Goal: Task Accomplishment & Management: Complete application form

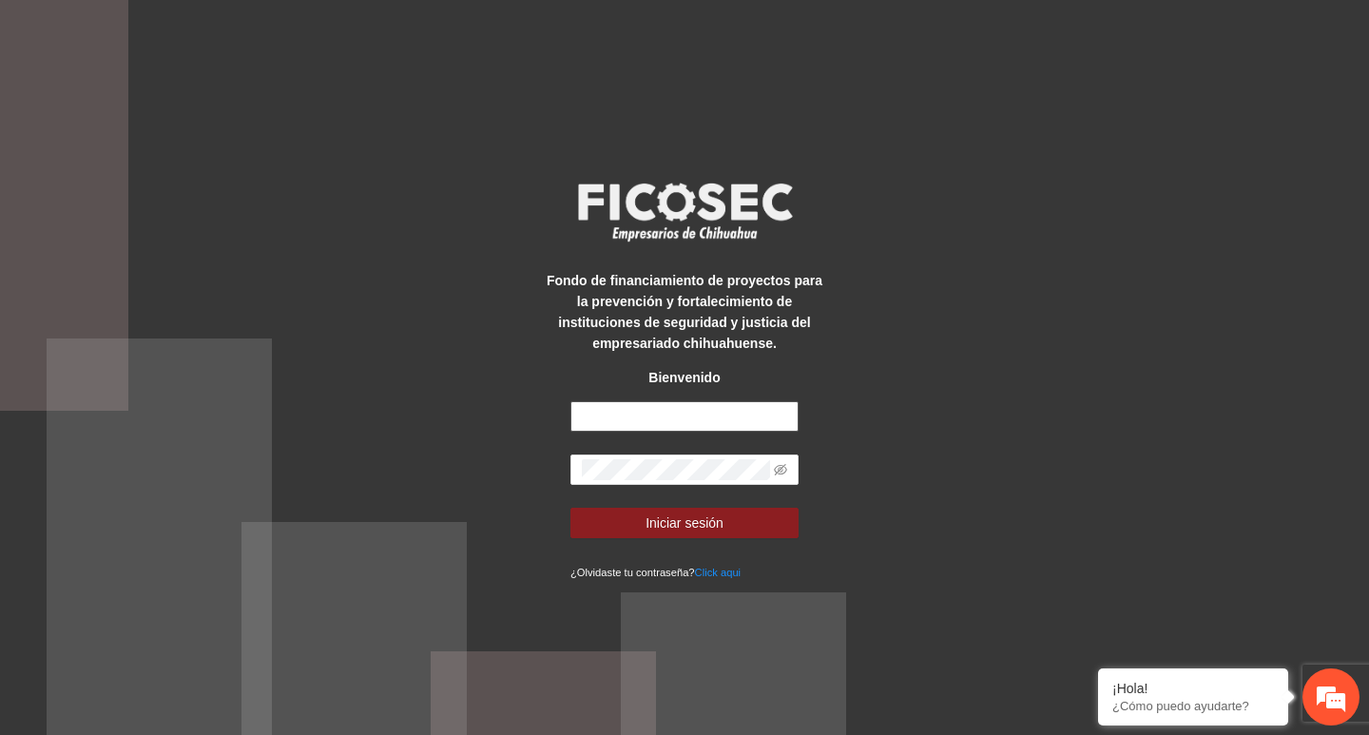
click at [699, 404] on input "text" at bounding box center [685, 416] width 228 height 30
click at [631, 409] on input "text" at bounding box center [685, 416] width 228 height 30
type input "**********"
click at [779, 460] on span at bounding box center [780, 469] width 13 height 21
click at [785, 468] on icon "eye-invisible" at bounding box center [780, 469] width 13 height 13
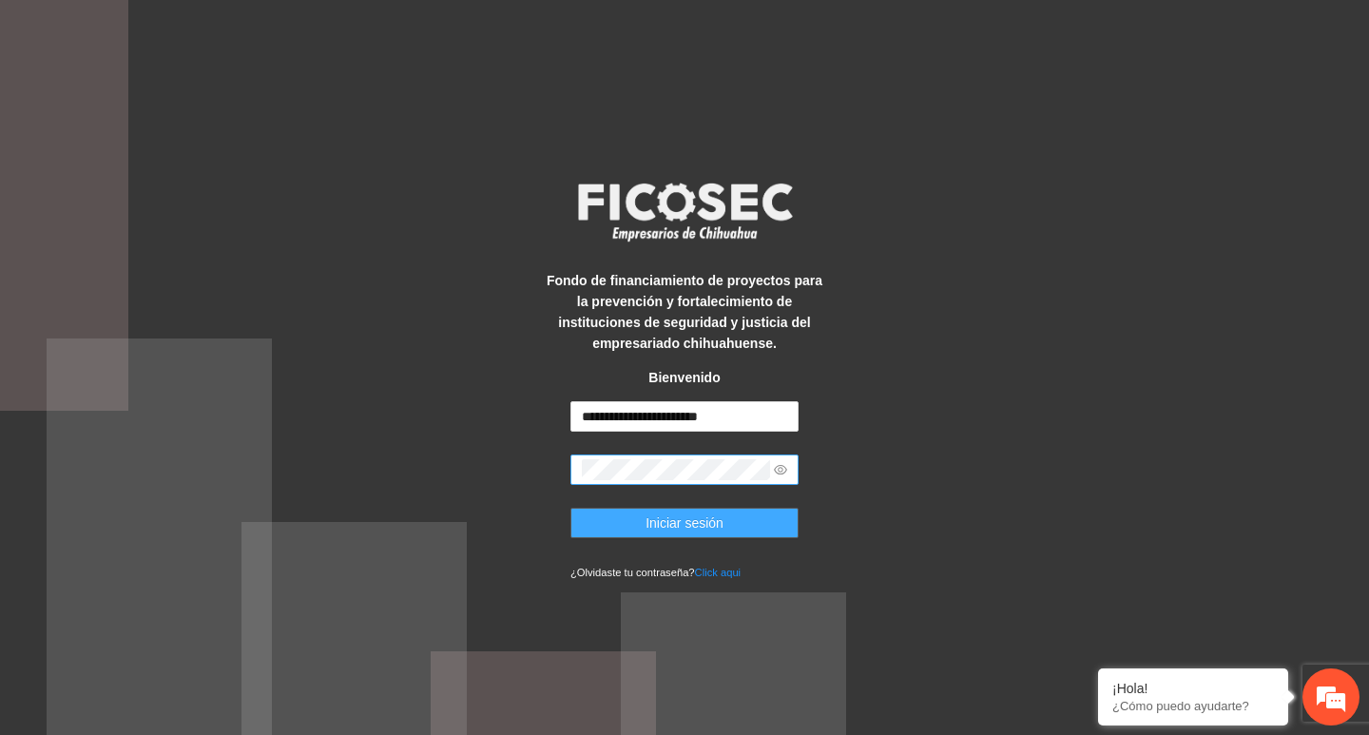
click at [707, 529] on span "Iniciar sesión" at bounding box center [685, 523] width 78 height 21
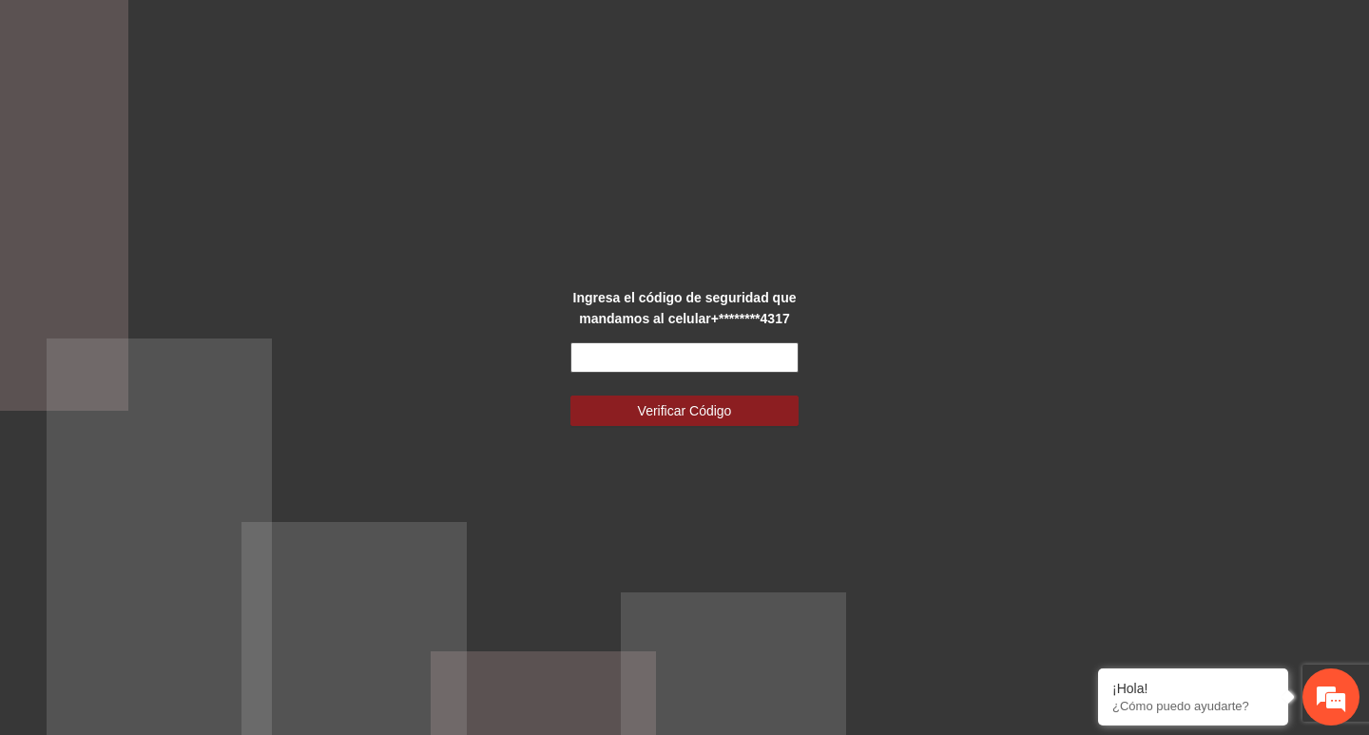
click at [688, 366] on input "text" at bounding box center [685, 357] width 228 height 30
type input "******"
click at [571, 396] on button "Verificar Código" at bounding box center [685, 411] width 228 height 30
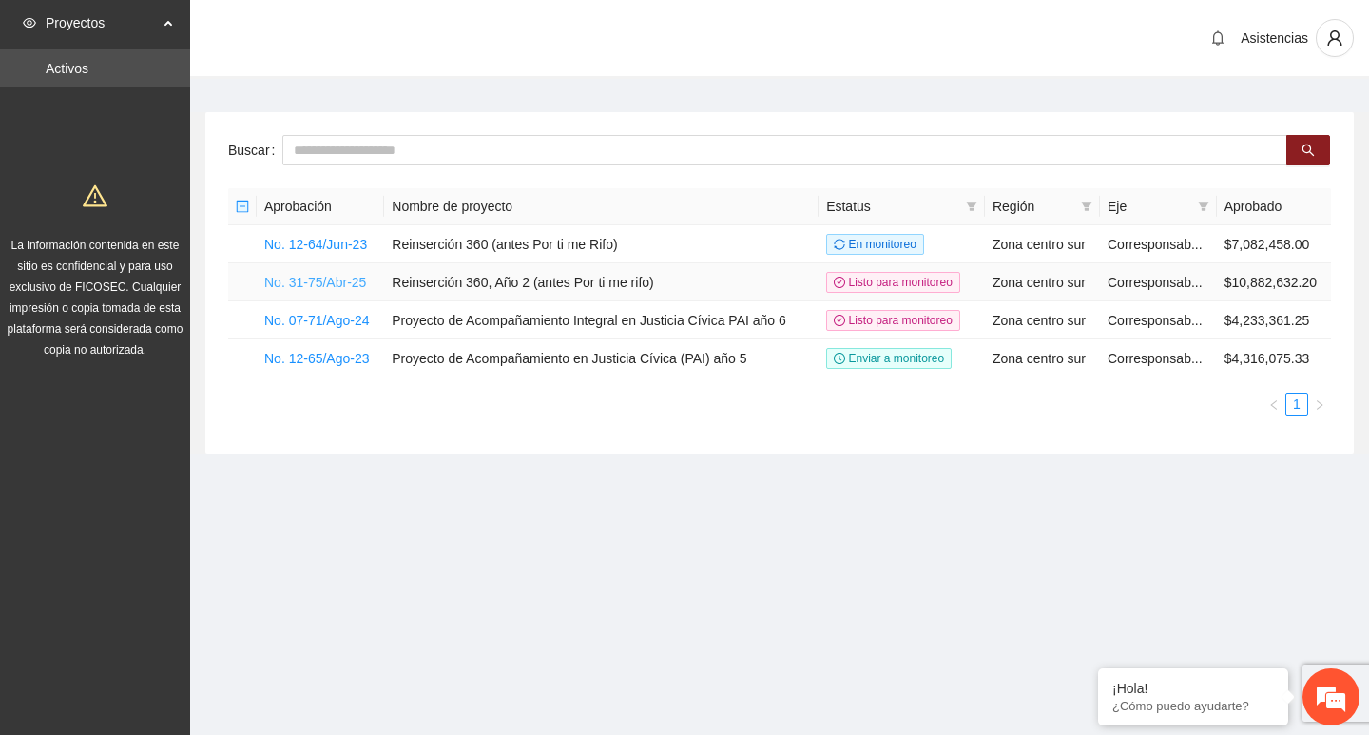
click at [354, 287] on link "No. 31-75/Abr-25" at bounding box center [315, 282] width 102 height 15
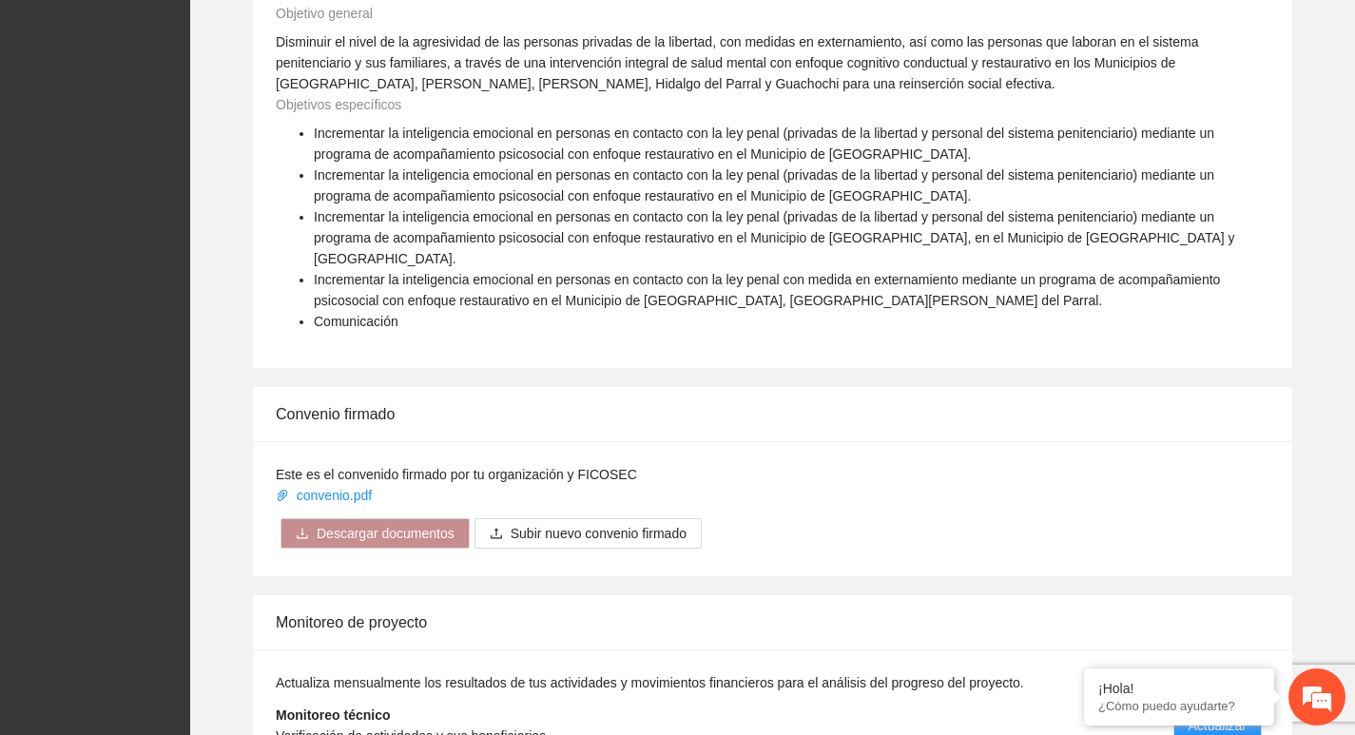
scroll to position [3087, 0]
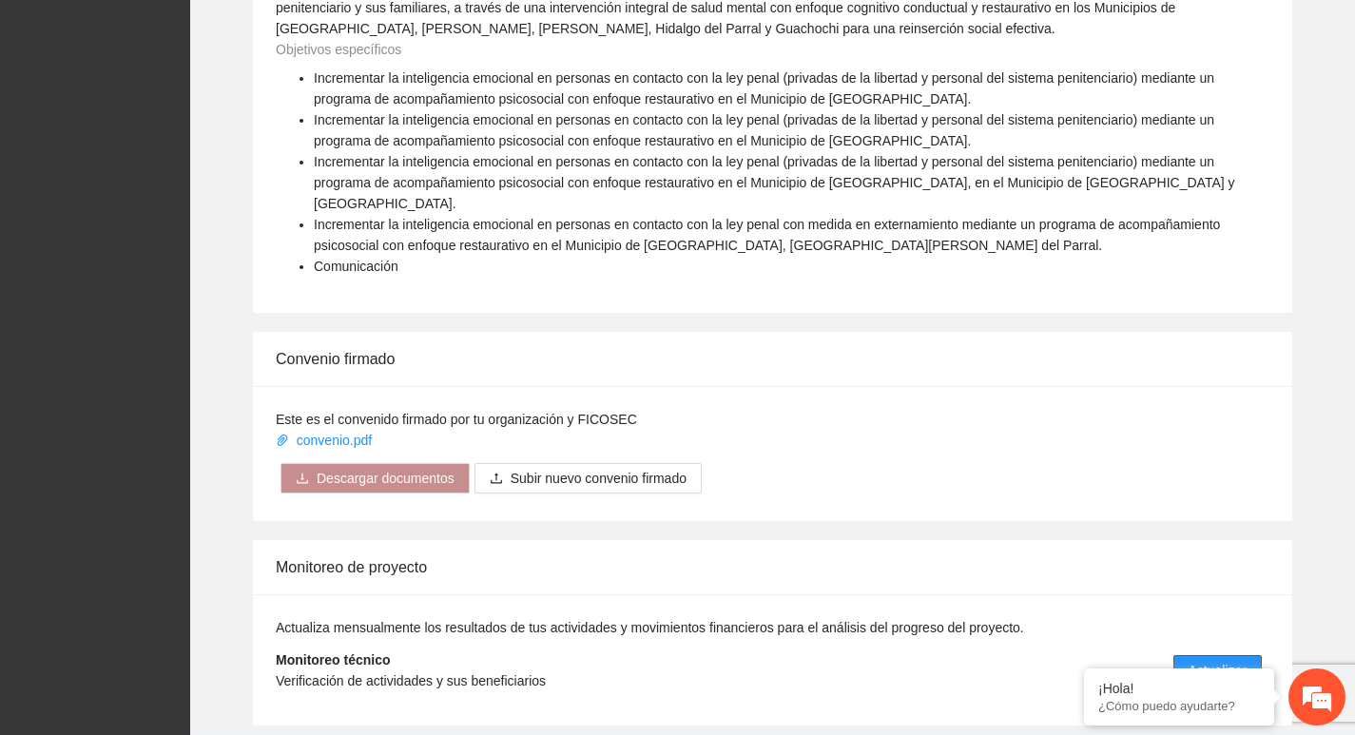
click at [1230, 660] on span "Actualizar" at bounding box center [1218, 670] width 58 height 21
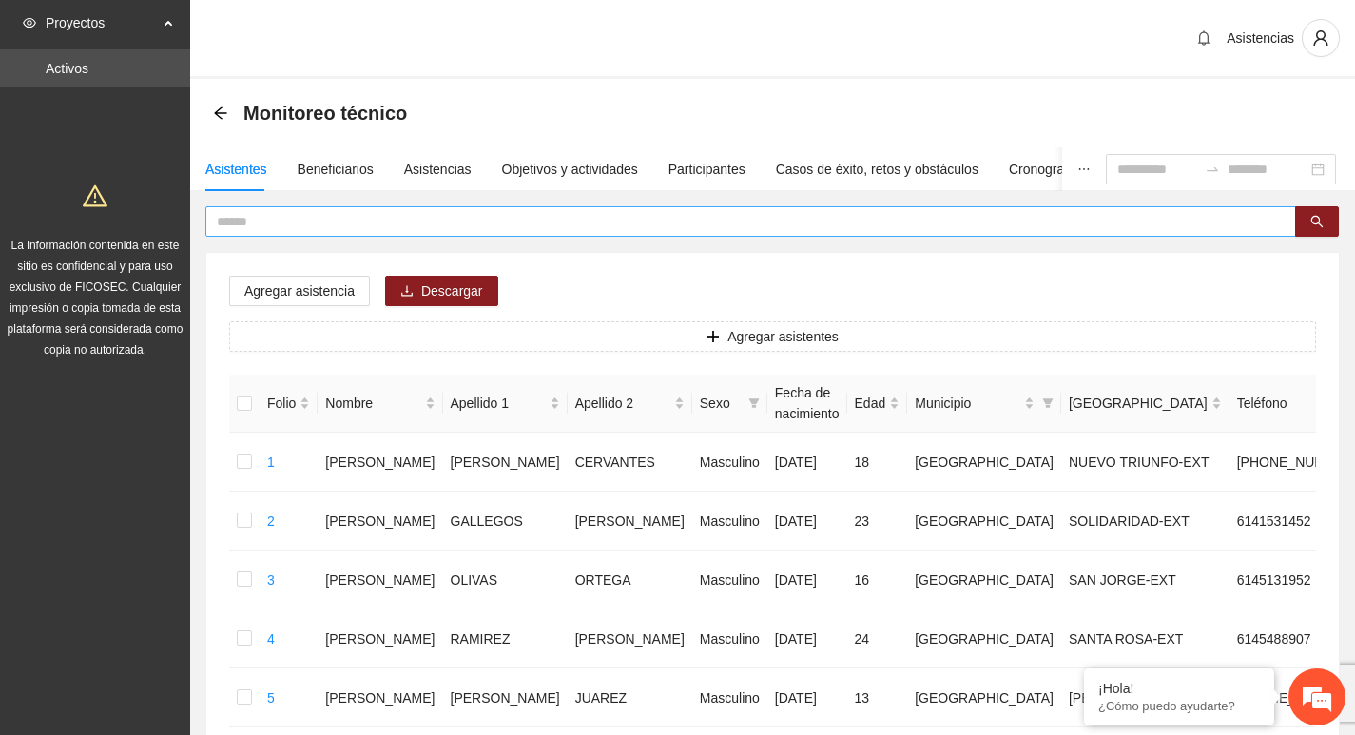
click at [383, 217] on input "text" at bounding box center [743, 221] width 1053 height 21
click at [353, 230] on input "text" at bounding box center [743, 221] width 1053 height 21
type input "**********"
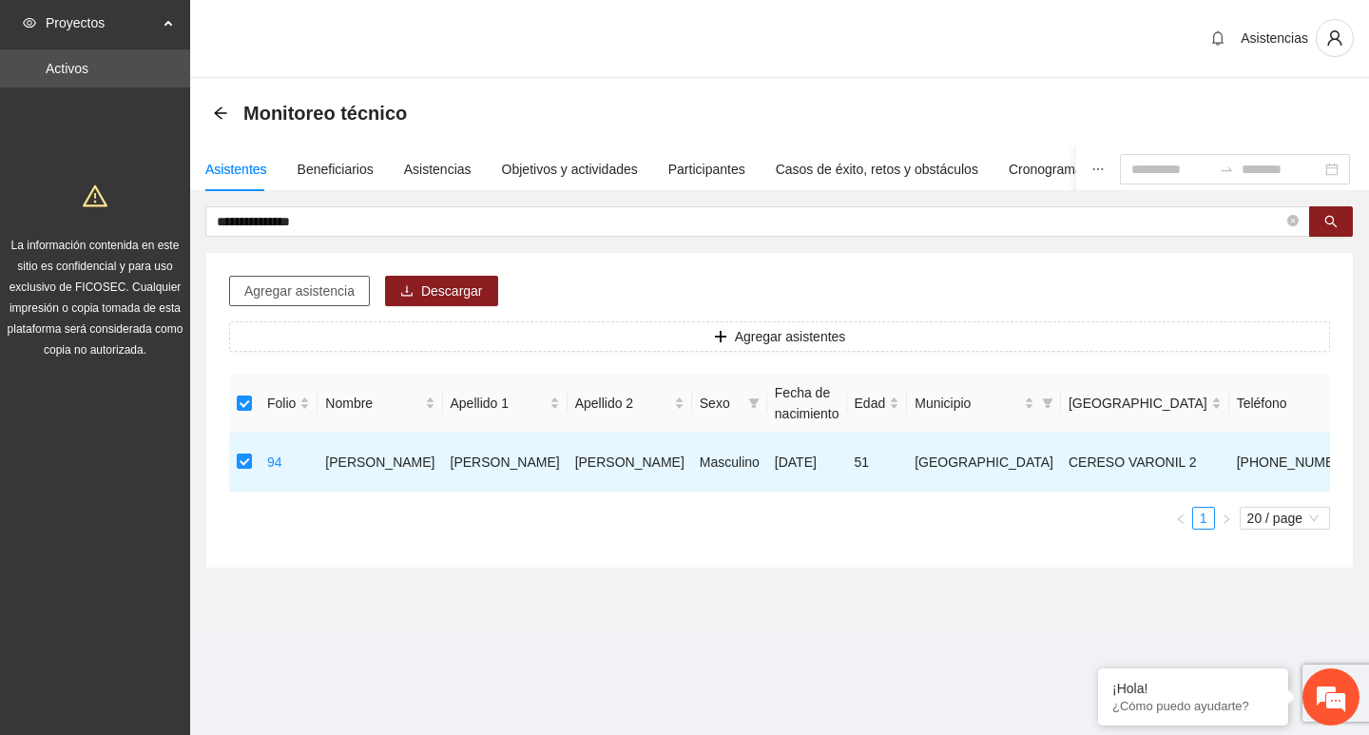
click at [303, 300] on span "Agregar asistencia" at bounding box center [299, 291] width 110 height 21
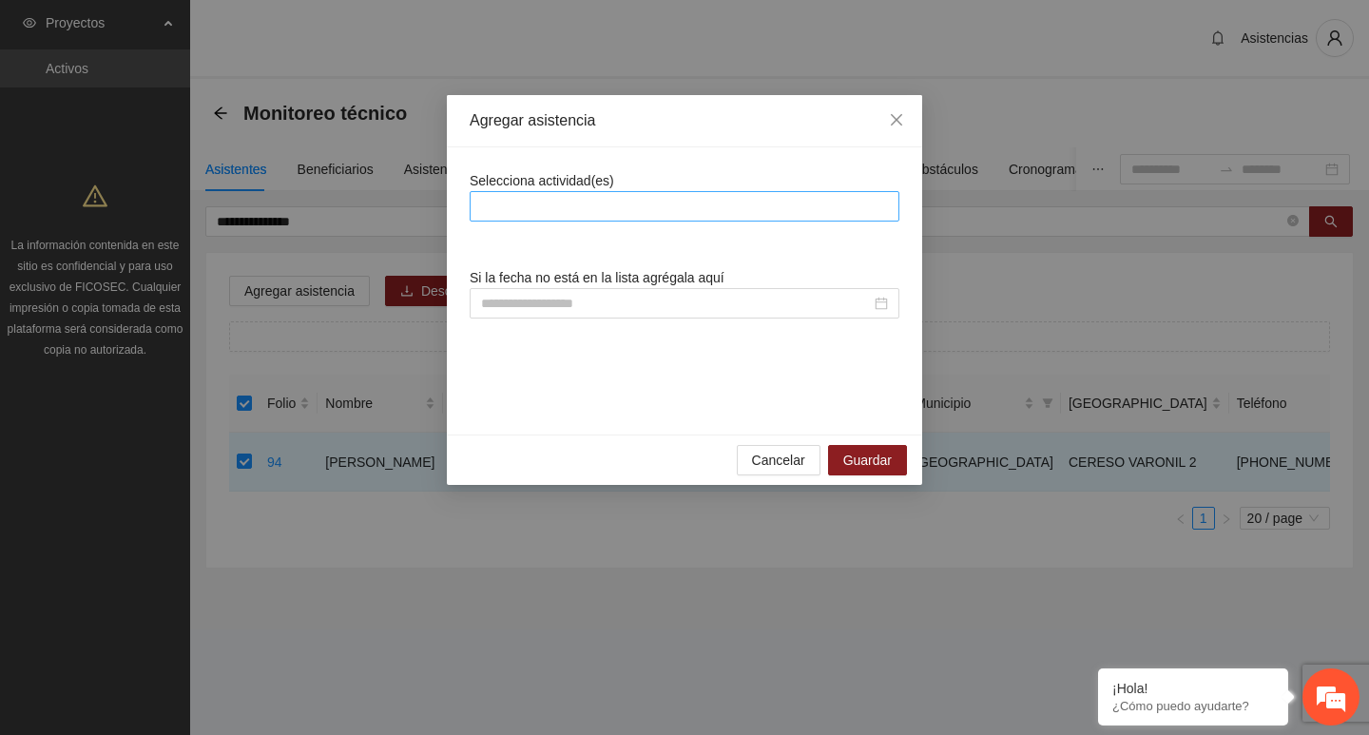
click at [560, 197] on div at bounding box center [685, 206] width 420 height 23
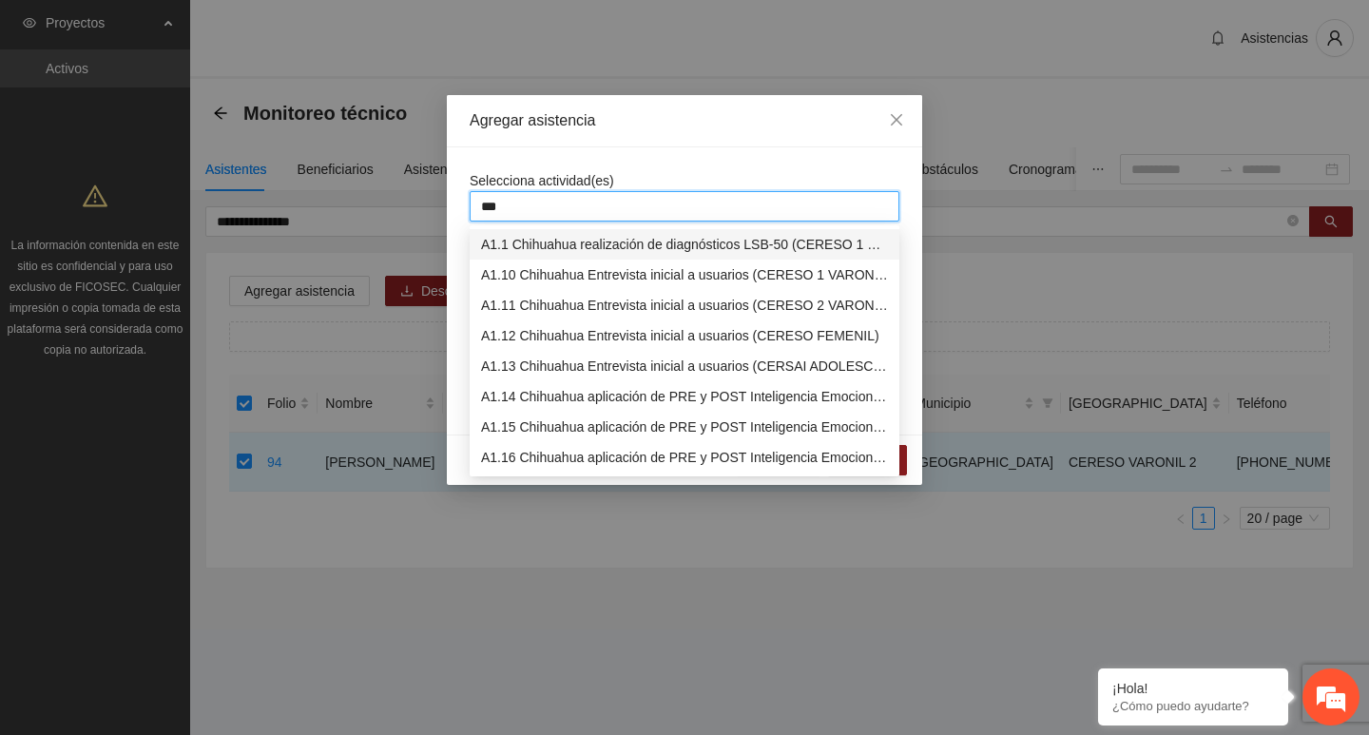
type input "****"
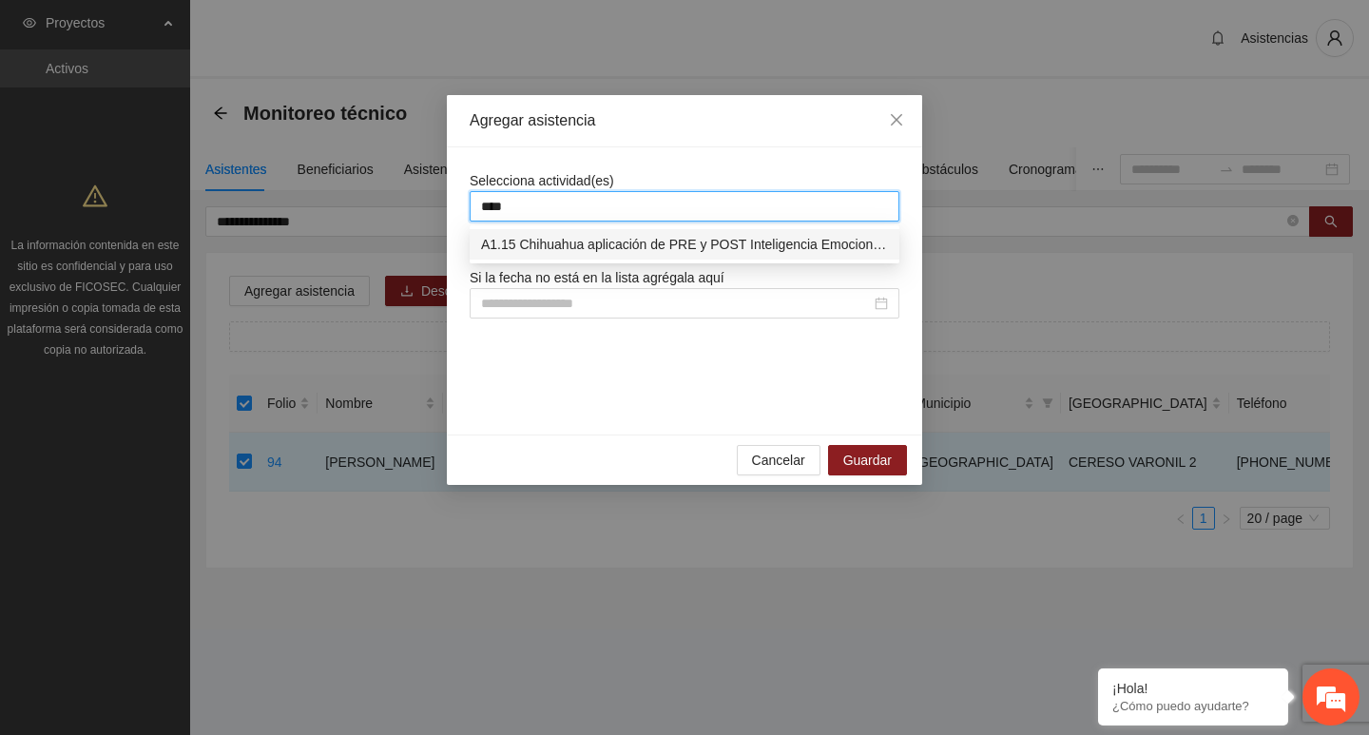
click at [572, 245] on div "A1.15 Chihuahua aplicación de PRE y POST Inteligencia Emocional (CERESO 2 VARON…" at bounding box center [684, 244] width 407 height 21
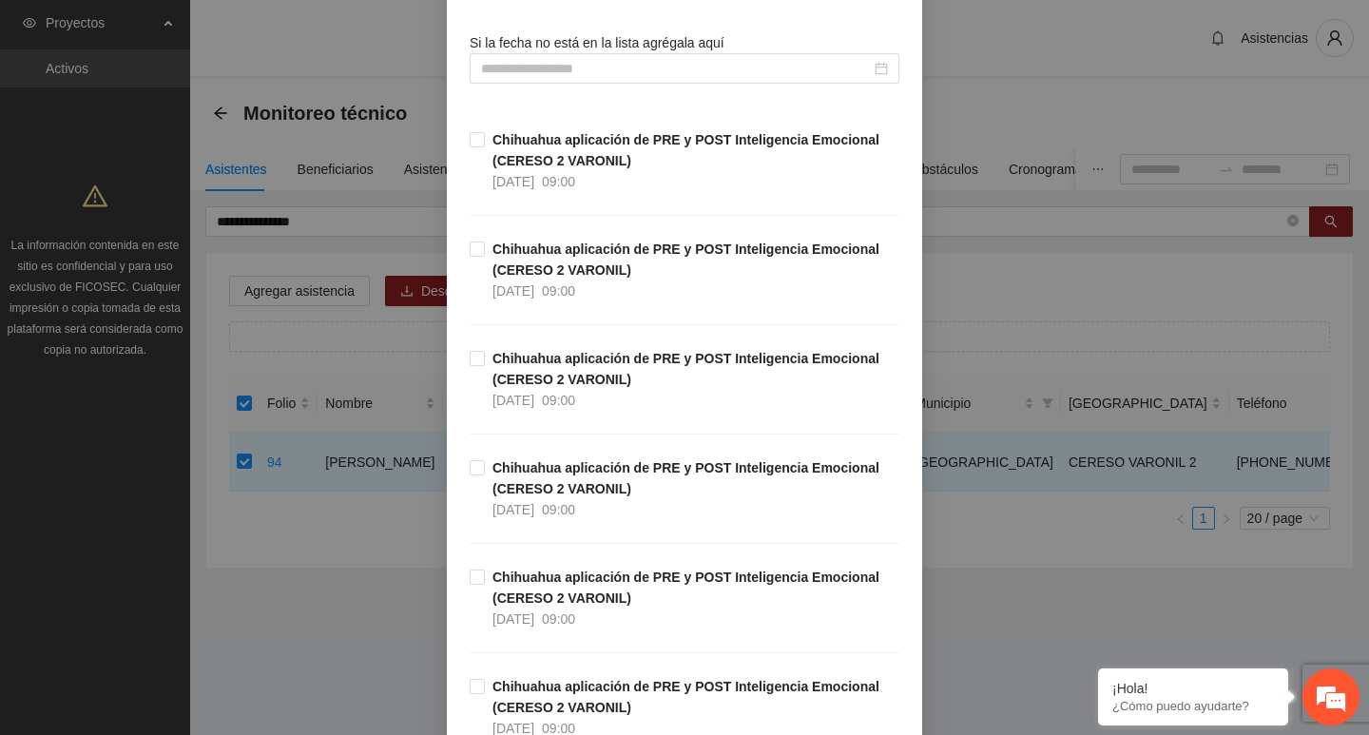
scroll to position [451, 0]
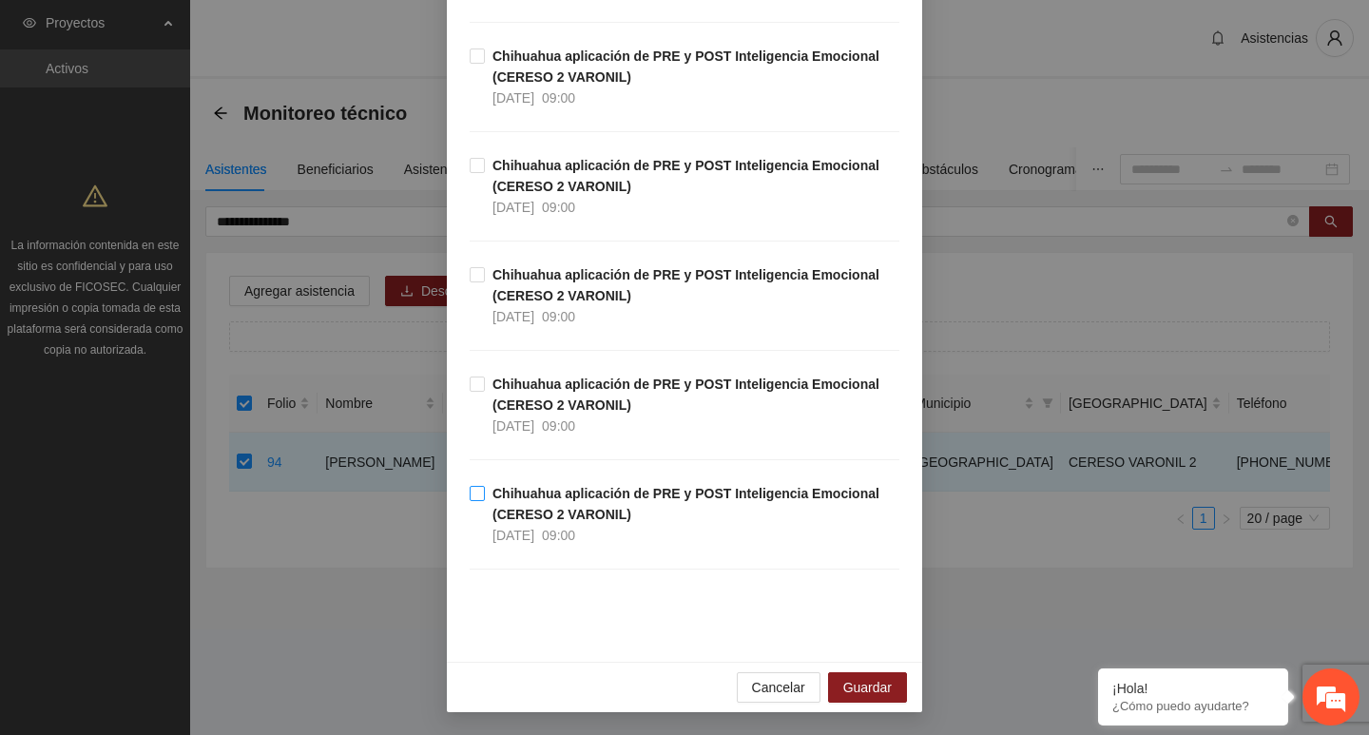
click at [493, 497] on strong "Chihuahua aplicación de PRE y POST Inteligencia Emocional (CERESO 2 VARONIL)" at bounding box center [686, 504] width 387 height 36
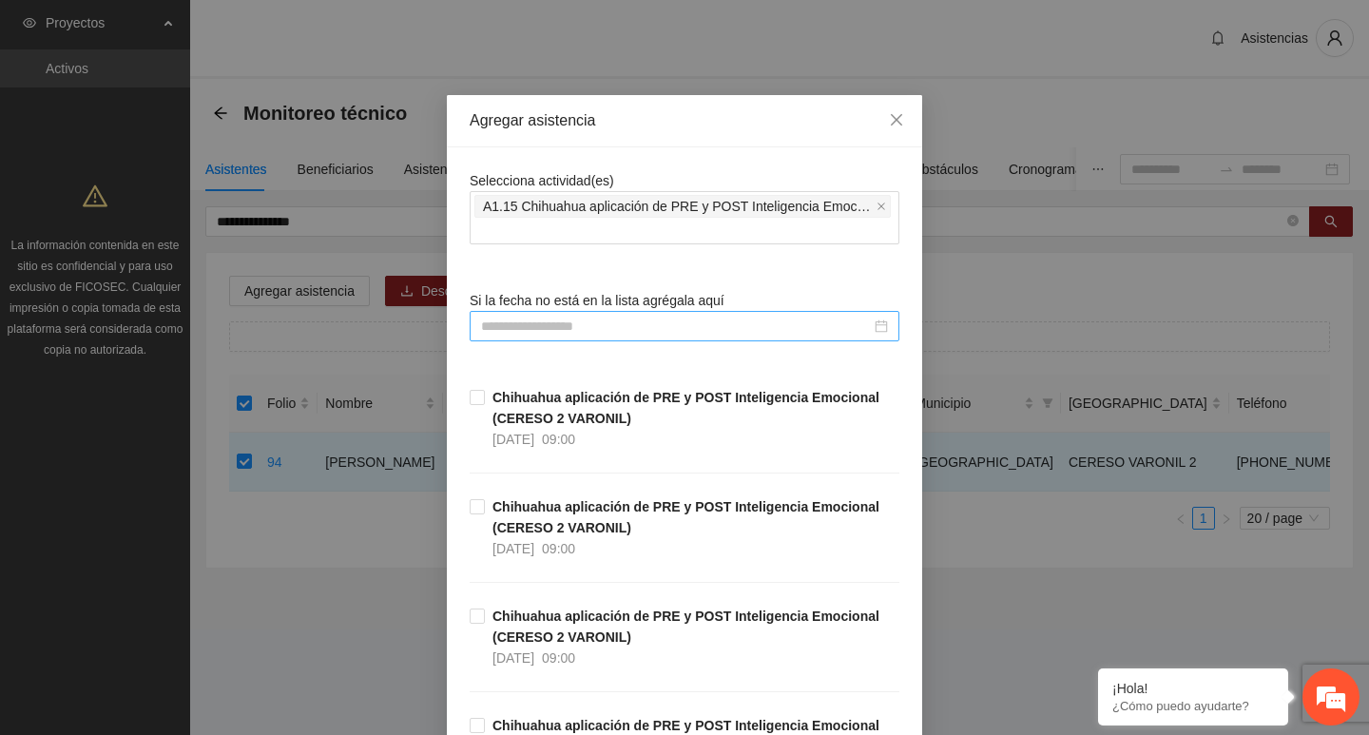
click at [559, 338] on div at bounding box center [685, 326] width 430 height 30
click at [563, 330] on input at bounding box center [676, 326] width 390 height 21
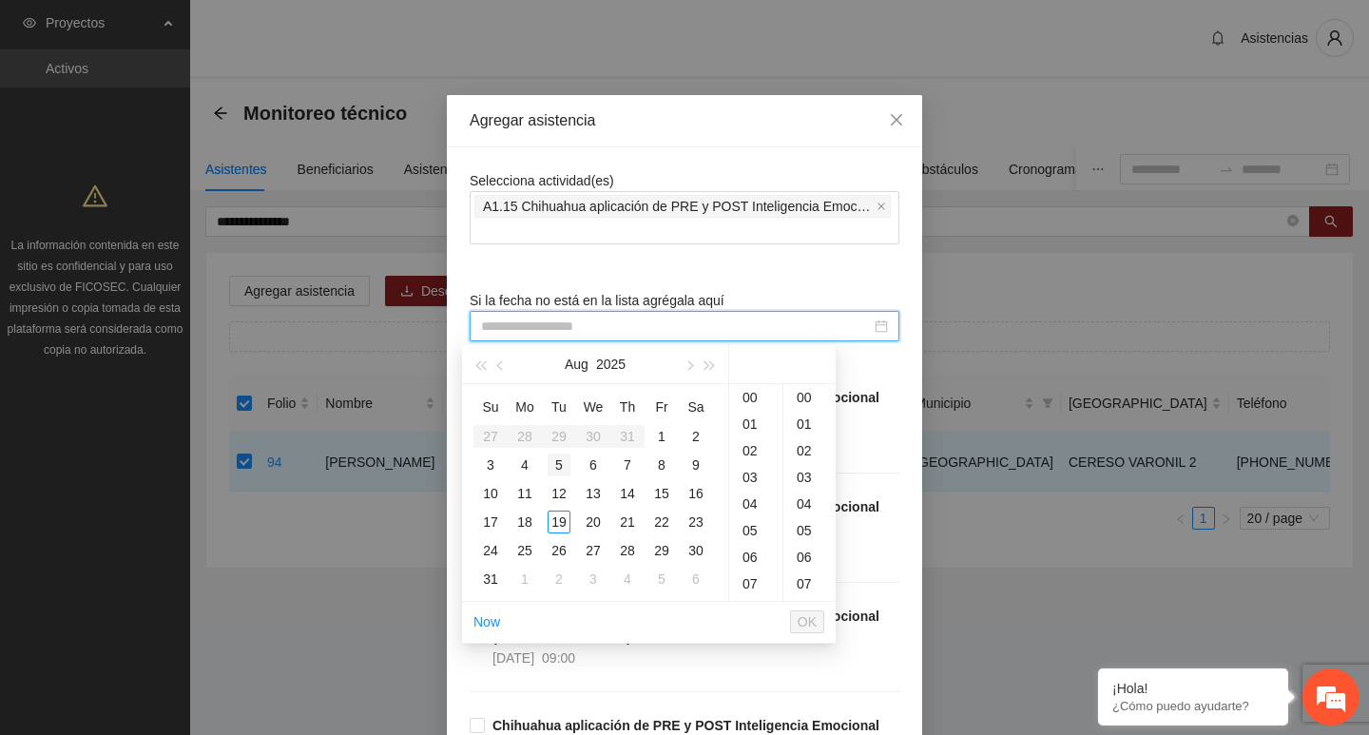
type input "**********"
click at [530, 469] on div "4" at bounding box center [525, 465] width 23 height 23
click at [752, 451] on div "09" at bounding box center [755, 447] width 53 height 27
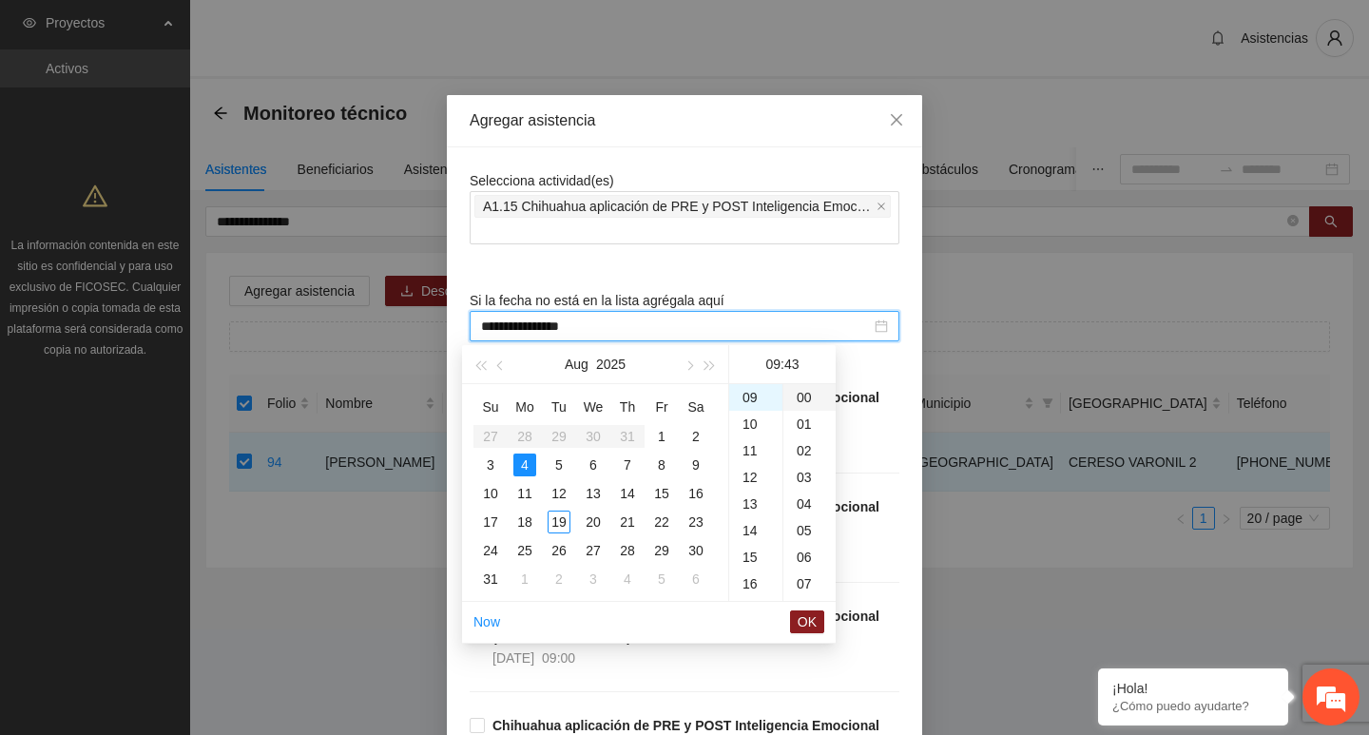
click at [801, 403] on div "00" at bounding box center [810, 397] width 52 height 27
type input "**********"
click at [541, 327] on input "**********" at bounding box center [676, 326] width 390 height 21
click at [539, 327] on input "**********" at bounding box center [676, 326] width 390 height 21
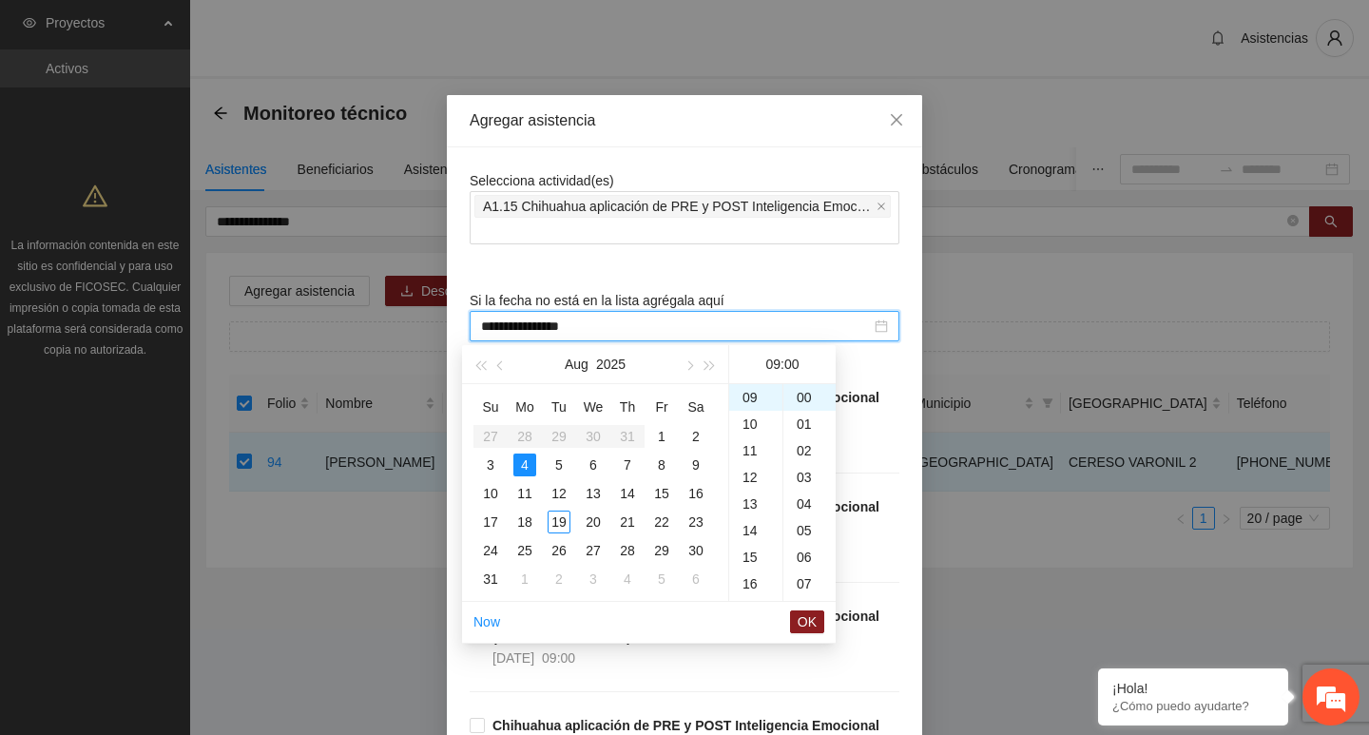
click at [539, 327] on input "**********" at bounding box center [676, 326] width 390 height 21
click at [663, 293] on span "Si la fecha no está en la lista agrégala aquí" at bounding box center [597, 300] width 255 height 15
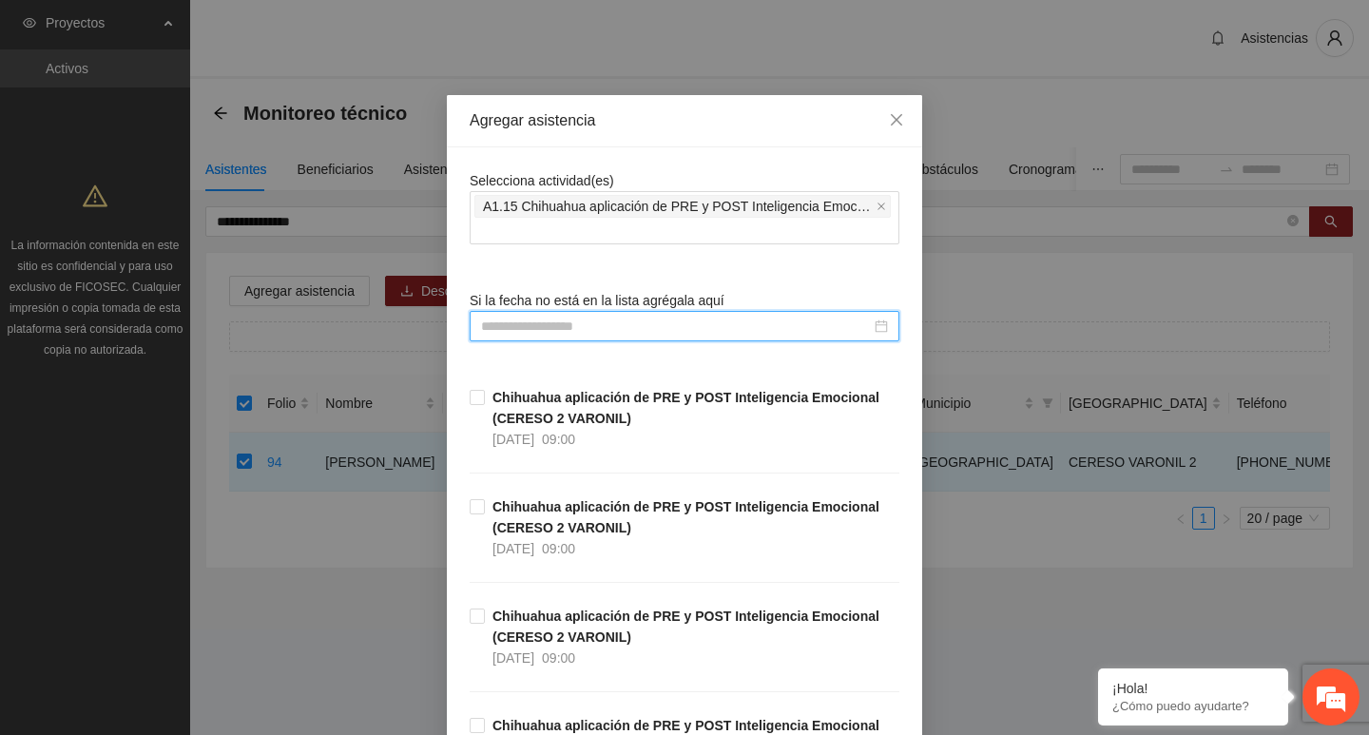
click at [594, 330] on input at bounding box center [676, 326] width 390 height 21
paste input "**********"
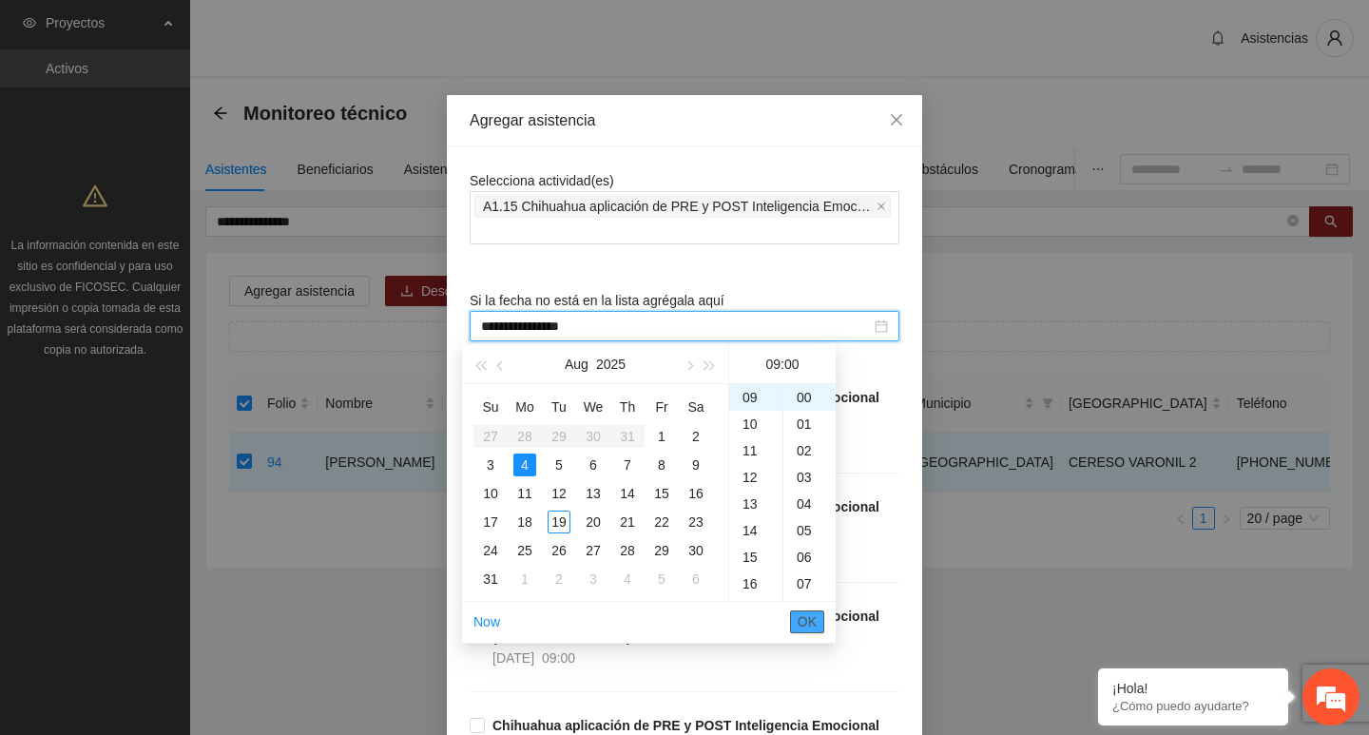
click at [819, 629] on button "OK" at bounding box center [807, 622] width 34 height 23
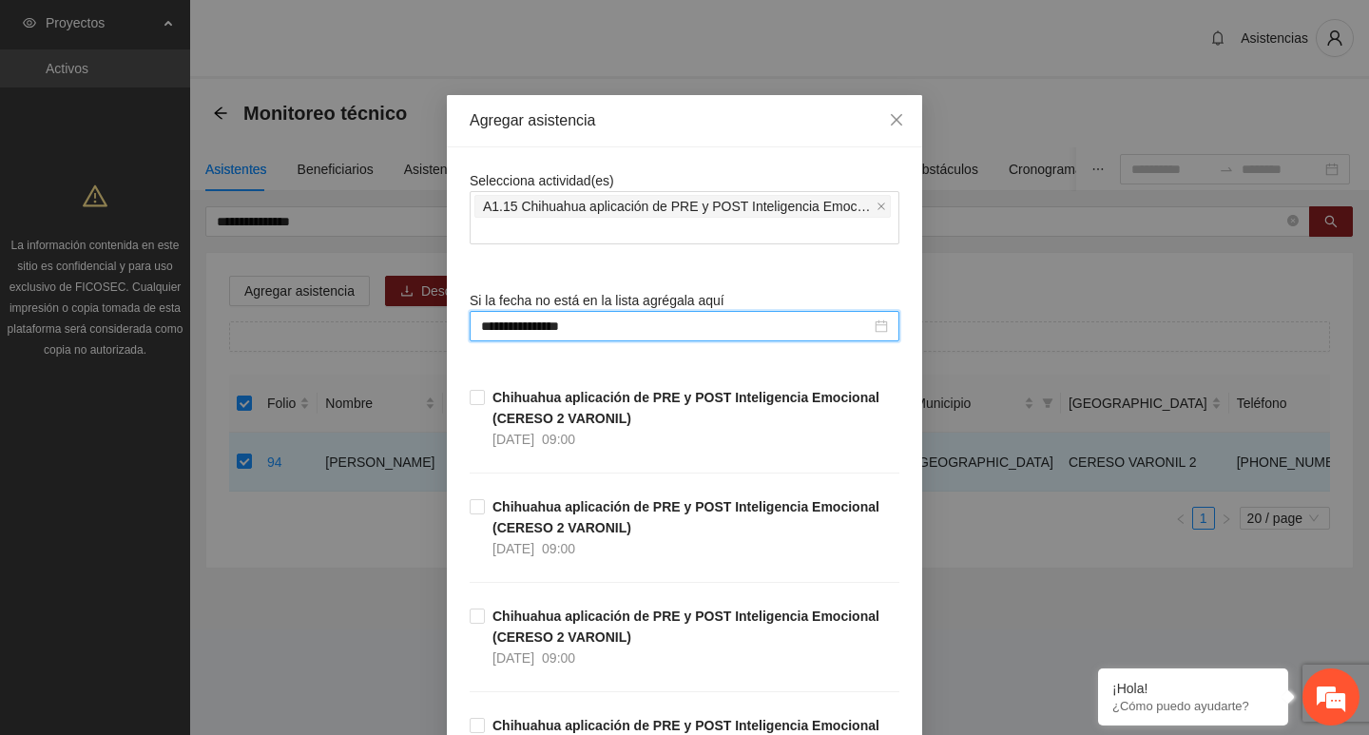
scroll to position [451, 0]
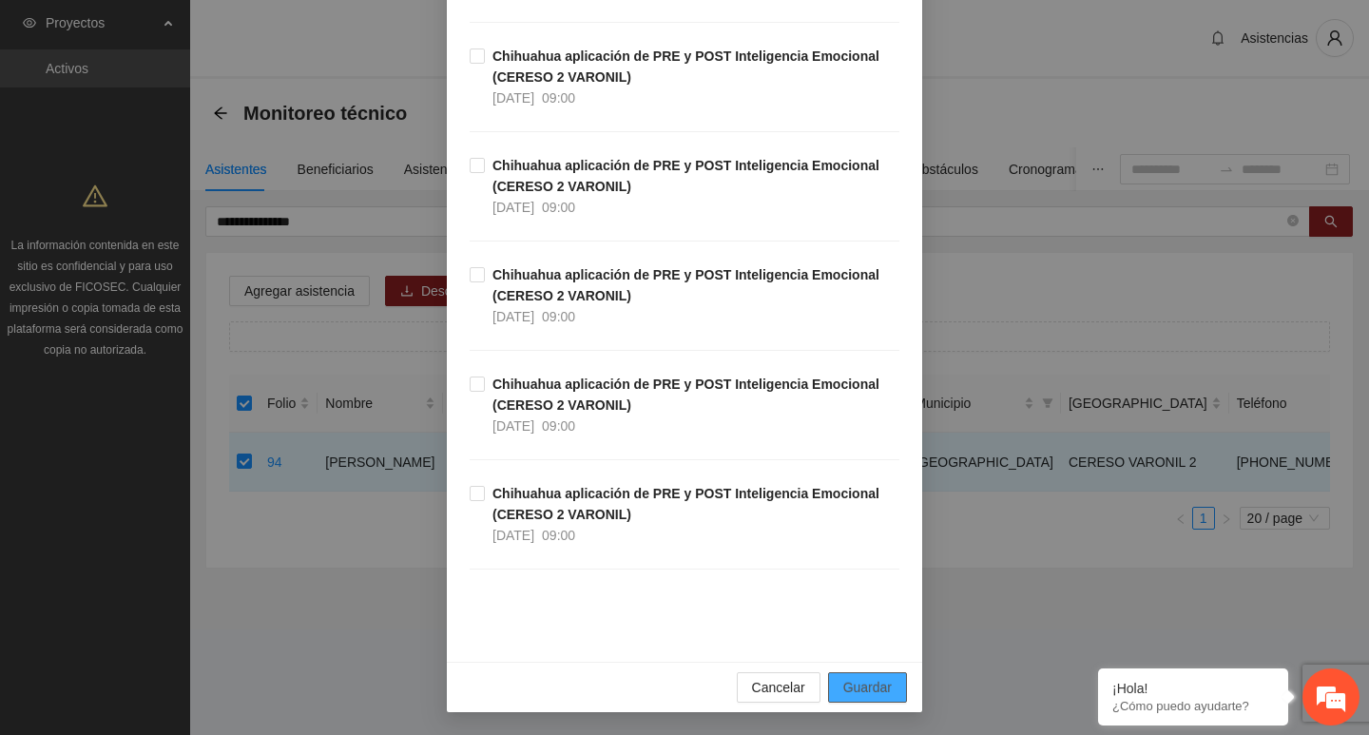
type input "**********"
click at [843, 686] on span "Guardar" at bounding box center [867, 687] width 48 height 21
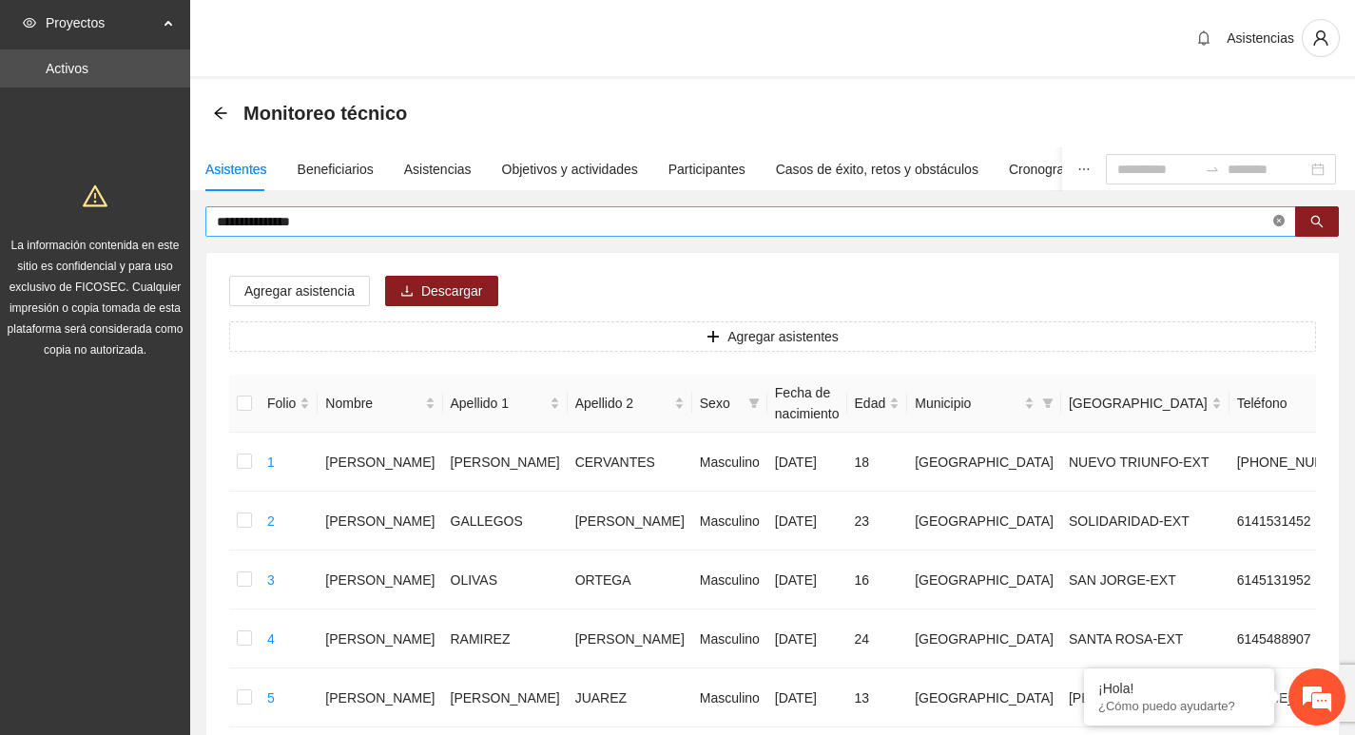
click at [1279, 222] on icon "close-circle" at bounding box center [1278, 220] width 11 height 11
type input "**********"
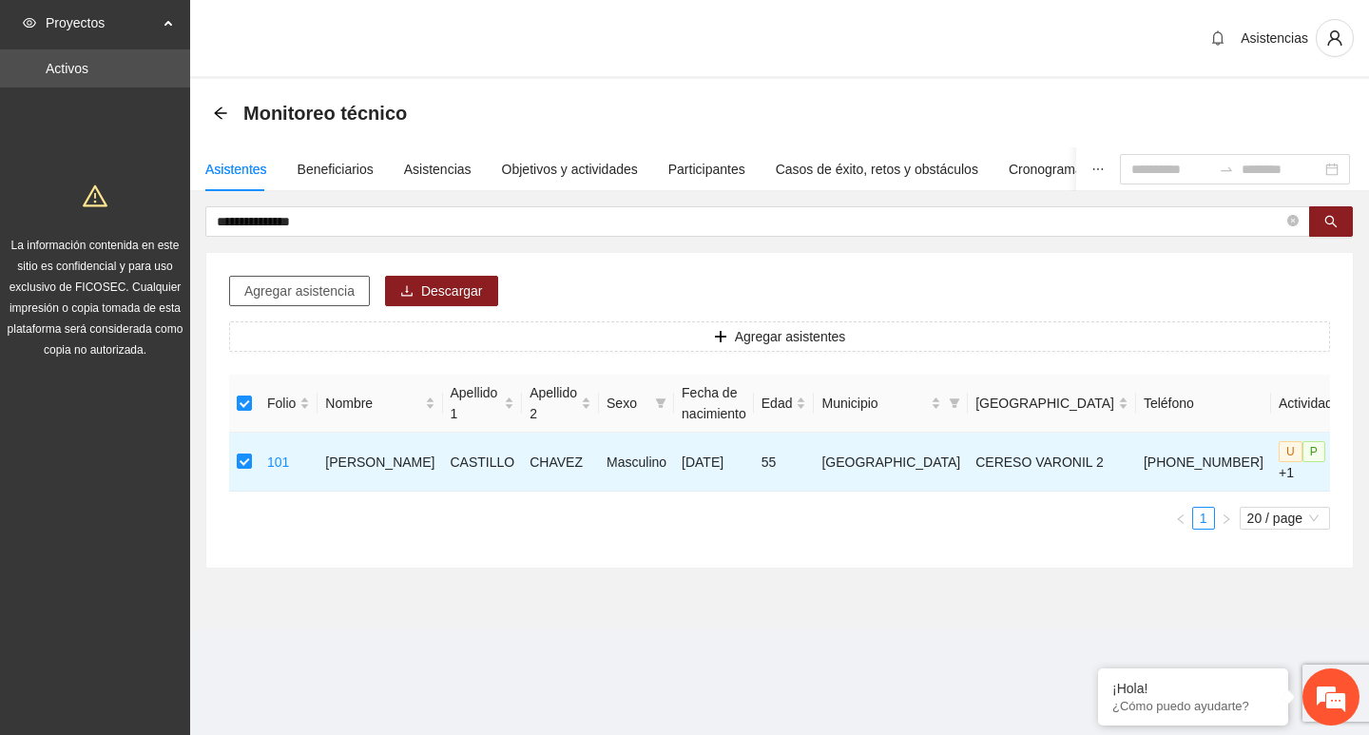
click at [293, 285] on span "Agregar asistencia" at bounding box center [299, 291] width 110 height 21
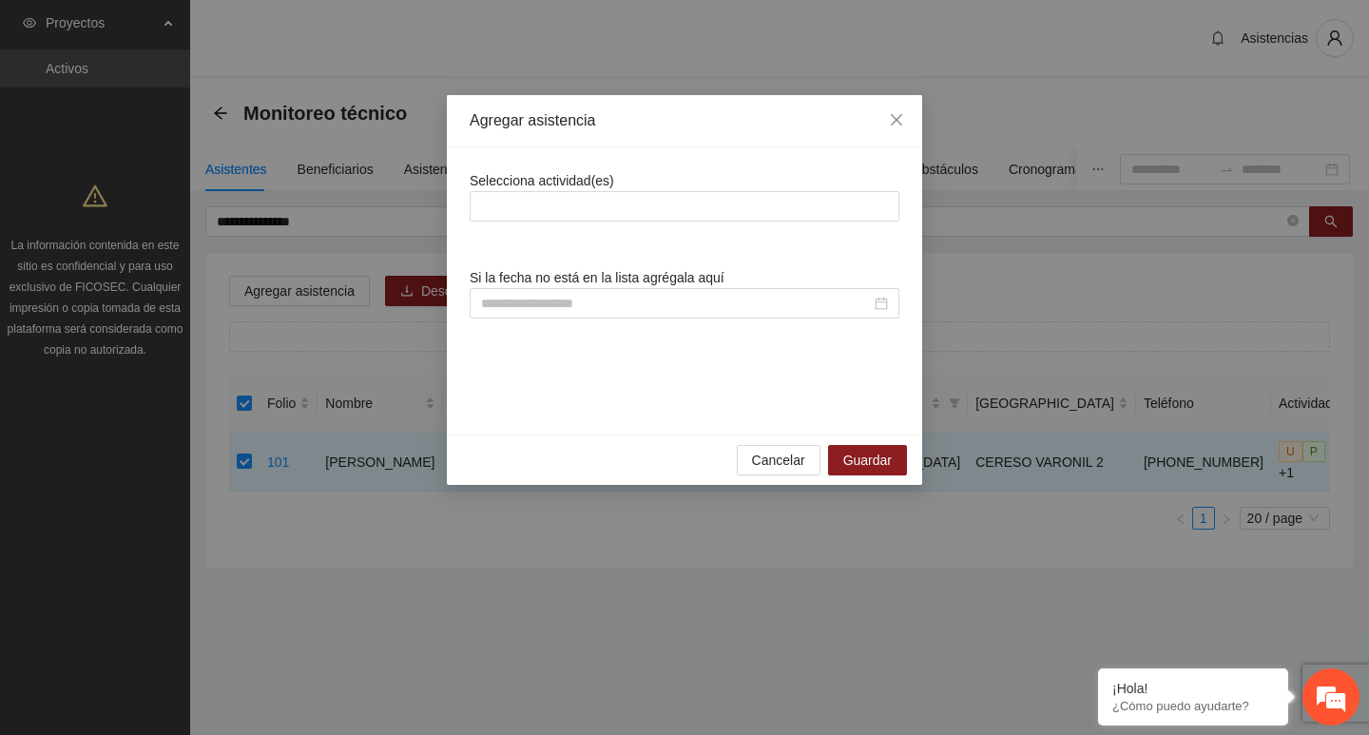
click at [519, 184] on span "Selecciona actividad(es)" at bounding box center [542, 180] width 145 height 15
click at [520, 195] on div at bounding box center [685, 206] width 420 height 23
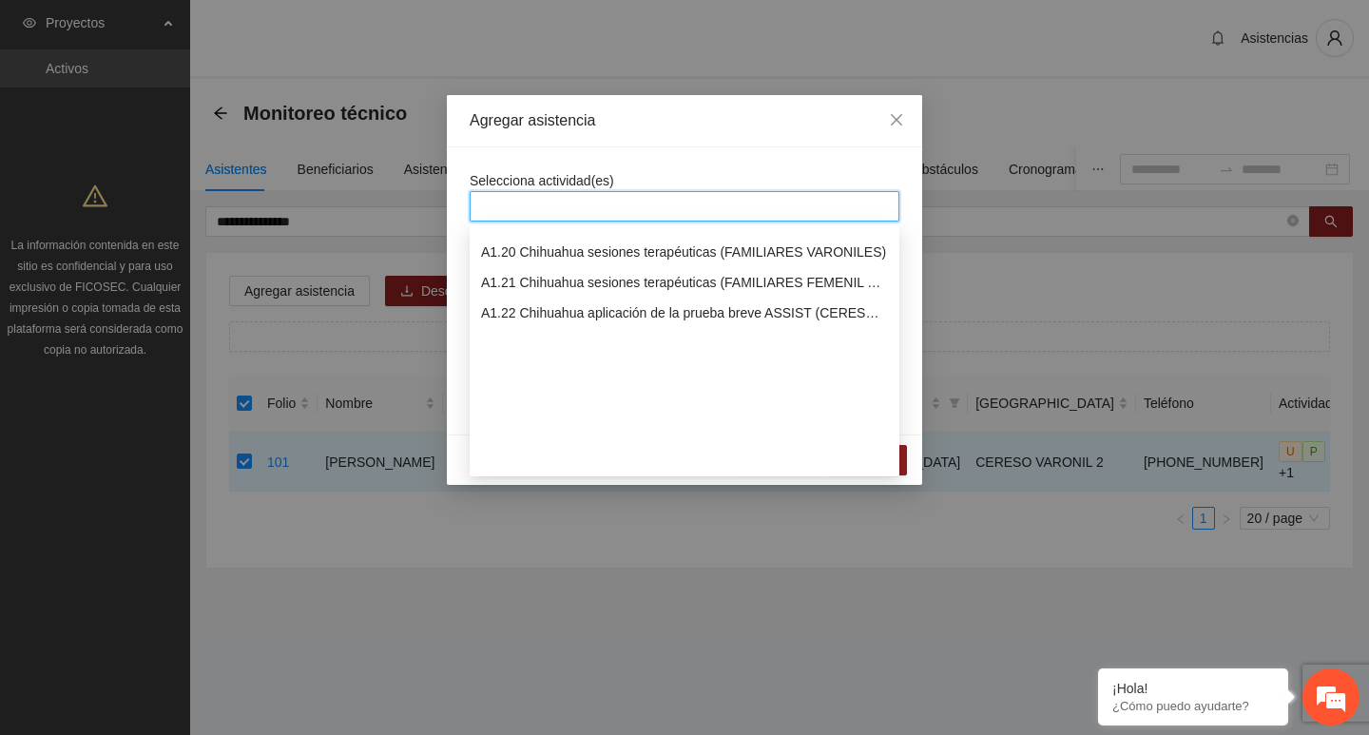
scroll to position [380, 0]
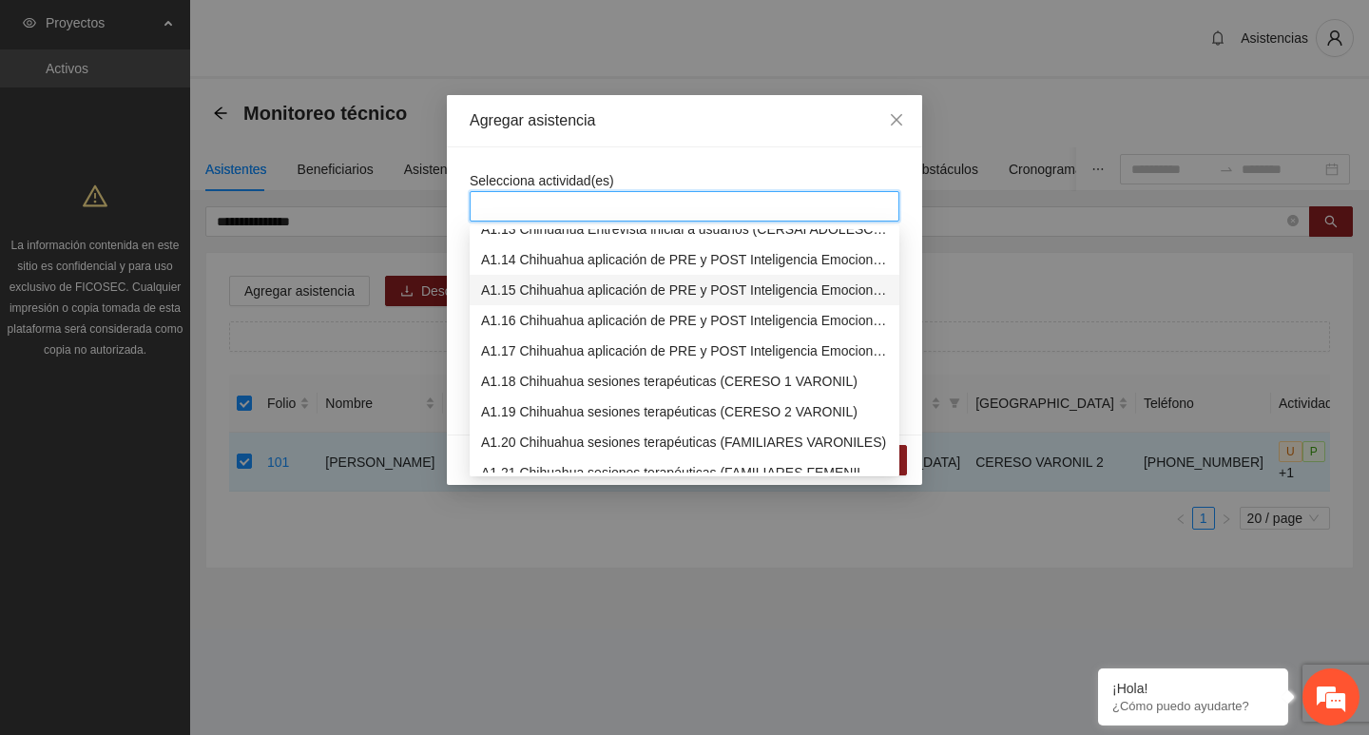
click at [570, 291] on div "A1.15 Chihuahua aplicación de PRE y POST Inteligencia Emocional (CERESO 2 VARON…" at bounding box center [684, 290] width 407 height 21
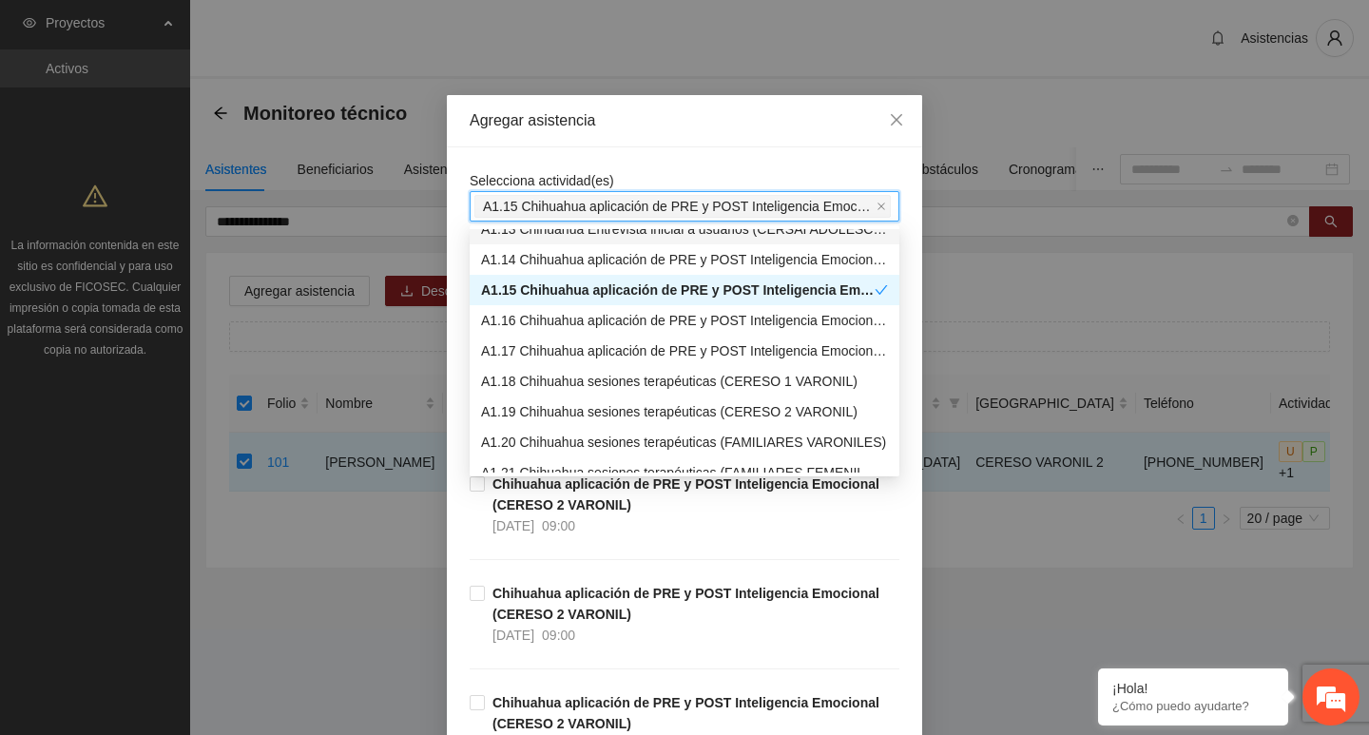
click at [570, 153] on div "Selecciona actividad(es) A1.15 Chihuahua aplicación de PRE y POST Inteligencia …" at bounding box center [684, 618] width 475 height 942
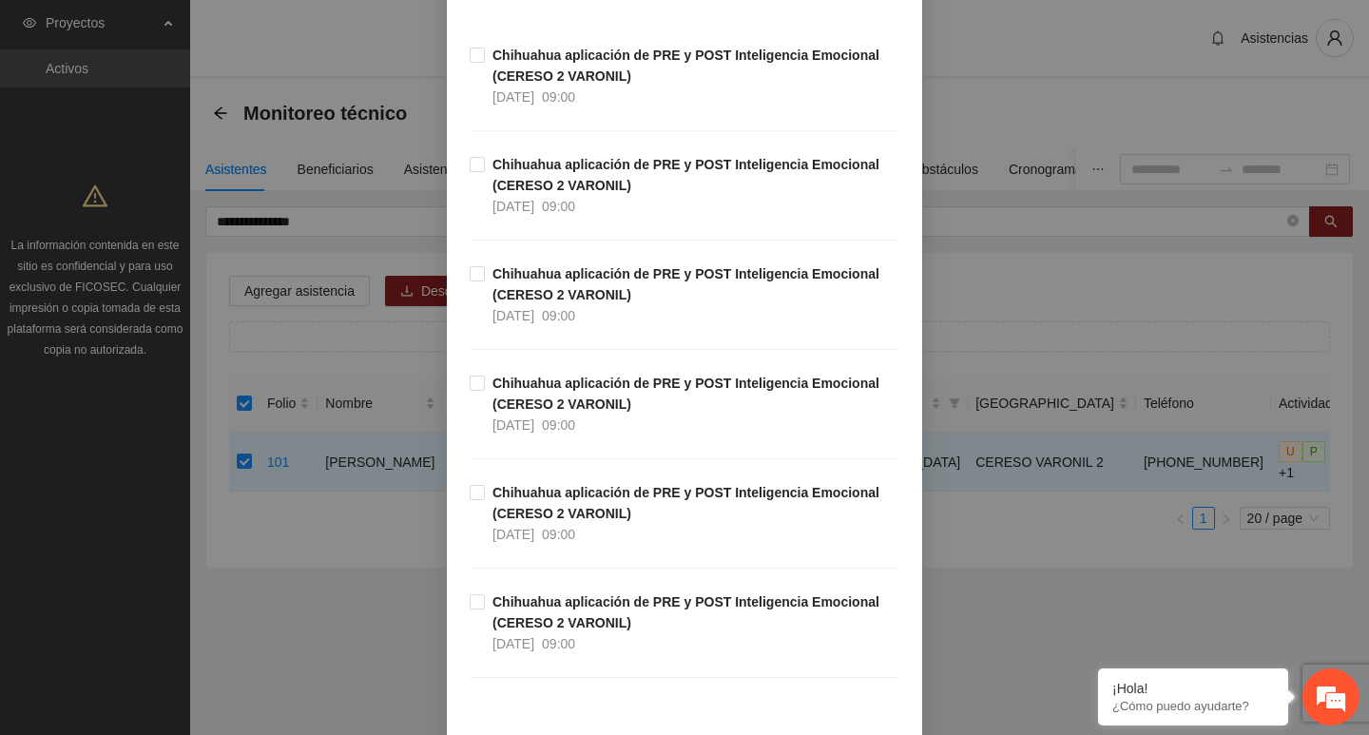
scroll to position [428, 0]
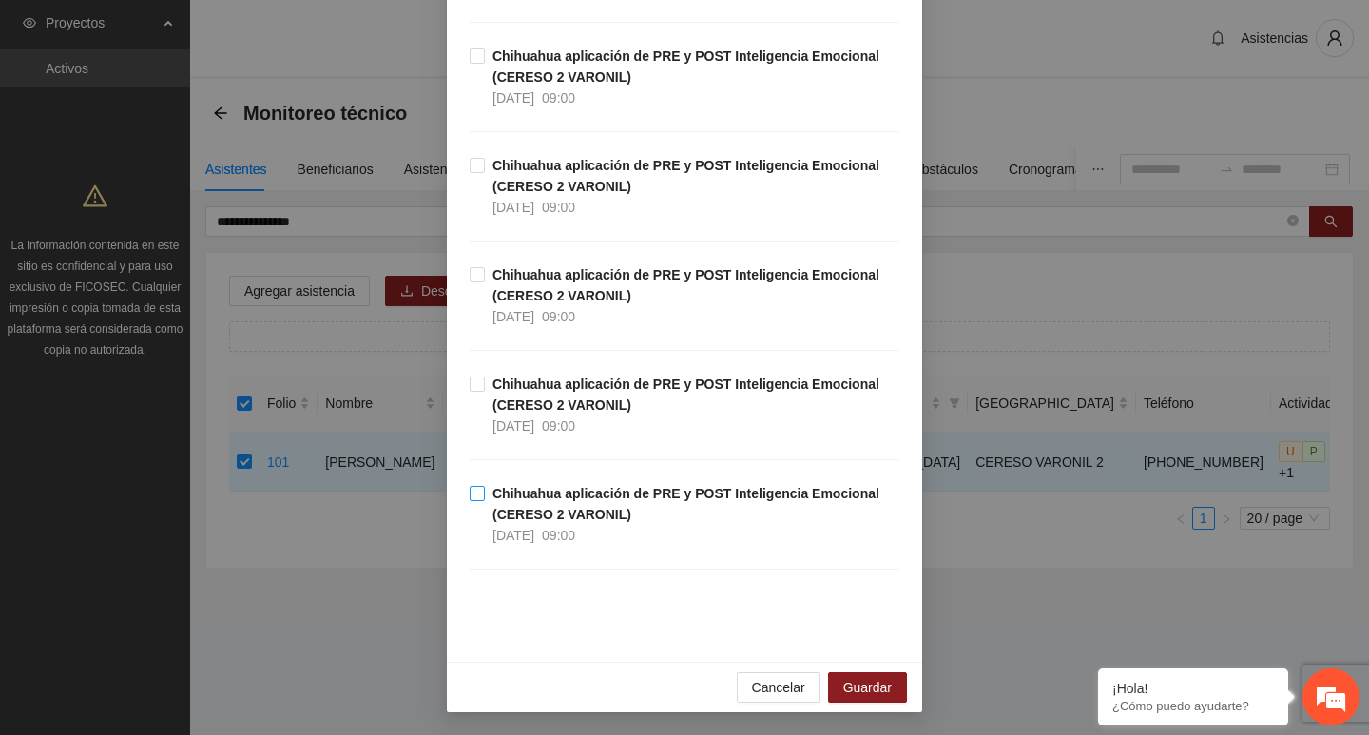
click at [531, 500] on strong "Chihuahua aplicación de PRE y POST Inteligencia Emocional (CERESO 2 VARONIL)" at bounding box center [686, 504] width 387 height 36
click at [849, 679] on span "Guardar" at bounding box center [867, 687] width 48 height 21
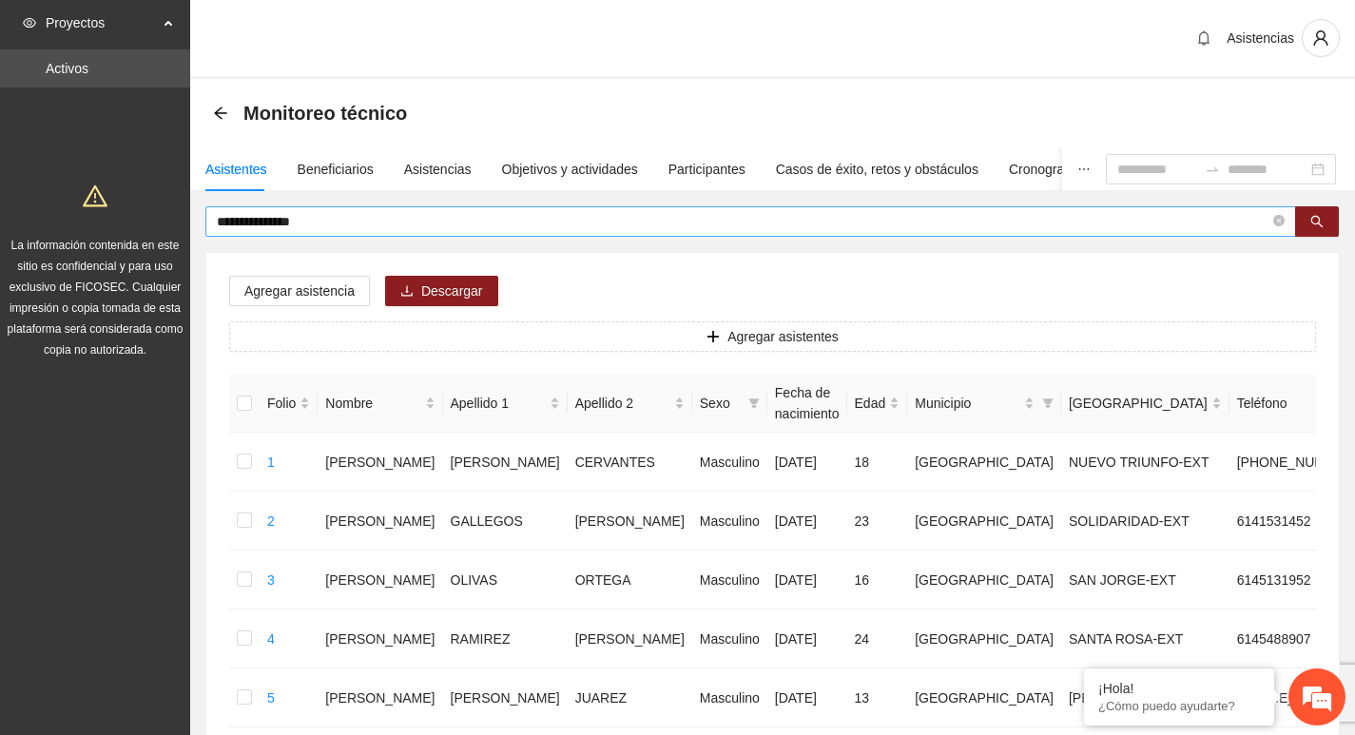
click at [1270, 226] on span "**********" at bounding box center [750, 221] width 1091 height 30
click at [1276, 223] on icon "close-circle" at bounding box center [1278, 220] width 11 height 11
type input "**********"
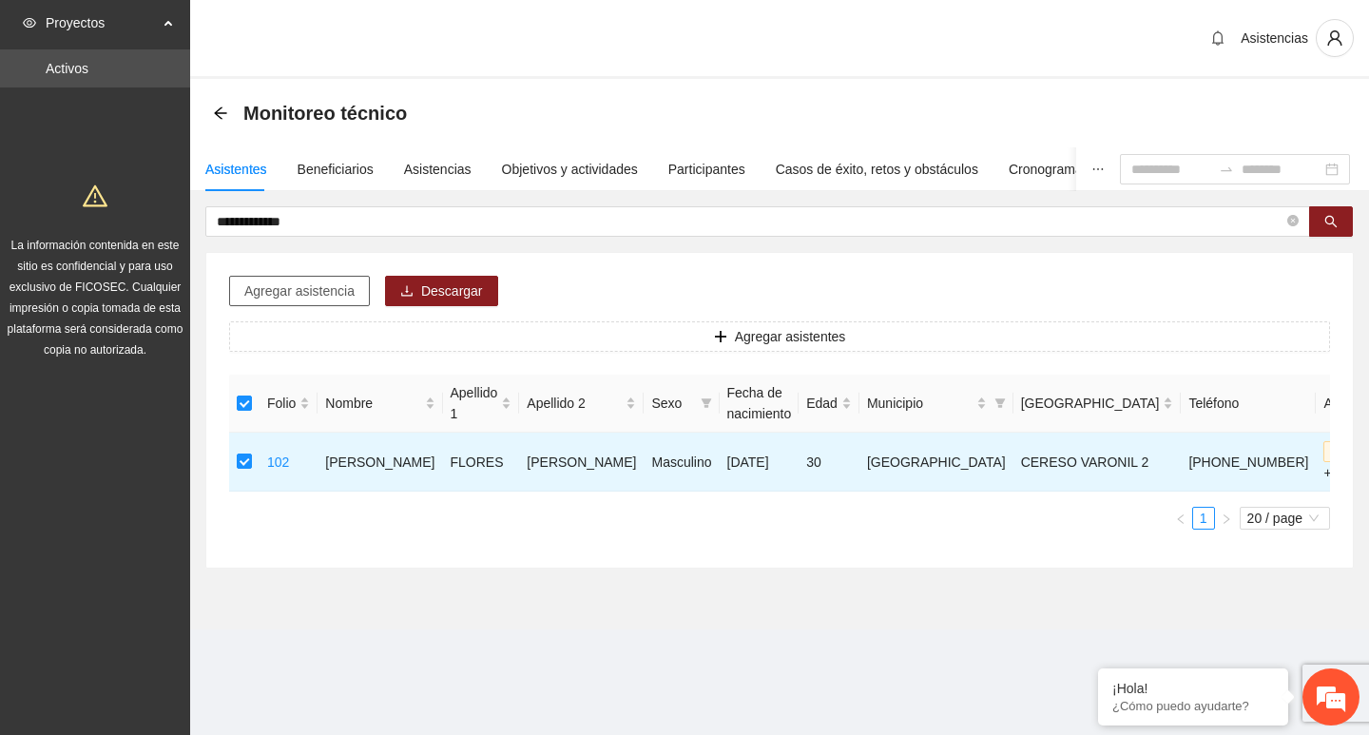
click at [330, 289] on span "Agregar asistencia" at bounding box center [299, 291] width 110 height 21
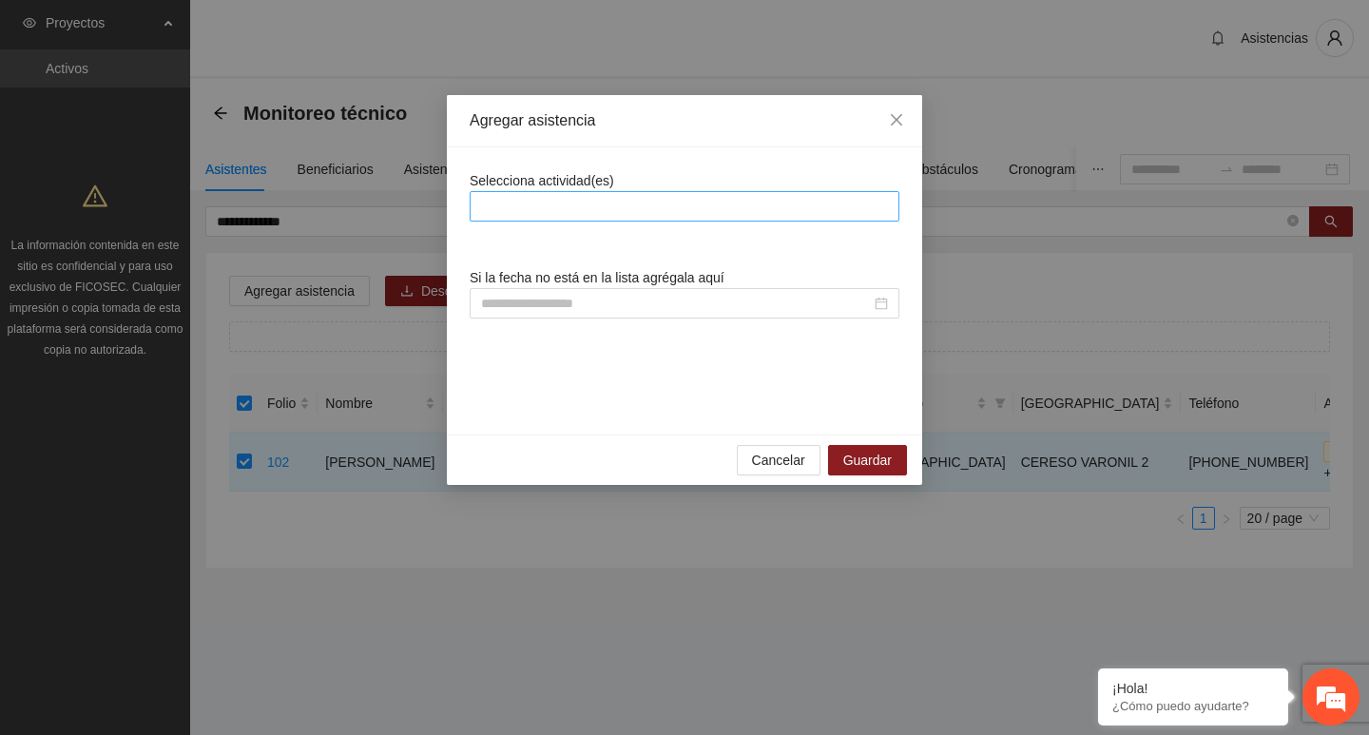
click at [551, 198] on div at bounding box center [685, 206] width 420 height 23
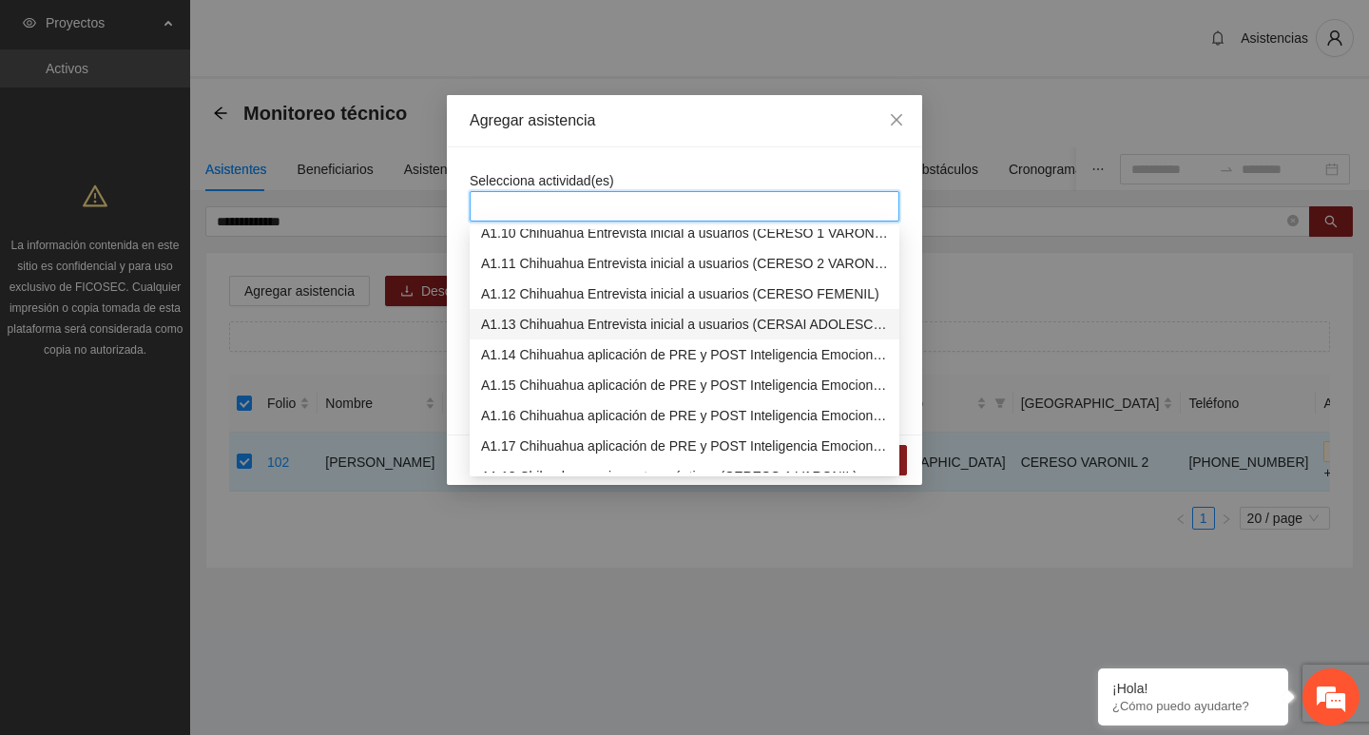
scroll to position [380, 0]
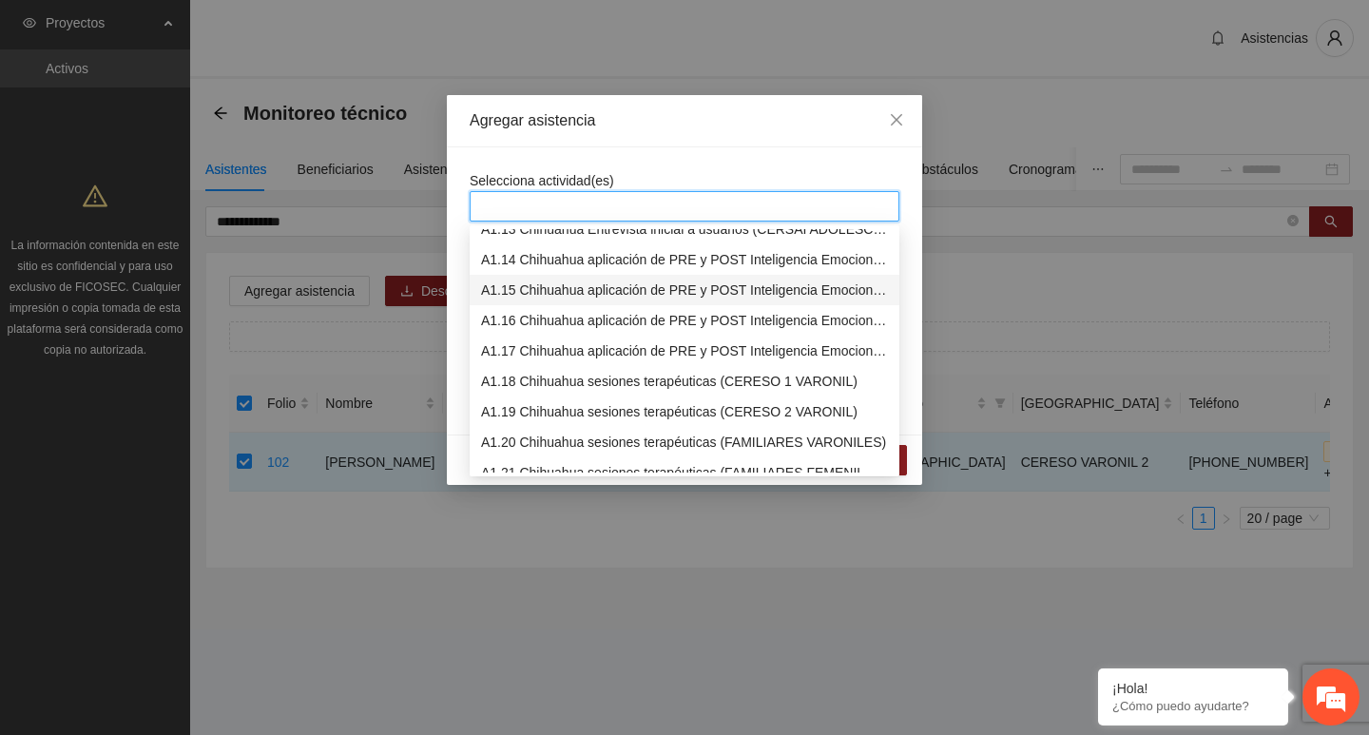
click at [544, 287] on div "A1.15 Chihuahua aplicación de PRE y POST Inteligencia Emocional (CERESO 2 VARON…" at bounding box center [684, 290] width 407 height 21
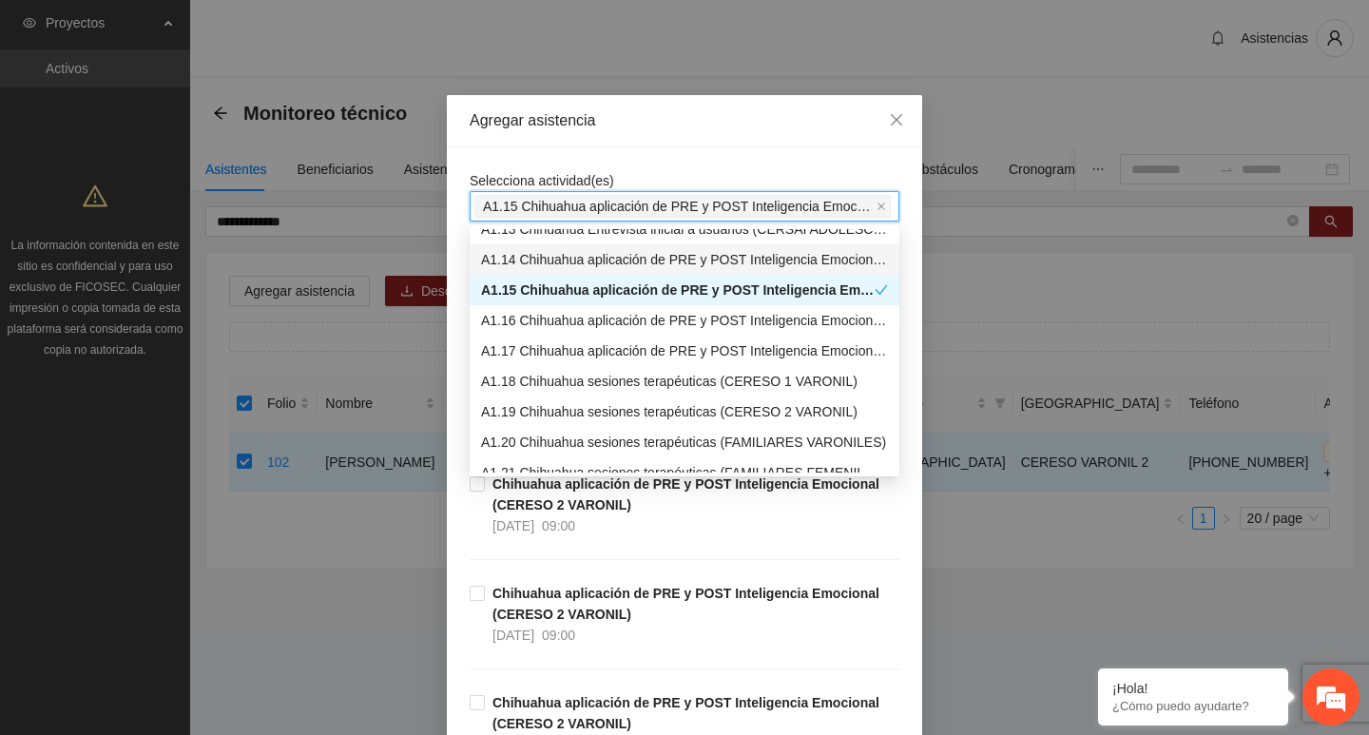
click at [537, 149] on div "Selecciona actividad(es) A1.15 Chihuahua aplicación de PRE y POST Inteligencia …" at bounding box center [684, 618] width 475 height 942
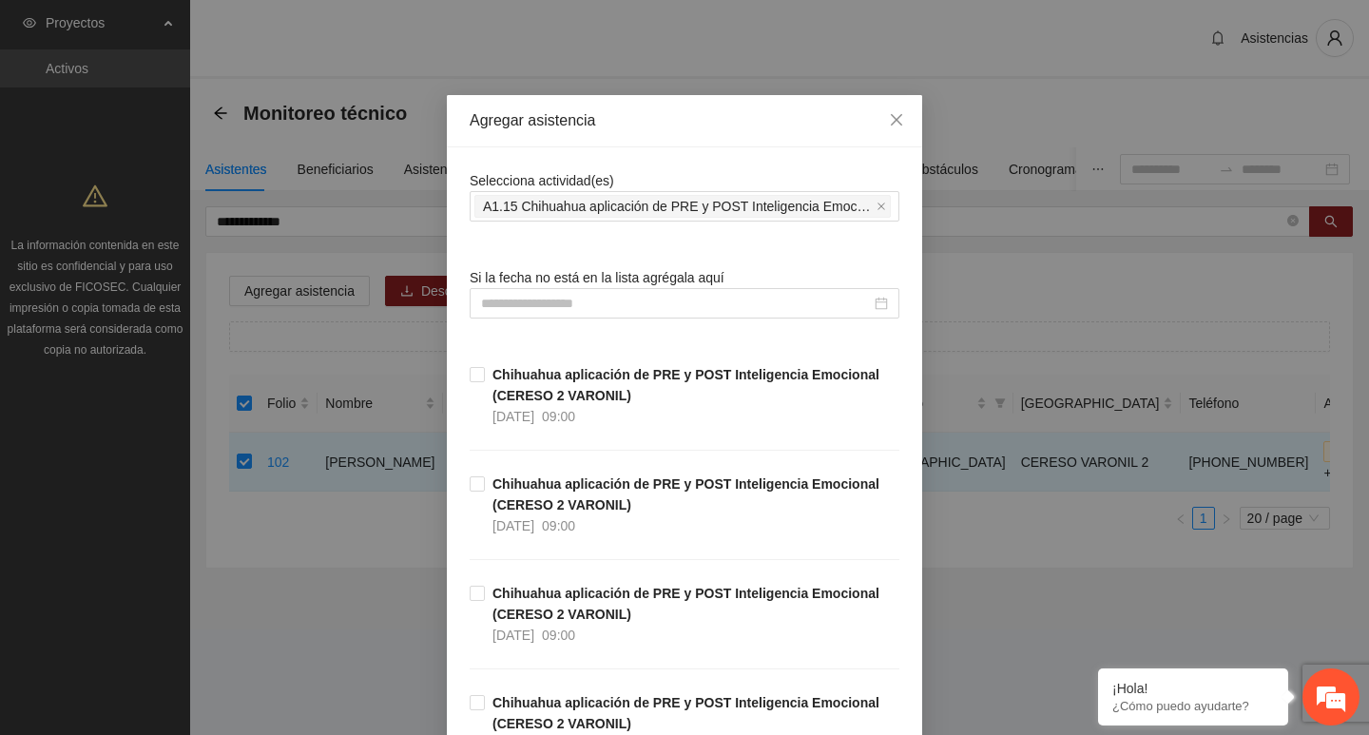
scroll to position [428, 0]
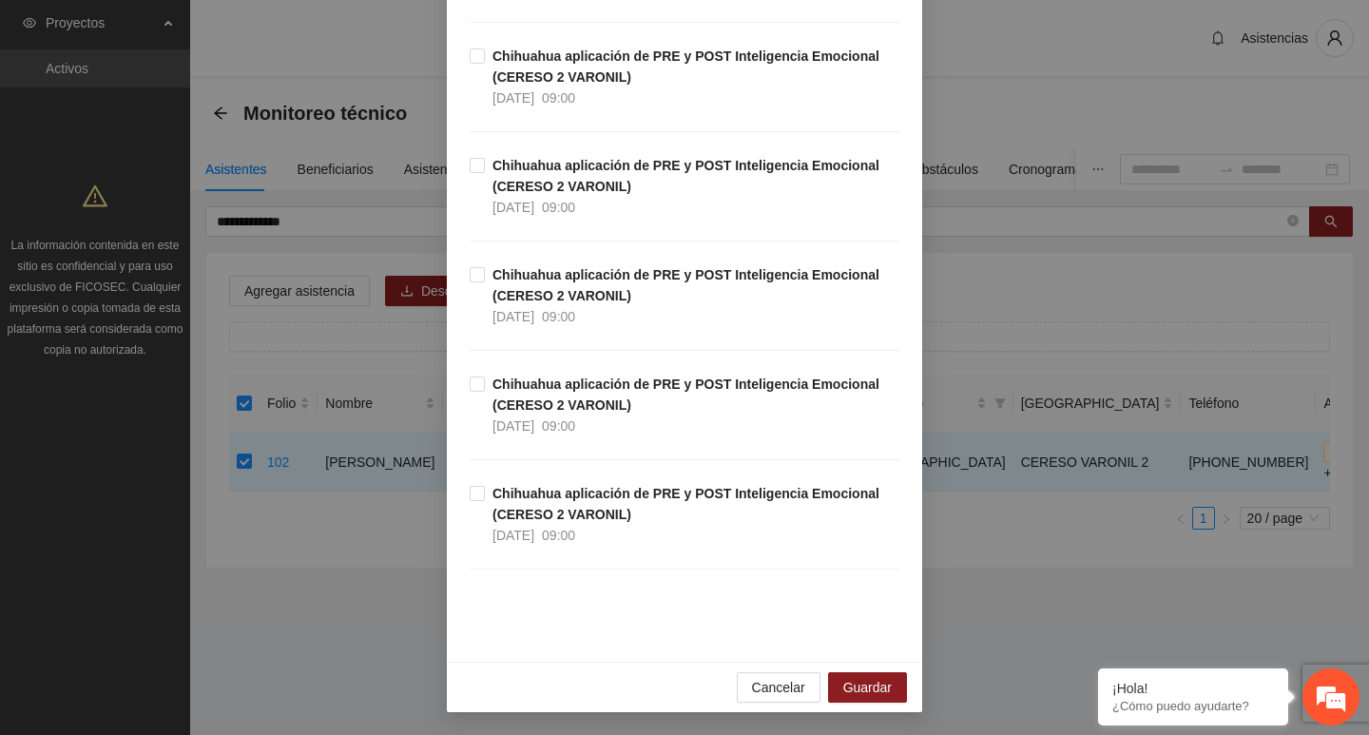
click at [496, 475] on div "Chihuahua aplicación de PRE y POST Inteligencia Emocional (CERESO 2 VARONIL) 06…" at bounding box center [685, 428] width 430 height 109
click at [496, 488] on strong "Chihuahua aplicación de PRE y POST Inteligencia Emocional (CERESO 2 VARONIL)" at bounding box center [686, 504] width 387 height 36
drag, startPoint x: 857, startPoint y: 691, endPoint x: 407, endPoint y: 89, distance: 751.4
click at [857, 690] on span "Guardar" at bounding box center [867, 687] width 48 height 21
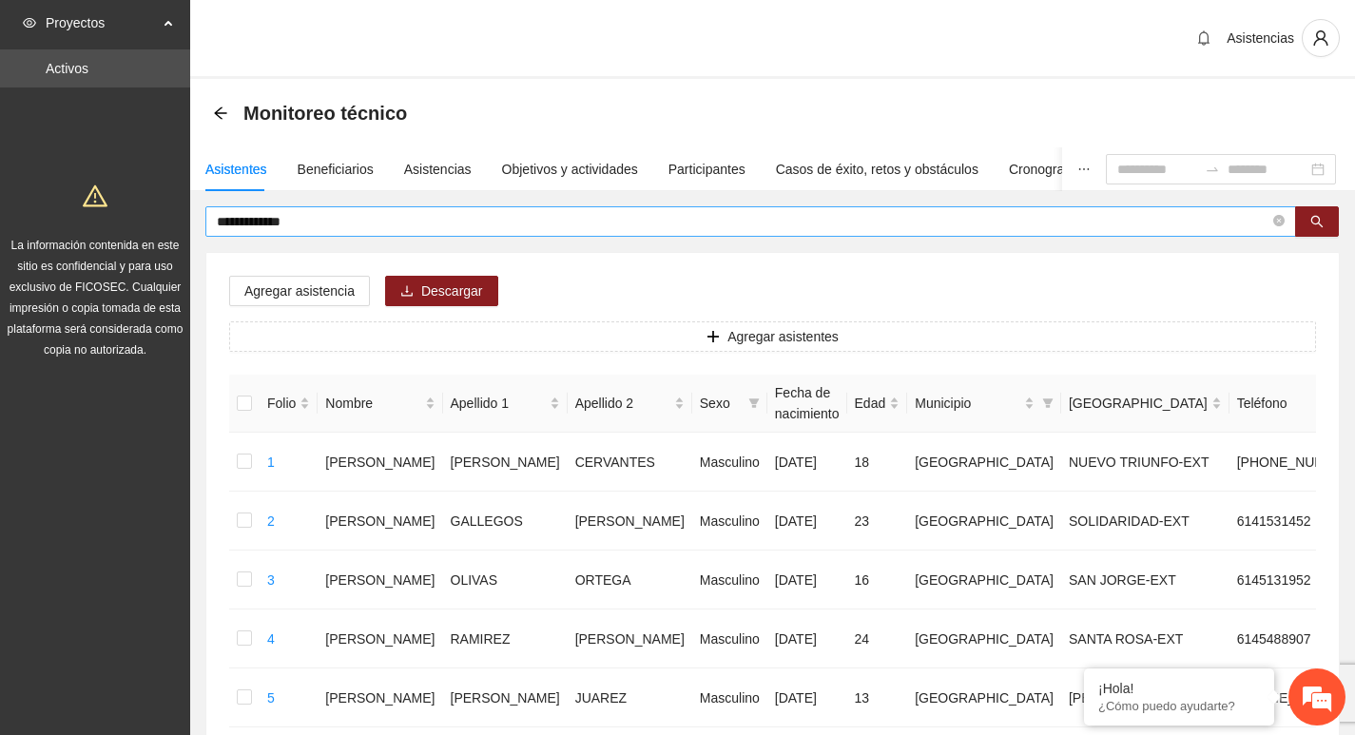
click at [1279, 222] on icon "close-circle" at bounding box center [1278, 220] width 11 height 11
type input "**********"
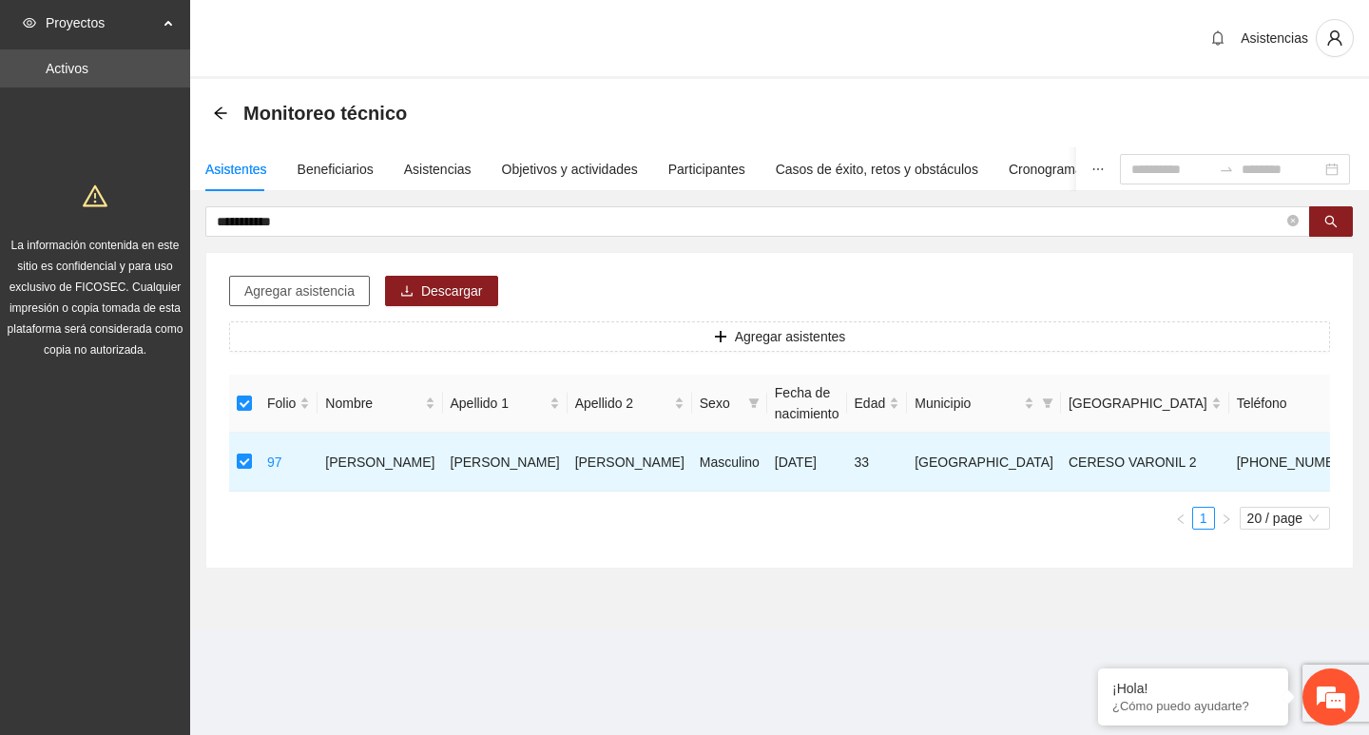
click at [303, 288] on span "Agregar asistencia" at bounding box center [299, 291] width 110 height 21
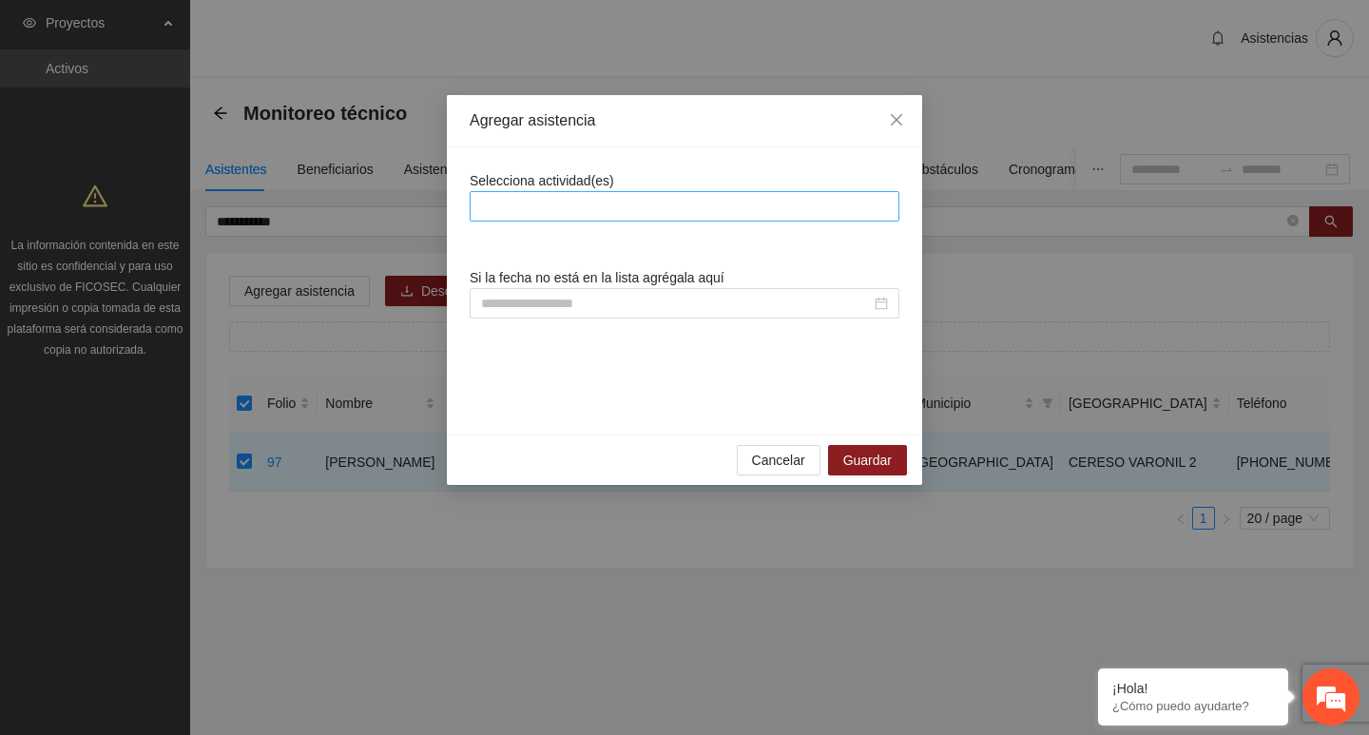
click at [660, 206] on div at bounding box center [685, 206] width 420 height 23
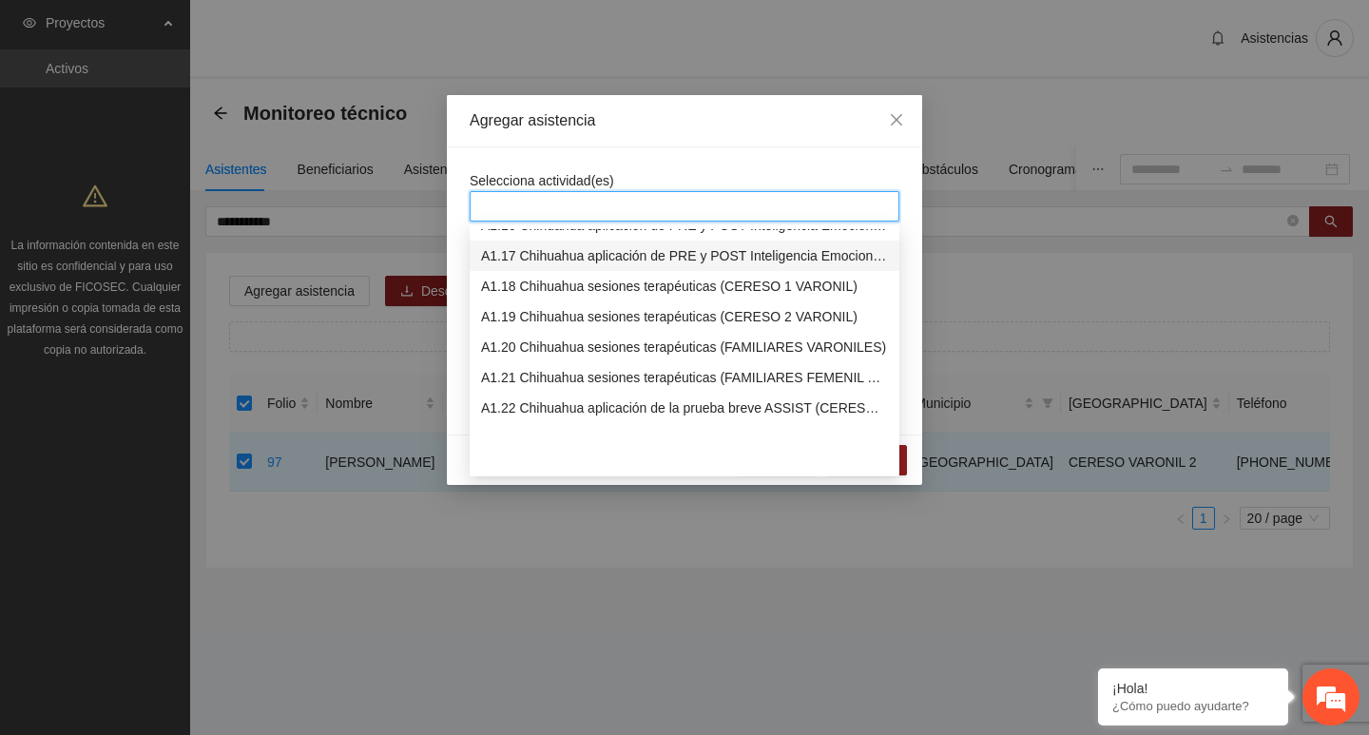
scroll to position [285, 0]
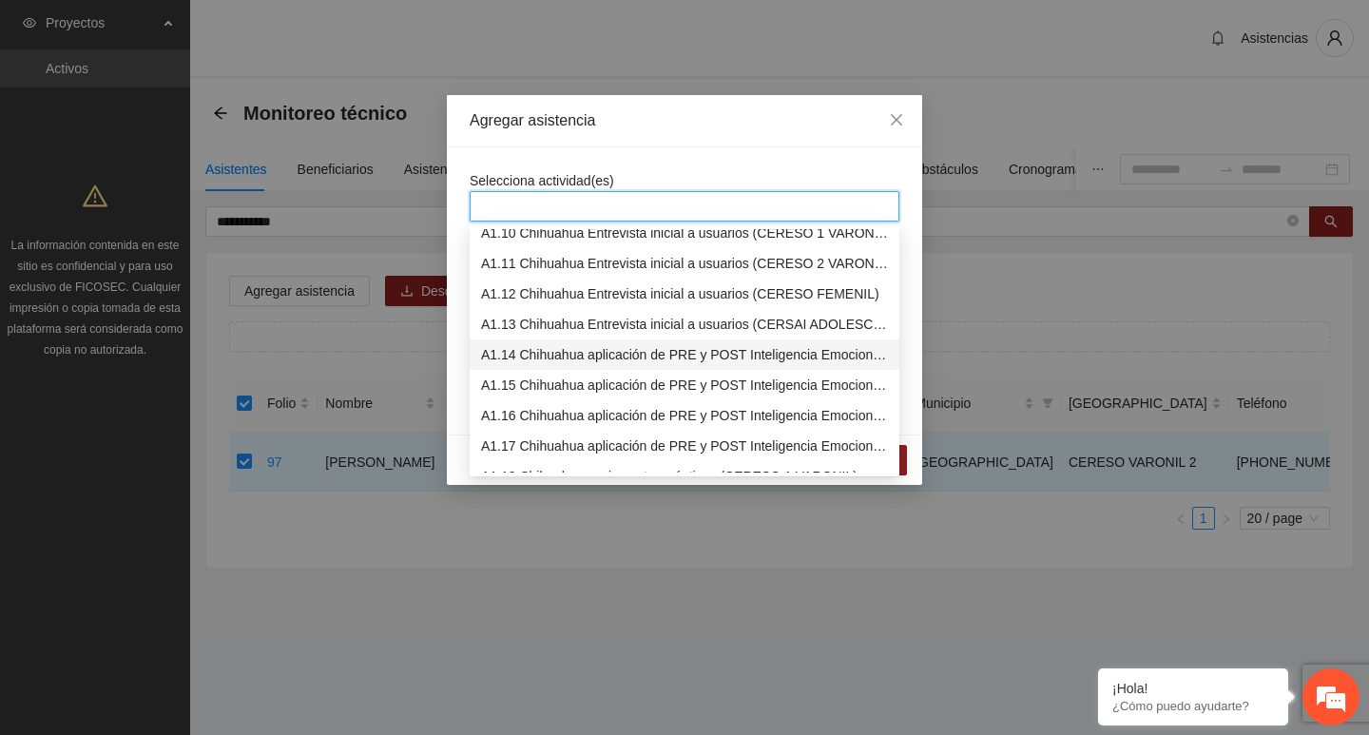
click at [557, 368] on div "A1.14 Chihuahua aplicación de PRE y POST Inteligencia Emocional (CERESO 1 VARON…" at bounding box center [685, 354] width 430 height 30
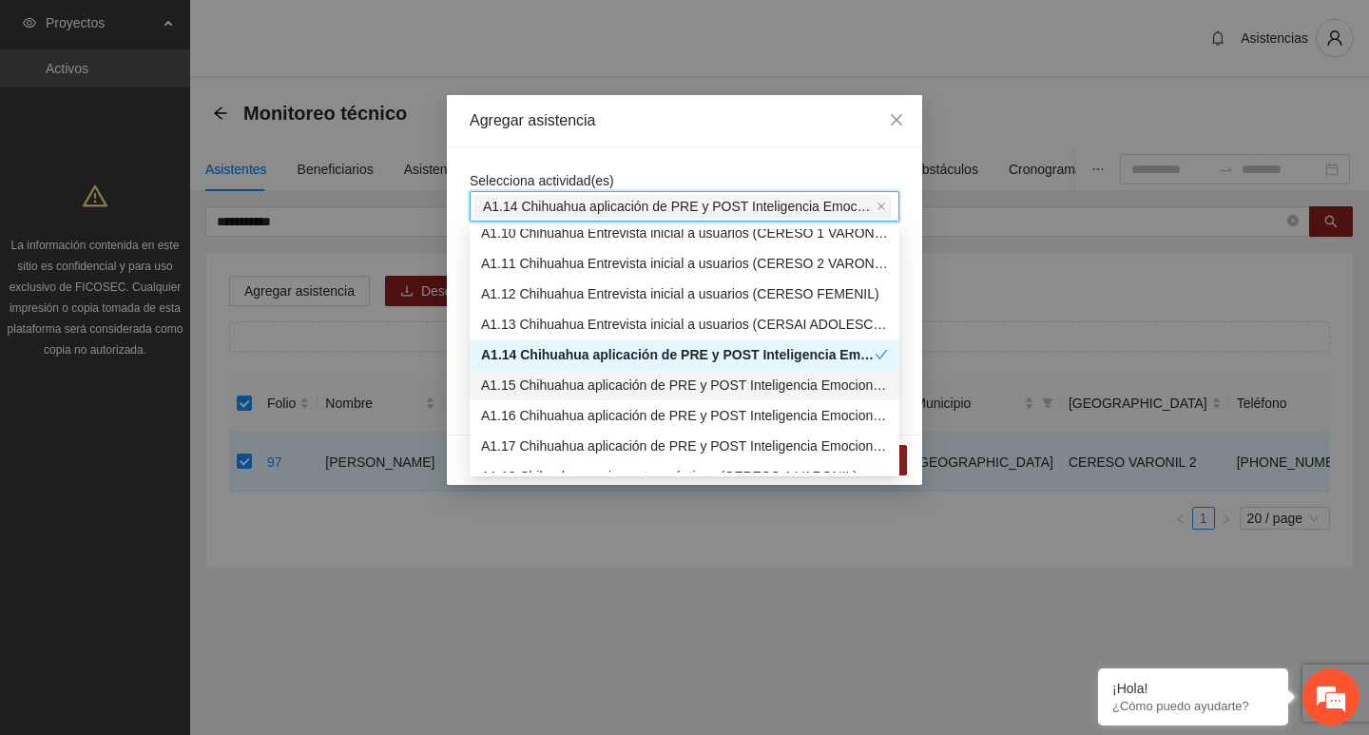
click at [557, 376] on div "A1.15 Chihuahua aplicación de PRE y POST Inteligencia Emocional (CERESO 2 VARON…" at bounding box center [684, 385] width 407 height 21
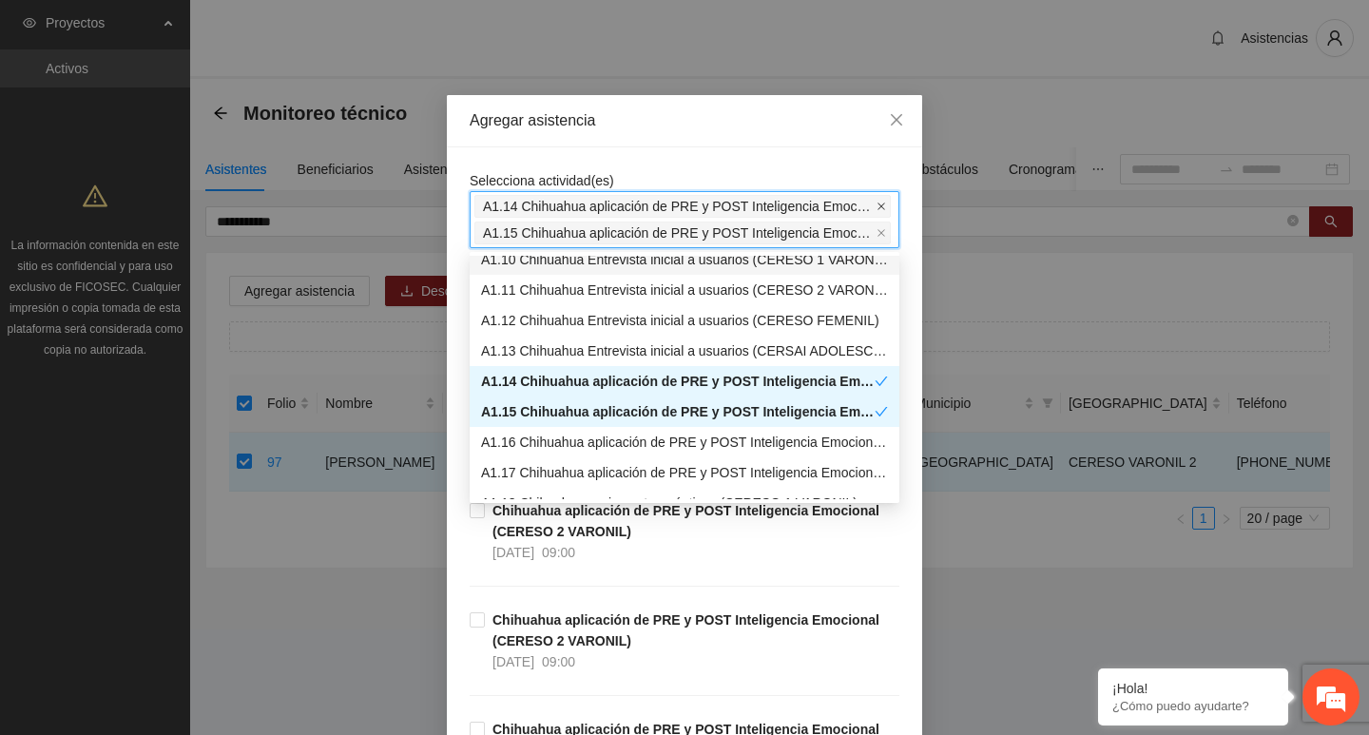
click at [878, 204] on icon "close" at bounding box center [882, 207] width 8 height 8
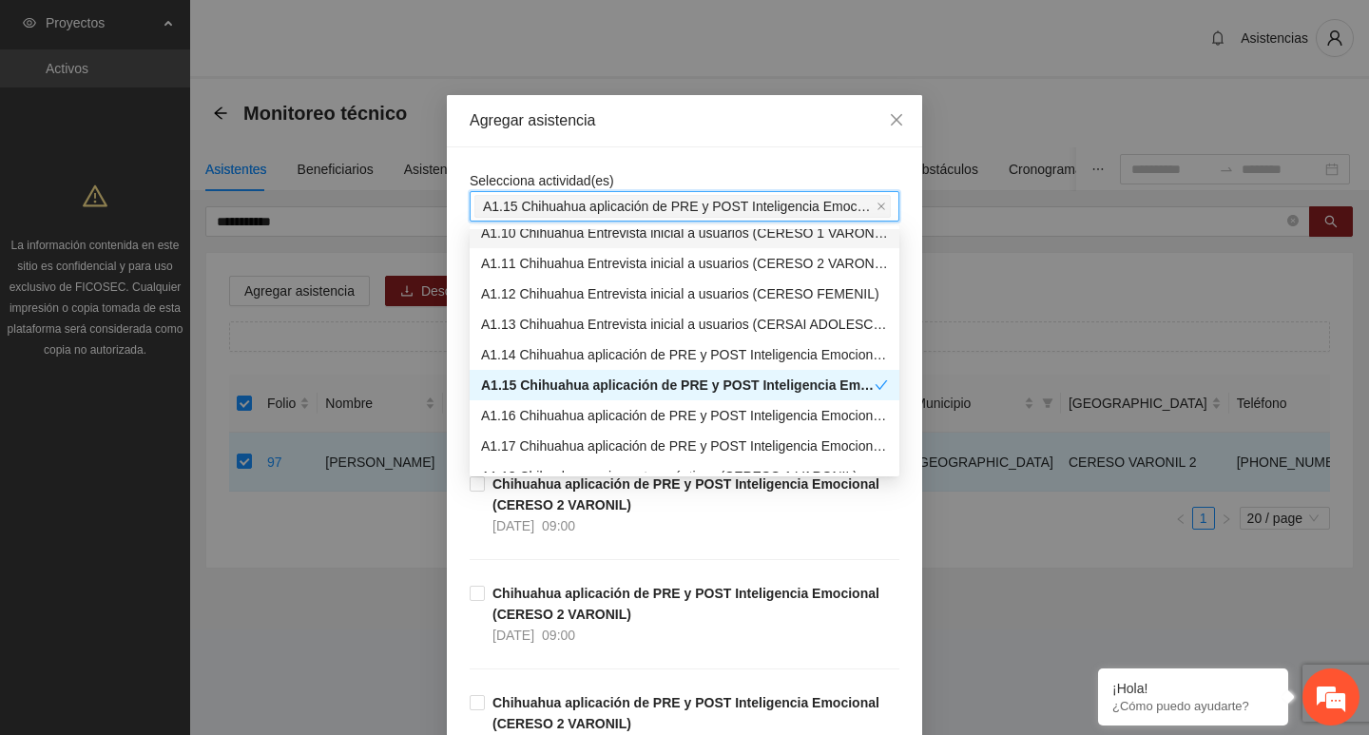
click at [823, 157] on div "Selecciona actividad(es) A1.15 Chihuahua aplicación de PRE y POST Inteligencia …" at bounding box center [684, 618] width 475 height 942
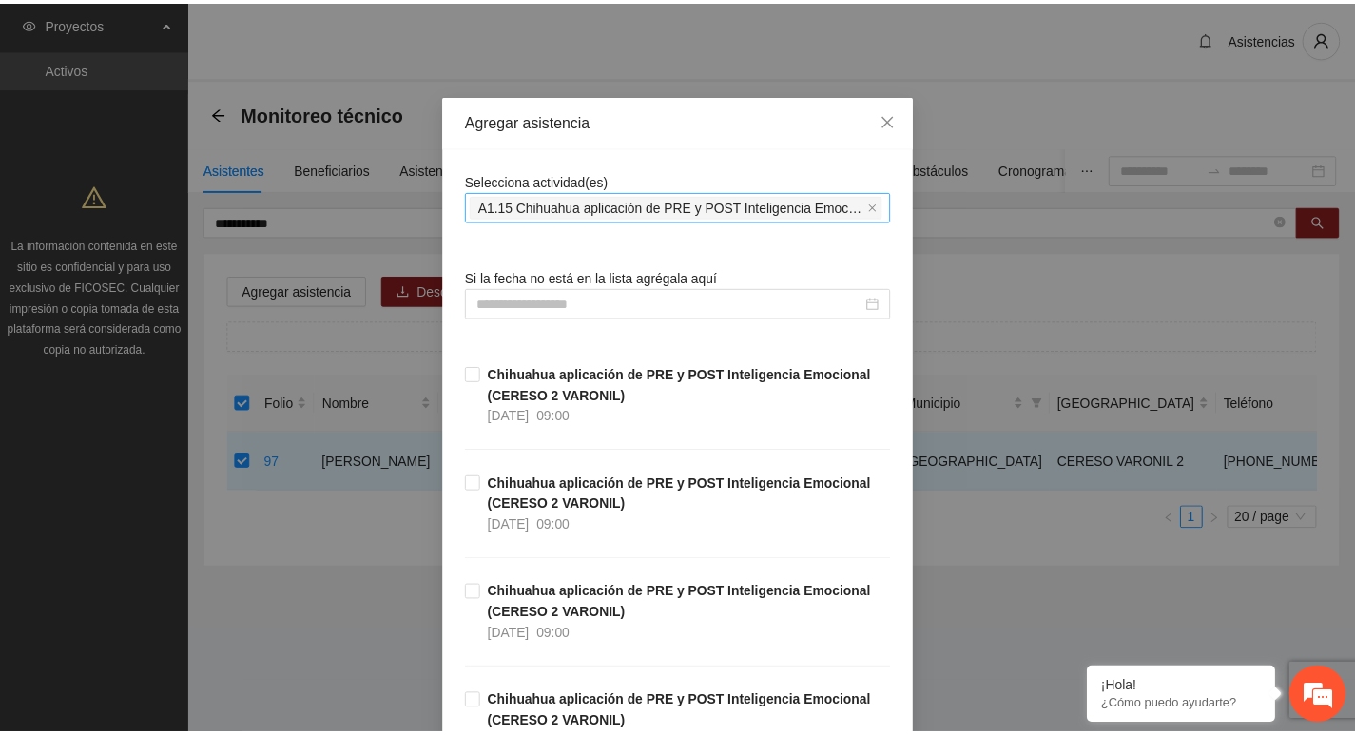
scroll to position [428, 0]
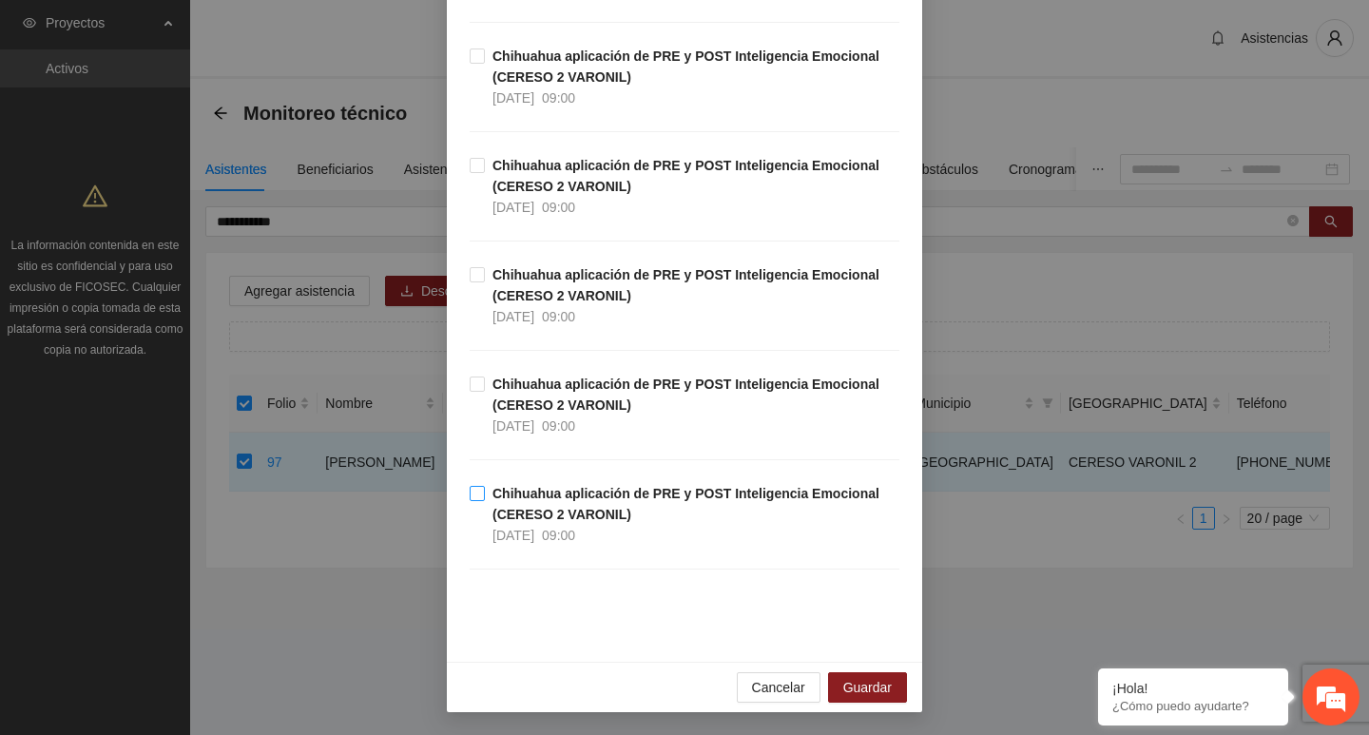
drag, startPoint x: 569, startPoint y: 478, endPoint x: 566, endPoint y: 490, distance: 11.8
click at [567, 489] on div "Chihuahua aplicación de PRE y POST Inteligencia Emocional (CERESO 2 VARONIL) 12…" at bounding box center [685, 264] width 430 height 656
click at [566, 490] on strong "Chihuahua aplicación de PRE y POST Inteligencia Emocional (CERESO 2 VARONIL)" at bounding box center [686, 504] width 387 height 36
click at [852, 690] on span "Guardar" at bounding box center [867, 687] width 48 height 21
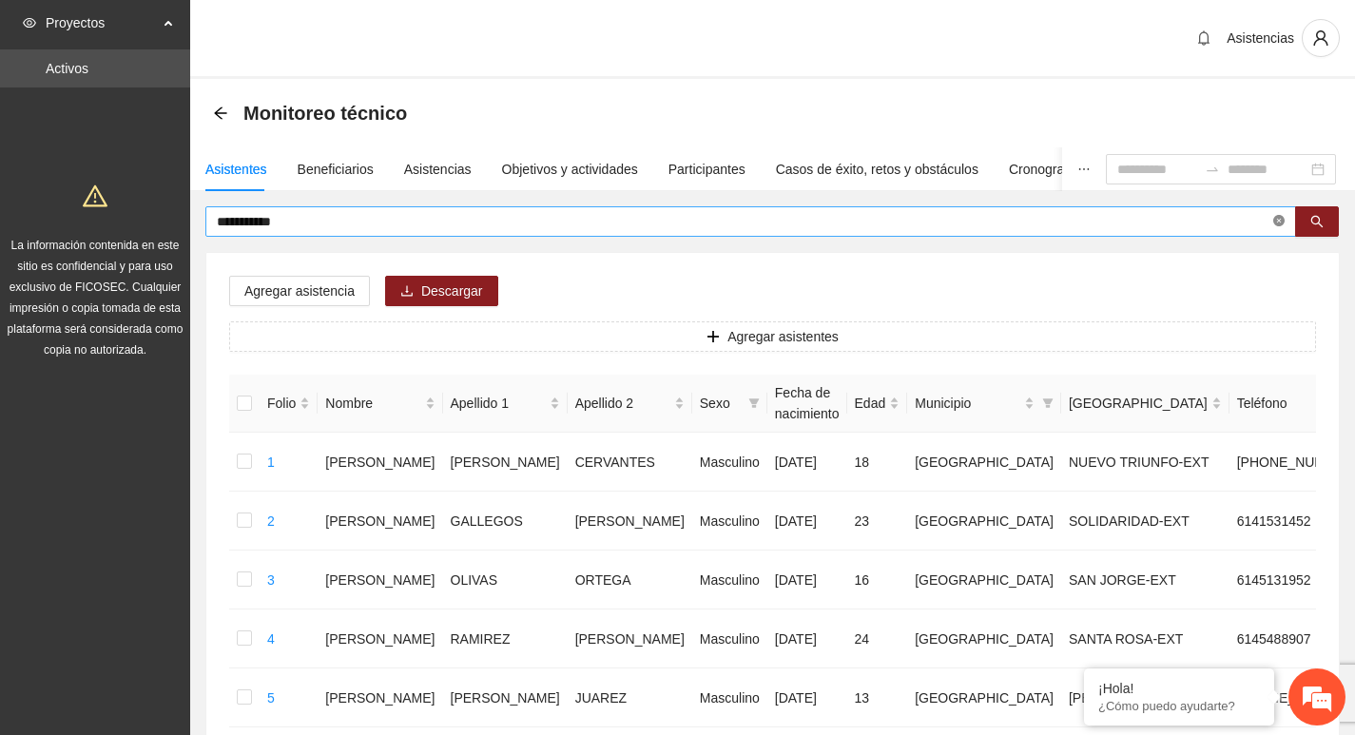
click at [1275, 214] on span at bounding box center [1278, 222] width 11 height 18
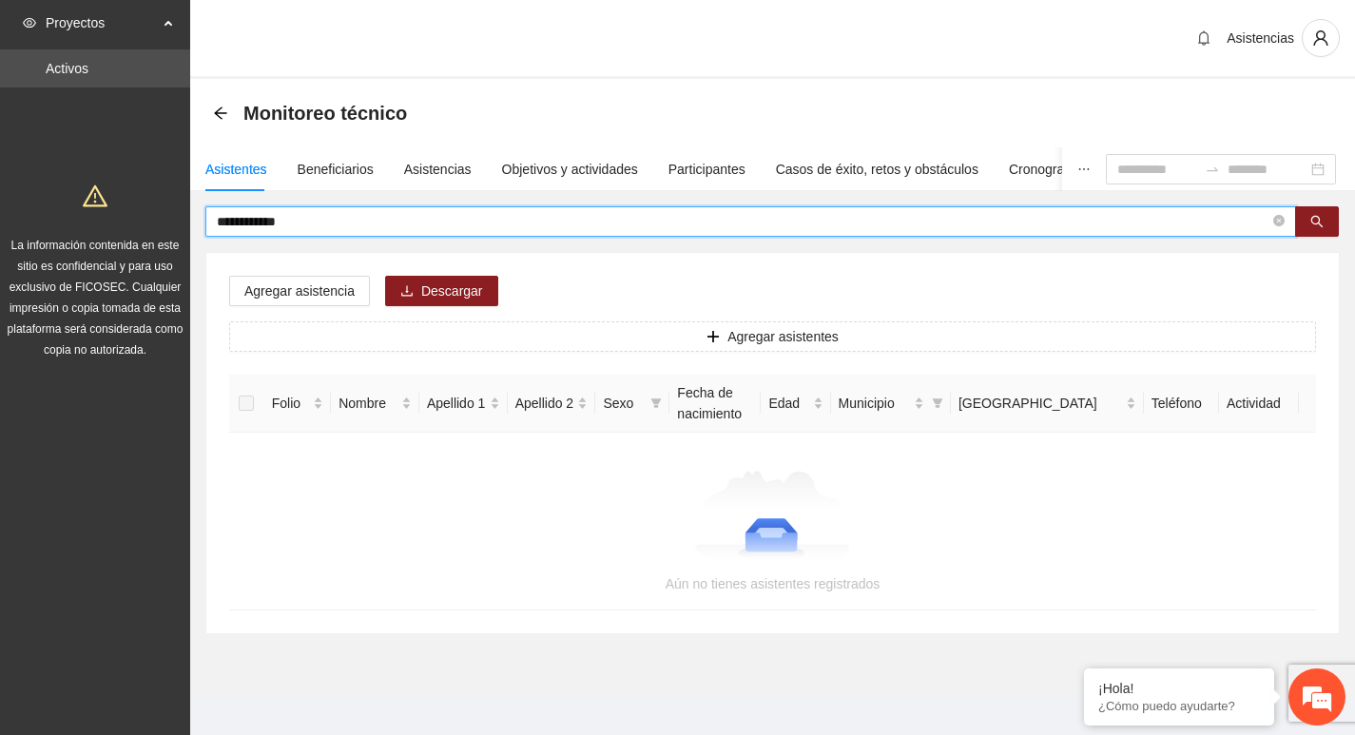
type input "**********"
click at [1282, 218] on icon "close-circle" at bounding box center [1278, 220] width 11 height 11
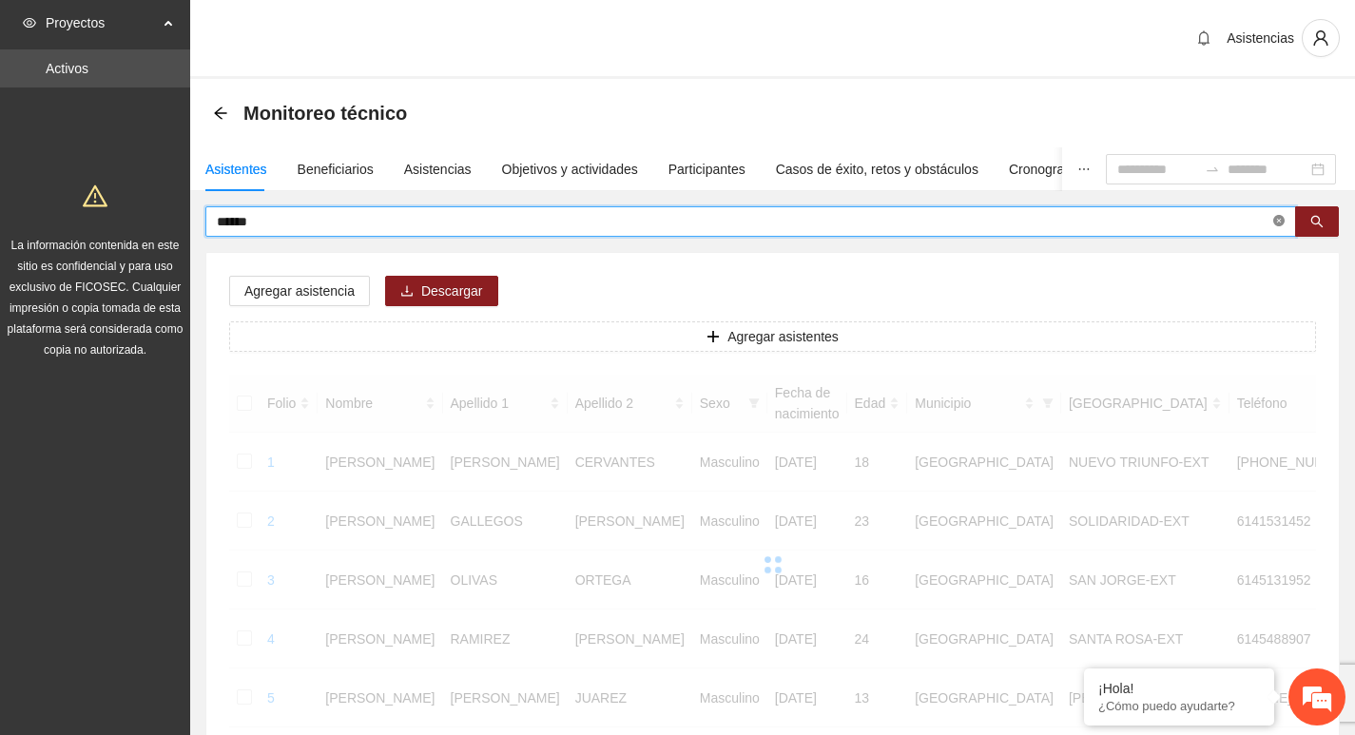
type input "******"
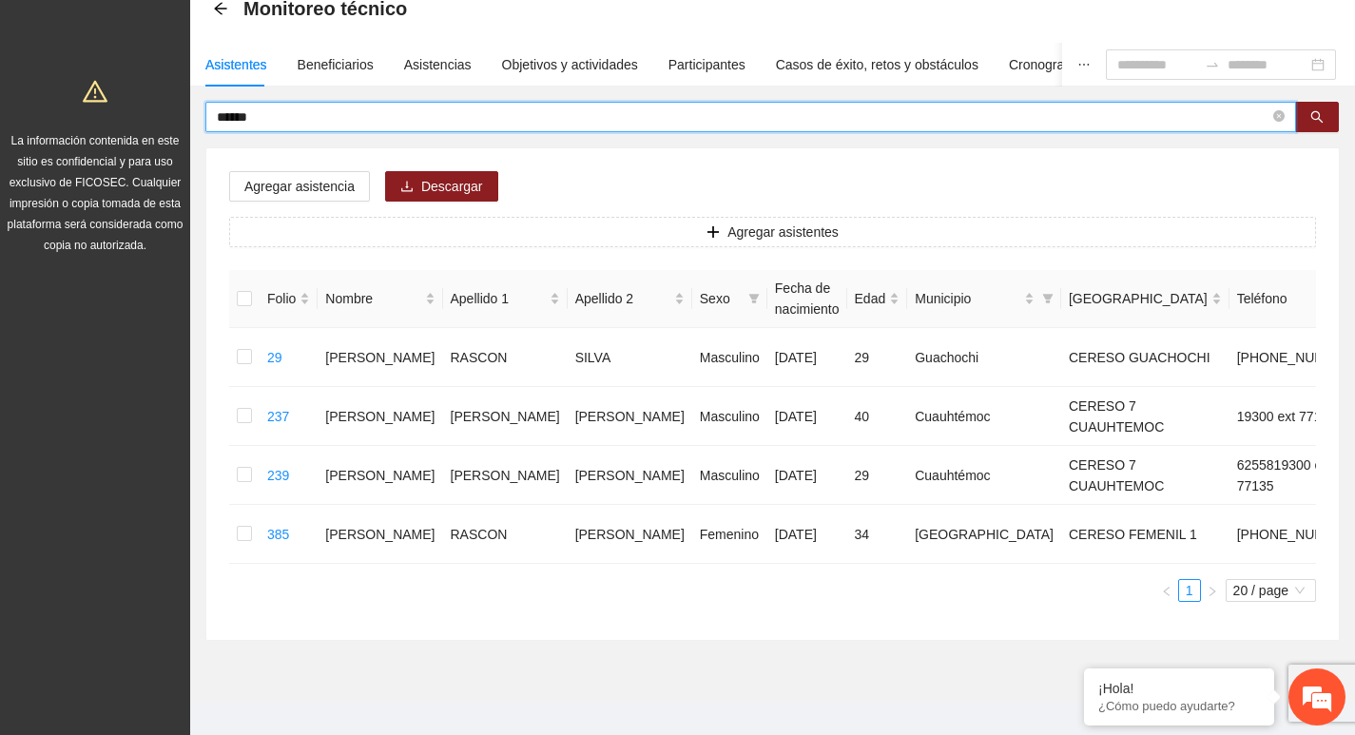
scroll to position [121, 0]
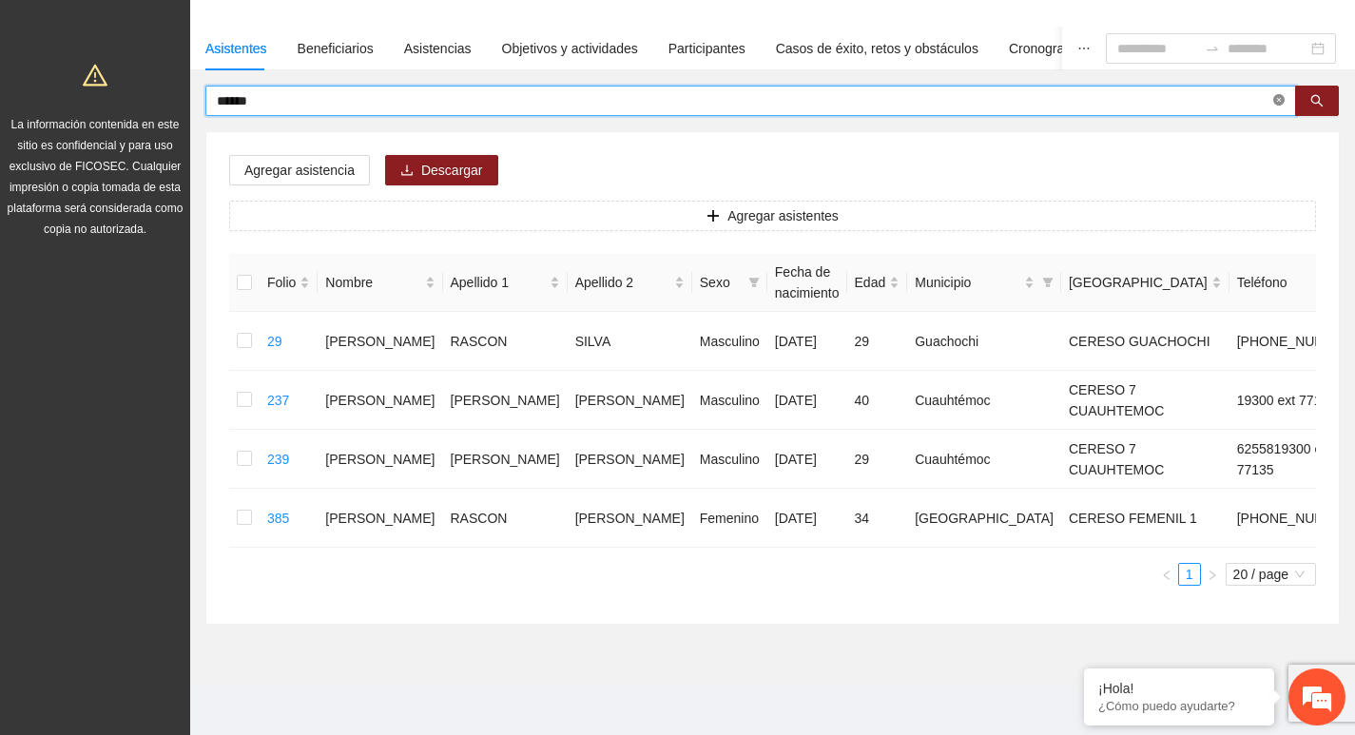
click at [1279, 106] on icon "close-circle" at bounding box center [1278, 99] width 11 height 11
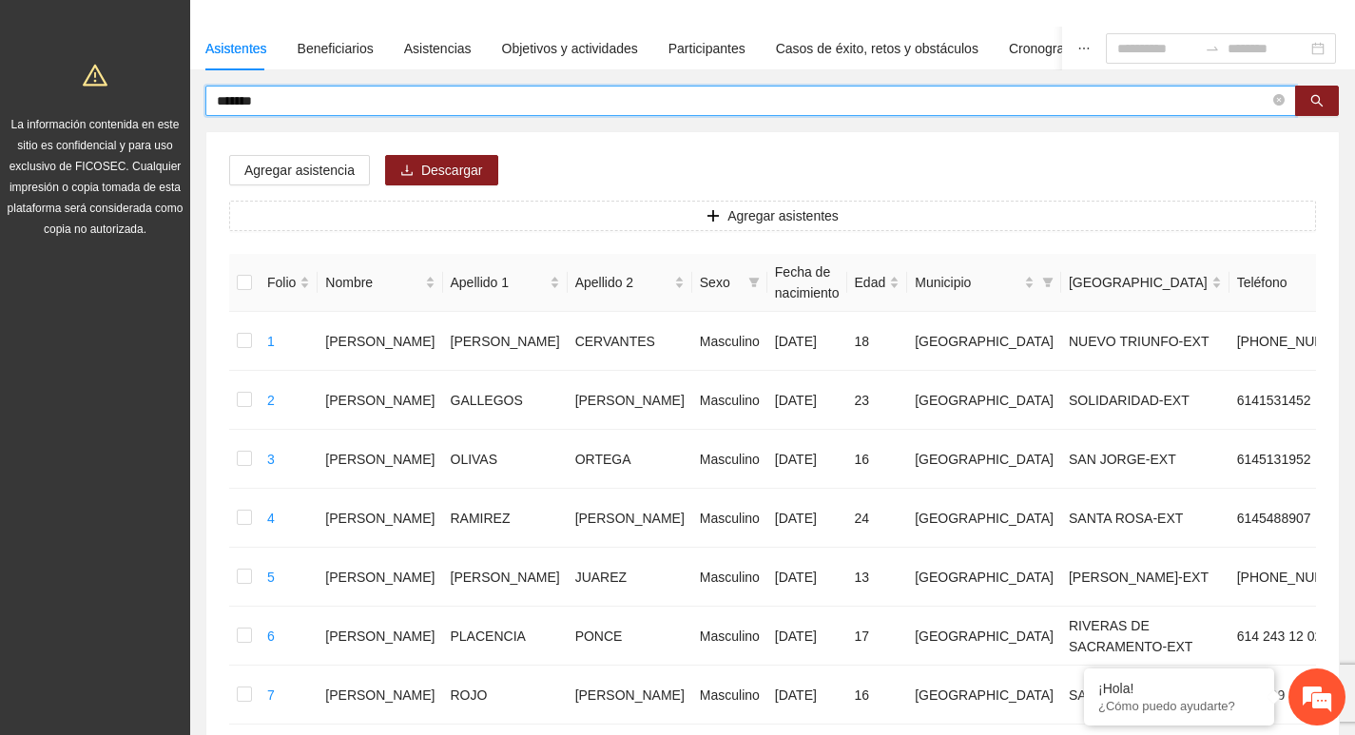
type input "*******"
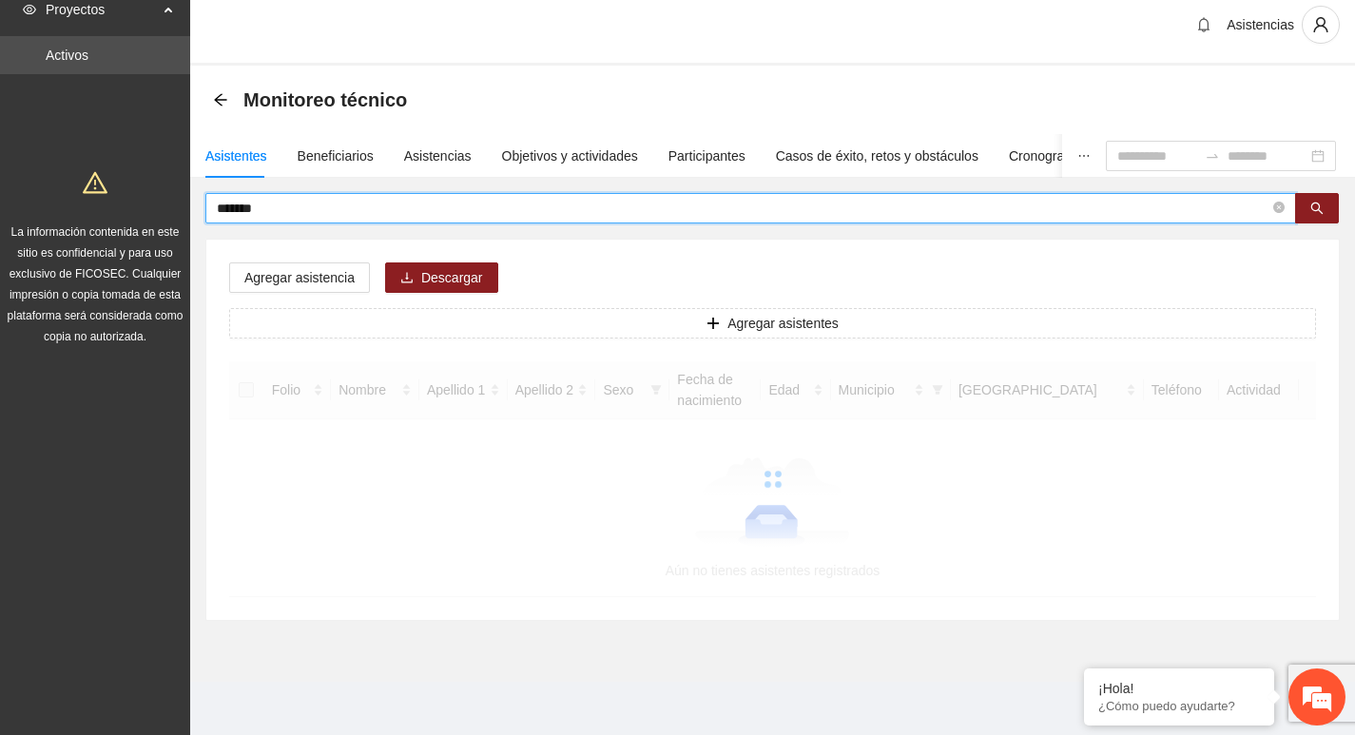
scroll to position [13, 0]
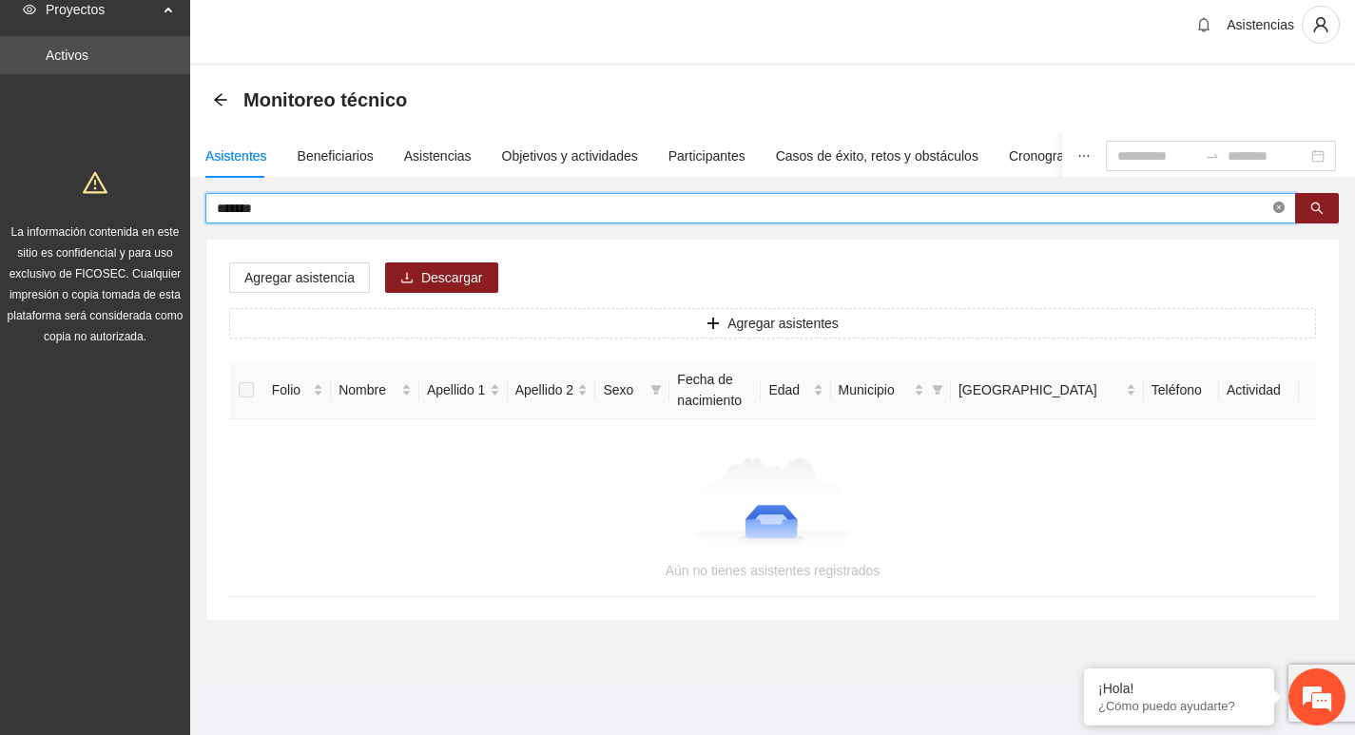
click at [1273, 206] on icon "close-circle" at bounding box center [1278, 207] width 11 height 11
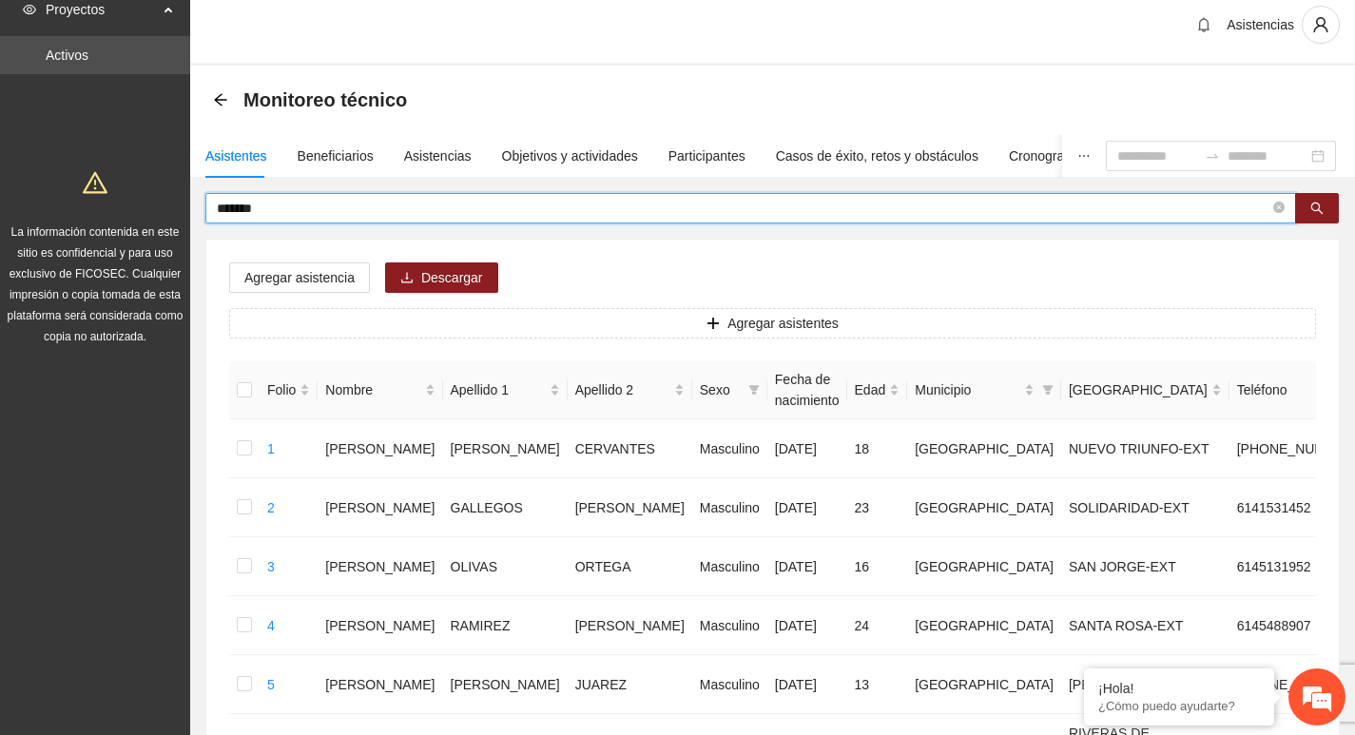
scroll to position [121, 0]
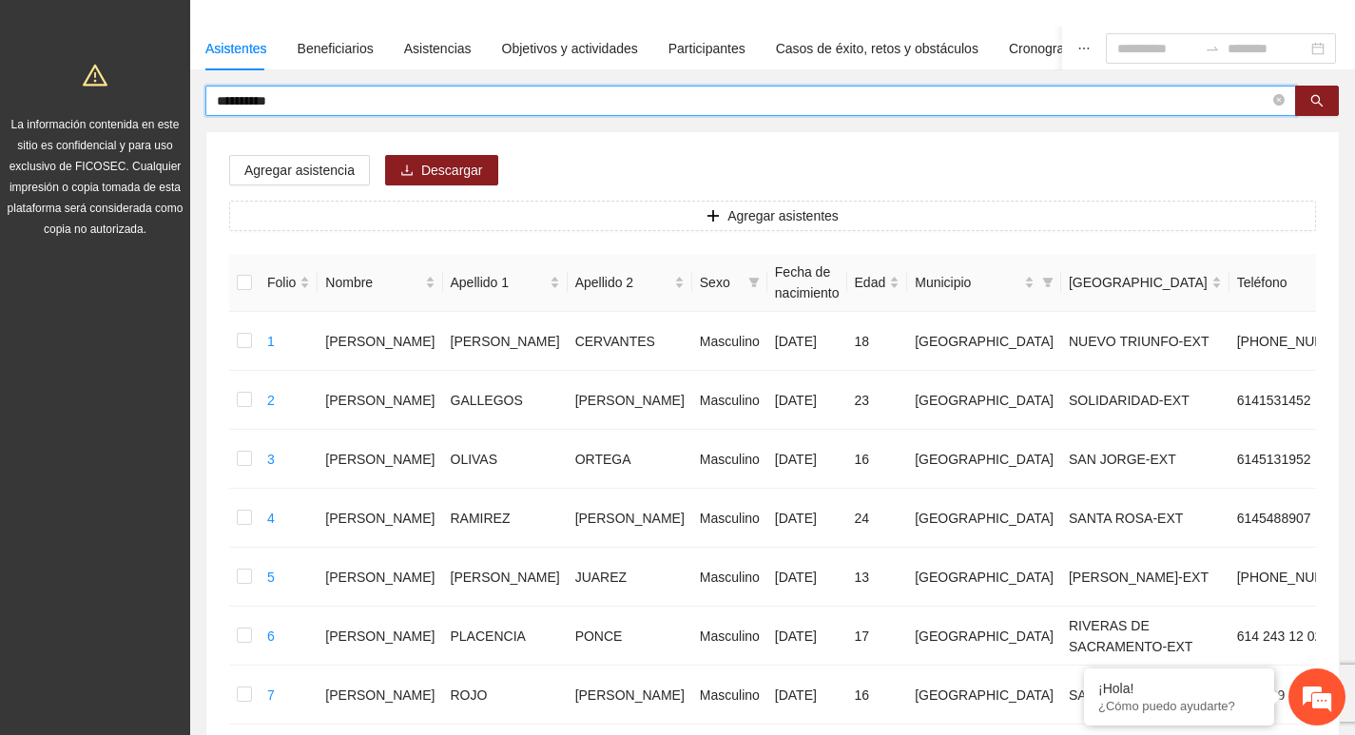
type input "**********"
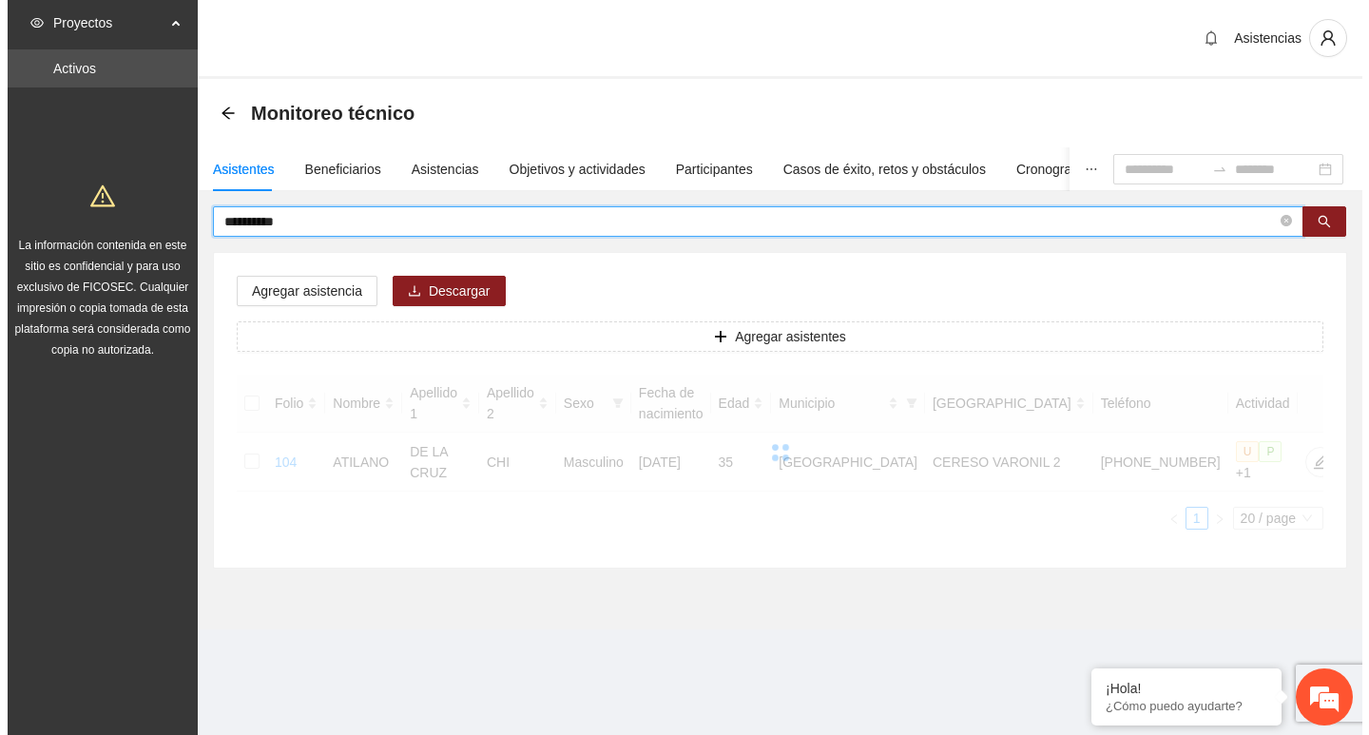
scroll to position [0, 0]
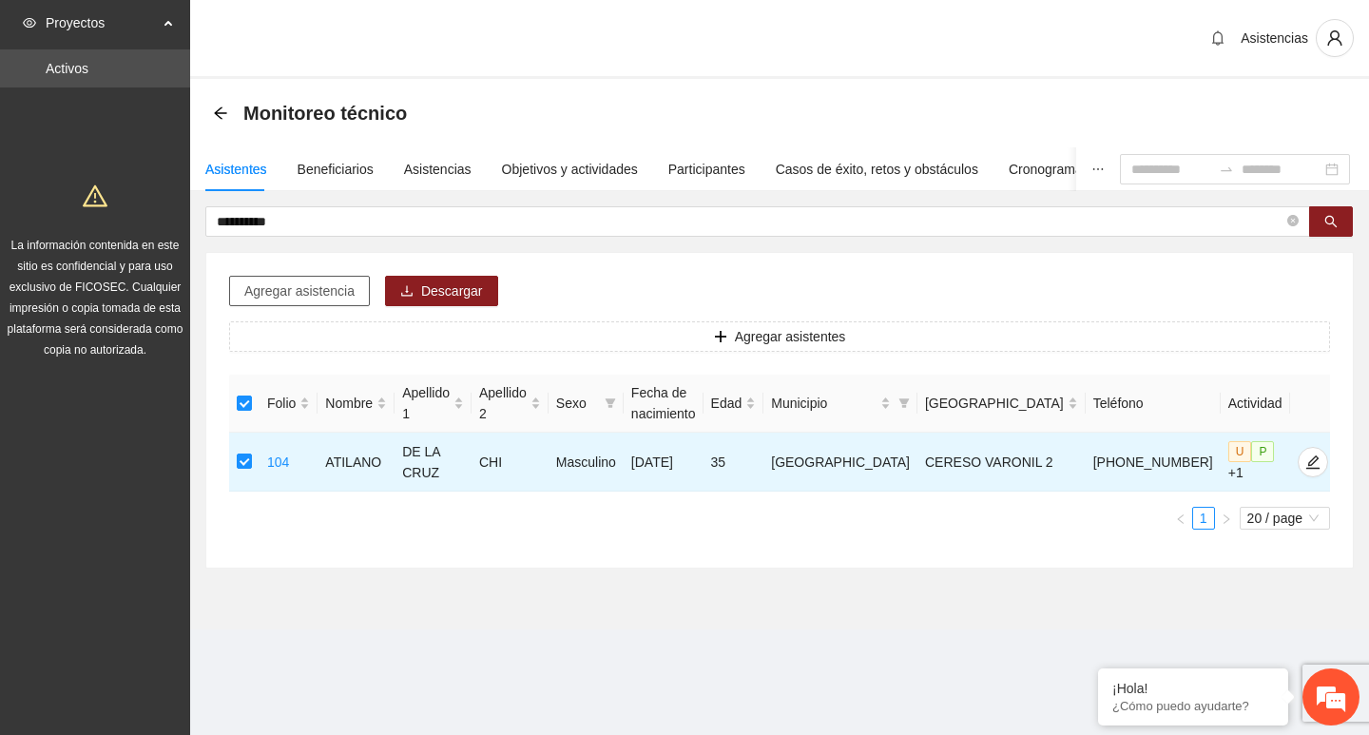
click at [310, 283] on span "Agregar asistencia" at bounding box center [299, 291] width 110 height 21
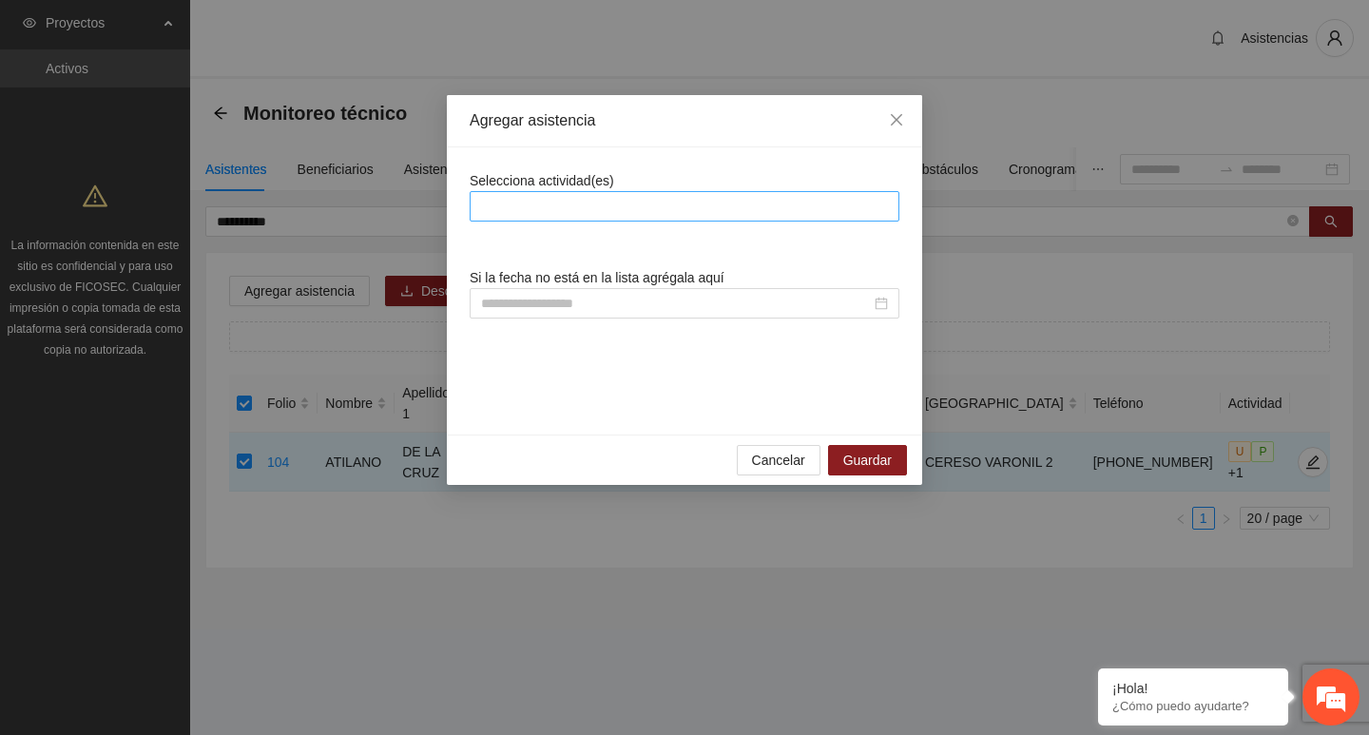
click at [481, 194] on div at bounding box center [685, 206] width 430 height 30
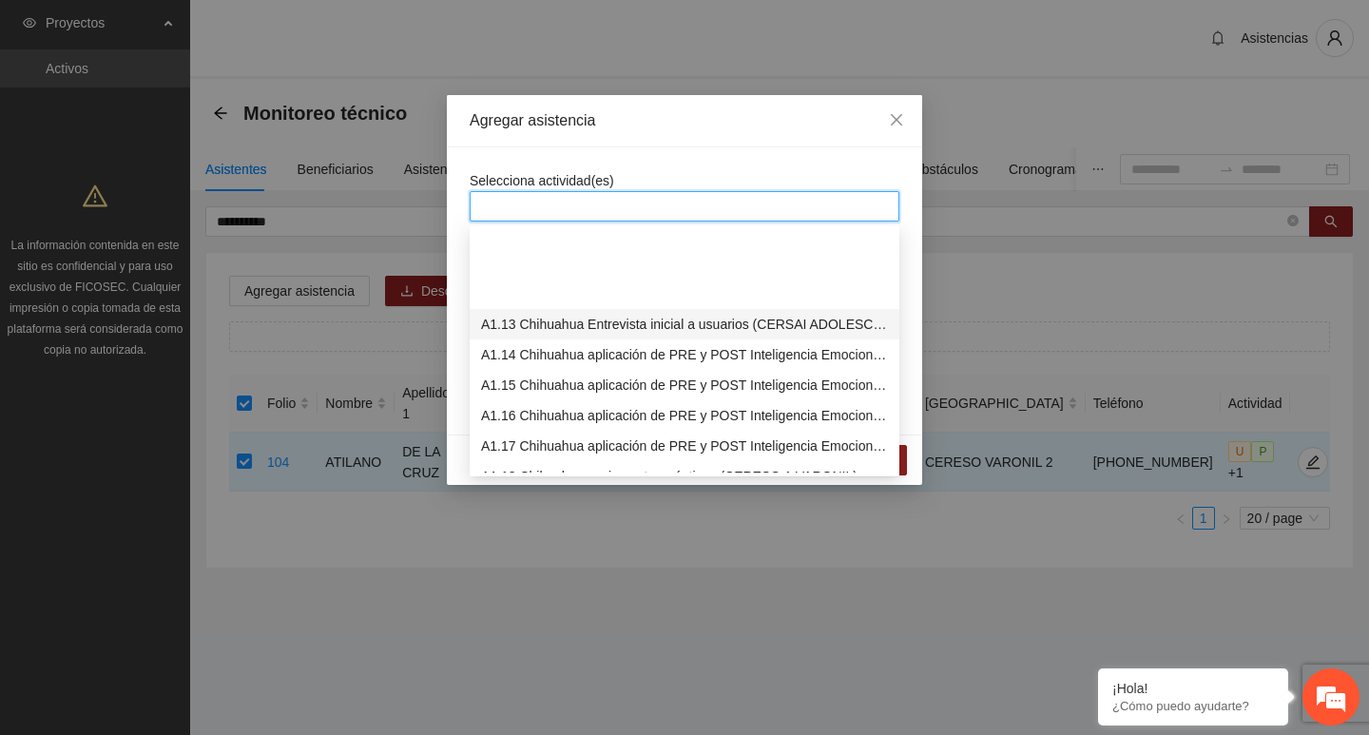
scroll to position [380, 0]
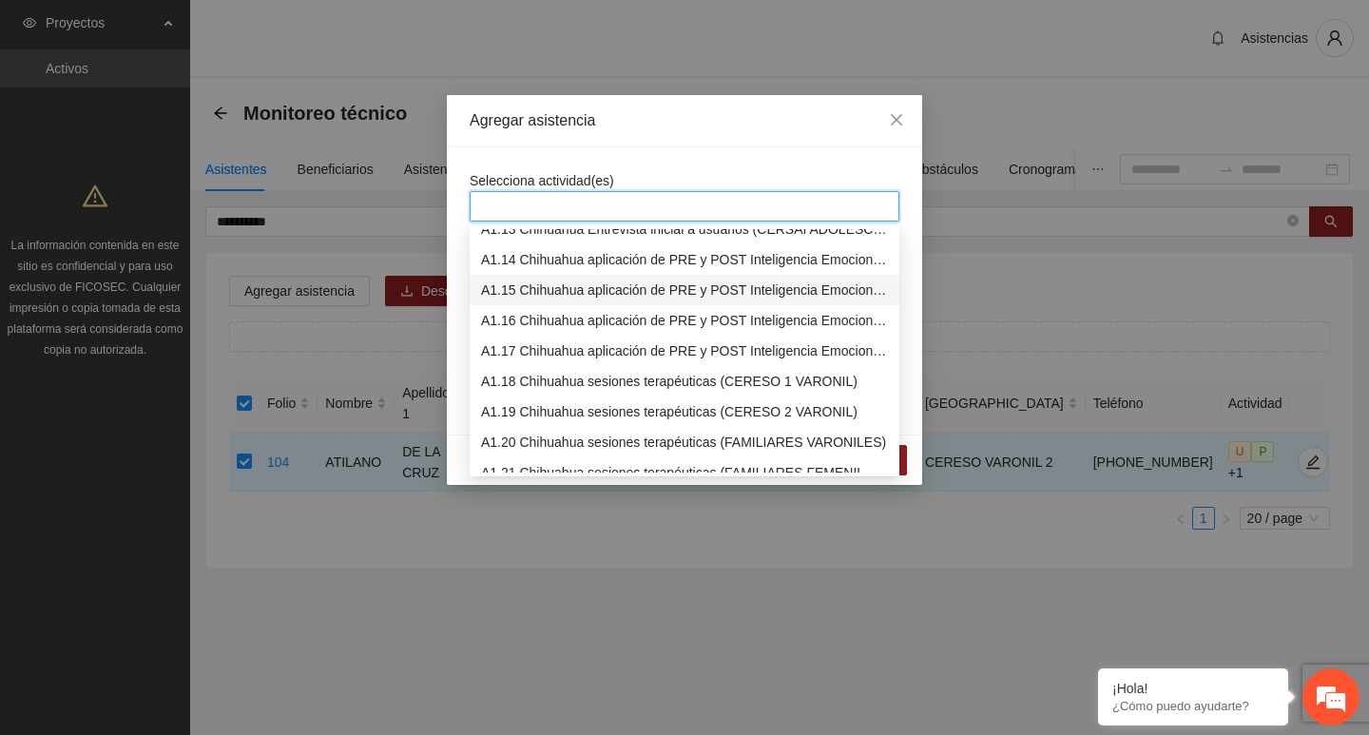
click at [552, 280] on div "A1.15 Chihuahua aplicación de PRE y POST Inteligencia Emocional (CERESO 2 VARON…" at bounding box center [684, 290] width 407 height 21
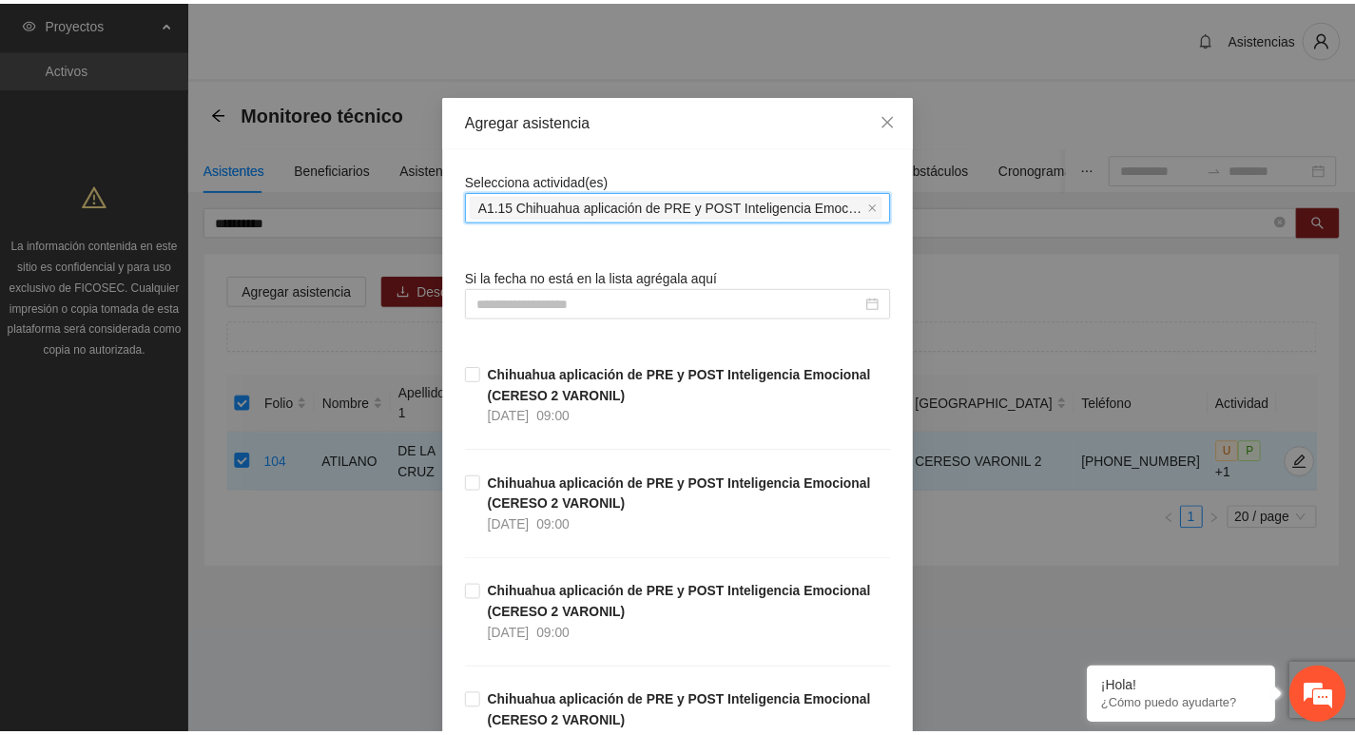
scroll to position [428, 0]
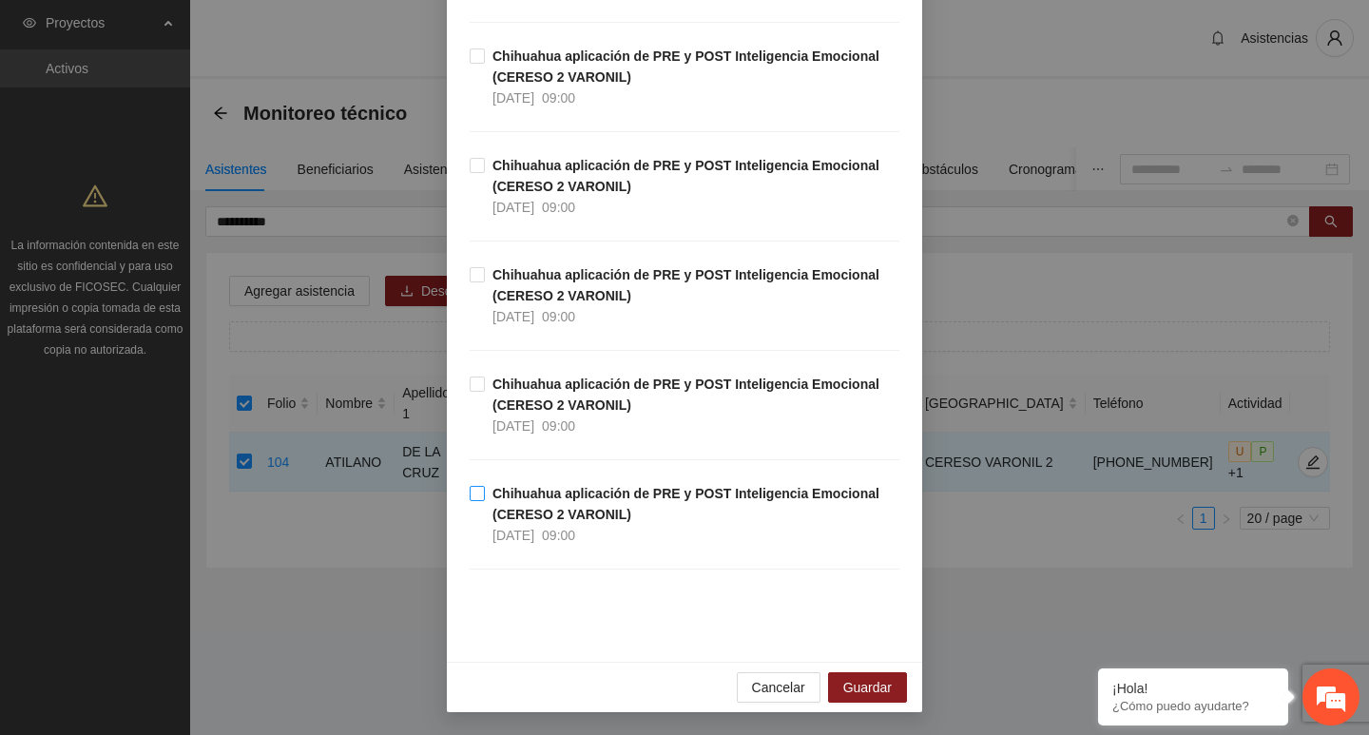
click at [642, 495] on strong "Chihuahua aplicación de PRE y POST Inteligencia Emocional (CERESO 2 VARONIL)" at bounding box center [686, 504] width 387 height 36
click at [857, 684] on span "Guardar" at bounding box center [867, 687] width 48 height 21
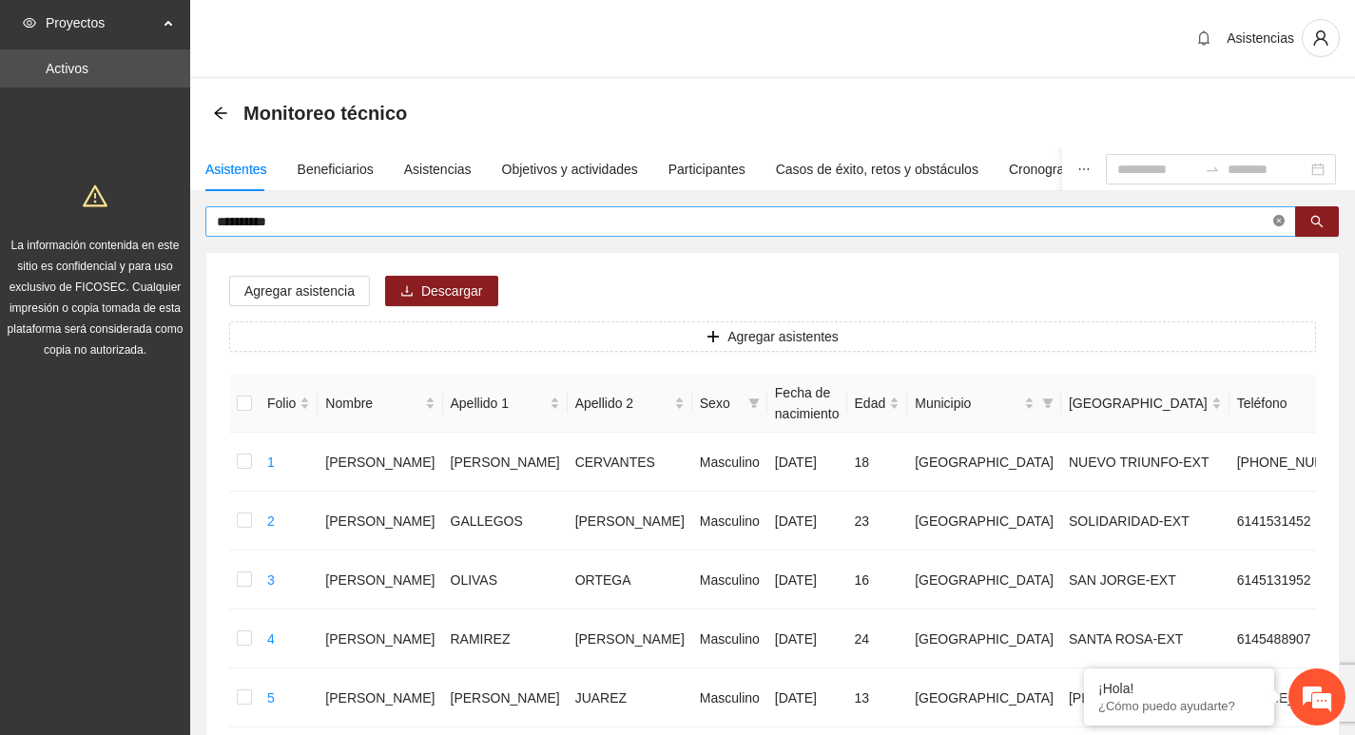
click at [1278, 221] on icon "close-circle" at bounding box center [1278, 220] width 11 height 11
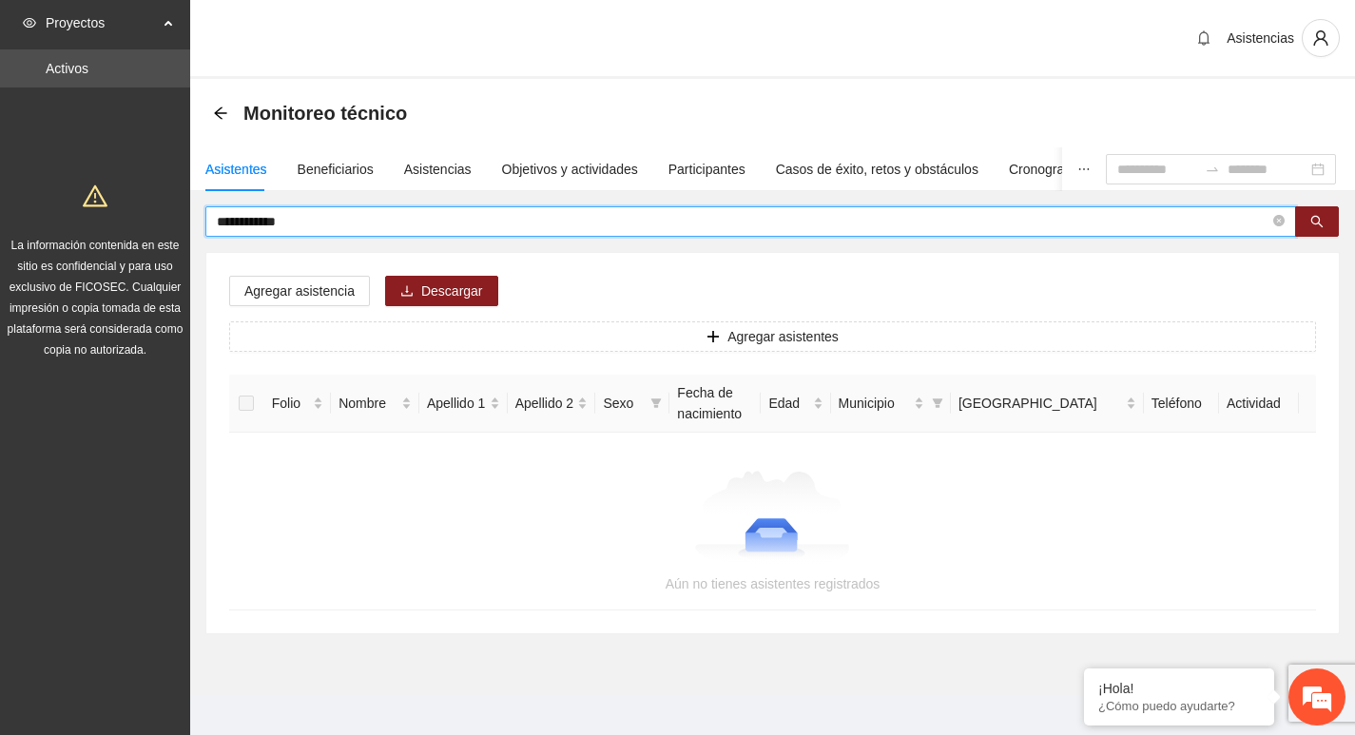
click at [286, 226] on input "**********" at bounding box center [743, 221] width 1053 height 21
click at [257, 218] on input "**********" at bounding box center [743, 221] width 1053 height 21
click at [331, 227] on input "**********" at bounding box center [743, 221] width 1053 height 21
type input "*****"
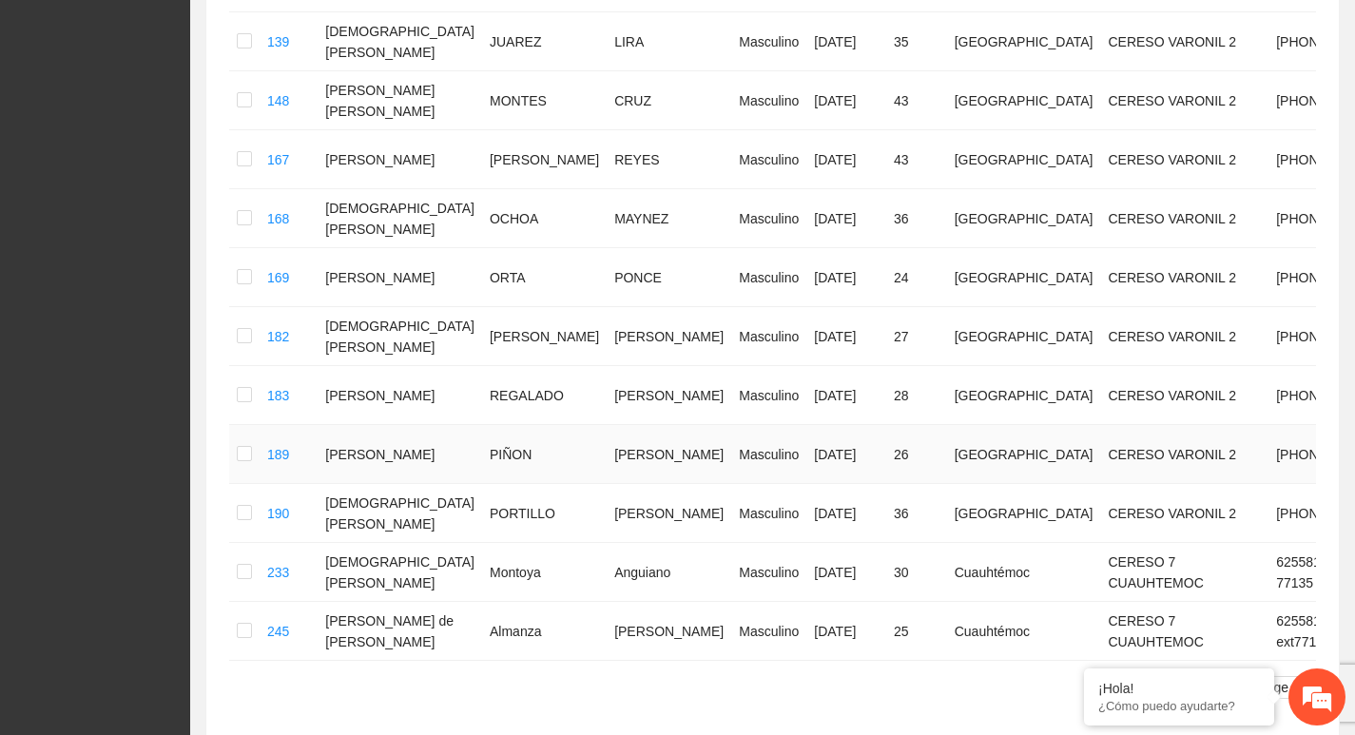
scroll to position [1091, 0]
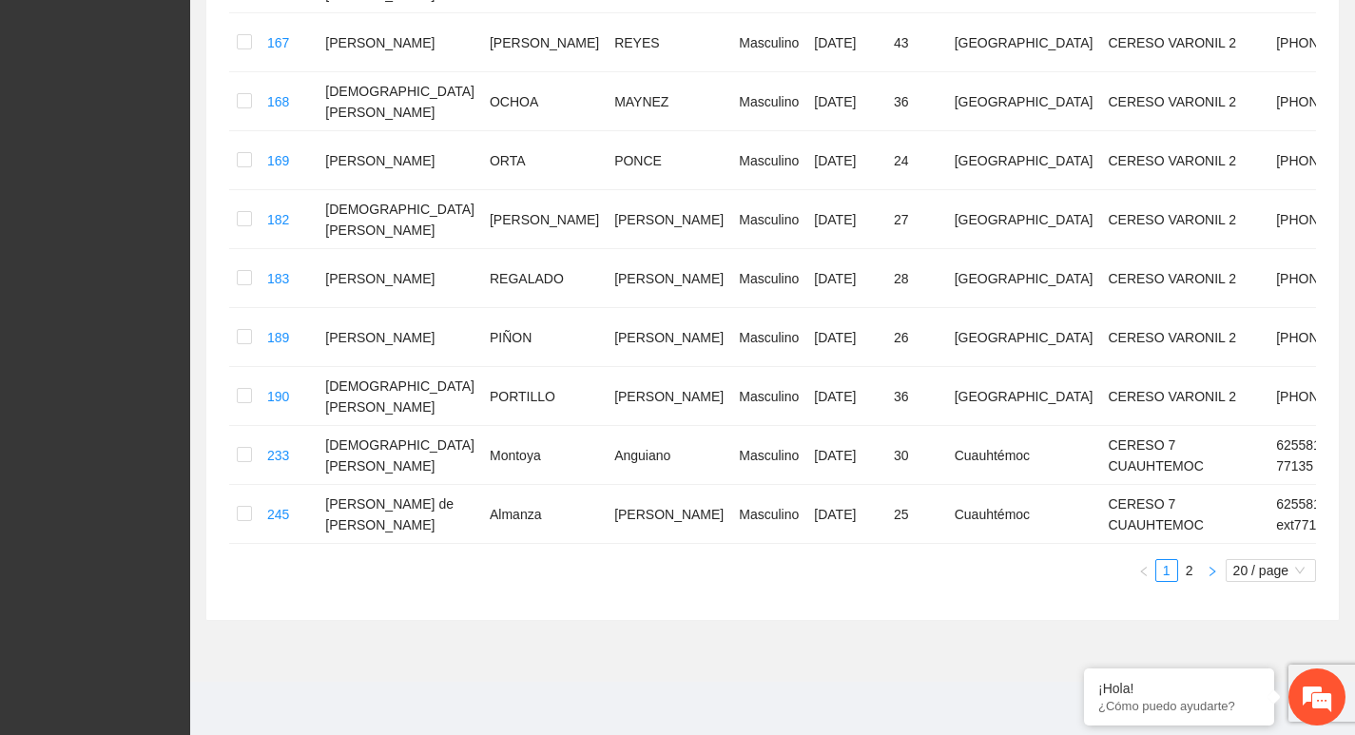
click at [1209, 575] on icon "right" at bounding box center [1212, 571] width 11 height 11
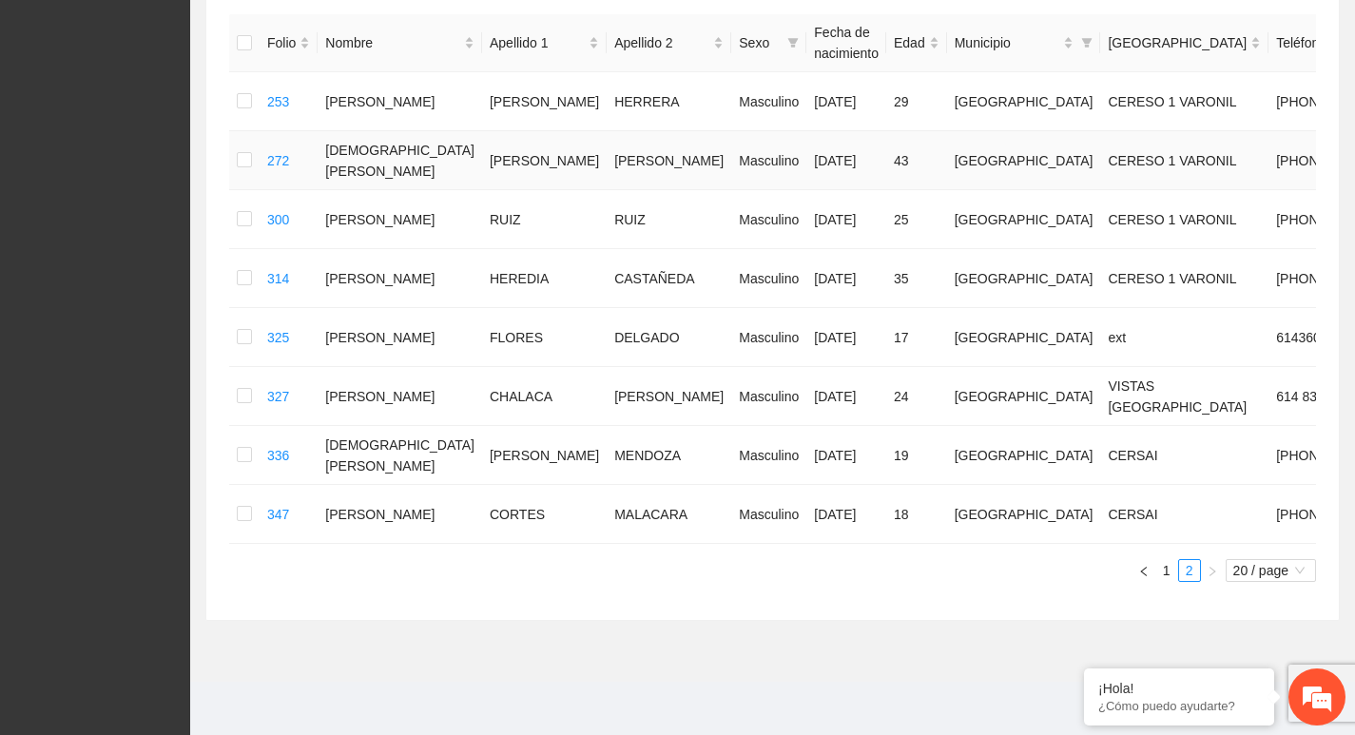
scroll to position [0, 0]
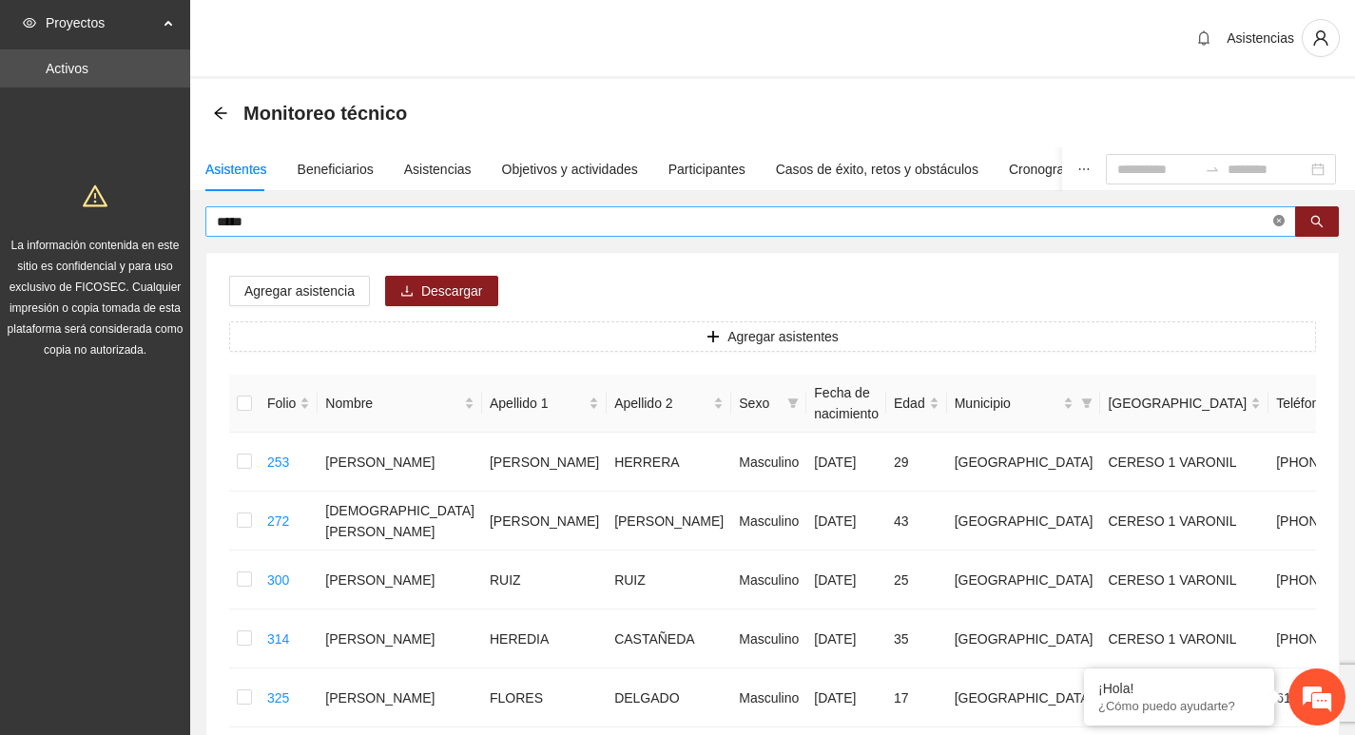
click at [1279, 222] on icon "close-circle" at bounding box center [1278, 220] width 11 height 11
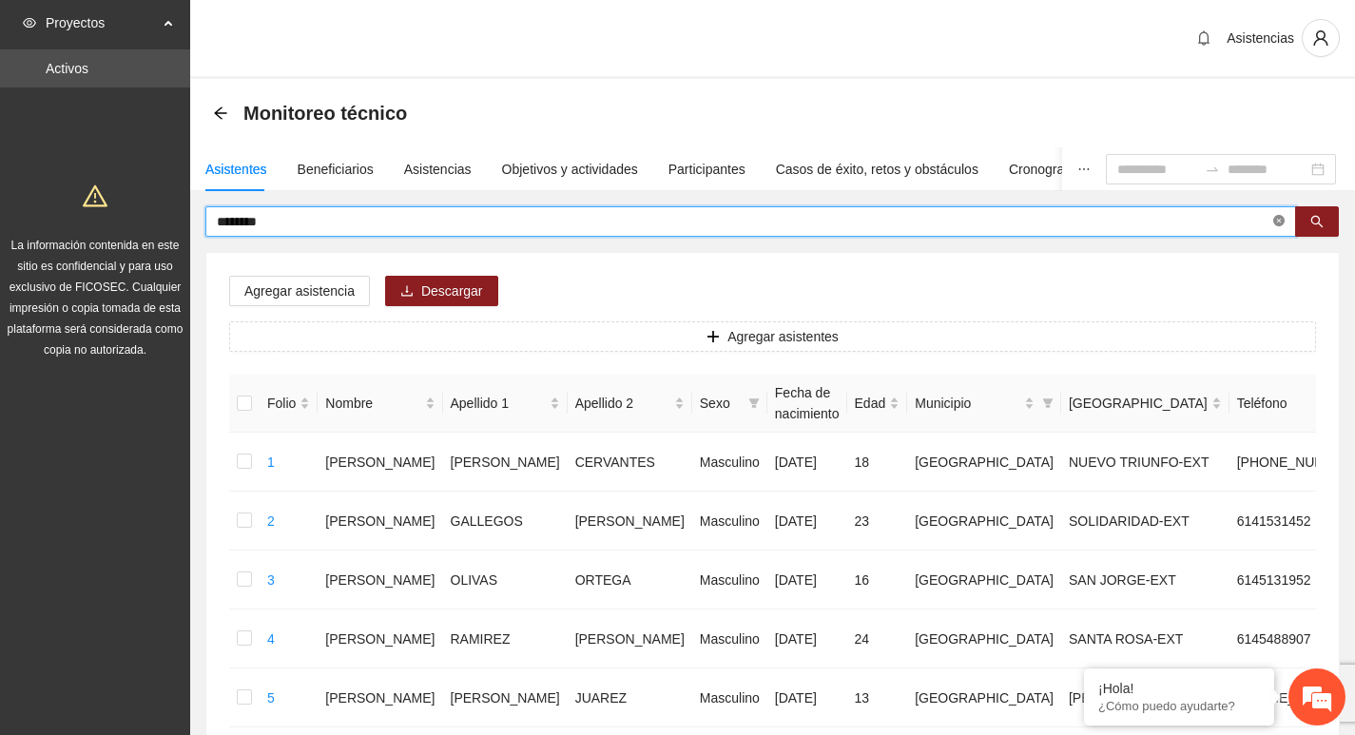
type input "********"
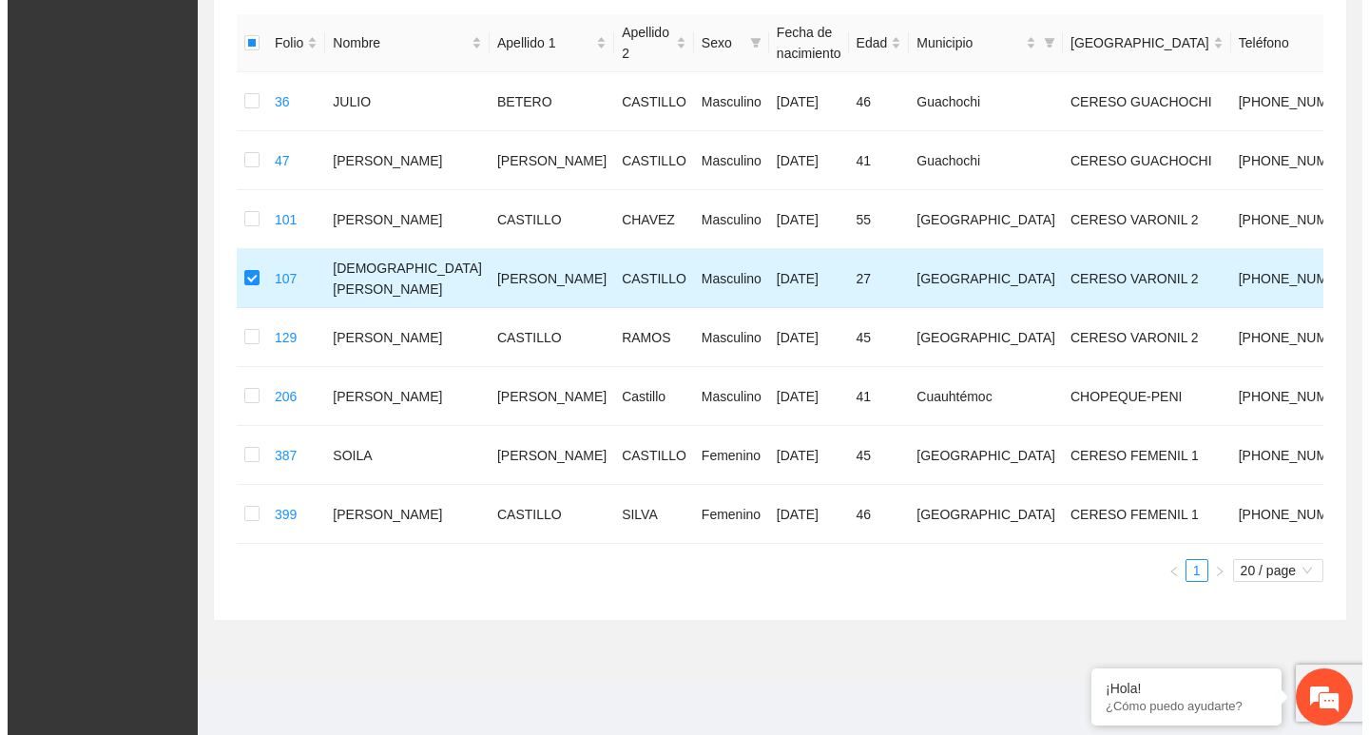
scroll to position [190, 0]
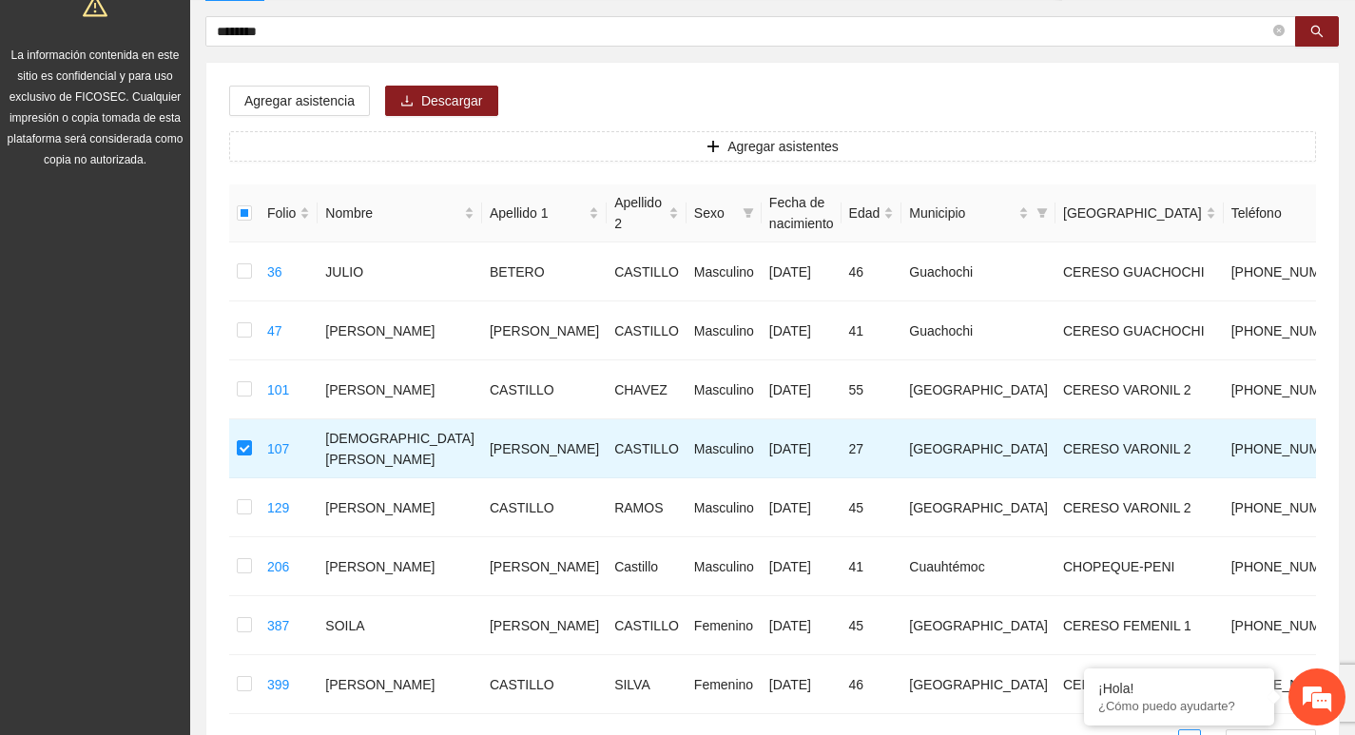
click at [291, 75] on div "Agregar asistencia Descargar Agregar asistentes Folio Nombre Apellido 1 Apellid…" at bounding box center [772, 426] width 1133 height 727
click at [289, 104] on span "Agregar asistencia" at bounding box center [299, 100] width 110 height 21
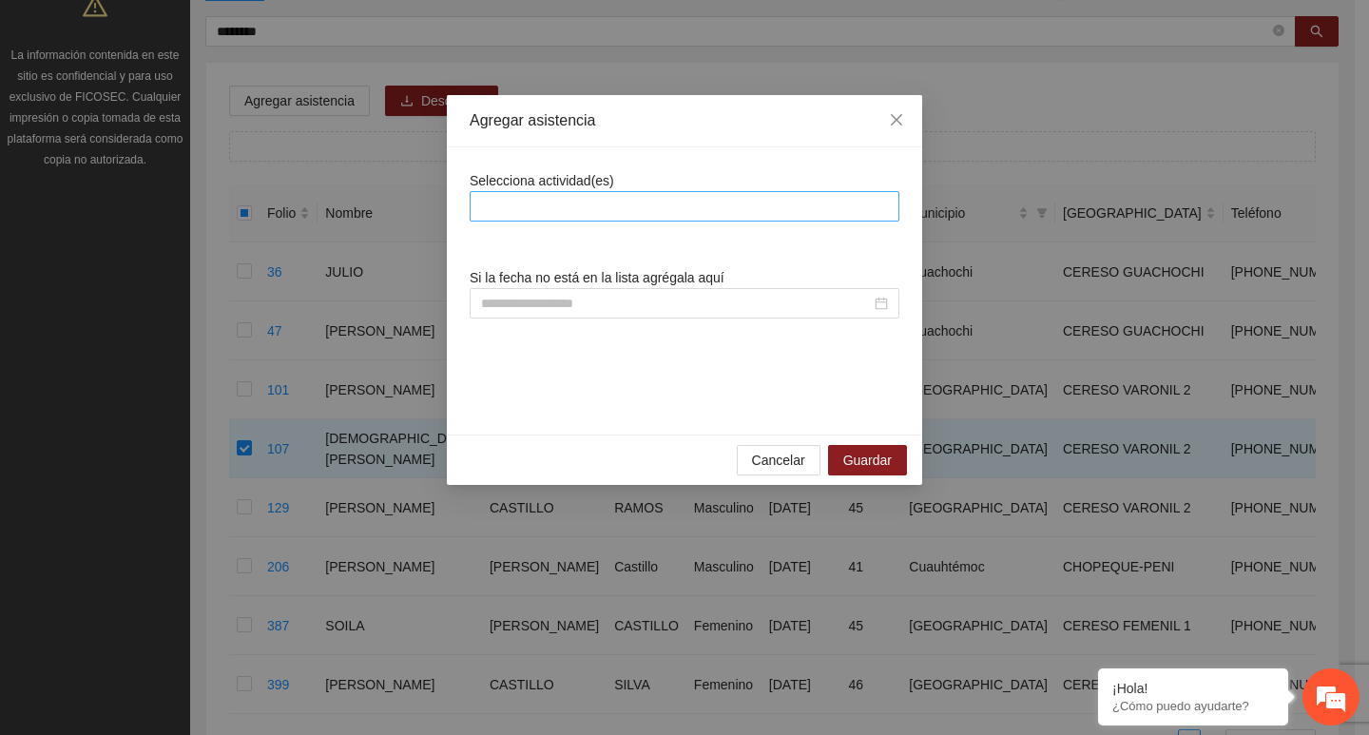
click at [558, 204] on div at bounding box center [685, 206] width 420 height 23
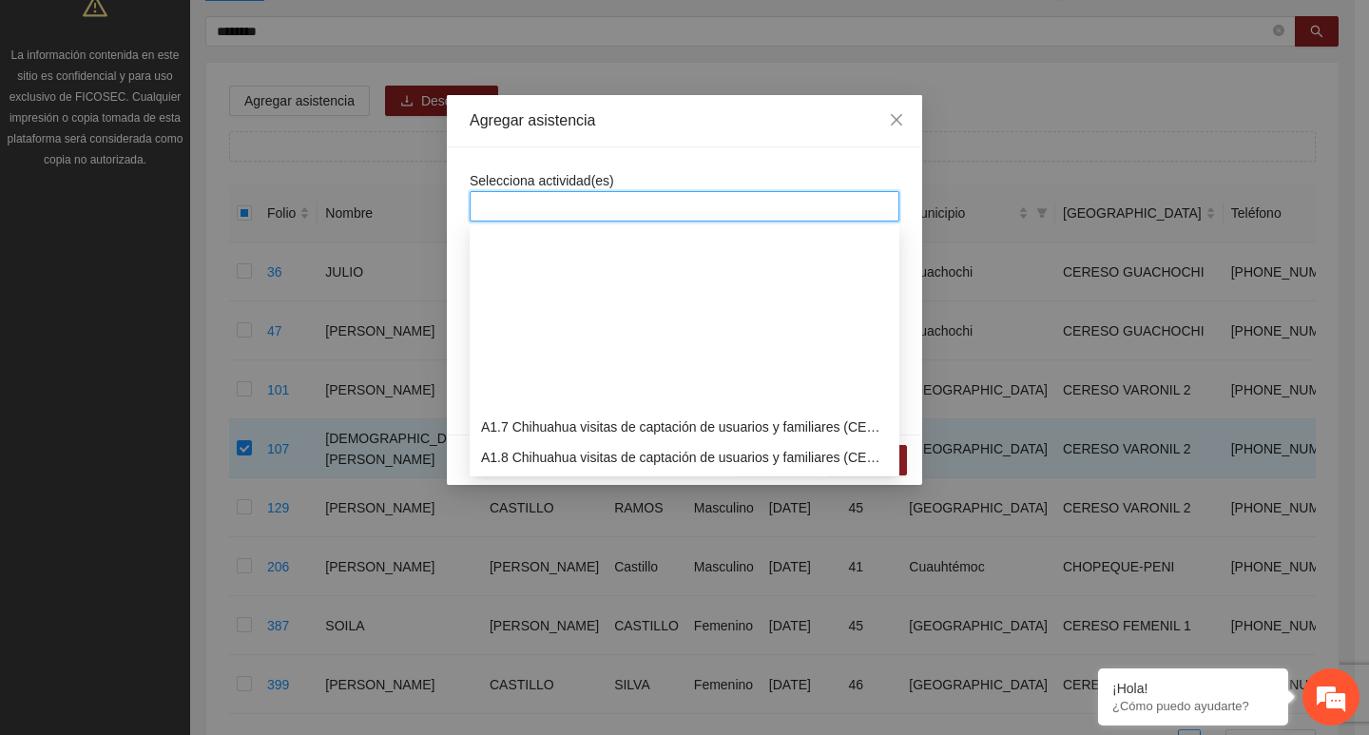
scroll to position [285, 0]
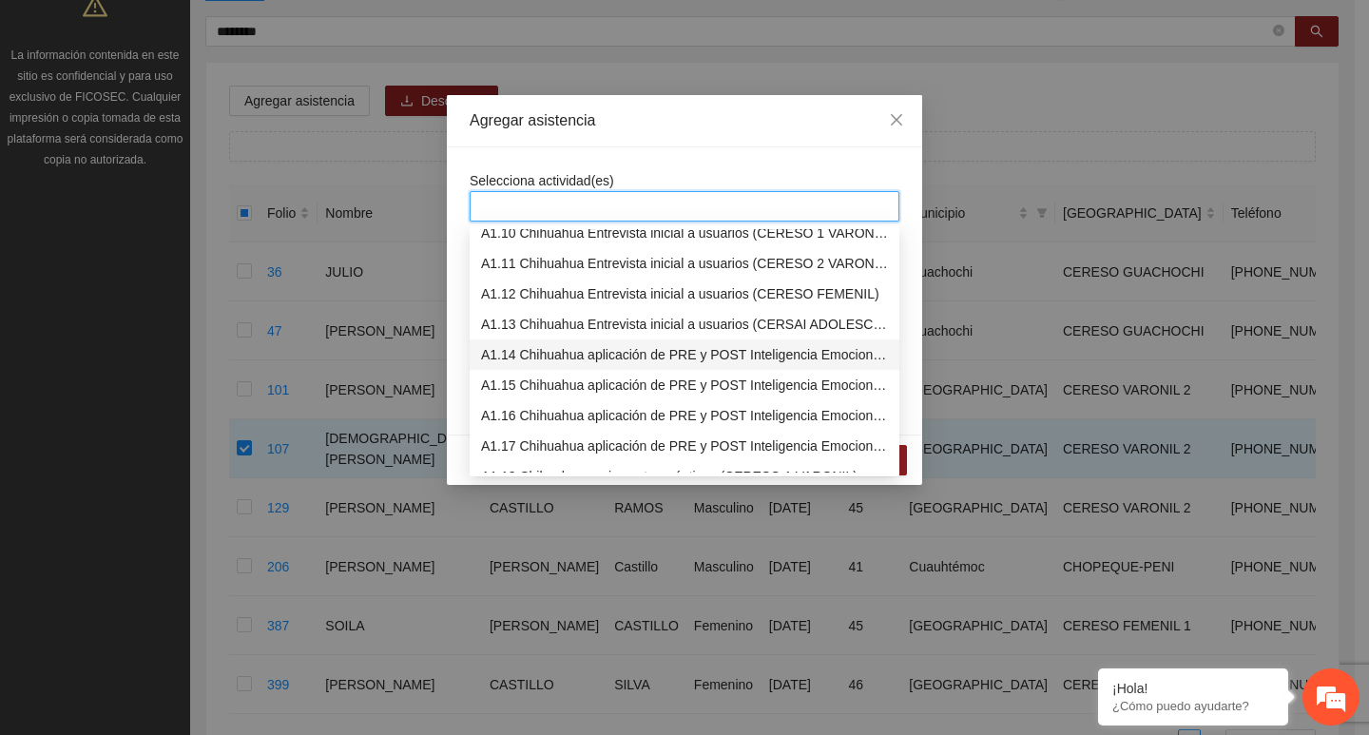
click at [549, 380] on div "A1.15 Chihuahua aplicación de PRE y POST Inteligencia Emocional (CERESO 2 VARON…" at bounding box center [684, 385] width 407 height 21
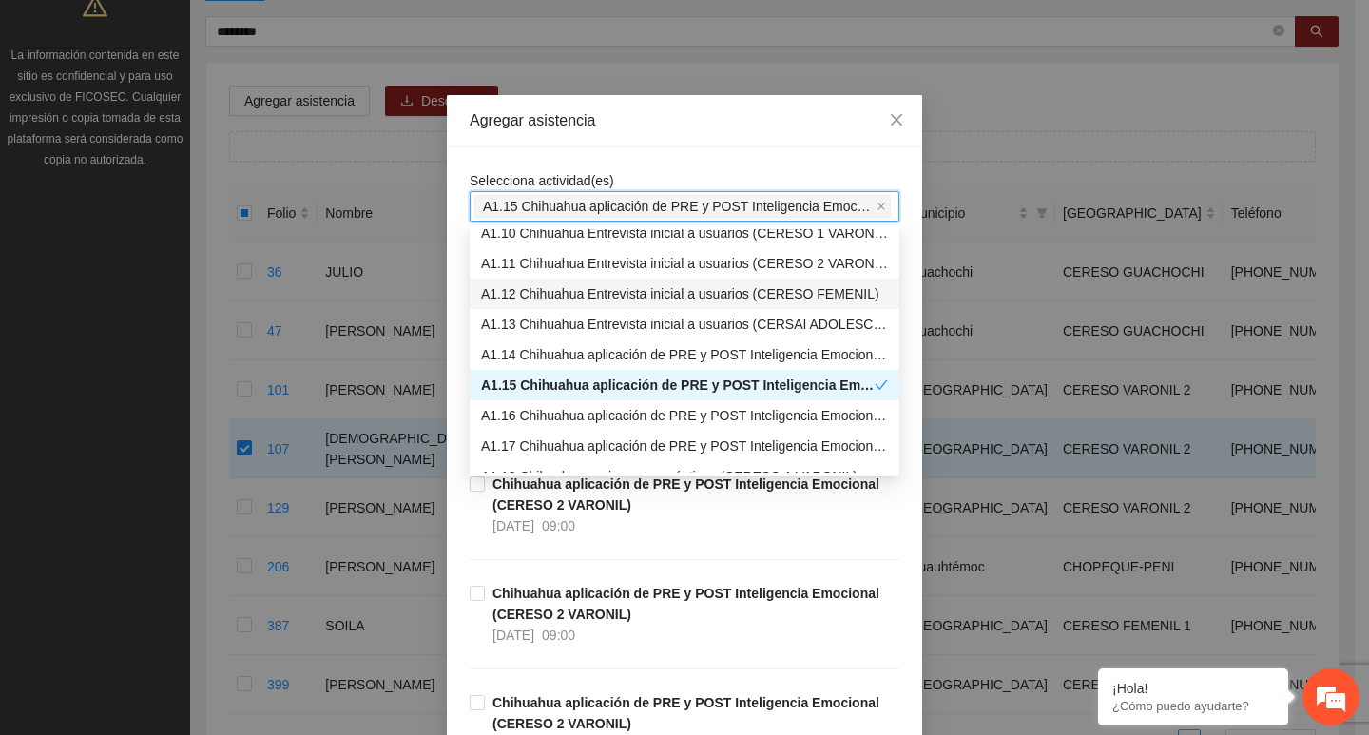
click at [622, 126] on div "Agregar asistencia" at bounding box center [685, 120] width 430 height 21
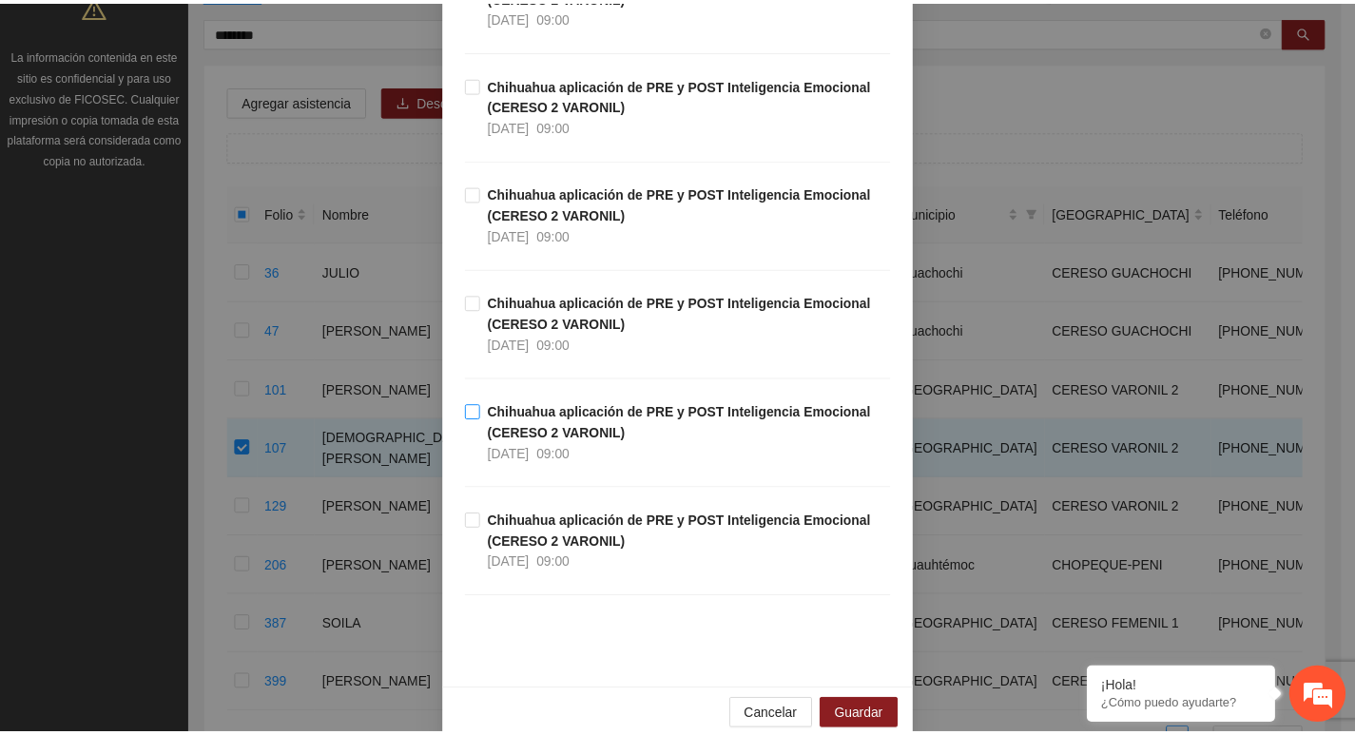
scroll to position [428, 0]
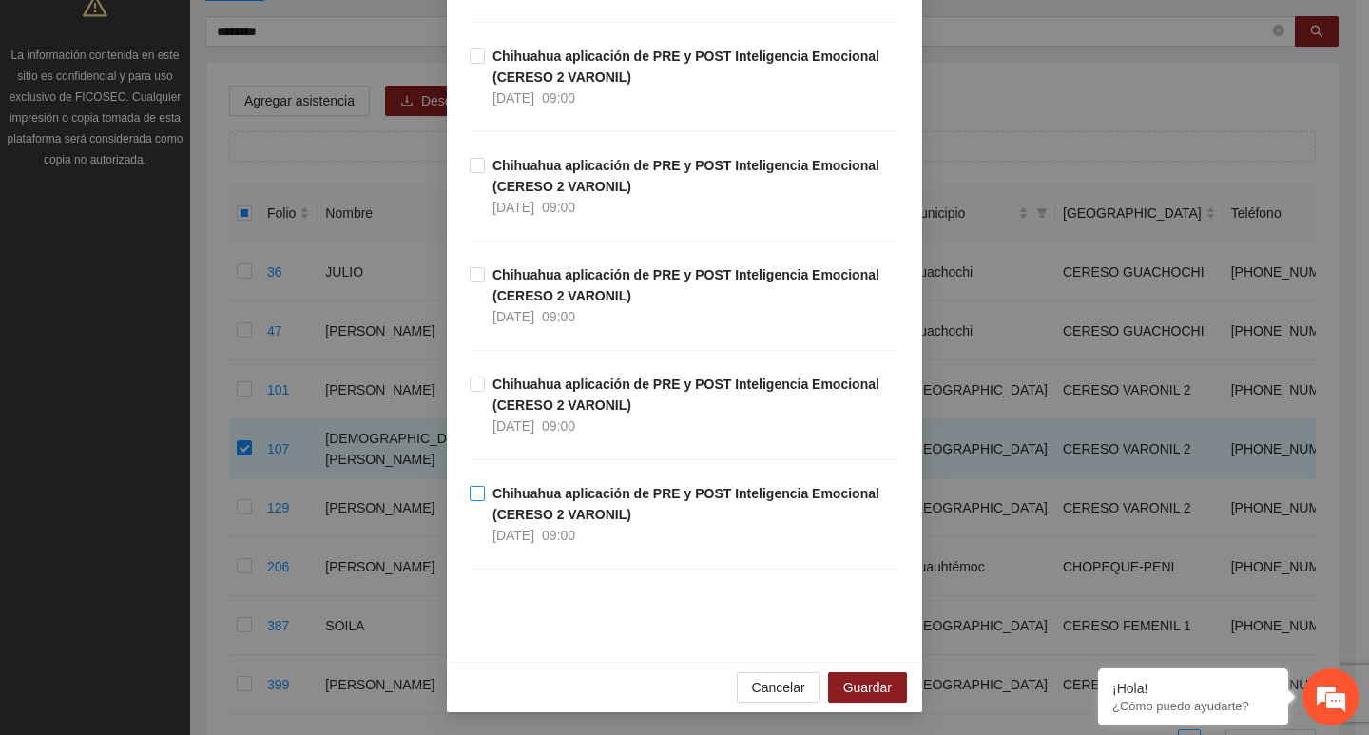
click at [564, 525] on div "09:00" at bounding box center [558, 535] width 33 height 21
click at [873, 690] on span "Guardar" at bounding box center [867, 687] width 48 height 21
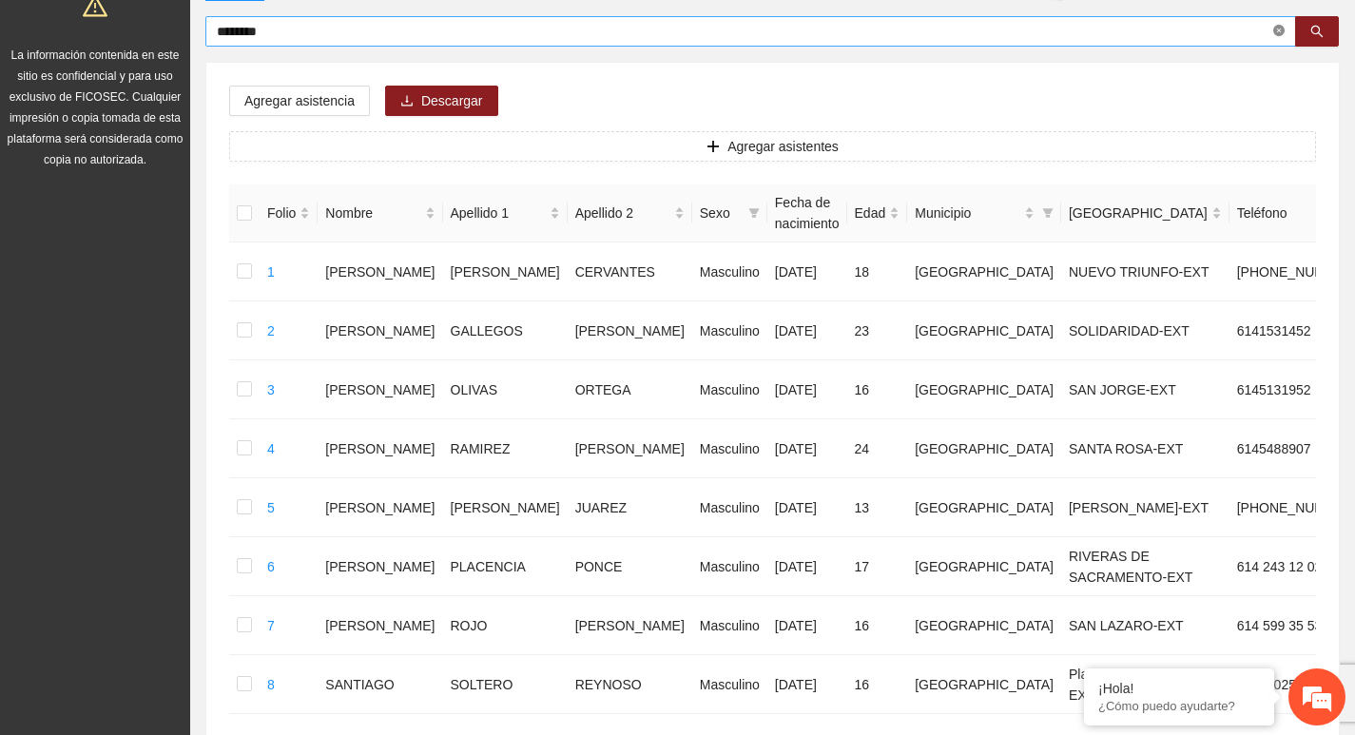
click at [1275, 29] on span "********" at bounding box center [750, 31] width 1091 height 30
click at [1276, 32] on icon "close-circle" at bounding box center [1278, 30] width 11 height 11
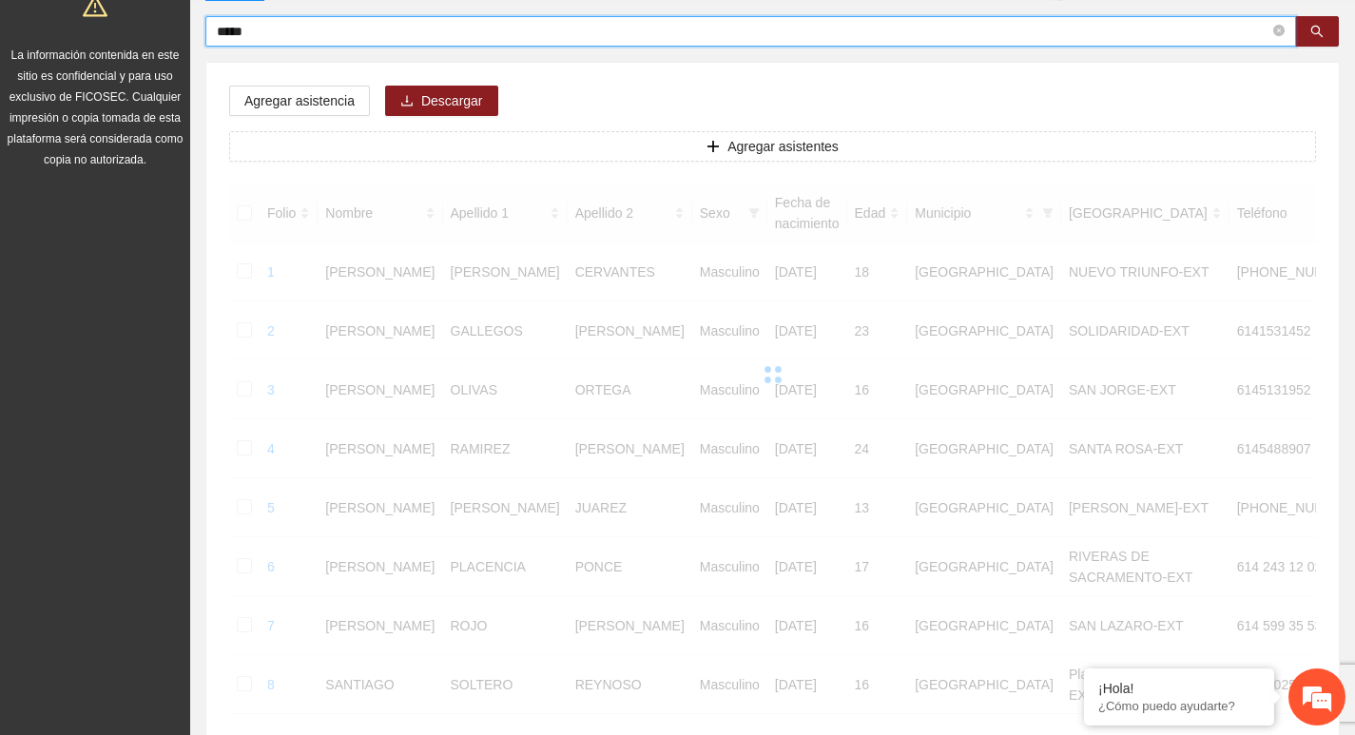
type input "*****"
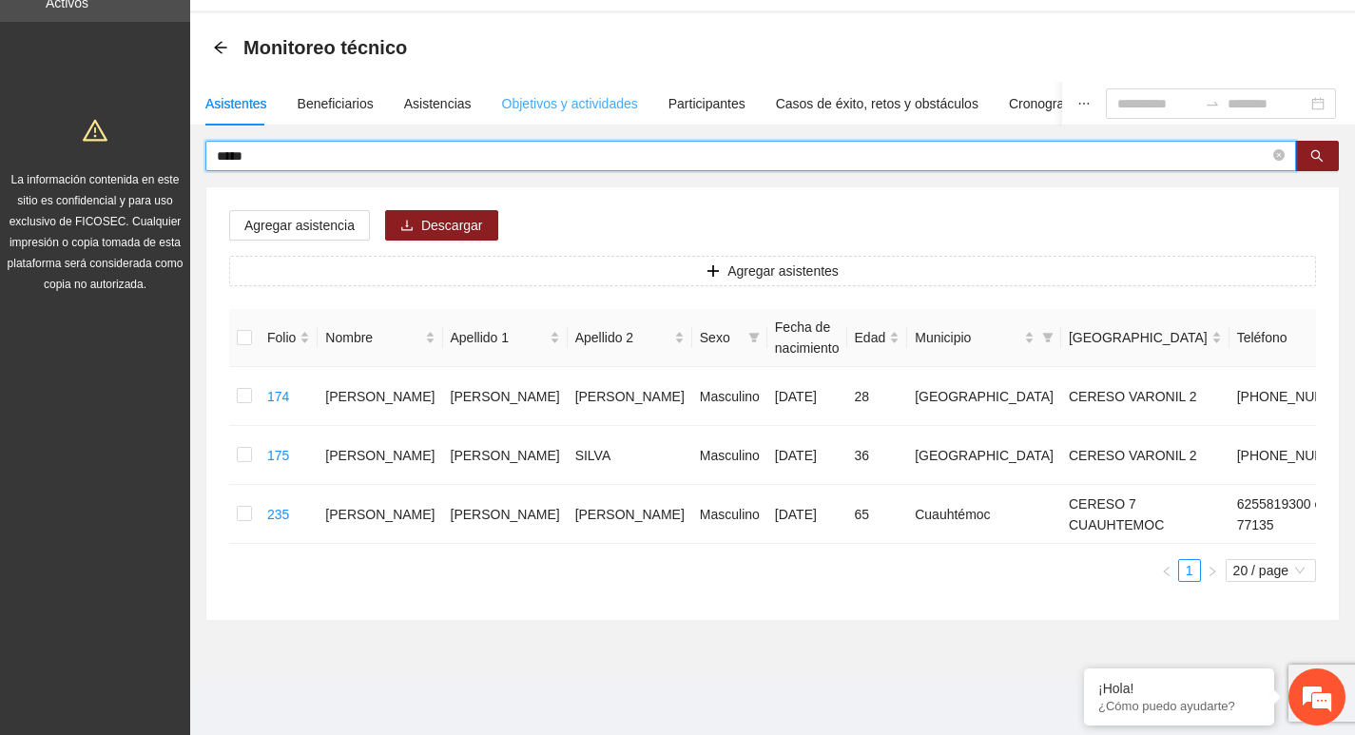
scroll to position [63, 0]
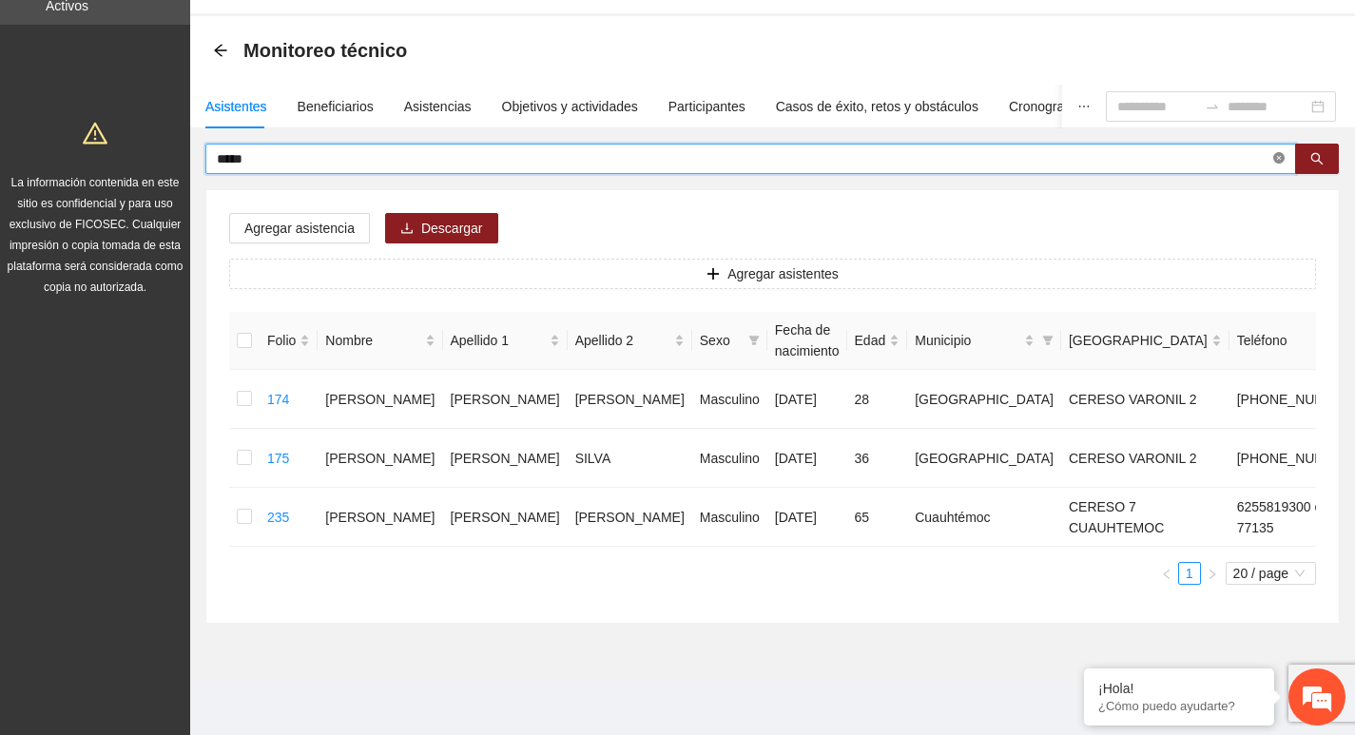
click at [1278, 167] on span at bounding box center [1278, 159] width 11 height 18
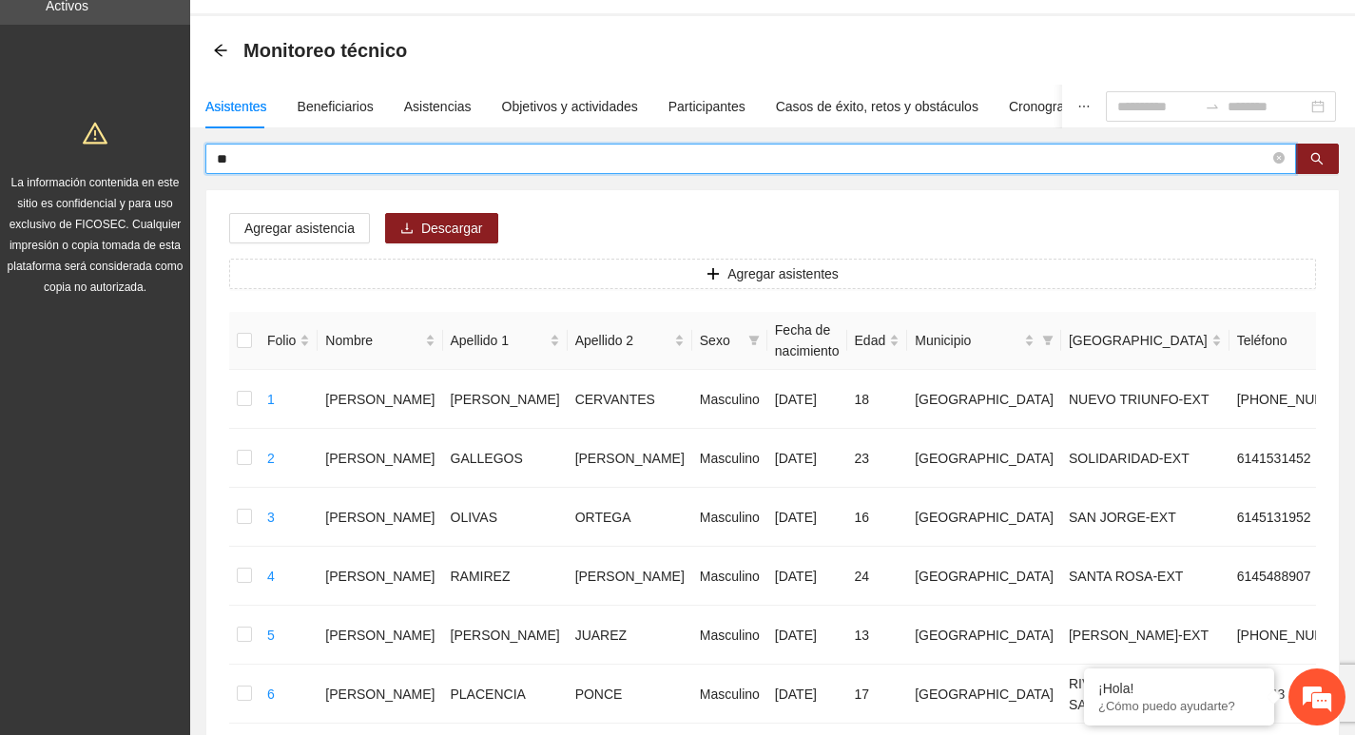
scroll to position [190, 0]
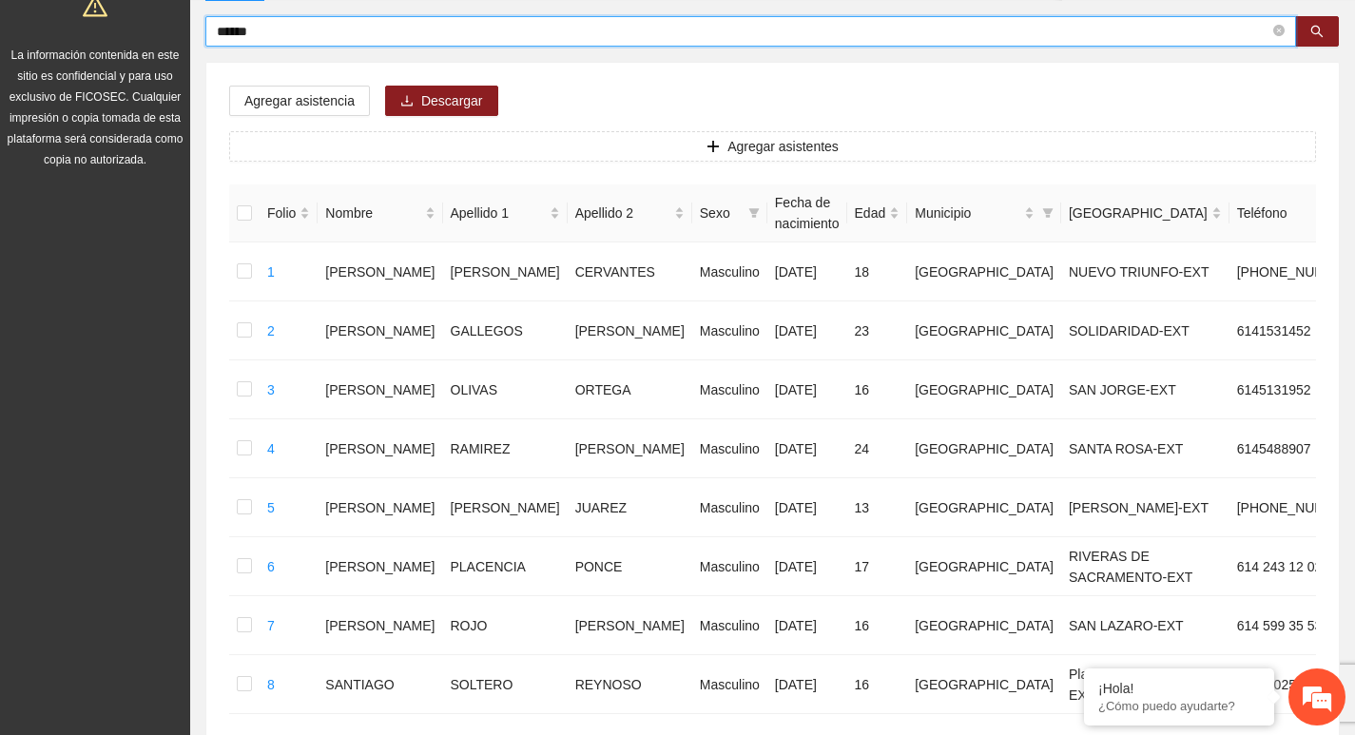
type input "******"
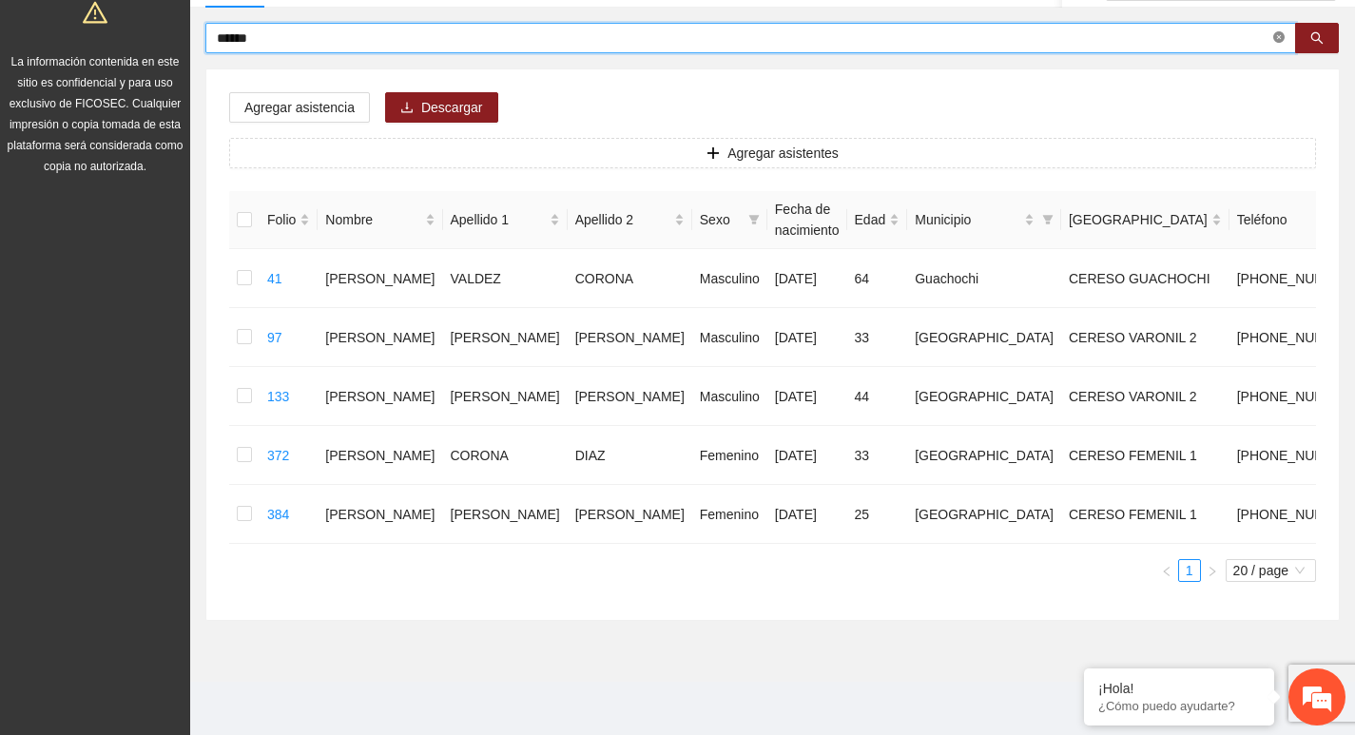
click at [1274, 34] on icon "close-circle" at bounding box center [1278, 36] width 11 height 11
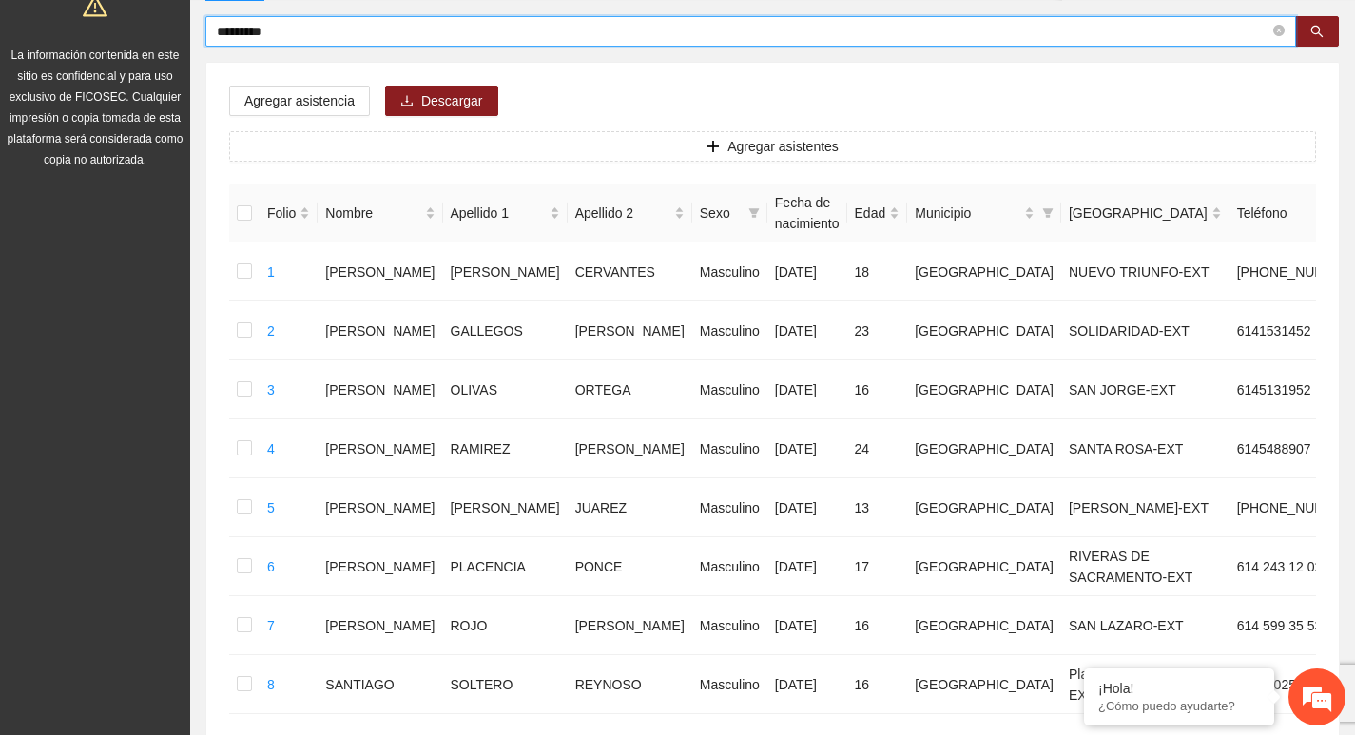
type input "*********"
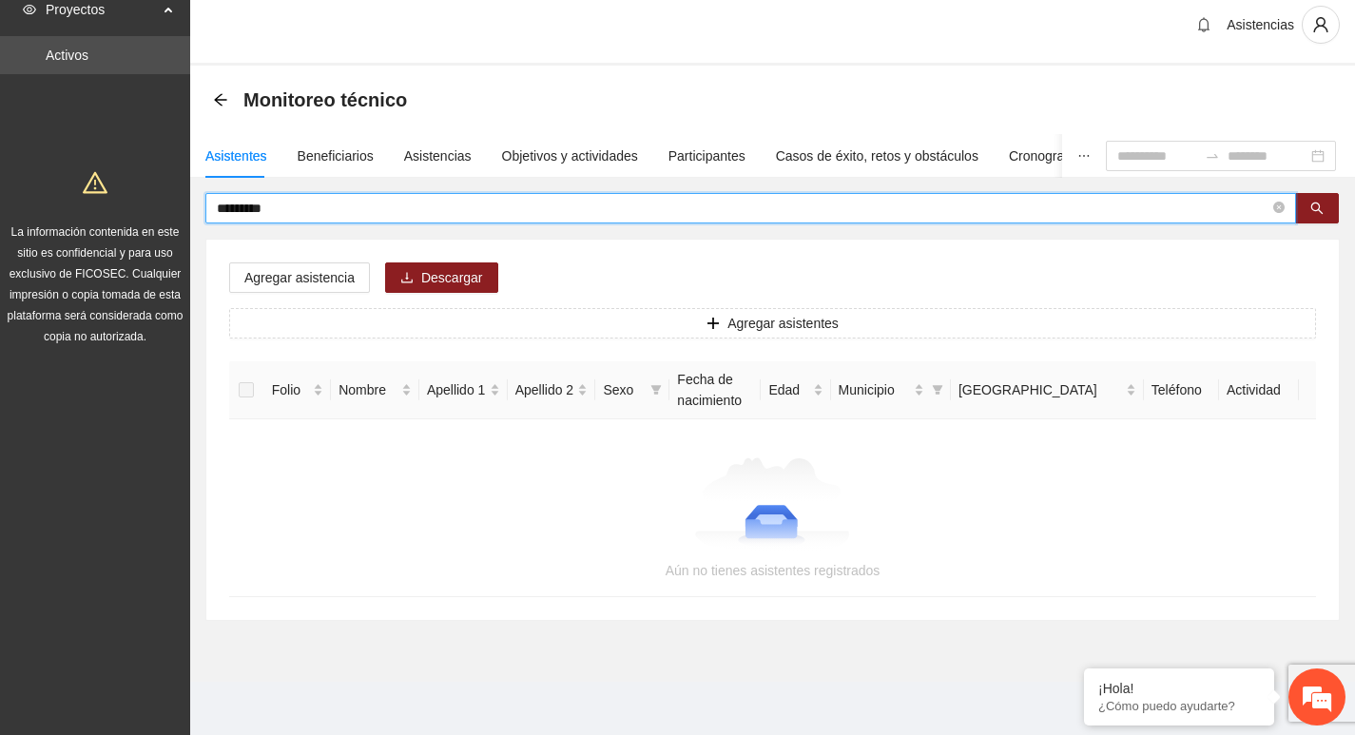
scroll to position [13, 0]
drag, startPoint x: 1291, startPoint y: 209, endPoint x: 1279, endPoint y: 209, distance: 12.4
click at [1285, 209] on span "*********" at bounding box center [750, 208] width 1091 height 30
click at [1278, 209] on icon "close-circle" at bounding box center [1278, 207] width 11 height 11
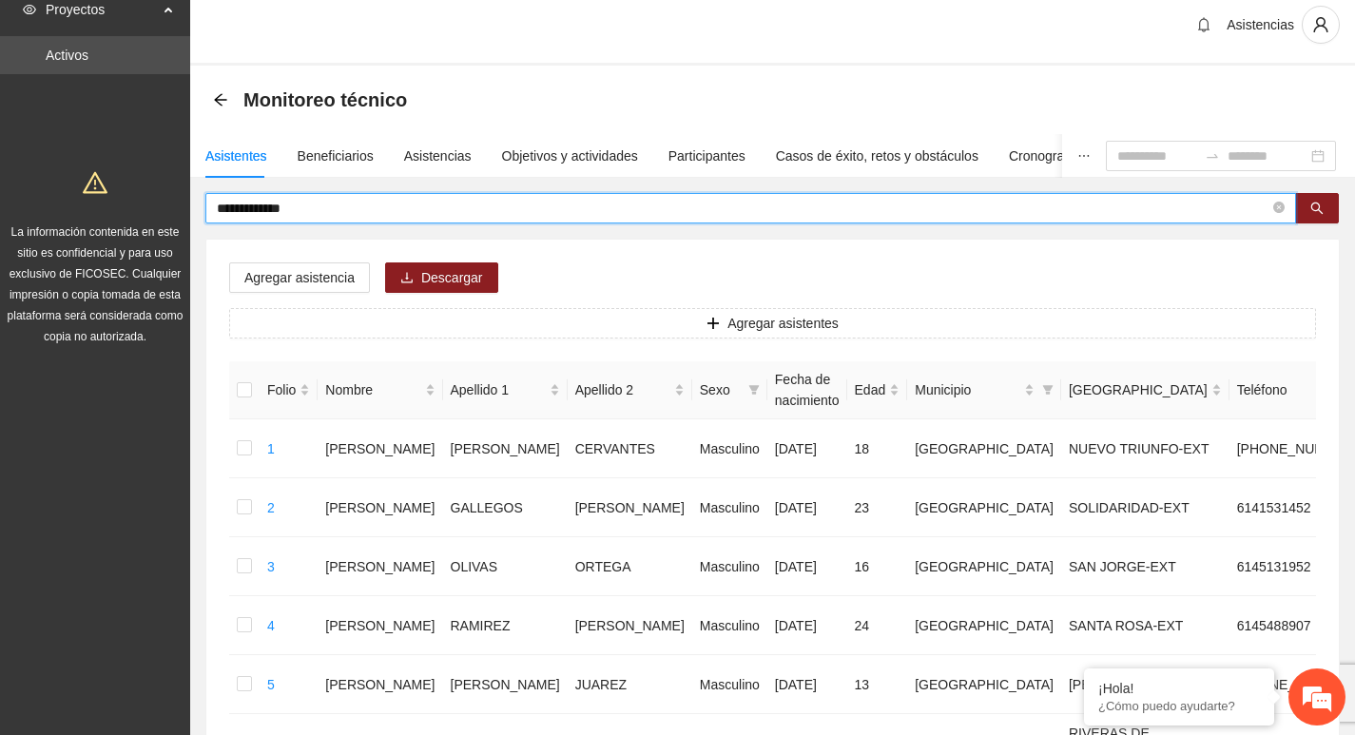
type input "**********"
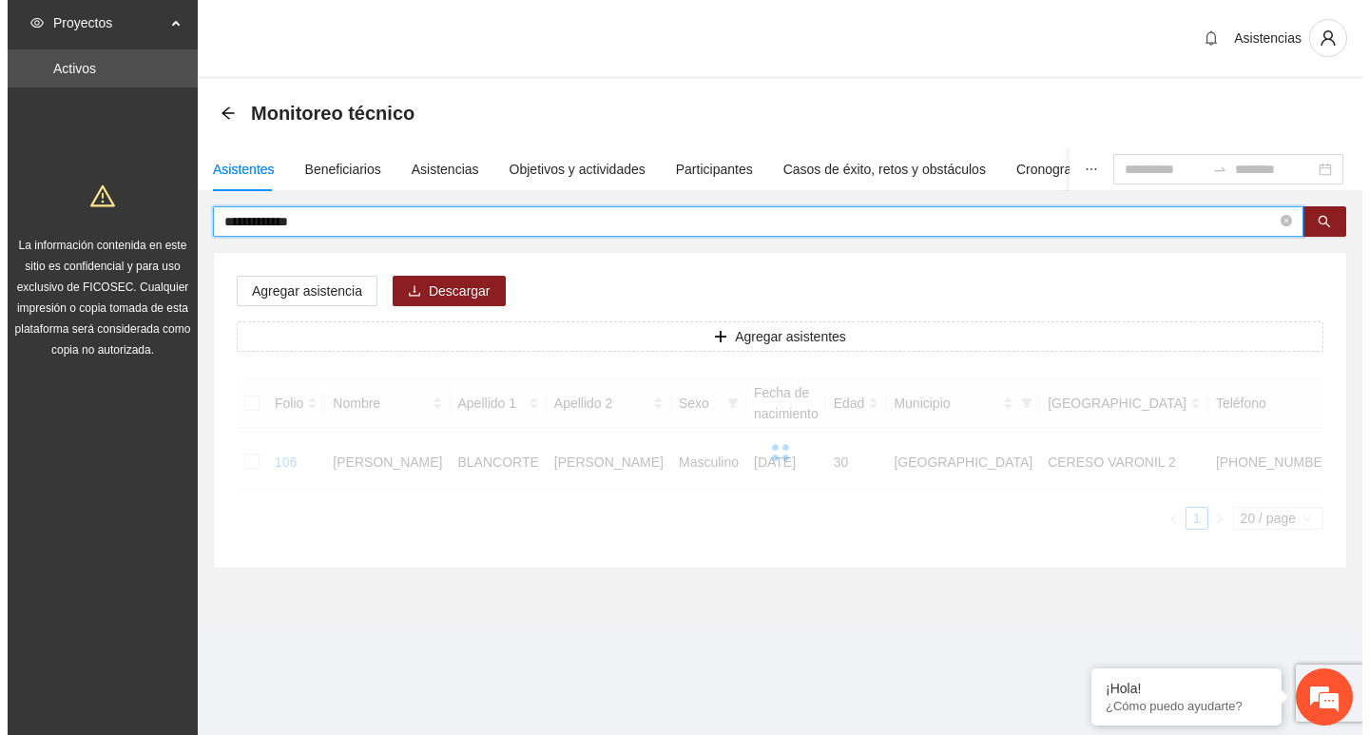
scroll to position [0, 0]
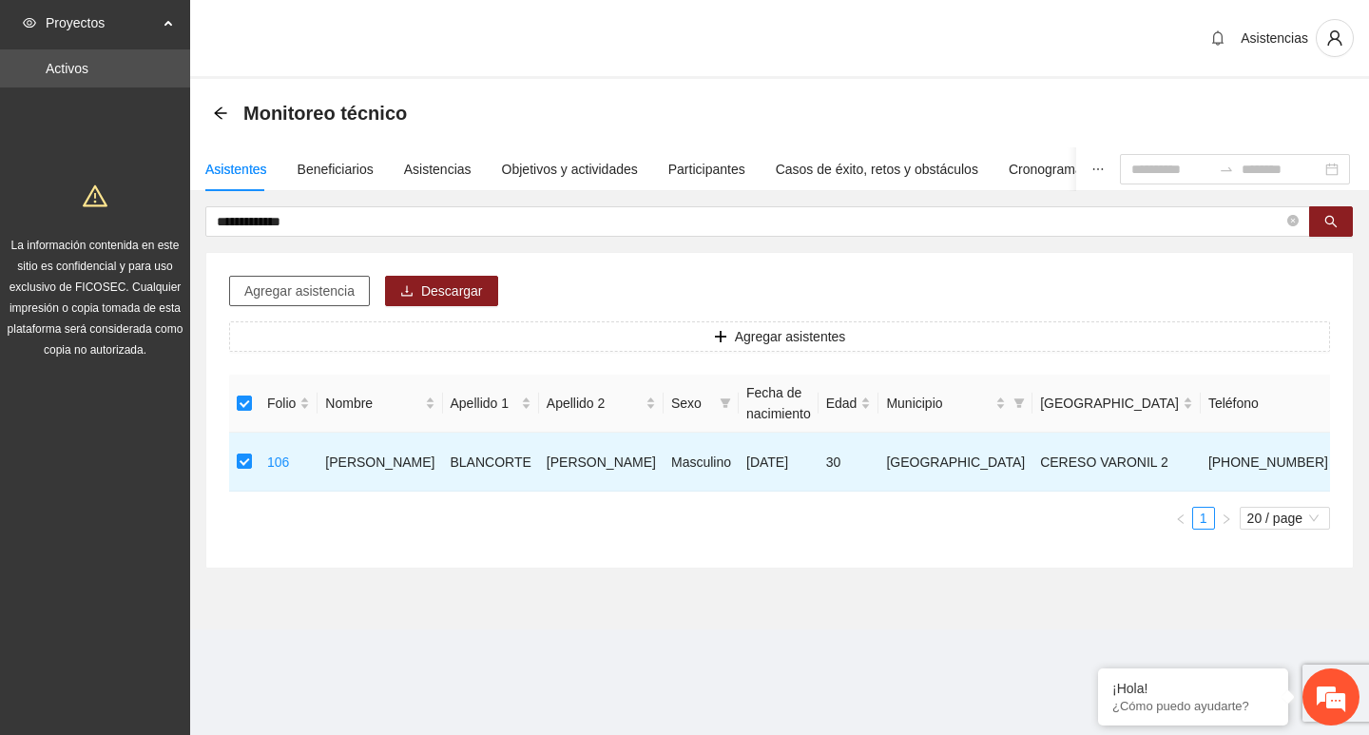
click at [323, 292] on span "Agregar asistencia" at bounding box center [299, 291] width 110 height 21
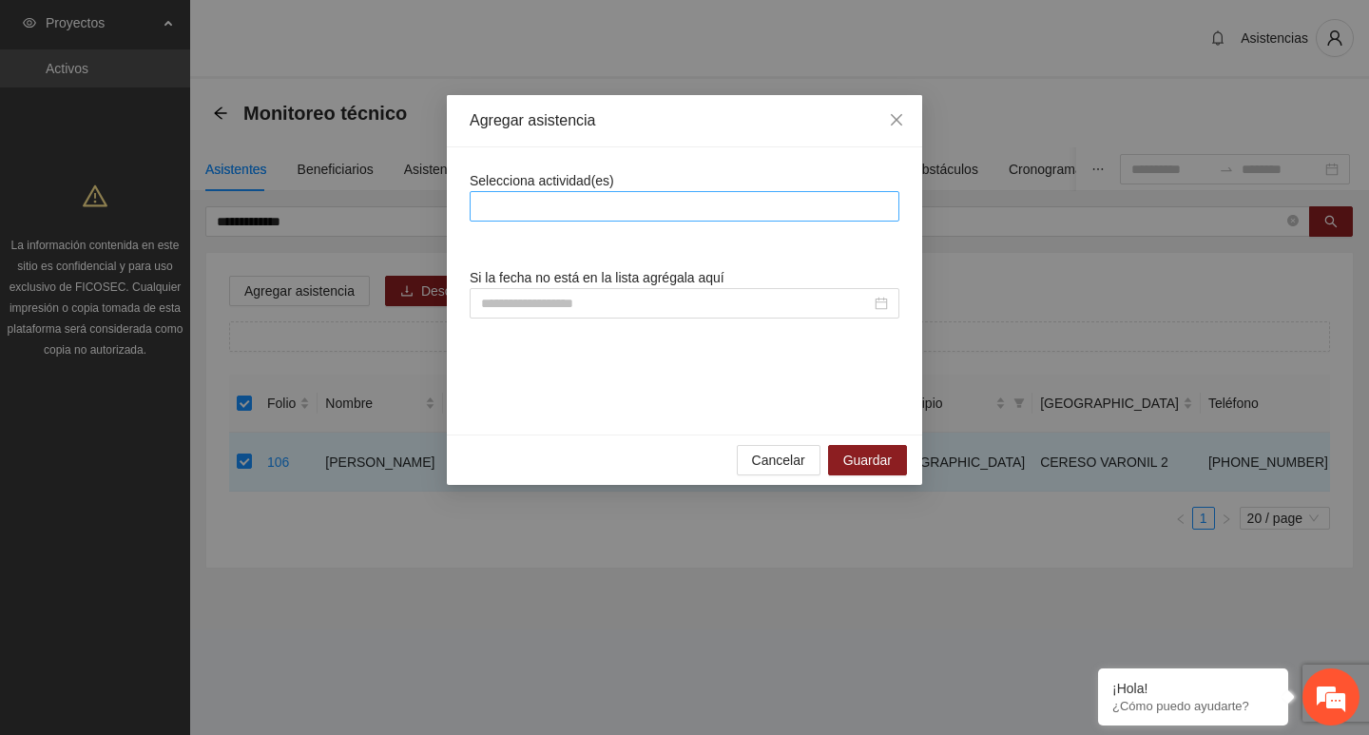
click at [630, 195] on div at bounding box center [685, 206] width 420 height 23
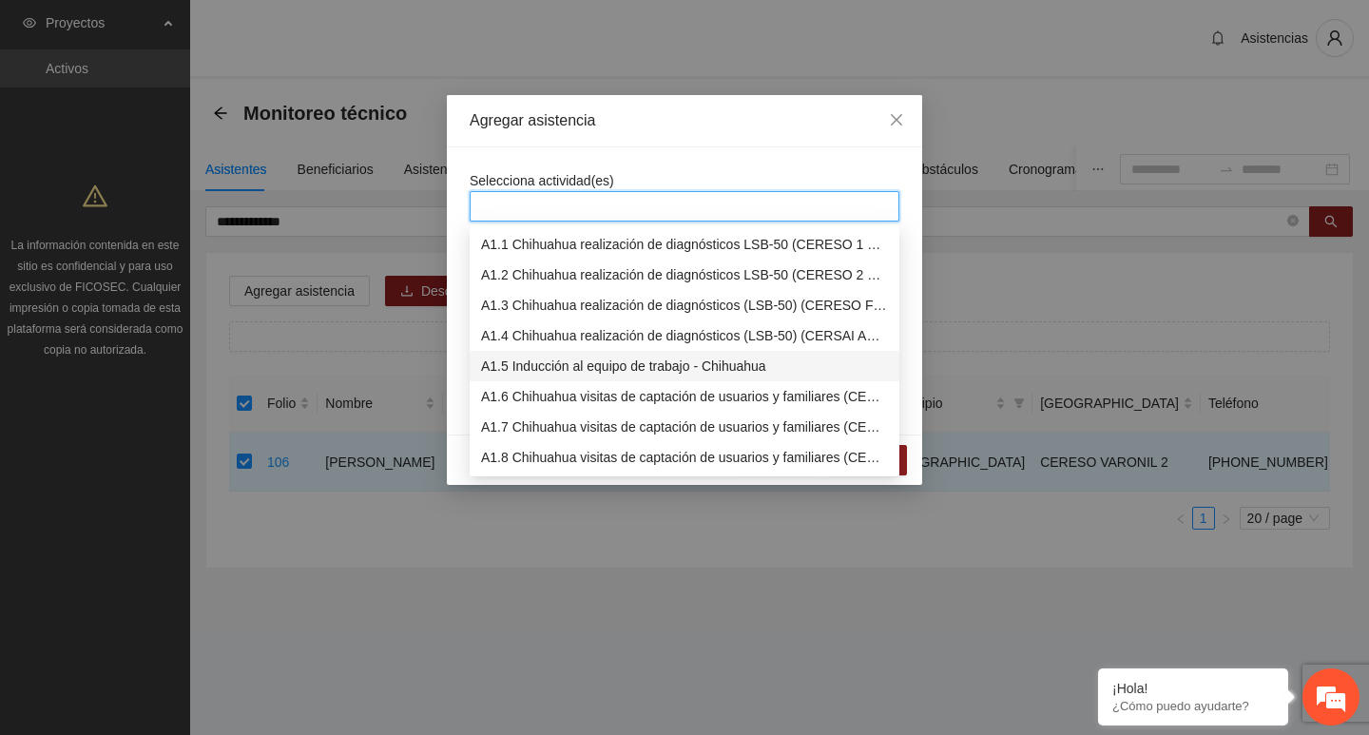
scroll to position [285, 0]
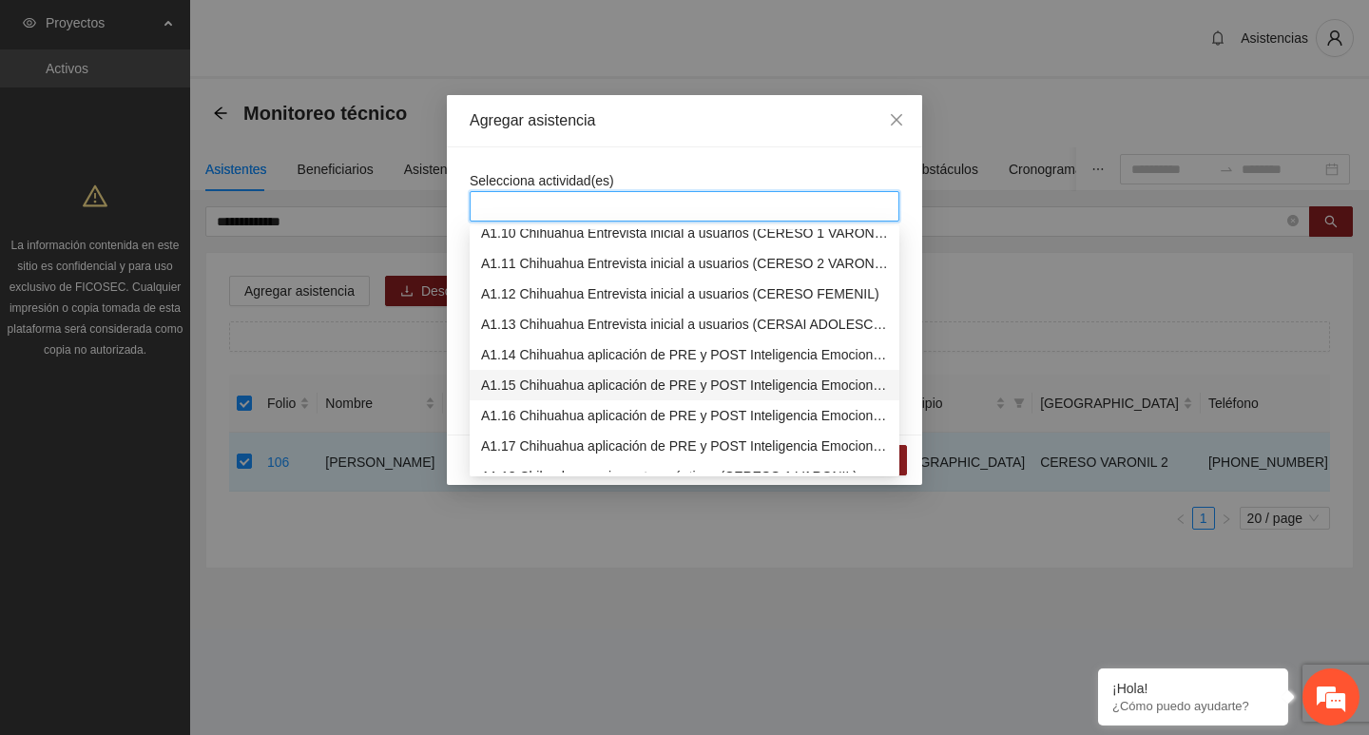
click at [547, 374] on div "A1.15 Chihuahua aplicación de PRE y POST Inteligencia Emocional (CERESO 2 VARON…" at bounding box center [685, 385] width 430 height 30
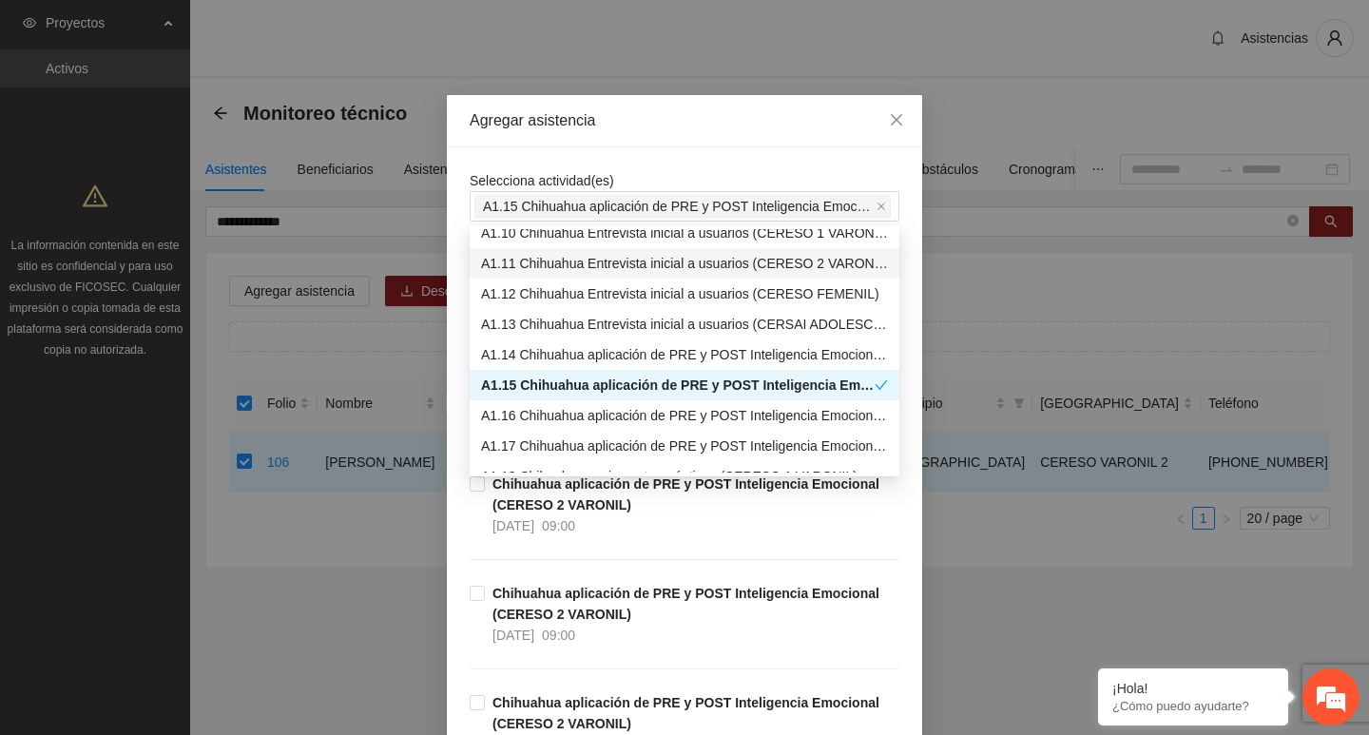
click at [581, 113] on div "Agregar asistencia" at bounding box center [685, 120] width 430 height 21
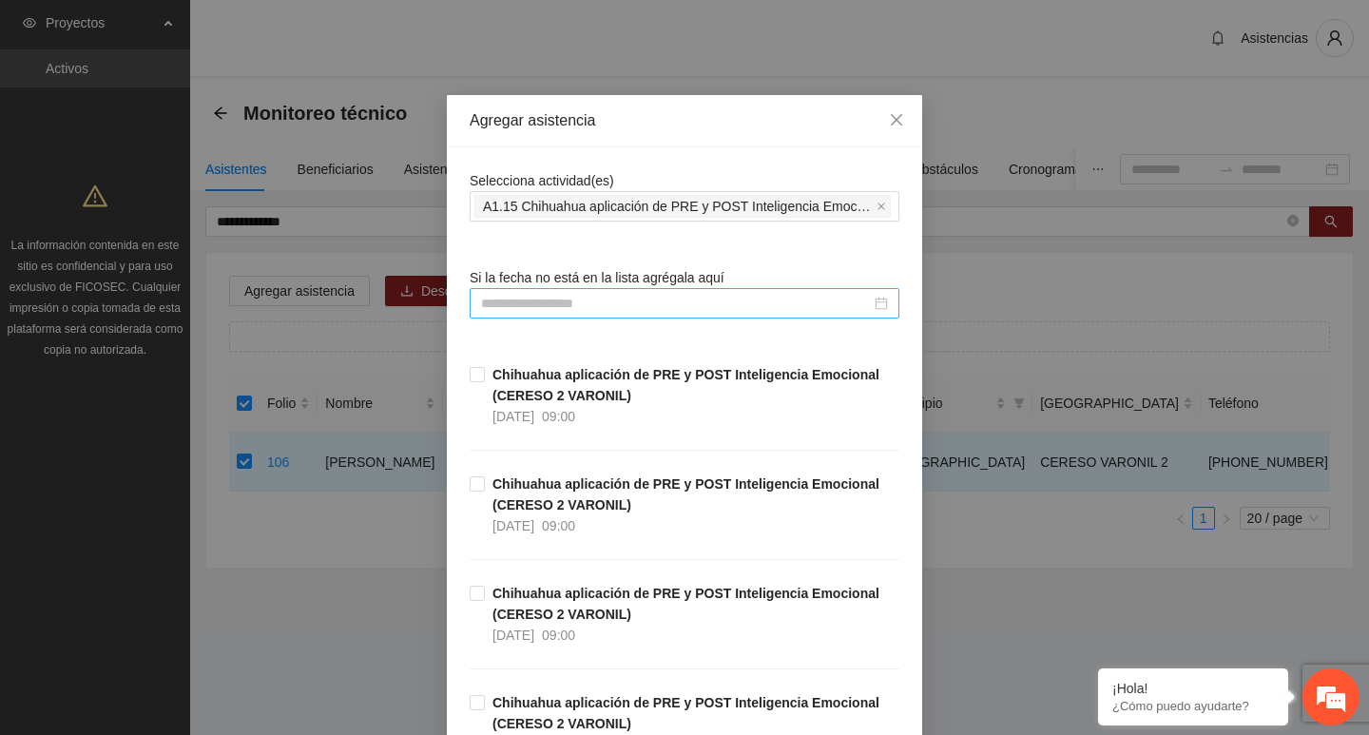
click at [549, 299] on input at bounding box center [676, 303] width 390 height 21
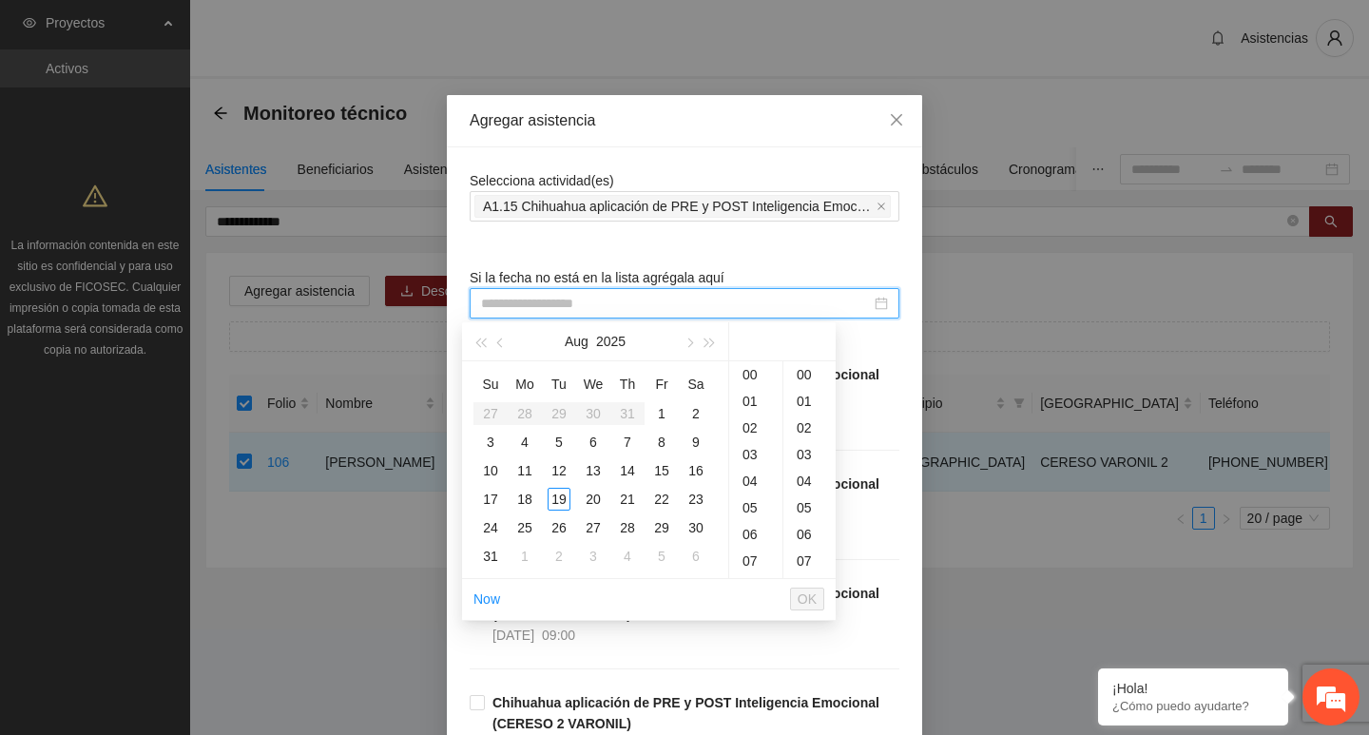
paste input "**********"
type input "**********"
click at [597, 270] on span "Si la fecha no está en la lista agrégala aquí" at bounding box center [597, 277] width 255 height 15
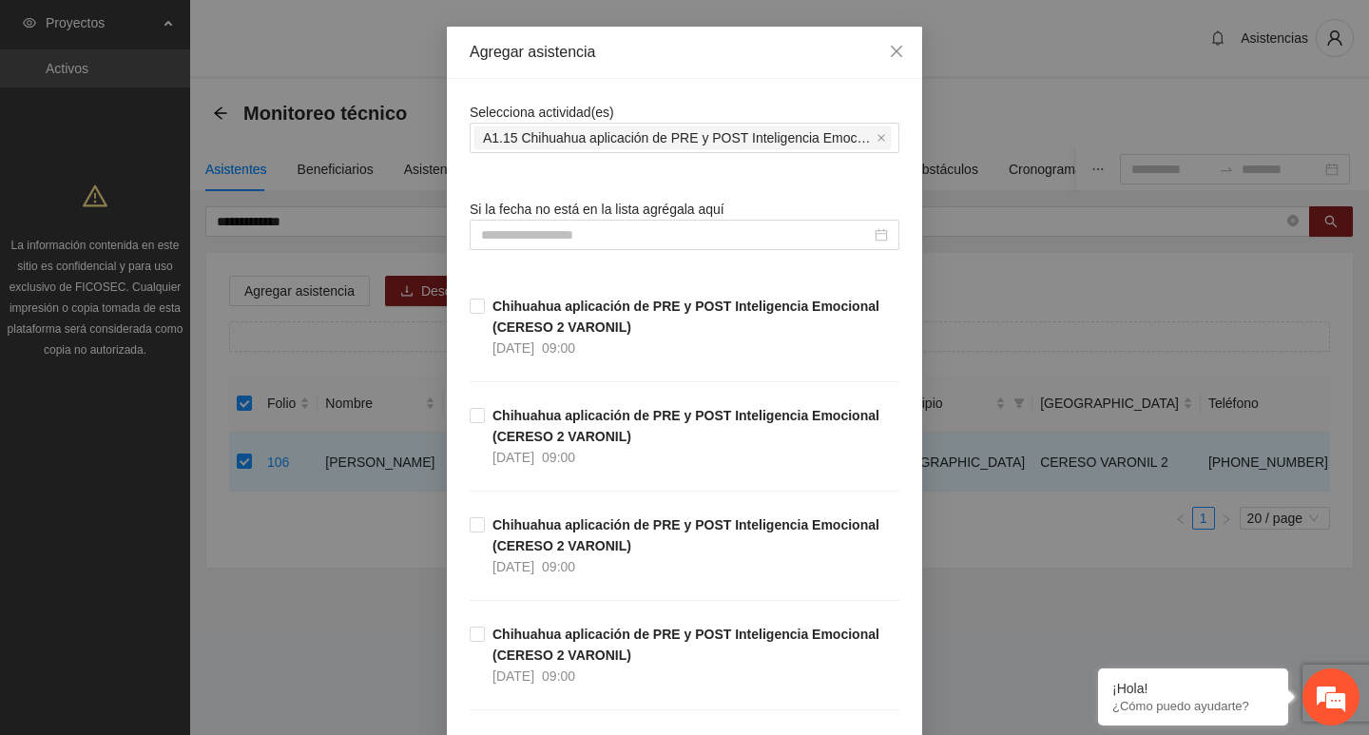
scroll to position [48, 0]
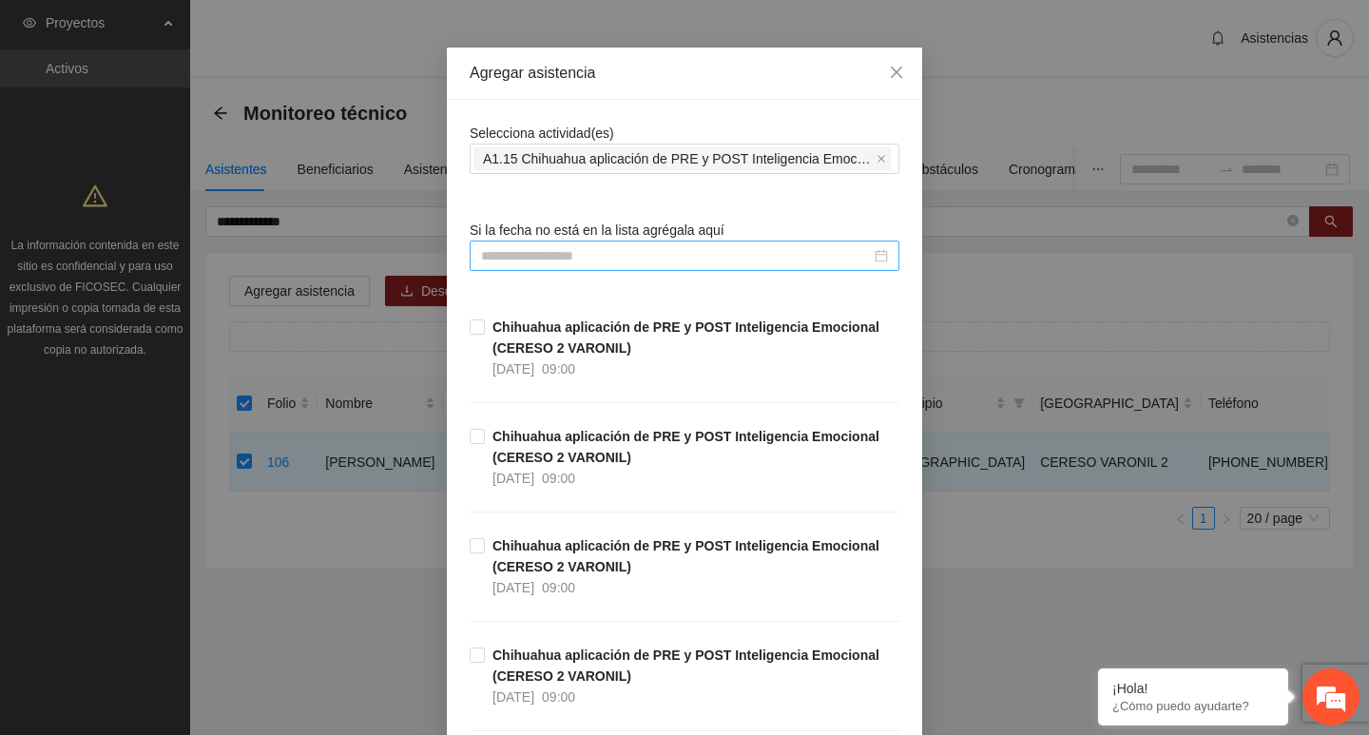
click at [602, 268] on div at bounding box center [685, 256] width 430 height 30
click at [602, 262] on input at bounding box center [676, 255] width 390 height 21
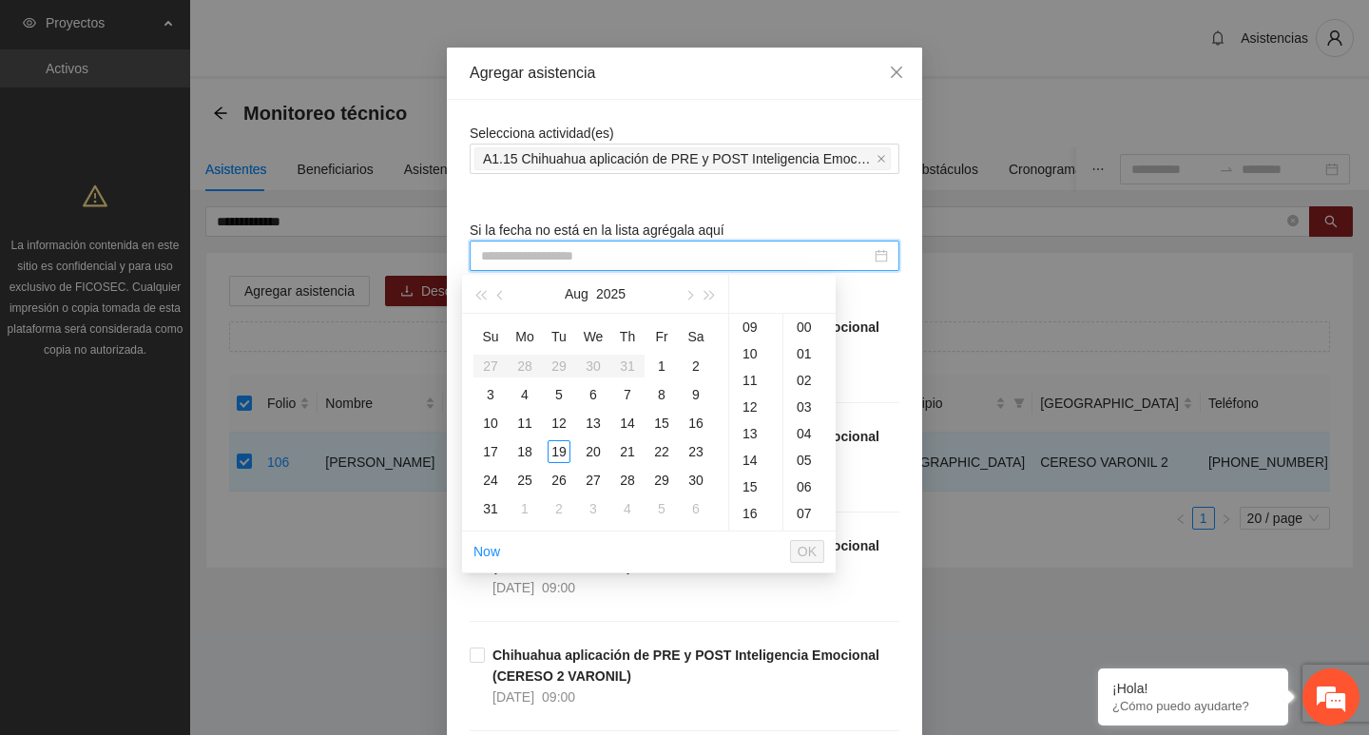
paste input "**********"
type input "**********"
click at [816, 554] on span "OK" at bounding box center [807, 551] width 19 height 21
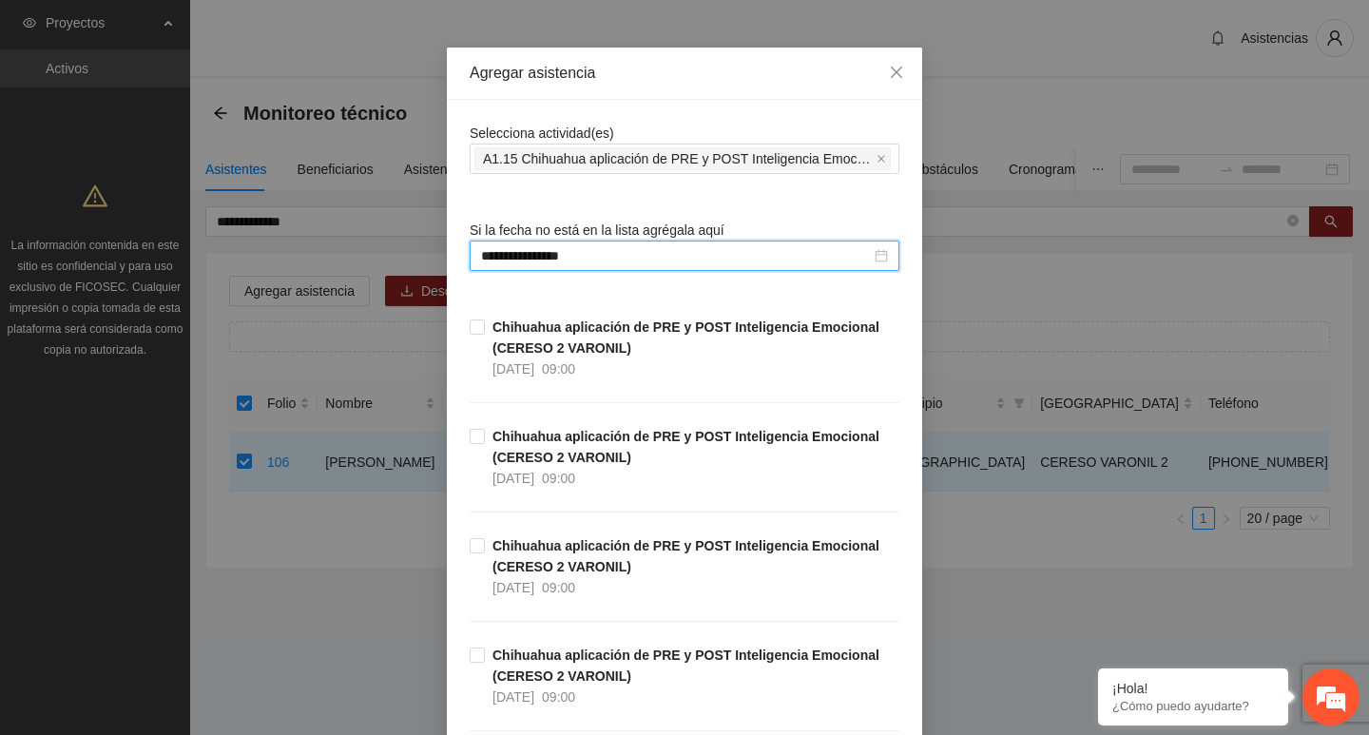
scroll to position [428, 0]
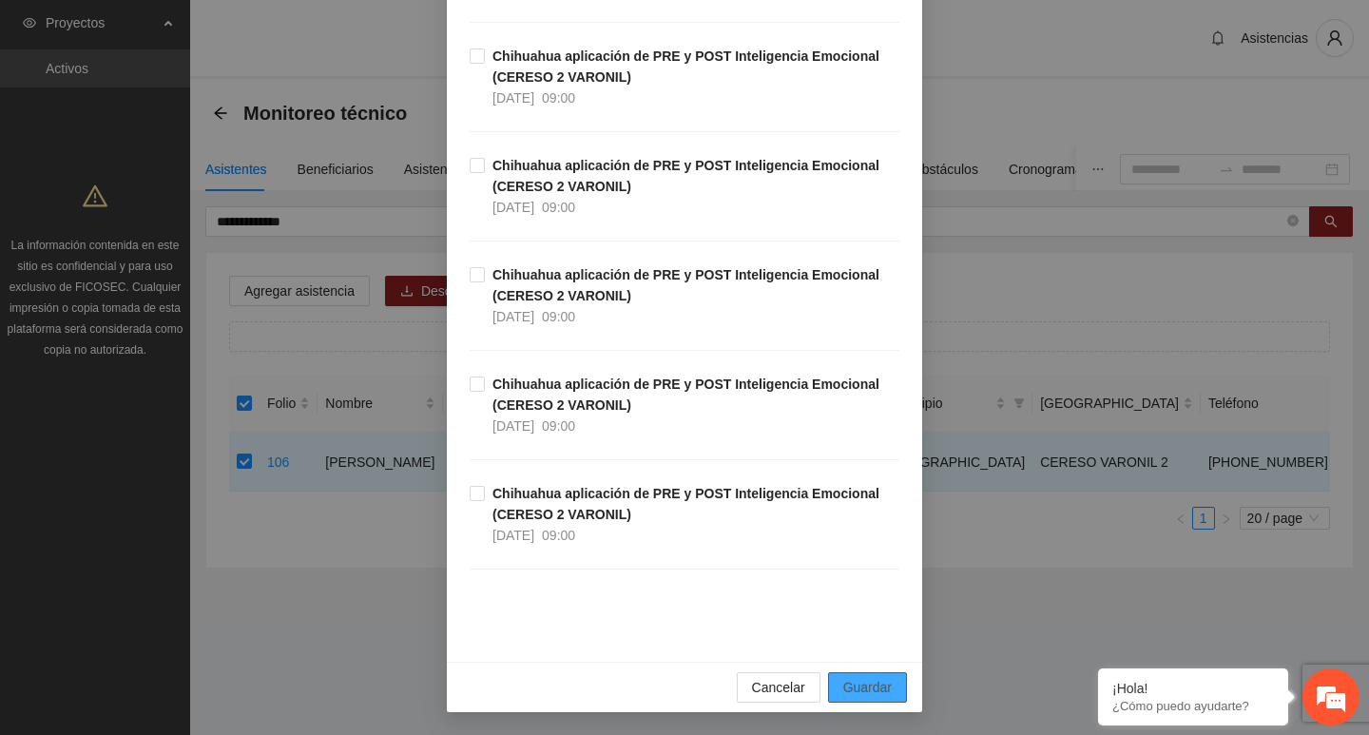
click at [863, 696] on span "Guardar" at bounding box center [867, 687] width 48 height 21
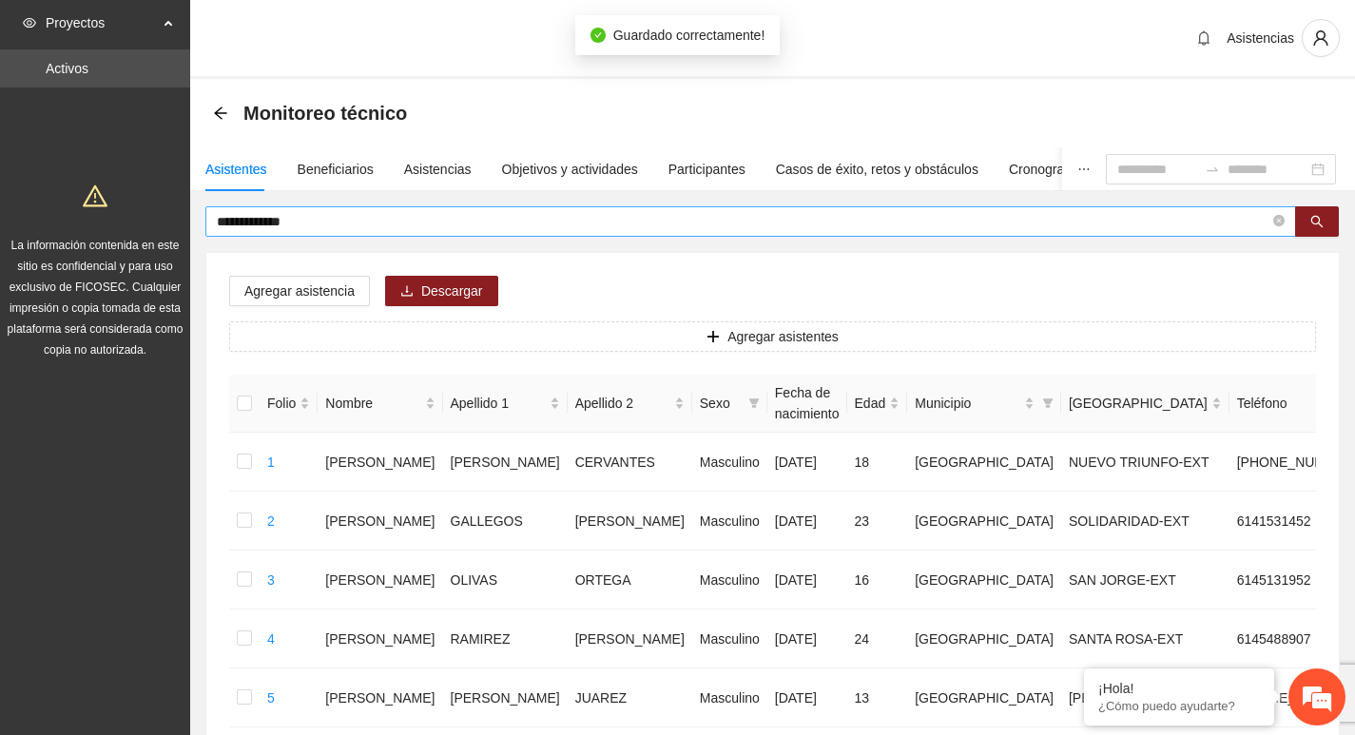
click at [1283, 221] on span "**********" at bounding box center [750, 221] width 1091 height 30
click at [1277, 223] on icon "close-circle" at bounding box center [1278, 220] width 11 height 11
type input "********"
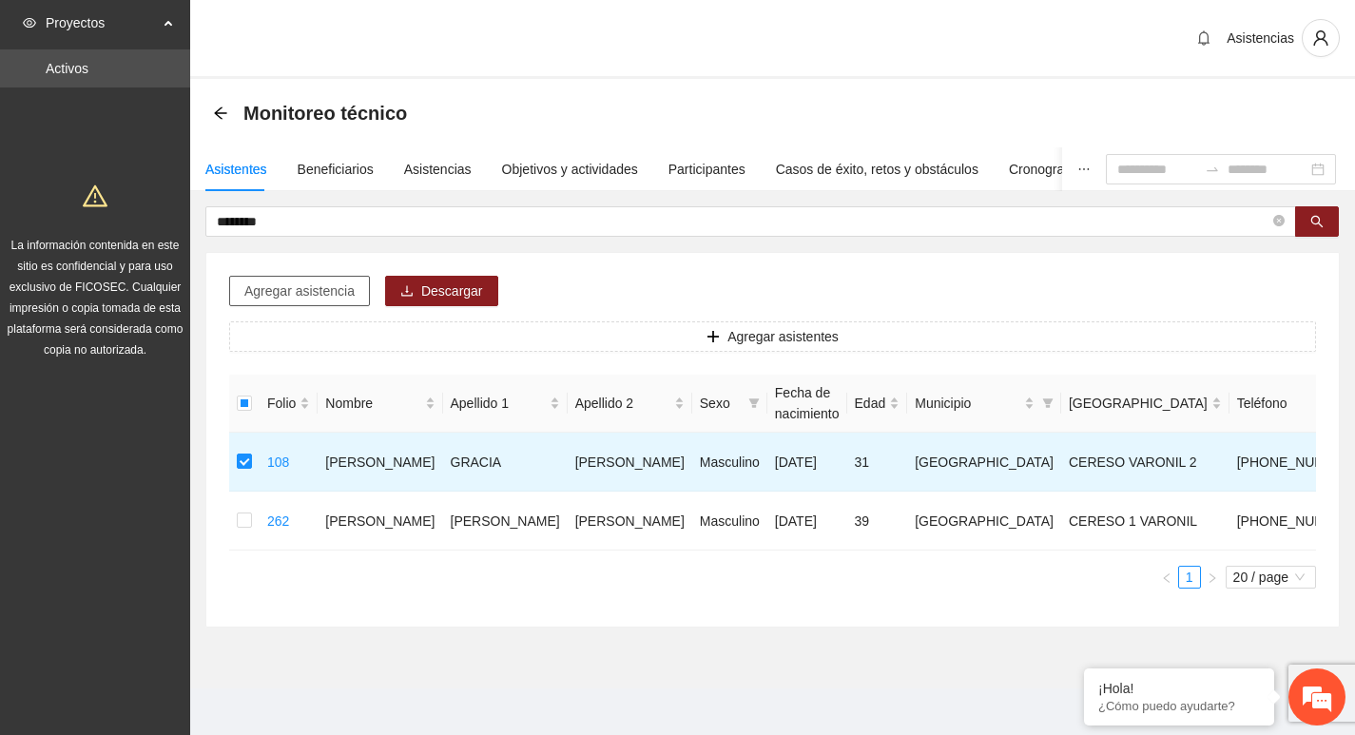
click at [323, 294] on span "Agregar asistencia" at bounding box center [299, 291] width 110 height 21
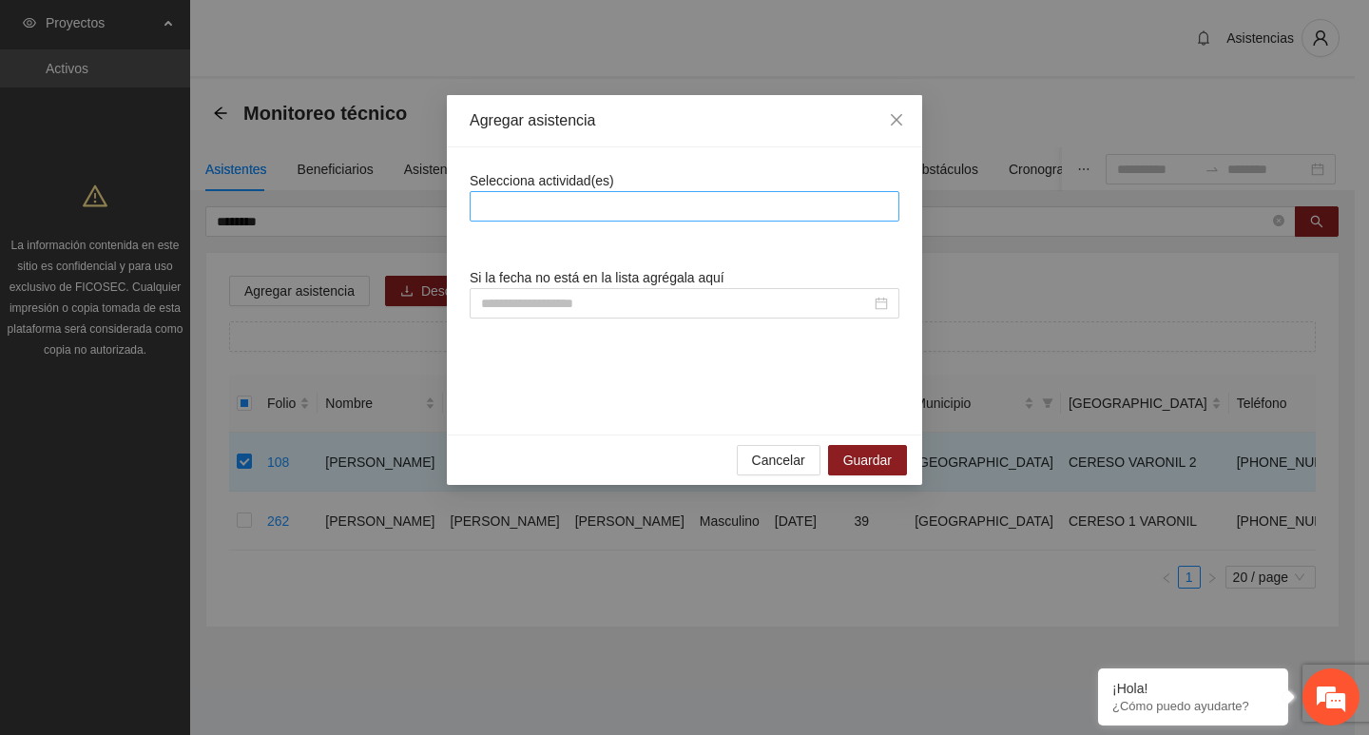
click at [672, 192] on div at bounding box center [685, 206] width 430 height 30
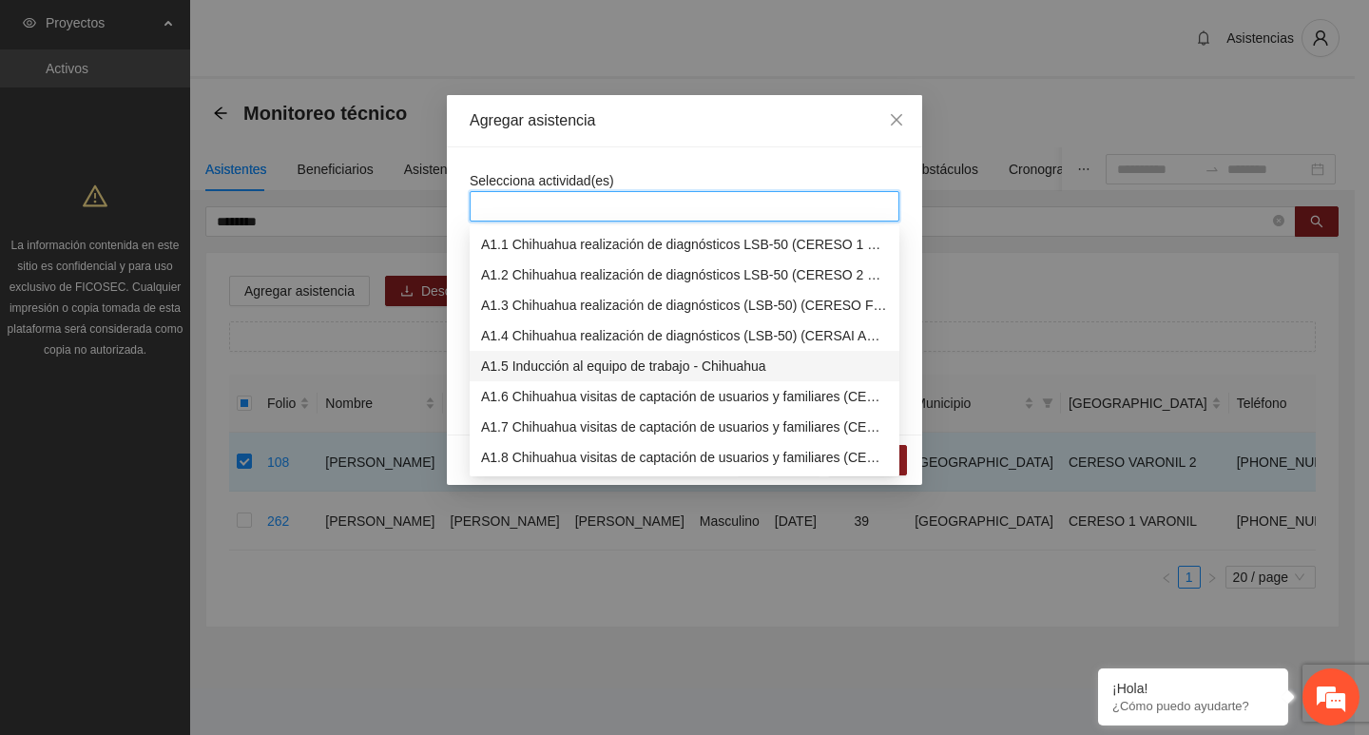
scroll to position [285, 0]
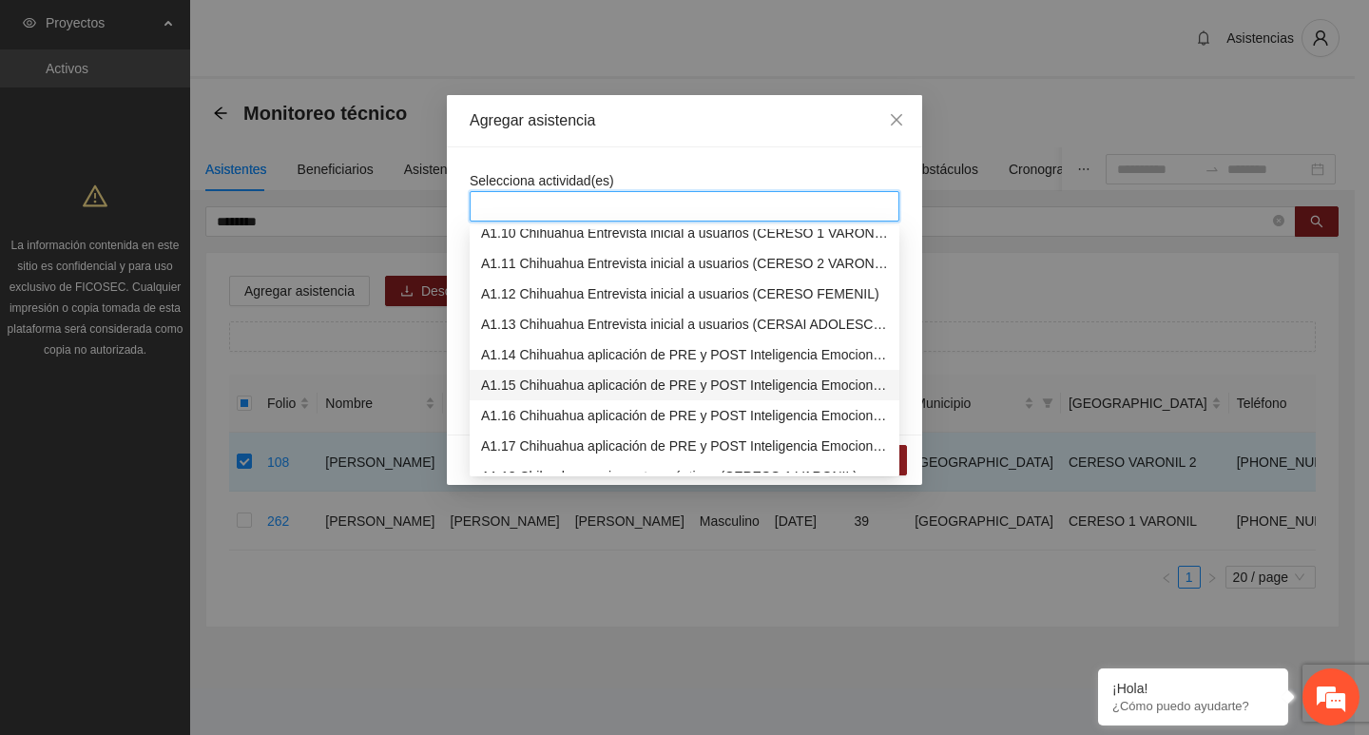
click at [589, 375] on div "A1.15 Chihuahua aplicación de PRE y POST Inteligencia Emocional (CERESO 2 VARON…" at bounding box center [684, 385] width 407 height 21
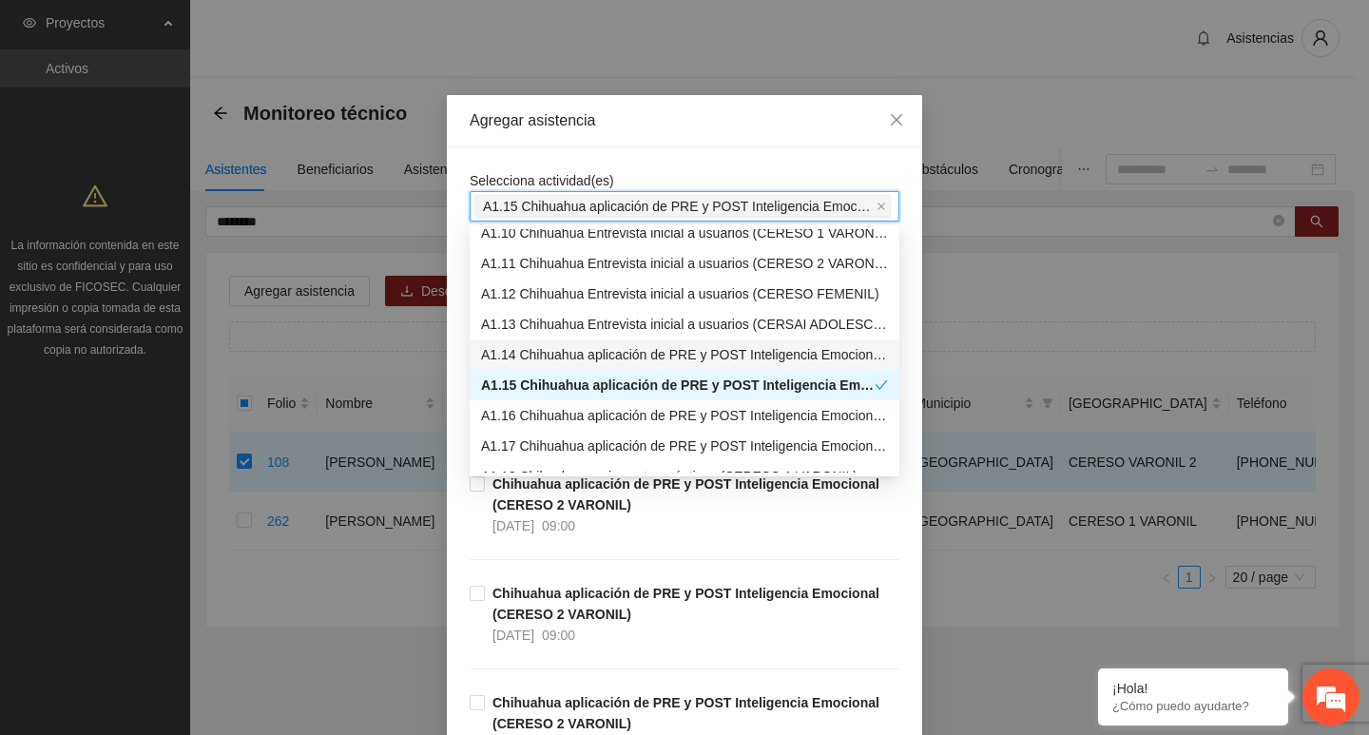
click at [594, 145] on div "Agregar asistencia" at bounding box center [684, 121] width 475 height 52
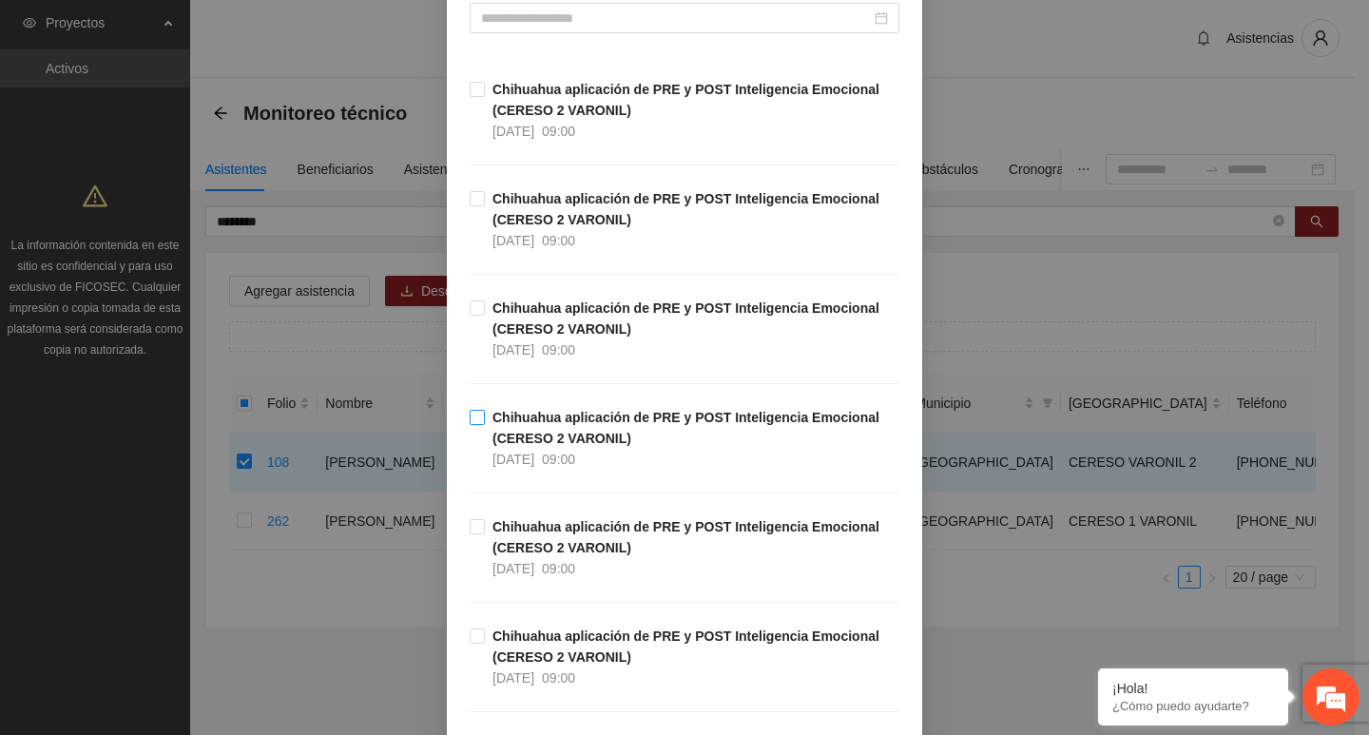
click at [508, 435] on strong "Chihuahua aplicación de PRE y POST Inteligencia Emocional (CERESO 2 VARONIL)" at bounding box center [686, 428] width 387 height 36
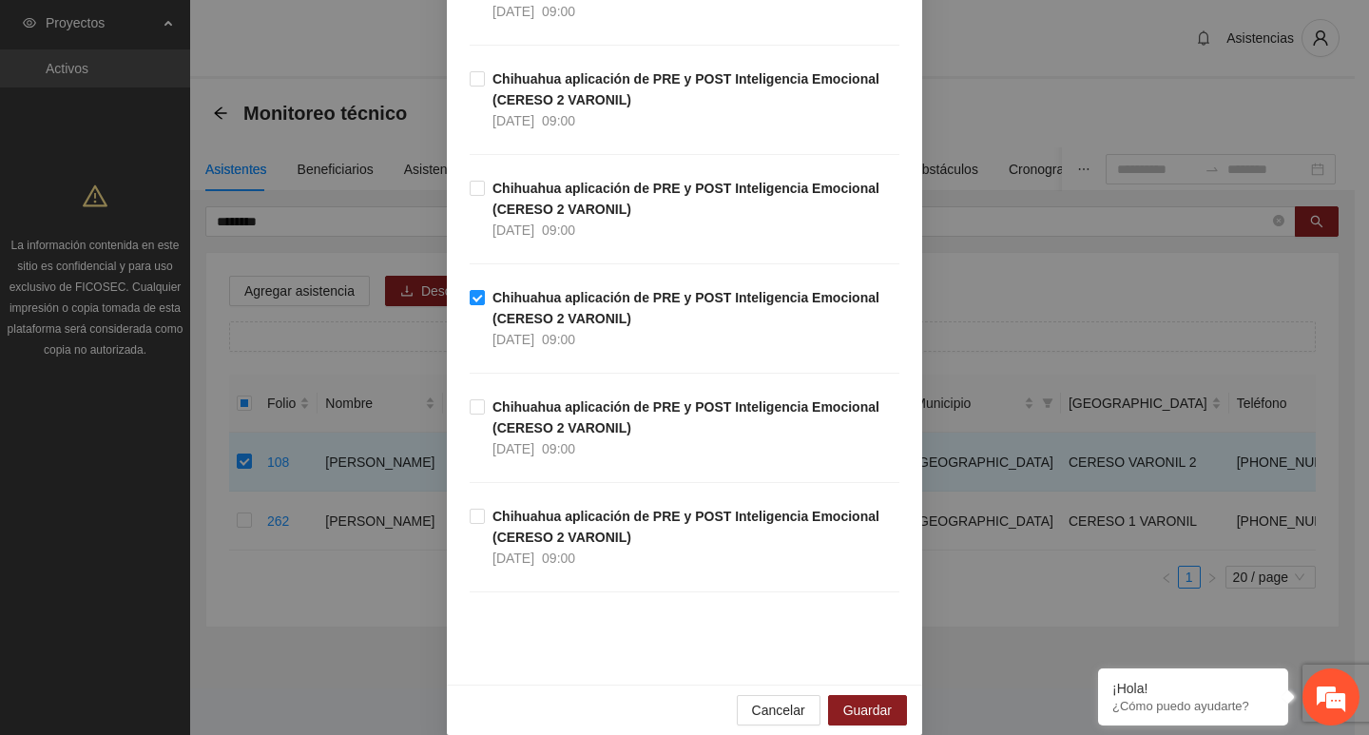
scroll to position [428, 0]
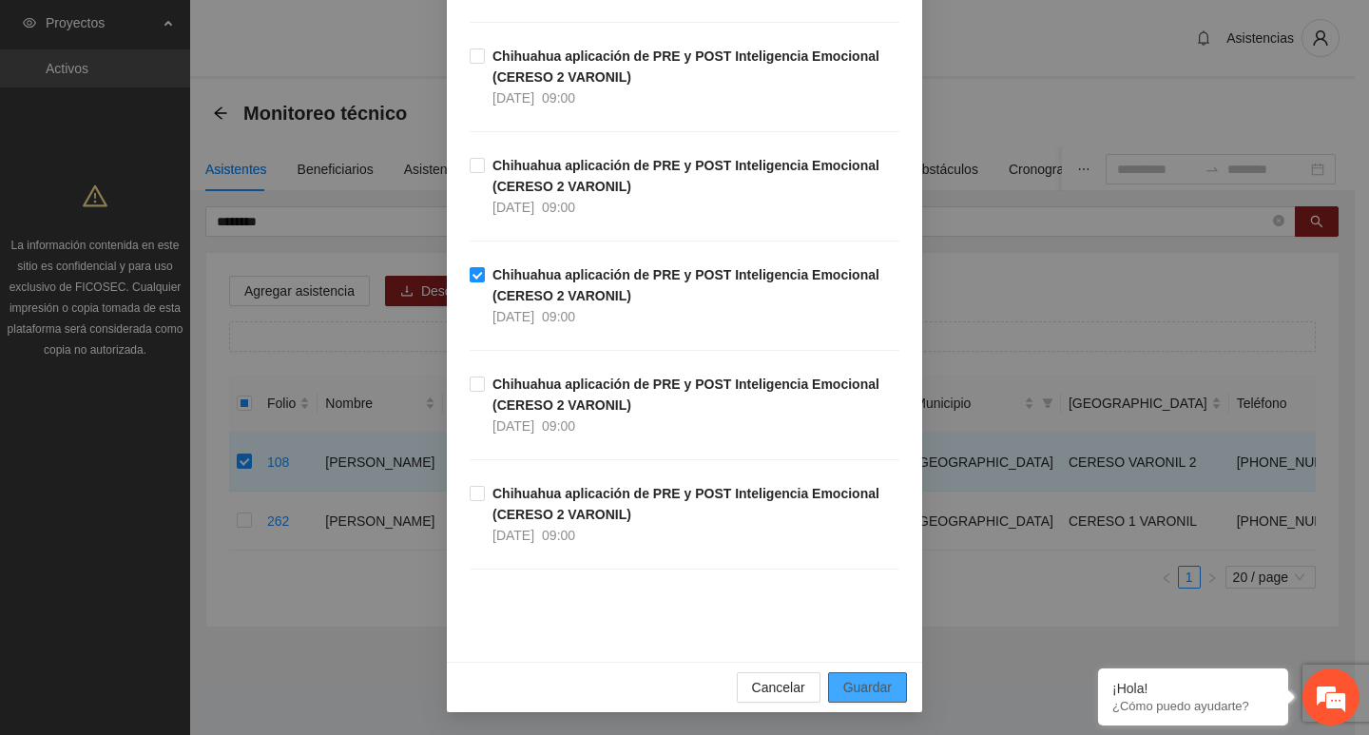
click at [853, 684] on span "Guardar" at bounding box center [867, 687] width 48 height 21
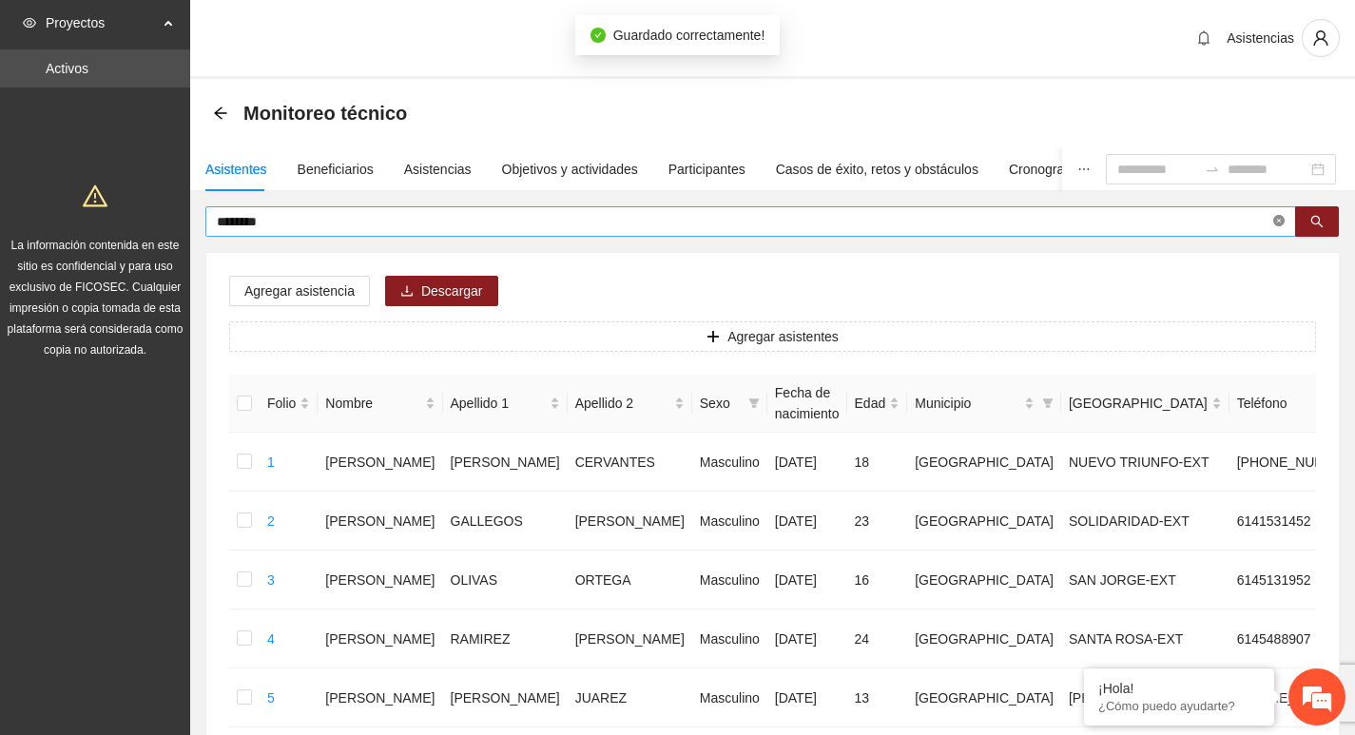
click at [1284, 220] on icon "close-circle" at bounding box center [1278, 220] width 11 height 11
type input "**********"
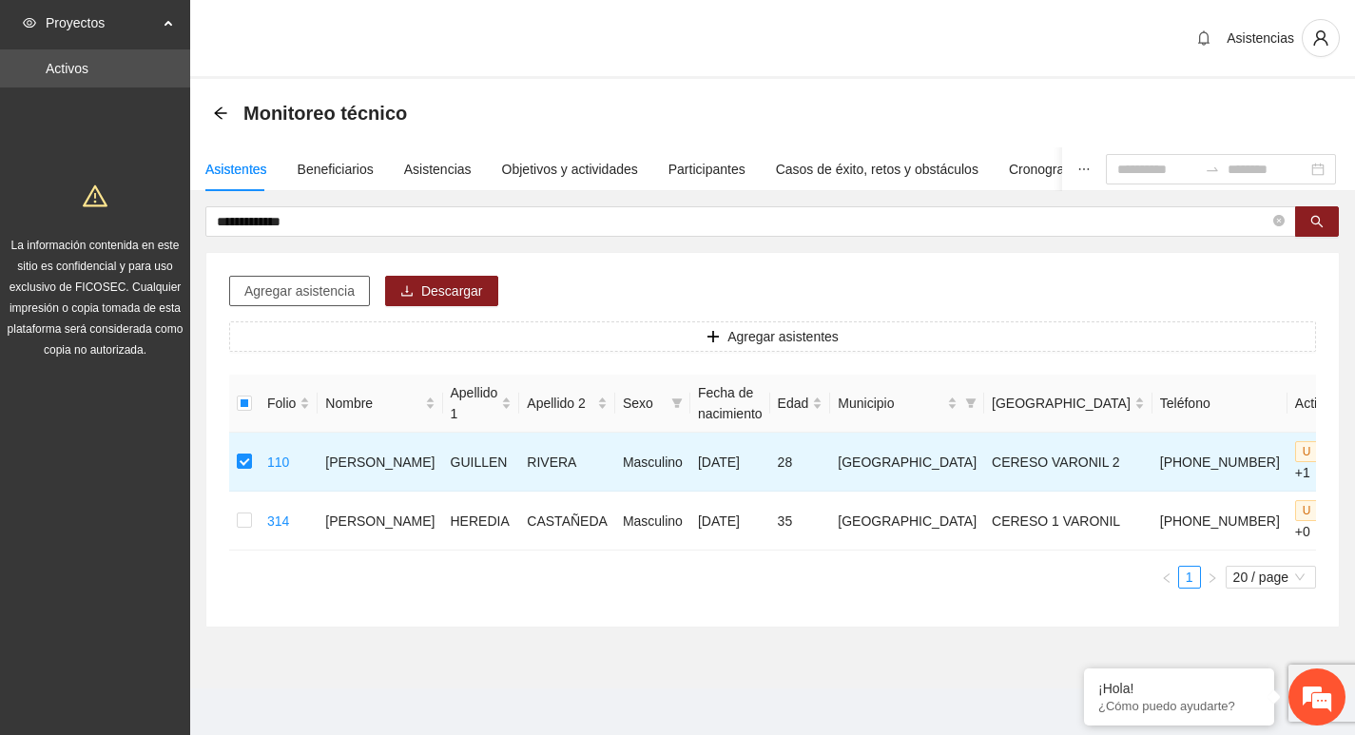
click at [293, 285] on span "Agregar asistencia" at bounding box center [299, 291] width 110 height 21
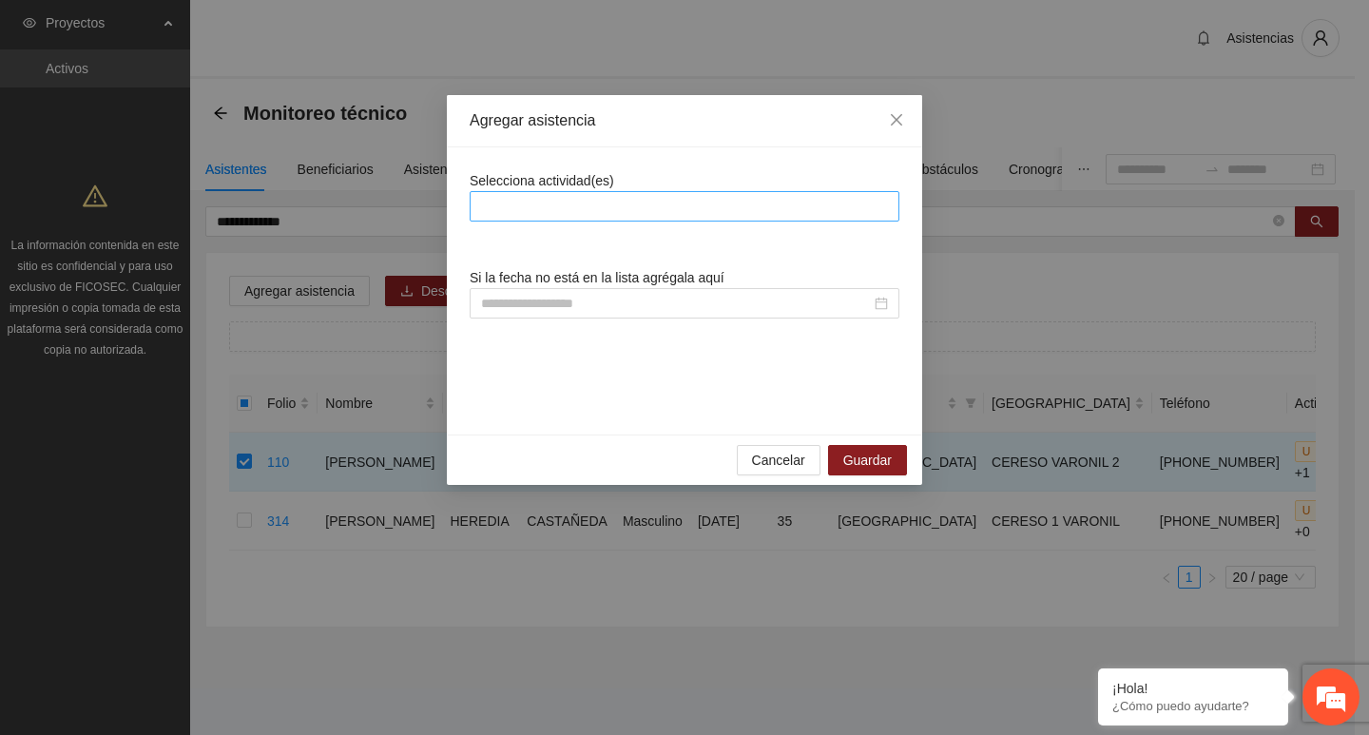
click at [664, 215] on div at bounding box center [685, 206] width 420 height 23
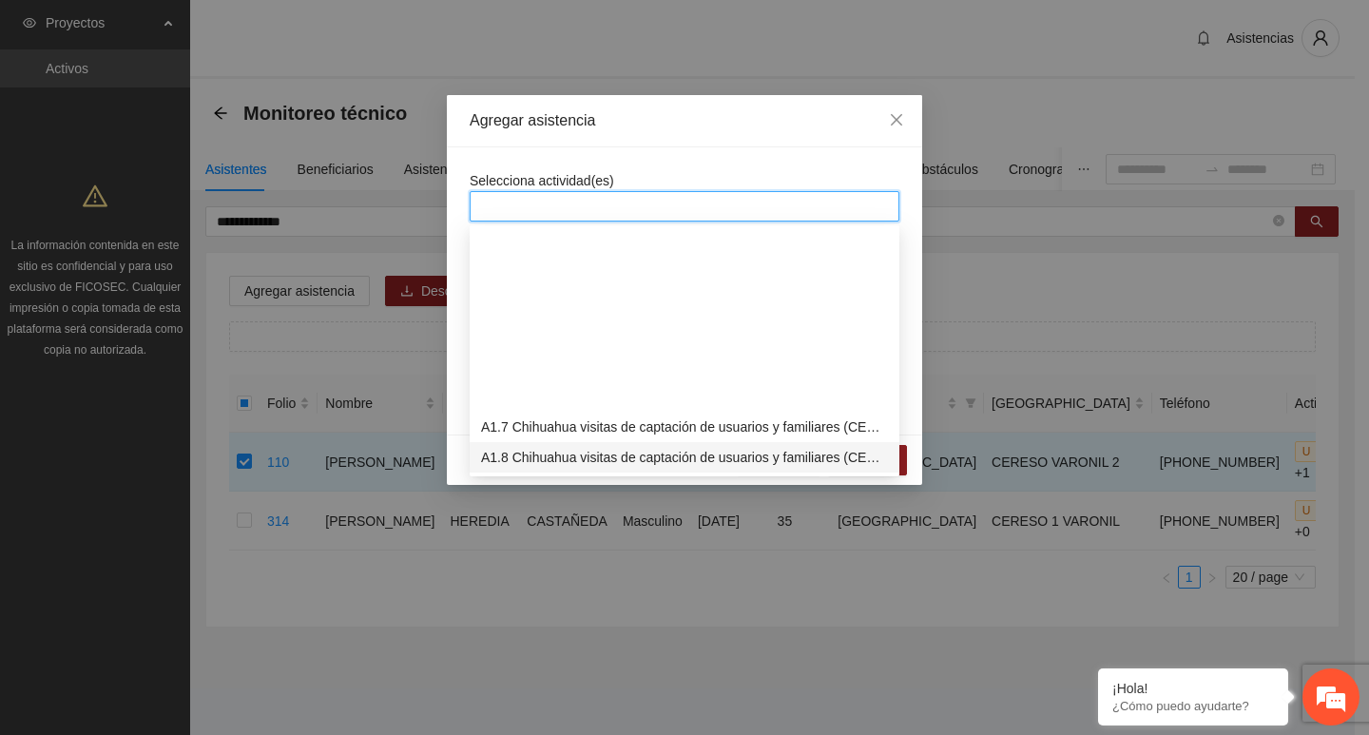
scroll to position [285, 0]
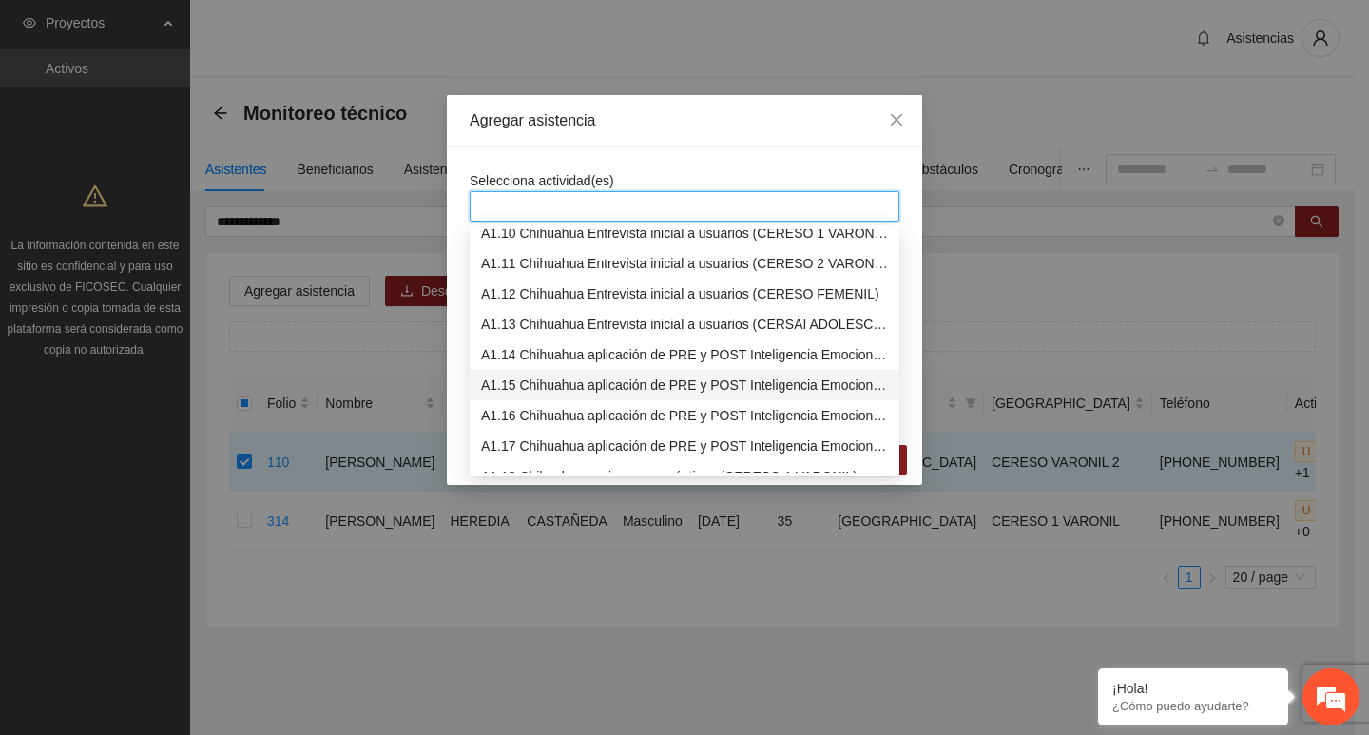
click at [582, 373] on div "A1.15 Chihuahua aplicación de PRE y POST Inteligencia Emocional (CERESO 2 VARON…" at bounding box center [685, 385] width 430 height 30
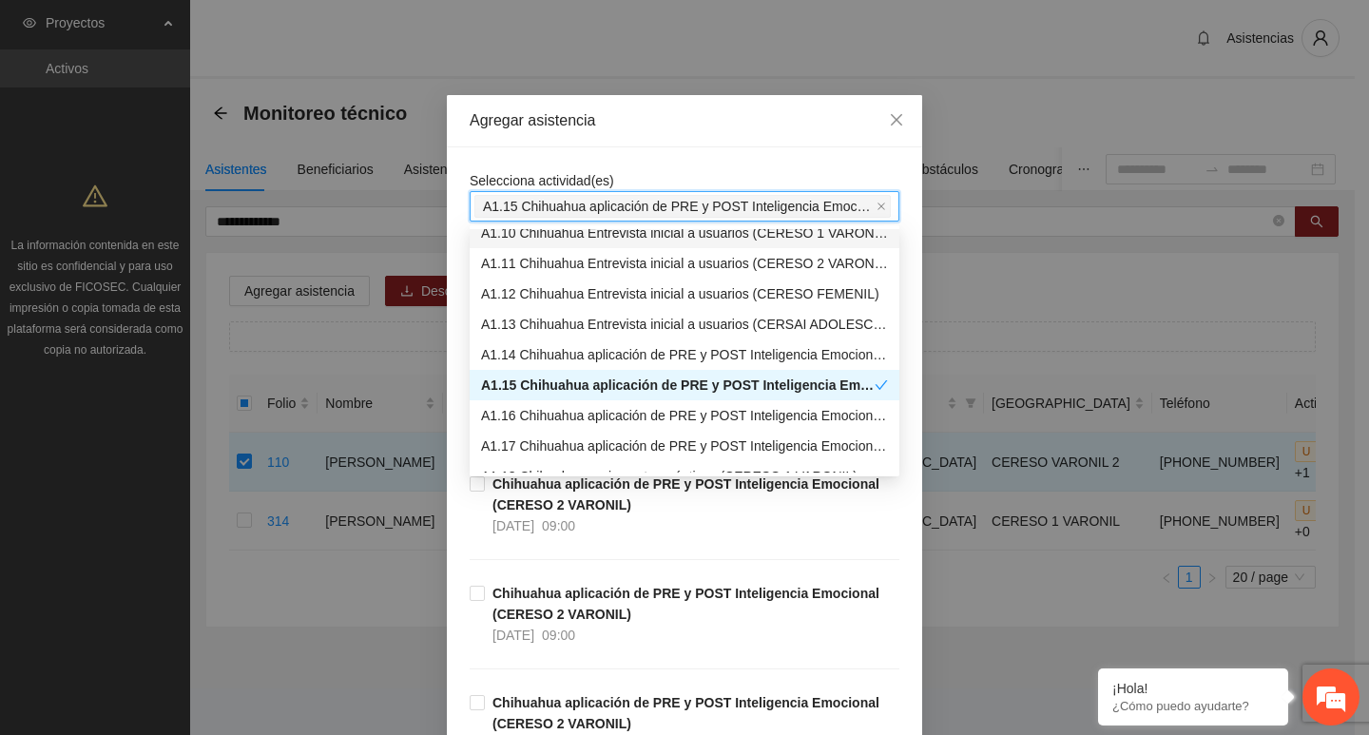
click at [628, 165] on div "Selecciona actividad(es) A1.15 Chihuahua aplicación de PRE y POST Inteligencia …" at bounding box center [684, 618] width 475 height 942
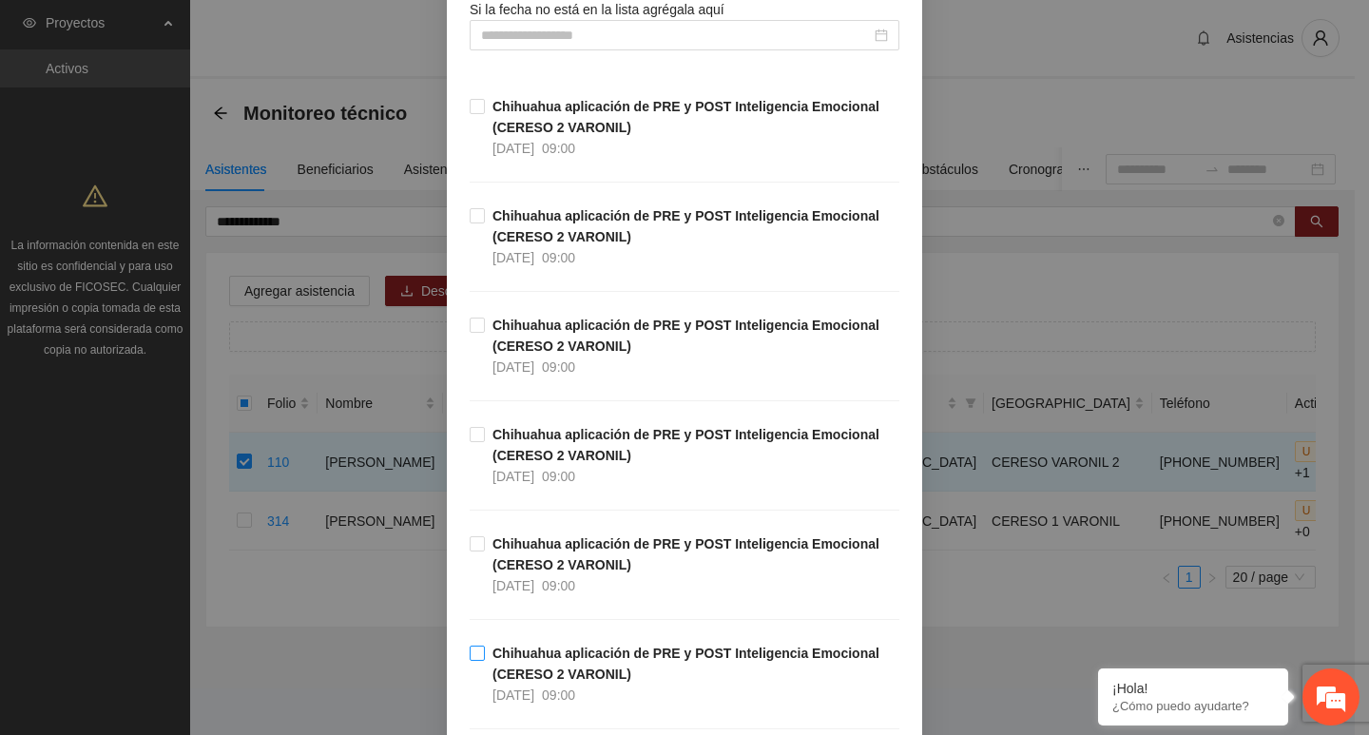
scroll to position [428, 0]
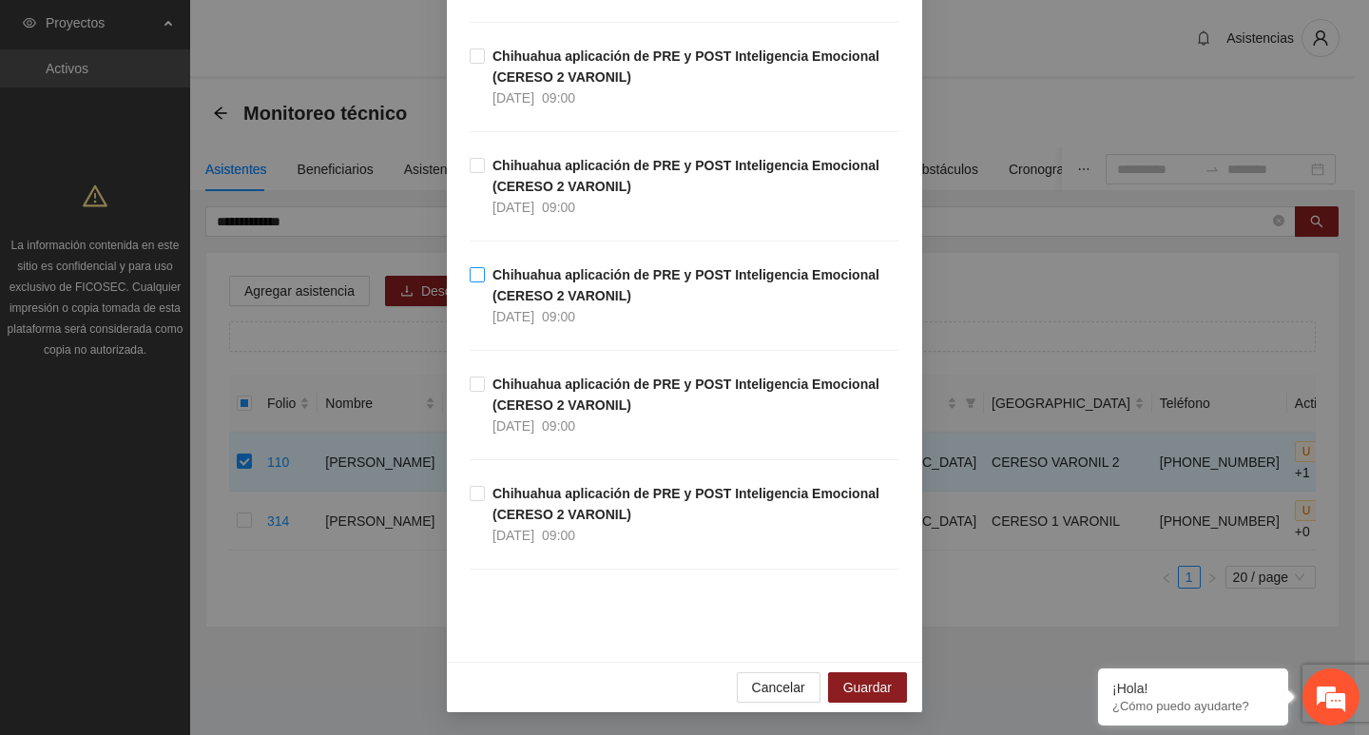
click at [506, 272] on strong "Chihuahua aplicación de PRE y POST Inteligencia Emocional (CERESO 2 VARONIL)" at bounding box center [686, 285] width 387 height 36
click at [876, 685] on span "Guardar" at bounding box center [867, 687] width 48 height 21
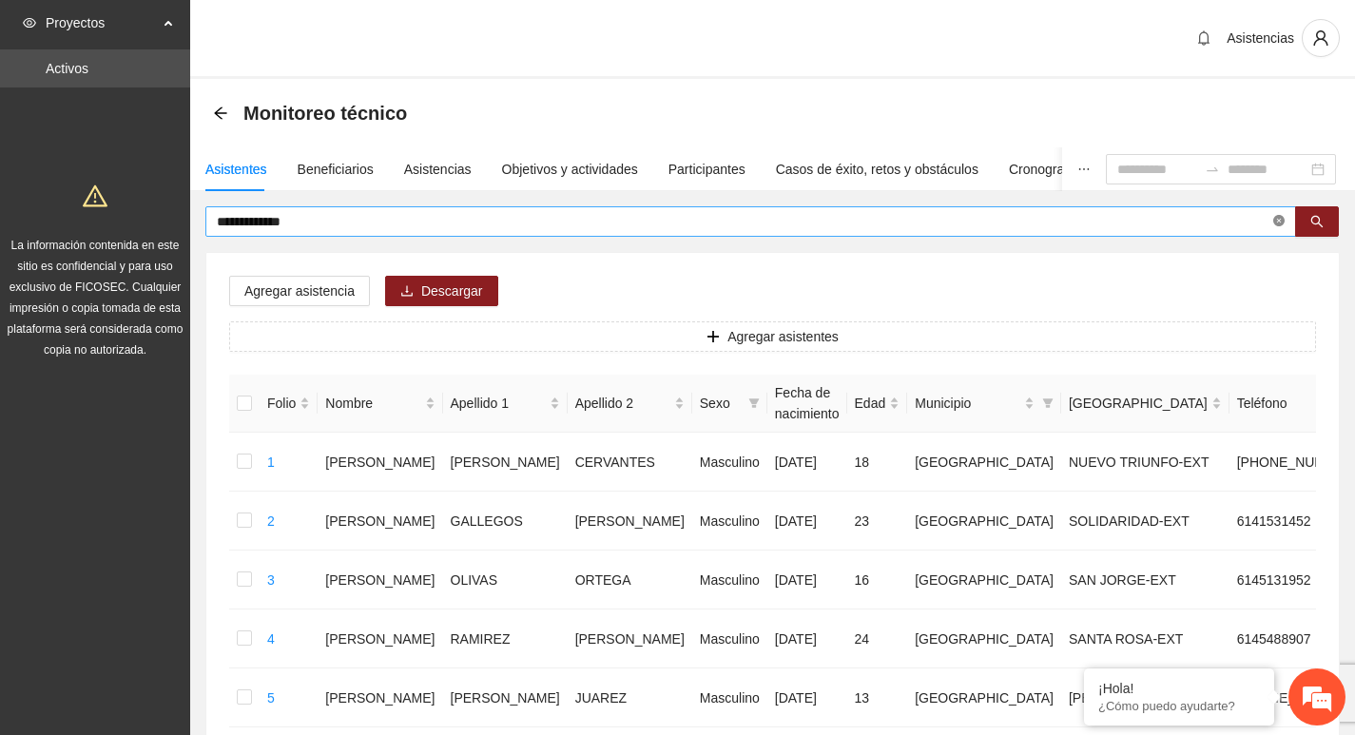
click at [1281, 217] on icon "close-circle" at bounding box center [1278, 220] width 11 height 11
type input "**********"
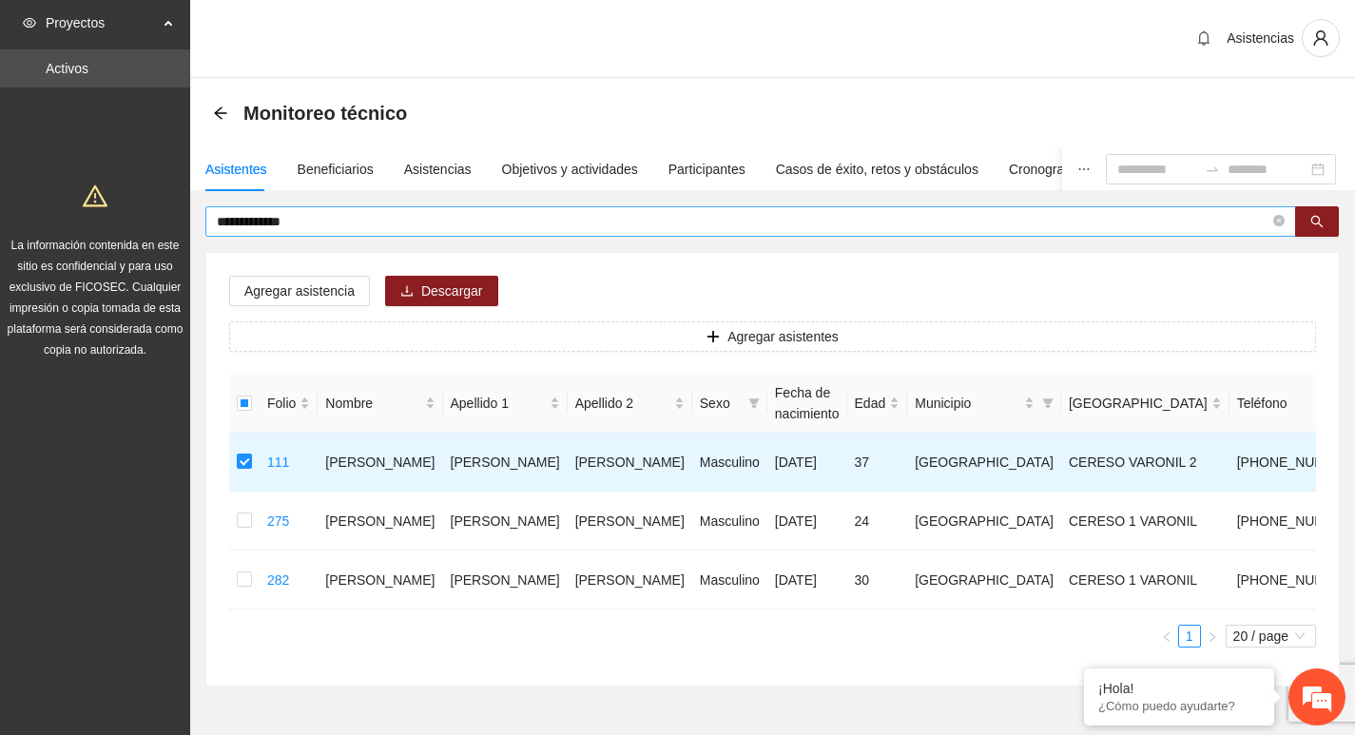
click at [334, 233] on span "**********" at bounding box center [750, 221] width 1091 height 30
click at [325, 283] on span "Agregar asistencia" at bounding box center [299, 291] width 110 height 21
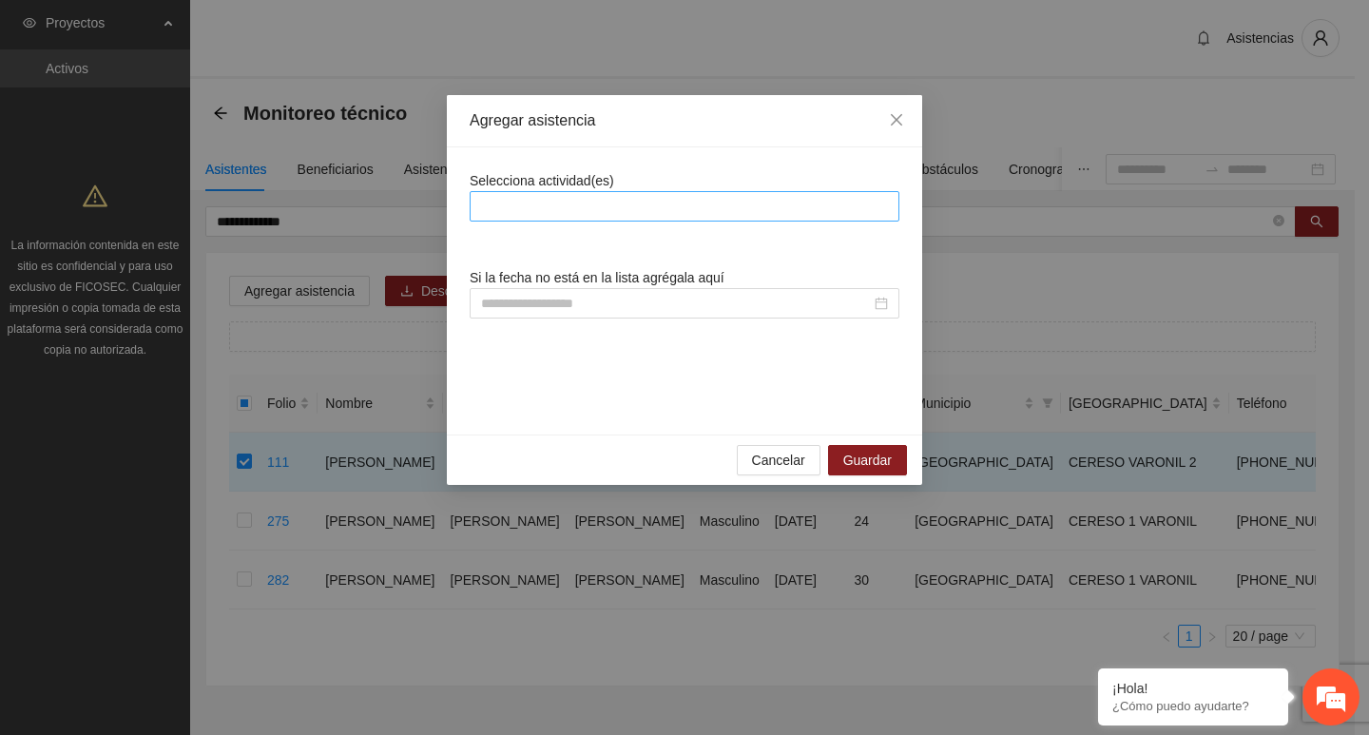
click at [567, 209] on div at bounding box center [685, 206] width 420 height 23
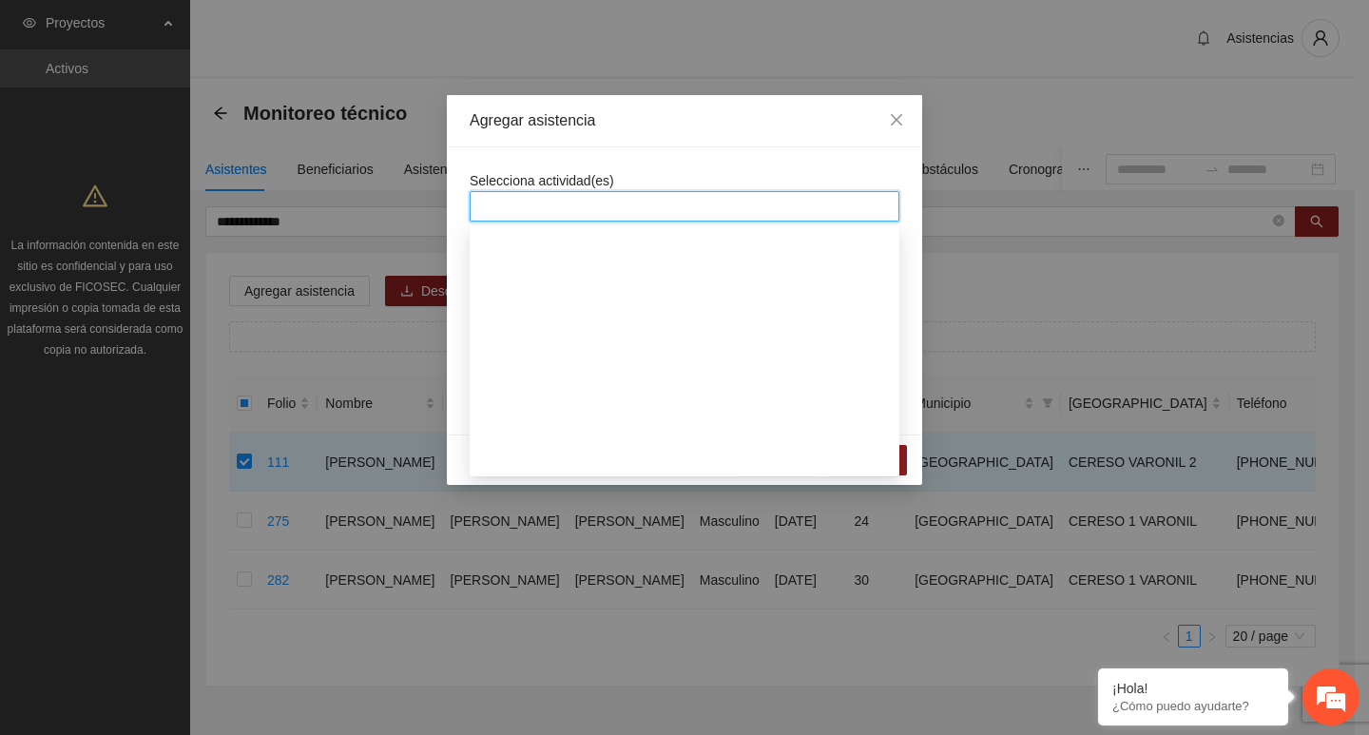
scroll to position [285, 0]
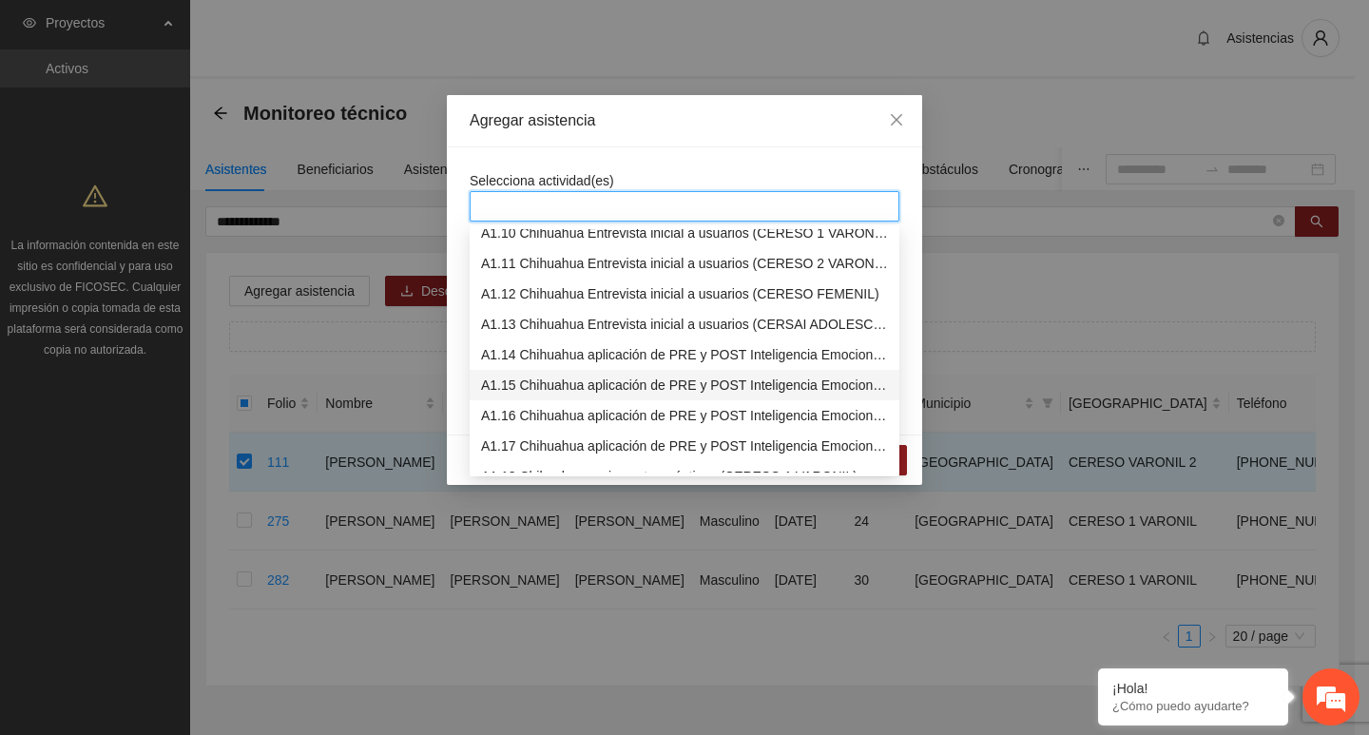
click at [550, 382] on div "A1.15 Chihuahua aplicación de PRE y POST Inteligencia Emocional (CERESO 2 VARON…" at bounding box center [684, 385] width 407 height 21
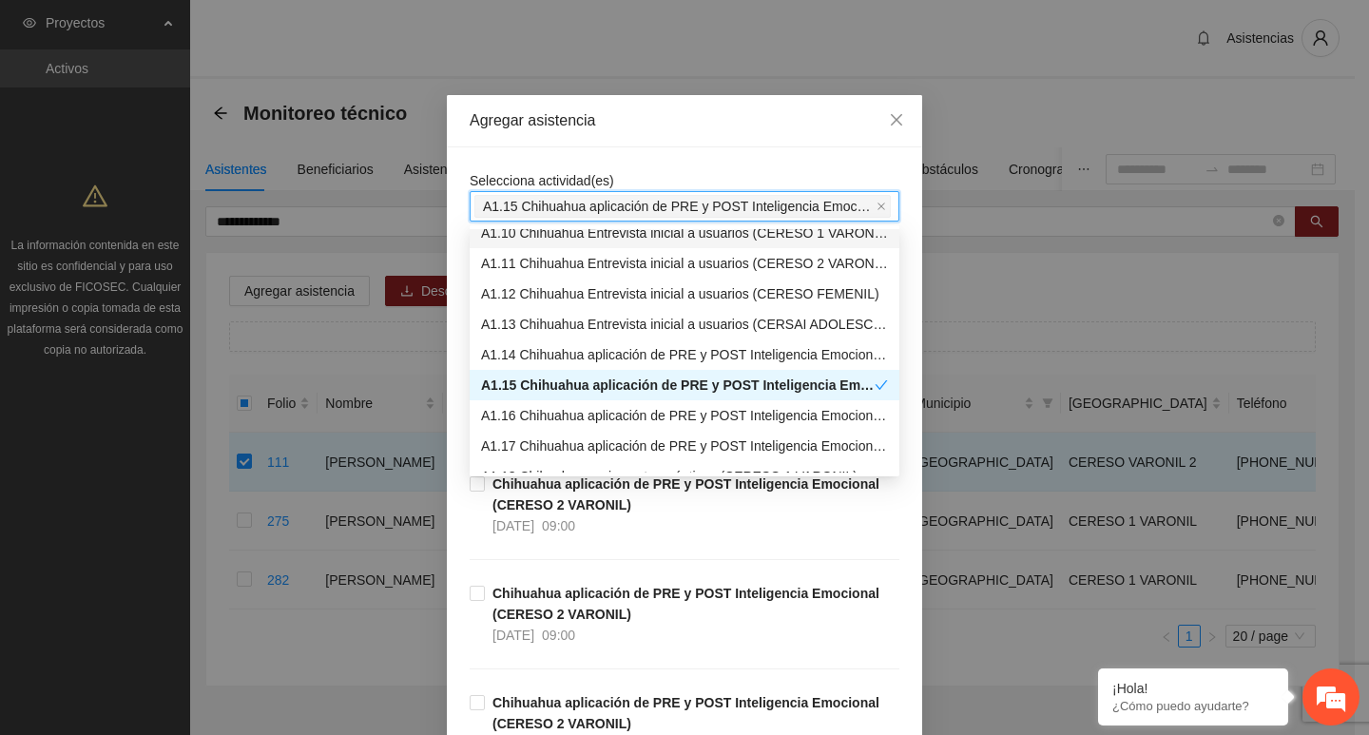
click at [589, 142] on div "Agregar asistencia" at bounding box center [684, 121] width 475 height 52
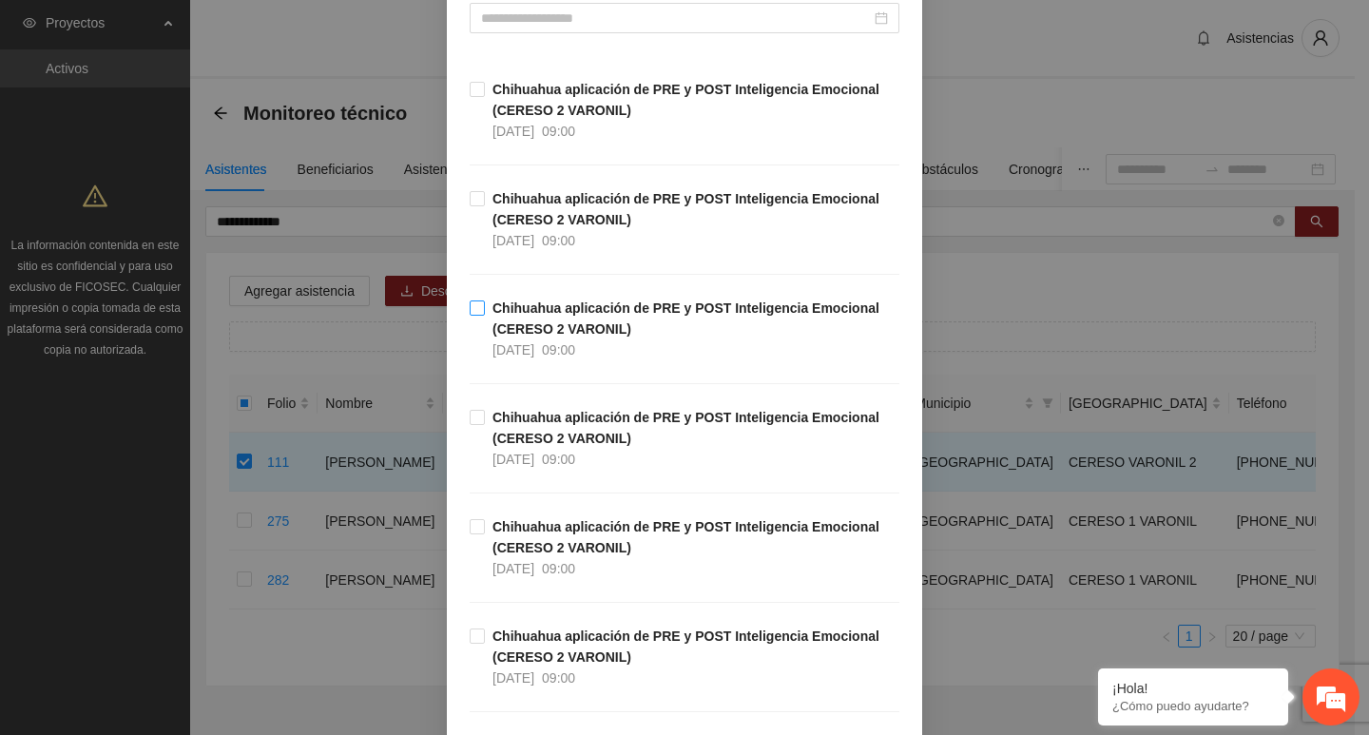
click at [485, 317] on span "Chihuahua aplicación de PRE y POST Inteligencia Emocional (CERESO 2 VARONIL) 08…" at bounding box center [692, 329] width 415 height 63
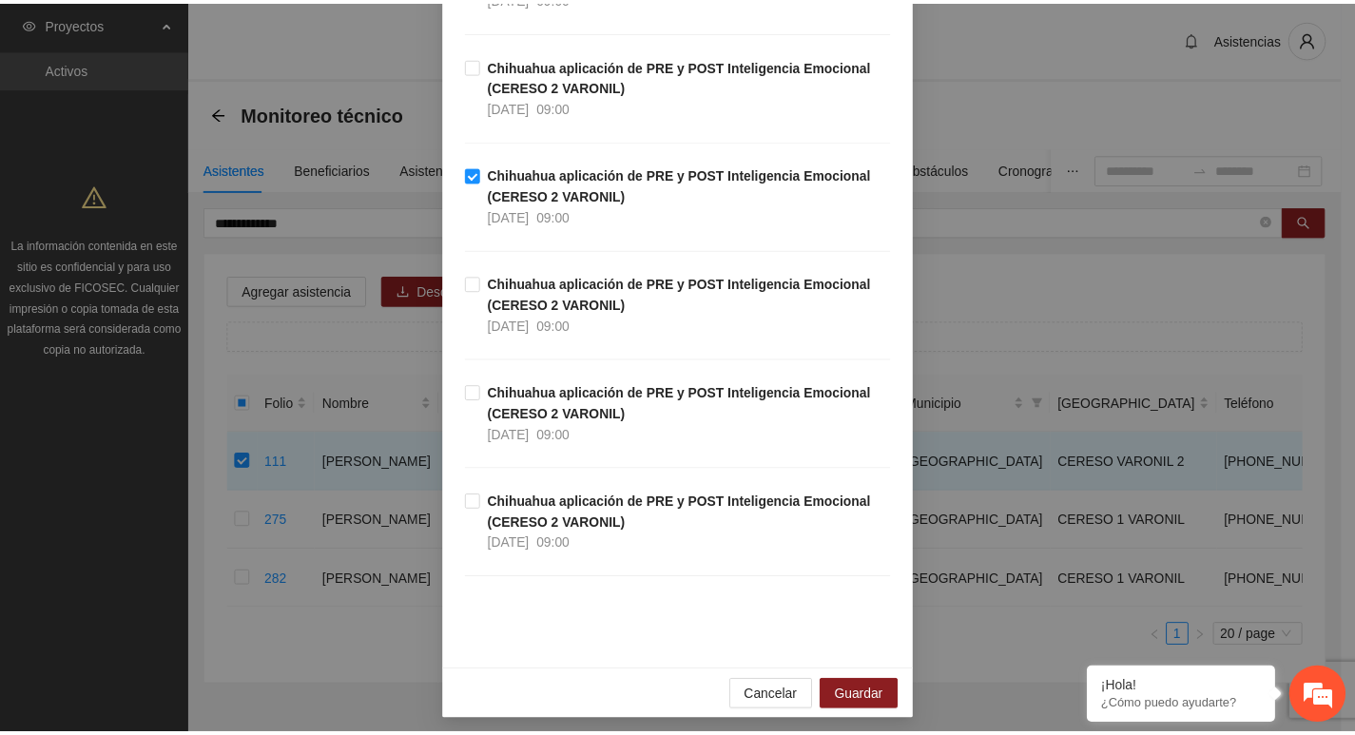
scroll to position [428, 0]
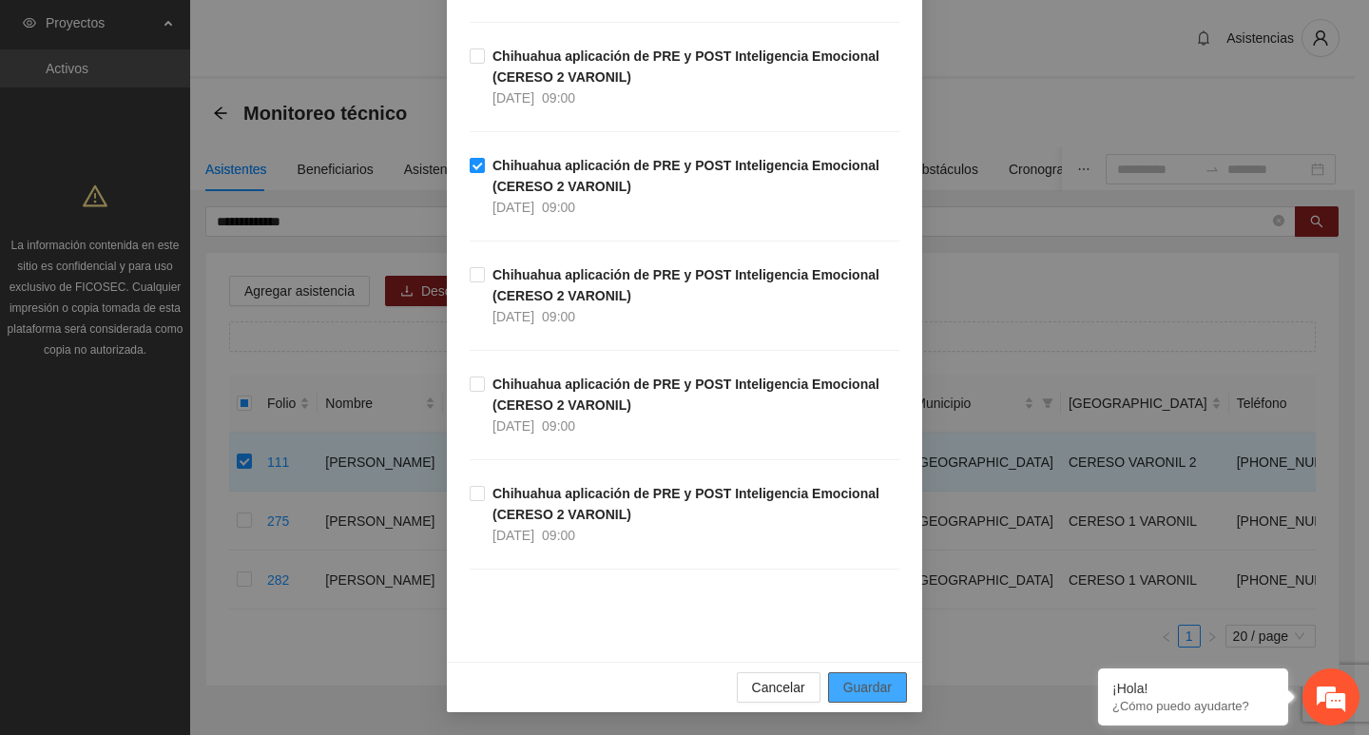
click at [864, 685] on span "Guardar" at bounding box center [867, 687] width 48 height 21
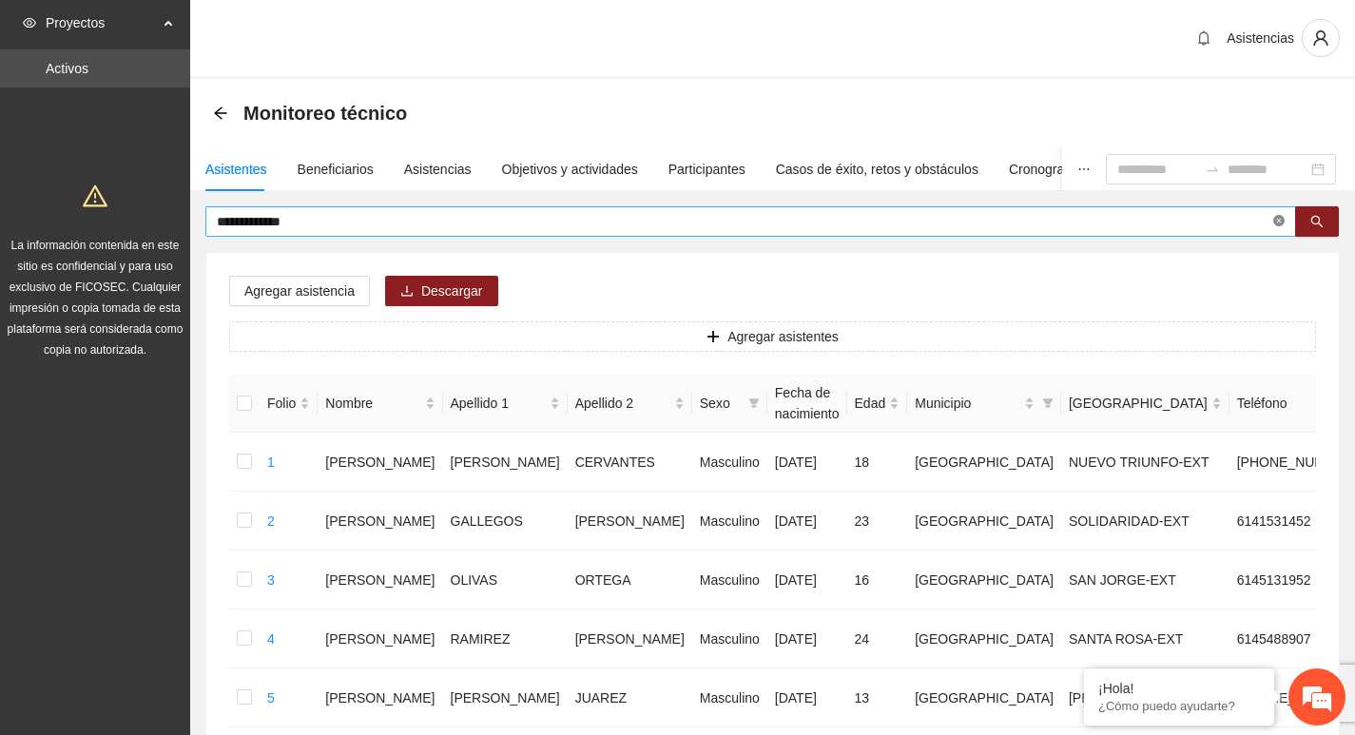
click at [1283, 217] on span "**********" at bounding box center [750, 221] width 1091 height 30
click at [1283, 217] on icon "close-circle" at bounding box center [1278, 220] width 11 height 11
type input "******"
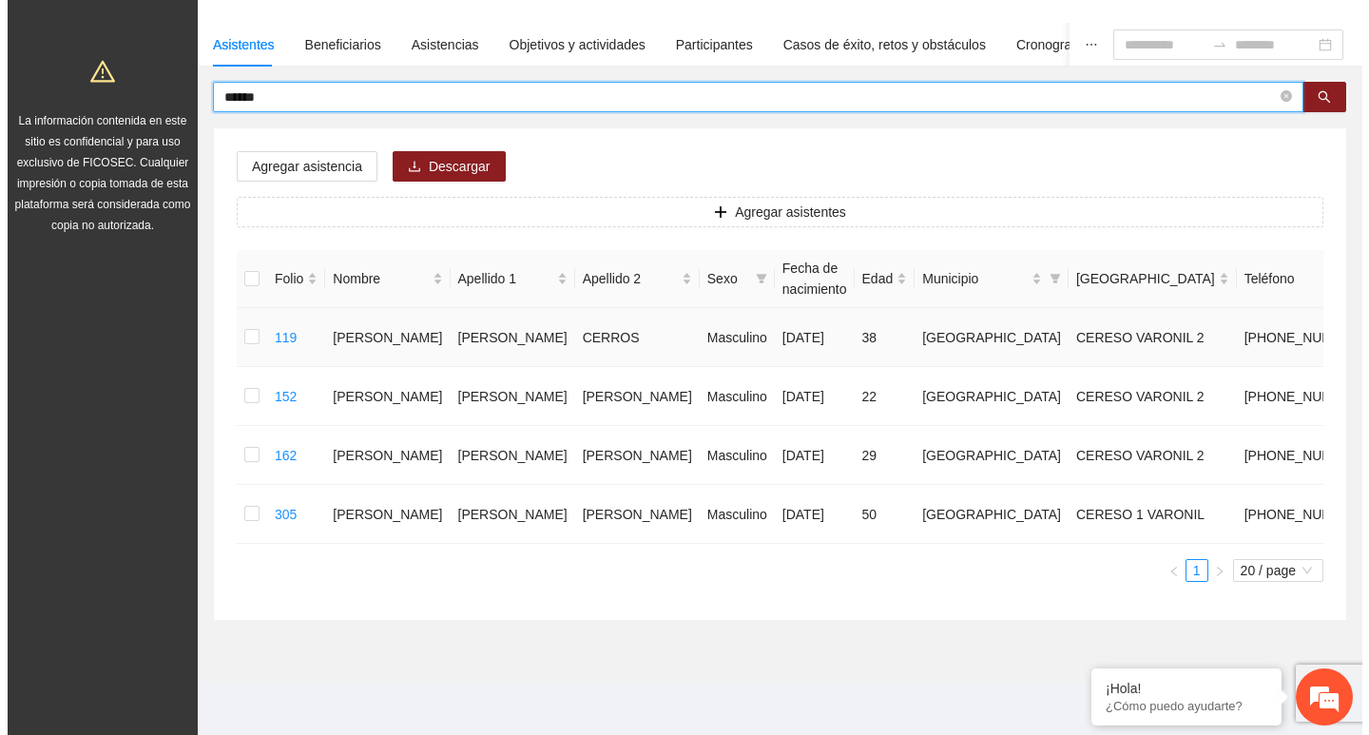
scroll to position [190, 0]
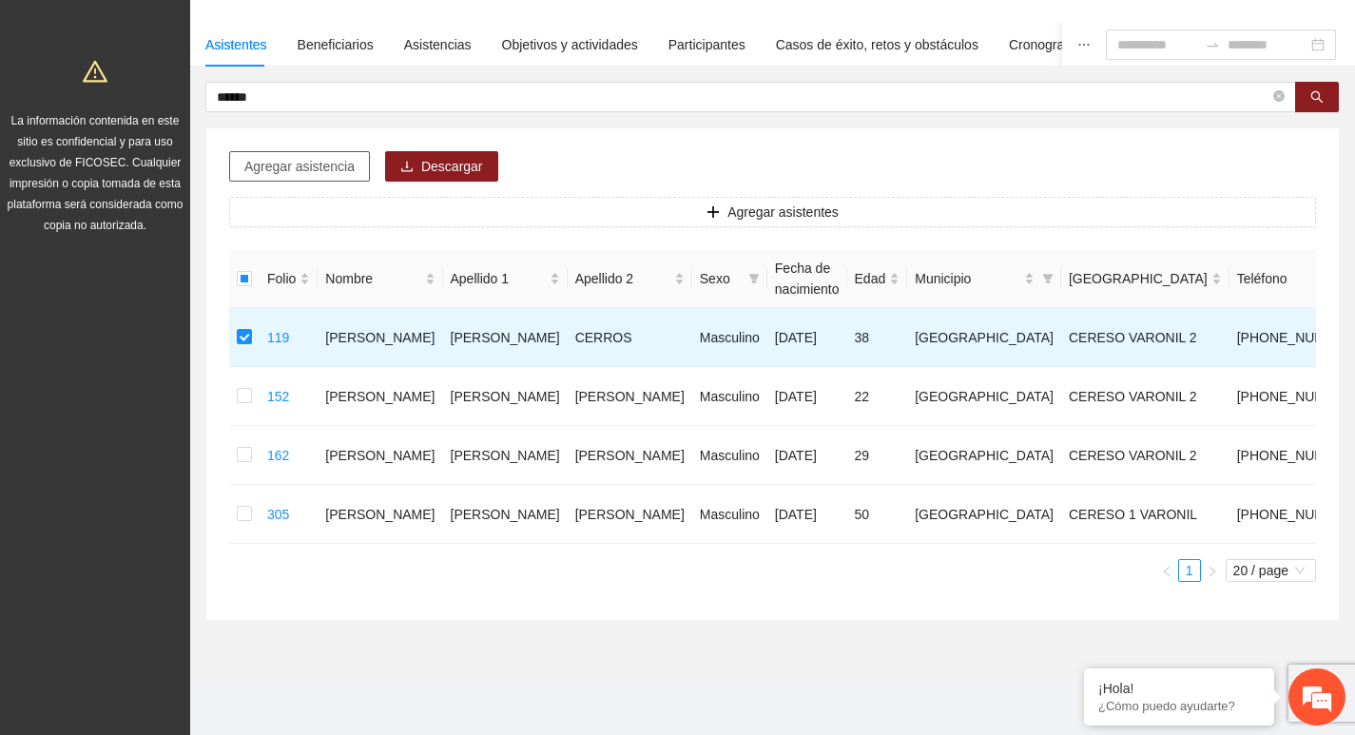
click at [282, 156] on span "Agregar asistencia" at bounding box center [299, 166] width 110 height 21
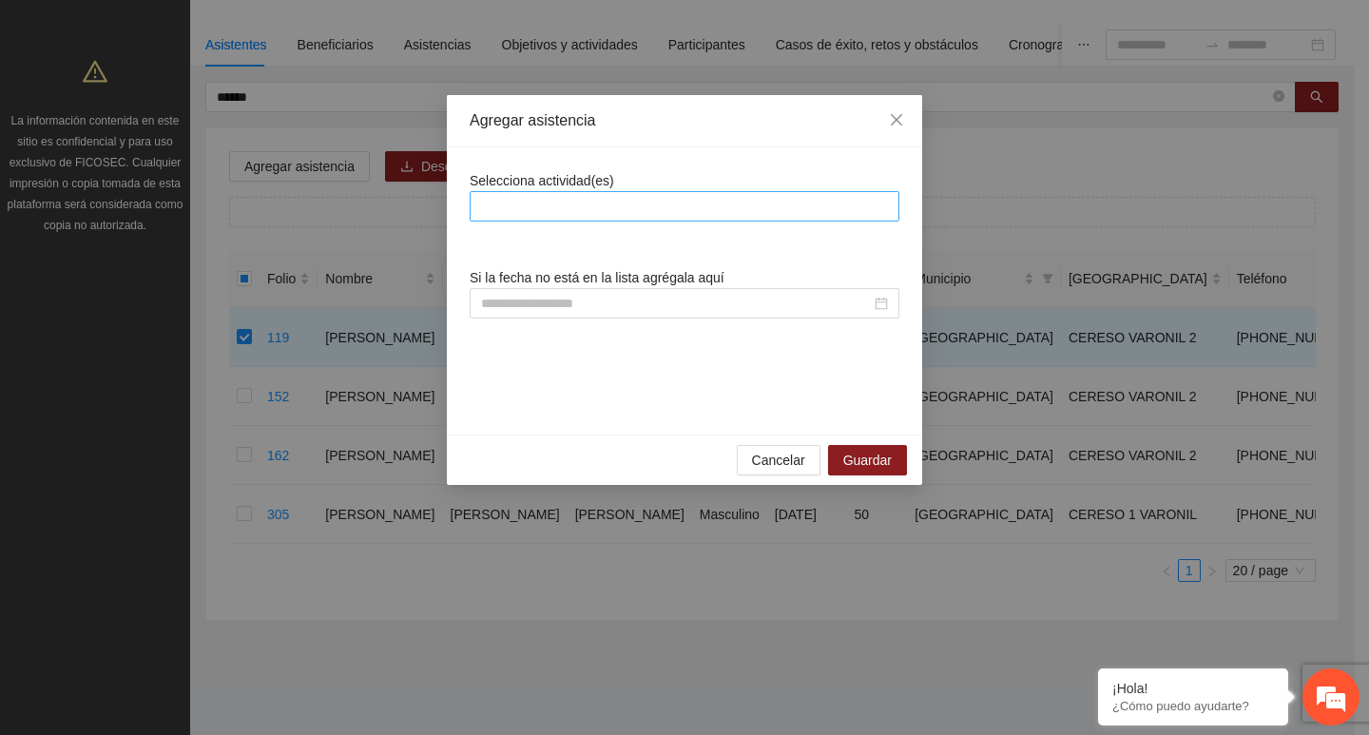
click at [568, 205] on div at bounding box center [685, 206] width 420 height 23
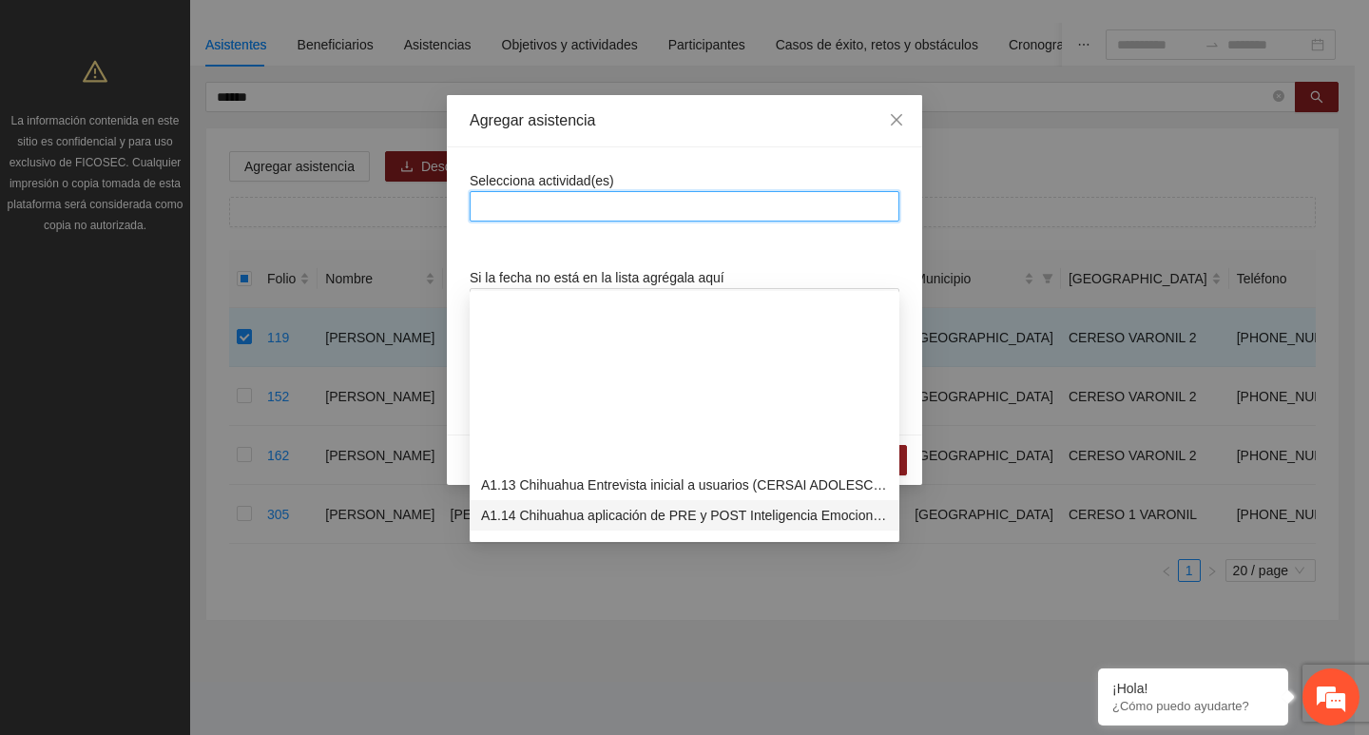
scroll to position [380, 0]
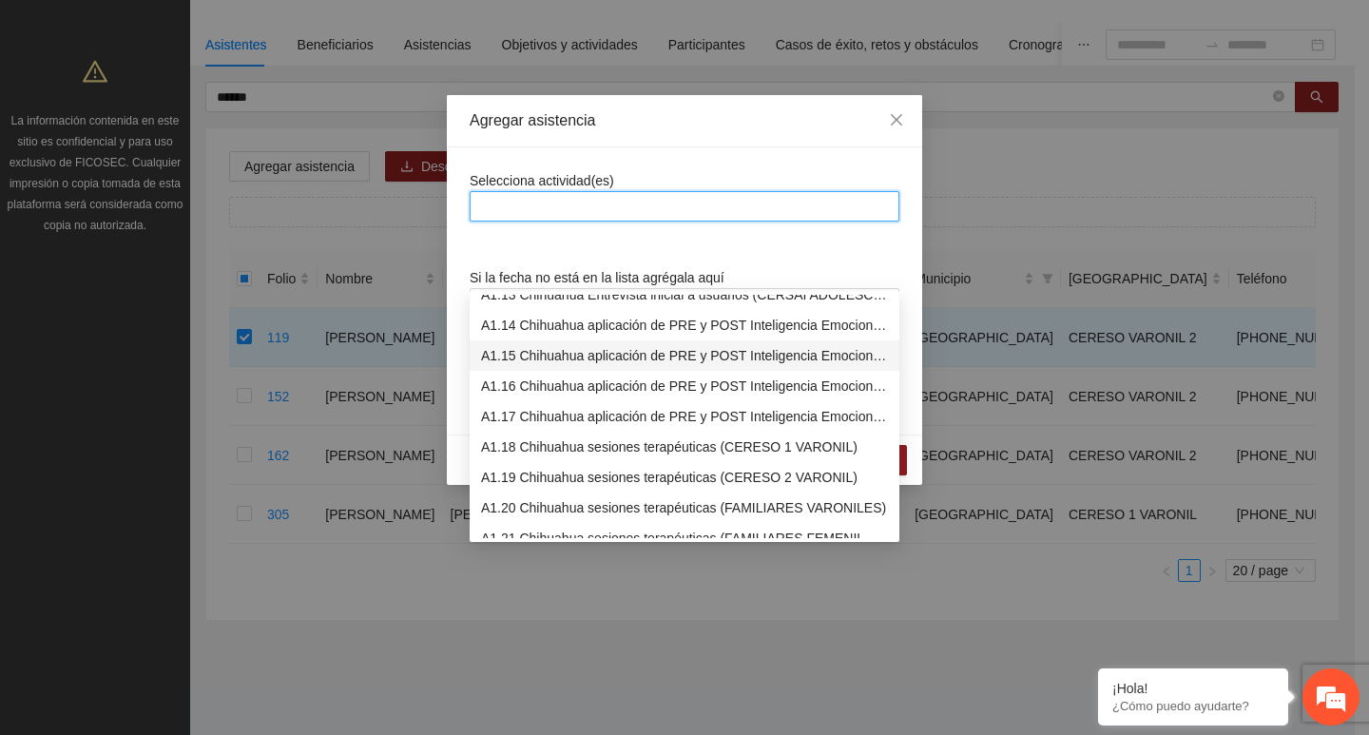
click at [526, 345] on div "A1.15 Chihuahua aplicación de PRE y POST Inteligencia Emocional (CERESO 2 VARON…" at bounding box center [684, 355] width 407 height 21
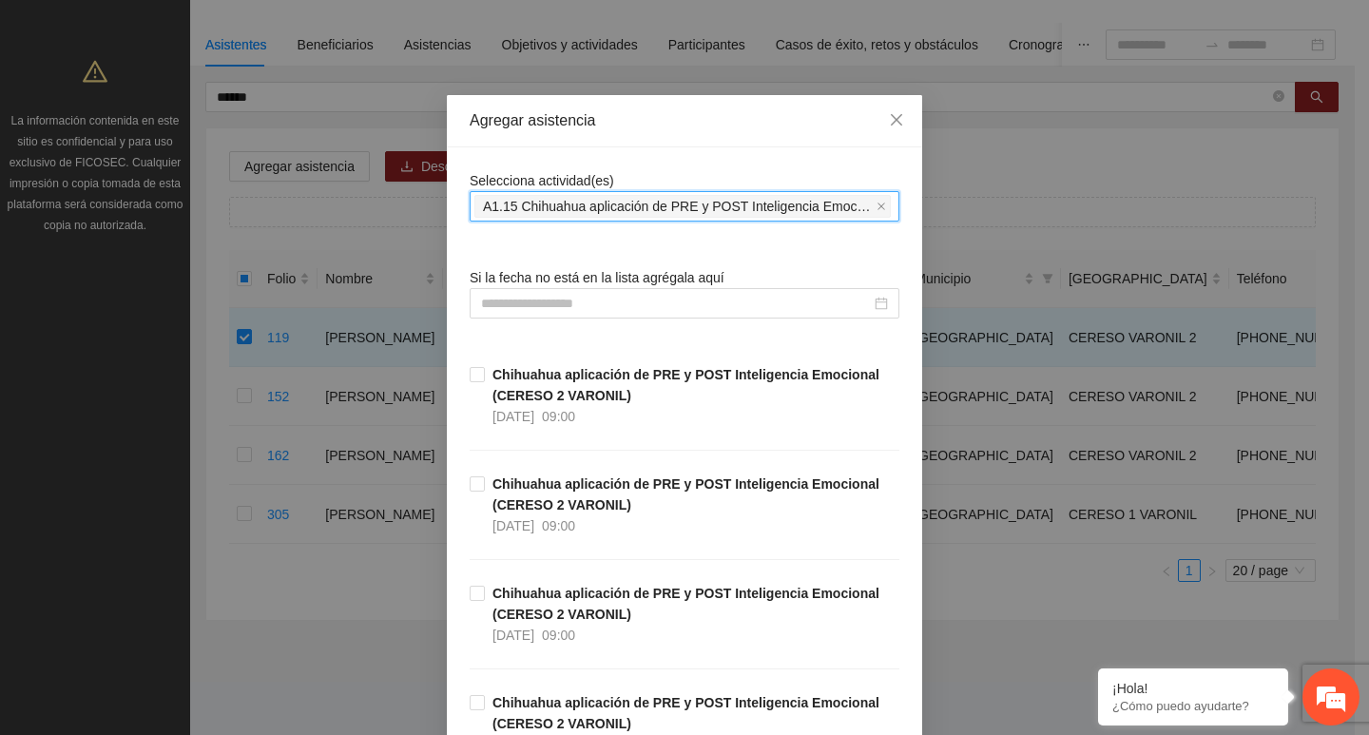
click at [571, 153] on div "Selecciona actividad(es) A1.15 Chihuahua aplicación de PRE y POST Inteligencia …" at bounding box center [684, 618] width 475 height 942
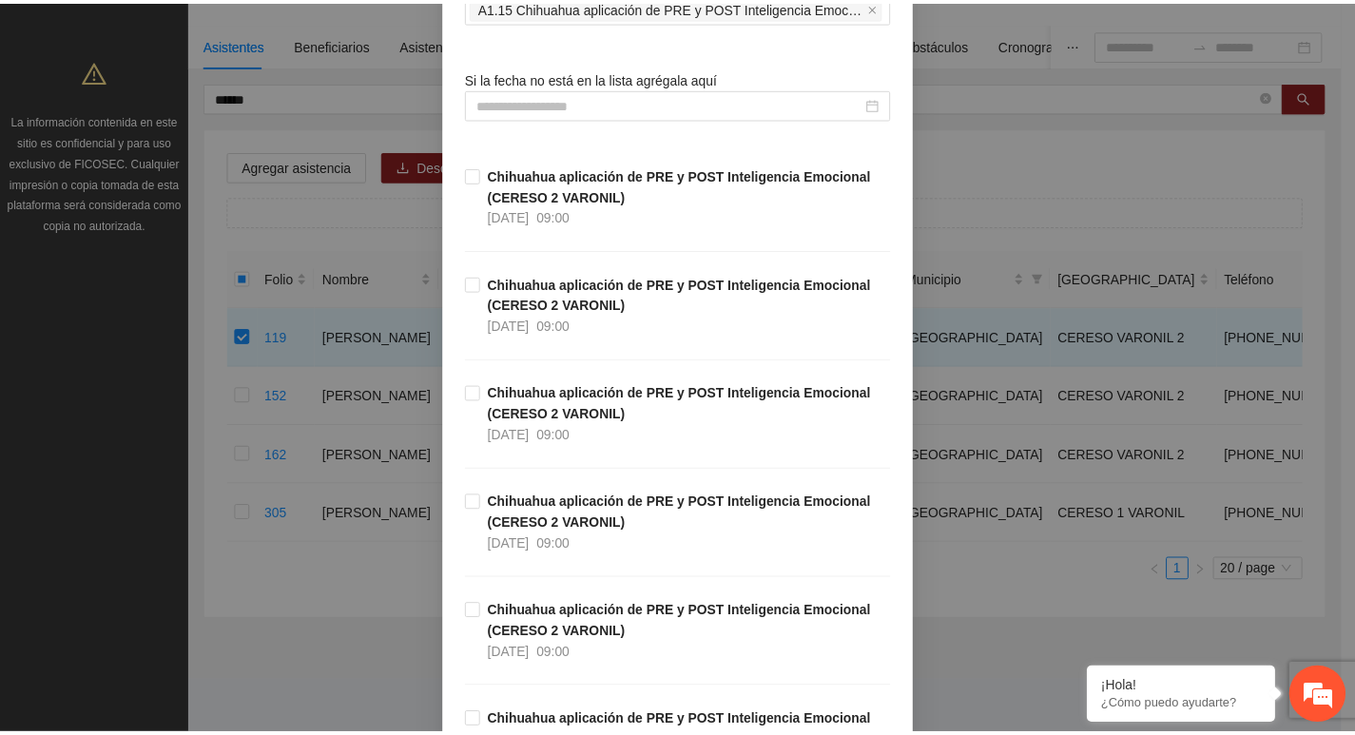
scroll to position [428, 0]
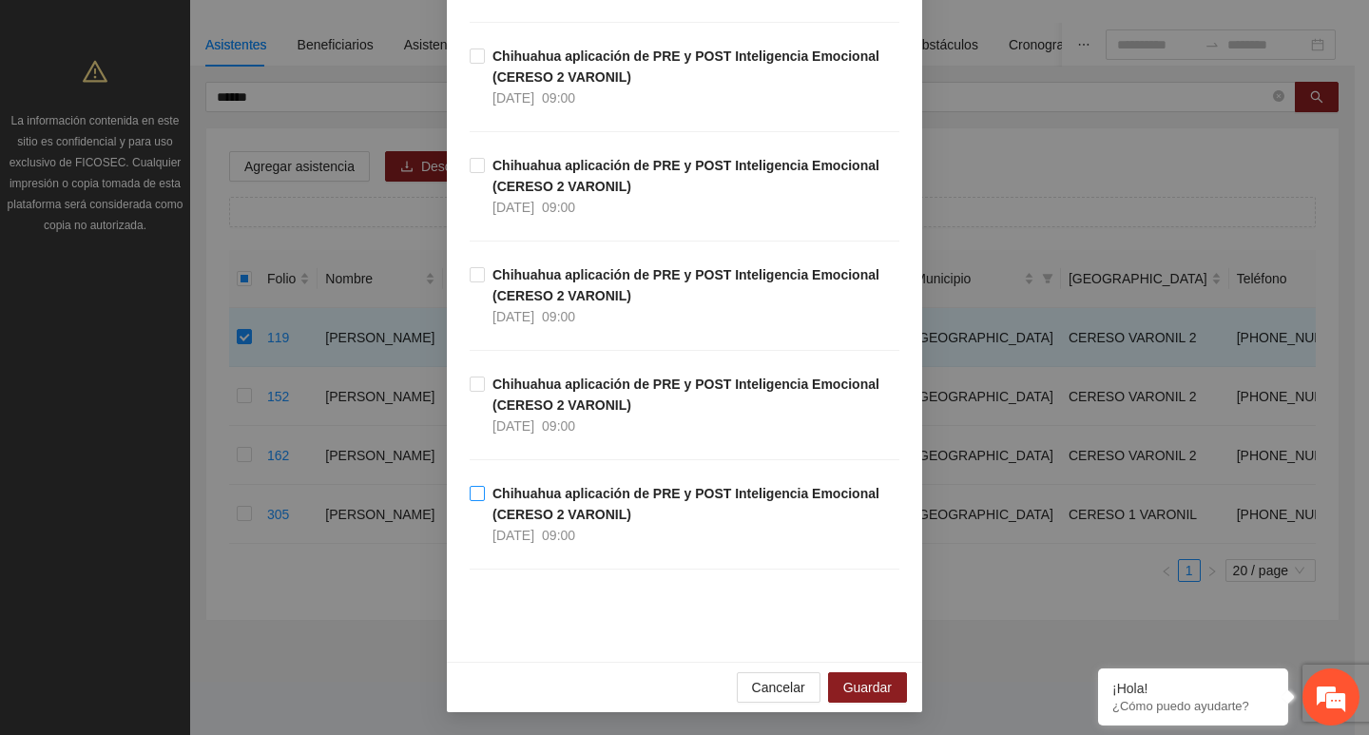
click at [545, 498] on strong "Chihuahua aplicación de PRE y POST Inteligencia Emocional (CERESO 2 VARONIL)" at bounding box center [686, 504] width 387 height 36
click at [875, 684] on span "Guardar" at bounding box center [867, 687] width 48 height 21
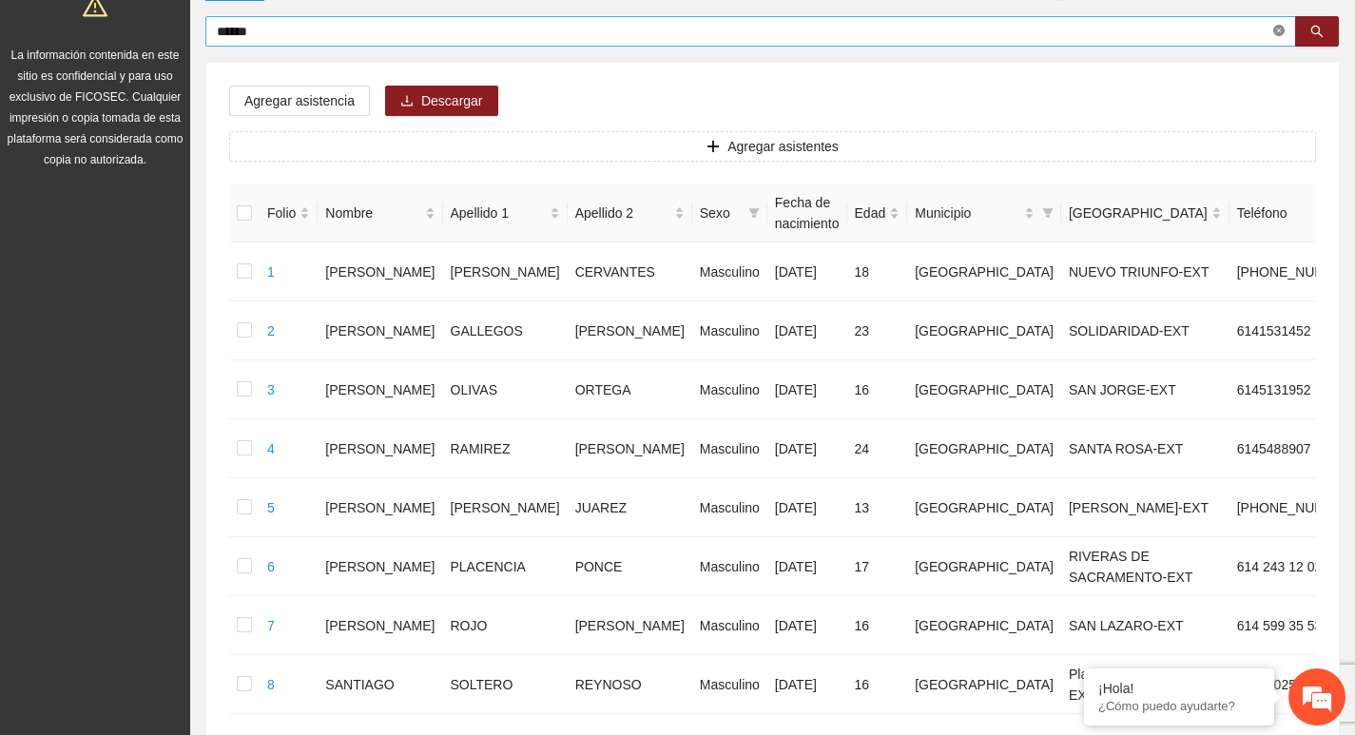
click at [1280, 26] on icon "close-circle" at bounding box center [1278, 30] width 11 height 11
type input "**********"
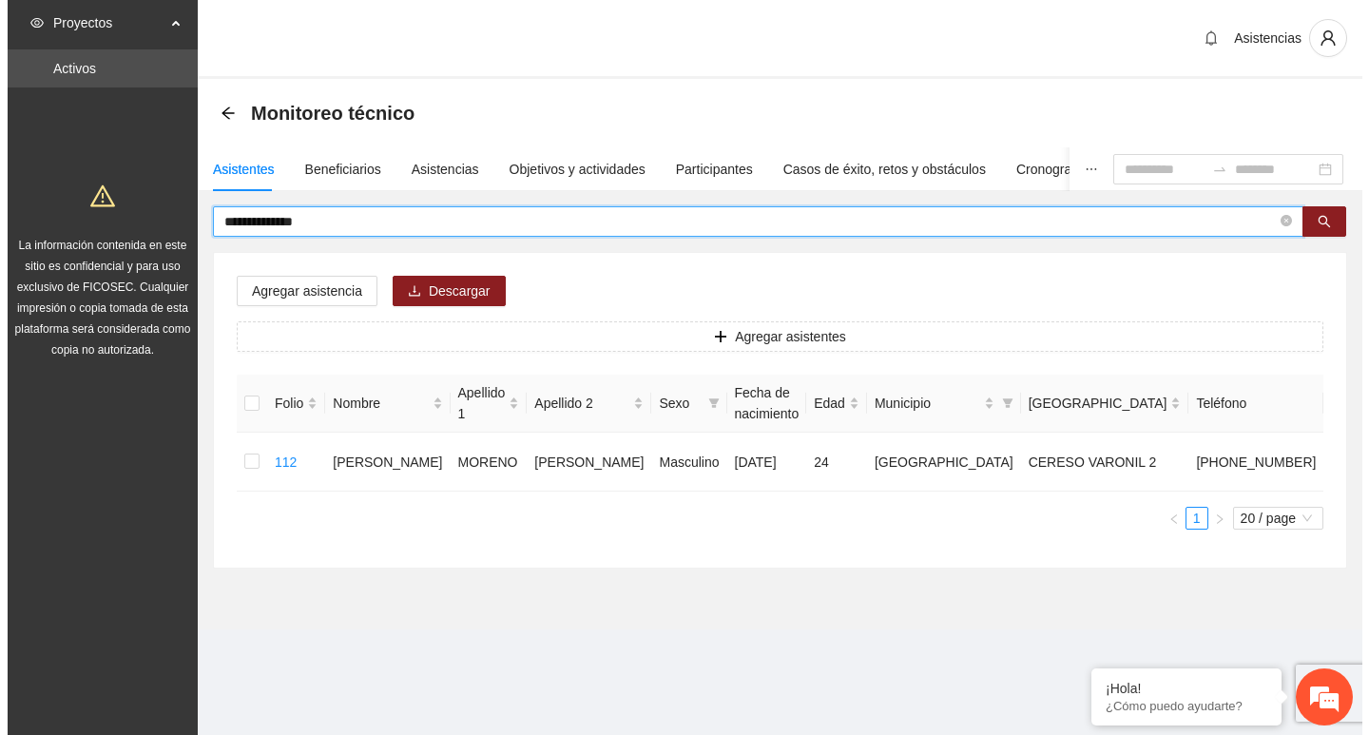
scroll to position [0, 0]
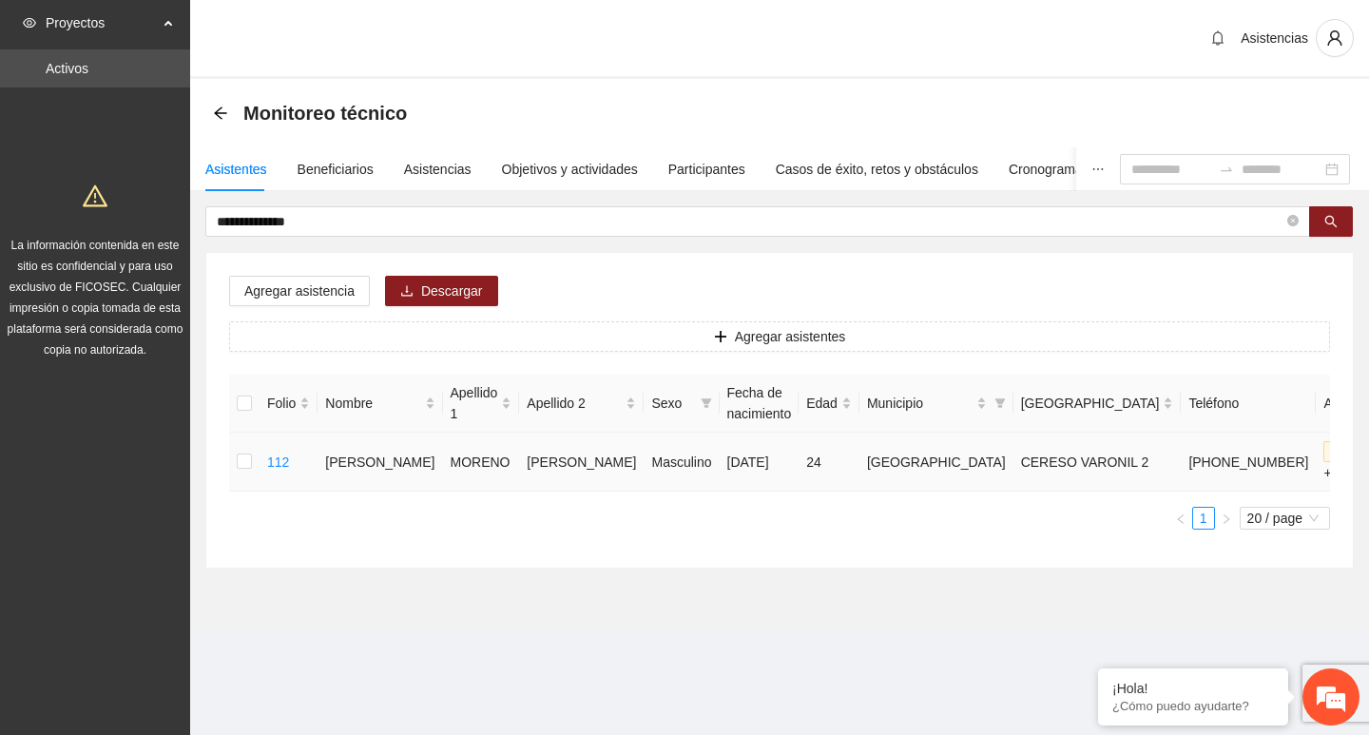
click at [257, 466] on td at bounding box center [244, 462] width 30 height 59
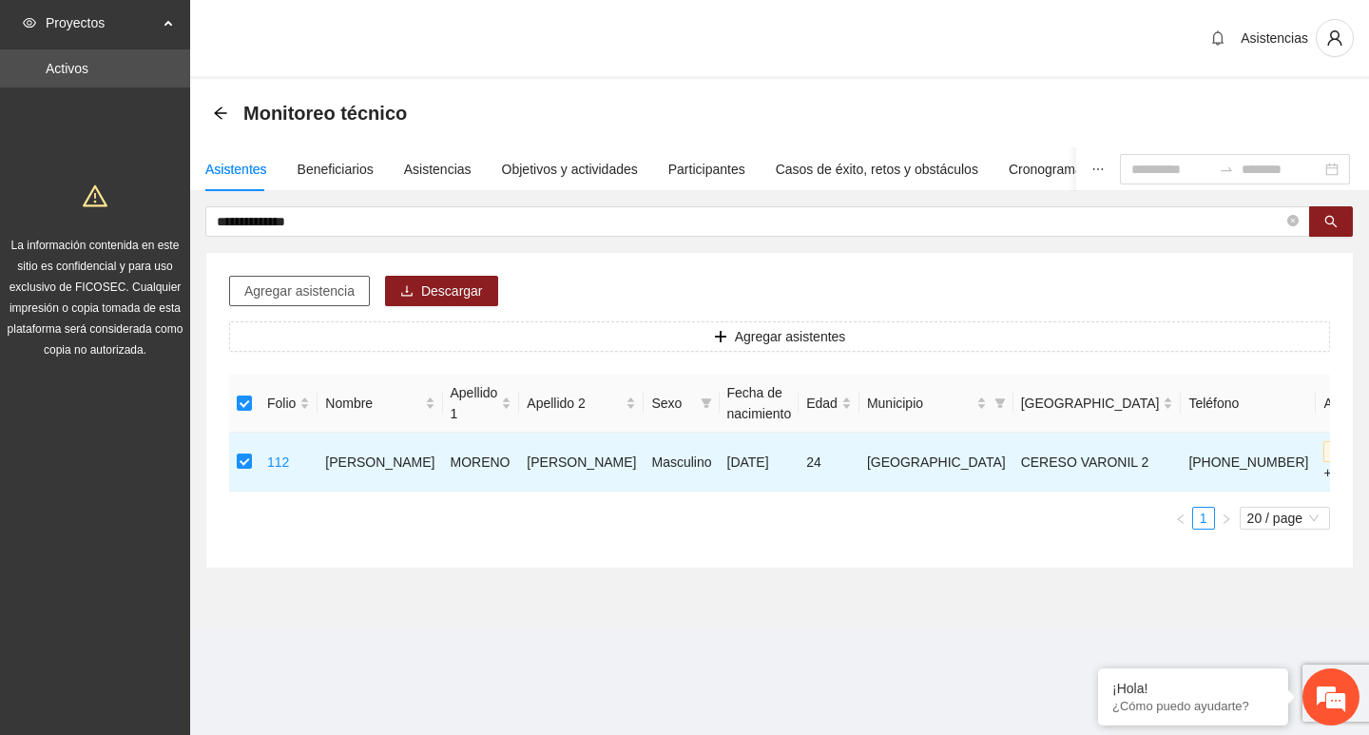
click at [290, 285] on span "Agregar asistencia" at bounding box center [299, 291] width 110 height 21
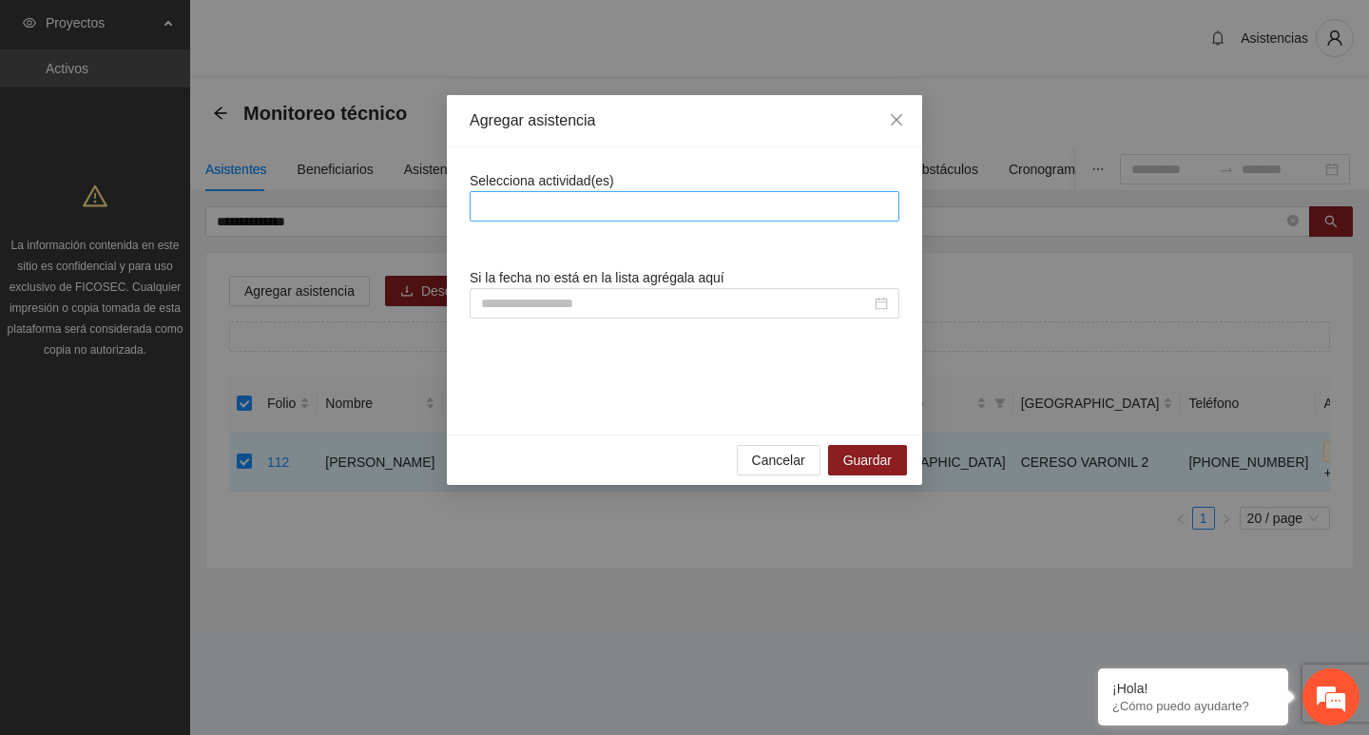
click at [530, 208] on div at bounding box center [685, 206] width 420 height 23
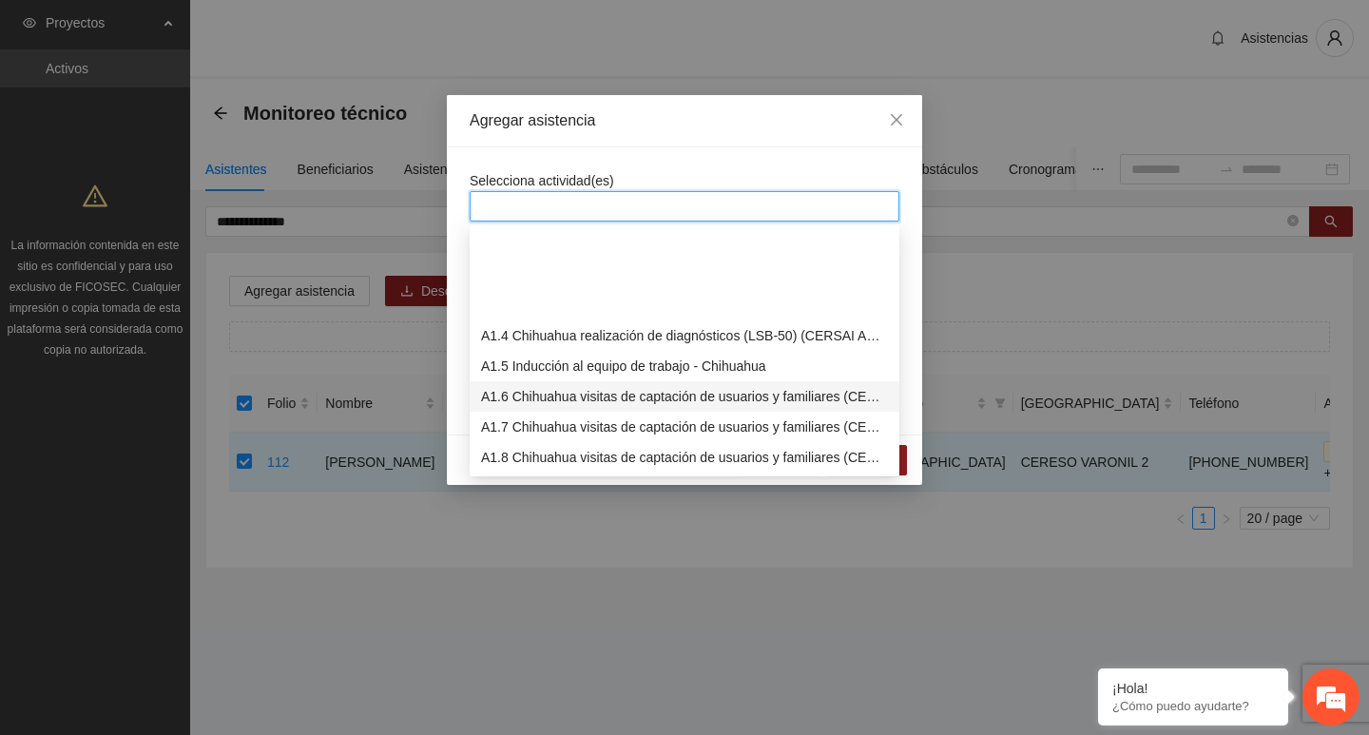
scroll to position [380, 0]
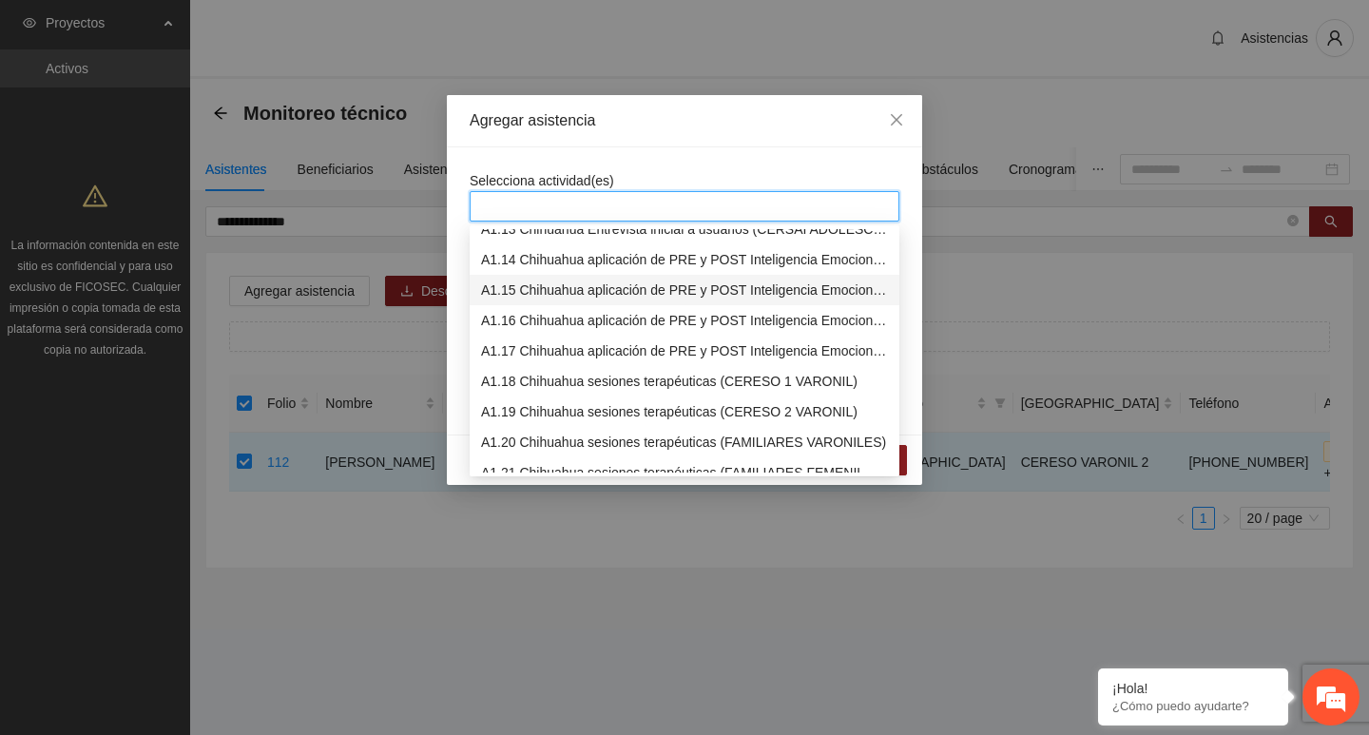
click at [535, 283] on div "A1.15 Chihuahua aplicación de PRE y POST Inteligencia Emocional (CERESO 2 VARON…" at bounding box center [684, 290] width 407 height 21
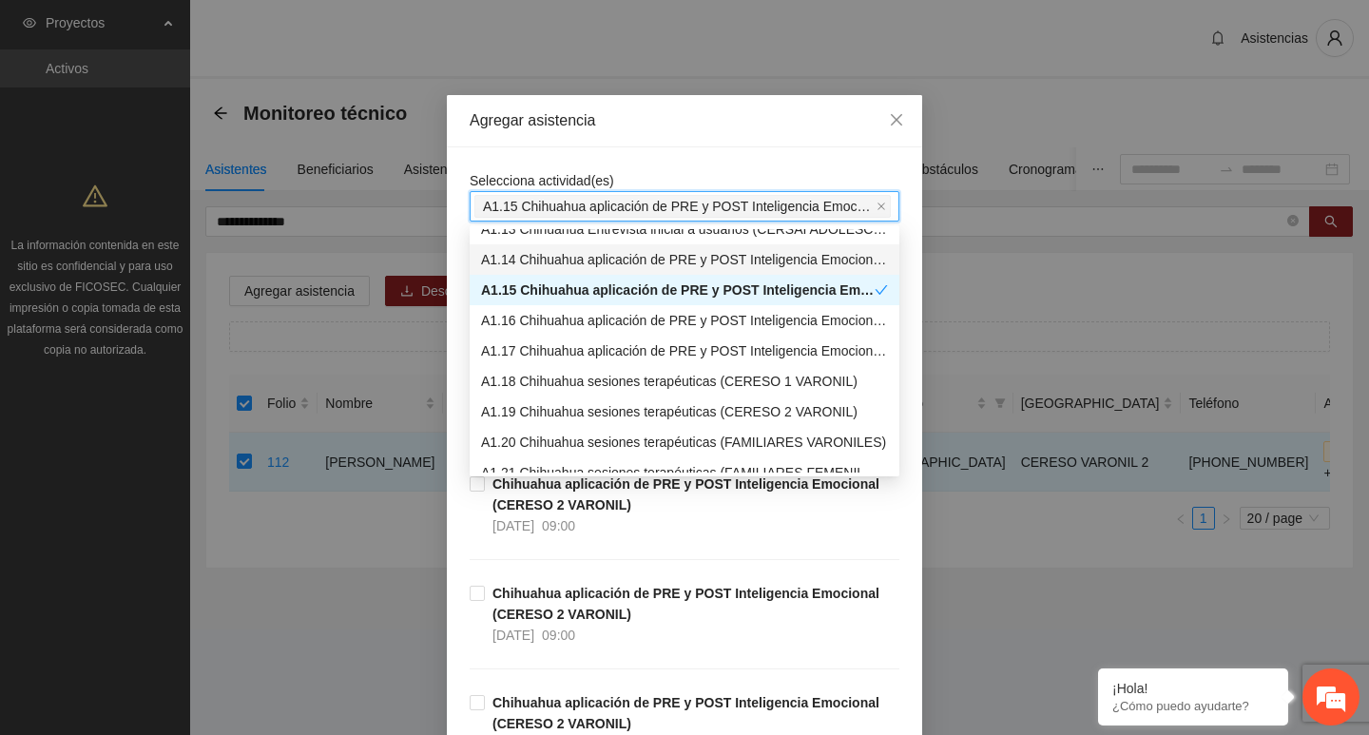
click at [542, 153] on div "Selecciona actividad(es) A1.15 Chihuahua aplicación de PRE y POST Inteligencia …" at bounding box center [684, 618] width 475 height 942
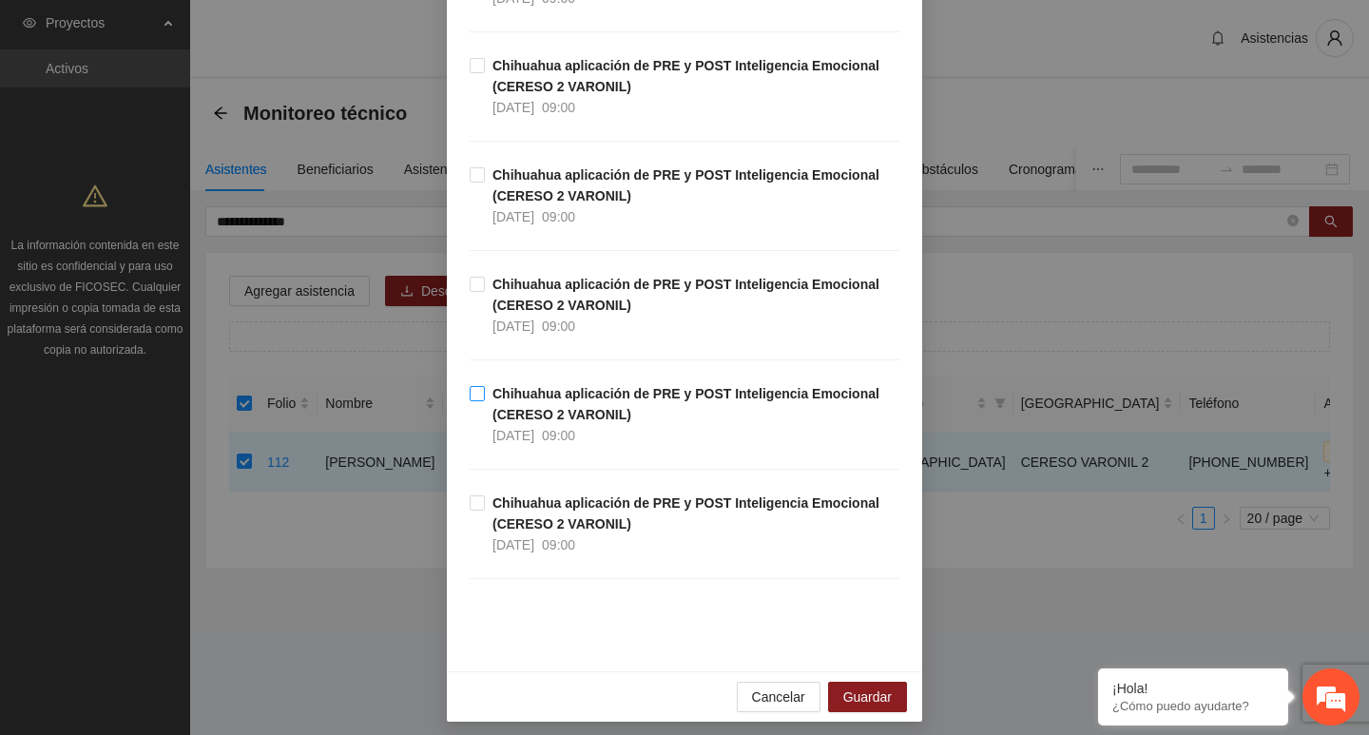
scroll to position [428, 0]
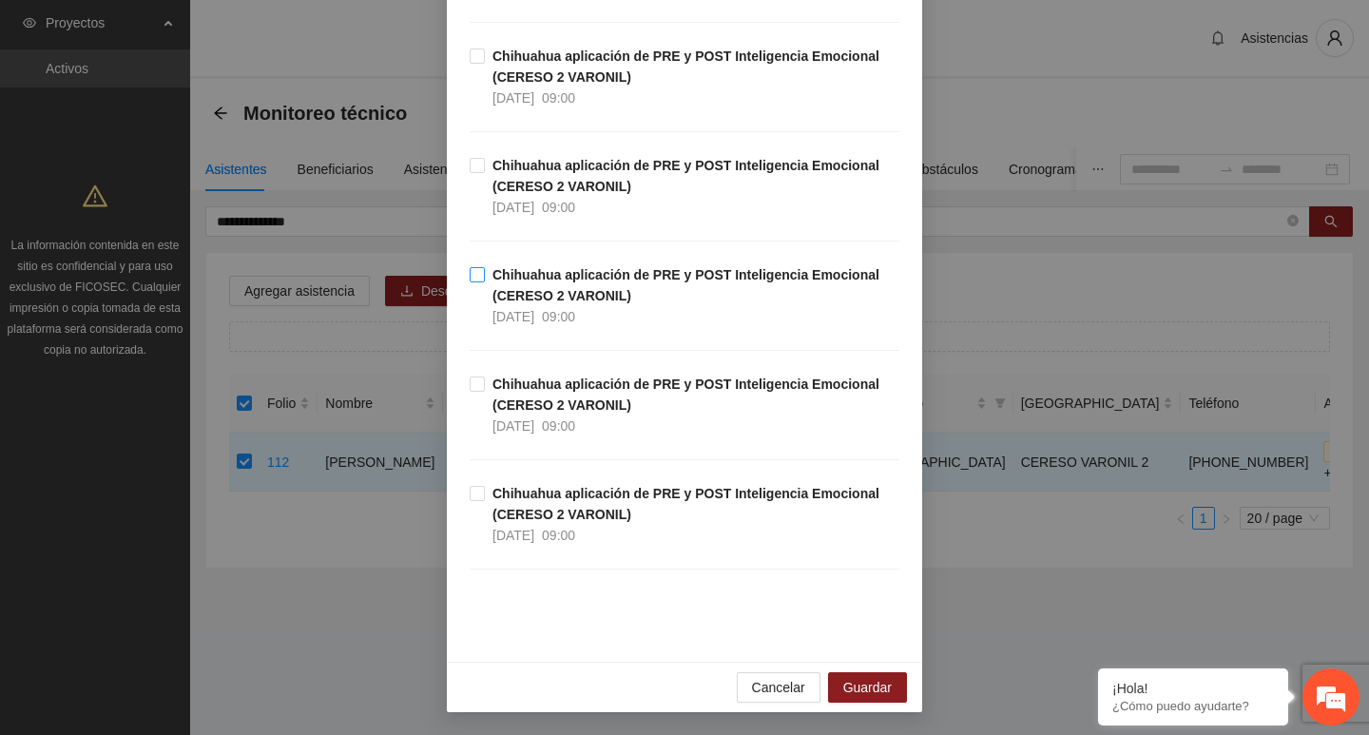
click at [472, 297] on label "Chihuahua aplicación de PRE y POST Inteligencia Emocional (CERESO 2 VARONIL) 07…" at bounding box center [685, 295] width 430 height 63
click at [828, 680] on button "Guardar" at bounding box center [867, 687] width 79 height 30
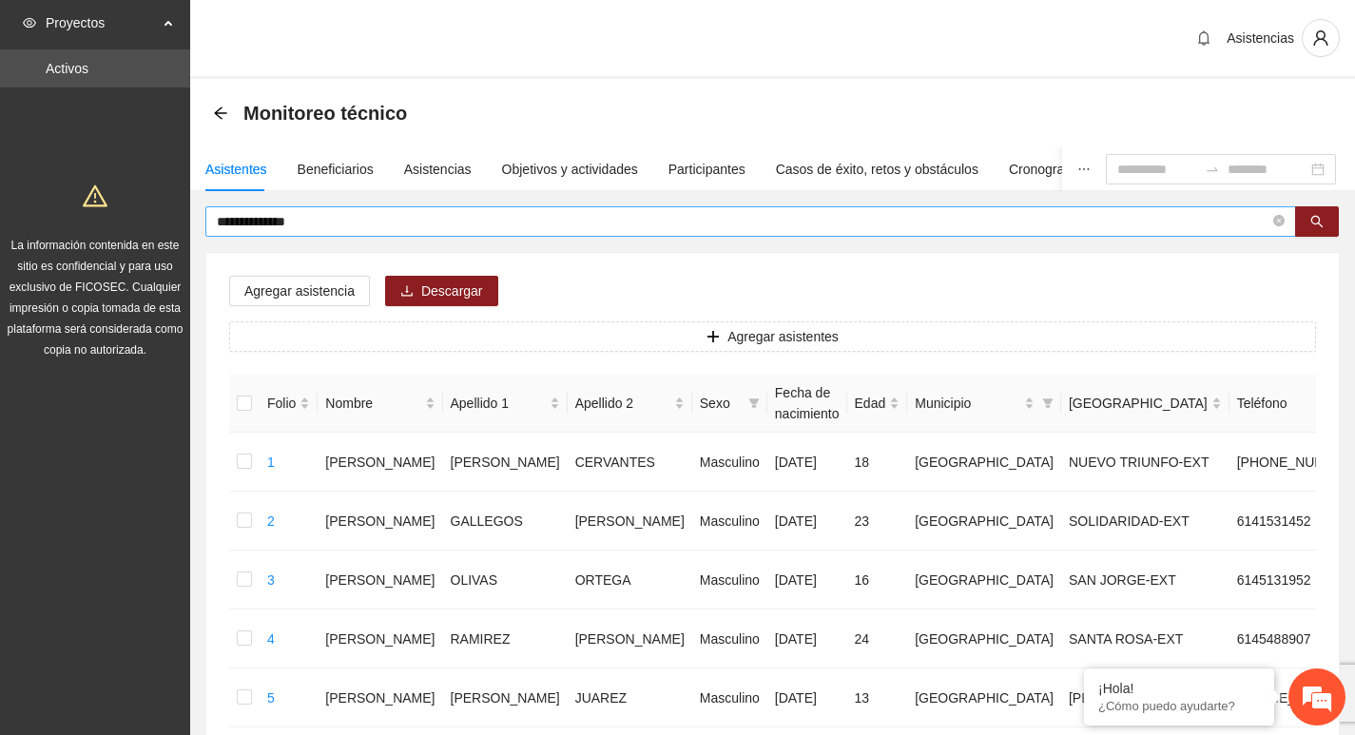
click at [1271, 219] on span "**********" at bounding box center [750, 221] width 1091 height 30
click at [1274, 221] on icon "close-circle" at bounding box center [1278, 220] width 11 height 11
type input "**********"
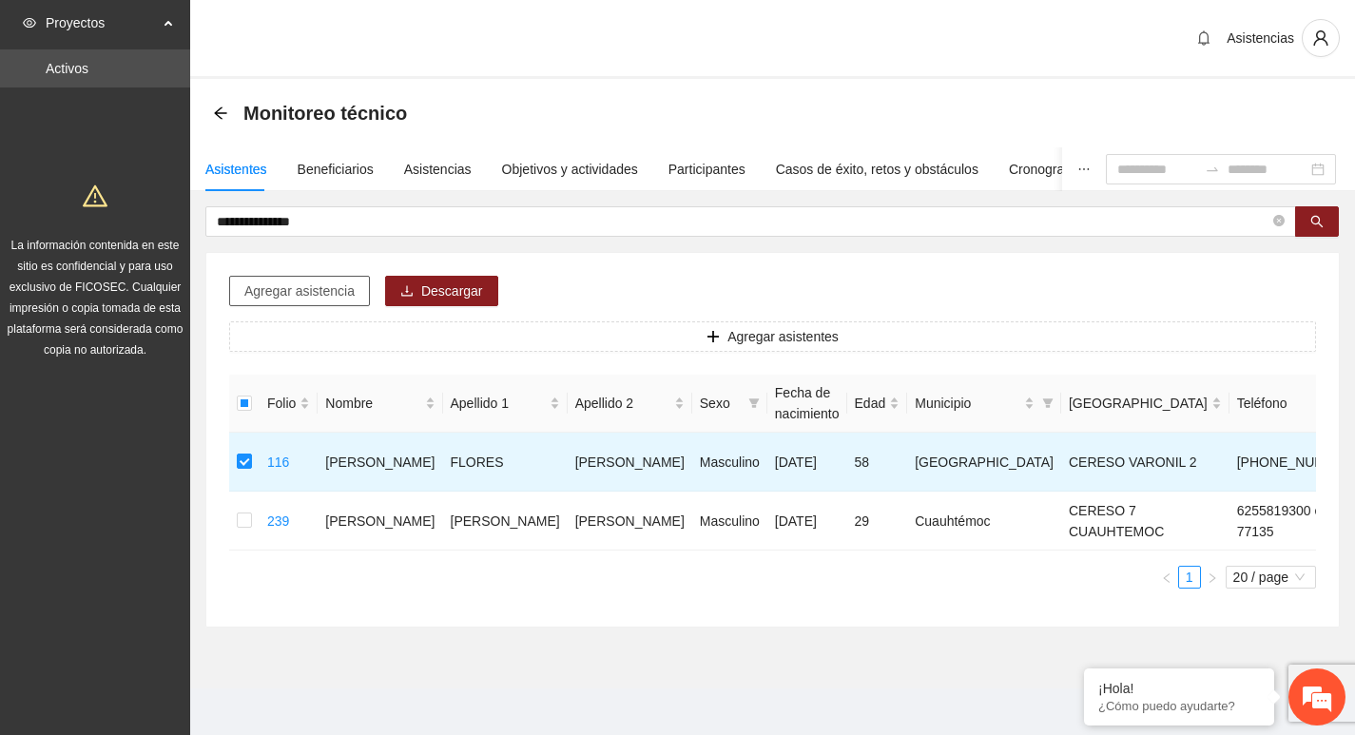
click at [306, 286] on span "Agregar asistencia" at bounding box center [299, 291] width 110 height 21
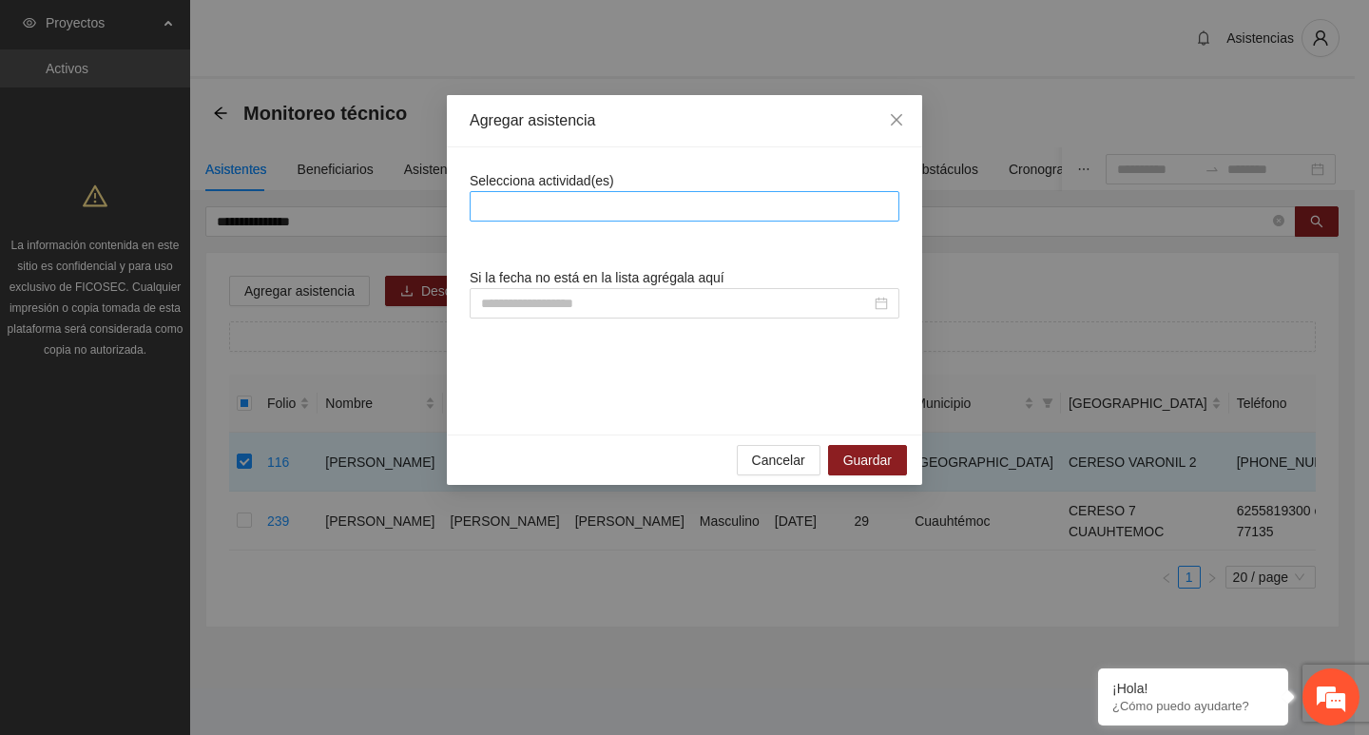
click at [505, 198] on div at bounding box center [685, 206] width 420 height 23
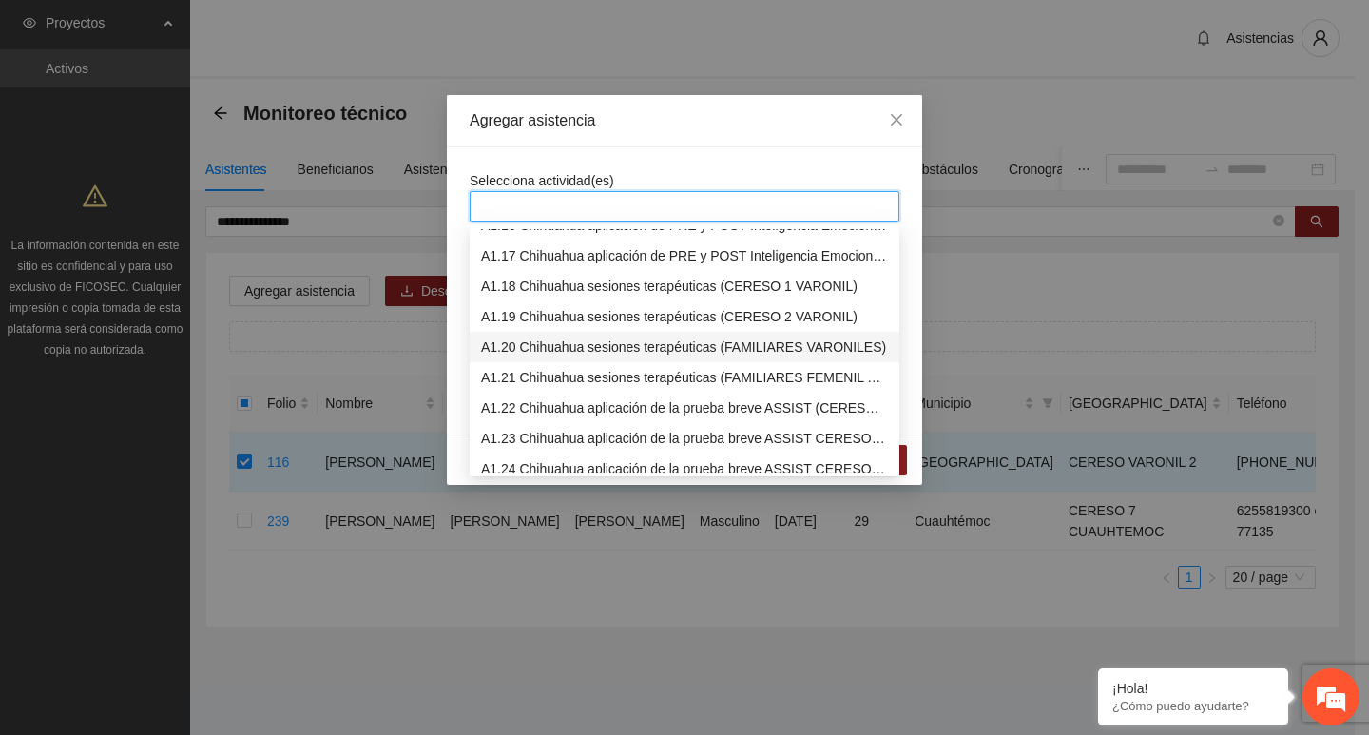
scroll to position [285, 0]
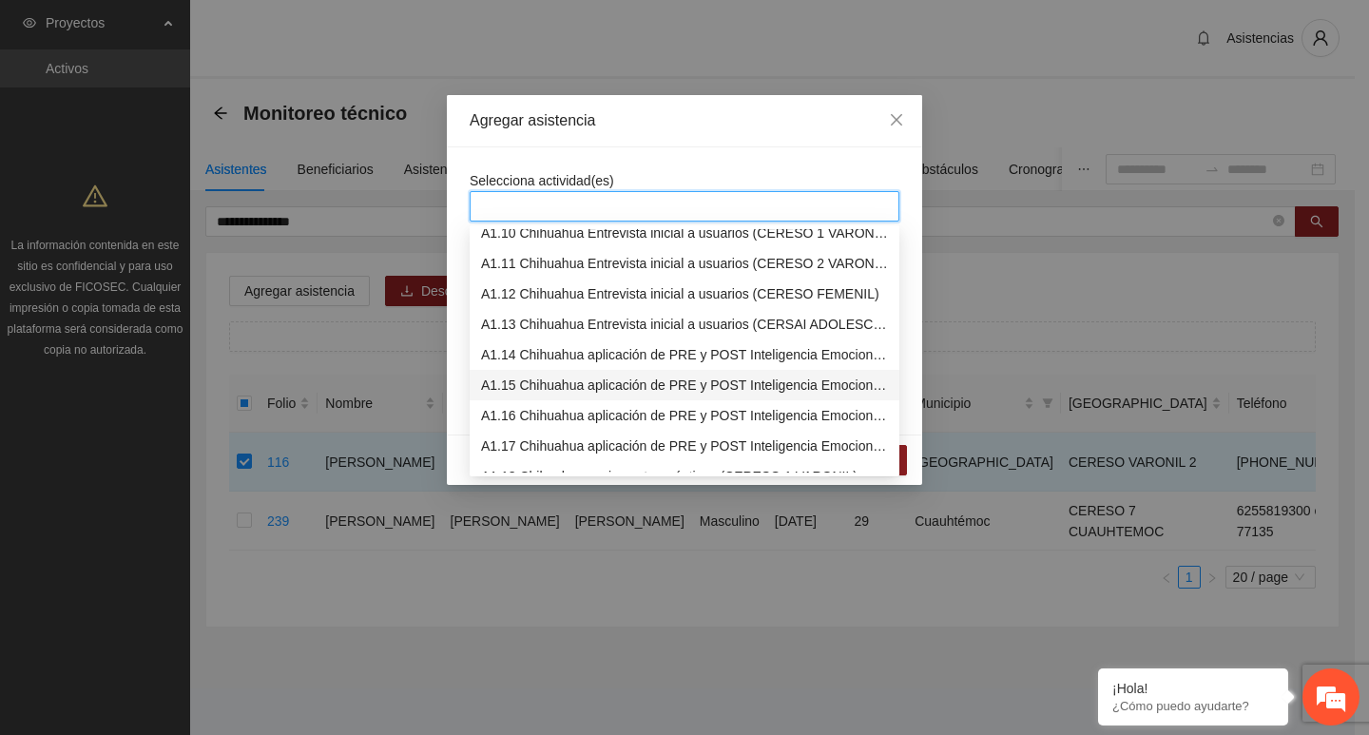
click at [524, 387] on div "A1.15 Chihuahua aplicación de PRE y POST Inteligencia Emocional (CERESO 2 VARON…" at bounding box center [684, 385] width 407 height 21
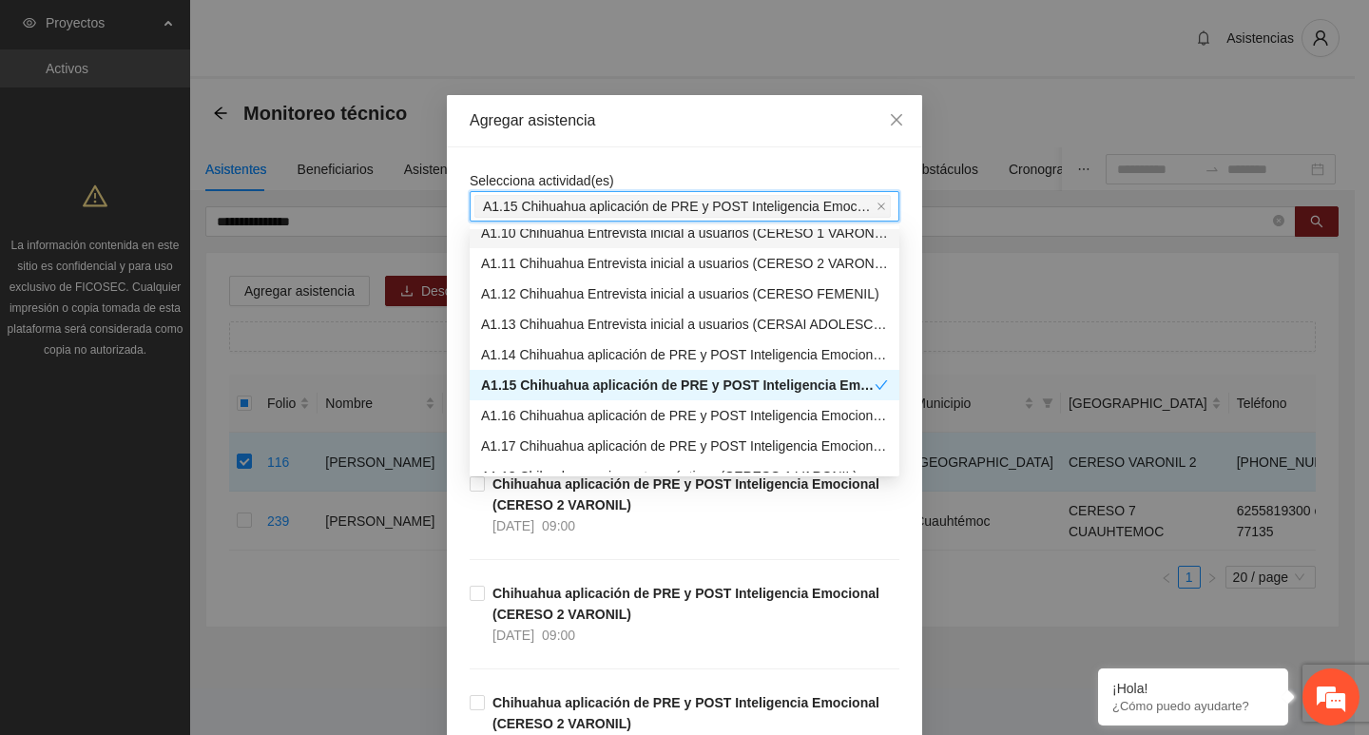
click at [543, 165] on div "Selecciona actividad(es) A1.15 Chihuahua aplicación de PRE y POST Inteligencia …" at bounding box center [684, 618] width 475 height 942
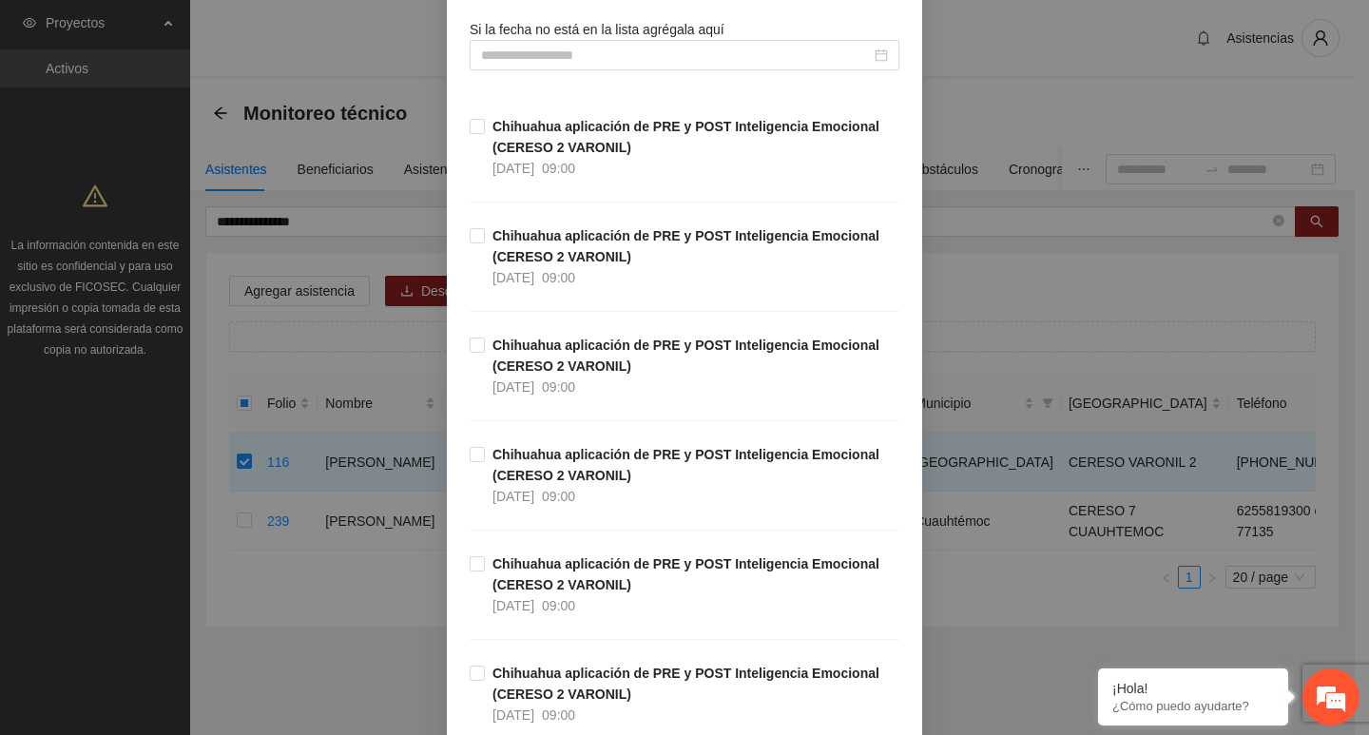
scroll to position [428, 0]
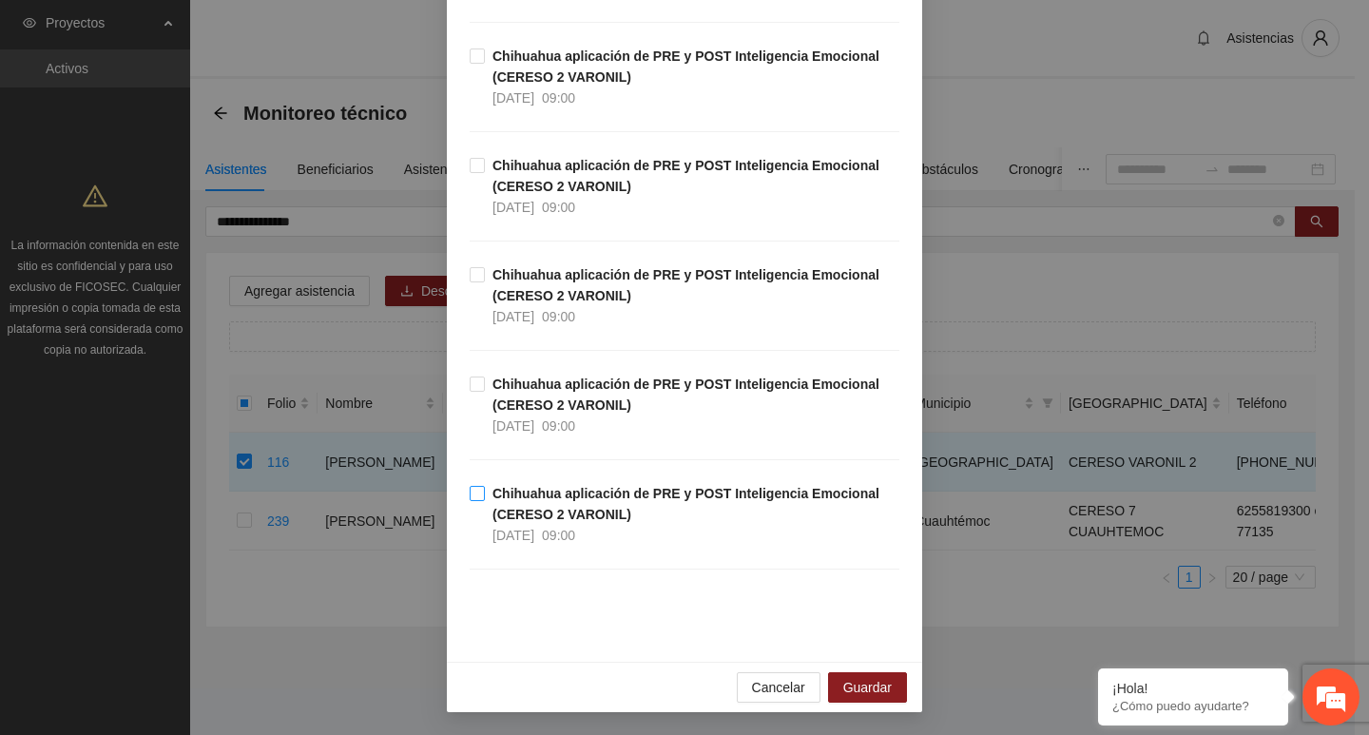
click at [529, 486] on strong "Chihuahua aplicación de PRE y POST Inteligencia Emocional (CERESO 2 VARONIL)" at bounding box center [686, 504] width 387 height 36
click at [889, 688] on button "Guardar" at bounding box center [867, 687] width 79 height 30
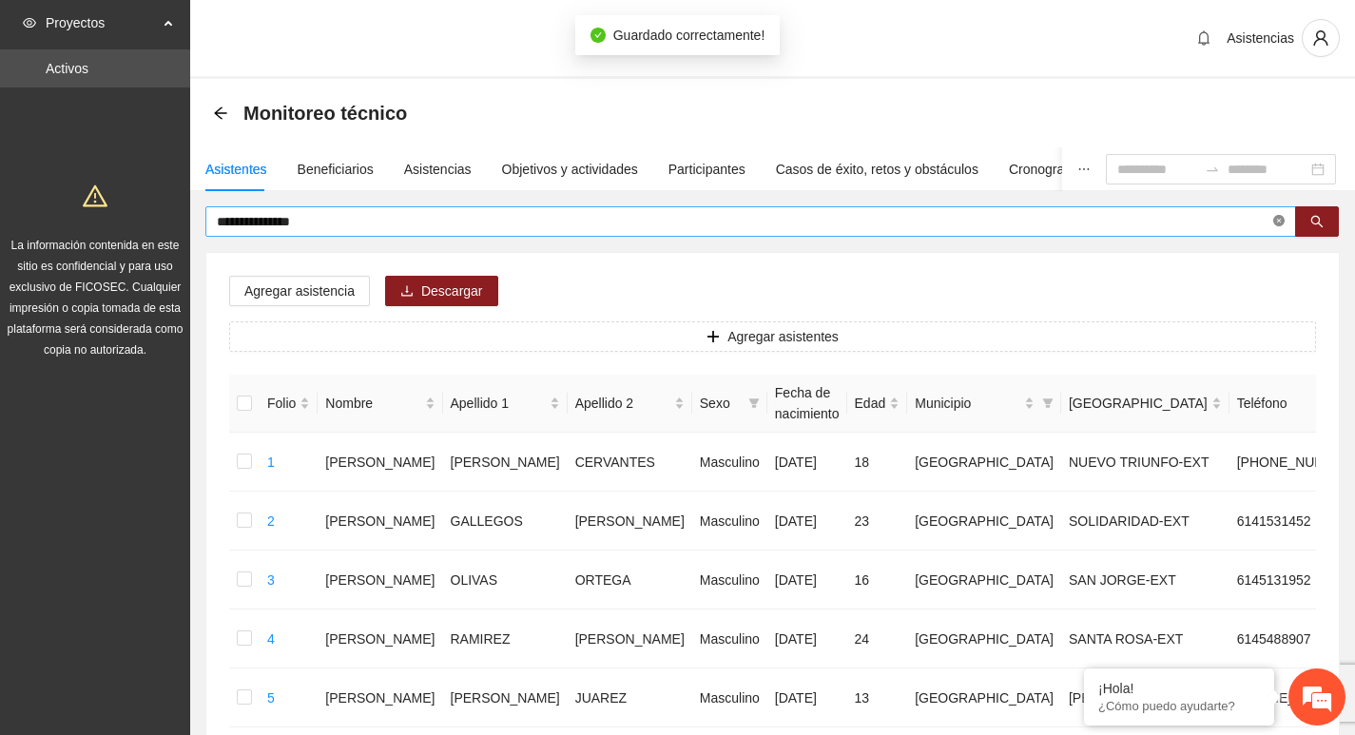
click at [1282, 223] on icon "close-circle" at bounding box center [1278, 220] width 11 height 11
type input "**********"
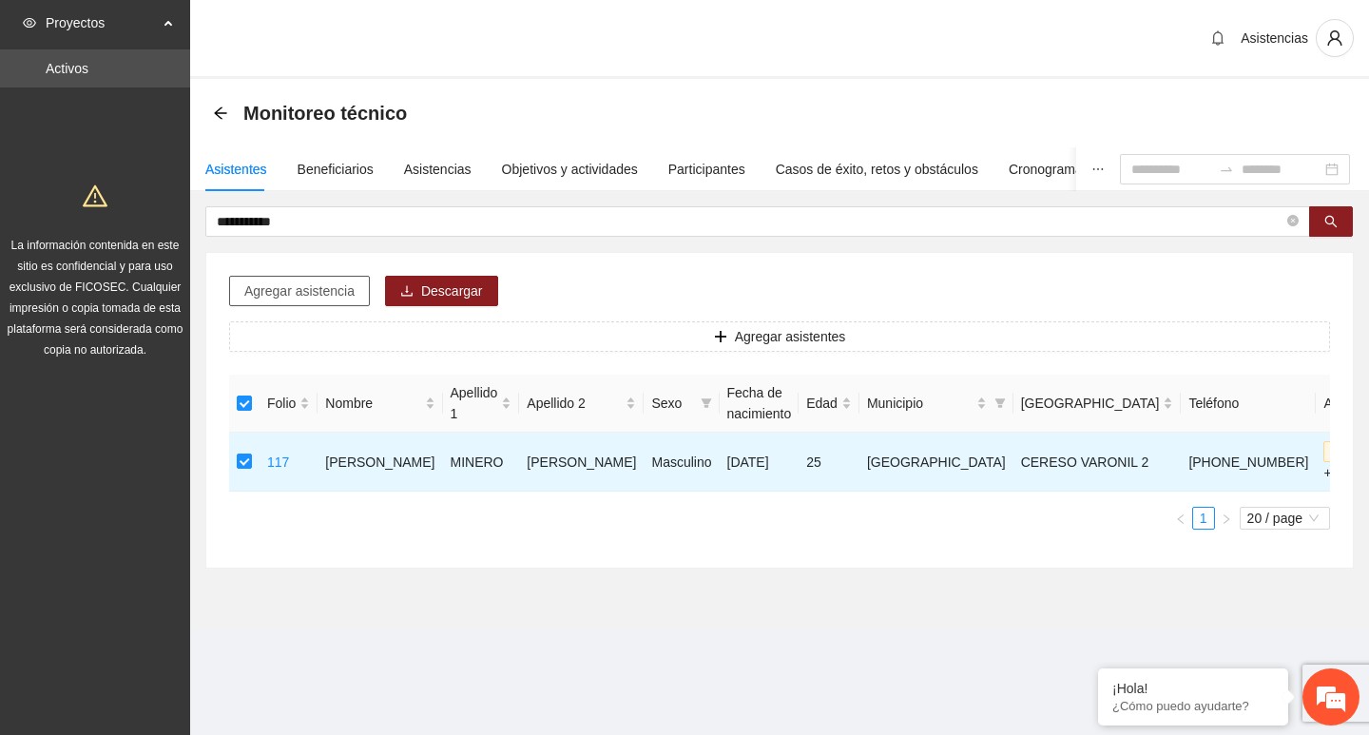
click at [301, 293] on span "Agregar asistencia" at bounding box center [299, 291] width 110 height 21
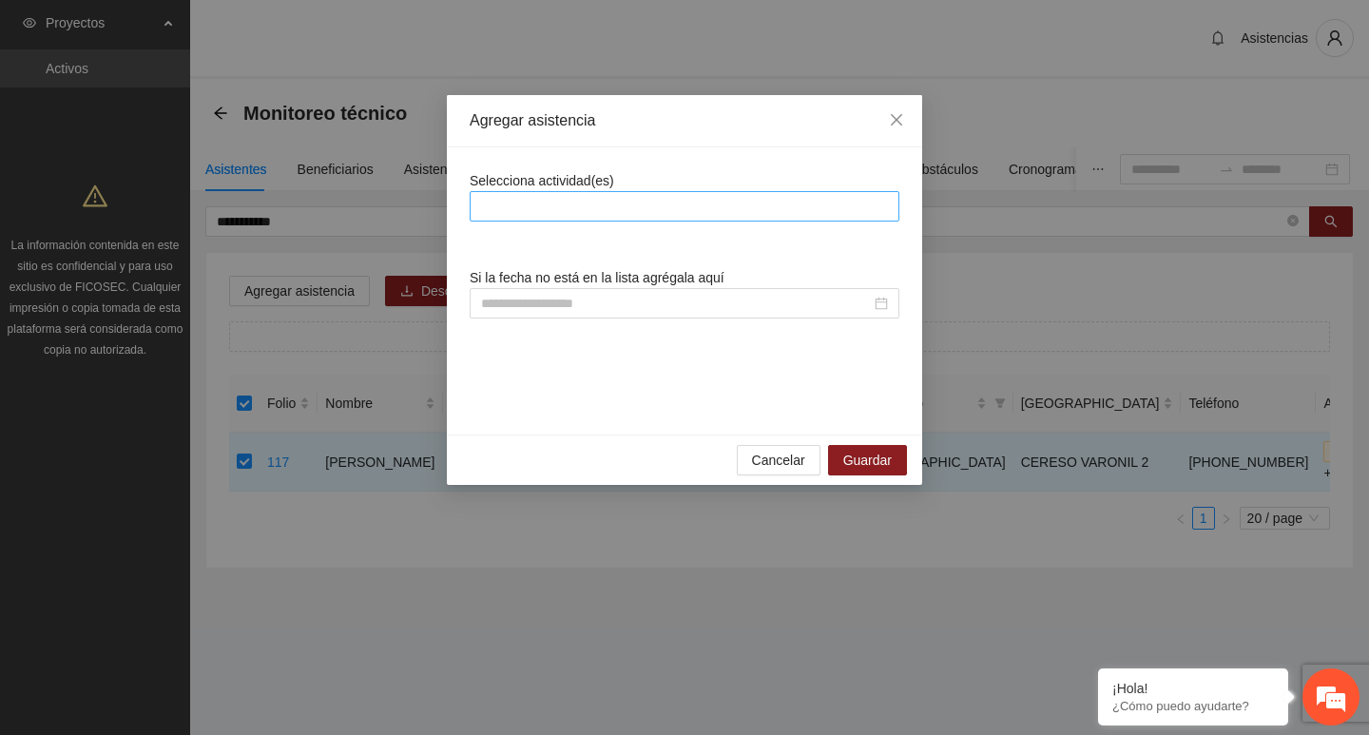
click at [530, 199] on div at bounding box center [685, 206] width 420 height 23
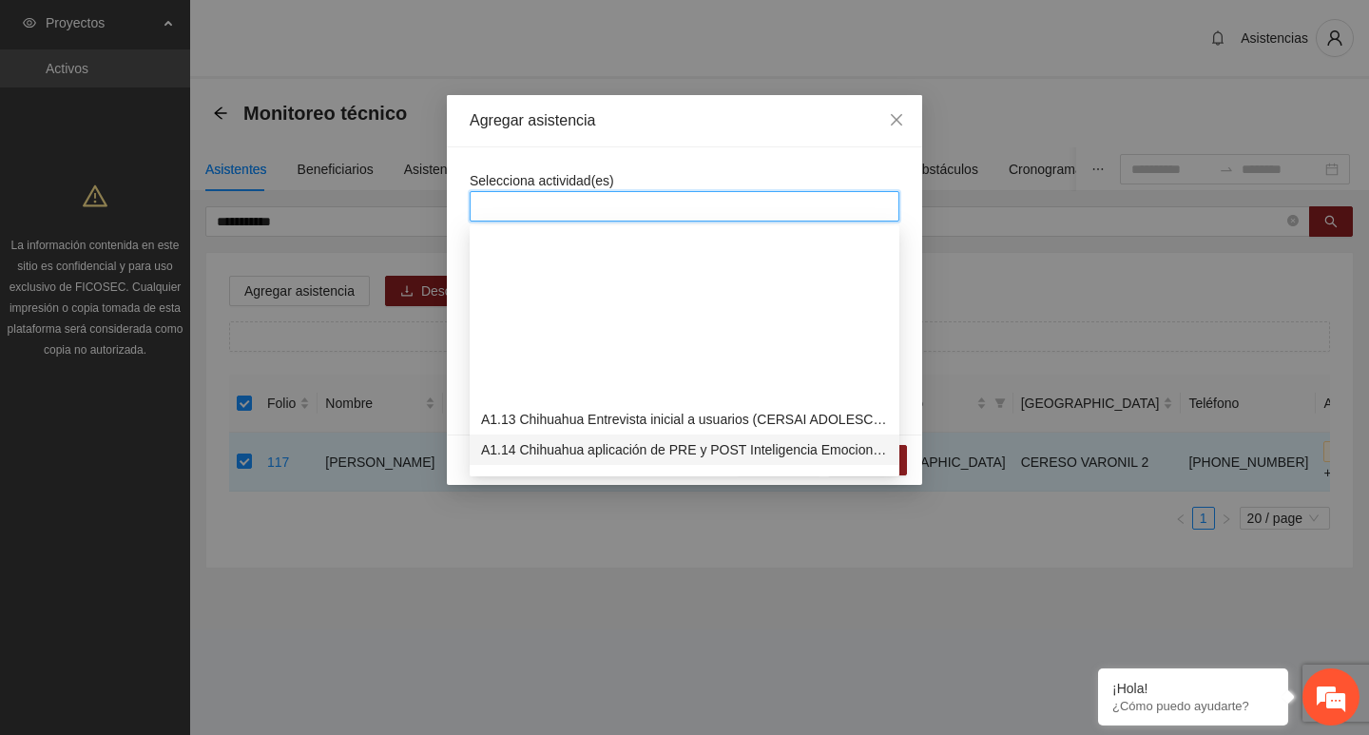
scroll to position [380, 0]
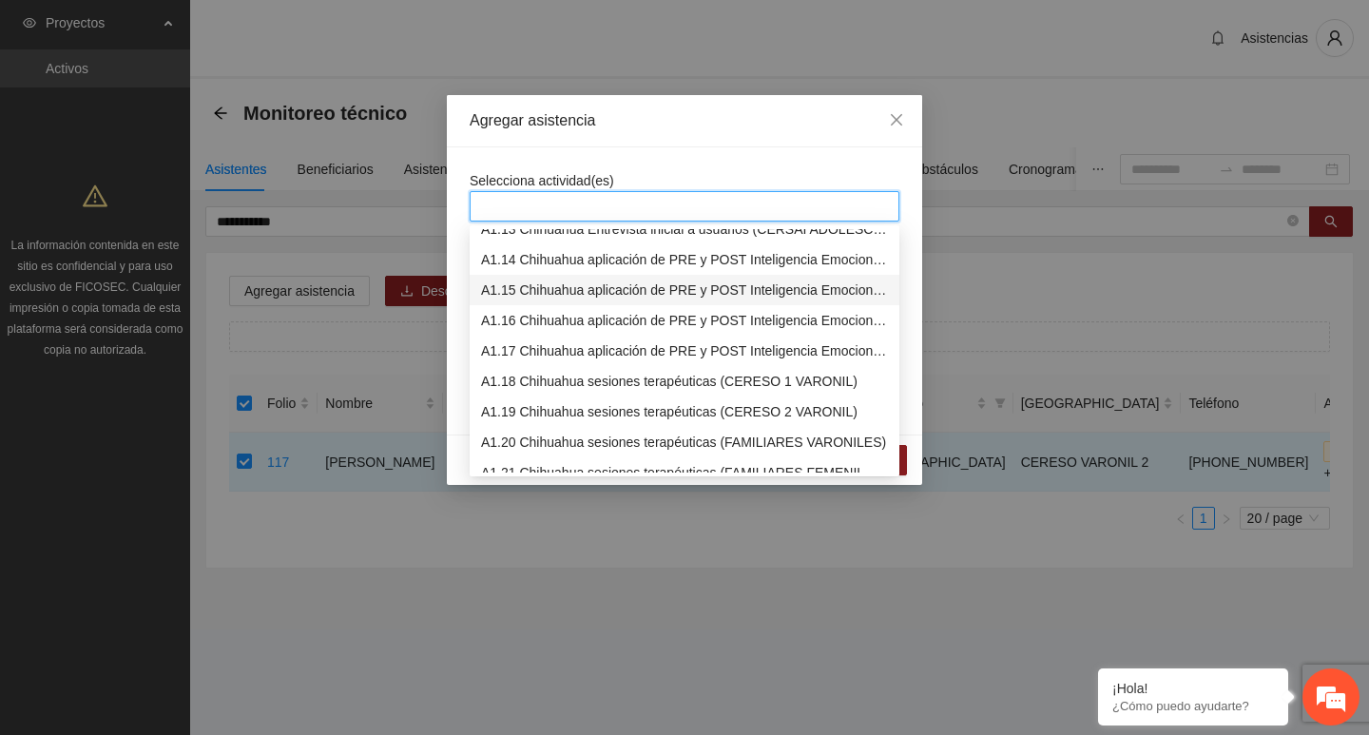
click at [536, 288] on div "A1.15 Chihuahua aplicación de PRE y POST Inteligencia Emocional (CERESO 2 VARON…" at bounding box center [684, 290] width 407 height 21
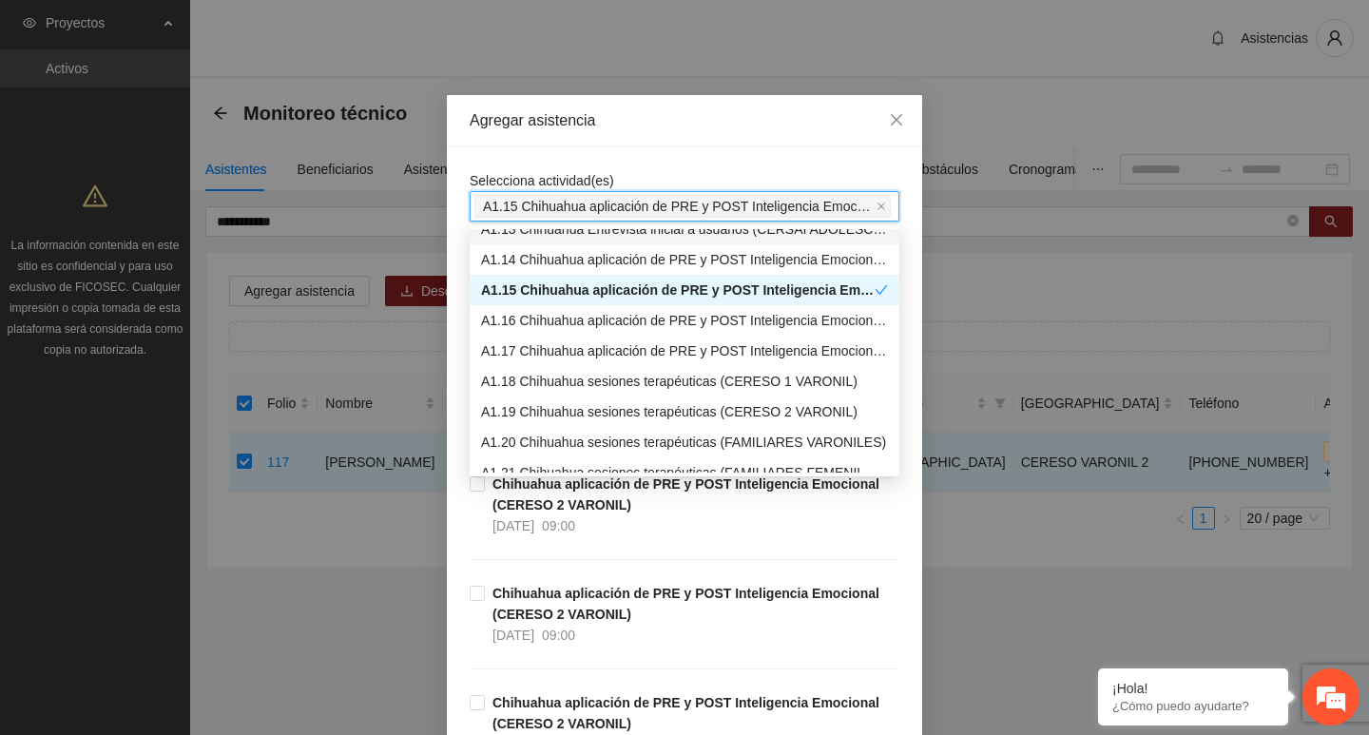
click at [574, 132] on div "Agregar asistencia" at bounding box center [684, 121] width 475 height 52
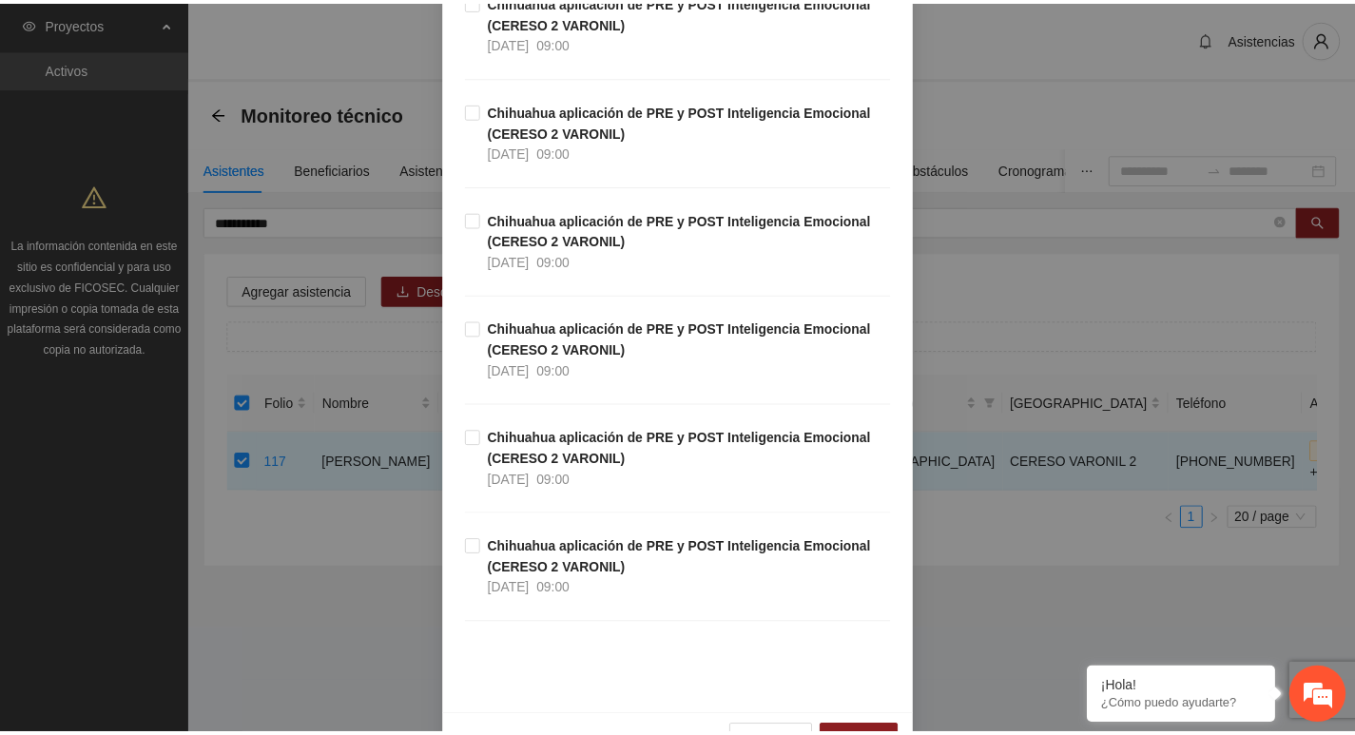
scroll to position [428, 0]
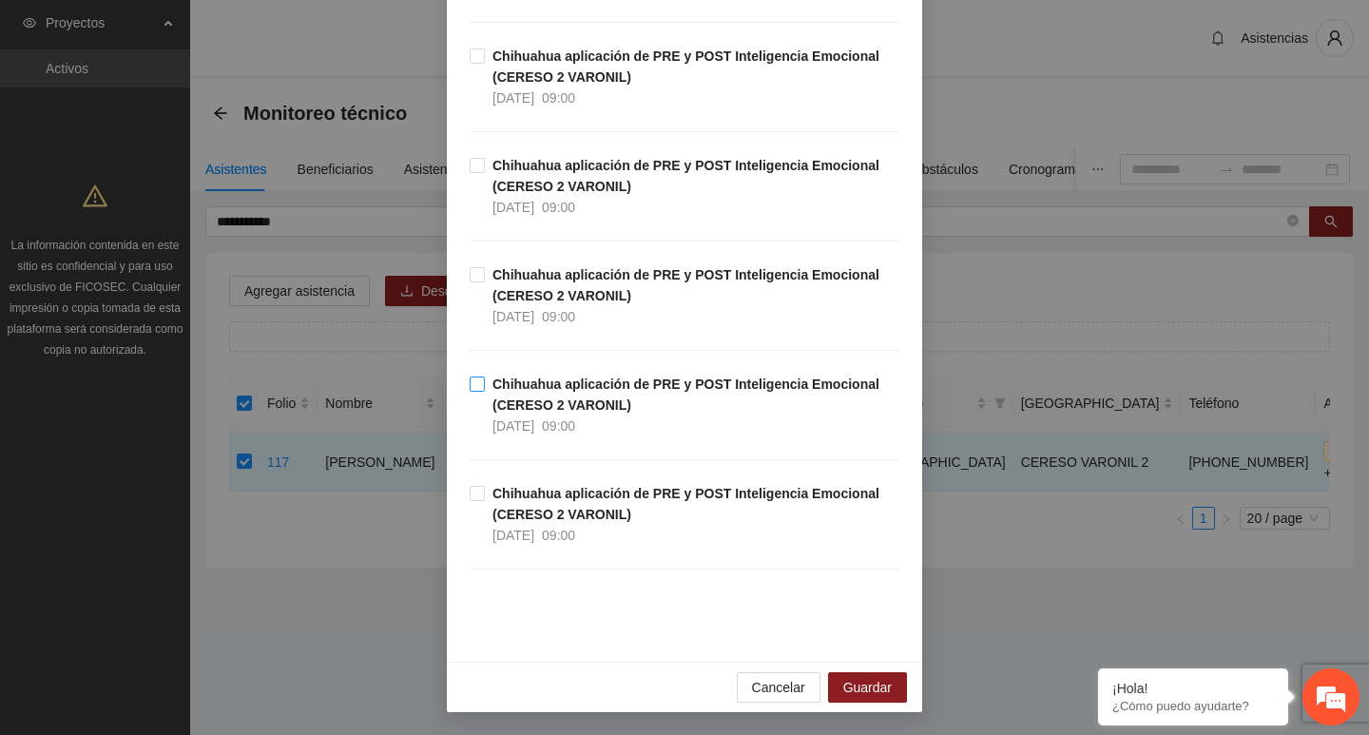
drag, startPoint x: 501, startPoint y: 405, endPoint x: 524, endPoint y: 419, distance: 26.9
click at [501, 404] on strong "Chihuahua aplicación de PRE y POST Inteligencia Emocional (CERESO 2 VARONIL)" at bounding box center [686, 395] width 387 height 36
click at [864, 686] on span "Guardar" at bounding box center [867, 687] width 48 height 21
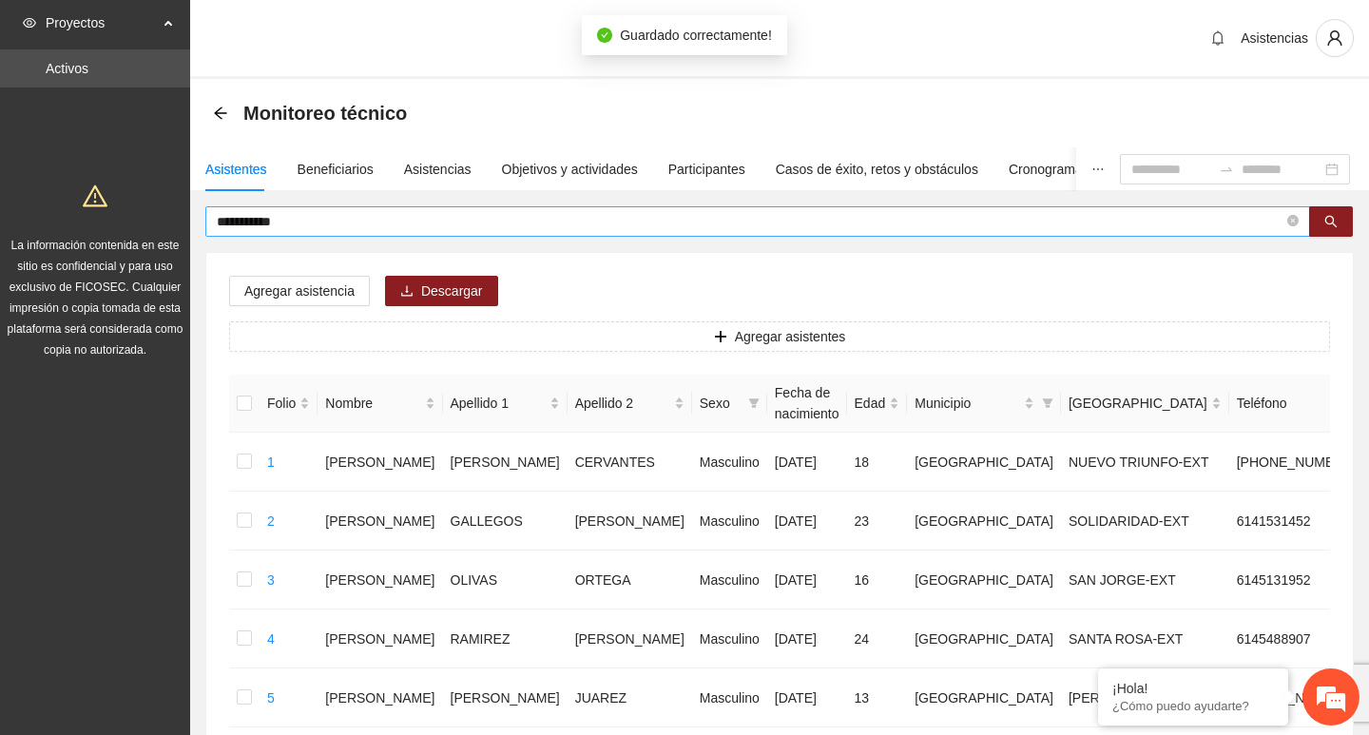
click at [1289, 224] on span "**********" at bounding box center [757, 221] width 1105 height 30
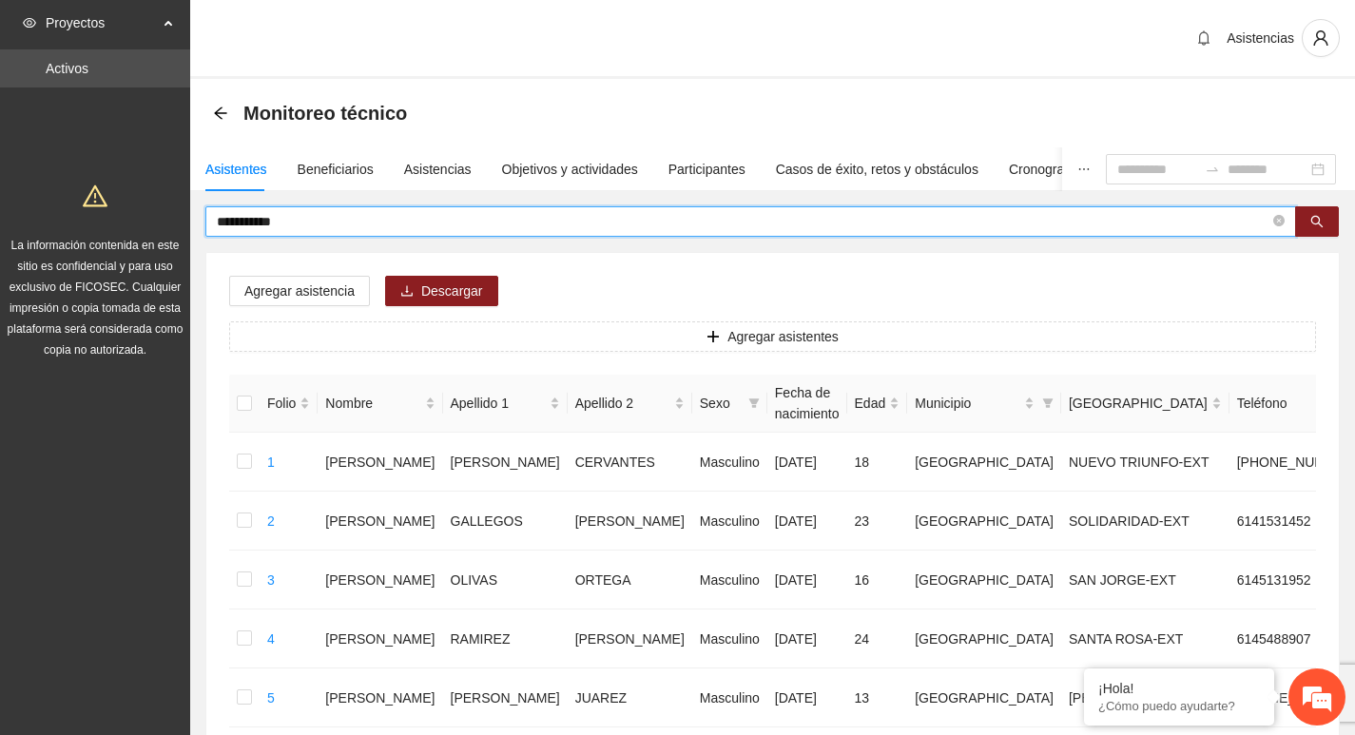
click at [1289, 224] on span "**********" at bounding box center [750, 221] width 1091 height 30
click at [1279, 220] on icon "close-circle" at bounding box center [1278, 220] width 11 height 11
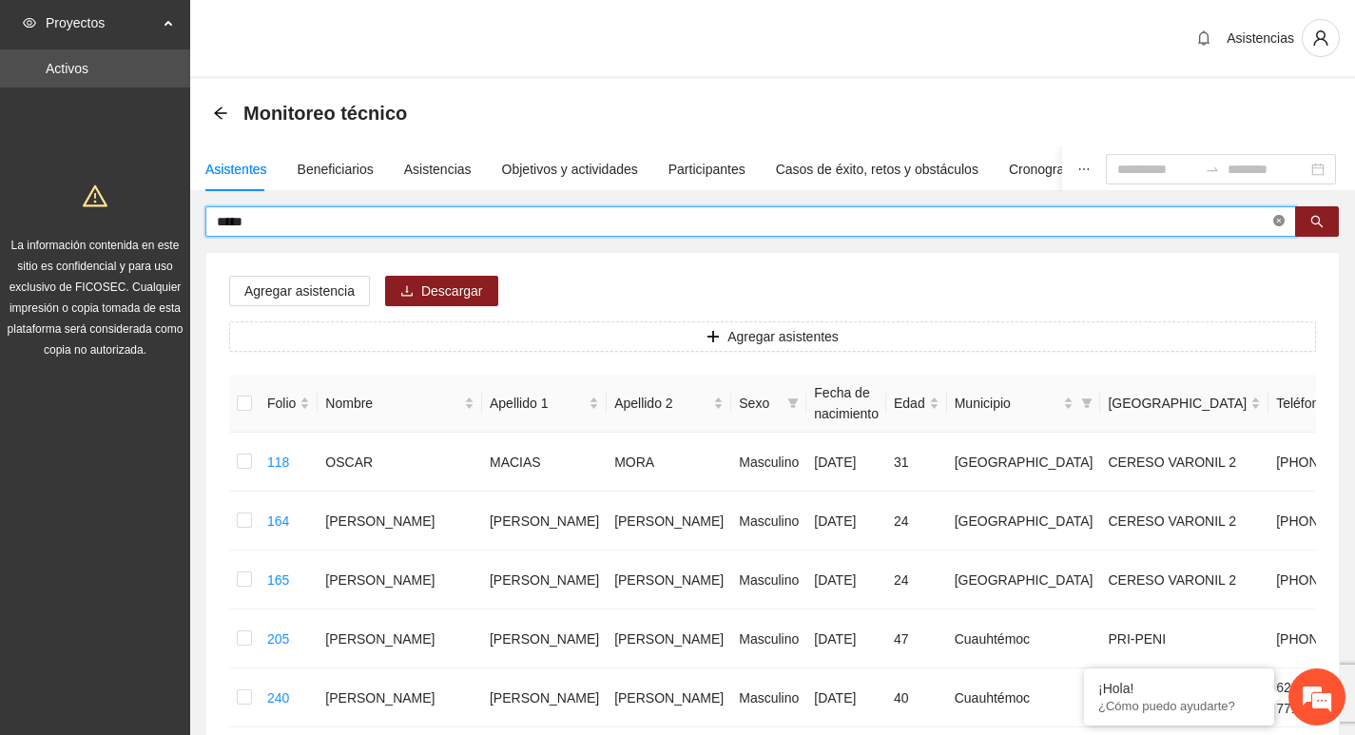
type input "****"
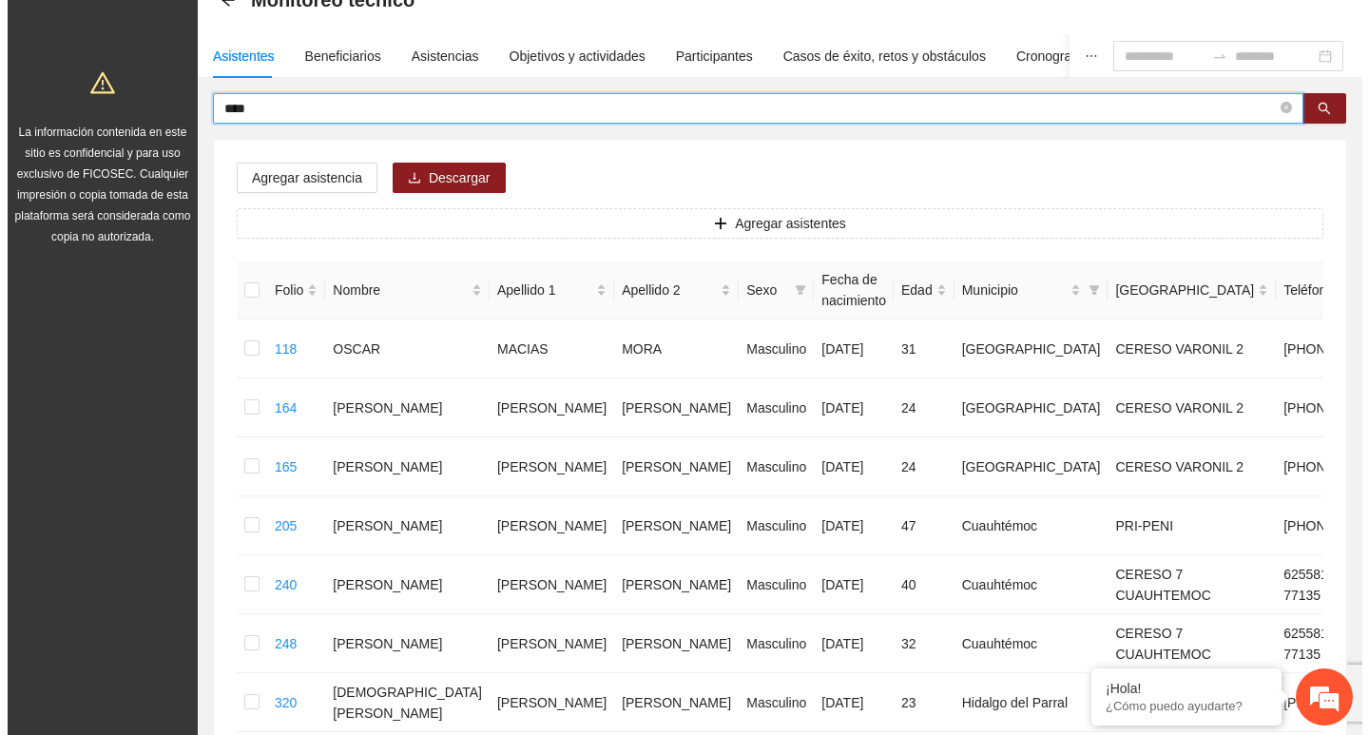
scroll to position [285, 0]
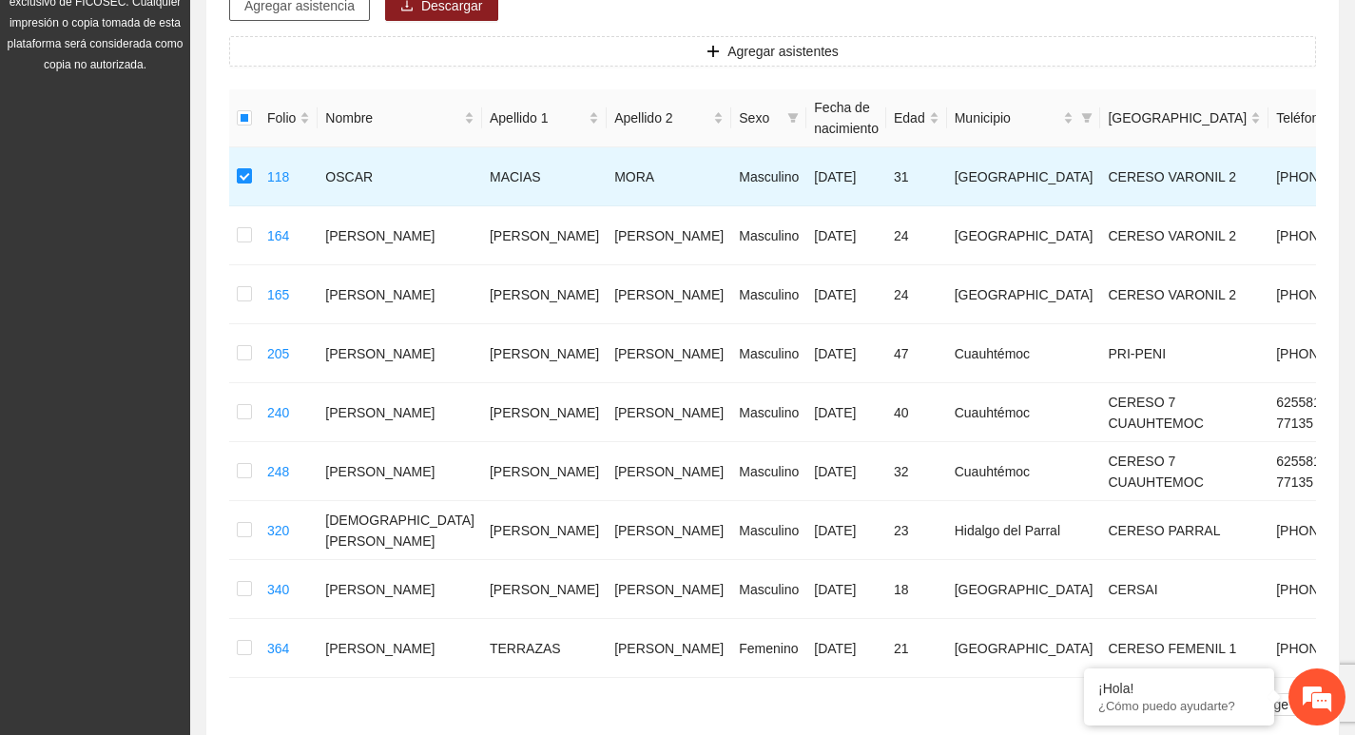
click at [311, 14] on span "Agregar asistencia" at bounding box center [299, 5] width 110 height 21
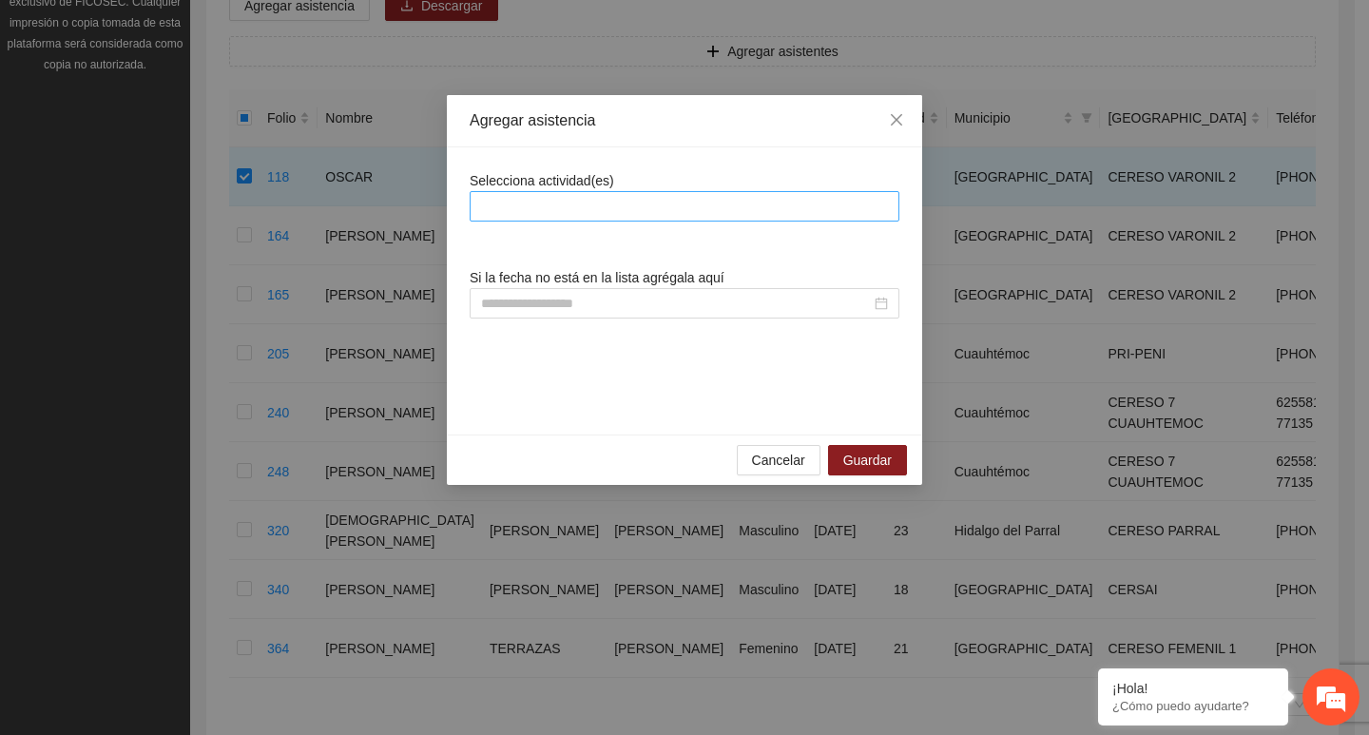
click at [562, 210] on div at bounding box center [685, 206] width 420 height 23
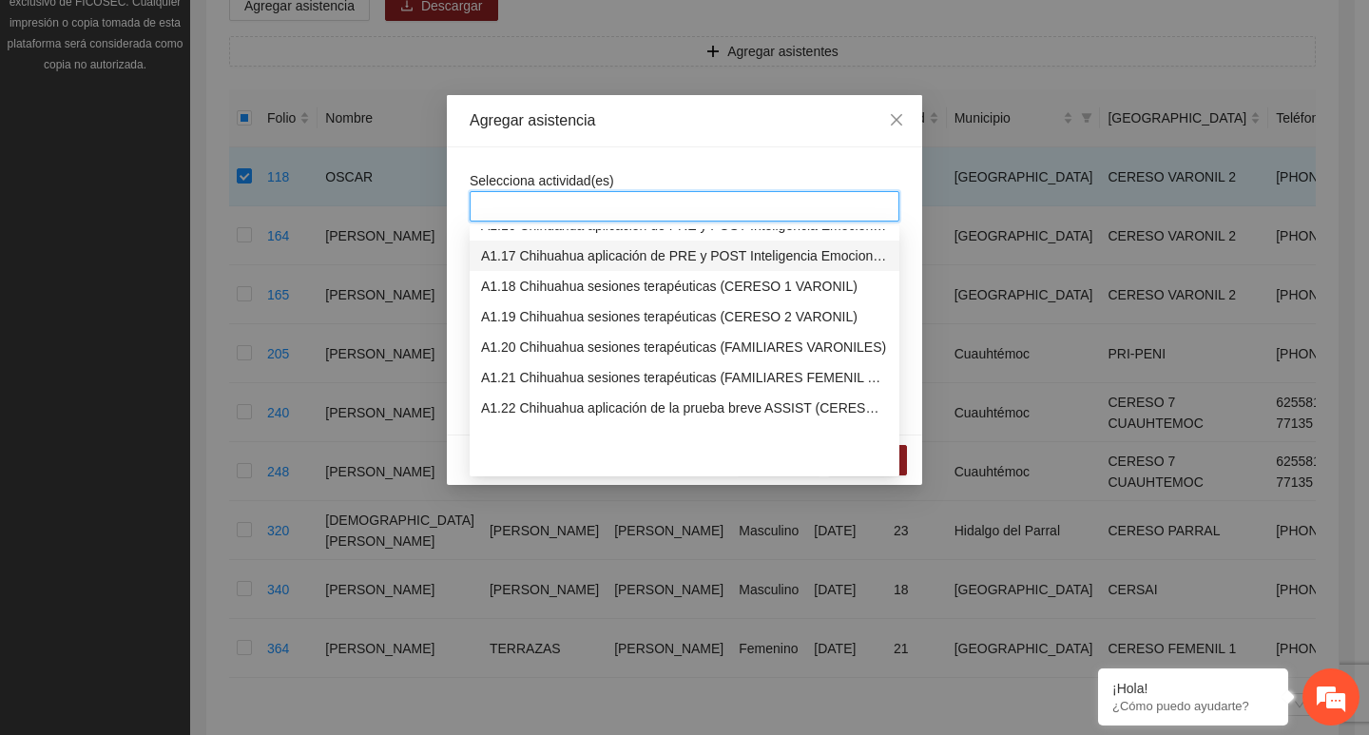
scroll to position [380, 0]
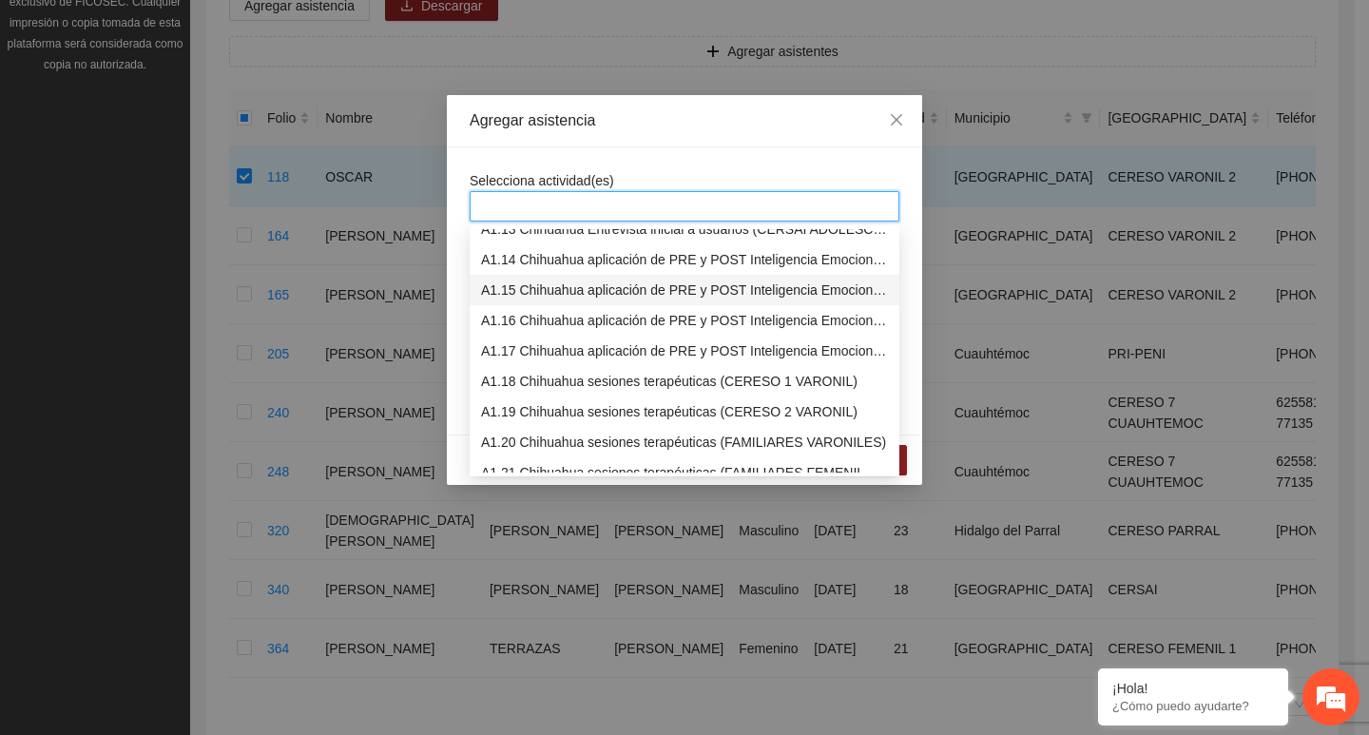
click at [534, 293] on div "A1.15 Chihuahua aplicación de PRE y POST Inteligencia Emocional (CERESO 2 VARON…" at bounding box center [684, 290] width 407 height 21
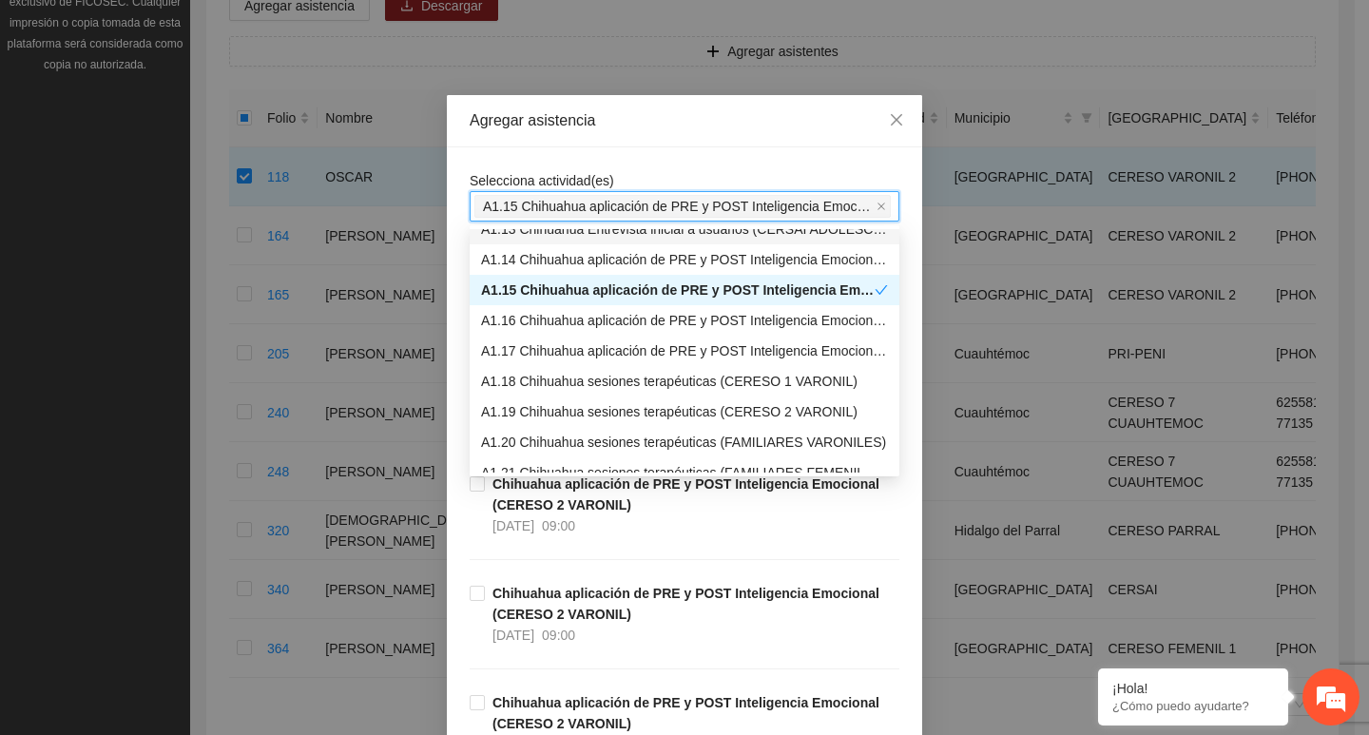
click at [525, 145] on div "Agregar asistencia" at bounding box center [684, 121] width 475 height 52
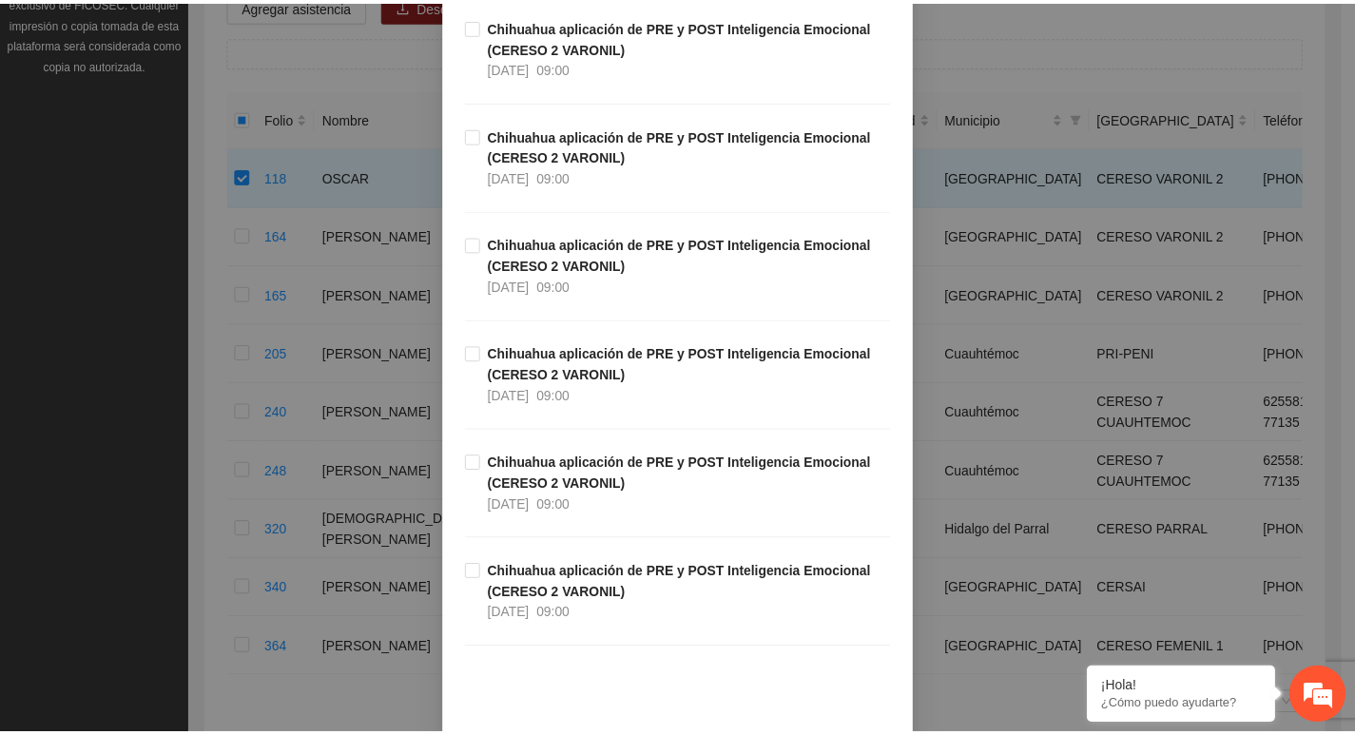
scroll to position [428, 0]
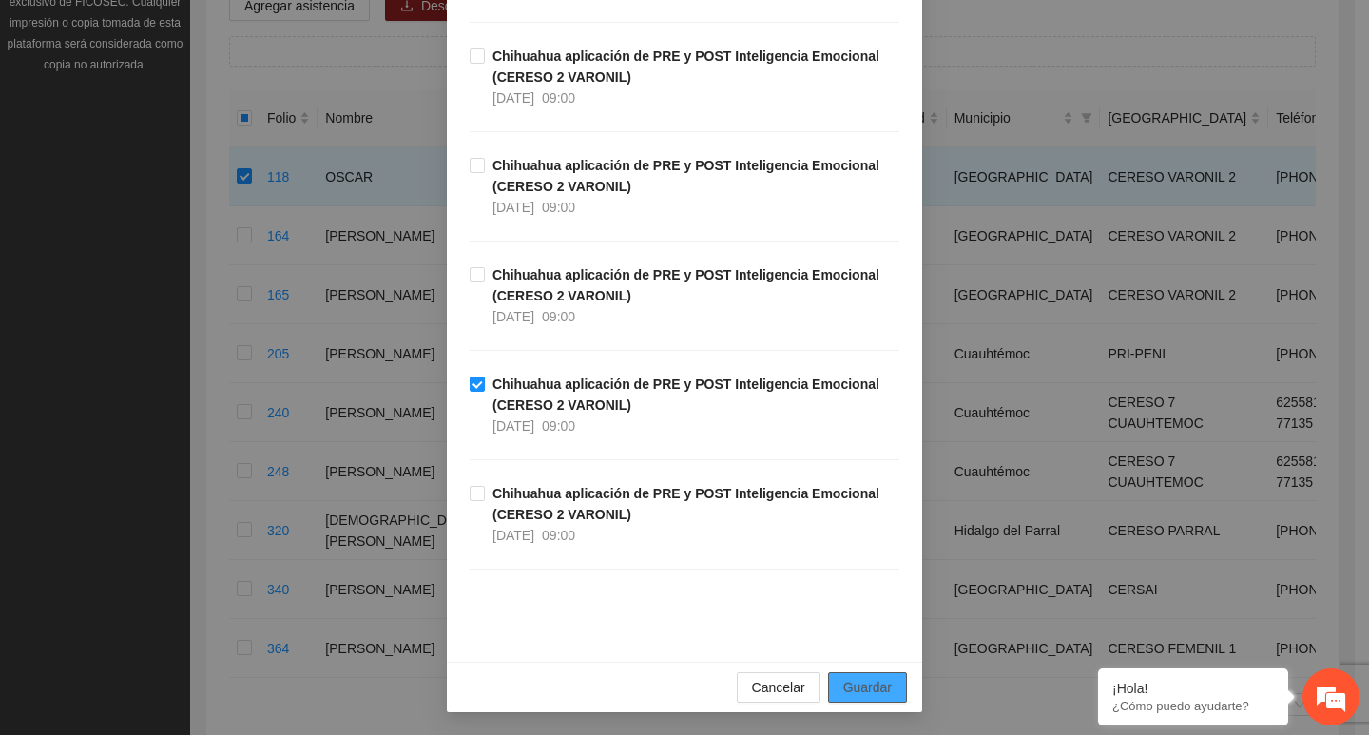
click at [859, 674] on button "Guardar" at bounding box center [867, 687] width 79 height 30
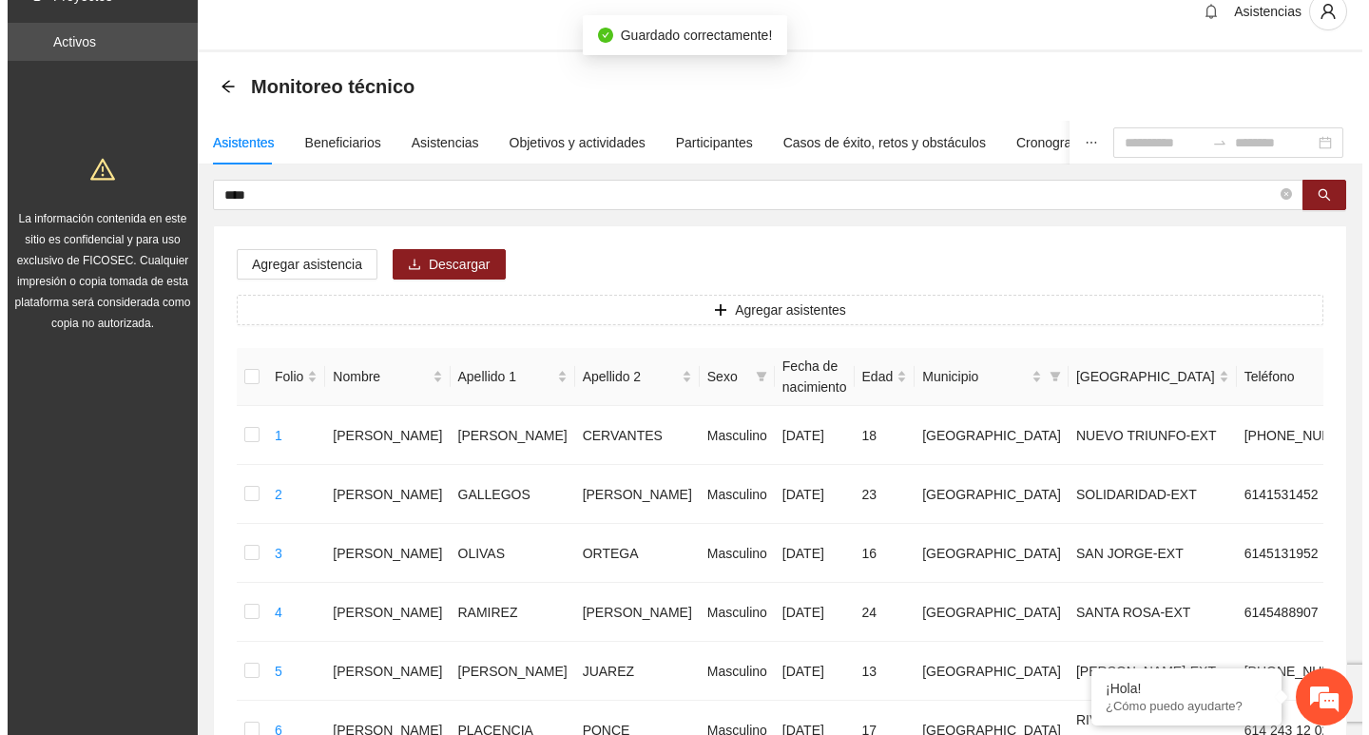
scroll to position [0, 0]
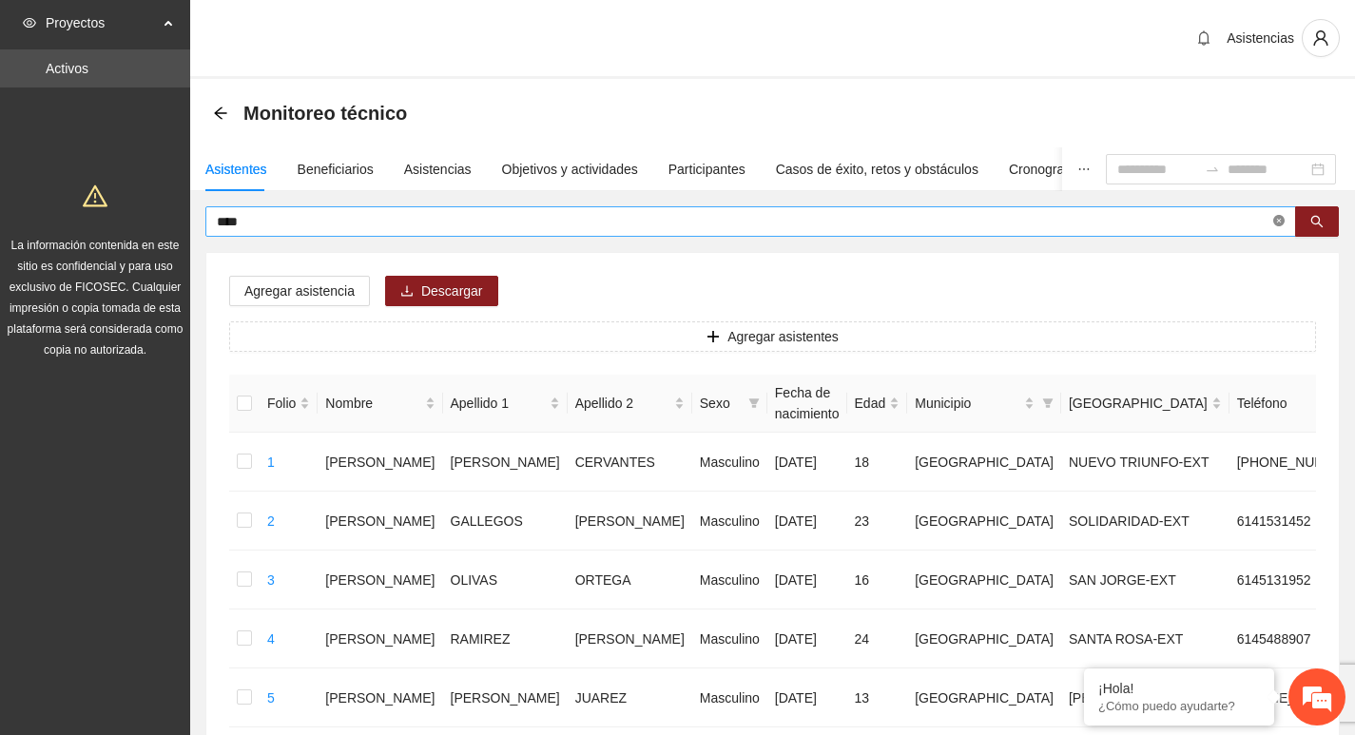
click at [1281, 220] on icon "close-circle" at bounding box center [1278, 220] width 11 height 11
type input "*******"
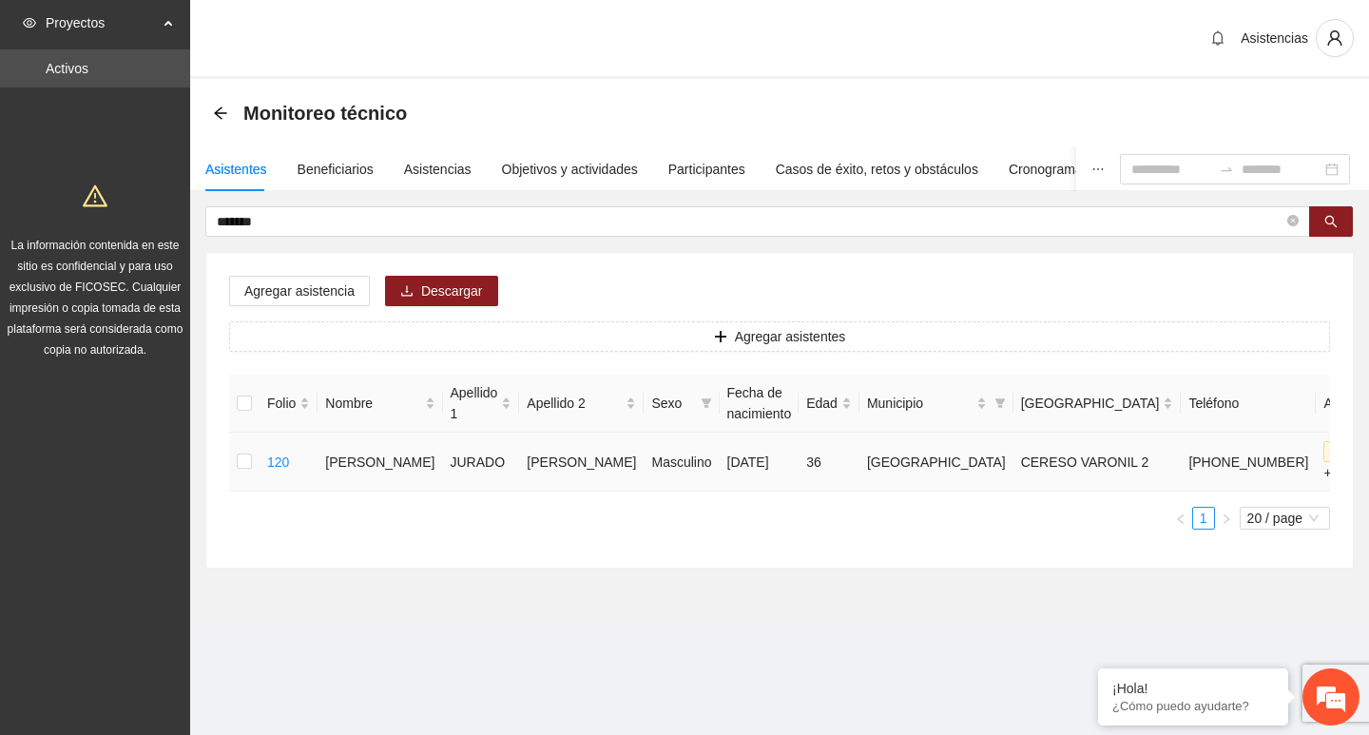
click at [254, 467] on td at bounding box center [244, 462] width 30 height 59
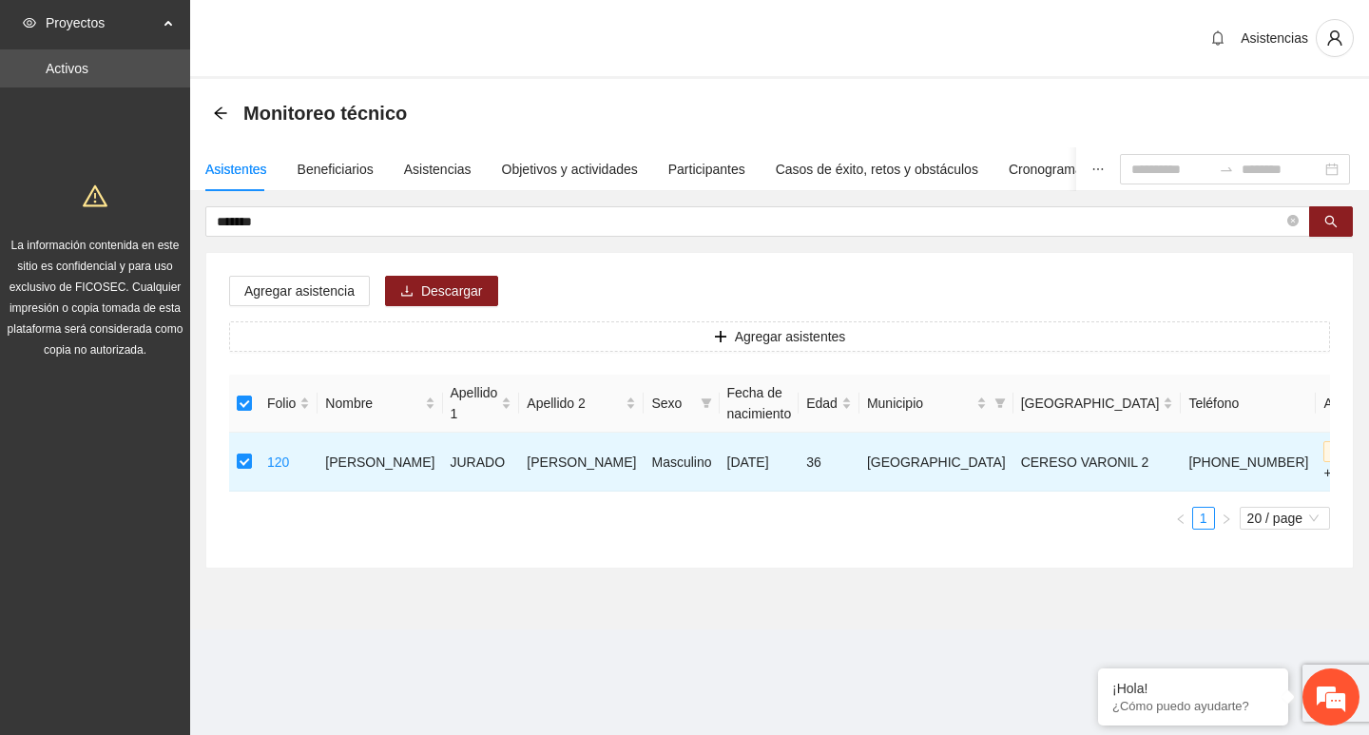
click at [262, 263] on div "Agregar asistencia Descargar Agregar asistentes Folio Nombre Apellido 1 Apellid…" at bounding box center [779, 410] width 1147 height 315
click at [266, 281] on span "Agregar asistencia" at bounding box center [299, 291] width 110 height 21
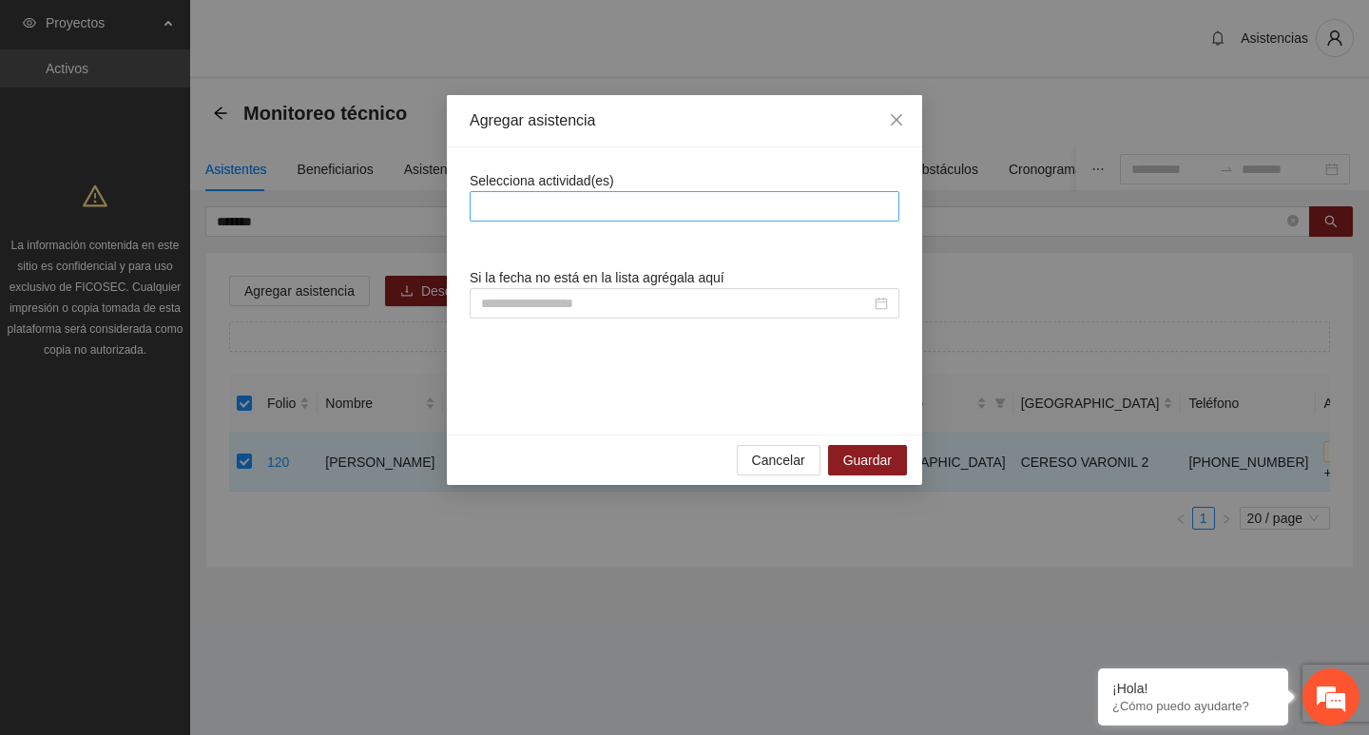
click at [621, 191] on div at bounding box center [685, 206] width 430 height 30
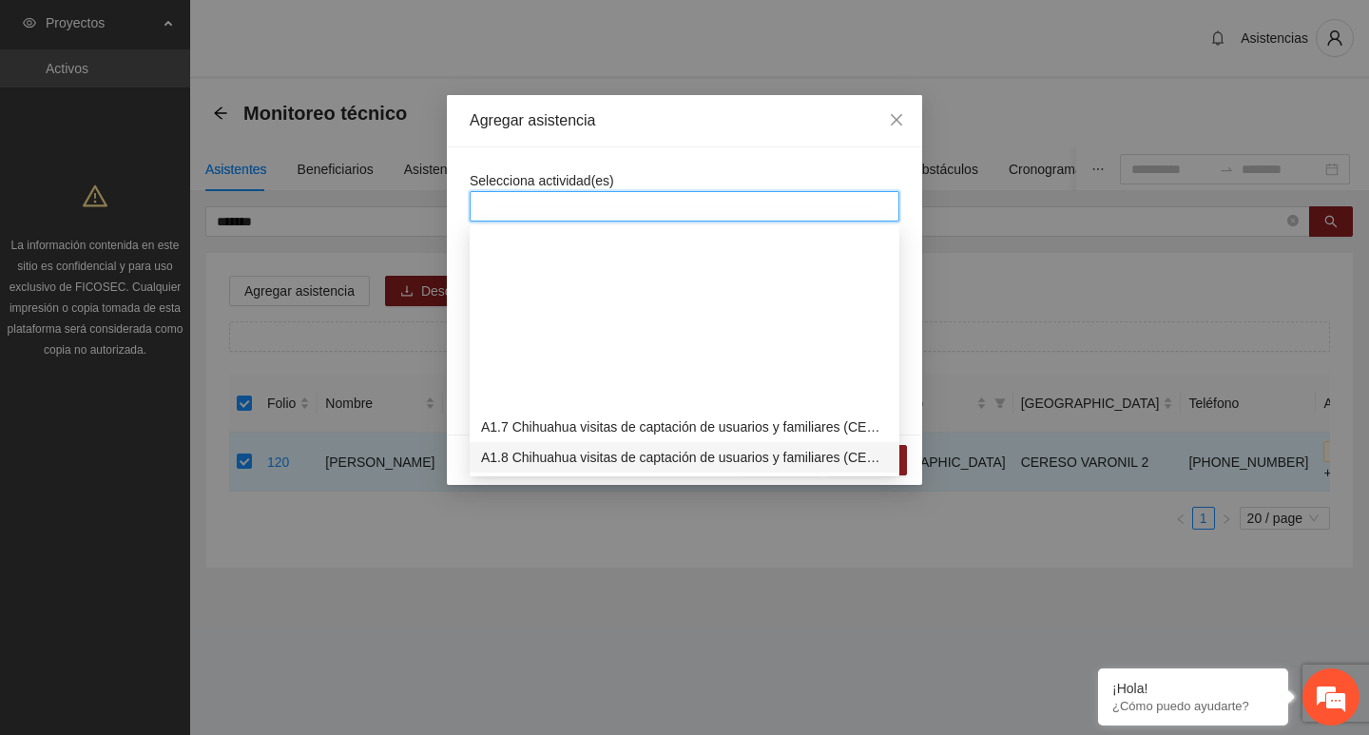
scroll to position [285, 0]
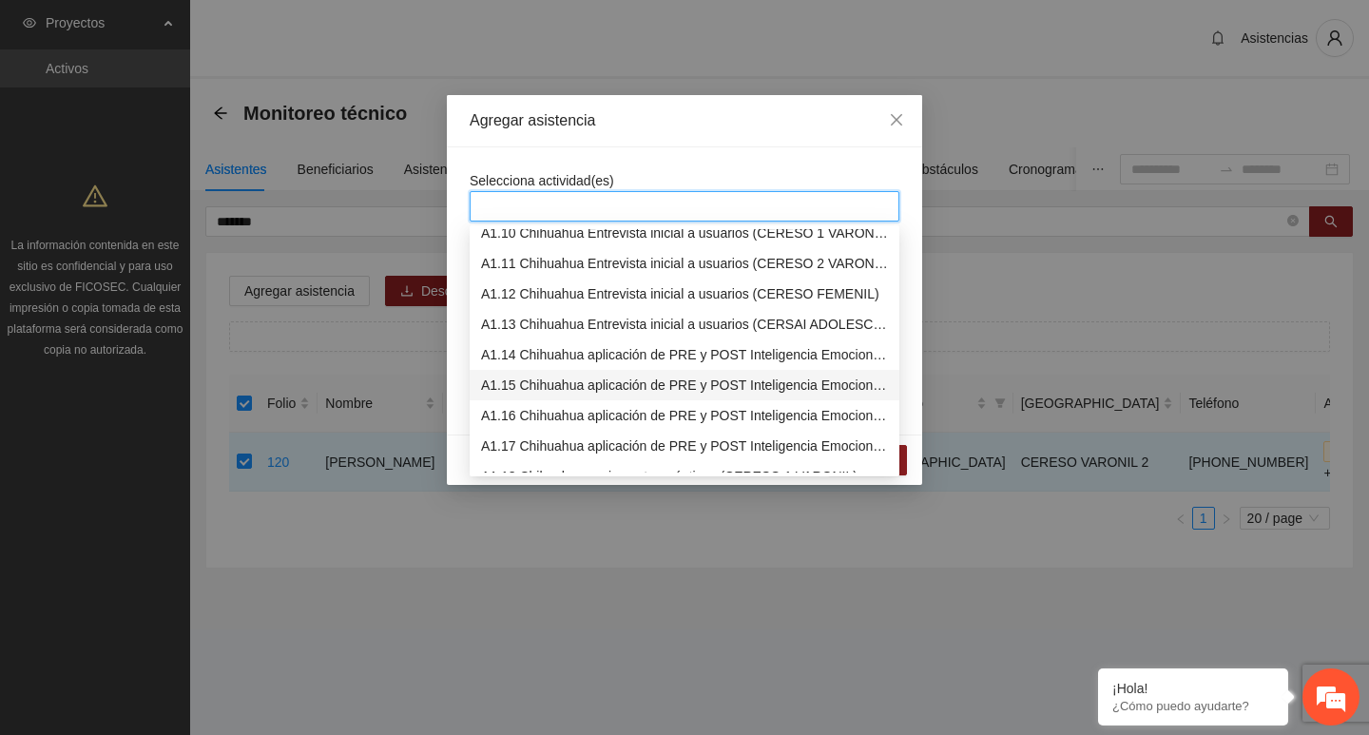
click at [572, 378] on div "A1.15 Chihuahua aplicación de PRE y POST Inteligencia Emocional (CERESO 2 VARON…" at bounding box center [684, 385] width 407 height 21
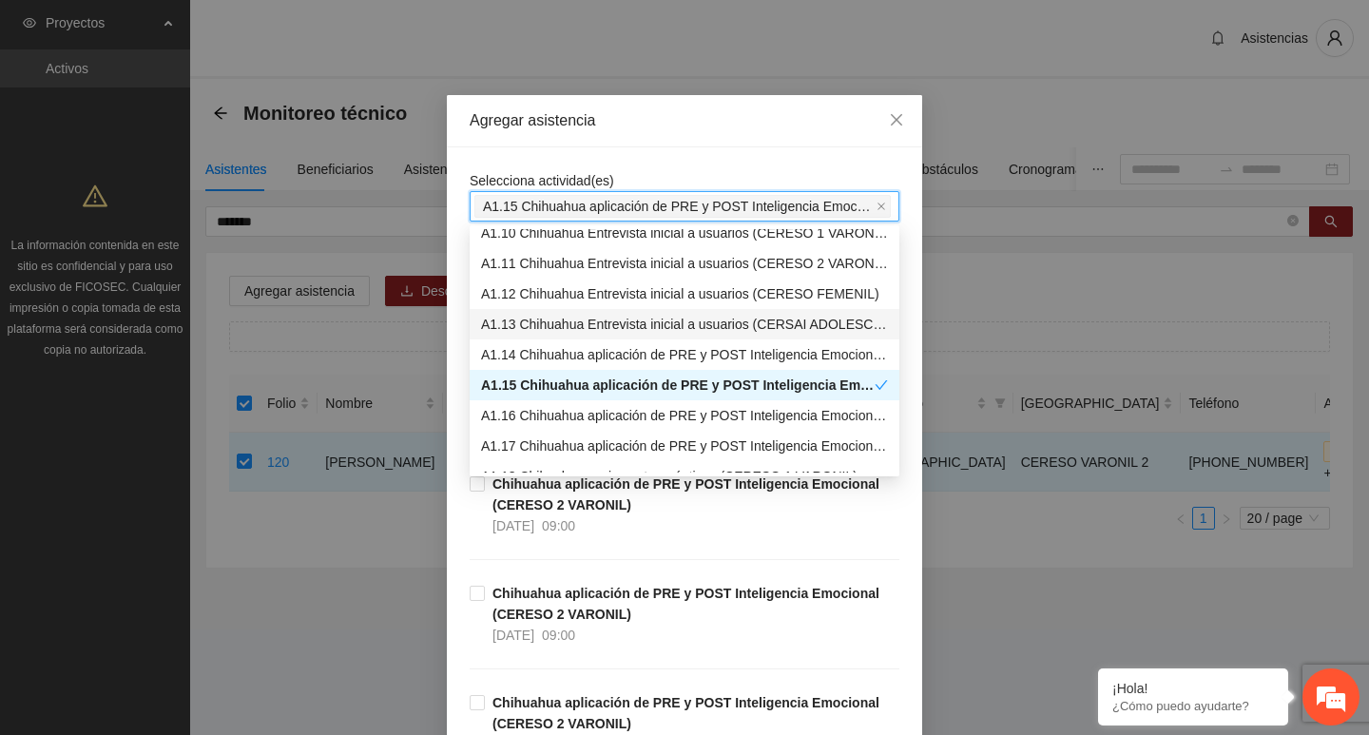
click at [567, 106] on div "Agregar asistencia" at bounding box center [684, 121] width 475 height 52
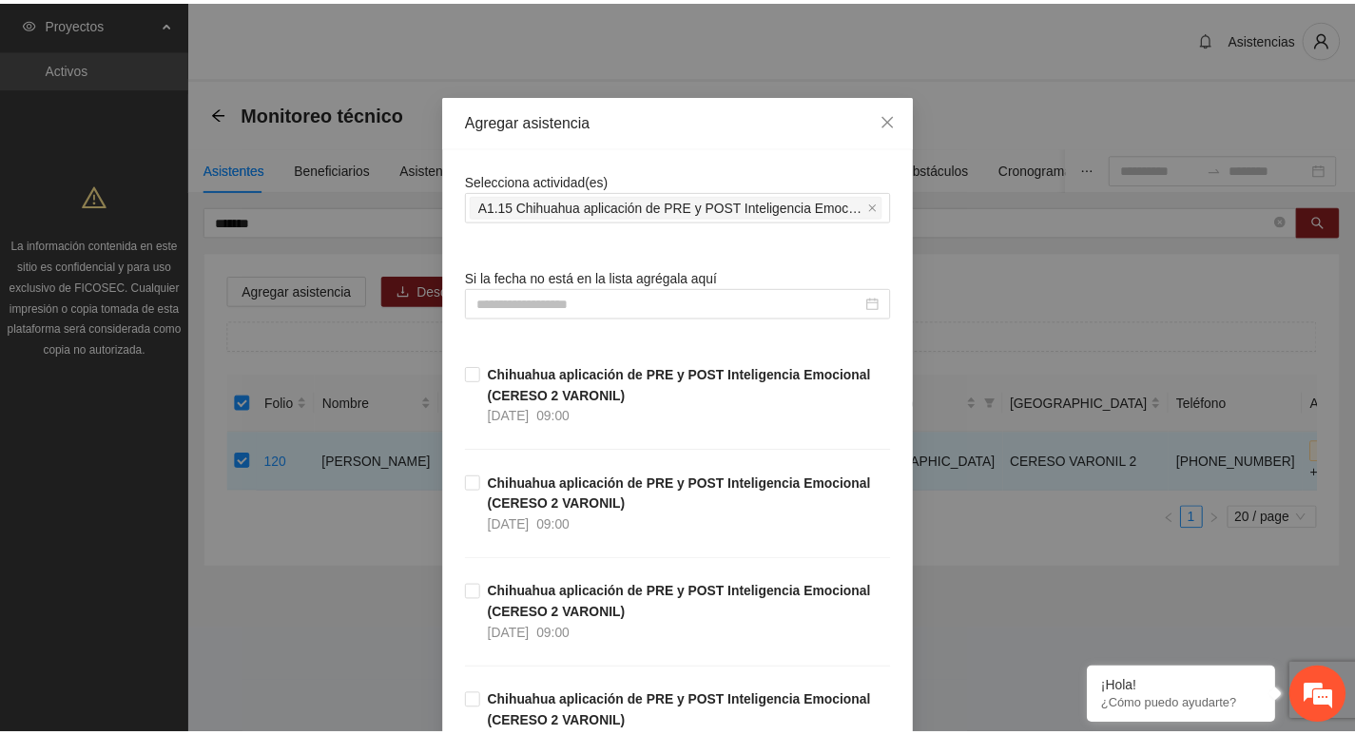
scroll to position [428, 0]
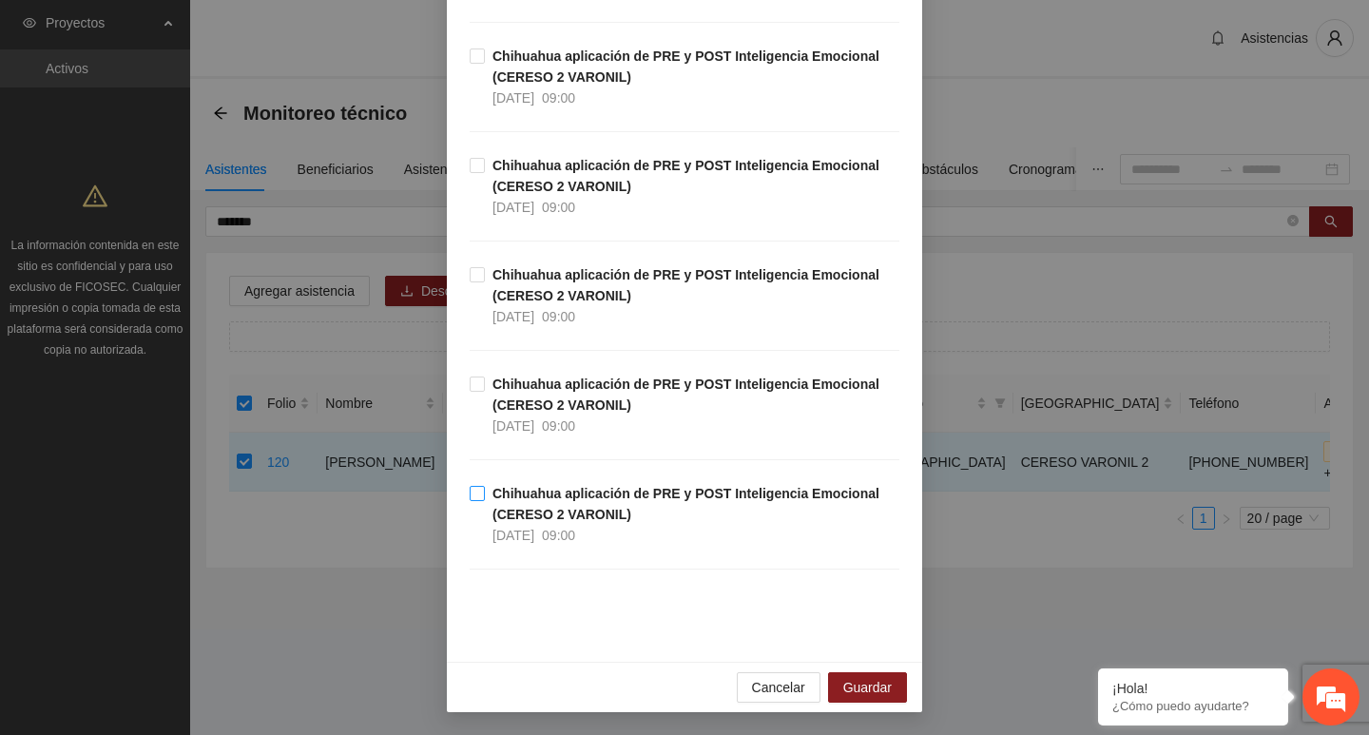
drag, startPoint x: 492, startPoint y: 394, endPoint x: 777, endPoint y: 538, distance: 319.8
click at [492, 395] on span "Chihuahua aplicación de PRE y POST Inteligencia Emocional (CERESO 2 VARONIL) 06…" at bounding box center [692, 405] width 415 height 63
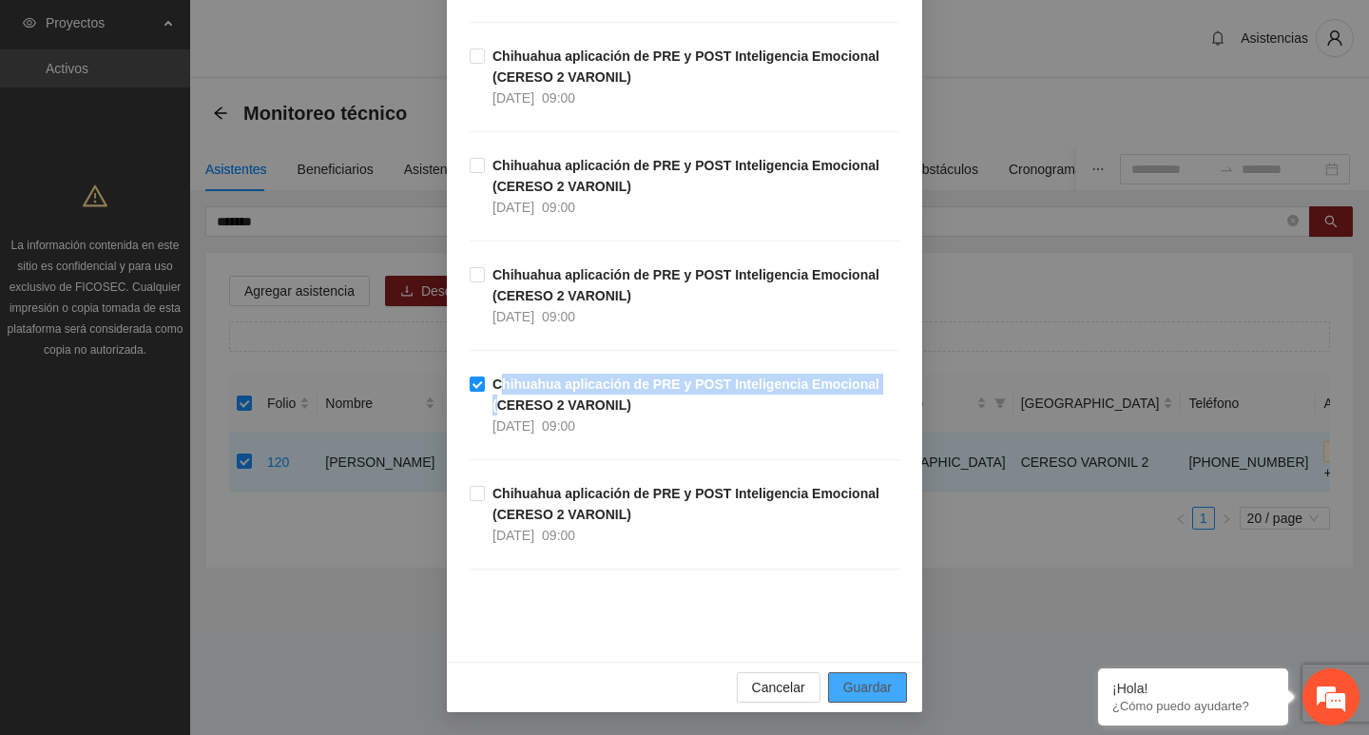
click at [829, 687] on button "Guardar" at bounding box center [867, 687] width 79 height 30
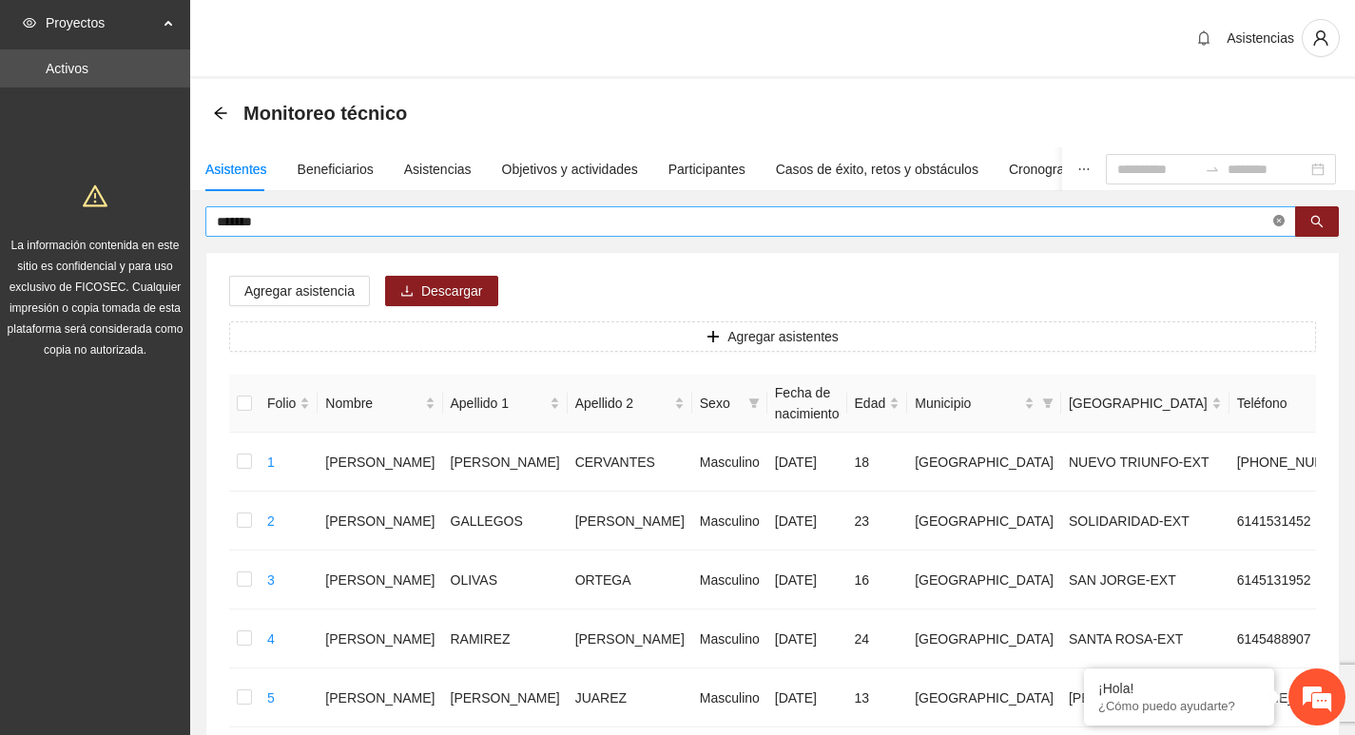
click at [1278, 219] on icon "close-circle" at bounding box center [1278, 220] width 11 height 11
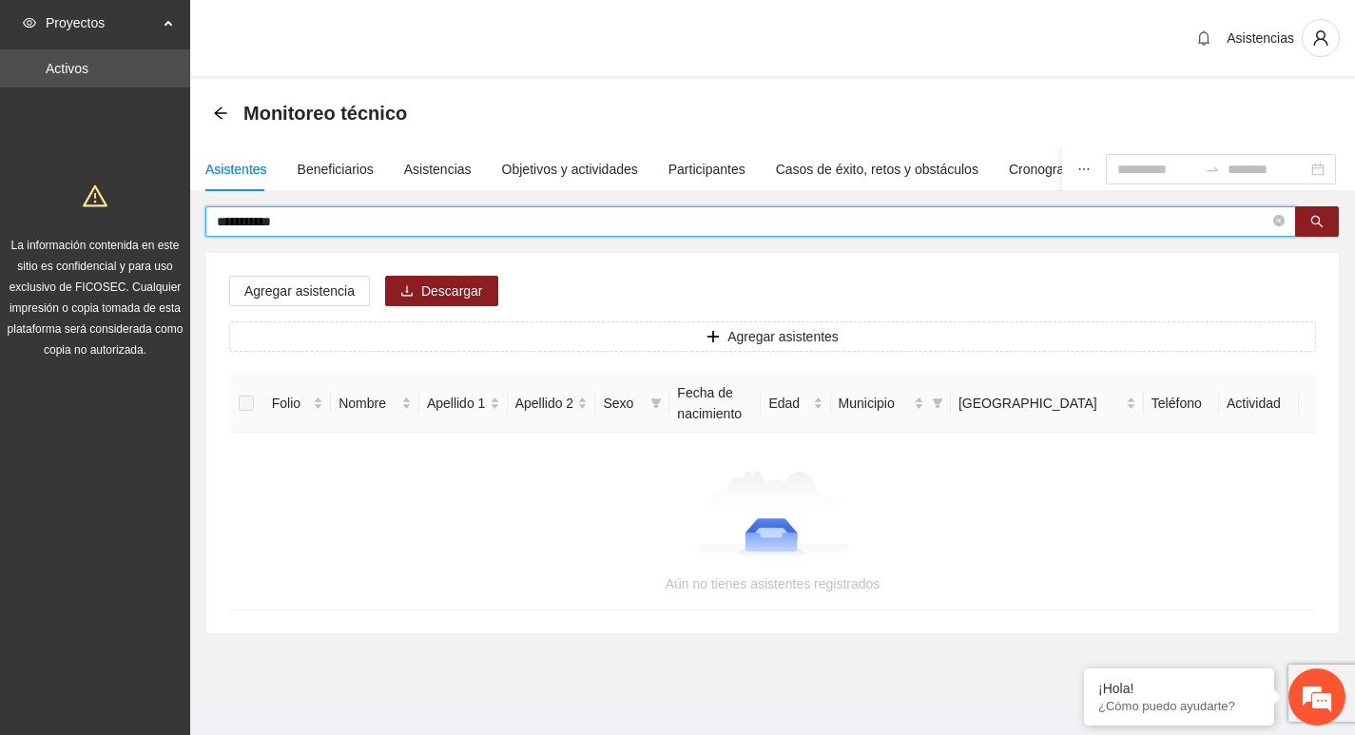
click at [226, 223] on input "**********" at bounding box center [743, 221] width 1053 height 21
type input "**********"
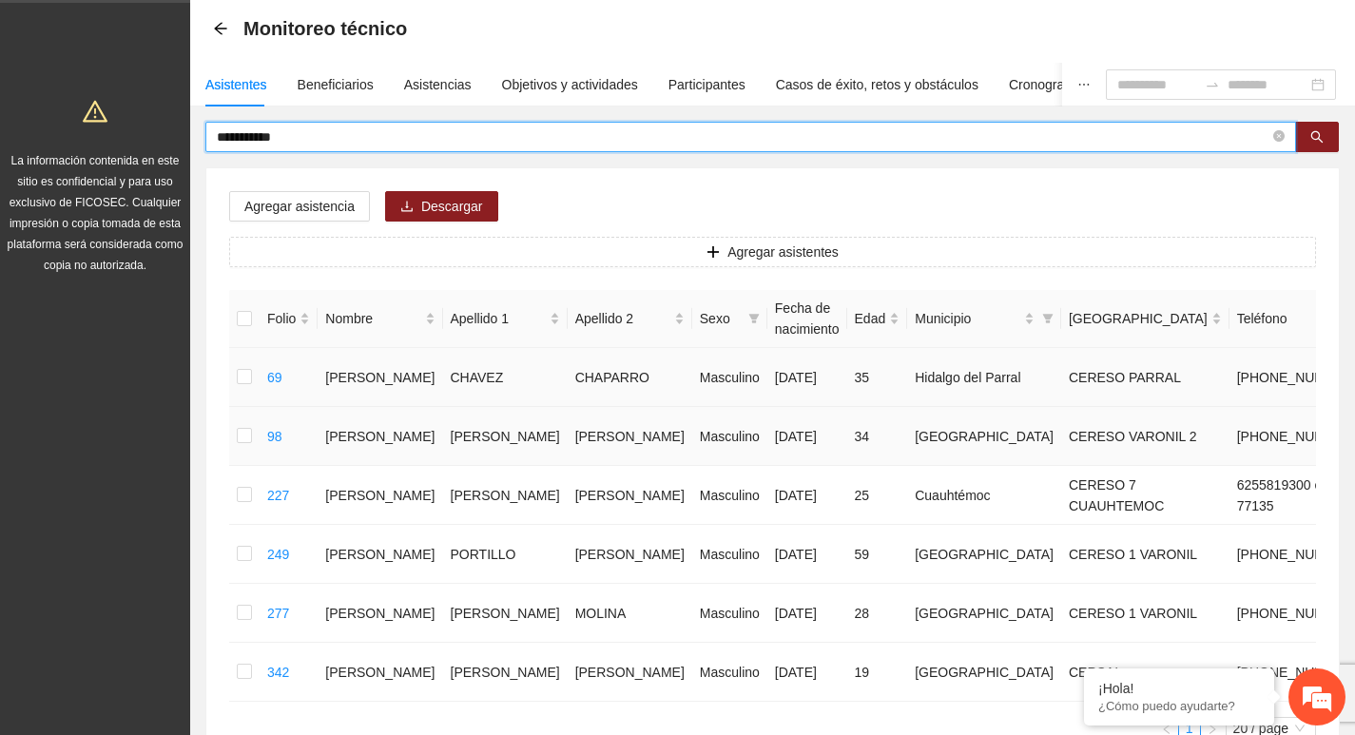
scroll to position [190, 0]
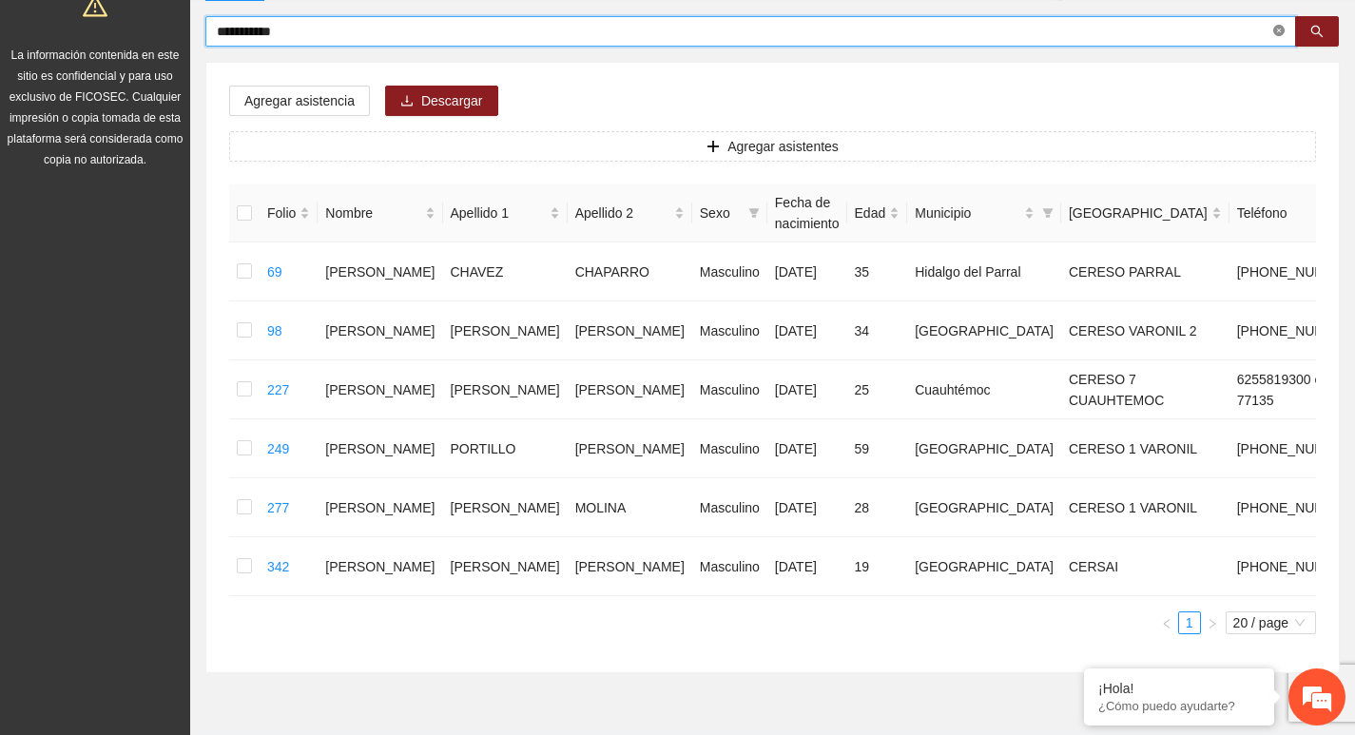
click at [1280, 35] on icon "close-circle" at bounding box center [1278, 30] width 11 height 11
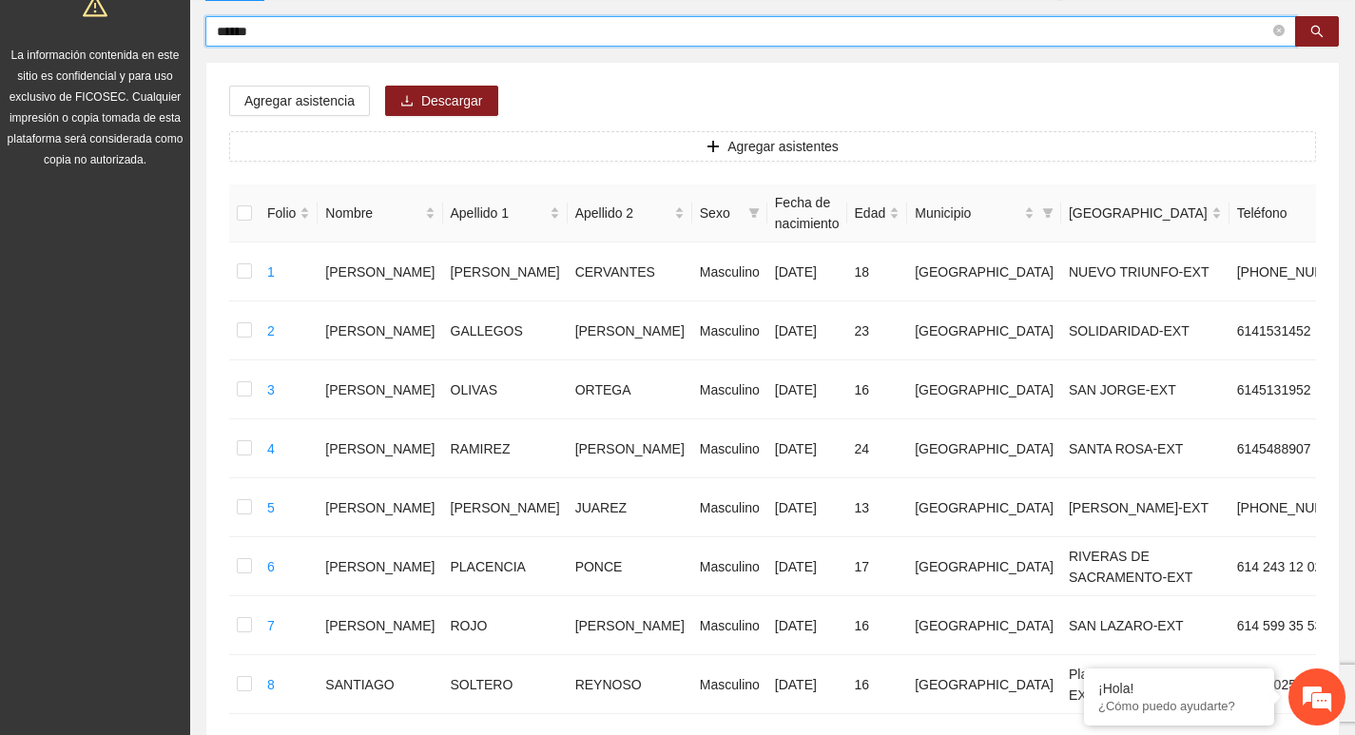
type input "******"
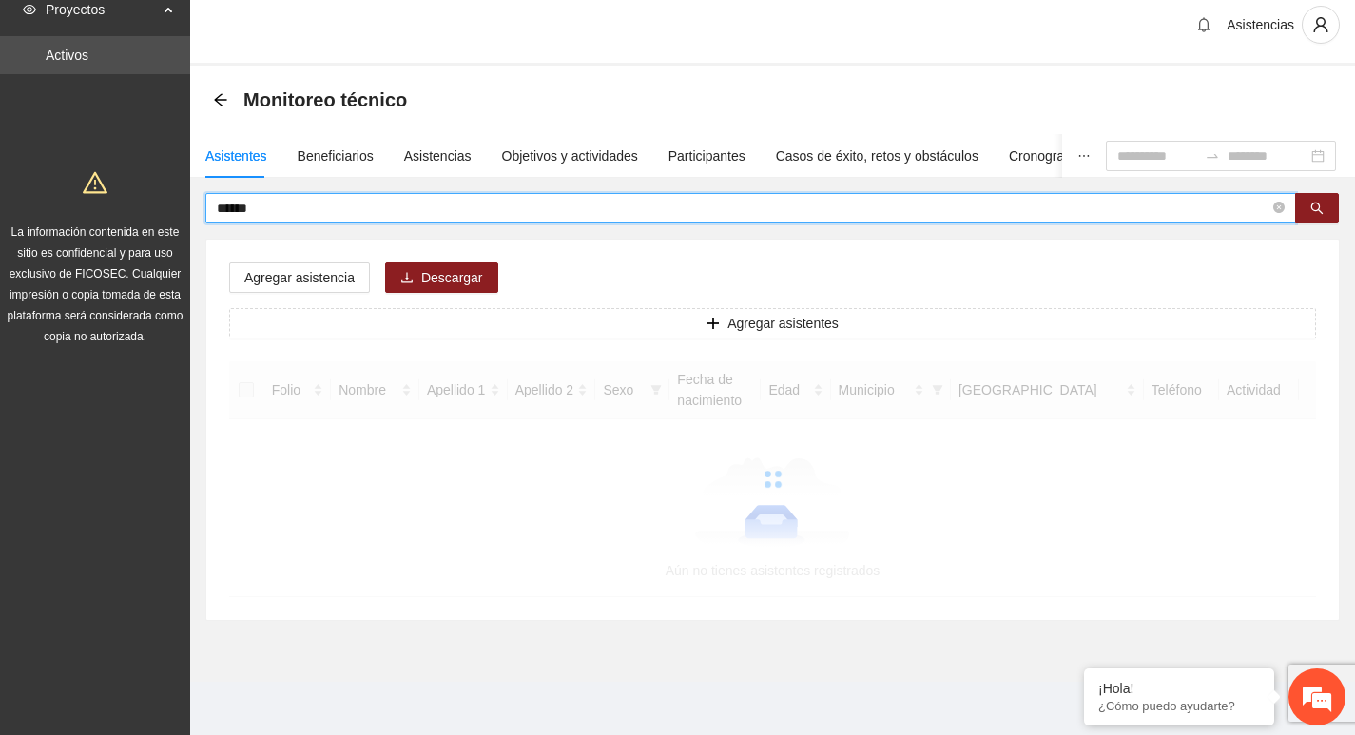
scroll to position [13, 0]
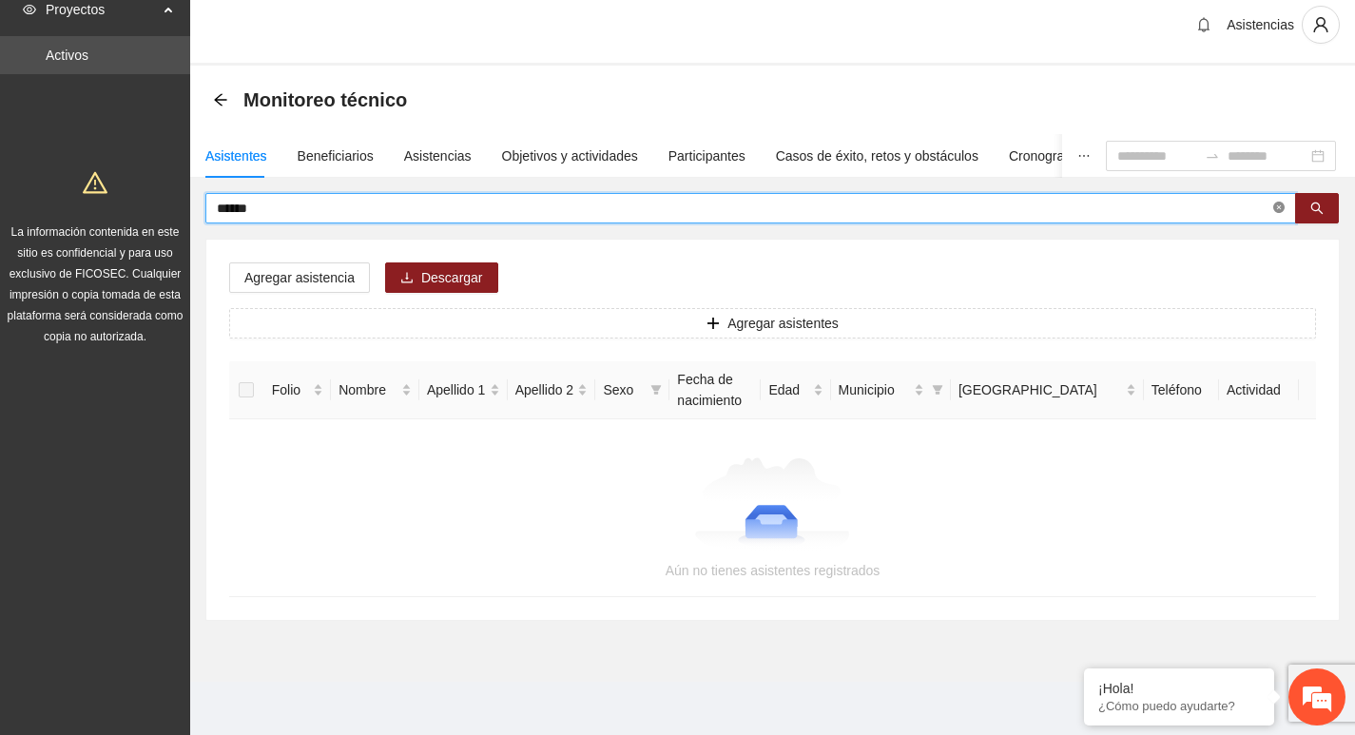
click at [1277, 209] on icon "close-circle" at bounding box center [1278, 207] width 11 height 11
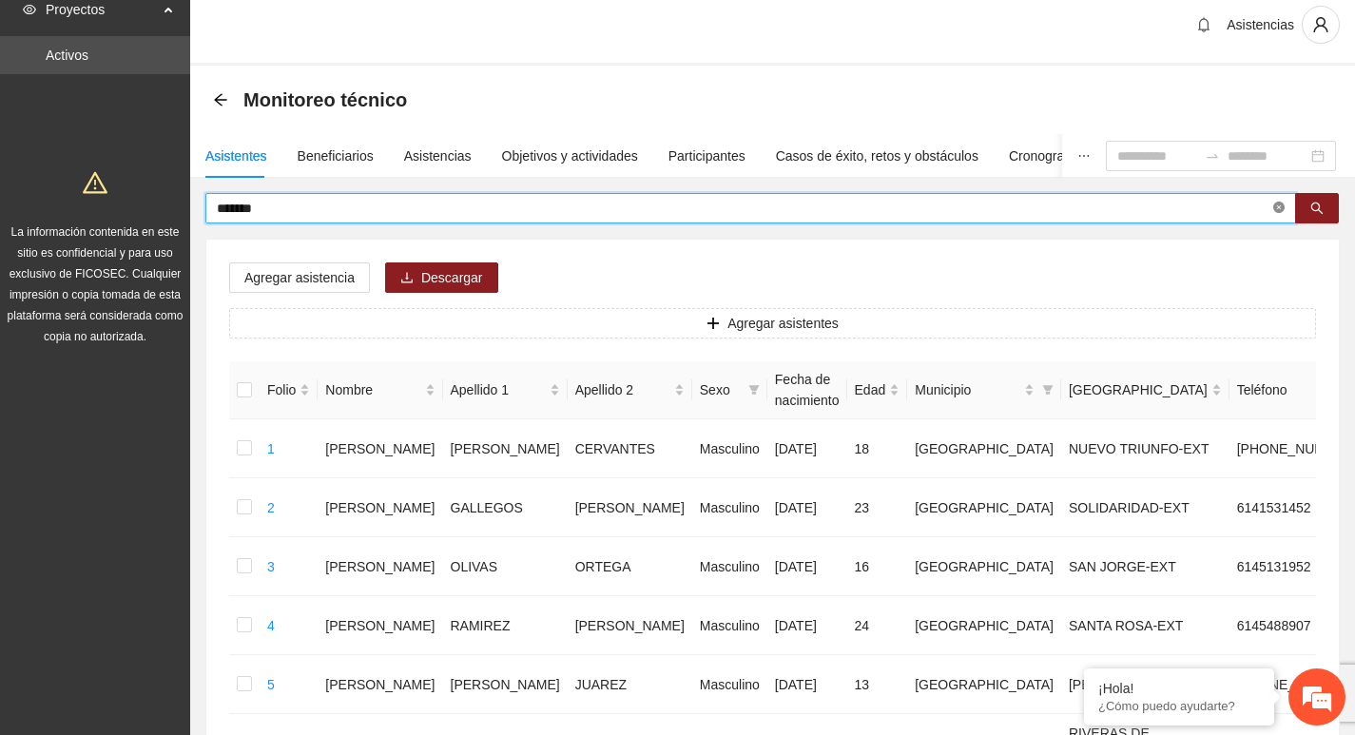
scroll to position [190, 0]
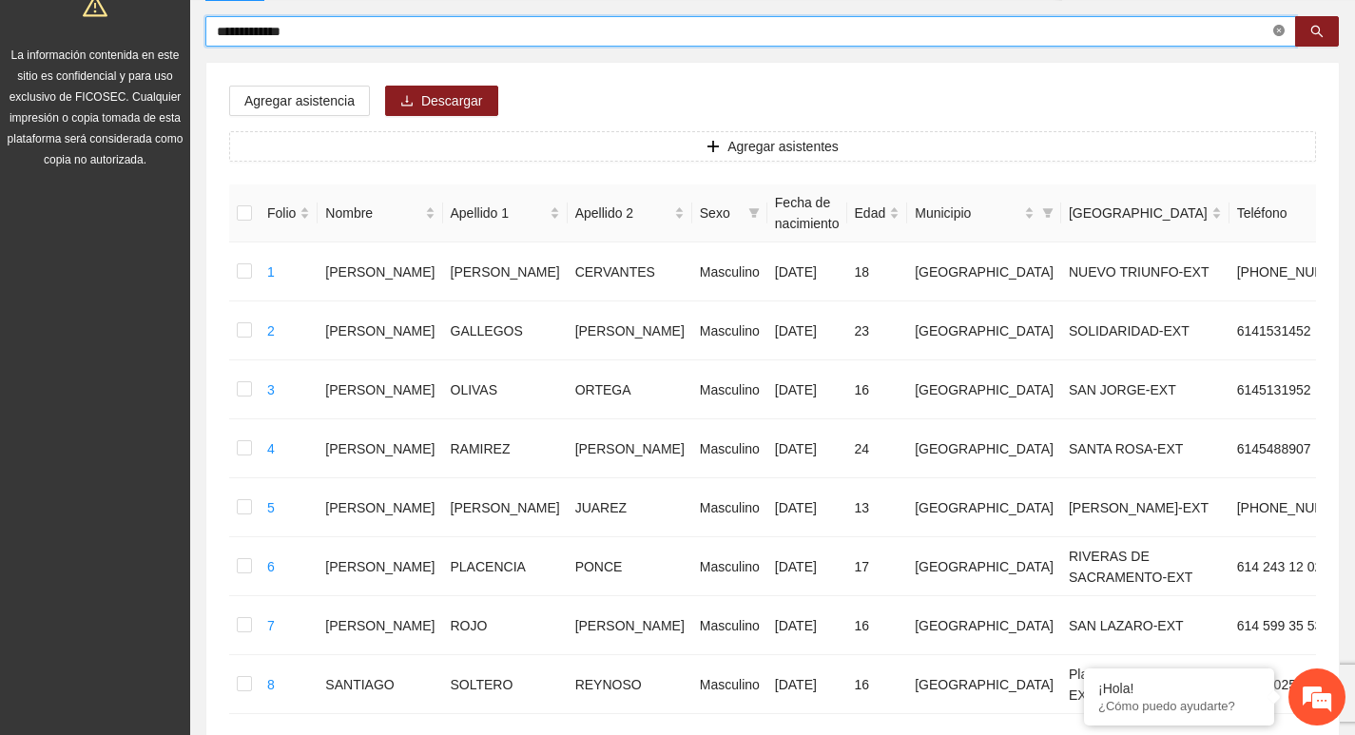
type input "**********"
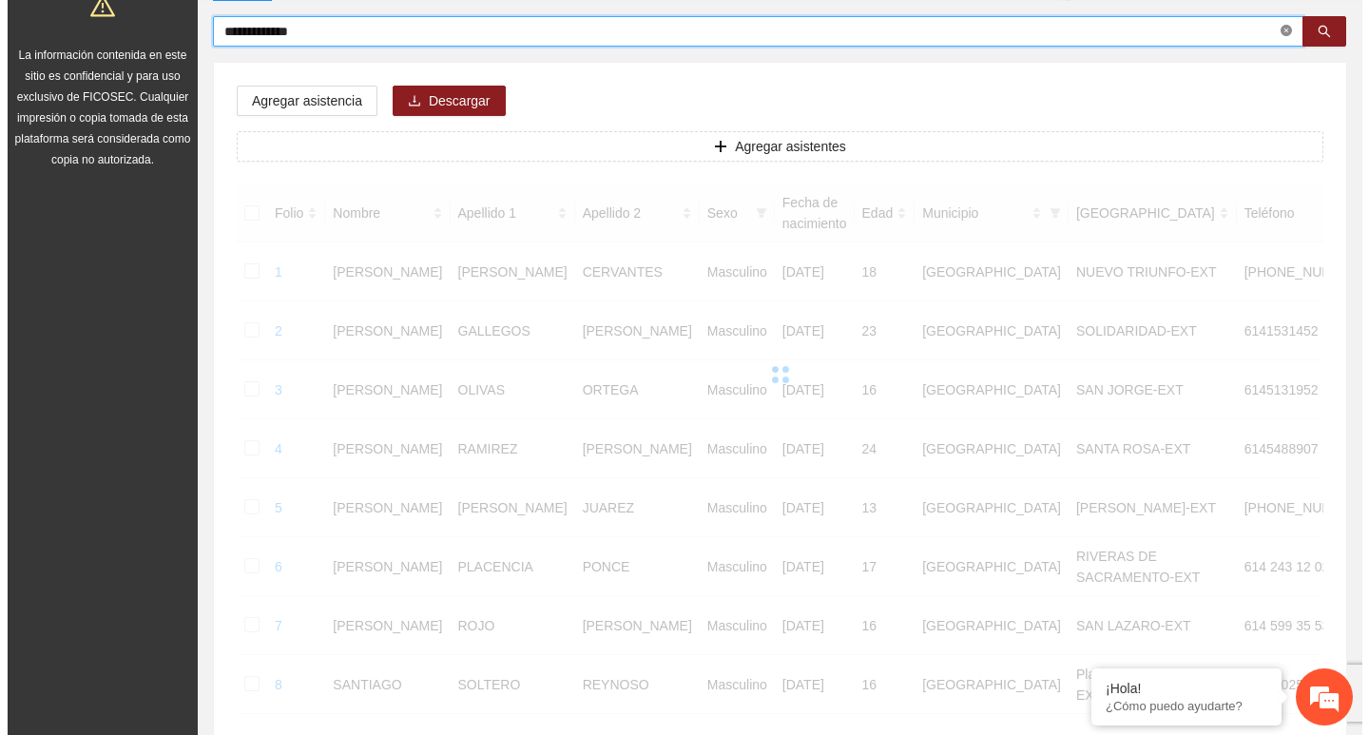
scroll to position [47, 0]
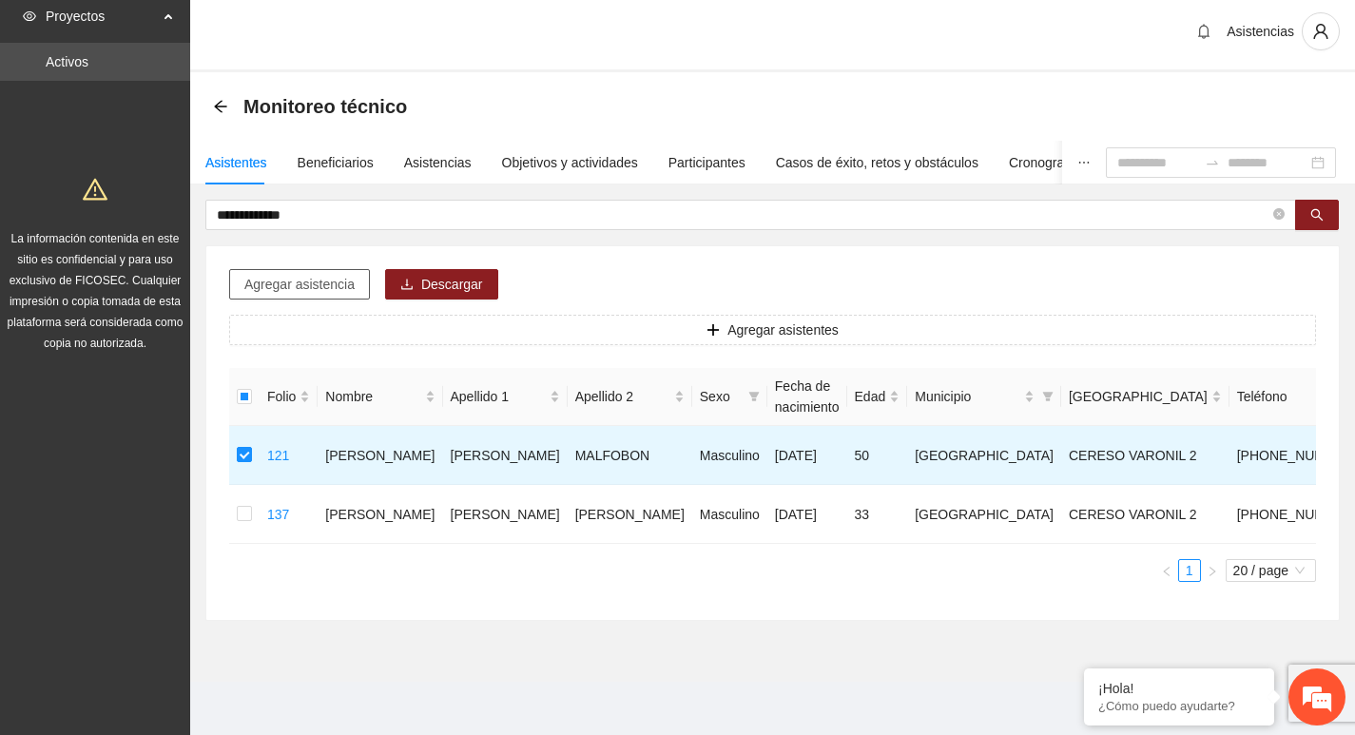
click at [284, 274] on span "Agregar asistencia" at bounding box center [299, 284] width 110 height 21
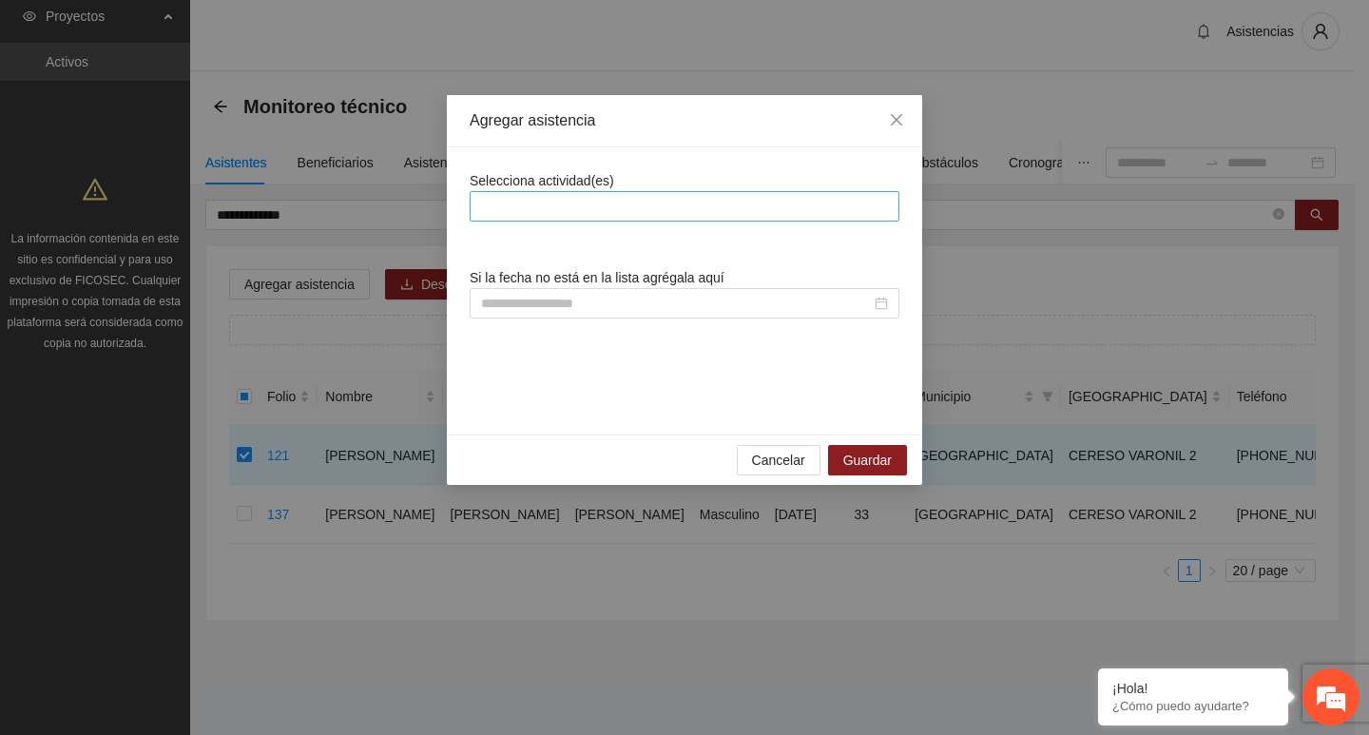
click at [698, 206] on div at bounding box center [685, 206] width 420 height 23
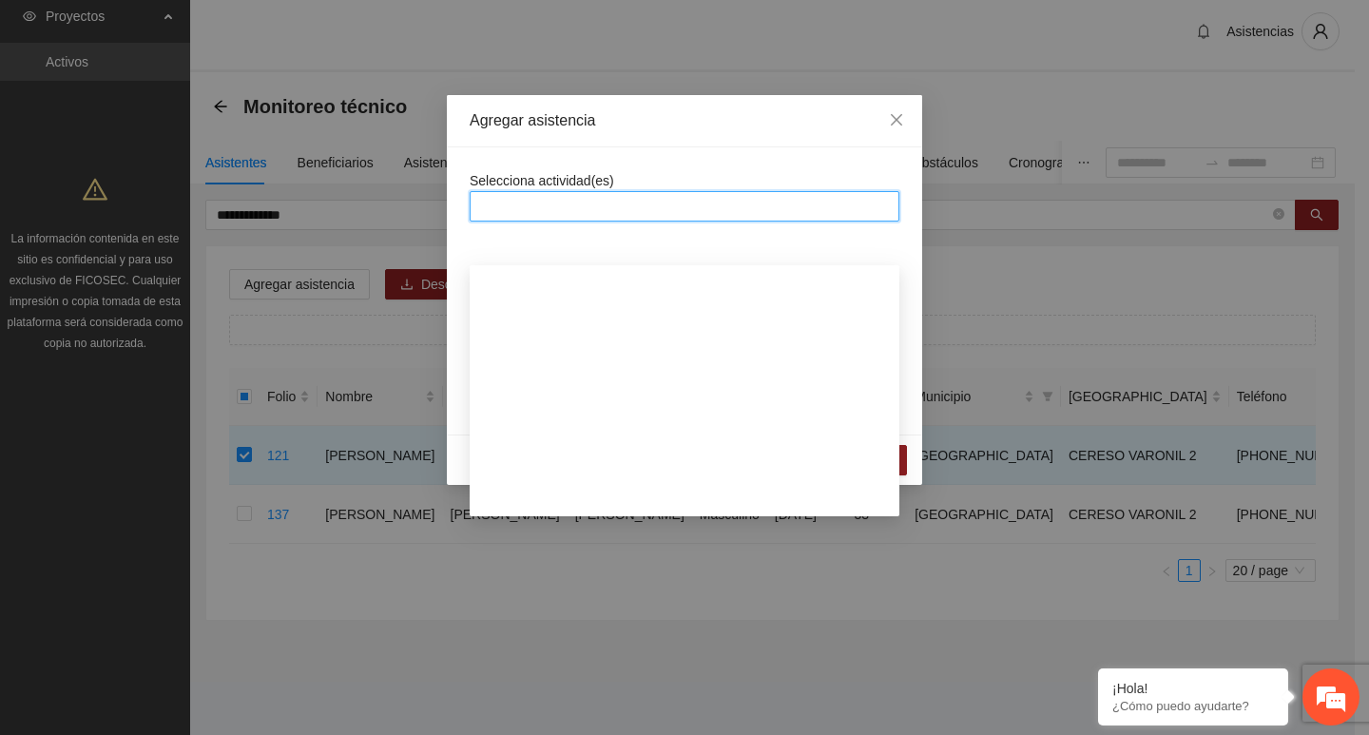
scroll to position [380, 0]
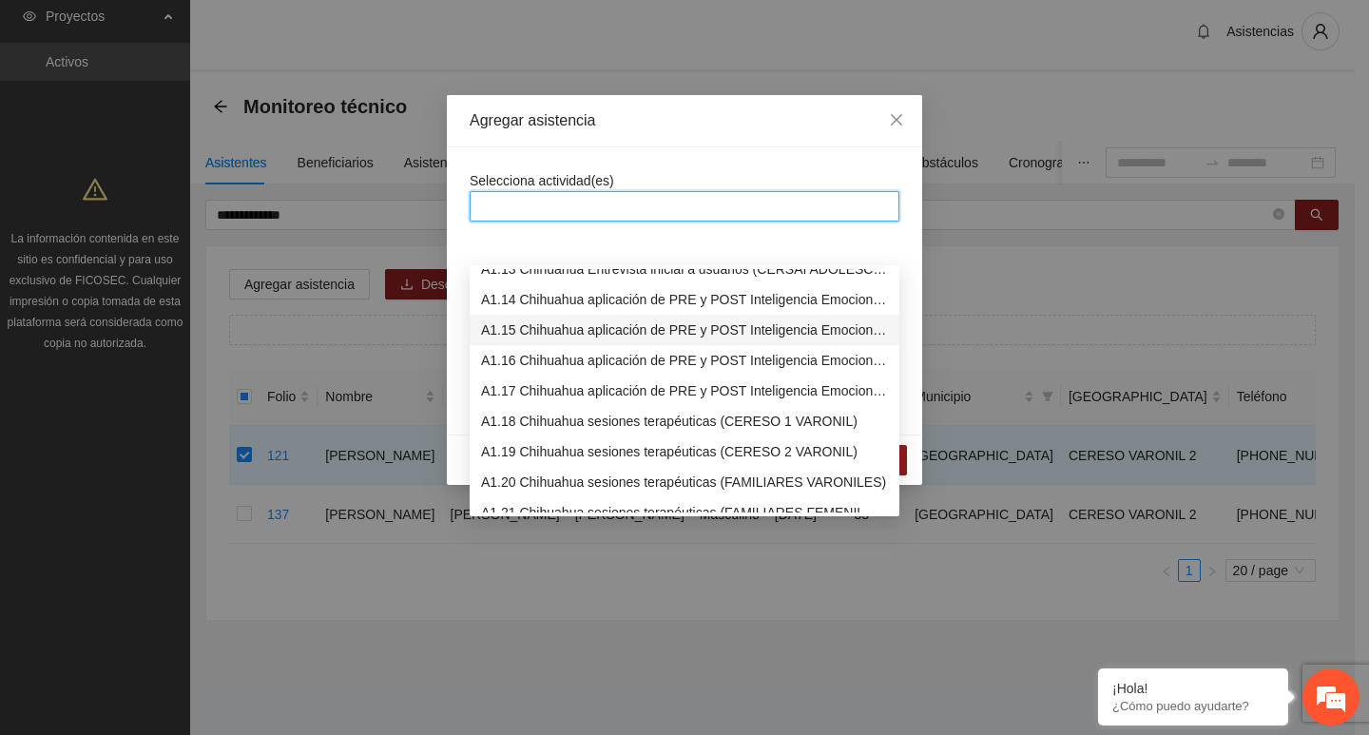
click at [552, 320] on div "A1.15 Chihuahua aplicación de PRE y POST Inteligencia Emocional (CERESO 2 VARON…" at bounding box center [684, 330] width 407 height 21
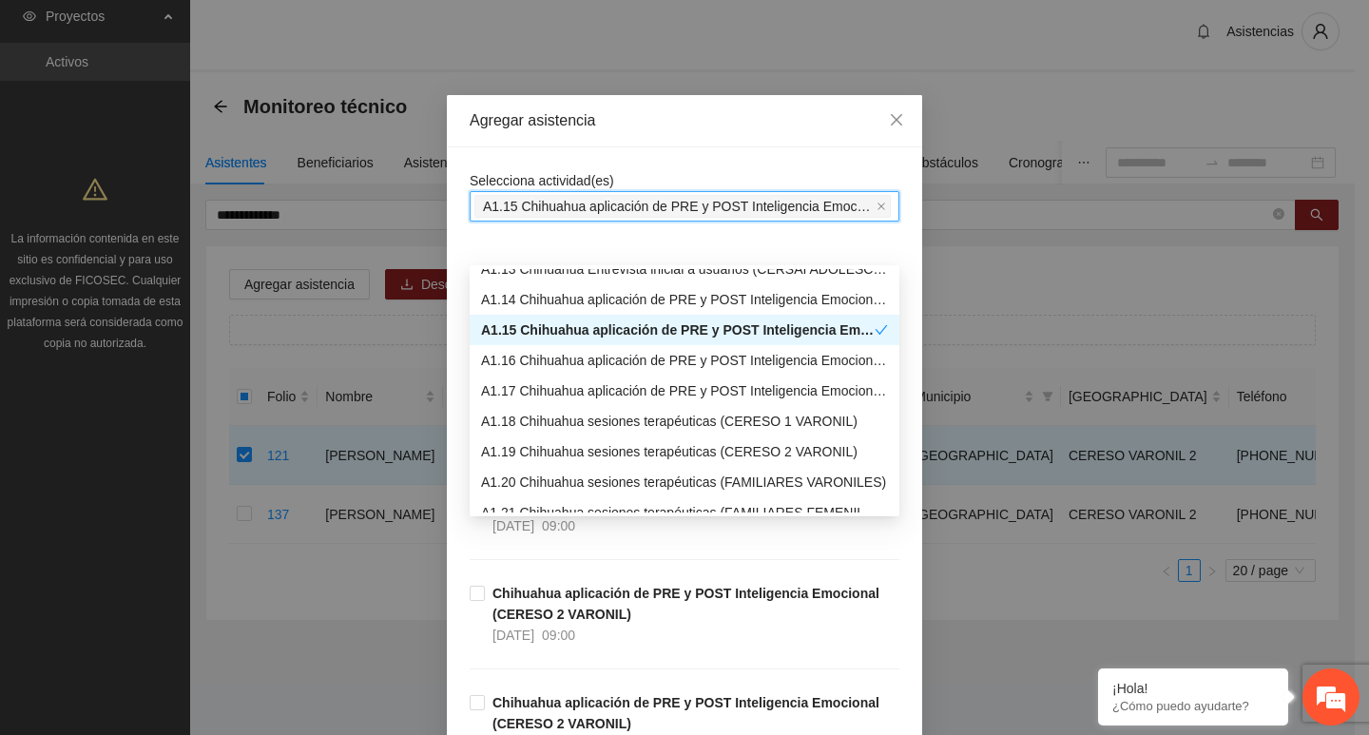
click at [543, 157] on div "Selecciona actividad(es) A1.15 Chihuahua aplicación de PRE y POST Inteligencia …" at bounding box center [684, 618] width 475 height 942
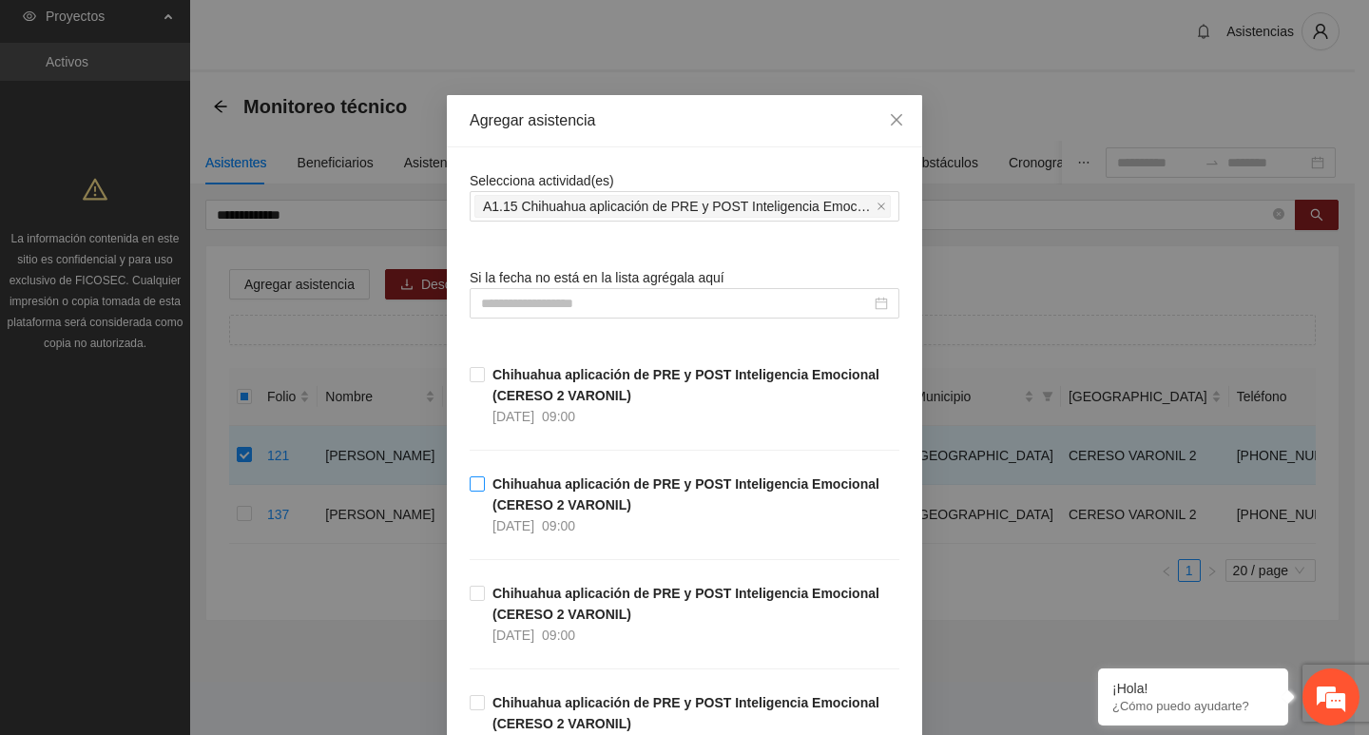
click at [516, 486] on strong "Chihuahua aplicación de PRE y POST Inteligencia Emocional (CERESO 2 VARONIL)" at bounding box center [686, 494] width 387 height 36
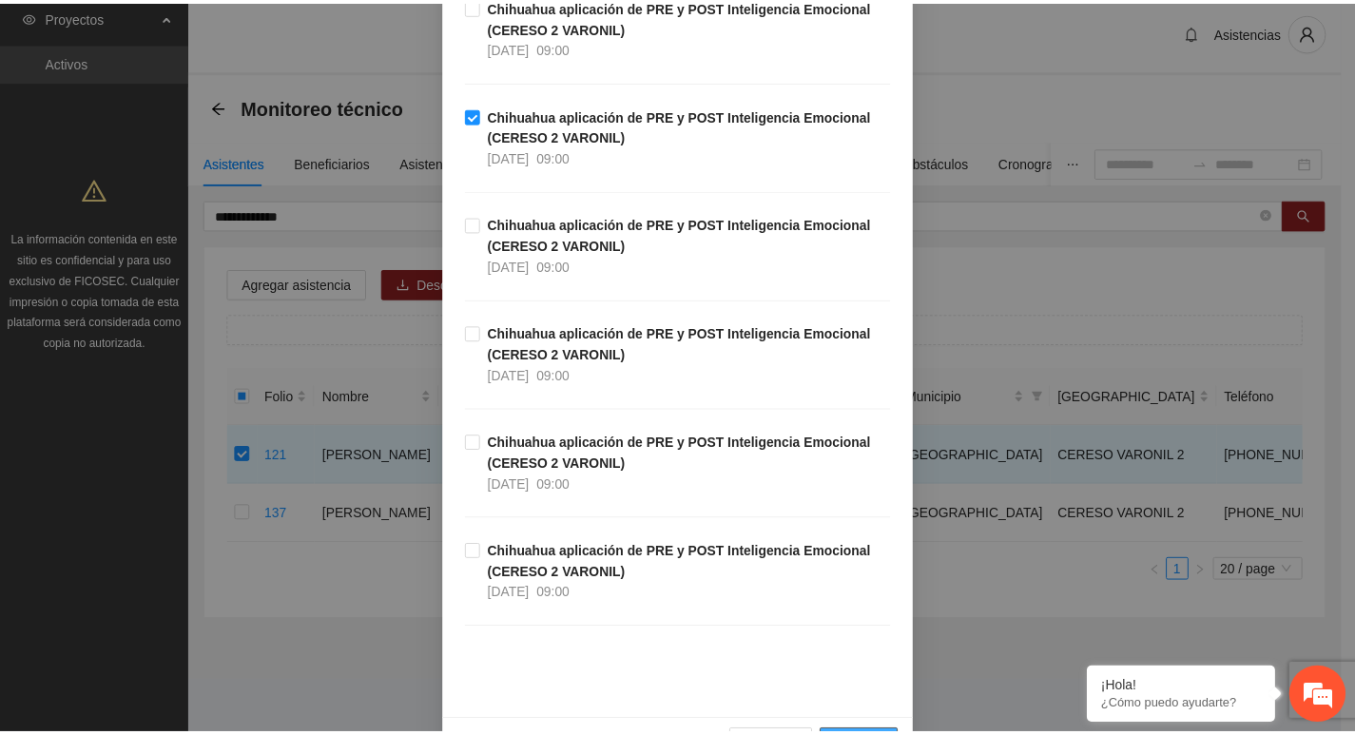
scroll to position [428, 0]
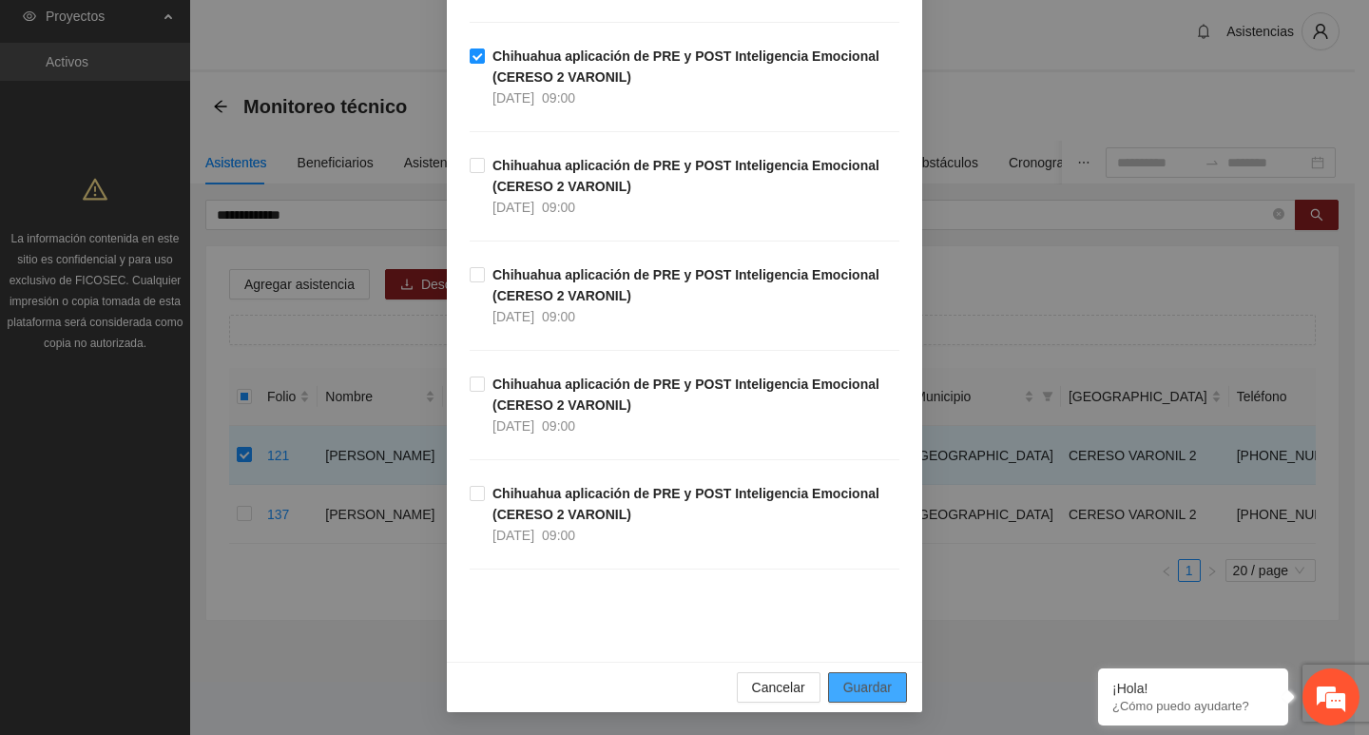
click at [862, 691] on span "Guardar" at bounding box center [867, 687] width 48 height 21
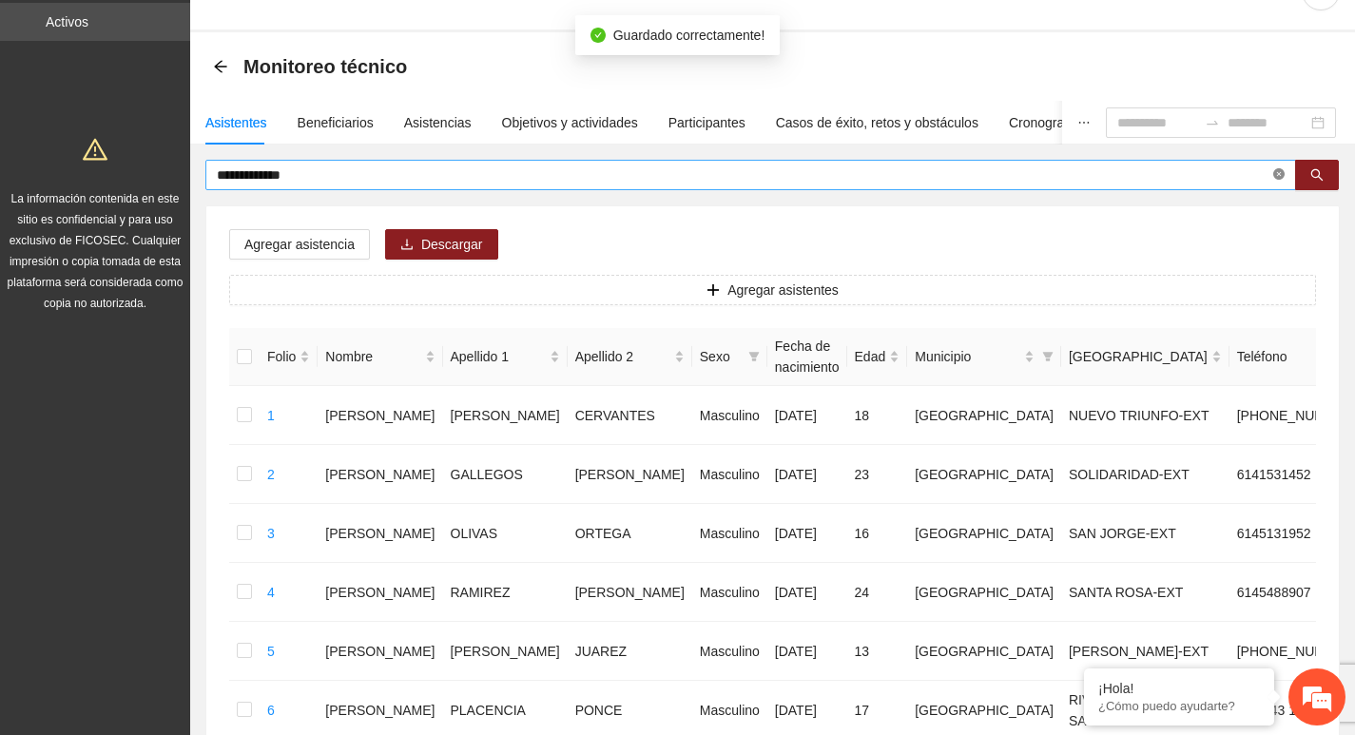
click at [1275, 180] on icon "close-circle" at bounding box center [1278, 173] width 11 height 11
type input "**********"
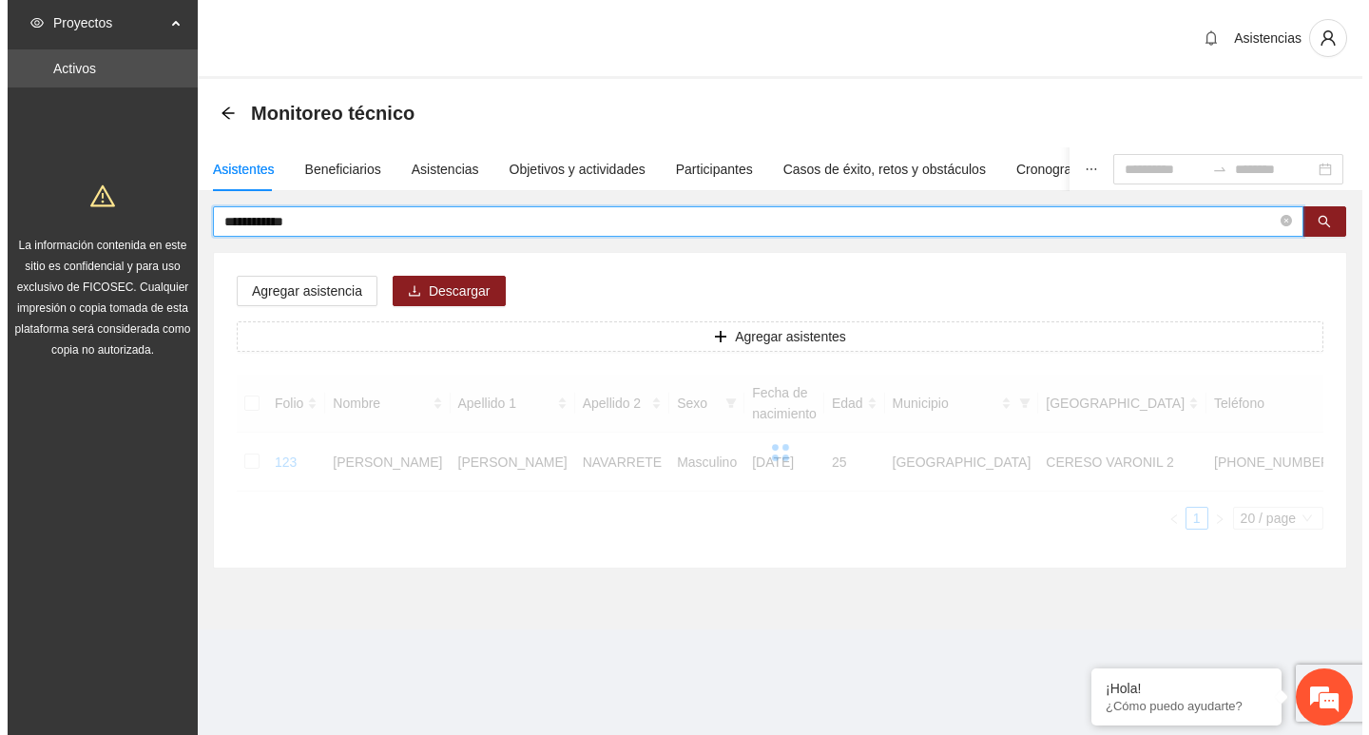
scroll to position [0, 0]
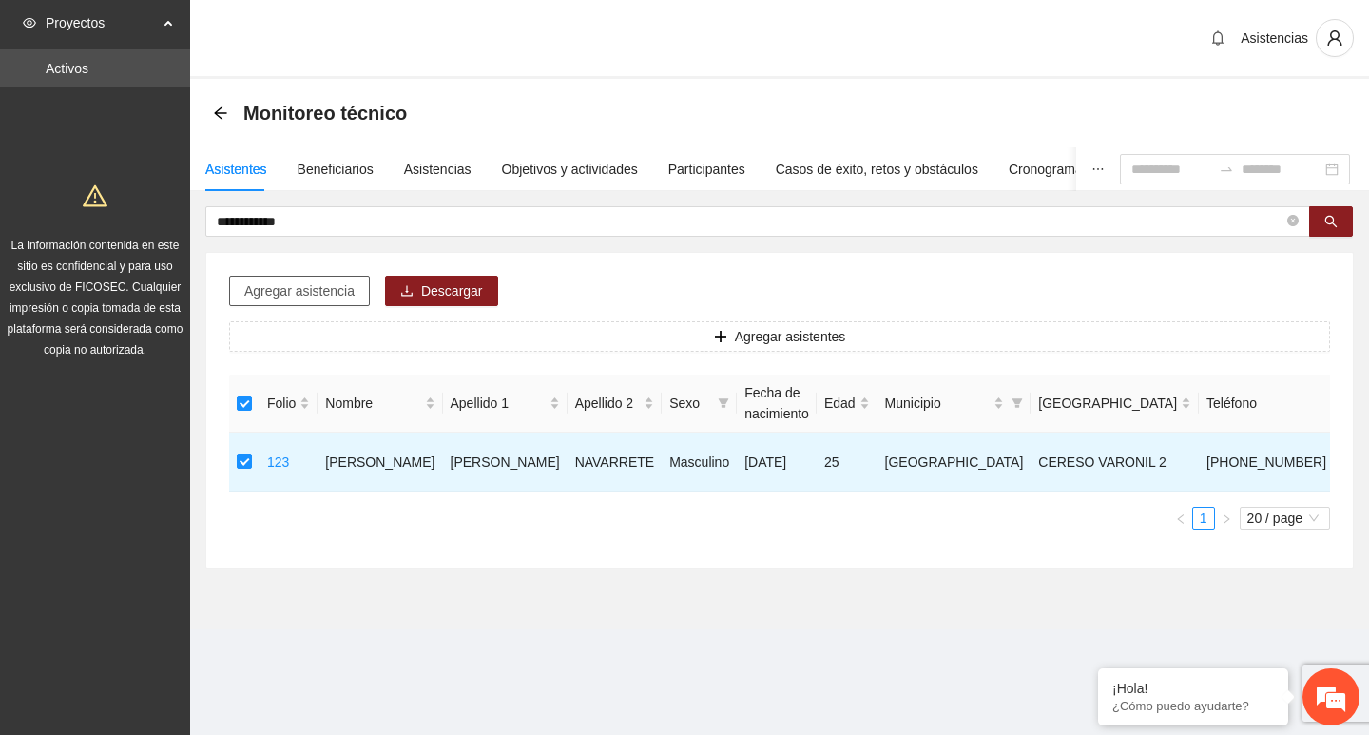
click at [339, 297] on span "Agregar asistencia" at bounding box center [299, 291] width 110 height 21
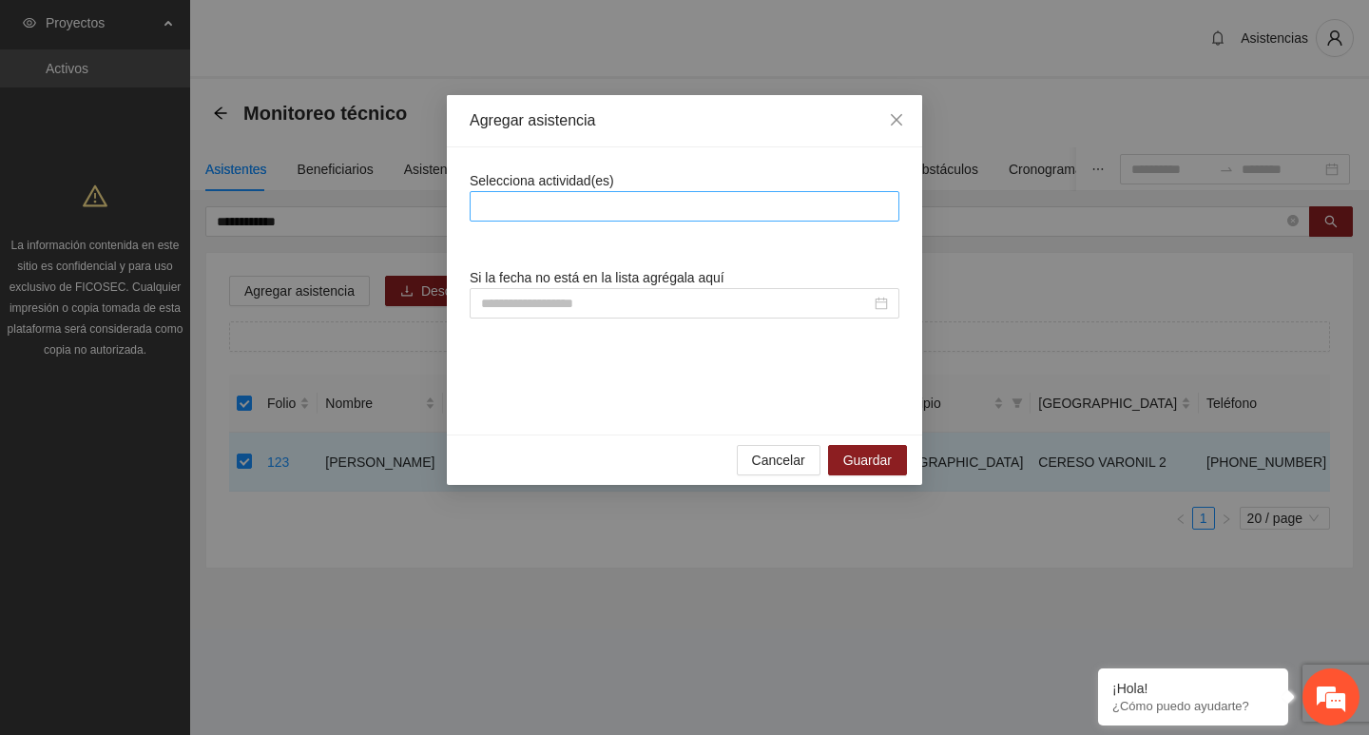
click at [565, 198] on div at bounding box center [685, 206] width 420 height 23
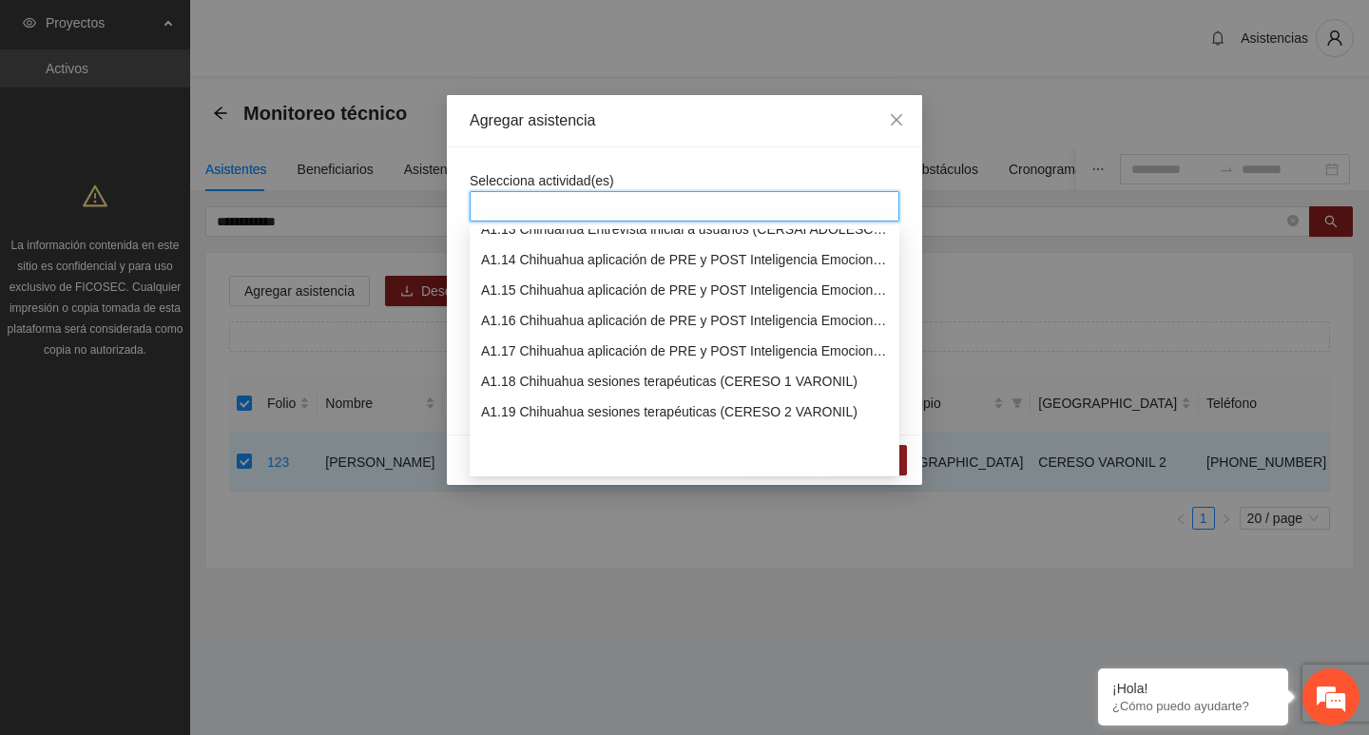
scroll to position [285, 0]
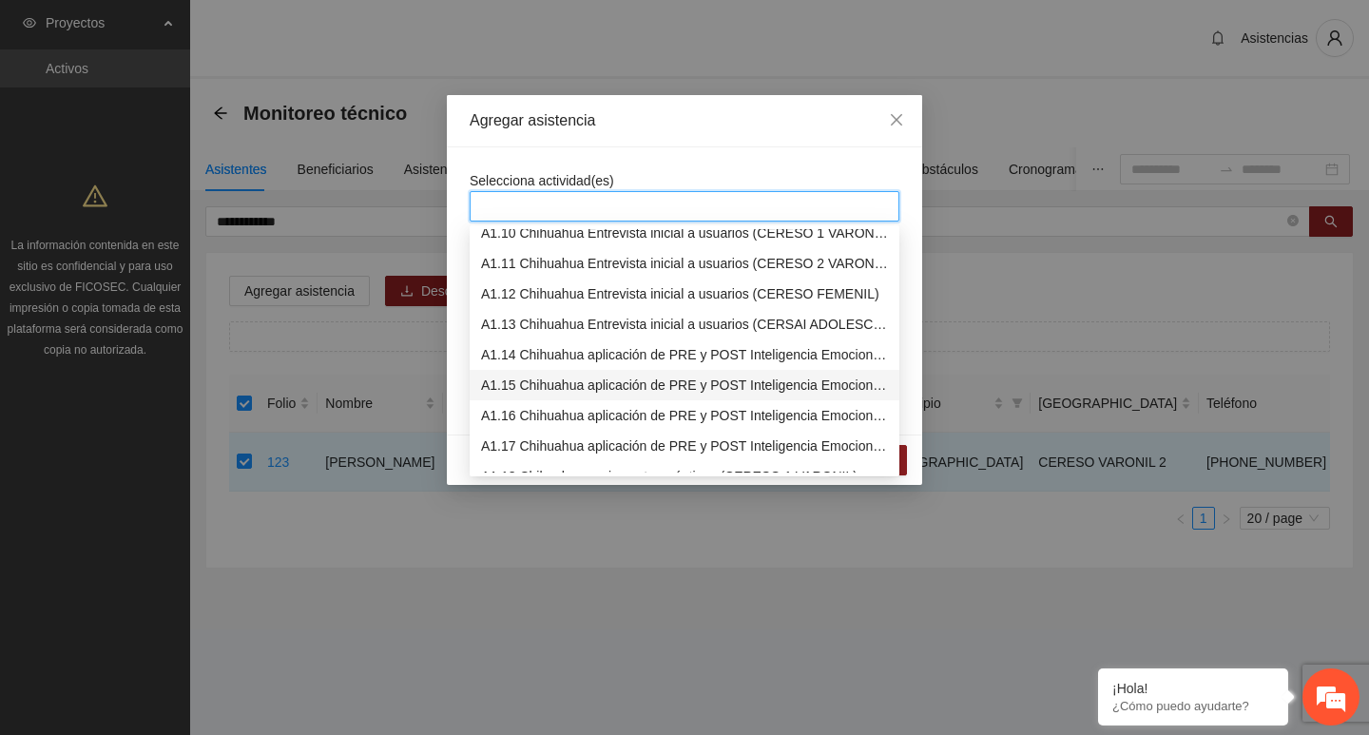
click at [531, 387] on div "A1.15 Chihuahua aplicación de PRE y POST Inteligencia Emocional (CERESO 2 VARON…" at bounding box center [684, 385] width 407 height 21
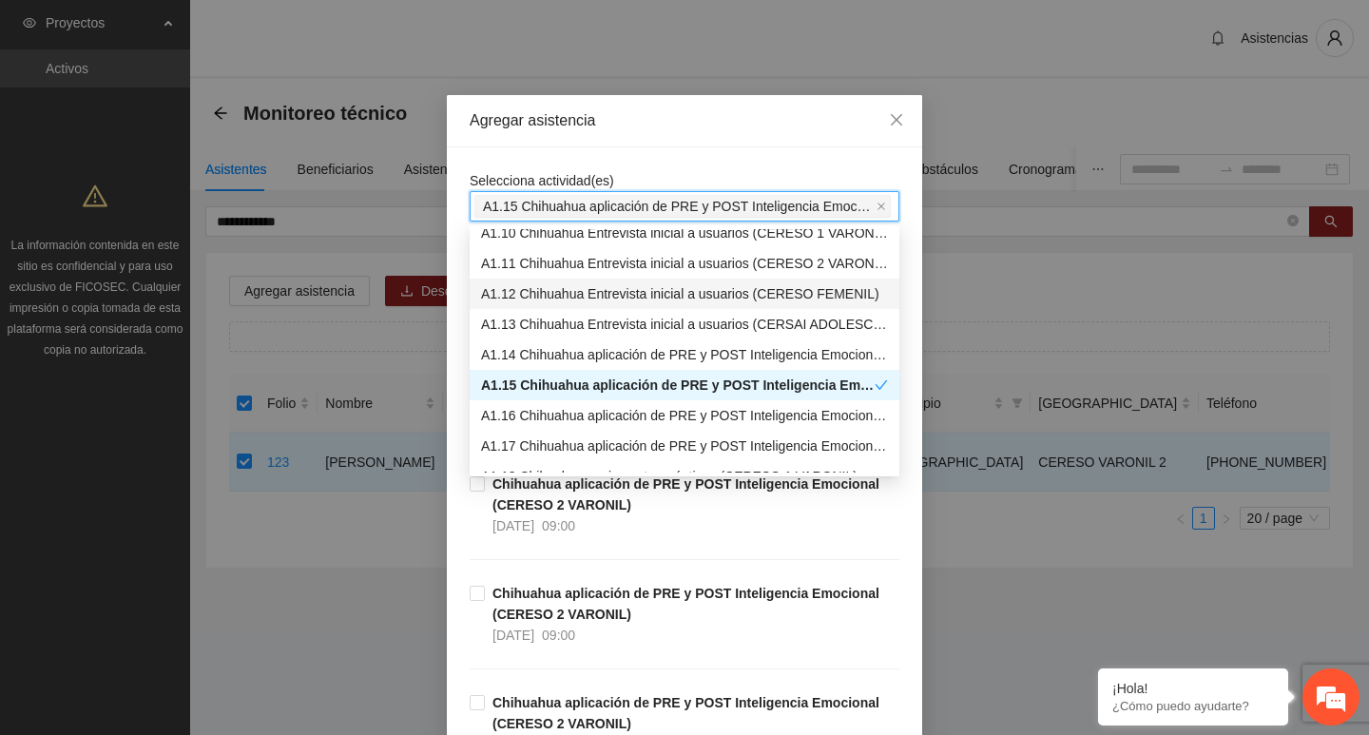
click at [565, 177] on span "Selecciona actividad(es)" at bounding box center [542, 180] width 145 height 15
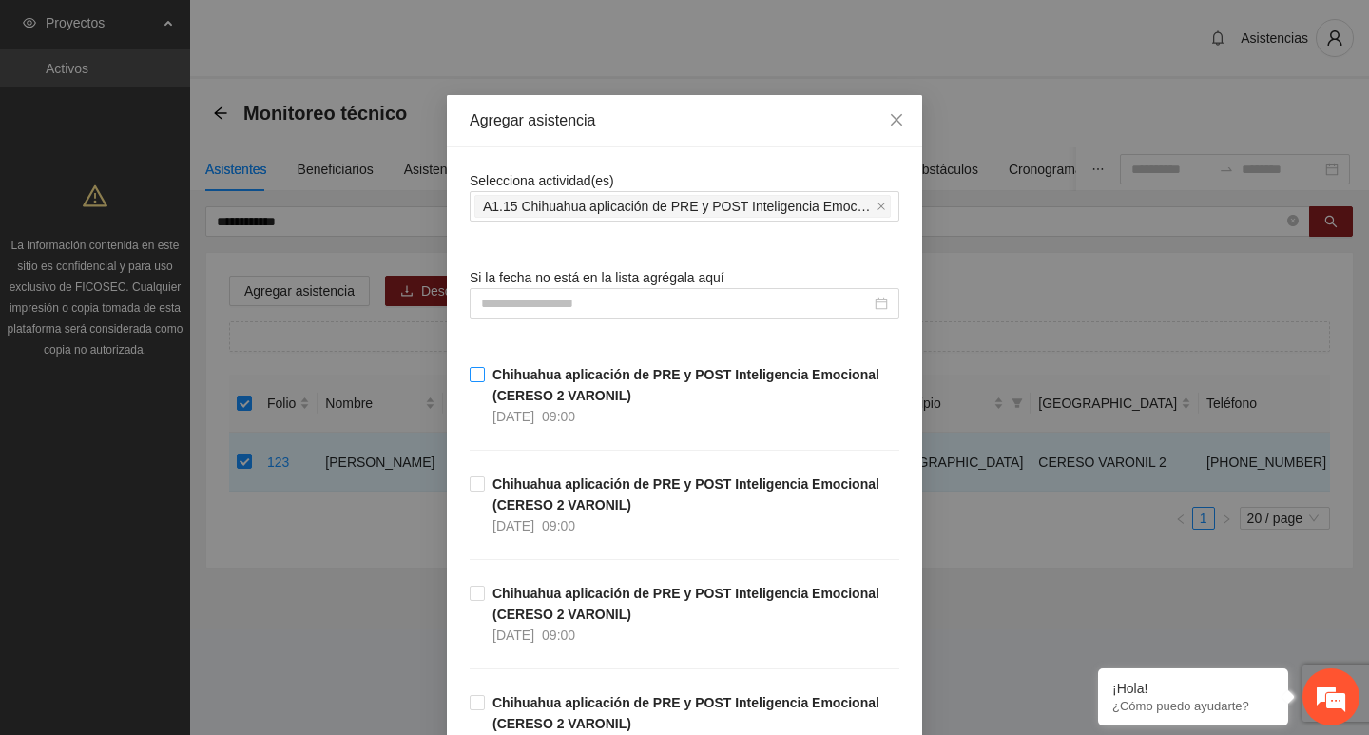
click at [496, 379] on strong "Chihuahua aplicación de PRE y POST Inteligencia Emocional (CERESO 2 VARONIL)" at bounding box center [686, 385] width 387 height 36
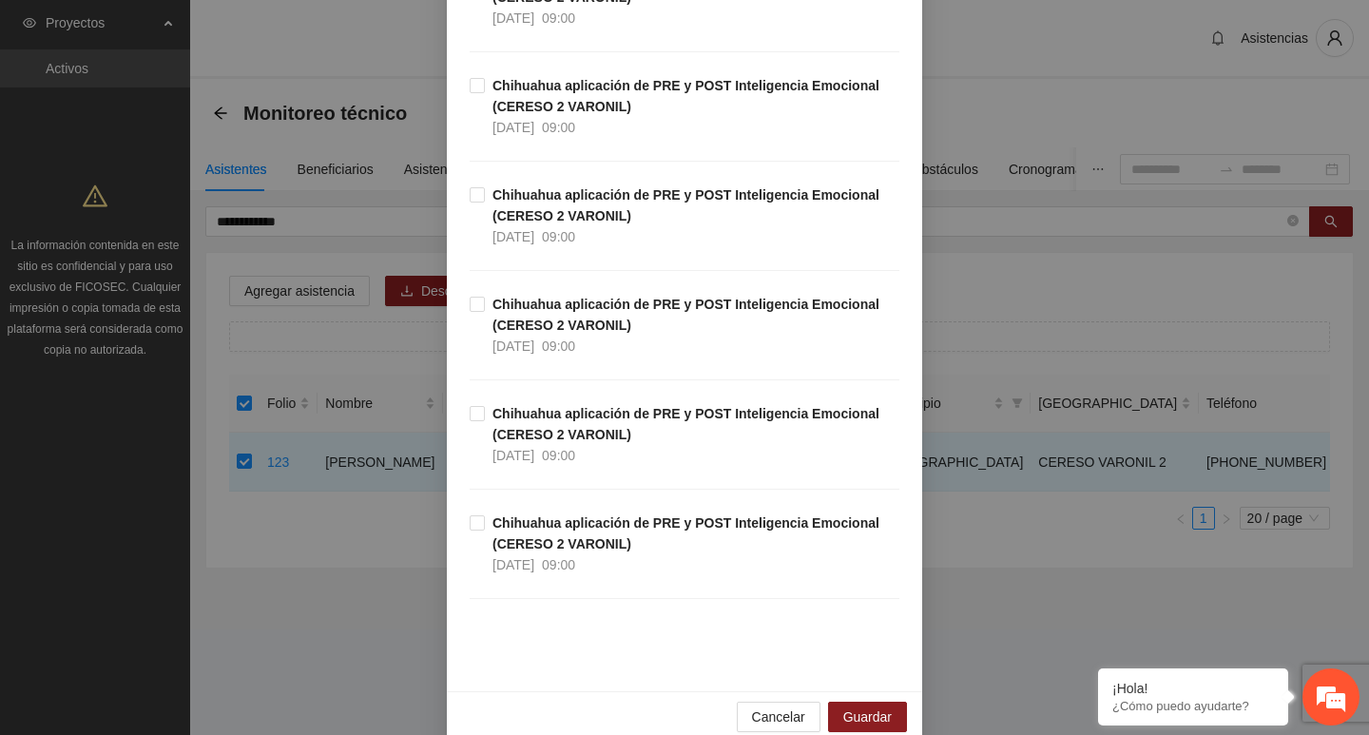
scroll to position [428, 0]
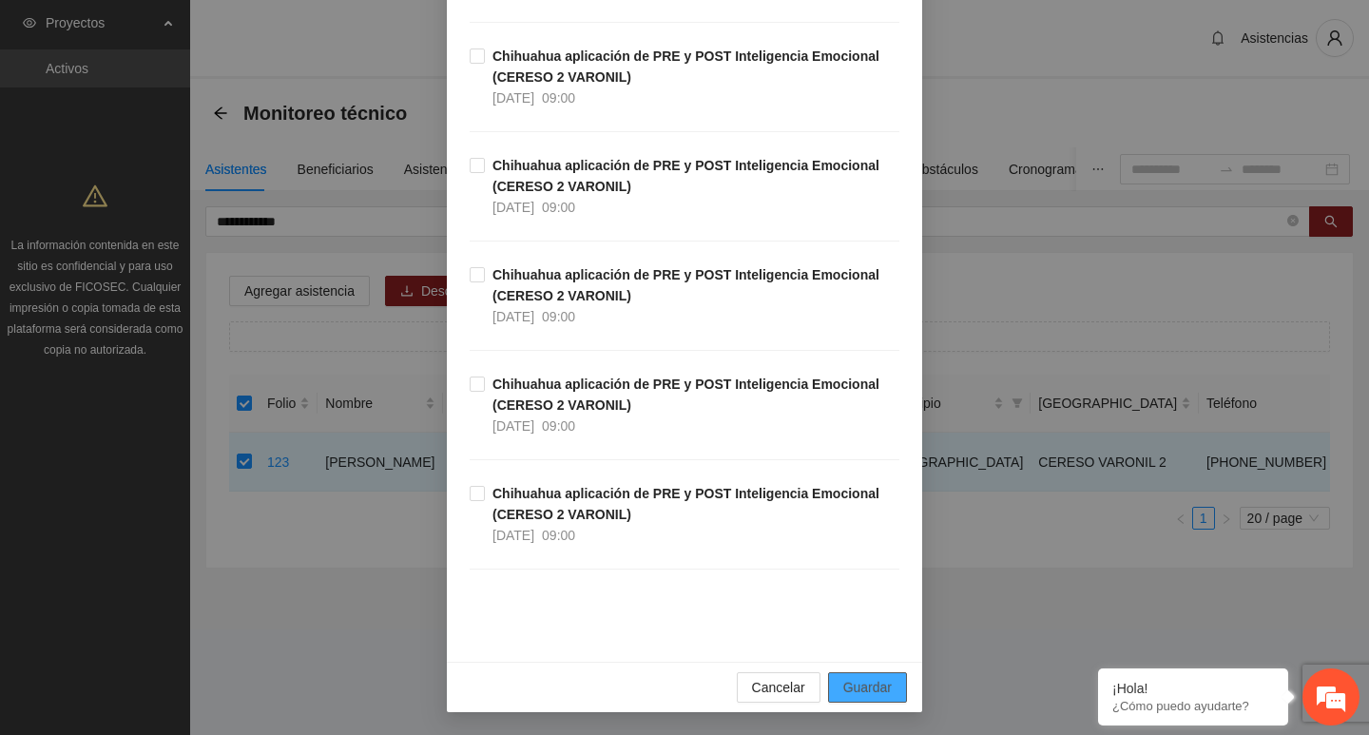
click at [853, 689] on span "Guardar" at bounding box center [867, 687] width 48 height 21
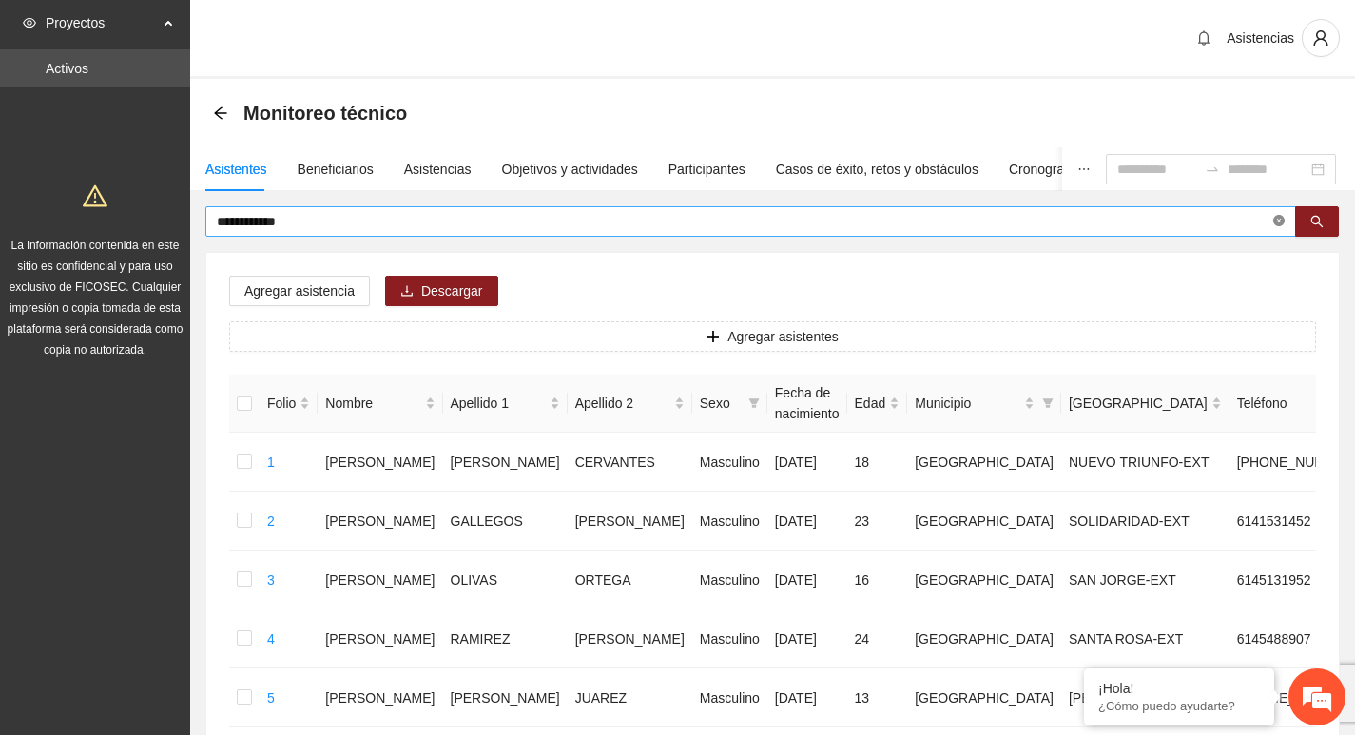
click at [1277, 229] on span at bounding box center [1278, 222] width 11 height 18
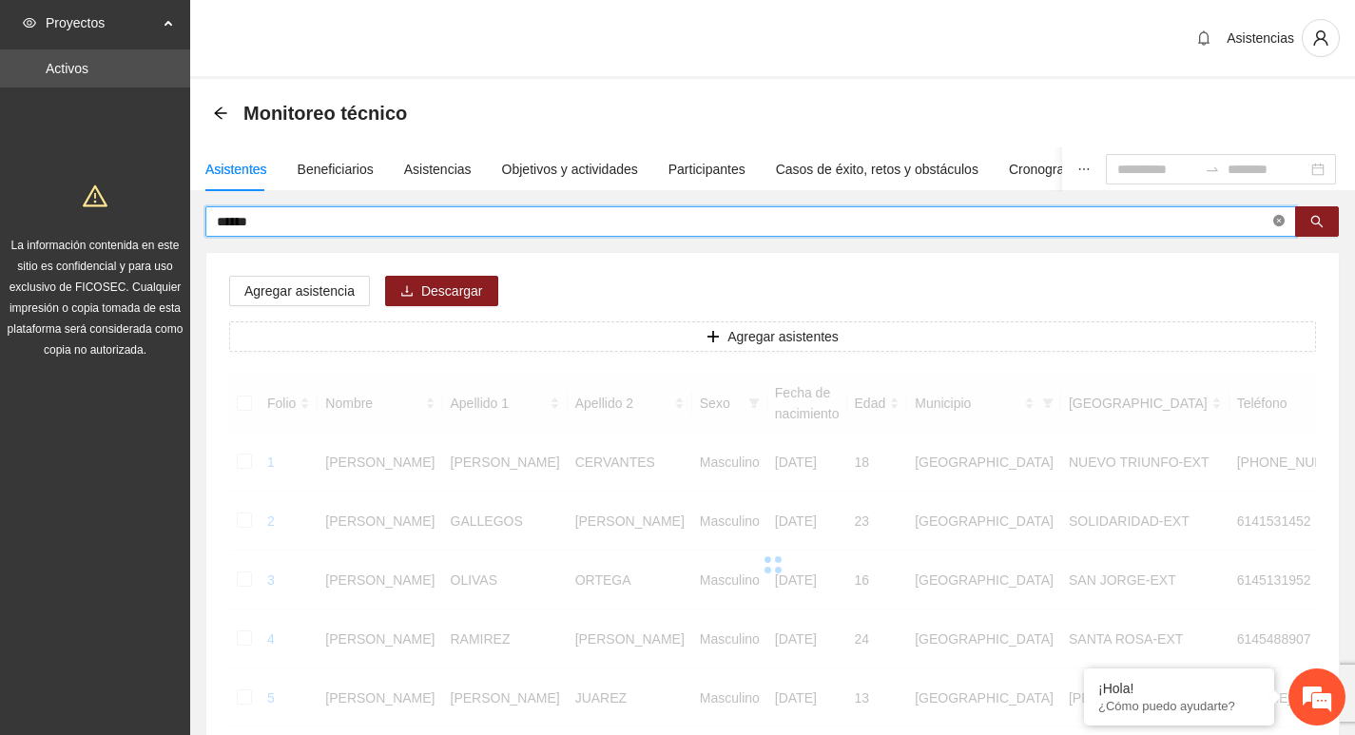
type input "******"
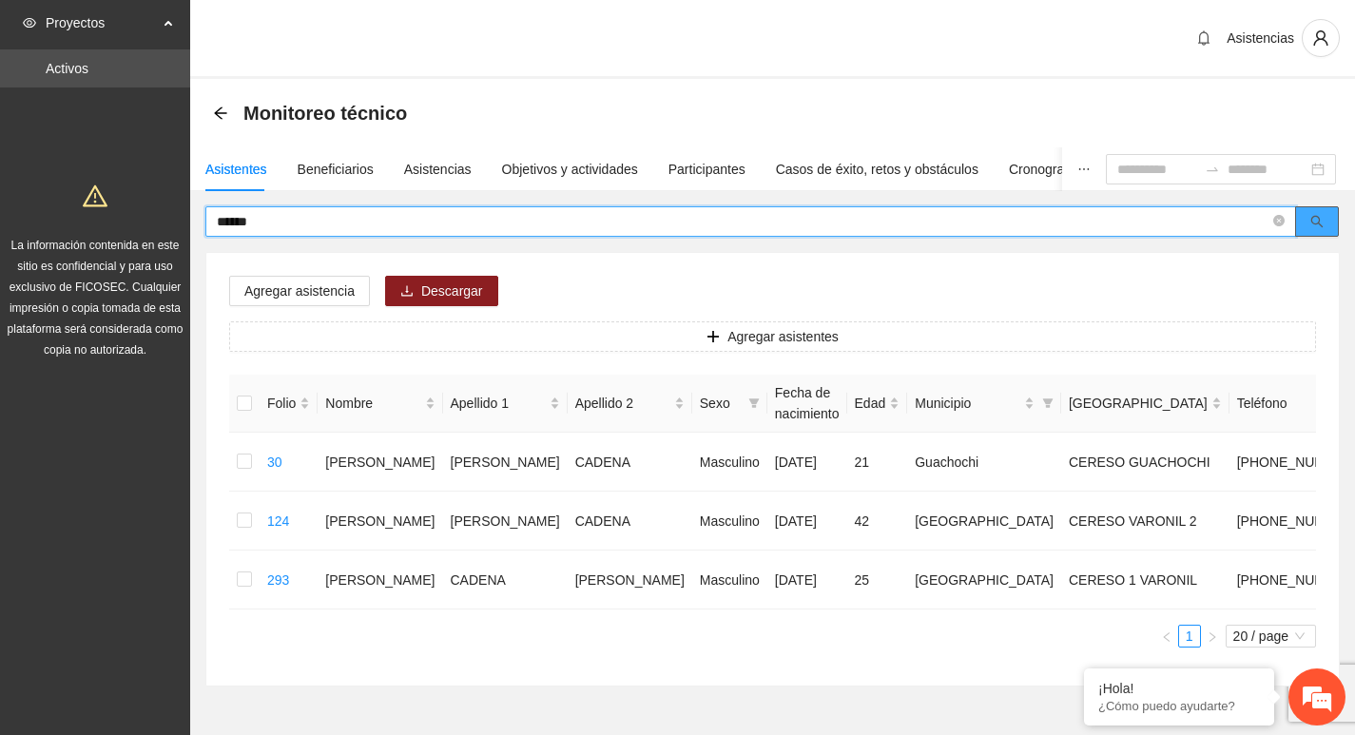
click at [1314, 222] on icon "search" at bounding box center [1316, 221] width 13 height 13
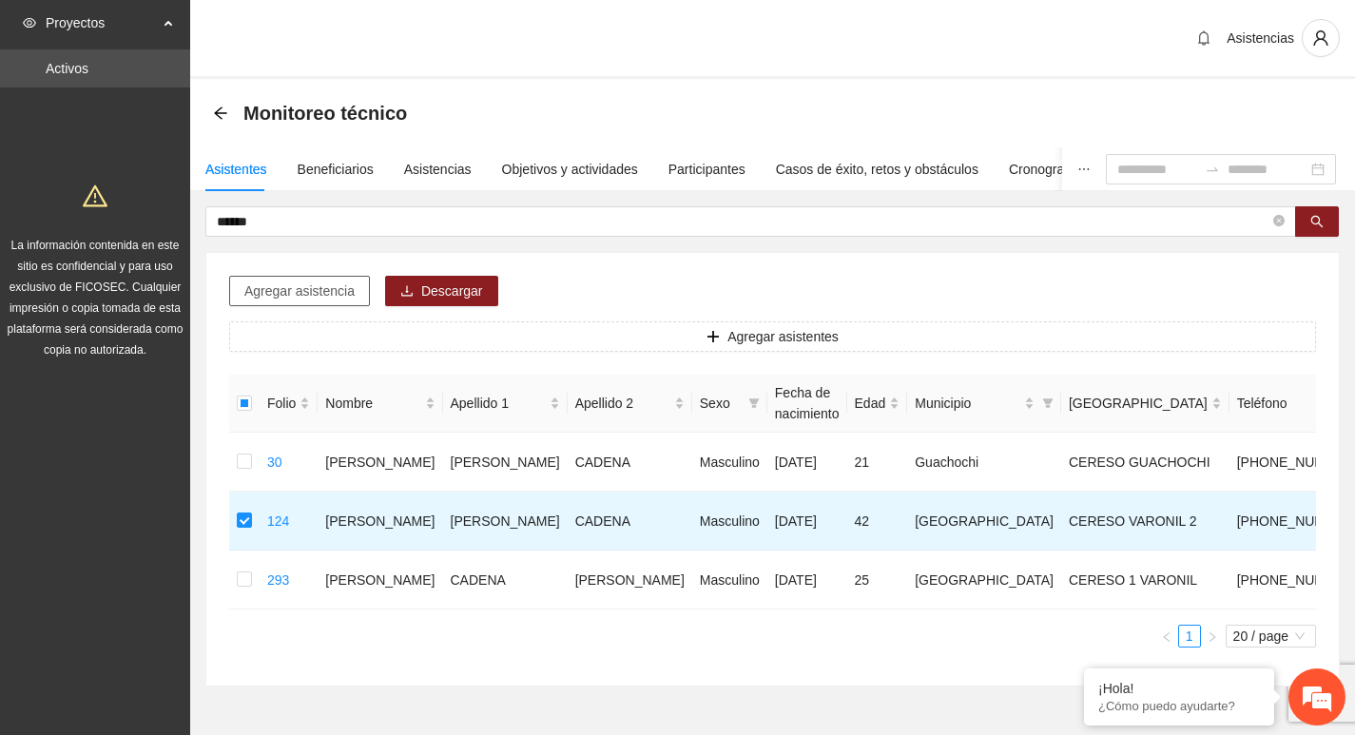
click at [317, 281] on span "Agregar asistencia" at bounding box center [299, 291] width 110 height 21
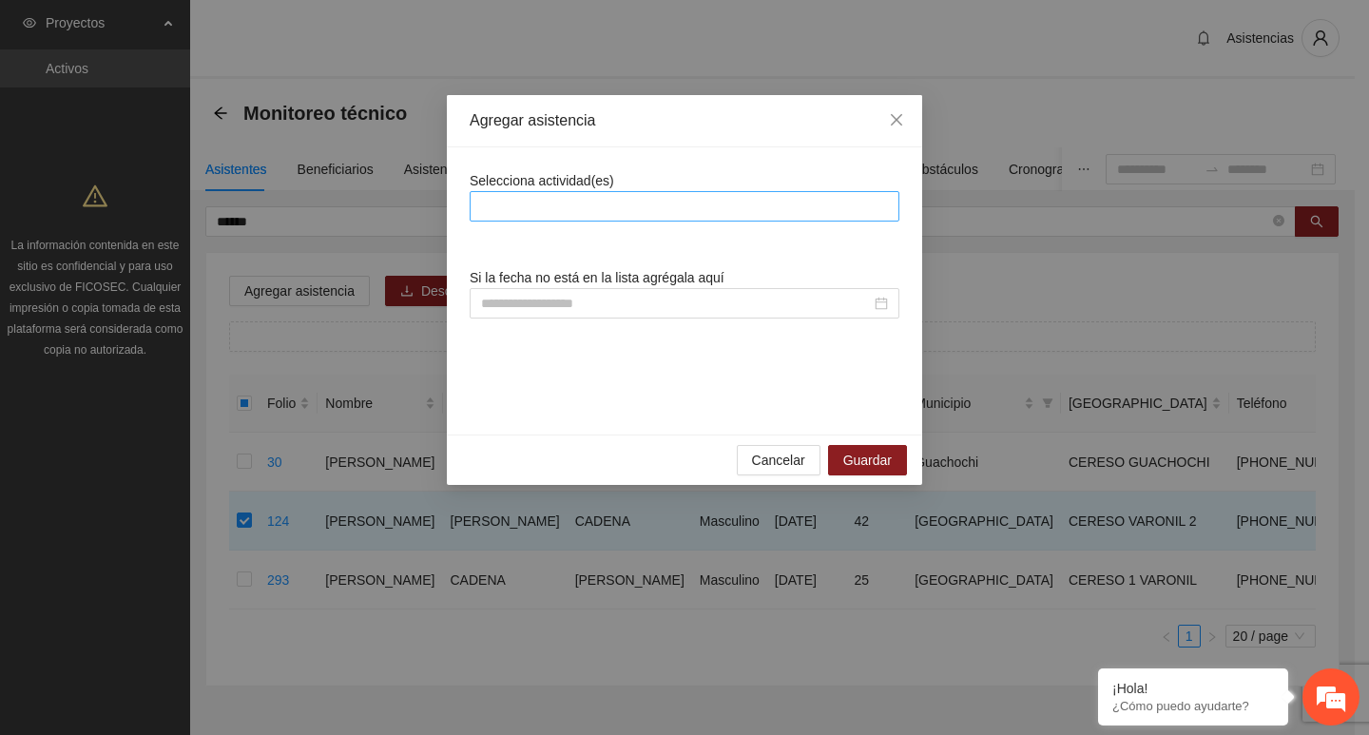
click at [534, 211] on div at bounding box center [685, 206] width 420 height 23
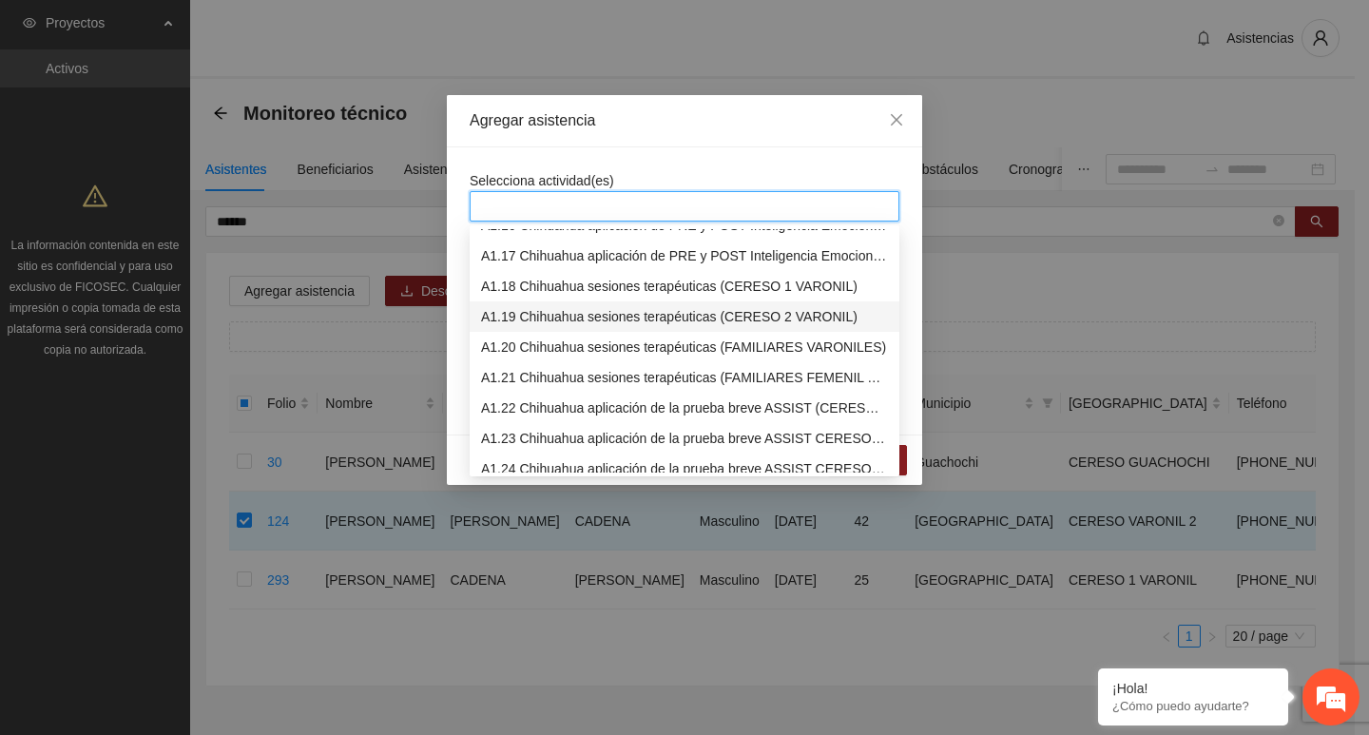
scroll to position [285, 0]
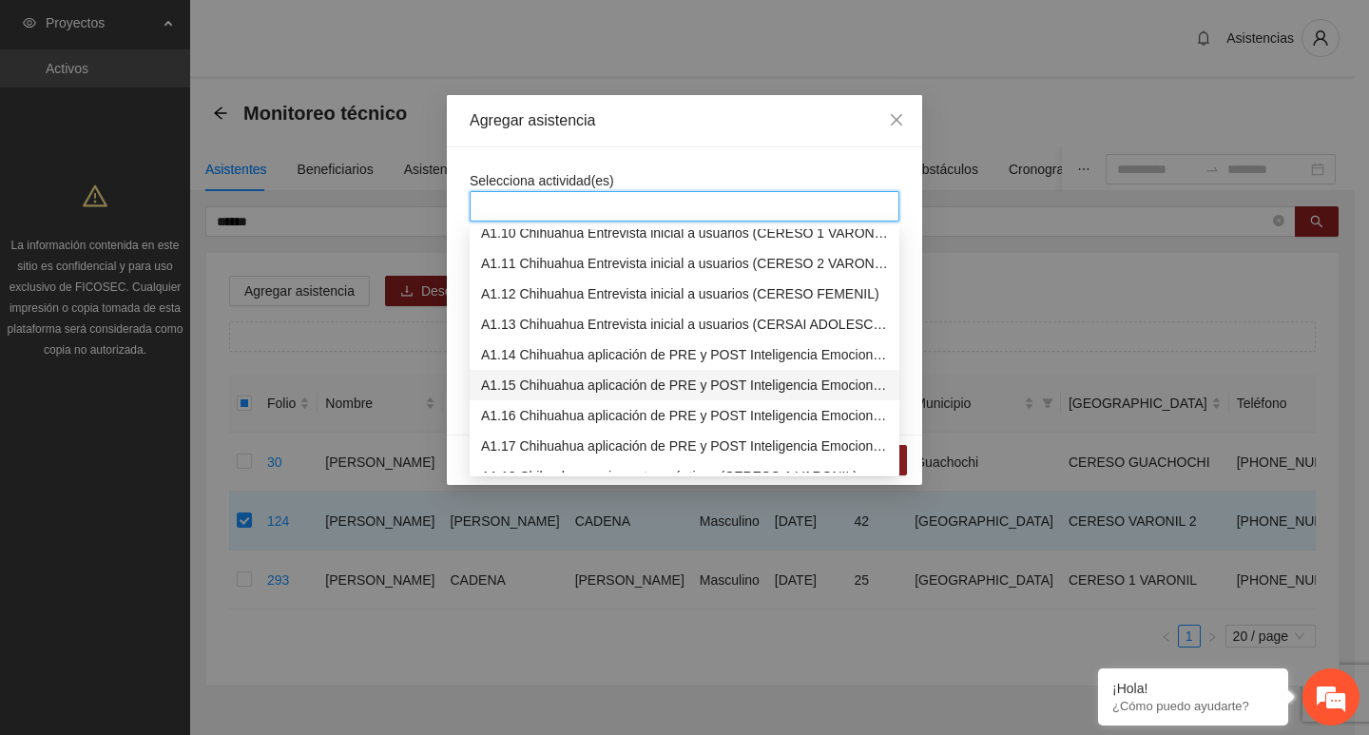
click at [551, 378] on div "A1.15 Chihuahua aplicación de PRE y POST Inteligencia Emocional (CERESO 2 VARON…" at bounding box center [684, 385] width 407 height 21
click at [594, 154] on div "Selecciona actividad(es) Si la fecha no está en la lista agrégala aquí" at bounding box center [684, 290] width 475 height 287
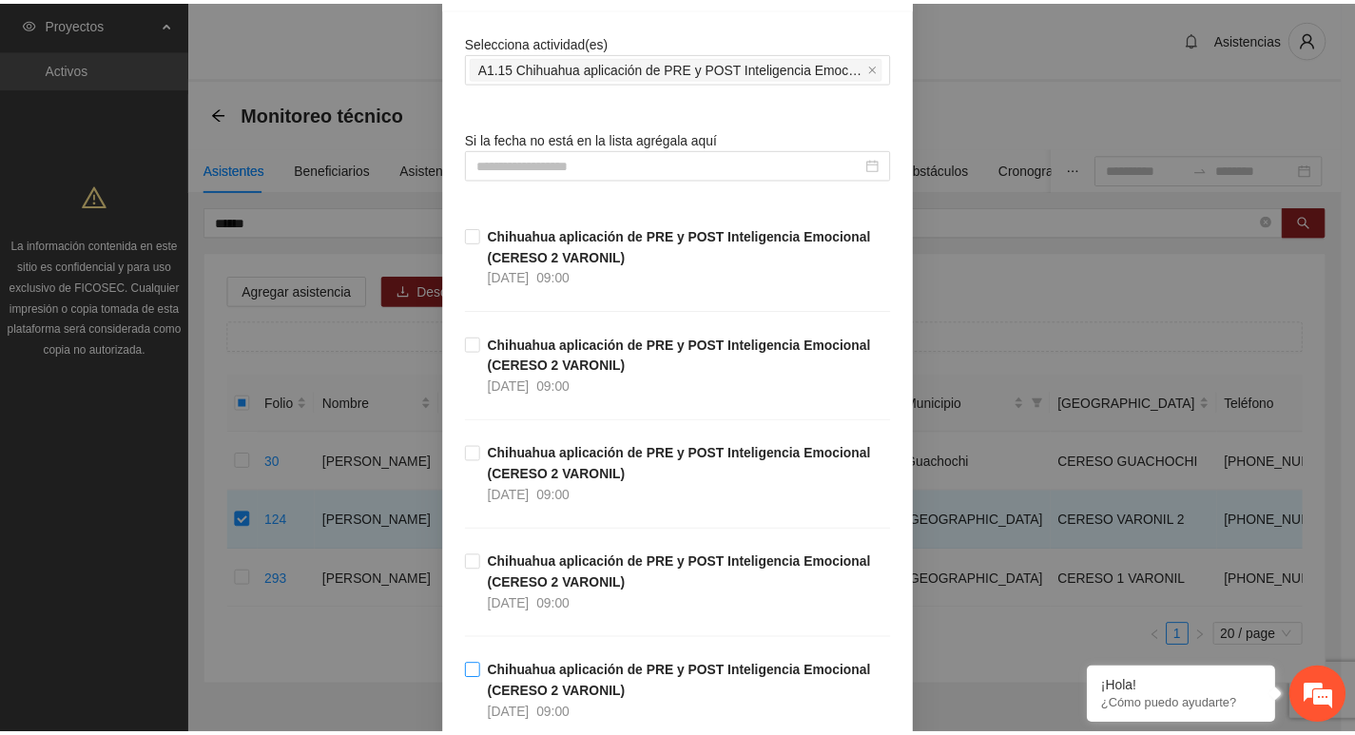
scroll to position [428, 0]
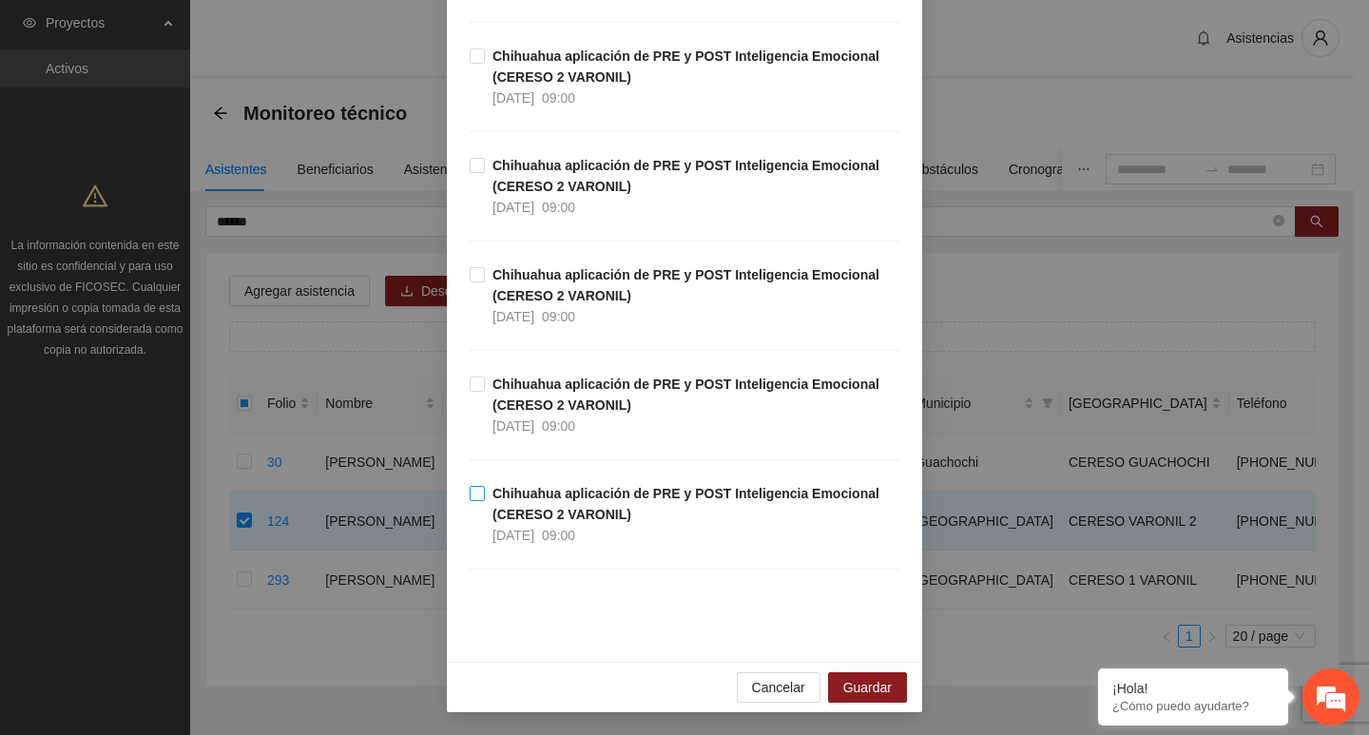
click at [584, 490] on strong "Chihuahua aplicación de PRE y POST Inteligencia Emocional (CERESO 2 VARONIL)" at bounding box center [686, 504] width 387 height 36
click at [585, 364] on div "Chihuahua aplicación de PRE y POST Inteligencia Emocional (CERESO 2 VARONIL) 07…" at bounding box center [685, 318] width 430 height 109
click at [585, 396] on strong "Chihuahua aplicación de PRE y POST Inteligencia Emocional (CERESO 2 VARONIL)" at bounding box center [686, 395] width 387 height 36
click at [485, 490] on span "Chihuahua aplicación de PRE y POST Inteligencia Emocional (CERESO 2 VARONIL) 05…" at bounding box center [692, 514] width 415 height 63
click at [882, 690] on span "Guardar" at bounding box center [867, 687] width 48 height 21
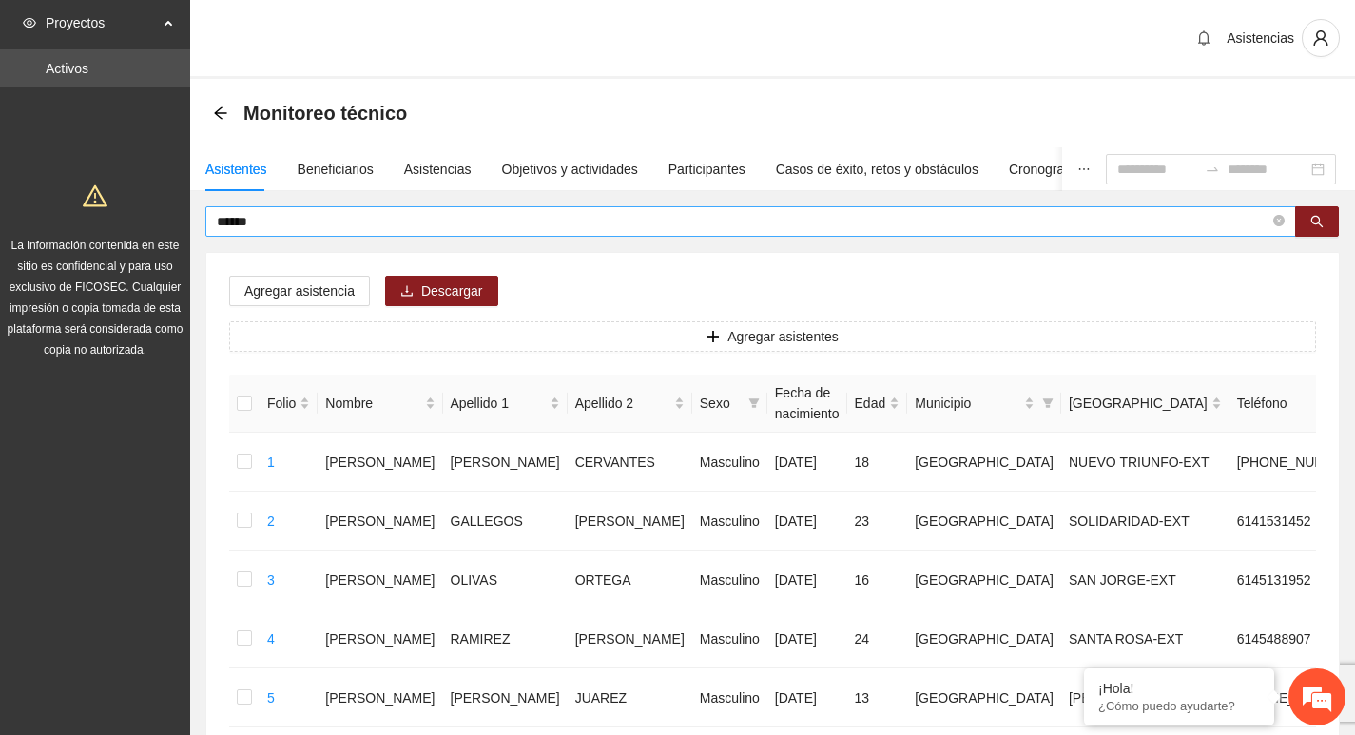
click at [1280, 218] on icon "close-circle" at bounding box center [1278, 220] width 11 height 11
type input "*********"
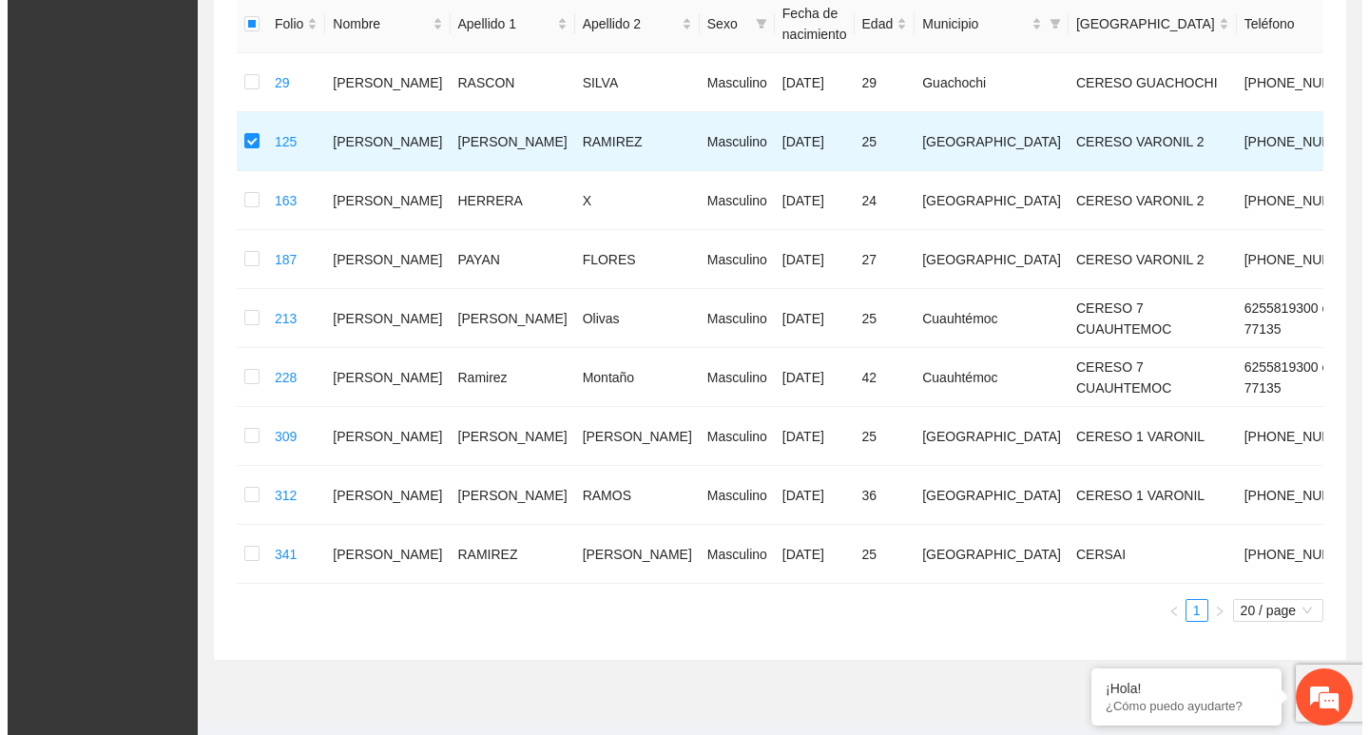
scroll to position [95, 0]
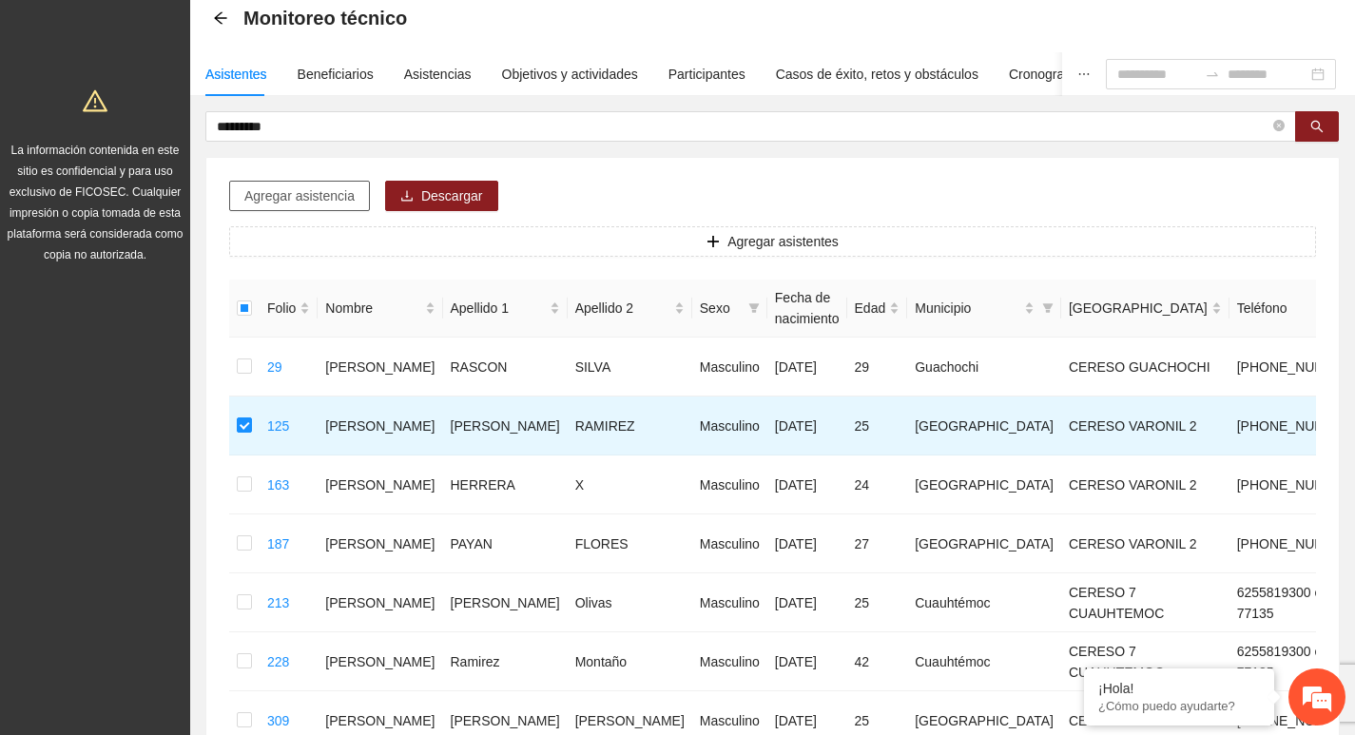
click at [281, 195] on span "Agregar asistencia" at bounding box center [299, 195] width 110 height 21
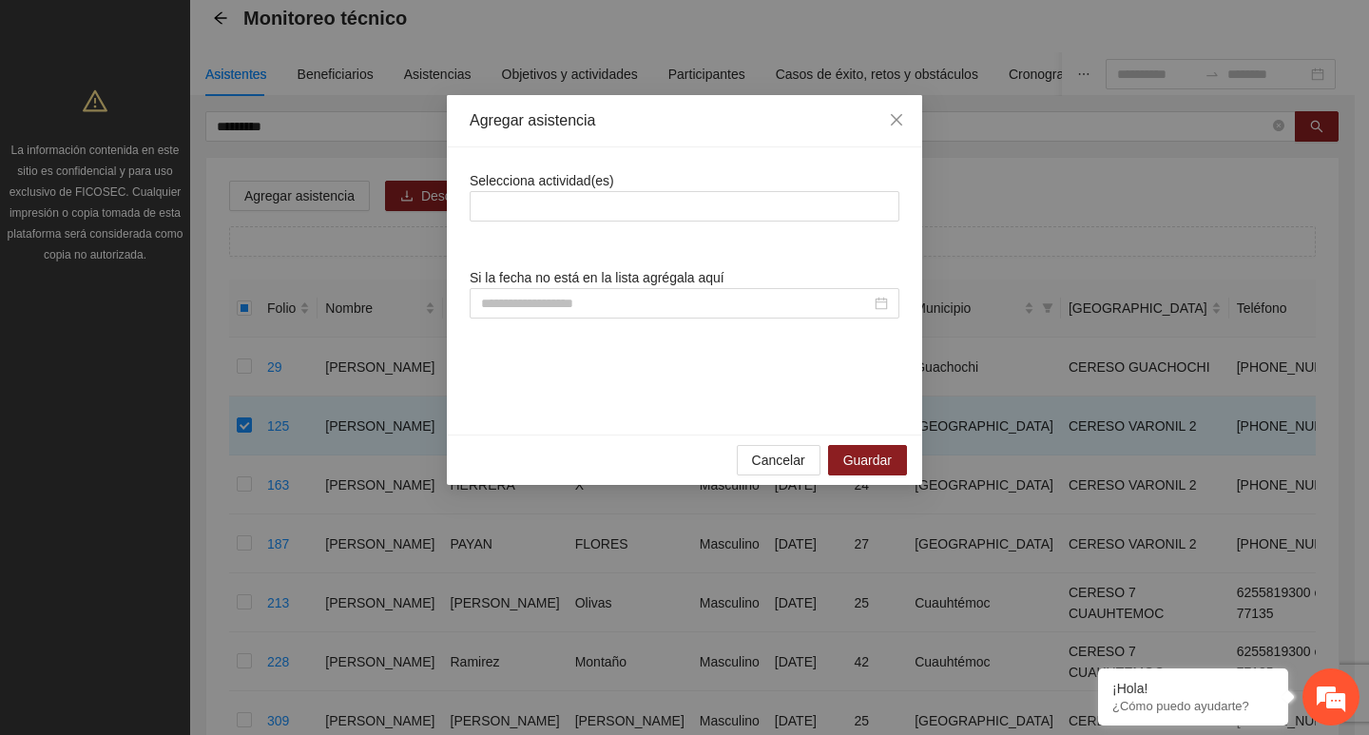
click at [586, 155] on div "Selecciona actividad(es) Si la fecha no está en la lista agrégala aquí" at bounding box center [684, 290] width 475 height 287
click at [587, 208] on div at bounding box center [685, 206] width 420 height 23
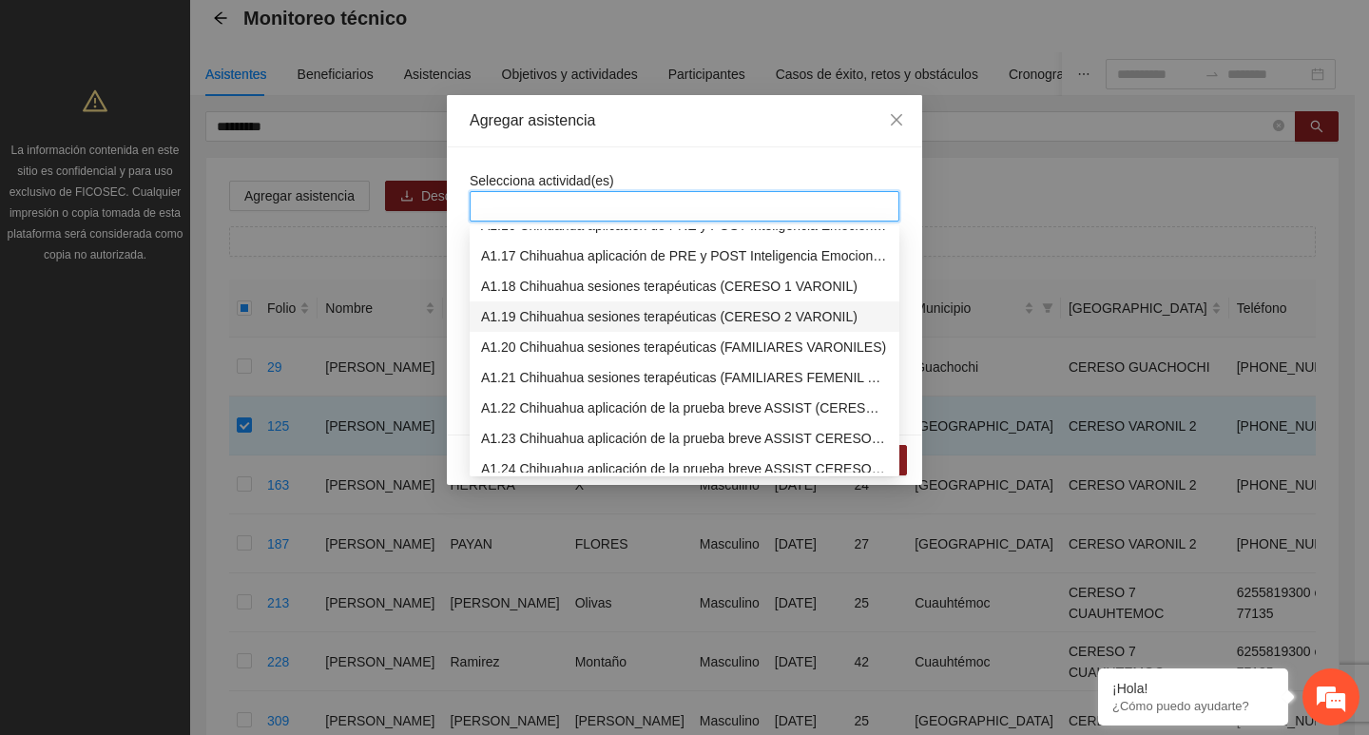
scroll to position [285, 0]
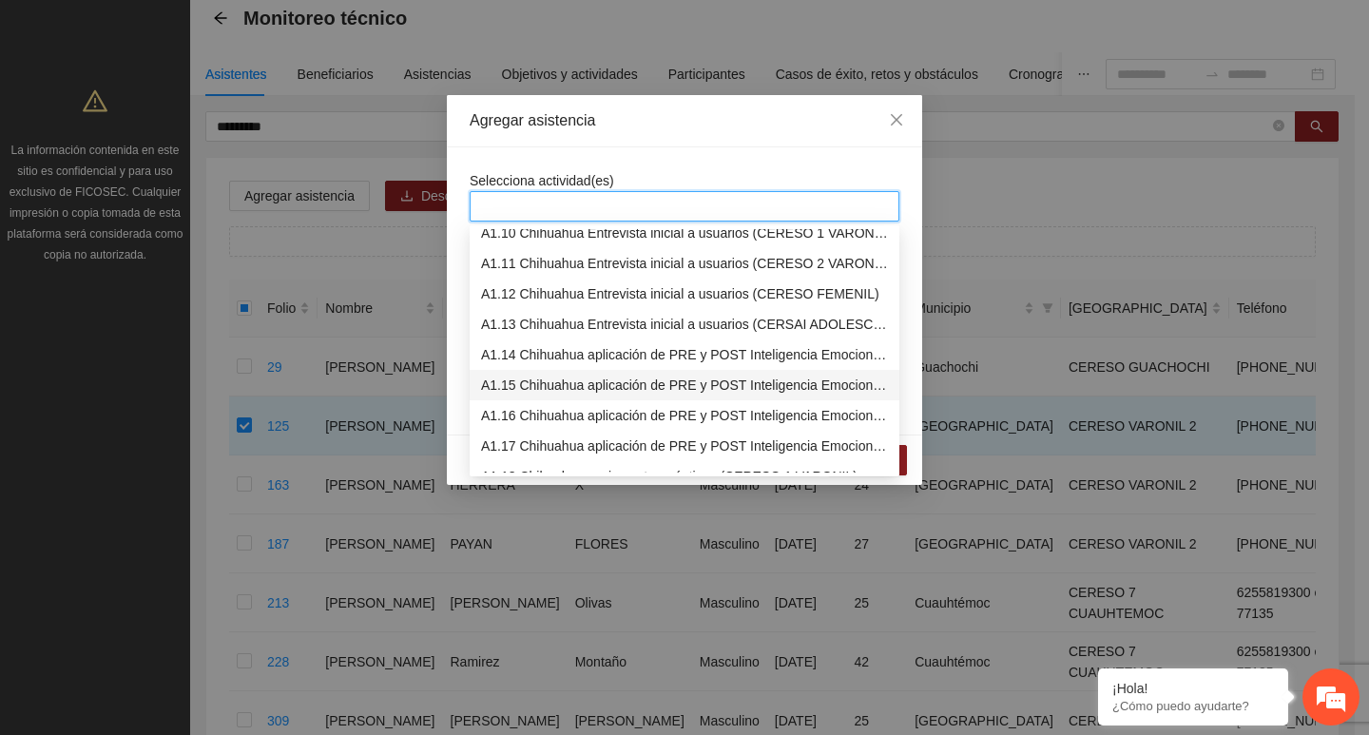
click at [554, 379] on div "A1.15 Chihuahua aplicación de PRE y POST Inteligencia Emocional (CERESO 2 VARON…" at bounding box center [684, 385] width 407 height 21
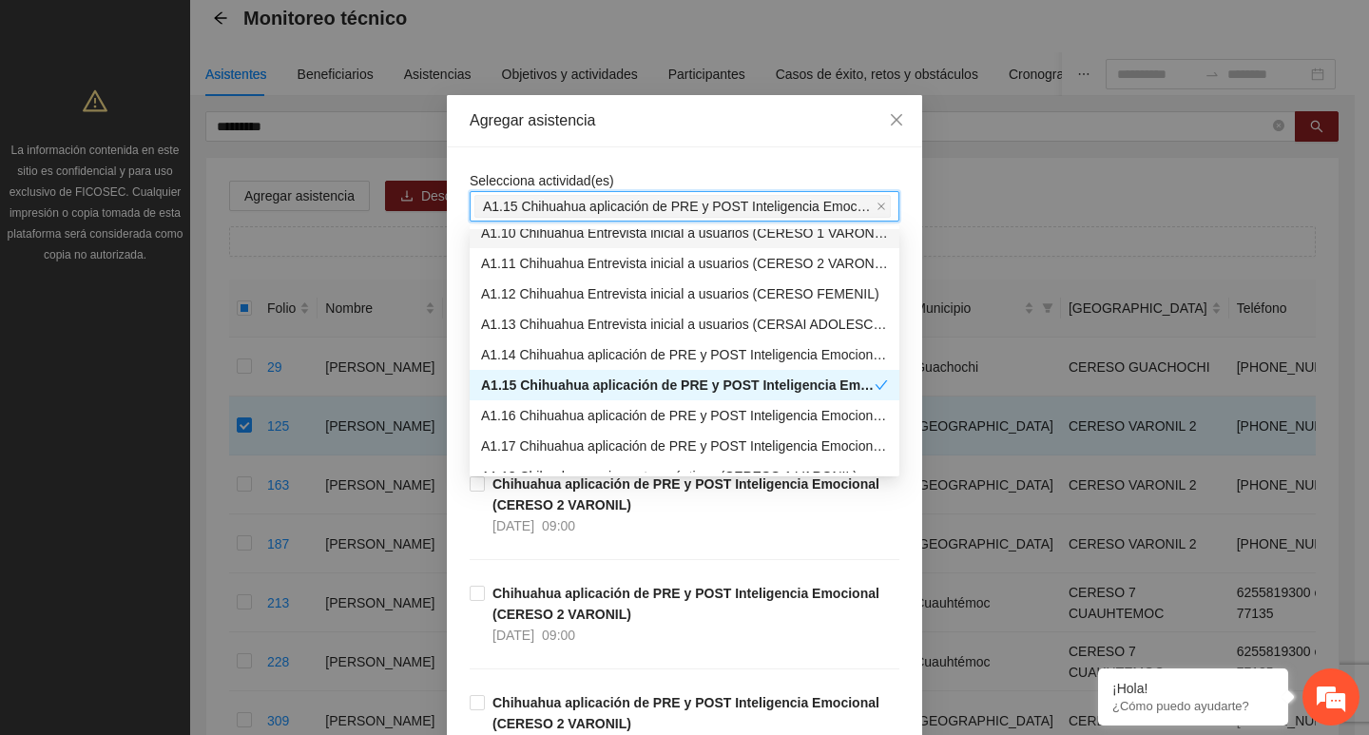
click at [596, 136] on div "Agregar asistencia" at bounding box center [684, 121] width 475 height 52
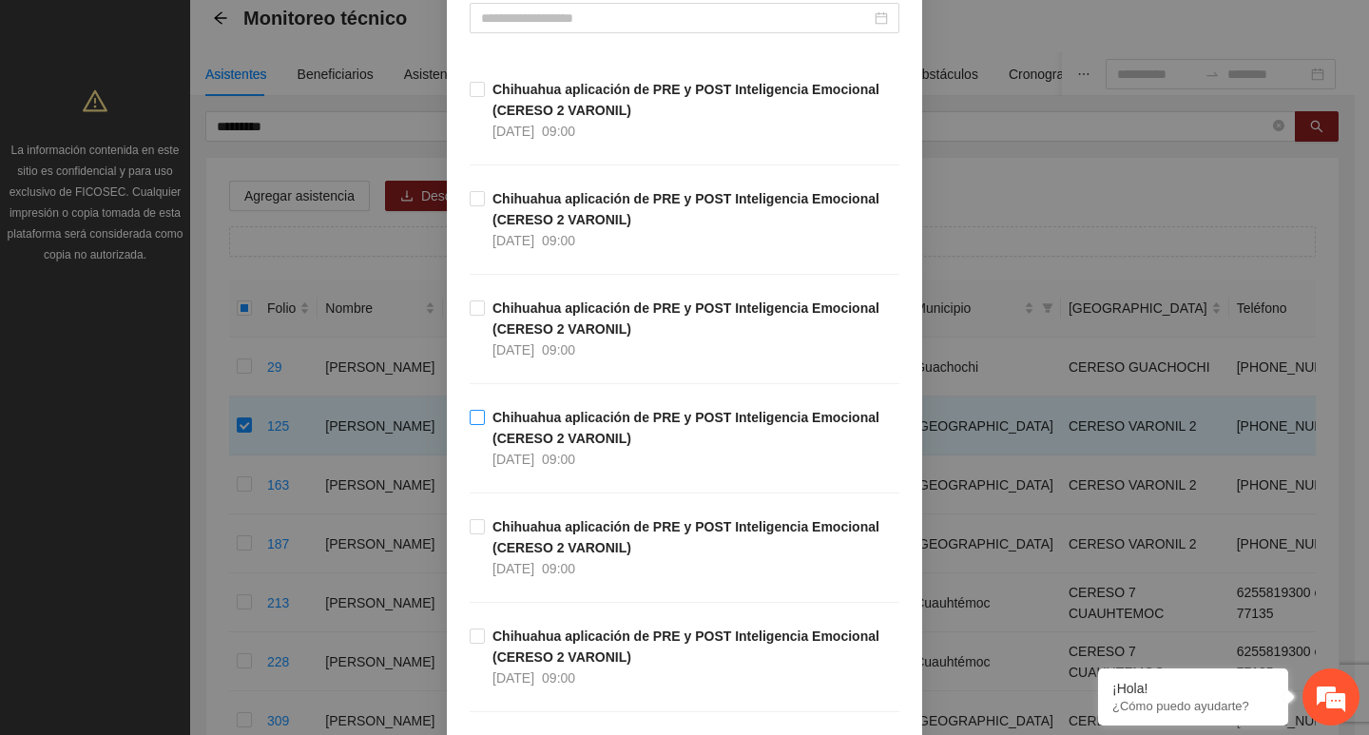
click at [494, 426] on span "Chihuahua aplicación de PRE y POST Inteligencia Emocional (CERESO 2 VARONIL) 07…" at bounding box center [692, 438] width 415 height 63
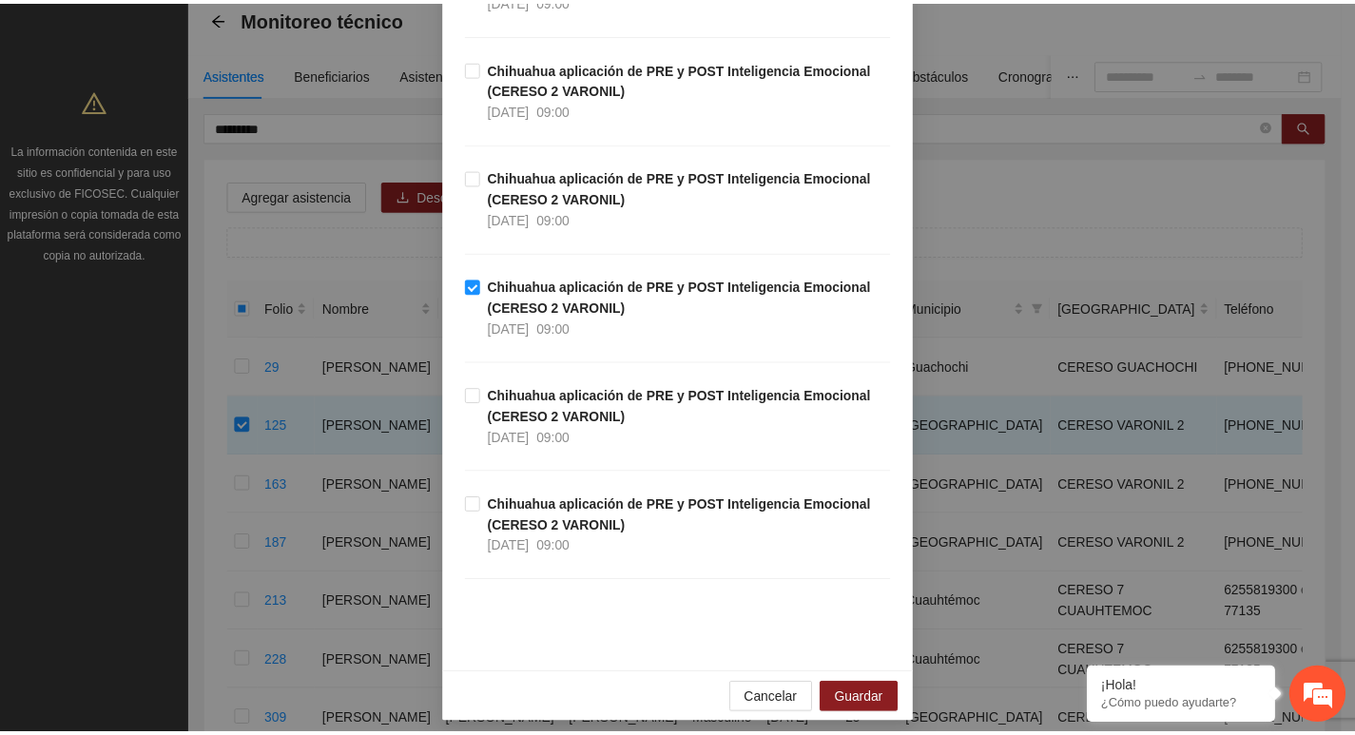
scroll to position [428, 0]
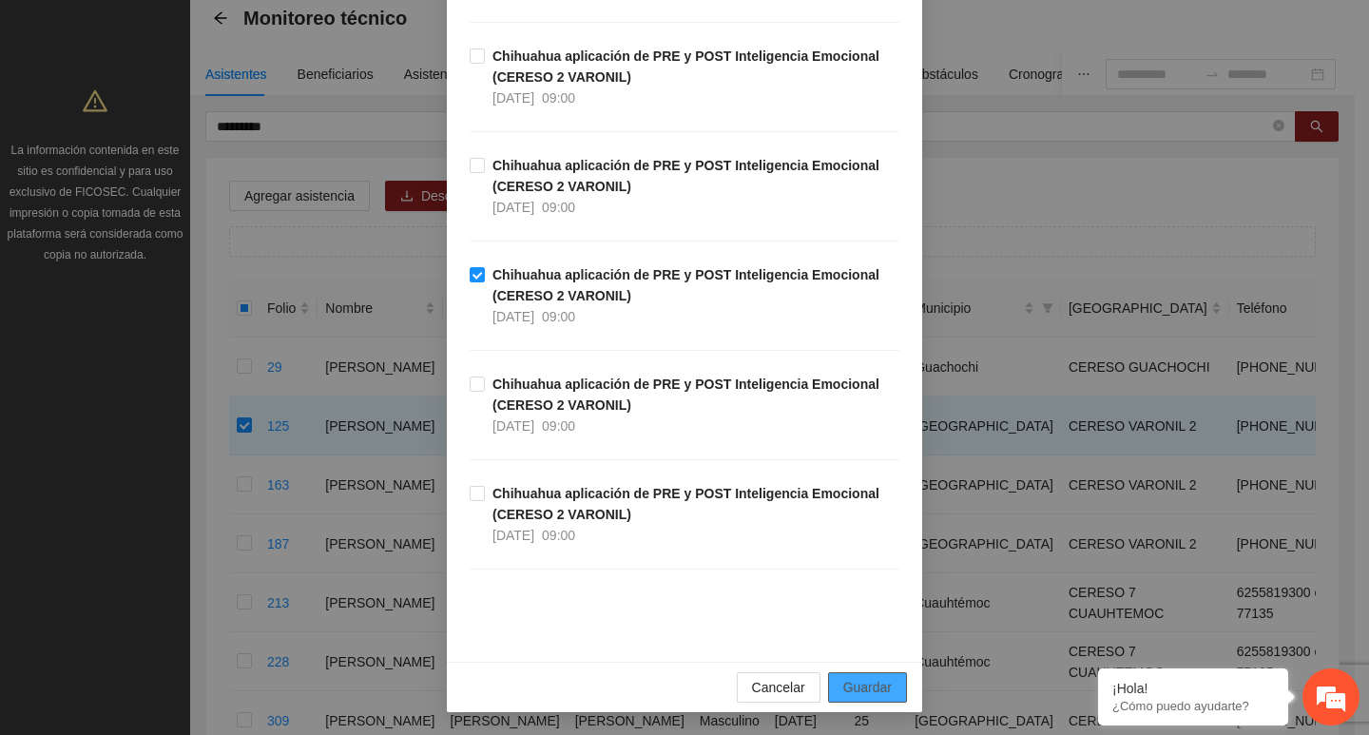
click at [865, 680] on span "Guardar" at bounding box center [867, 687] width 48 height 21
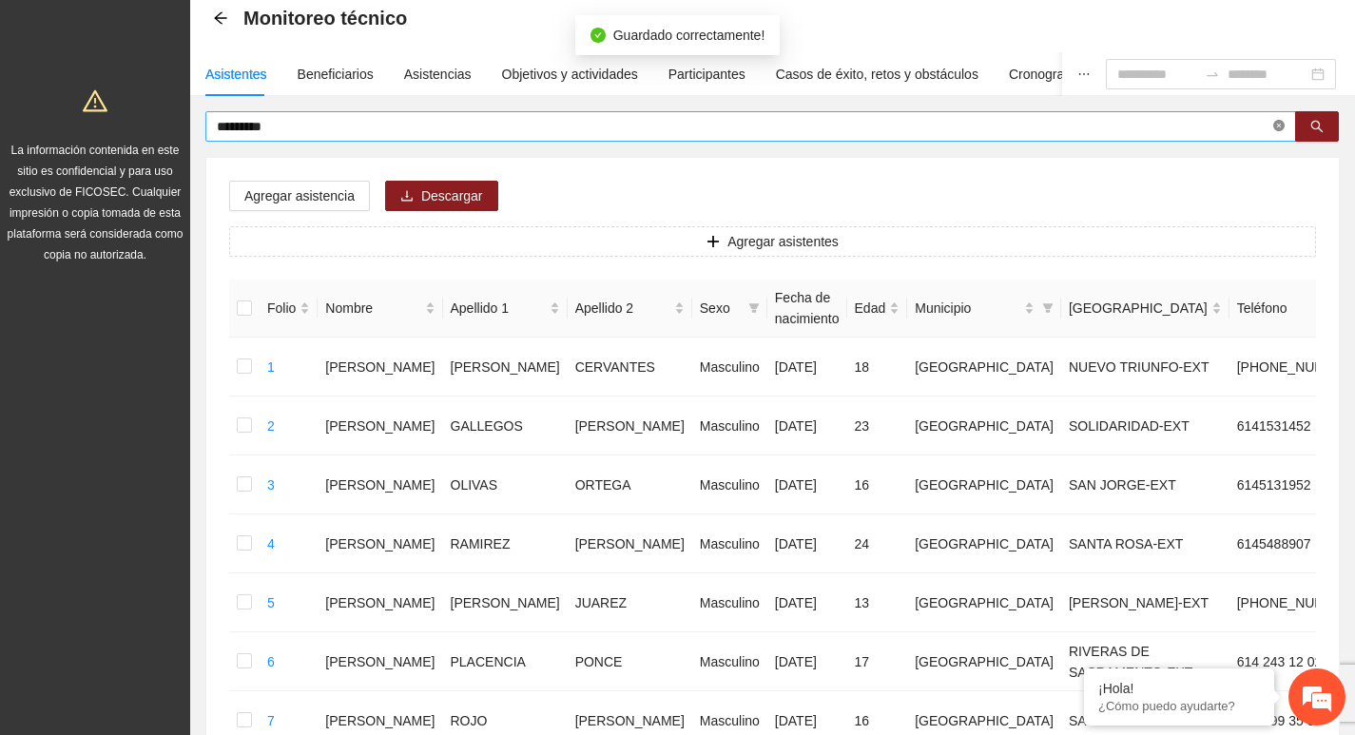
click at [1282, 126] on icon "close-circle" at bounding box center [1278, 125] width 11 height 11
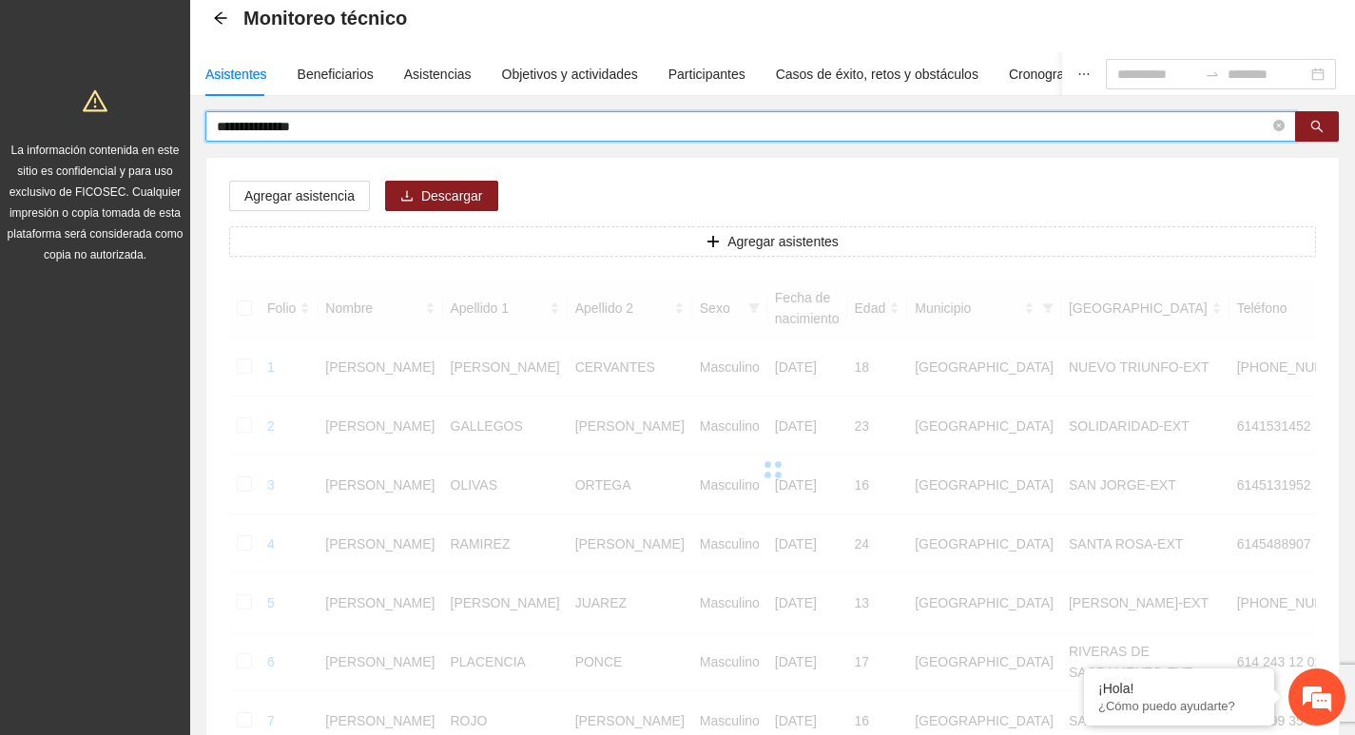
scroll to position [13, 0]
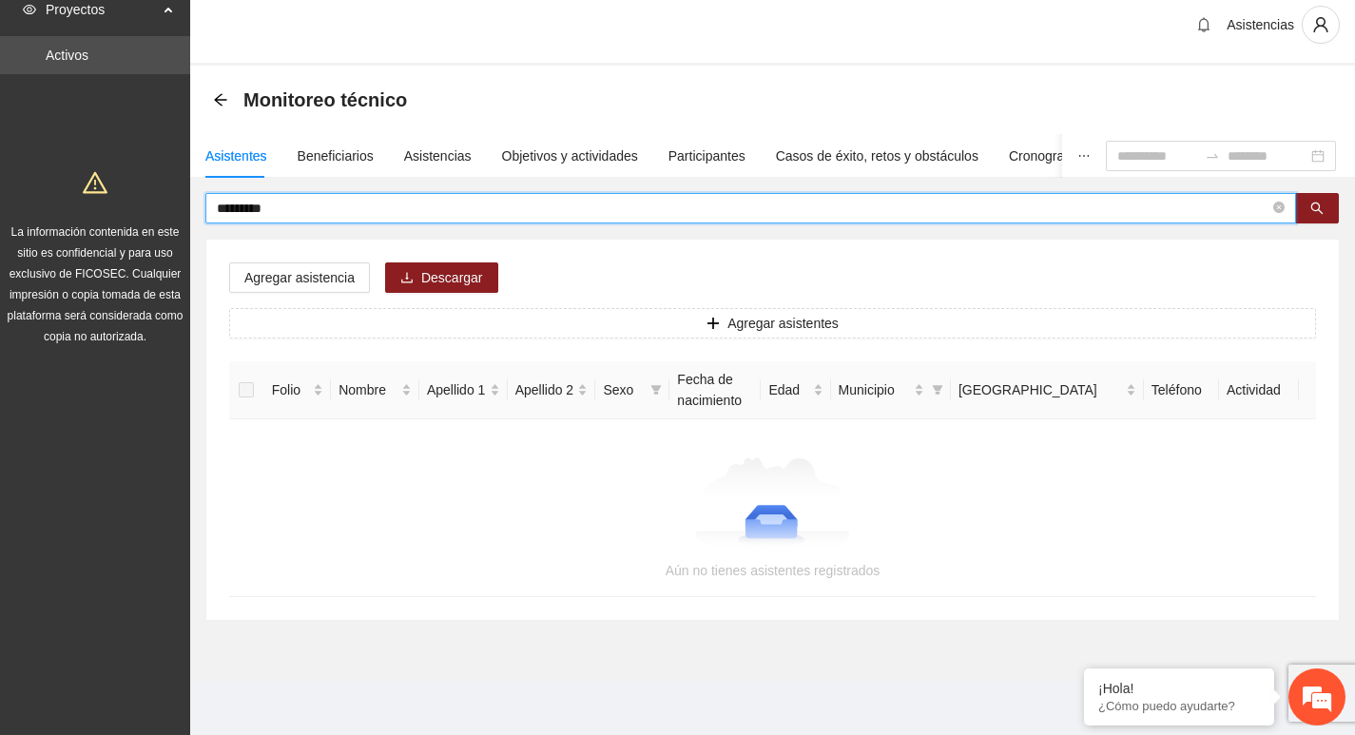
type input "********"
click at [1322, 218] on button "button" at bounding box center [1317, 208] width 44 height 30
click at [1322, 217] on button "button" at bounding box center [1317, 208] width 44 height 30
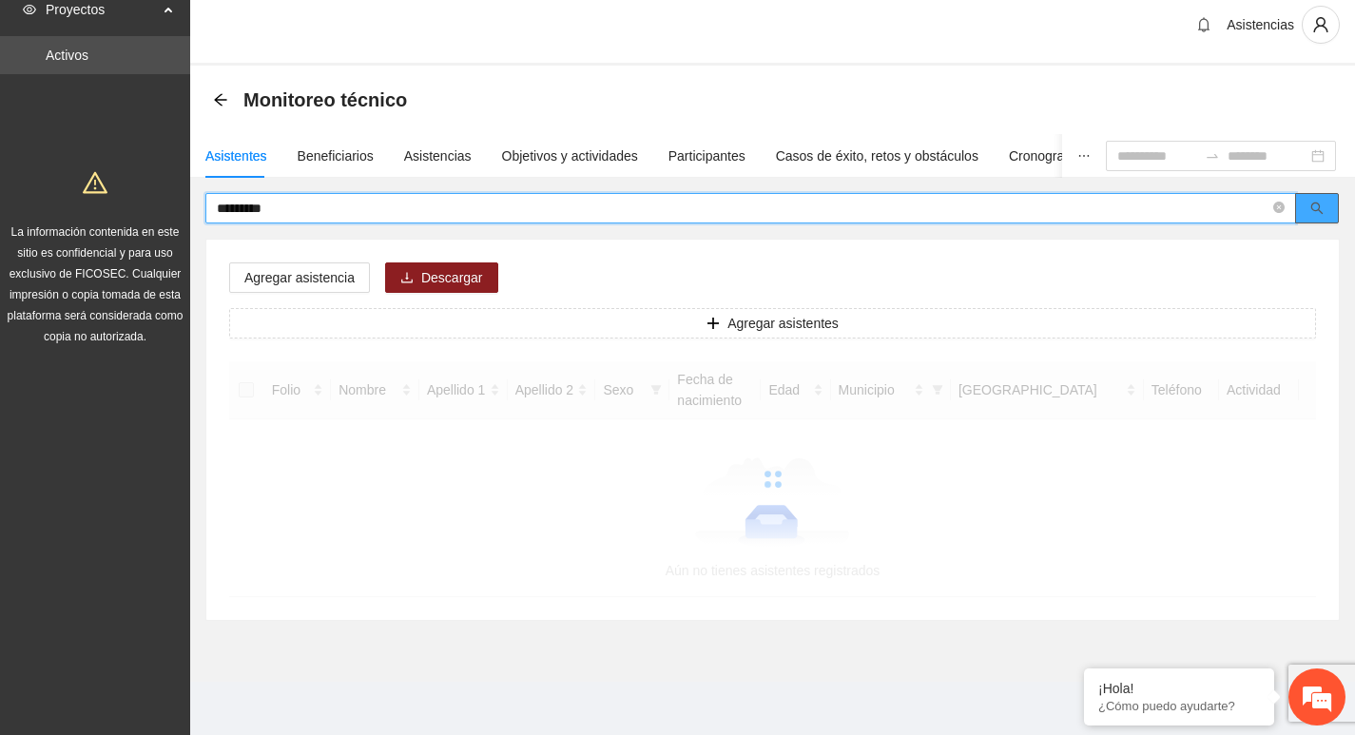
click at [1322, 217] on button "button" at bounding box center [1317, 208] width 44 height 30
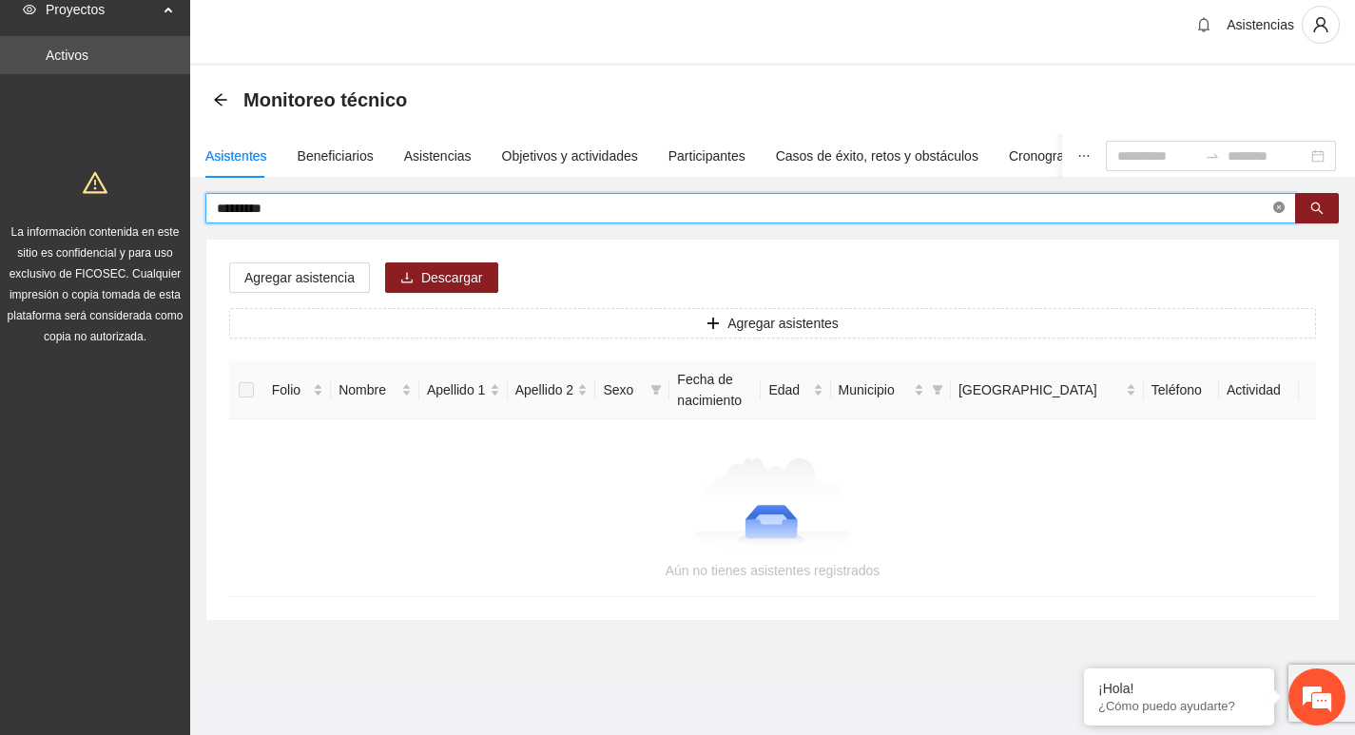
click at [1275, 206] on icon "close-circle" at bounding box center [1278, 207] width 11 height 11
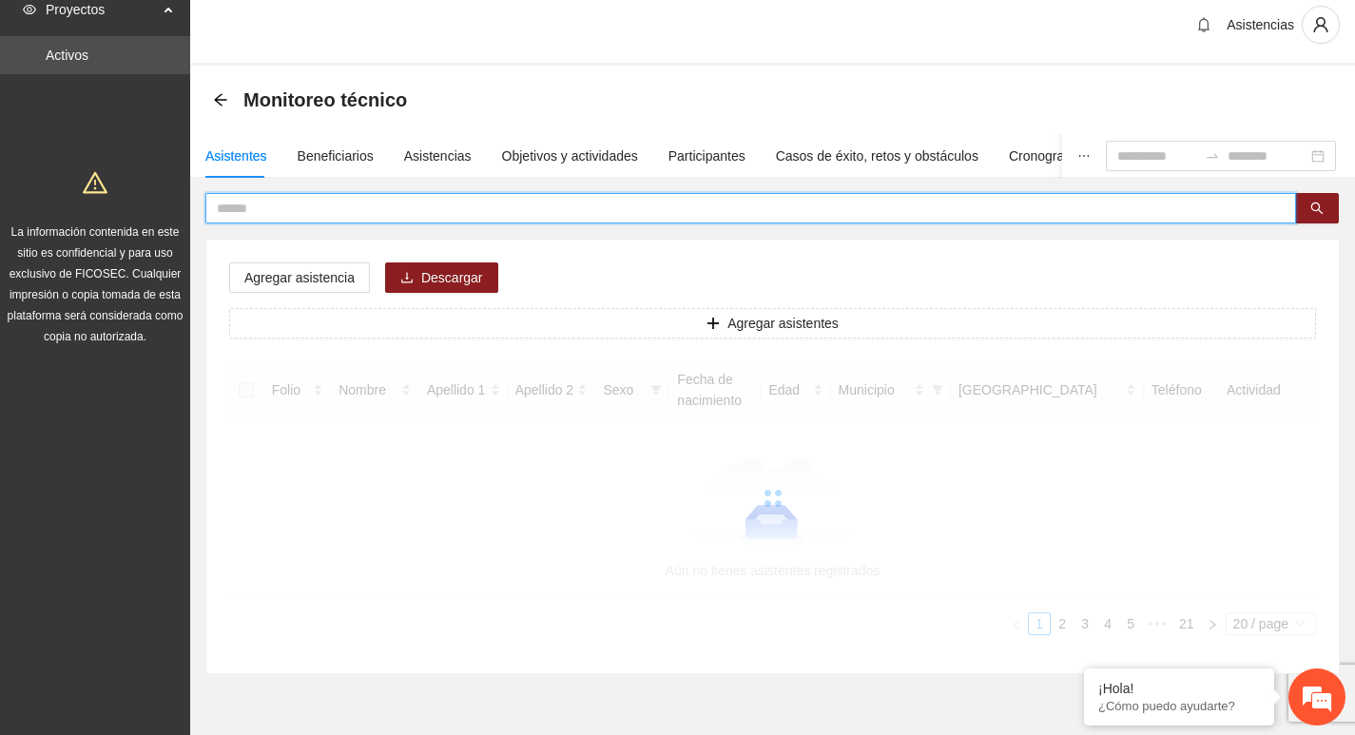
click at [811, 240] on div "Agregar asistencia Descargar Agregar asistentes Folio Nombre Apellido 1 Apellid…" at bounding box center [772, 457] width 1133 height 434
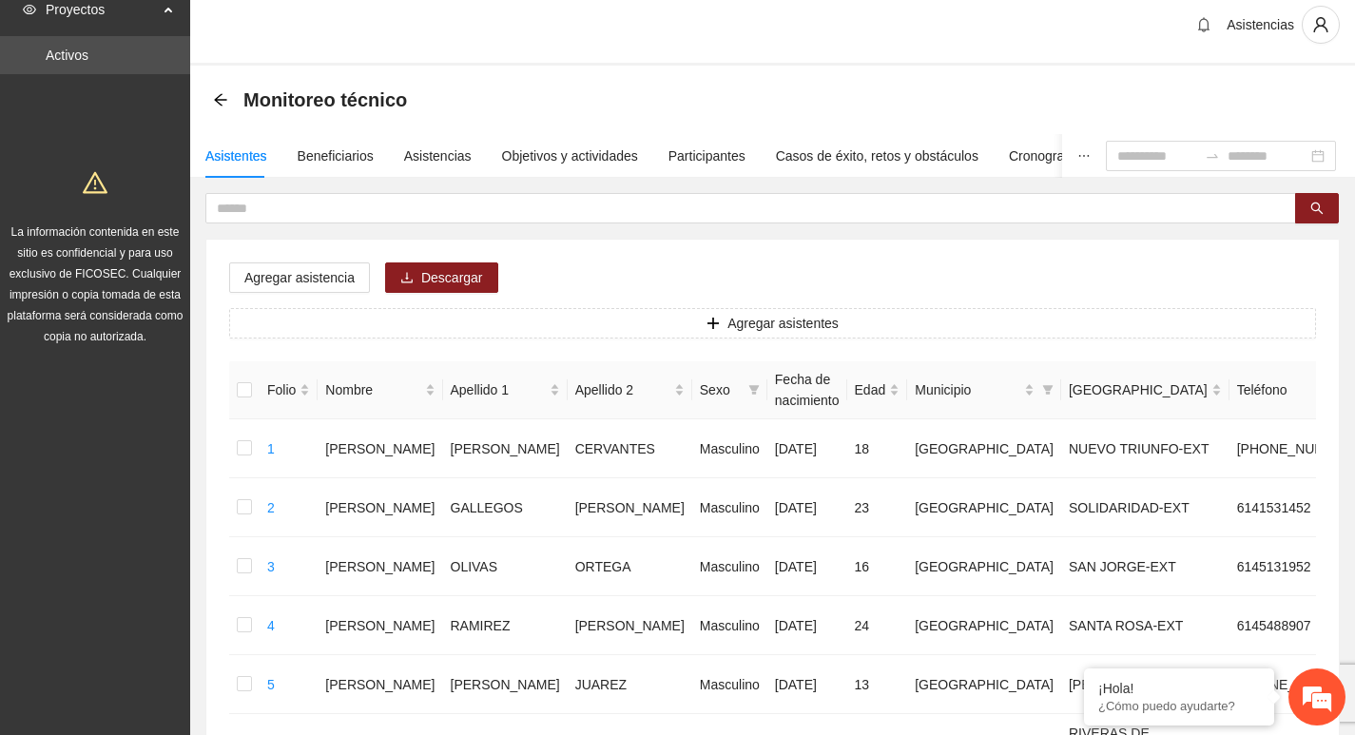
scroll to position [95, 0]
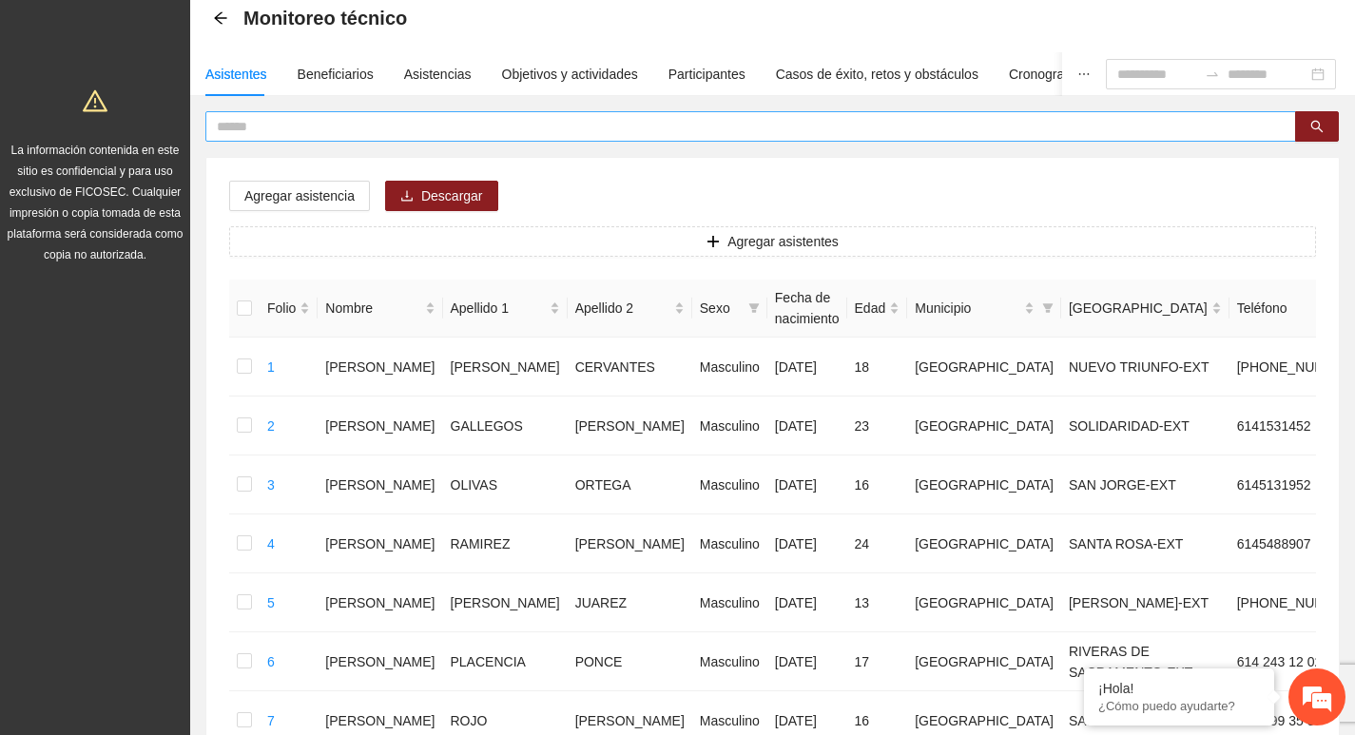
click at [785, 136] on input "text" at bounding box center [743, 126] width 1053 height 21
type input "******"
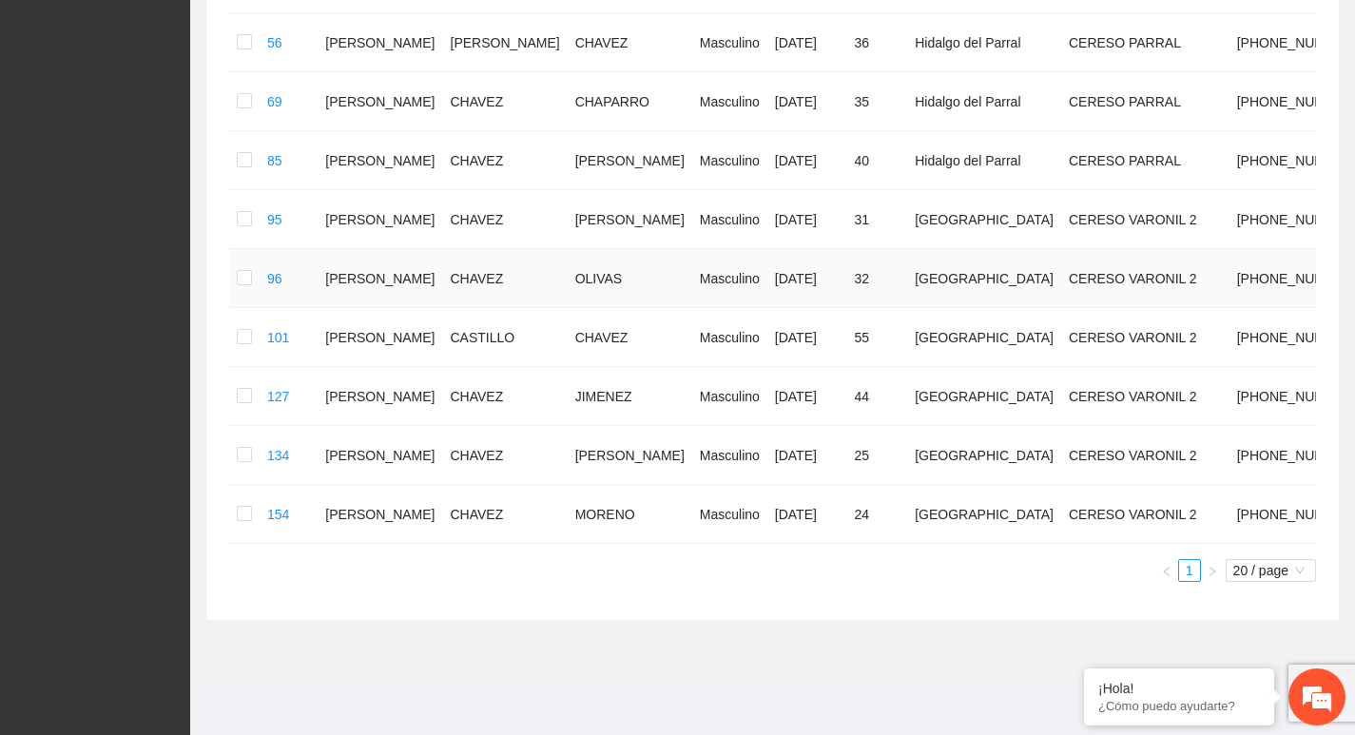
scroll to position [91, 0]
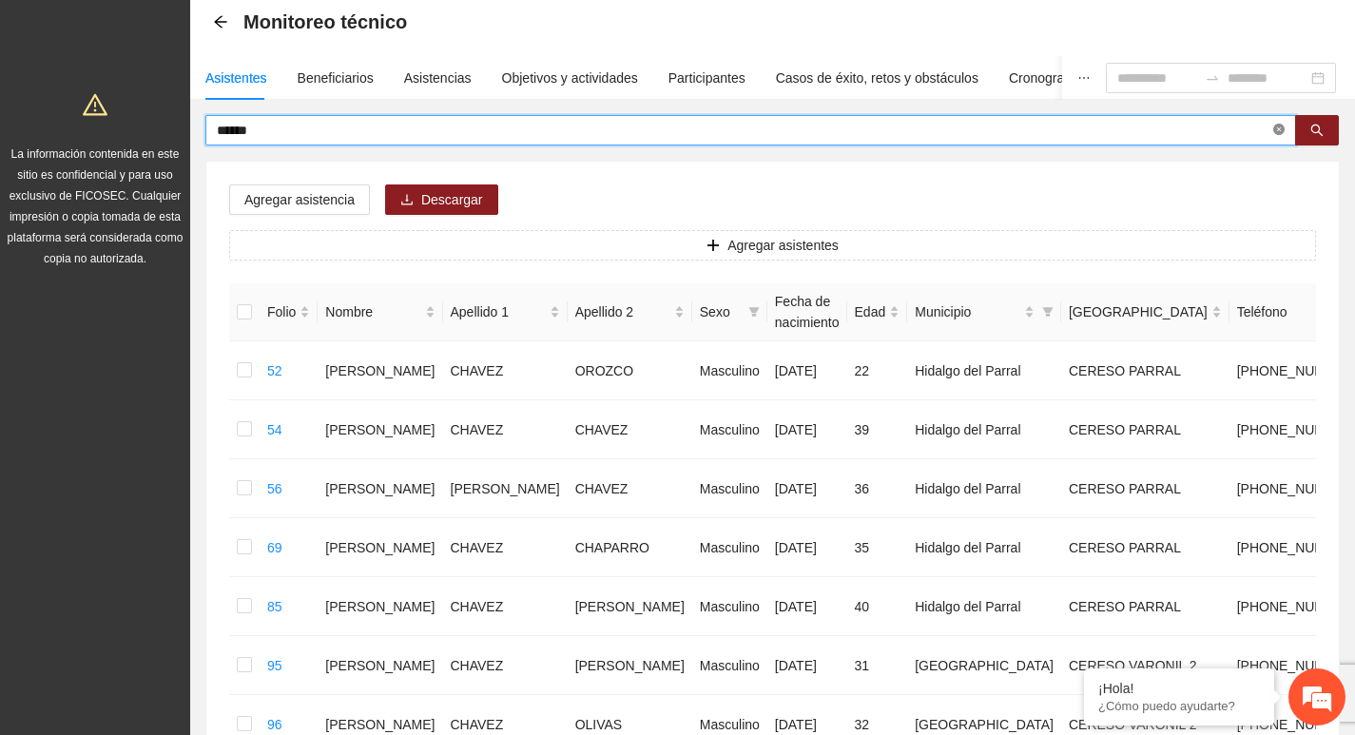
click at [1276, 133] on icon "close-circle" at bounding box center [1278, 129] width 11 height 11
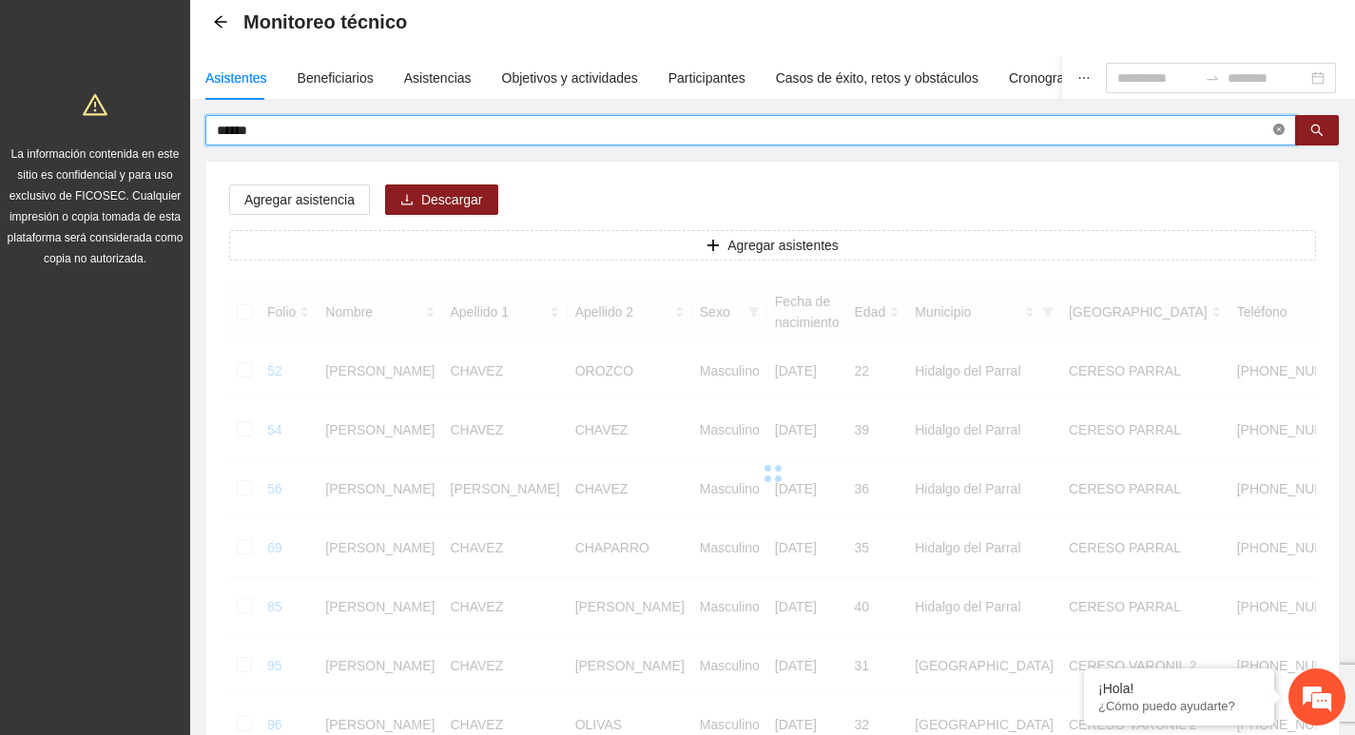
type input "******"
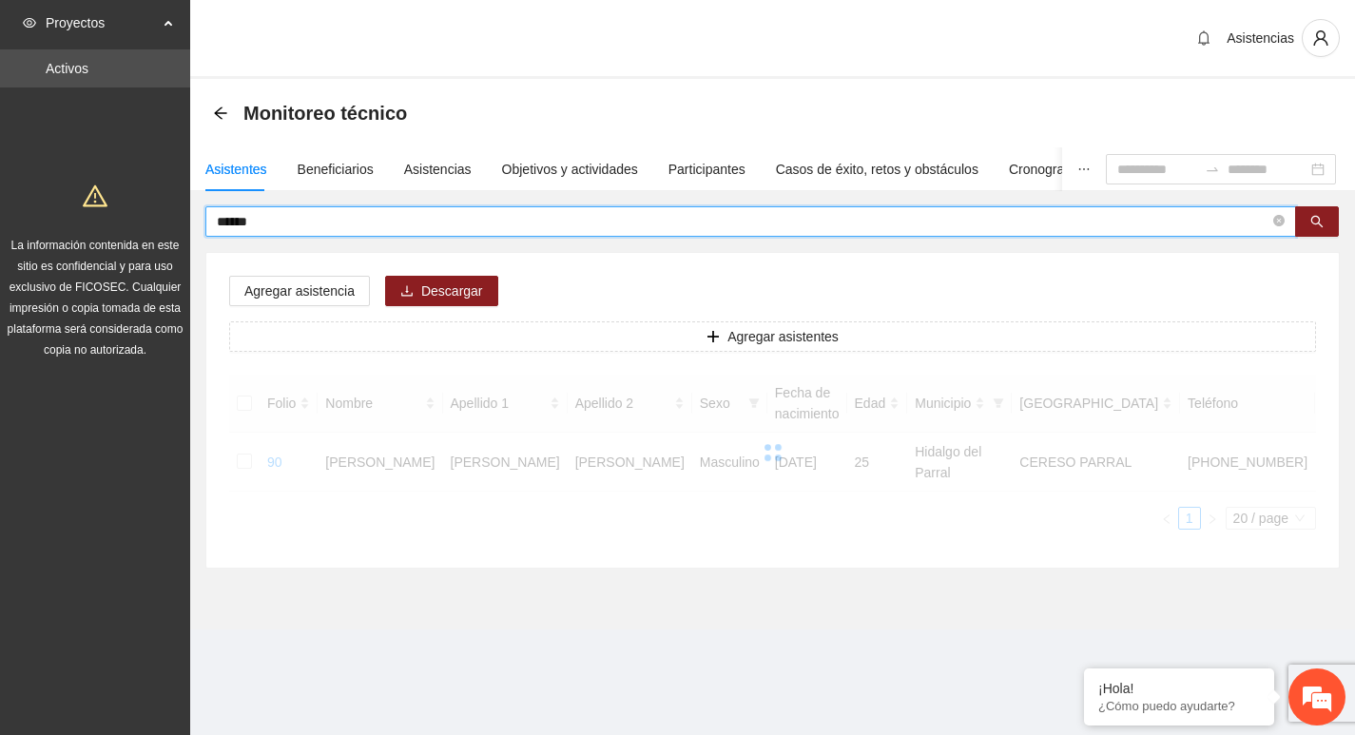
scroll to position [0, 0]
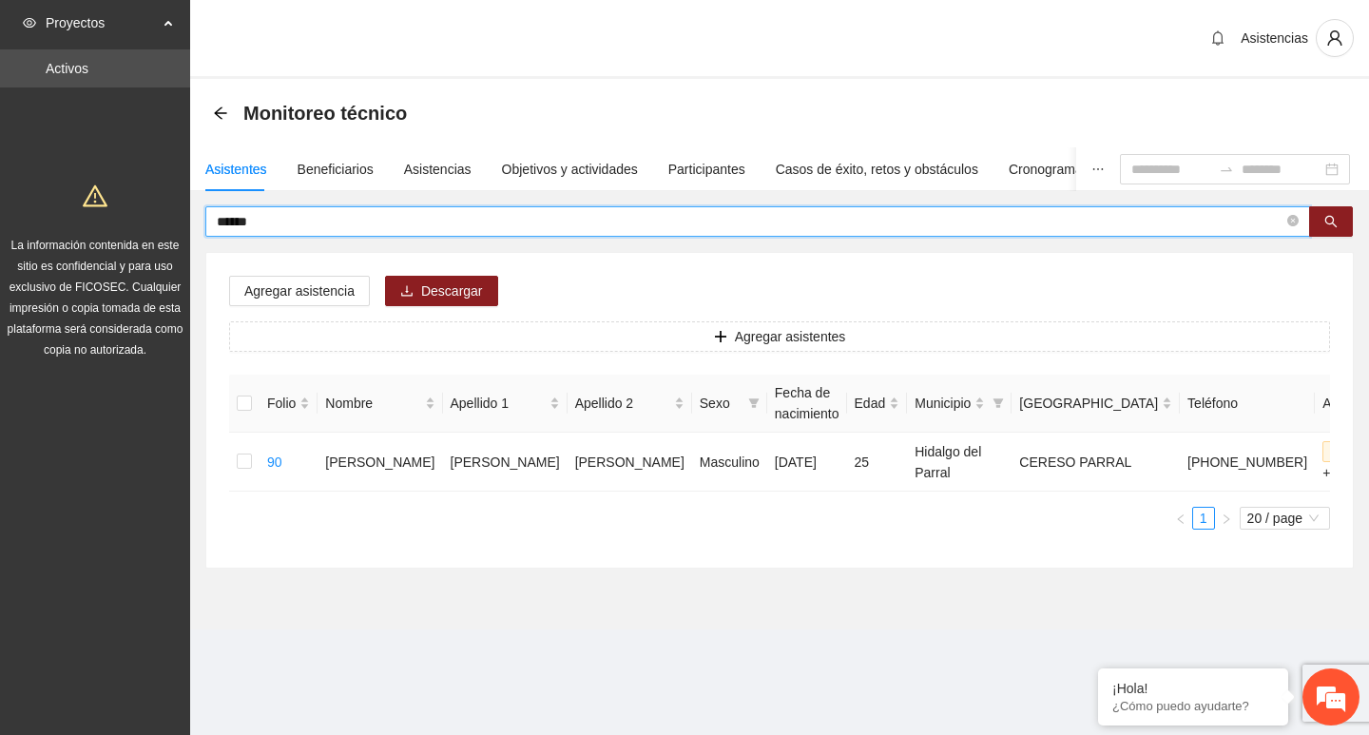
click at [1290, 223] on icon "close-circle" at bounding box center [1293, 220] width 11 height 11
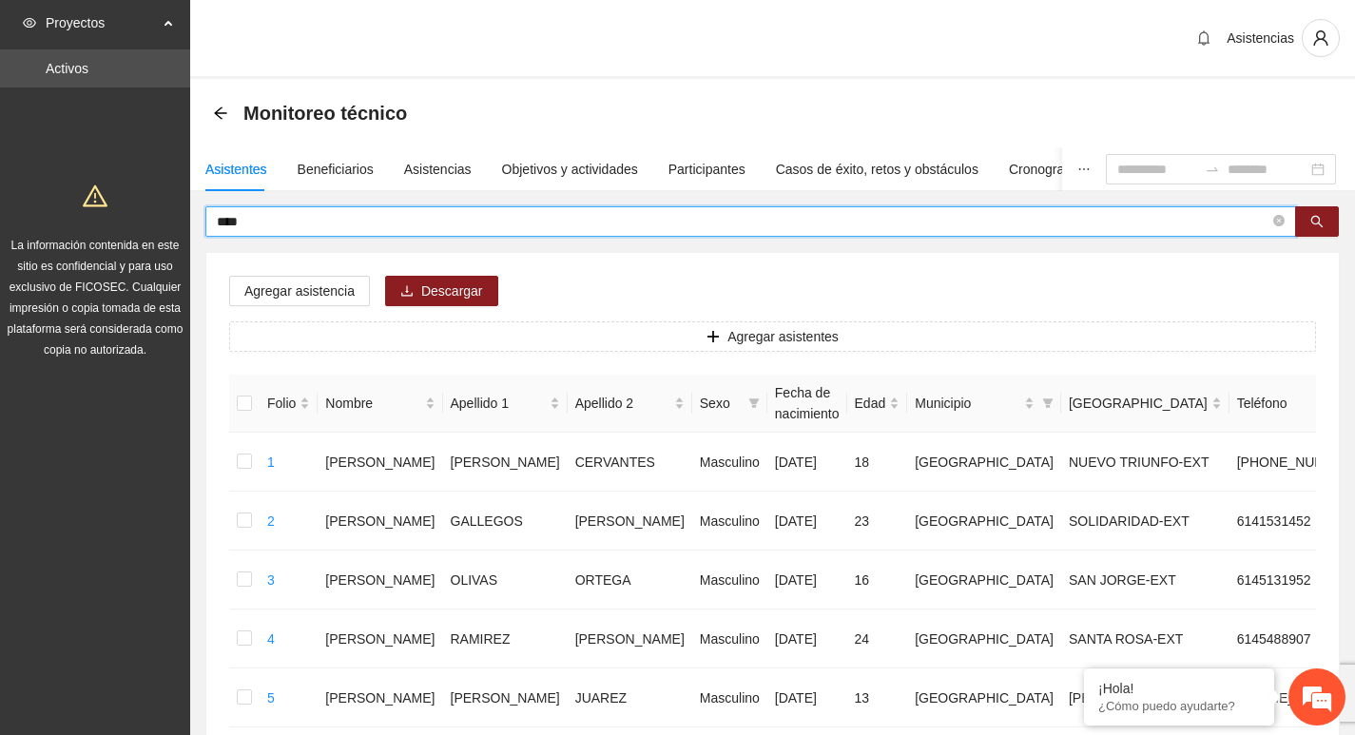
type input "****"
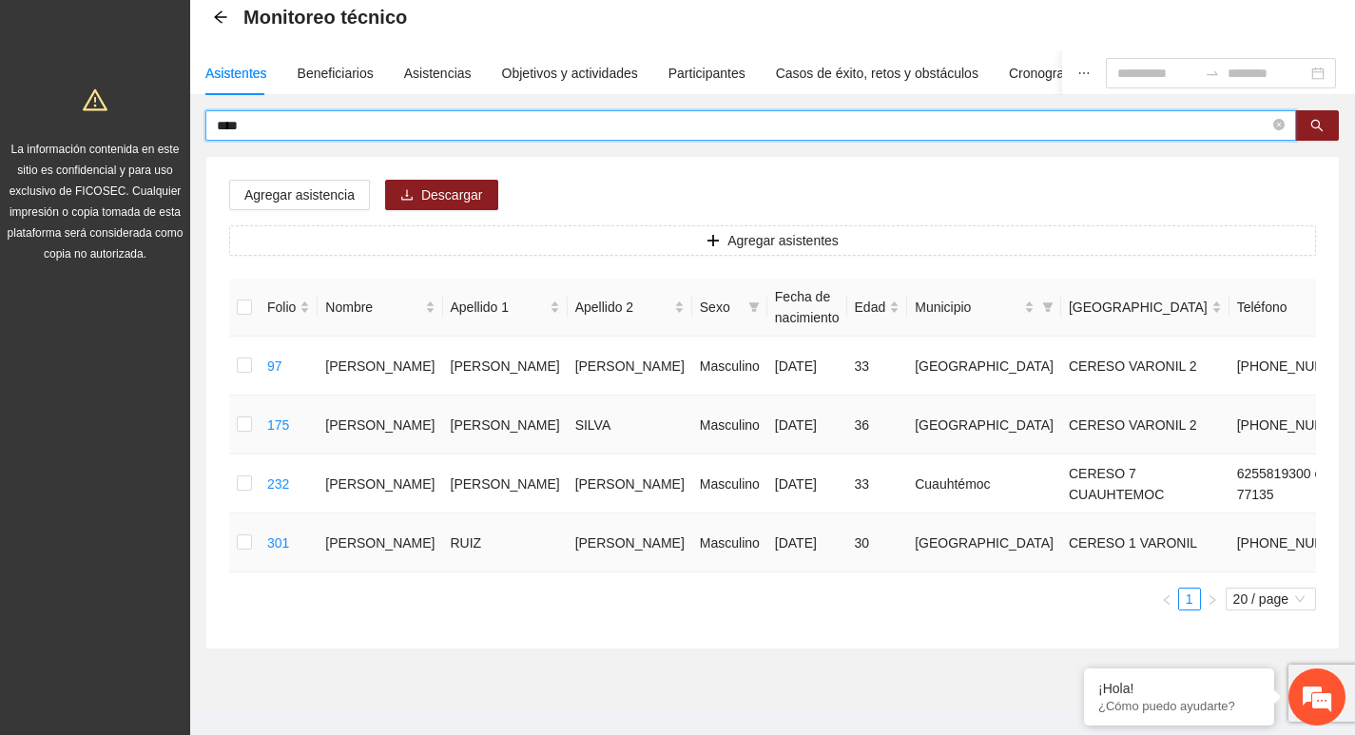
scroll to position [121, 0]
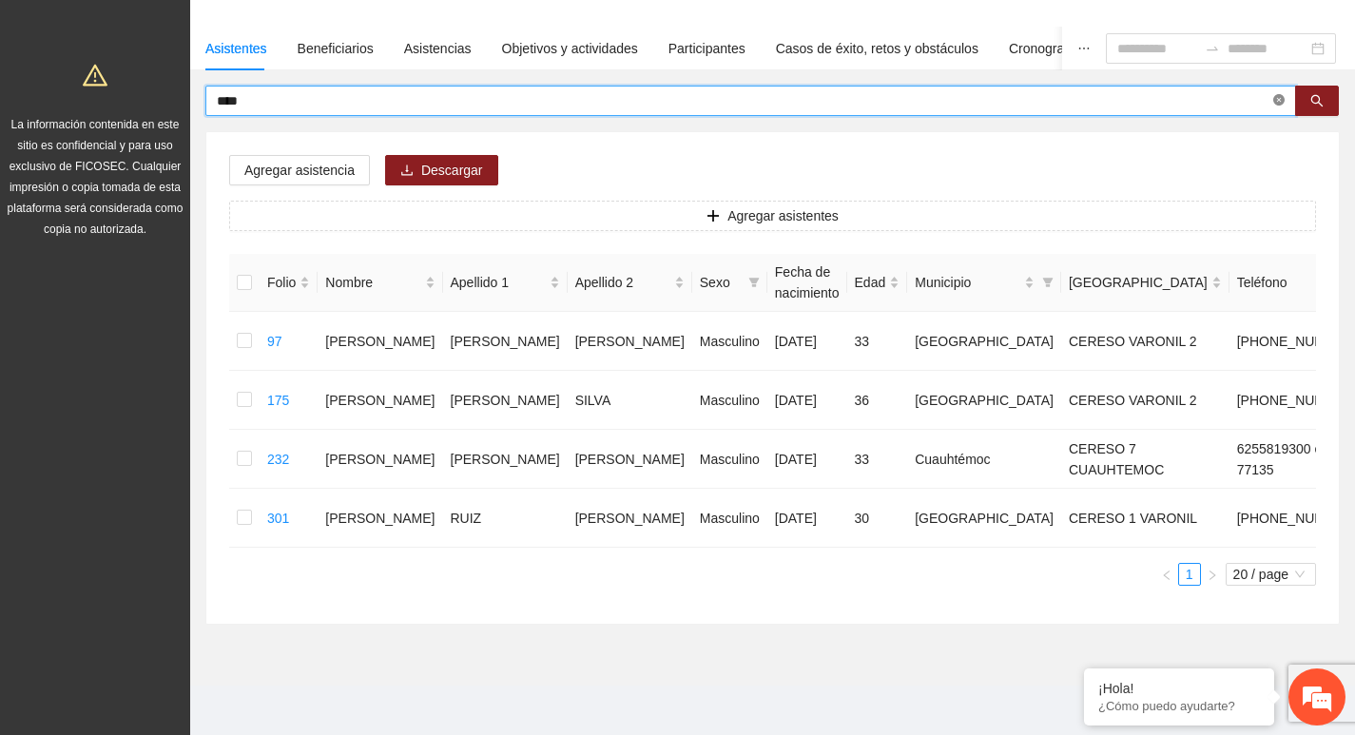
click at [1277, 95] on icon "close-circle" at bounding box center [1278, 99] width 11 height 11
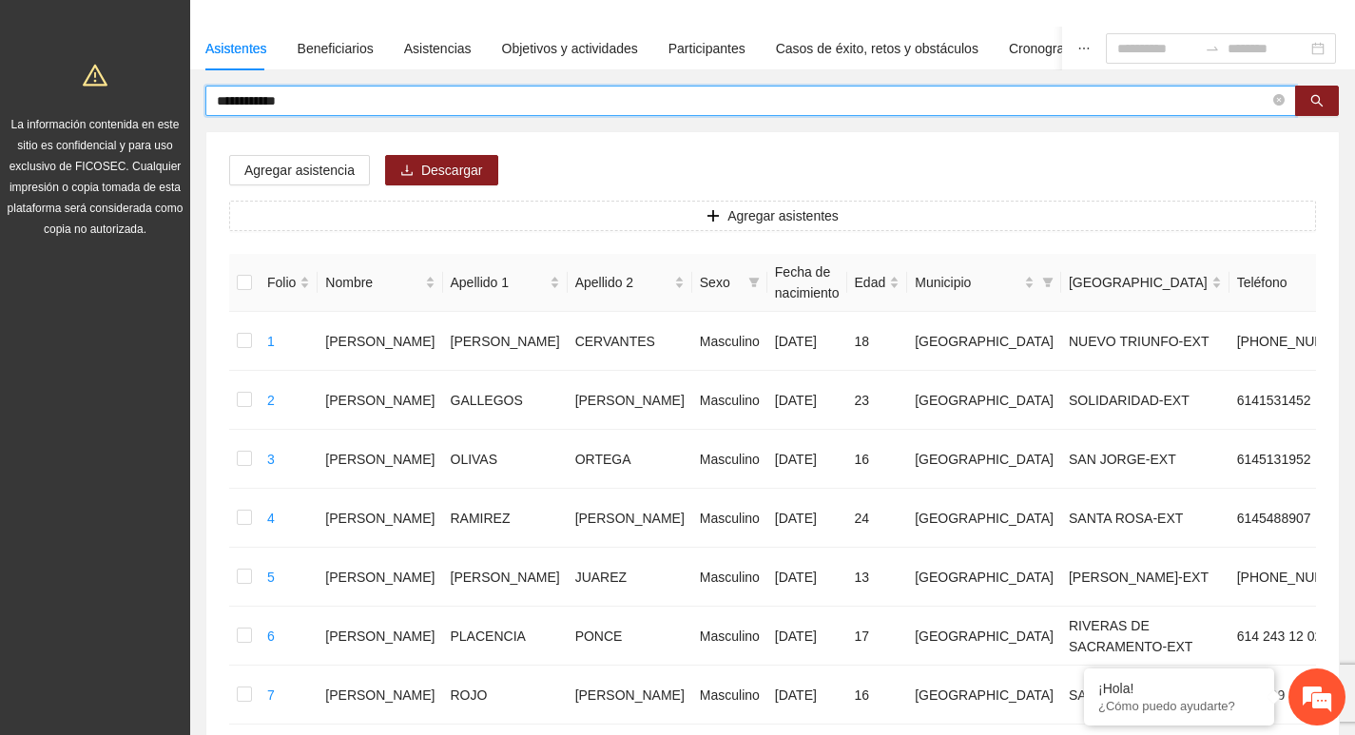
type input "**********"
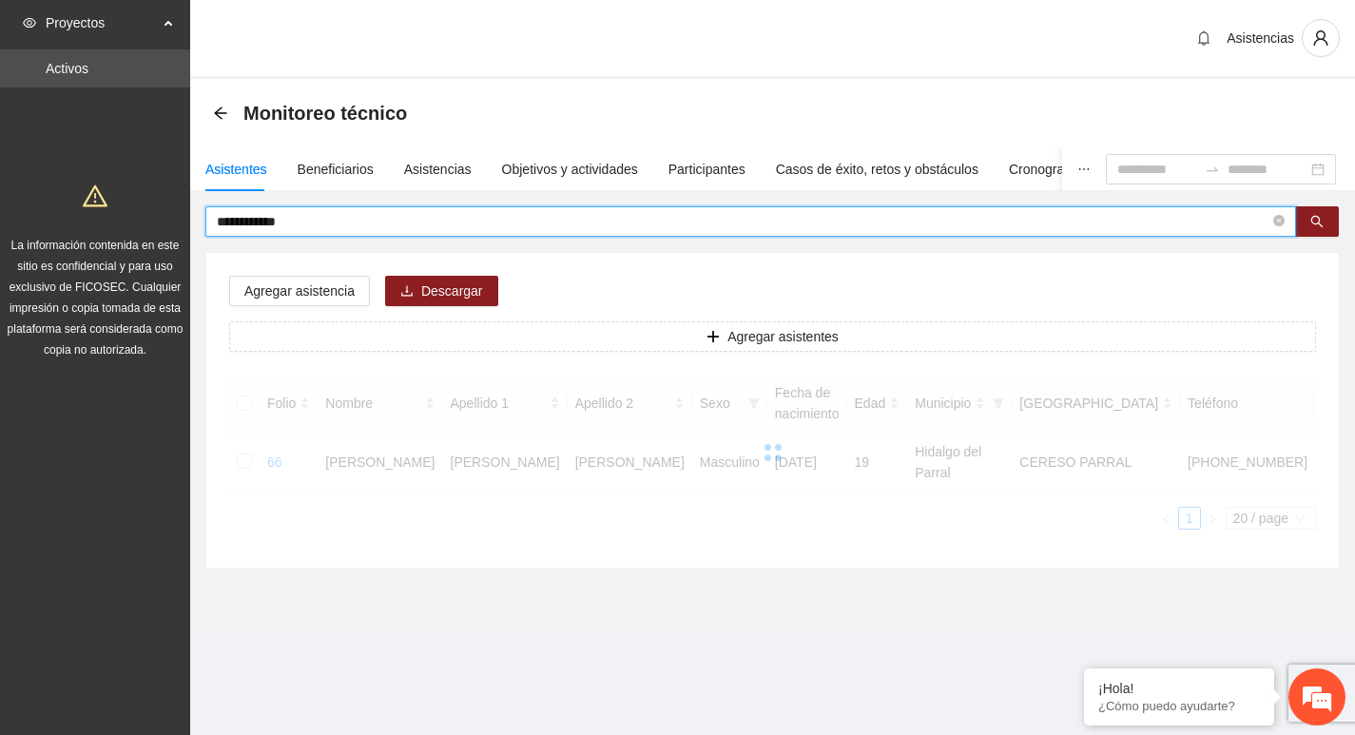
scroll to position [0, 0]
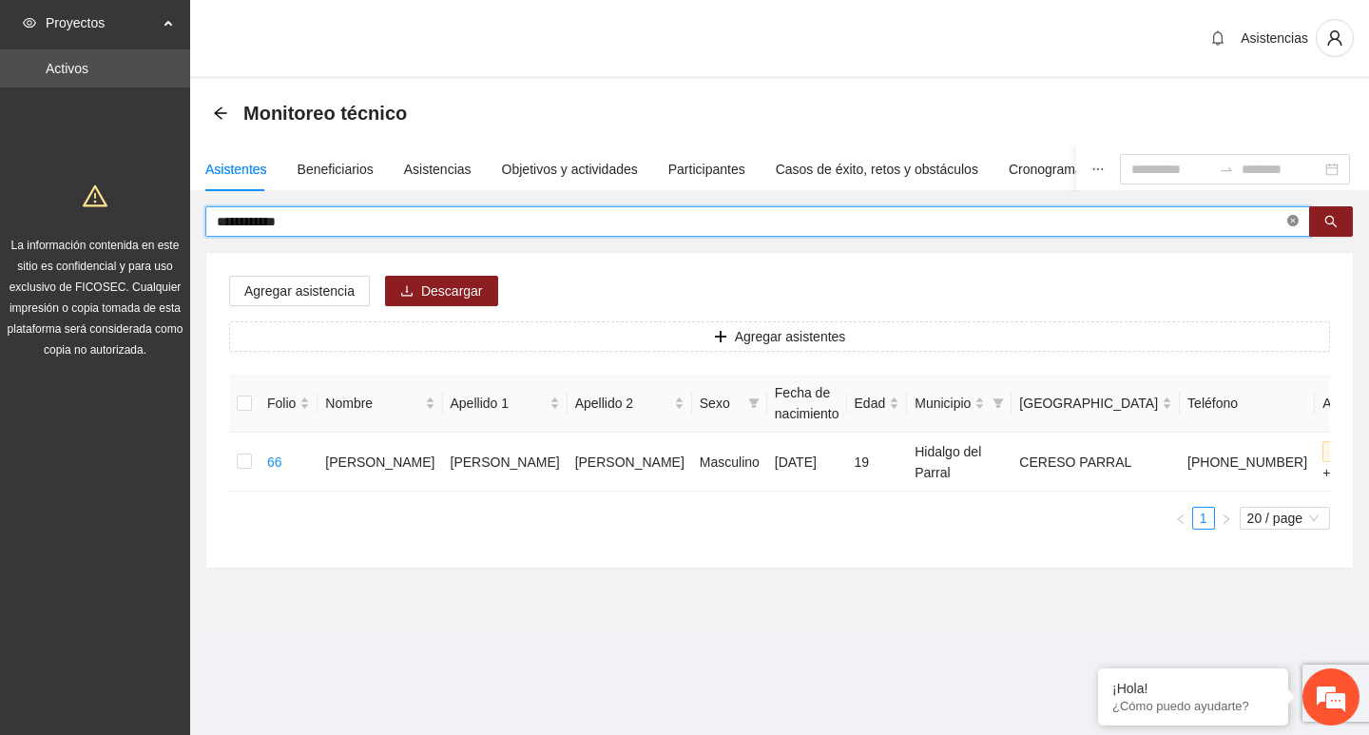
click at [1289, 220] on icon "close-circle" at bounding box center [1293, 220] width 11 height 11
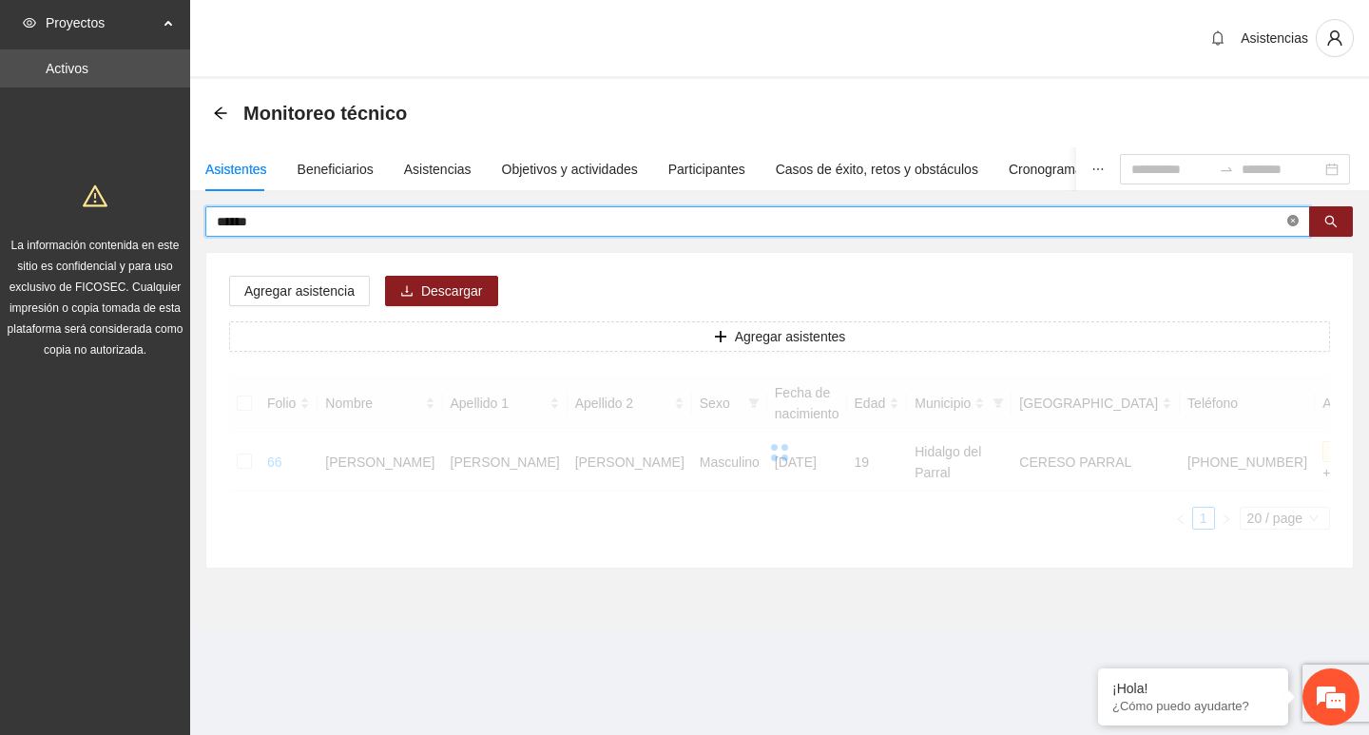
type input "******"
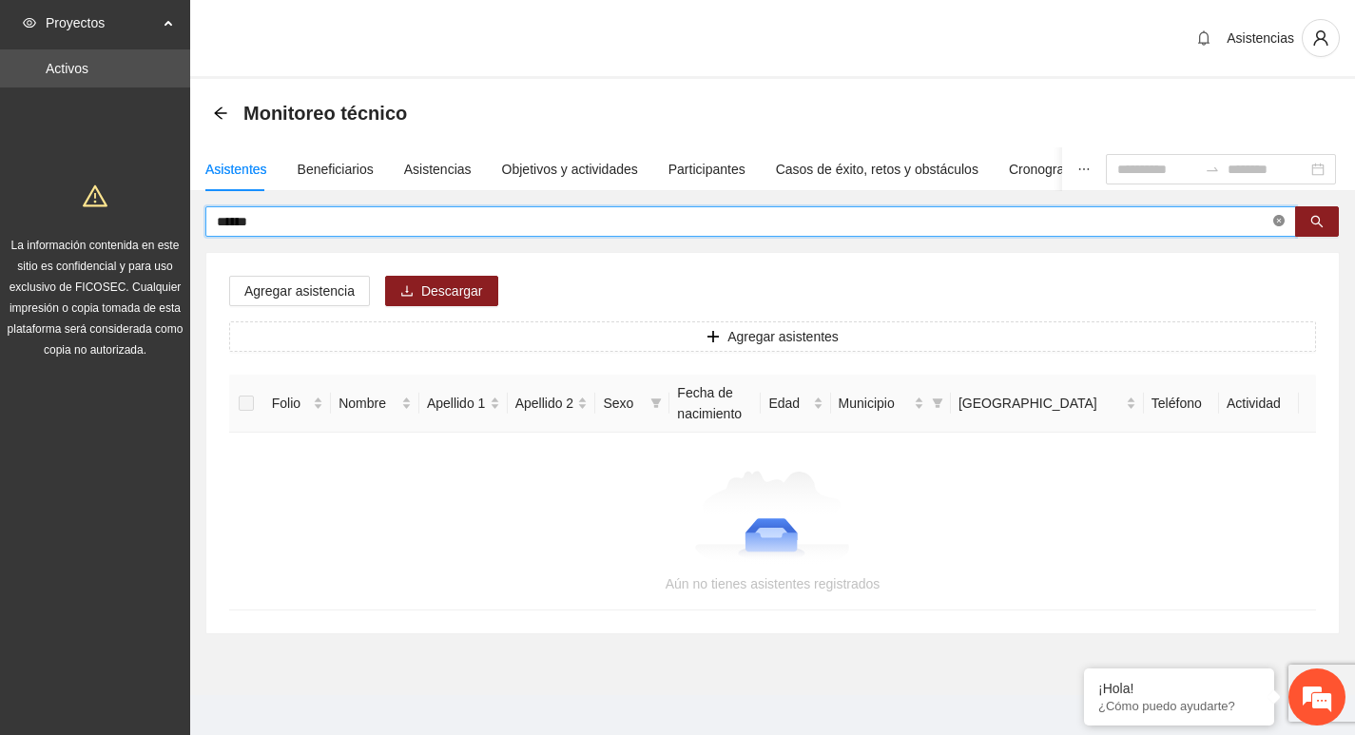
click at [1280, 214] on span at bounding box center [1278, 222] width 11 height 18
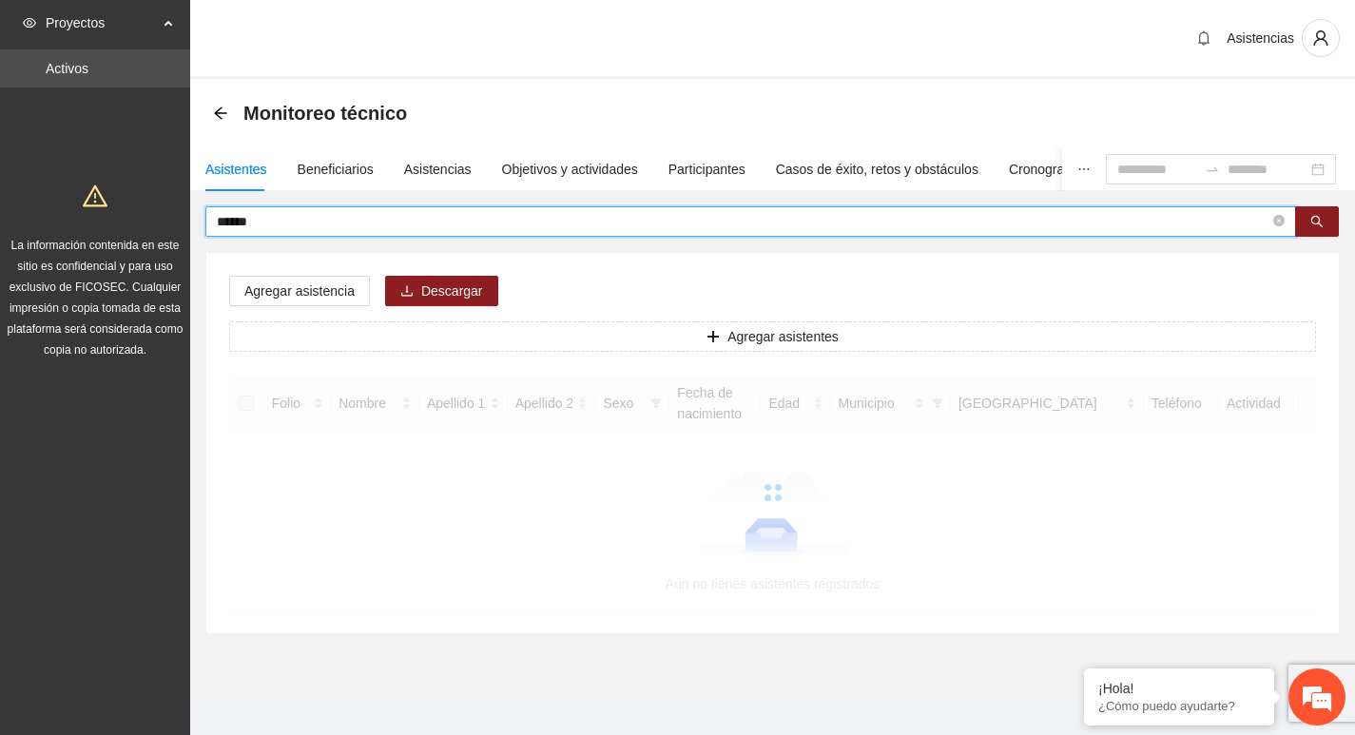
type input "******"
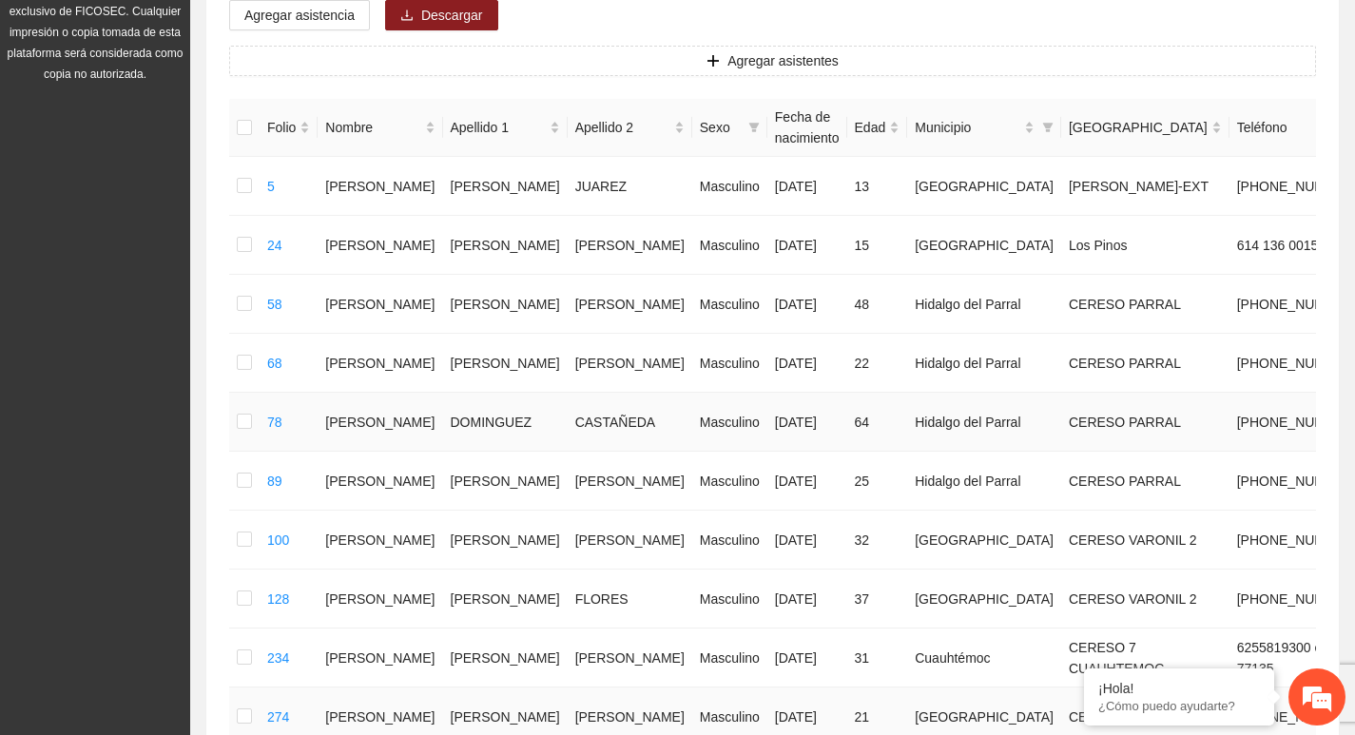
scroll to position [190, 0]
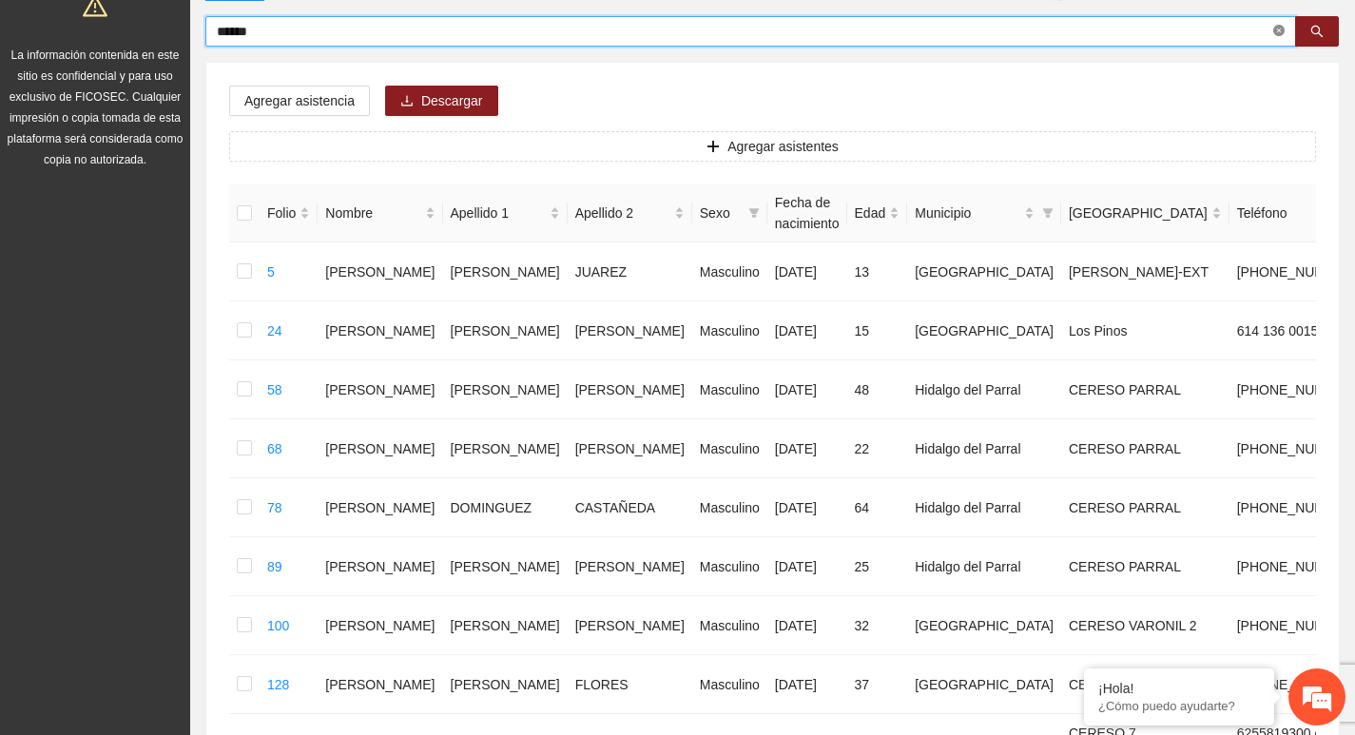
click at [1292, 27] on span "******" at bounding box center [750, 31] width 1091 height 30
click at [1275, 27] on icon "close-circle" at bounding box center [1278, 30] width 11 height 11
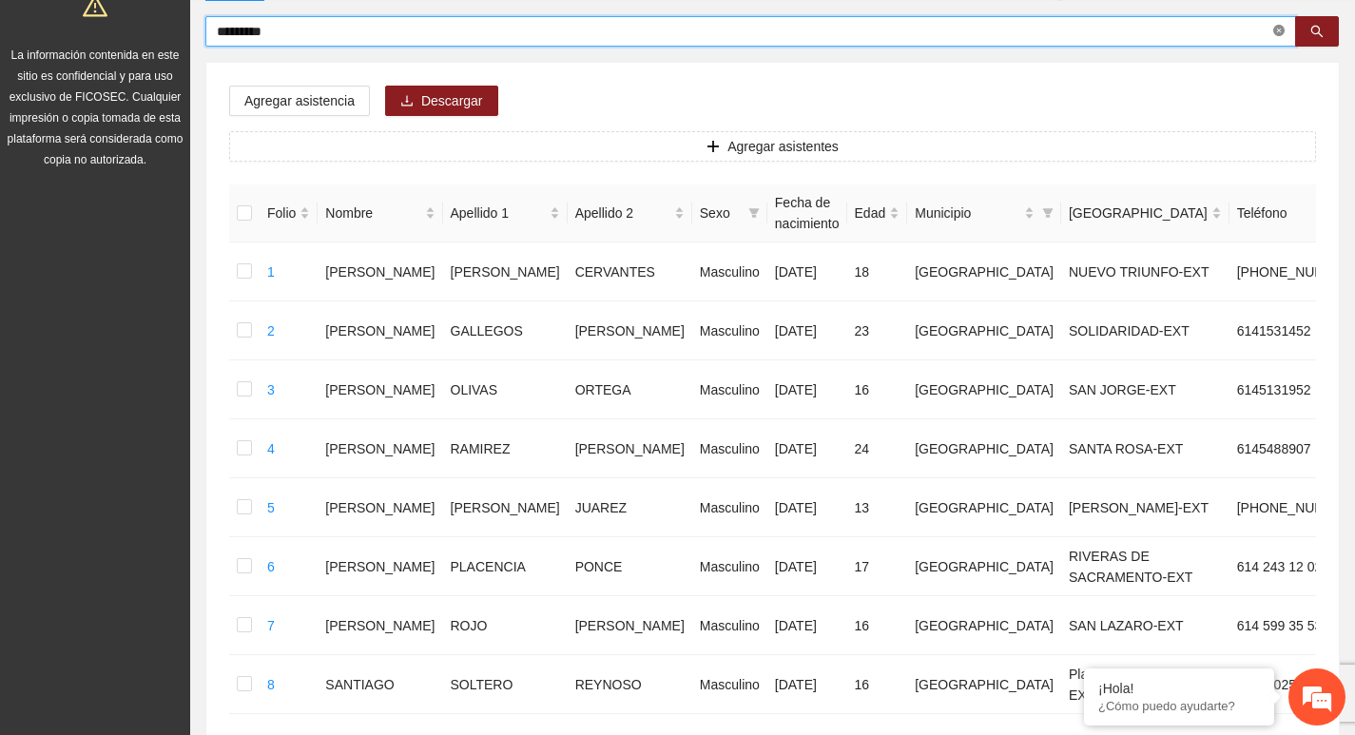
type input "*********"
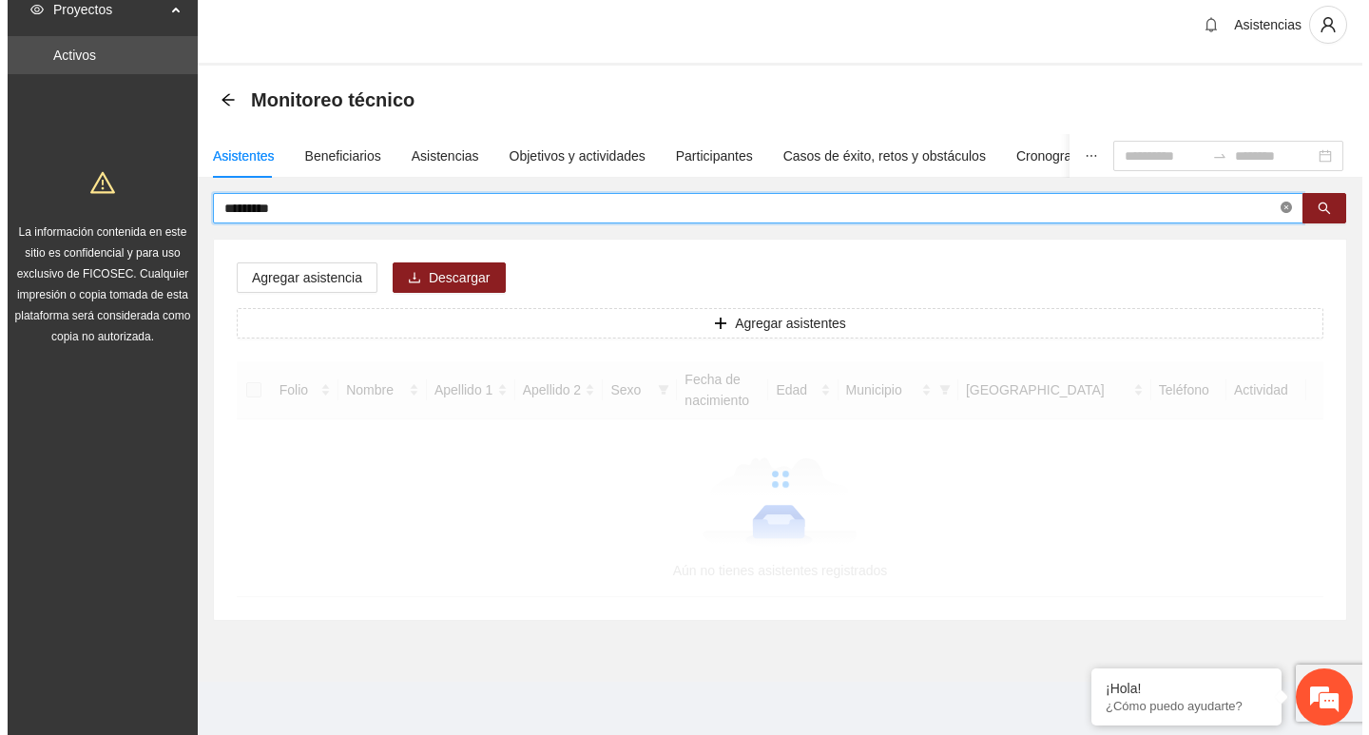
scroll to position [13, 0]
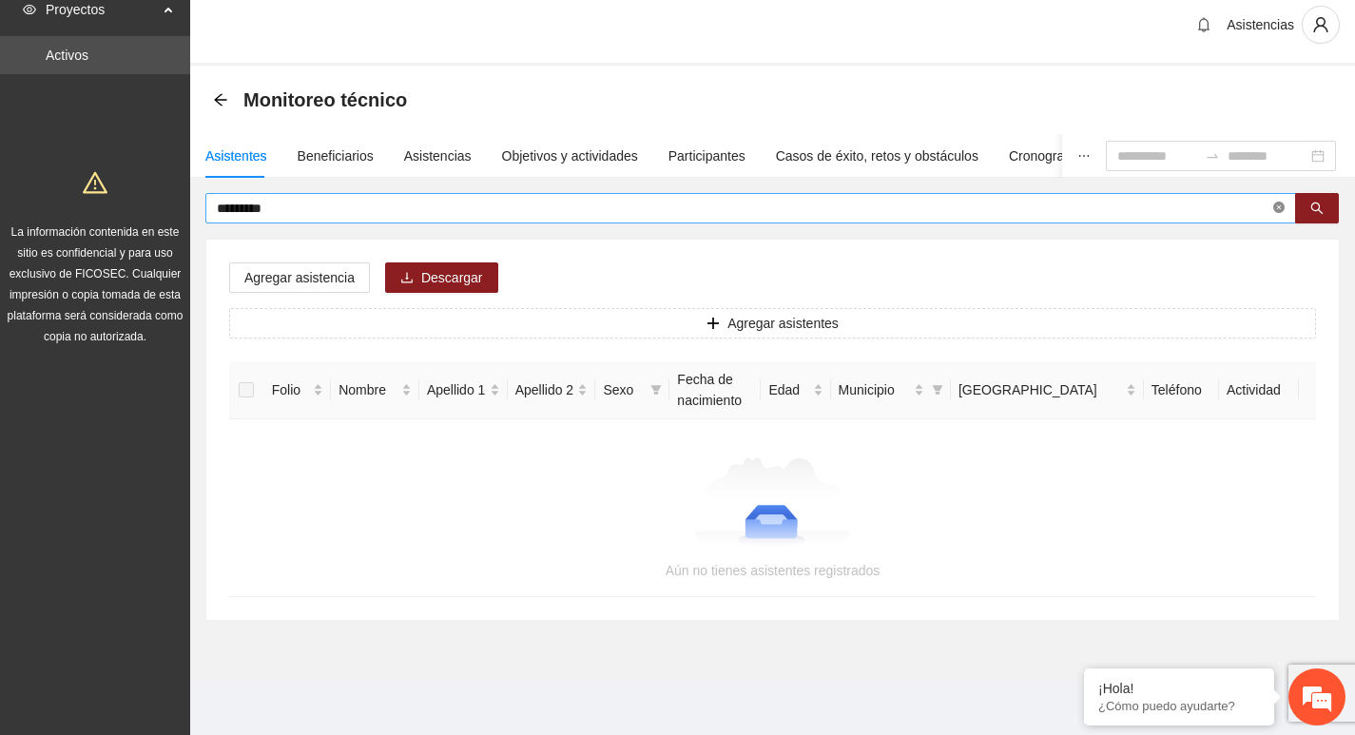
click at [1279, 212] on span "*********" at bounding box center [750, 208] width 1091 height 30
click at [1278, 212] on icon "close-circle" at bounding box center [1278, 207] width 11 height 11
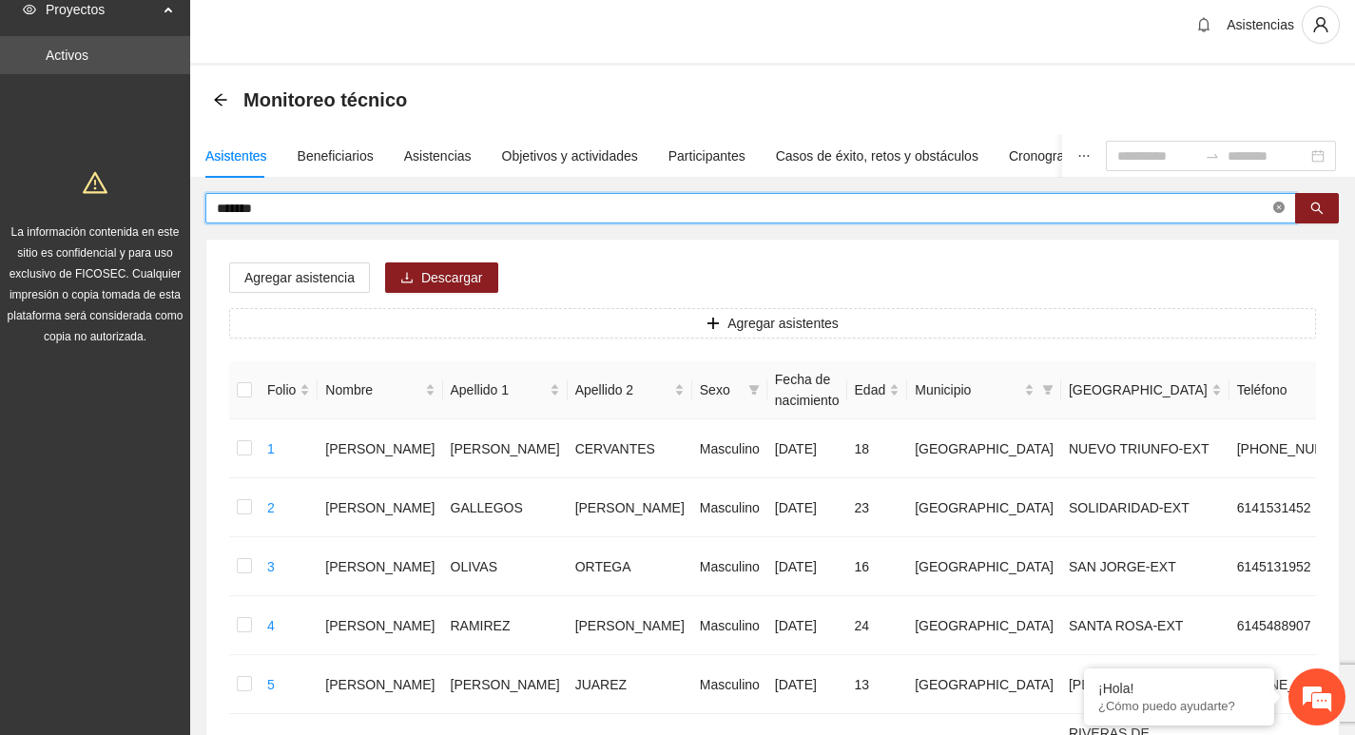
type input "*******"
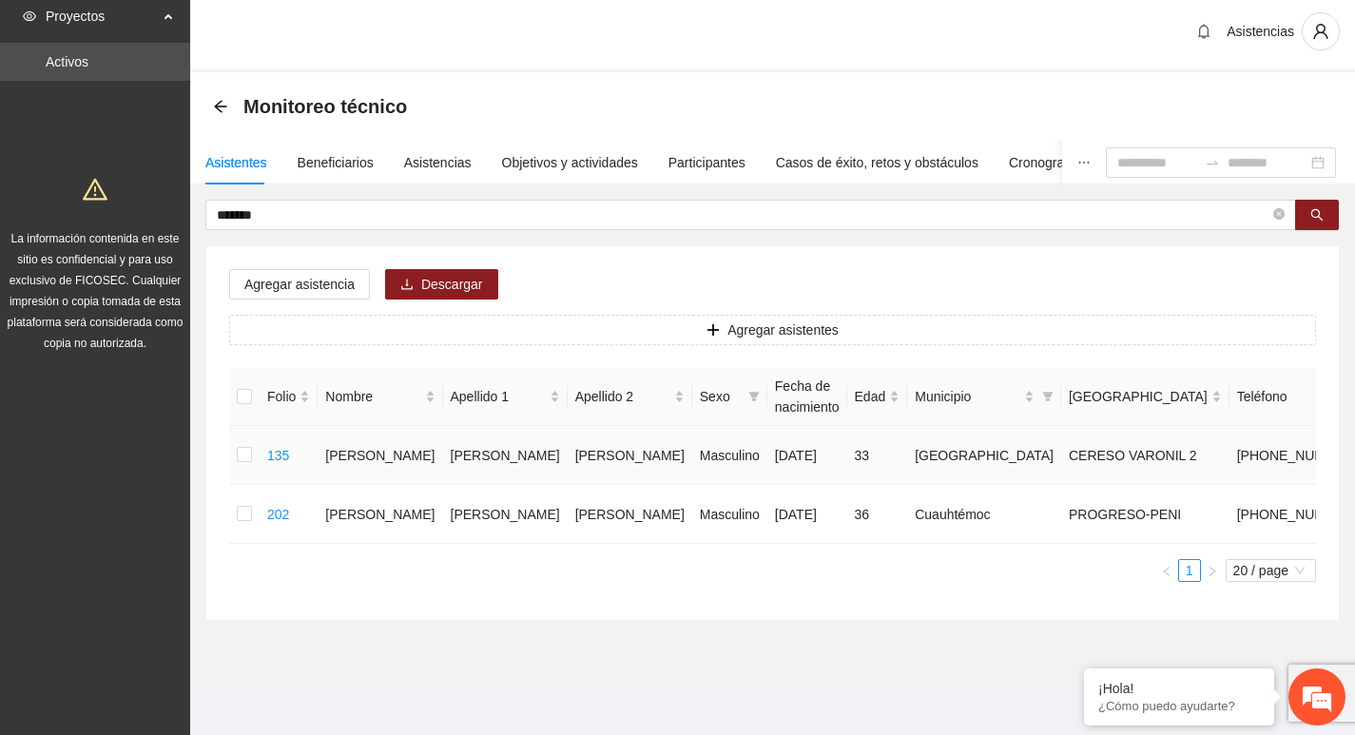
click at [264, 463] on td "135" at bounding box center [289, 455] width 58 height 59
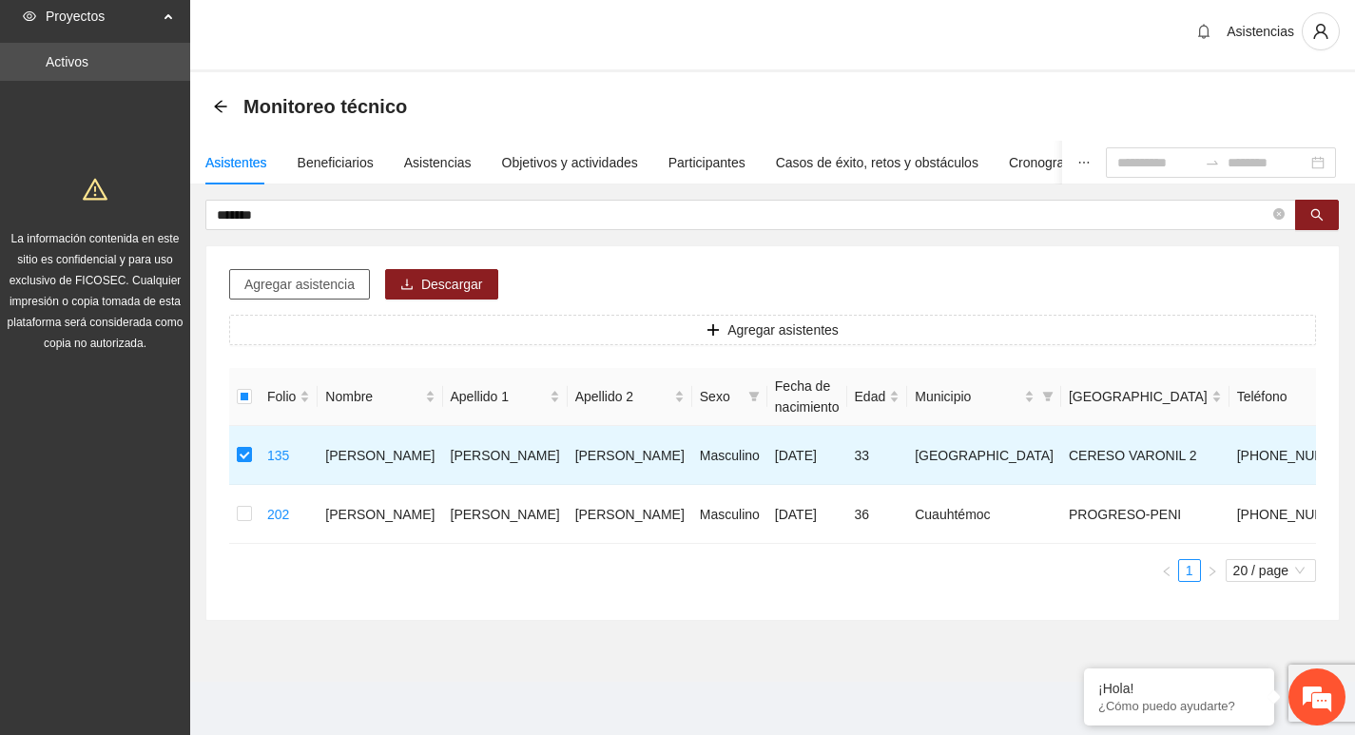
click at [321, 287] on span "Agregar asistencia" at bounding box center [299, 284] width 110 height 21
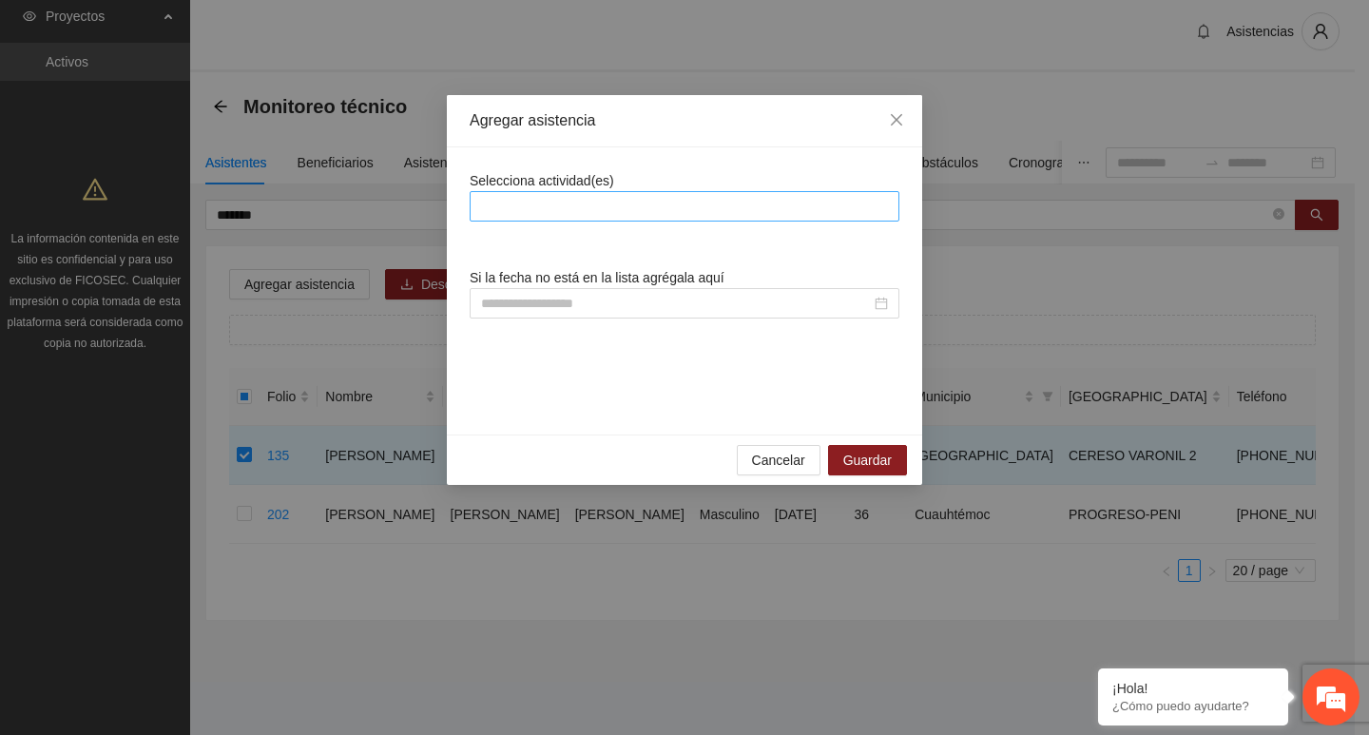
click at [575, 203] on div at bounding box center [685, 206] width 420 height 23
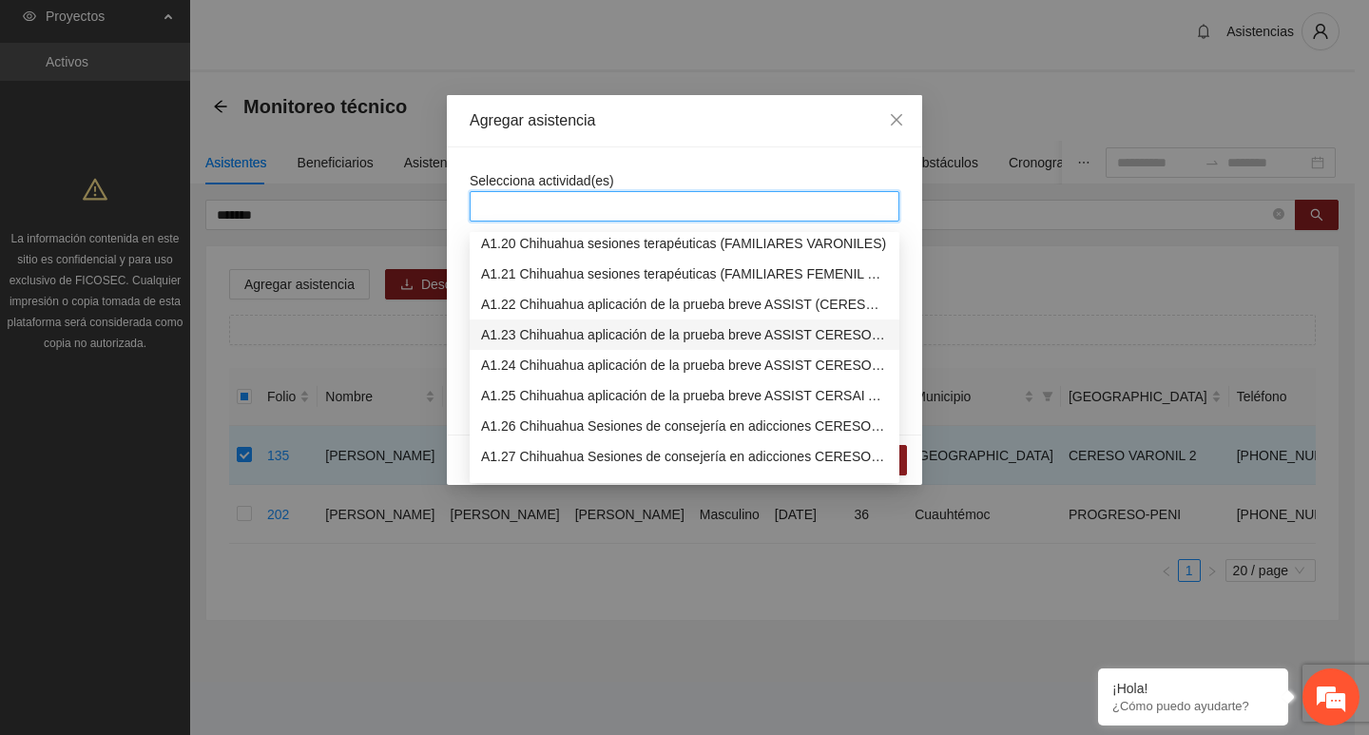
scroll to position [380, 0]
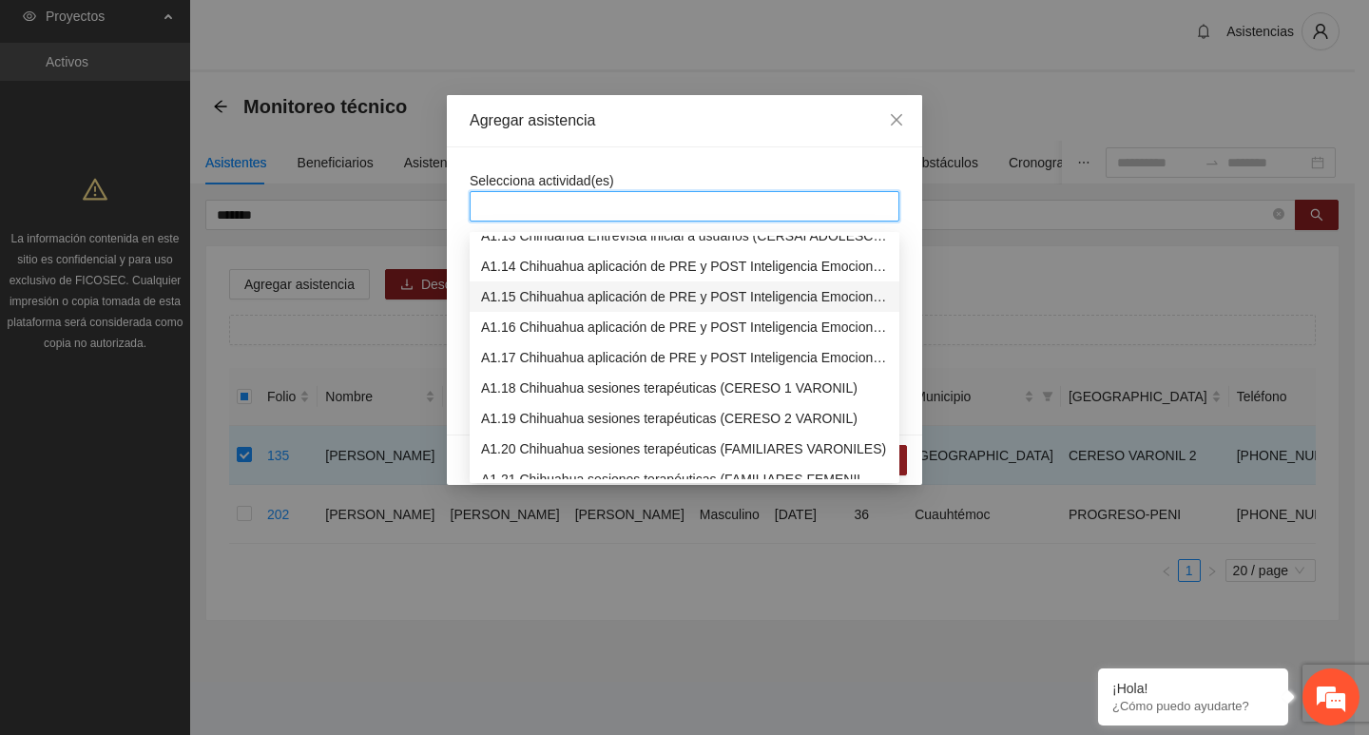
click at [552, 286] on div "A1.15 Chihuahua aplicación de PRE y POST Inteligencia Emocional (CERESO 2 VARON…" at bounding box center [684, 296] width 407 height 21
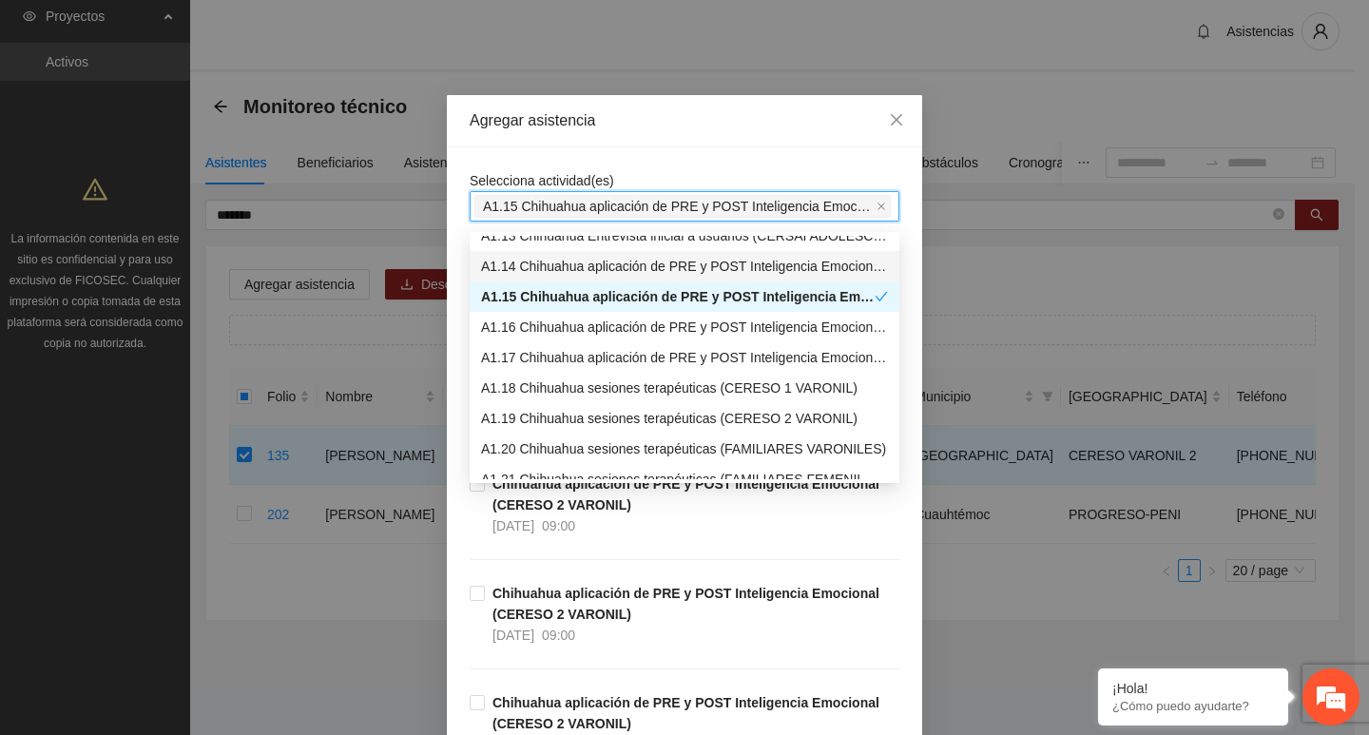
click at [552, 150] on div "Selecciona actividad(es) A1.15 Chihuahua aplicación de PRE y POST Inteligencia …" at bounding box center [684, 618] width 475 height 942
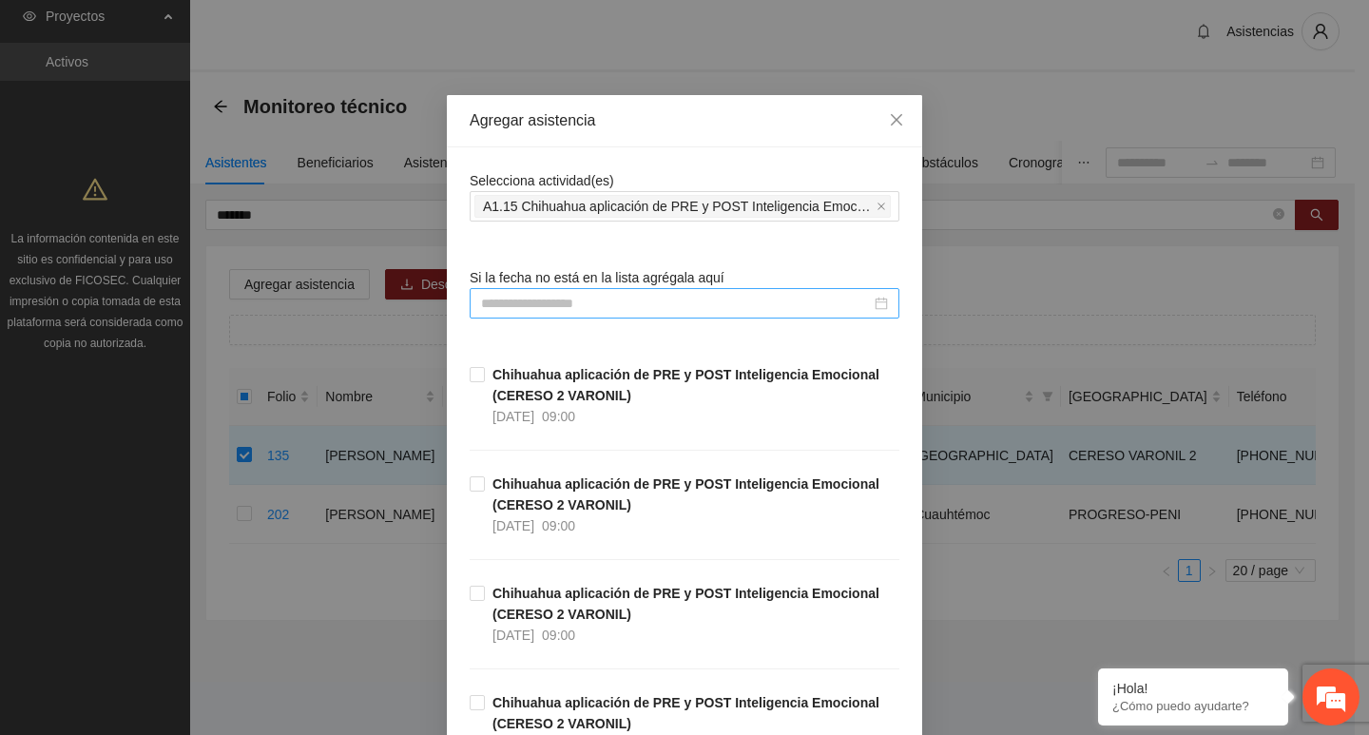
click at [543, 314] on div at bounding box center [685, 303] width 430 height 30
drag, startPoint x: 543, startPoint y: 313, endPoint x: 540, endPoint y: 295, distance: 18.3
click at [543, 312] on input at bounding box center [676, 303] width 390 height 21
click at [542, 300] on input at bounding box center [676, 303] width 390 height 21
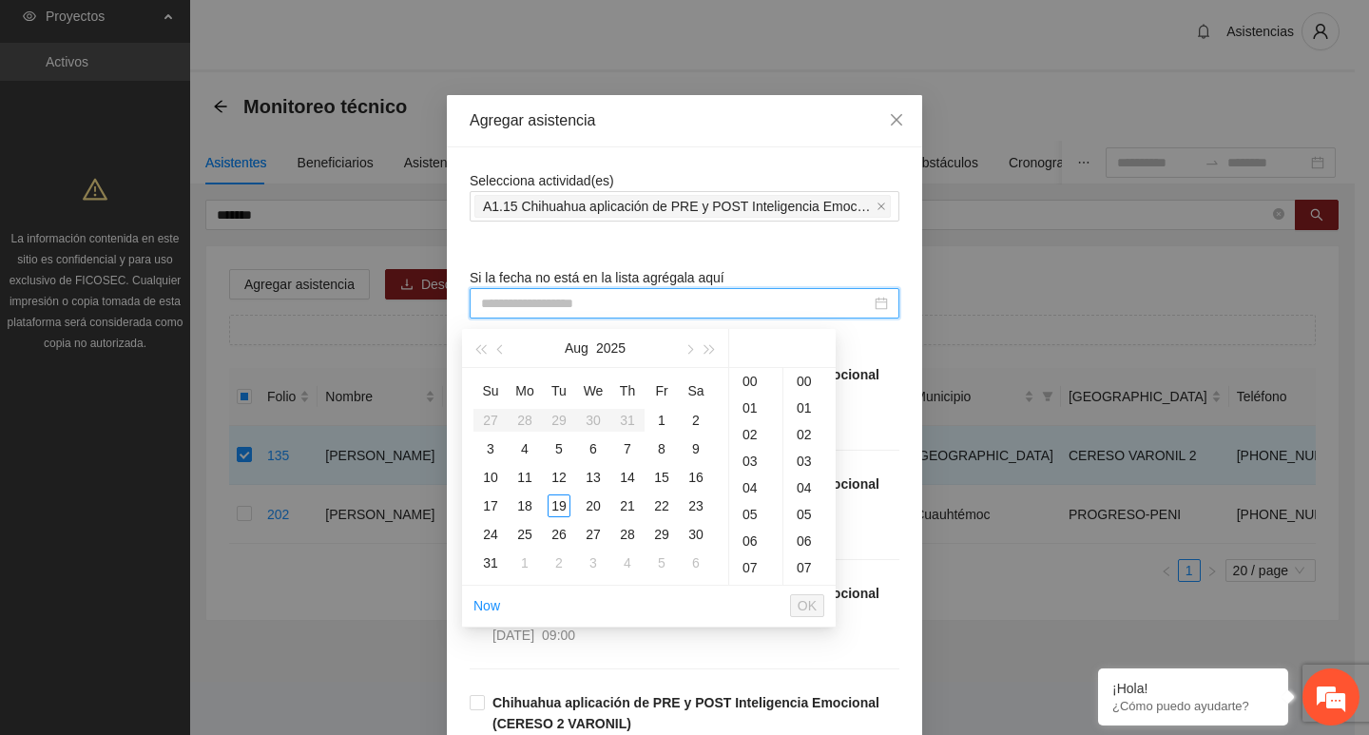
paste input "**********"
type input "**********"
click at [572, 242] on div "**********" at bounding box center [685, 618] width 430 height 897
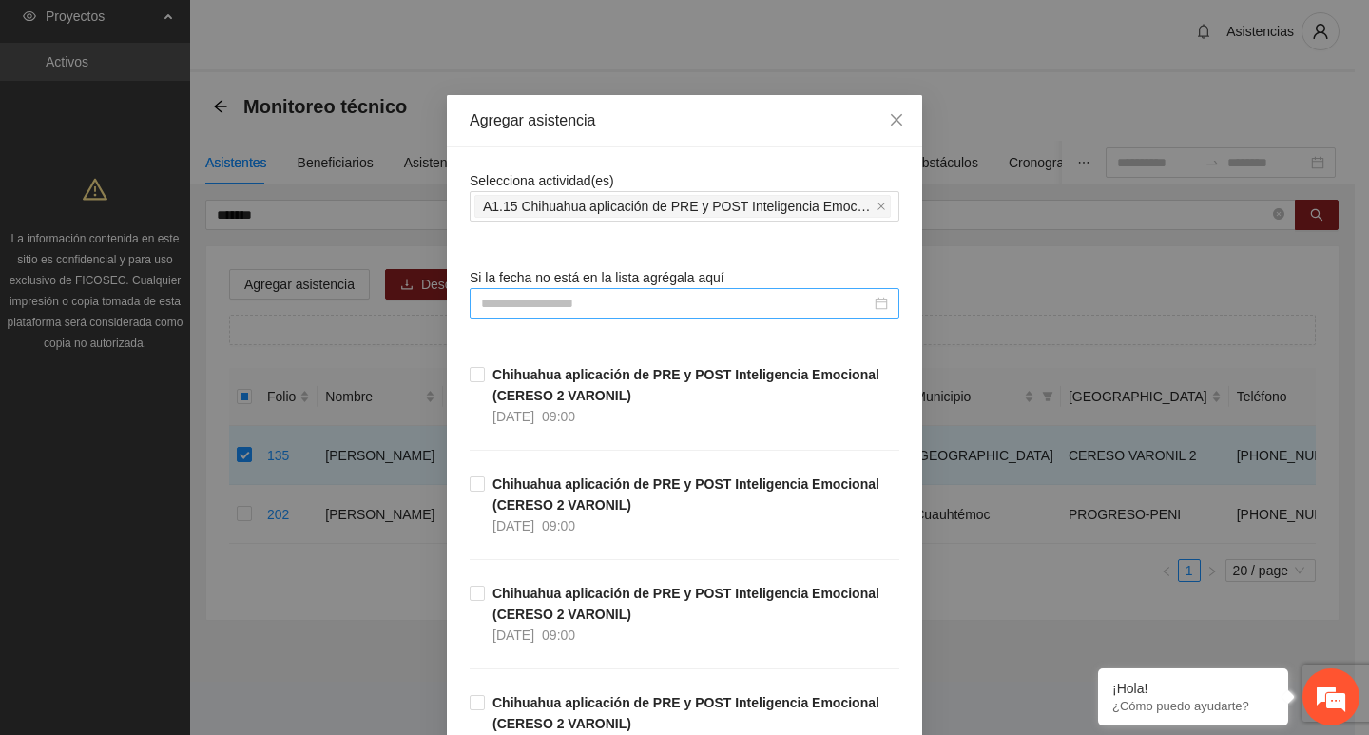
click at [659, 308] on input at bounding box center [676, 303] width 390 height 21
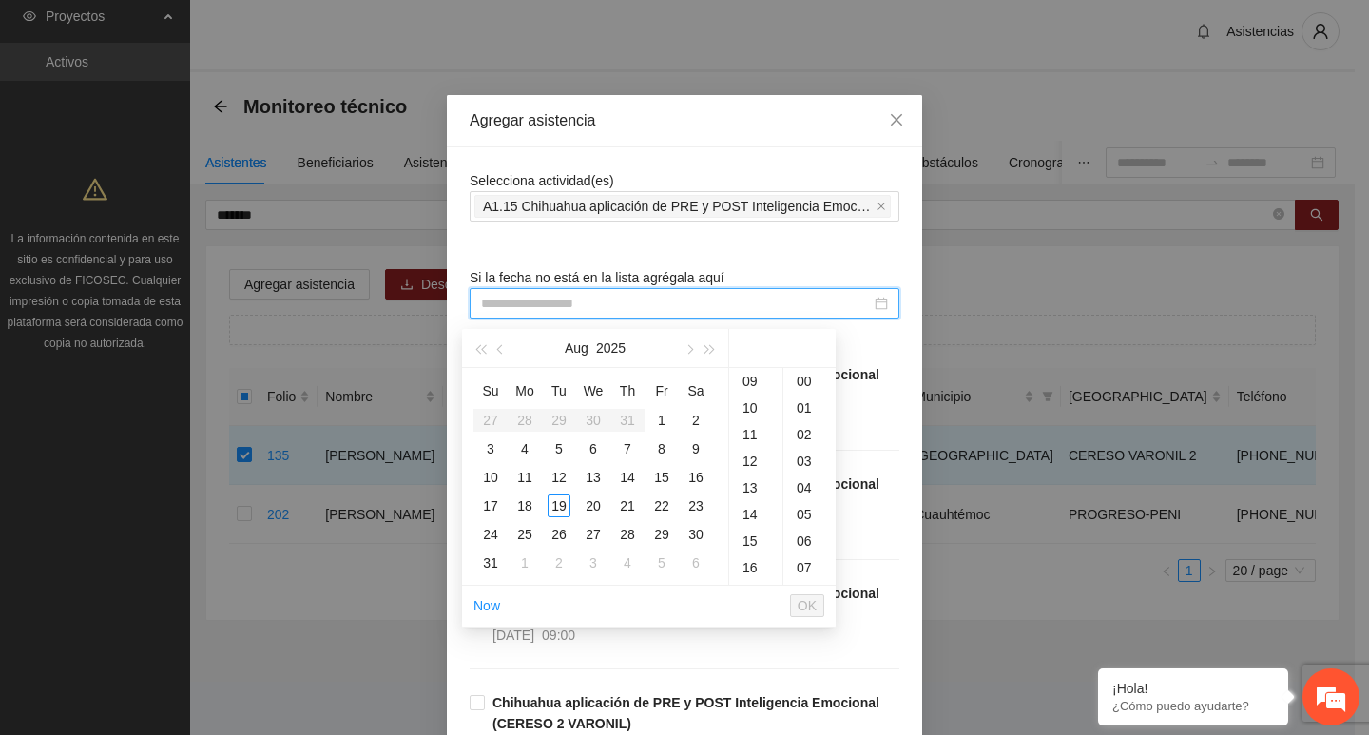
paste input "**********"
type input "**********"
click at [803, 595] on span "OK" at bounding box center [807, 605] width 19 height 21
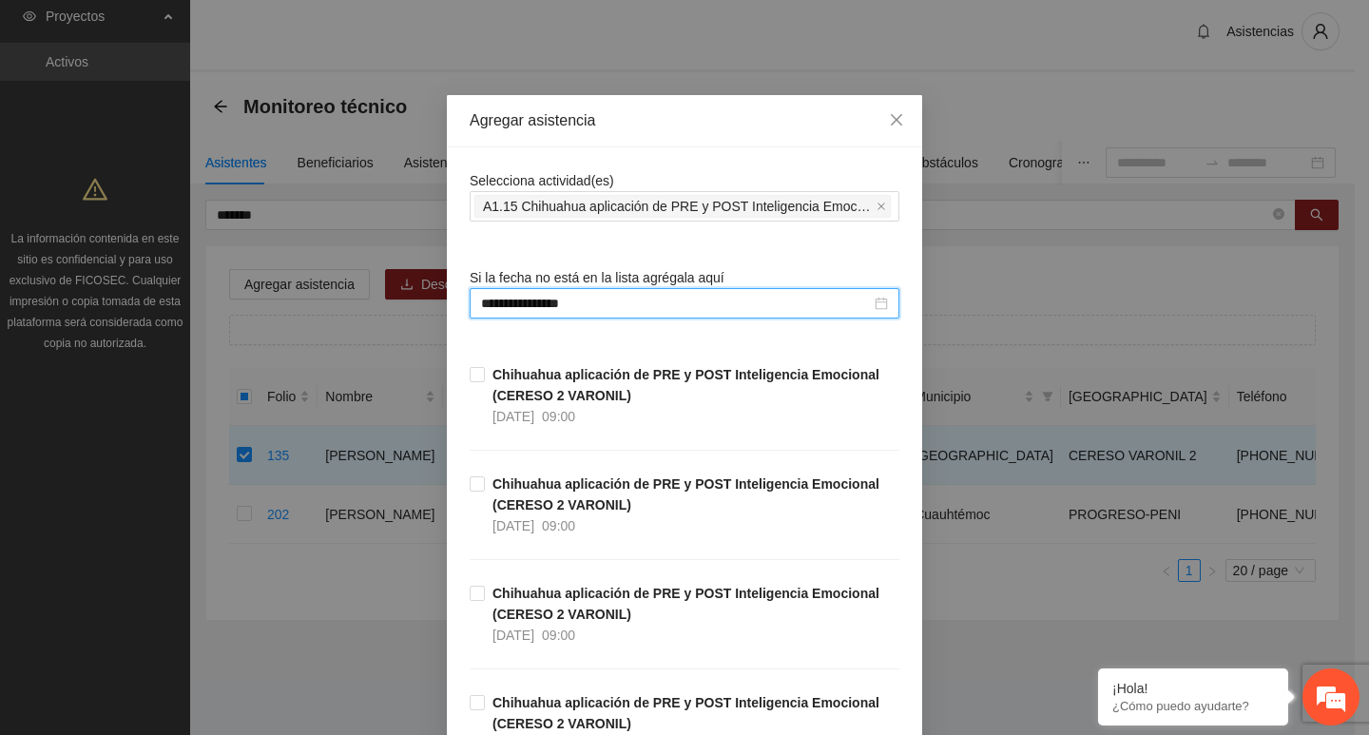
scroll to position [428, 0]
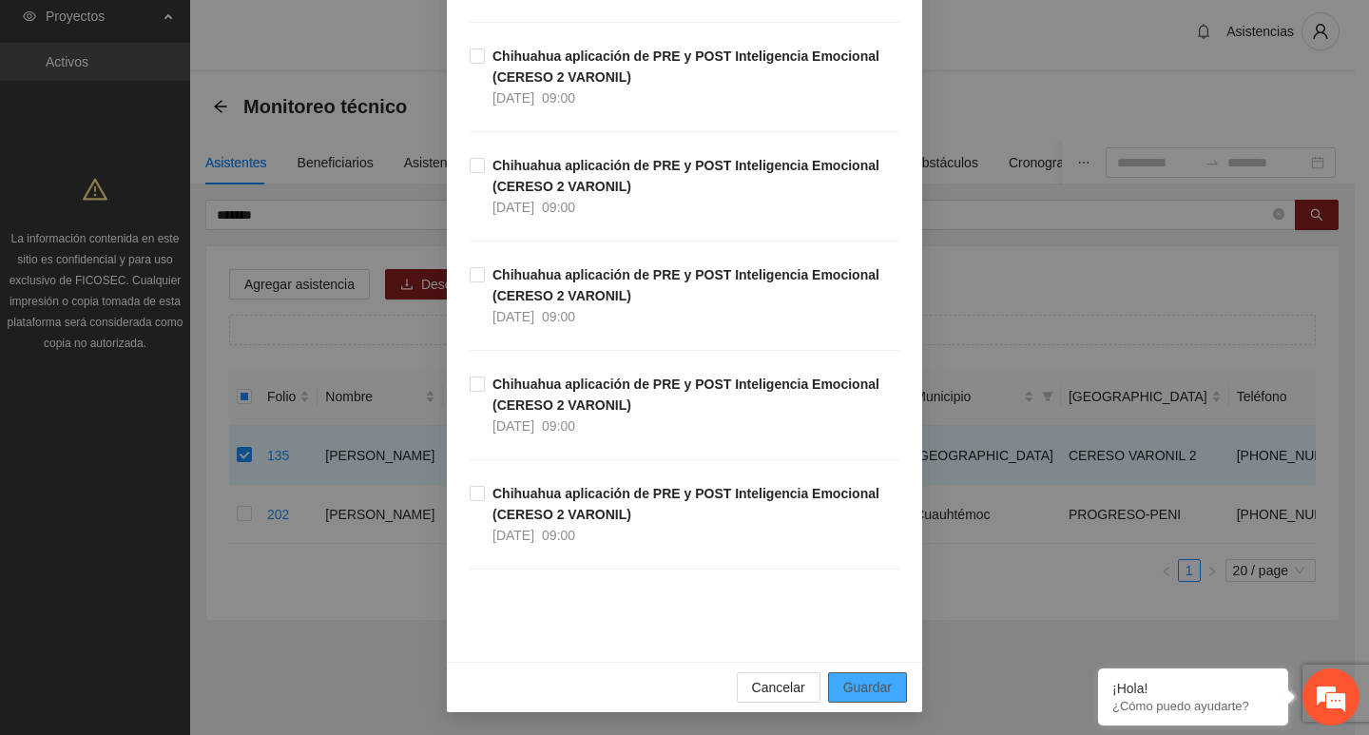
click at [860, 674] on button "Guardar" at bounding box center [867, 687] width 79 height 30
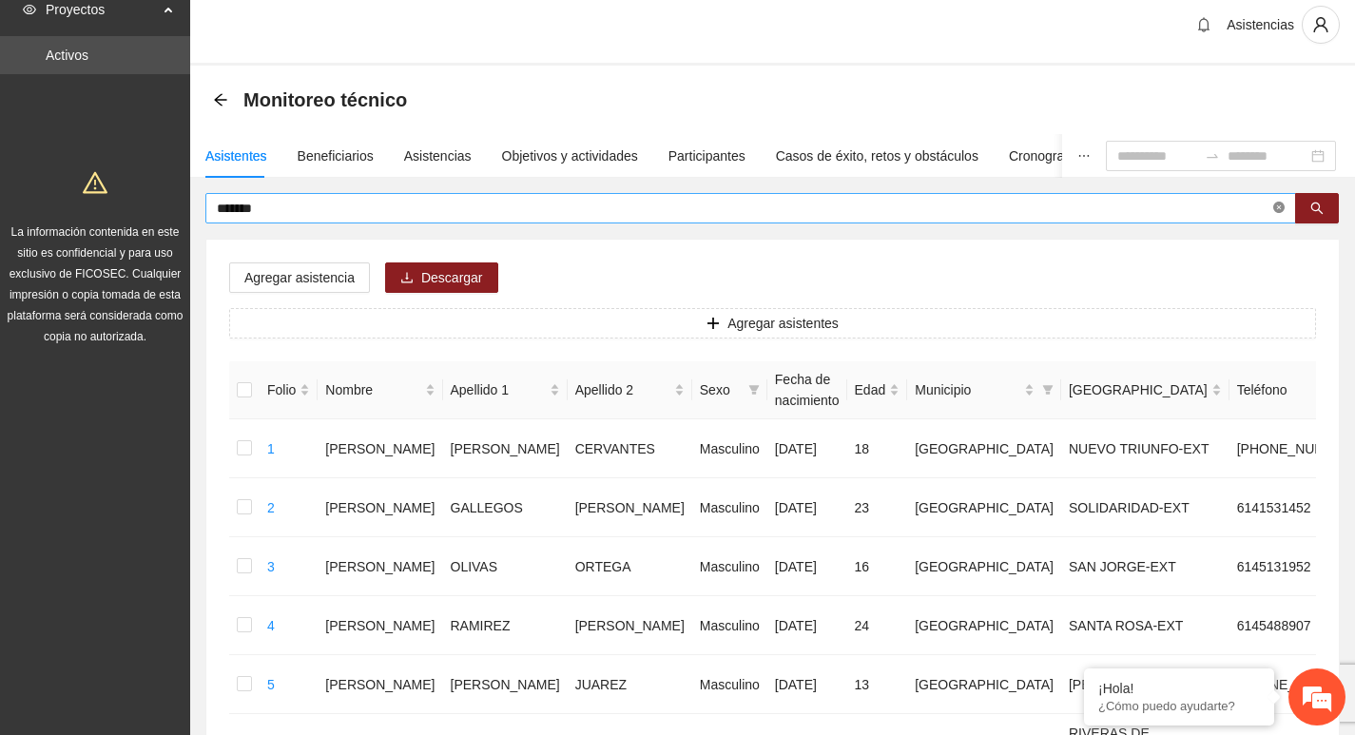
click at [1284, 206] on icon "close-circle" at bounding box center [1278, 207] width 11 height 11
type input "****"
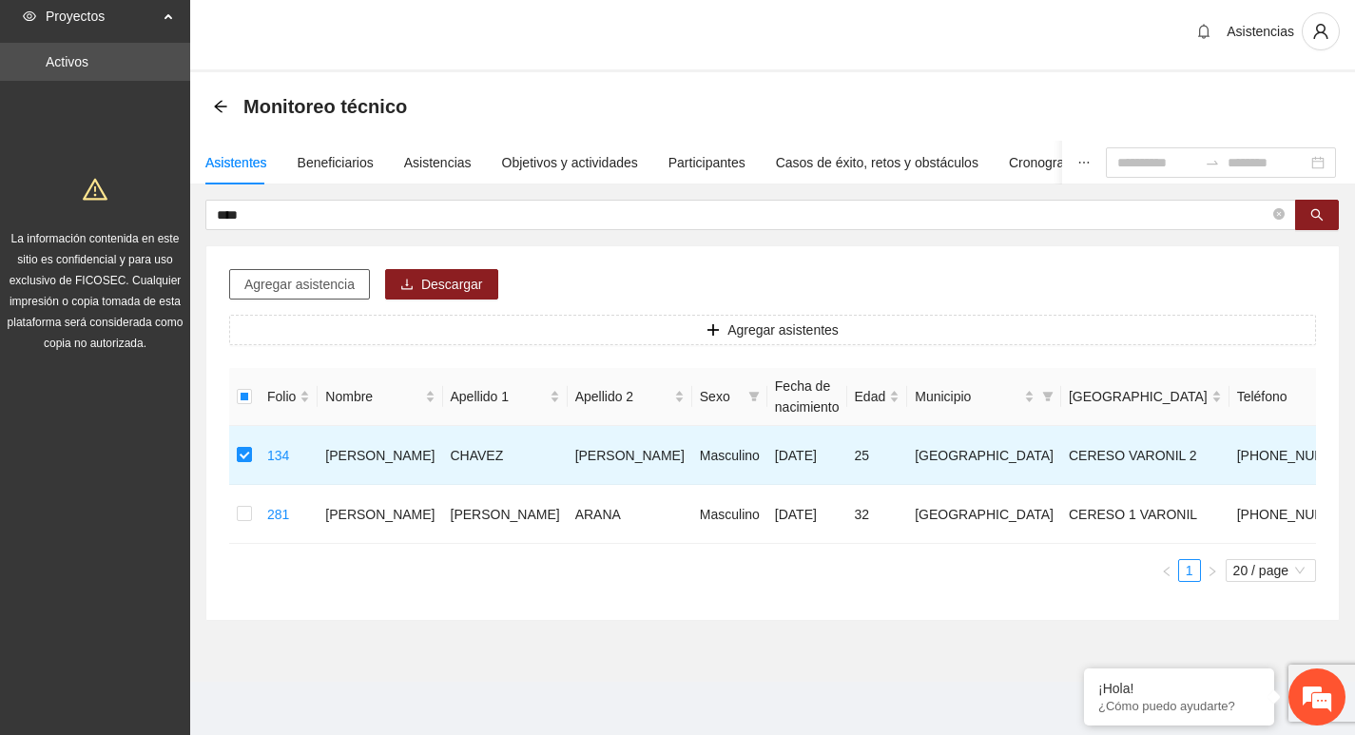
click at [296, 280] on span "Agregar asistencia" at bounding box center [299, 284] width 110 height 21
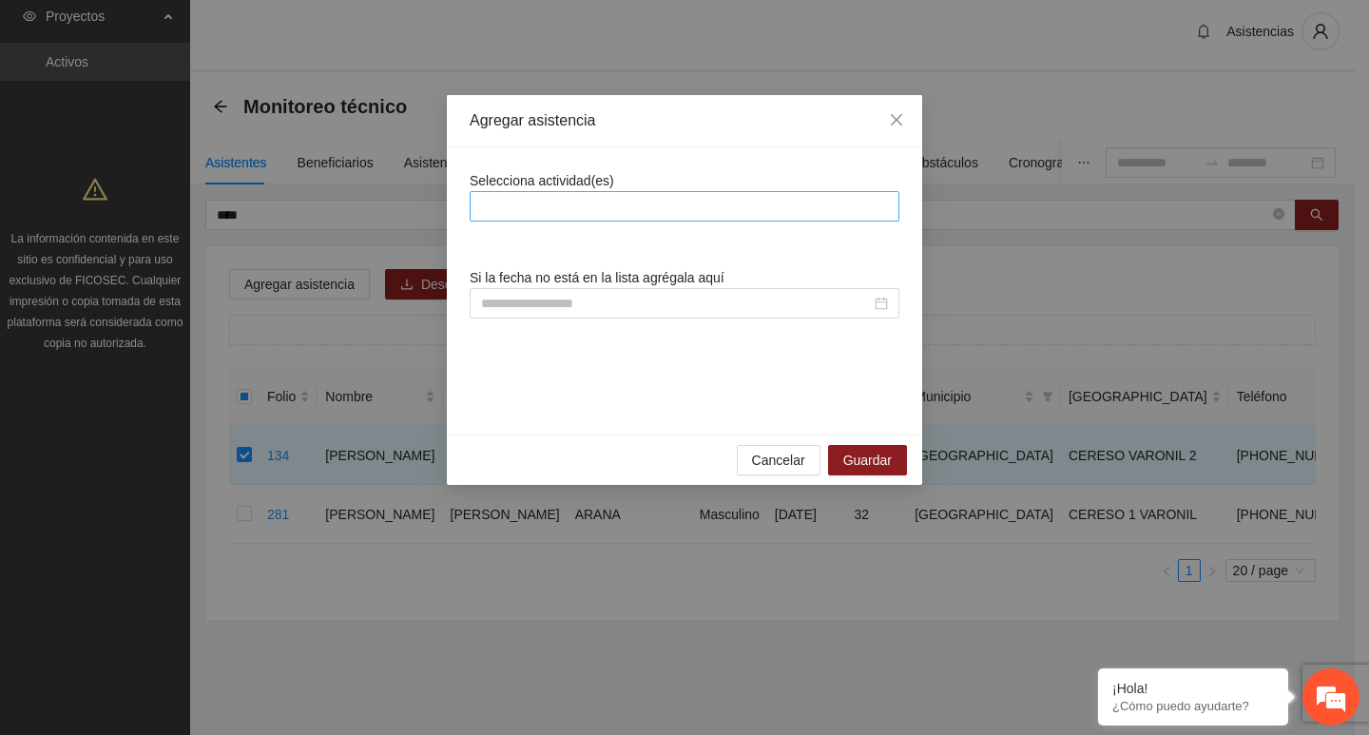
click at [606, 220] on div at bounding box center [685, 206] width 430 height 30
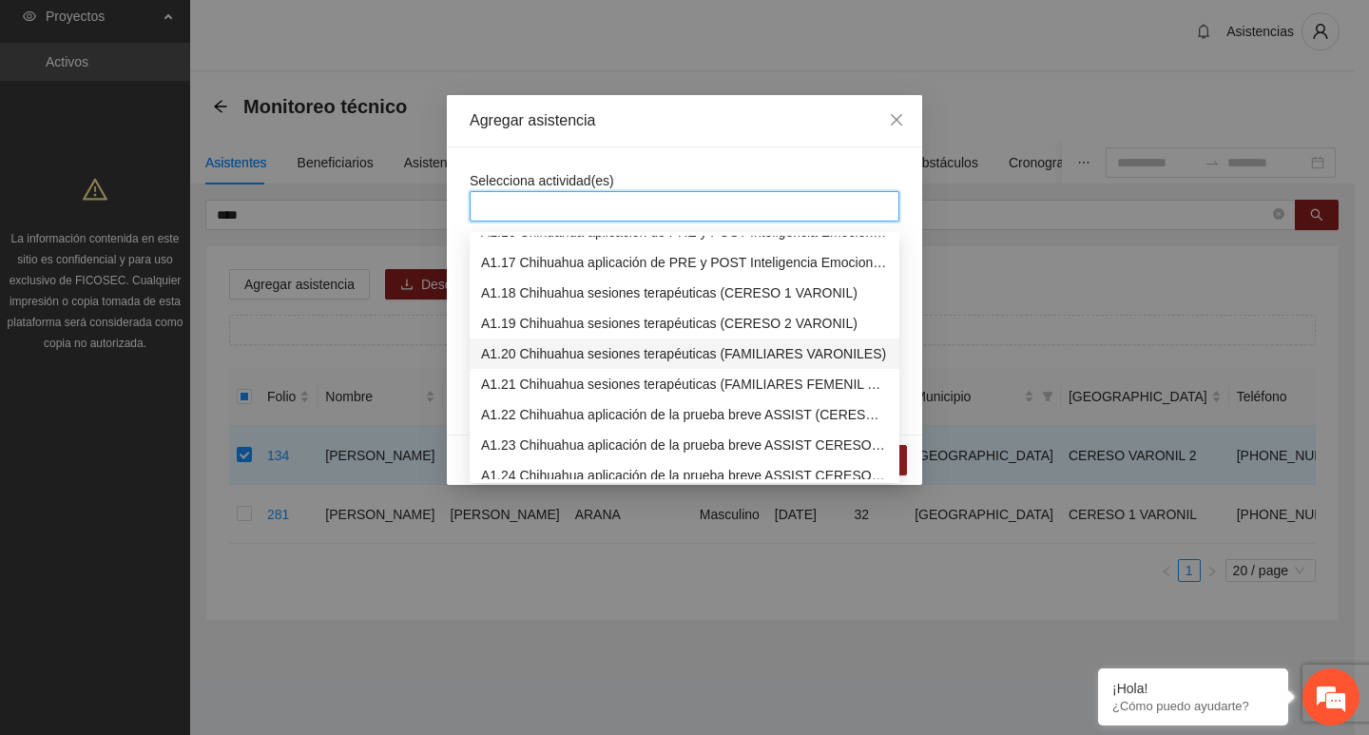
scroll to position [285, 0]
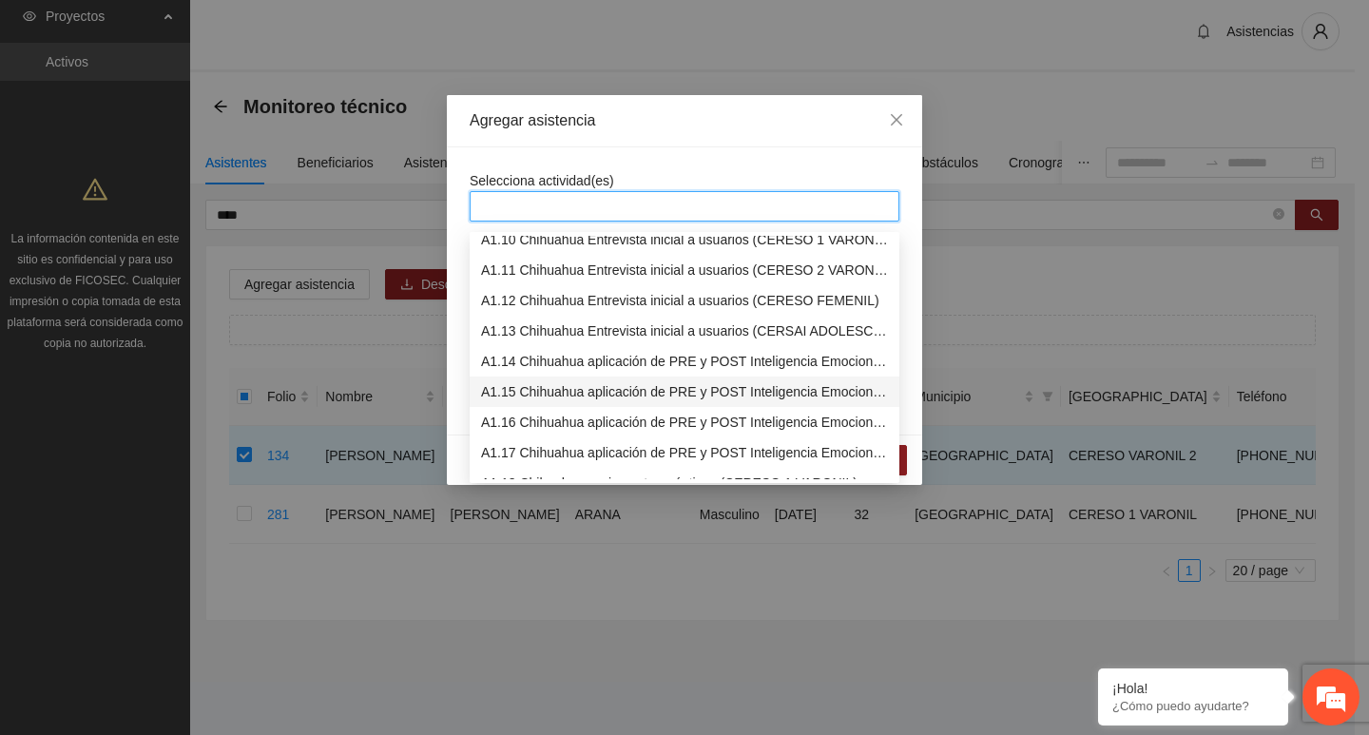
click at [561, 381] on div "A1.15 Chihuahua aplicación de PRE y POST Inteligencia Emocional (CERESO 2 VARON…" at bounding box center [684, 391] width 407 height 21
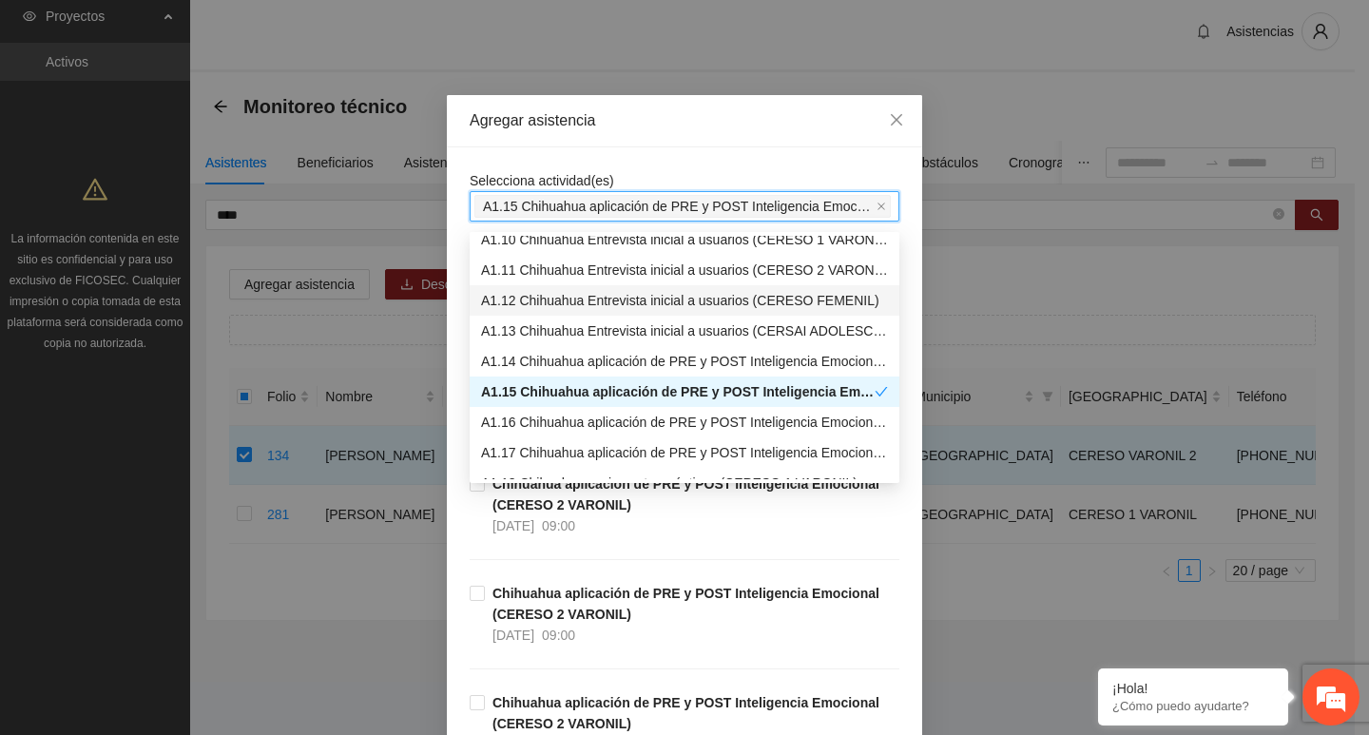
click at [563, 173] on span "Selecciona actividad(es)" at bounding box center [542, 180] width 145 height 15
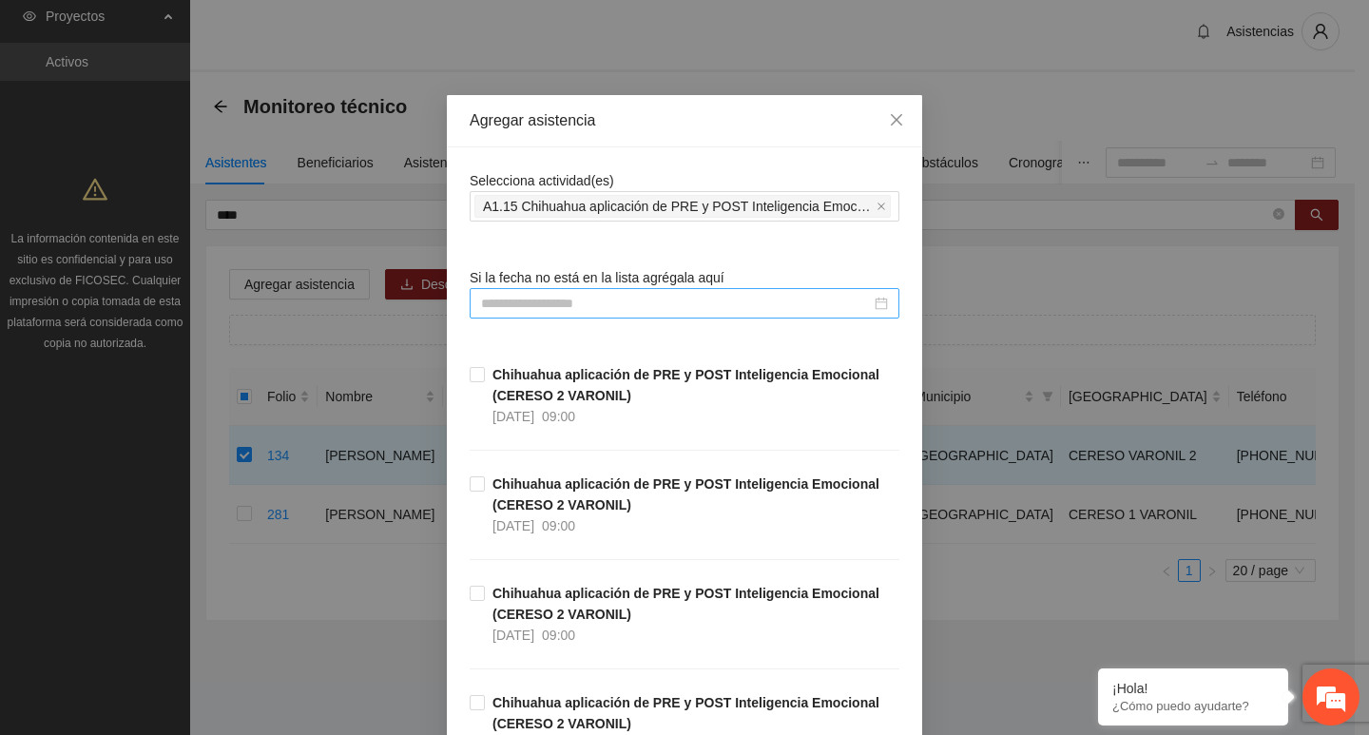
click at [575, 297] on input at bounding box center [676, 303] width 390 height 21
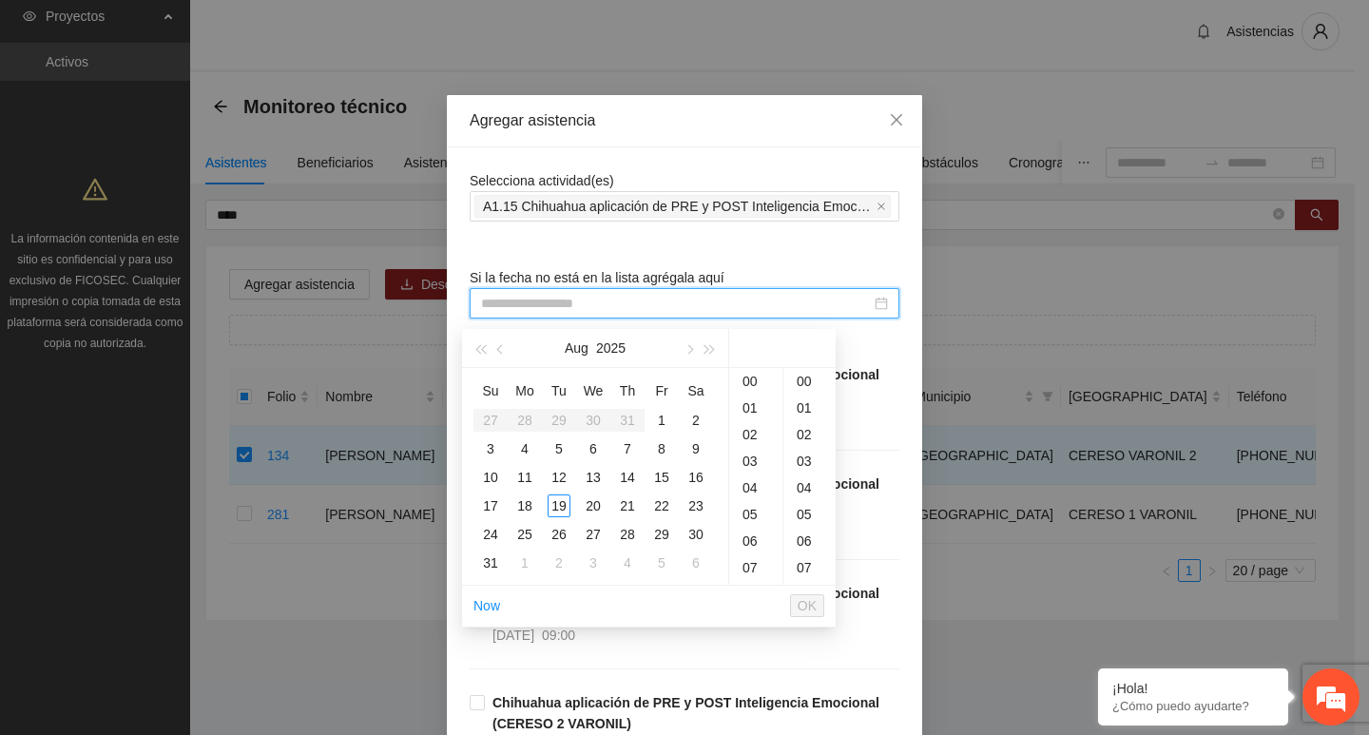
paste input "**********"
type input "**********"
click at [718, 263] on div "**********" at bounding box center [685, 618] width 430 height 897
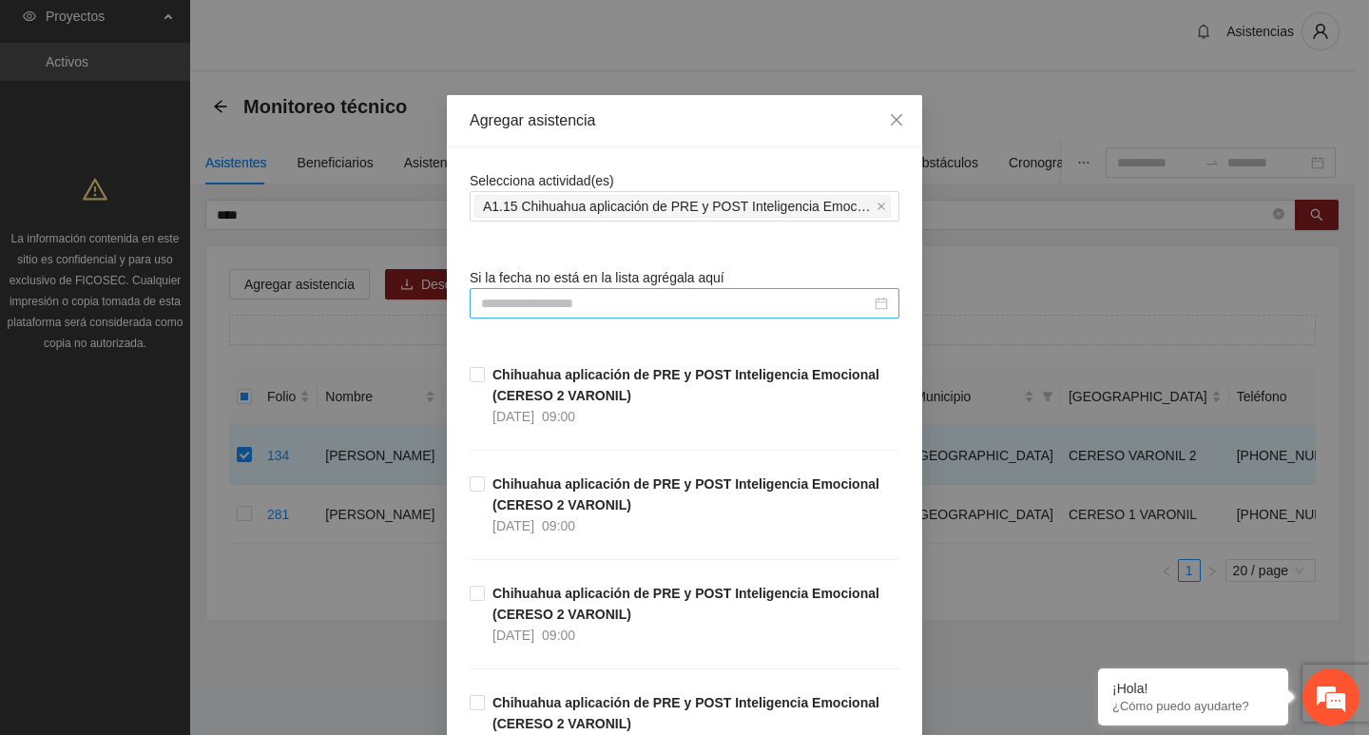
click at [664, 322] on div "Selecciona actividad(es) A1.15 Chihuahua aplicación de PRE y POST Inteligencia …" at bounding box center [685, 618] width 430 height 897
click at [663, 309] on input at bounding box center [676, 303] width 390 height 21
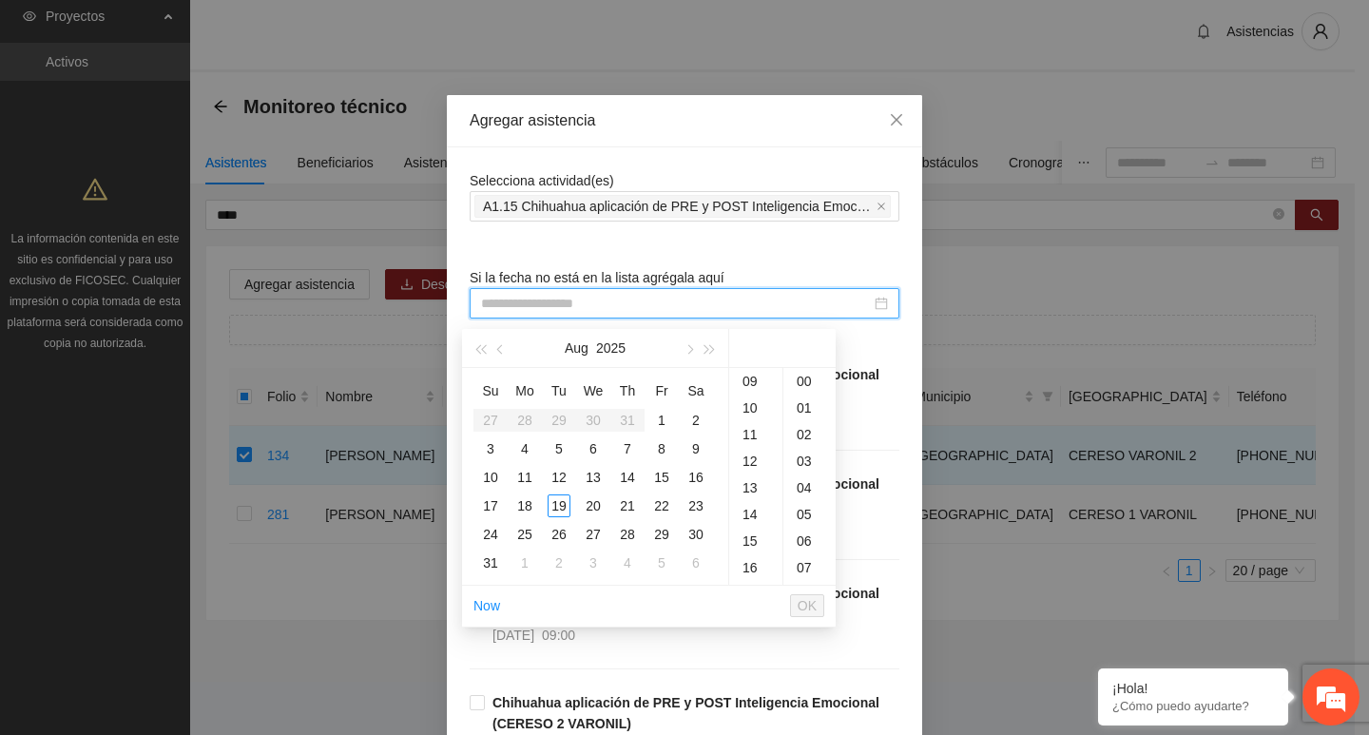
paste input "**********"
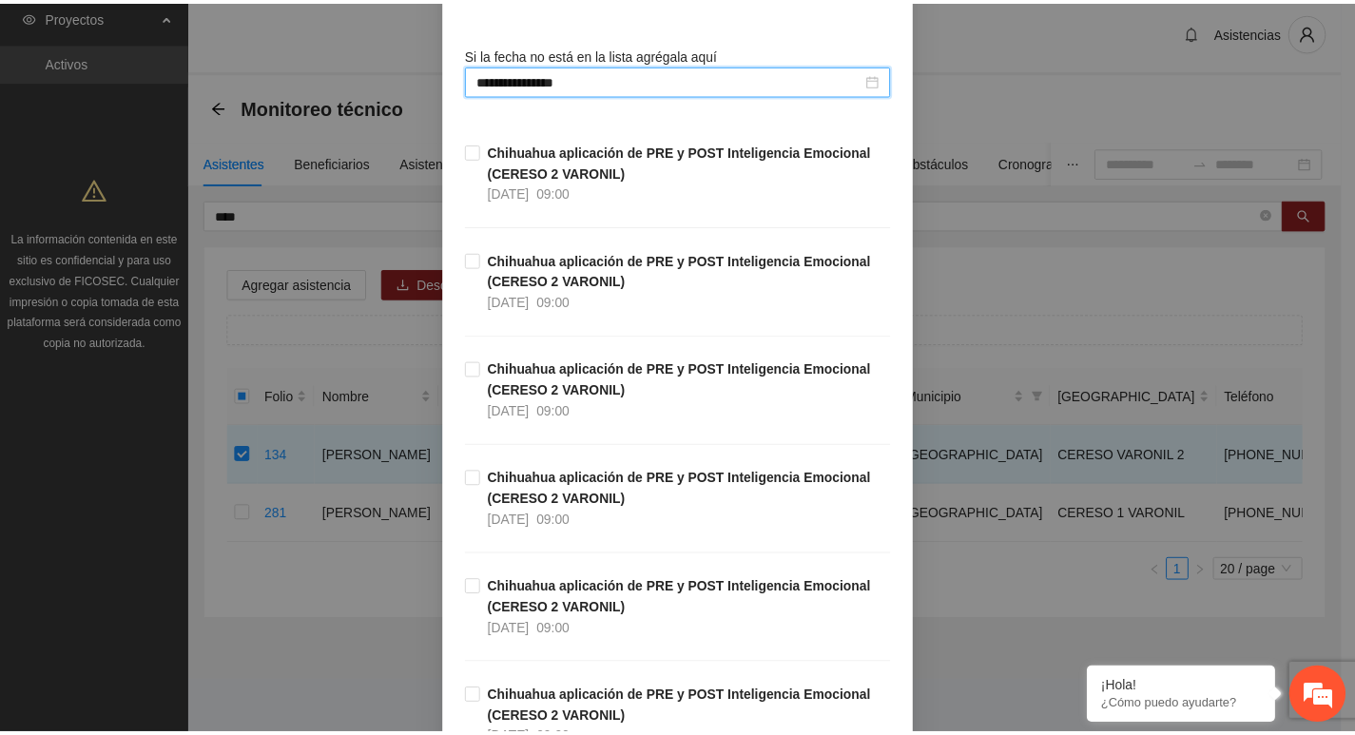
scroll to position [428, 0]
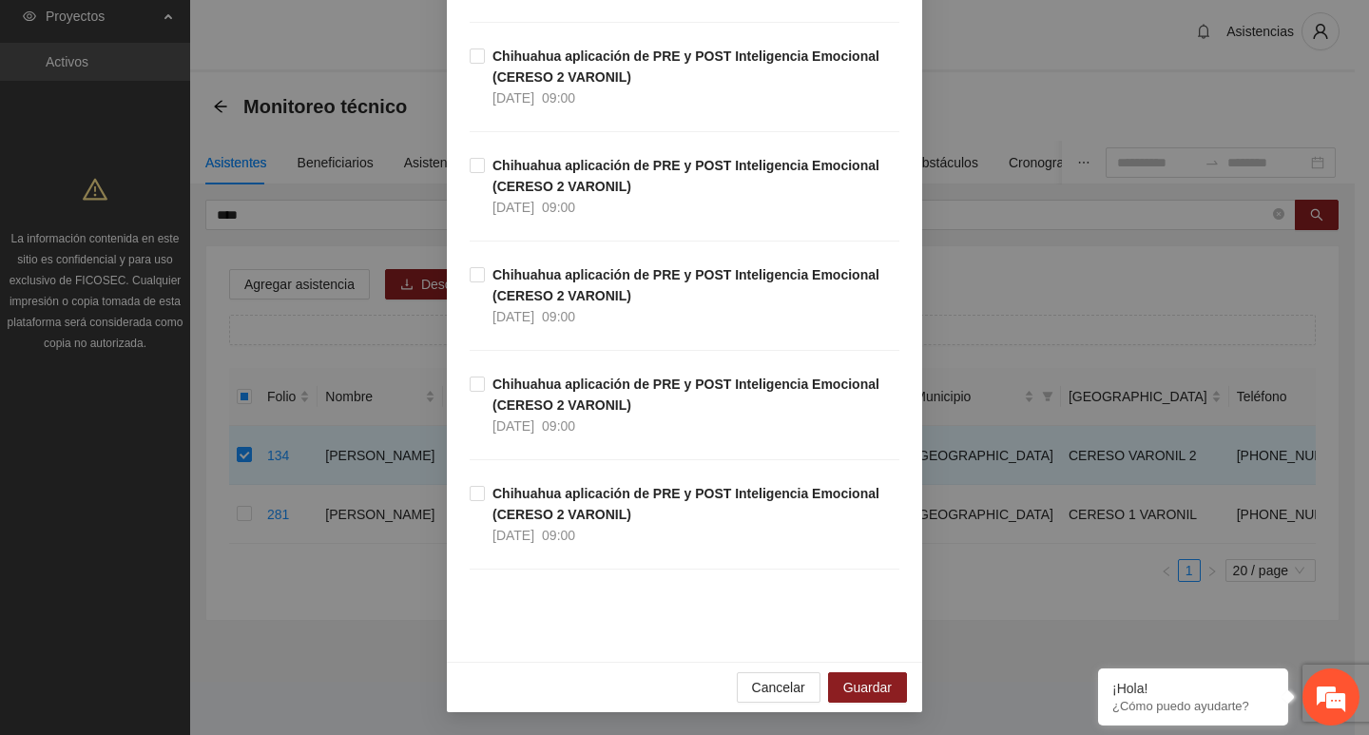
type input "**********"
click at [858, 669] on div "Cancelar Guardar" at bounding box center [684, 687] width 475 height 50
click at [861, 684] on span "Guardar" at bounding box center [867, 687] width 48 height 21
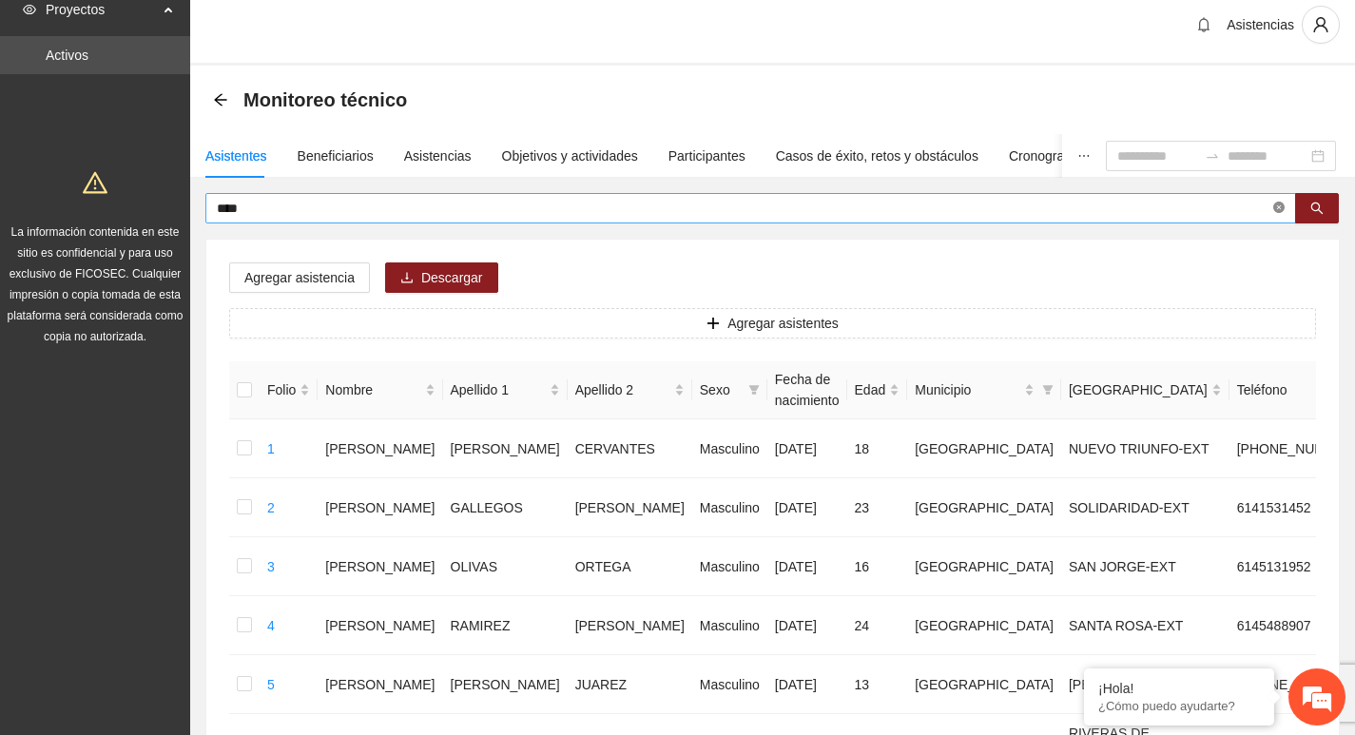
click at [1280, 208] on icon "close-circle" at bounding box center [1278, 207] width 11 height 11
type input "******"
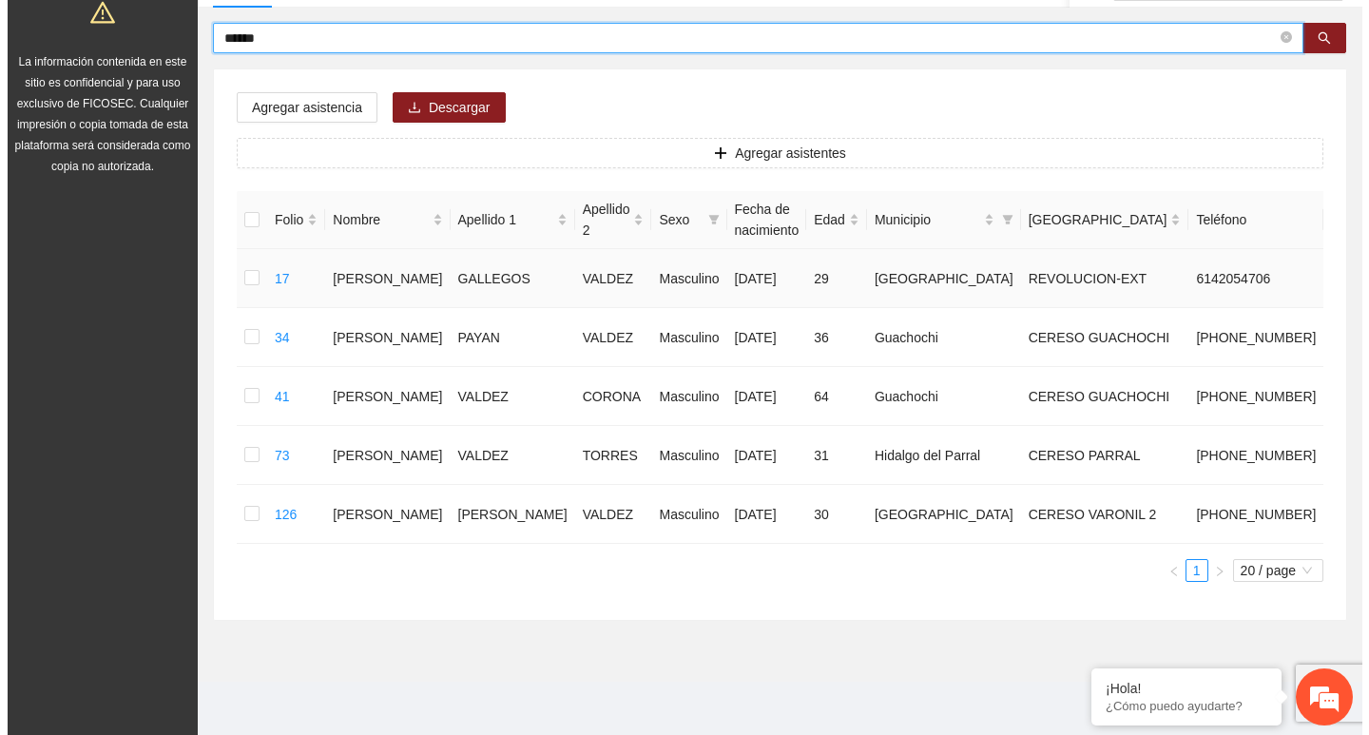
scroll to position [200, 0]
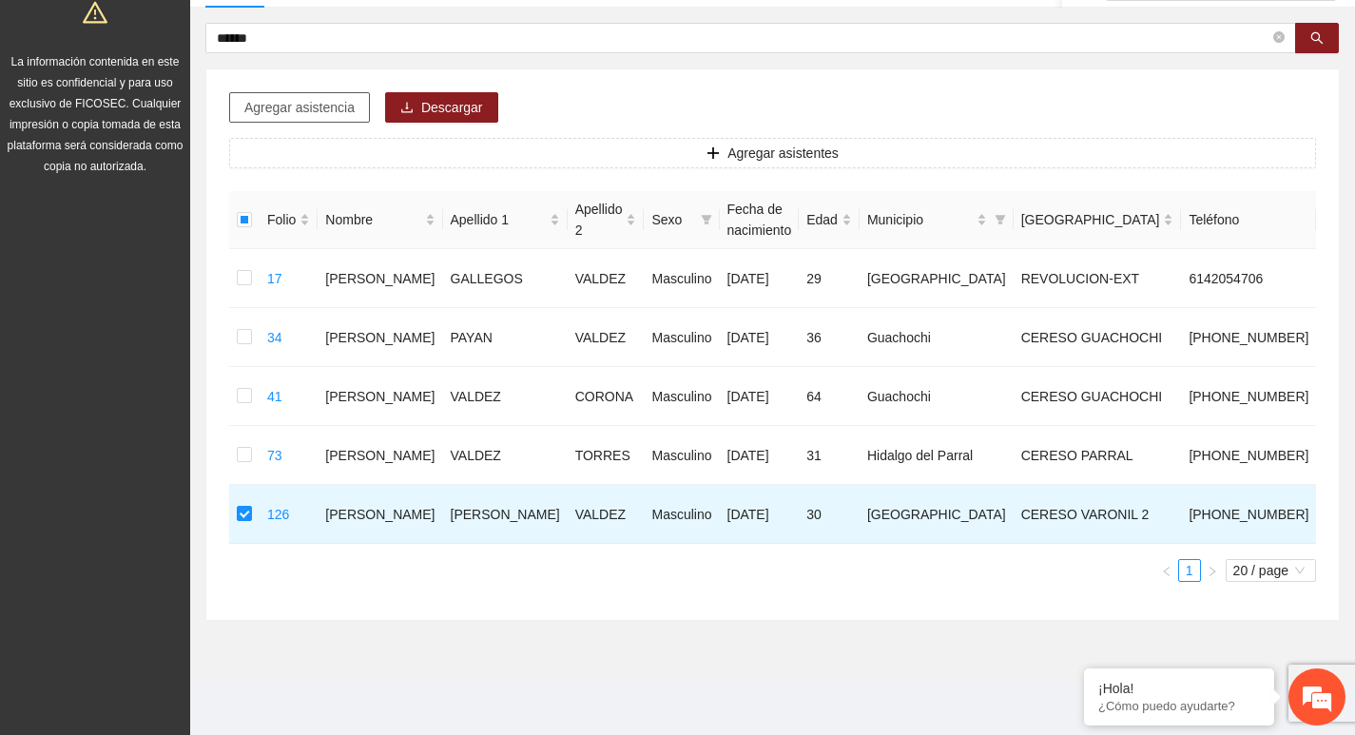
click at [272, 97] on span "Agregar asistencia" at bounding box center [299, 107] width 110 height 21
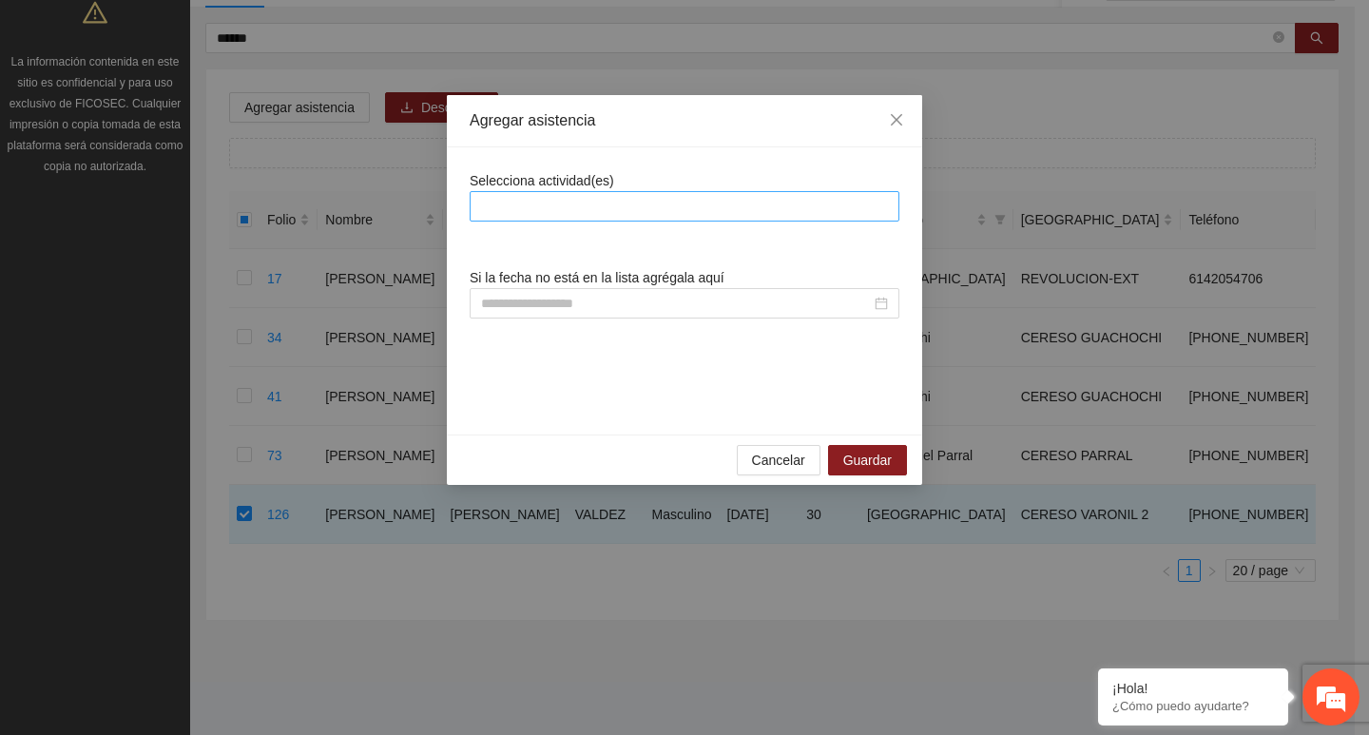
click at [541, 216] on div at bounding box center [685, 206] width 420 height 23
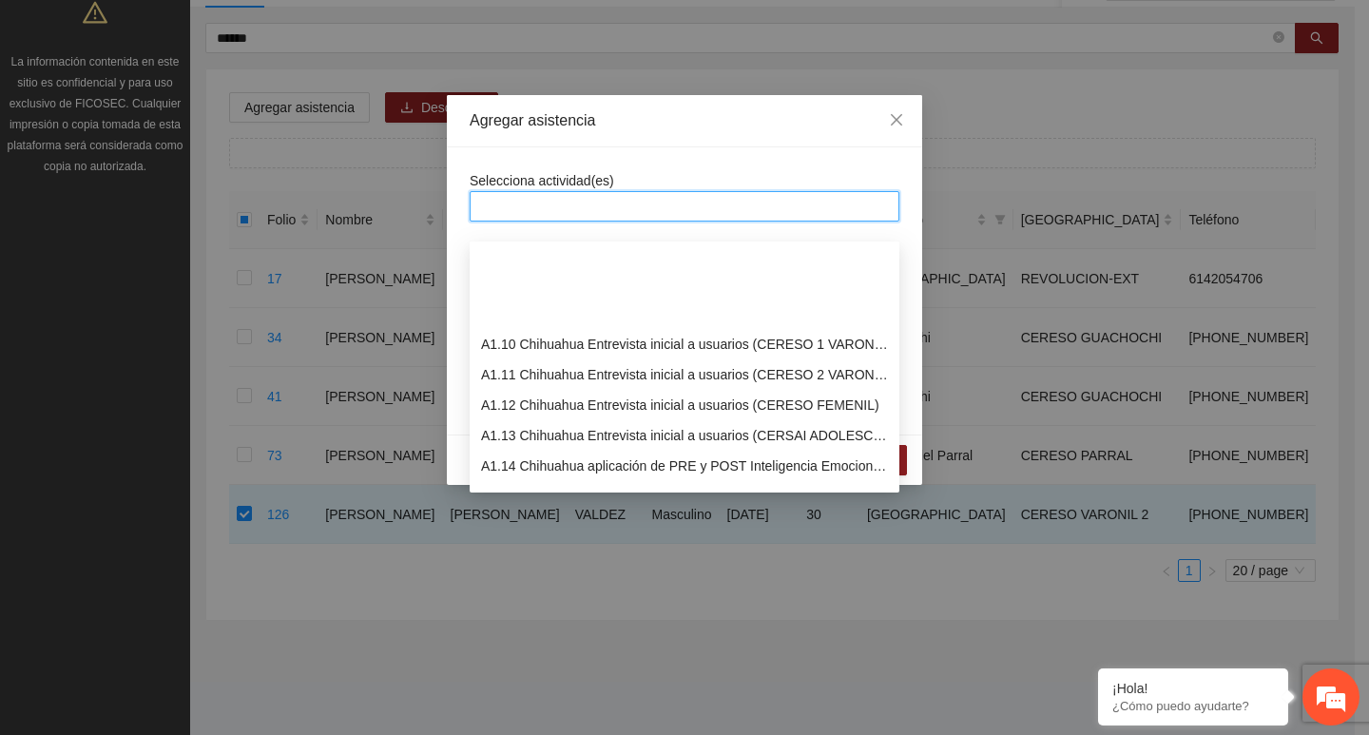
scroll to position [285, 0]
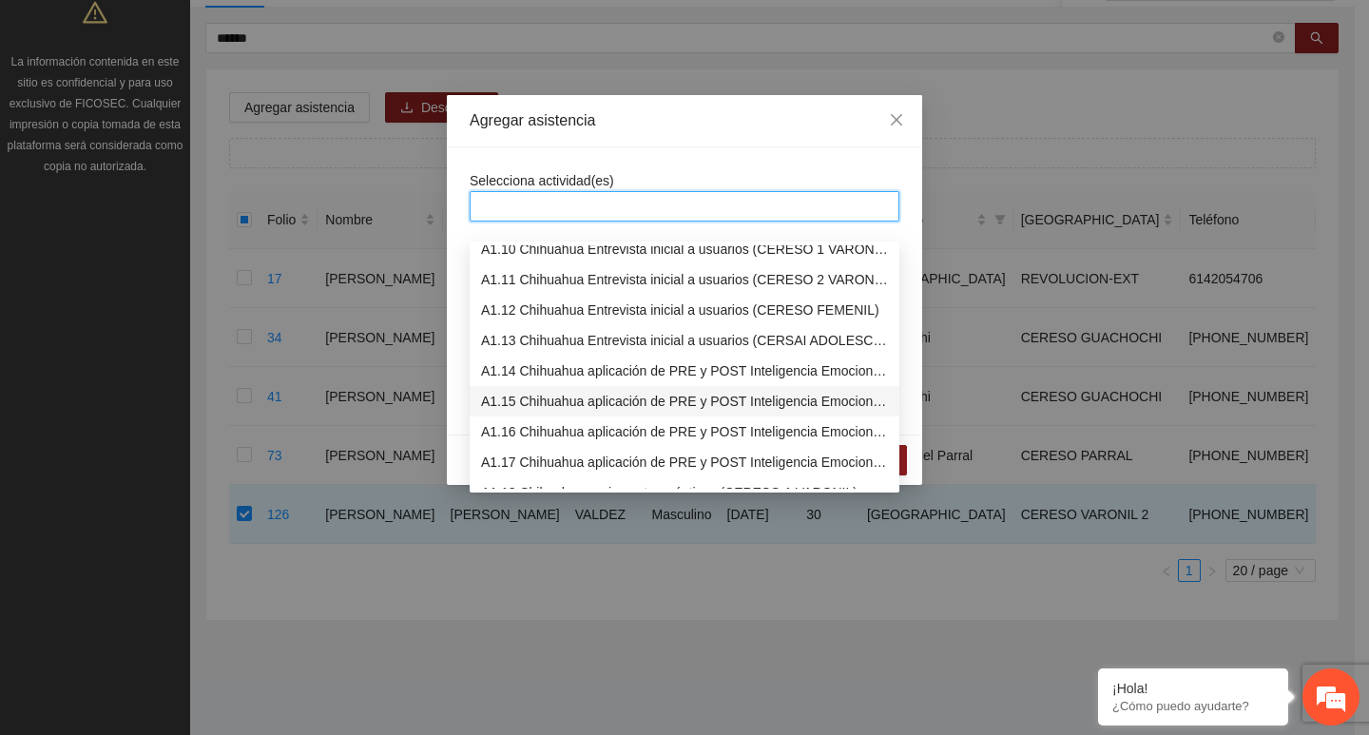
click at [539, 391] on div "A1.15 Chihuahua aplicación de PRE y POST Inteligencia Emocional (CERESO 2 VARON…" at bounding box center [684, 401] width 407 height 21
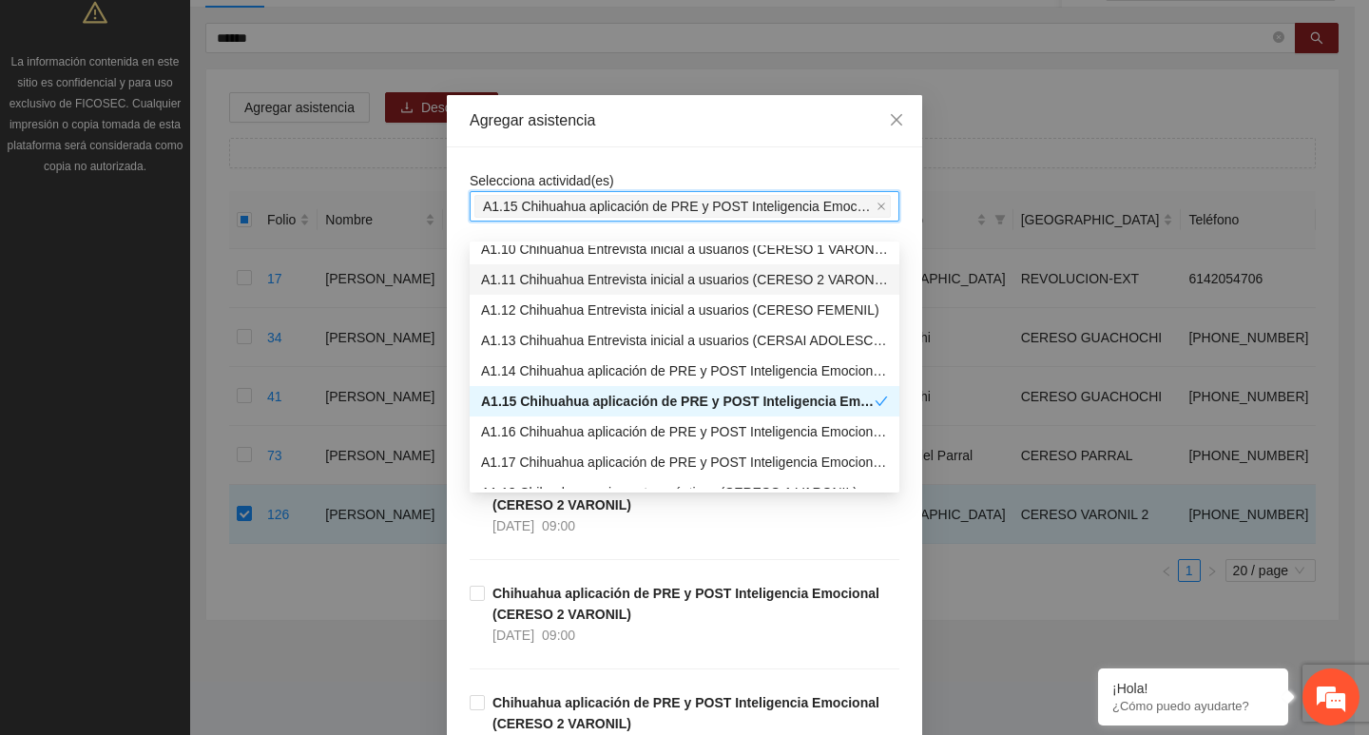
click at [568, 173] on span "Selecciona actividad(es)" at bounding box center [542, 180] width 145 height 15
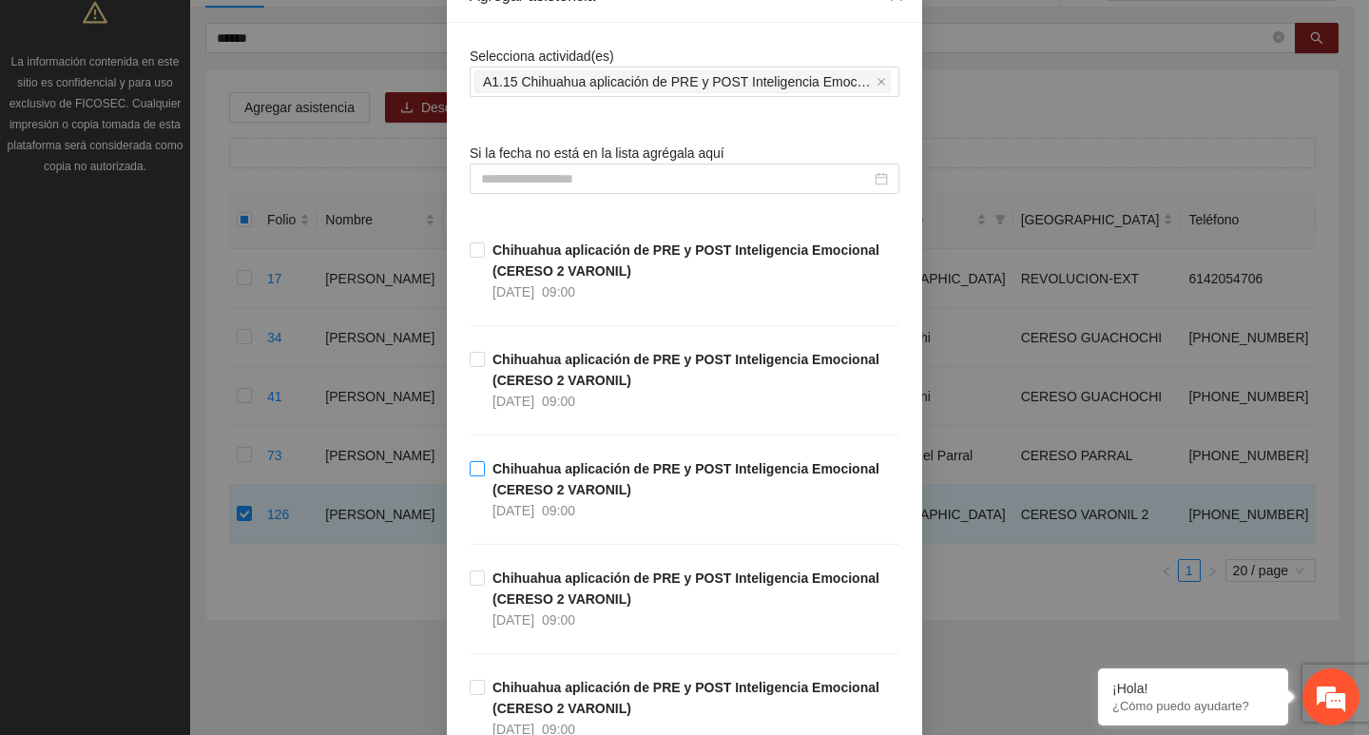
scroll to position [190, 0]
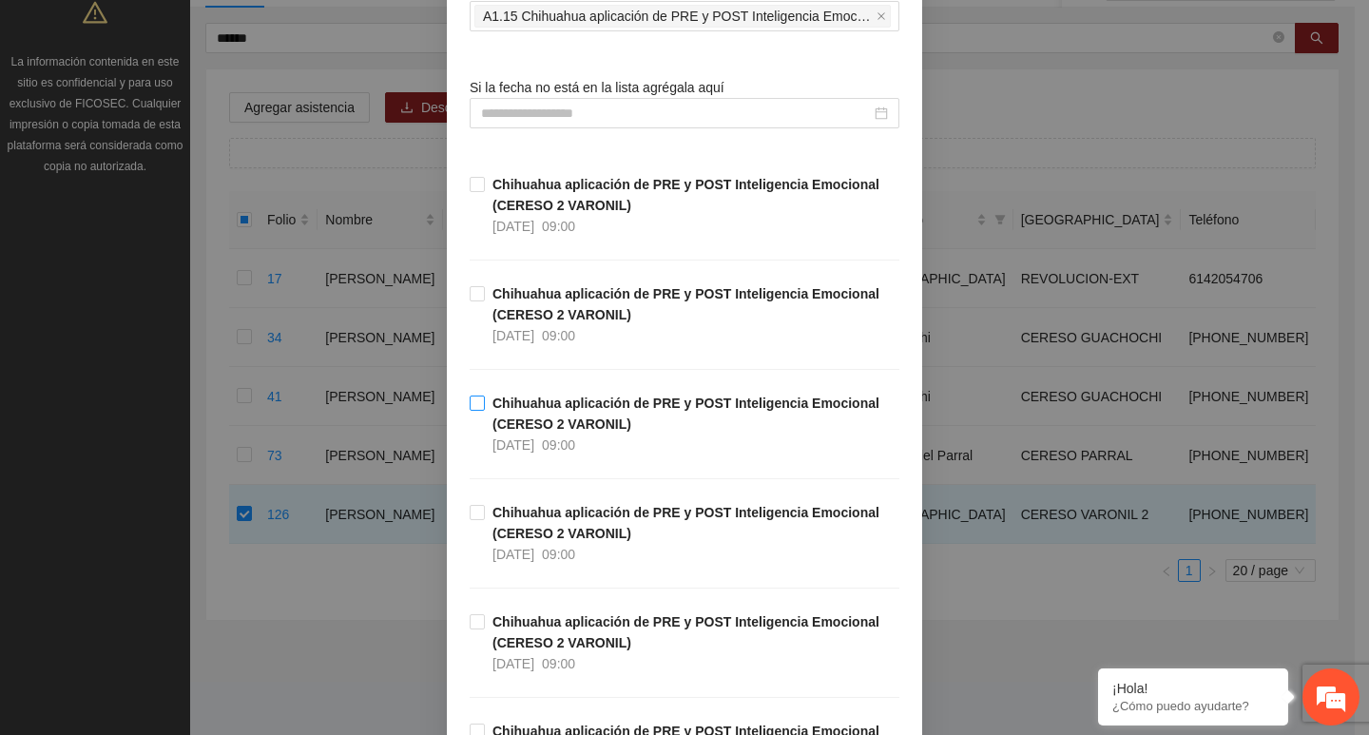
click at [515, 416] on strong "Chihuahua aplicación de PRE y POST Inteligencia Emocional (CERESO 2 VARONIL)" at bounding box center [686, 414] width 387 height 36
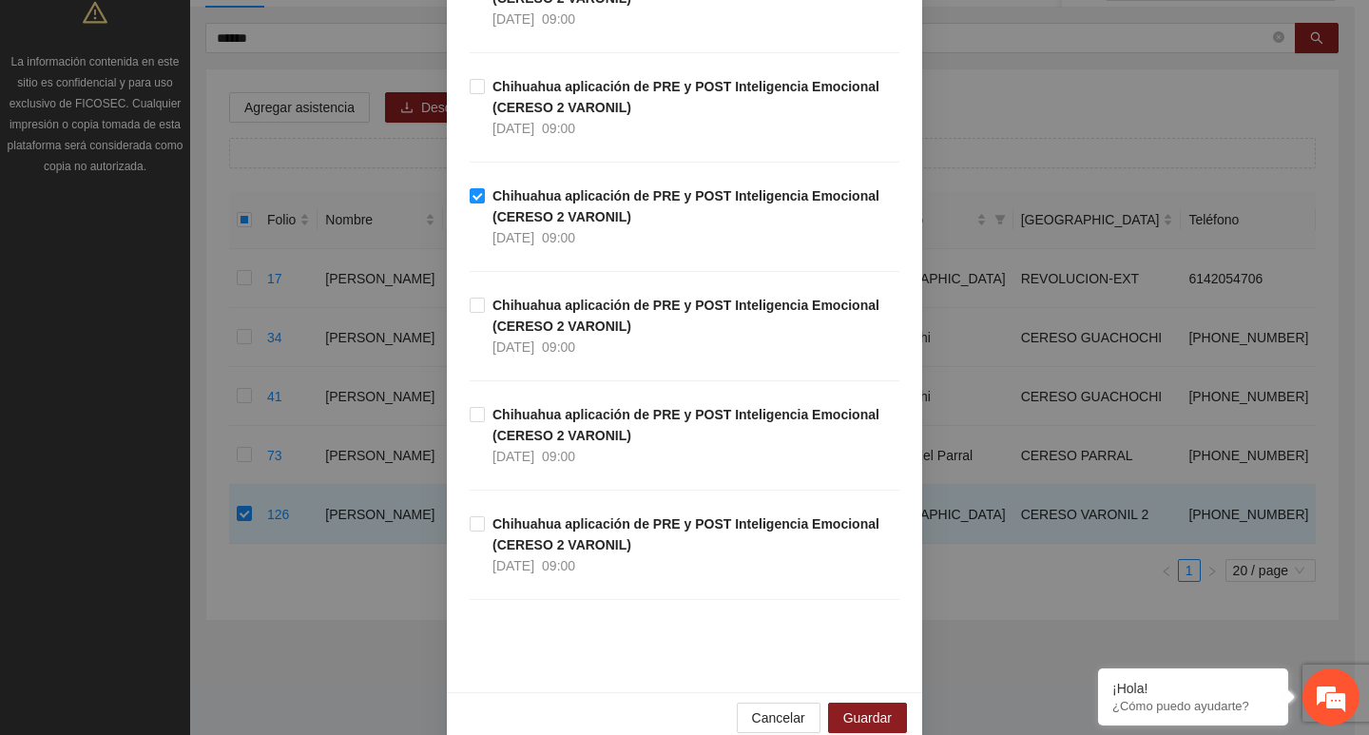
scroll to position [428, 0]
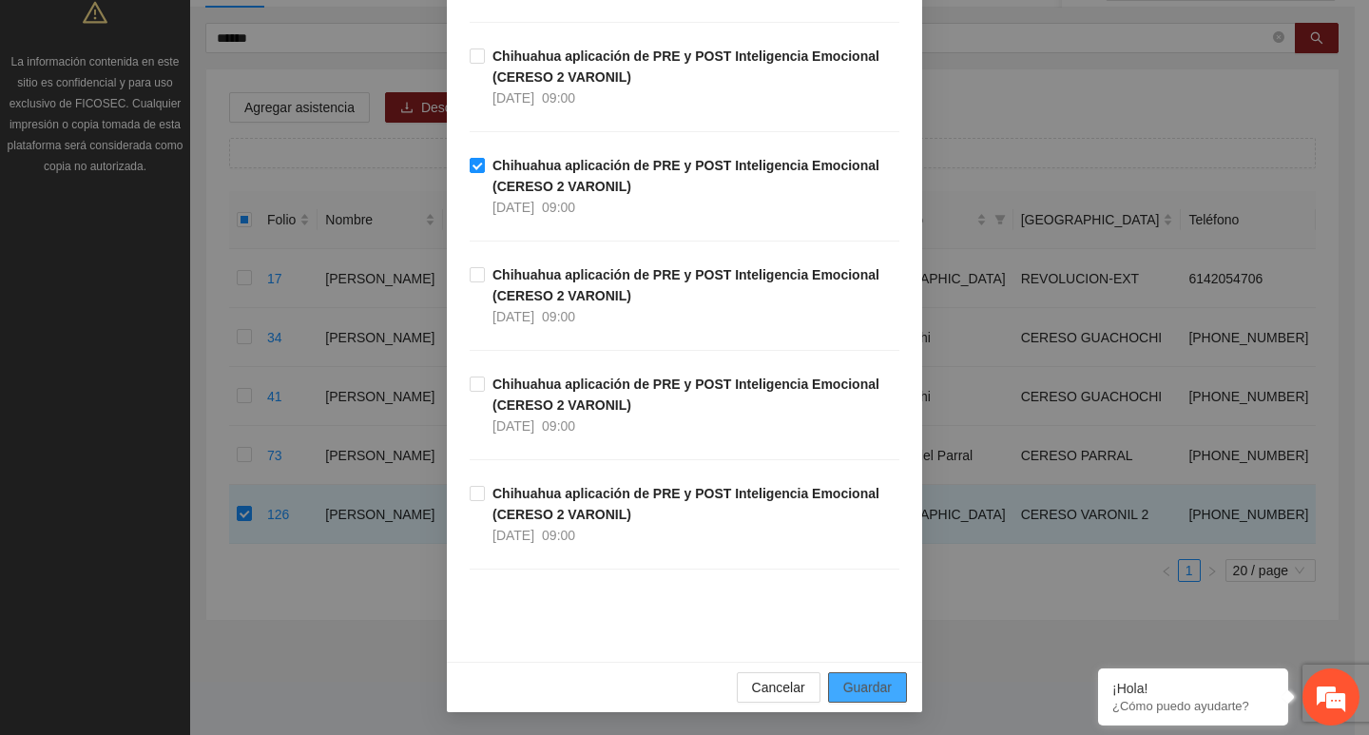
click at [829, 679] on button "Guardar" at bounding box center [867, 687] width 79 height 30
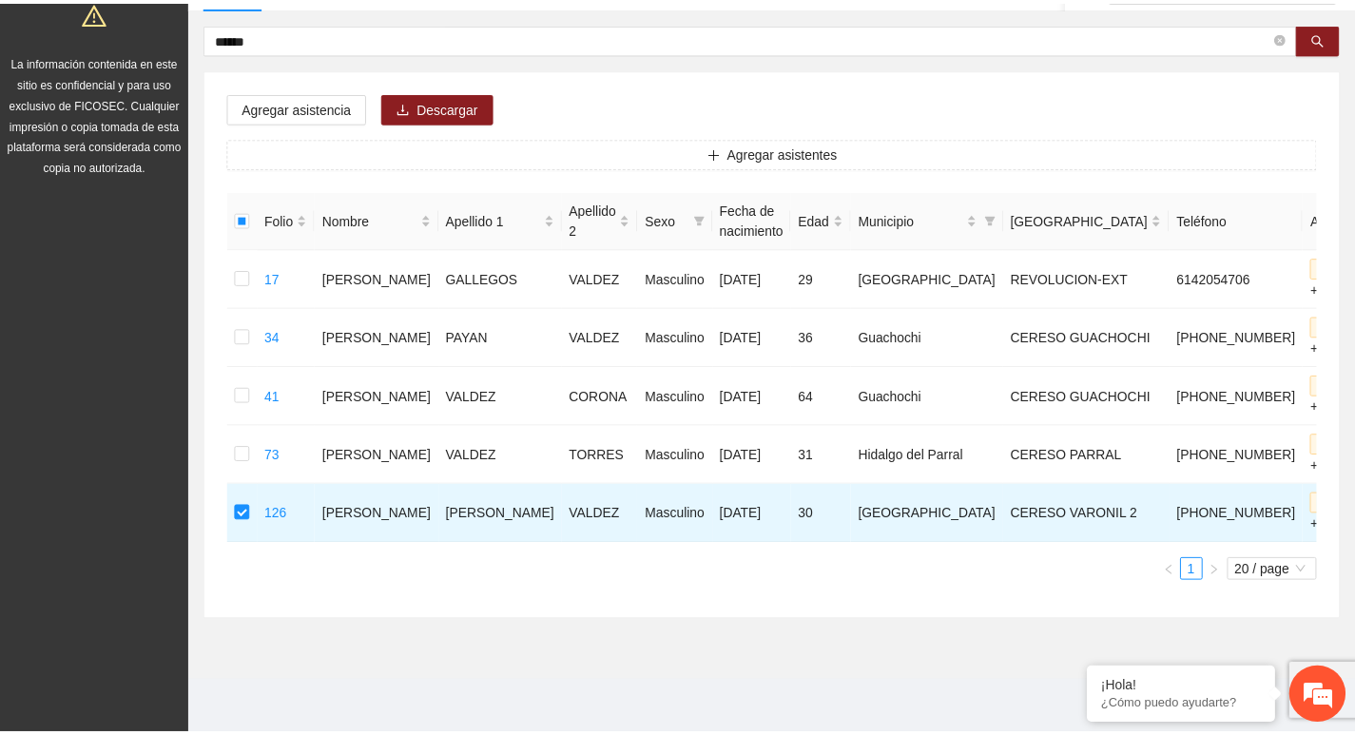
scroll to position [179, 0]
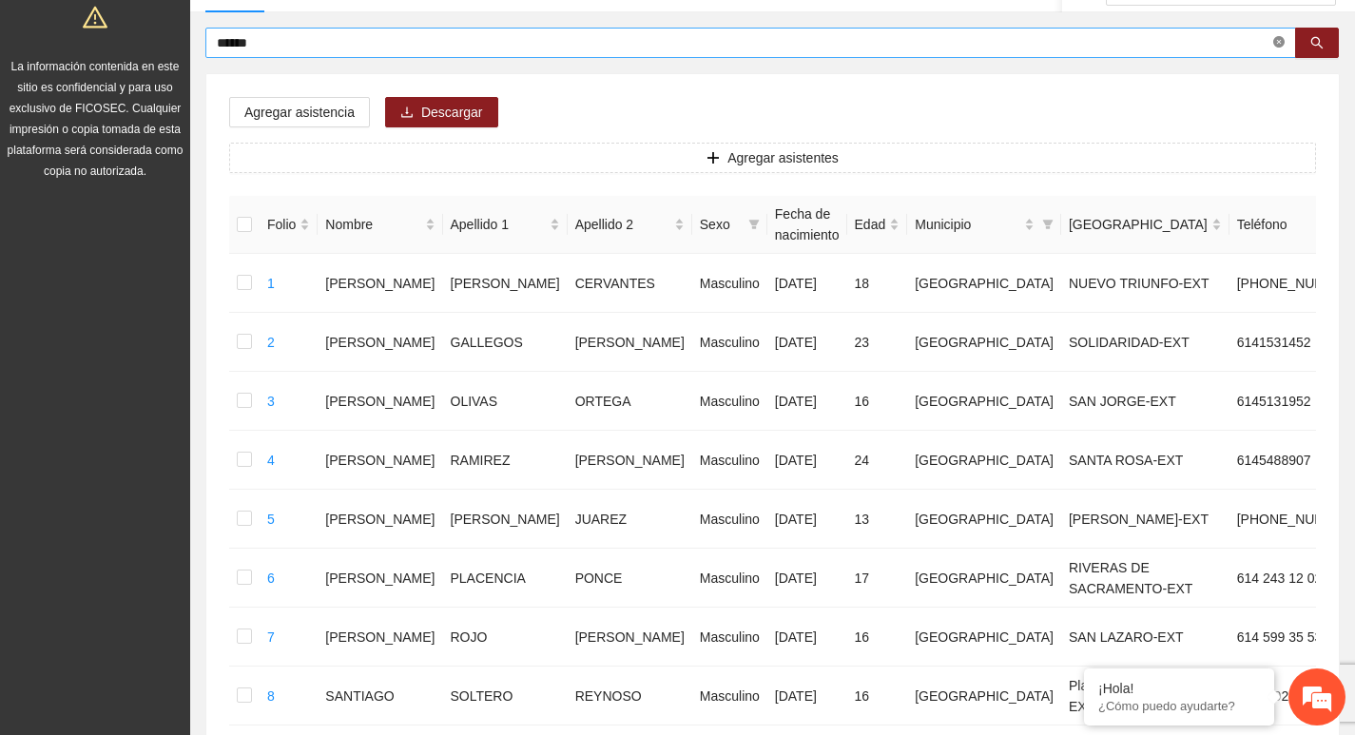
click at [1278, 36] on span at bounding box center [1278, 43] width 11 height 18
type input "******"
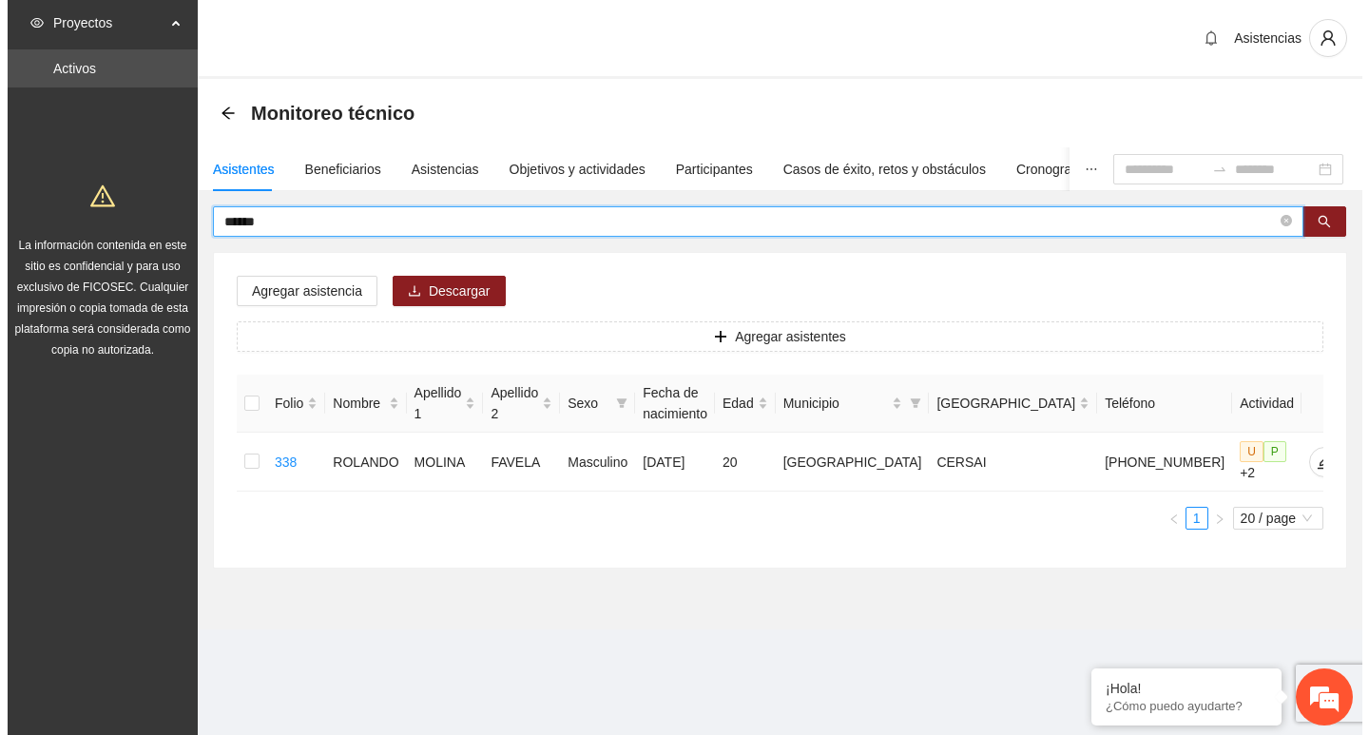
scroll to position [0, 0]
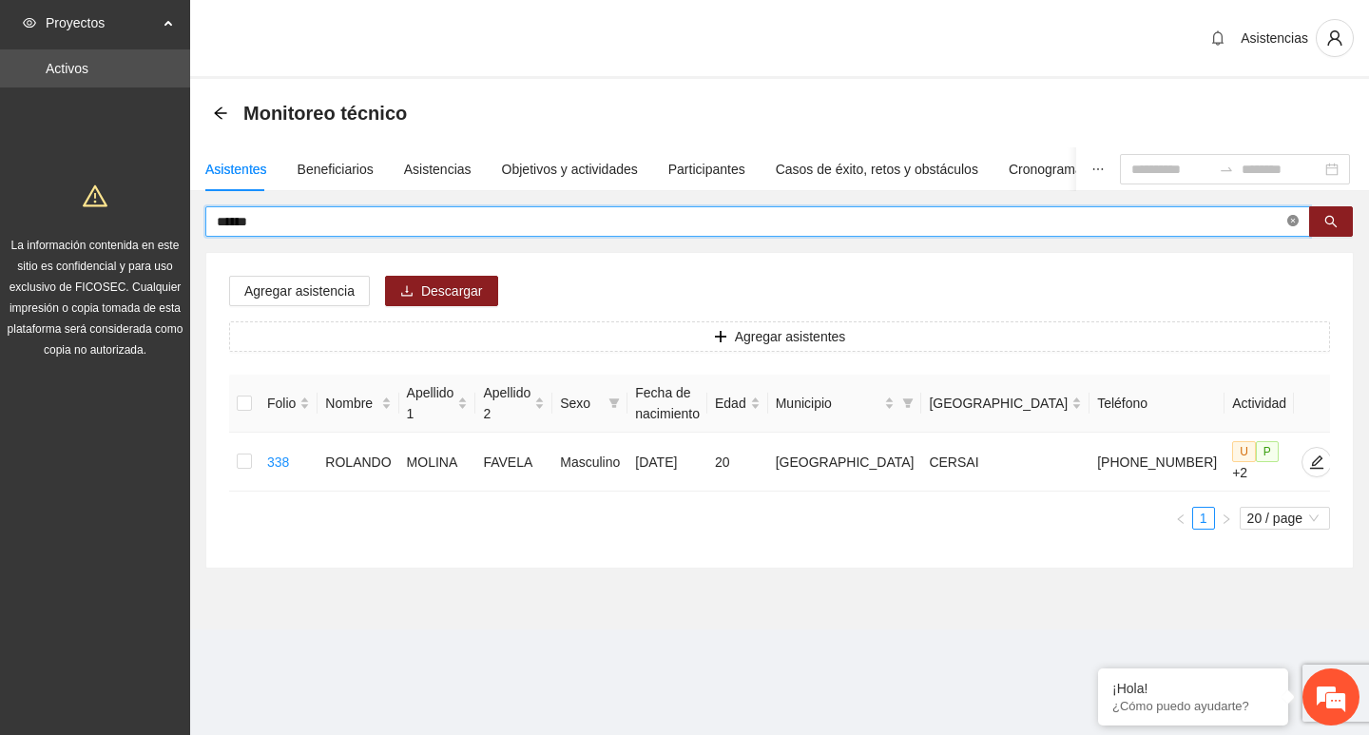
click at [1292, 217] on icon "close-circle" at bounding box center [1293, 220] width 11 height 11
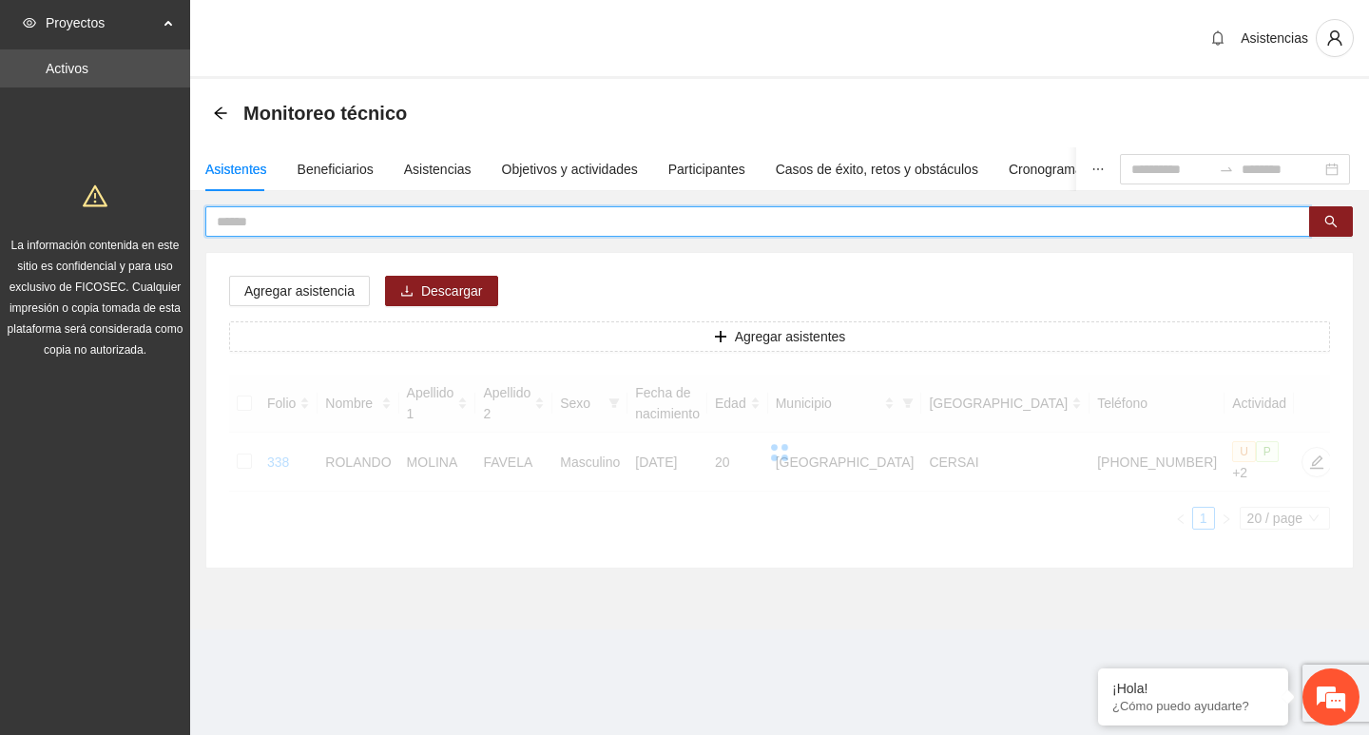
type input "*"
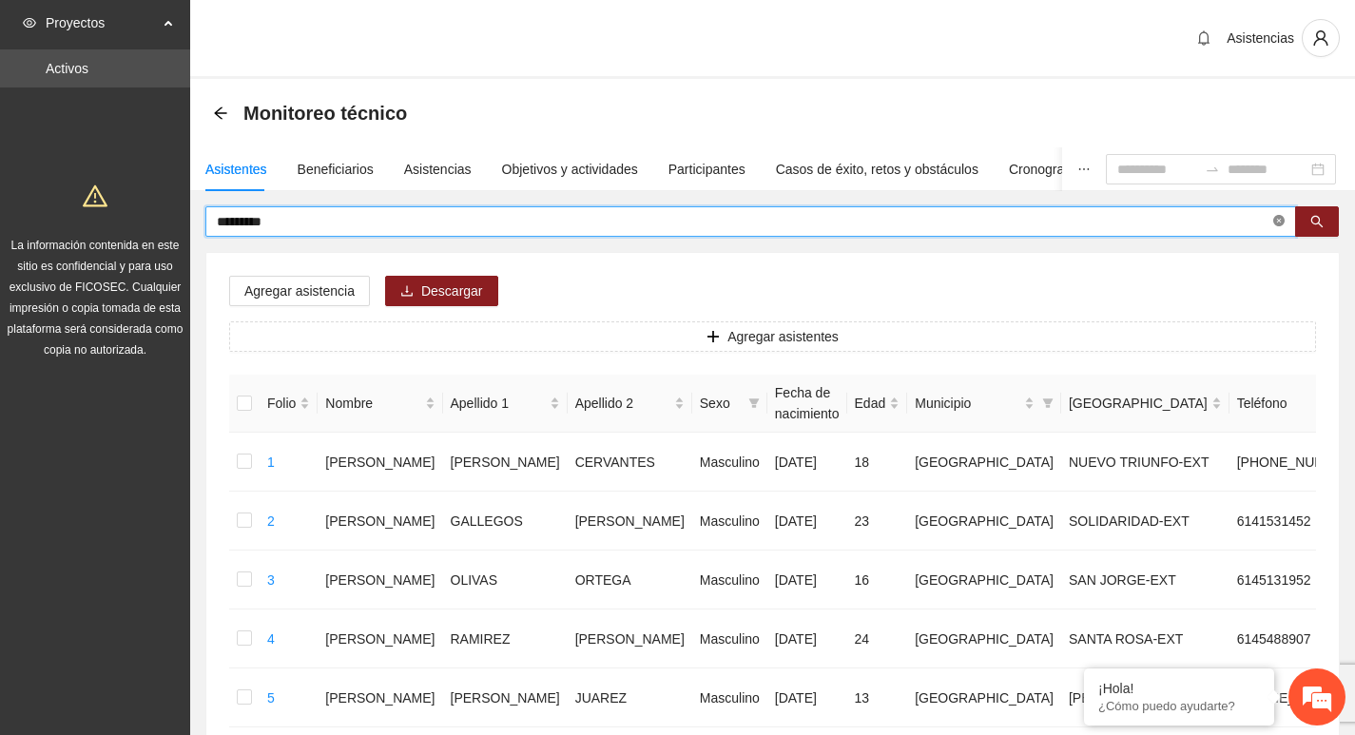
type input "*********"
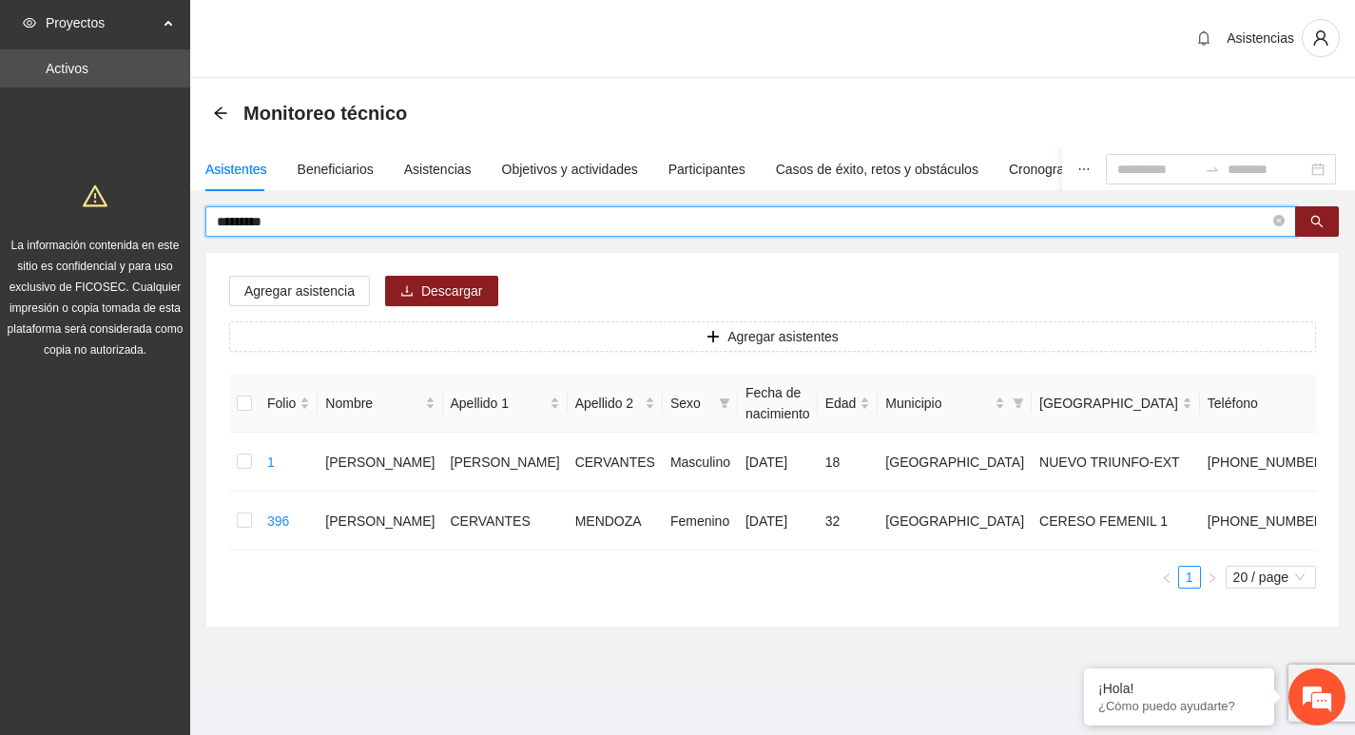
click at [1271, 221] on span "*********" at bounding box center [750, 221] width 1091 height 30
click at [1274, 226] on icon "close-circle" at bounding box center [1278, 220] width 11 height 11
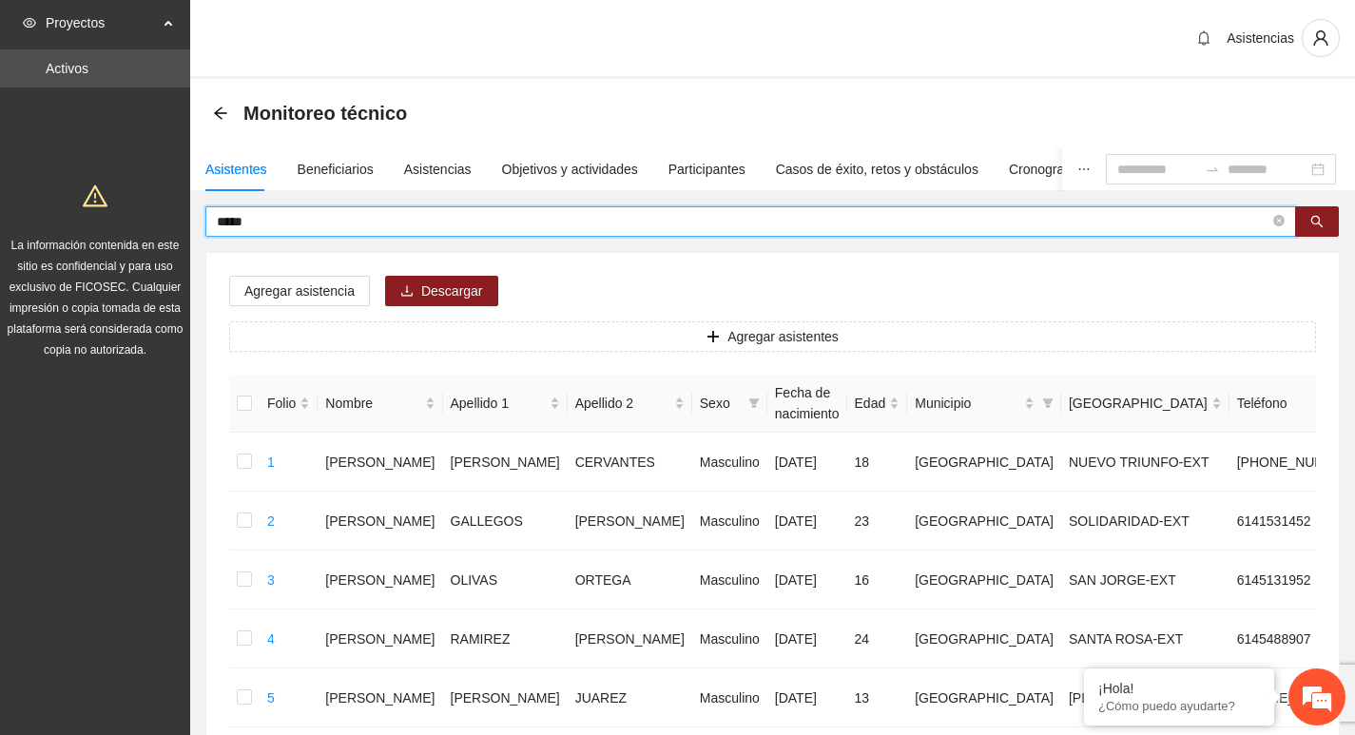
type input "*****"
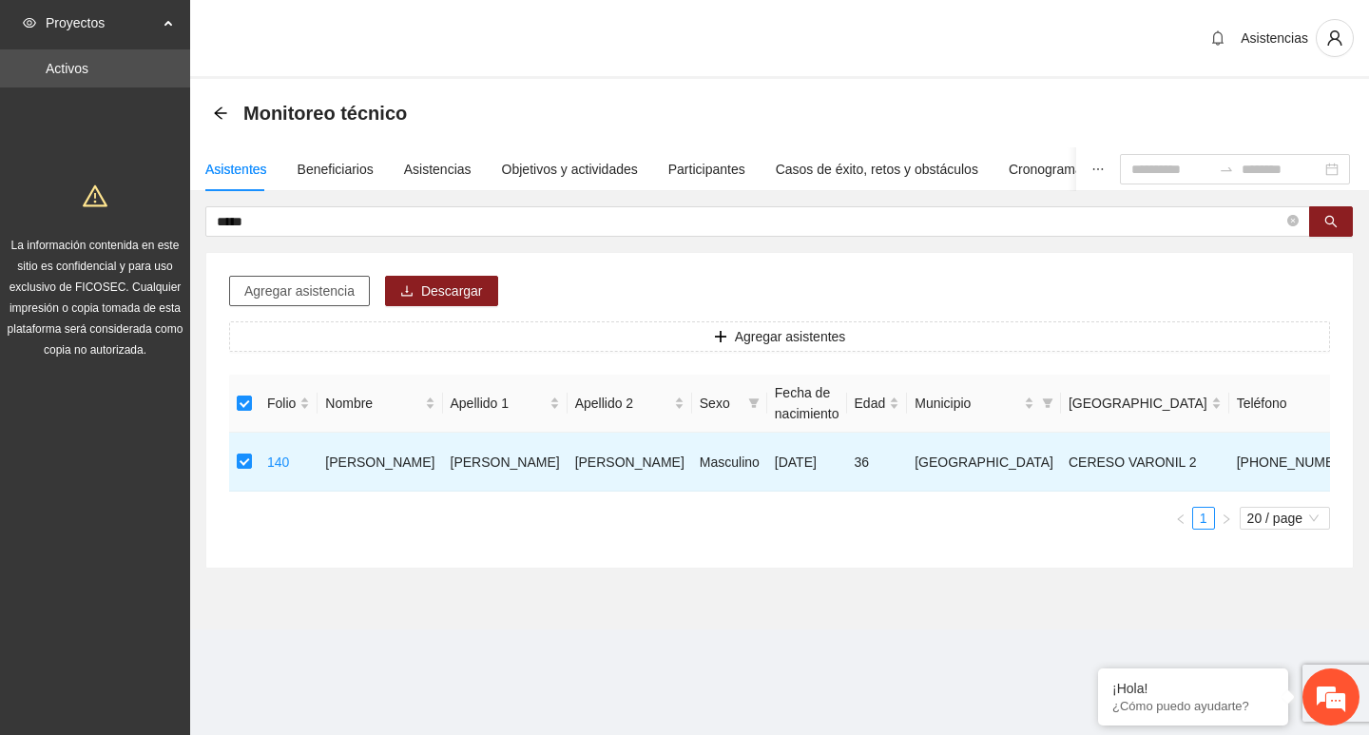
click at [277, 287] on span "Agregar asistencia" at bounding box center [299, 291] width 110 height 21
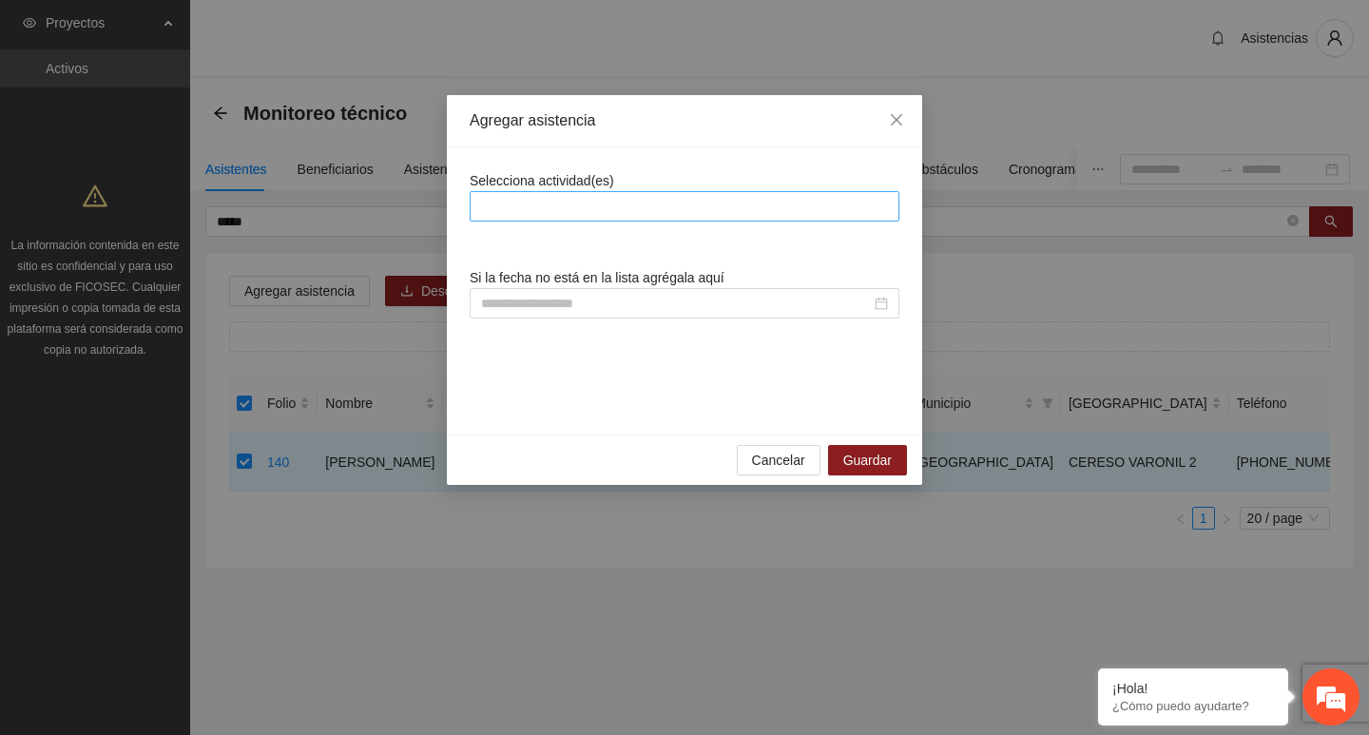
click at [591, 211] on div at bounding box center [685, 206] width 420 height 23
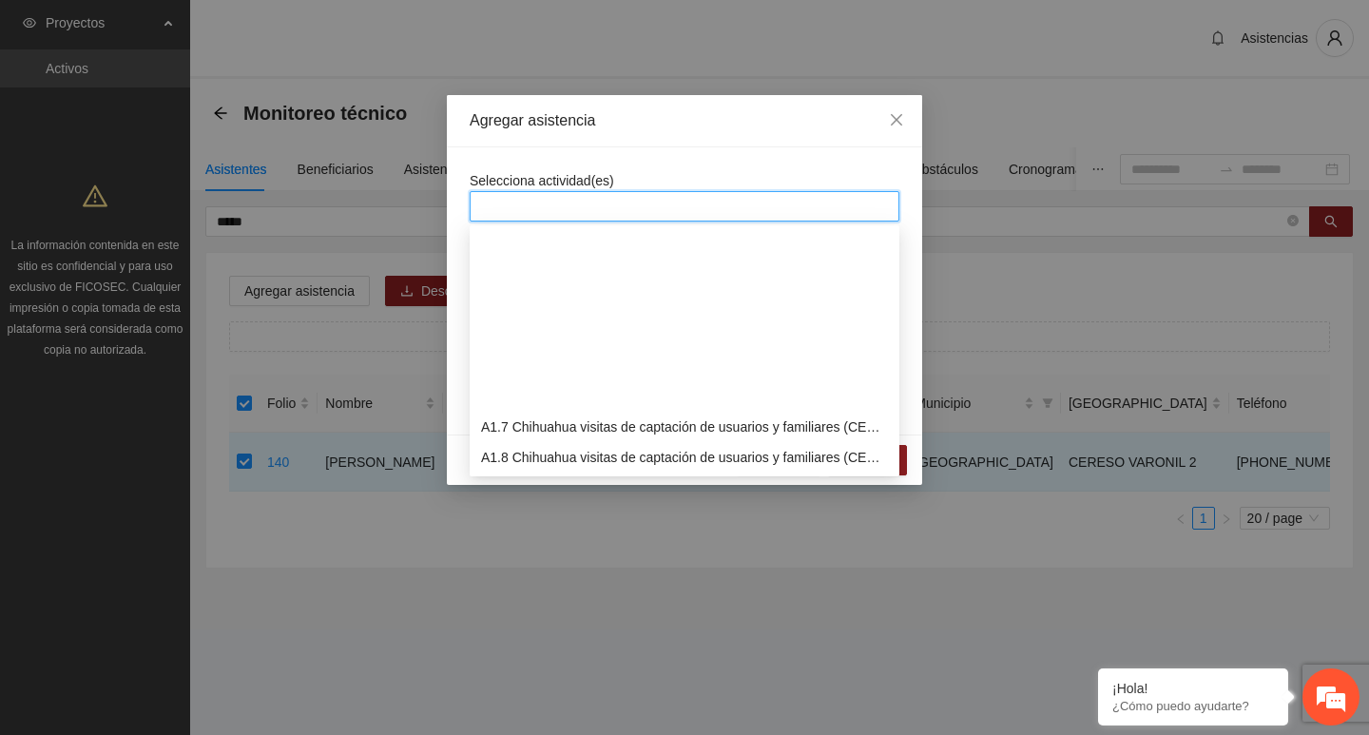
scroll to position [285, 0]
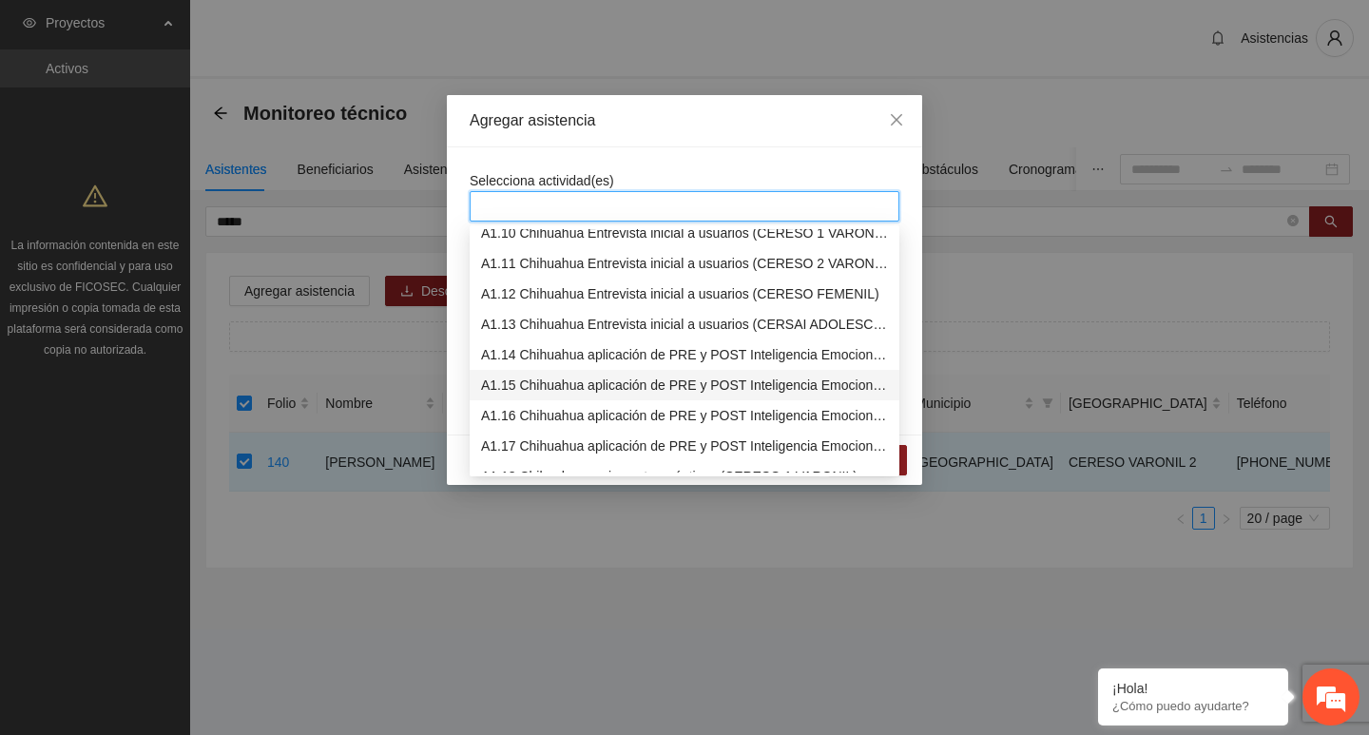
click at [554, 376] on div "A1.15 Chihuahua aplicación de PRE y POST Inteligencia Emocional (CERESO 2 VARON…" at bounding box center [684, 385] width 407 height 21
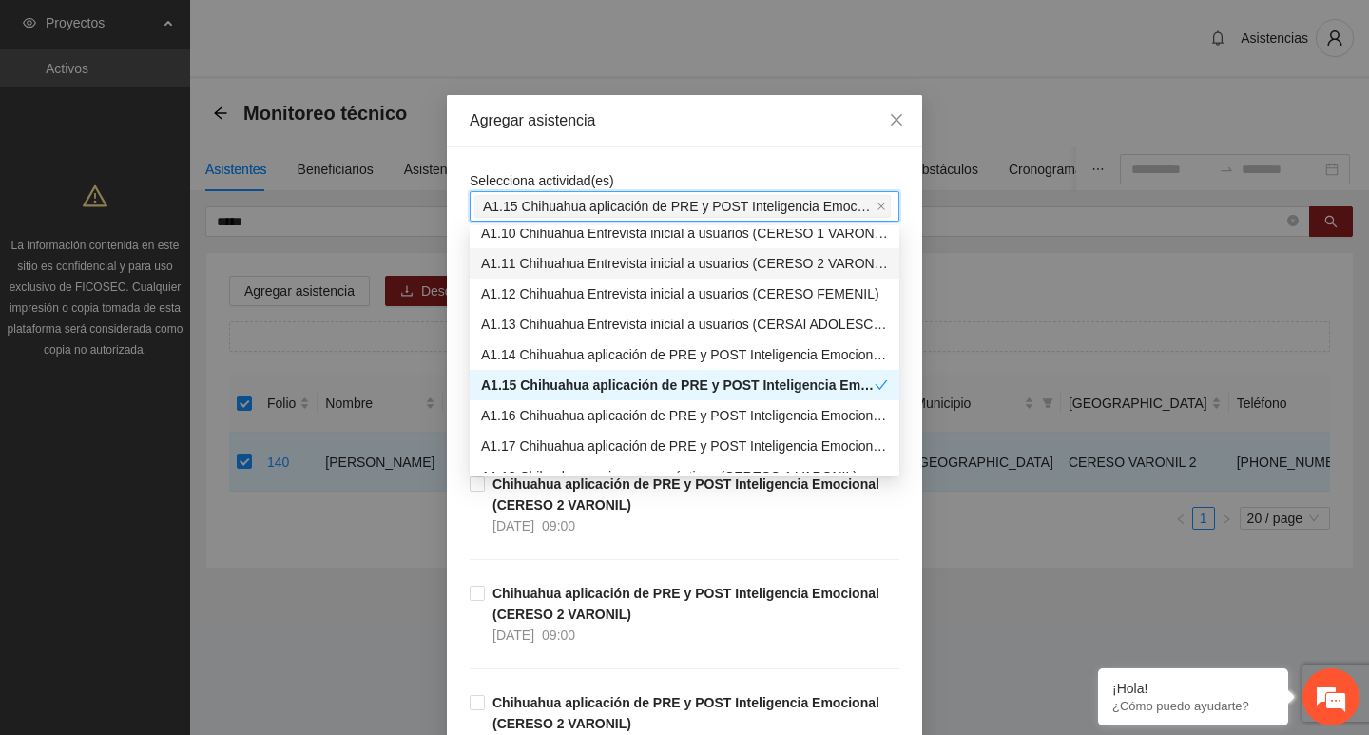
click at [553, 177] on span "Selecciona actividad(es)" at bounding box center [542, 180] width 145 height 15
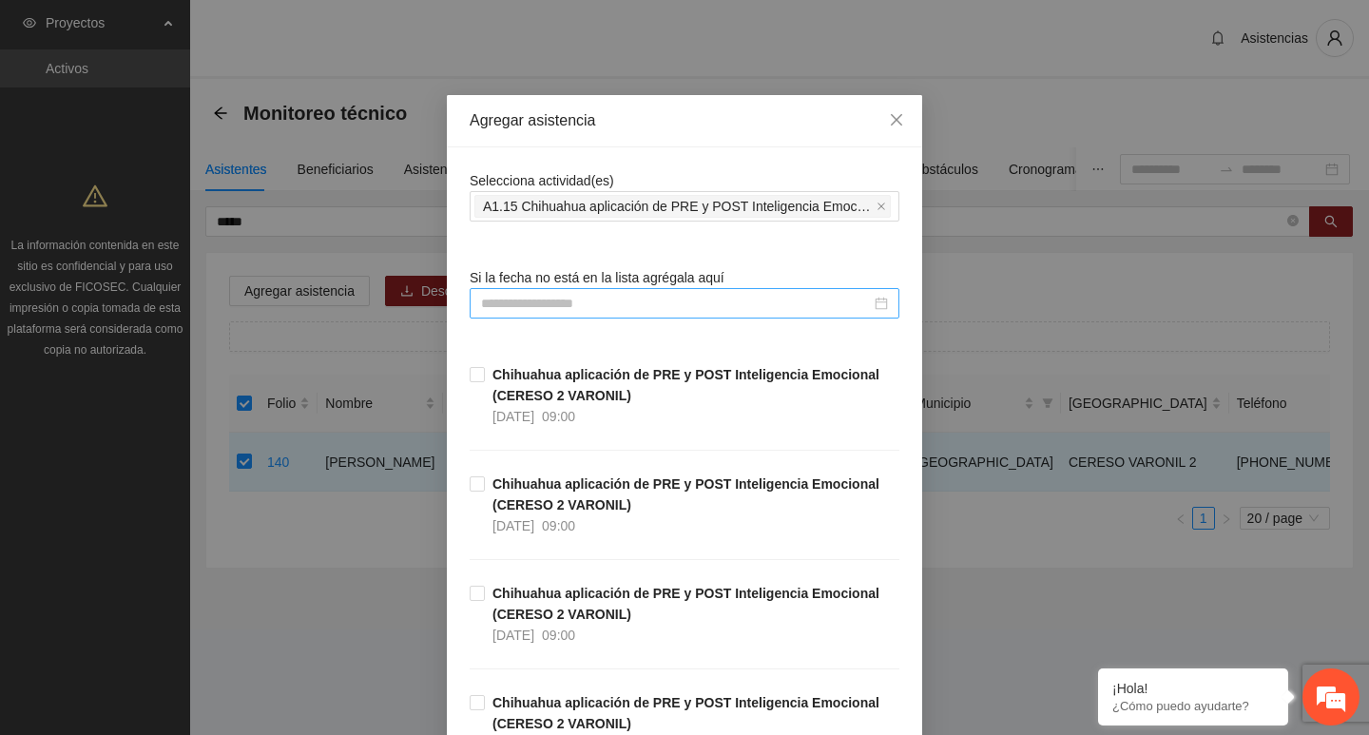
click at [521, 291] on div at bounding box center [685, 303] width 430 height 30
click at [523, 298] on input at bounding box center [676, 303] width 390 height 21
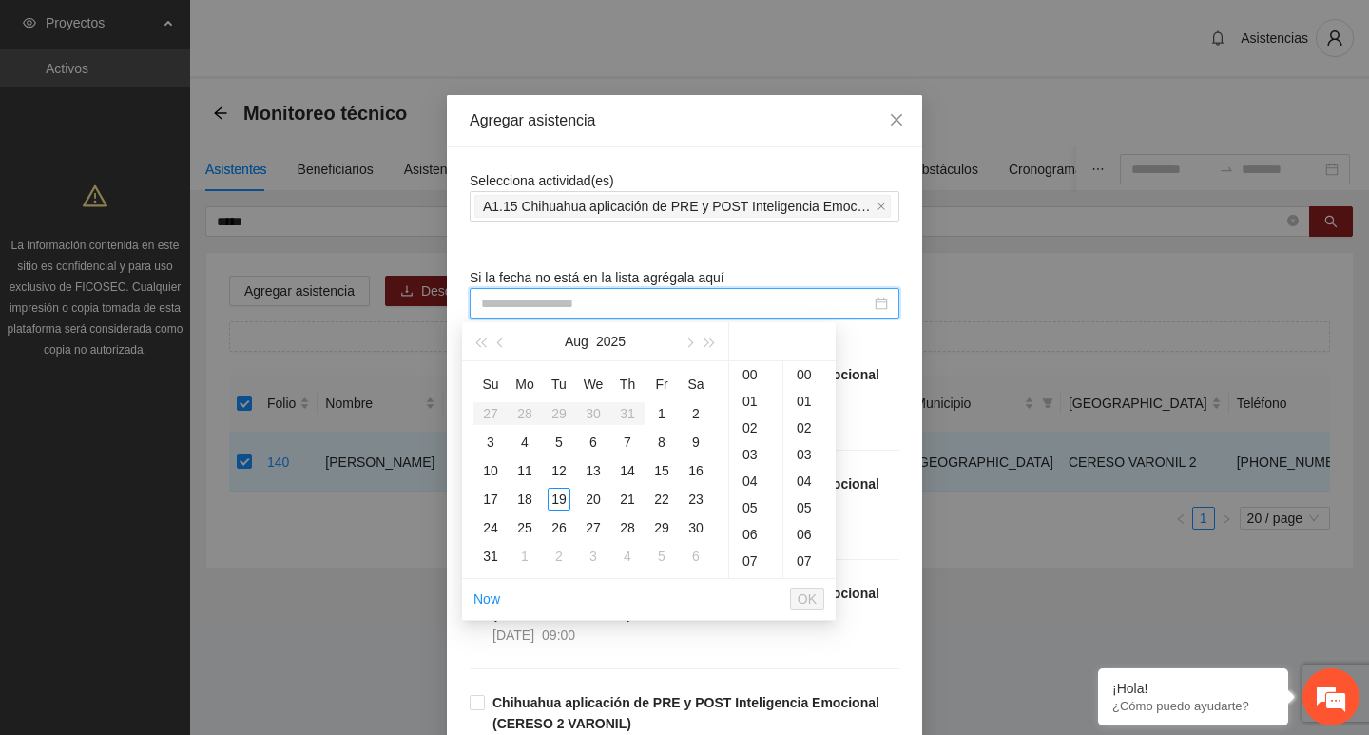
paste input "**********"
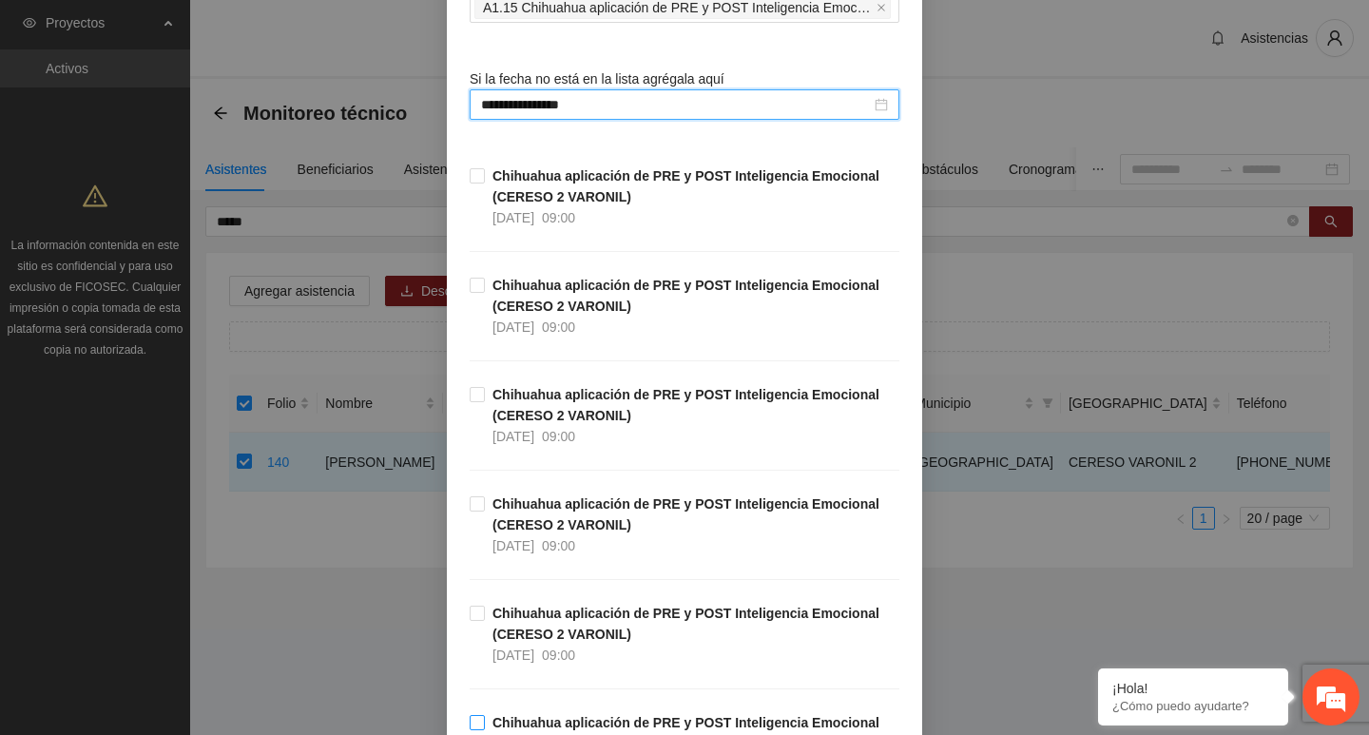
scroll to position [428, 0]
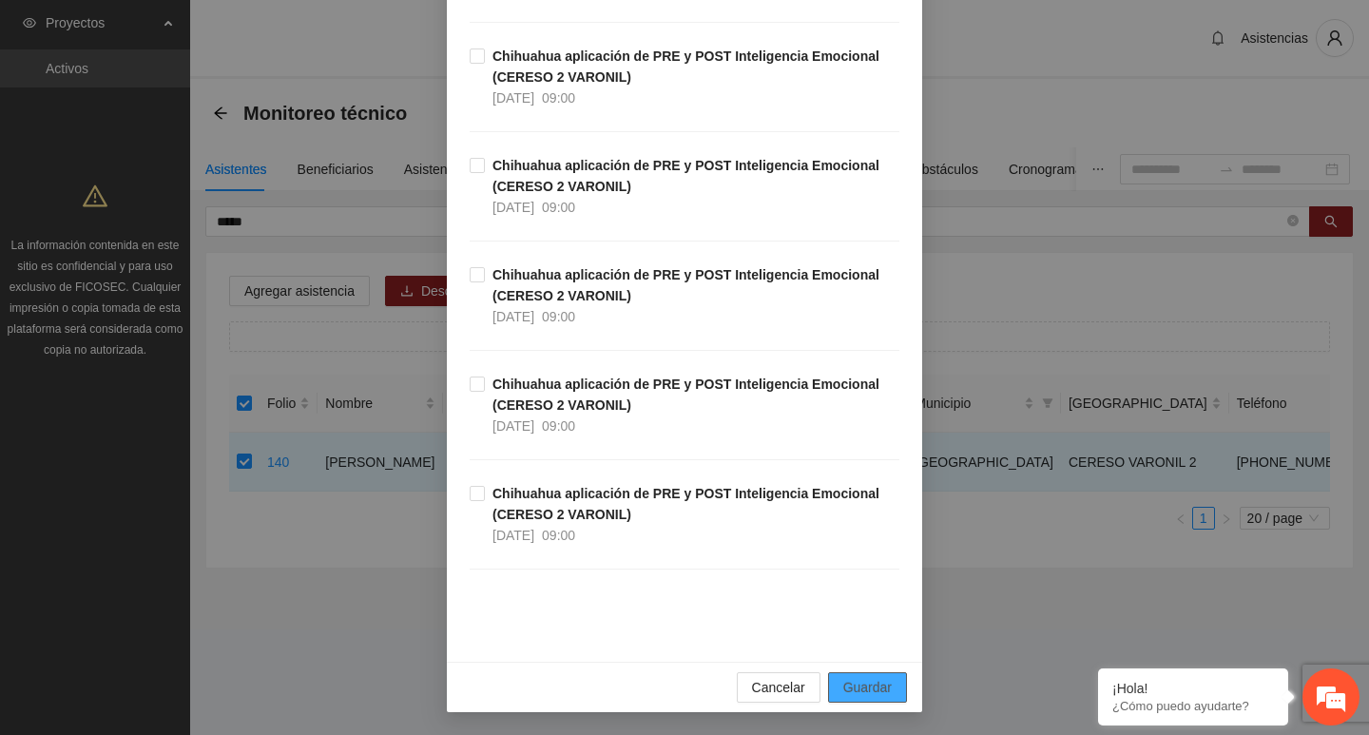
type input "**********"
click at [865, 684] on span "Guardar" at bounding box center [867, 687] width 48 height 21
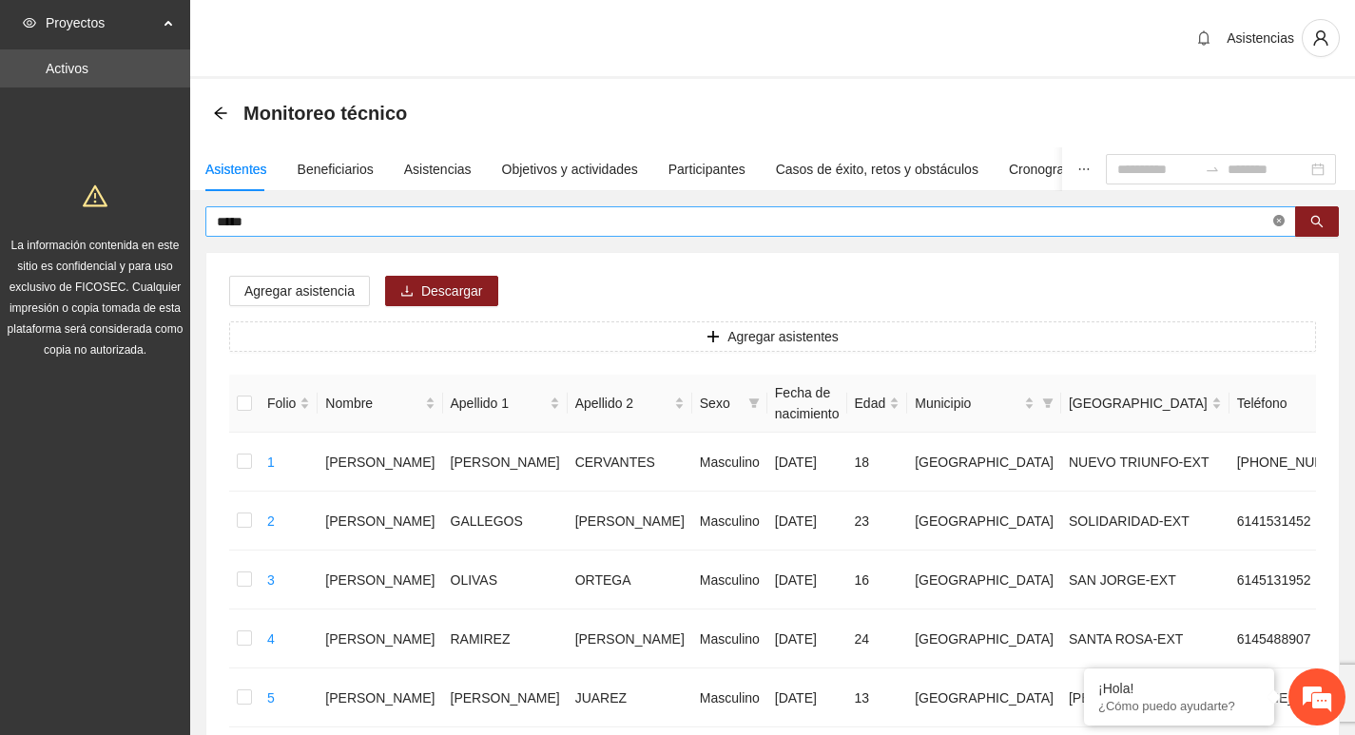
click at [1282, 221] on icon "close-circle" at bounding box center [1278, 220] width 11 height 11
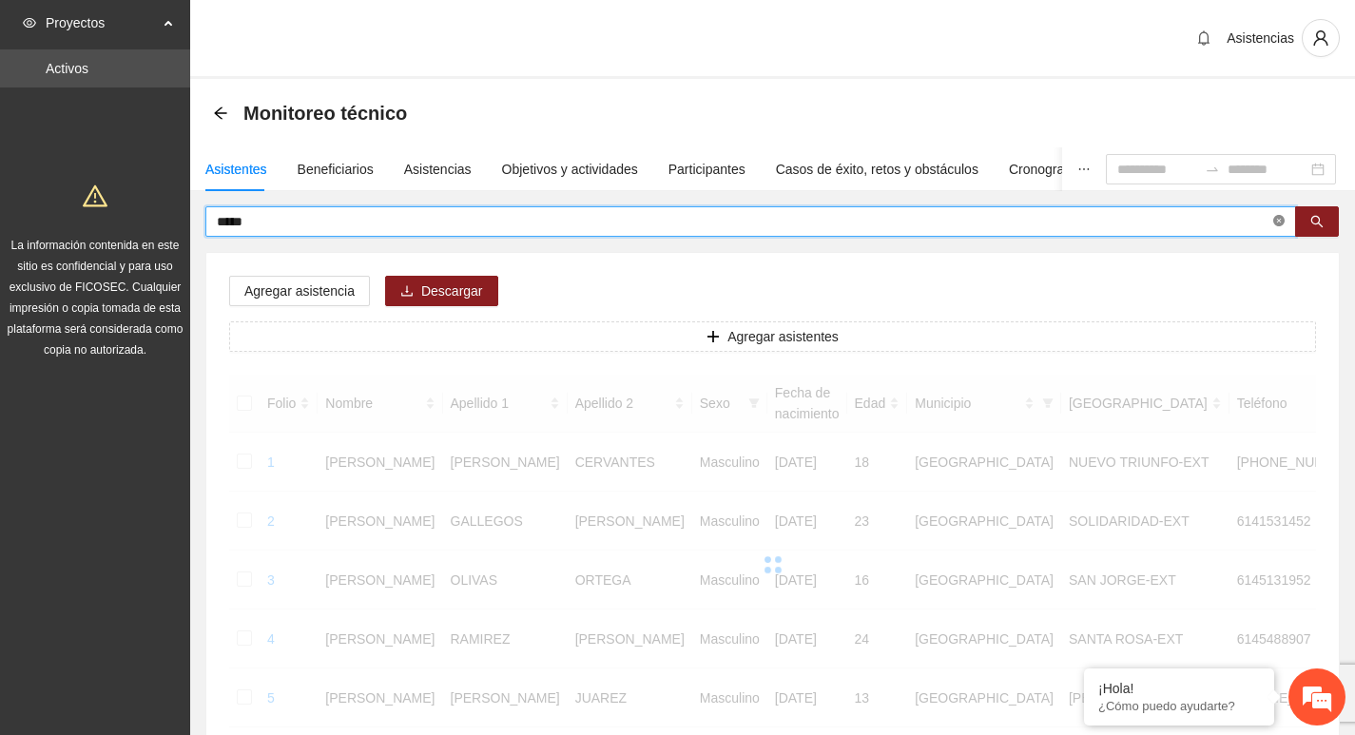
type input "*****"
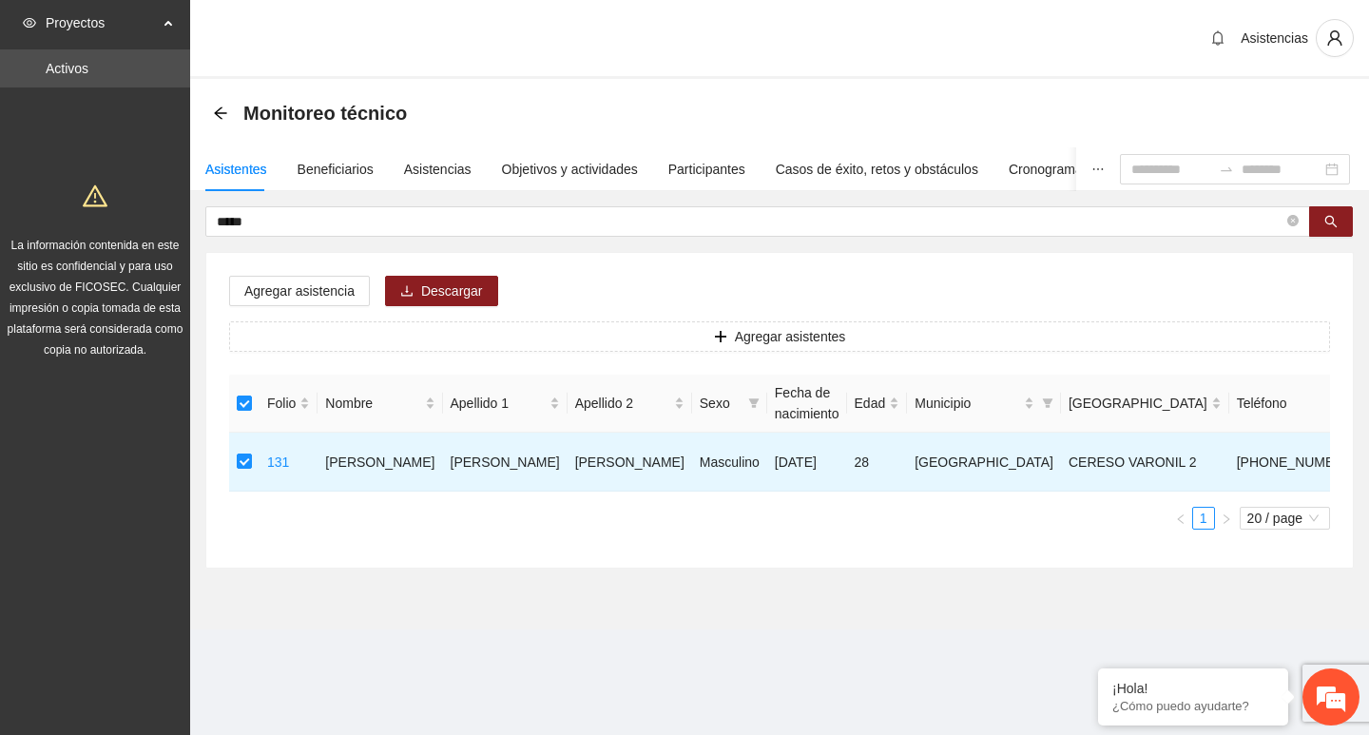
click at [340, 273] on div "Agregar asistencia Descargar Agregar asistentes Folio Nombre Apellido 1 Apellid…" at bounding box center [779, 410] width 1147 height 315
click at [340, 287] on span "Agregar asistencia" at bounding box center [299, 291] width 110 height 21
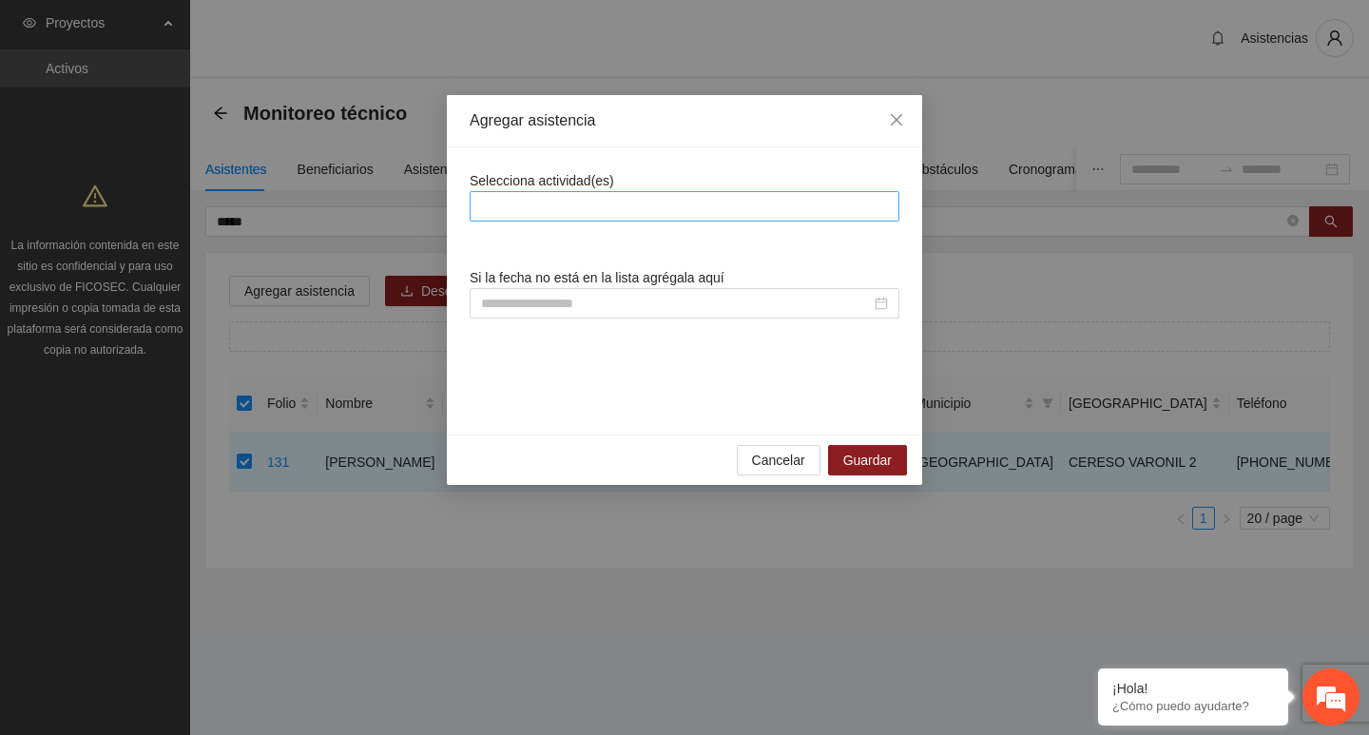
click at [570, 220] on div at bounding box center [685, 206] width 430 height 30
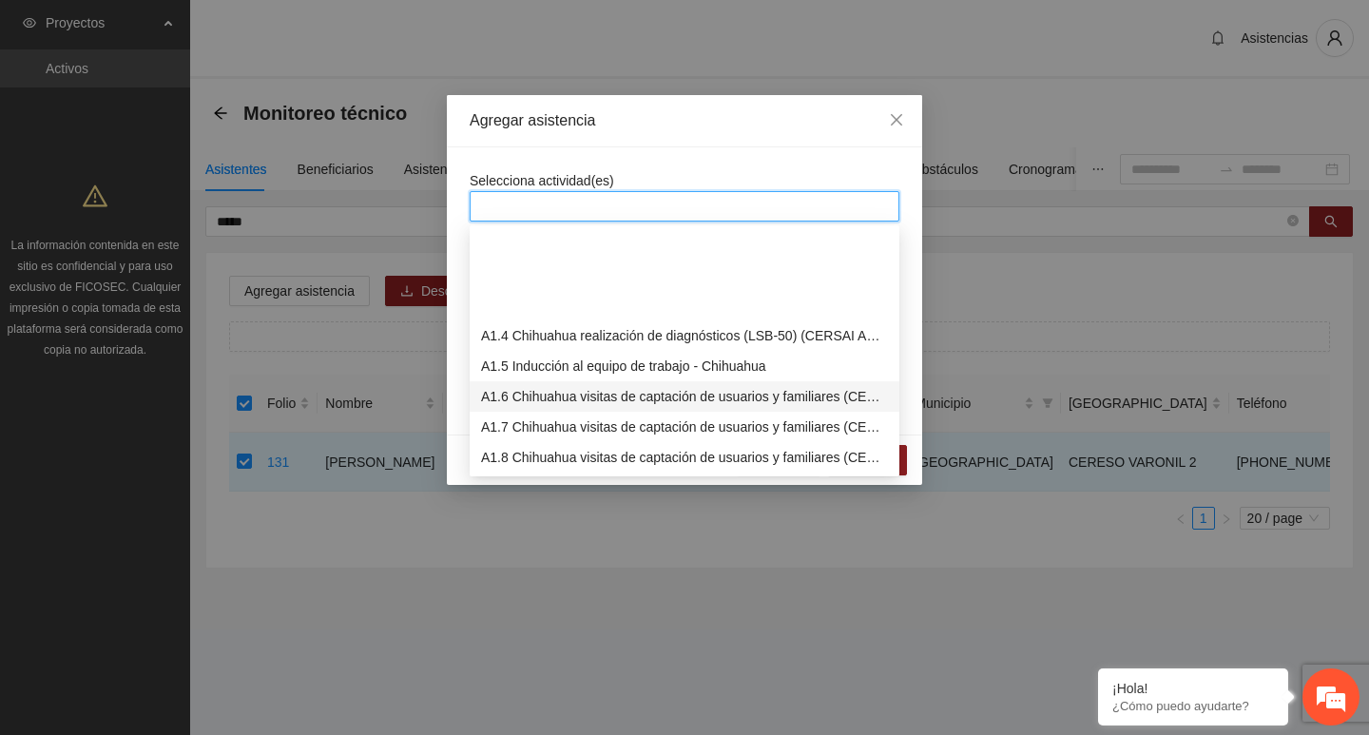
scroll to position [285, 0]
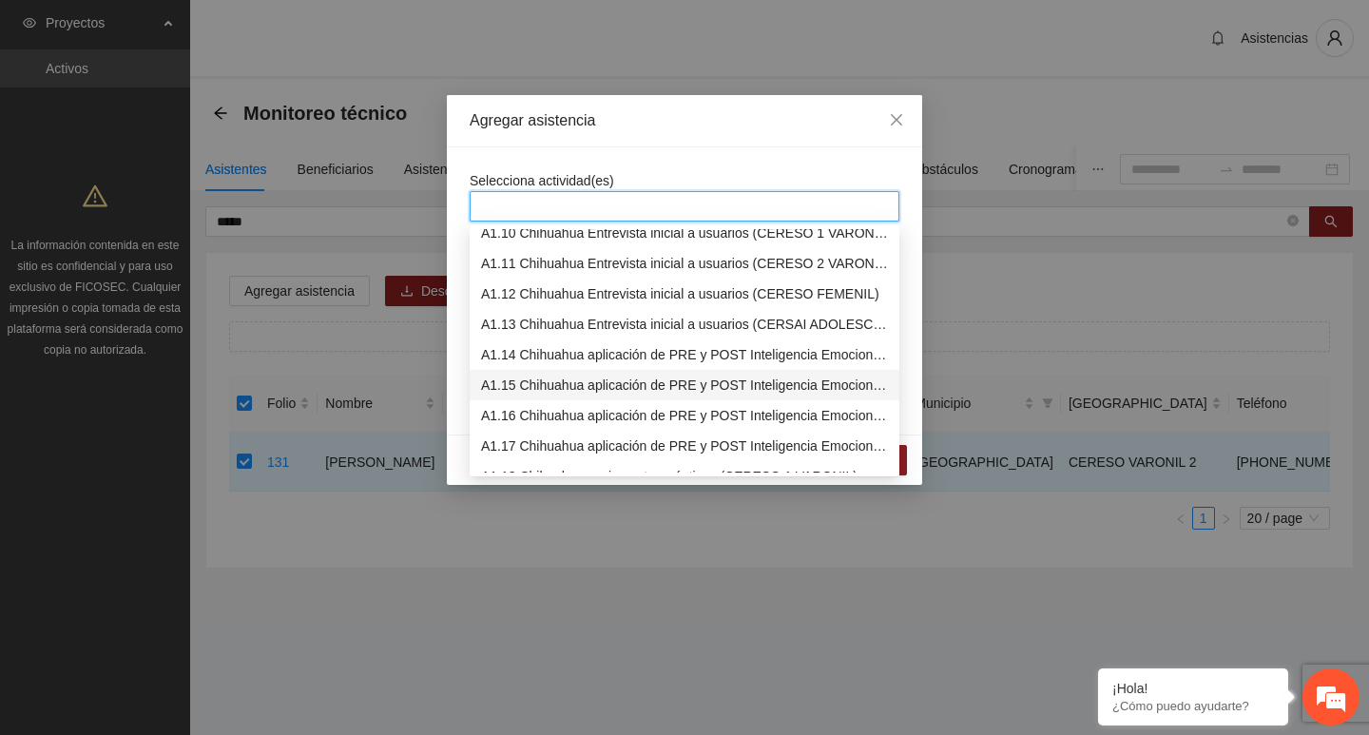
click at [564, 395] on div "A1.15 Chihuahua aplicación de PRE y POST Inteligencia Emocional (CERESO 2 VARON…" at bounding box center [684, 385] width 407 height 21
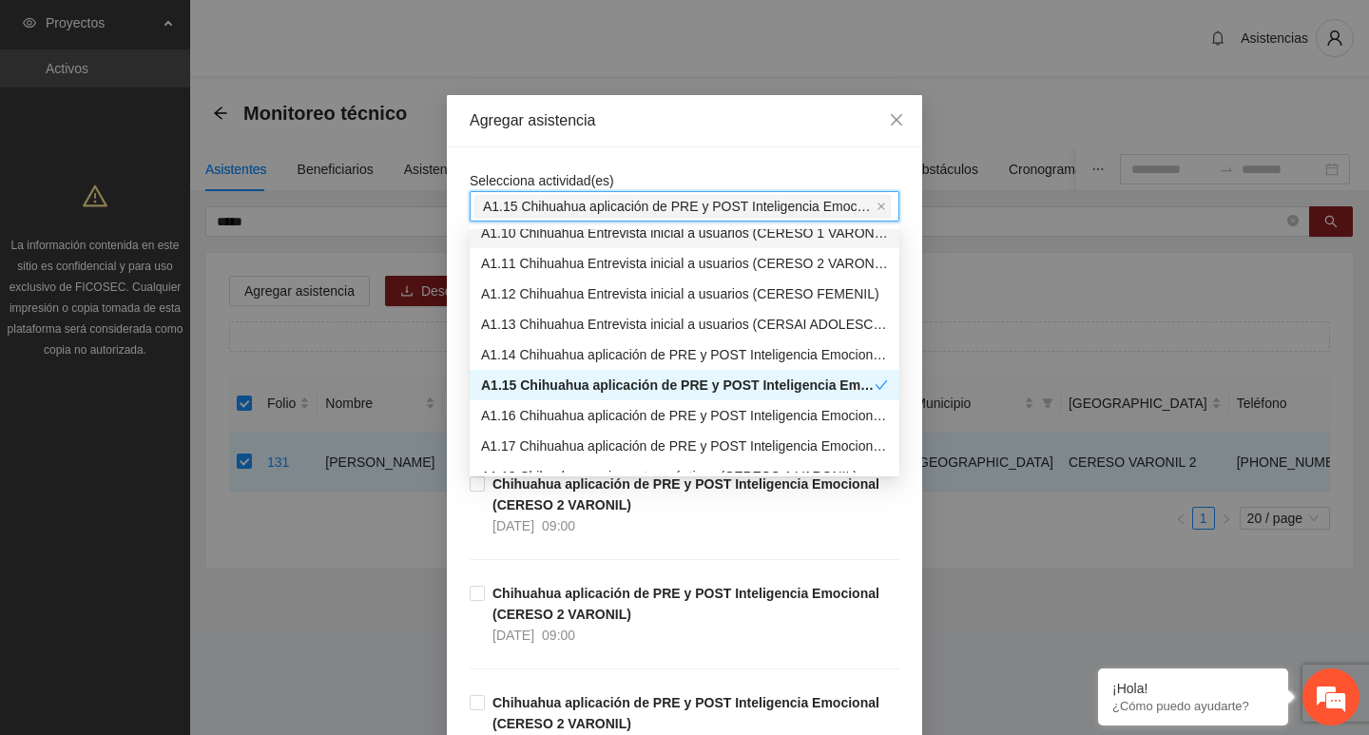
click at [560, 160] on div "Selecciona actividad(es) A1.15 Chihuahua aplicación de PRE y POST Inteligencia …" at bounding box center [684, 618] width 475 height 942
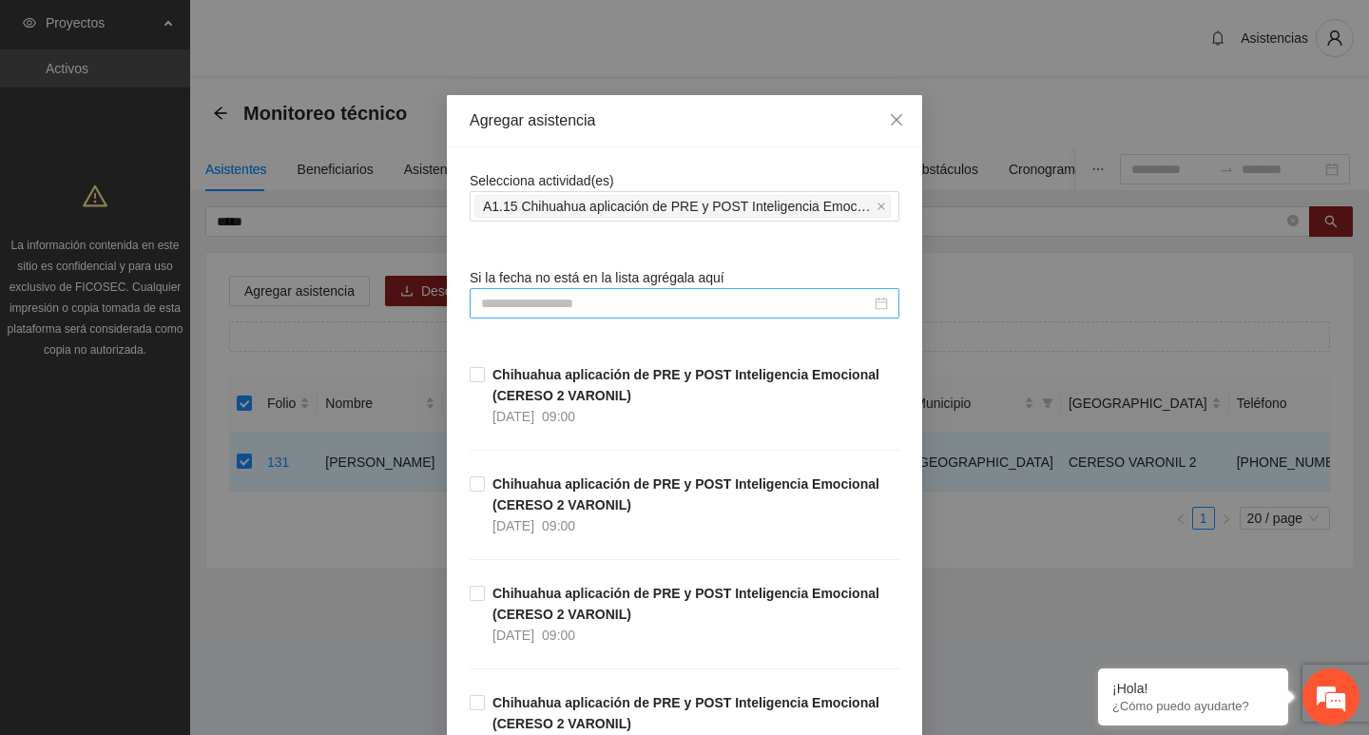
click at [586, 311] on input at bounding box center [676, 303] width 390 height 21
click at [586, 305] on input at bounding box center [676, 303] width 390 height 21
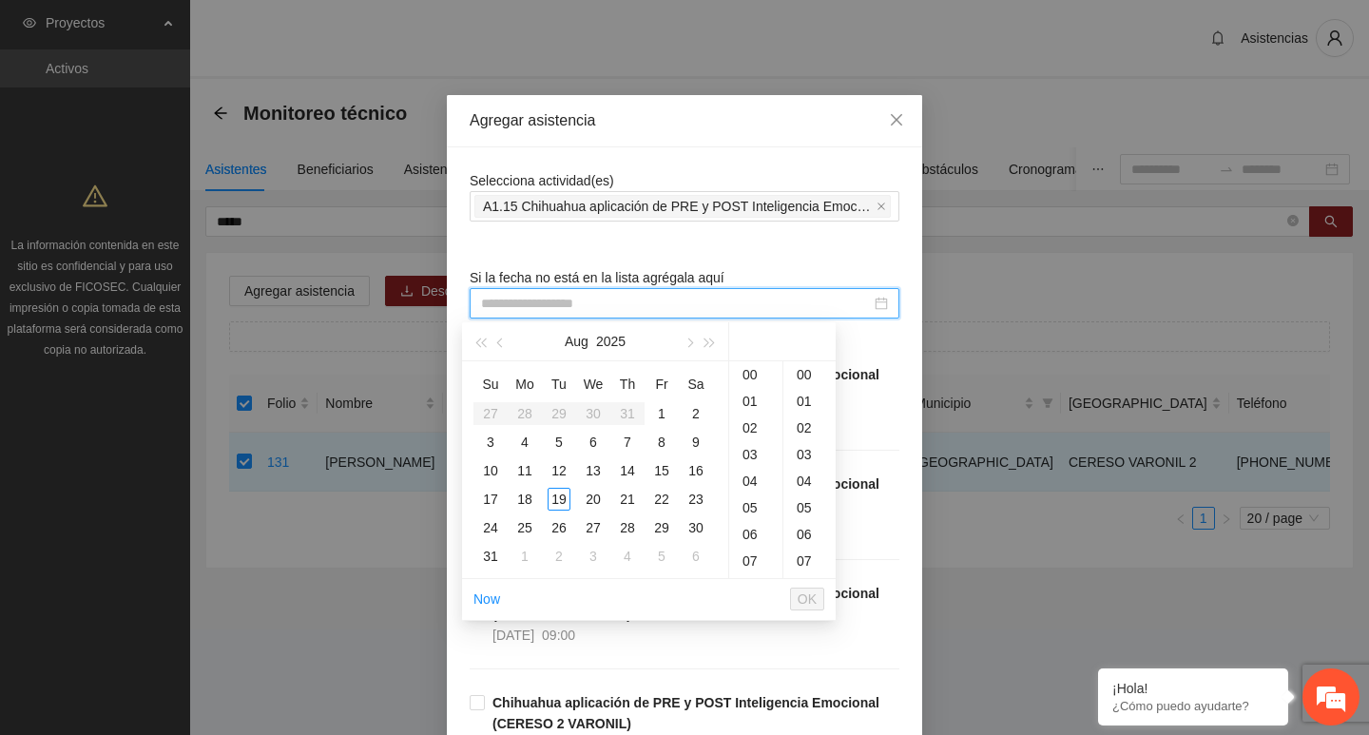
paste input "**********"
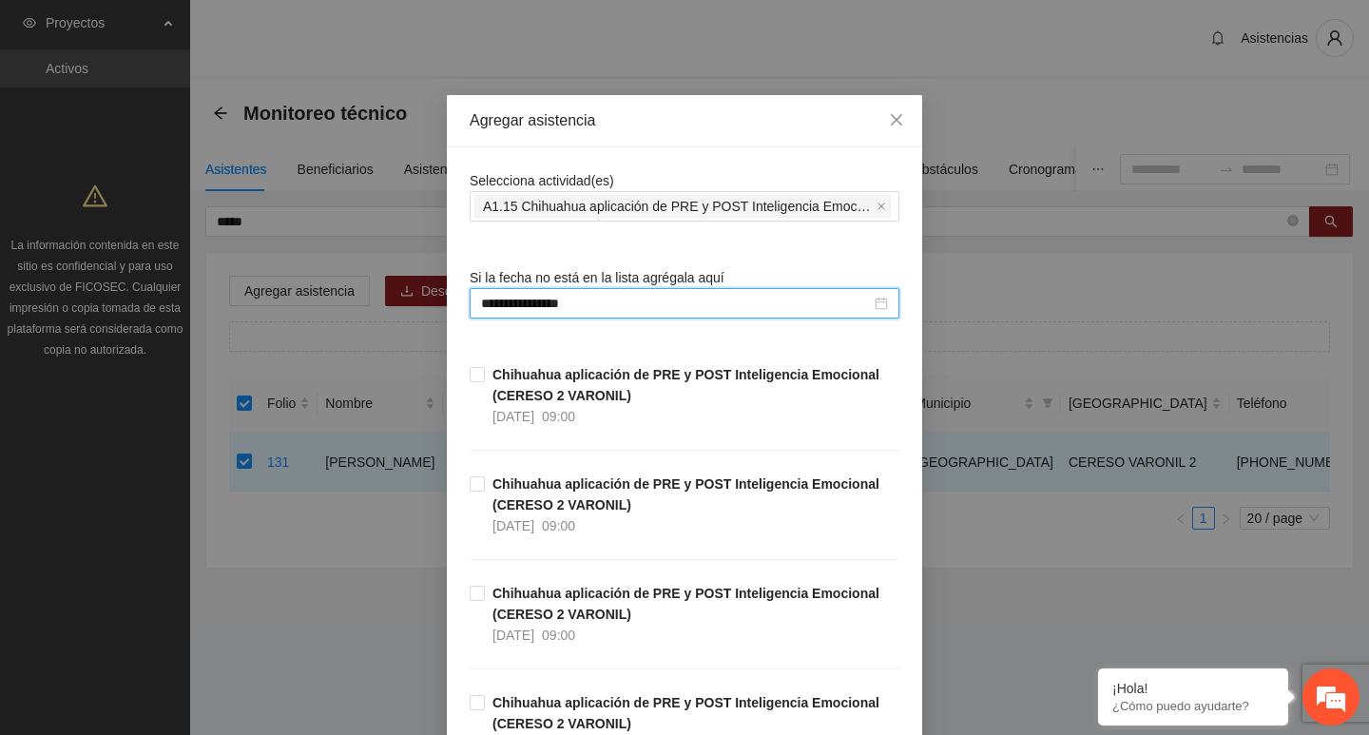
scroll to position [428, 0]
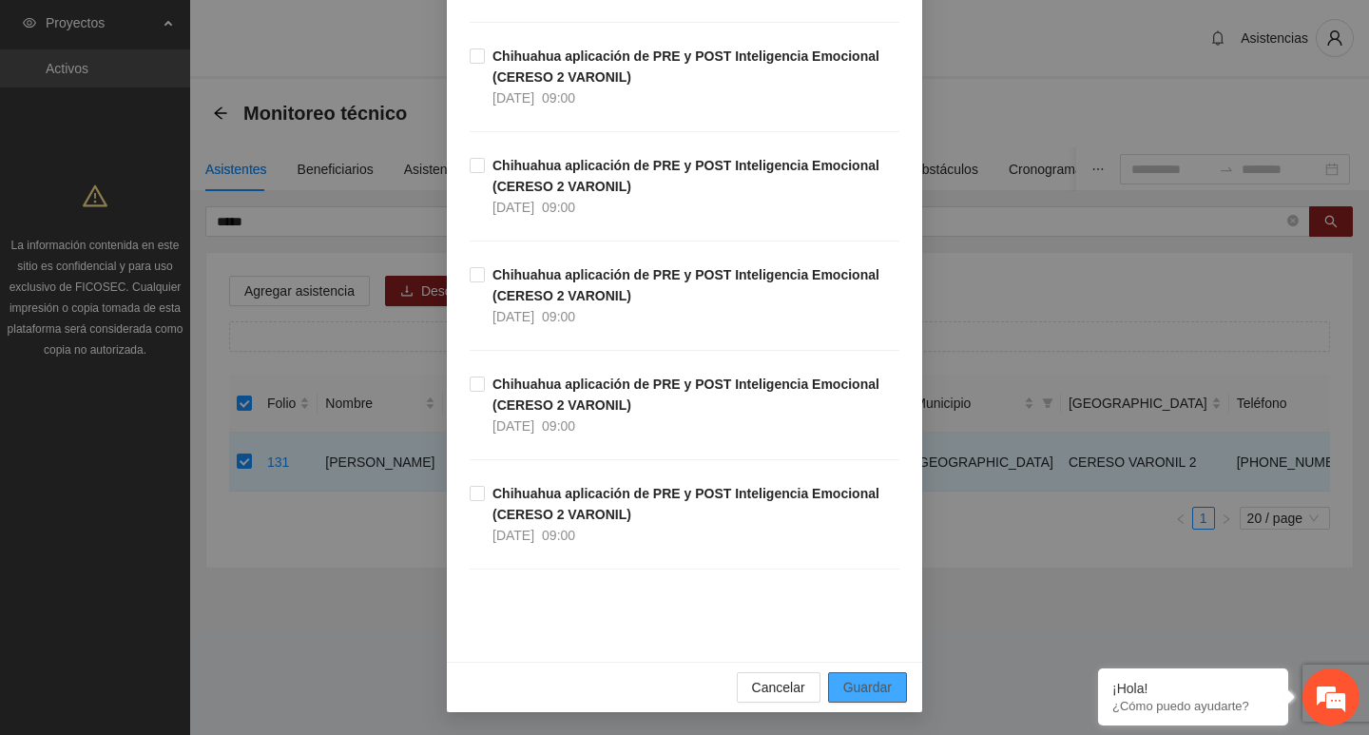
type input "**********"
click at [863, 673] on div "Cancelar Guardar" at bounding box center [684, 687] width 475 height 50
click at [868, 680] on span "Guardar" at bounding box center [867, 687] width 48 height 21
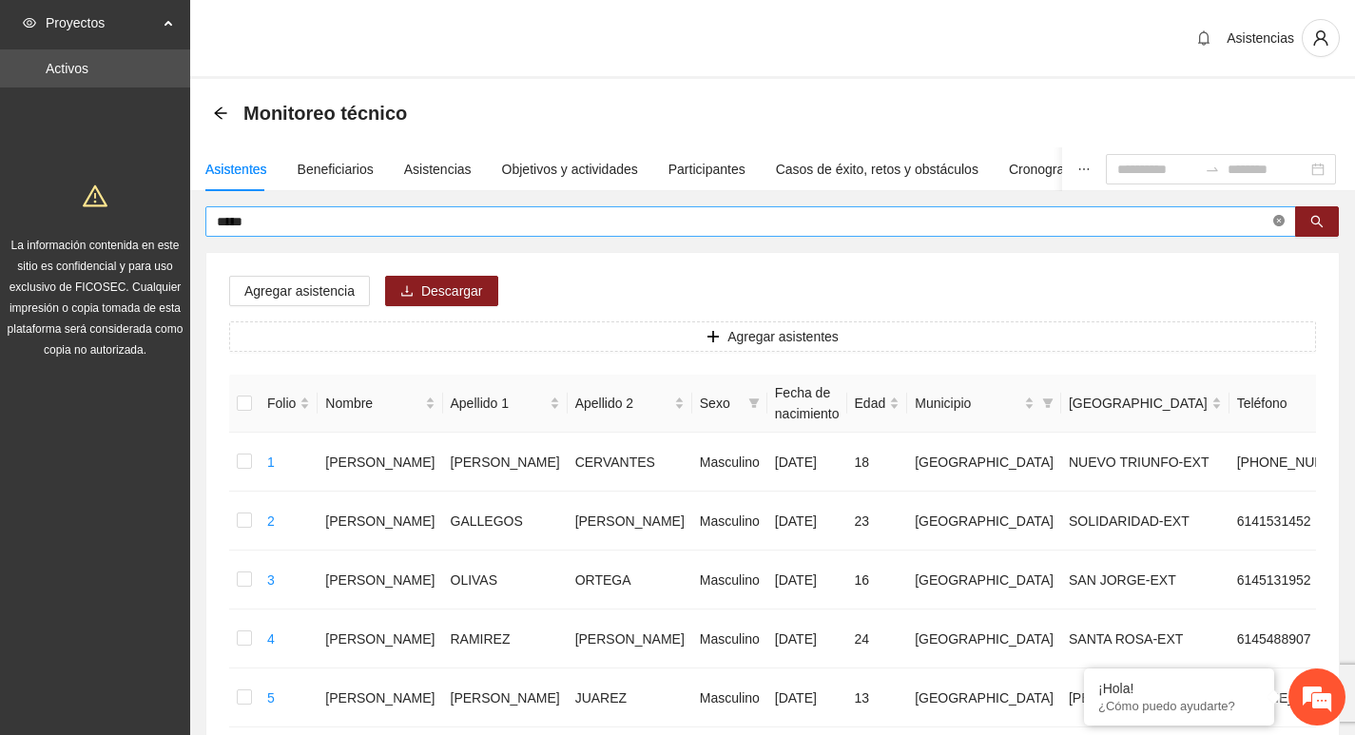
click at [1277, 220] on icon "close-circle" at bounding box center [1278, 220] width 11 height 11
type input "*******"
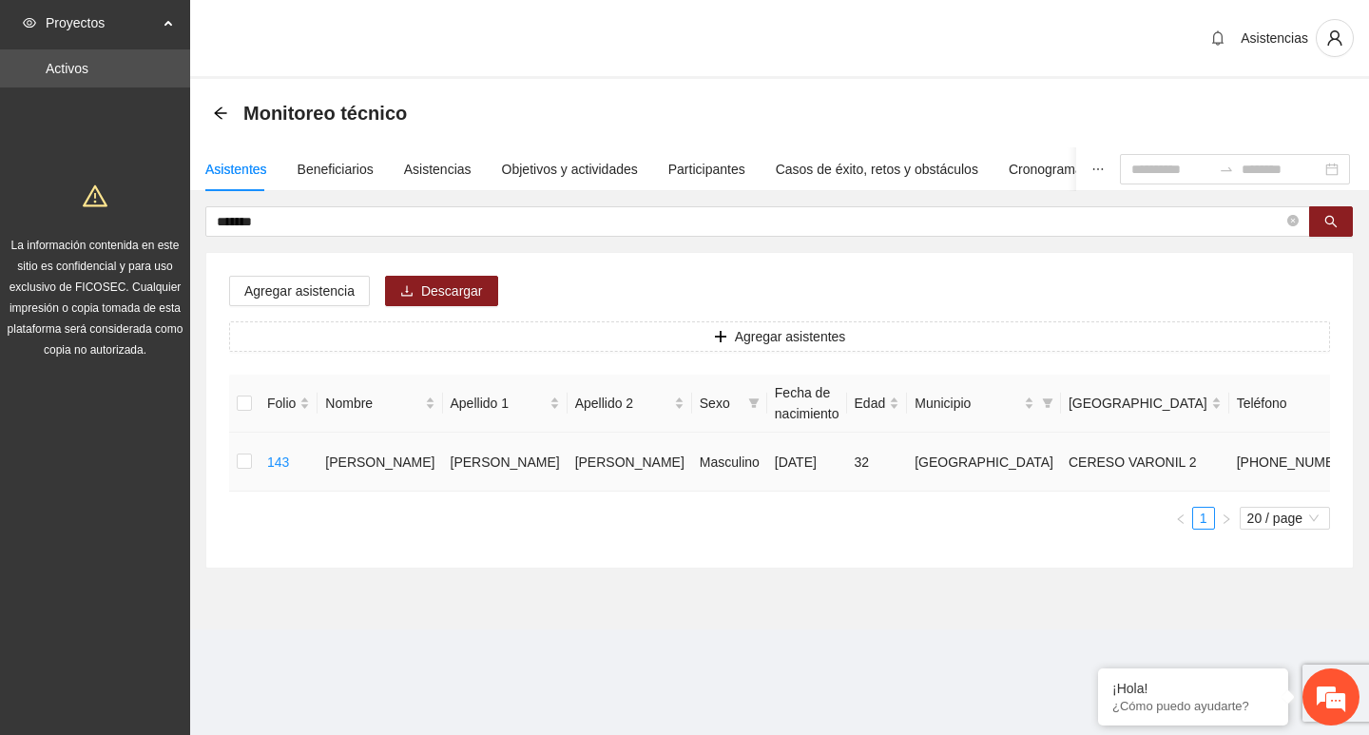
click at [255, 465] on td at bounding box center [244, 462] width 30 height 59
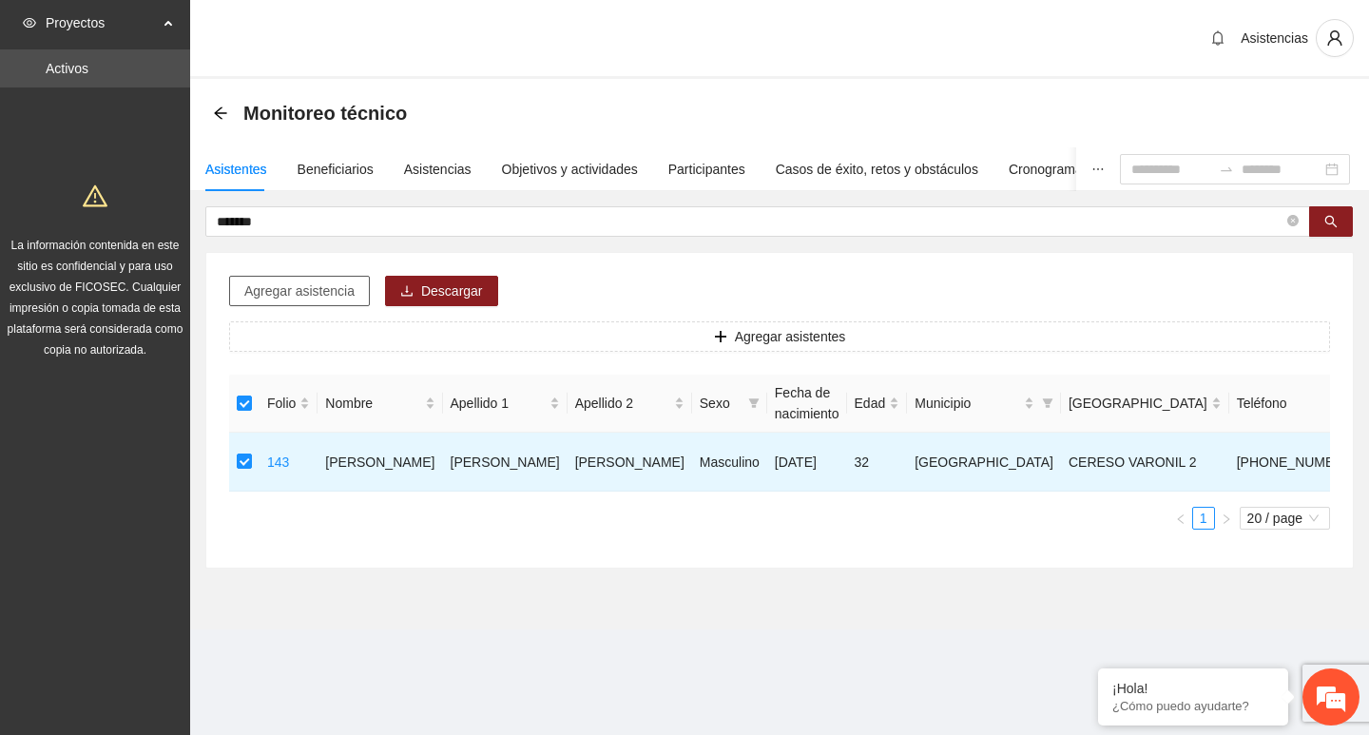
click at [301, 295] on span "Agregar asistencia" at bounding box center [299, 291] width 110 height 21
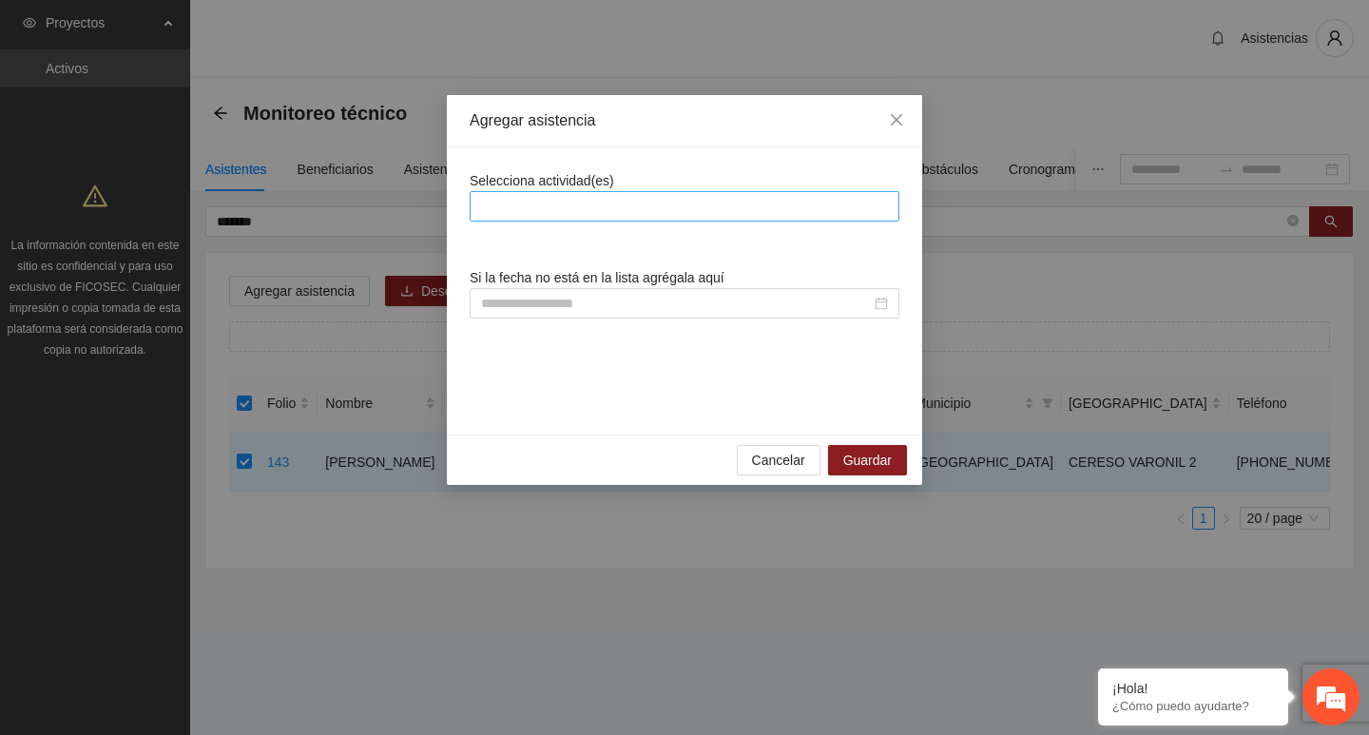
click at [517, 206] on div at bounding box center [685, 206] width 420 height 23
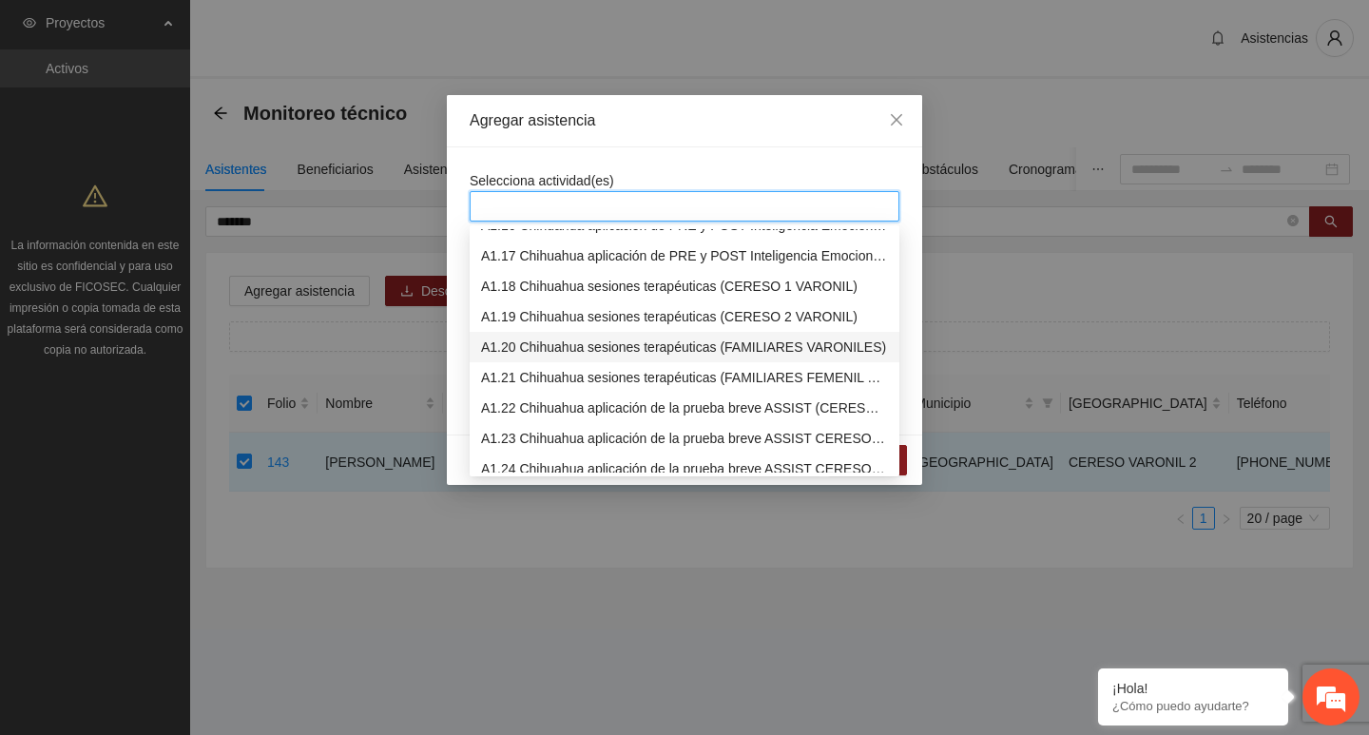
scroll to position [285, 0]
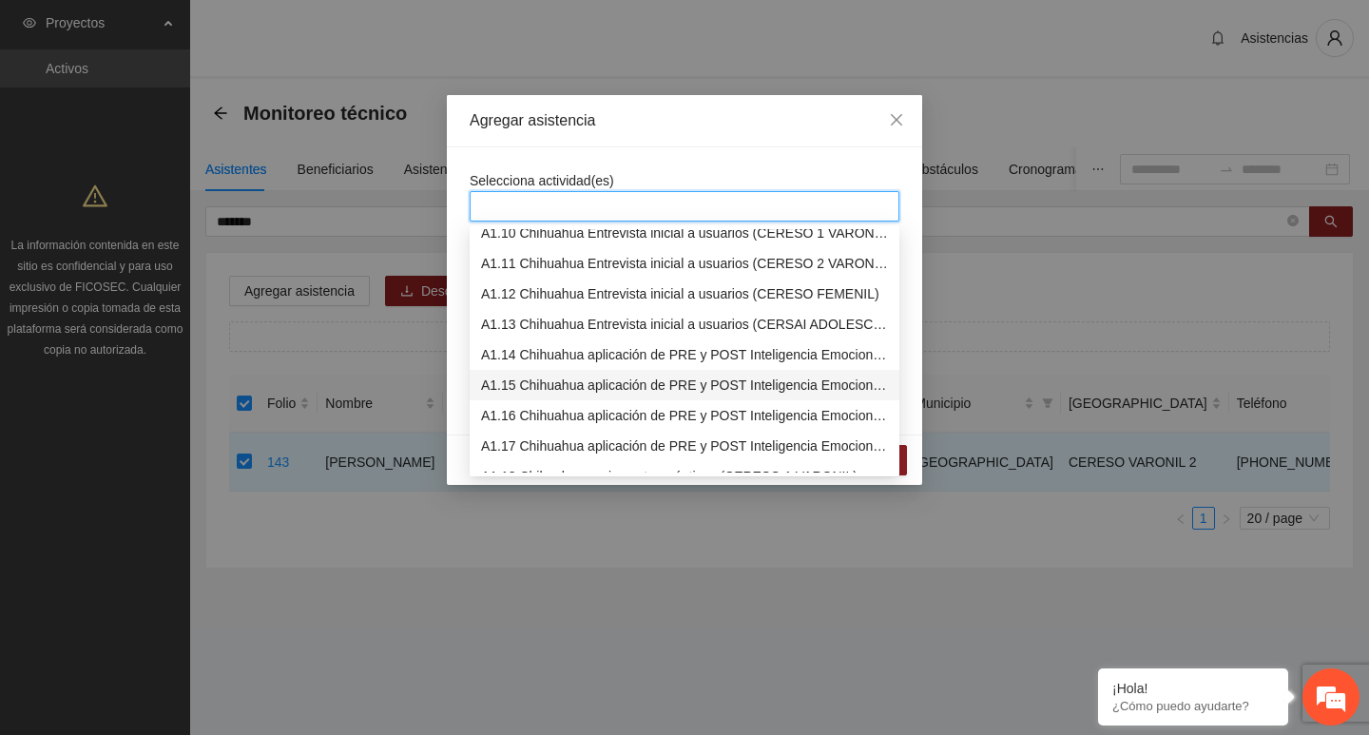
click at [538, 380] on div "A1.15 Chihuahua aplicación de PRE y POST Inteligencia Emocional (CERESO 2 VARON…" at bounding box center [684, 385] width 407 height 21
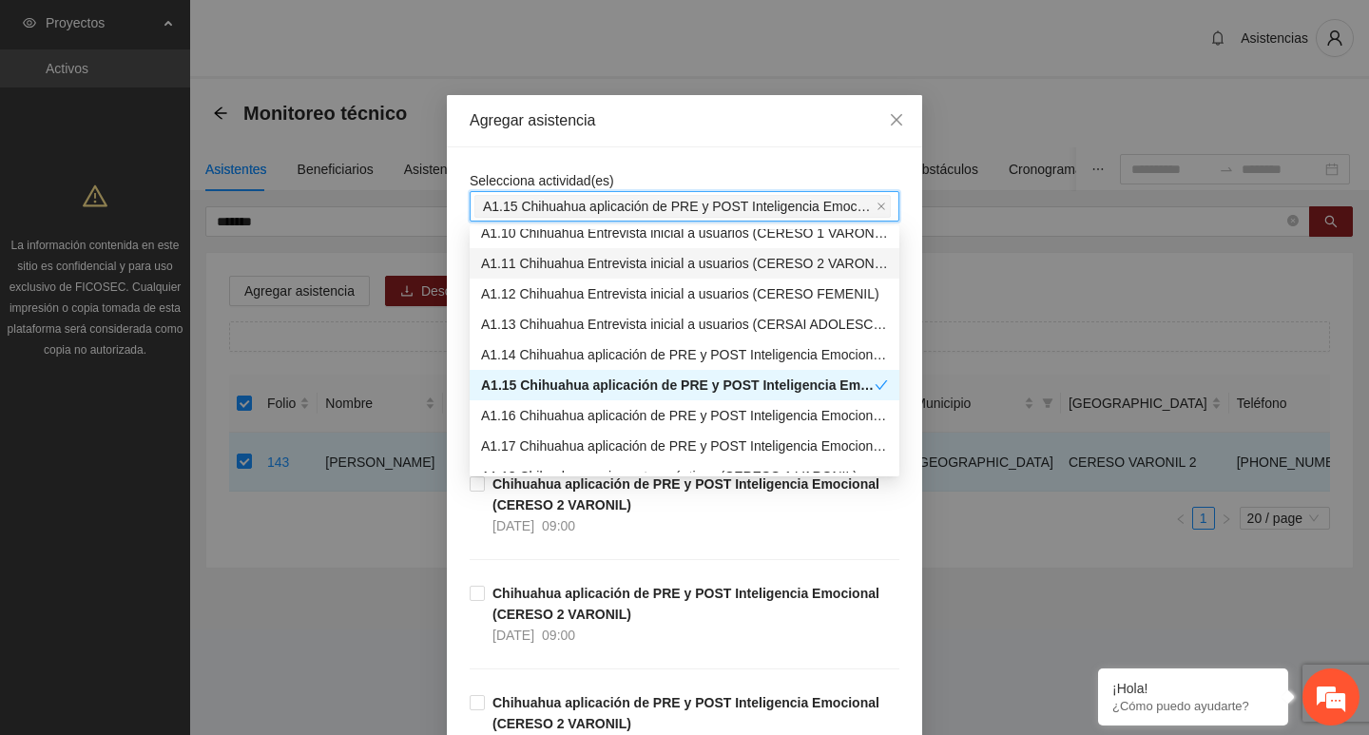
click at [556, 129] on div "Agregar asistencia" at bounding box center [685, 120] width 430 height 21
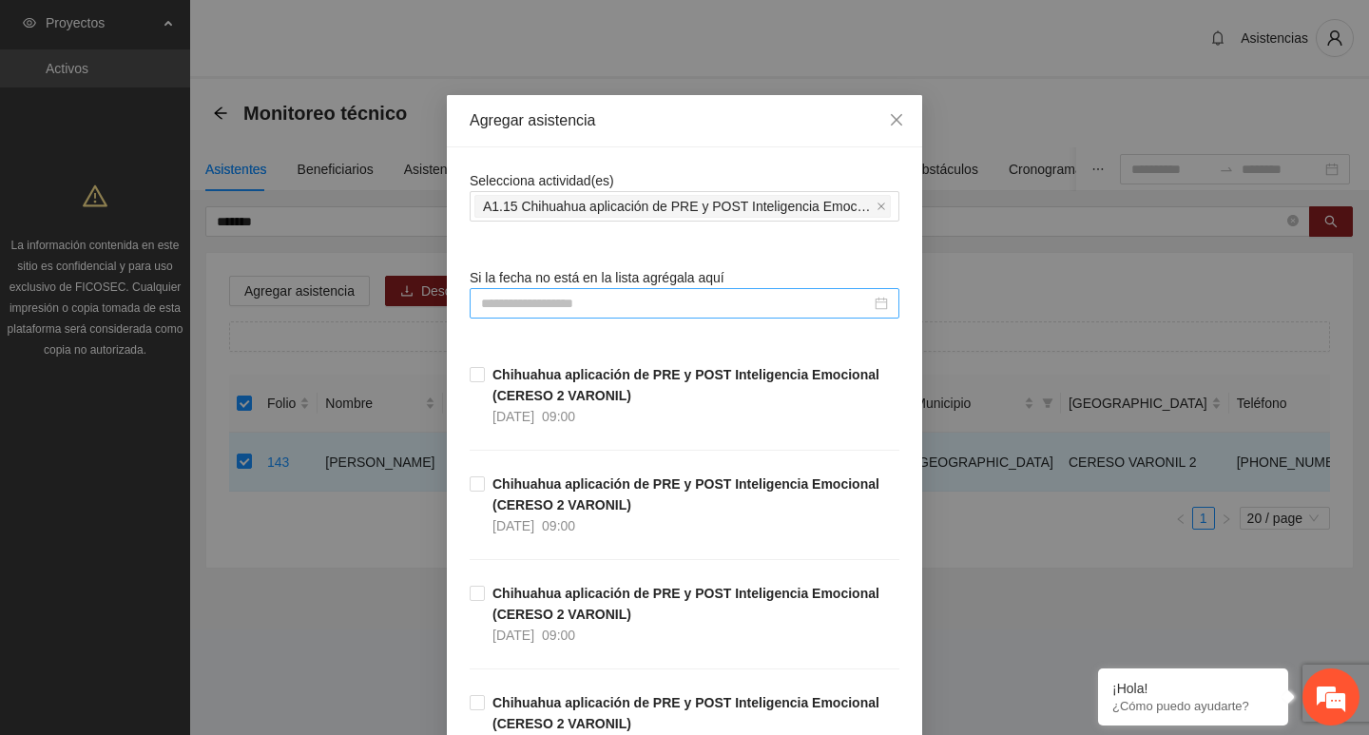
click at [553, 297] on input at bounding box center [676, 303] width 390 height 21
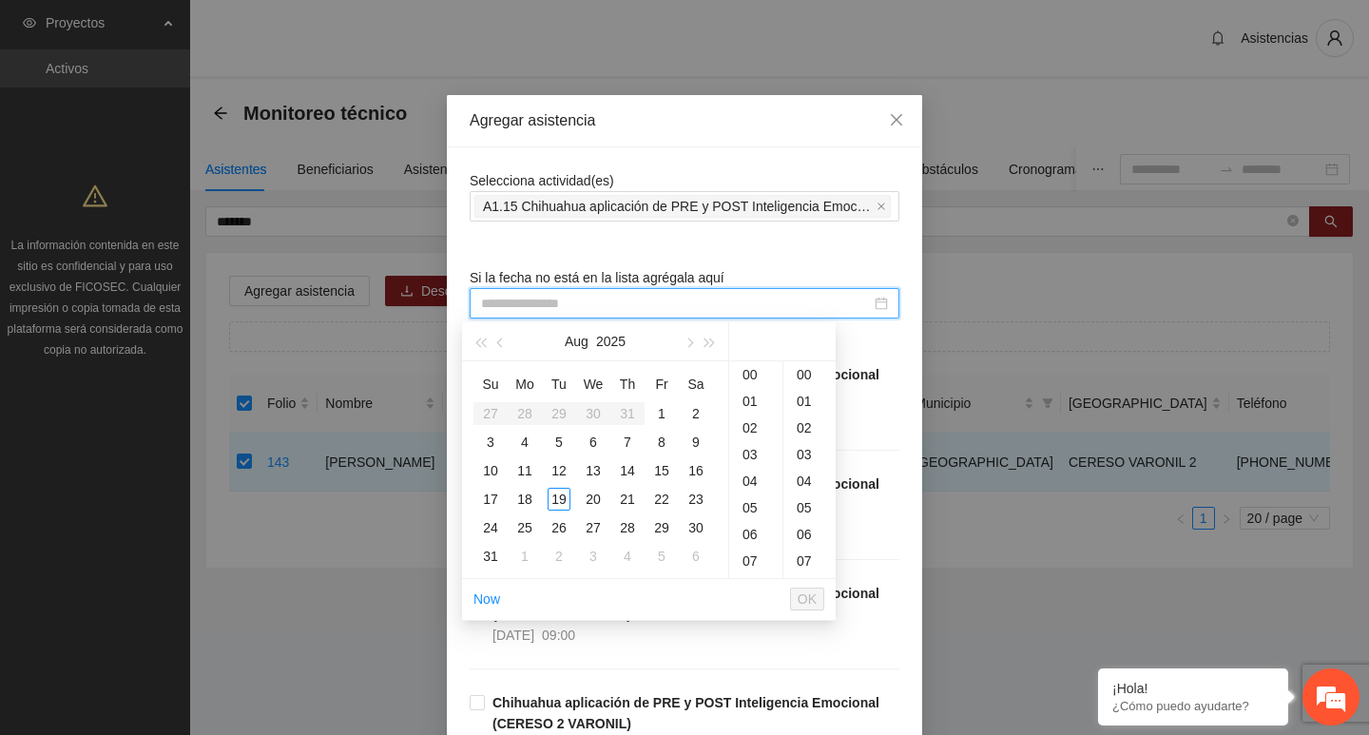
type input "**********"
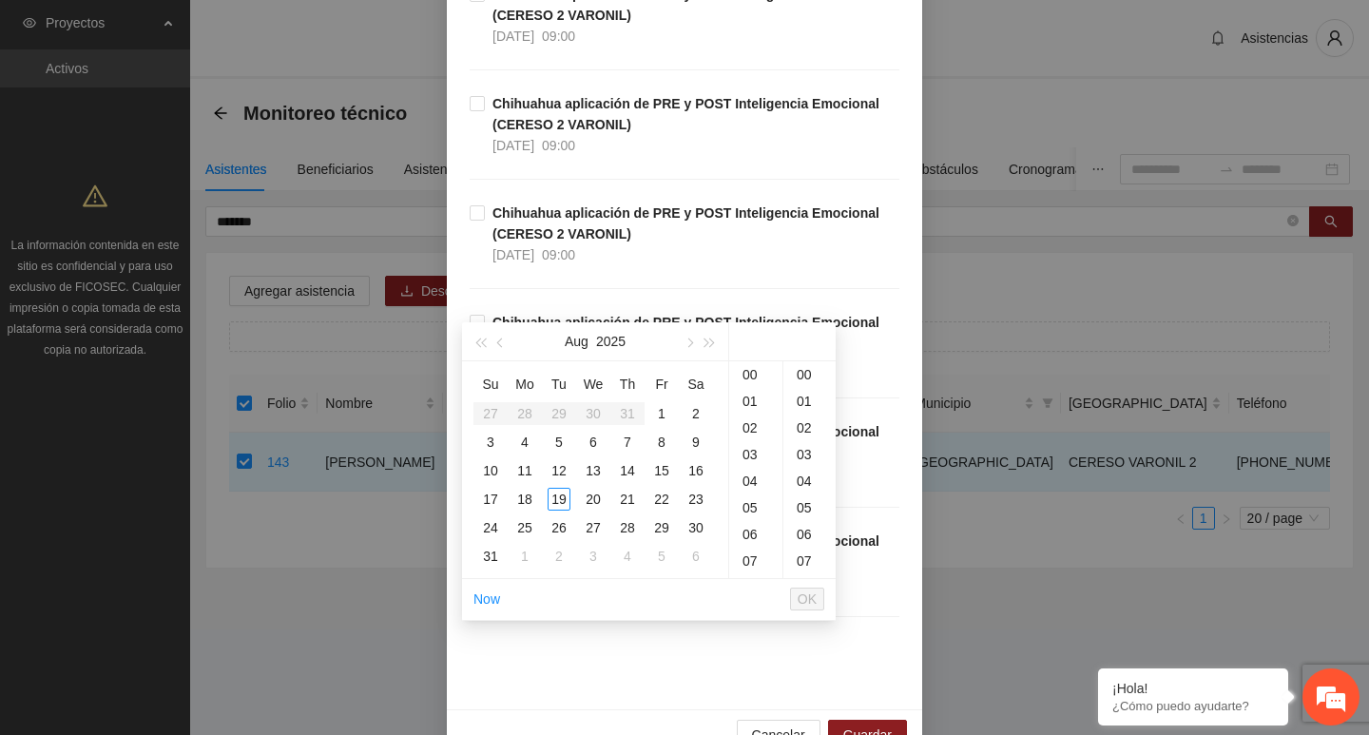
scroll to position [428, 0]
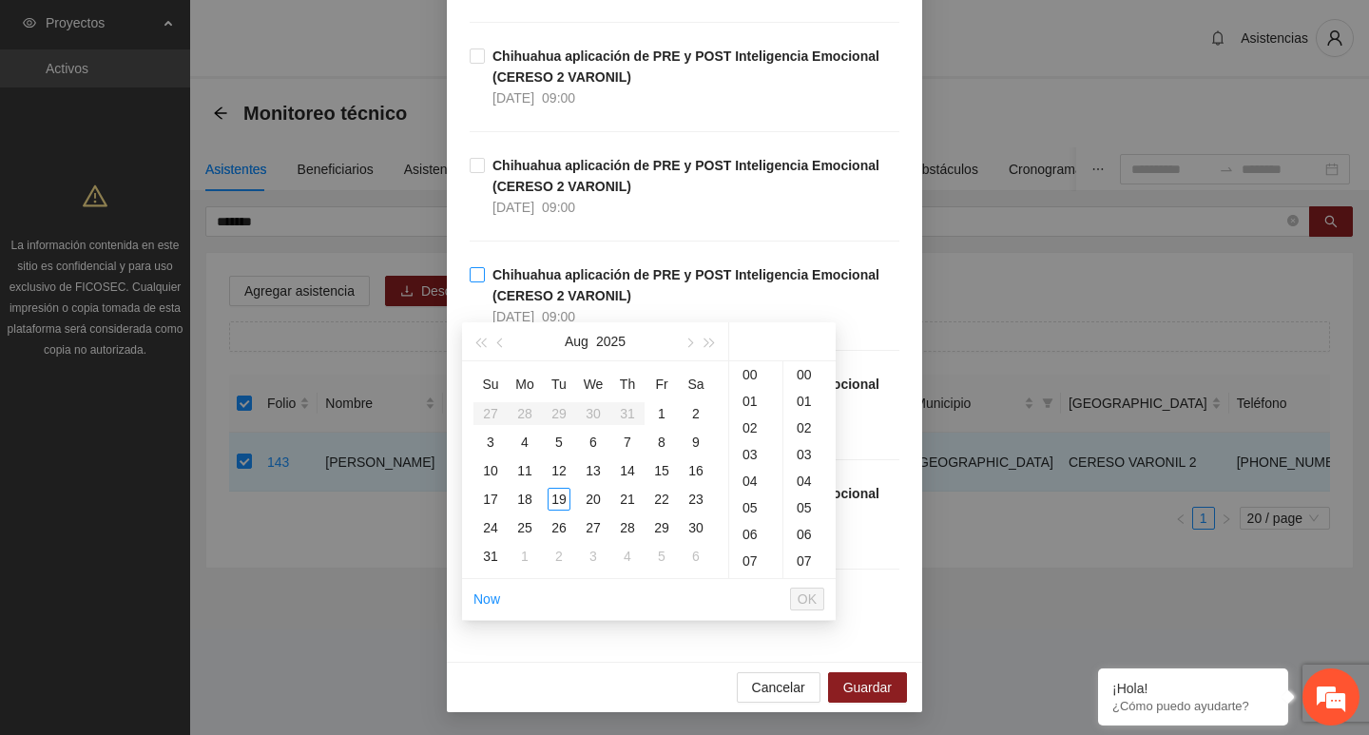
click at [549, 293] on strong "Chihuahua aplicación de PRE y POST Inteligencia Emocional (CERESO 2 VARONIL)" at bounding box center [686, 285] width 387 height 36
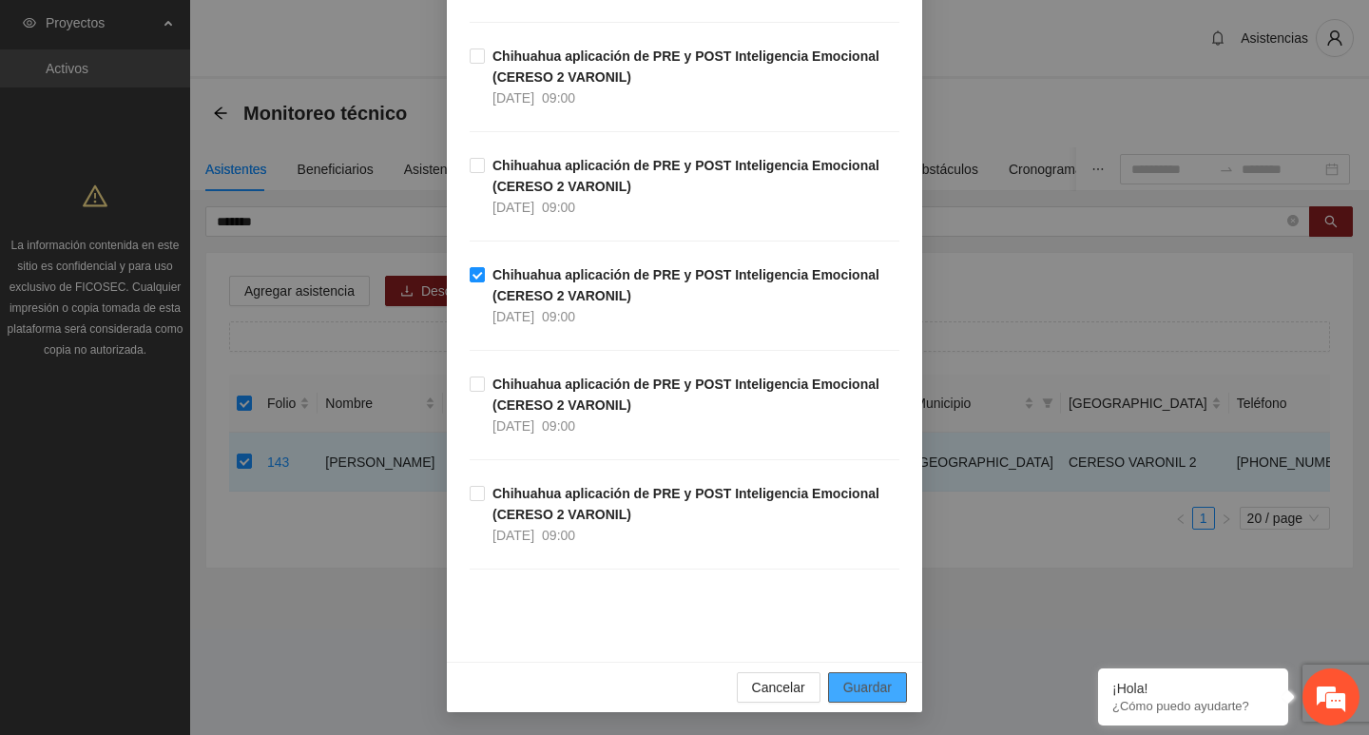
click at [843, 679] on span "Guardar" at bounding box center [867, 687] width 48 height 21
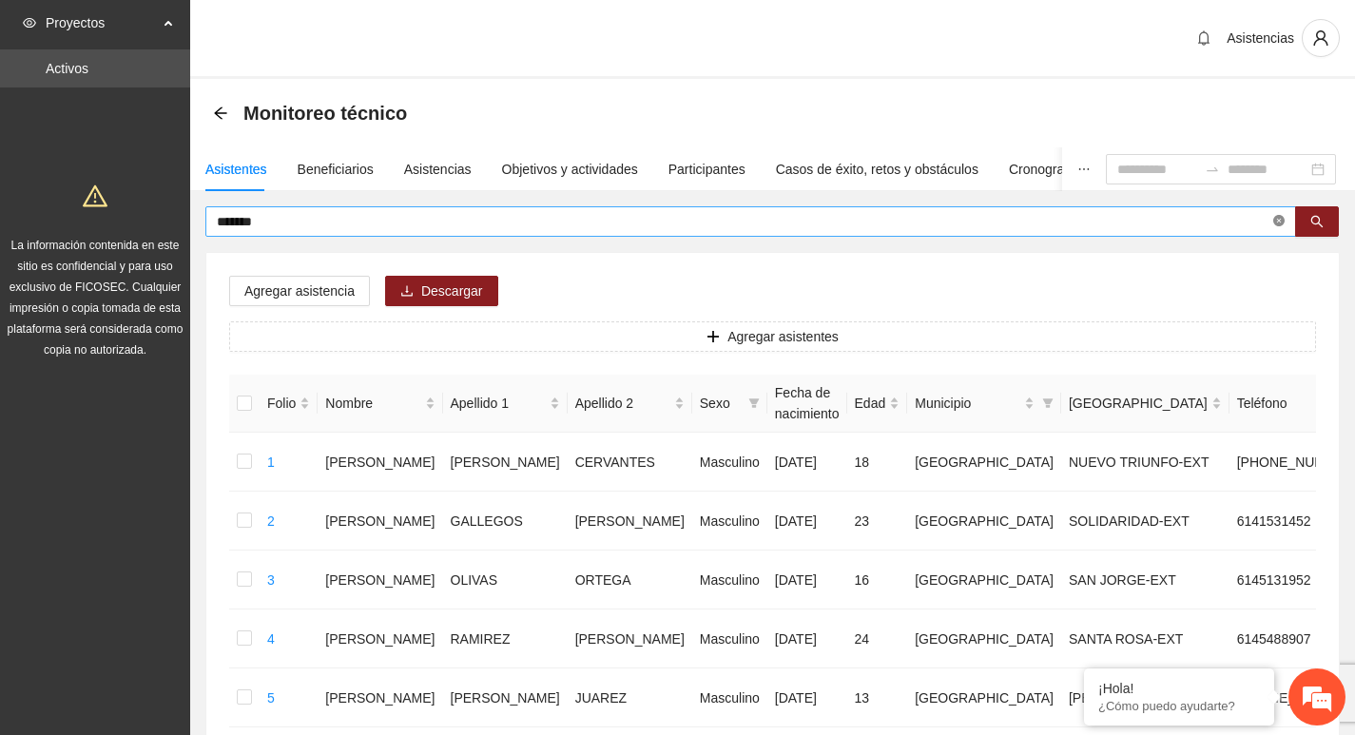
click at [1284, 223] on icon "close-circle" at bounding box center [1278, 220] width 11 height 11
type input "**********"
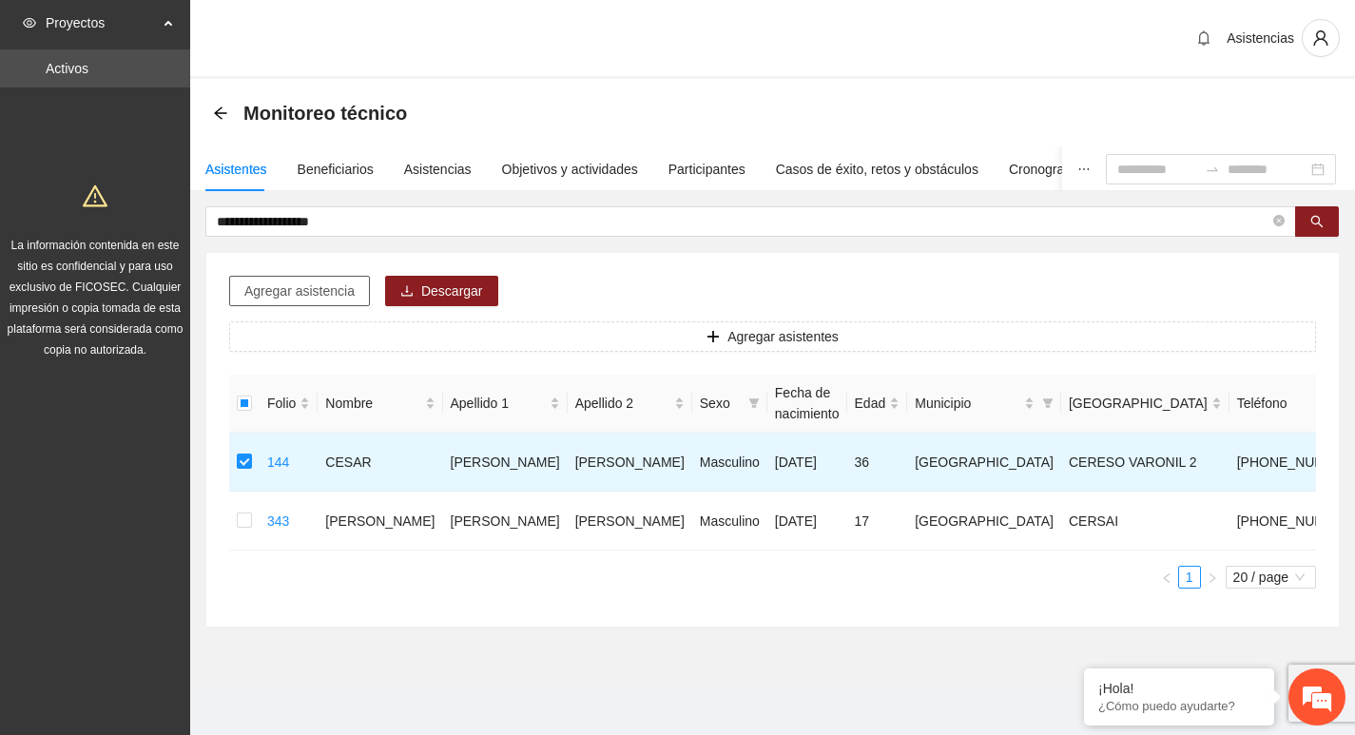
click at [276, 290] on span "Agregar asistencia" at bounding box center [299, 291] width 110 height 21
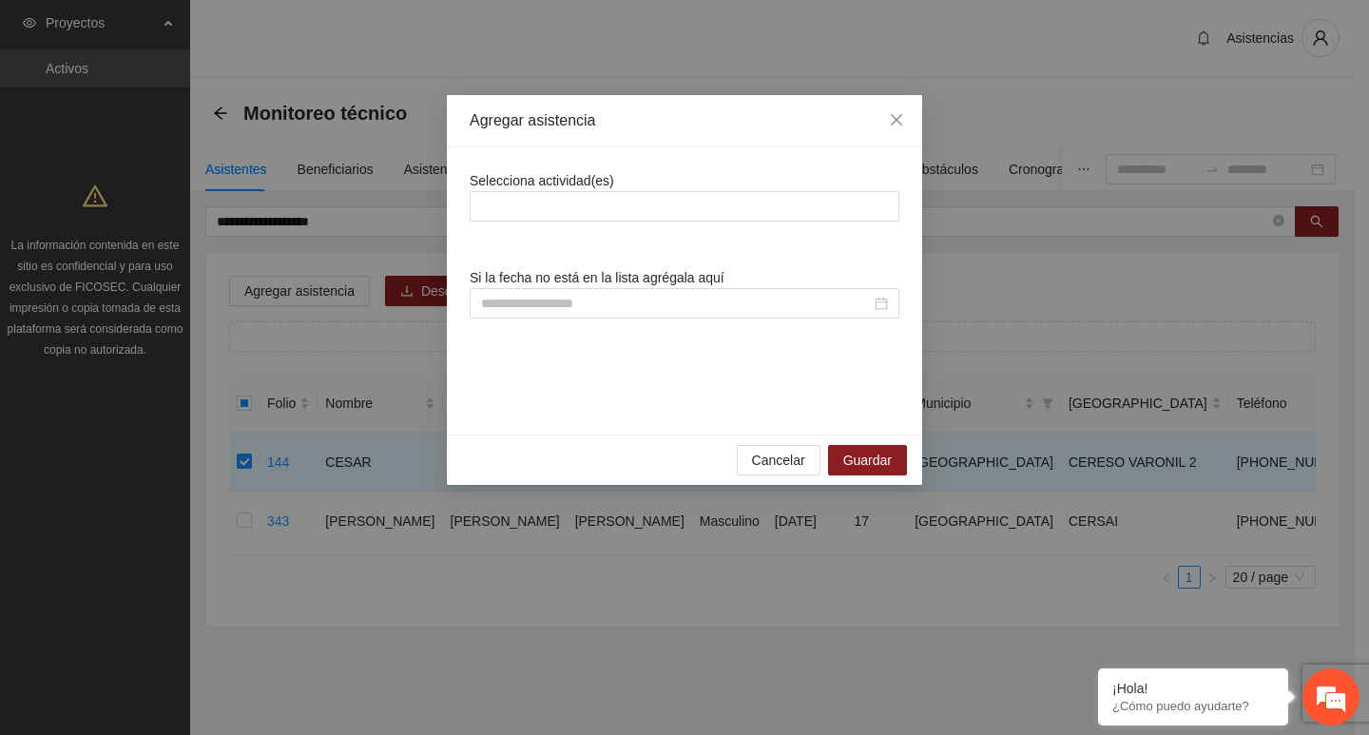
click at [618, 175] on div "Selecciona actividad(es)" at bounding box center [685, 195] width 430 height 51
click at [620, 186] on div "Selecciona actividad(es)" at bounding box center [685, 195] width 430 height 51
click at [624, 201] on div at bounding box center [685, 206] width 420 height 23
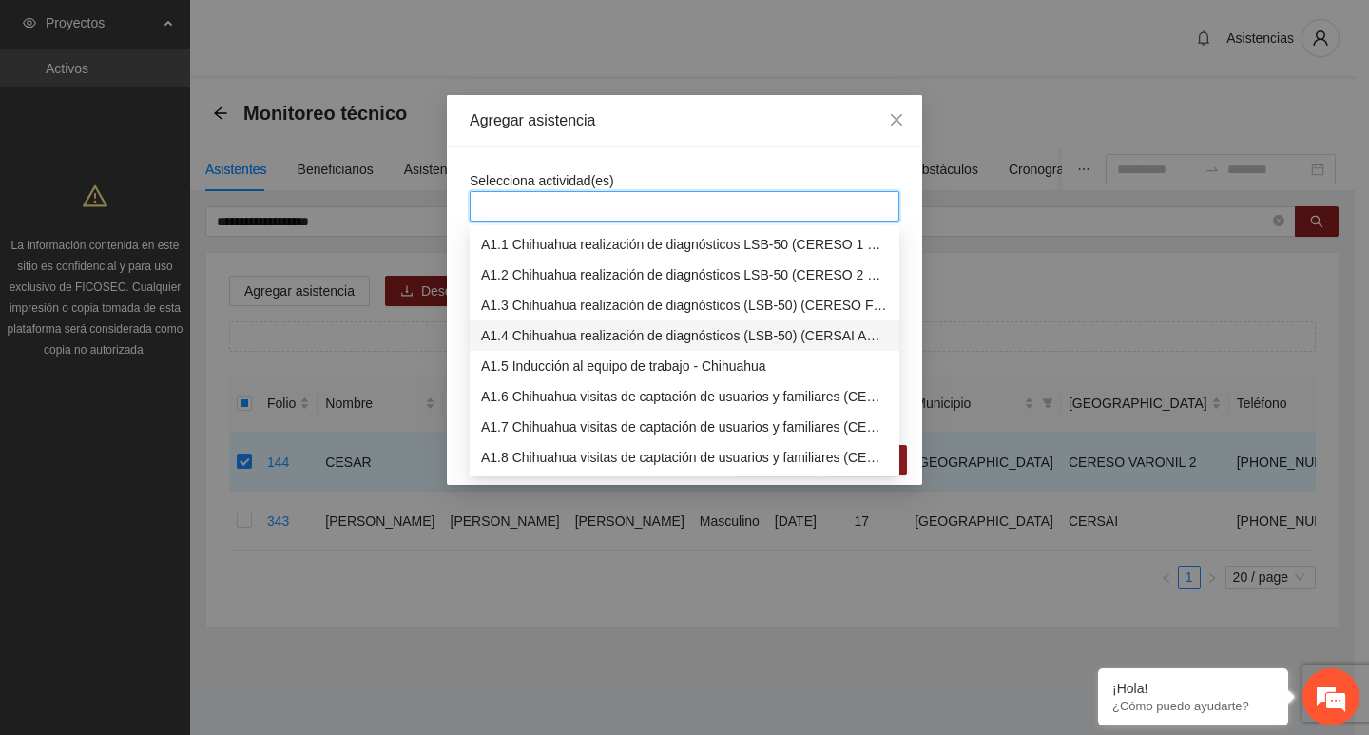
scroll to position [285, 0]
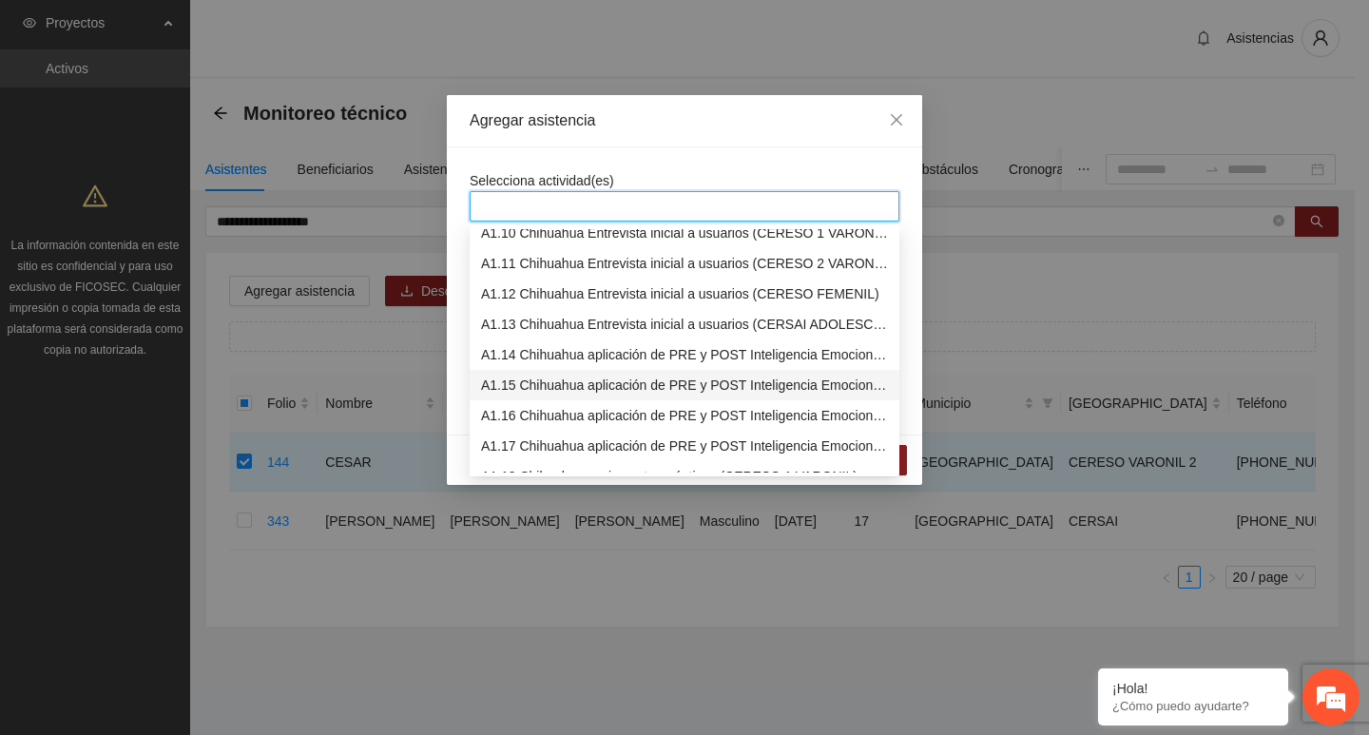
click at [598, 374] on div "A1.15 Chihuahua aplicación de PRE y POST Inteligencia Emocional (CERESO 2 VARON…" at bounding box center [685, 385] width 430 height 30
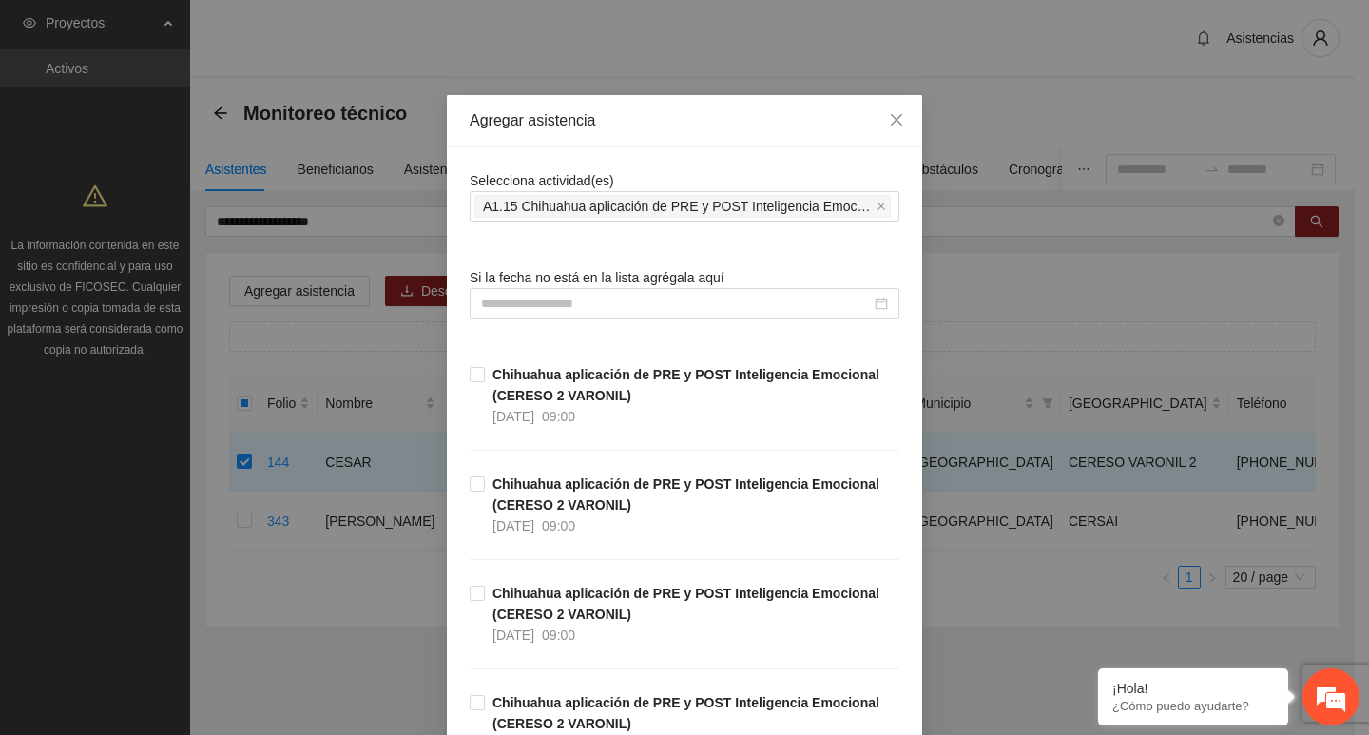
click at [591, 173] on span "Selecciona actividad(es)" at bounding box center [542, 180] width 145 height 15
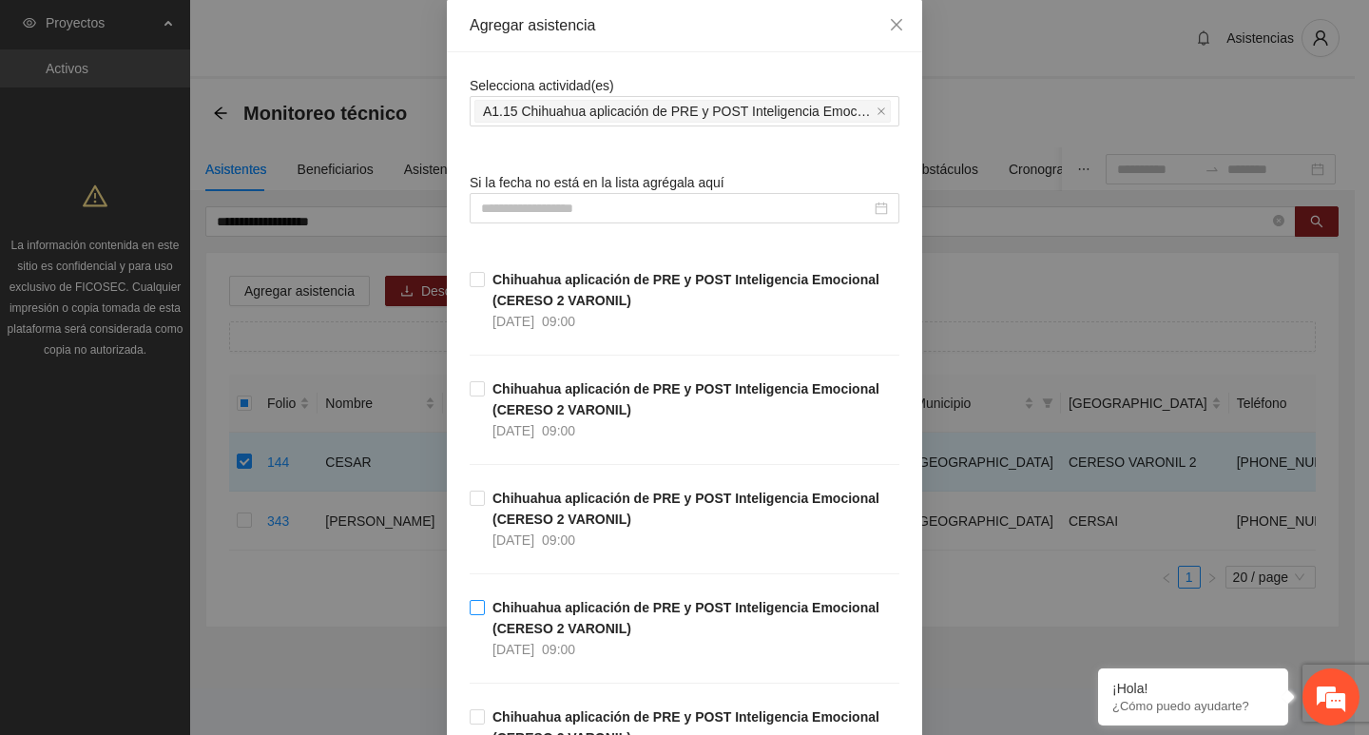
click at [532, 612] on strong "Chihuahua aplicación de PRE y POST Inteligencia Emocional (CERESO 2 VARONIL)" at bounding box center [686, 618] width 387 height 36
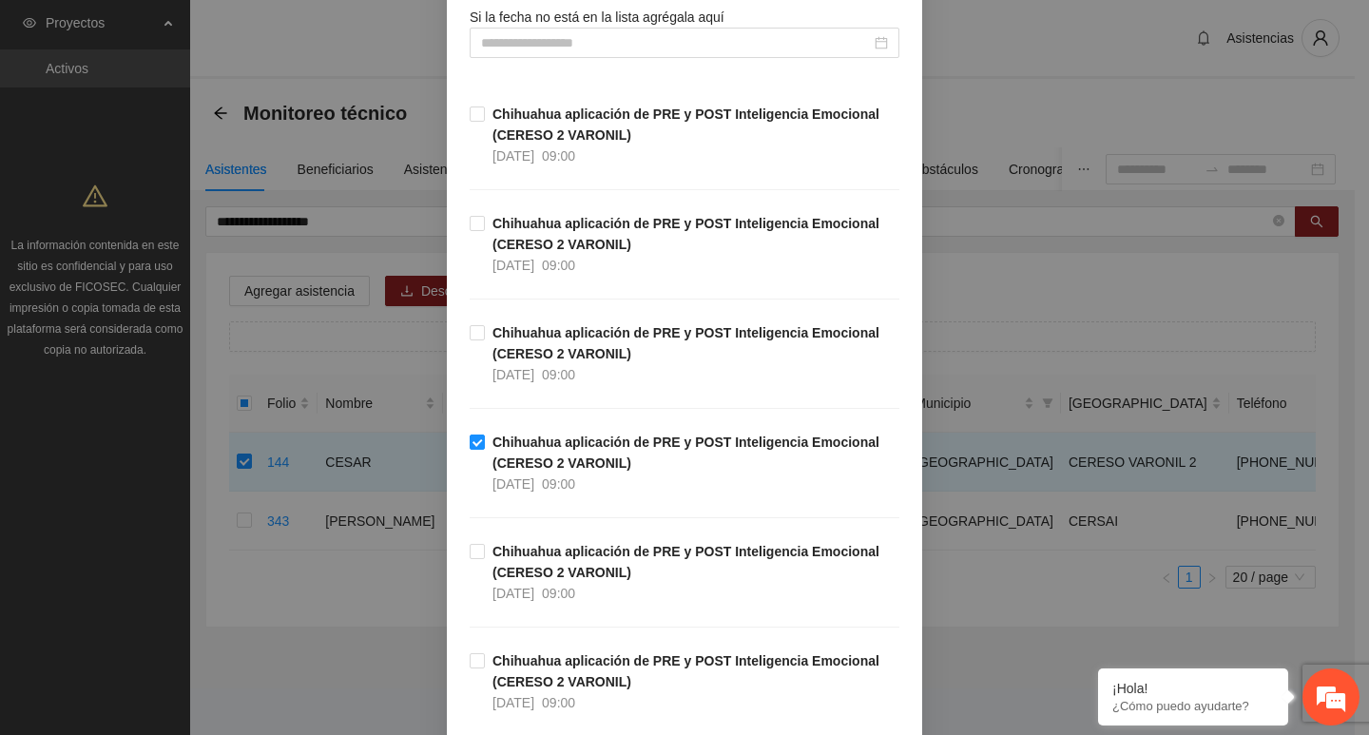
scroll to position [428, 0]
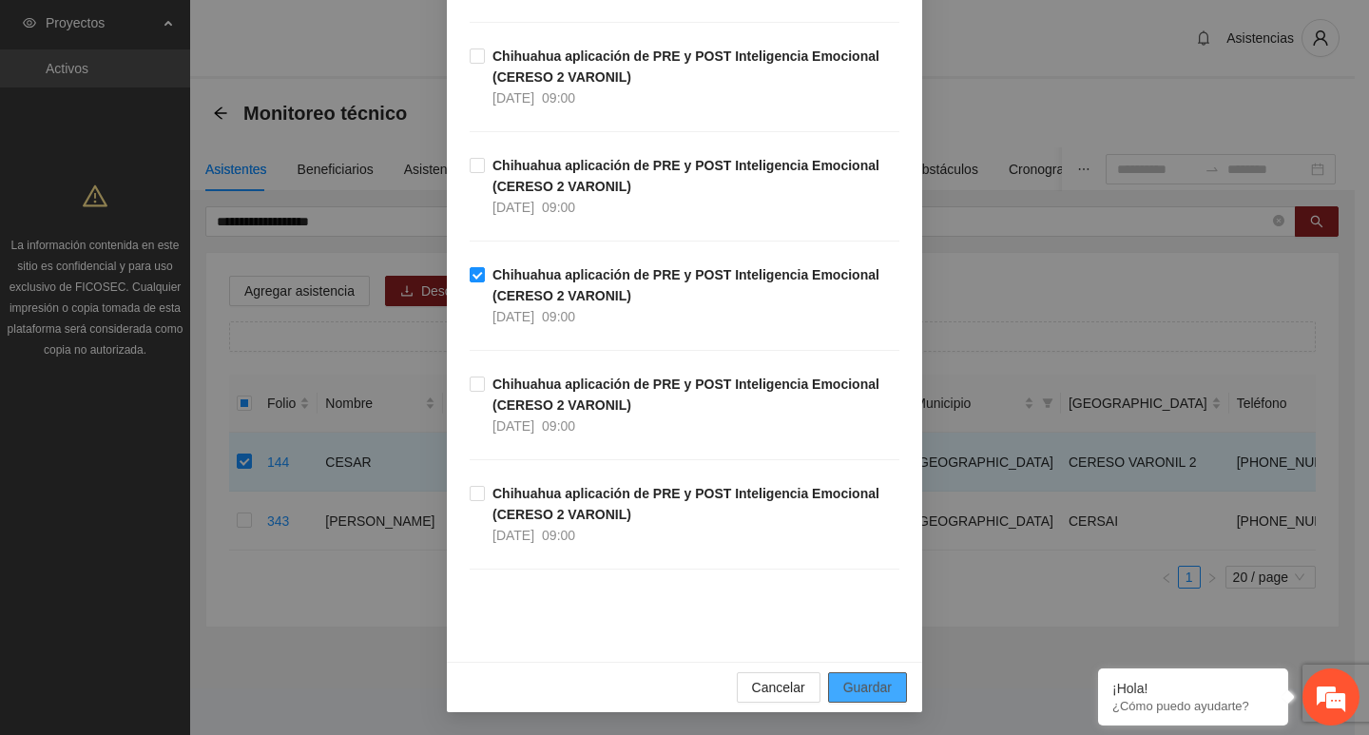
click at [882, 681] on span "Guardar" at bounding box center [867, 687] width 48 height 21
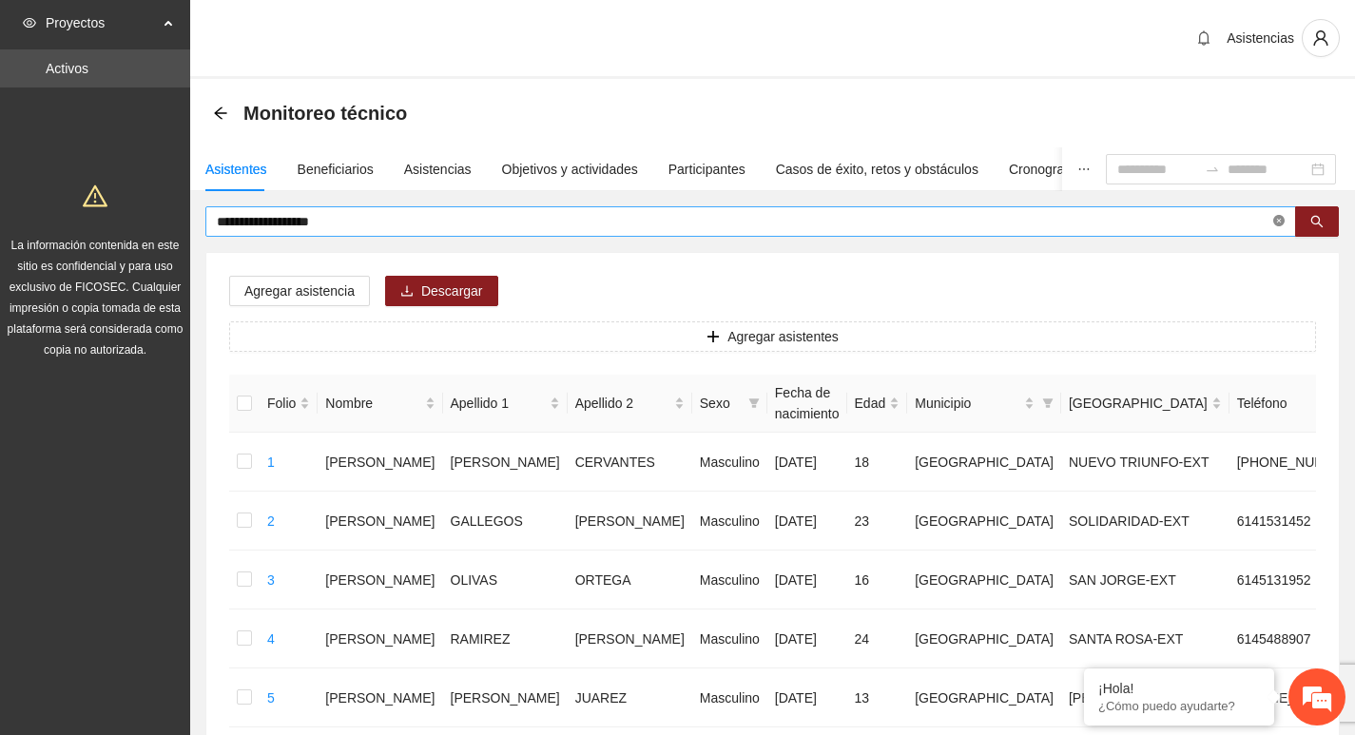
click at [1284, 218] on icon "close-circle" at bounding box center [1278, 220] width 11 height 11
type input "**********"
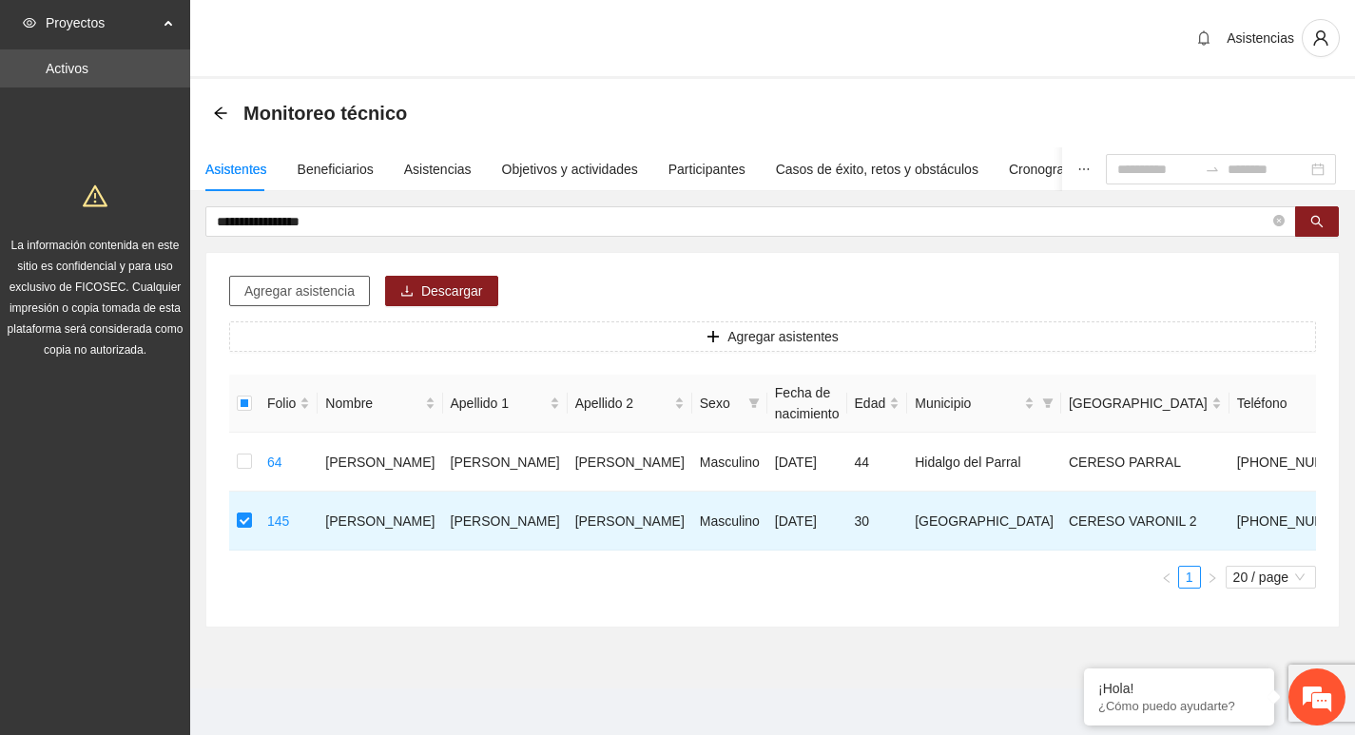
click at [299, 285] on span "Agregar asistencia" at bounding box center [299, 291] width 110 height 21
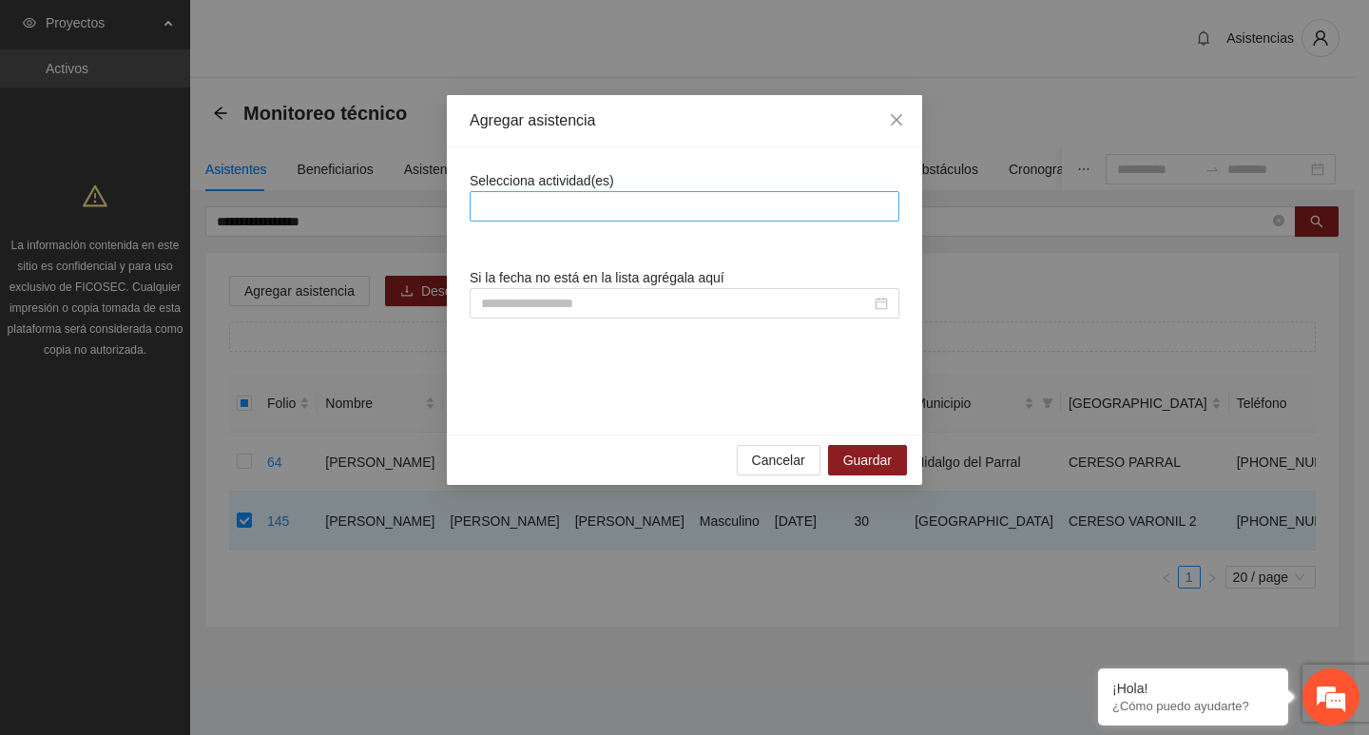
click at [539, 200] on div at bounding box center [685, 206] width 420 height 23
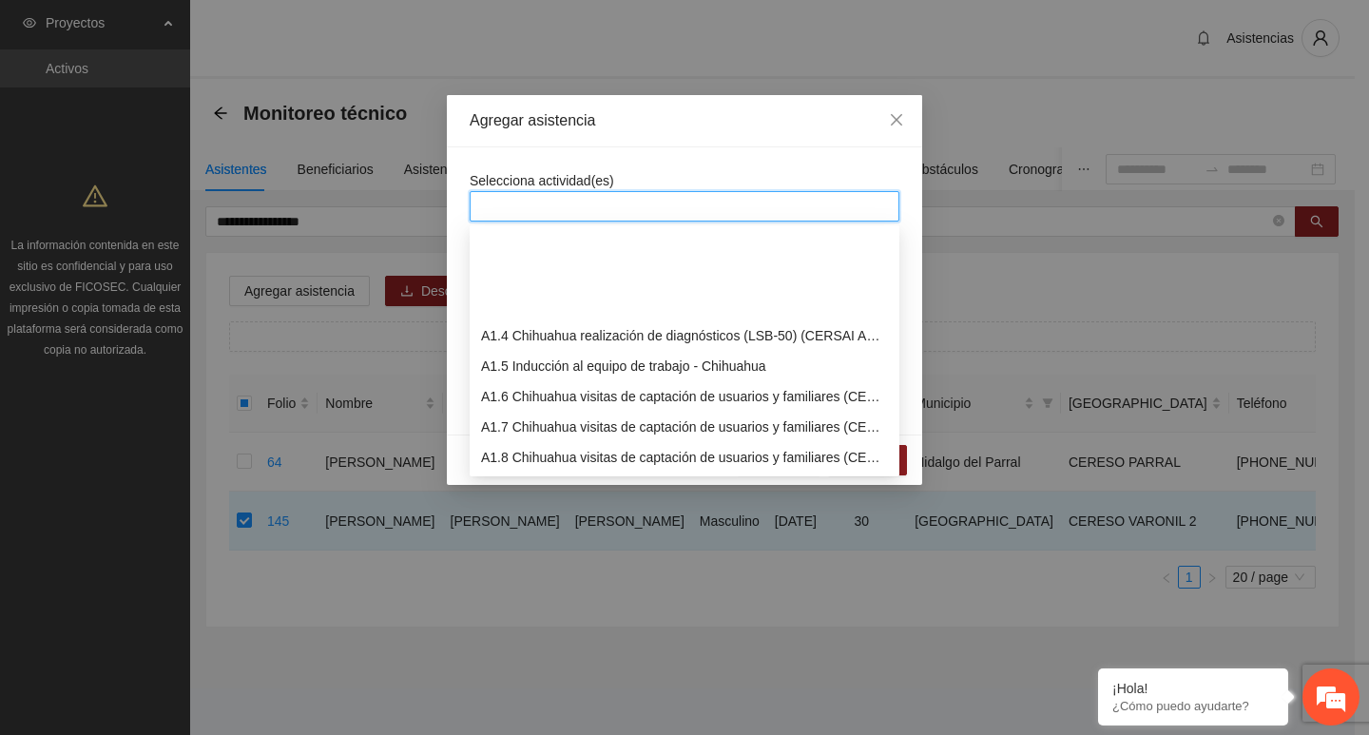
scroll to position [380, 0]
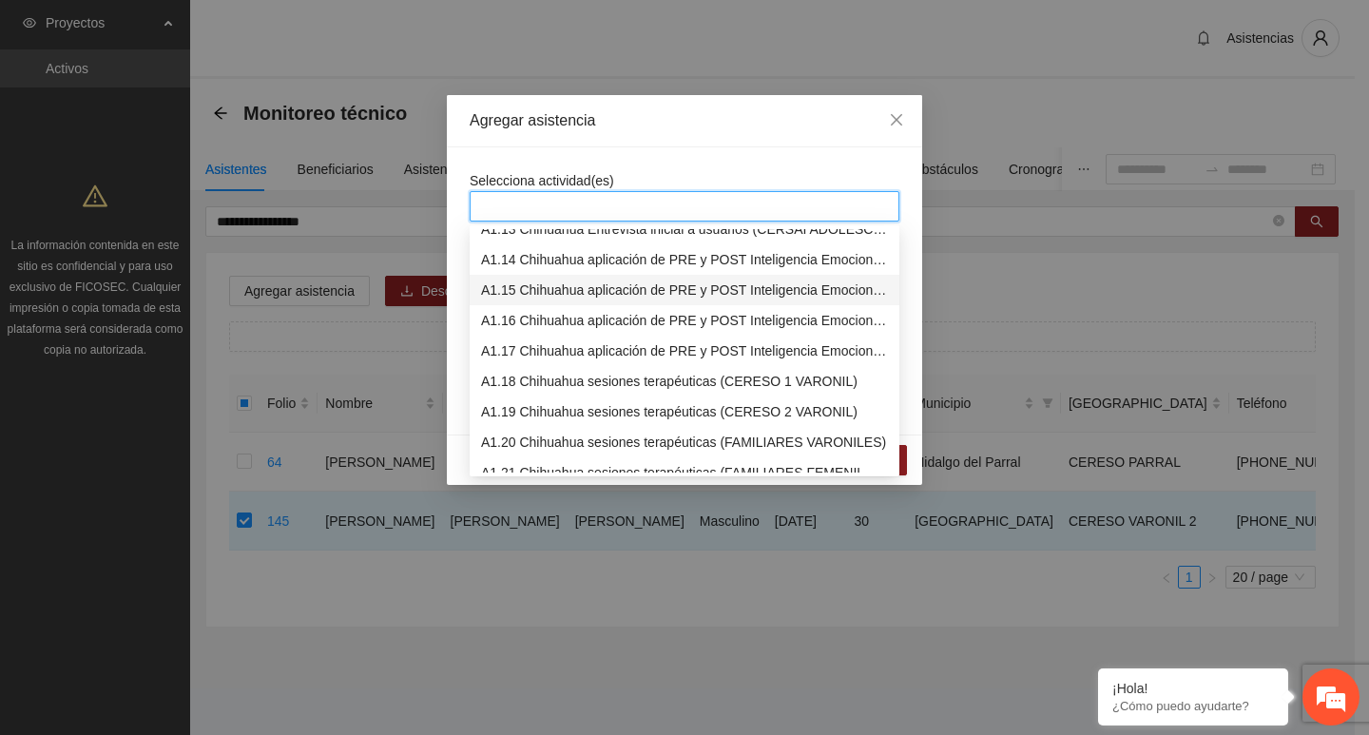
click at [575, 299] on div "A1.15 Chihuahua aplicación de PRE y POST Inteligencia Emocional (CERESO 2 VARON…" at bounding box center [684, 290] width 407 height 21
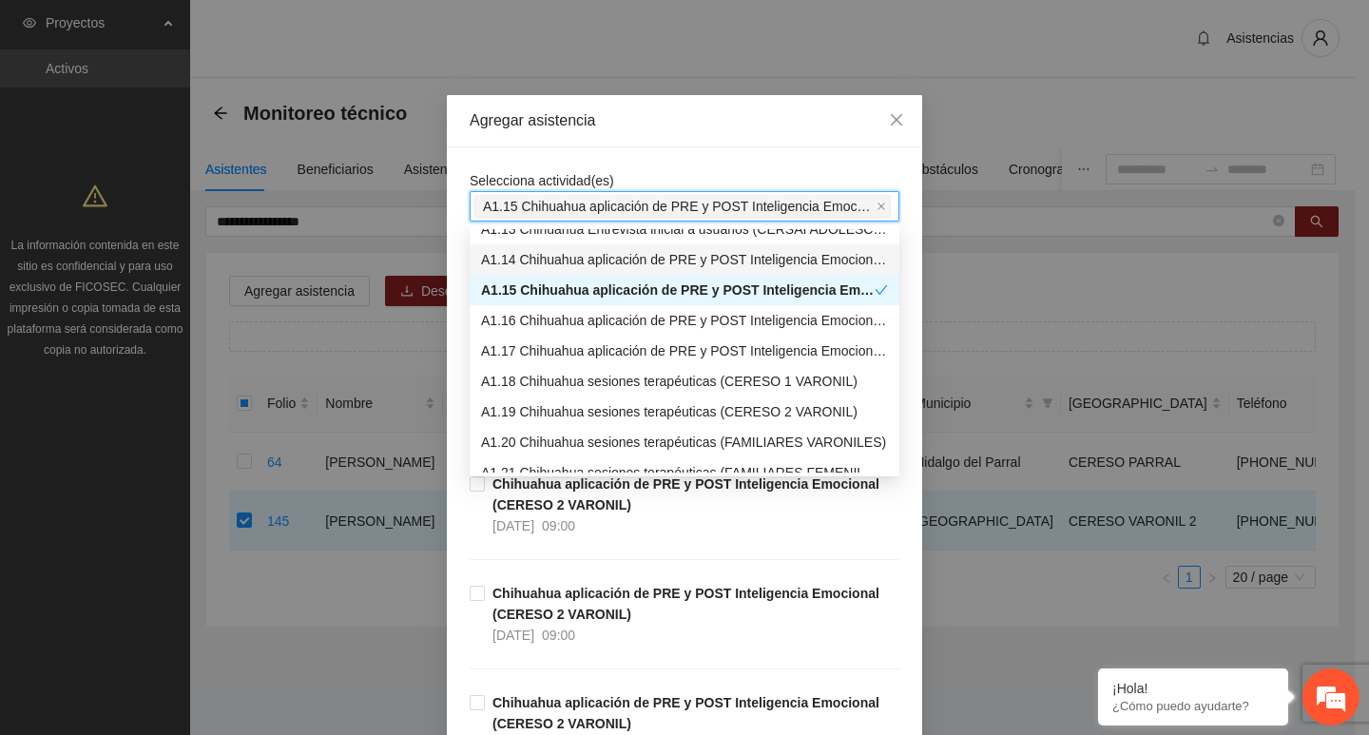
click at [574, 166] on div "Selecciona actividad(es) A1.15 Chihuahua aplicación de PRE y POST Inteligencia …" at bounding box center [684, 618] width 475 height 942
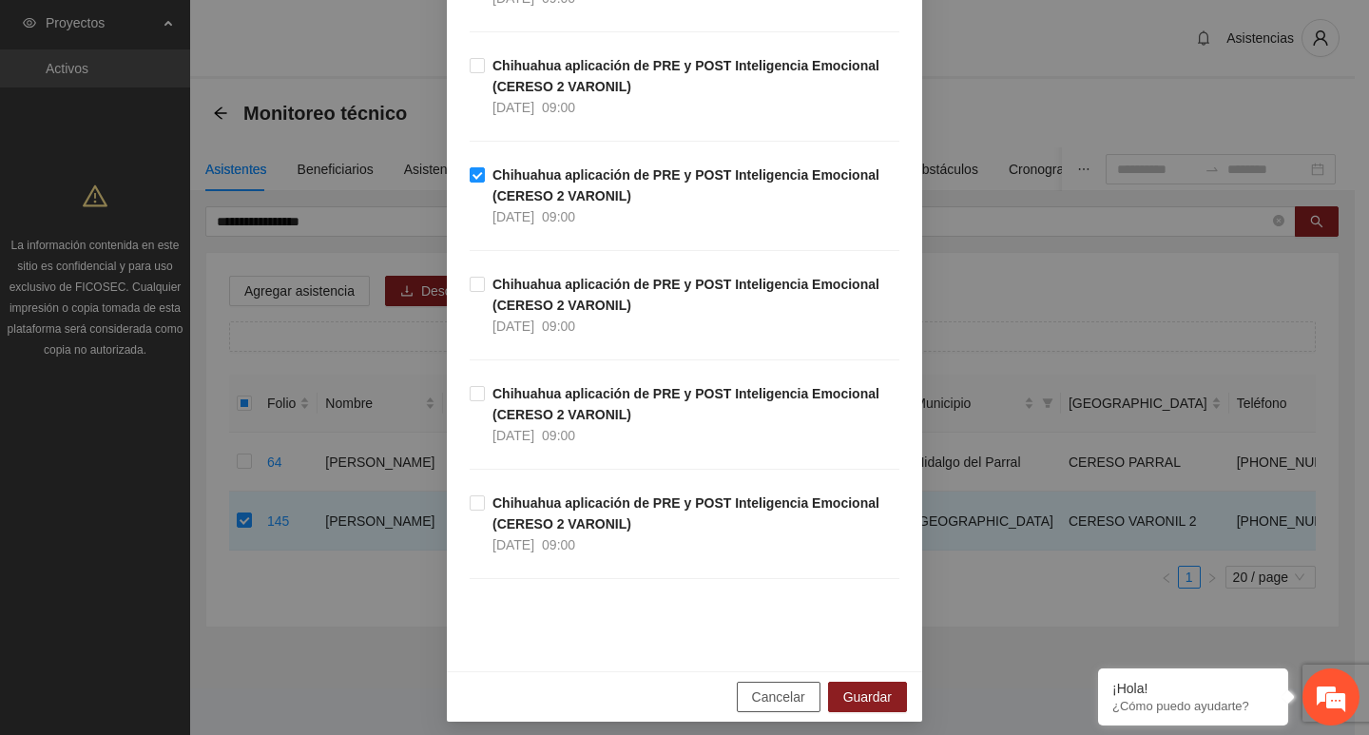
scroll to position [428, 0]
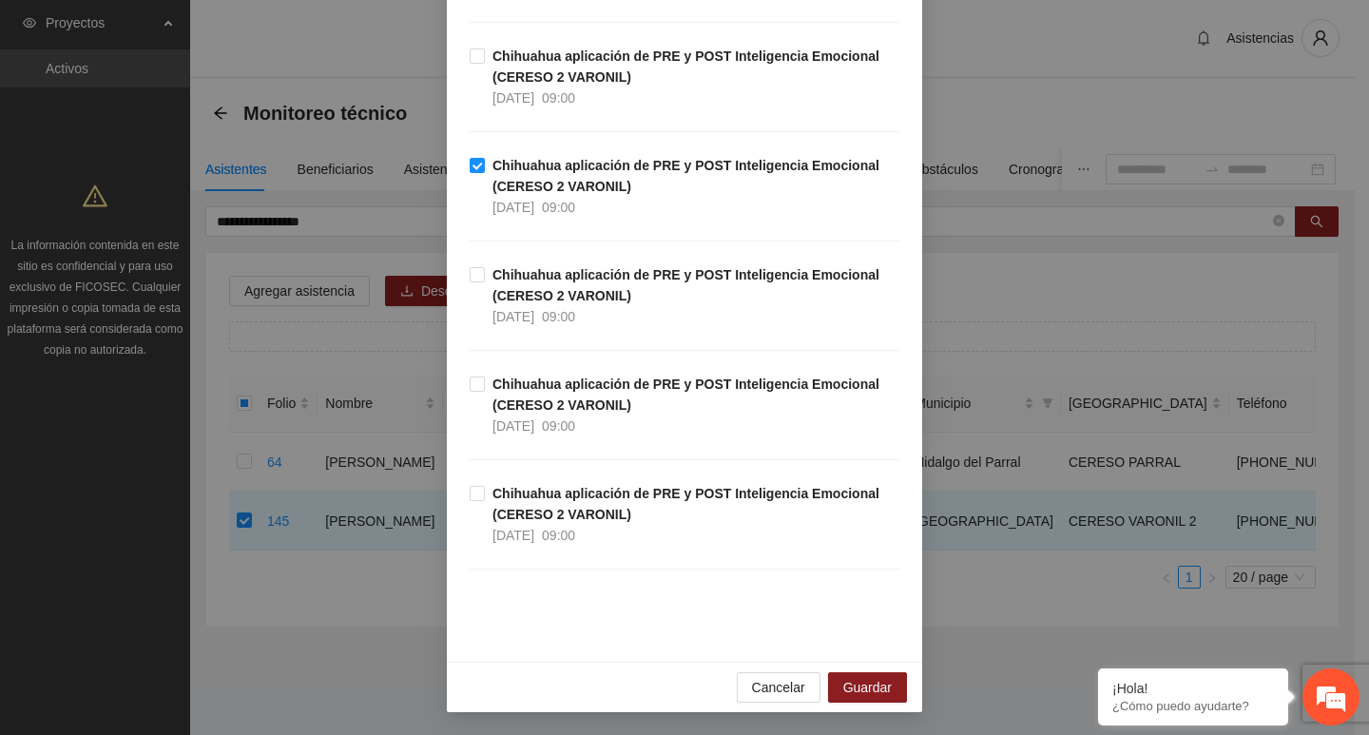
click at [834, 710] on div "Cancelar Guardar" at bounding box center [684, 687] width 475 height 50
click at [848, 688] on span "Guardar" at bounding box center [867, 687] width 48 height 21
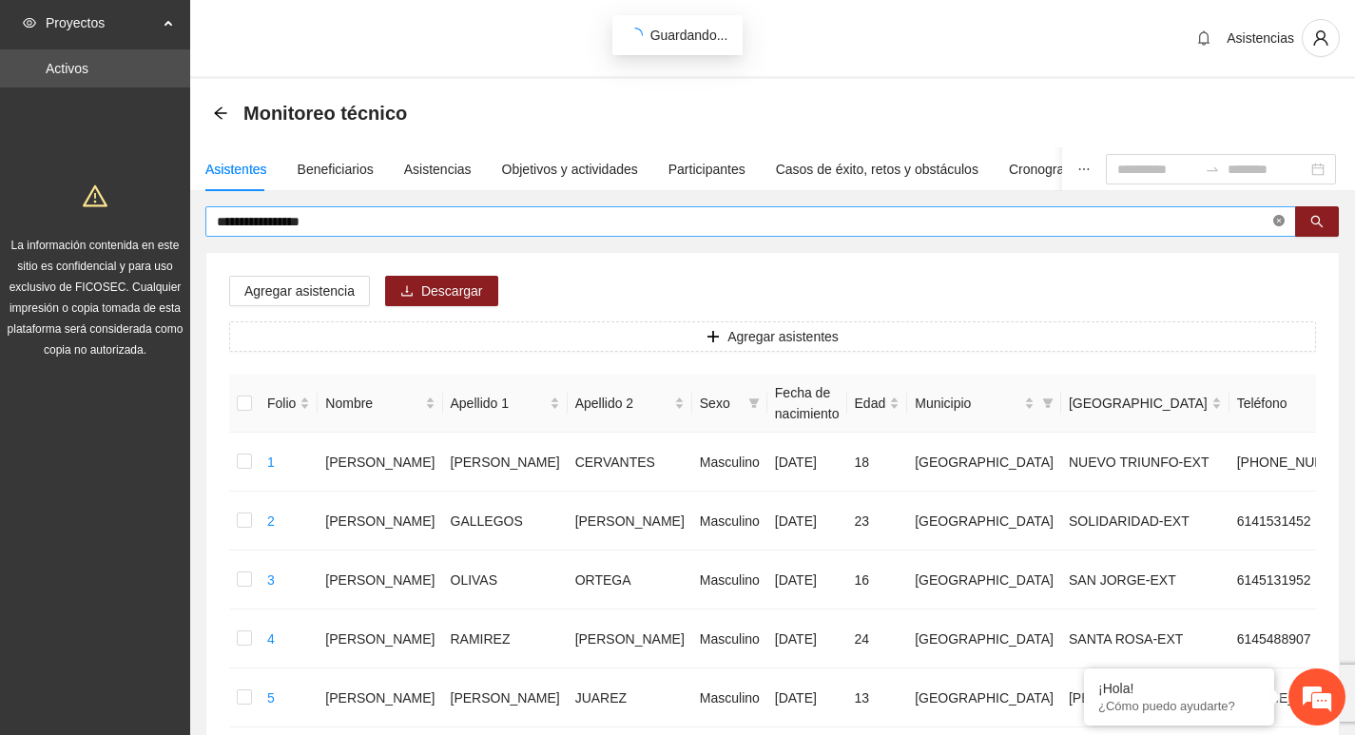
click at [1279, 221] on icon "close-circle" at bounding box center [1278, 220] width 11 height 11
type input "**********"
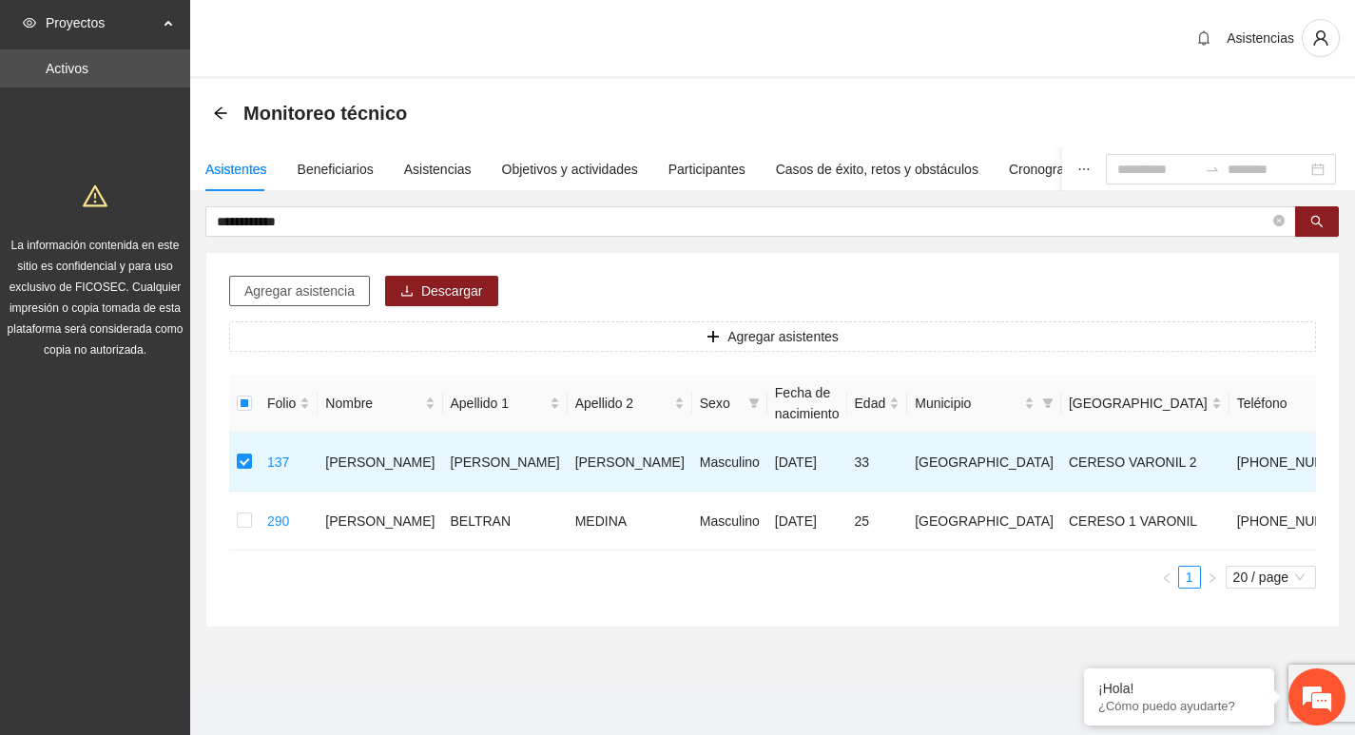
click at [276, 276] on button "Agregar asistencia" at bounding box center [299, 291] width 141 height 30
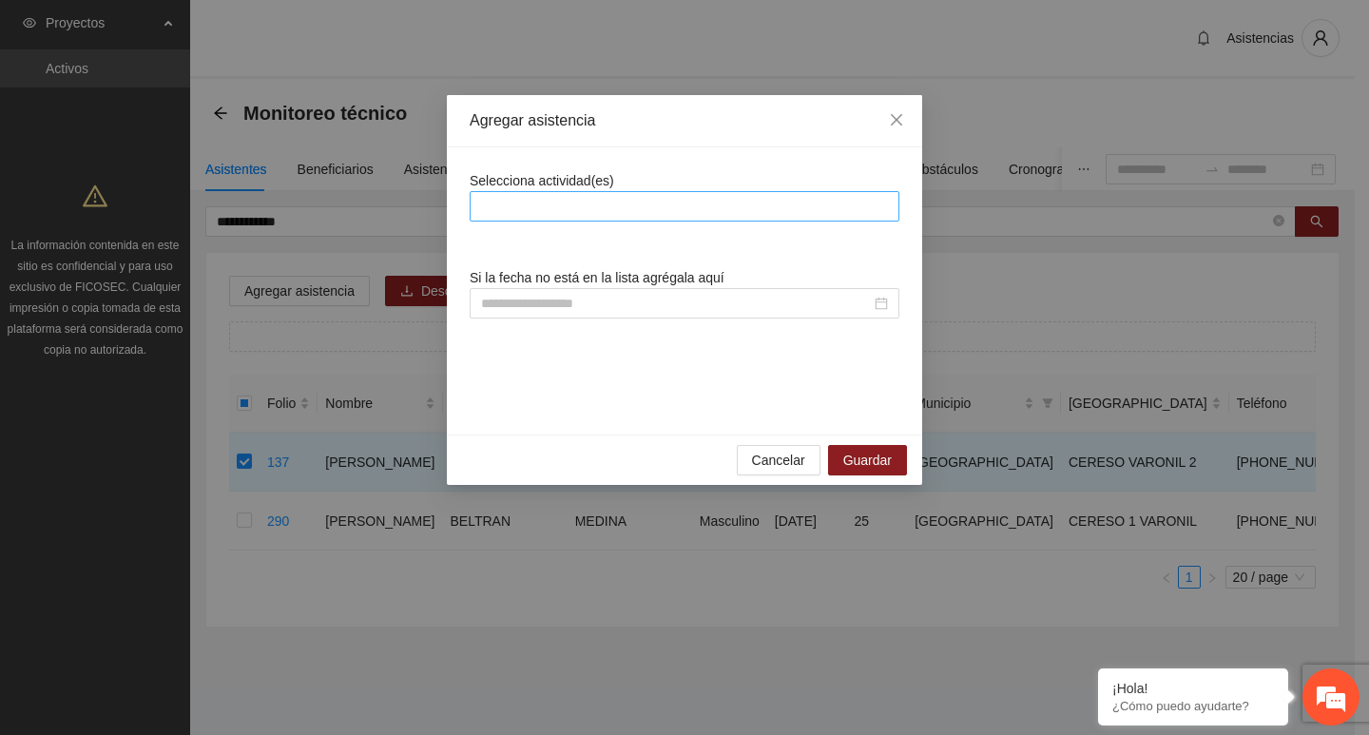
click at [536, 215] on div at bounding box center [685, 206] width 420 height 23
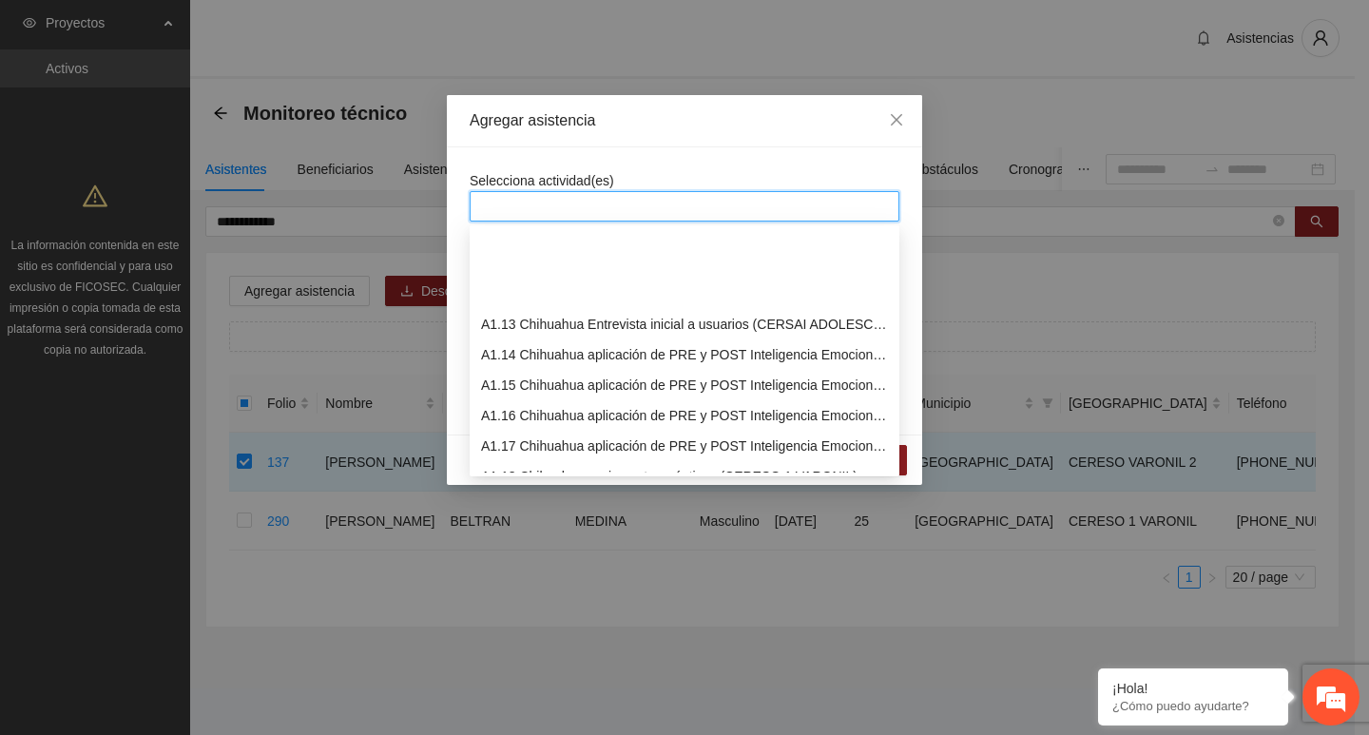
scroll to position [380, 0]
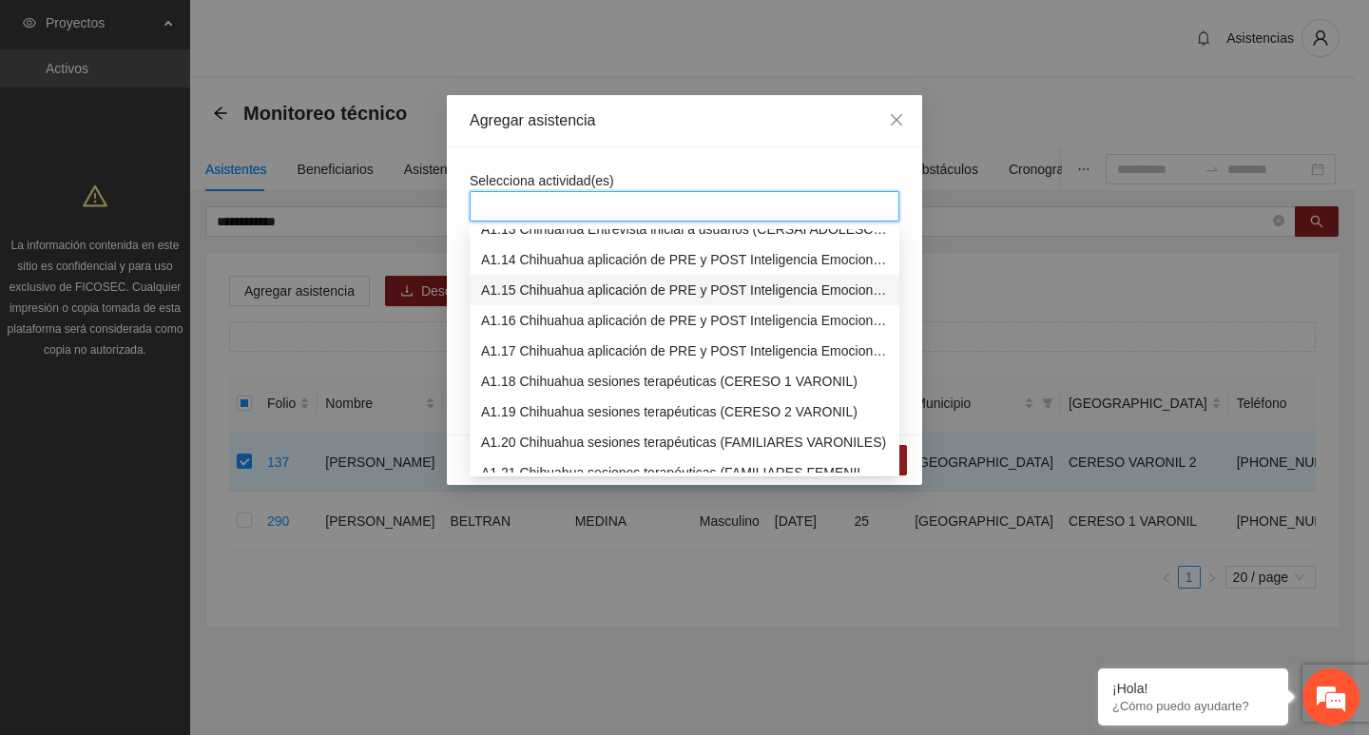
click at [537, 302] on div "A1.15 Chihuahua aplicación de PRE y POST Inteligencia Emocional (CERESO 2 VARON…" at bounding box center [685, 290] width 430 height 30
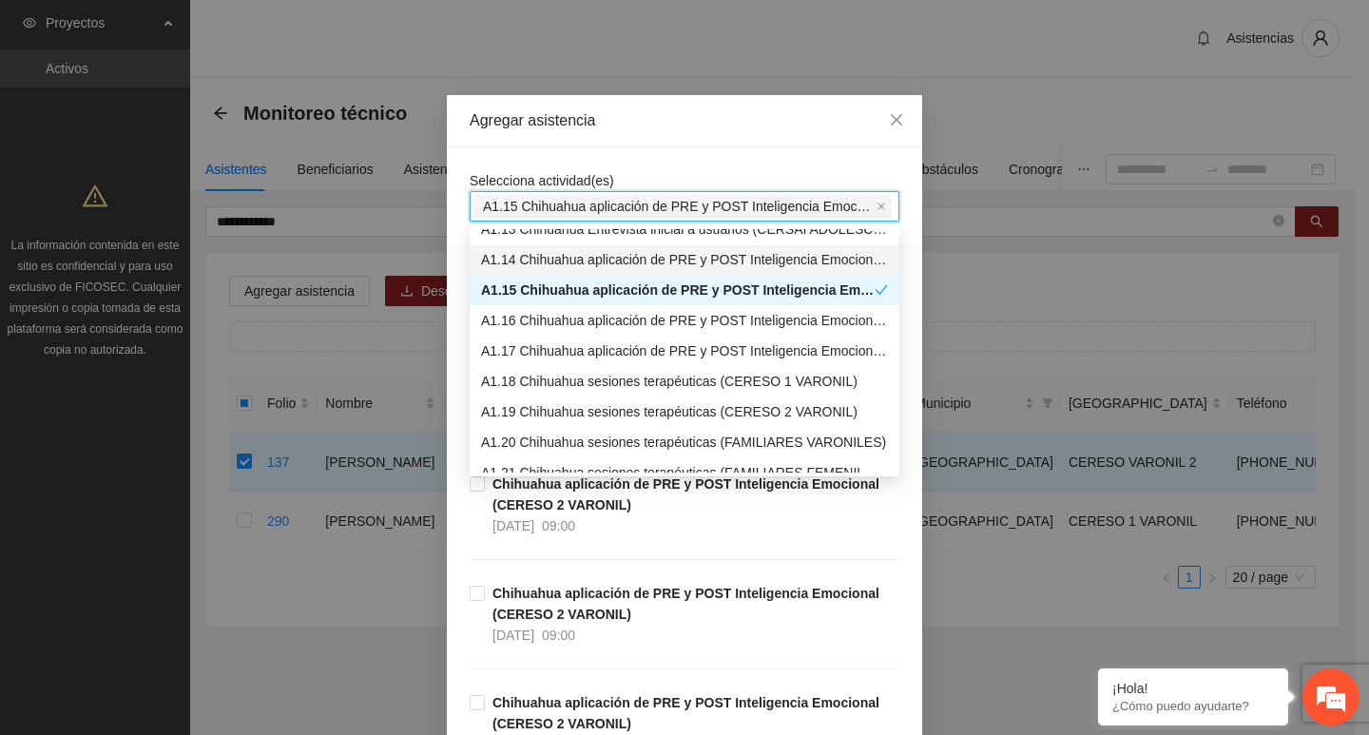
click at [578, 147] on div "Selecciona actividad(es) A1.15 Chihuahua aplicación de PRE y POST Inteligencia …" at bounding box center [684, 618] width 475 height 942
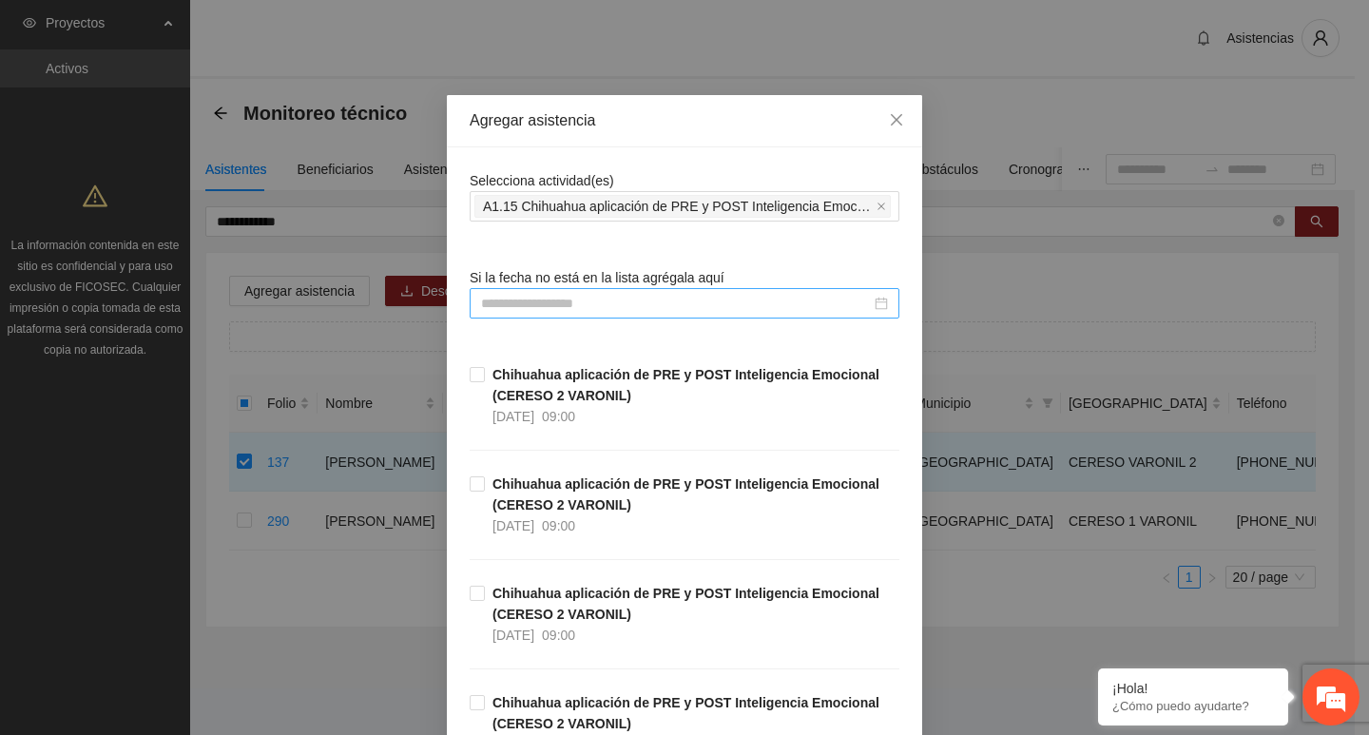
click at [521, 295] on input at bounding box center [676, 303] width 390 height 21
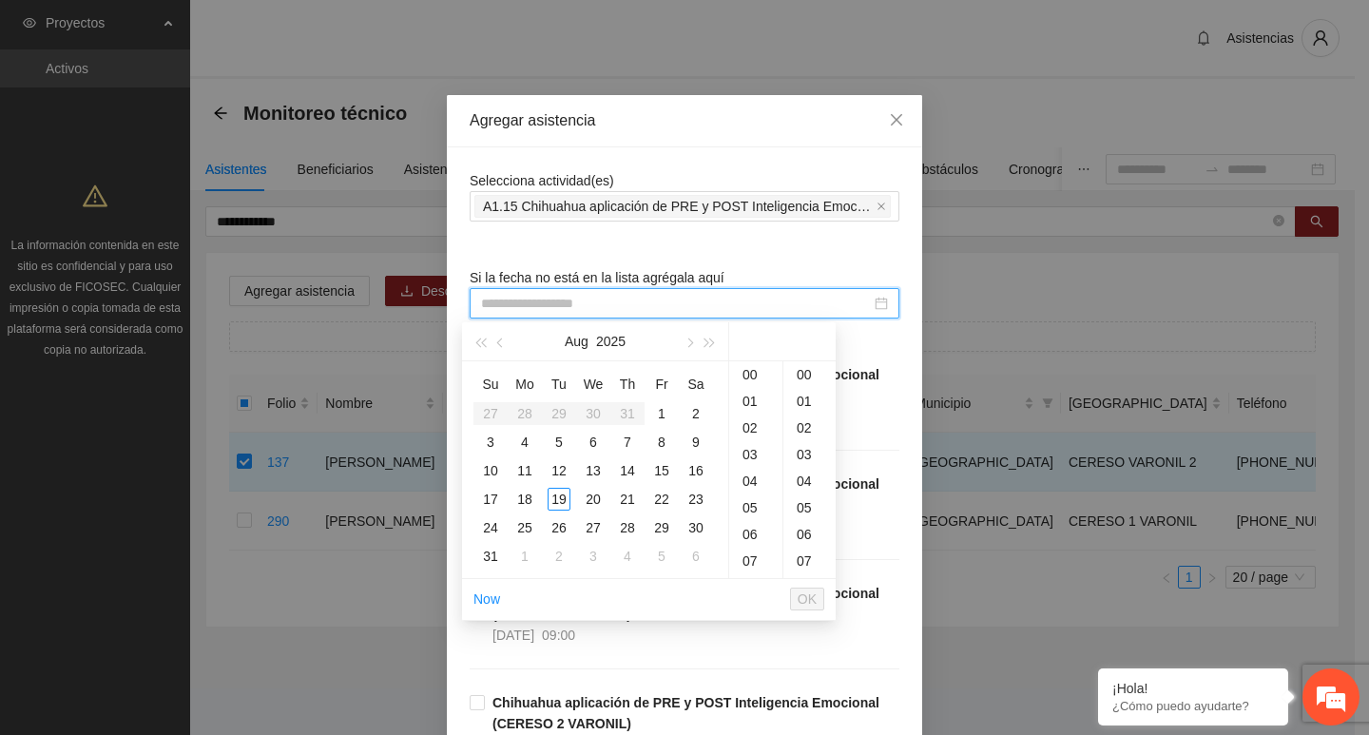
paste input "**********"
type input "**********"
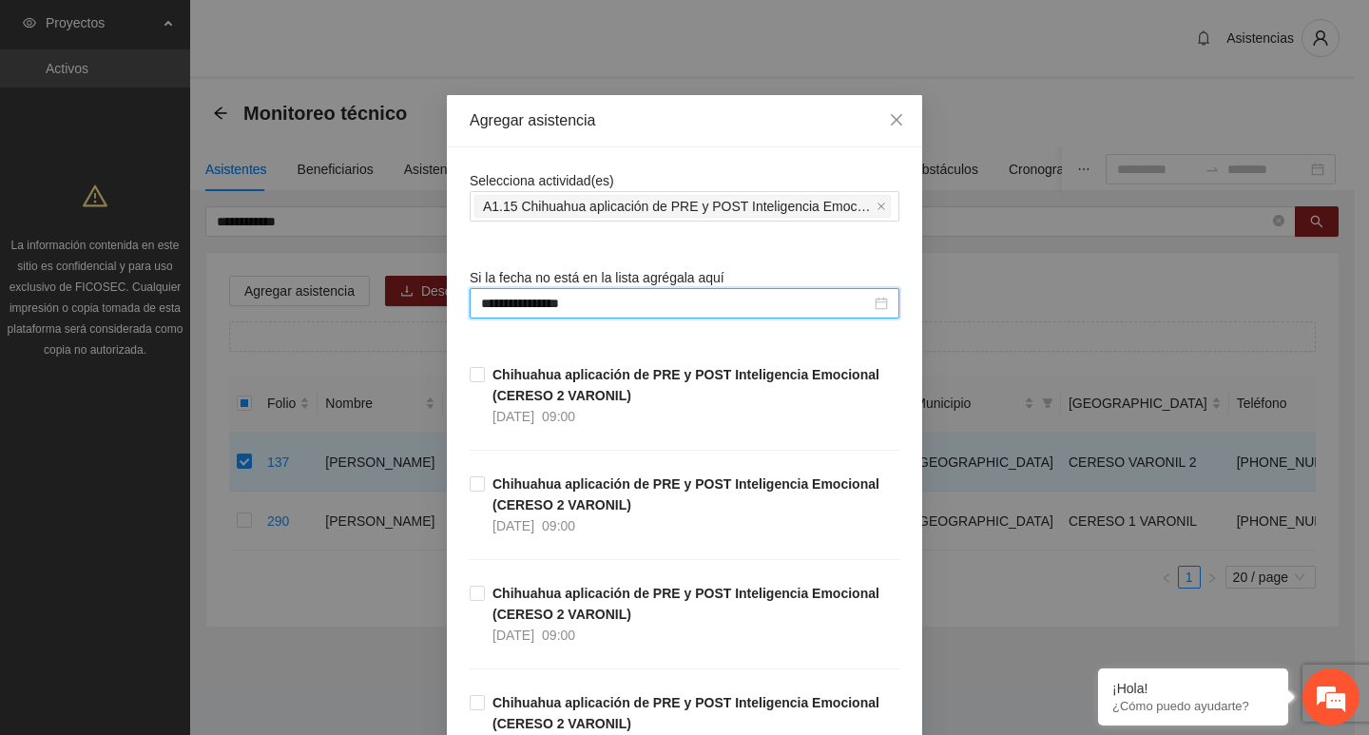
scroll to position [428, 0]
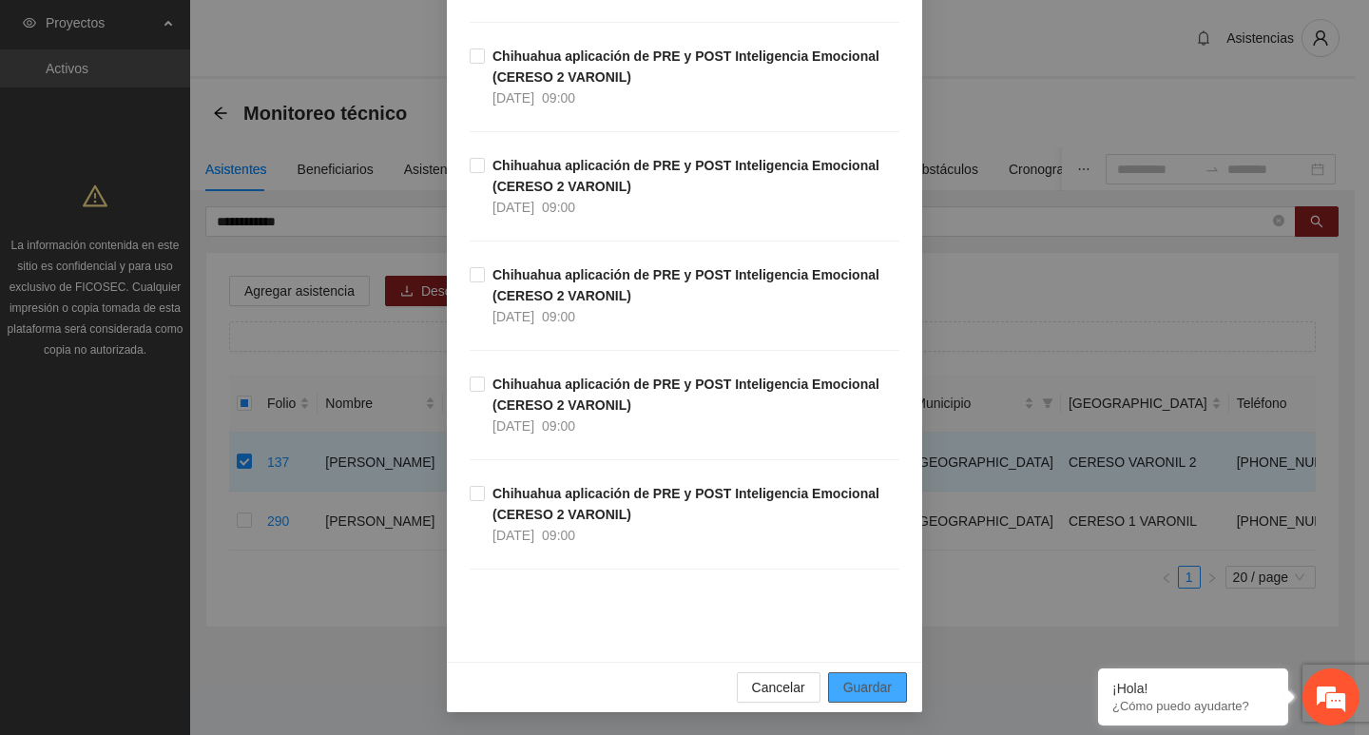
click at [864, 693] on span "Guardar" at bounding box center [867, 687] width 48 height 21
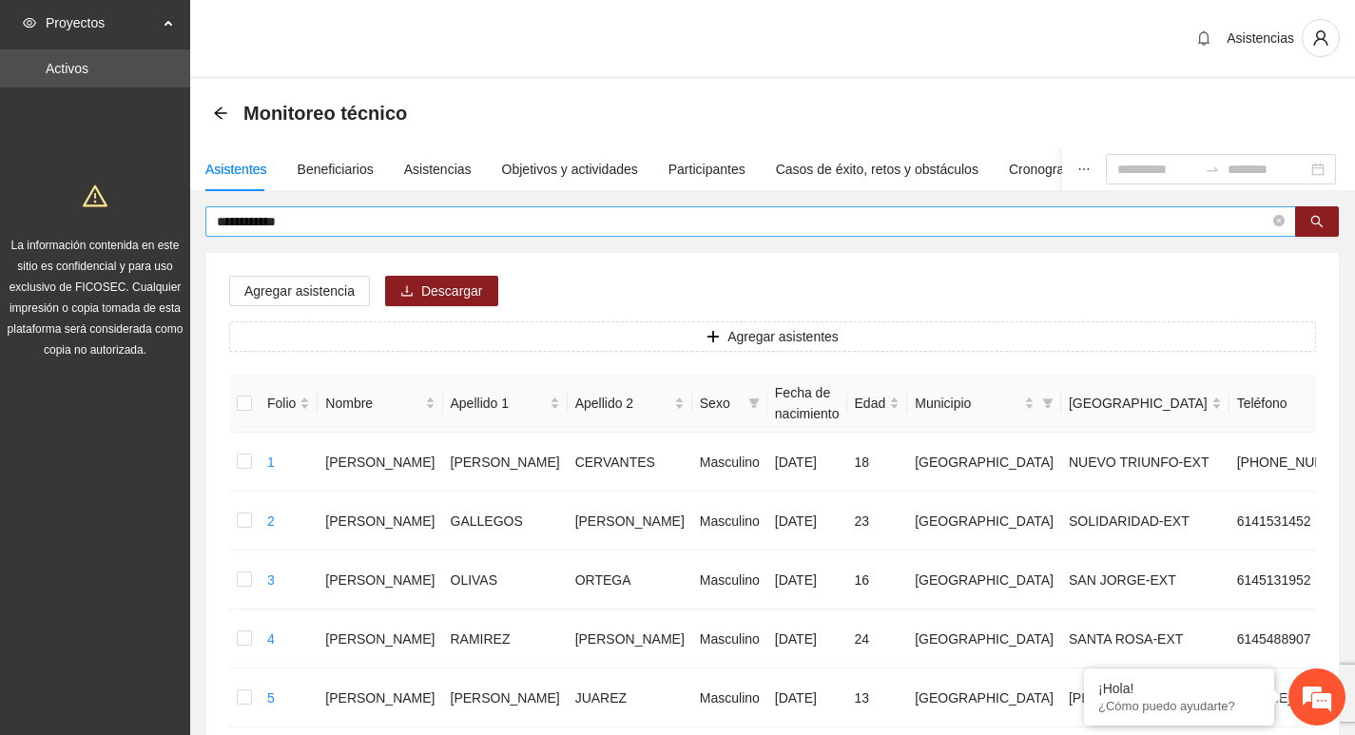
click at [1280, 219] on icon "close-circle" at bounding box center [1278, 220] width 11 height 11
type input "**********"
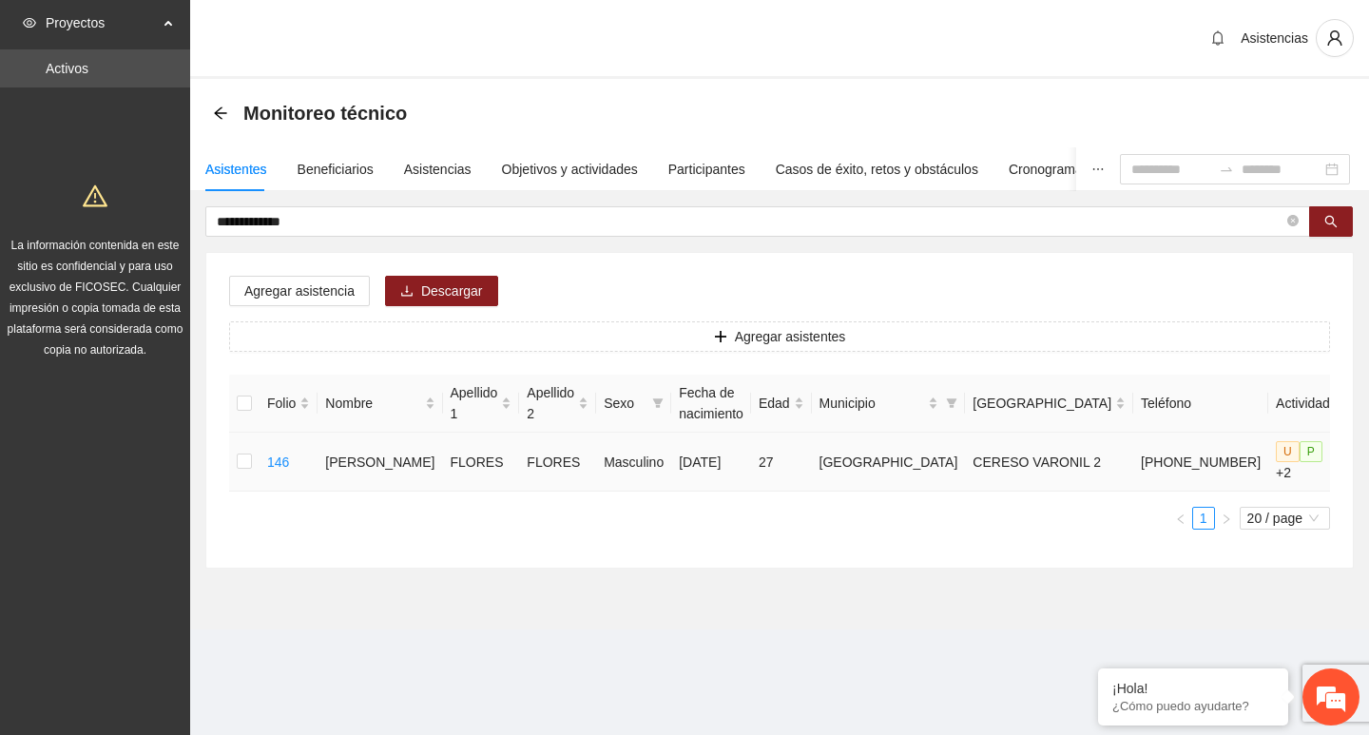
click at [242, 476] on td at bounding box center [244, 462] width 30 height 59
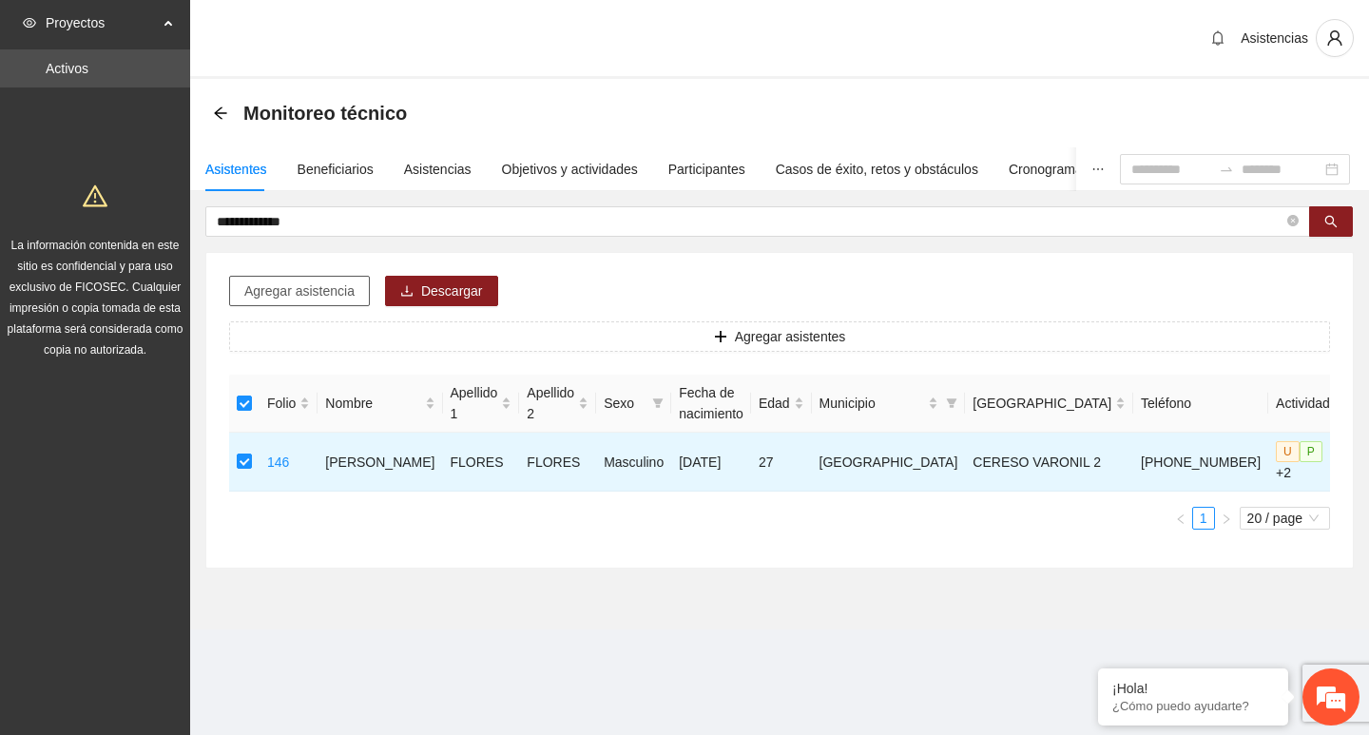
click at [243, 282] on button "Agregar asistencia" at bounding box center [299, 291] width 141 height 30
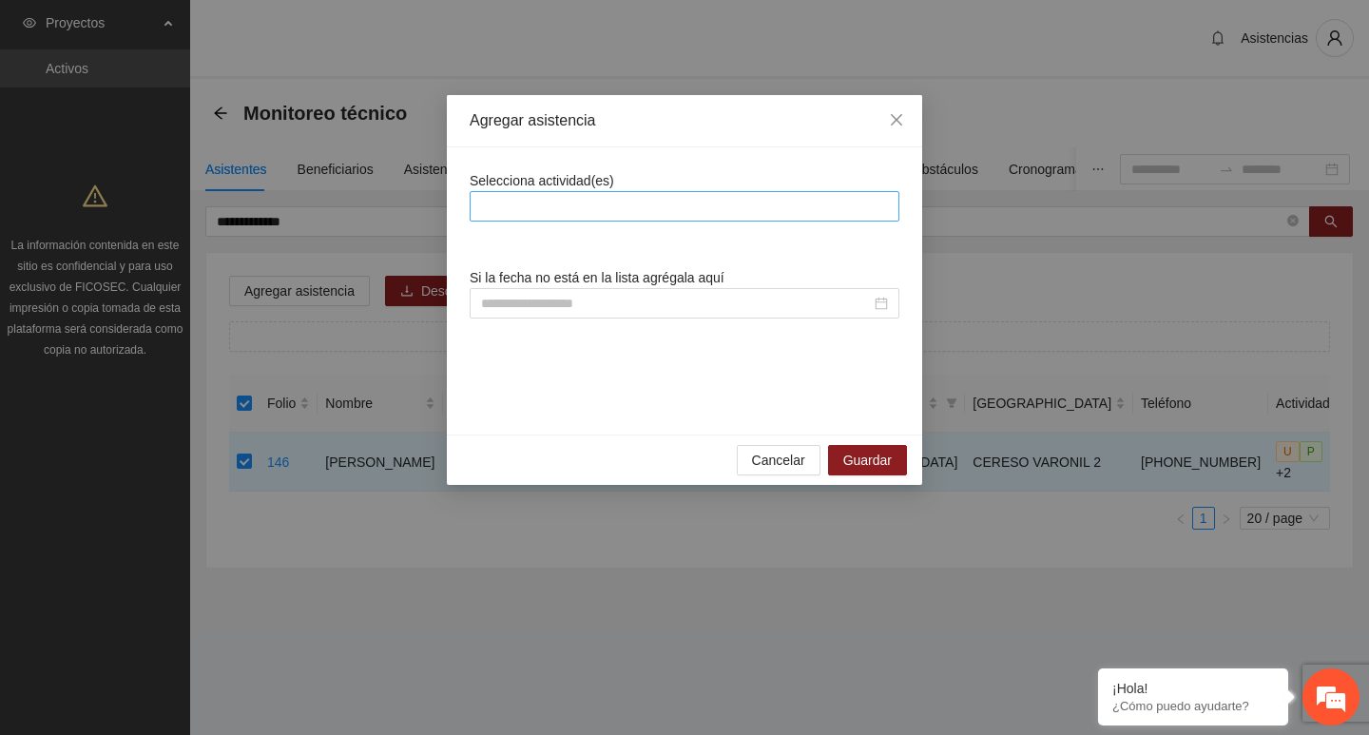
click at [553, 202] on div at bounding box center [685, 206] width 420 height 23
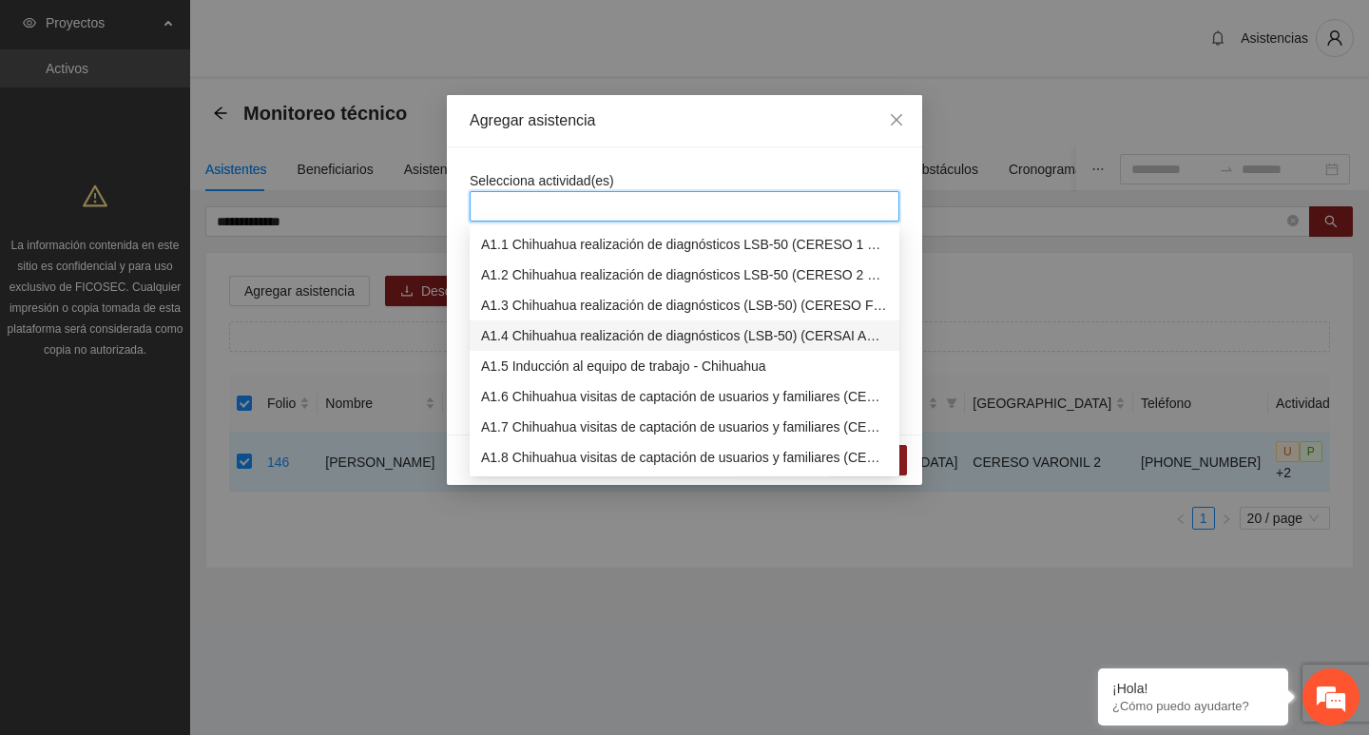
scroll to position [285, 0]
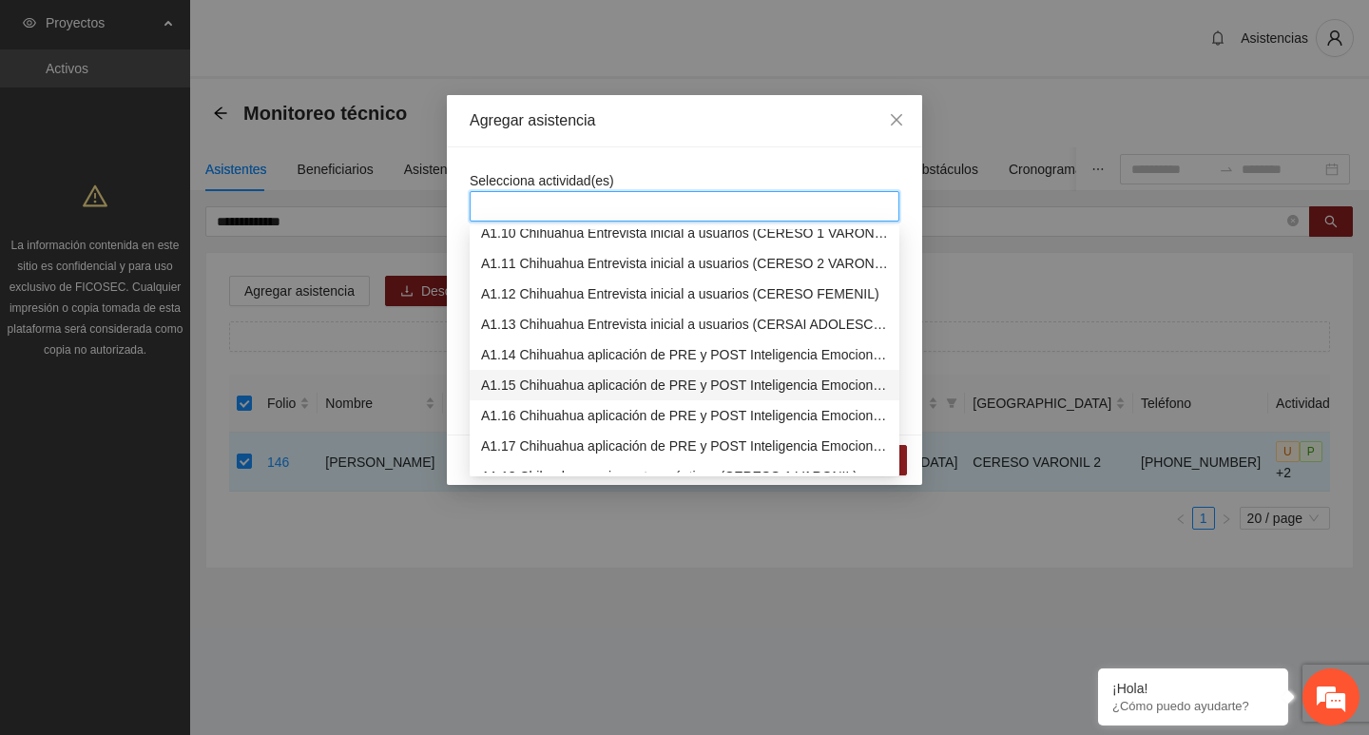
drag, startPoint x: 566, startPoint y: 342, endPoint x: 571, endPoint y: 382, distance: 40.2
click at [571, 382] on div "A1.10 Chihuahua Entrevista inicial a usuarios (CERESO 1 VARONIL) A1.11 Chihuahu…" at bounding box center [685, 370] width 430 height 304
click at [535, 378] on div "A1.15 Chihuahua aplicación de PRE y POST Inteligencia Emocional (CERESO 2 VARON…" at bounding box center [684, 385] width 407 height 21
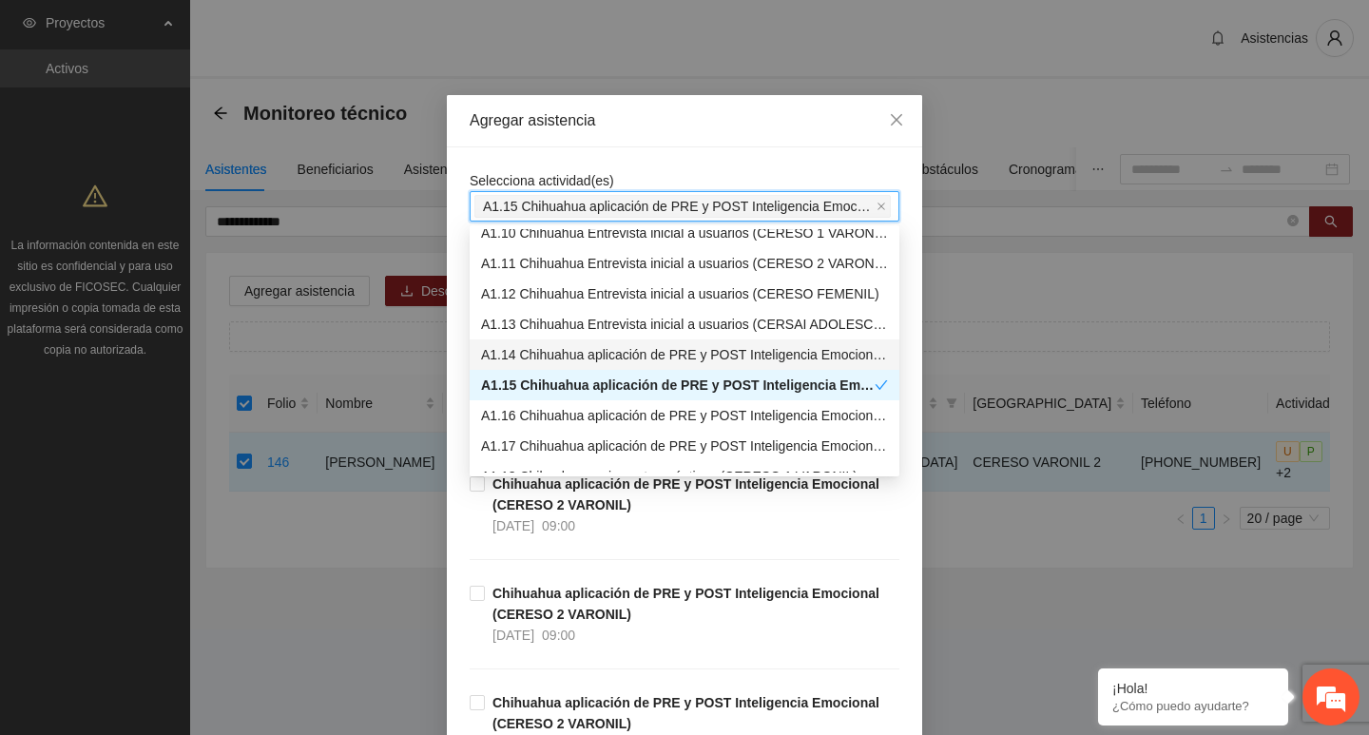
click at [565, 151] on div "Selecciona actividad(es) A1.15 Chihuahua aplicación de PRE y POST Inteligencia …" at bounding box center [684, 618] width 475 height 942
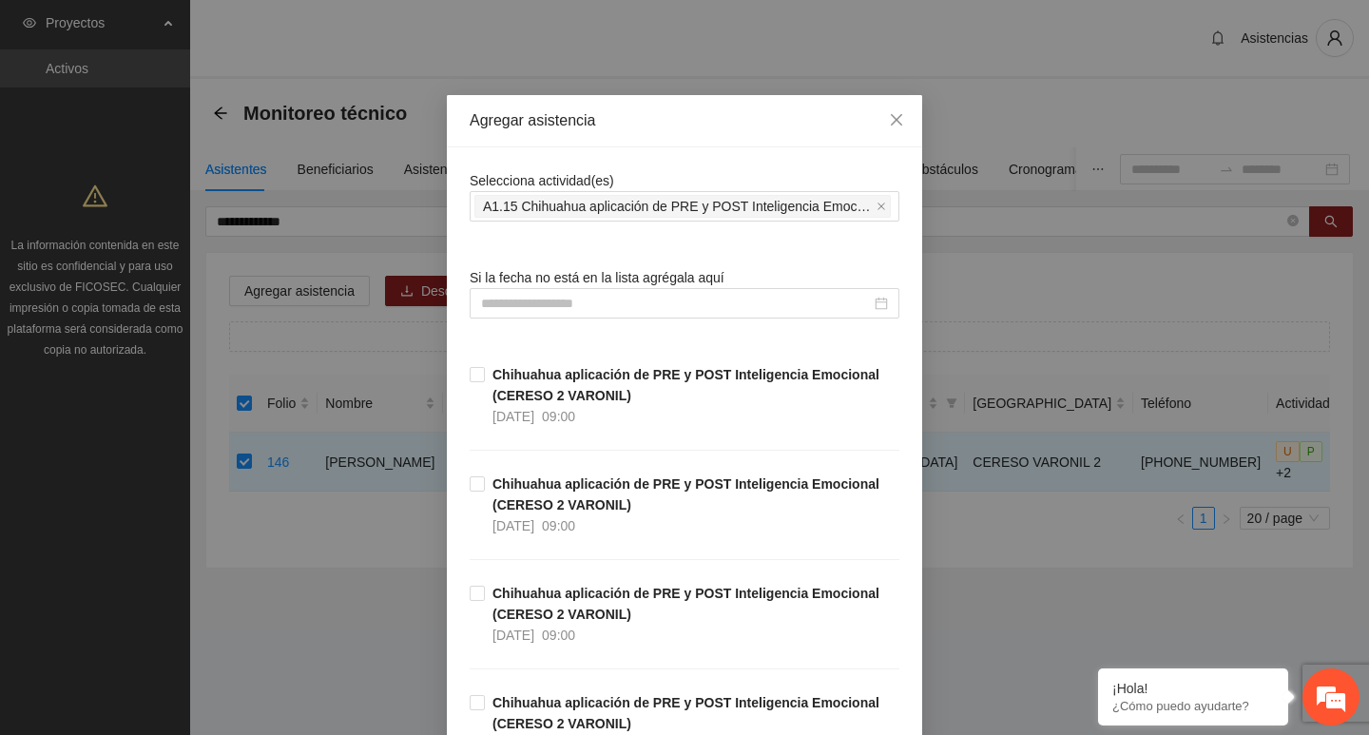
scroll to position [190, 0]
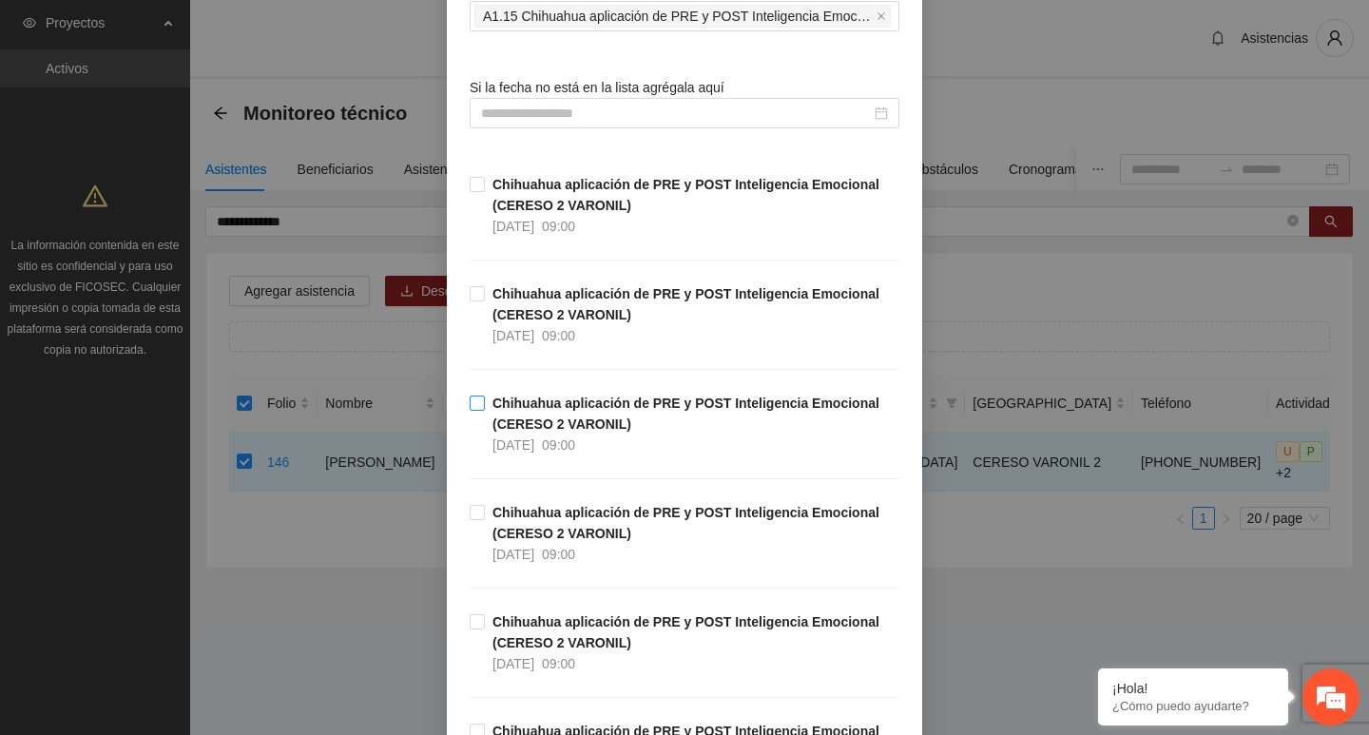
click at [500, 393] on span "Chihuahua aplicación de PRE y POST Inteligencia Emocional (CERESO 2 VARONIL) 08…" at bounding box center [692, 424] width 415 height 63
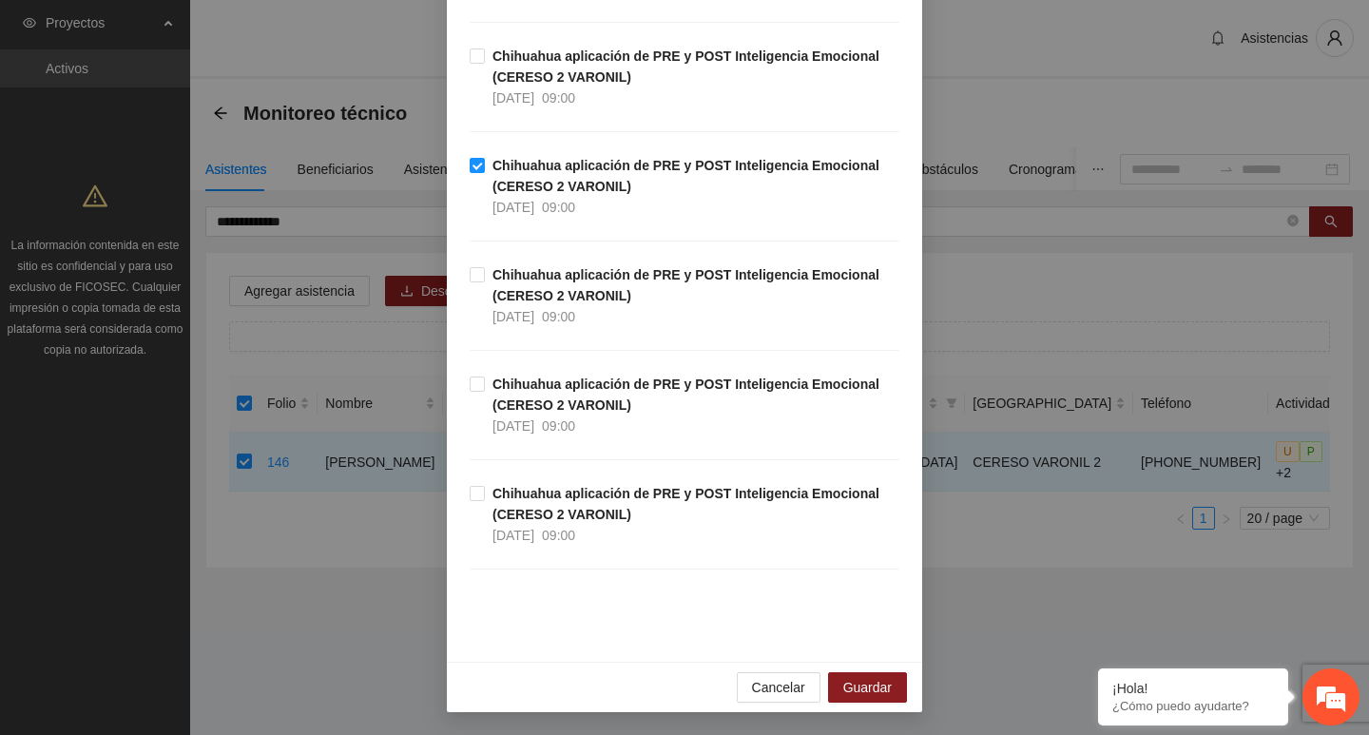
click at [857, 706] on div "Cancelar Guardar" at bounding box center [684, 687] width 475 height 50
click at [855, 689] on span "Guardar" at bounding box center [867, 687] width 48 height 21
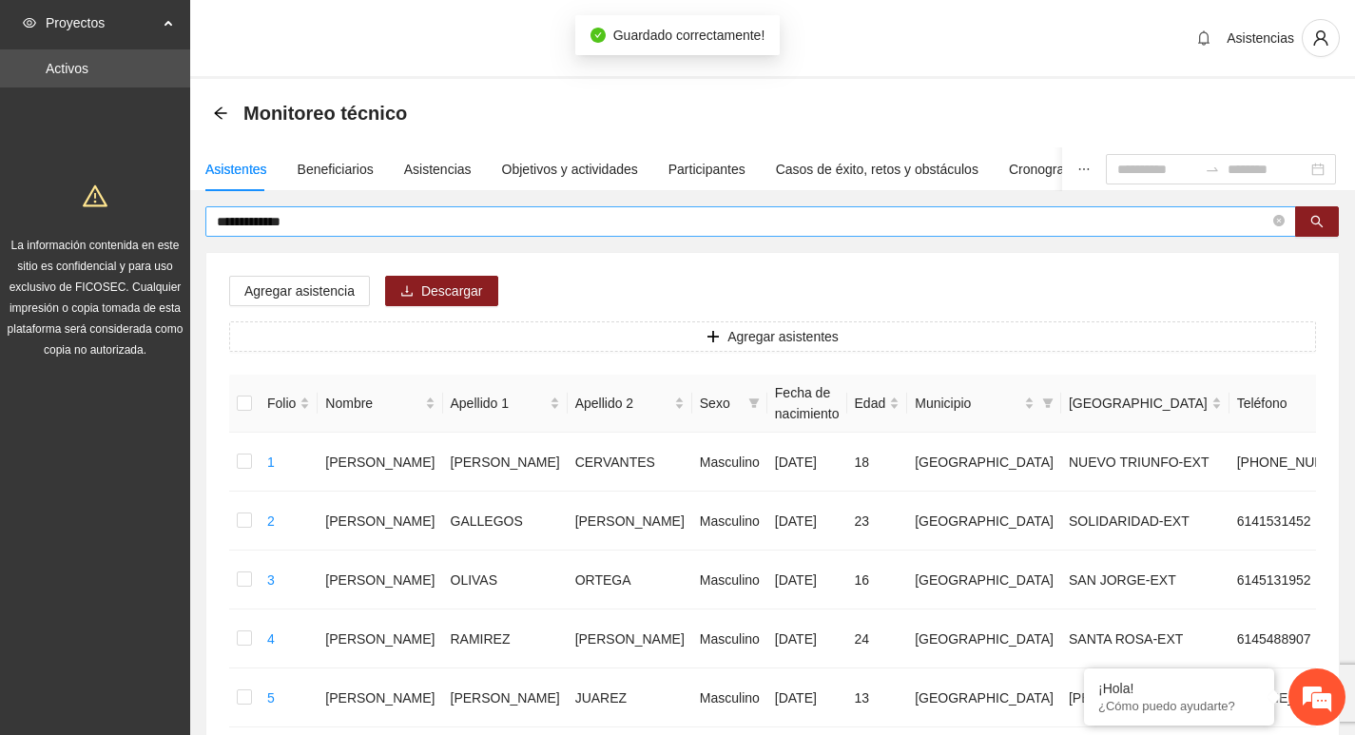
click at [1293, 222] on span "**********" at bounding box center [750, 221] width 1091 height 30
click at [1273, 222] on icon "close-circle" at bounding box center [1278, 220] width 11 height 11
type input "**********"
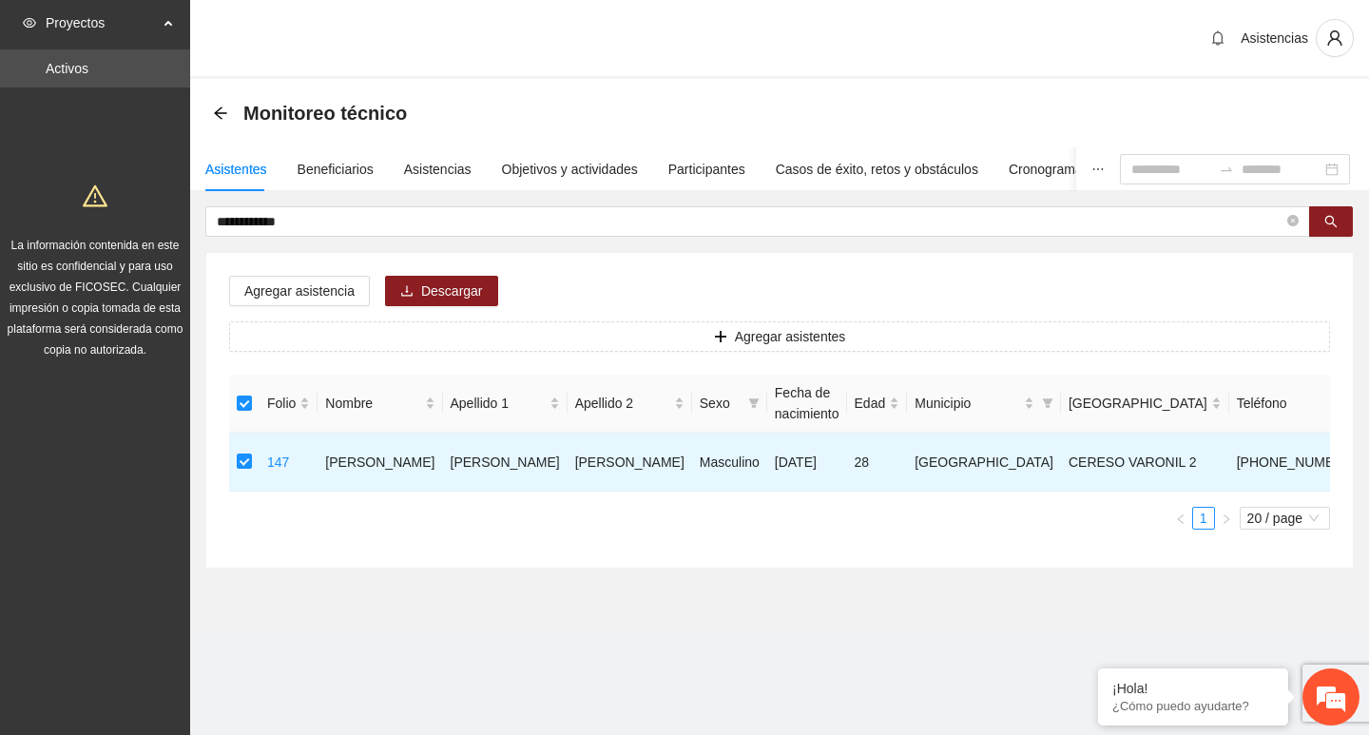
click at [282, 306] on div "Agregar asistencia Descargar Agregar asistentes Folio Nombre Apellido 1 Apellid…" at bounding box center [779, 410] width 1147 height 315
click at [286, 300] on span "Agregar asistencia" at bounding box center [299, 291] width 110 height 21
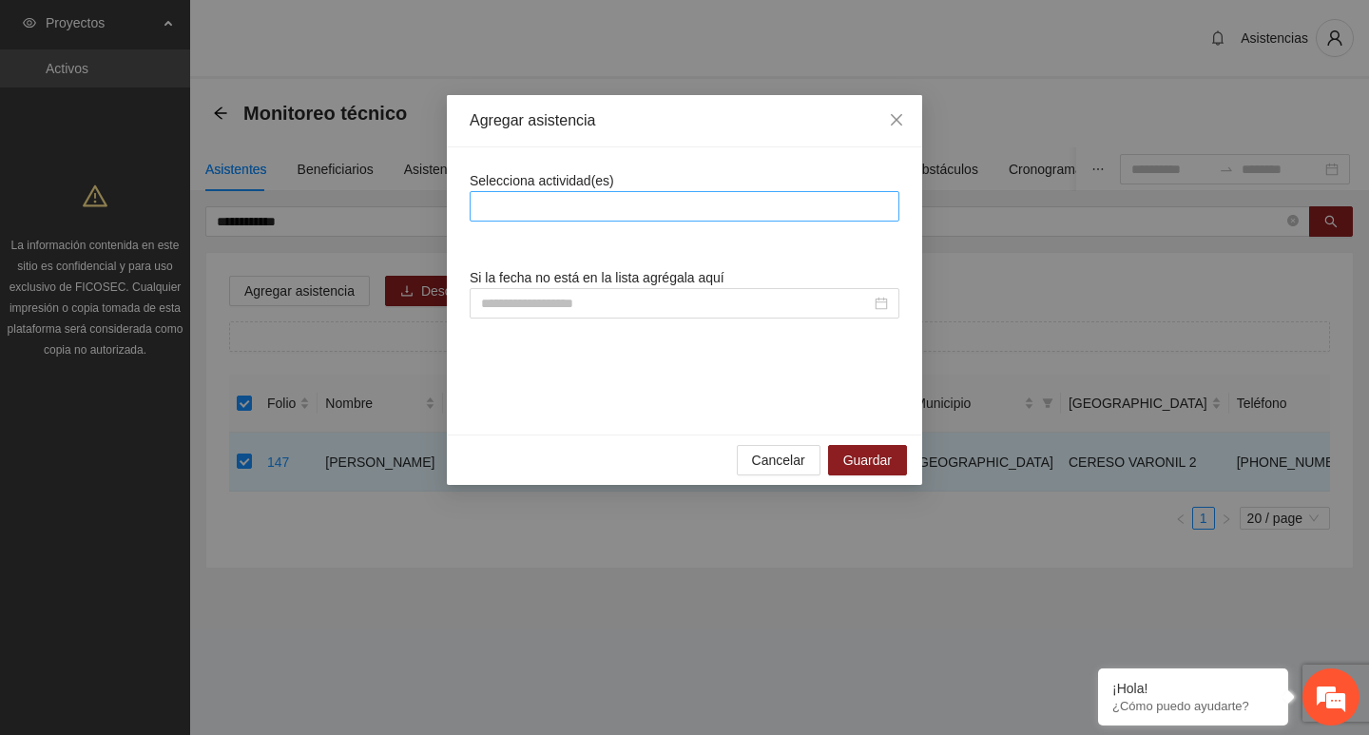
click at [496, 211] on div at bounding box center [685, 206] width 420 height 23
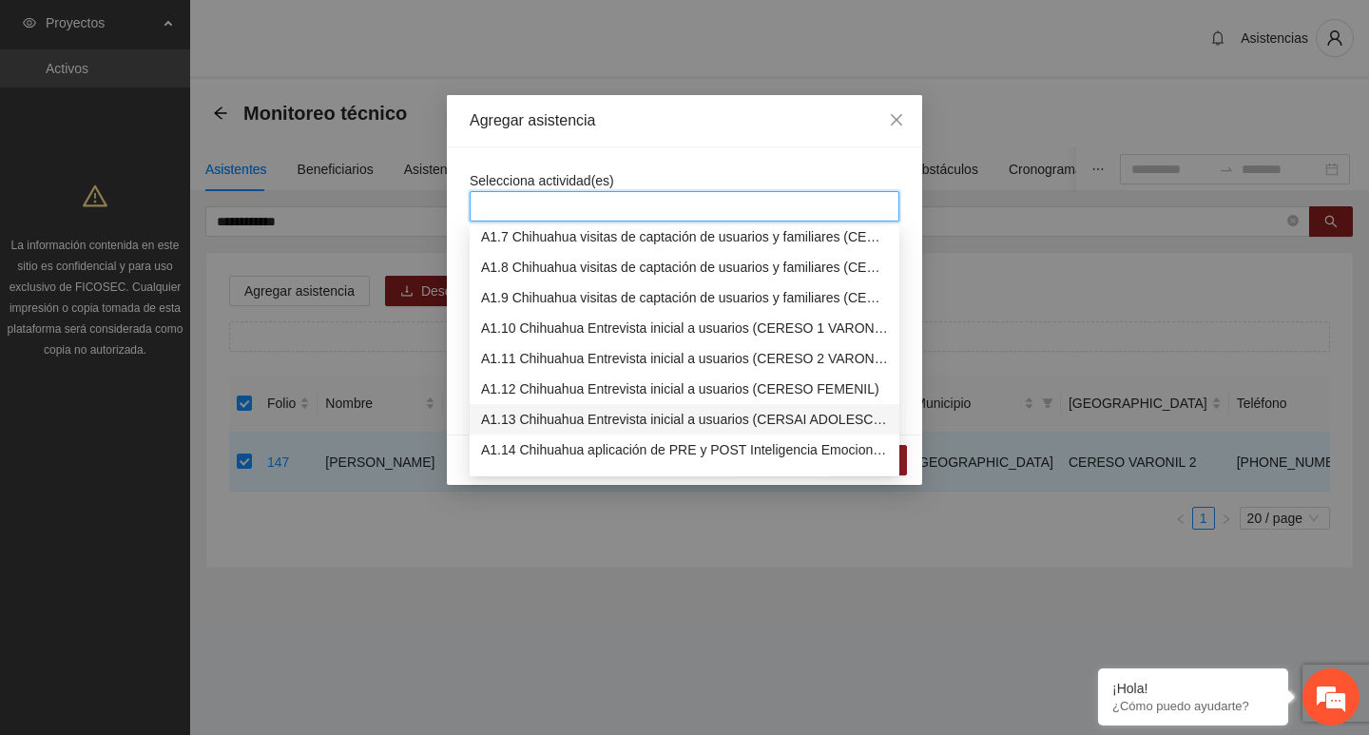
scroll to position [285, 0]
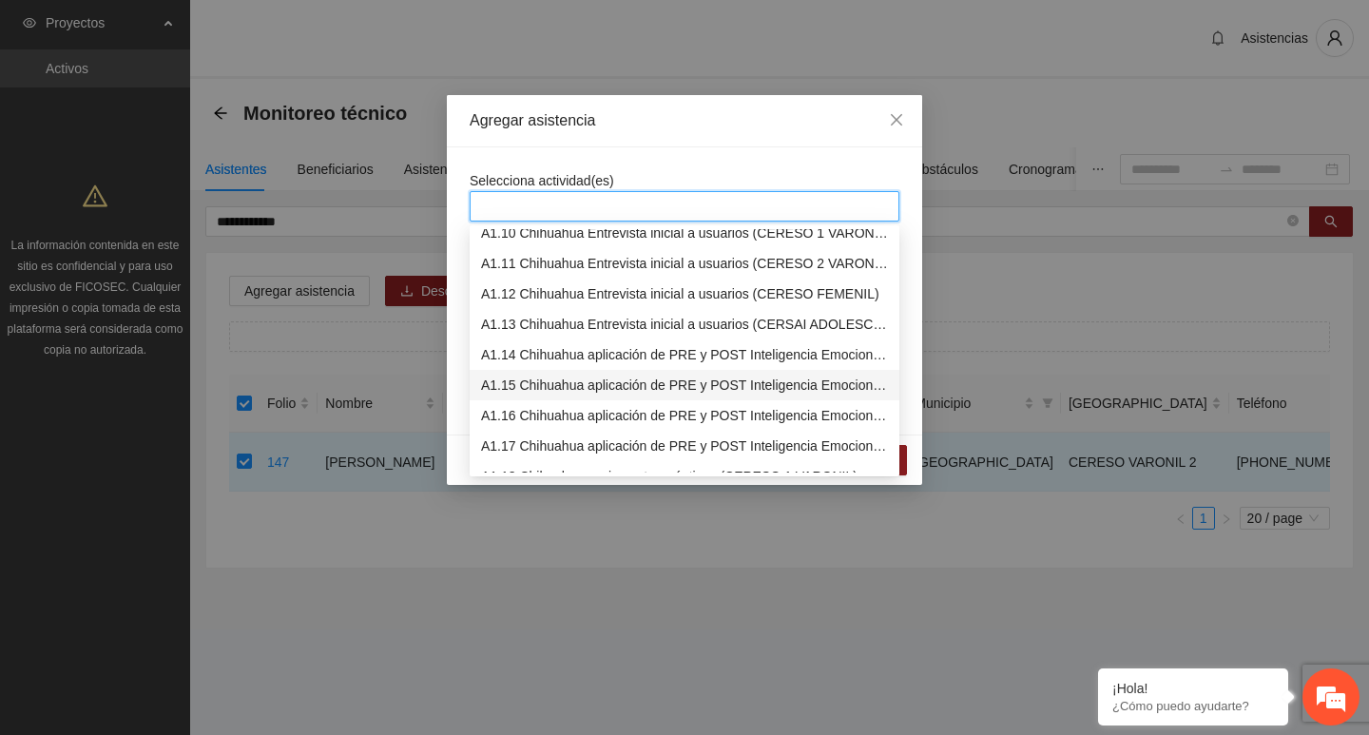
drag, startPoint x: 533, startPoint y: 360, endPoint x: 534, endPoint y: 379, distance: 19.0
click at [534, 379] on div "A1.10 Chihuahua Entrevista inicial a usuarios (CERESO 1 VARONIL) A1.11 Chihuahu…" at bounding box center [685, 370] width 430 height 304
click at [534, 379] on div "A1.15 Chihuahua aplicación de PRE y POST Inteligencia Emocional (CERESO 2 VARON…" at bounding box center [684, 385] width 407 height 21
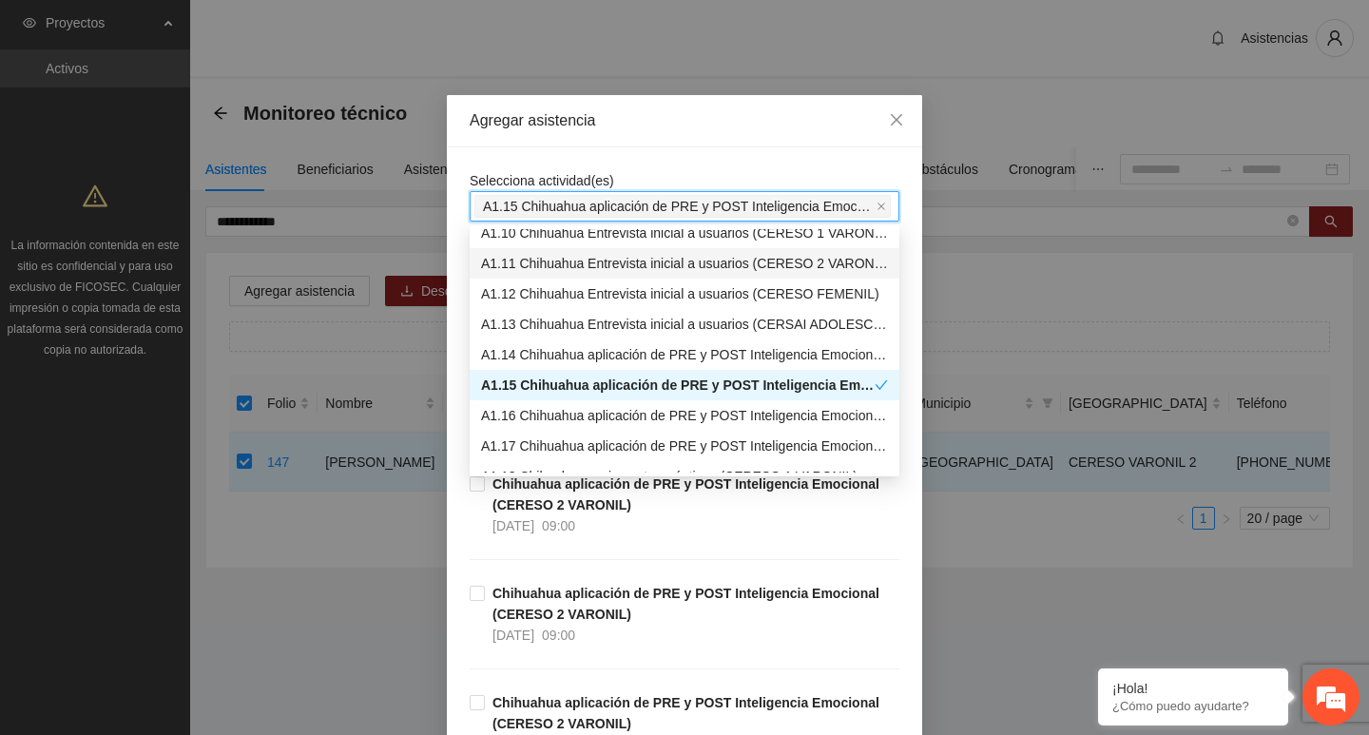
click at [568, 153] on div "Selecciona actividad(es) A1.15 Chihuahua aplicación de PRE y POST Inteligencia …" at bounding box center [684, 618] width 475 height 942
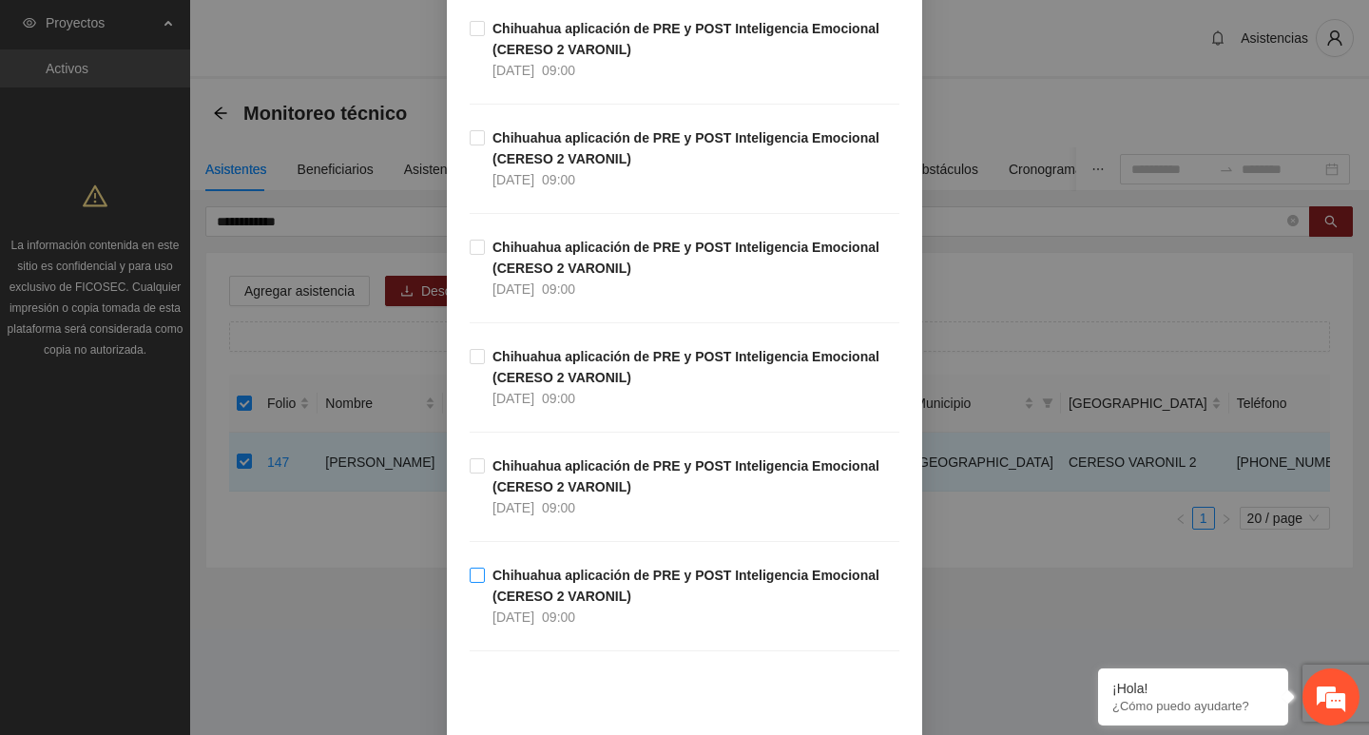
scroll to position [380, 0]
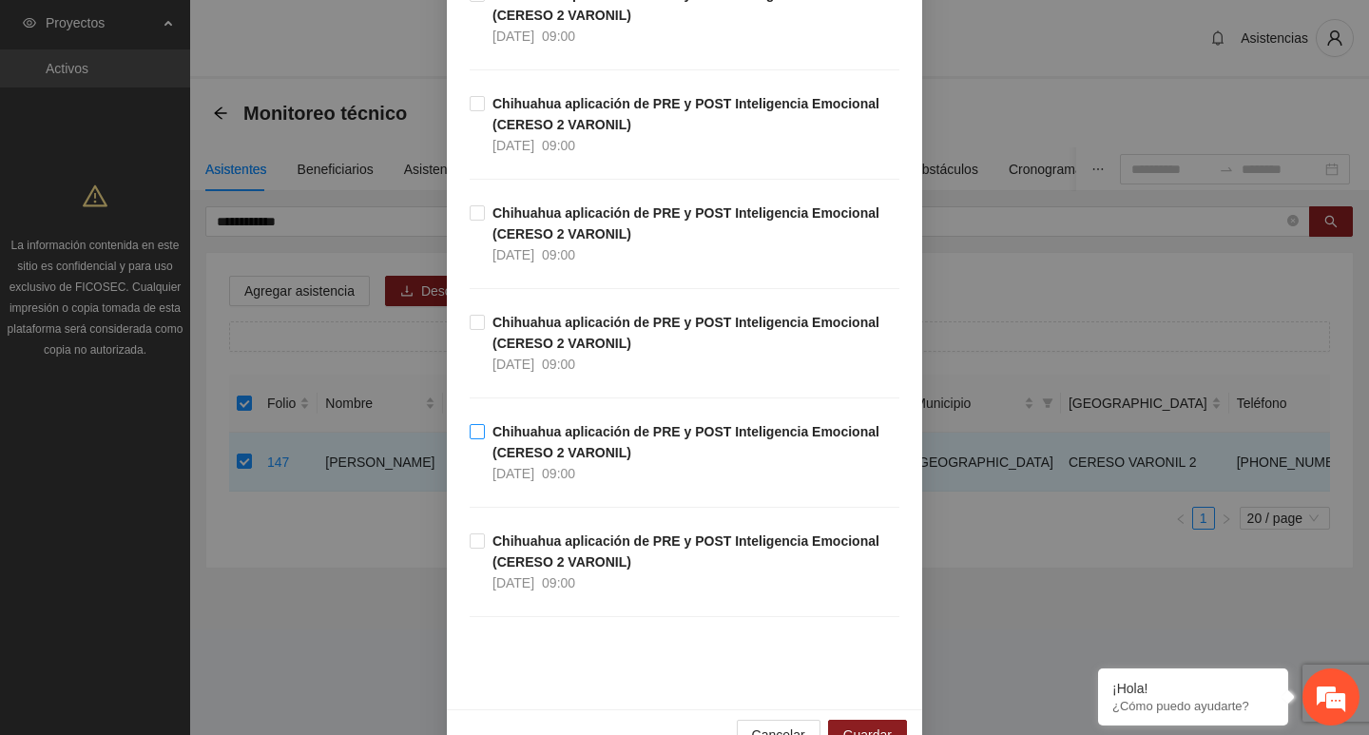
click at [495, 445] on strong "Chihuahua aplicación de PRE y POST Inteligencia Emocional (CERESO 2 VARONIL)" at bounding box center [686, 442] width 387 height 36
click at [847, 722] on button "Guardar" at bounding box center [867, 735] width 79 height 30
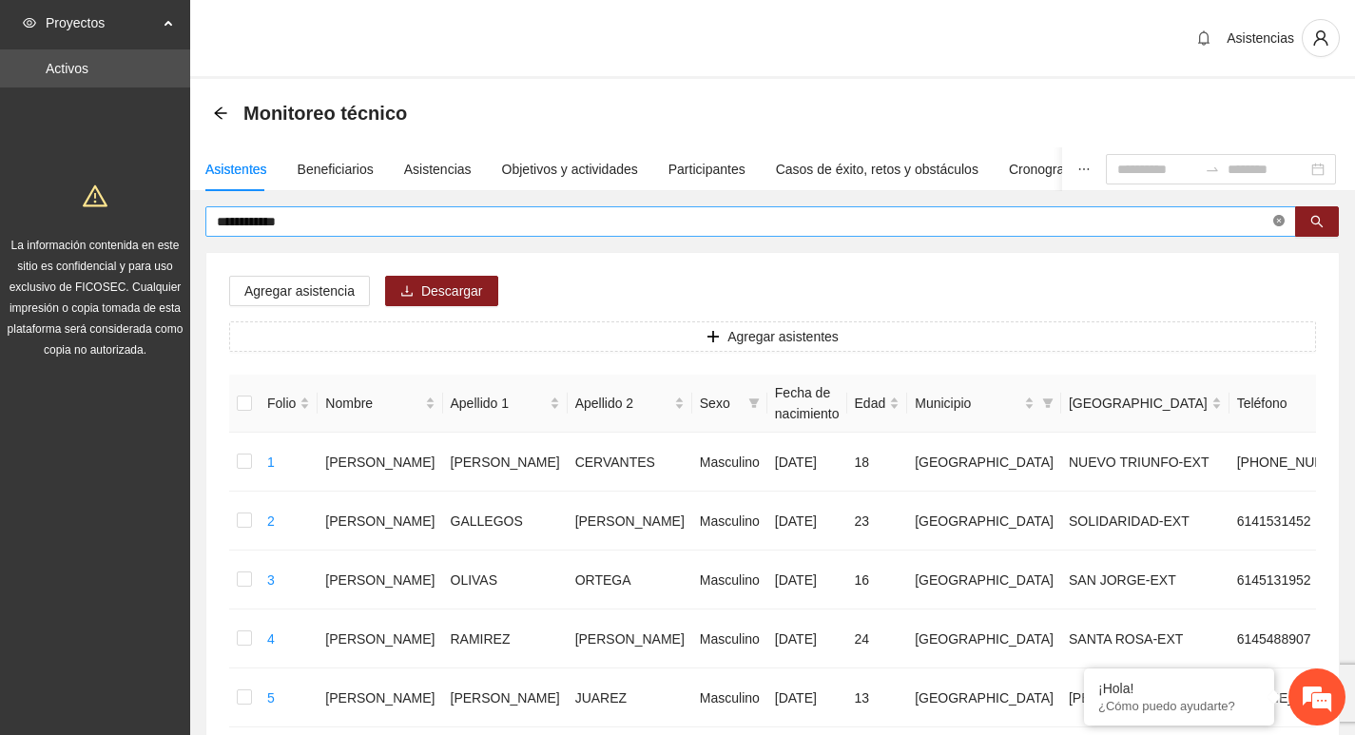
click at [1282, 223] on icon "close-circle" at bounding box center [1278, 220] width 11 height 11
type input "**********"
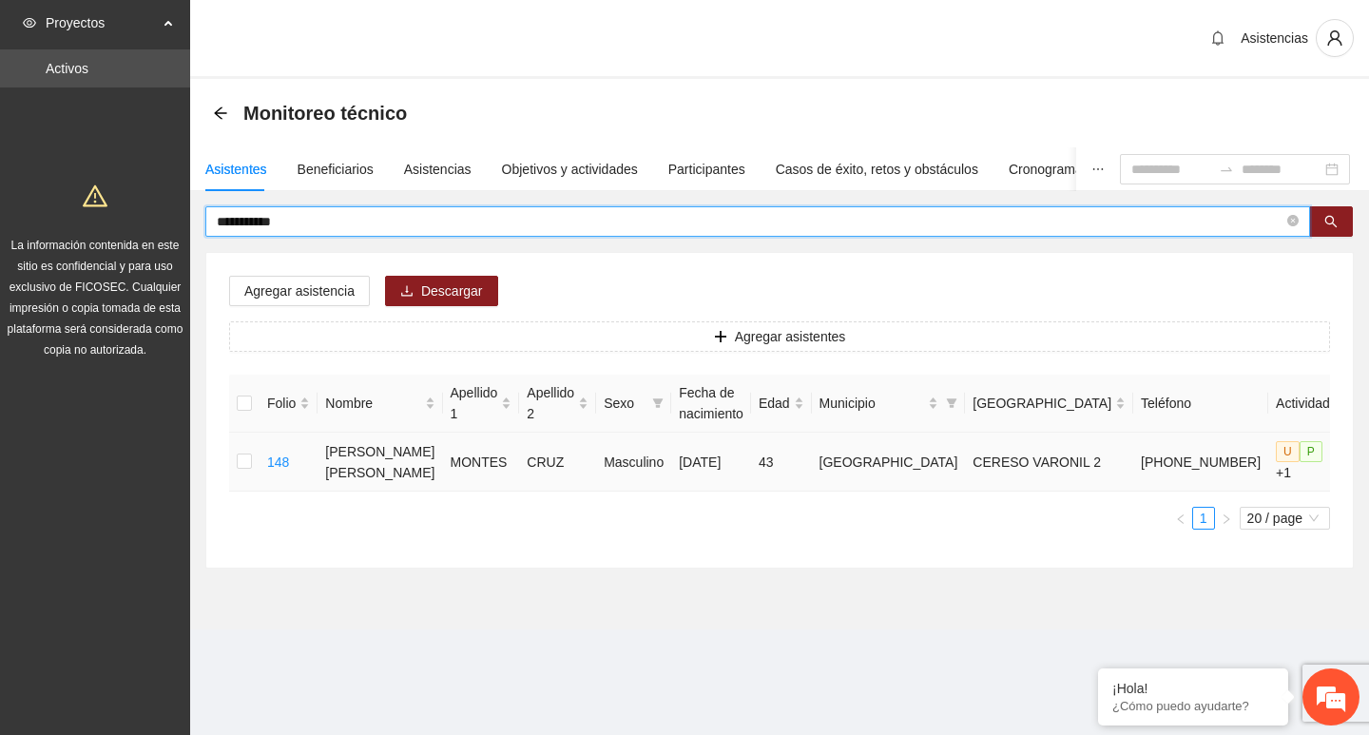
click at [253, 470] on td at bounding box center [244, 462] width 30 height 59
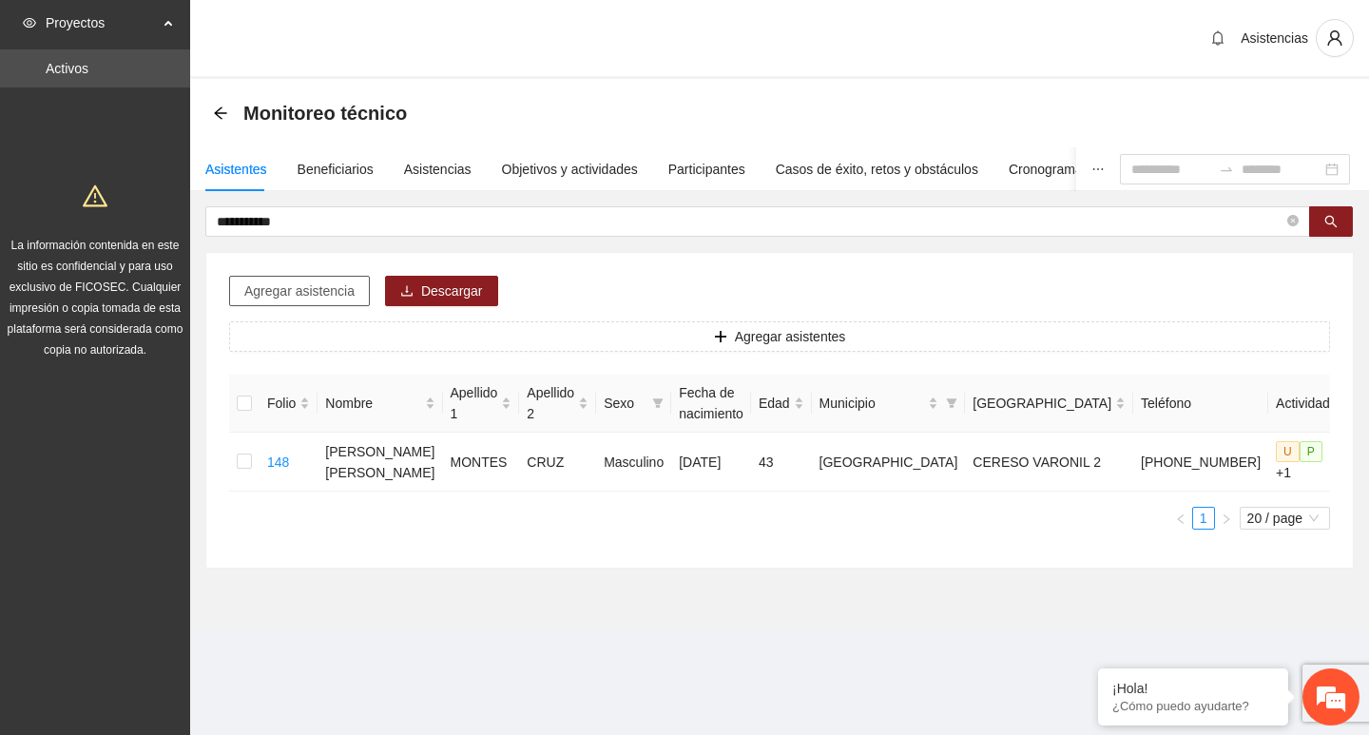
click at [285, 287] on span "Agregar asistencia" at bounding box center [299, 291] width 110 height 21
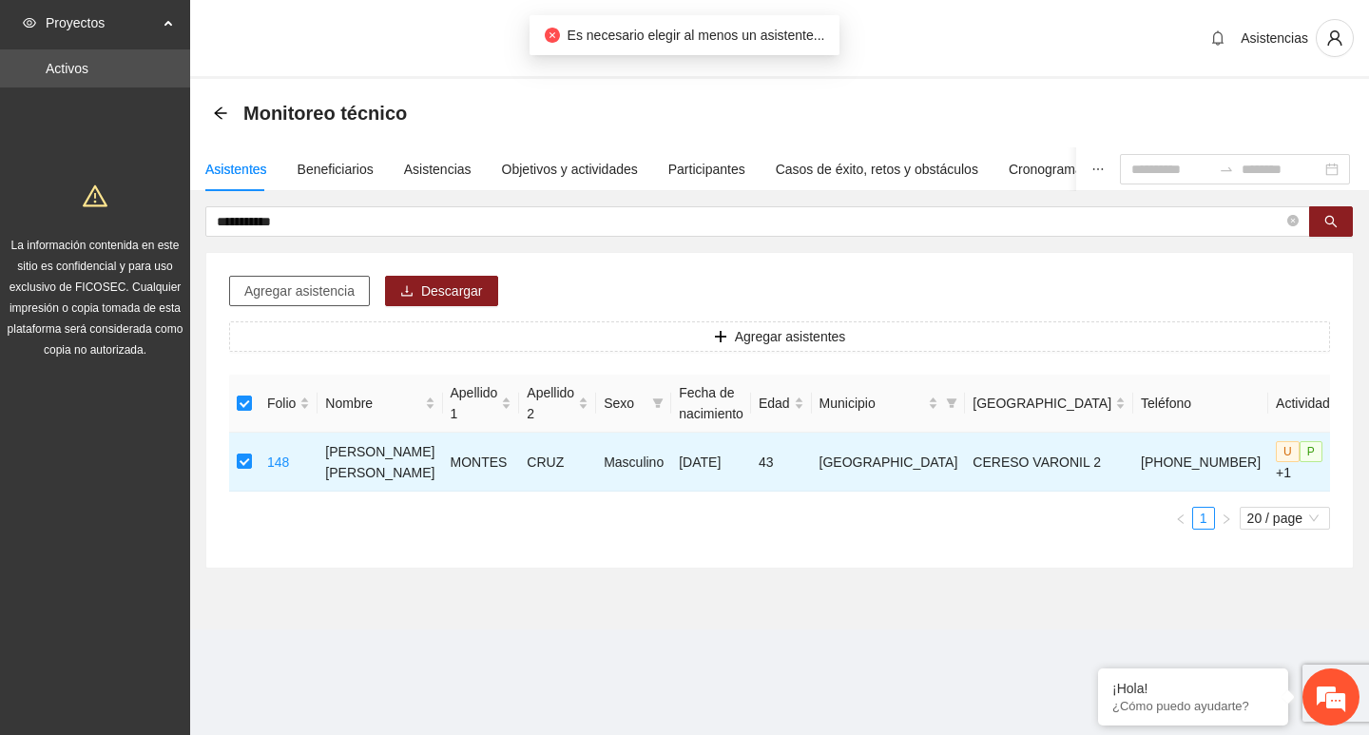
click at [257, 291] on span "Agregar asistencia" at bounding box center [299, 291] width 110 height 21
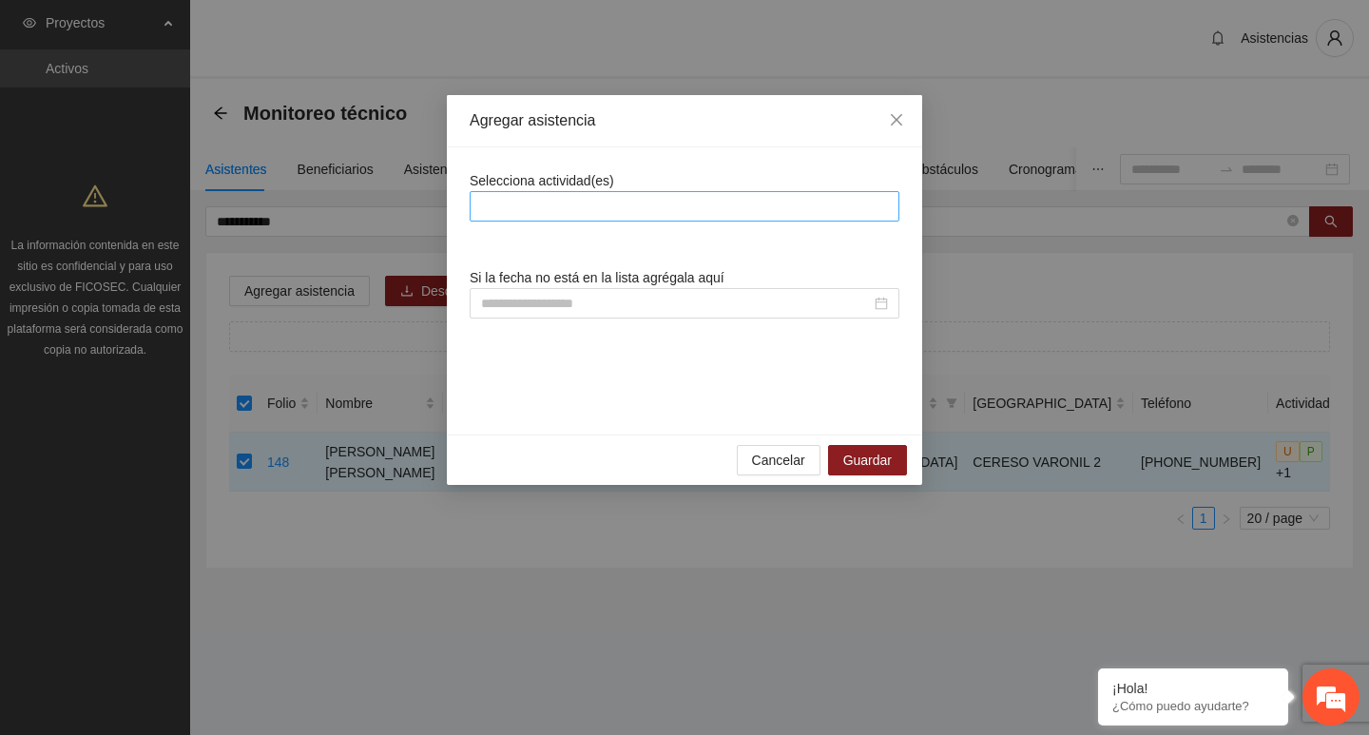
click at [721, 207] on div at bounding box center [685, 206] width 420 height 23
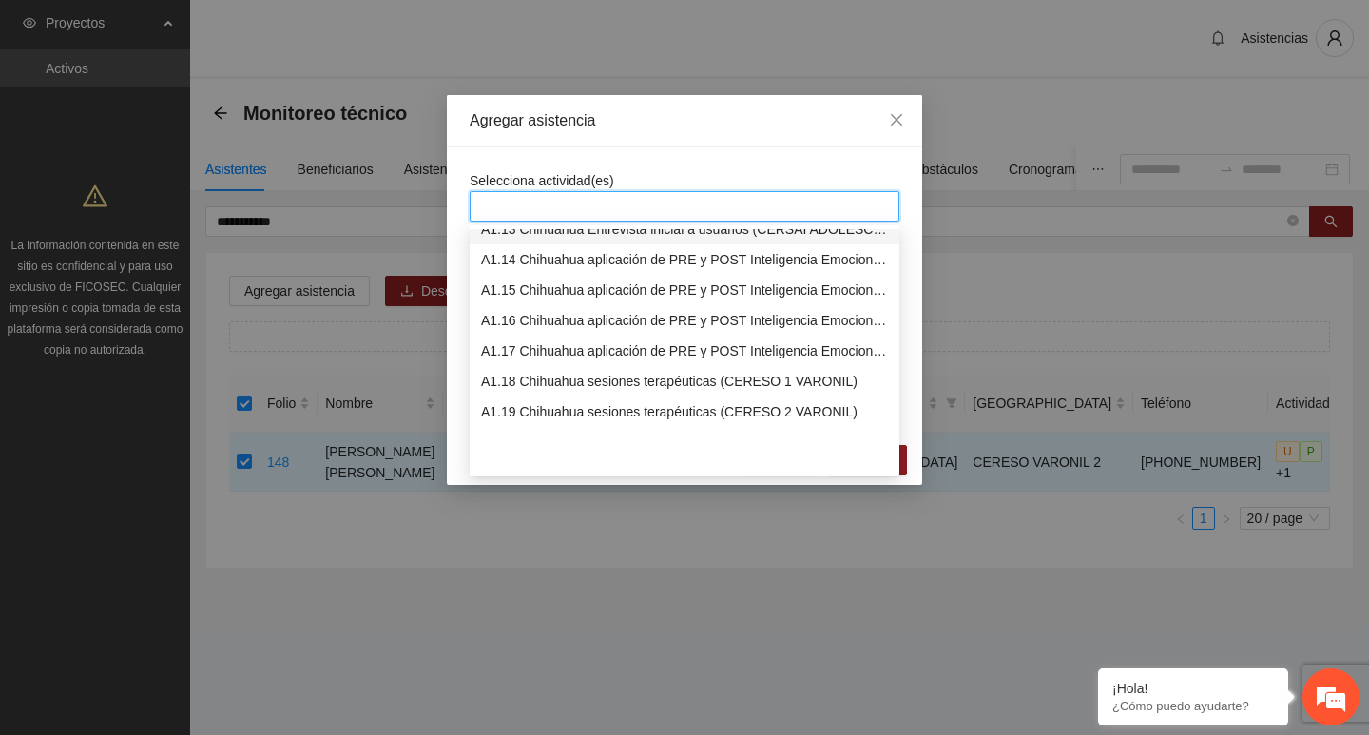
scroll to position [285, 0]
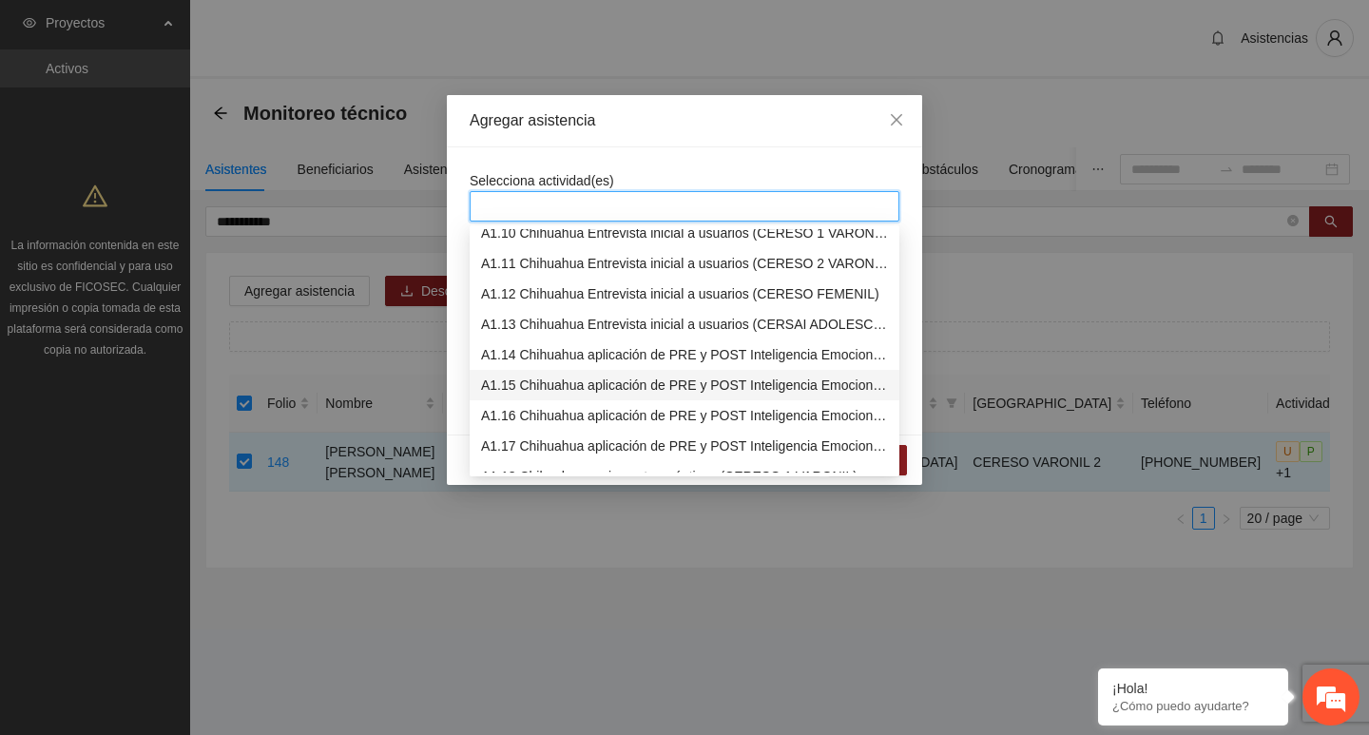
click at [598, 373] on div "A1.15 Chihuahua aplicación de PRE y POST Inteligencia Emocional (CERESO 2 VARON…" at bounding box center [685, 385] width 430 height 30
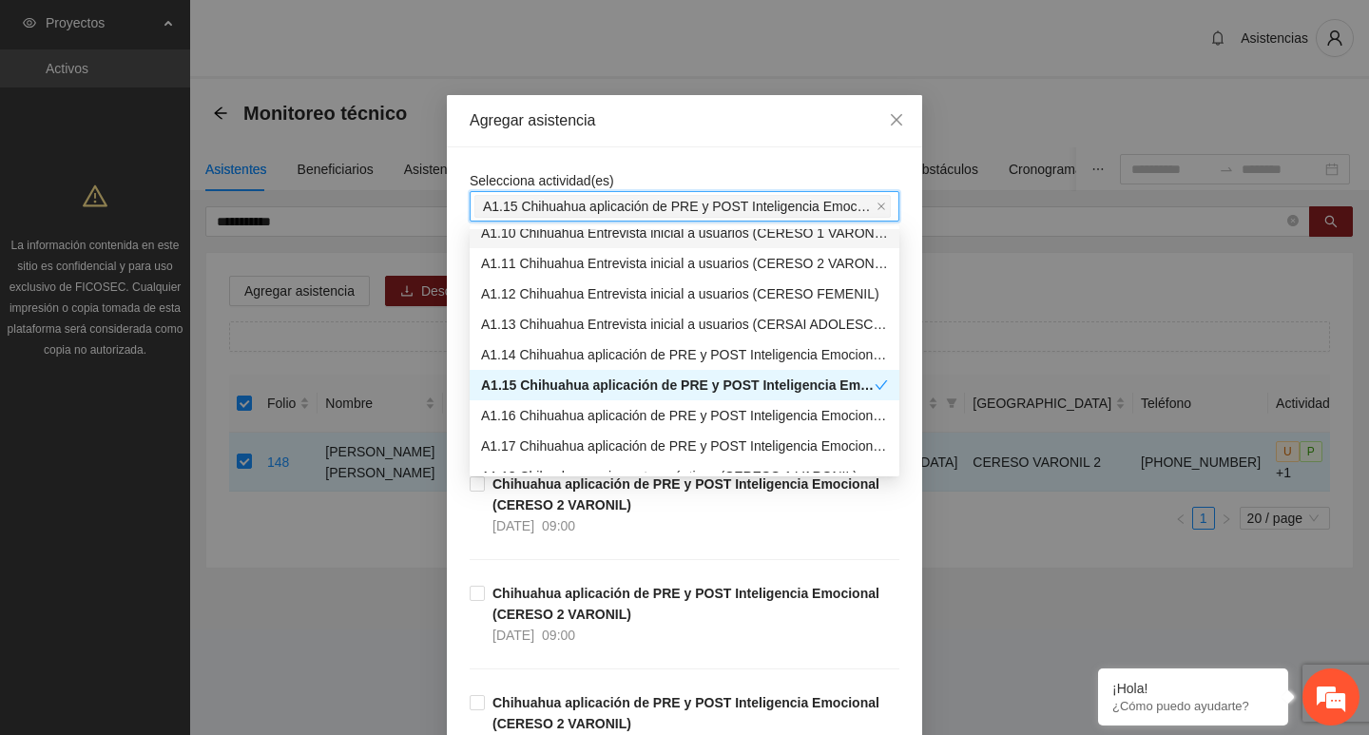
click at [546, 173] on span "Selecciona actividad(es)" at bounding box center [542, 180] width 145 height 15
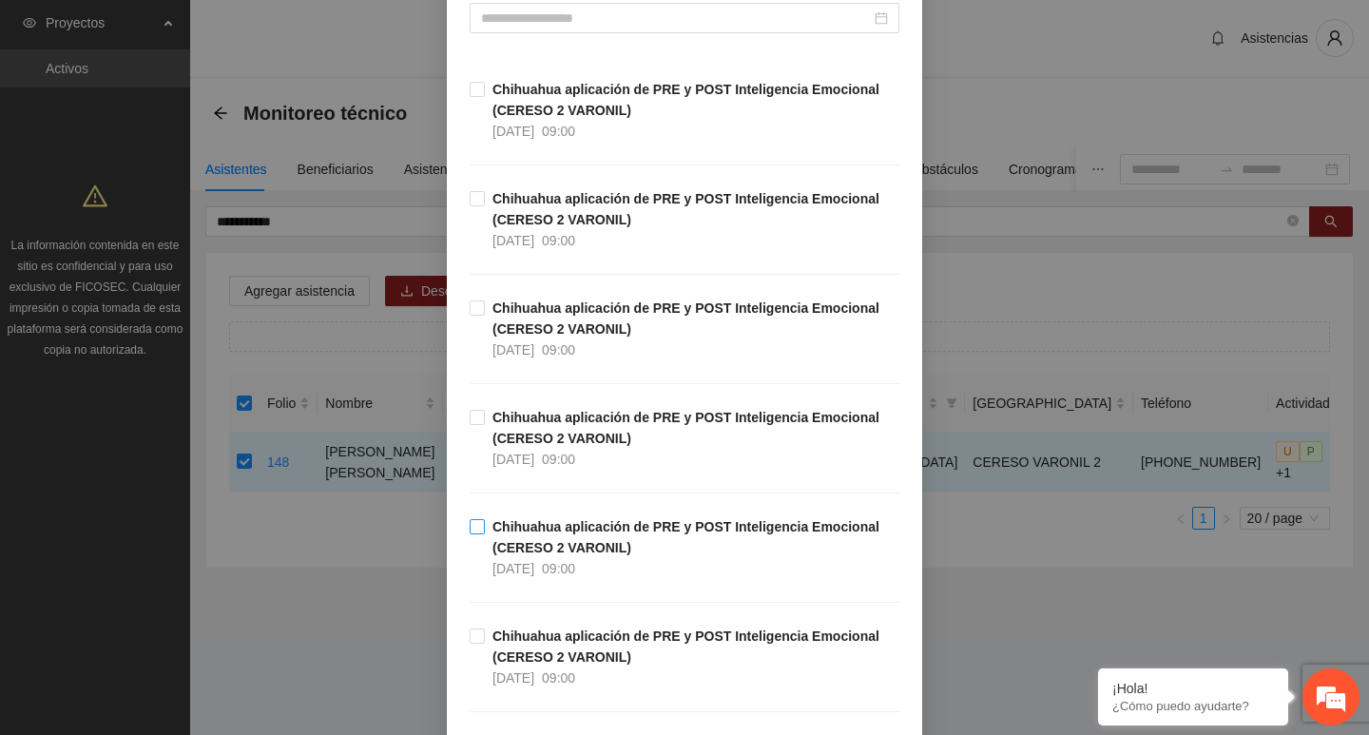
click at [493, 528] on strong "Chihuahua aplicación de PRE y POST Inteligencia Emocional (CERESO 2 VARONIL)" at bounding box center [686, 537] width 387 height 36
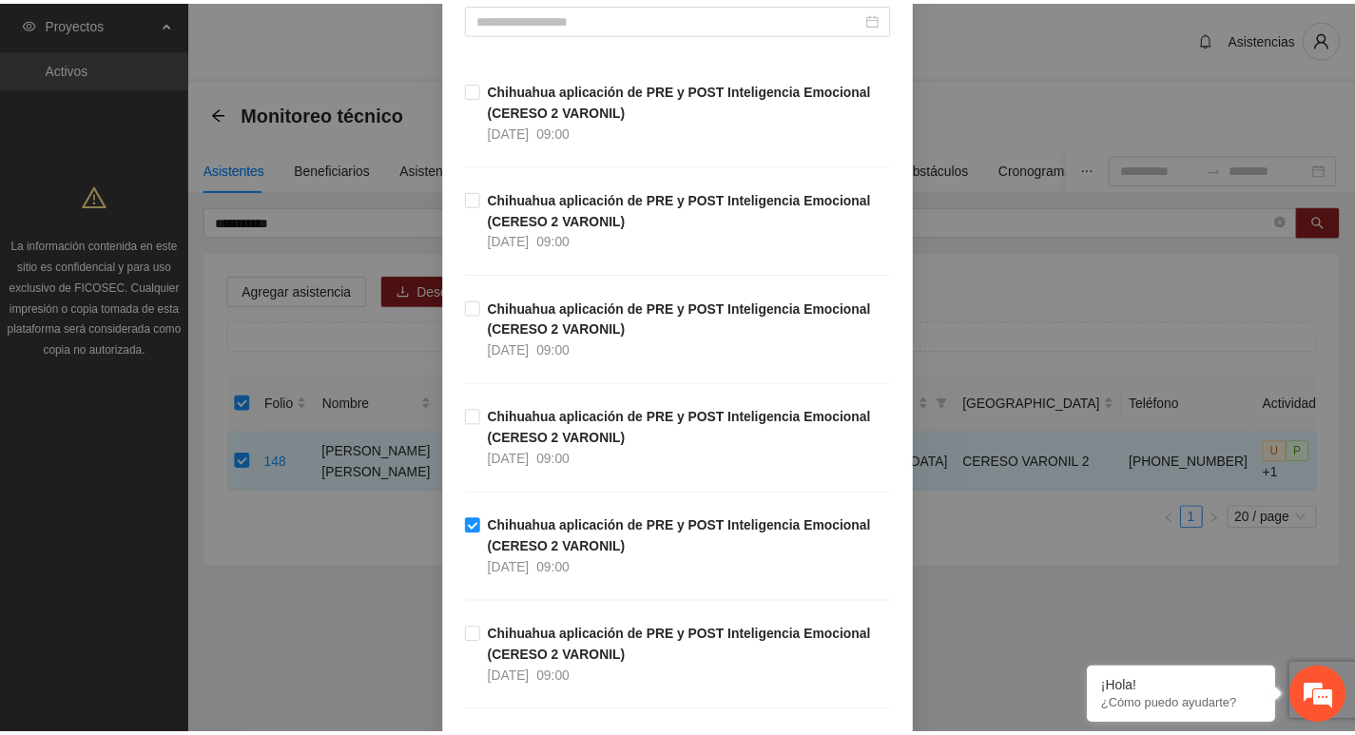
scroll to position [428, 0]
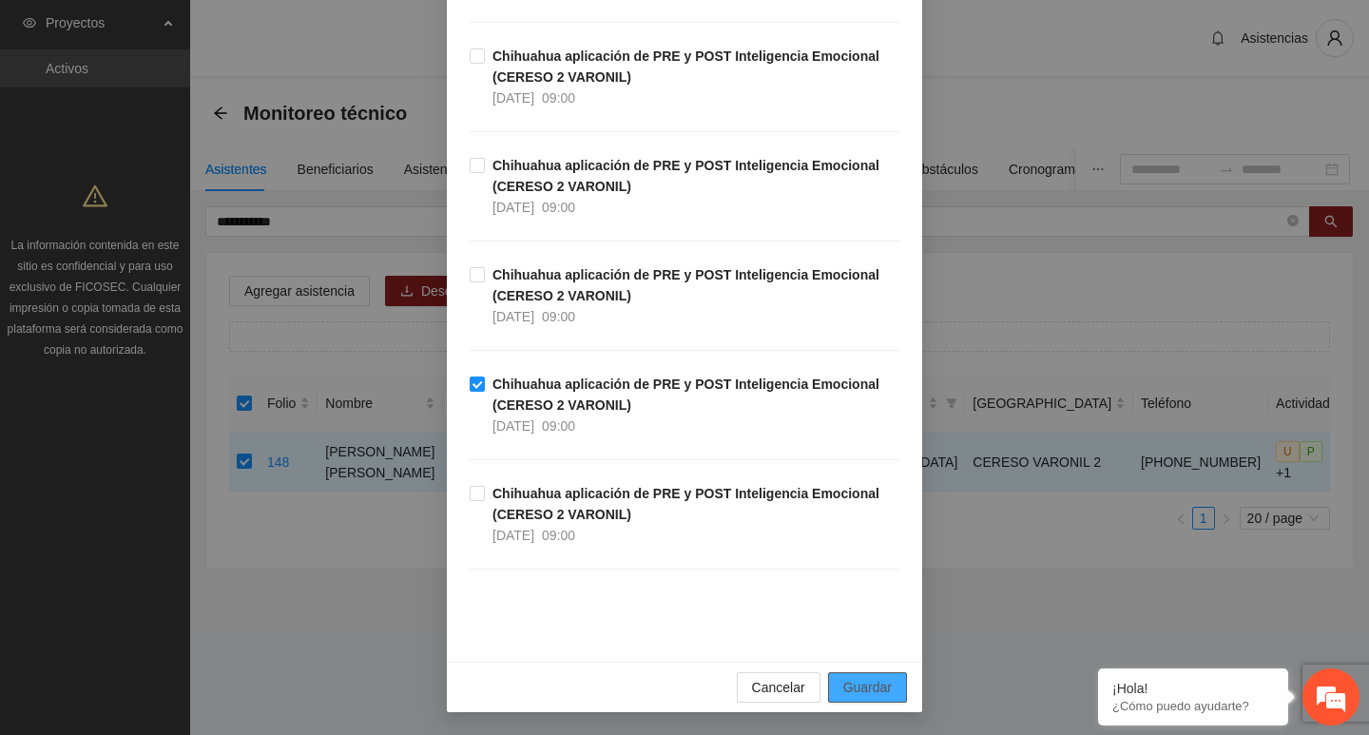
click at [861, 691] on span "Guardar" at bounding box center [867, 687] width 48 height 21
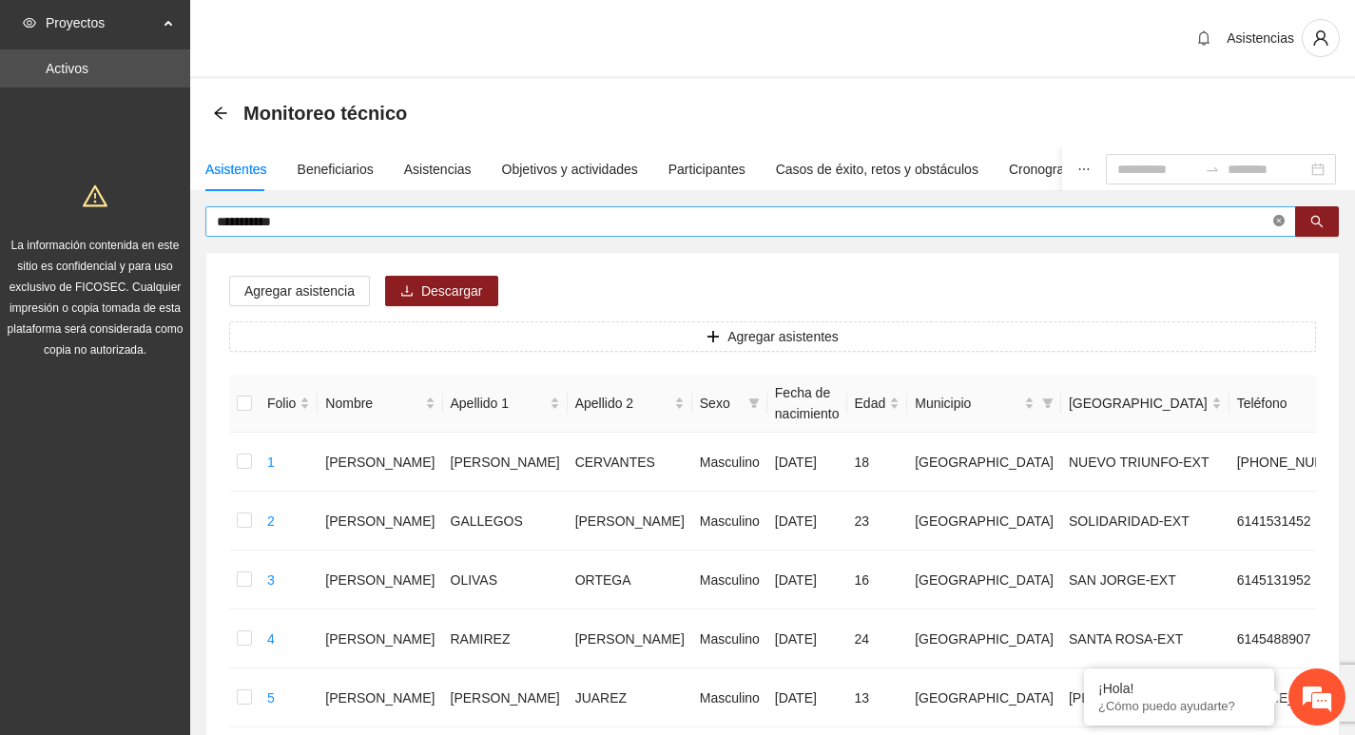
click at [1279, 216] on icon "close-circle" at bounding box center [1278, 220] width 11 height 11
type input "*******"
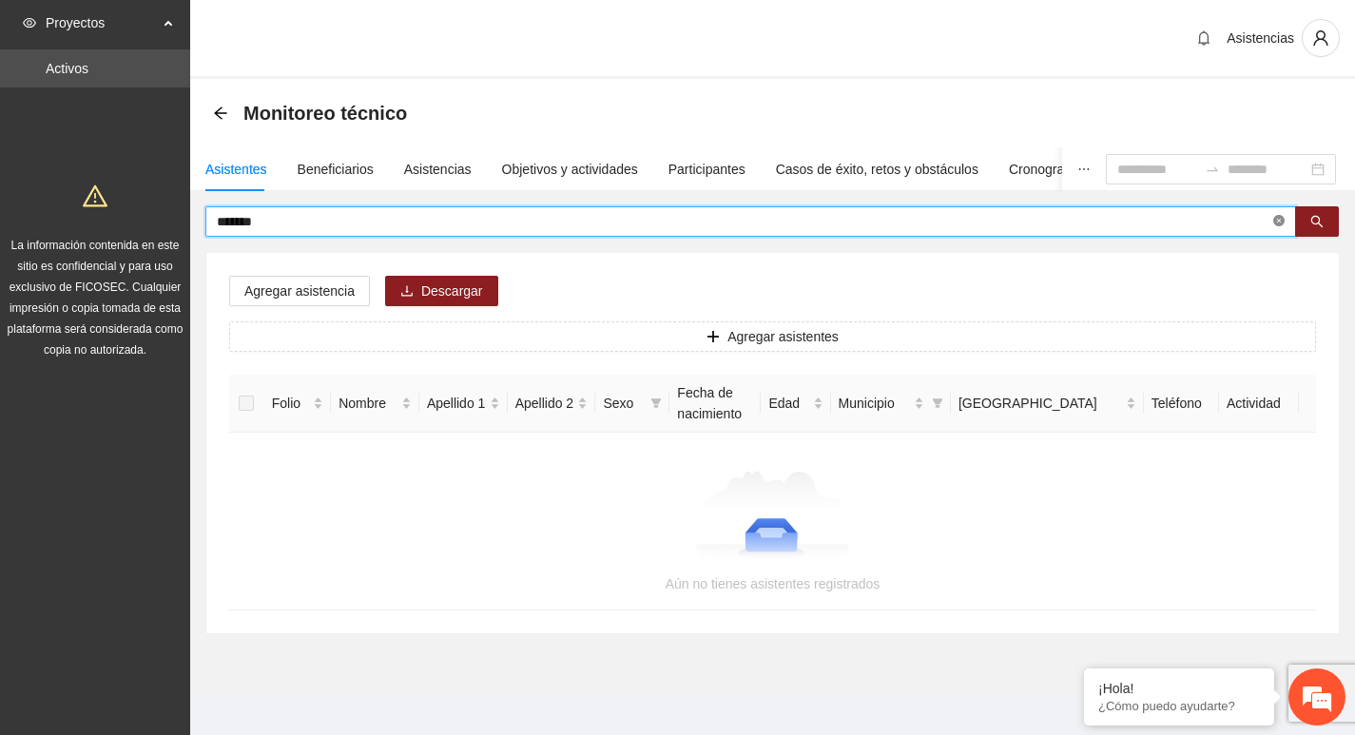
click at [1279, 217] on icon "close-circle" at bounding box center [1278, 220] width 11 height 11
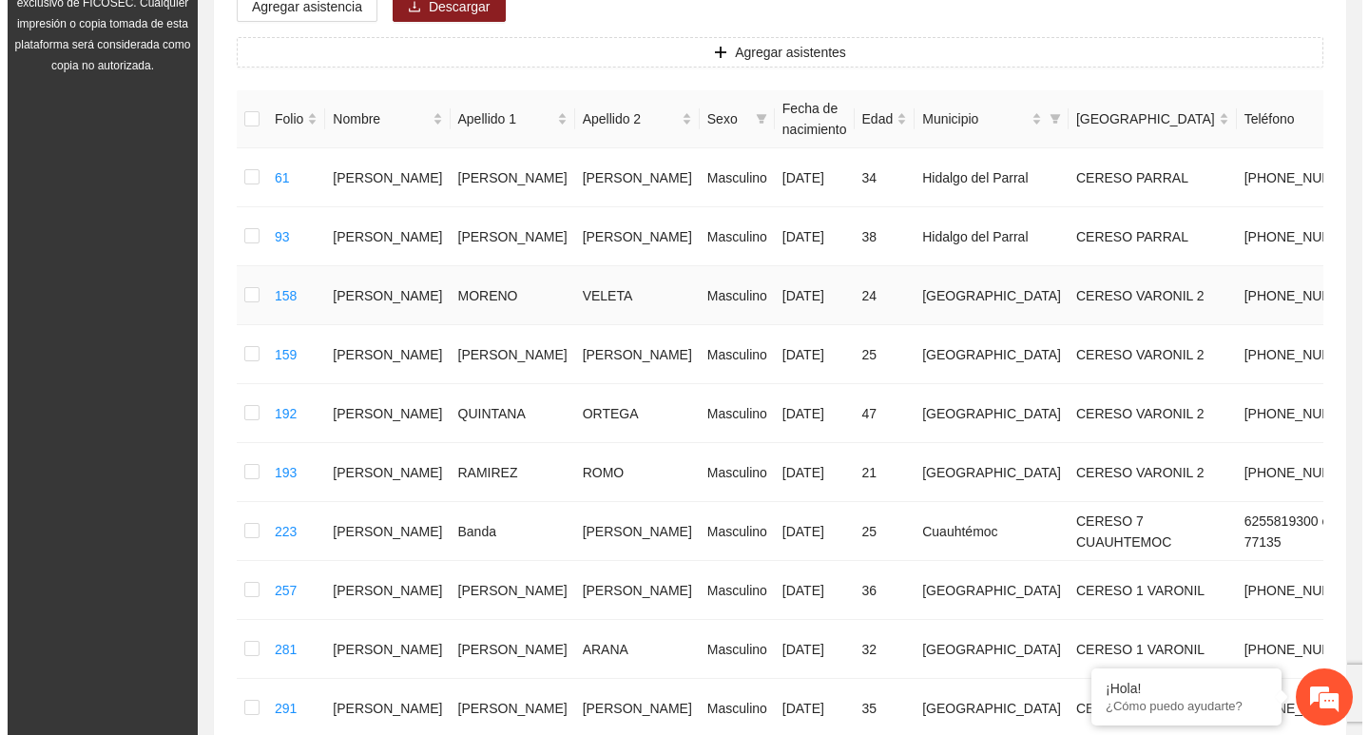
scroll to position [285, 0]
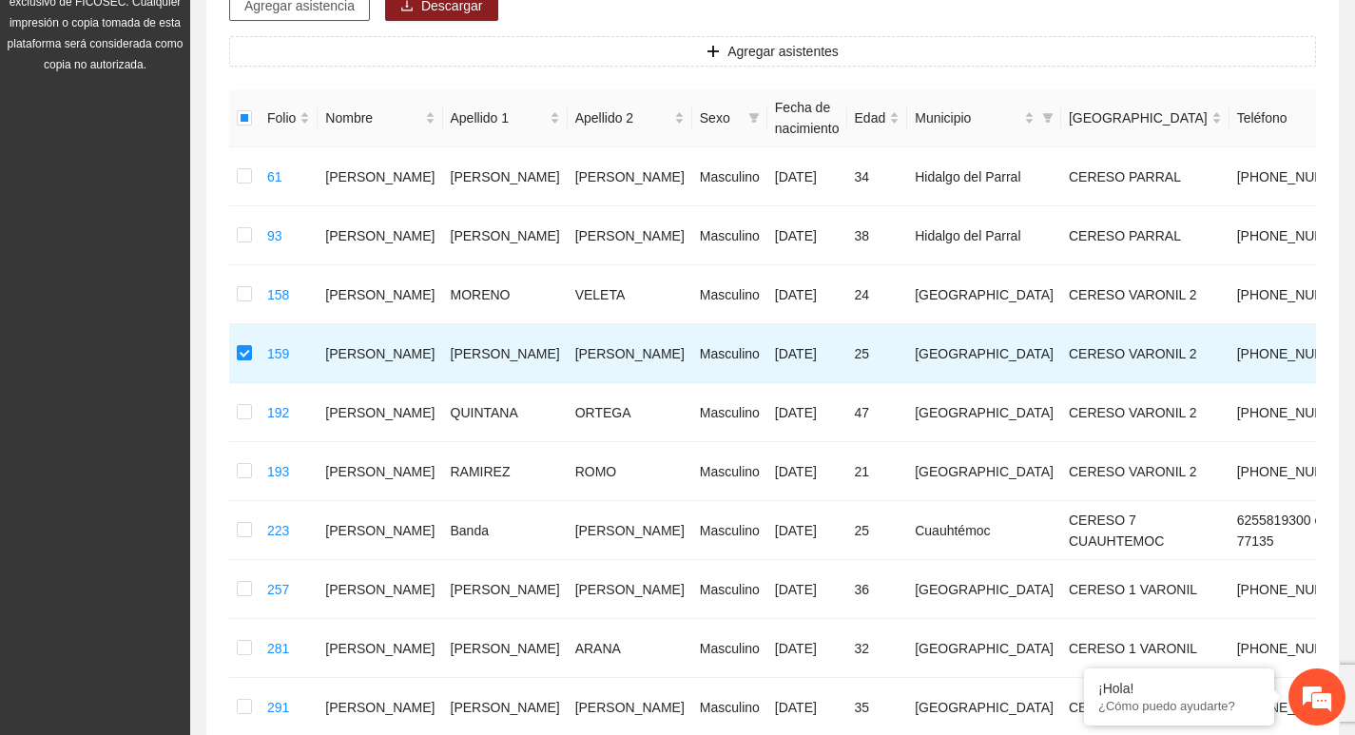
click at [320, 18] on button "Agregar asistencia" at bounding box center [299, 5] width 141 height 30
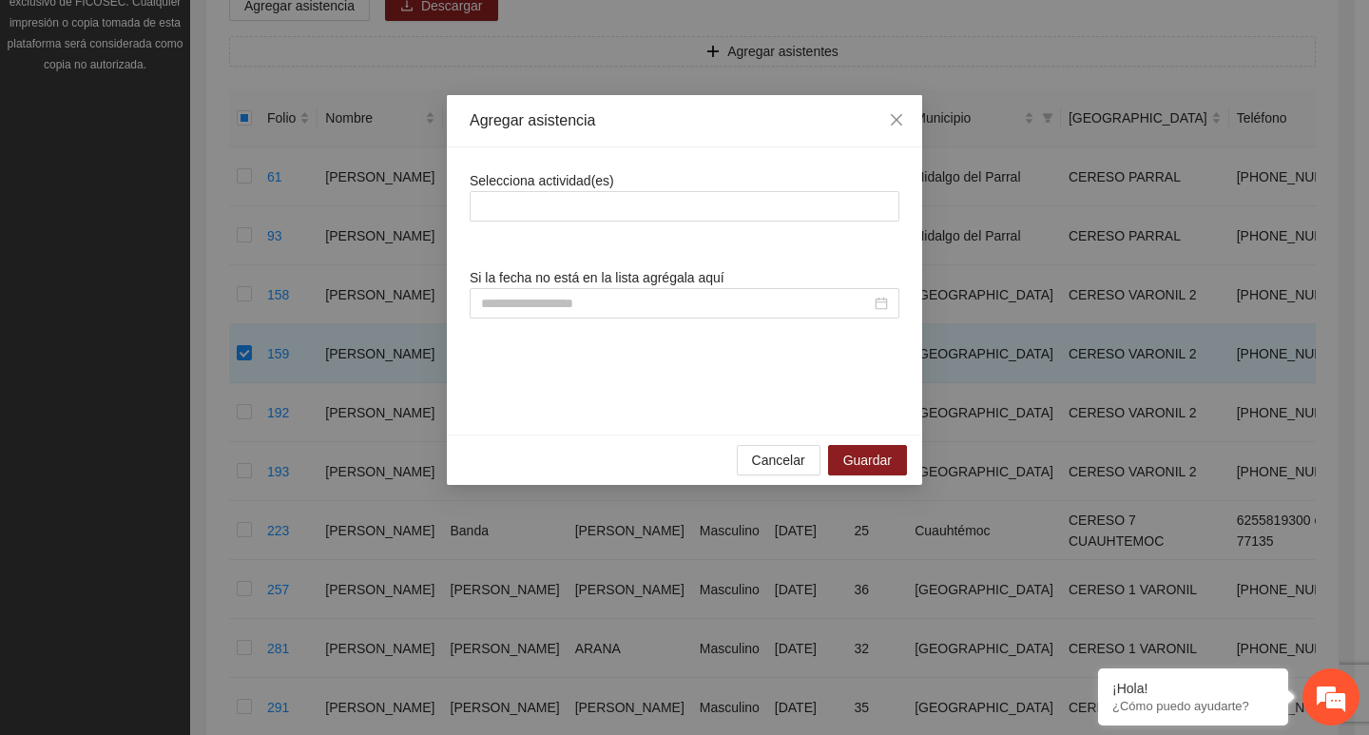
click at [572, 223] on div "Selecciona actividad(es) Si la fecha no está en la lista agrégala aquí" at bounding box center [685, 291] width 430 height 242
click at [569, 208] on div at bounding box center [685, 206] width 420 height 23
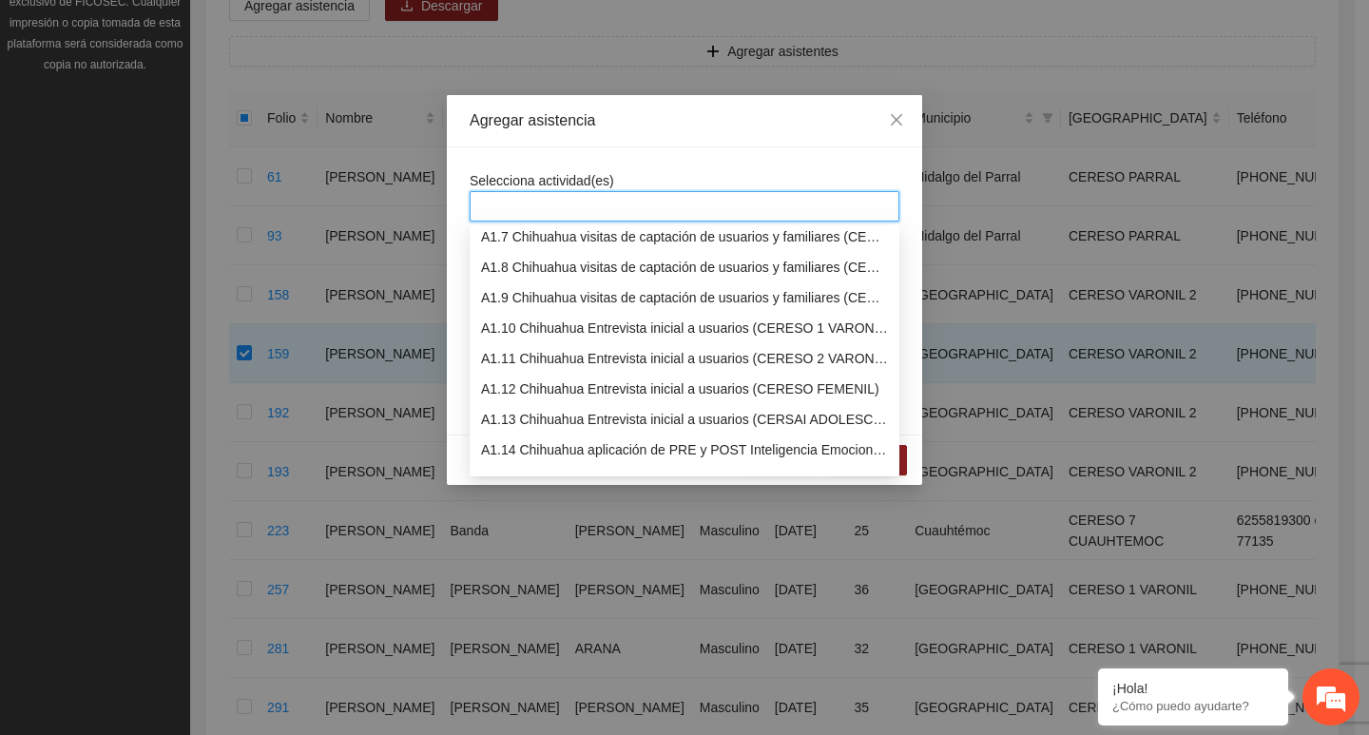
scroll to position [380, 0]
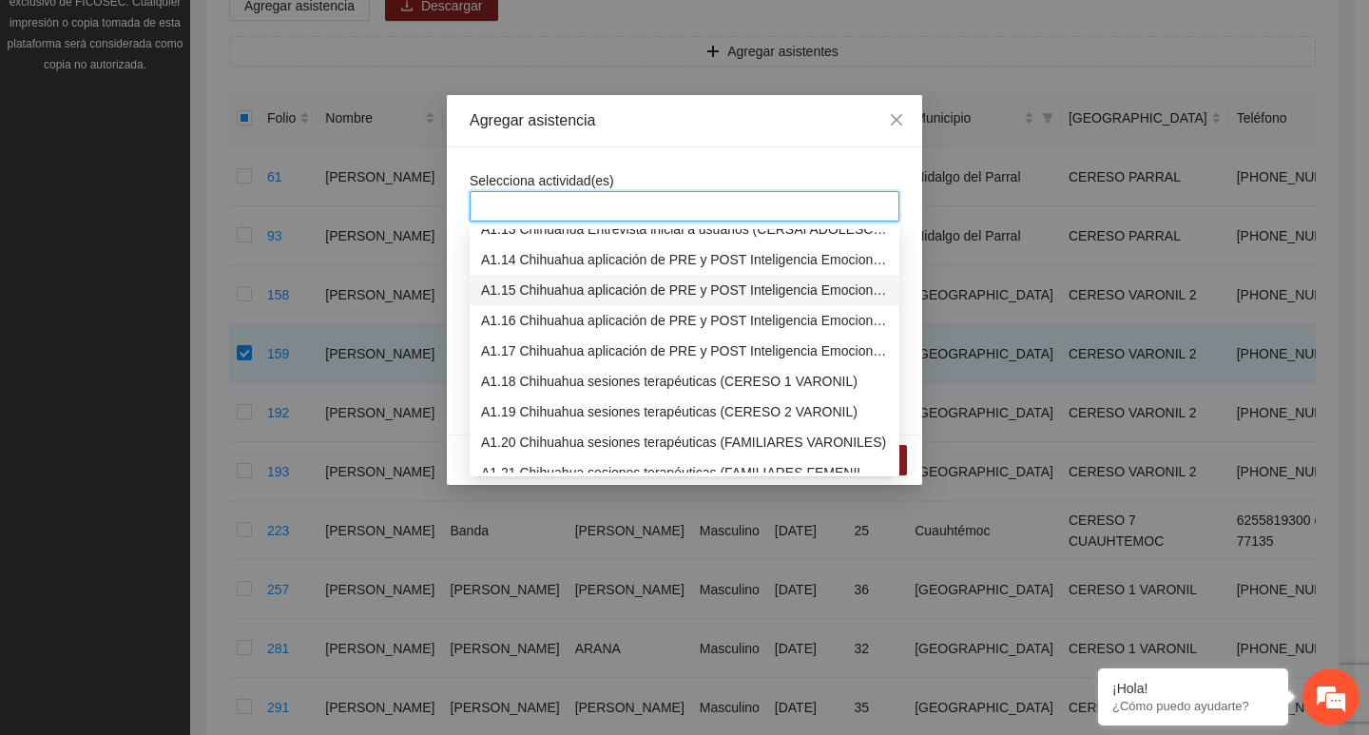
click at [539, 298] on div "A1.15 Chihuahua aplicación de PRE y POST Inteligencia Emocional (CERESO 2 VARON…" at bounding box center [684, 290] width 407 height 21
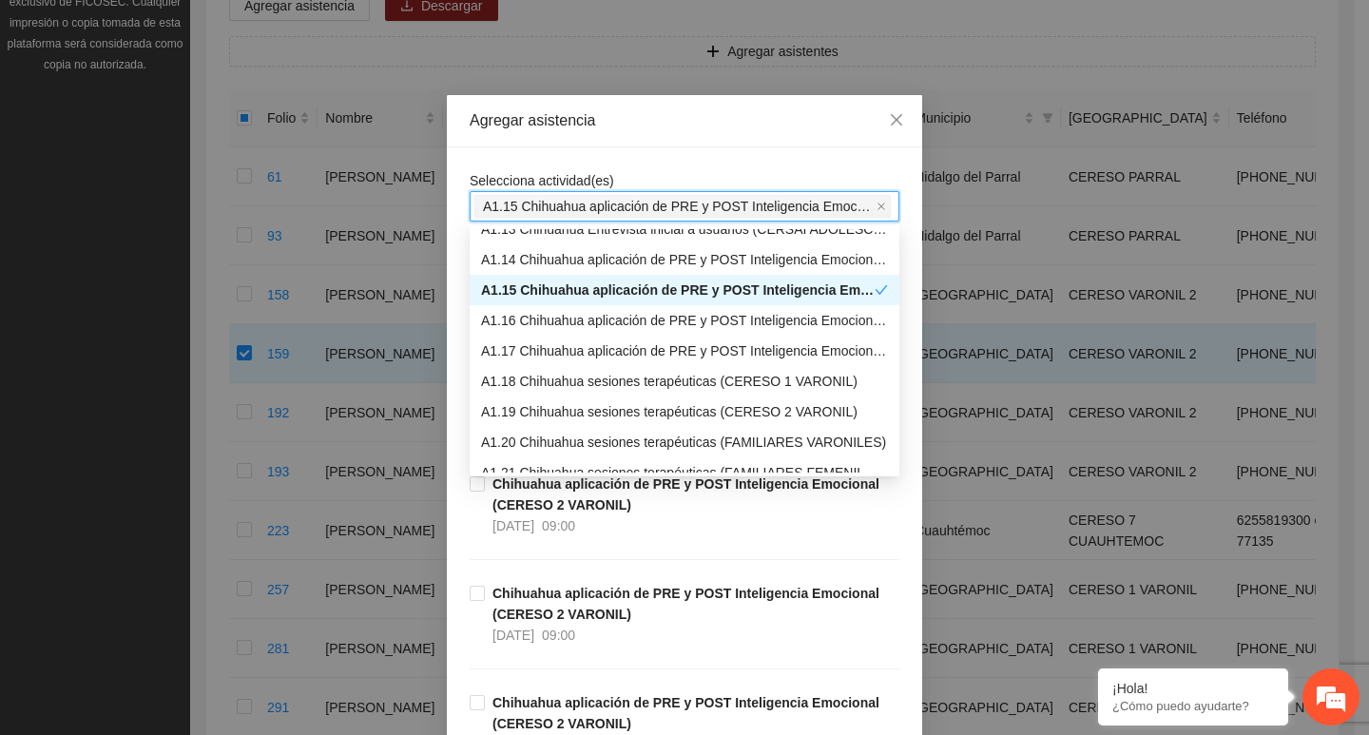
click at [565, 148] on div "Selecciona actividad(es) A1.15 Chihuahua aplicación de PRE y POST Inteligencia …" at bounding box center [684, 618] width 475 height 942
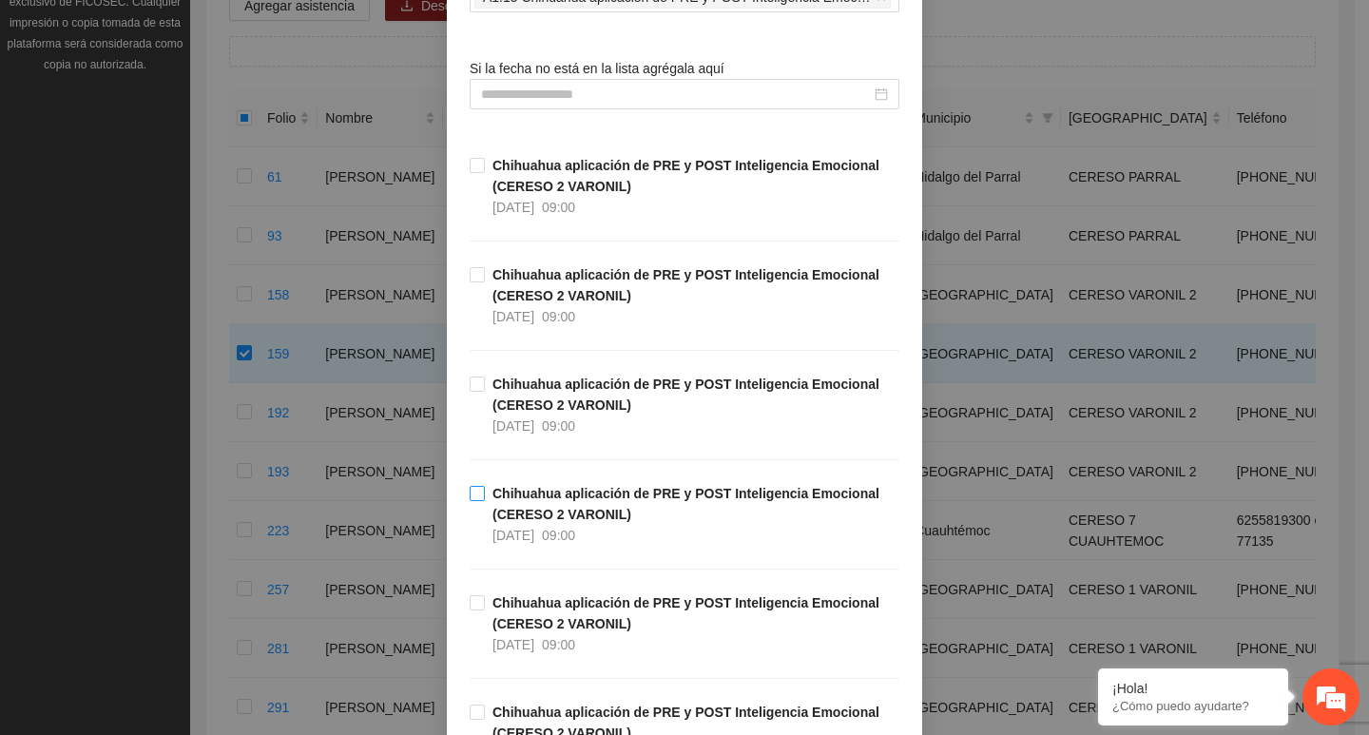
scroll to position [285, 0]
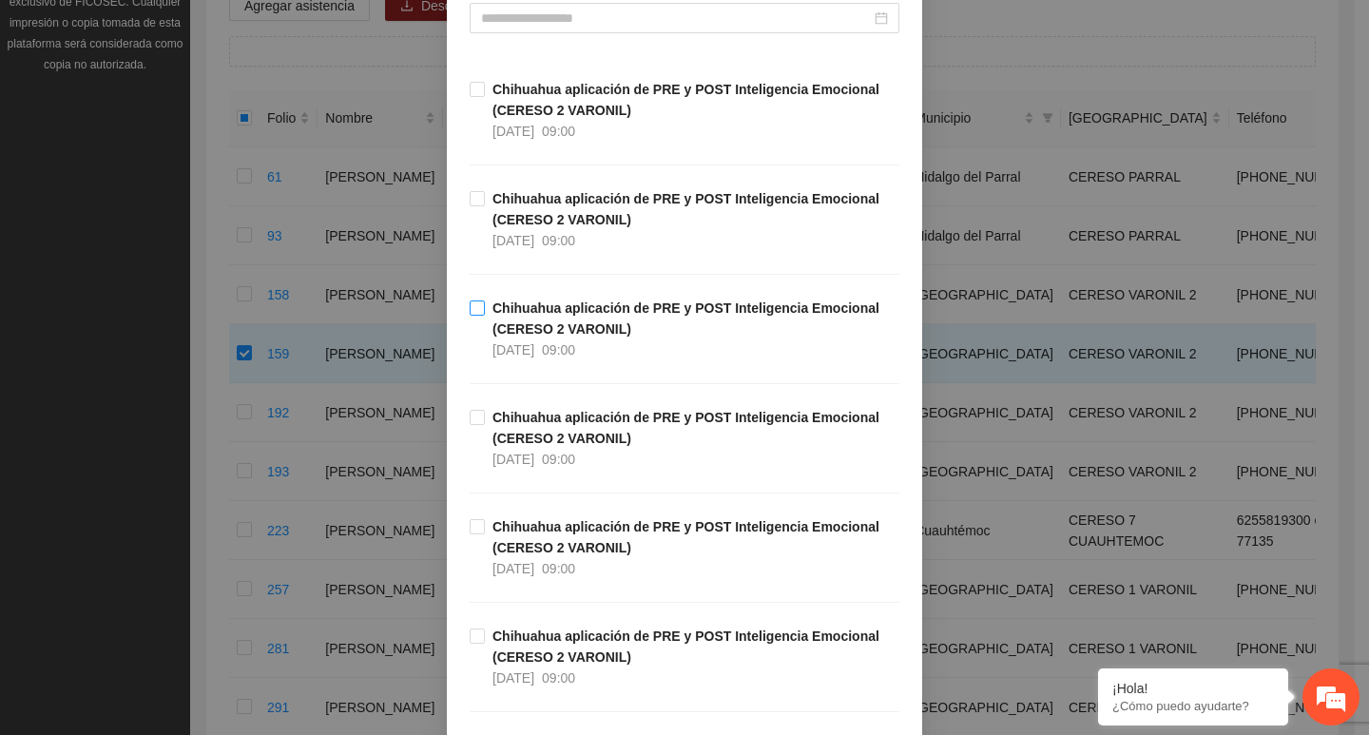
click at [504, 324] on strong "Chihuahua aplicación de PRE y POST Inteligencia Emocional (CERESO 2 VARONIL)" at bounding box center [686, 318] width 387 height 36
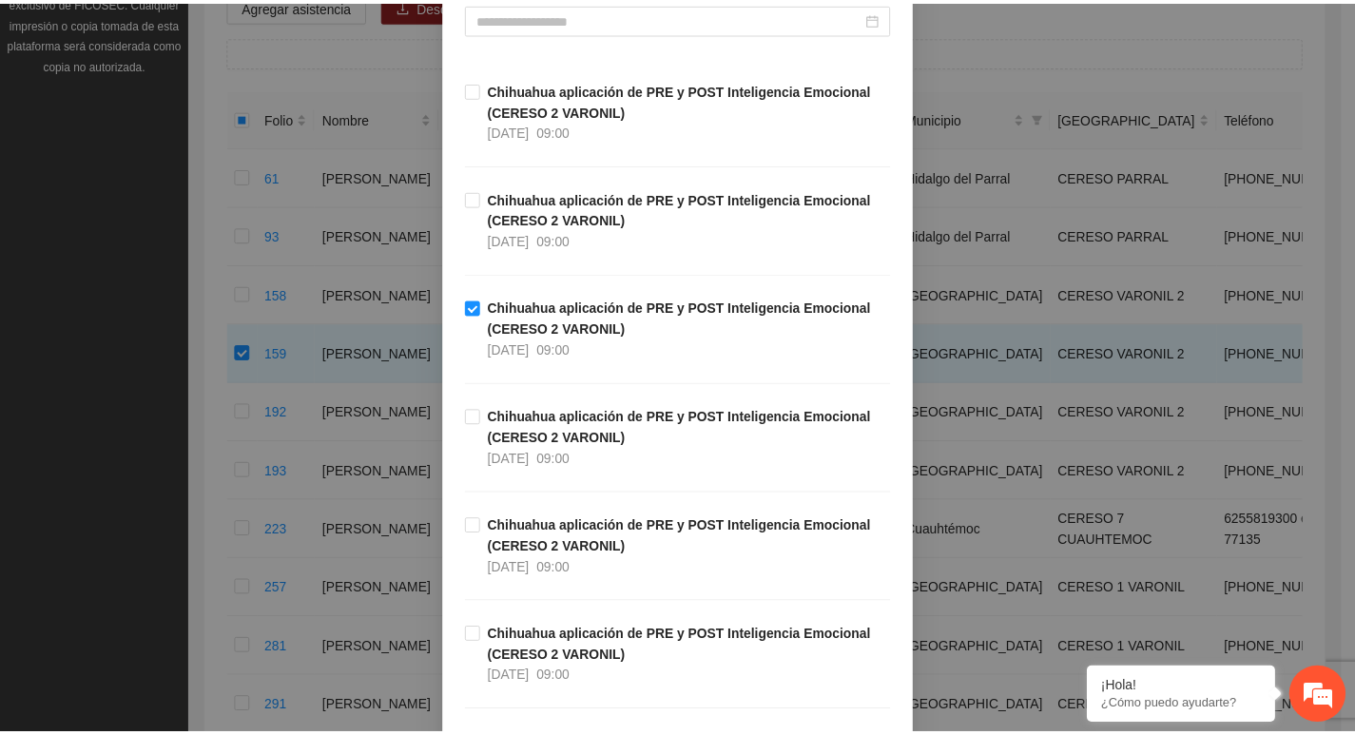
scroll to position [428, 0]
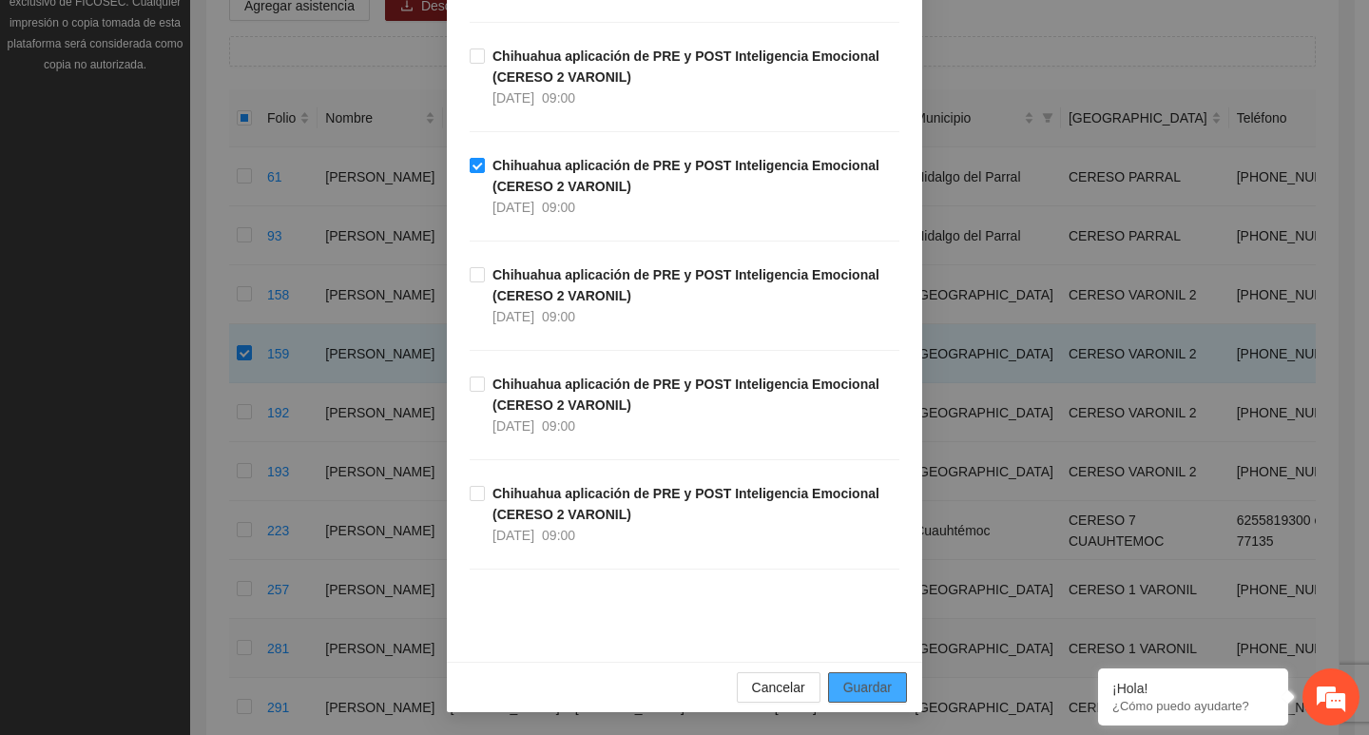
click at [867, 690] on span "Guardar" at bounding box center [867, 687] width 48 height 21
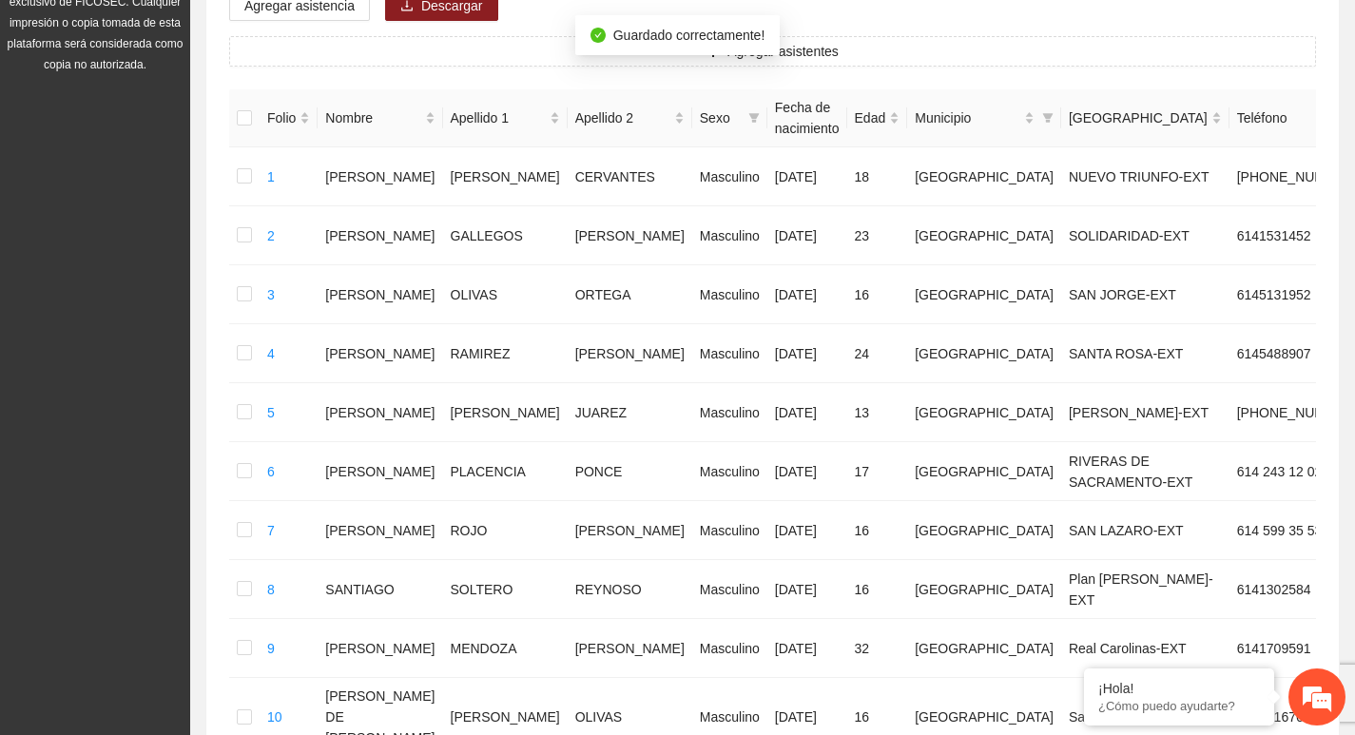
scroll to position [190, 0]
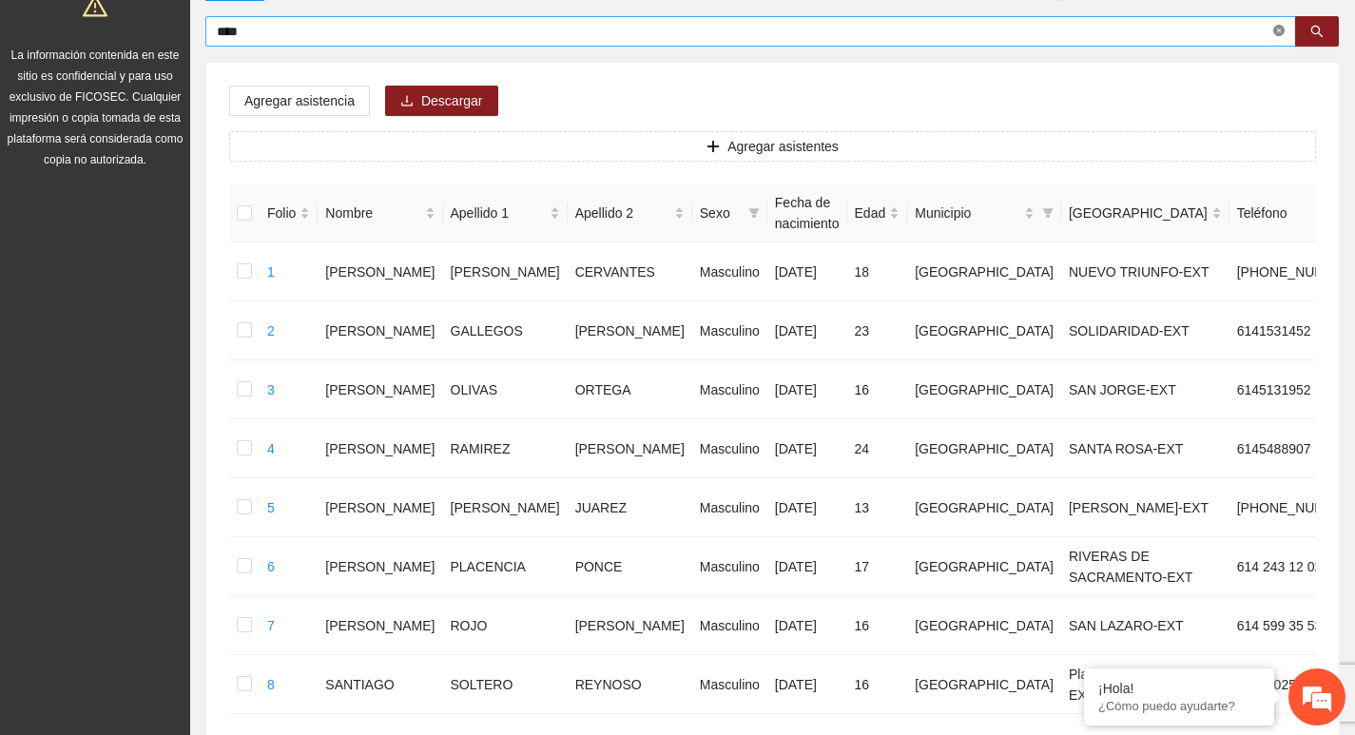
click at [1274, 27] on span "****" at bounding box center [750, 31] width 1091 height 30
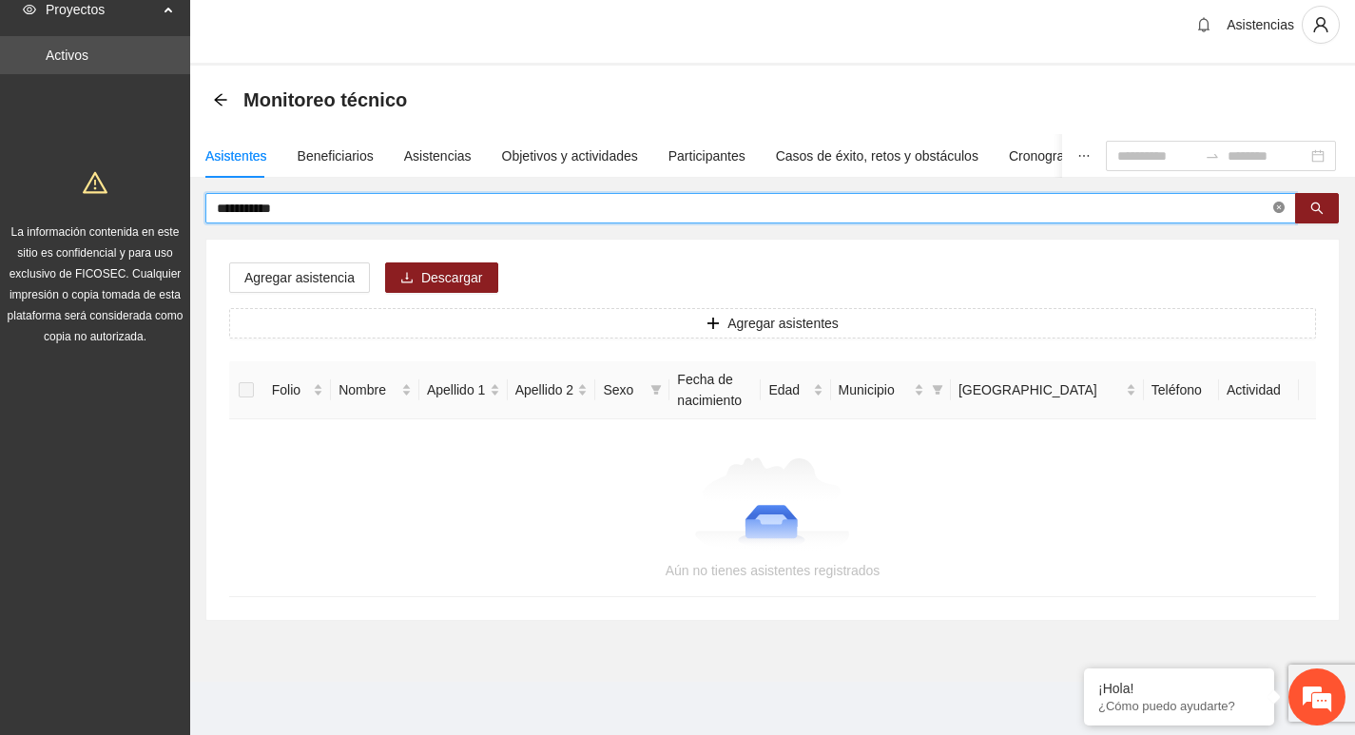
scroll to position [13, 0]
type input "*******"
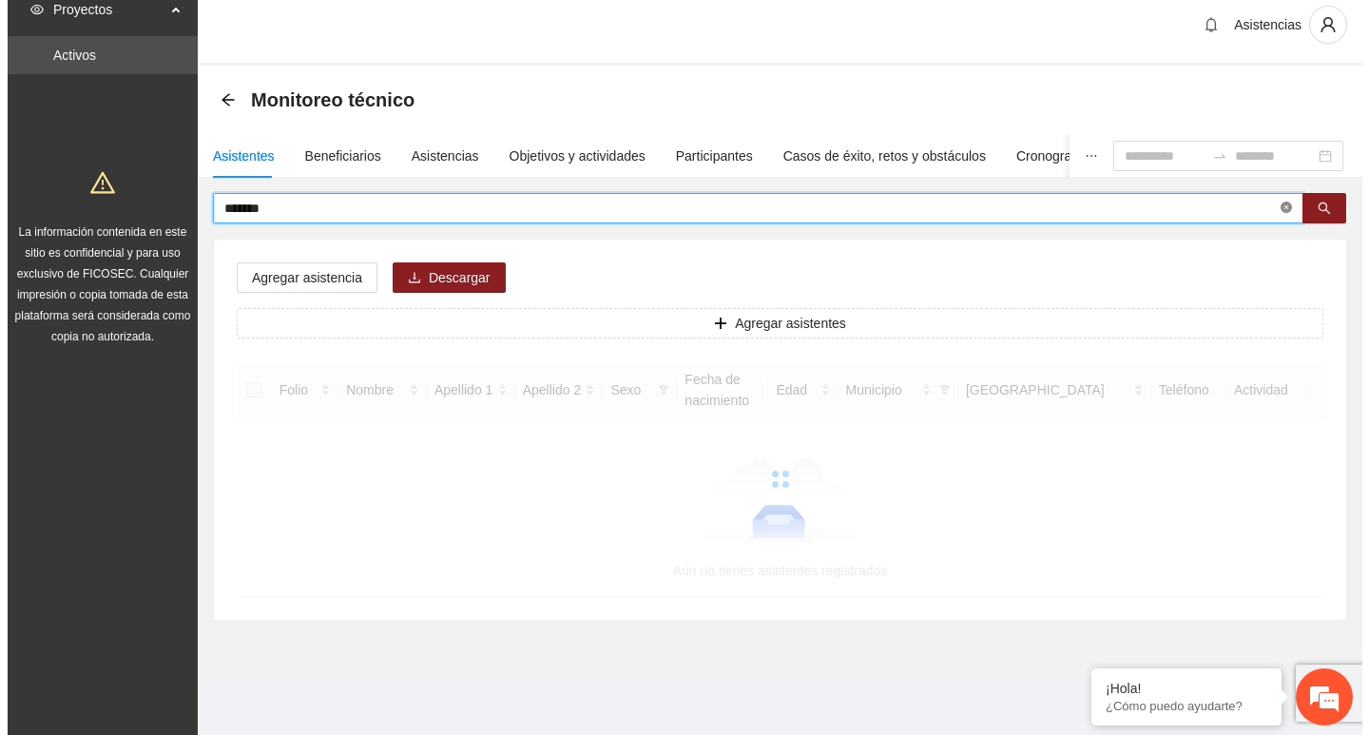
scroll to position [0, 0]
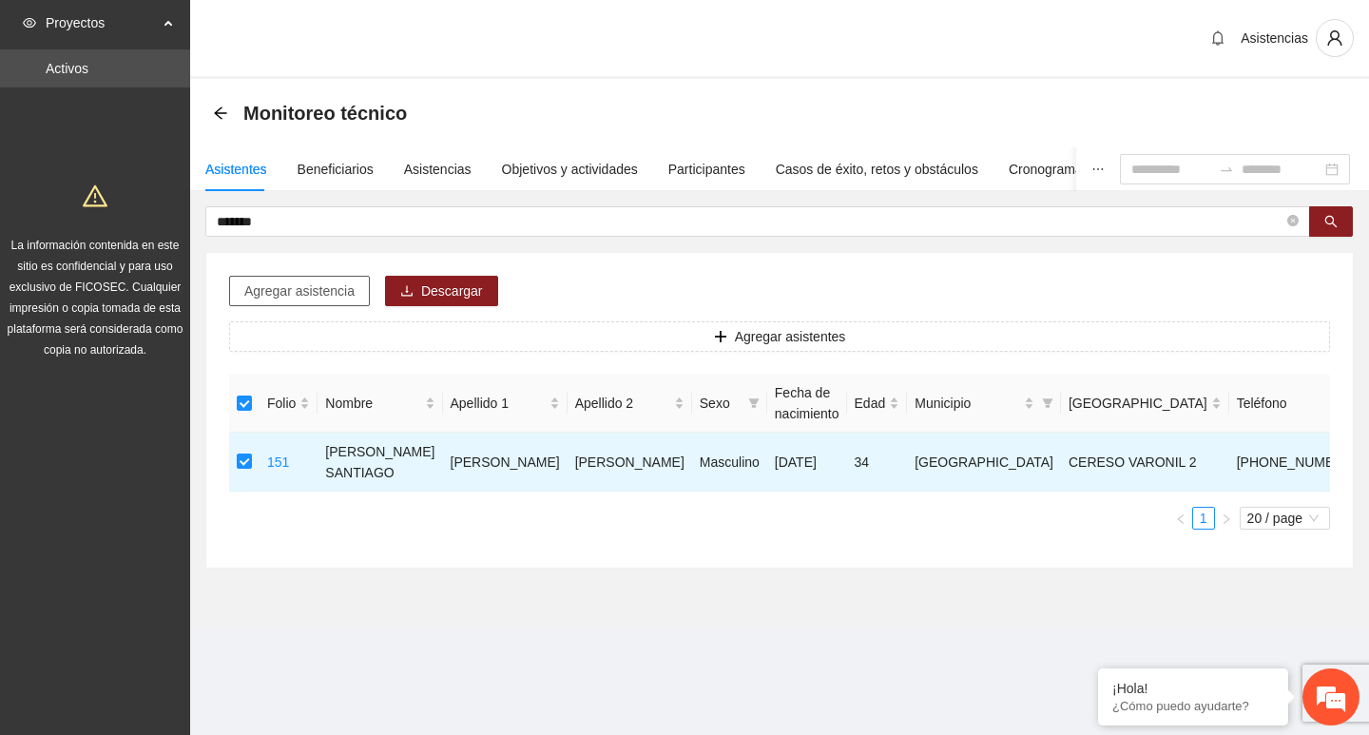
click at [338, 294] on span "Agregar asistencia" at bounding box center [299, 291] width 110 height 21
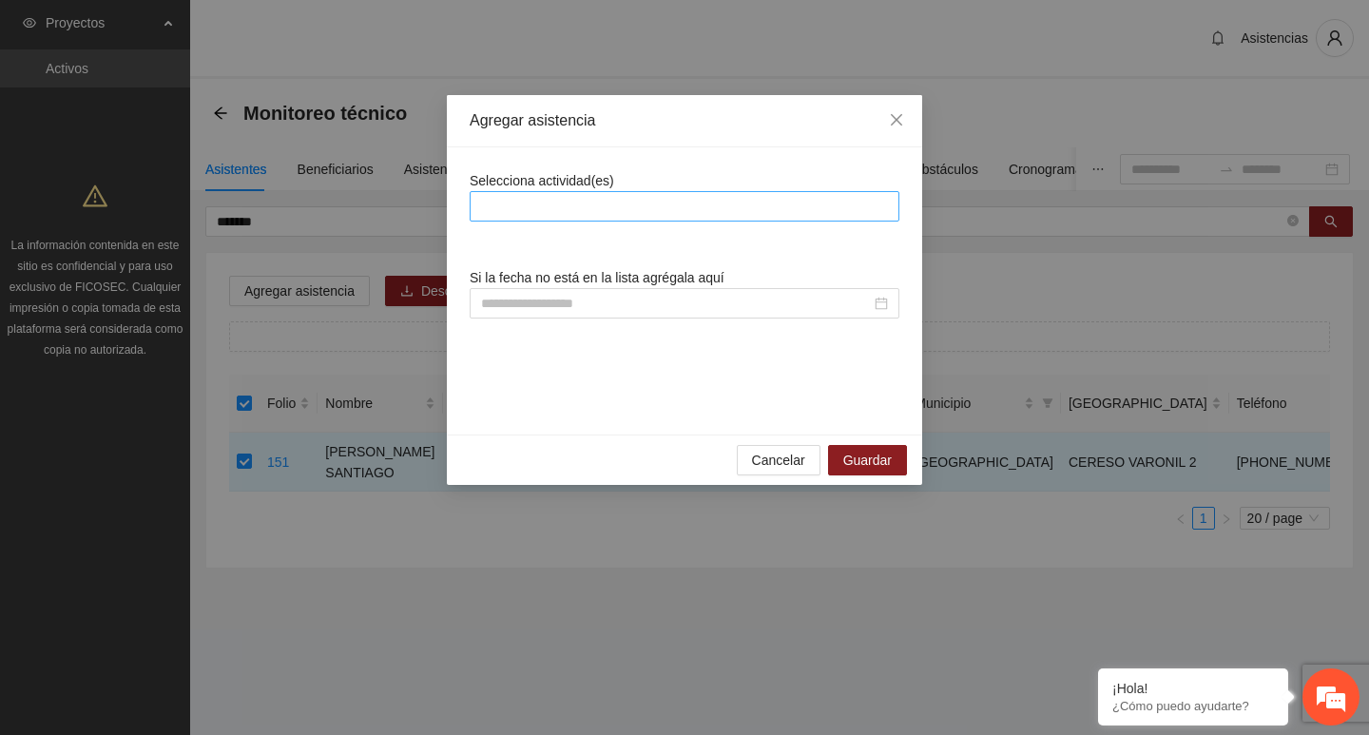
click at [522, 211] on div at bounding box center [685, 206] width 420 height 23
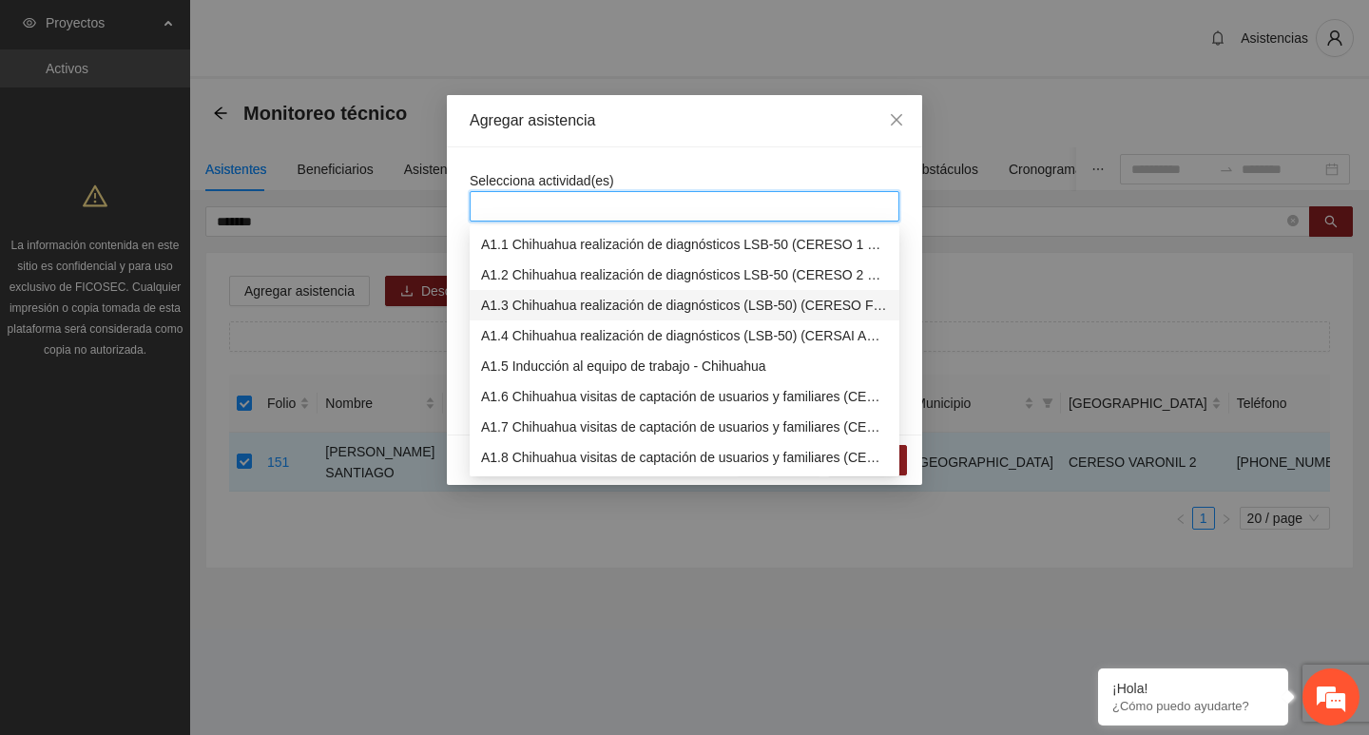
scroll to position [285, 0]
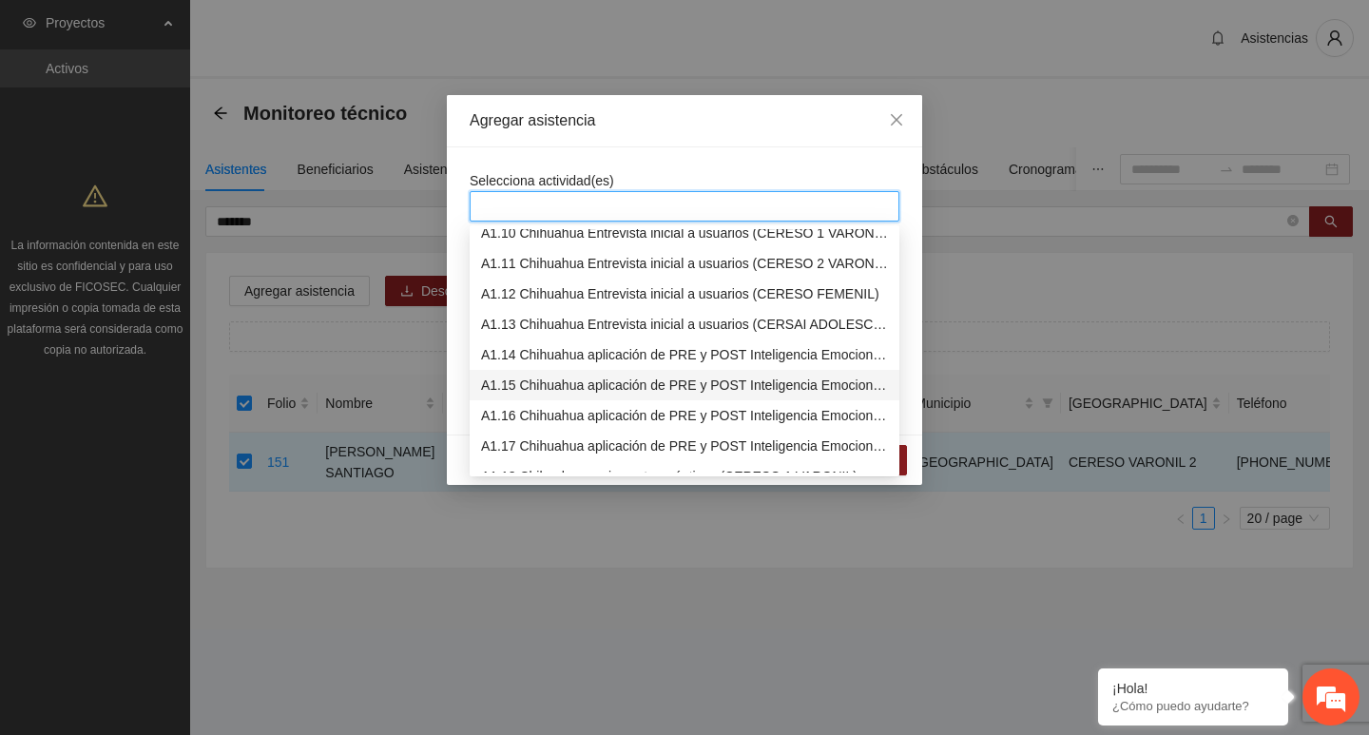
click at [535, 378] on div "A1.15 Chihuahua aplicación de PRE y POST Inteligencia Emocional (CERESO 2 VARON…" at bounding box center [684, 385] width 407 height 21
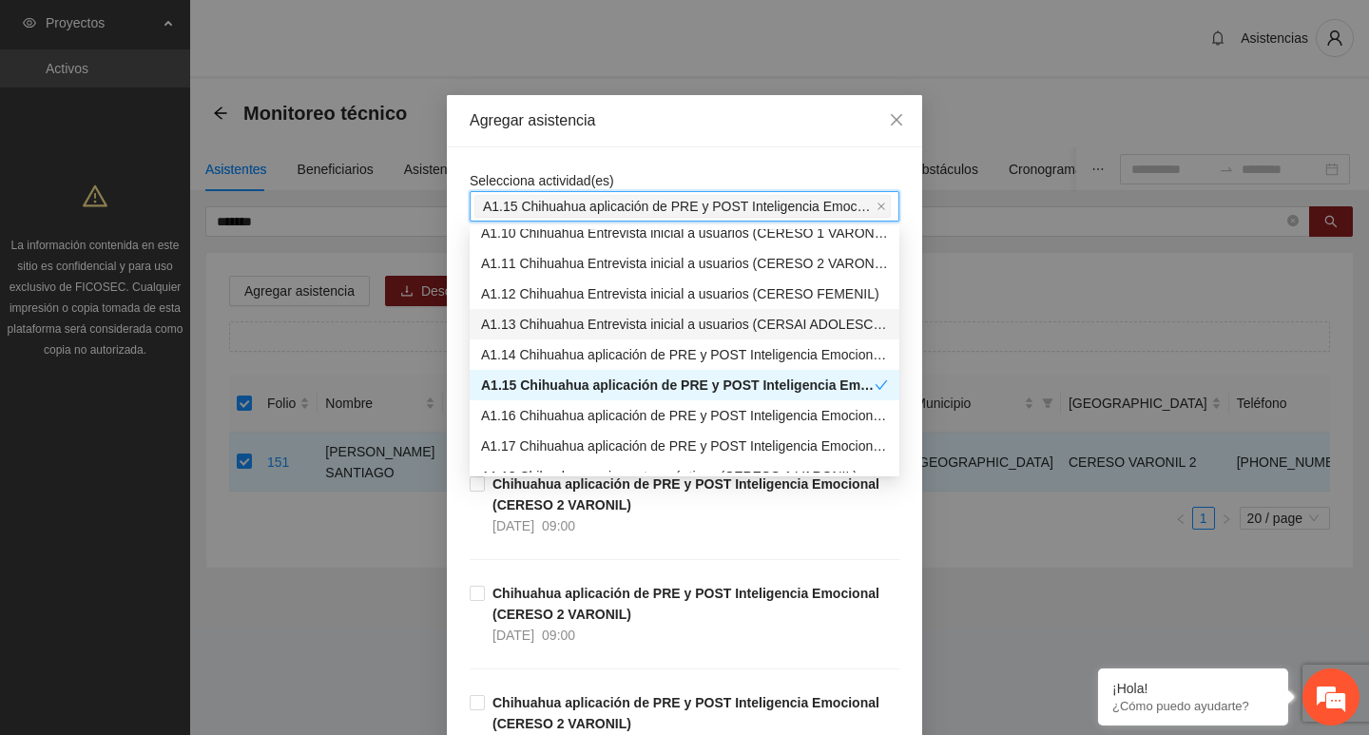
click at [554, 118] on div "Agregar asistencia" at bounding box center [685, 120] width 430 height 21
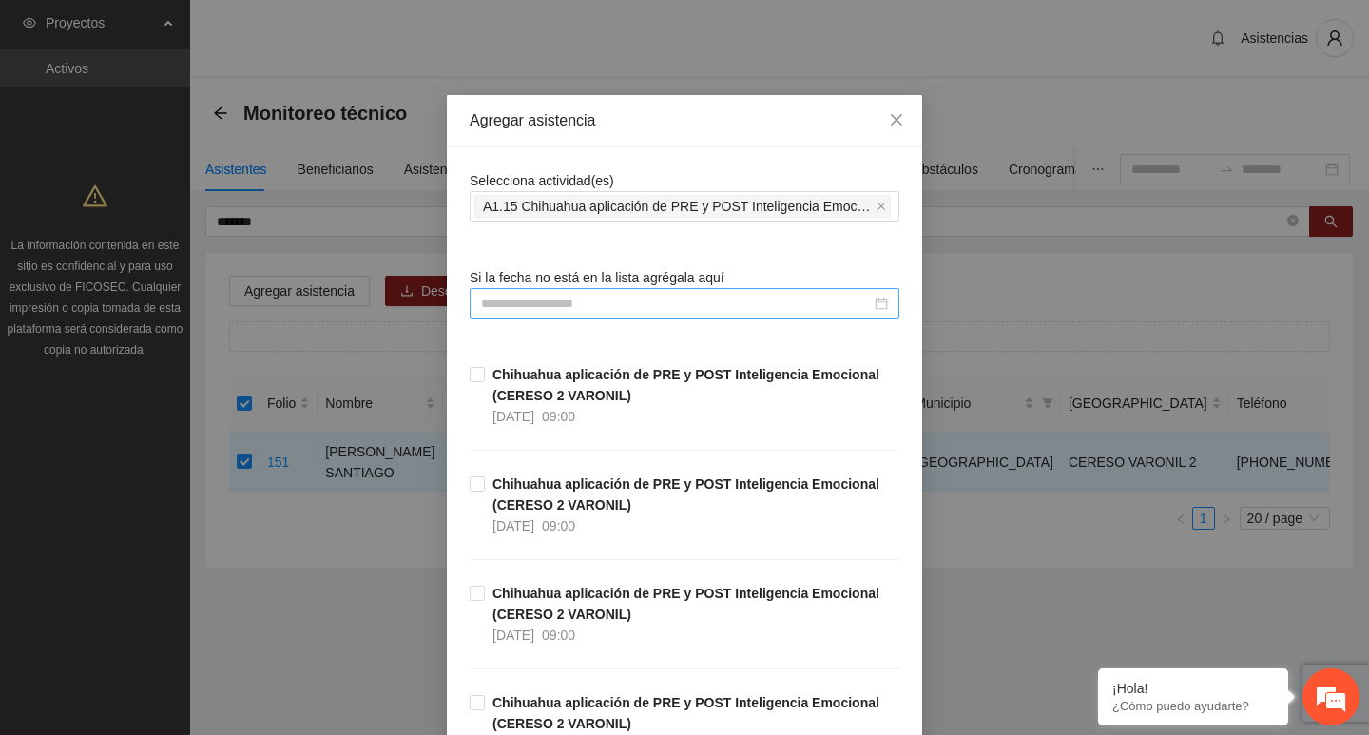
click at [561, 309] on input at bounding box center [676, 303] width 390 height 21
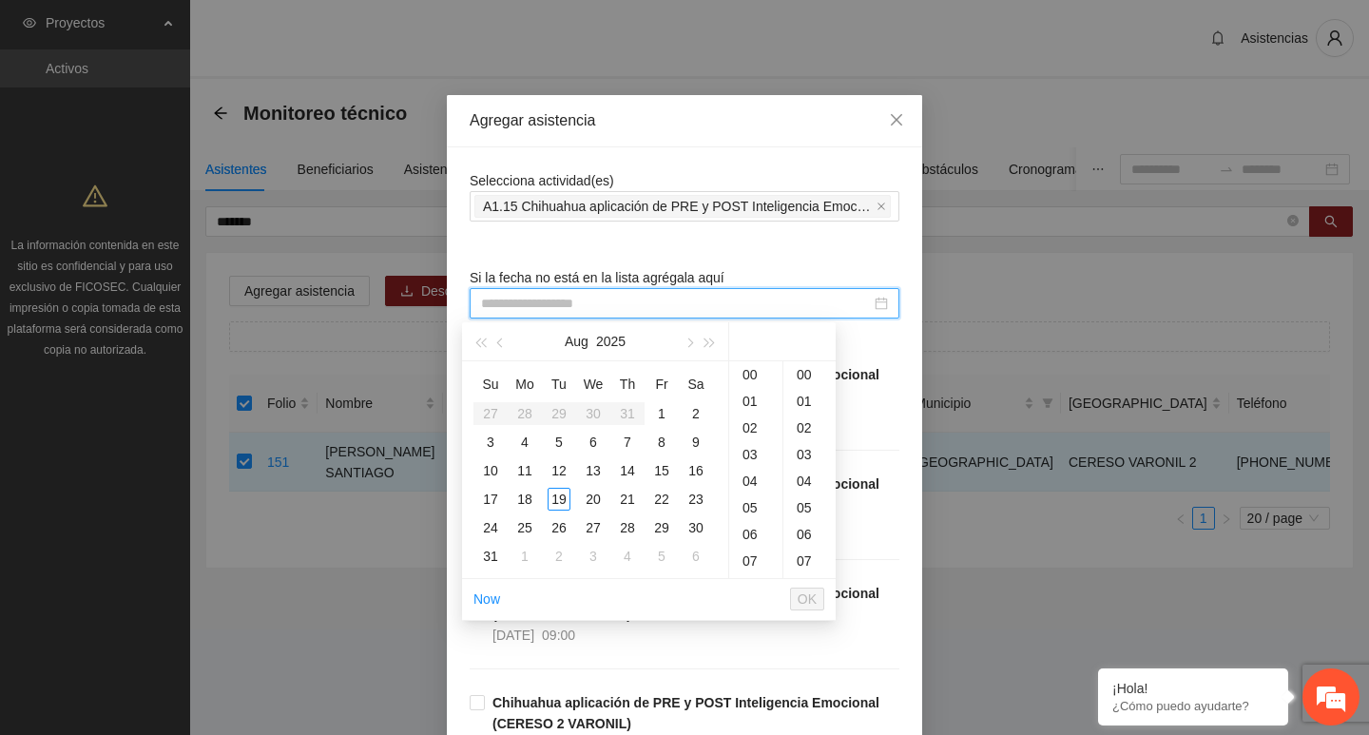
paste input "**********"
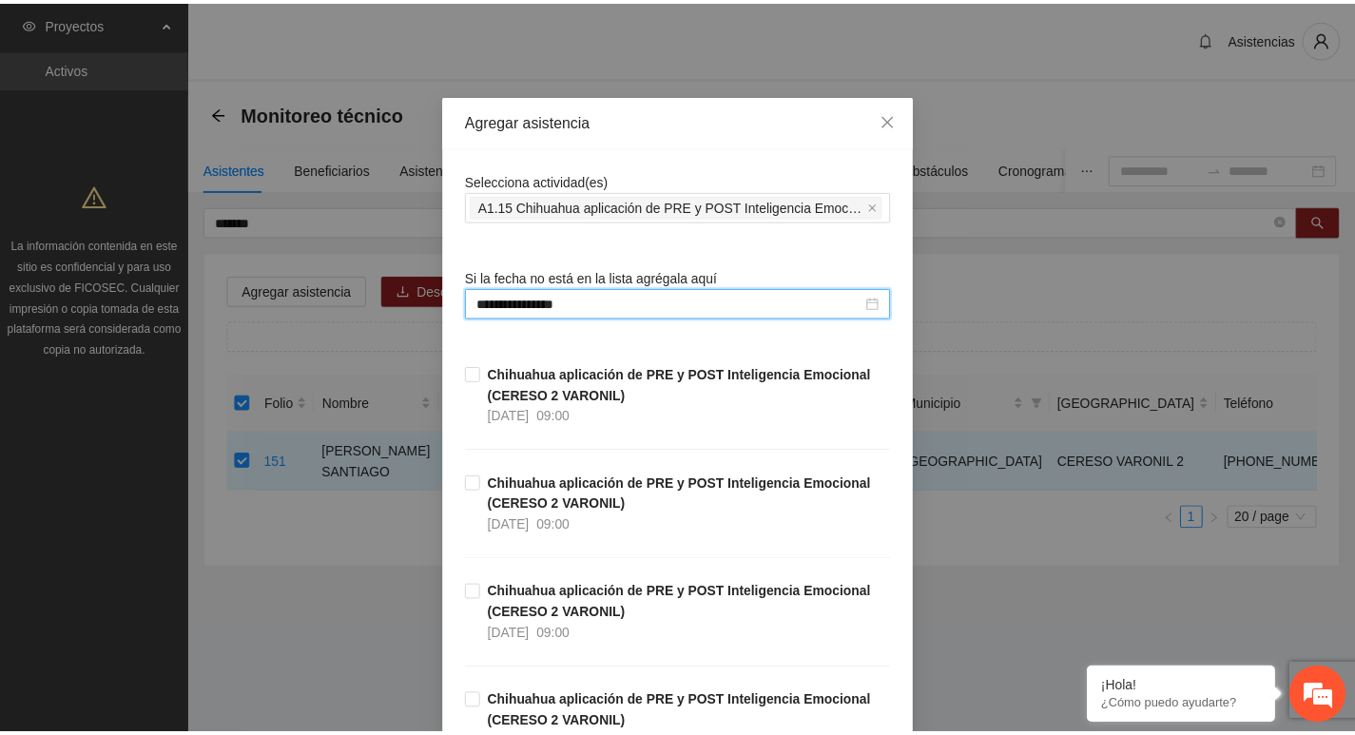
scroll to position [428, 0]
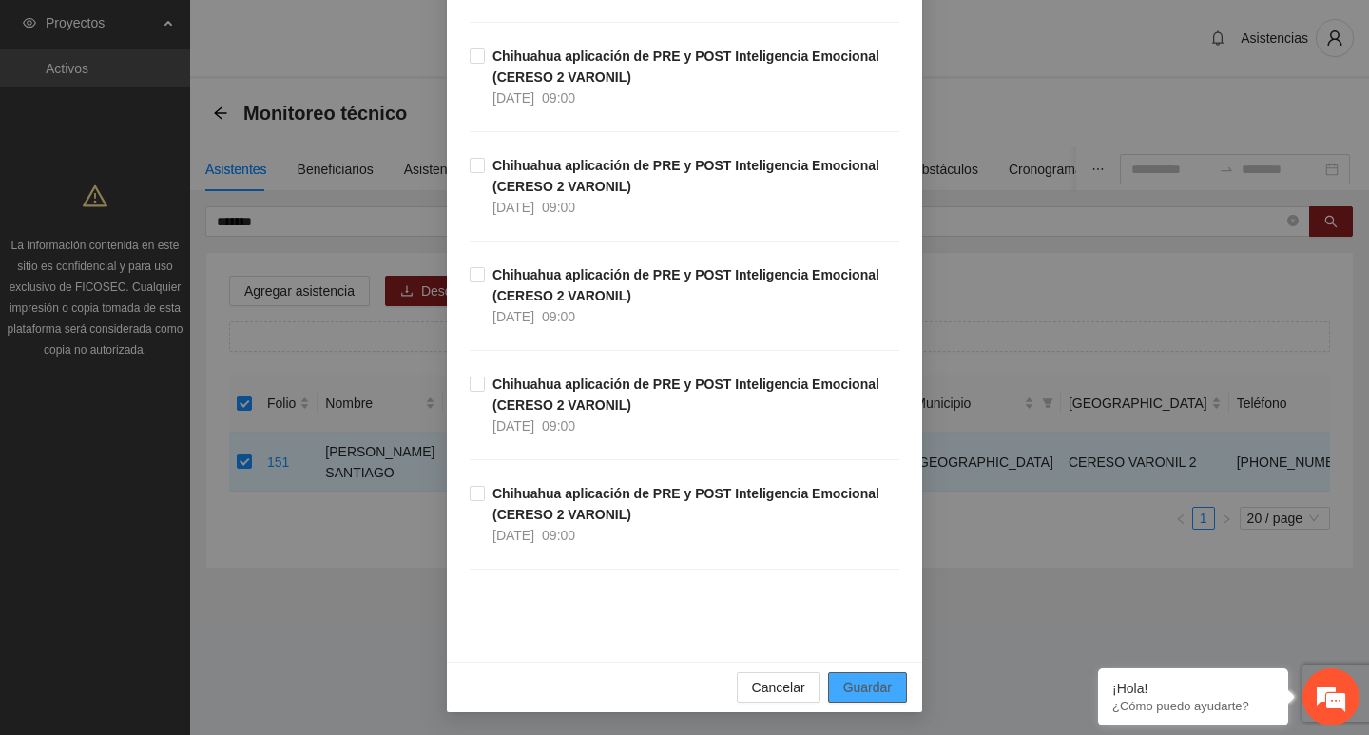
type input "**********"
click at [877, 697] on span "Guardar" at bounding box center [867, 687] width 48 height 21
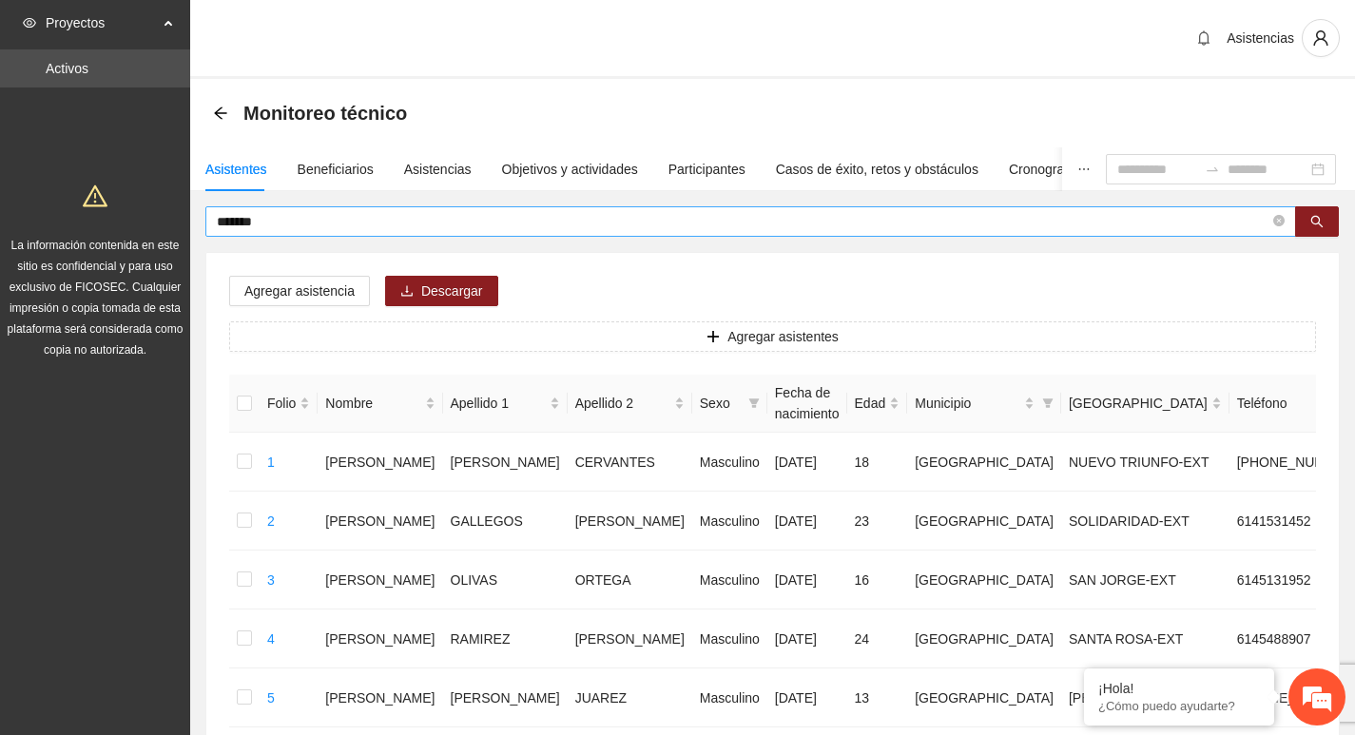
click at [1280, 233] on span "*******" at bounding box center [750, 221] width 1091 height 30
click at [1280, 219] on icon "close-circle" at bounding box center [1278, 220] width 11 height 11
type input "******"
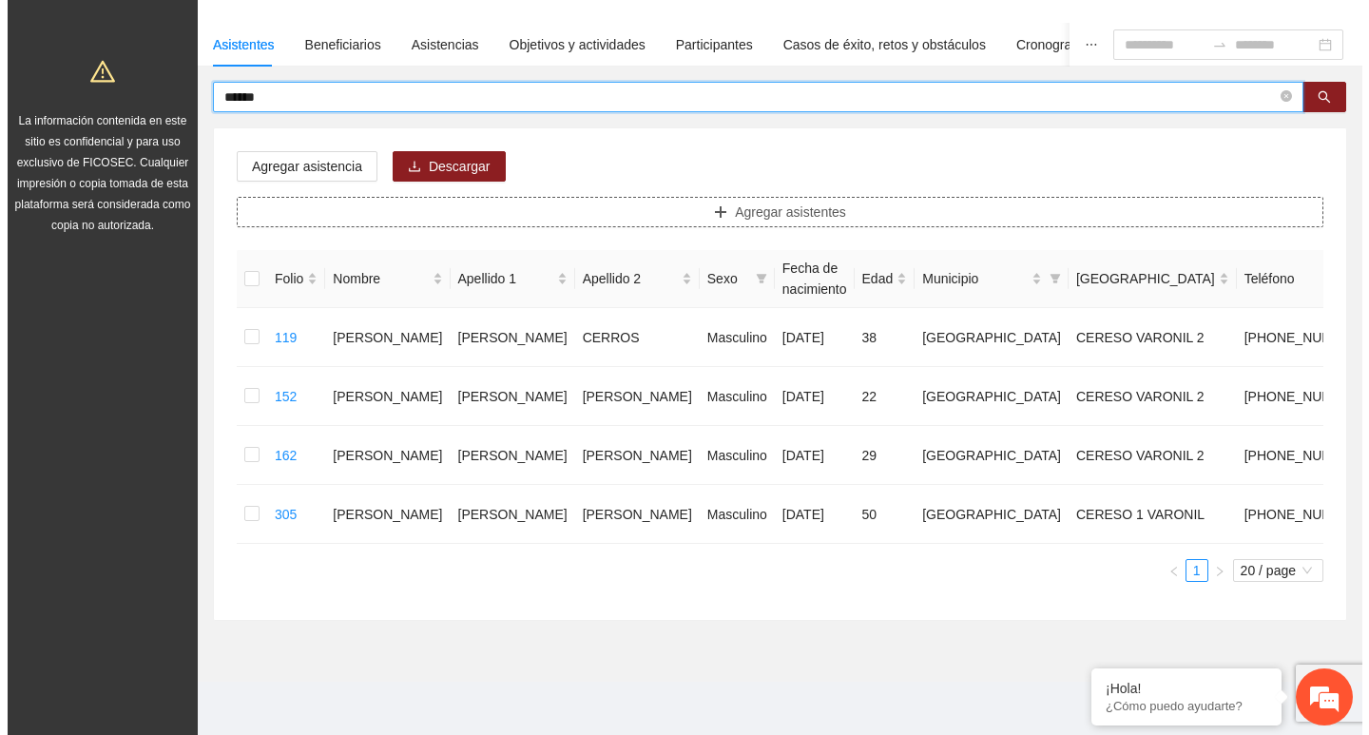
scroll to position [190, 0]
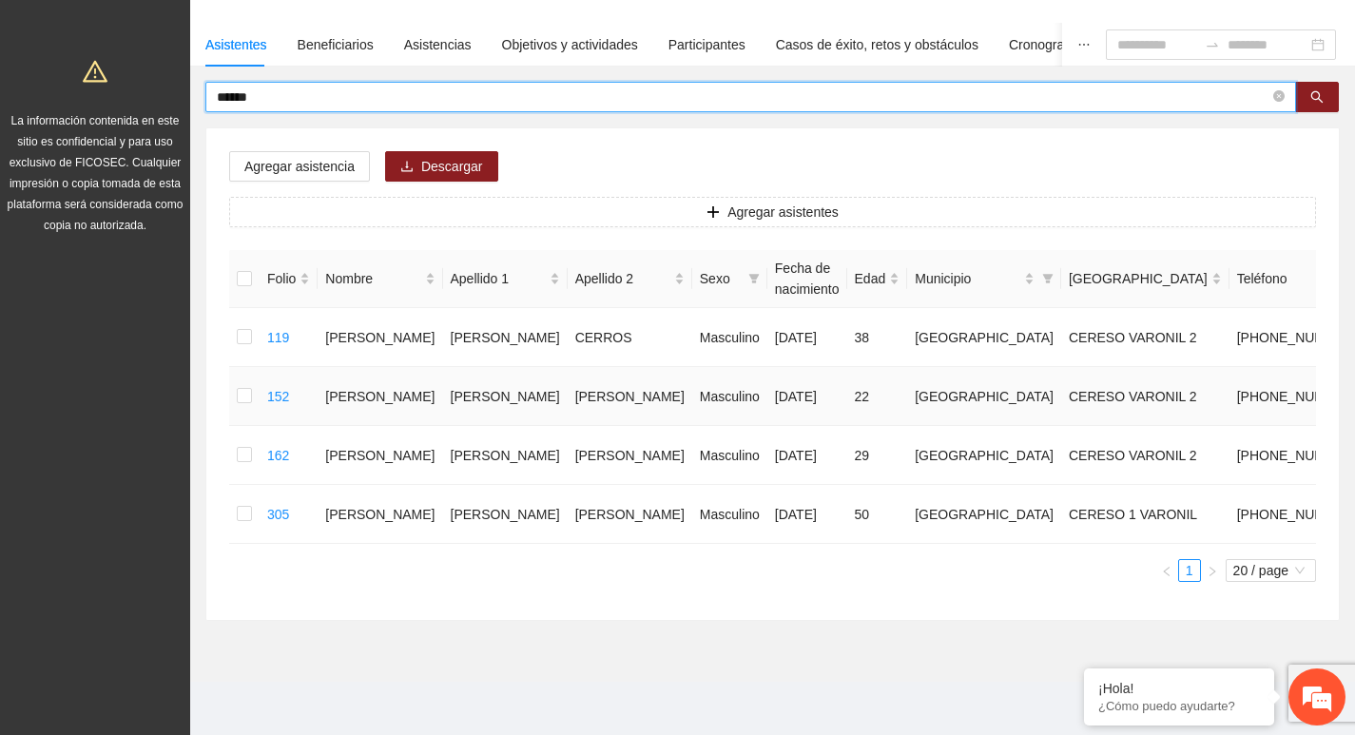
click at [257, 367] on td at bounding box center [244, 396] width 30 height 59
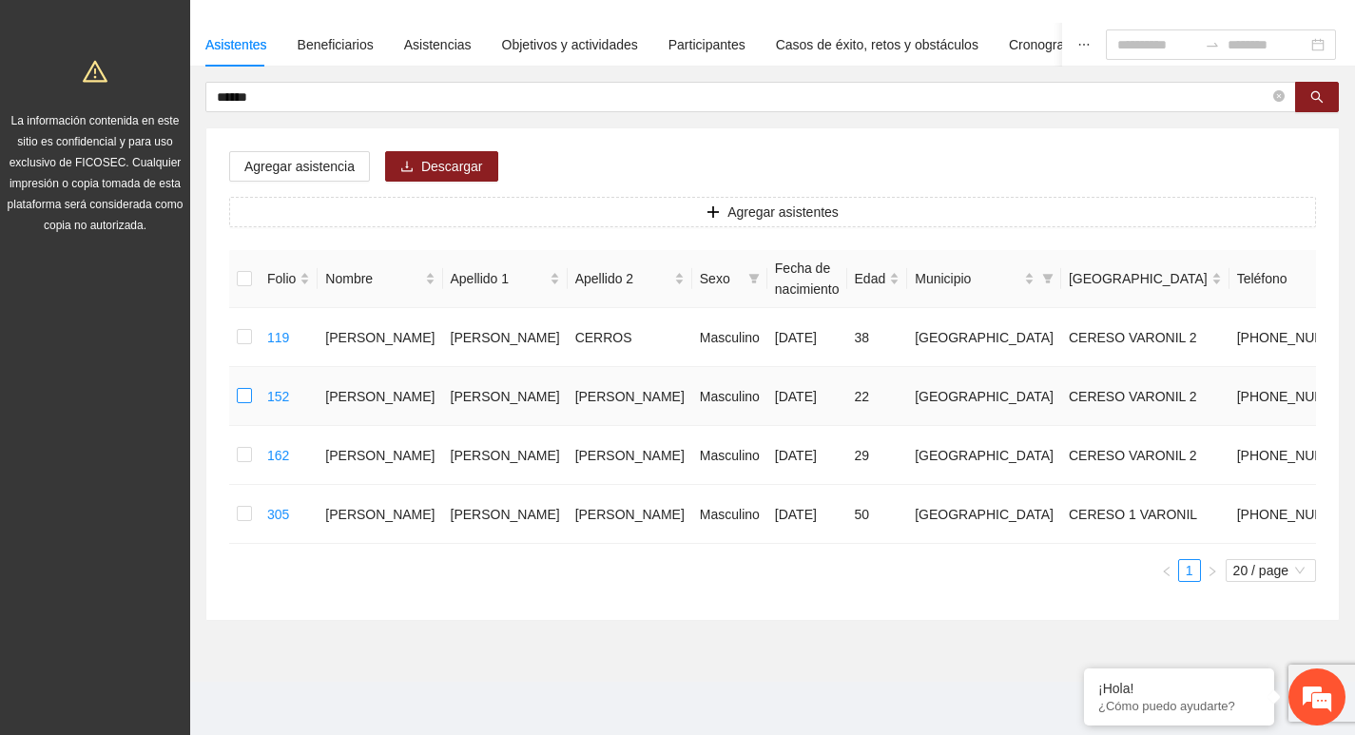
click at [242, 386] on label at bounding box center [244, 396] width 15 height 21
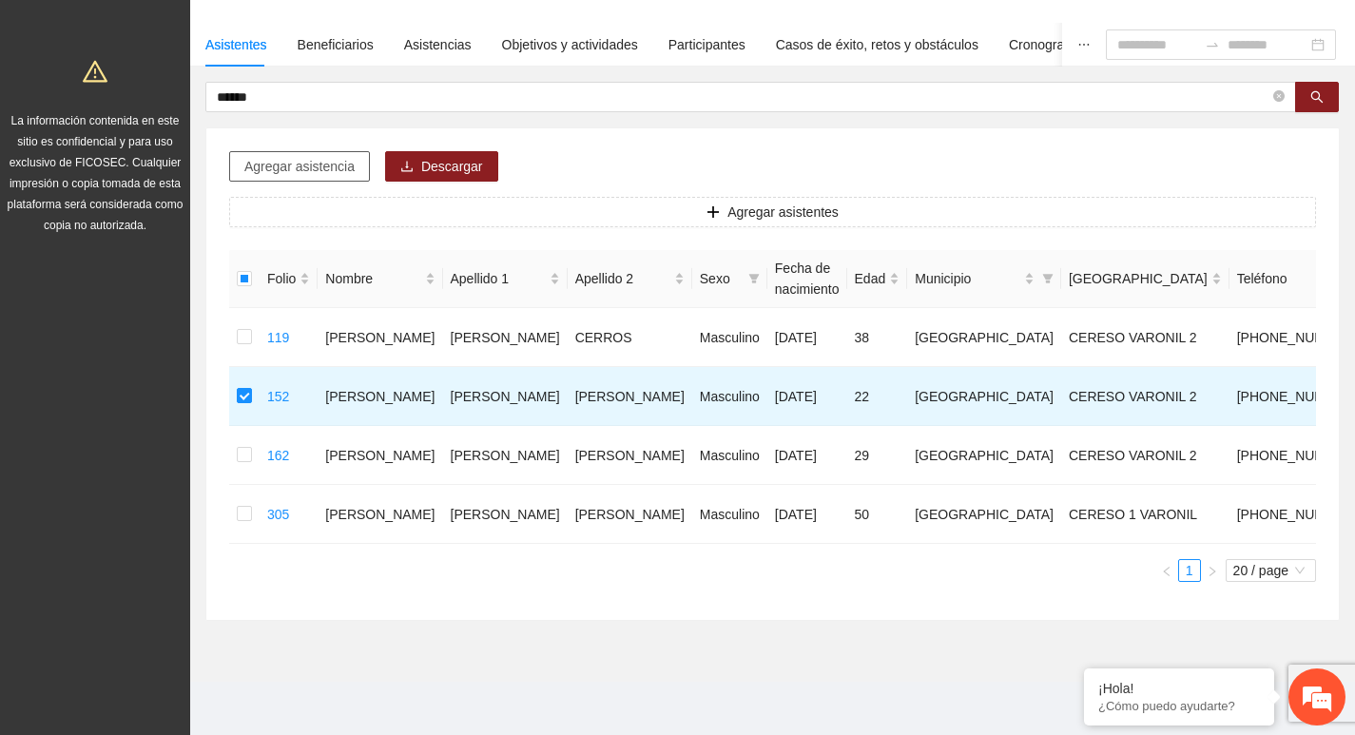
click at [285, 151] on button "Agregar asistencia" at bounding box center [299, 166] width 141 height 30
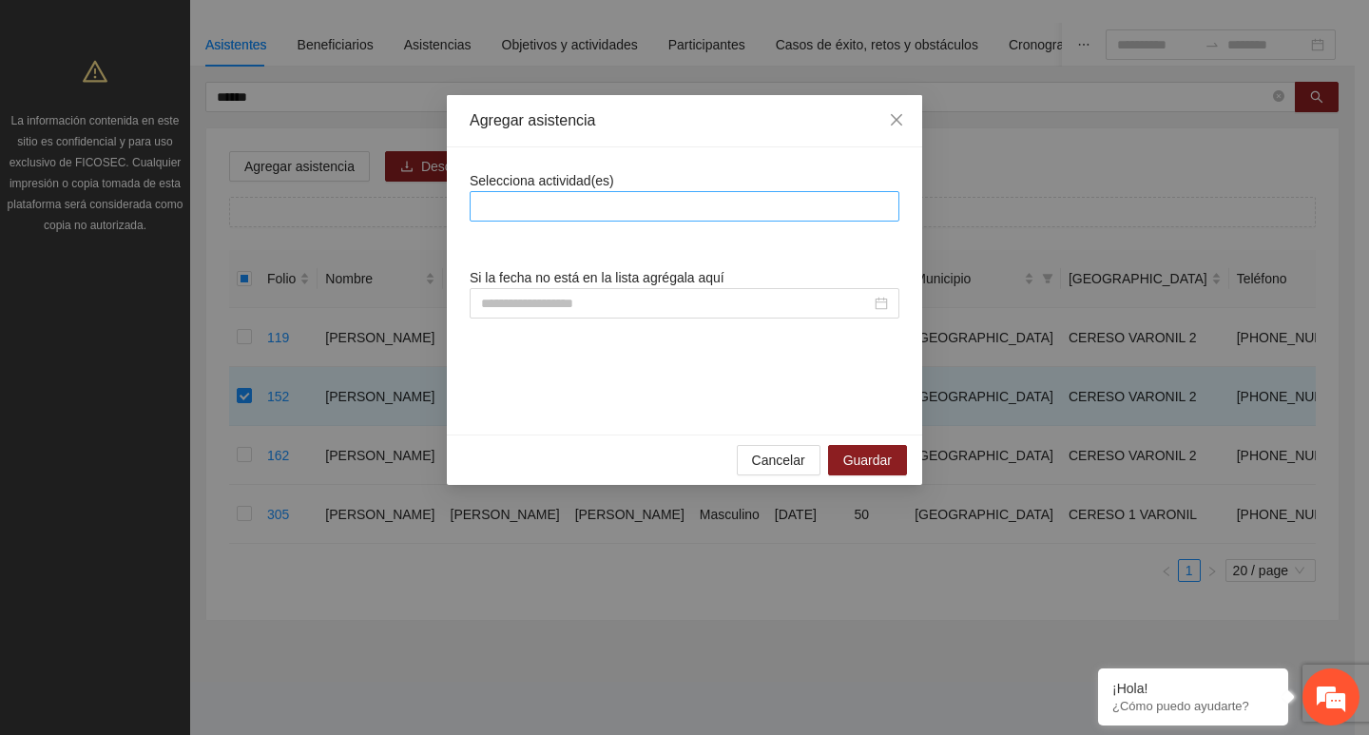
click at [596, 192] on div at bounding box center [685, 206] width 430 height 30
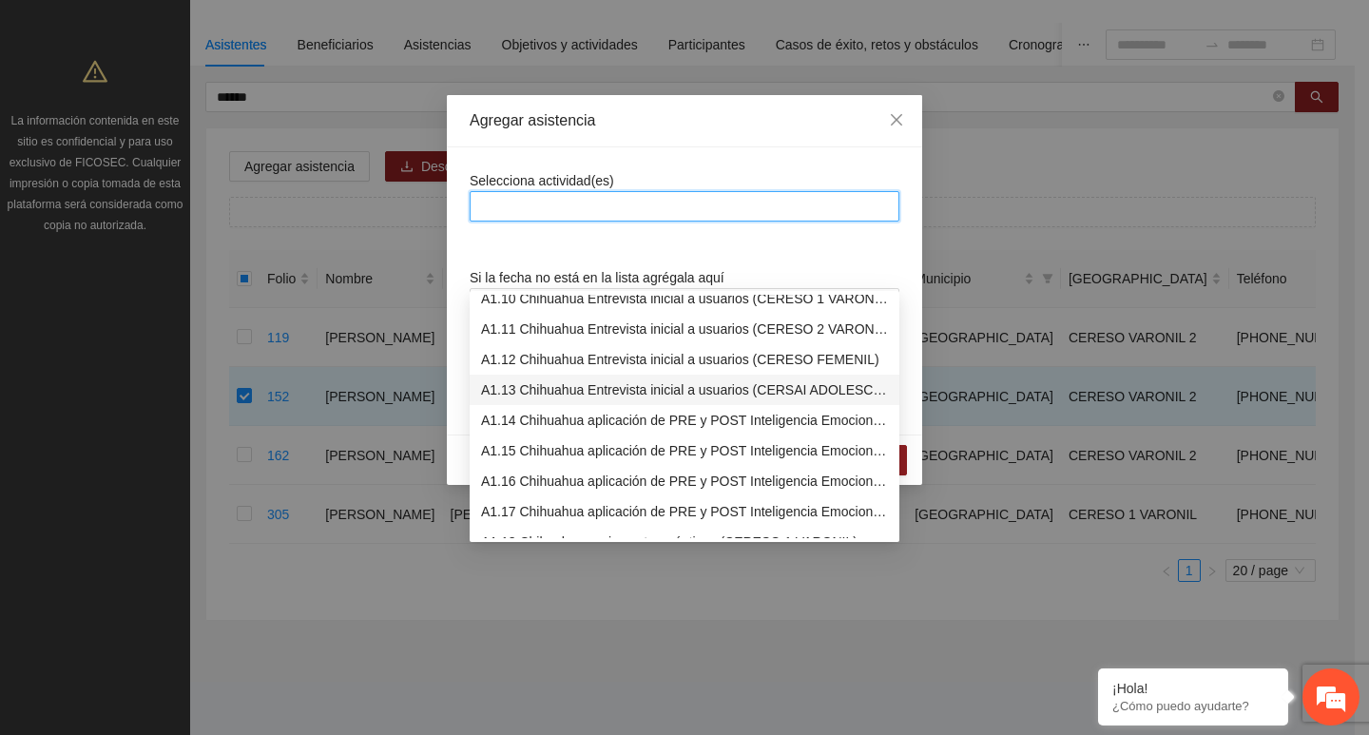
scroll to position [380, 0]
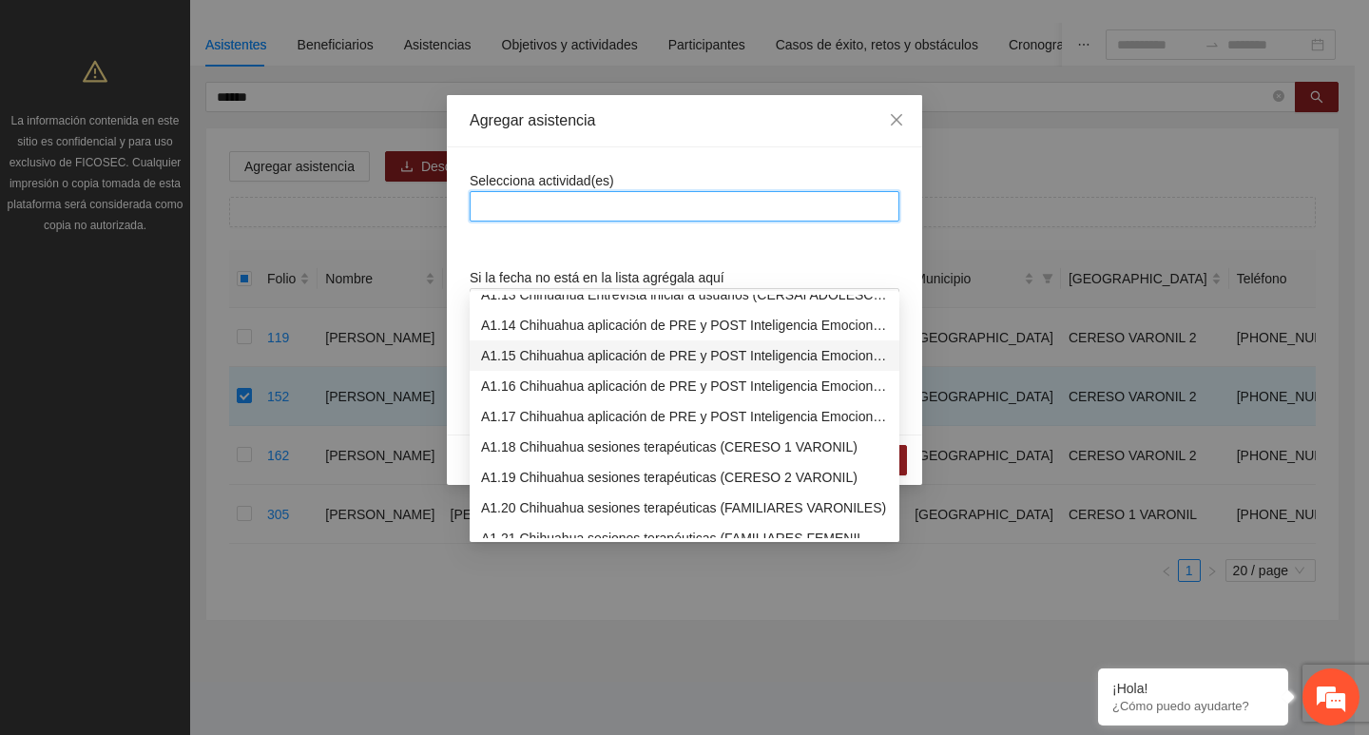
click at [543, 345] on div "A1.15 Chihuahua aplicación de PRE y POST Inteligencia Emocional (CERESO 2 VARON…" at bounding box center [684, 355] width 407 height 21
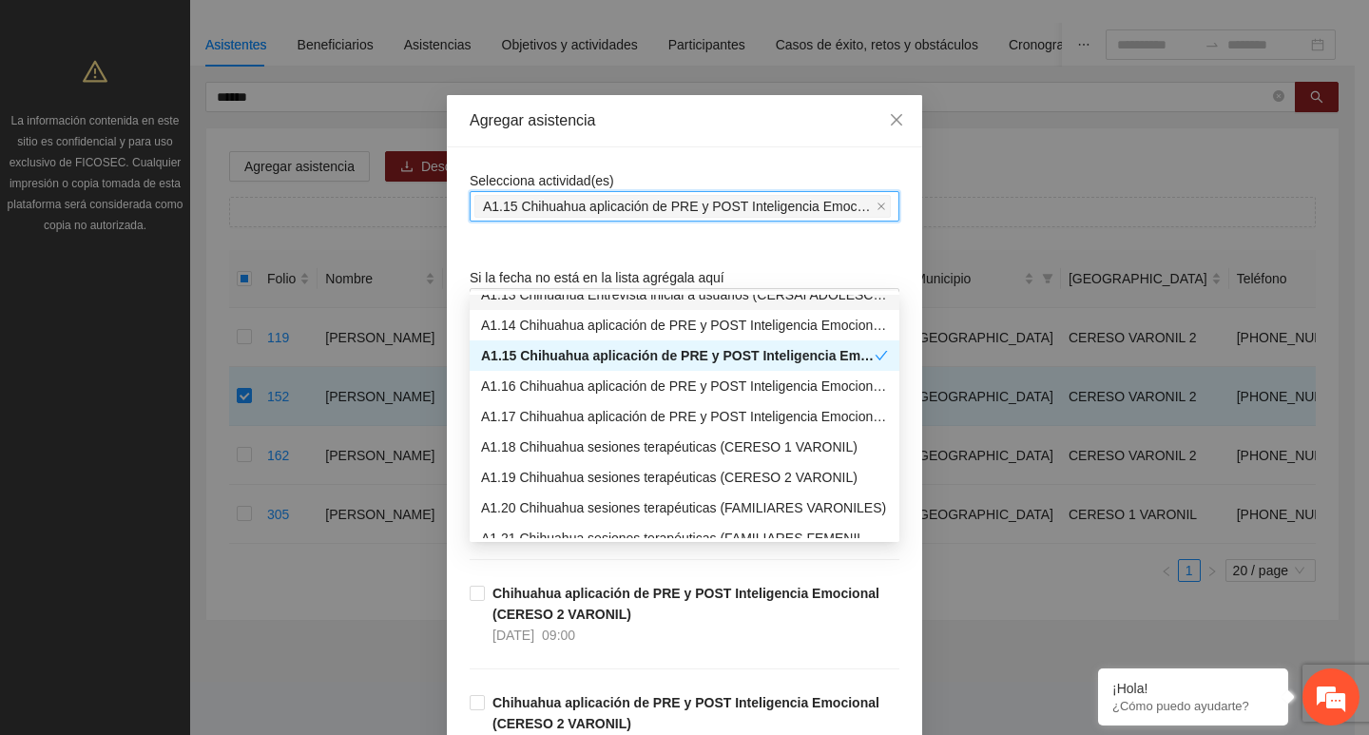
click at [571, 165] on div "Selecciona actividad(es) A1.15 Chihuahua aplicación de PRE y POST Inteligencia …" at bounding box center [684, 618] width 475 height 942
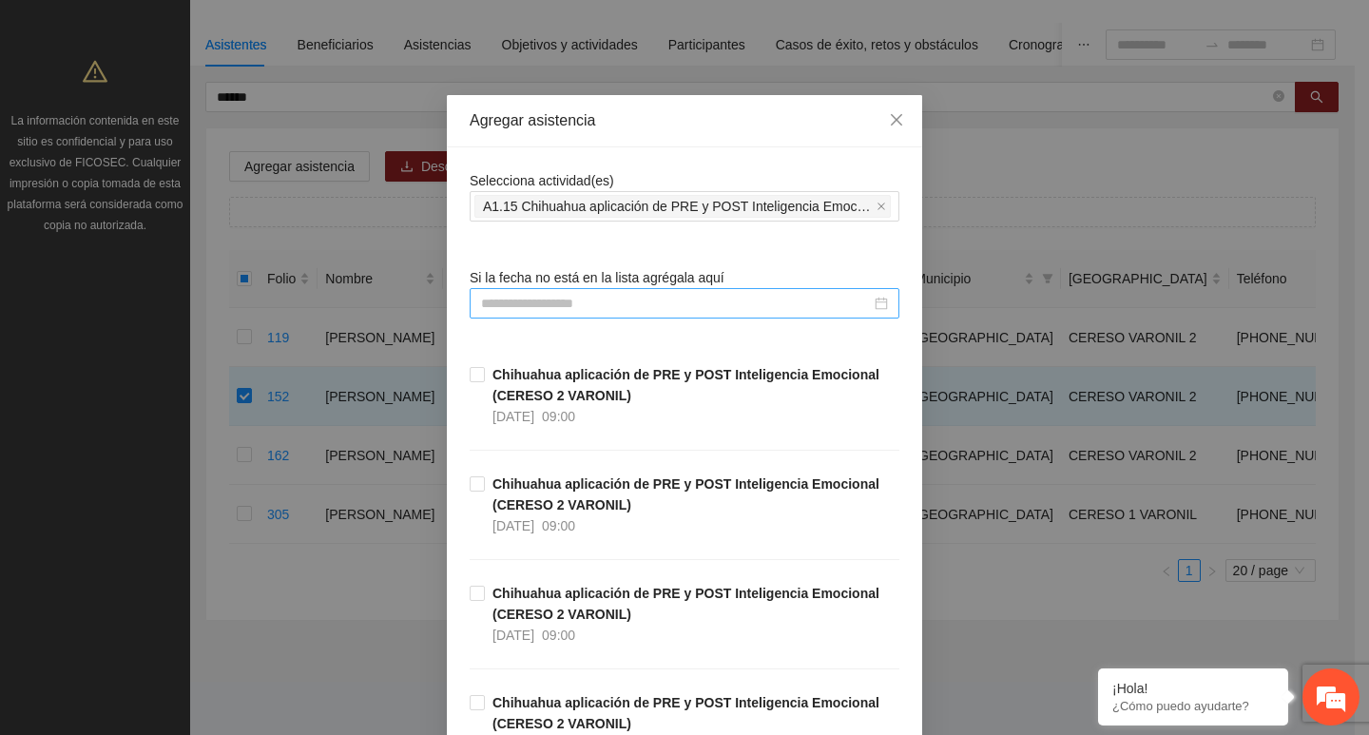
click at [565, 299] on input at bounding box center [676, 303] width 390 height 21
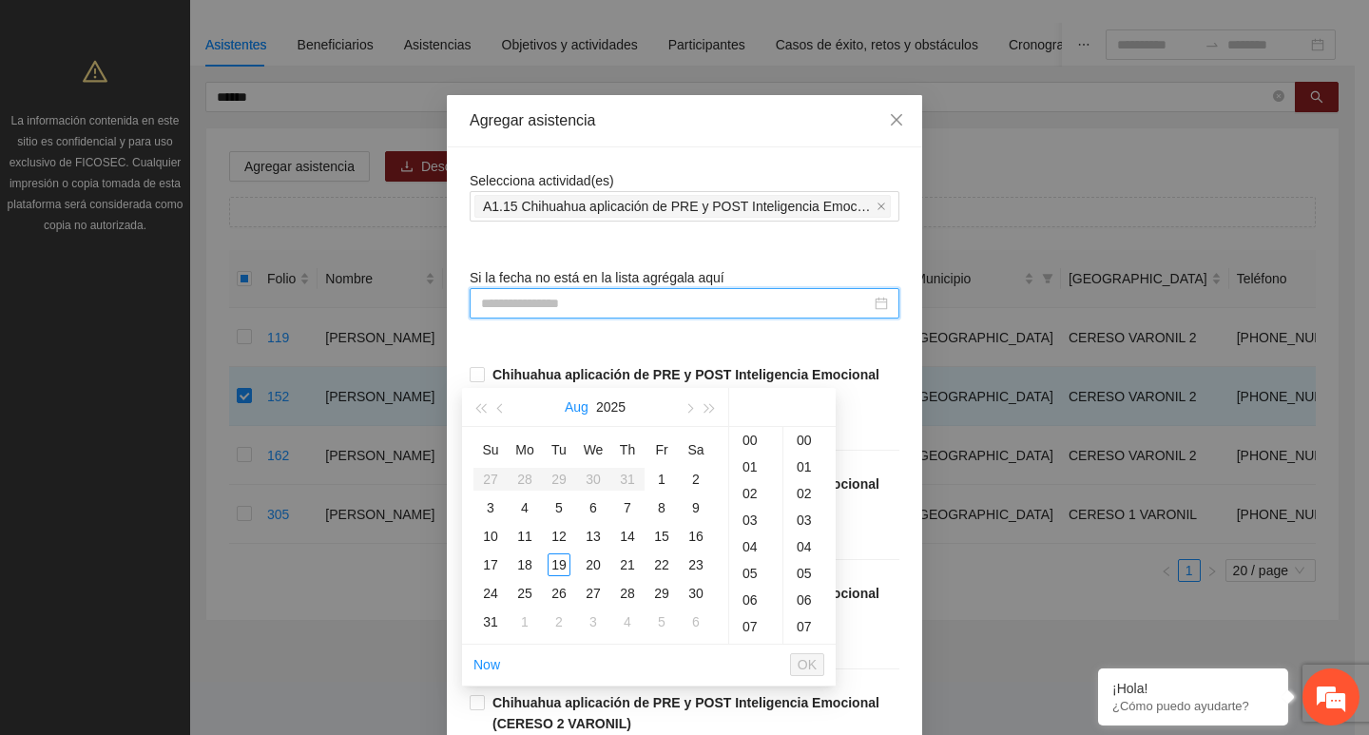
type input "**********"
click at [592, 222] on div "Selecciona actividad(es) A1.15 Chihuahua aplicación de PRE y POST Inteligencia …" at bounding box center [685, 618] width 430 height 897
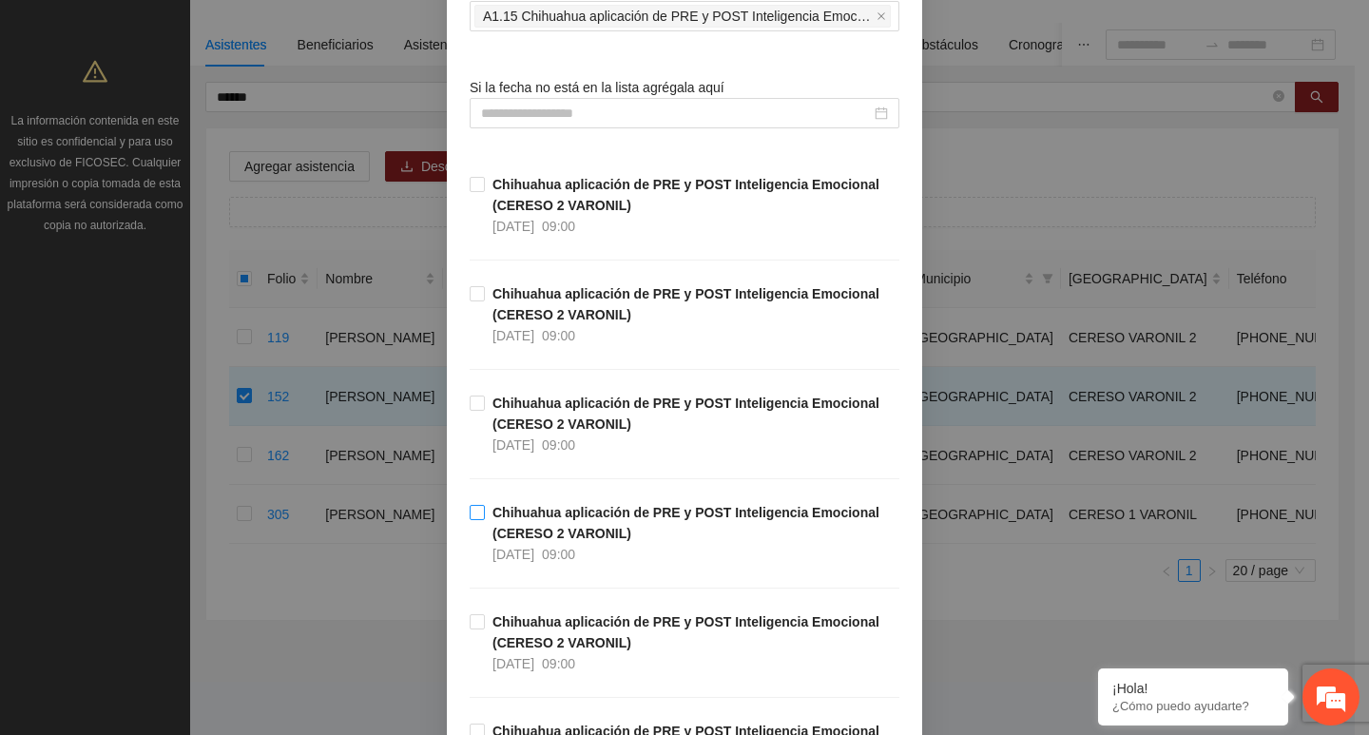
click at [485, 513] on span "Chihuahua aplicación de PRE y POST Inteligencia Emocional (CERESO 2 VARONIL) 07…" at bounding box center [692, 533] width 415 height 63
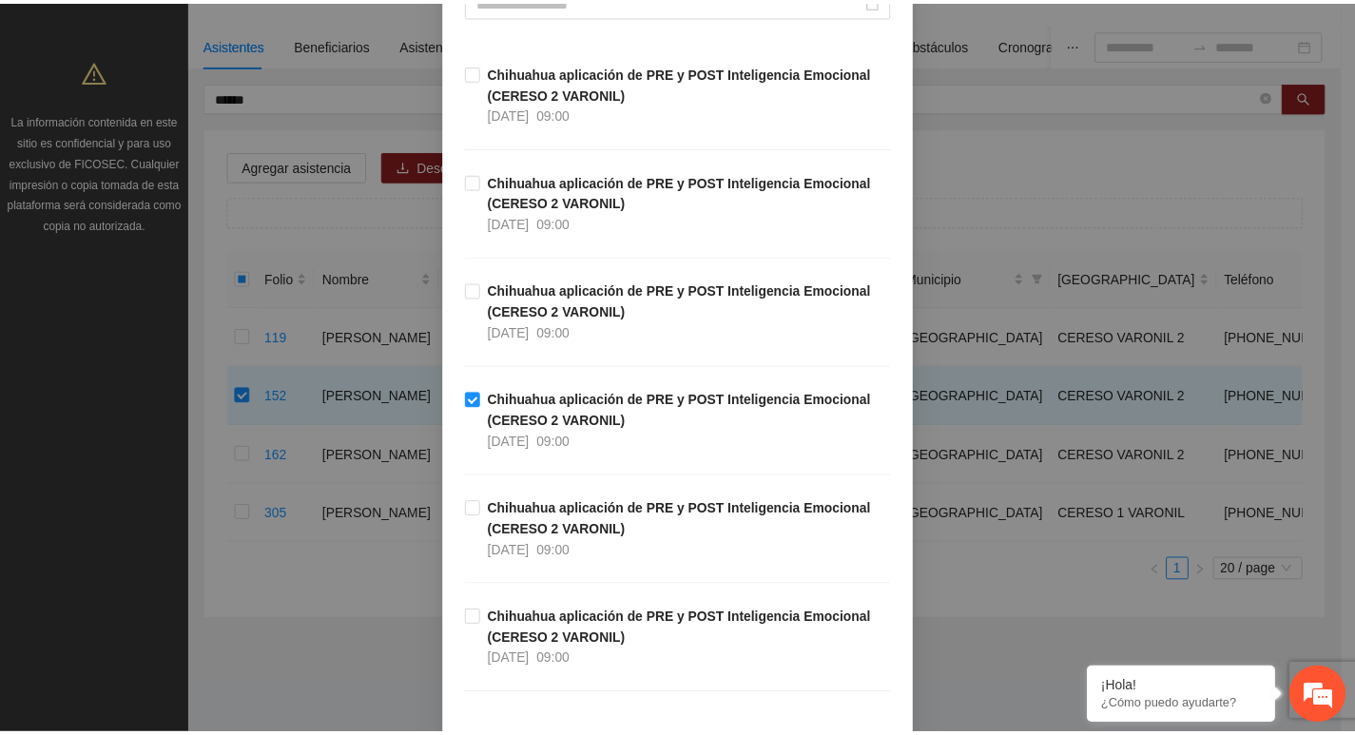
scroll to position [428, 0]
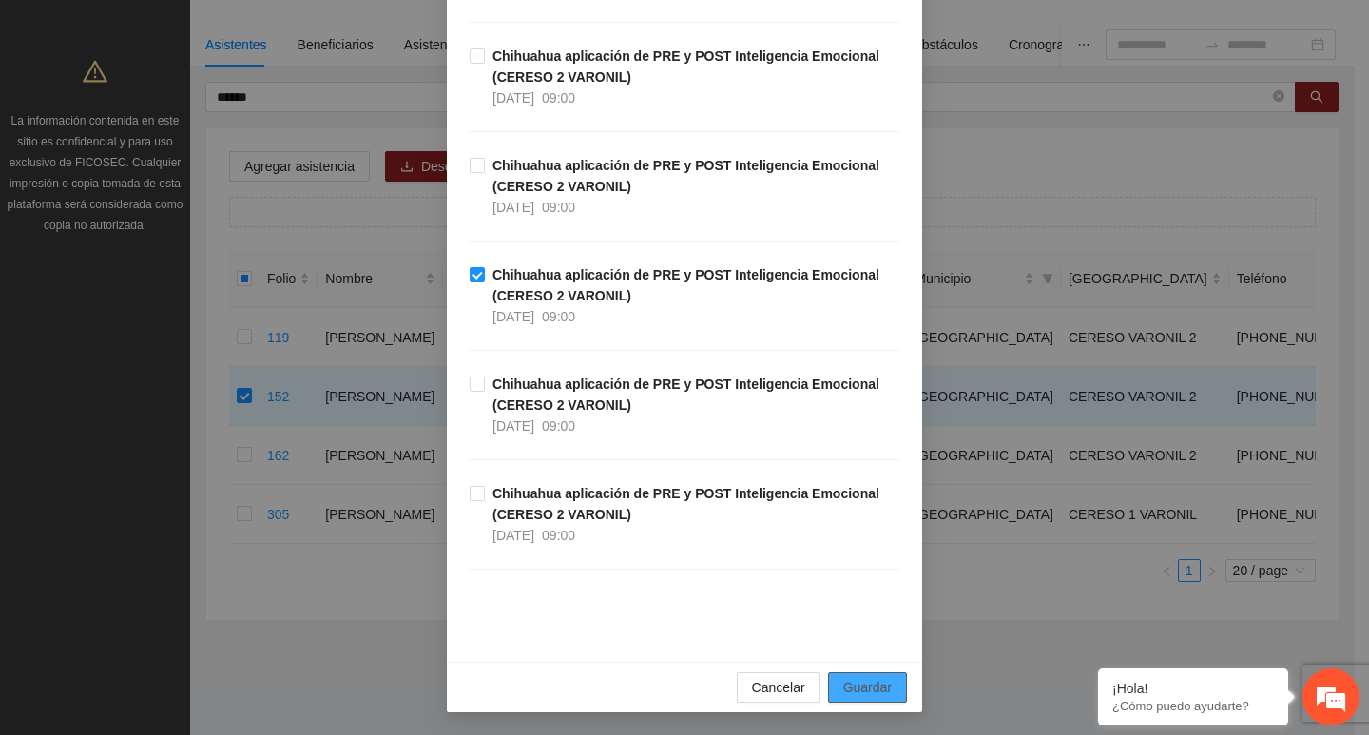
click at [867, 677] on span "Guardar" at bounding box center [867, 687] width 48 height 21
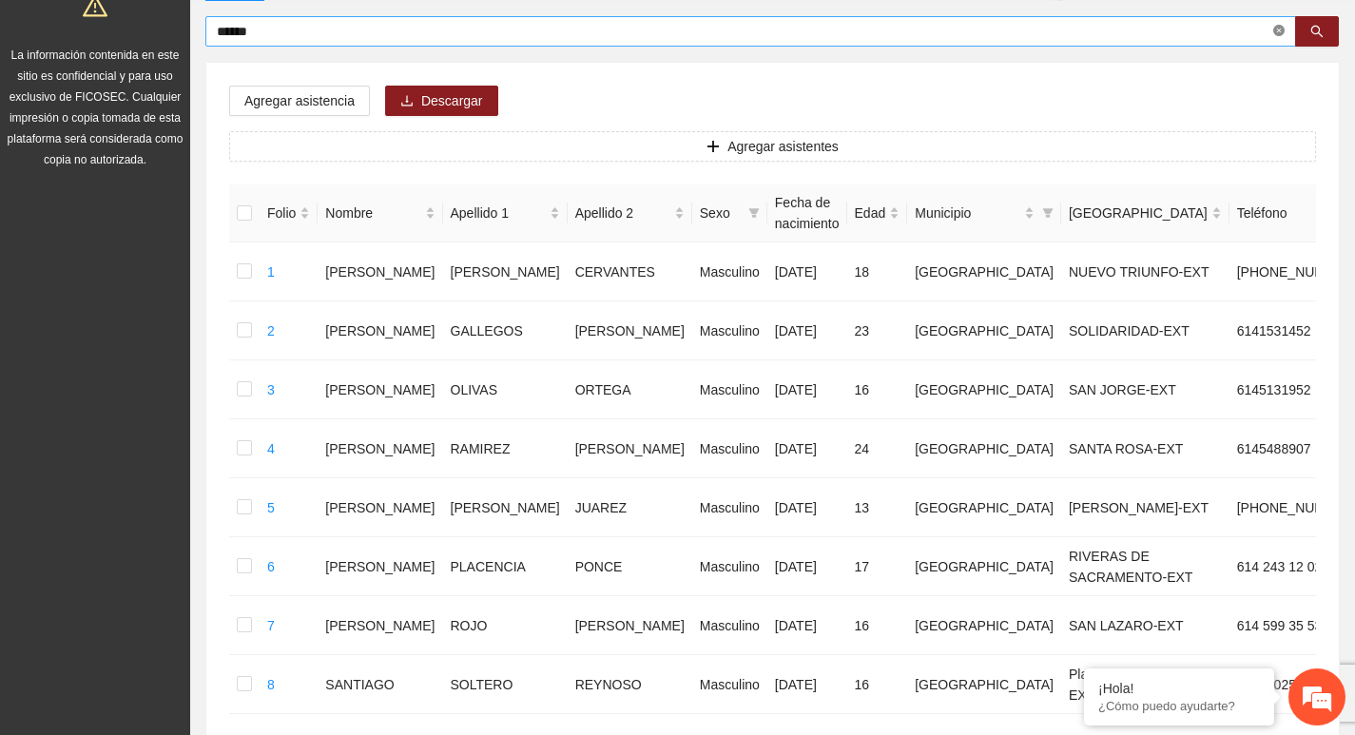
click at [1281, 39] on span at bounding box center [1278, 32] width 11 height 18
type input "**********"
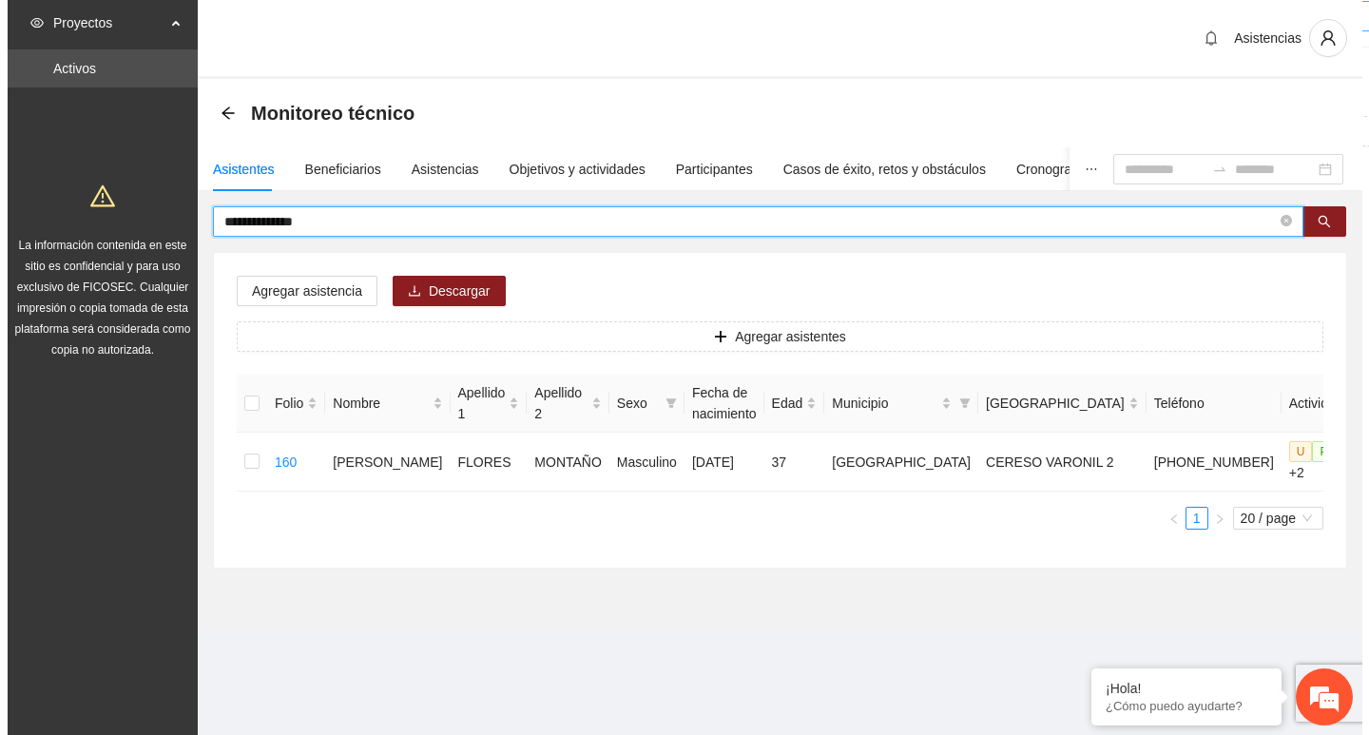
scroll to position [0, 0]
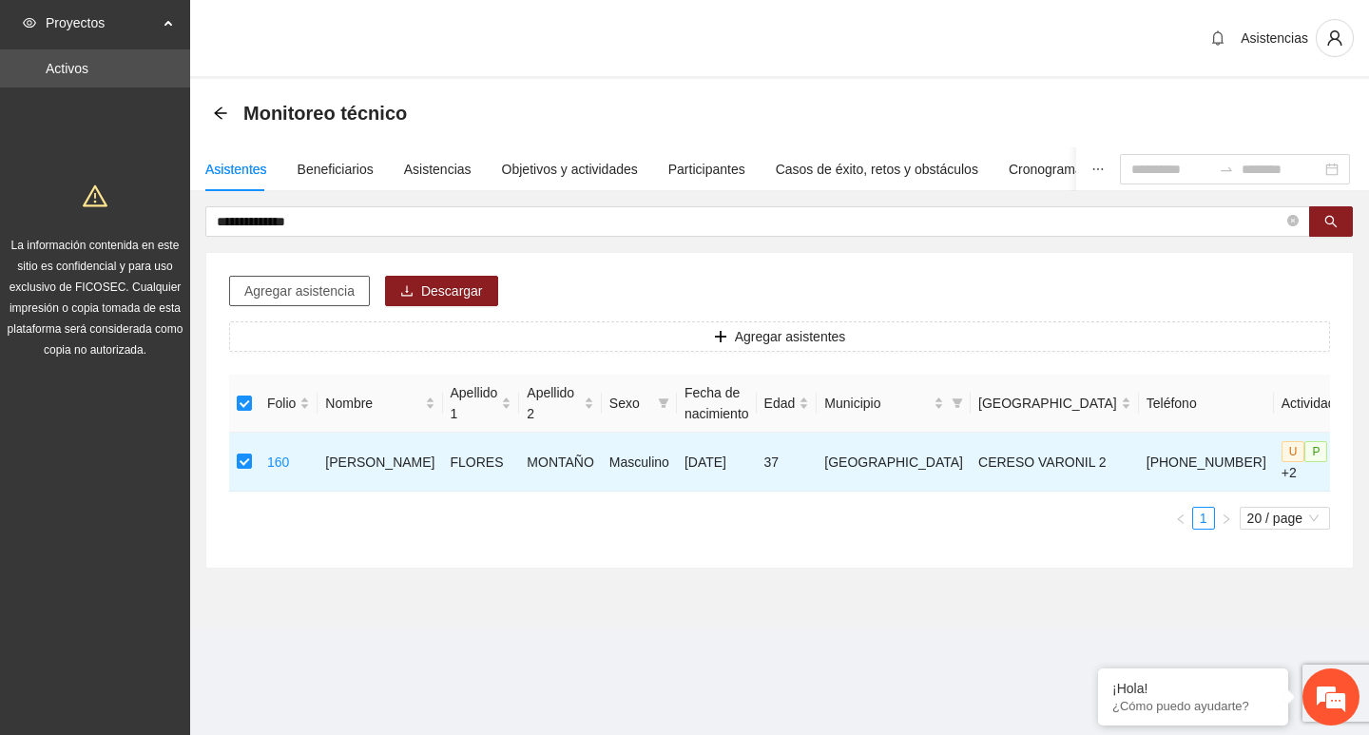
click at [287, 289] on span "Agregar asistencia" at bounding box center [299, 291] width 110 height 21
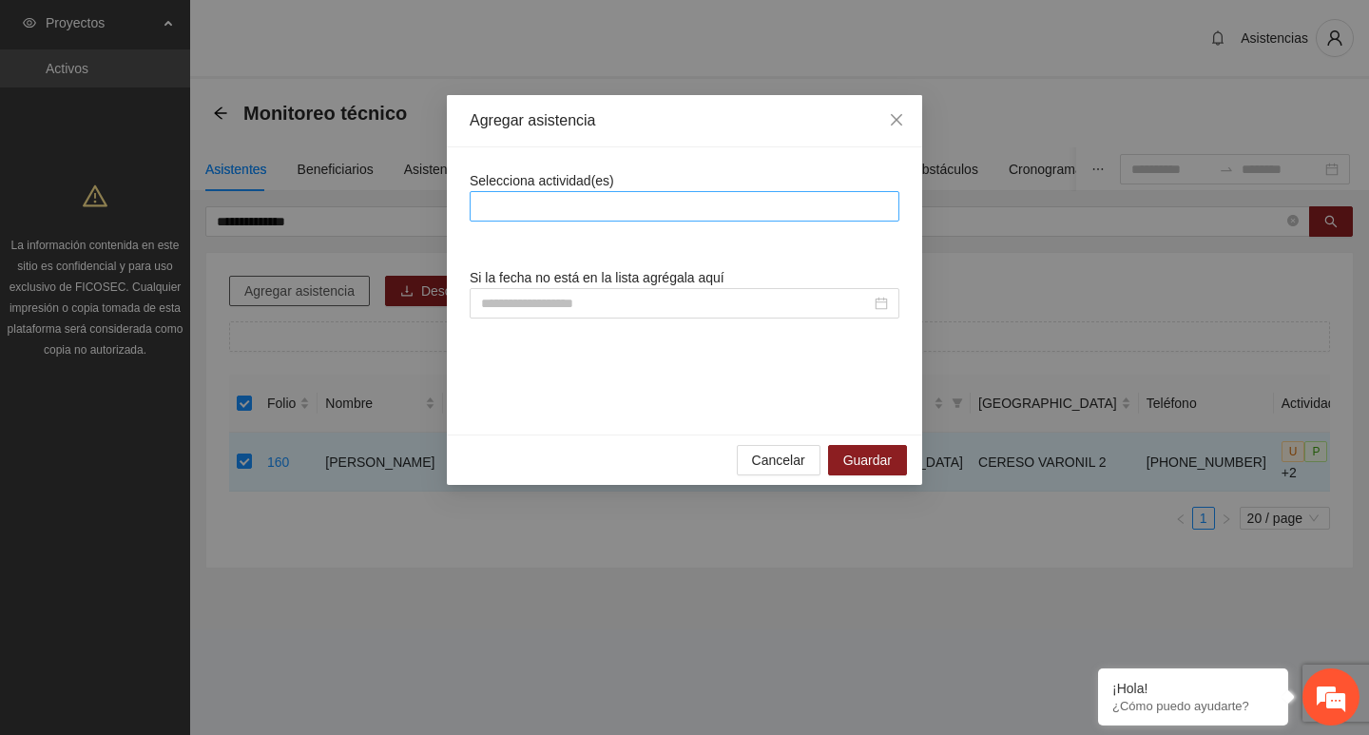
drag, startPoint x: 644, startPoint y: 221, endPoint x: 640, endPoint y: 203, distance: 18.5
click at [644, 222] on div "Selecciona actividad(es) Si la fecha no está en la lista agrégala aquí" at bounding box center [685, 291] width 430 height 242
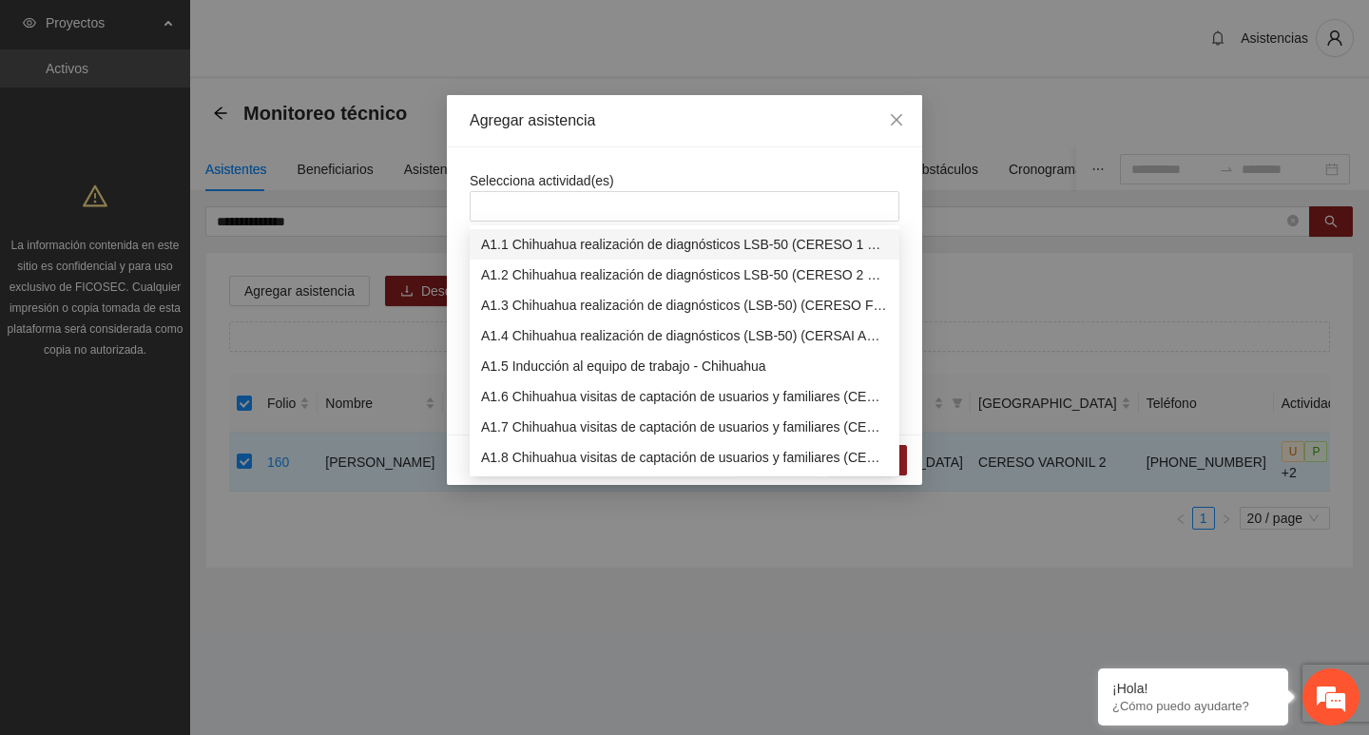
scroll to position [380, 0]
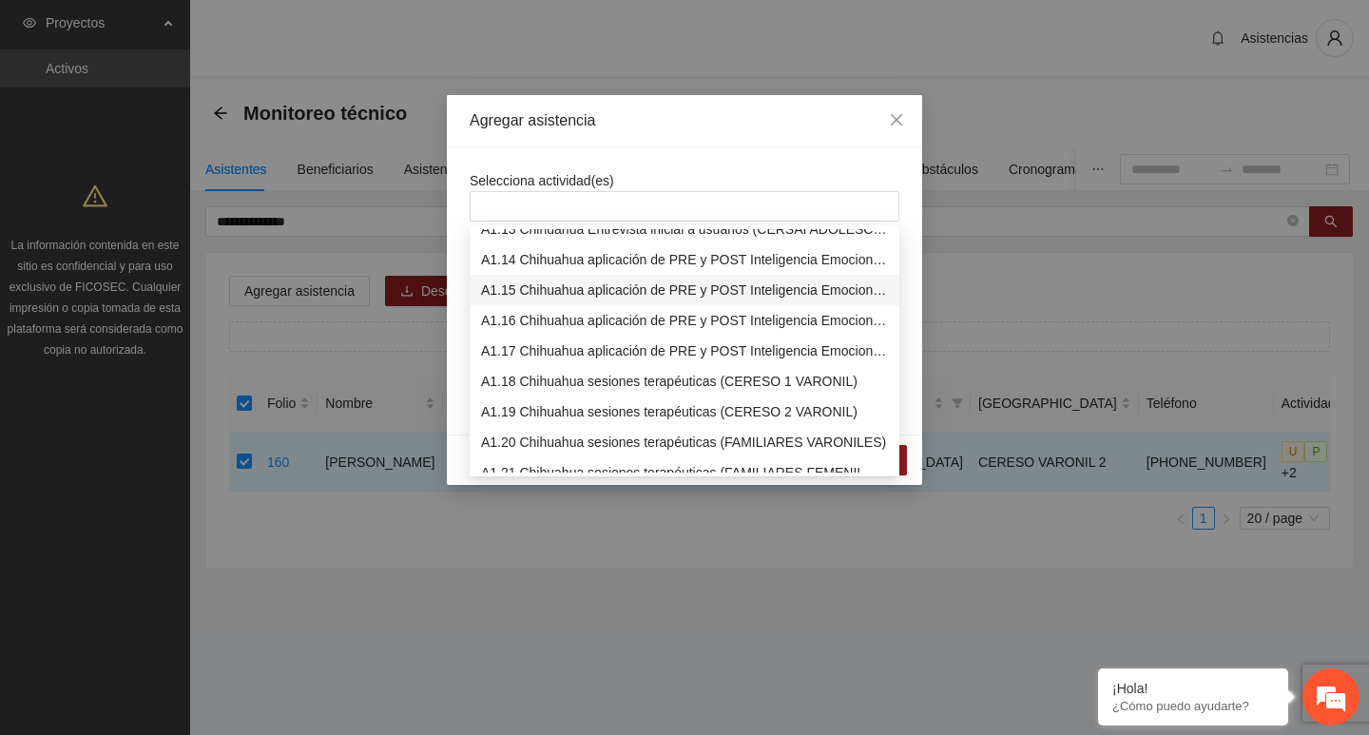
click at [529, 280] on div "A1.15 Chihuahua aplicación de PRE y POST Inteligencia Emocional (CERESO 2 VARON…" at bounding box center [684, 290] width 407 height 21
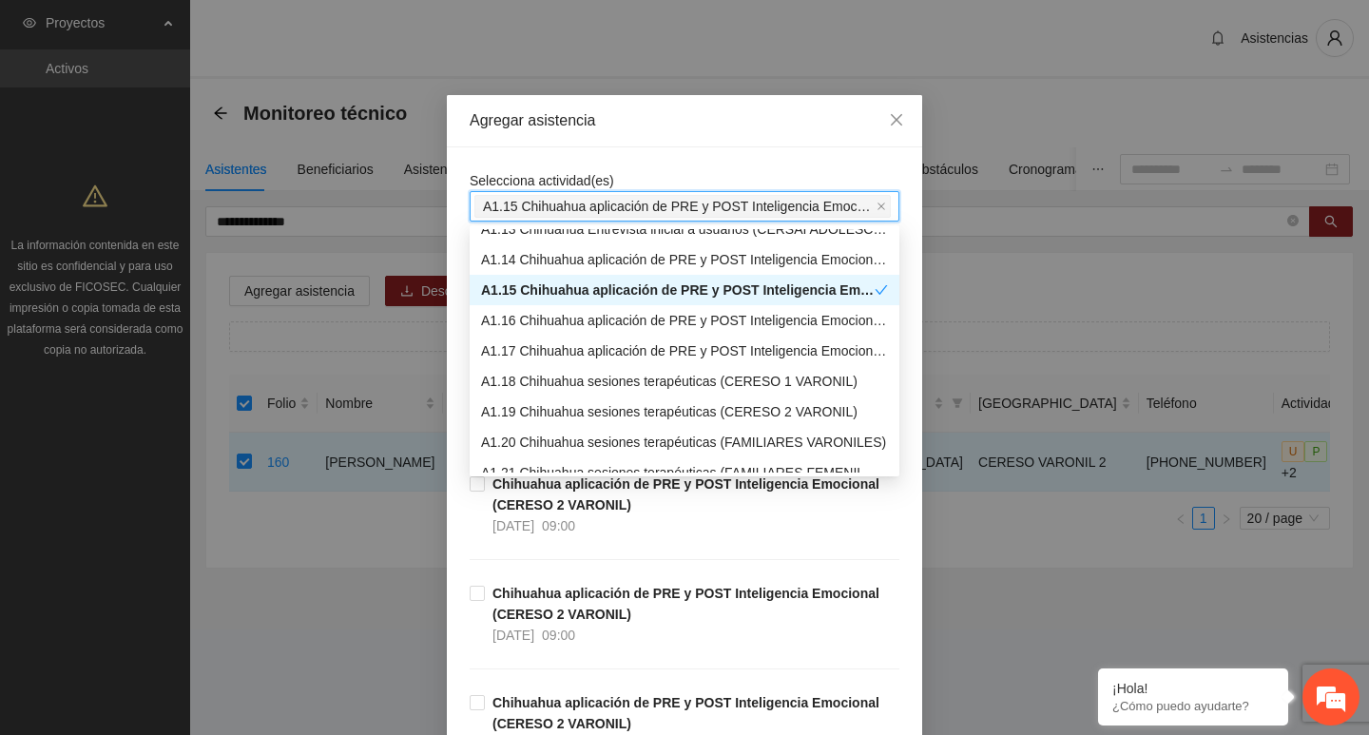
click at [545, 190] on div "Selecciona actividad(es) A1.15 Chihuahua aplicación de PRE y POST Inteligencia …" at bounding box center [685, 195] width 430 height 51
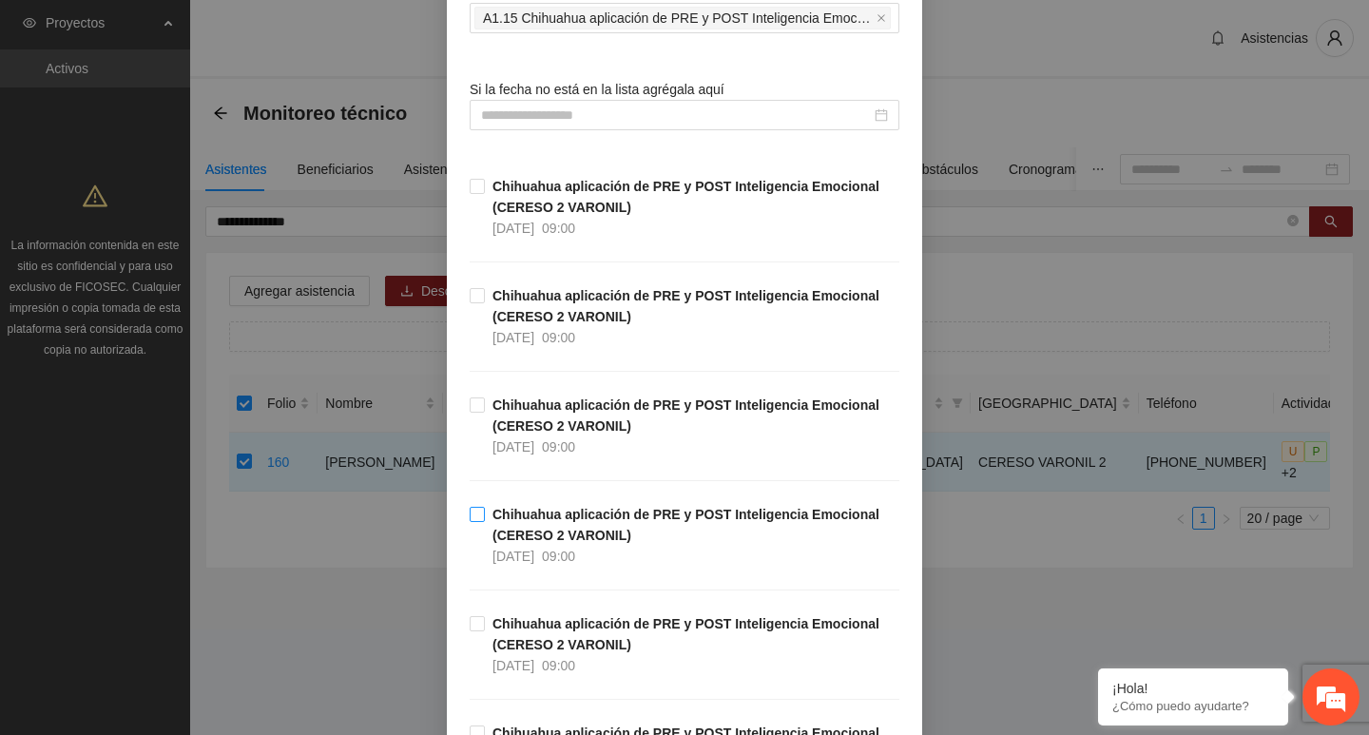
scroll to position [190, 0]
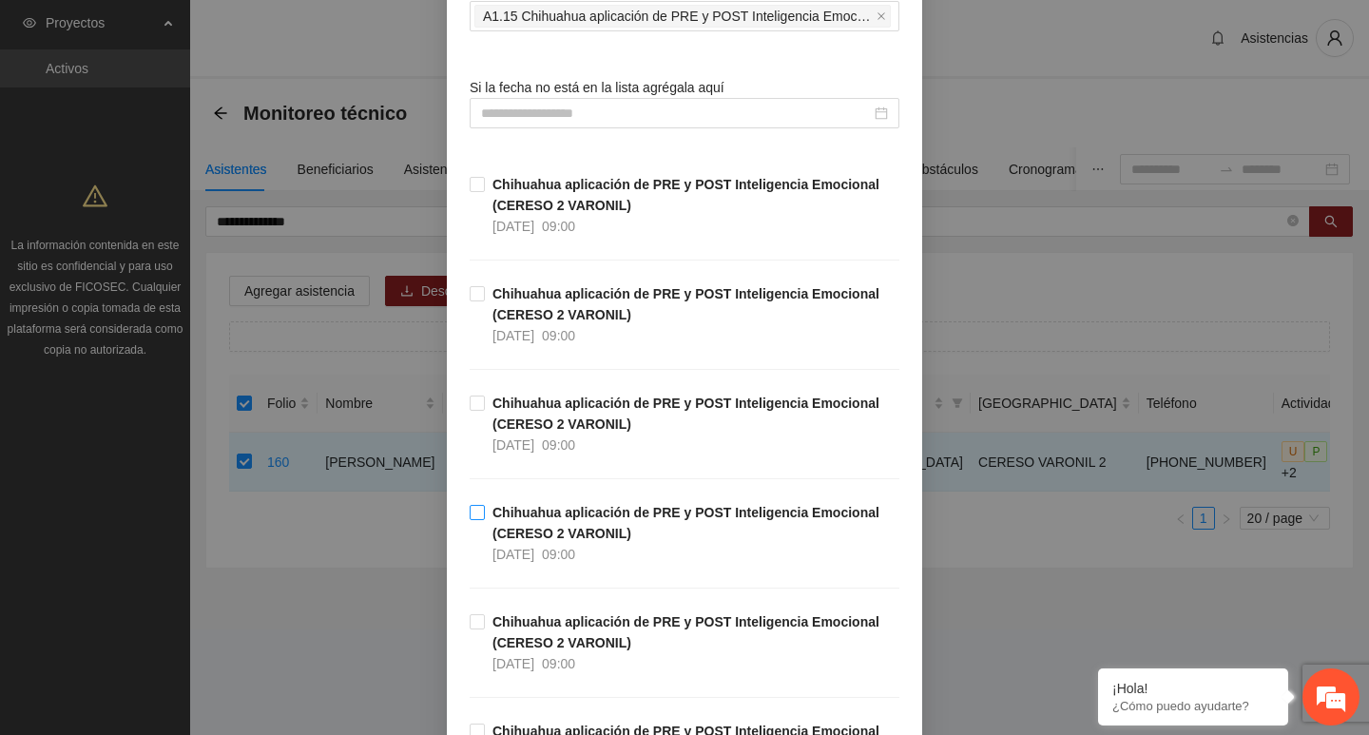
click at [493, 518] on strong "Chihuahua aplicación de PRE y POST Inteligencia Emocional (CERESO 2 VARONIL)" at bounding box center [686, 523] width 387 height 36
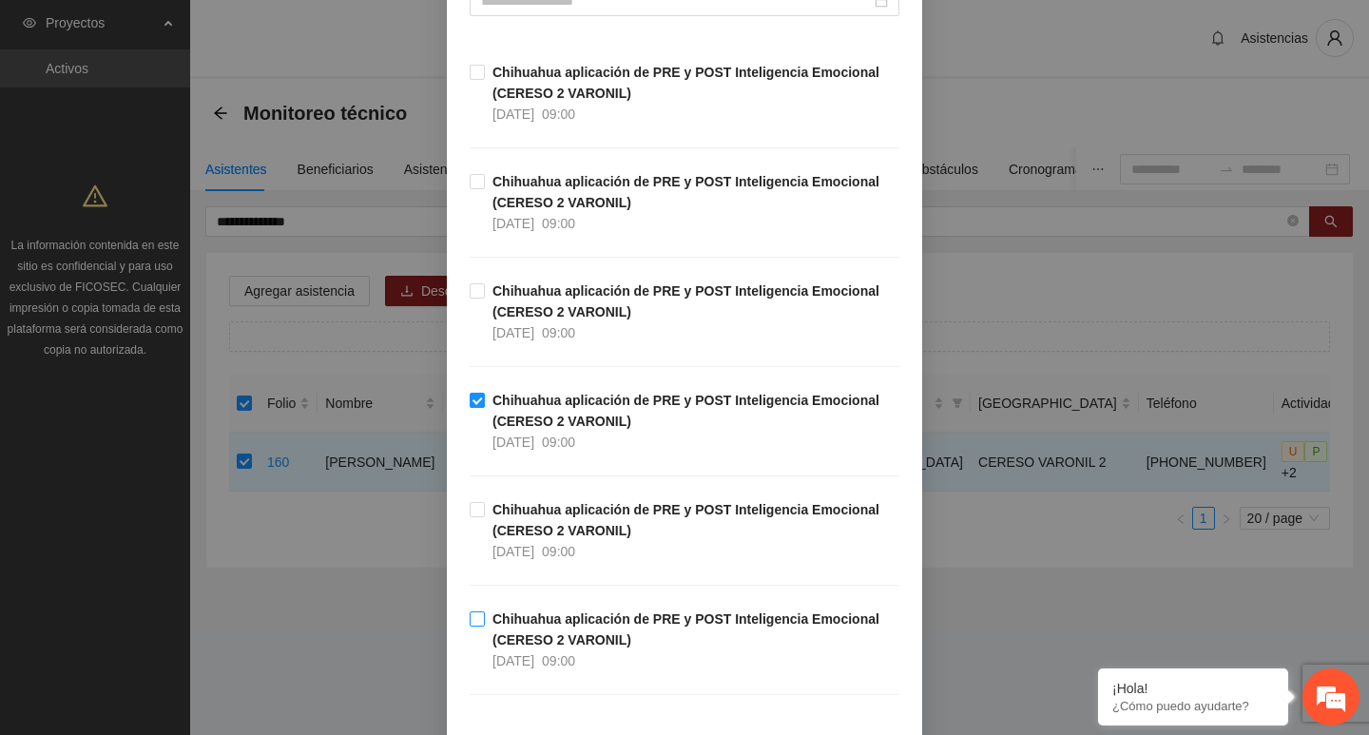
scroll to position [428, 0]
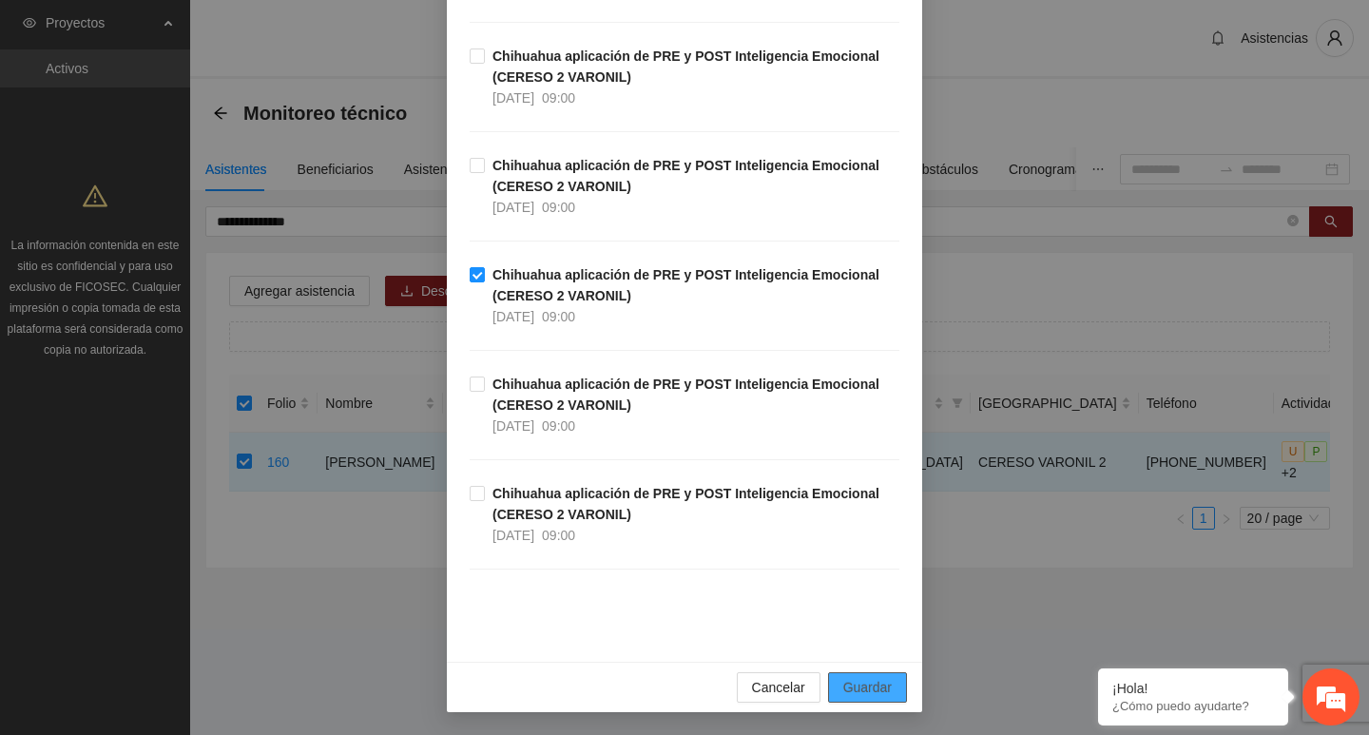
click at [856, 688] on span "Guardar" at bounding box center [867, 687] width 48 height 21
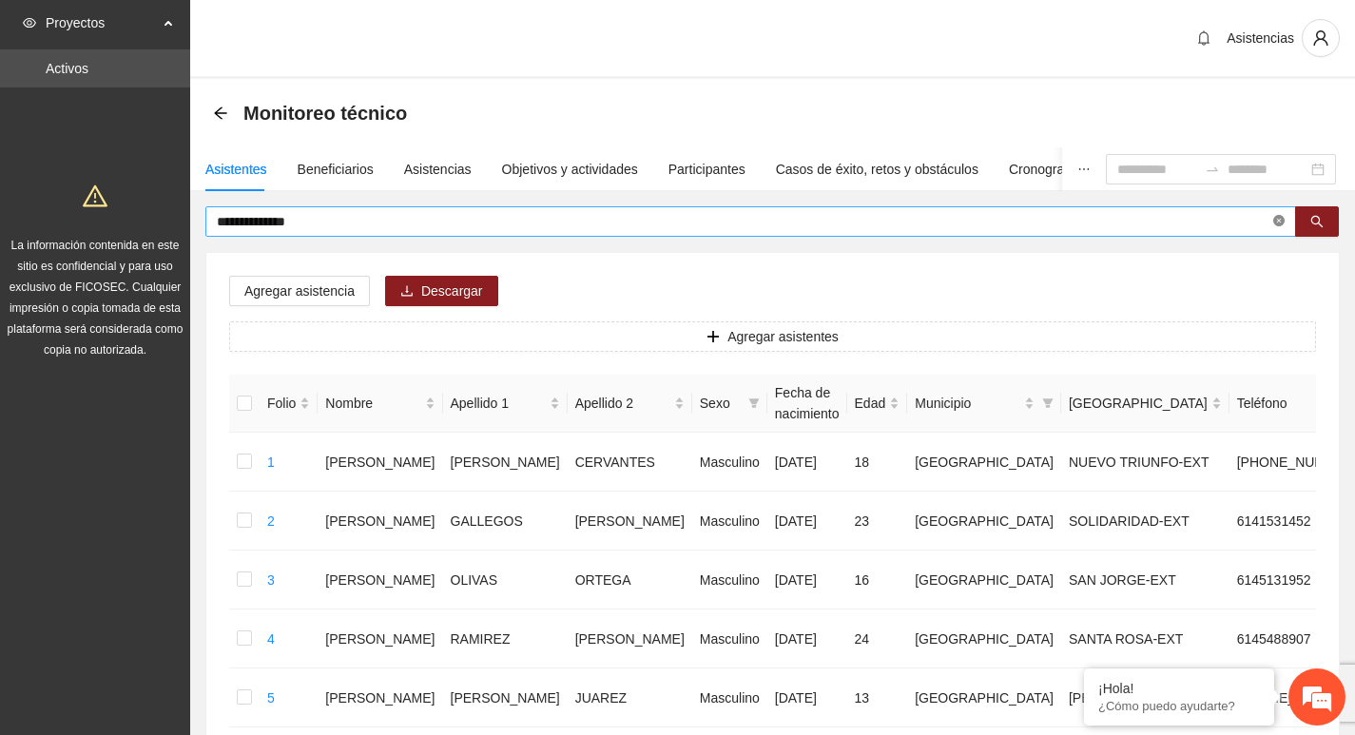
click at [1281, 218] on icon "close-circle" at bounding box center [1278, 220] width 11 height 11
type input "********"
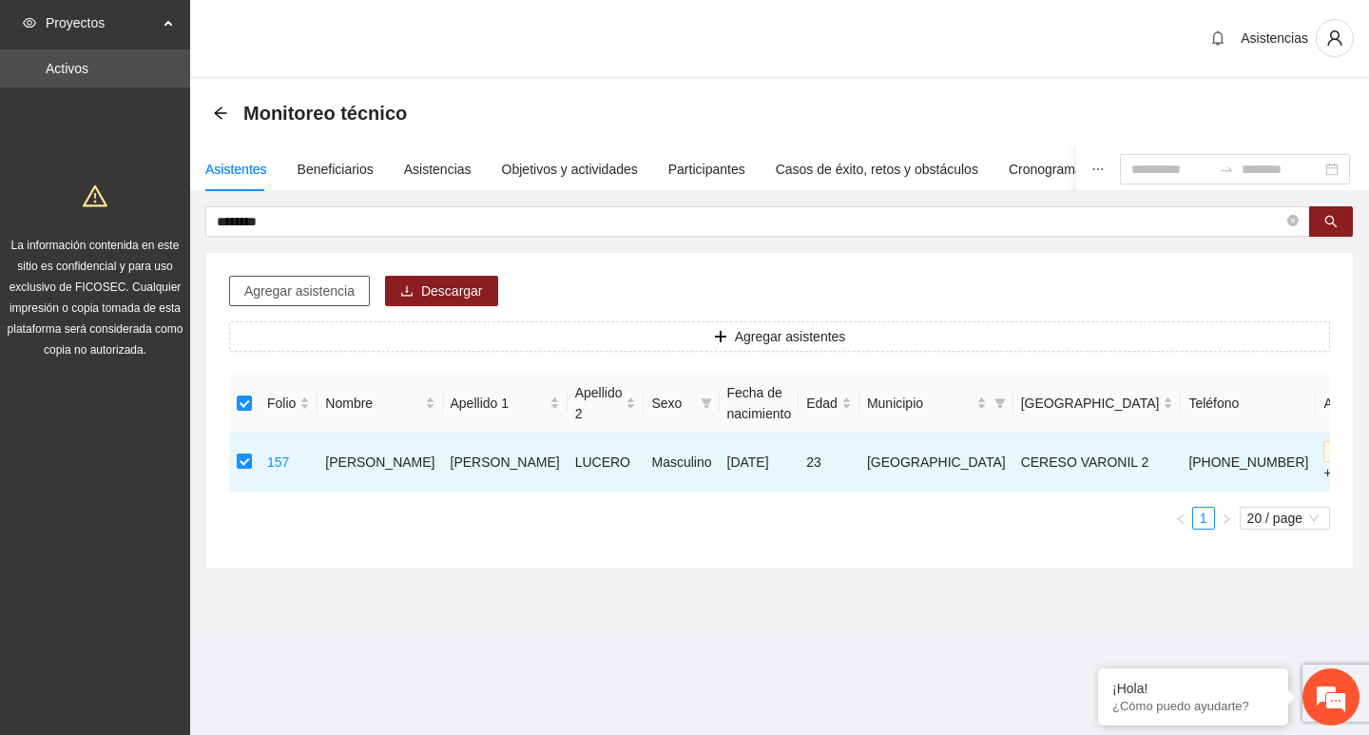
click at [297, 279] on button "Agregar asistencia" at bounding box center [299, 291] width 141 height 30
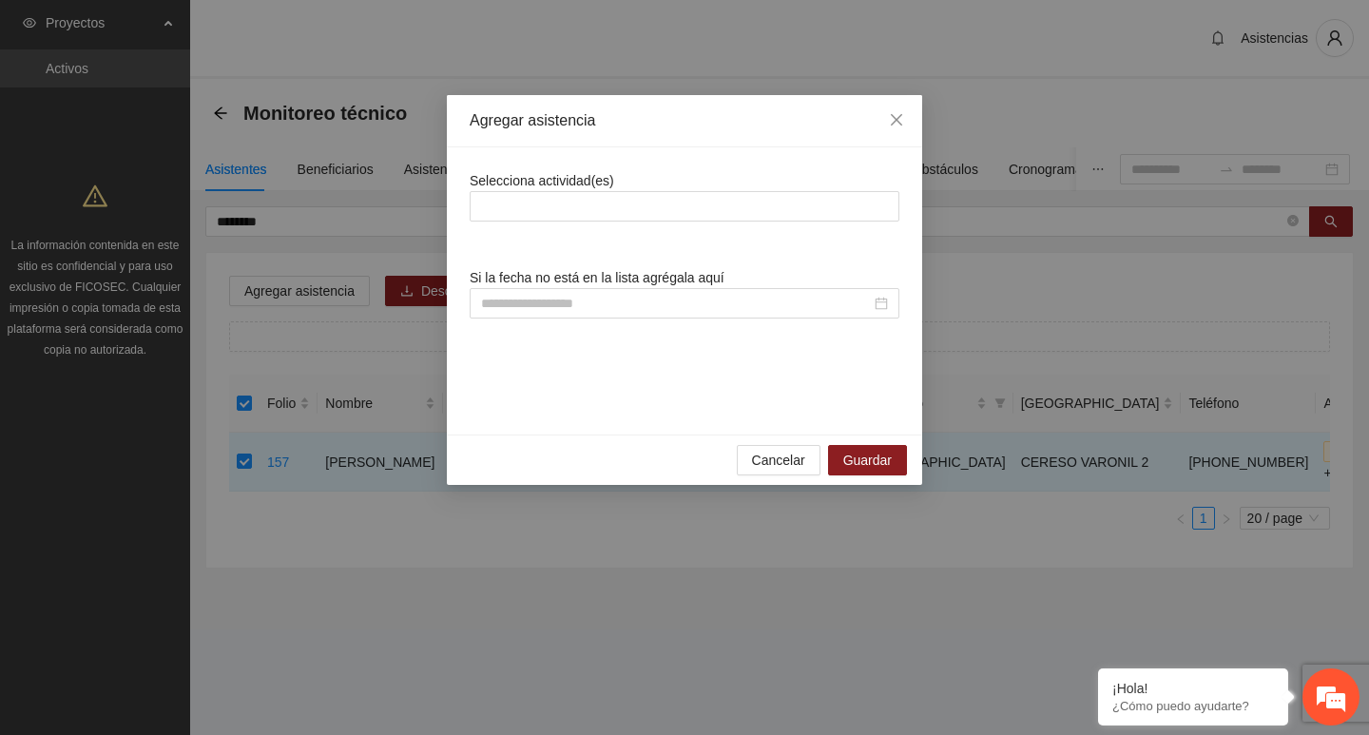
click at [526, 169] on div "Selecciona actividad(es) Si la fecha no está en la lista agrégala aquí" at bounding box center [684, 290] width 475 height 287
click at [526, 196] on div at bounding box center [685, 206] width 420 height 23
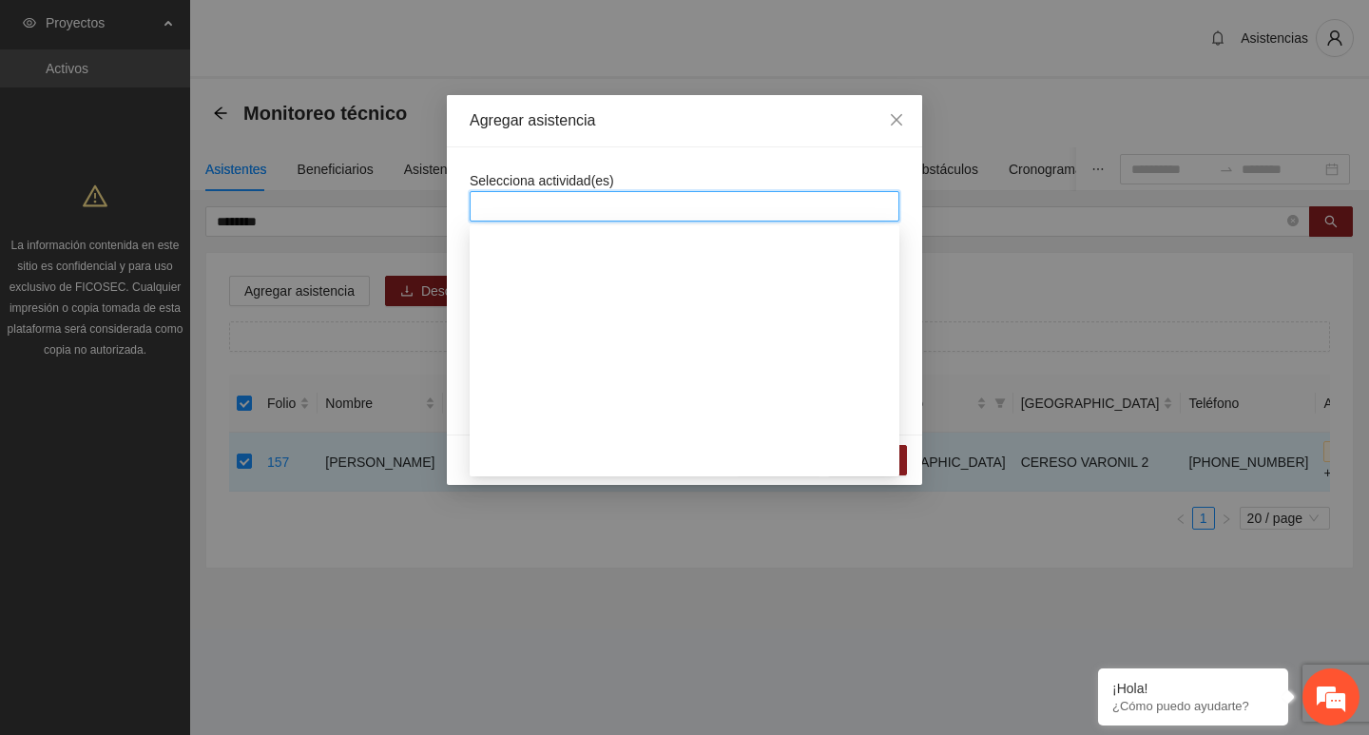
scroll to position [380, 0]
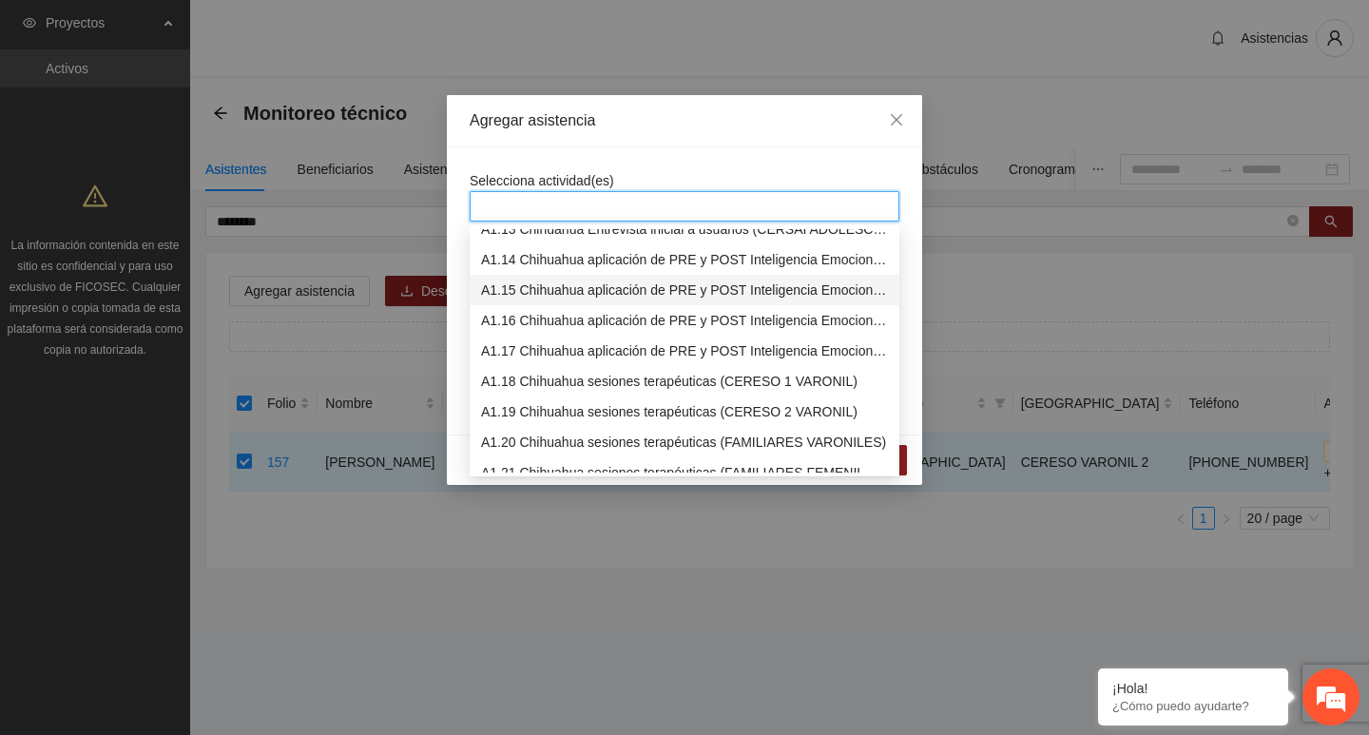
click at [528, 275] on div "A1.15 Chihuahua aplicación de PRE y POST Inteligencia Emocional (CERESO 2 VARON…" at bounding box center [685, 290] width 430 height 30
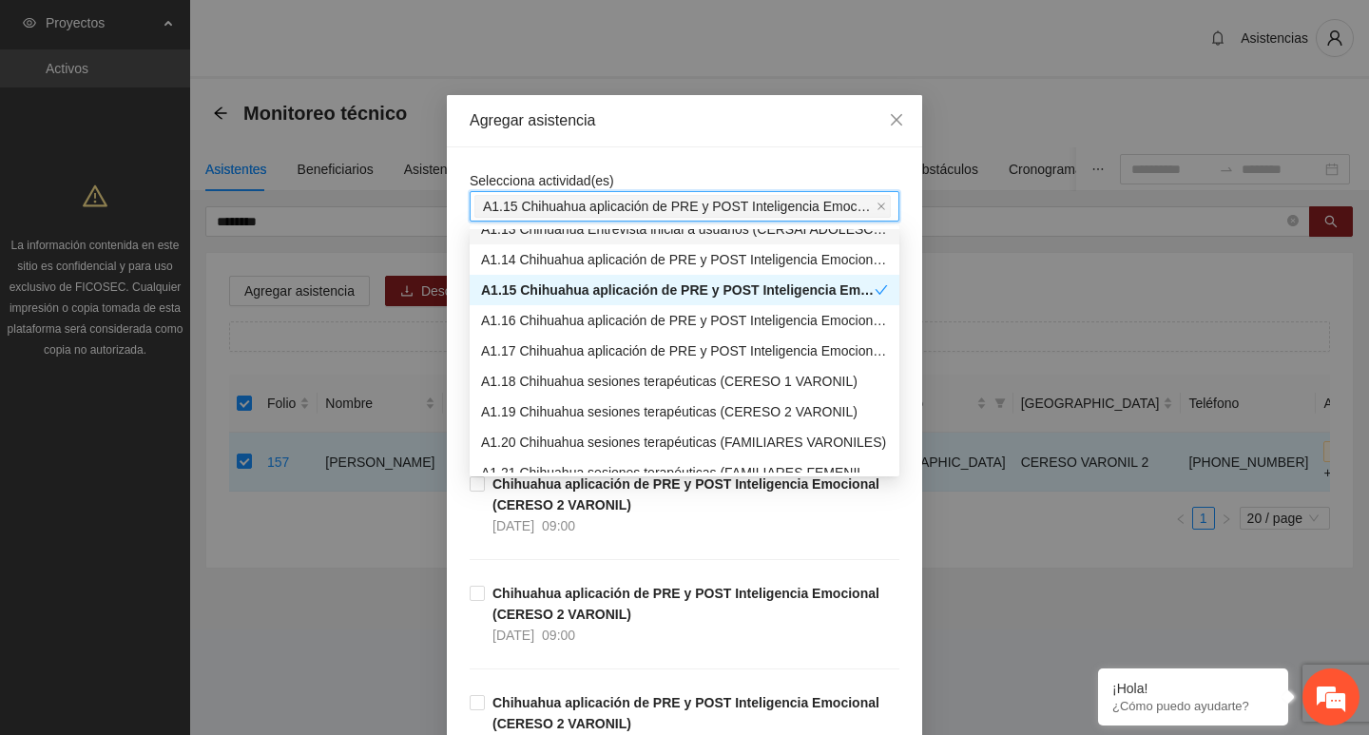
click at [503, 182] on span "Selecciona actividad(es)" at bounding box center [542, 180] width 145 height 15
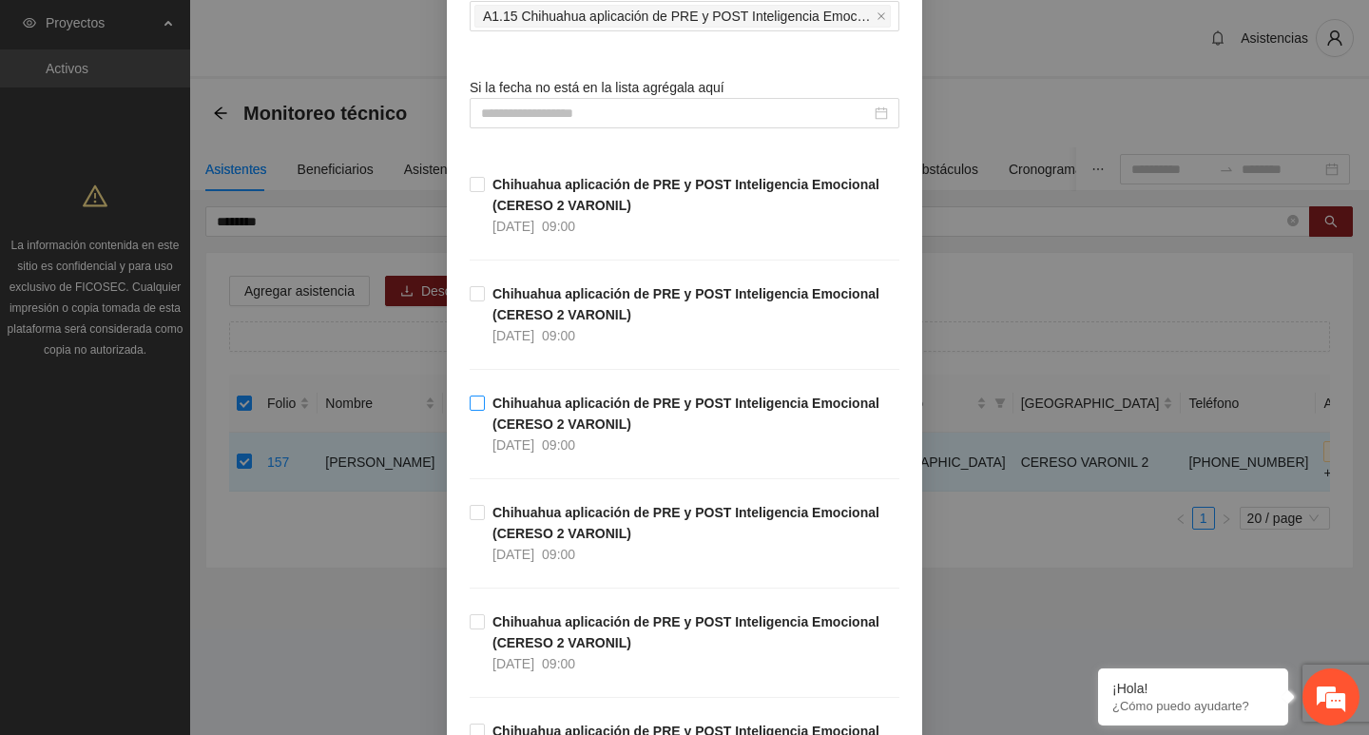
click at [495, 411] on strong "Chihuahua aplicación de PRE y POST Inteligencia Emocional (CERESO 2 VARONIL)" at bounding box center [686, 414] width 387 height 36
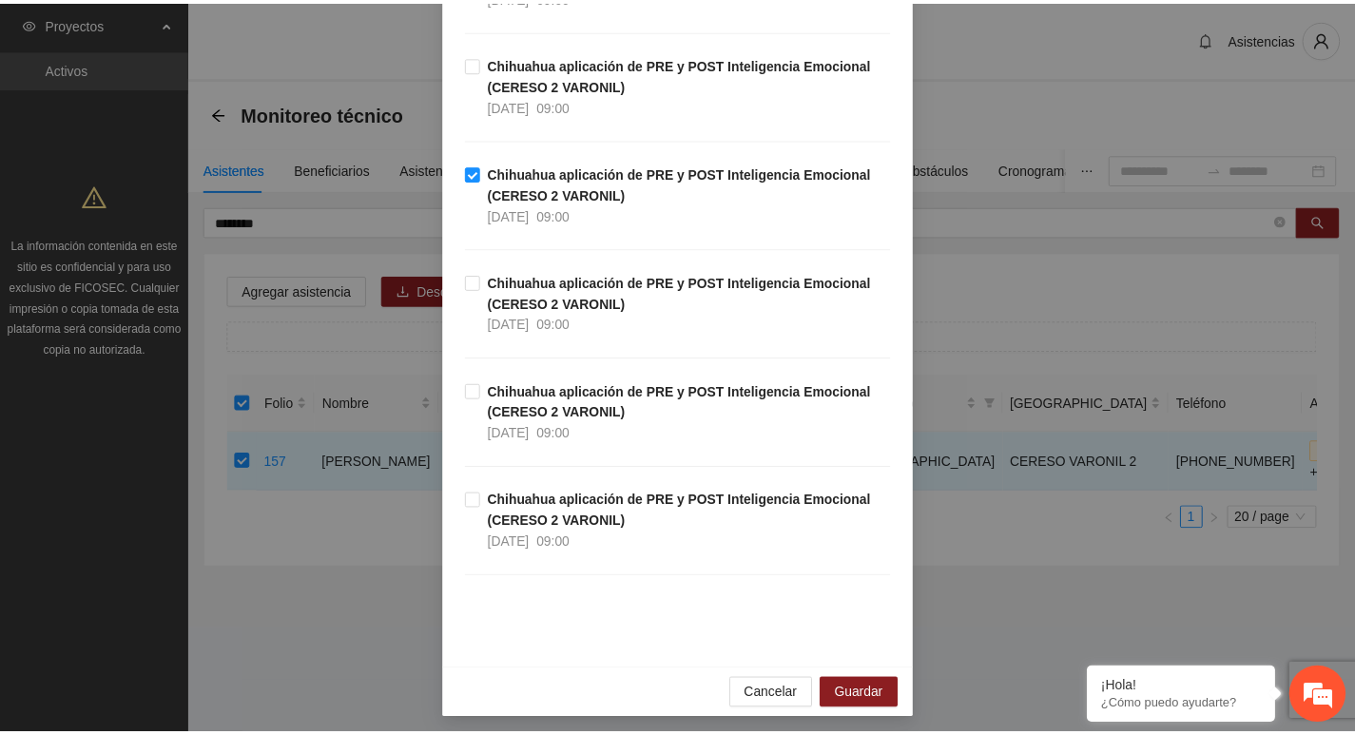
scroll to position [428, 0]
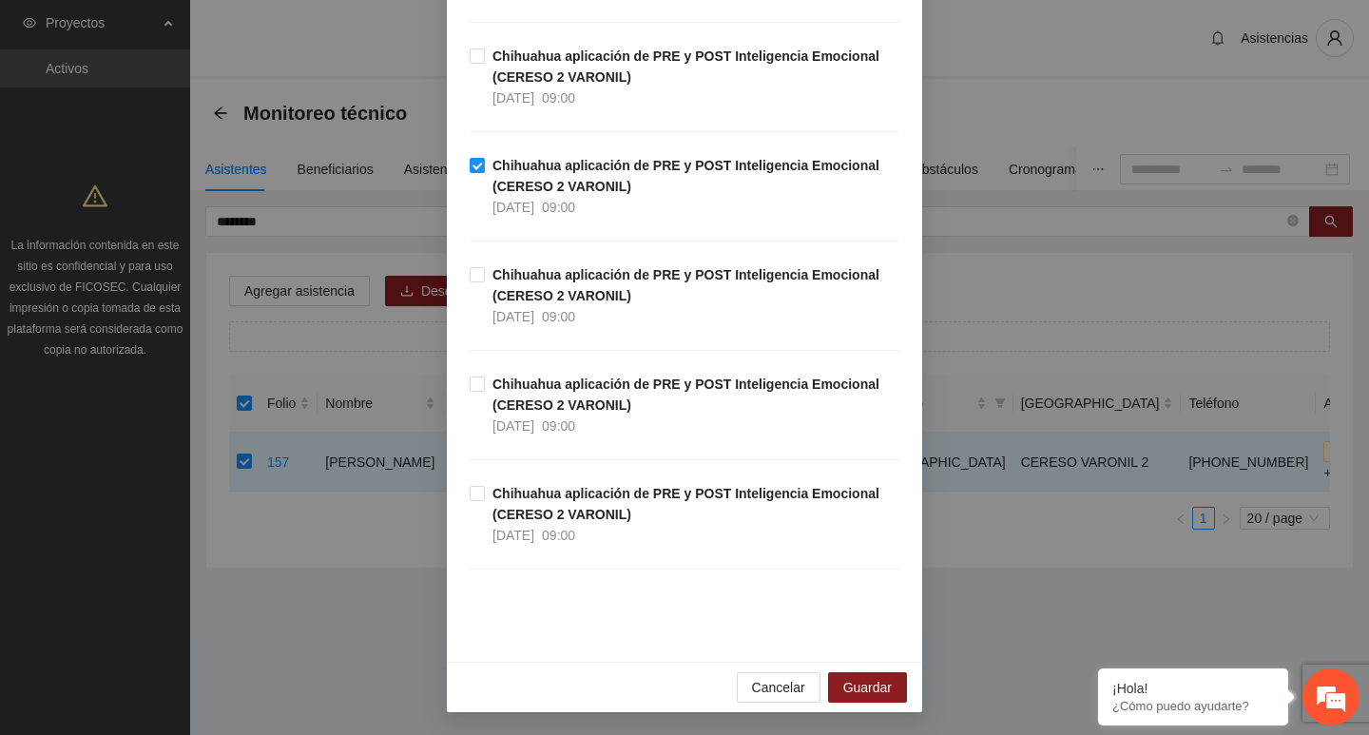
click at [856, 704] on div "Cancelar Guardar" at bounding box center [684, 687] width 475 height 50
click at [857, 686] on span "Guardar" at bounding box center [867, 687] width 48 height 21
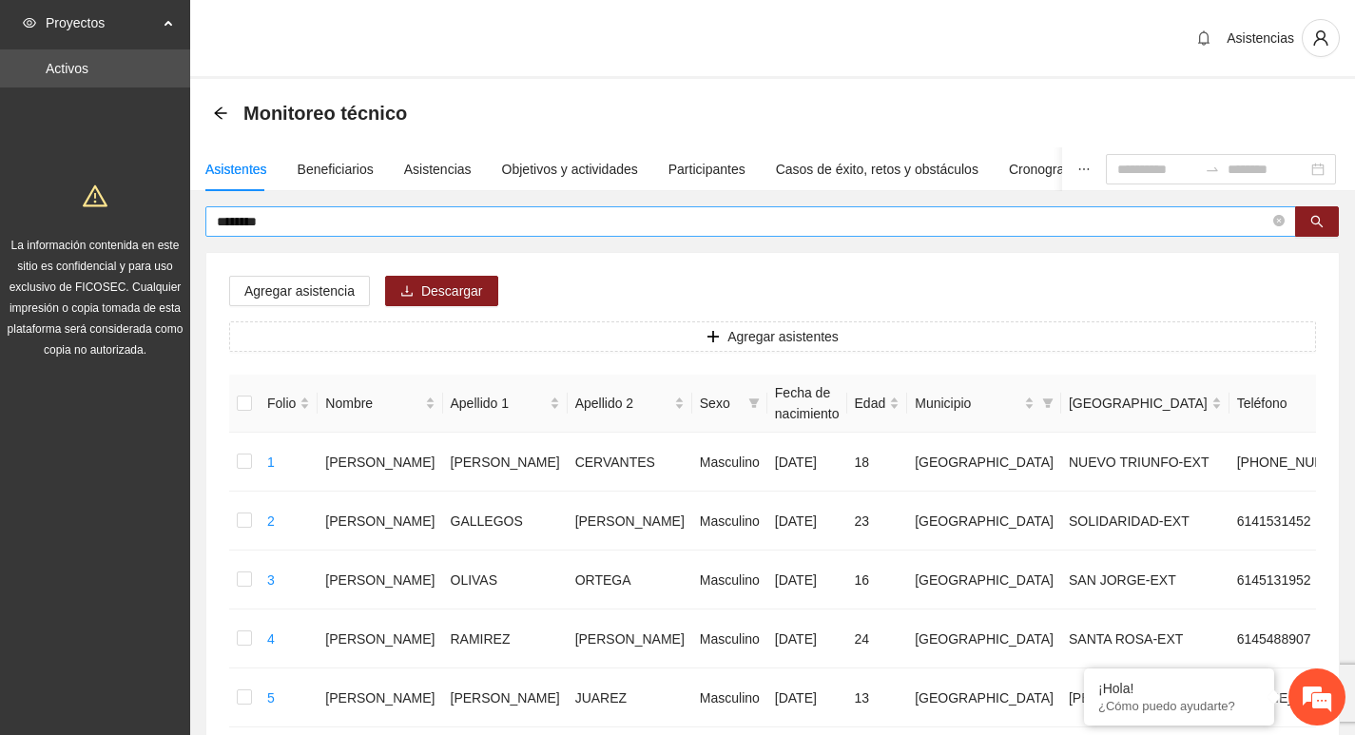
click at [1270, 223] on span "********" at bounding box center [750, 221] width 1091 height 30
click at [1277, 221] on icon "close-circle" at bounding box center [1278, 220] width 11 height 11
type input "****"
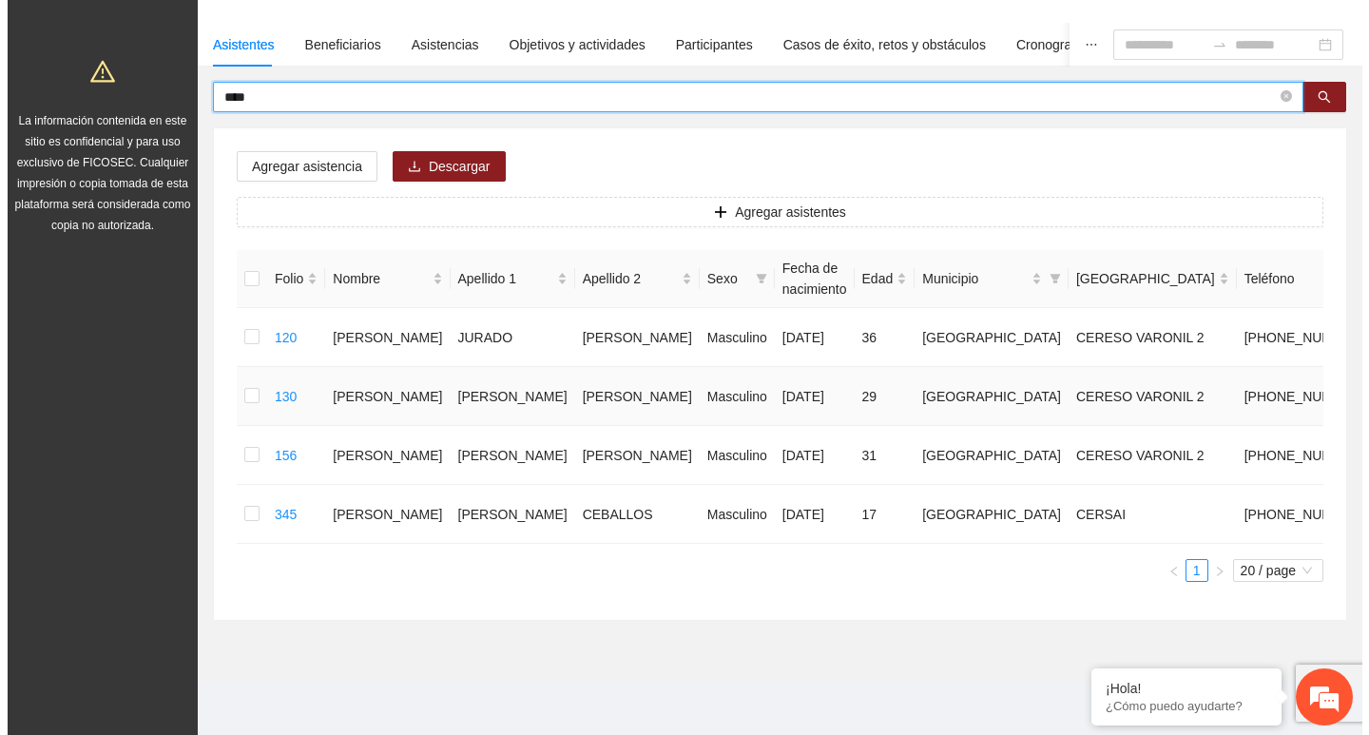
scroll to position [184, 0]
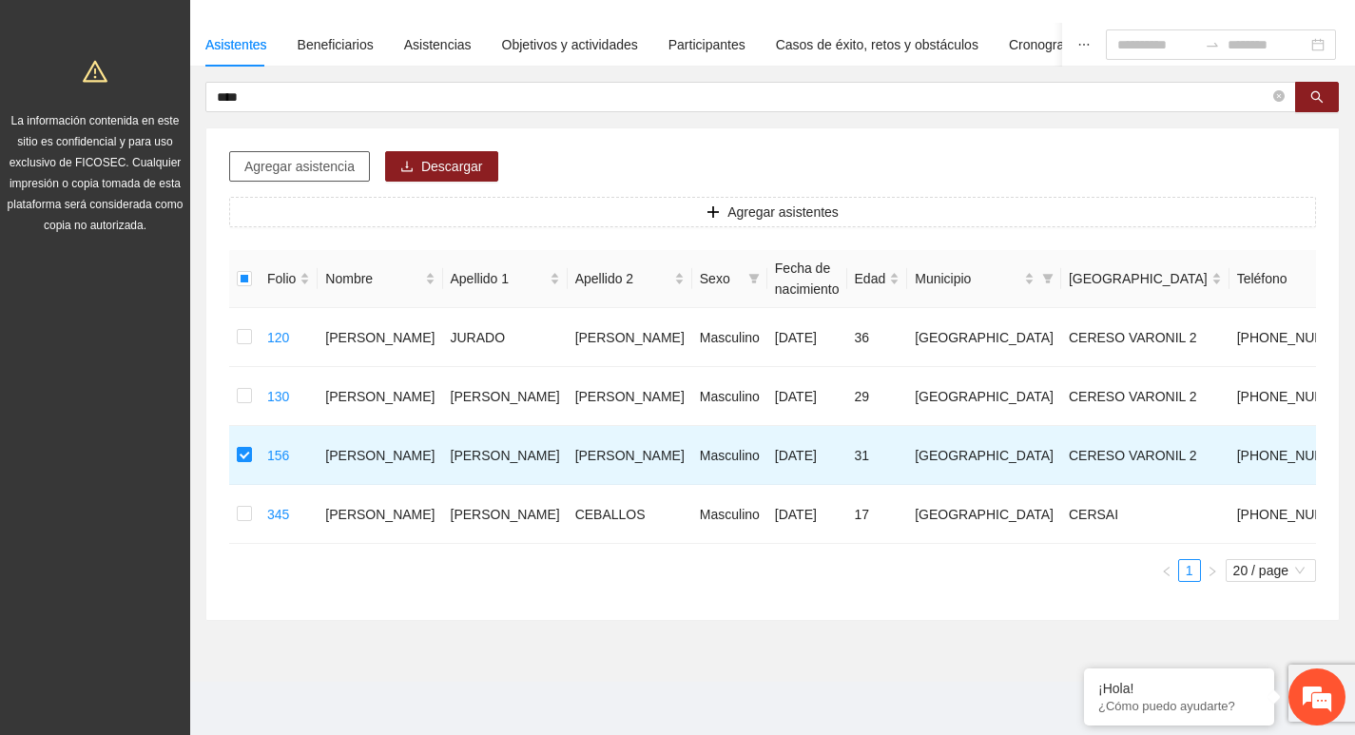
click at [311, 156] on span "Agregar asistencia" at bounding box center [299, 166] width 110 height 21
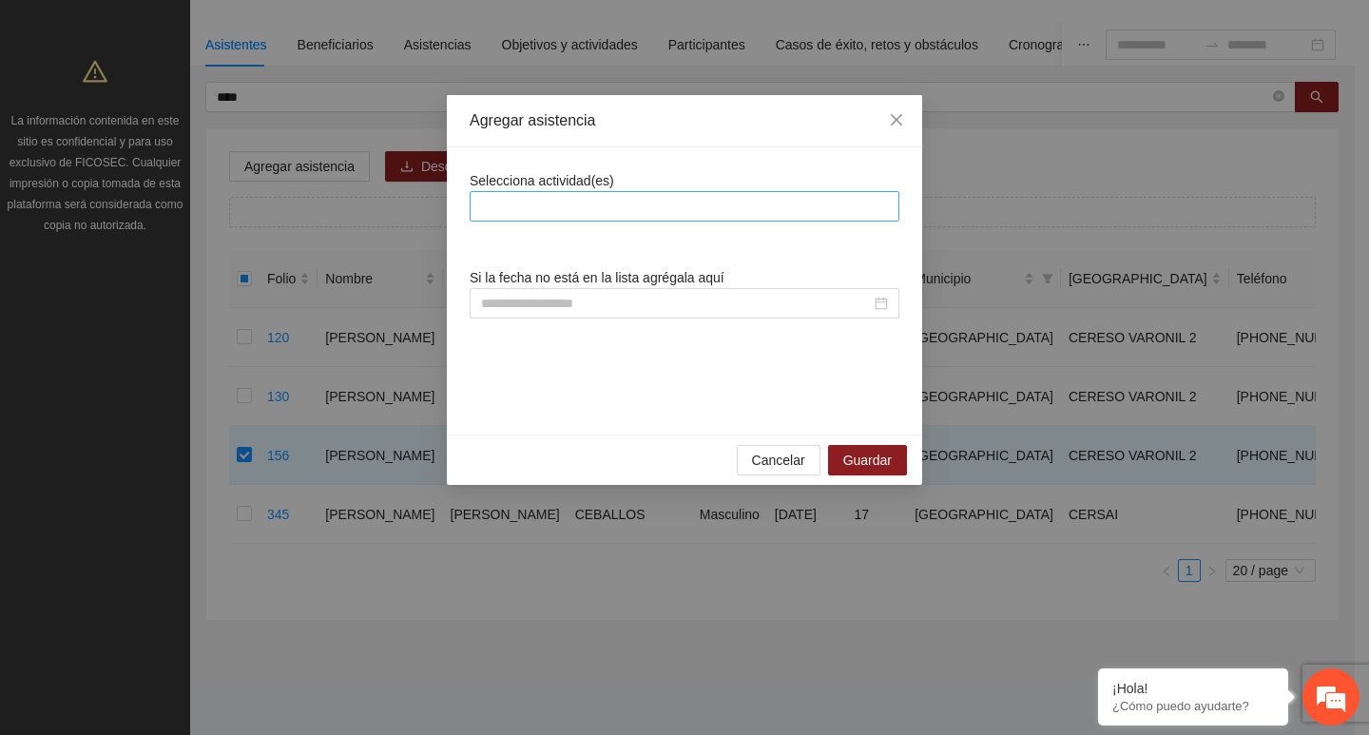
click at [619, 202] on div at bounding box center [685, 206] width 420 height 23
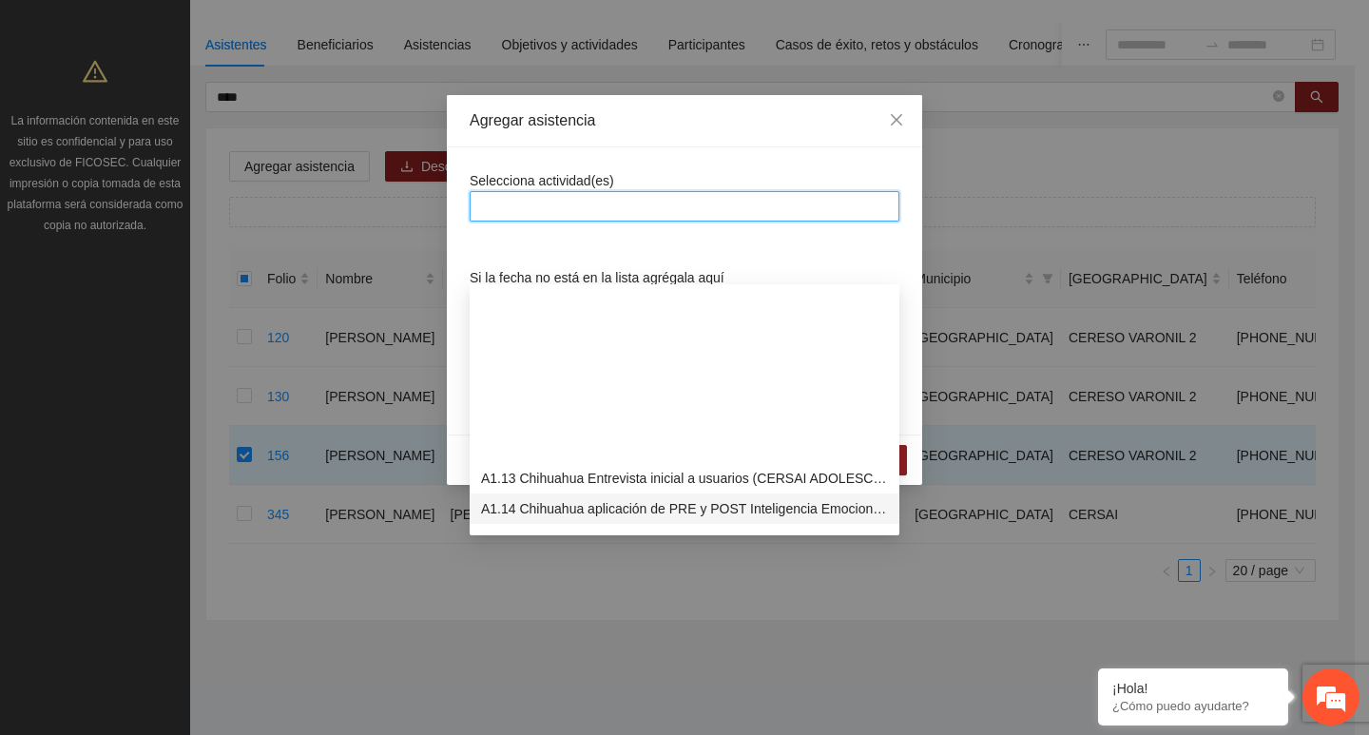
scroll to position [380, 0]
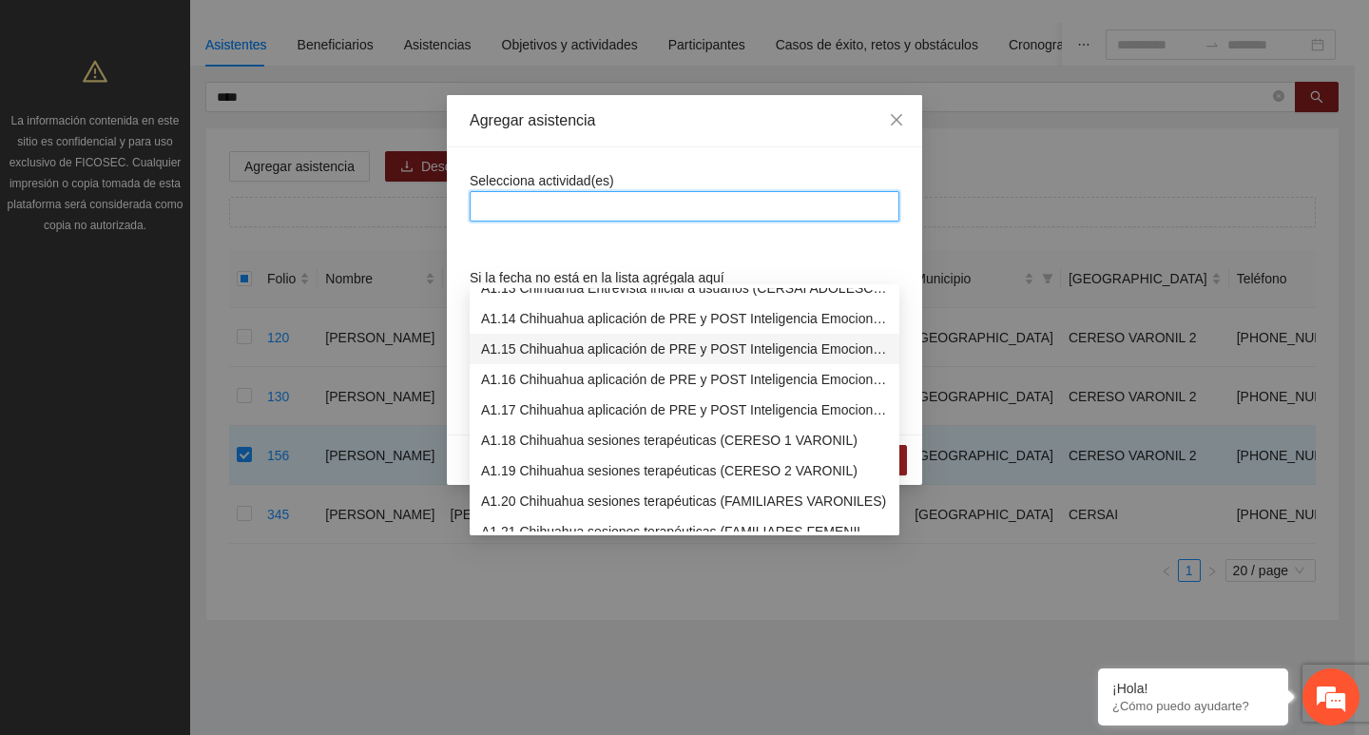
click at [579, 339] on div "A1.15 Chihuahua aplicación de PRE y POST Inteligencia Emocional (CERESO 2 VARON…" at bounding box center [684, 349] width 407 height 21
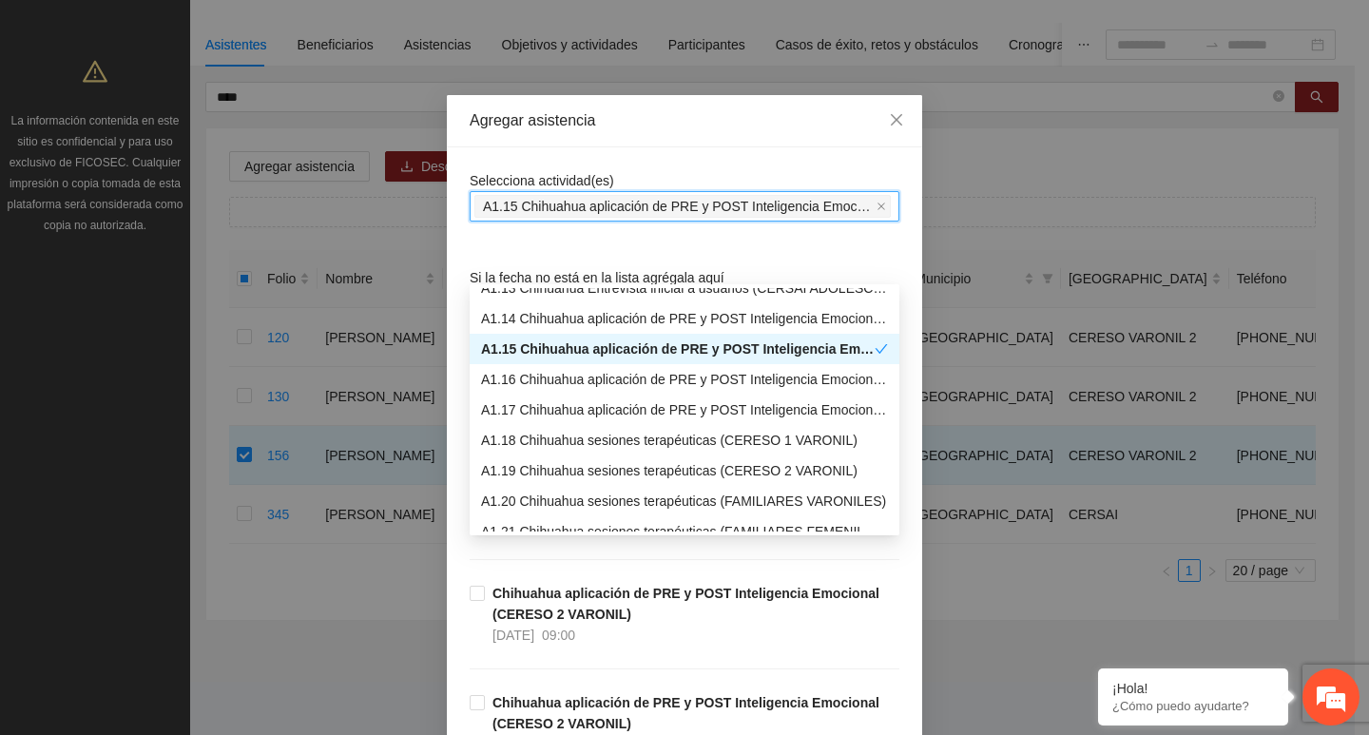
click at [616, 189] on div "Selecciona actividad(es) A1.15 Chihuahua aplicación de PRE y POST Inteligencia …" at bounding box center [685, 195] width 430 height 51
click at [558, 164] on div "Selecciona actividad(es) A1.15 Chihuahua aplicación de PRE y POST Inteligencia …" at bounding box center [684, 618] width 475 height 942
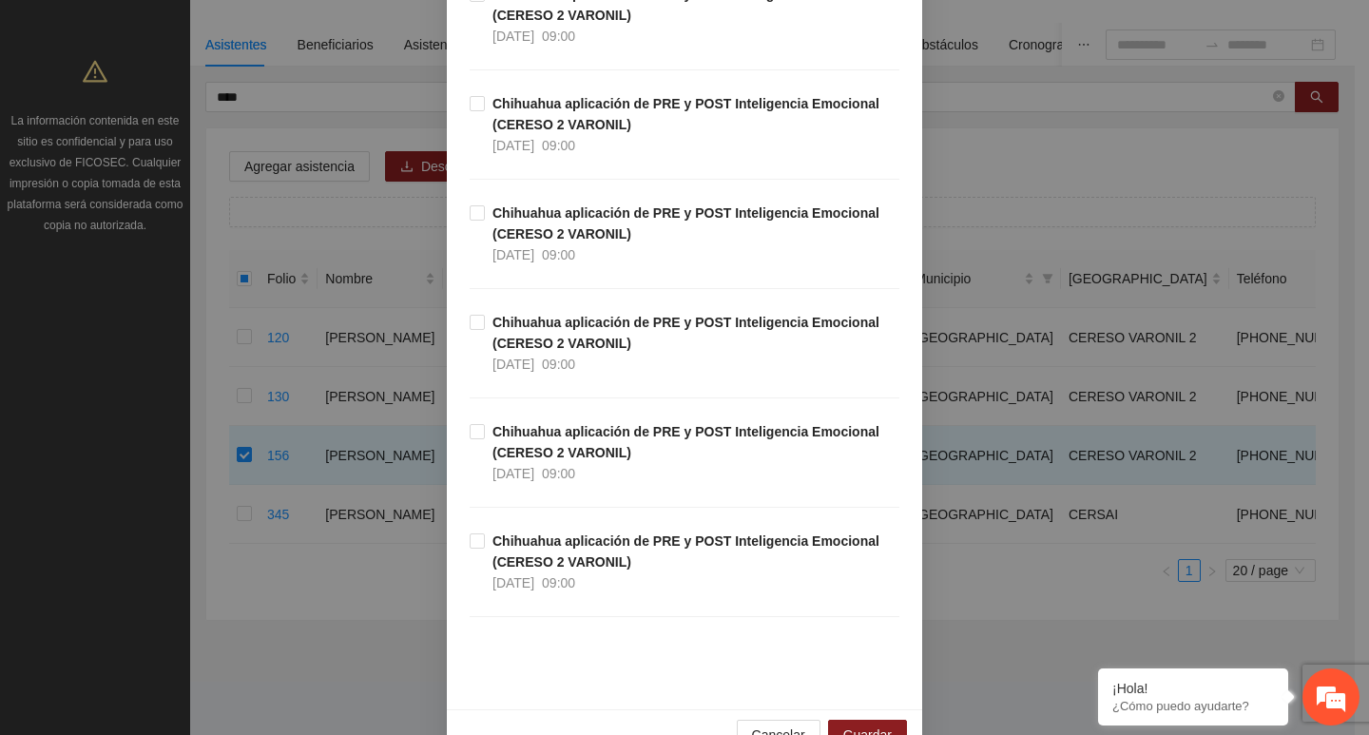
click at [497, 202] on div "Chihuahua aplicación de PRE y POST Inteligencia Emocional (CERESO 2 VARONIL) 11…" at bounding box center [685, 147] width 430 height 109
click at [493, 213] on strong "Chihuahua aplicación de PRE y POST Inteligencia Emocional (CERESO 2 VARONIL)" at bounding box center [686, 223] width 387 height 36
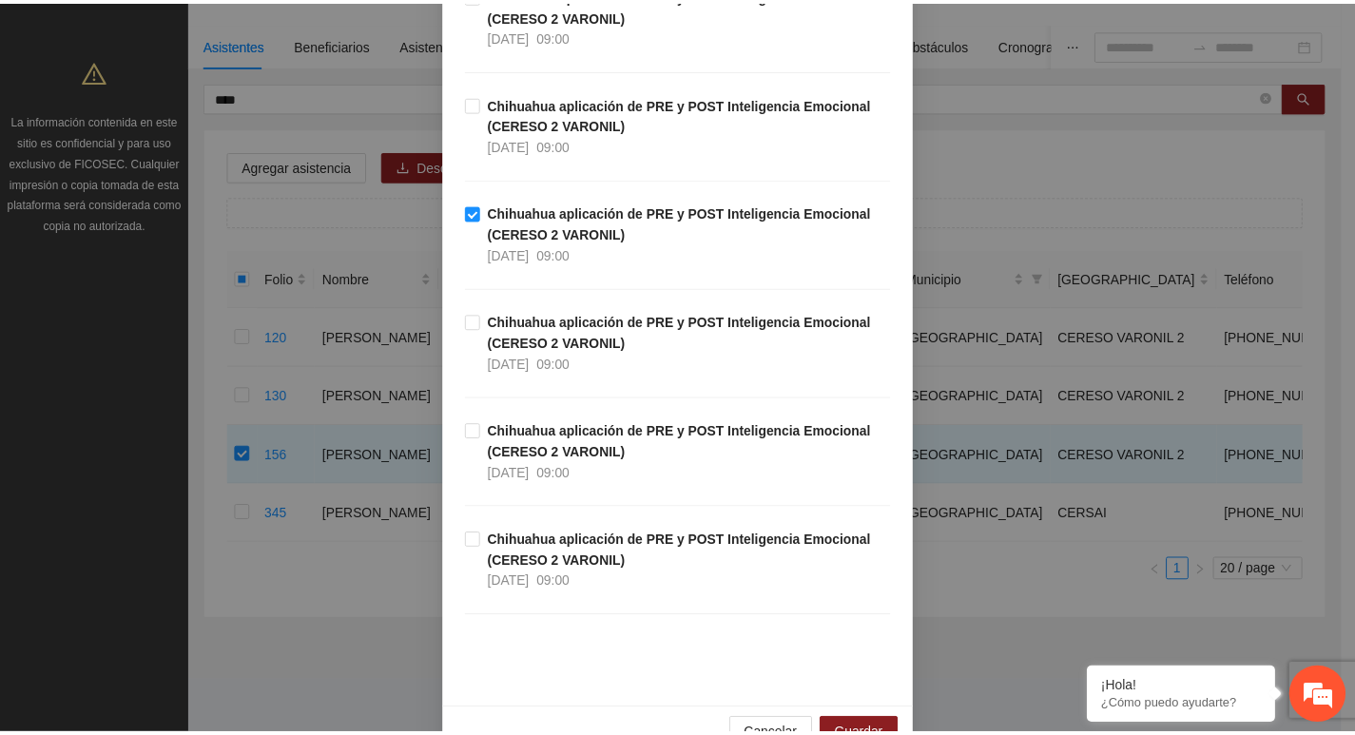
scroll to position [428, 0]
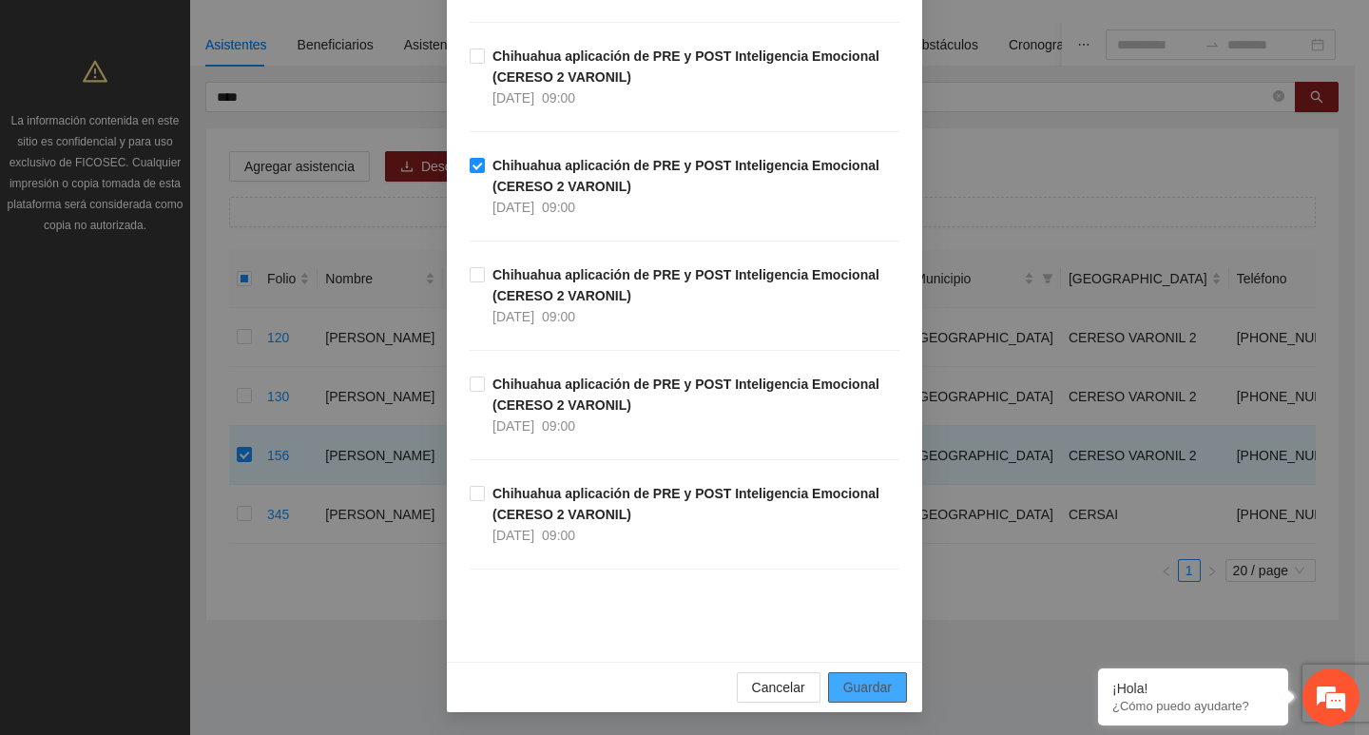
click at [855, 686] on span "Guardar" at bounding box center [867, 687] width 48 height 21
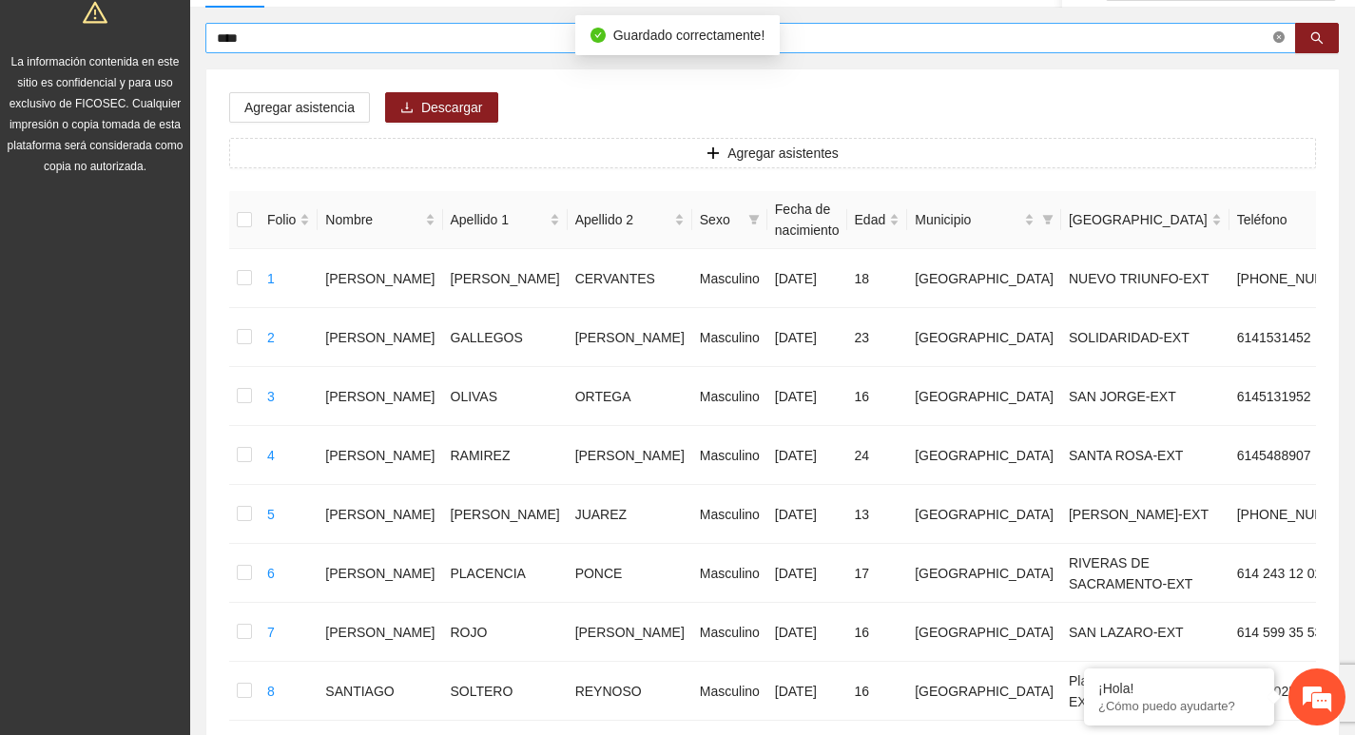
click at [1275, 36] on icon "close-circle" at bounding box center [1278, 36] width 11 height 11
type input "**********"
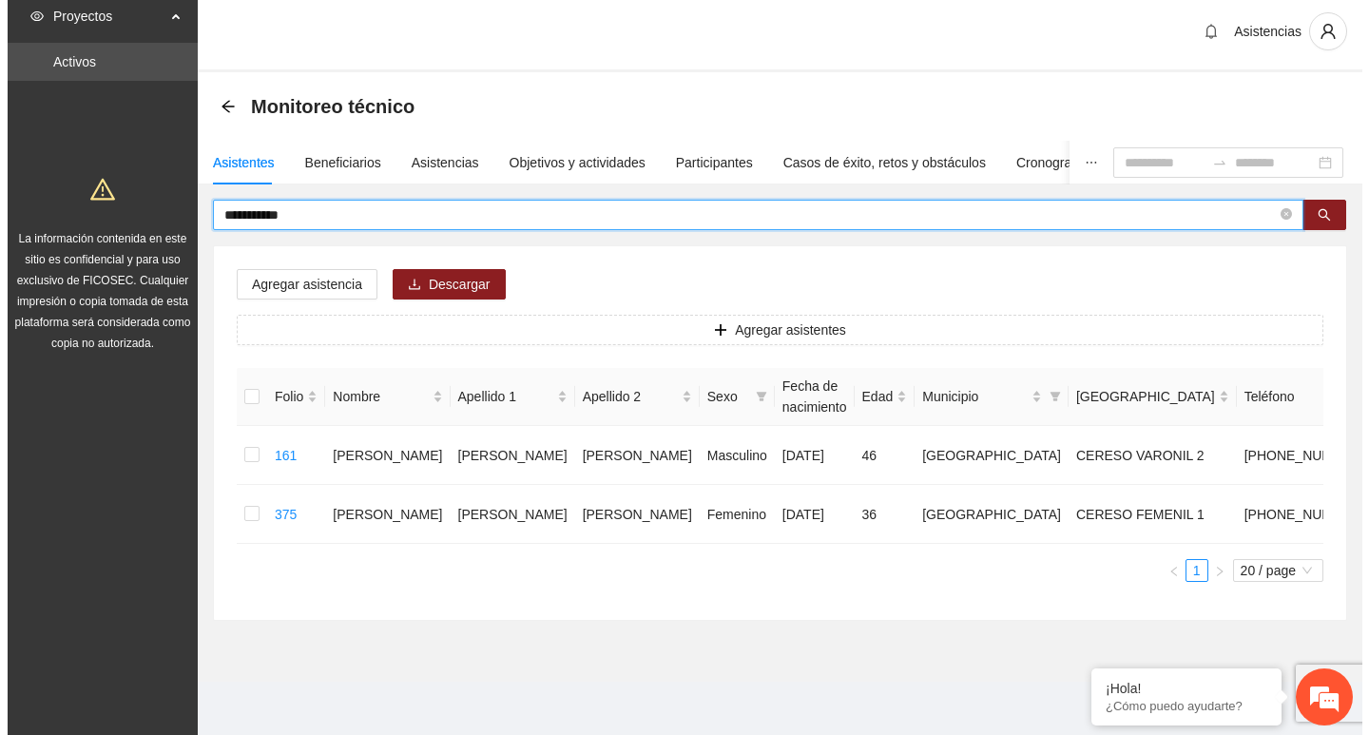
scroll to position [26, 0]
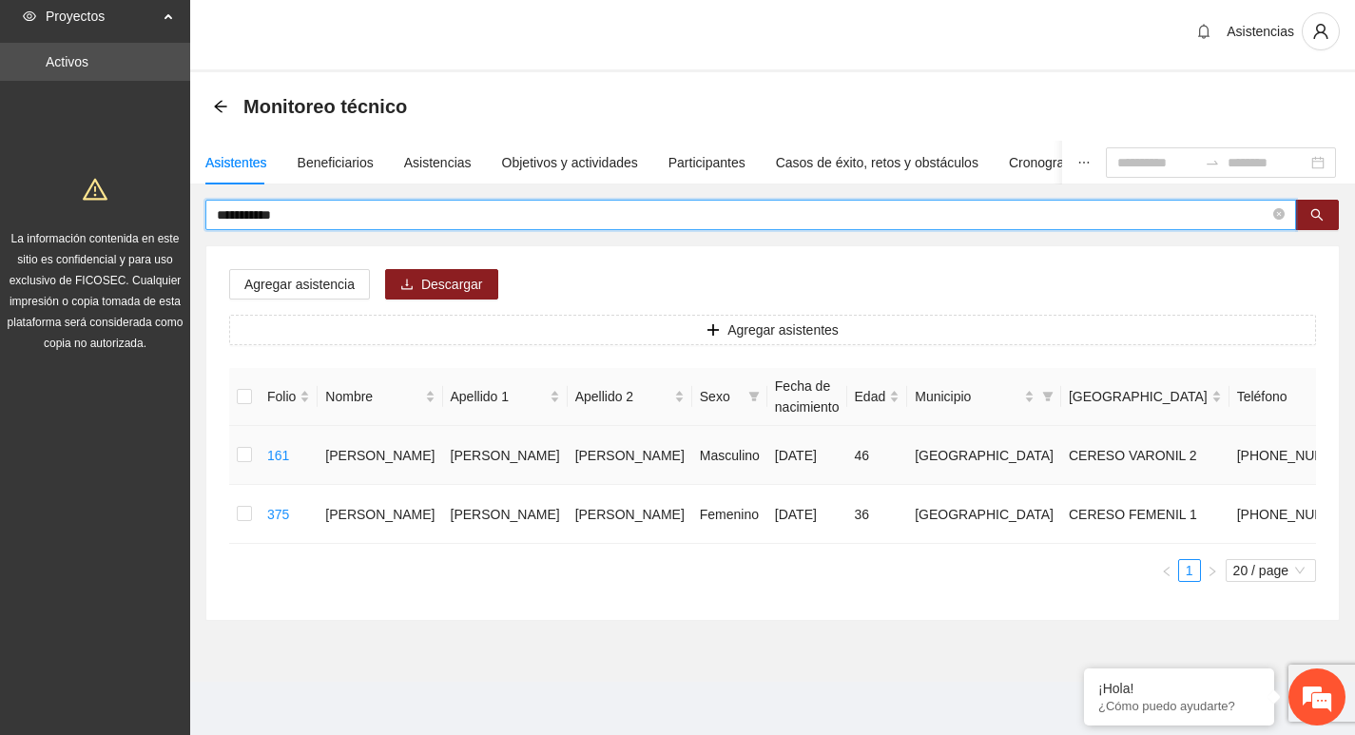
click at [238, 451] on td at bounding box center [244, 455] width 30 height 59
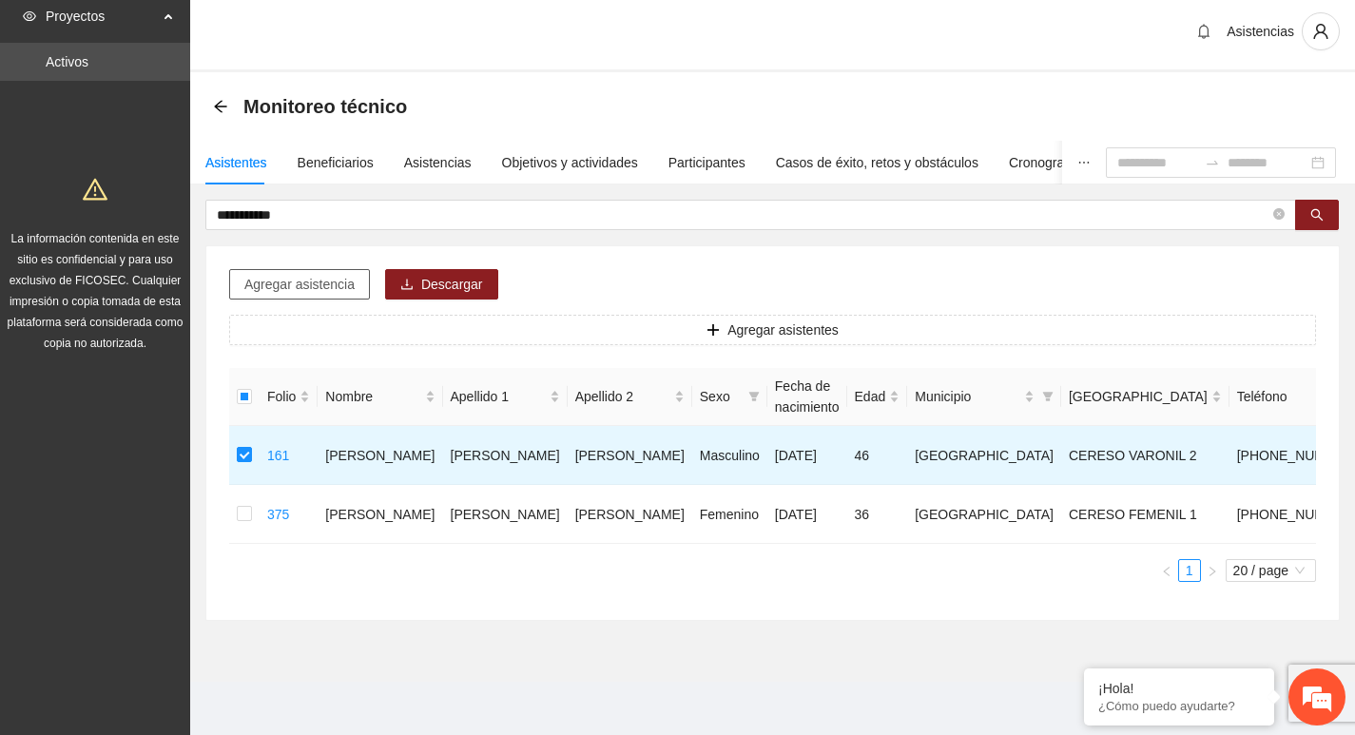
click at [332, 274] on span "Agregar asistencia" at bounding box center [299, 284] width 110 height 21
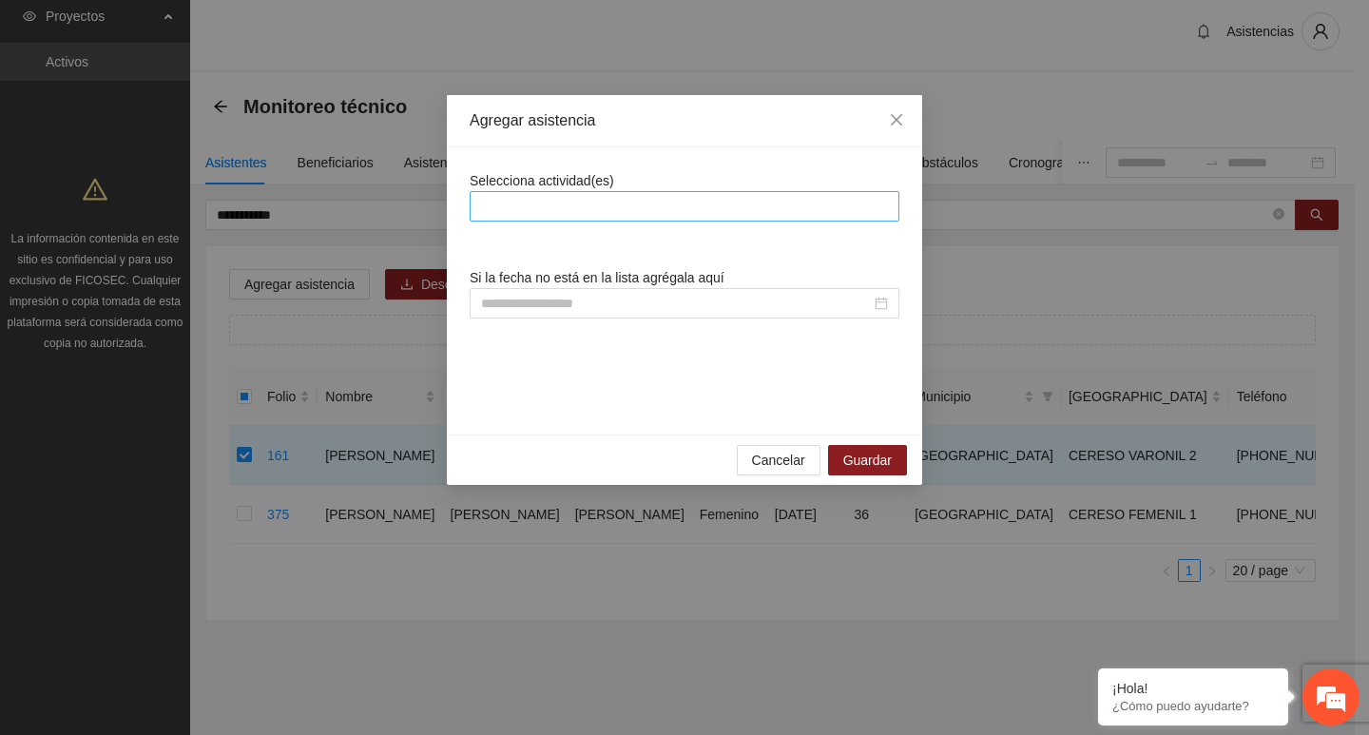
click at [588, 213] on div at bounding box center [685, 206] width 420 height 23
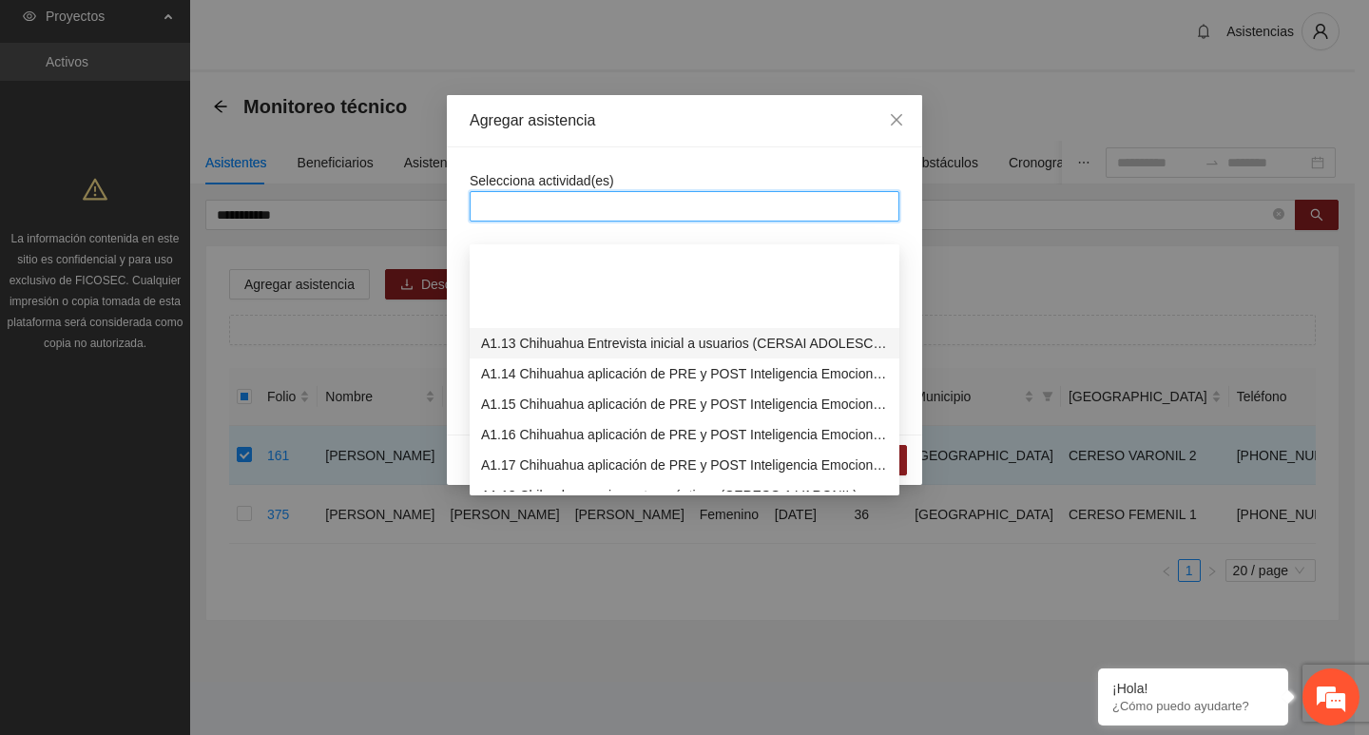
scroll to position [380, 0]
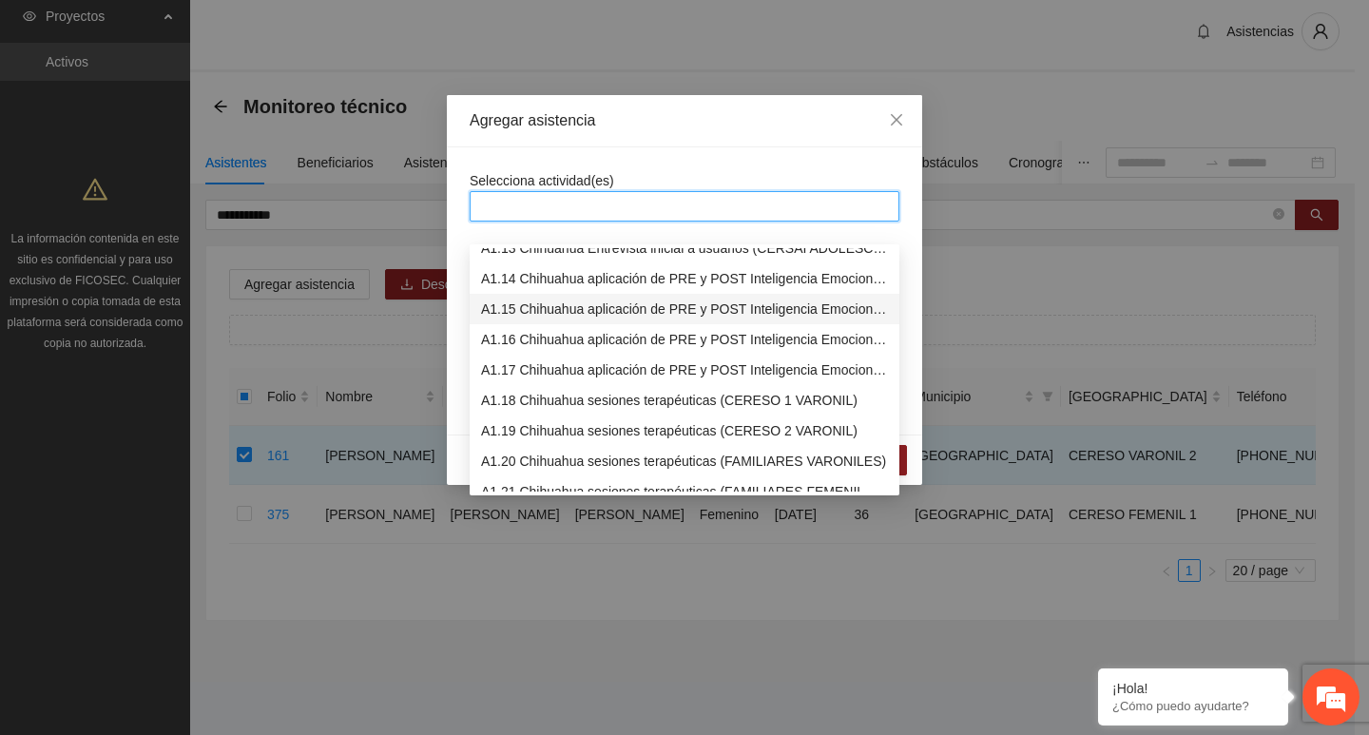
click at [567, 299] on div "A1.15 Chihuahua aplicación de PRE y POST Inteligencia Emocional (CERESO 2 VARON…" at bounding box center [684, 309] width 407 height 21
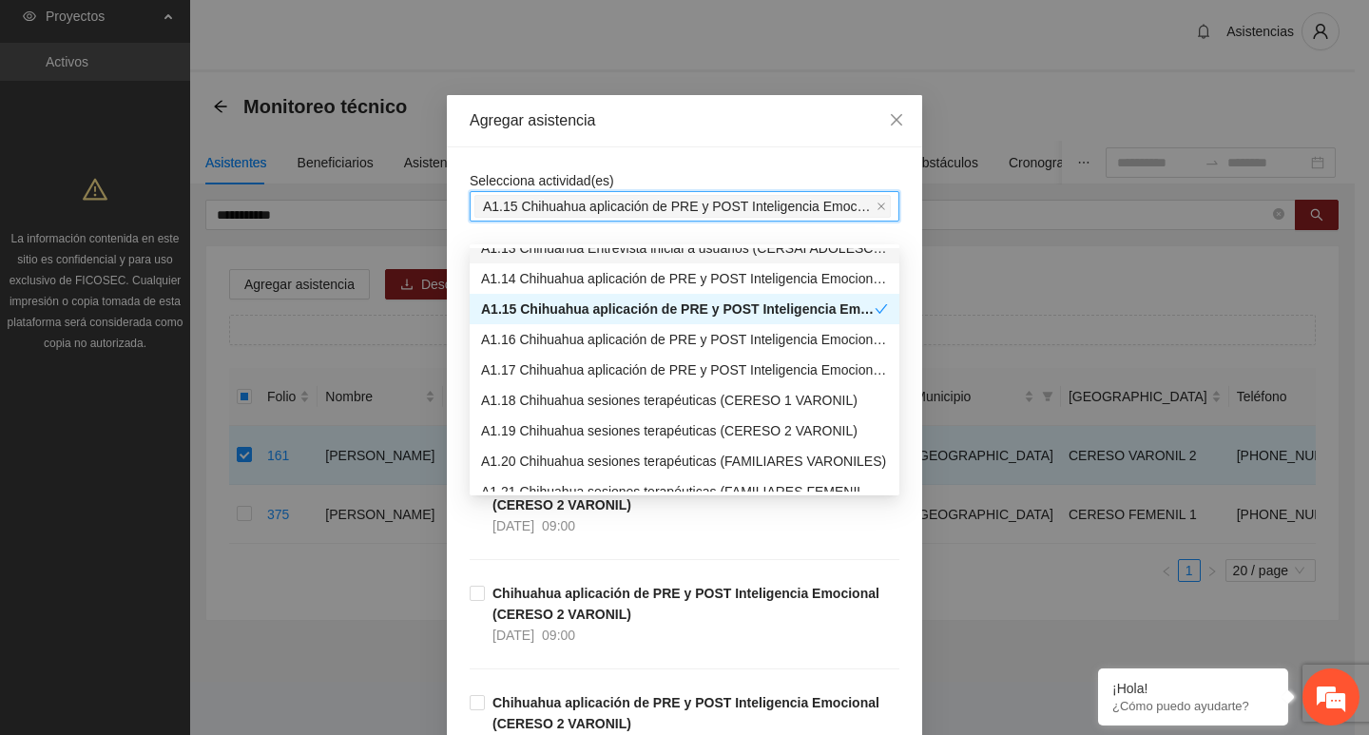
click at [590, 173] on span "Selecciona actividad(es)" at bounding box center [542, 180] width 145 height 15
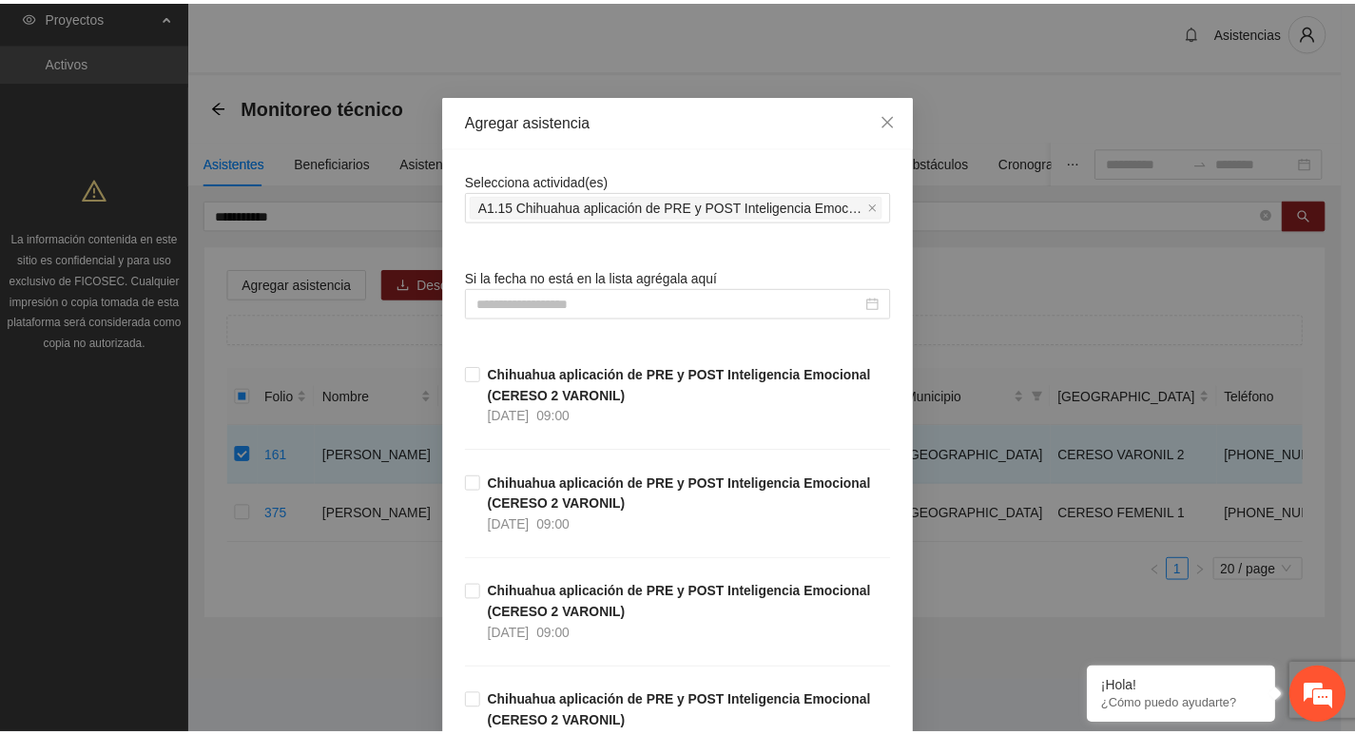
scroll to position [428, 0]
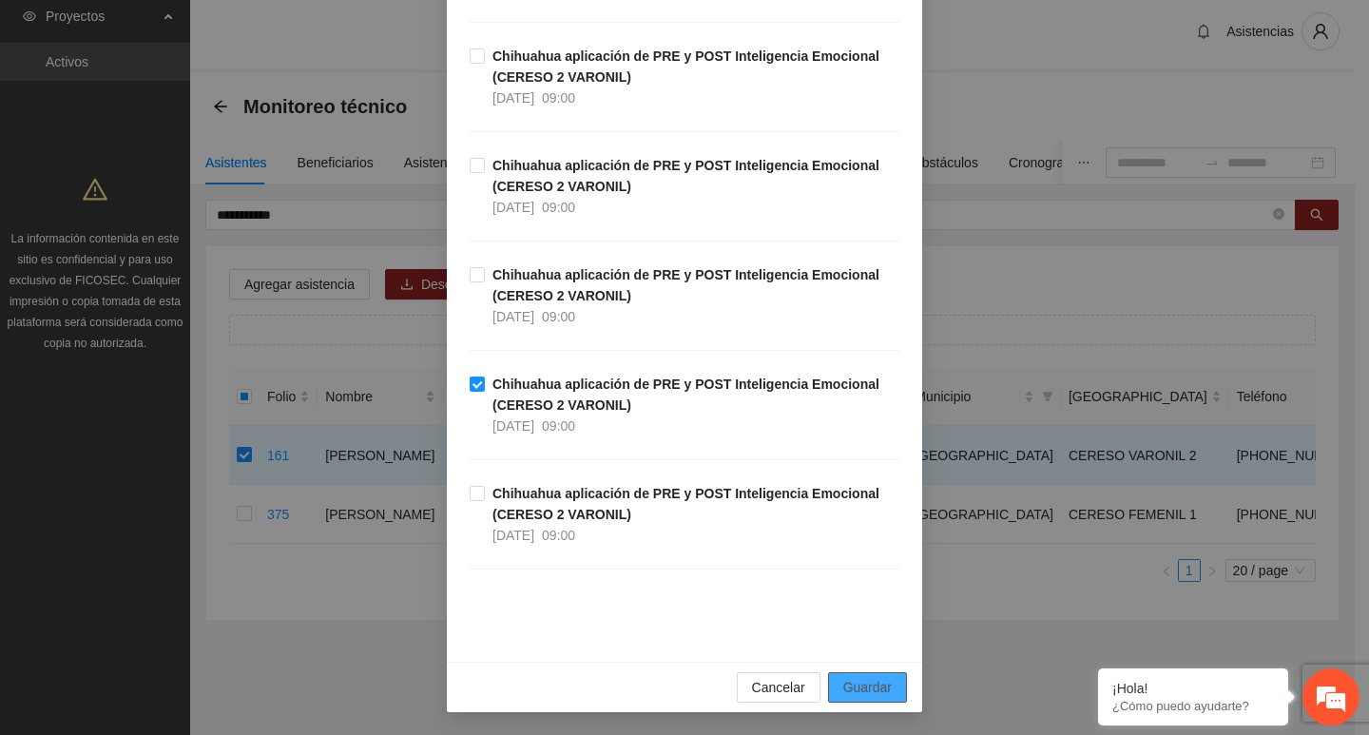
click at [837, 700] on div "Cancelar Guardar" at bounding box center [684, 687] width 475 height 50
click at [846, 686] on span "Guardar" at bounding box center [867, 687] width 48 height 21
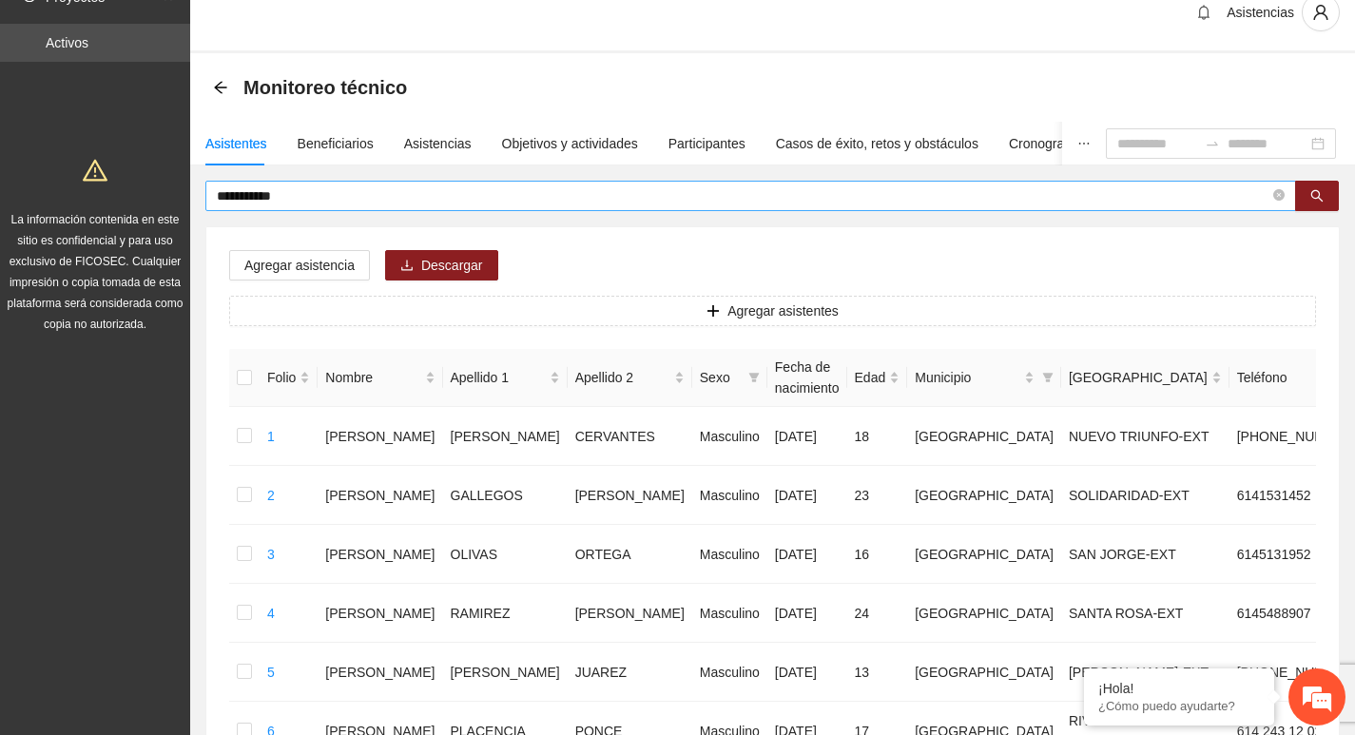
click at [1278, 195] on icon "close-circle" at bounding box center [1278, 194] width 11 height 11
type input "**********"
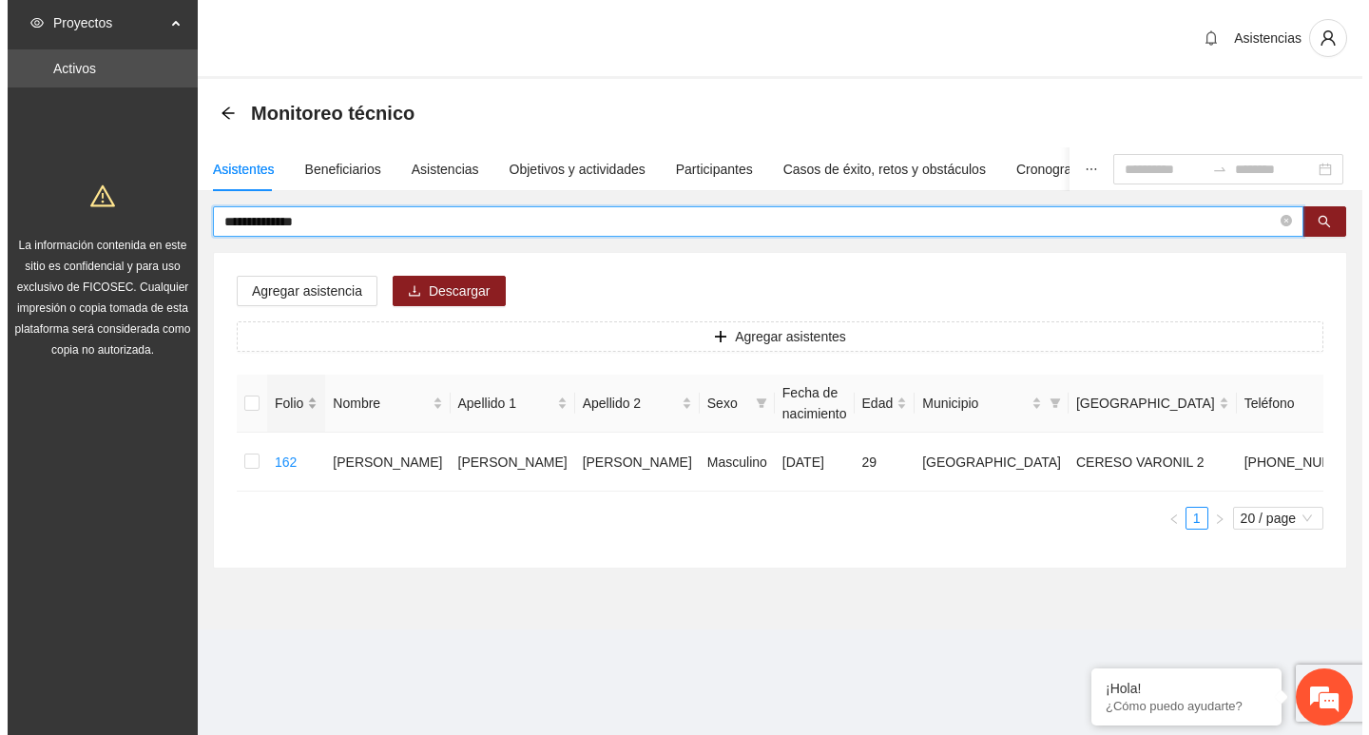
scroll to position [0, 0]
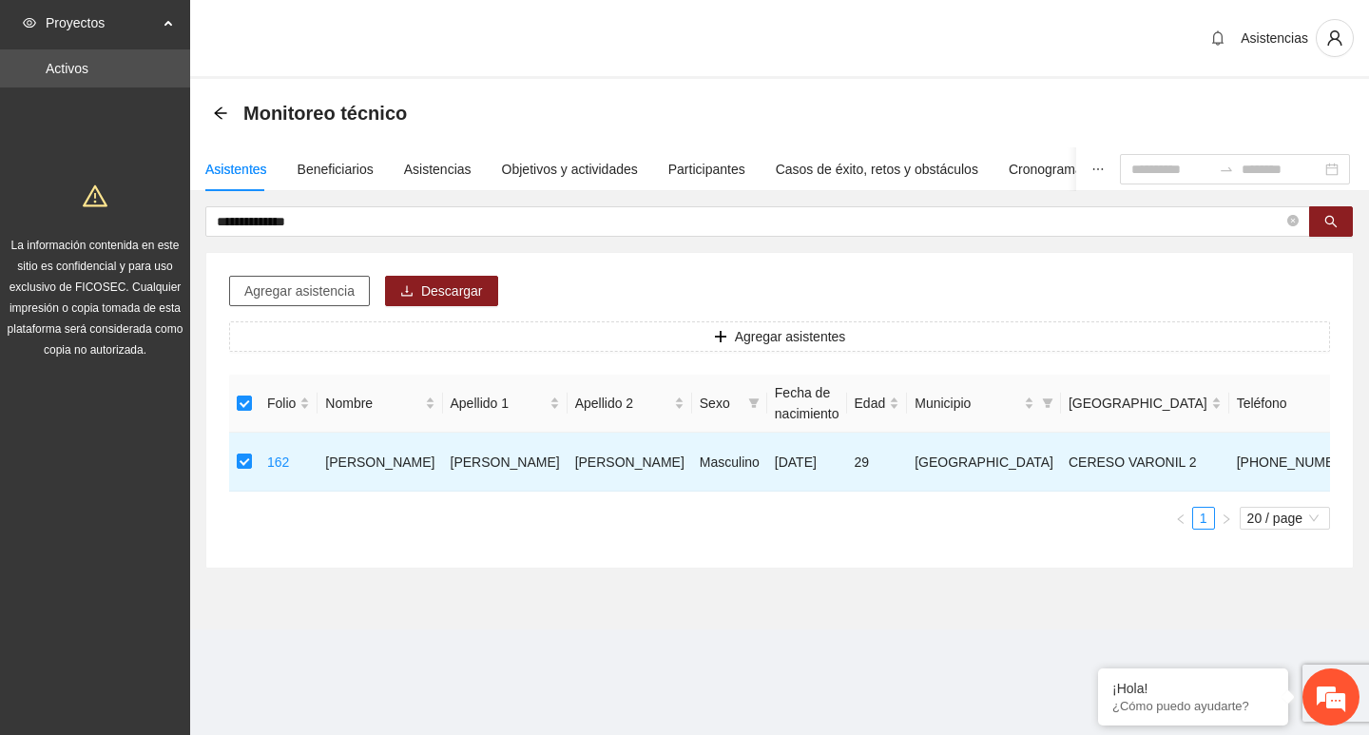
click at [290, 288] on span "Agregar asistencia" at bounding box center [299, 291] width 110 height 21
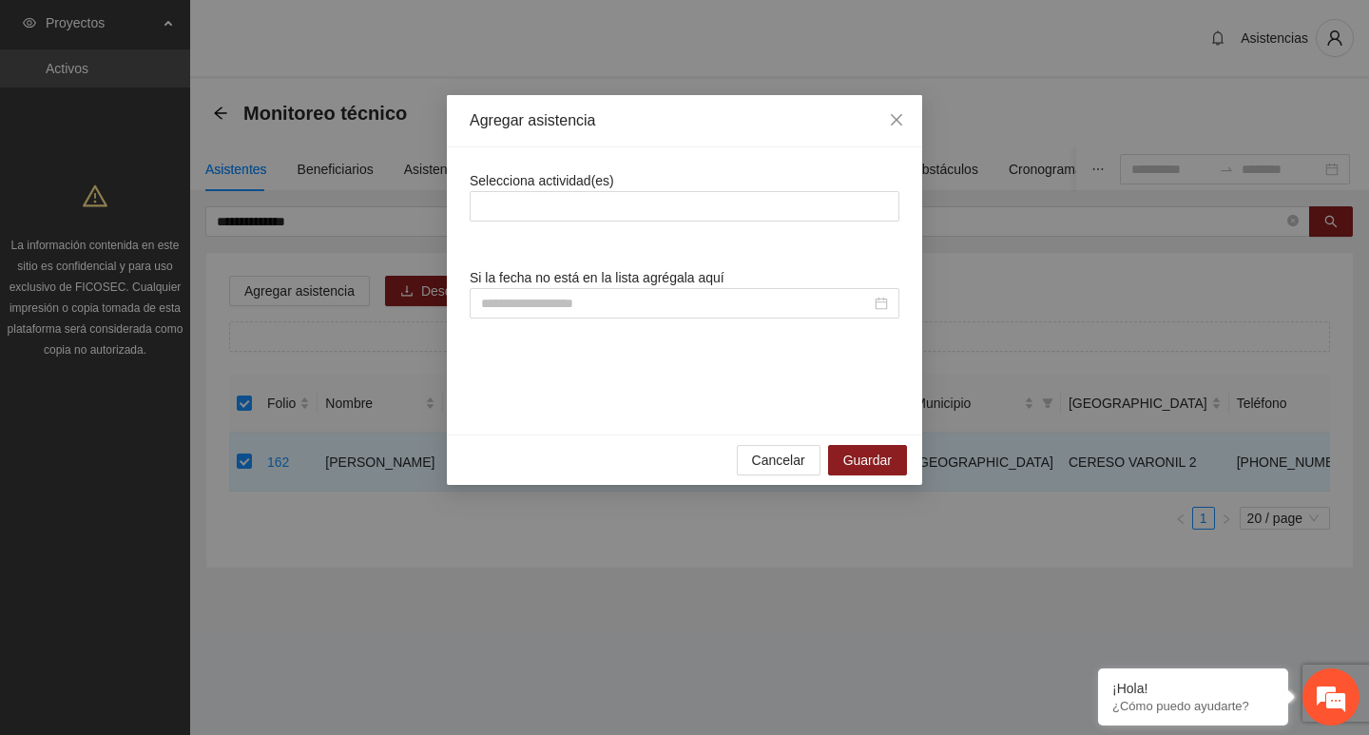
click at [563, 236] on div "Selecciona actividad(es) Si la fecha no está en la lista agrégala aquí" at bounding box center [685, 291] width 430 height 242
click at [559, 210] on div at bounding box center [685, 206] width 420 height 23
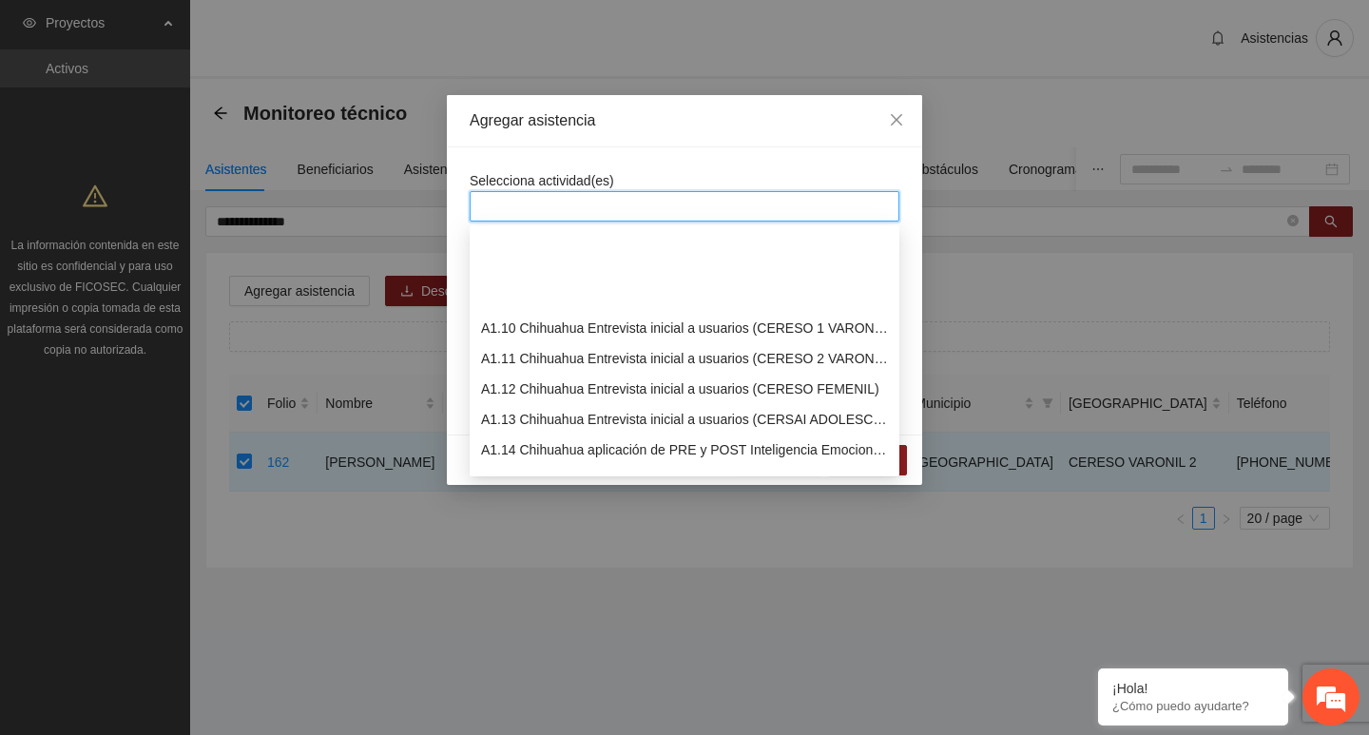
scroll to position [380, 0]
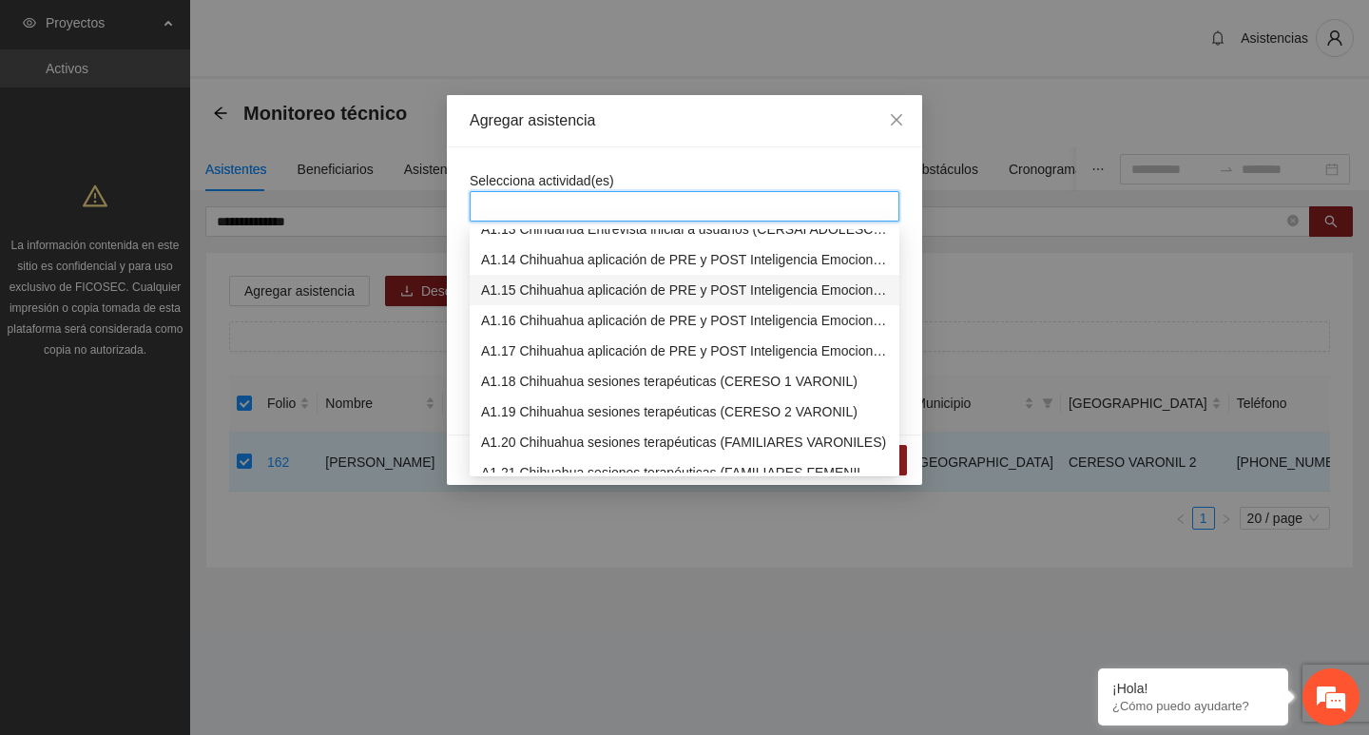
click at [543, 293] on div "A1.15 Chihuahua aplicación de PRE y POST Inteligencia Emocional (CERESO 2 VARON…" at bounding box center [684, 290] width 407 height 21
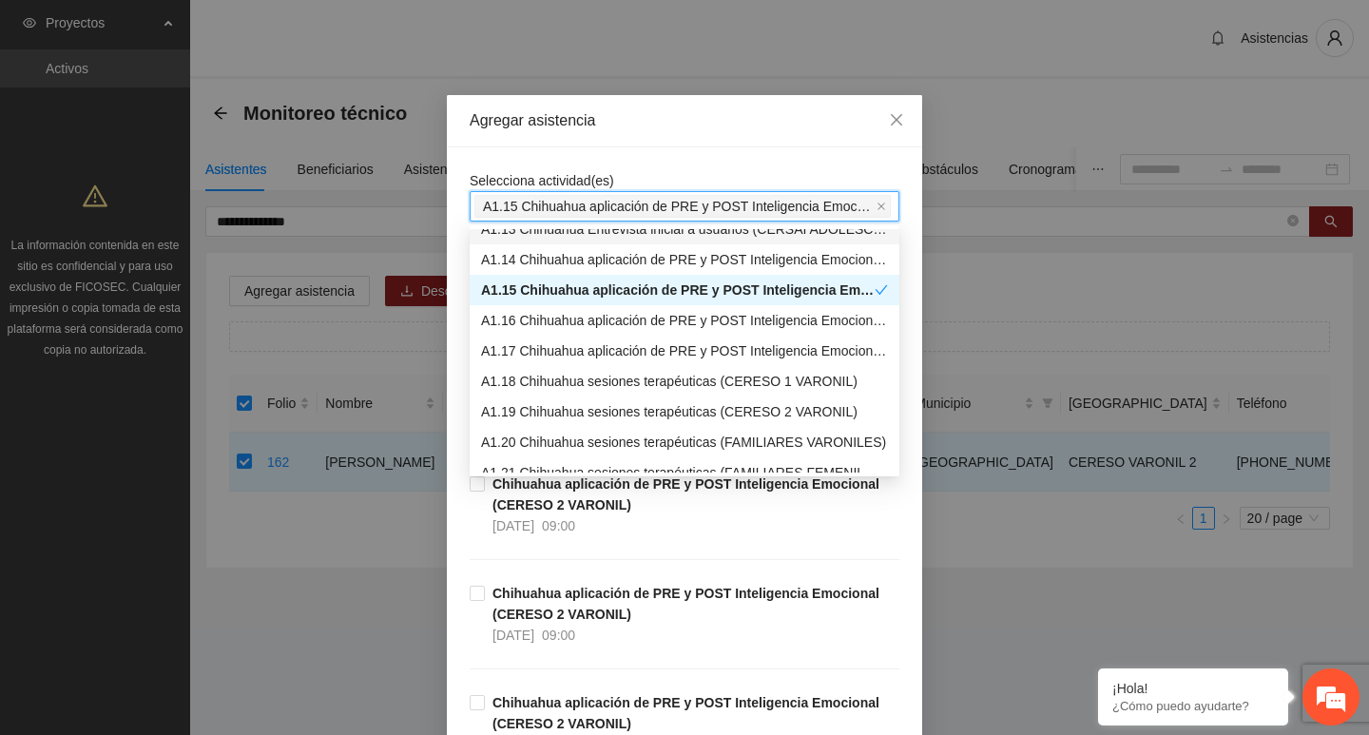
click at [559, 157] on div "Selecciona actividad(es) A1.15 Chihuahua aplicación de PRE y POST Inteligencia …" at bounding box center [684, 618] width 475 height 942
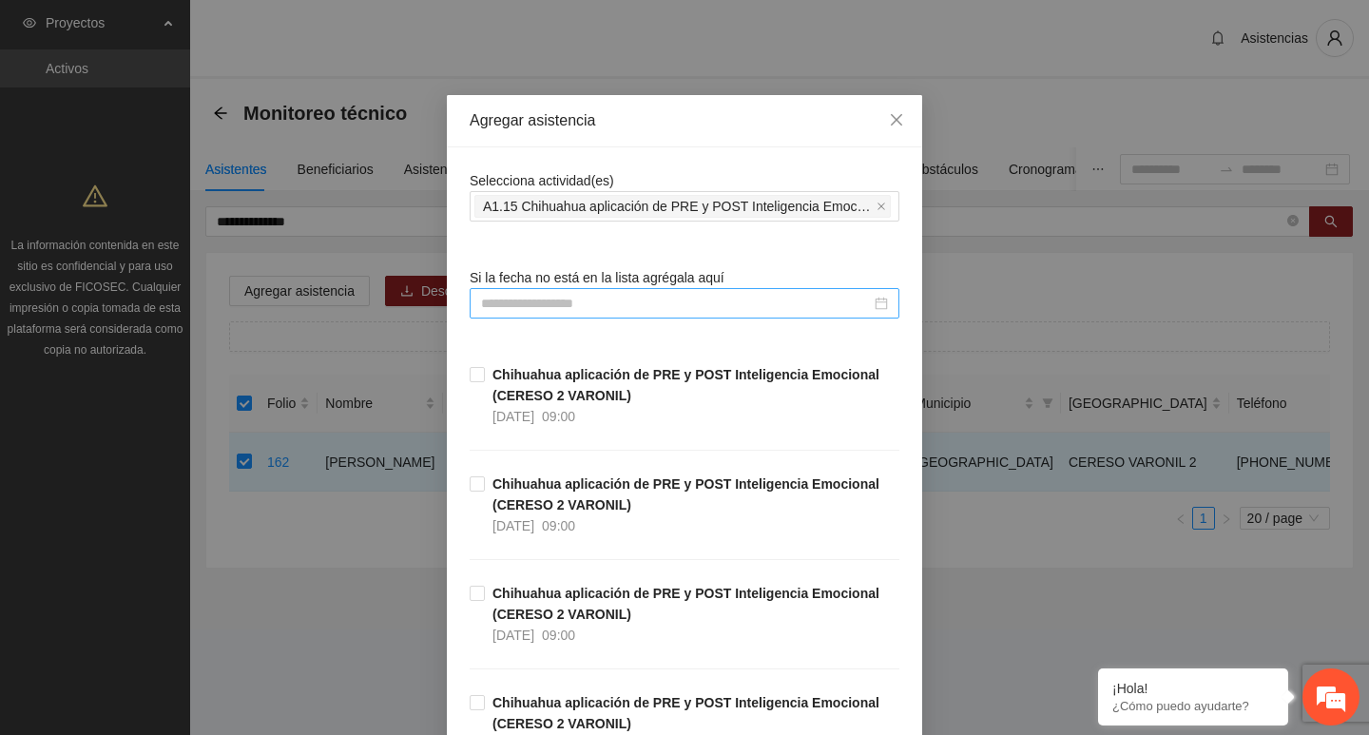
click at [558, 301] on input at bounding box center [676, 303] width 390 height 21
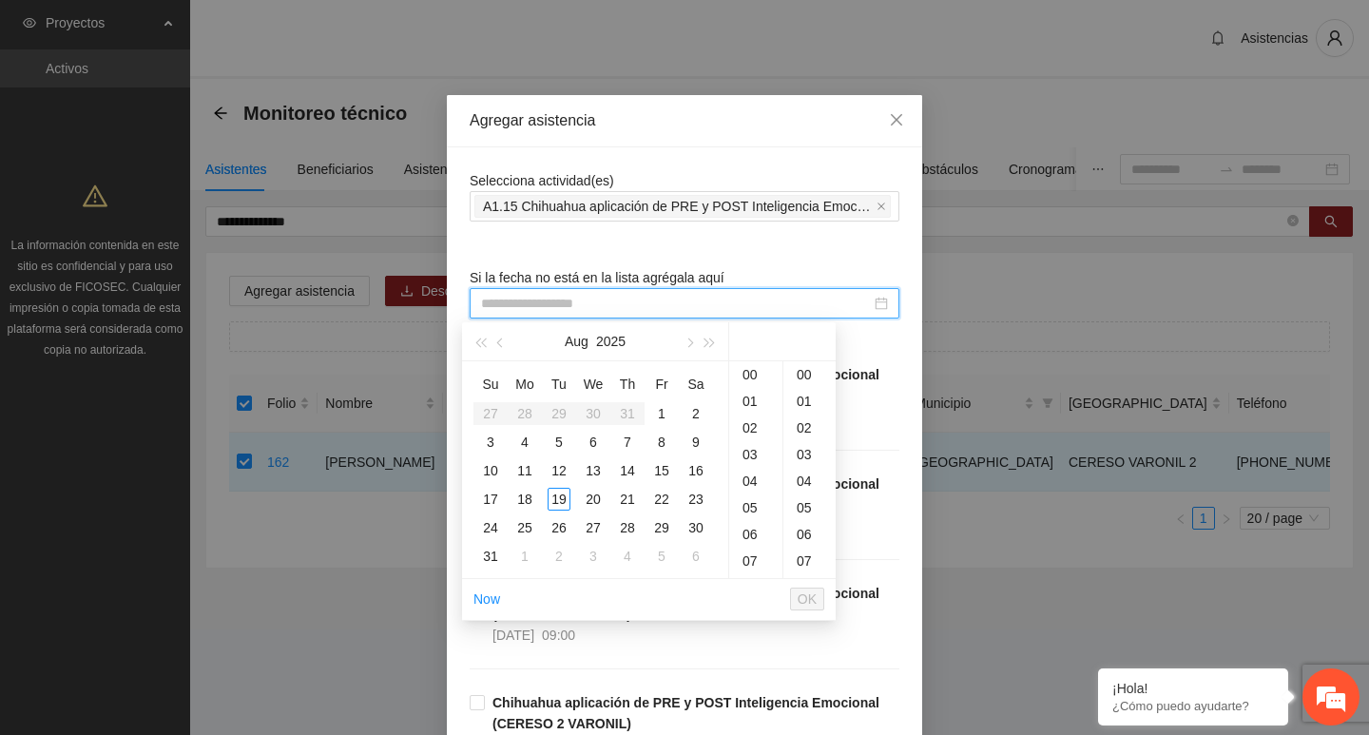
paste input "**********"
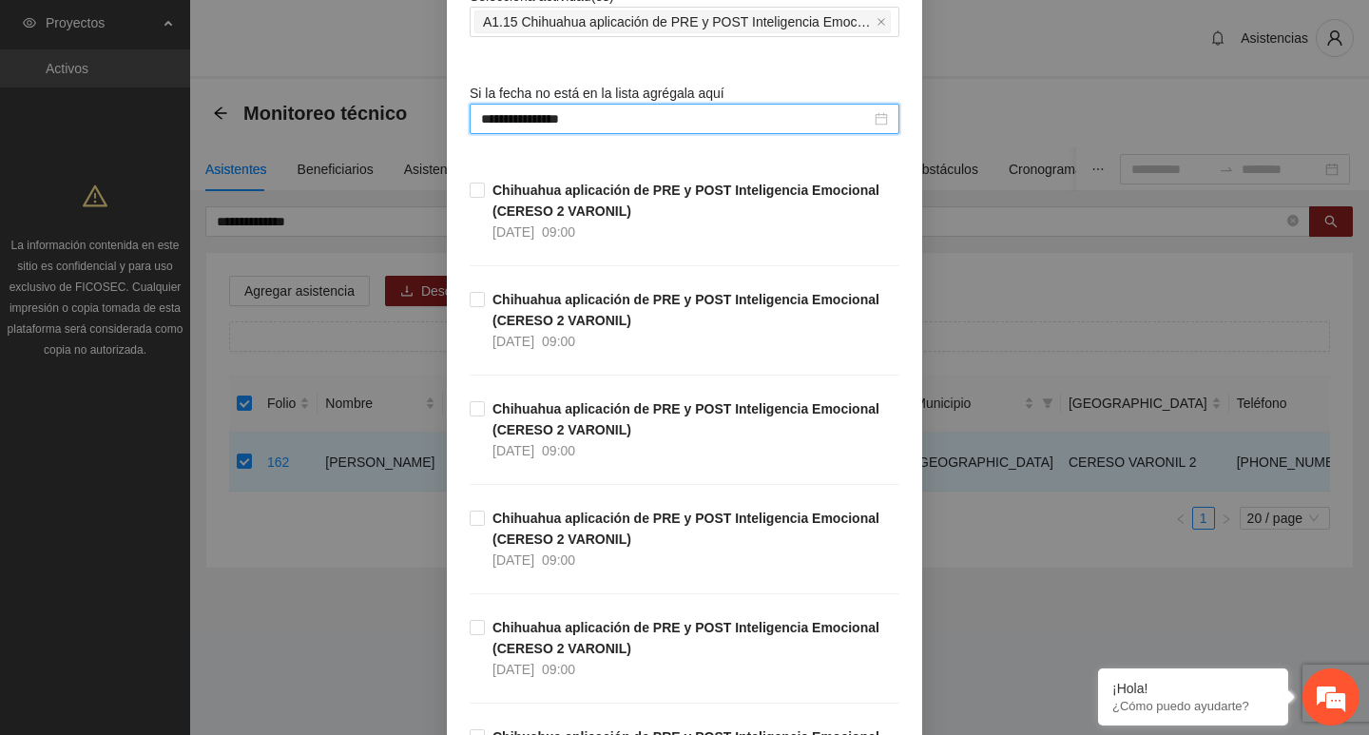
scroll to position [428, 0]
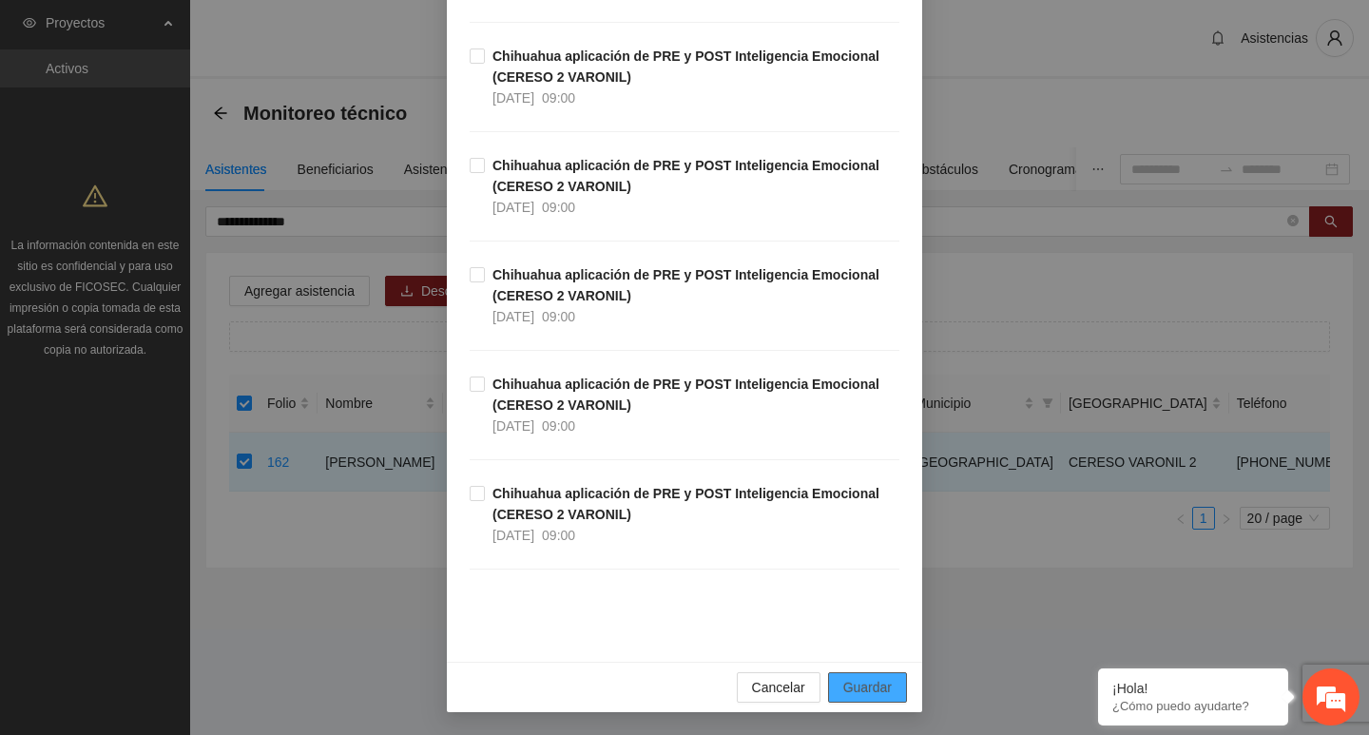
type input "**********"
click at [853, 688] on span "Guardar" at bounding box center [867, 687] width 48 height 21
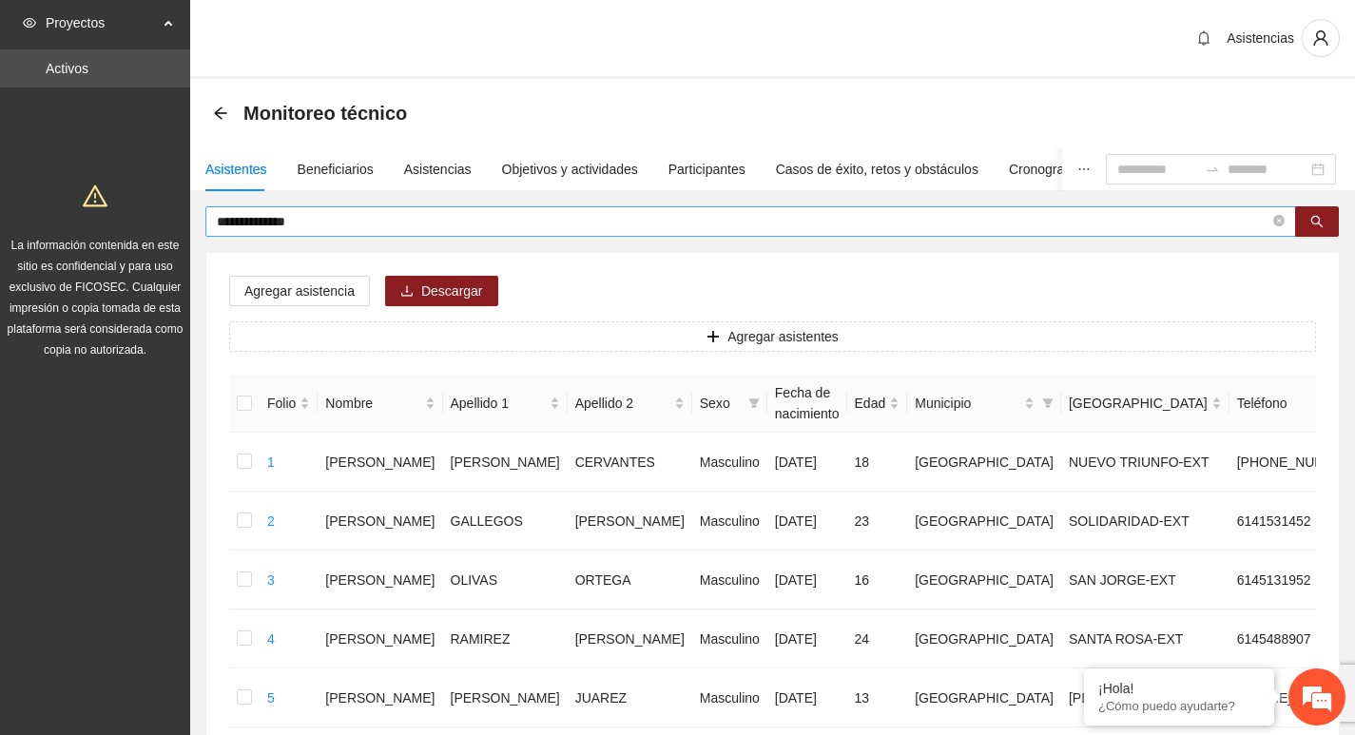
click at [1270, 214] on span "**********" at bounding box center [750, 221] width 1091 height 30
click at [1280, 223] on icon "close-circle" at bounding box center [1278, 220] width 11 height 11
type input "**********"
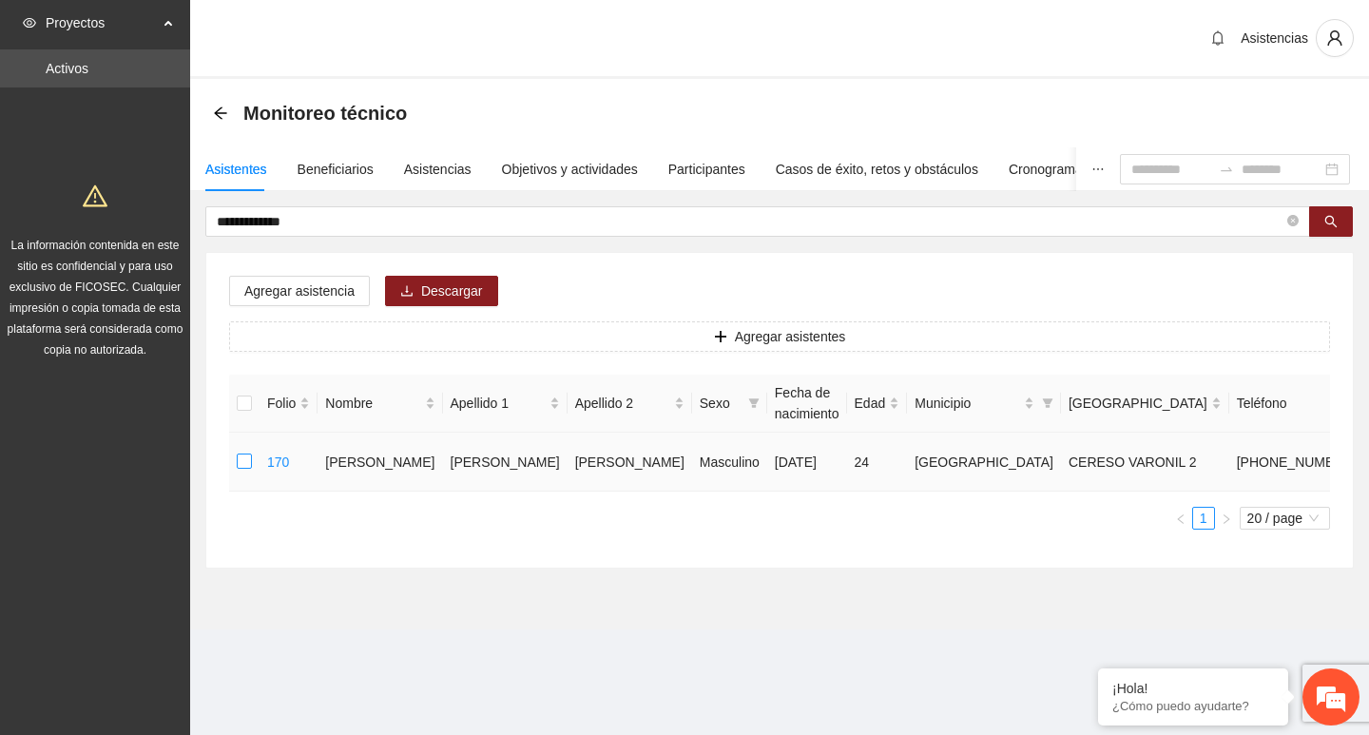
click at [245, 473] on label at bounding box center [244, 462] width 15 height 21
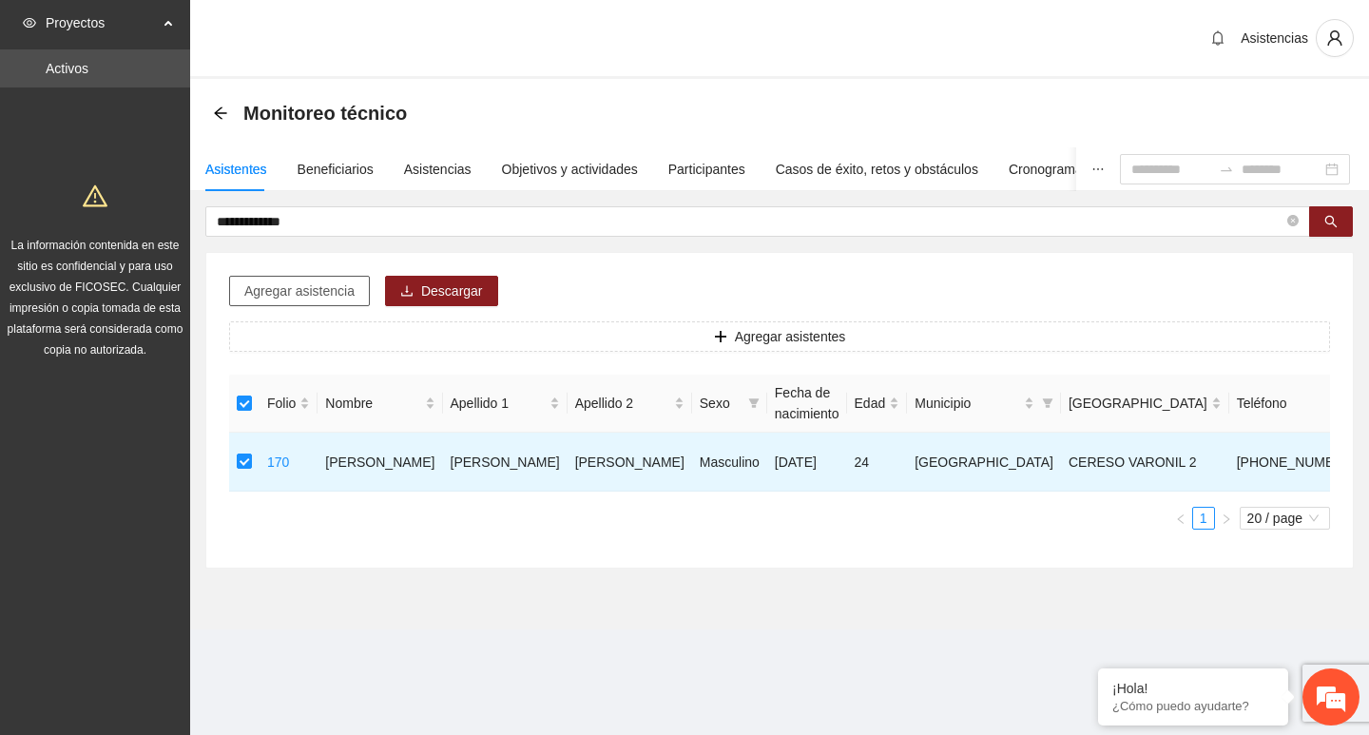
click at [274, 290] on span "Agregar asistencia" at bounding box center [299, 291] width 110 height 21
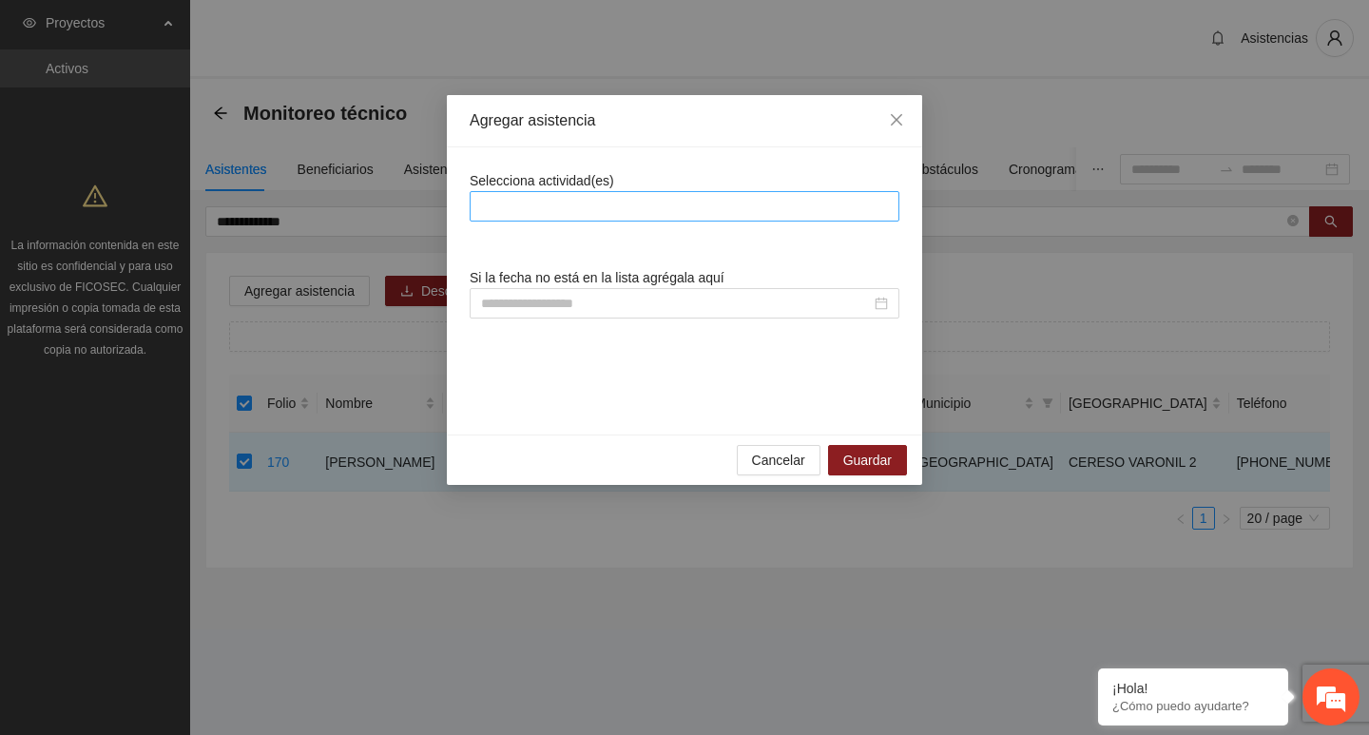
click at [522, 204] on div at bounding box center [685, 206] width 420 height 23
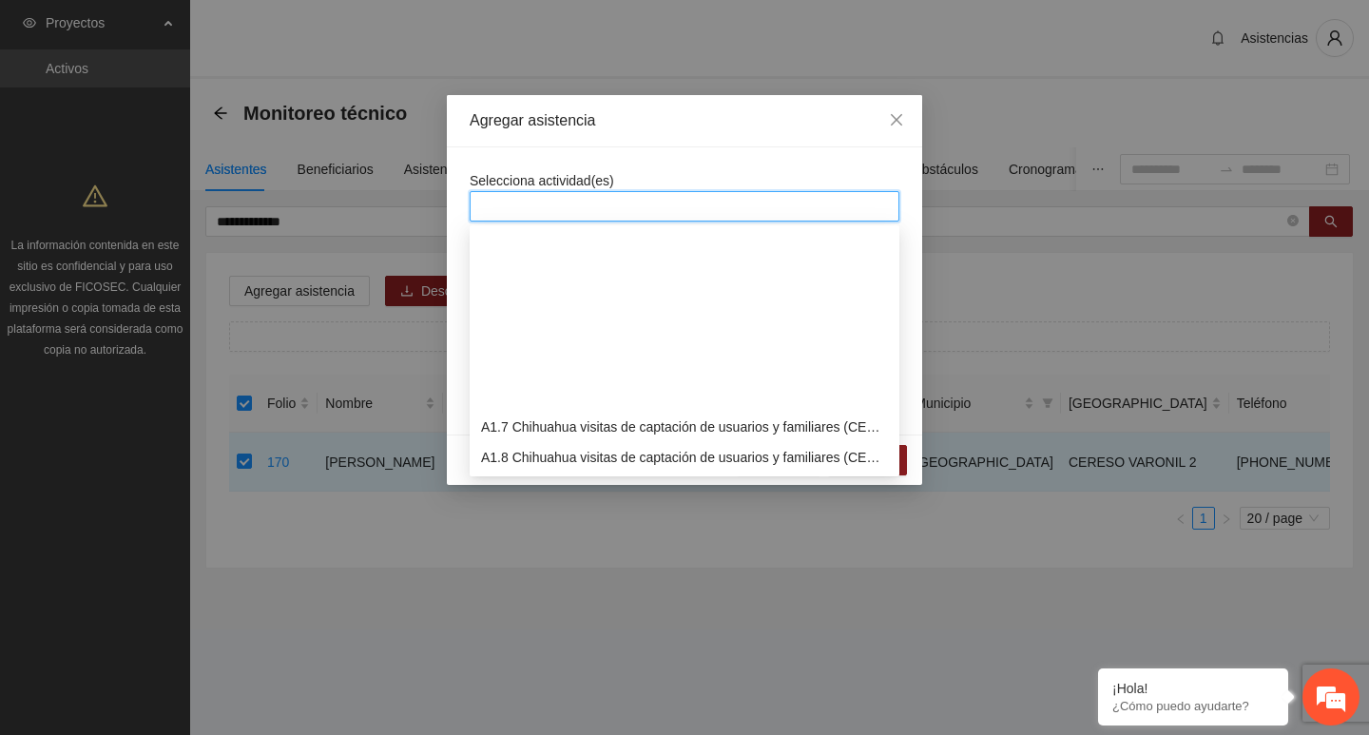
scroll to position [285, 0]
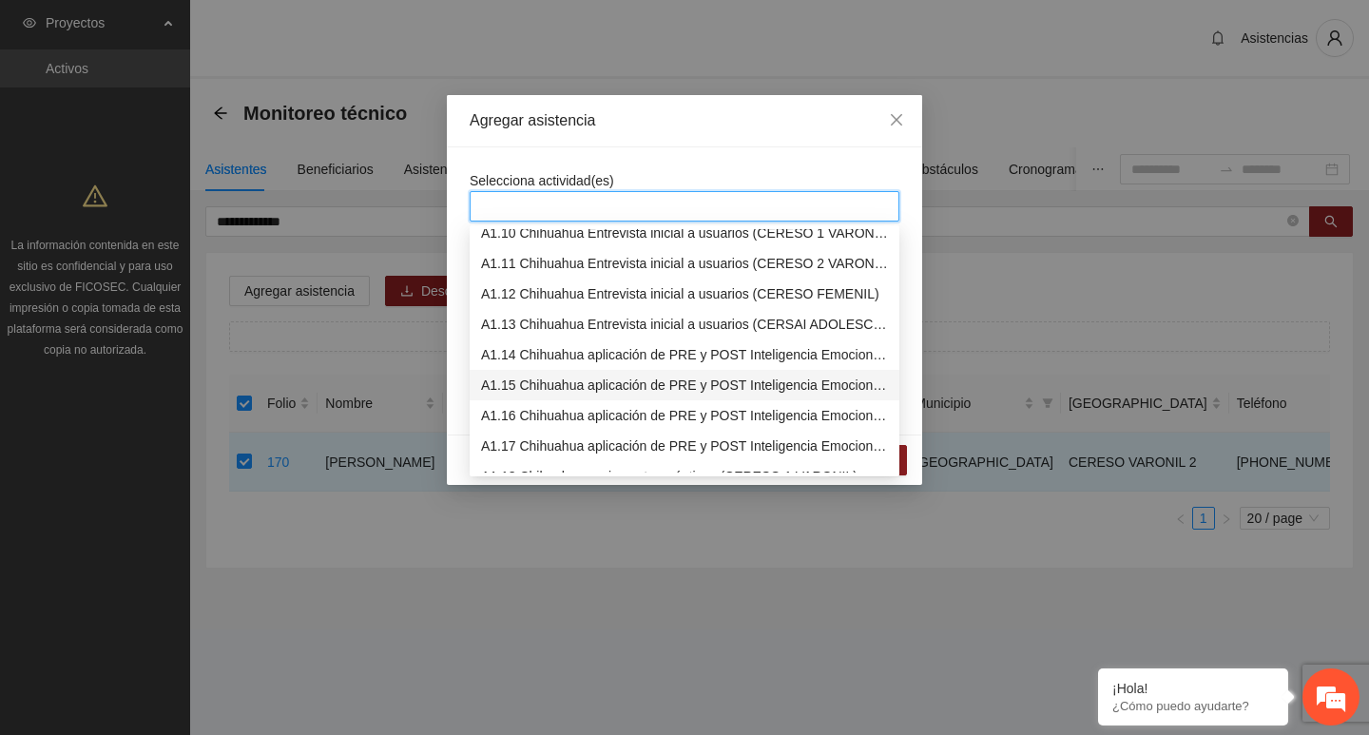
click at [533, 386] on div "A1.15 Chihuahua aplicación de PRE y POST Inteligencia Emocional (CERESO 2 VARON…" at bounding box center [684, 385] width 407 height 21
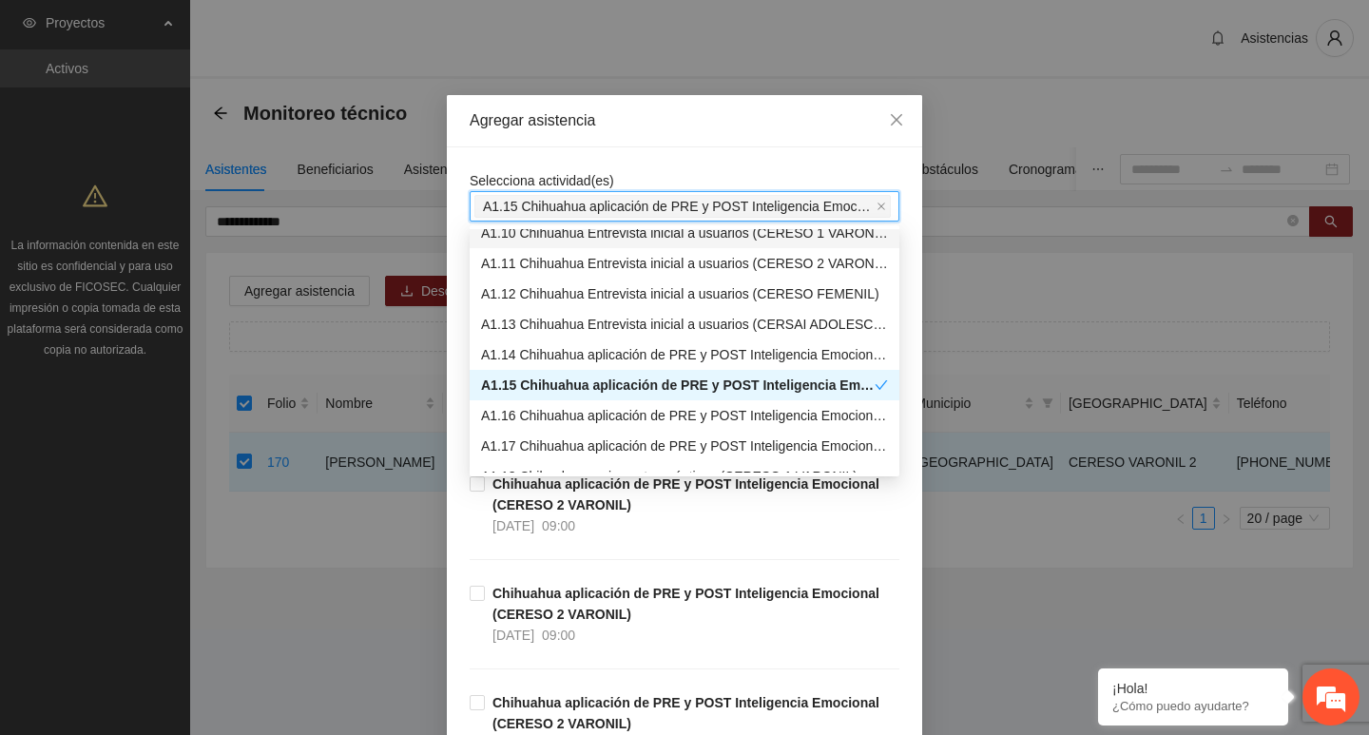
click at [573, 145] on div "Agregar asistencia" at bounding box center [684, 121] width 475 height 52
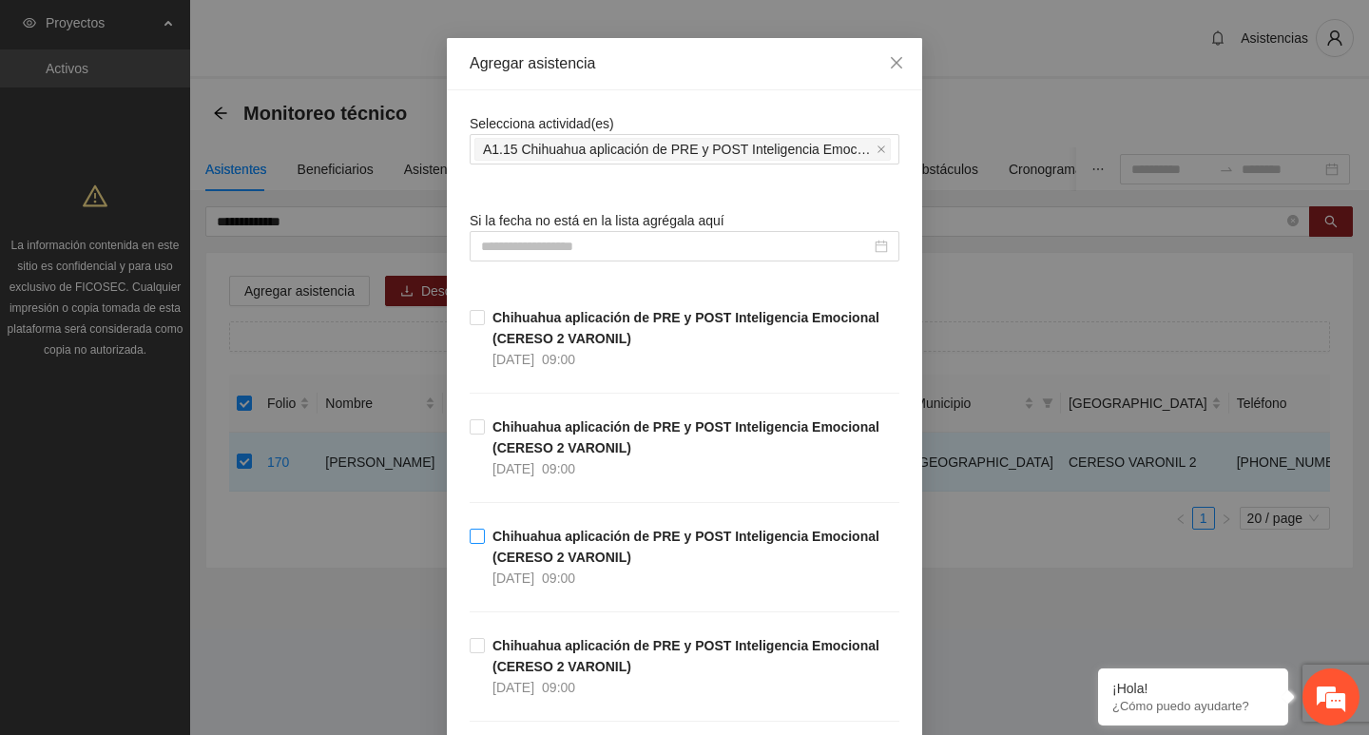
scroll to position [190, 0]
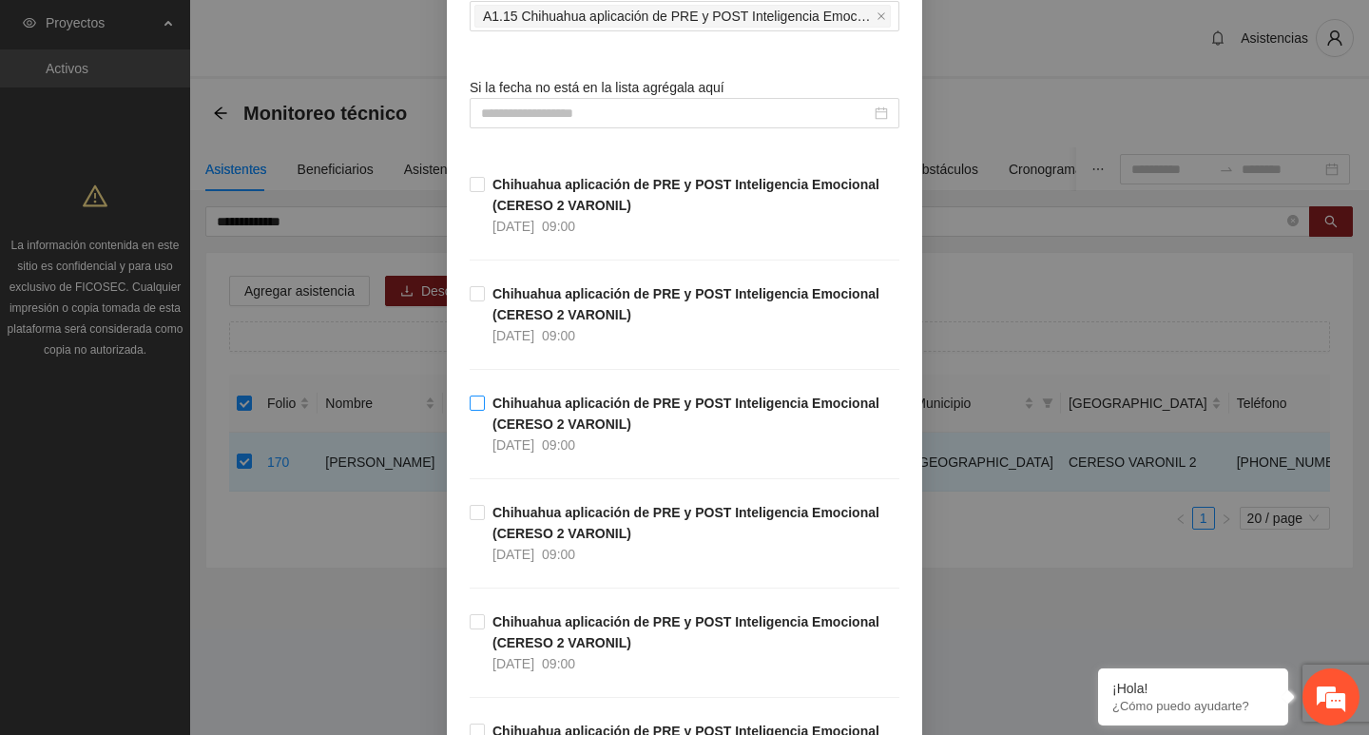
click at [514, 415] on strong "Chihuahua aplicación de PRE y POST Inteligencia Emocional (CERESO 2 VARONIL)" at bounding box center [686, 414] width 387 height 36
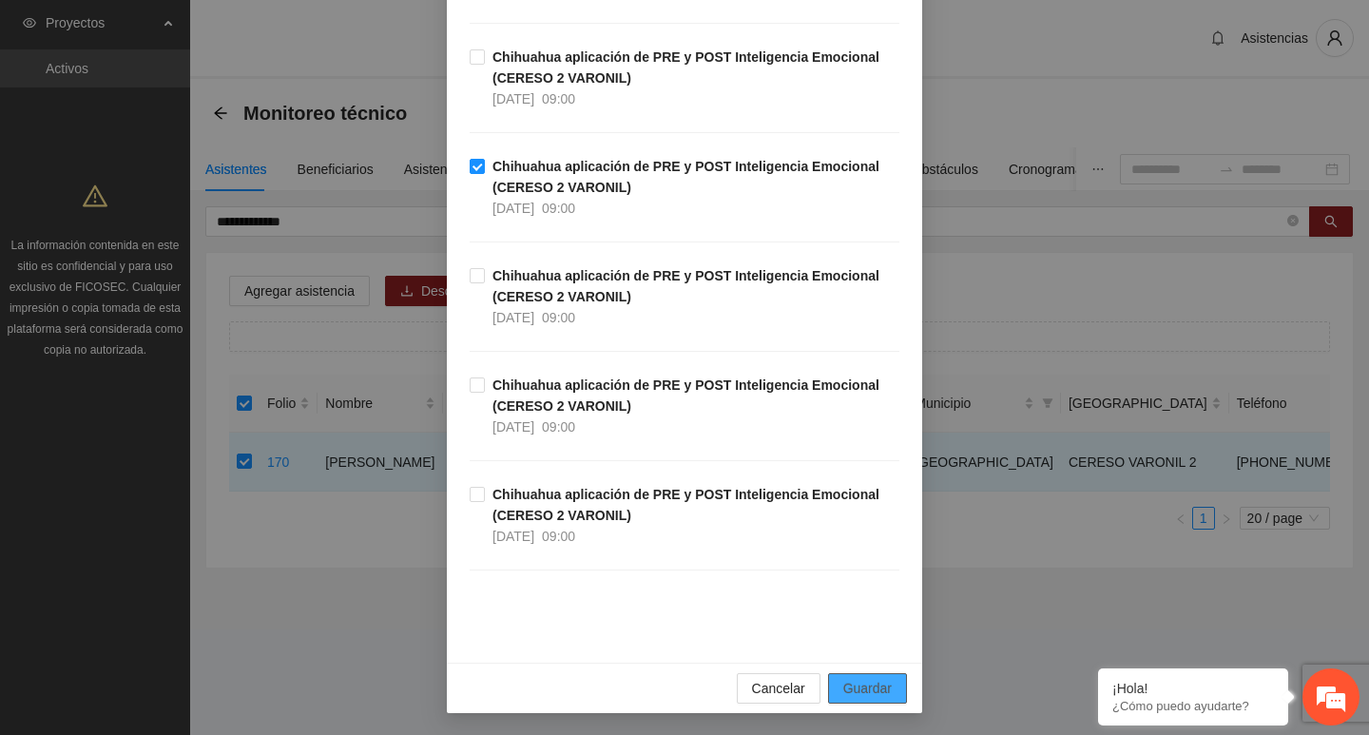
scroll to position [428, 0]
click at [847, 682] on span "Guardar" at bounding box center [867, 687] width 48 height 21
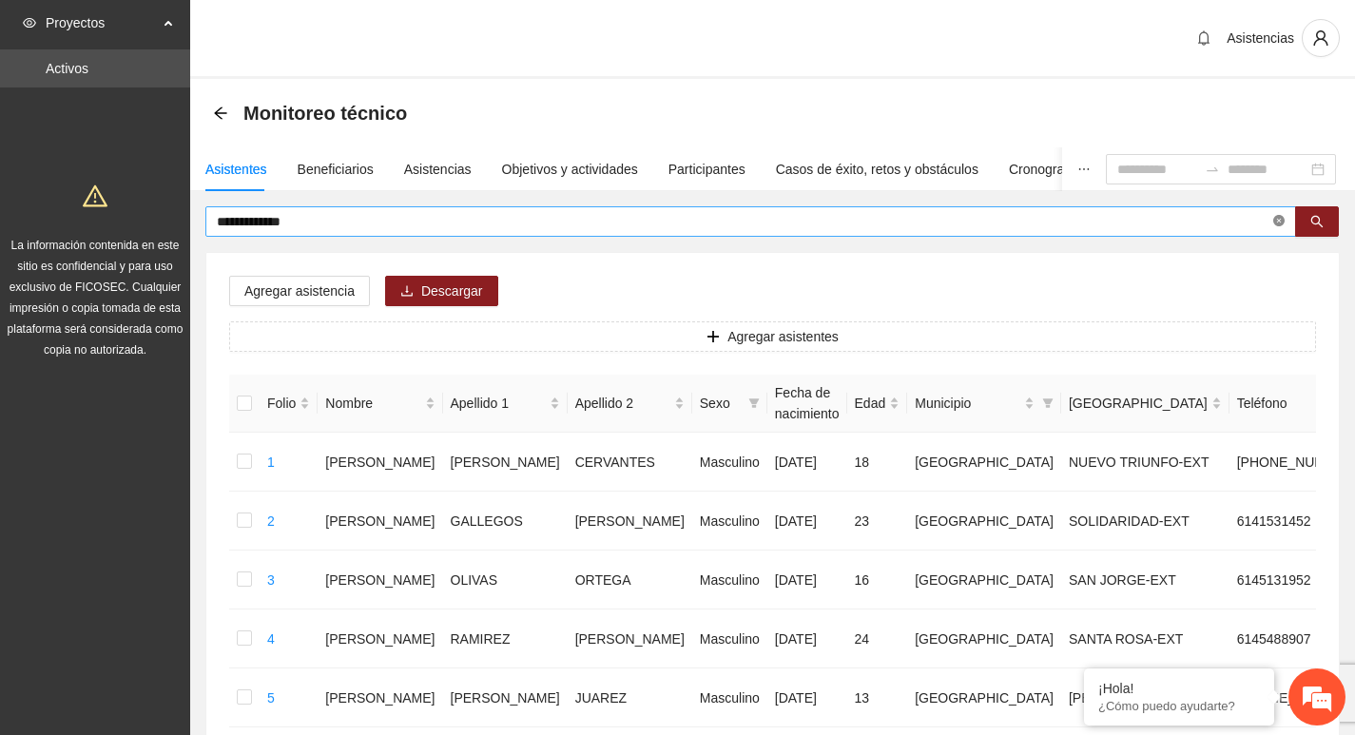
click at [1279, 223] on icon "close-circle" at bounding box center [1278, 220] width 11 height 11
type input "****"
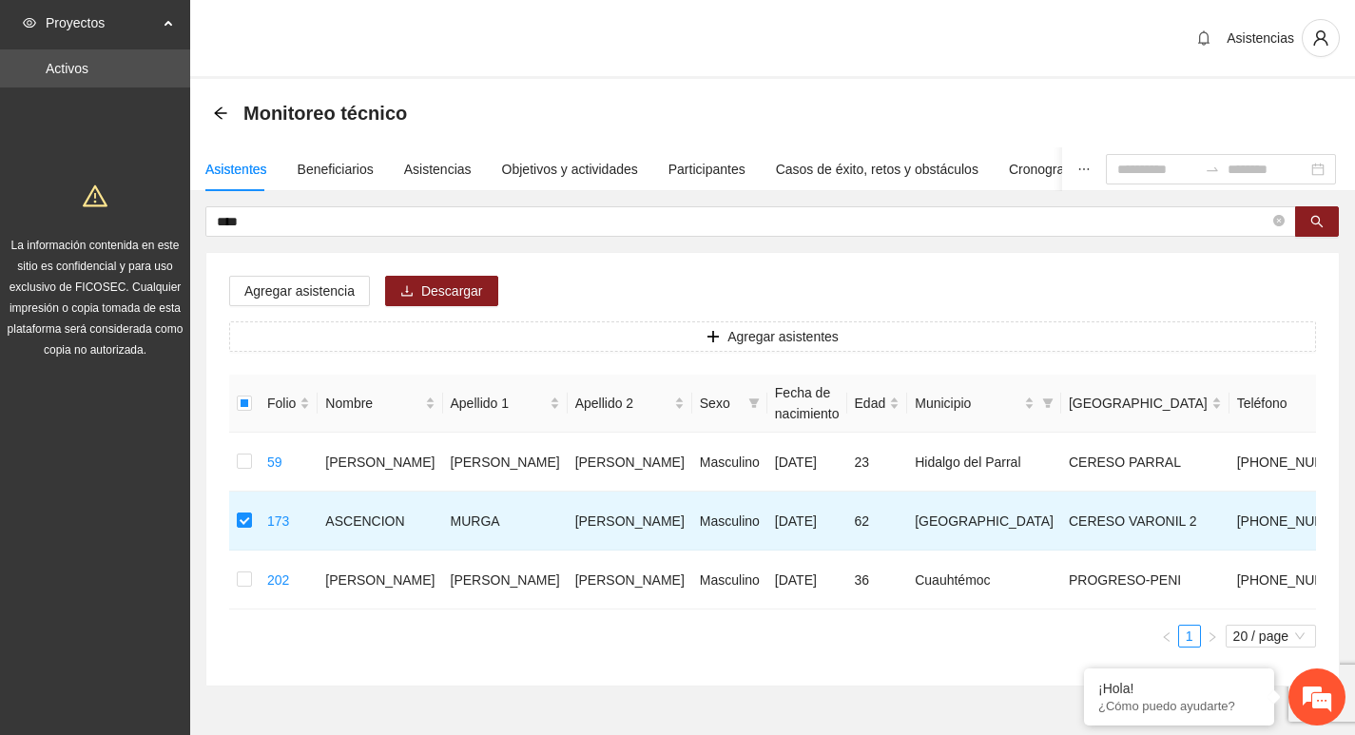
click at [308, 273] on div "Agregar asistencia Descargar Agregar asistentes Folio Nombre Apellido 1 Apellid…" at bounding box center [772, 469] width 1133 height 433
click at [309, 281] on span "Agregar asistencia" at bounding box center [299, 291] width 110 height 21
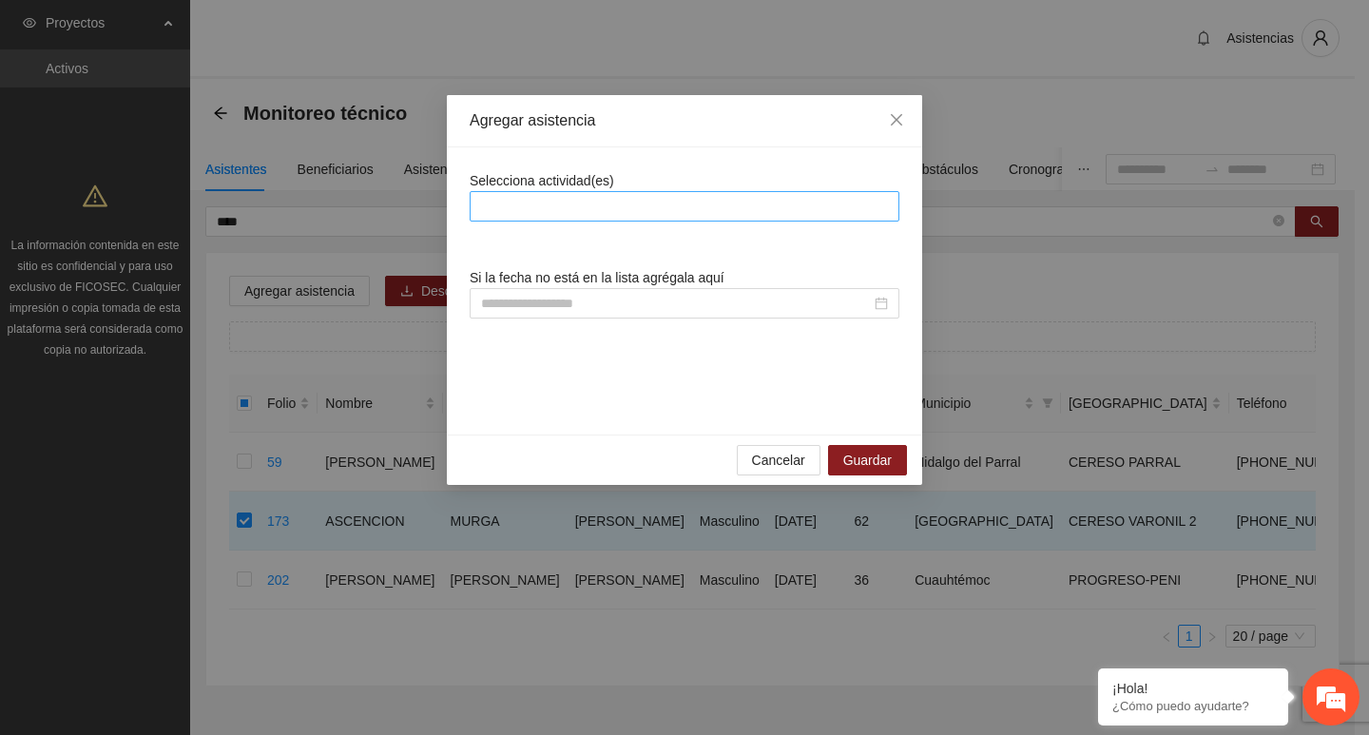
click at [613, 193] on div at bounding box center [685, 206] width 430 height 30
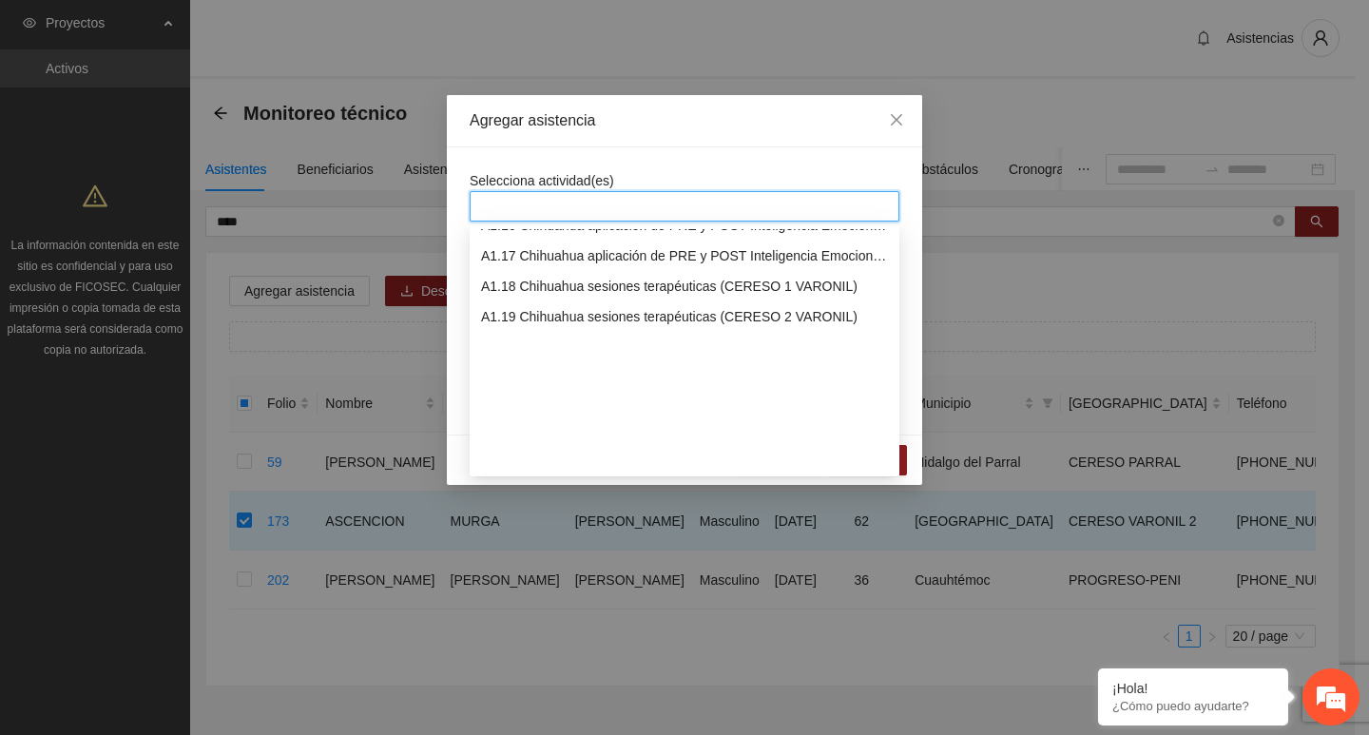
scroll to position [285, 0]
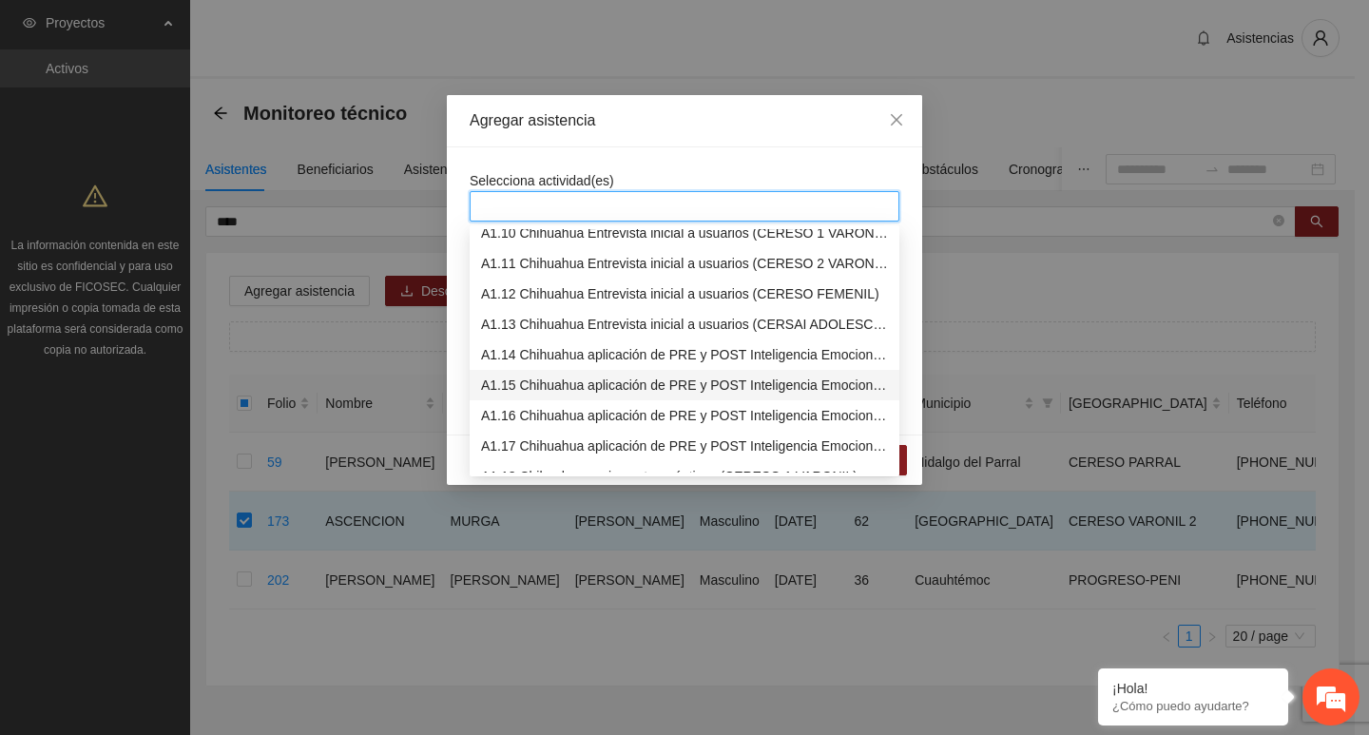
click at [543, 380] on div "A1.15 Chihuahua aplicación de PRE y POST Inteligencia Emocional (CERESO 2 VARON…" at bounding box center [684, 385] width 407 height 21
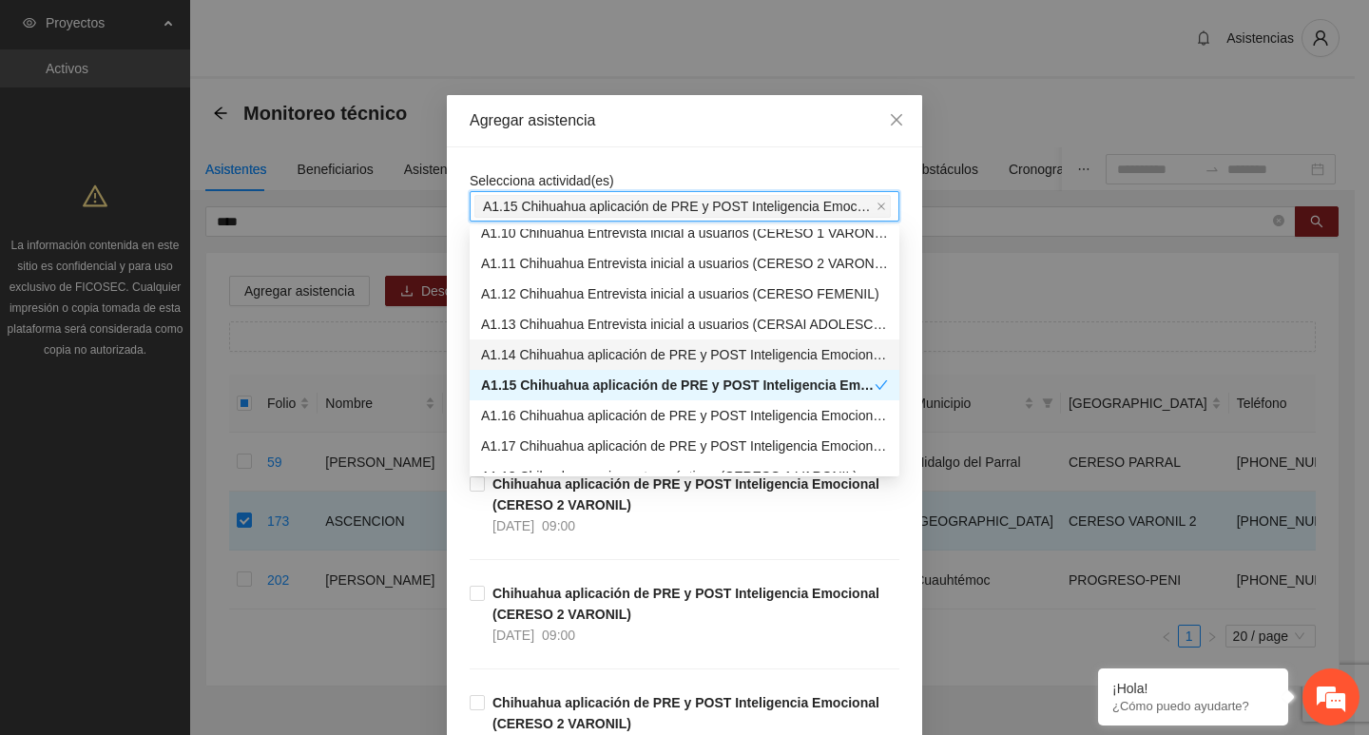
click at [575, 109] on div "Agregar asistencia" at bounding box center [684, 121] width 475 height 52
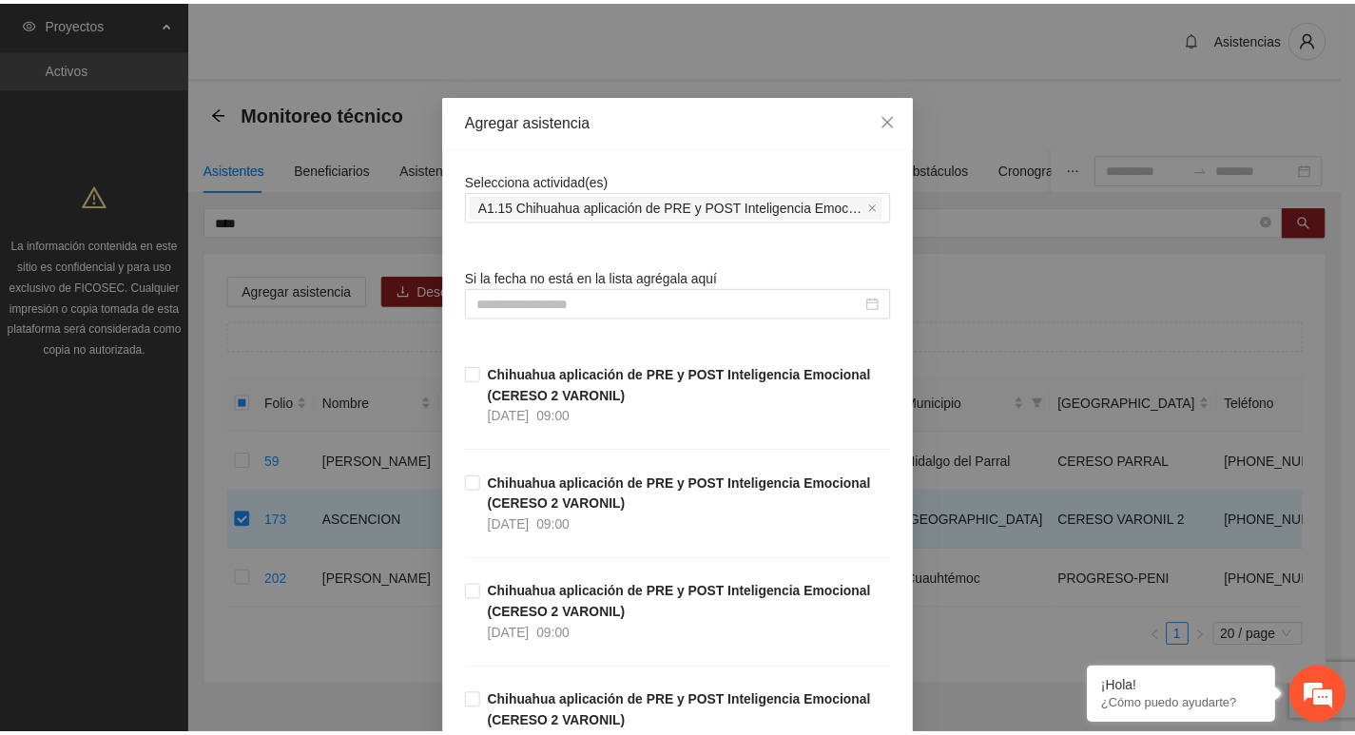
scroll to position [428, 0]
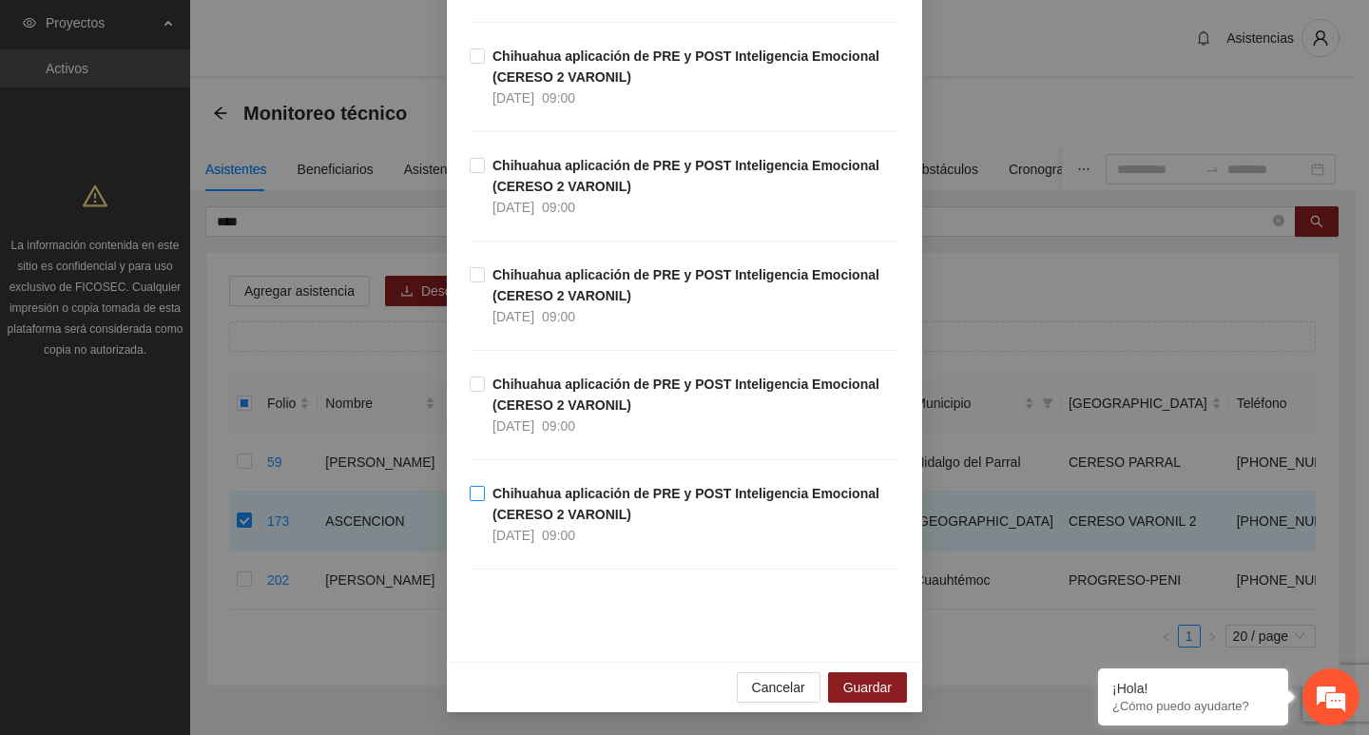
click at [555, 522] on strong "Chihuahua aplicación de PRE y POST Inteligencia Emocional (CERESO 2 VARONIL)" at bounding box center [686, 504] width 387 height 36
click at [843, 682] on span "Guardar" at bounding box center [867, 687] width 48 height 21
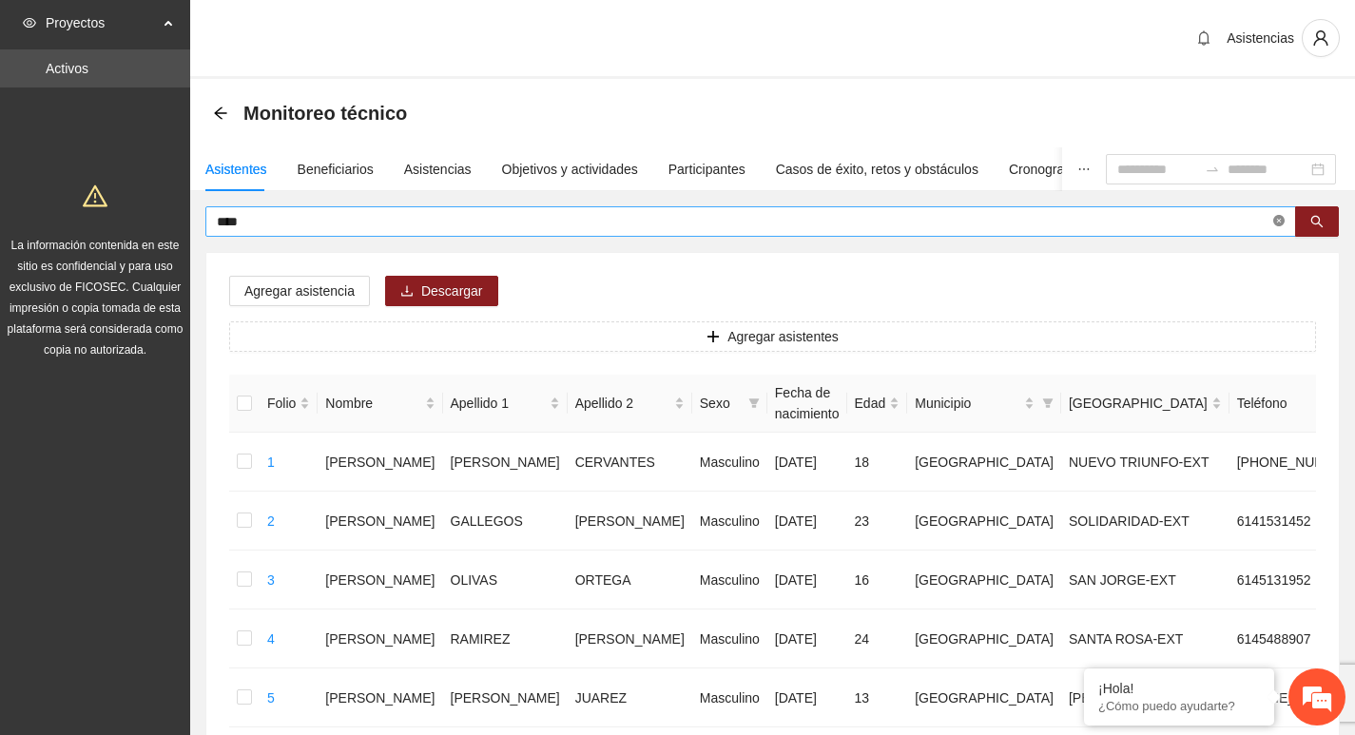
click at [1280, 219] on icon "close-circle" at bounding box center [1278, 220] width 11 height 11
type input "*****"
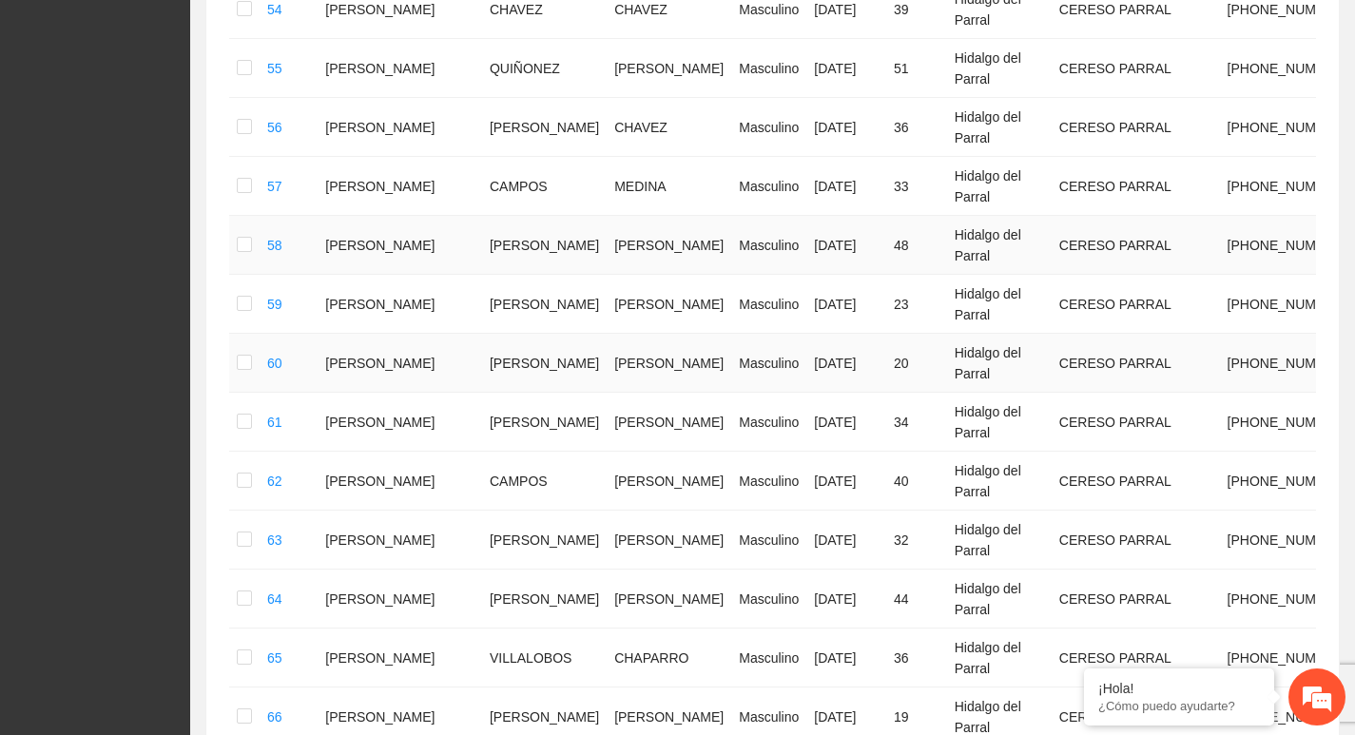
scroll to position [0, 0]
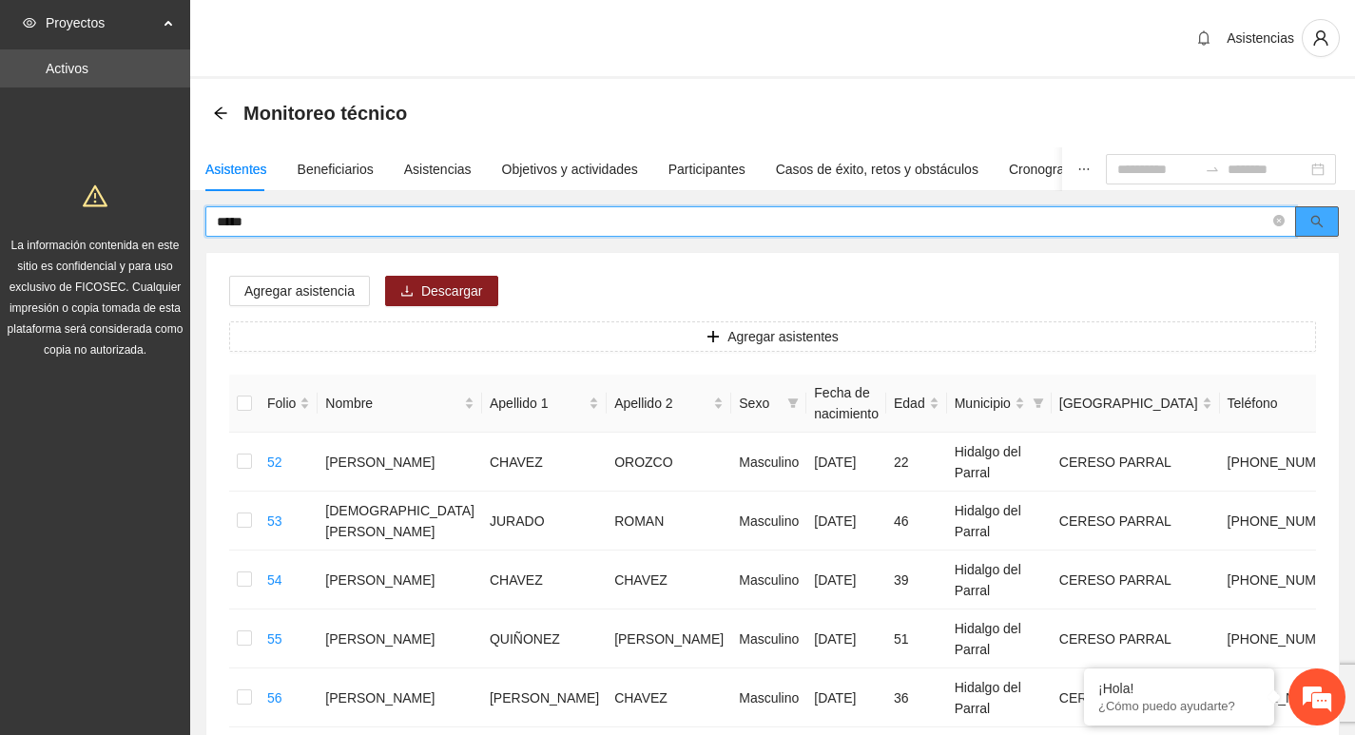
click at [1318, 226] on icon "search" at bounding box center [1316, 221] width 13 height 13
click at [1273, 218] on icon "close-circle" at bounding box center [1278, 220] width 11 height 11
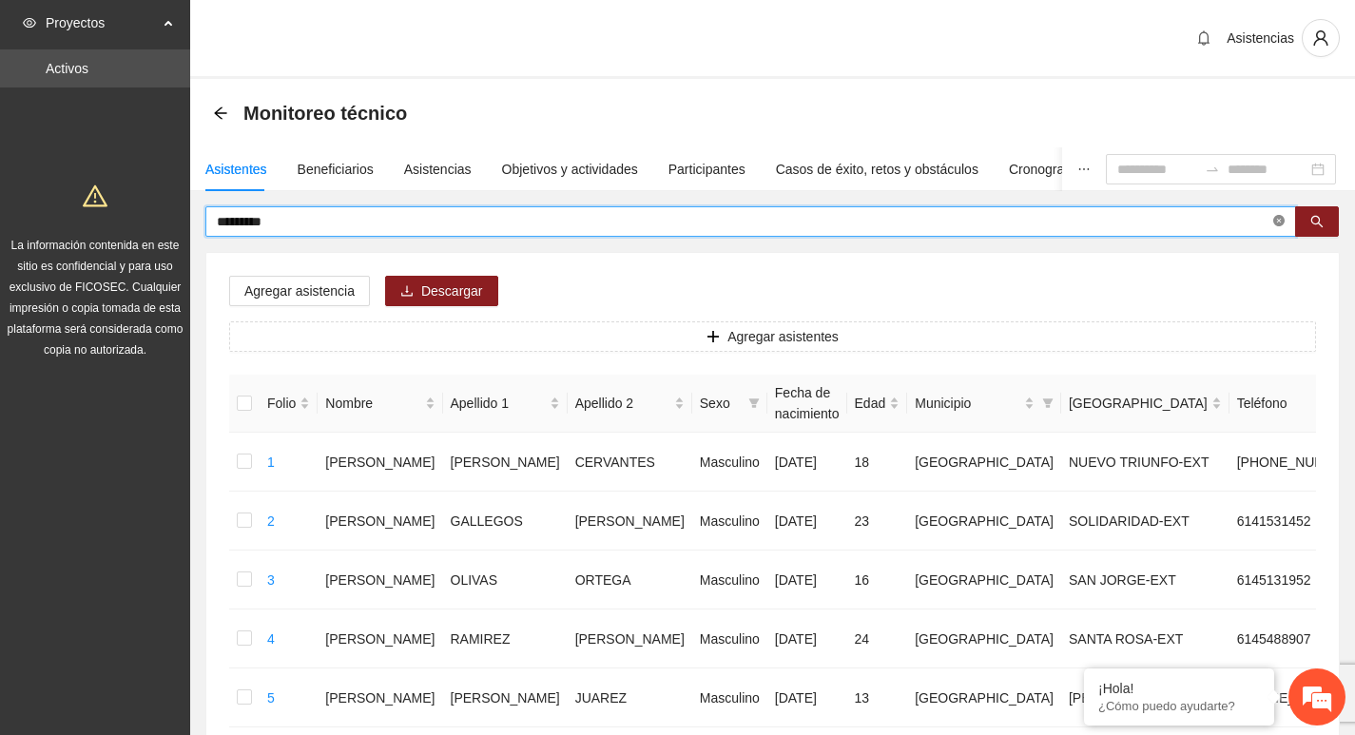
type input "*********"
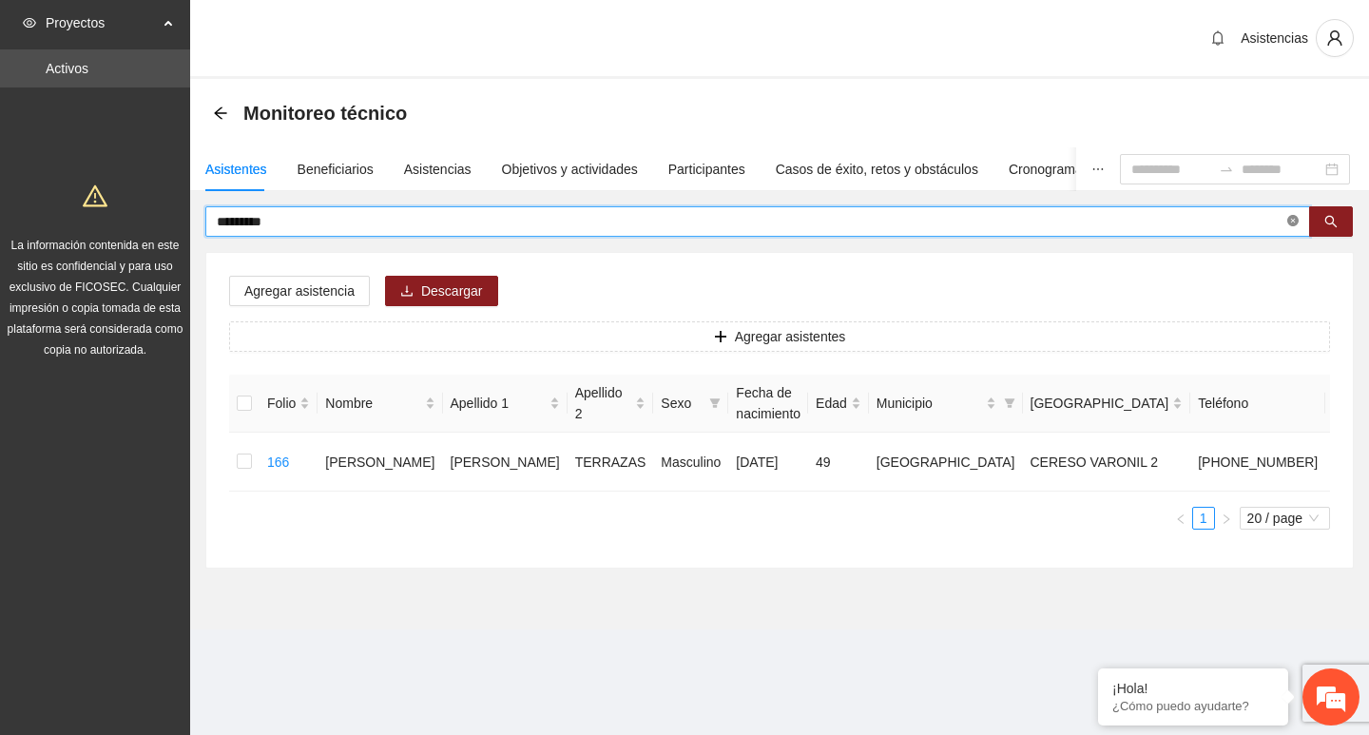
click at [1294, 225] on icon "close-circle" at bounding box center [1293, 220] width 11 height 11
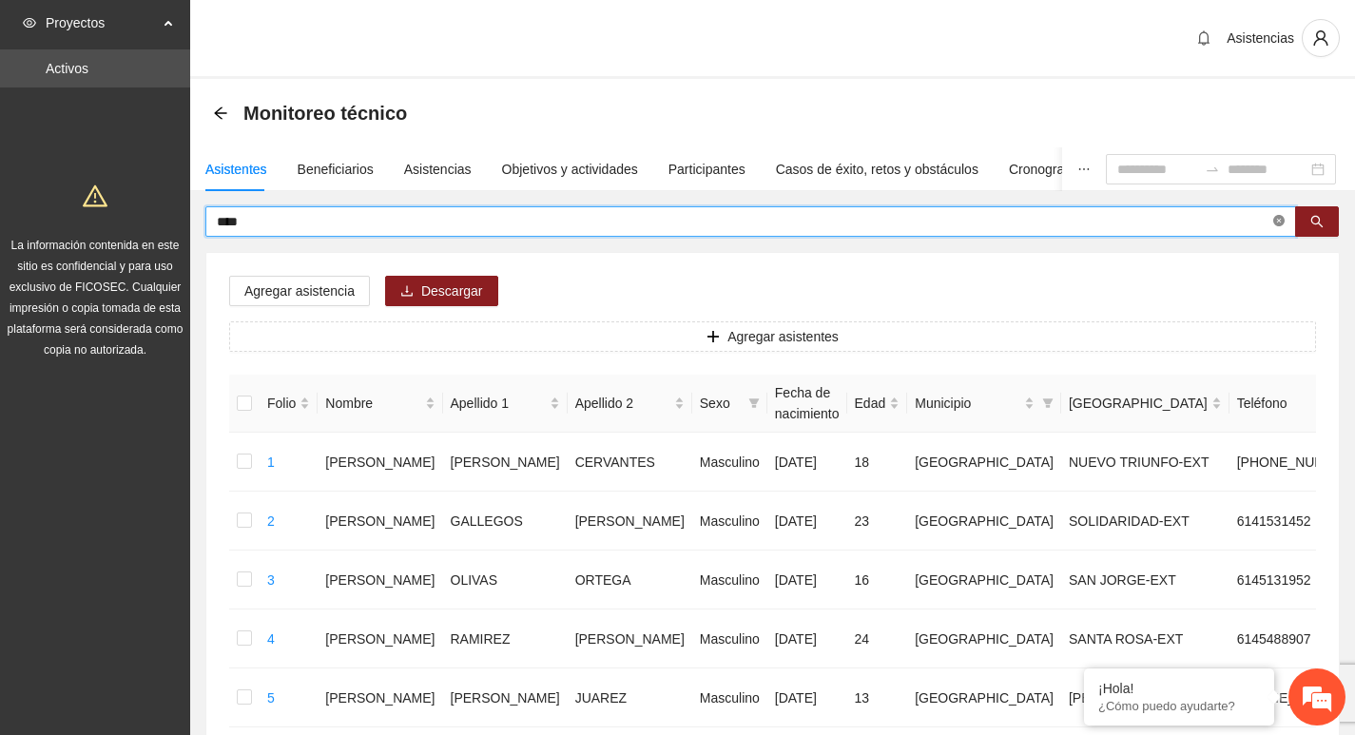
type input "****"
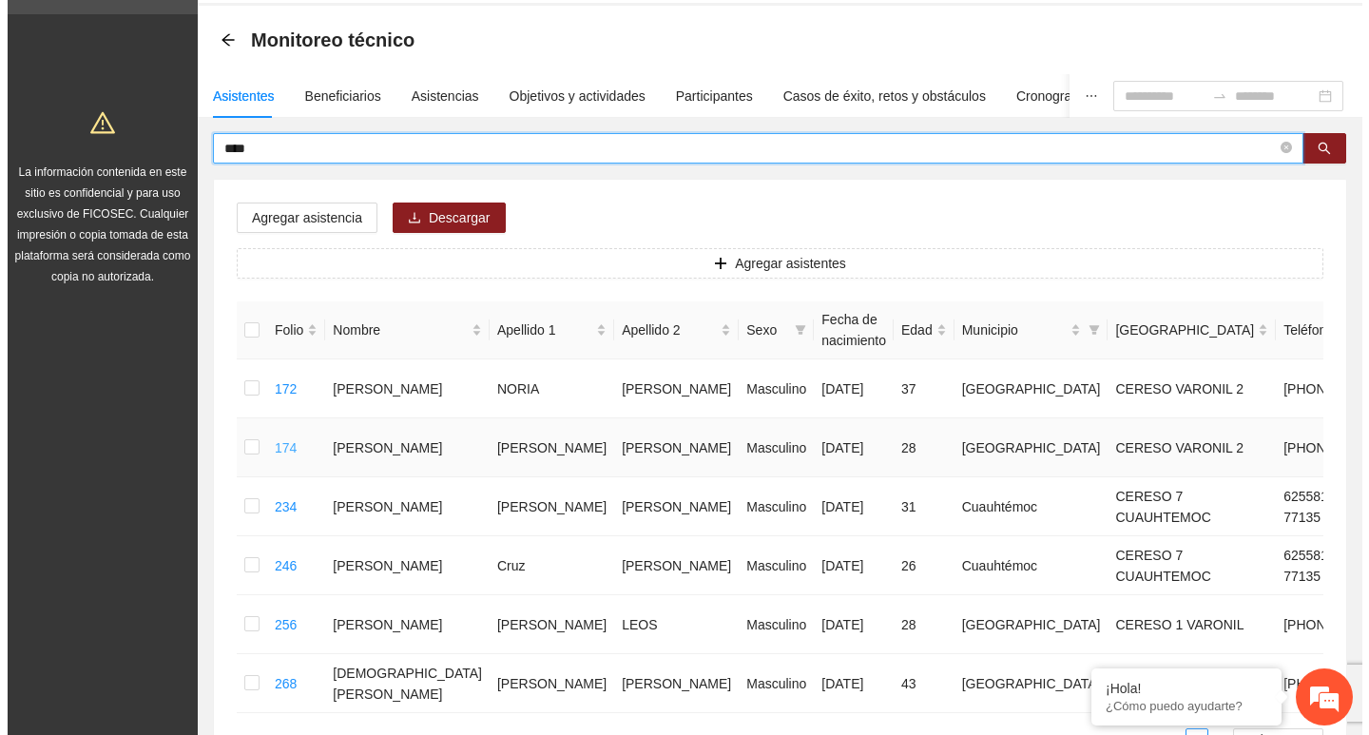
scroll to position [95, 0]
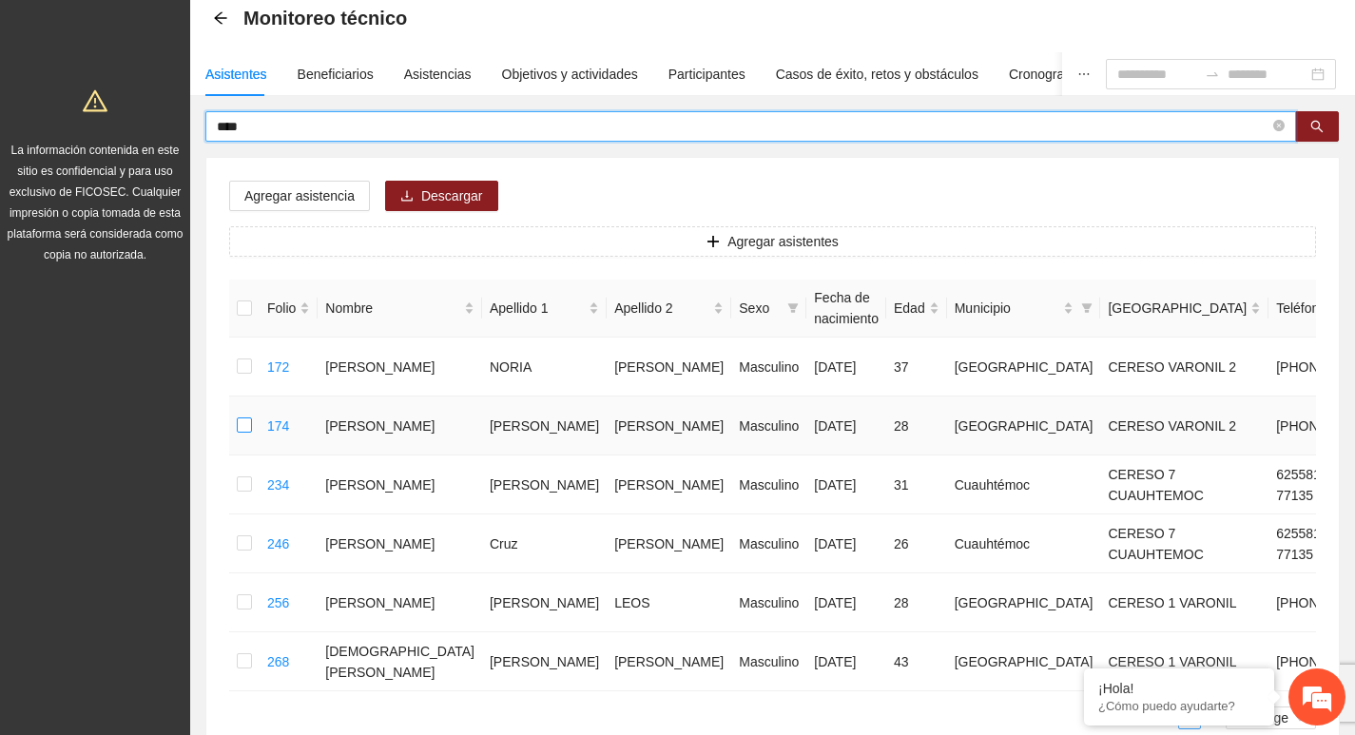
click at [246, 432] on label at bounding box center [244, 426] width 15 height 21
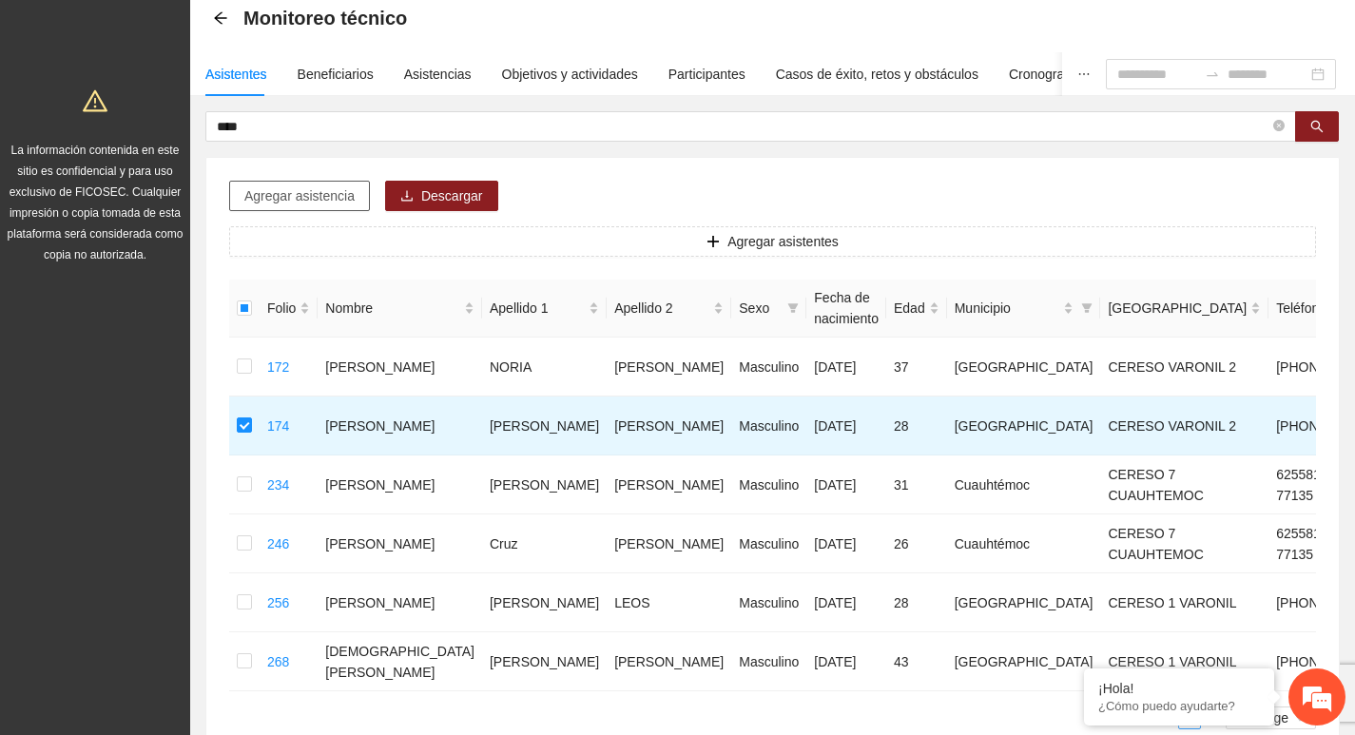
click at [285, 191] on span "Agregar asistencia" at bounding box center [299, 195] width 110 height 21
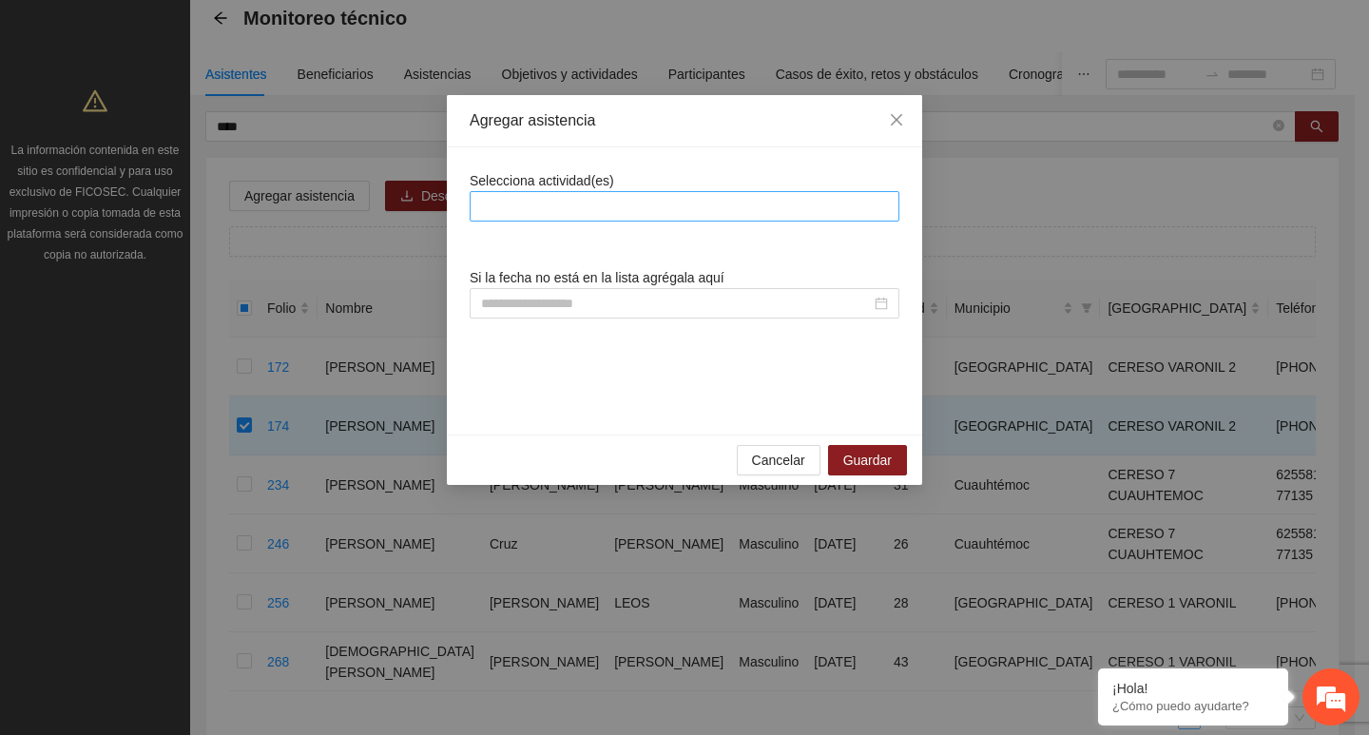
click at [635, 211] on div at bounding box center [685, 206] width 420 height 23
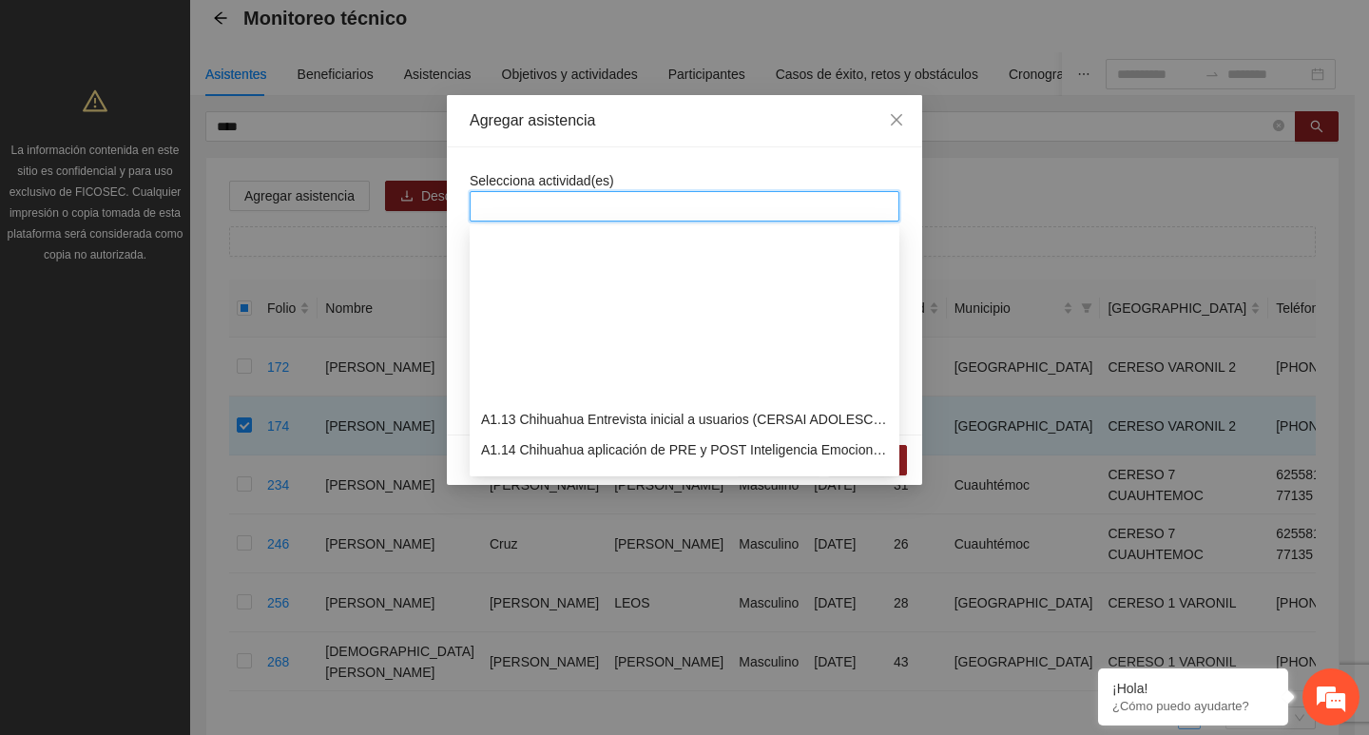
scroll to position [380, 0]
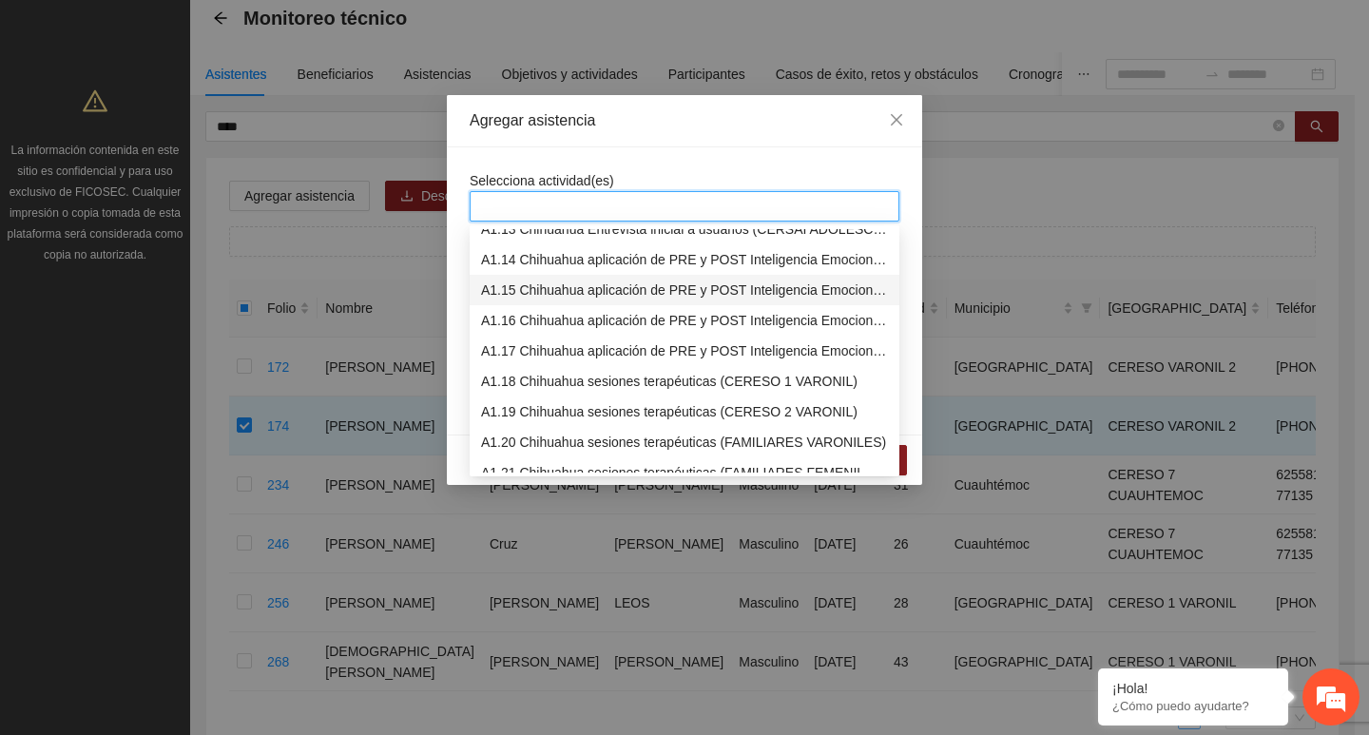
click at [508, 284] on div "A1.15 Chihuahua aplicación de PRE y POST Inteligencia Emocional (CERESO 2 VARON…" at bounding box center [684, 290] width 407 height 21
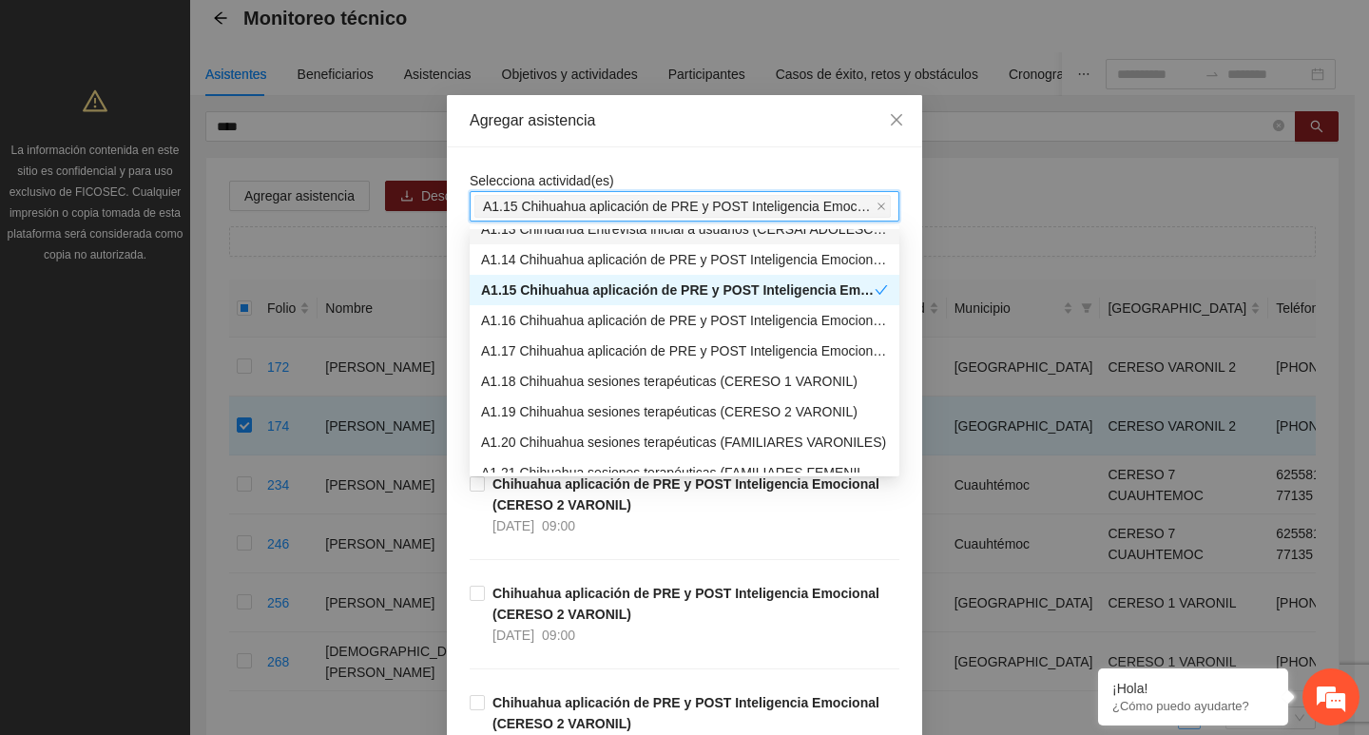
click at [548, 180] on span "Selecciona actividad(es)" at bounding box center [542, 180] width 145 height 15
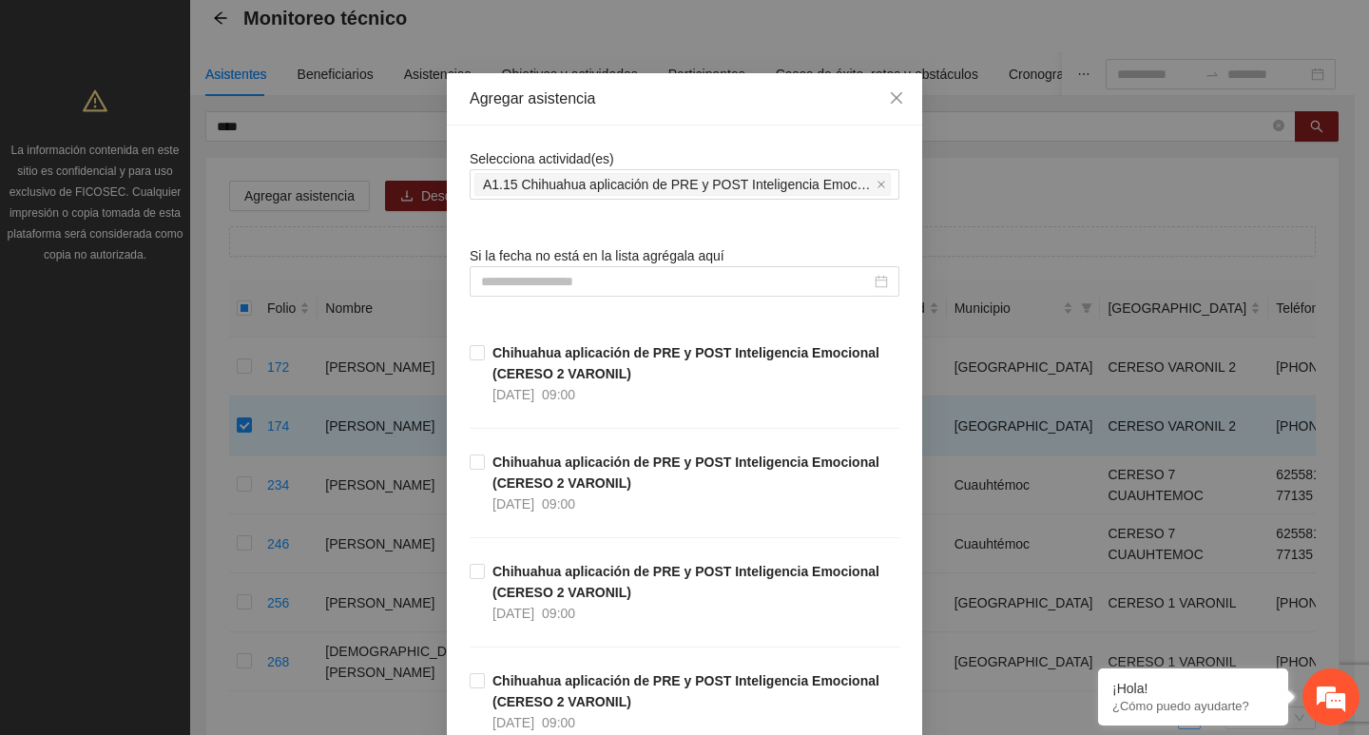
scroll to position [190, 0]
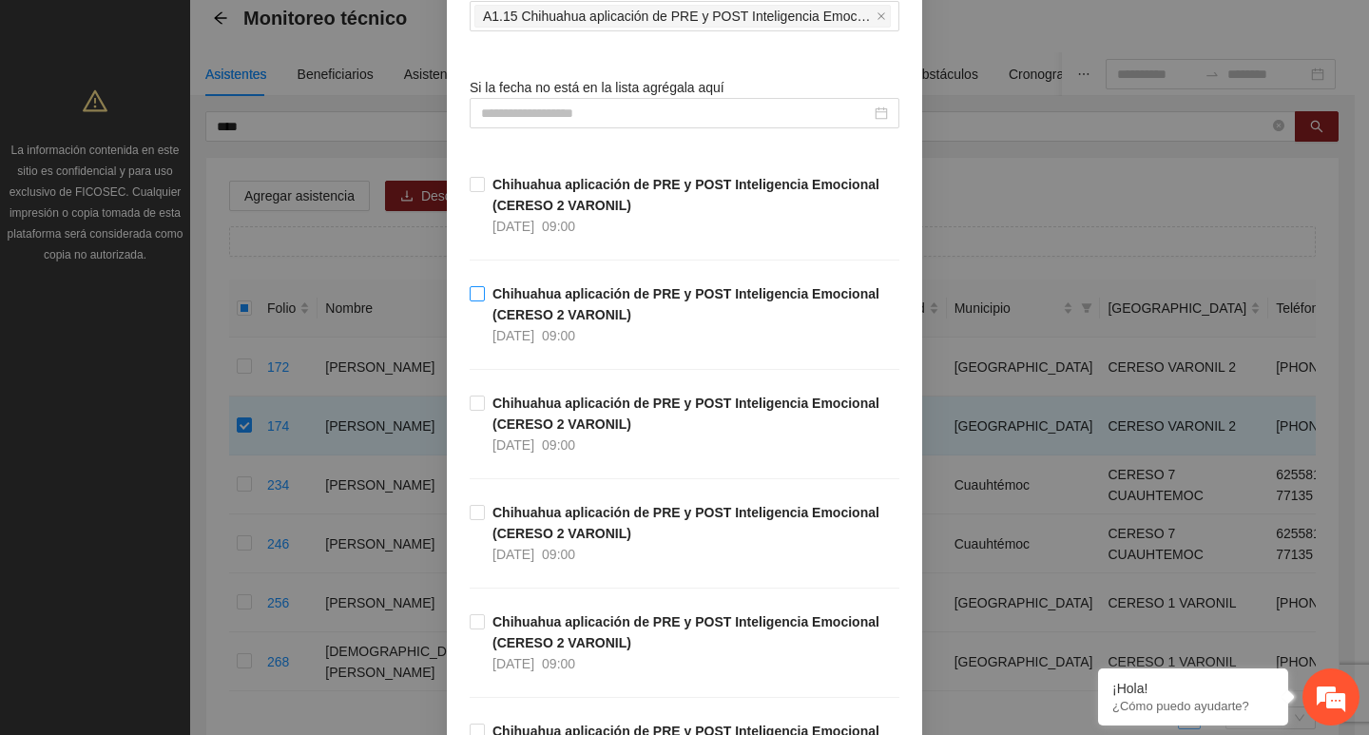
click at [531, 320] on strong "Chihuahua aplicación de PRE y POST Inteligencia Emocional (CERESO 2 VARONIL)" at bounding box center [686, 304] width 387 height 36
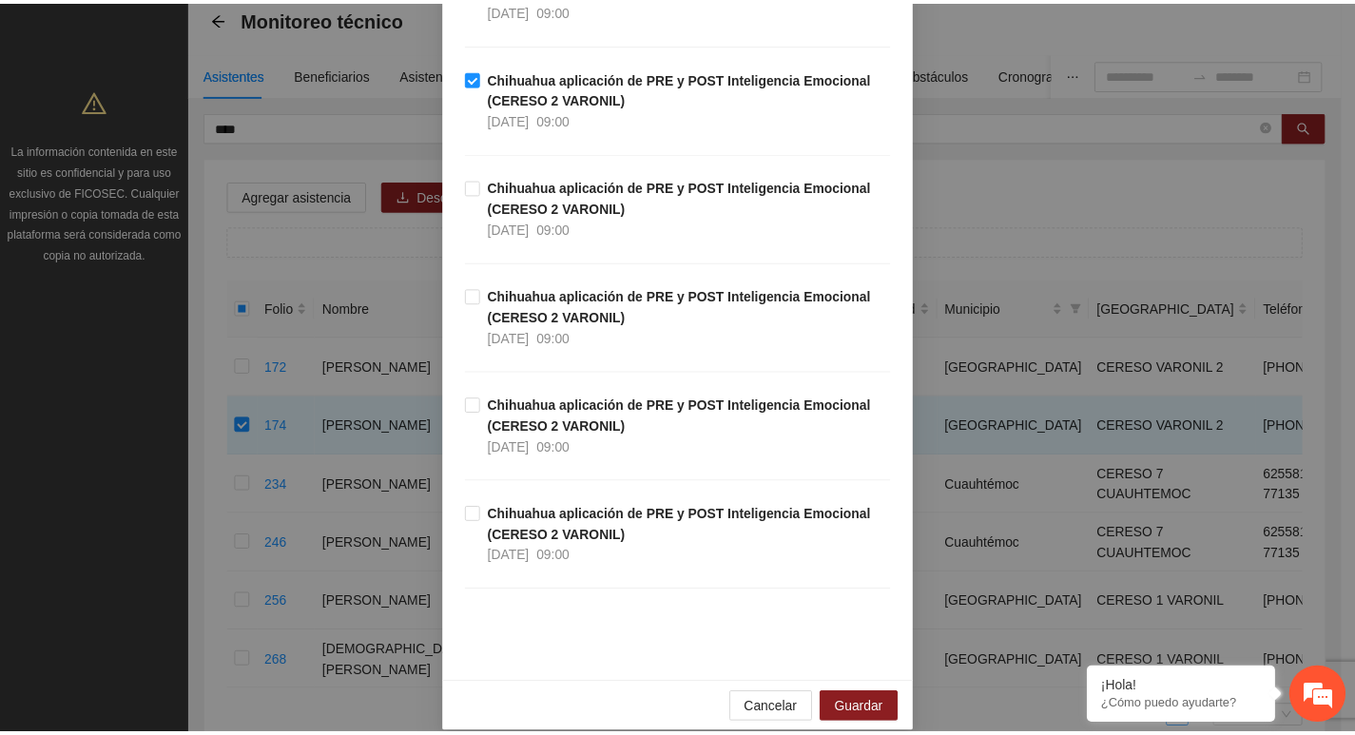
scroll to position [428, 0]
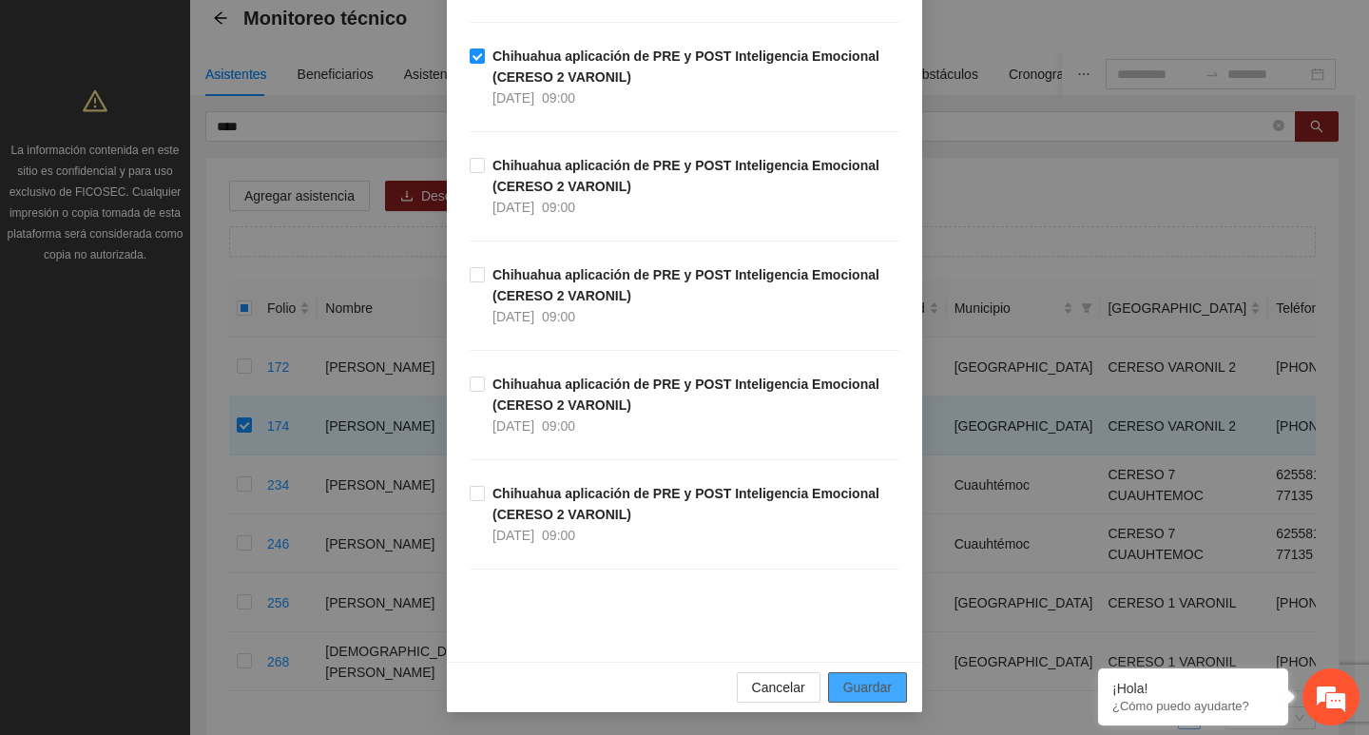
click at [857, 677] on span "Guardar" at bounding box center [867, 687] width 48 height 21
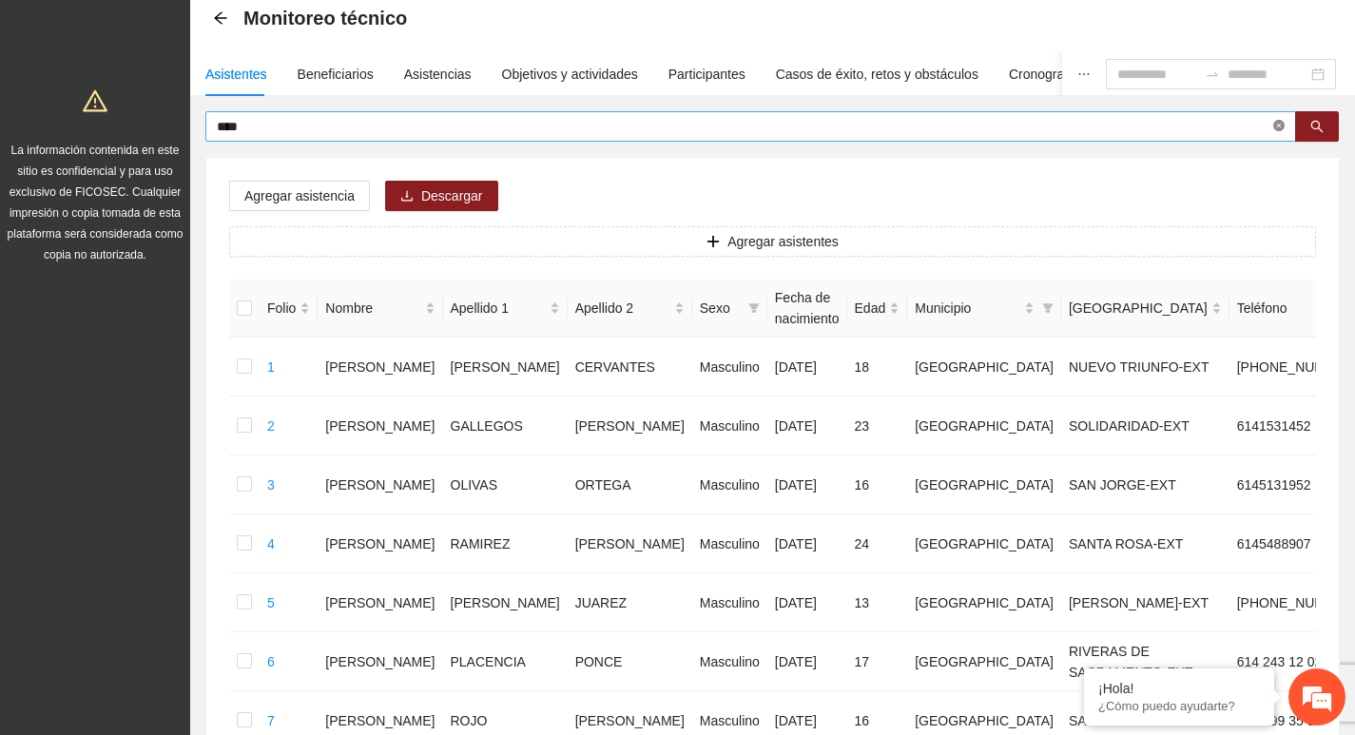
click at [1280, 126] on icon "close-circle" at bounding box center [1278, 125] width 11 height 11
type input "**********"
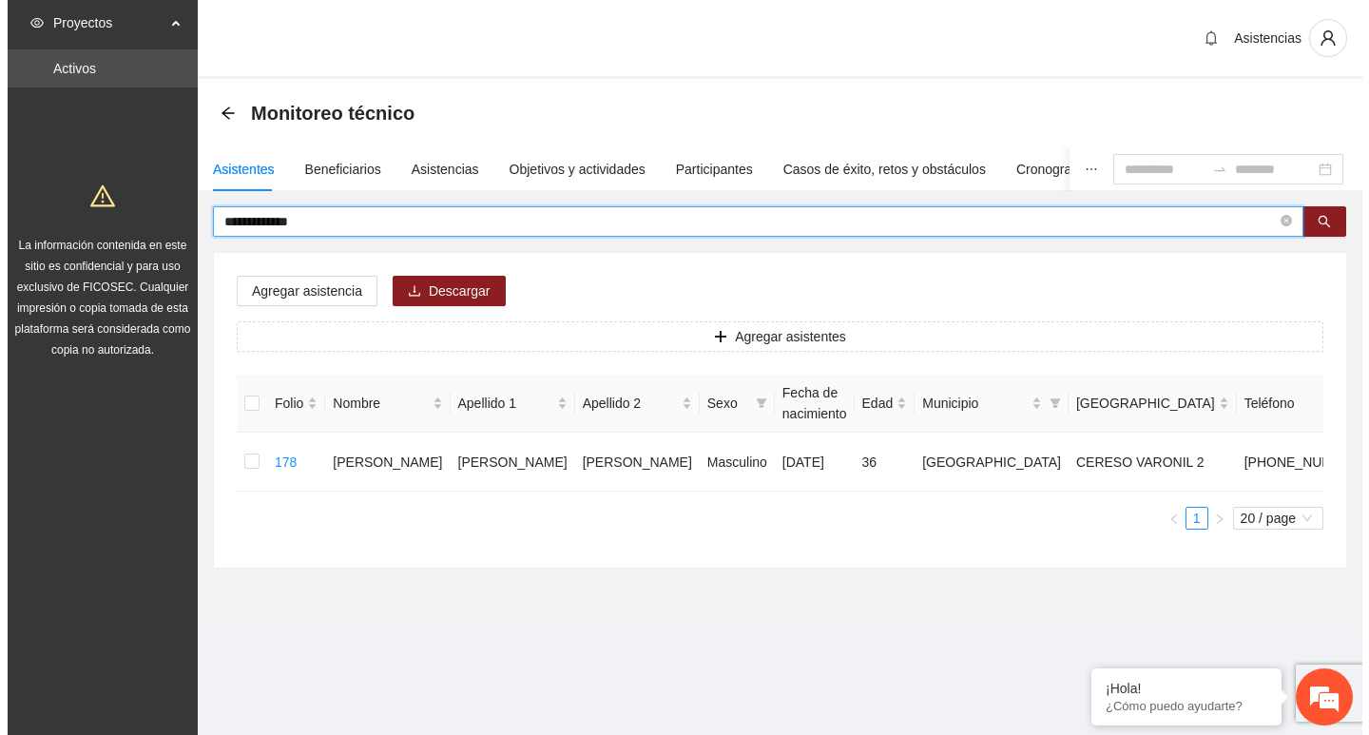
scroll to position [0, 0]
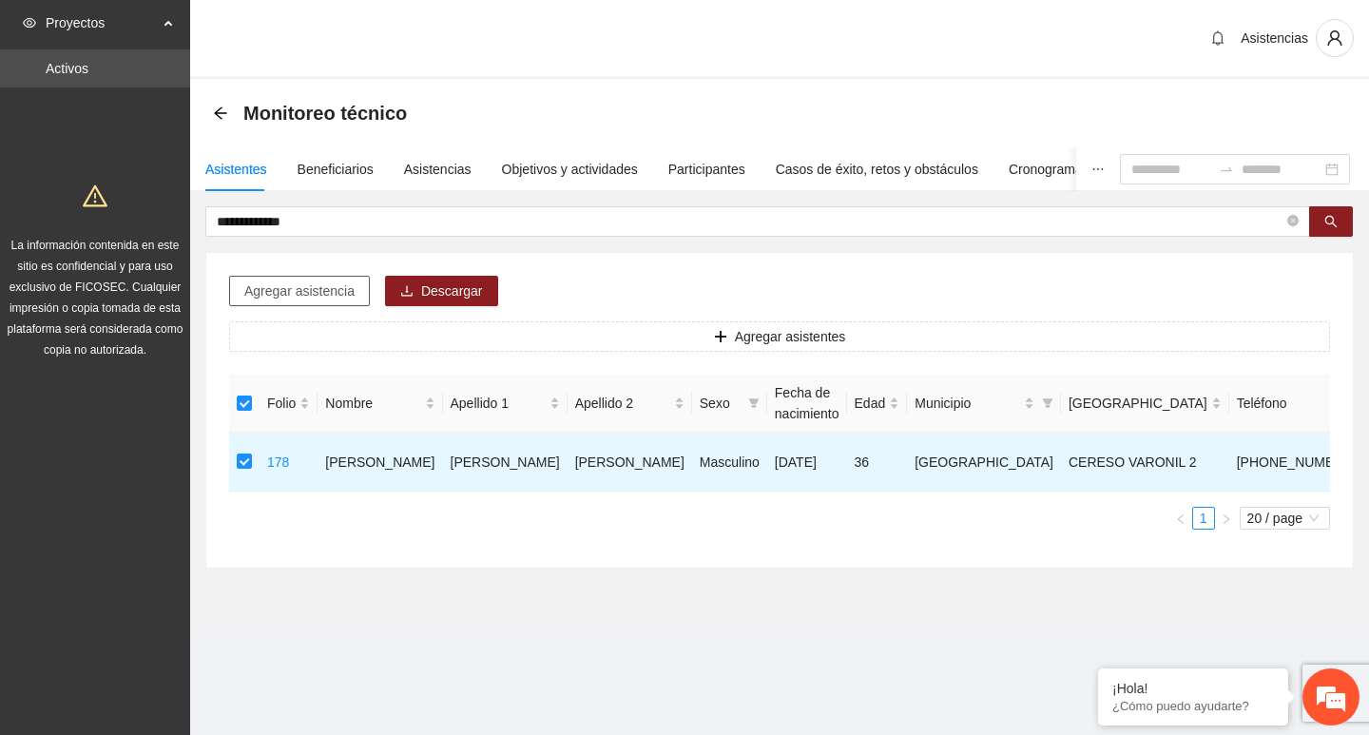
click at [338, 294] on span "Agregar asistencia" at bounding box center [299, 291] width 110 height 21
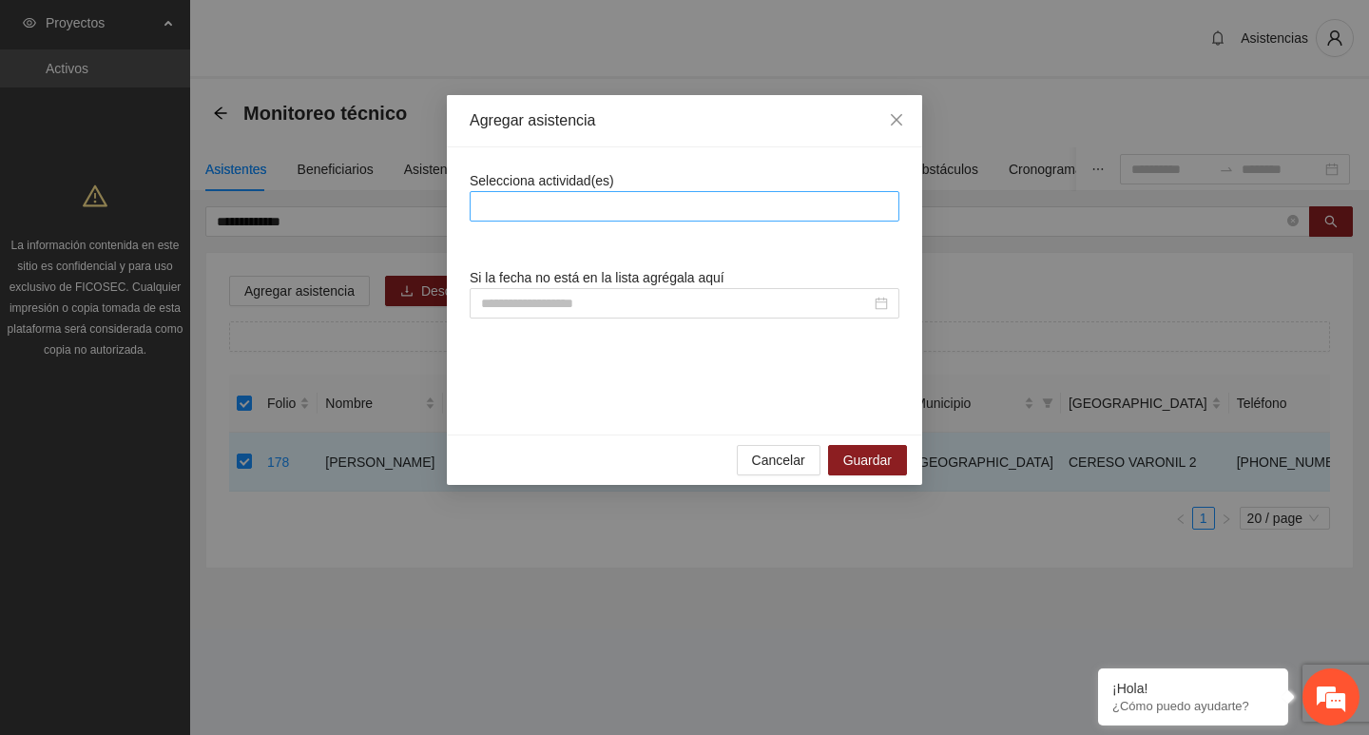
click at [571, 204] on div at bounding box center [685, 206] width 420 height 23
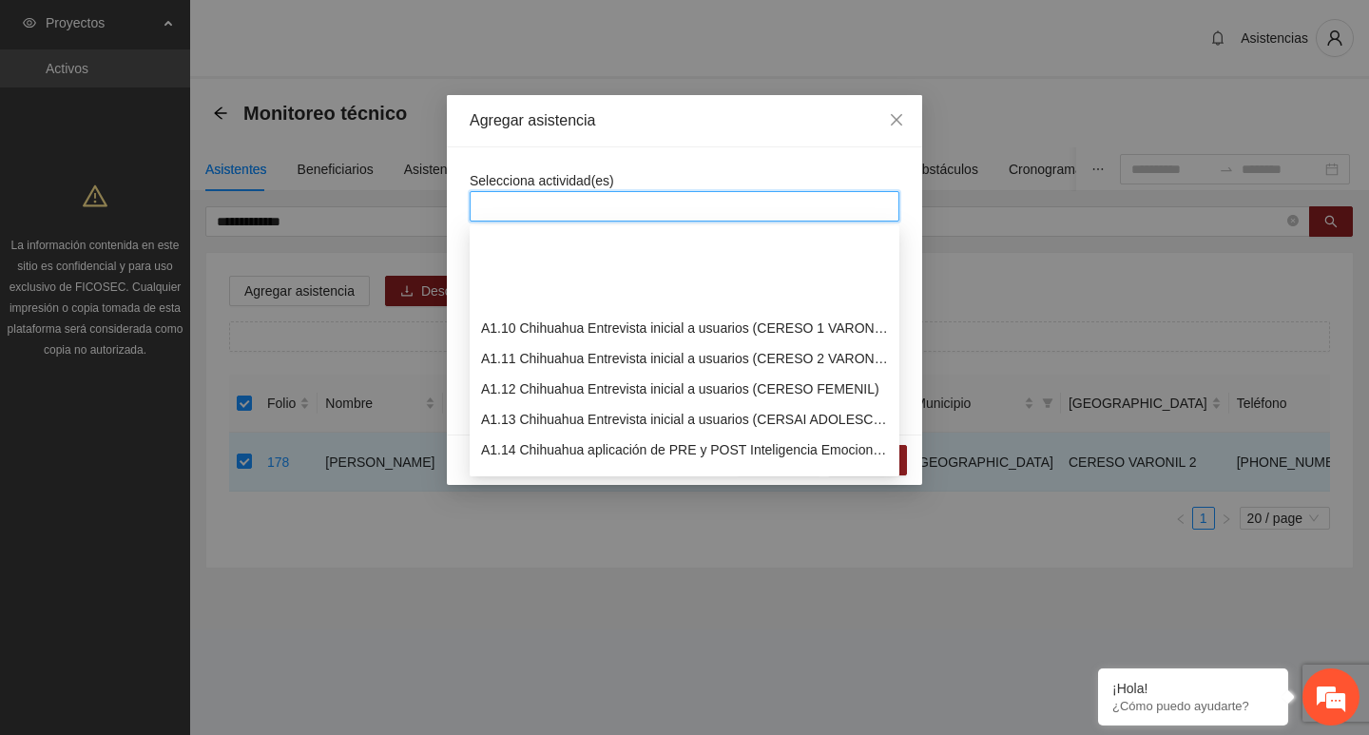
scroll to position [285, 0]
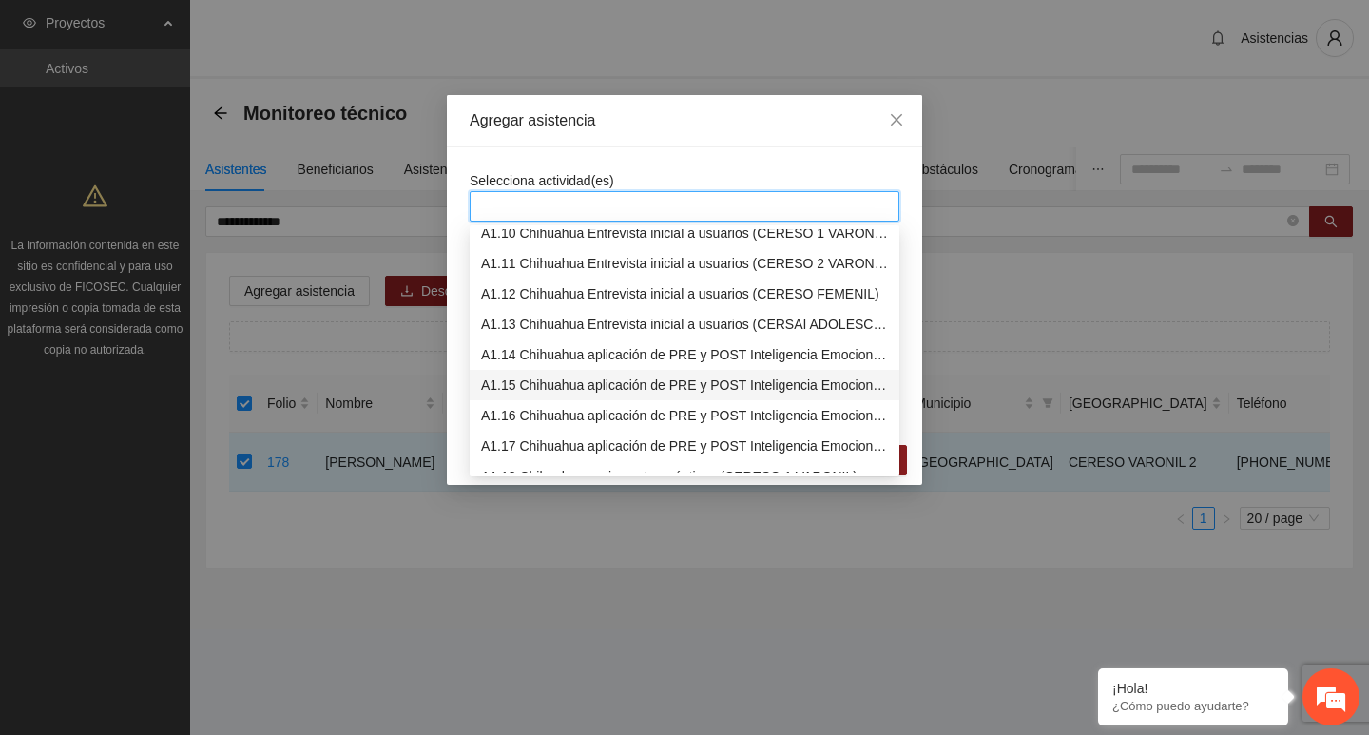
click at [564, 383] on div "A1.15 Chihuahua aplicación de PRE y POST Inteligencia Emocional (CERESO 2 VARON…" at bounding box center [684, 385] width 407 height 21
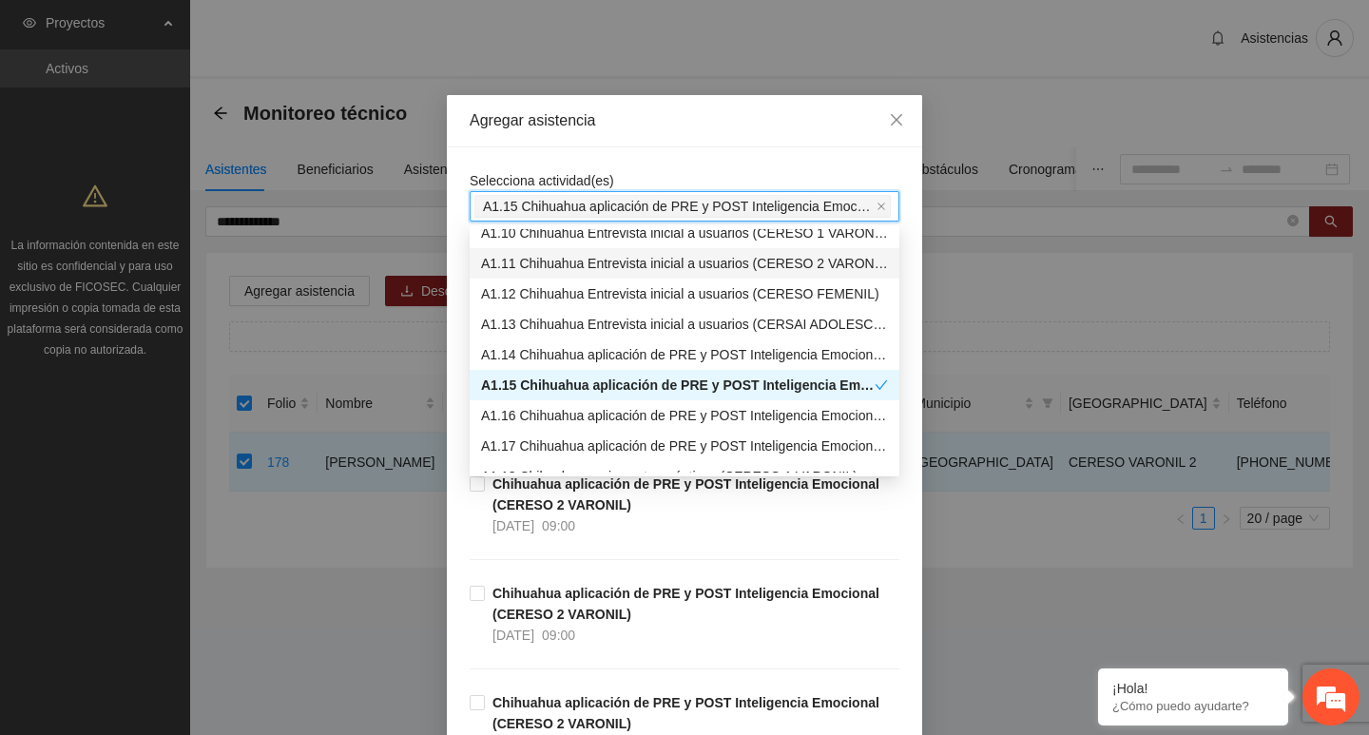
click at [555, 164] on div "Selecciona actividad(es) A1.15 Chihuahua aplicación de PRE y POST Inteligencia …" at bounding box center [684, 618] width 475 height 942
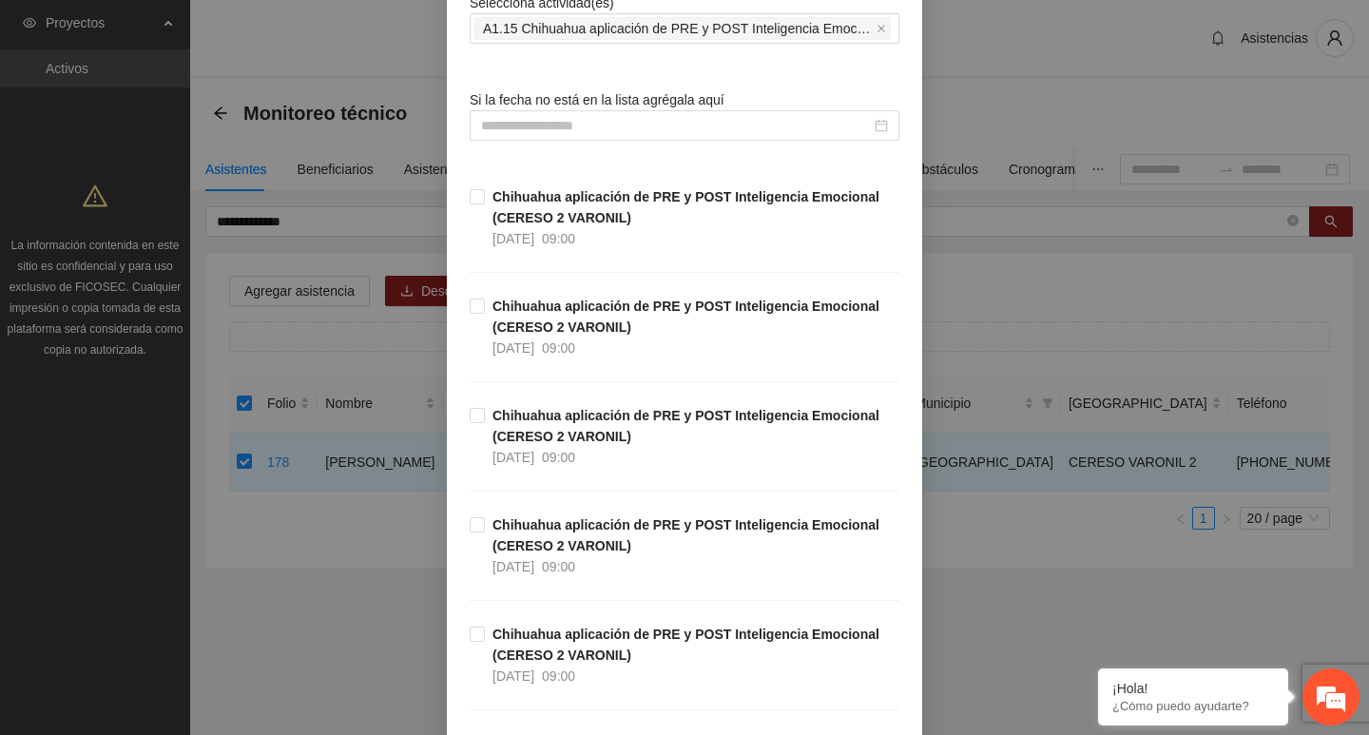
scroll to position [190, 0]
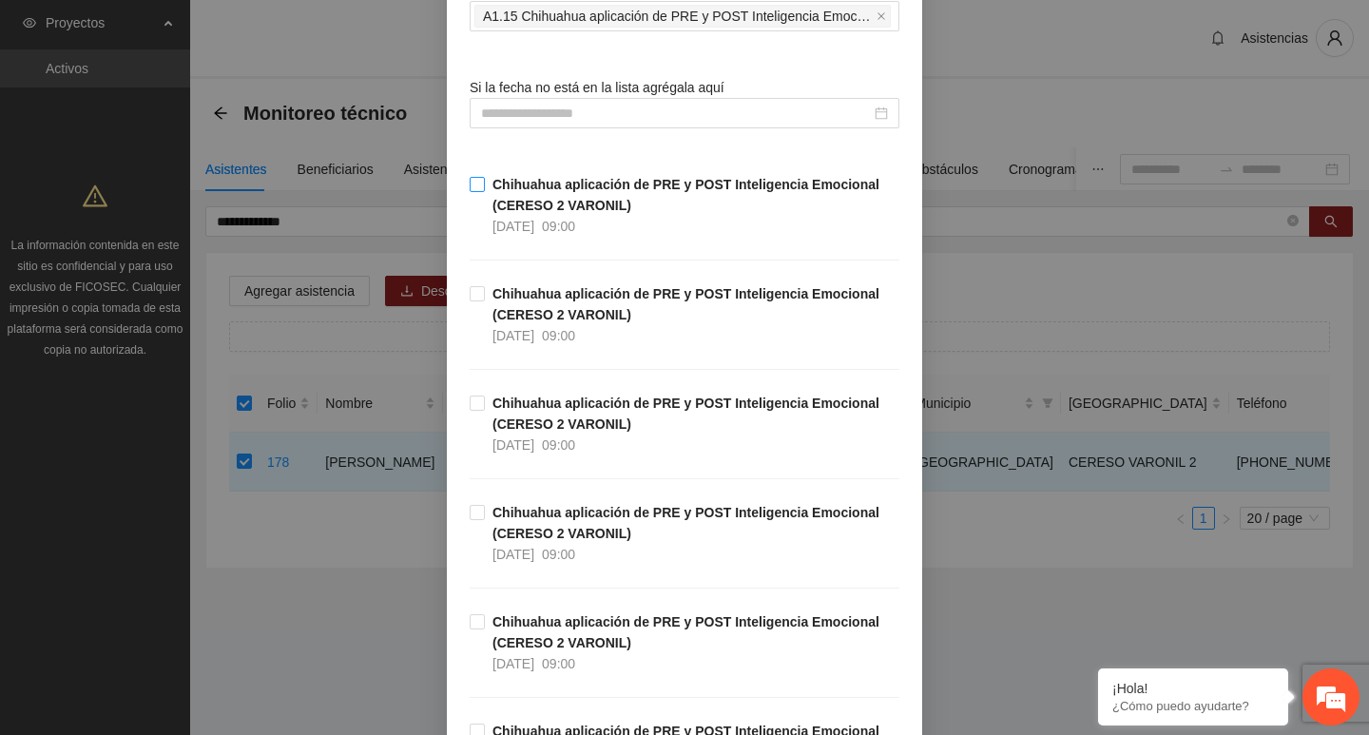
click at [489, 174] on span "Chihuahua aplicación de PRE y POST Inteligencia Emocional (CERESO 2 VARONIL) 12…" at bounding box center [692, 205] width 415 height 63
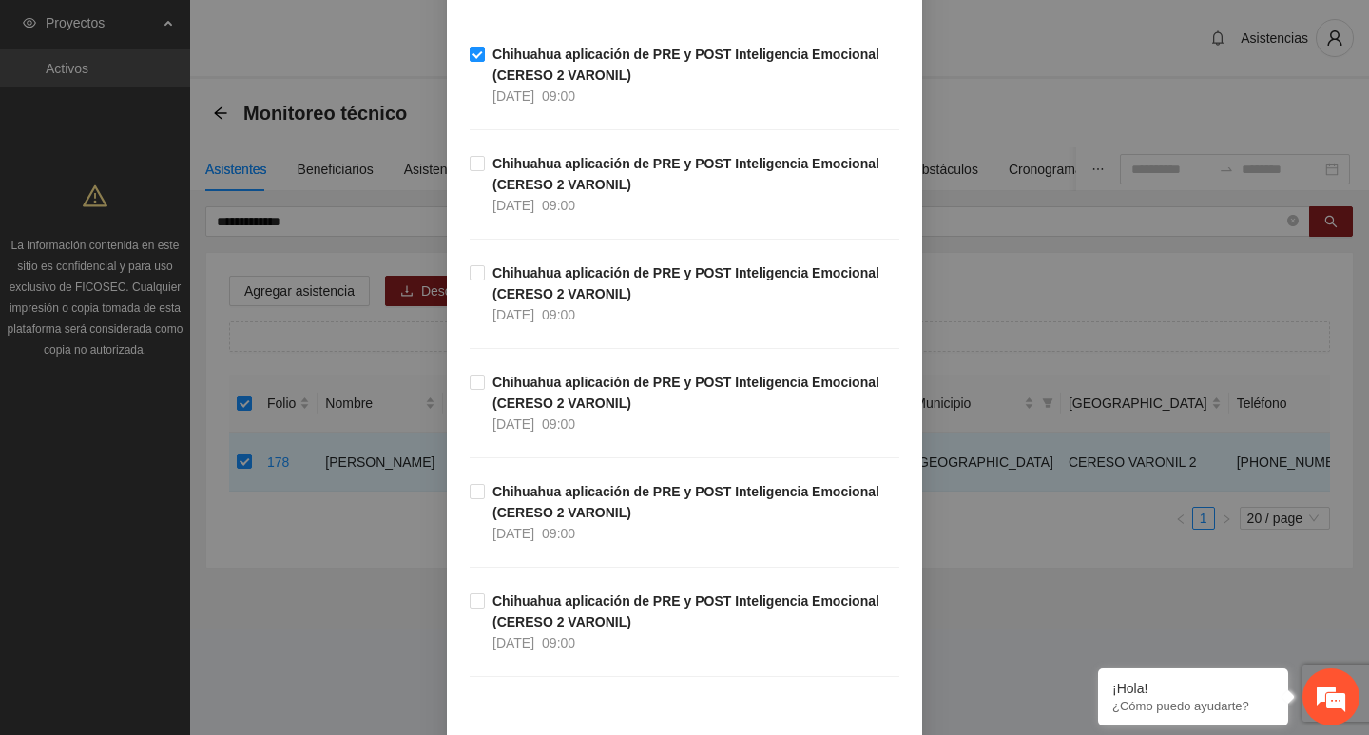
scroll to position [428, 0]
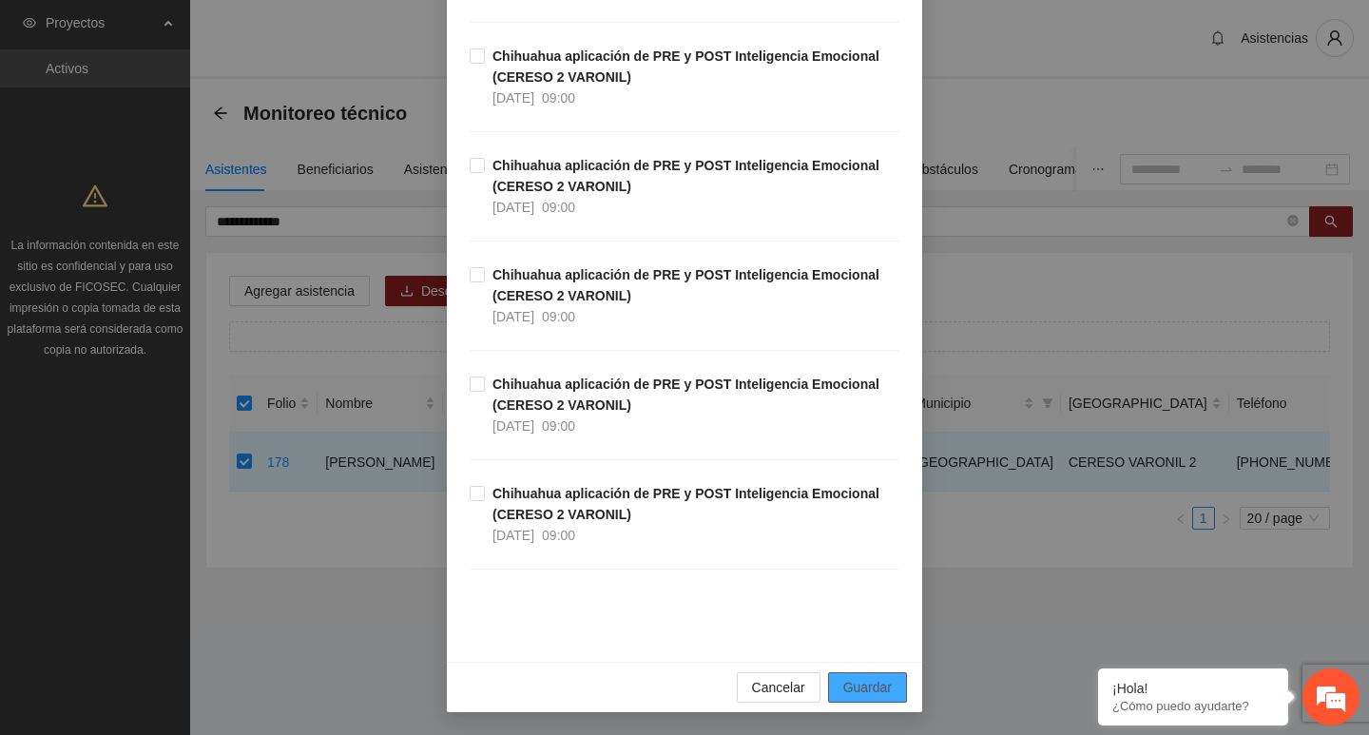
click at [853, 695] on span "Guardar" at bounding box center [867, 687] width 48 height 21
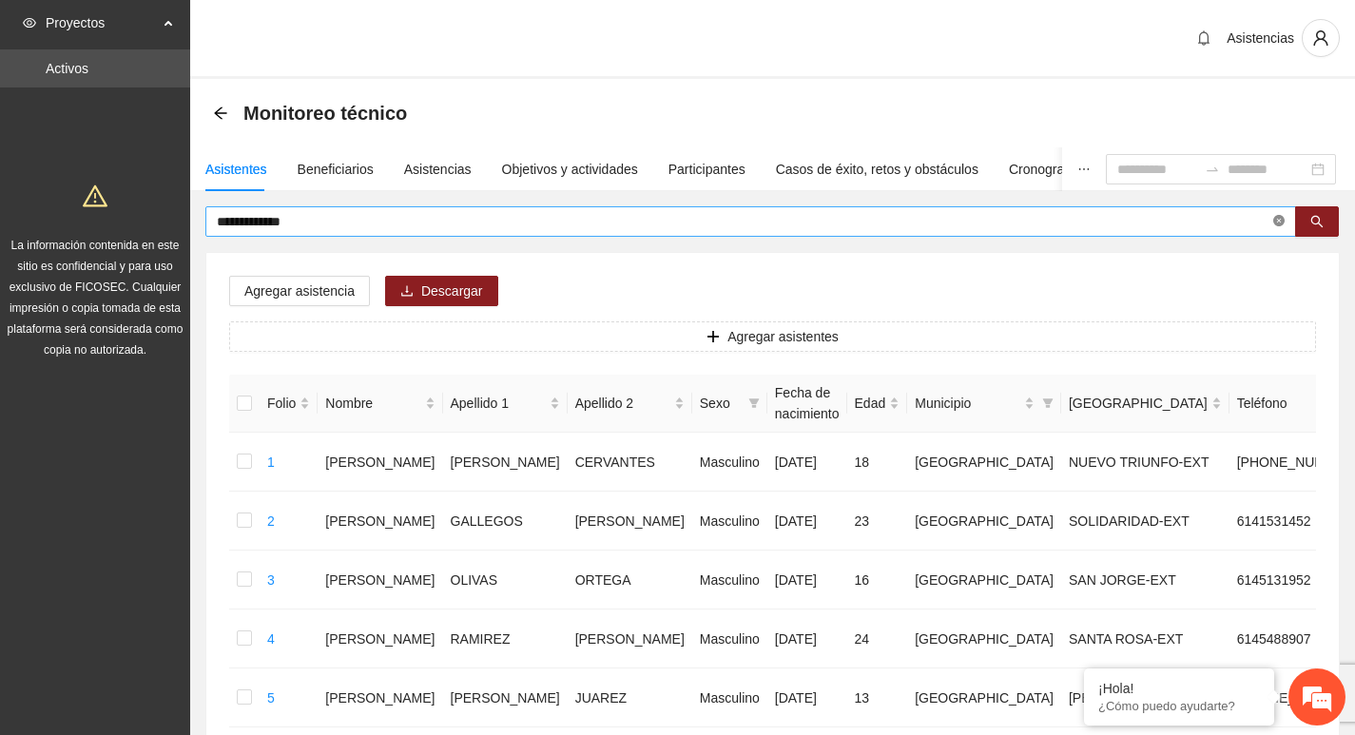
click at [1276, 221] on icon "close-circle" at bounding box center [1278, 220] width 11 height 11
type input "*****"
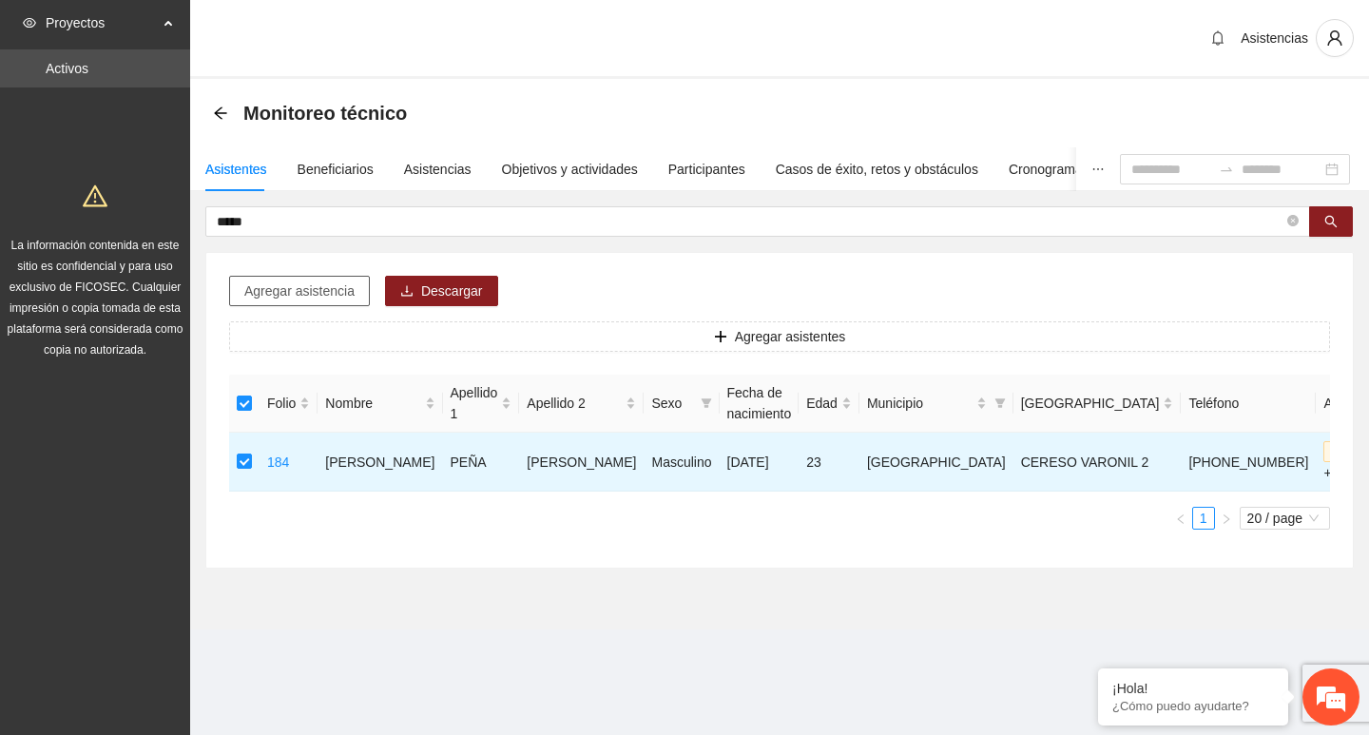
click at [280, 289] on span "Agregar asistencia" at bounding box center [299, 291] width 110 height 21
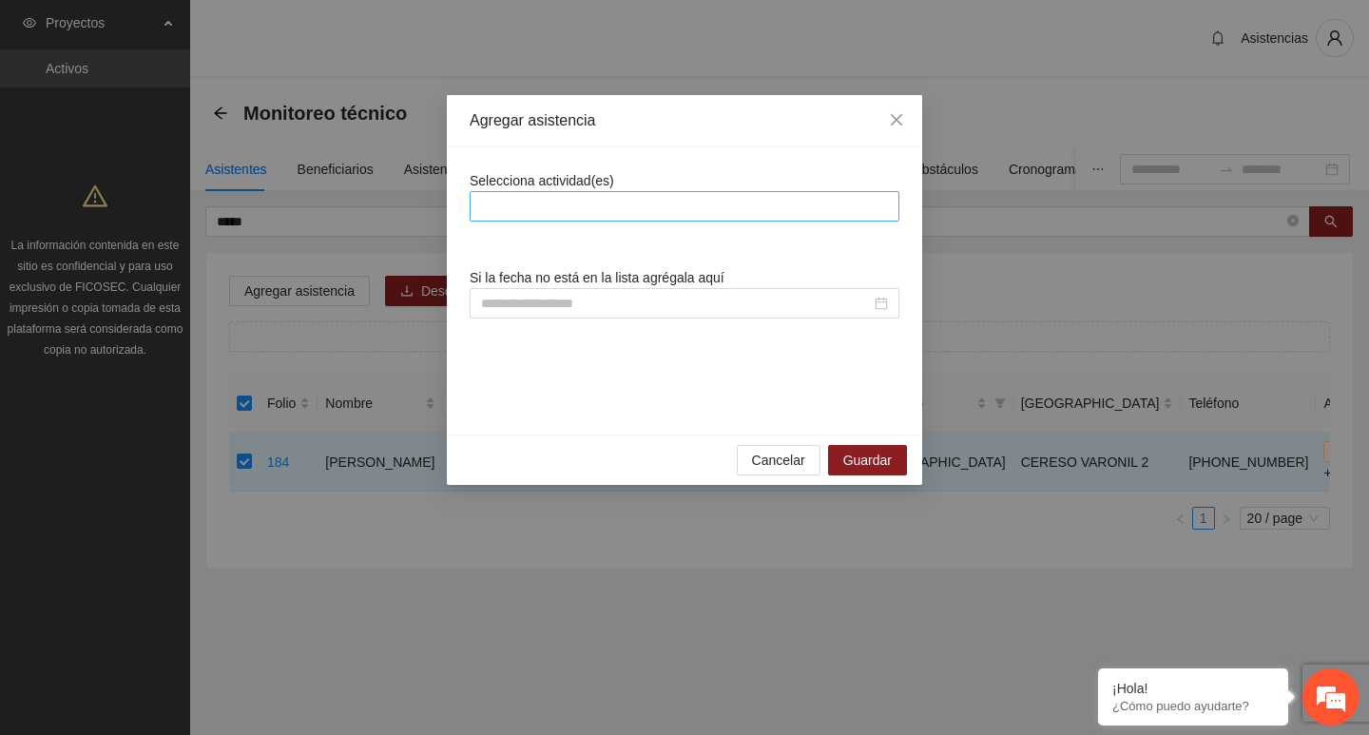
click at [556, 220] on div "Selecciona actividad(es) Si la fecha no está en la lista agrégala aquí" at bounding box center [685, 291] width 430 height 242
click at [556, 208] on div at bounding box center [685, 206] width 420 height 23
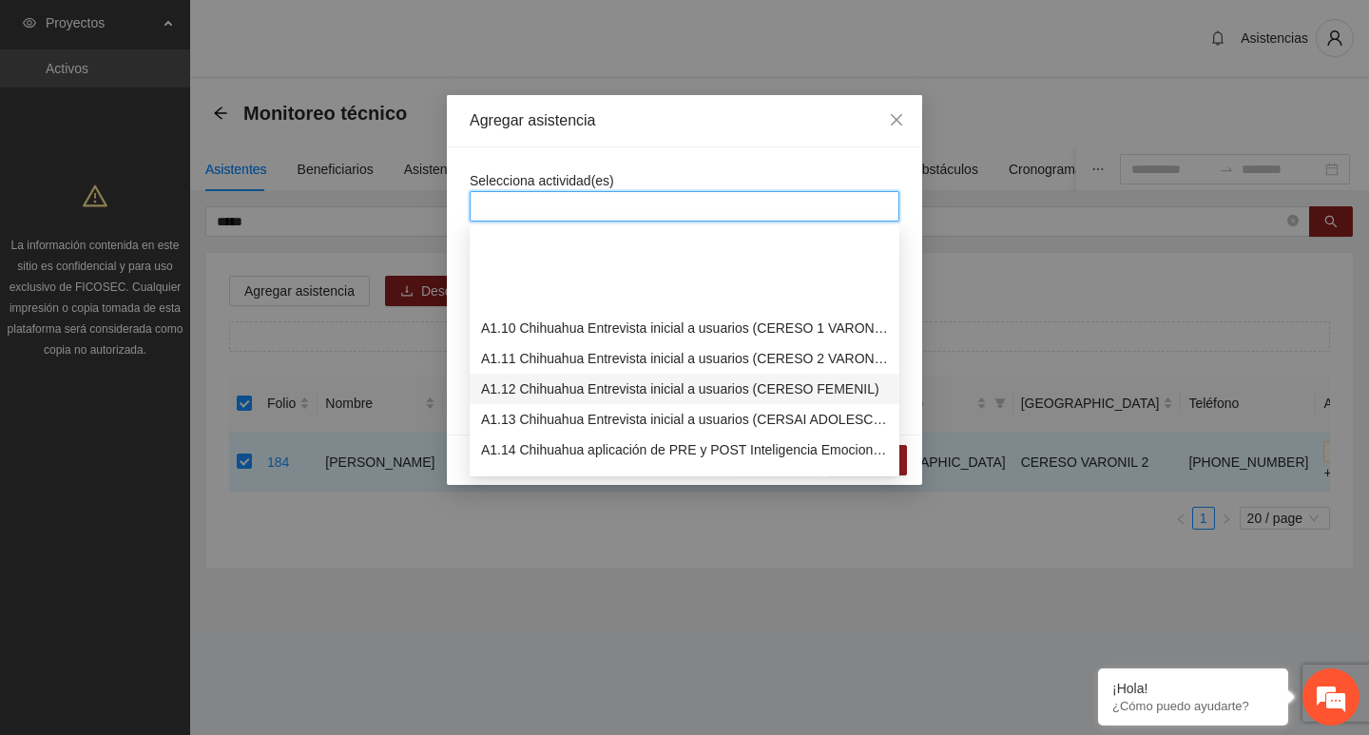
scroll to position [285, 0]
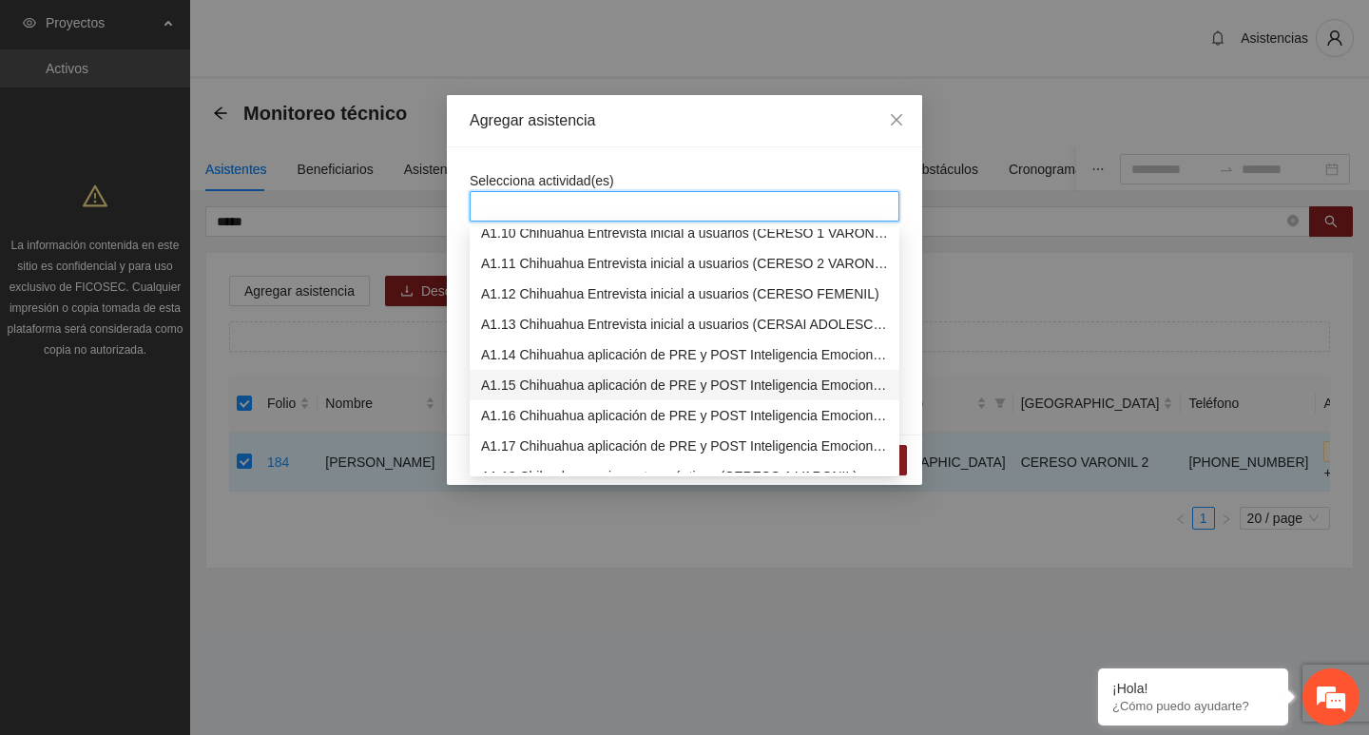
click at [574, 389] on div "A1.15 Chihuahua aplicación de PRE y POST Inteligencia Emocional (CERESO 2 VARON…" at bounding box center [684, 385] width 407 height 21
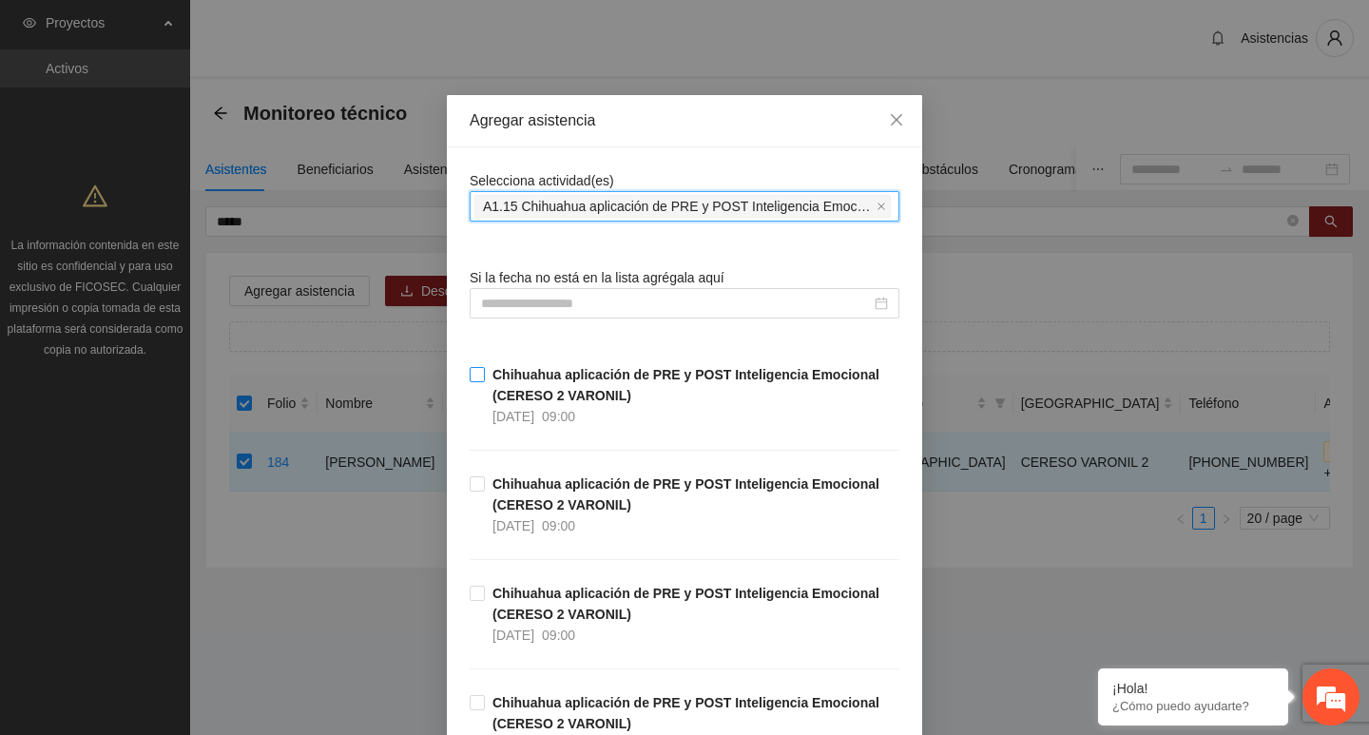
click at [493, 377] on strong "Chihuahua aplicación de PRE y POST Inteligencia Emocional (CERESO 2 VARONIL)" at bounding box center [686, 385] width 387 height 36
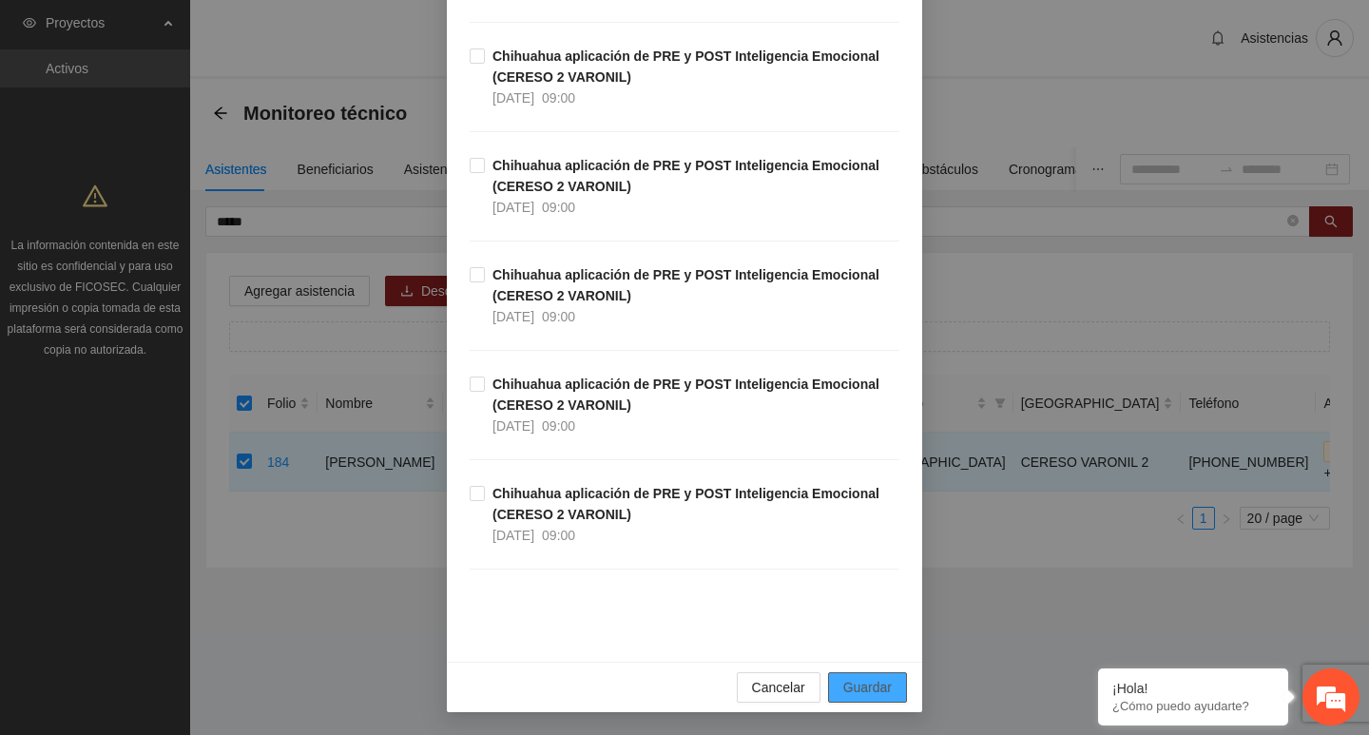
click at [881, 678] on span "Guardar" at bounding box center [867, 687] width 48 height 21
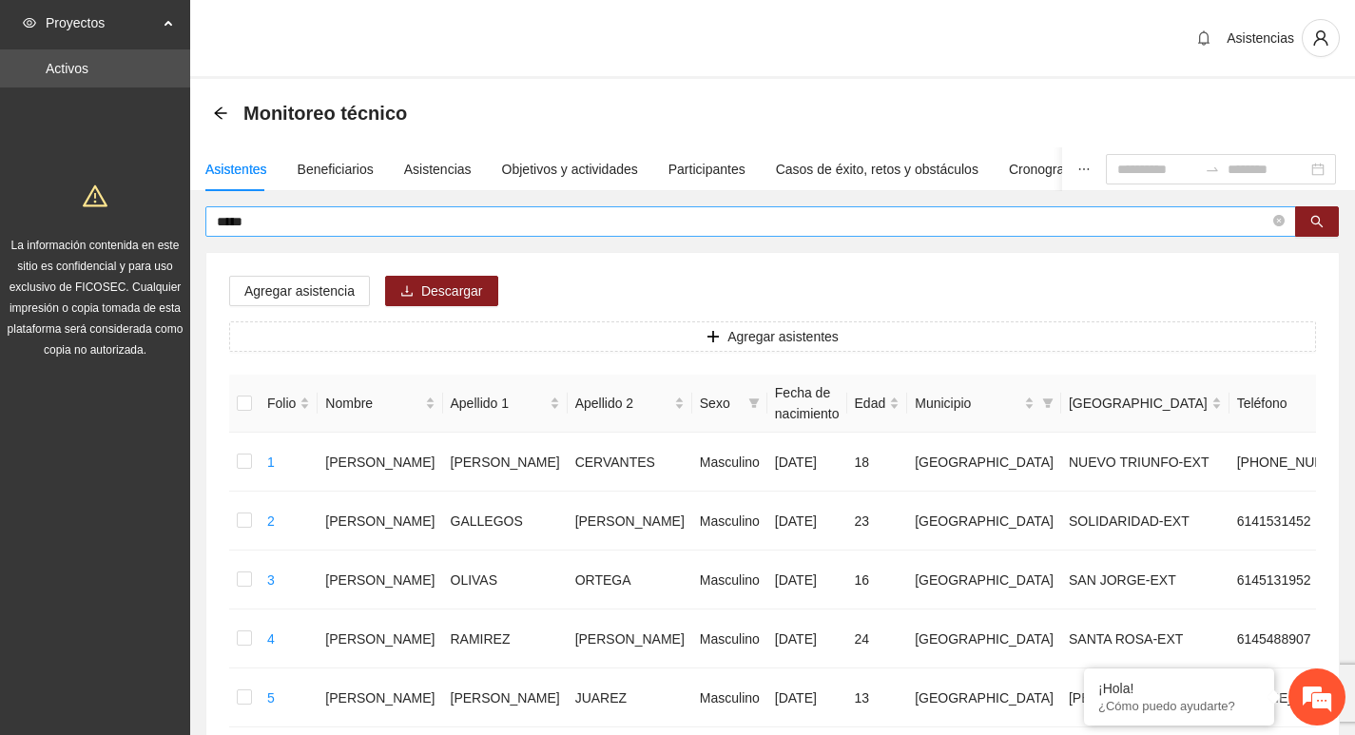
click at [1281, 231] on span at bounding box center [1278, 221] width 11 height 21
click at [1276, 221] on icon "close-circle" at bounding box center [1278, 220] width 11 height 11
type input "**********"
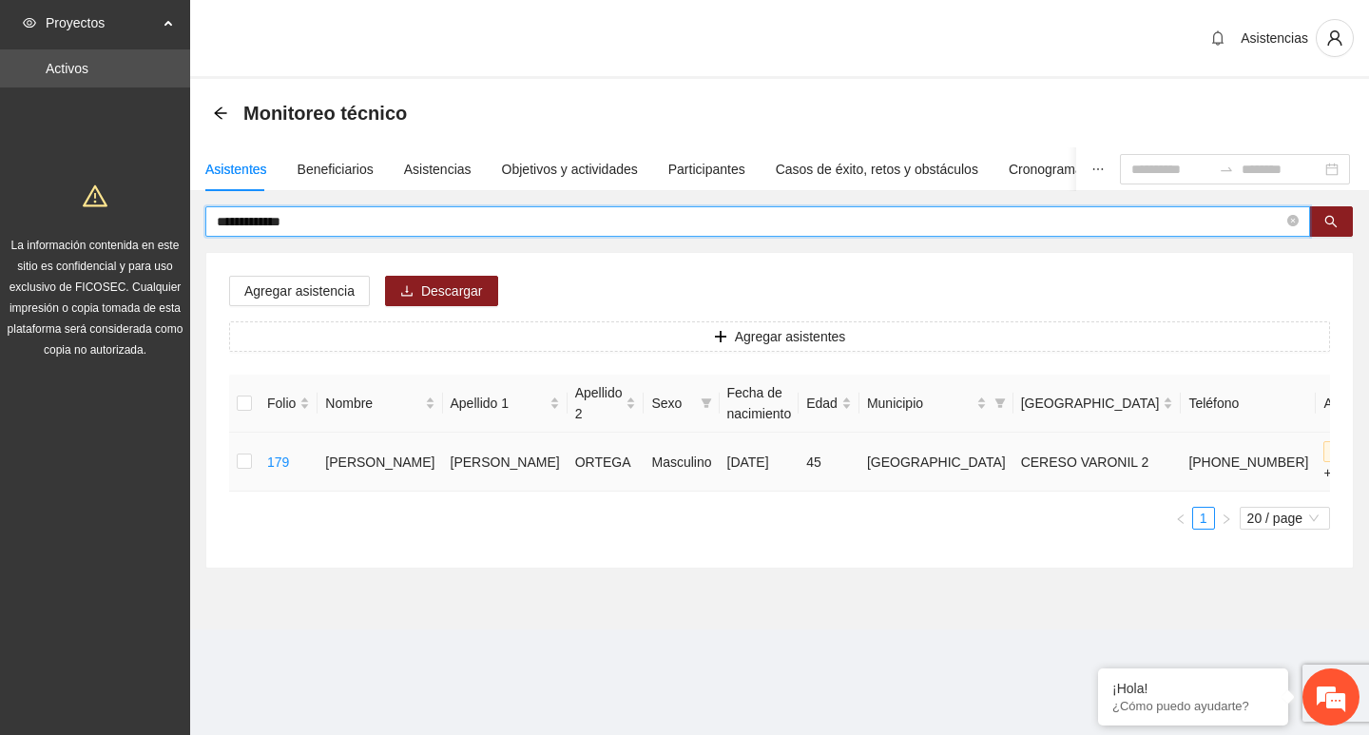
click at [260, 479] on td at bounding box center [244, 462] width 30 height 59
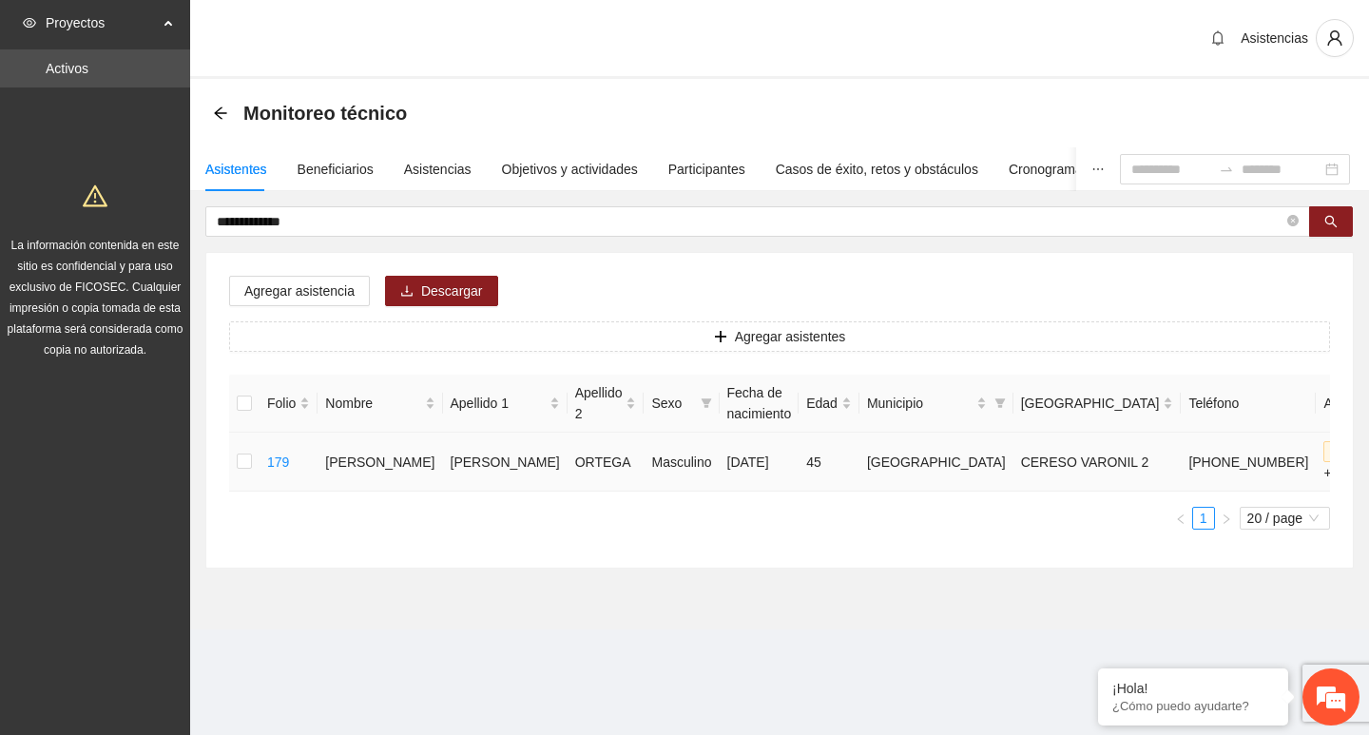
click at [256, 477] on td at bounding box center [244, 462] width 30 height 59
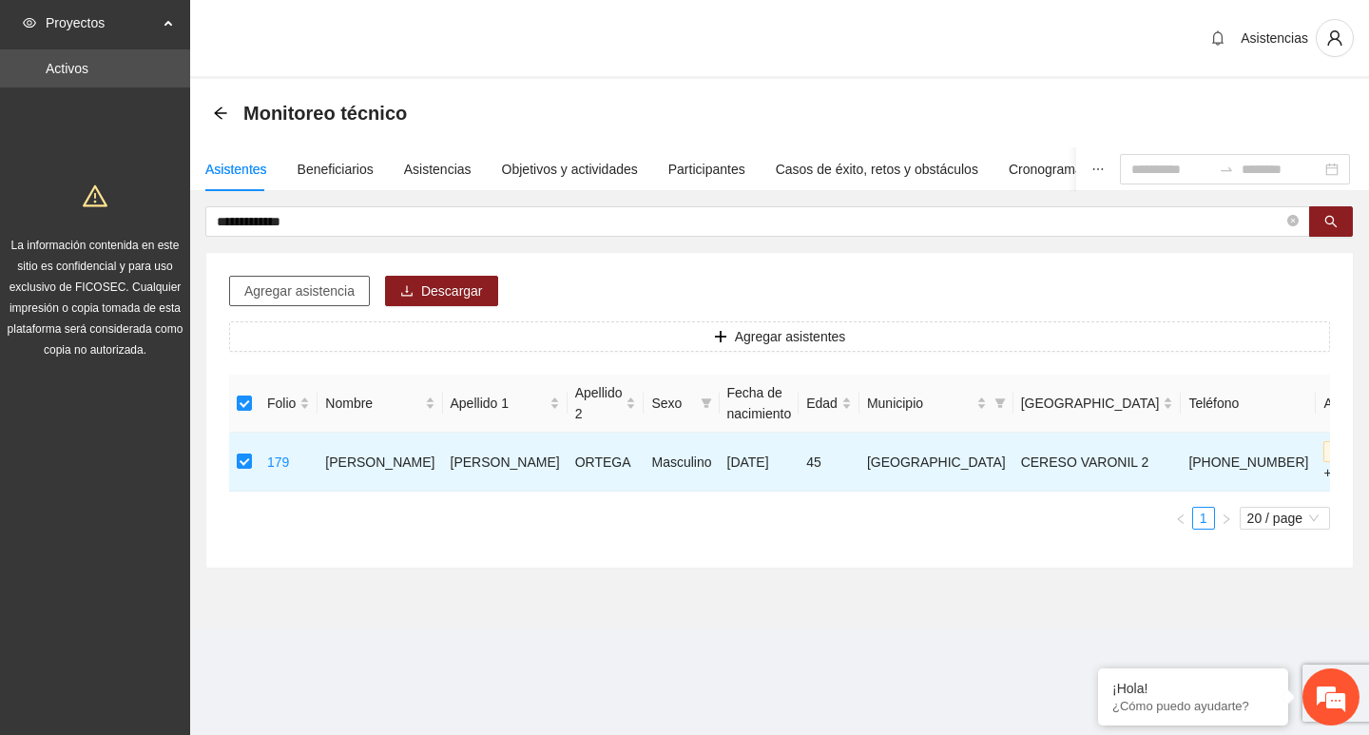
click at [272, 294] on span "Agregar asistencia" at bounding box center [299, 291] width 110 height 21
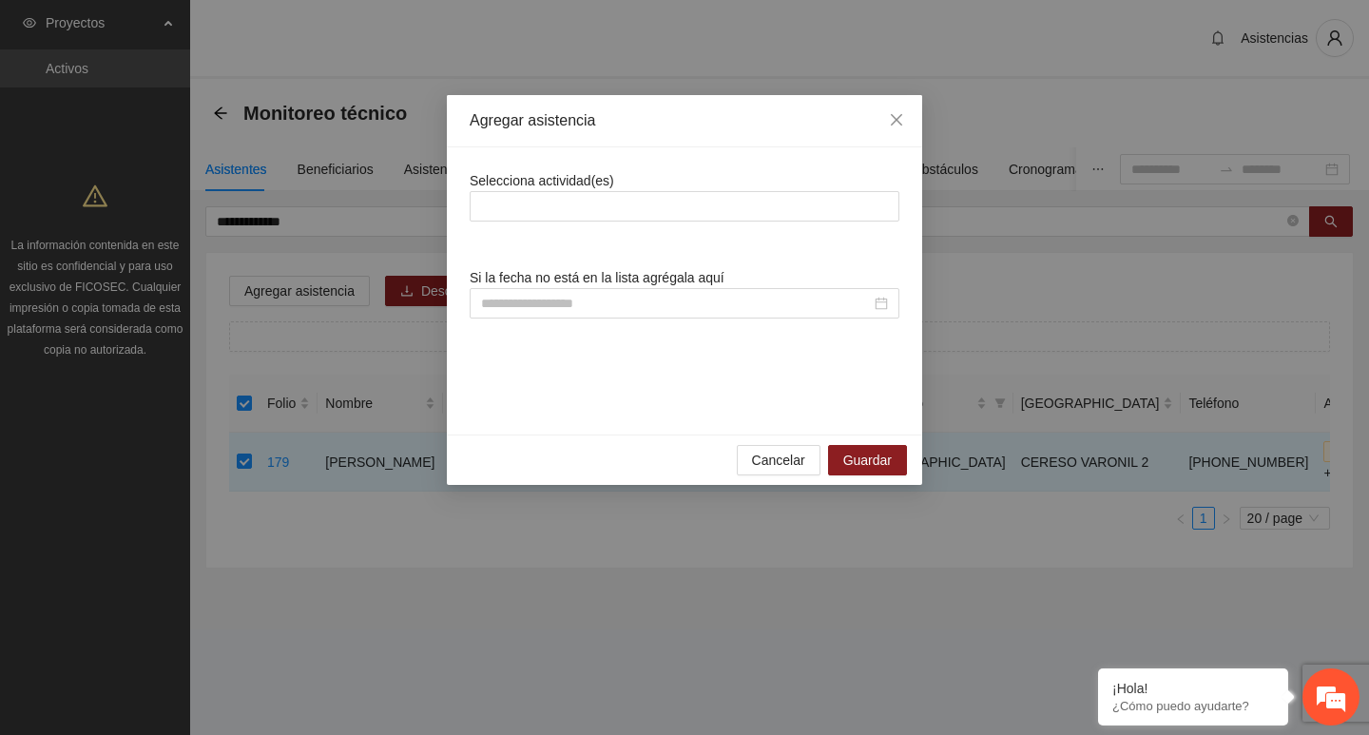
click at [618, 190] on div "Selecciona actividad(es)" at bounding box center [685, 195] width 430 height 51
click at [613, 225] on div "Selecciona actividad(es) Si la fecha no está en la lista agrégala aquí" at bounding box center [685, 291] width 430 height 242
click at [613, 212] on div at bounding box center [685, 206] width 420 height 23
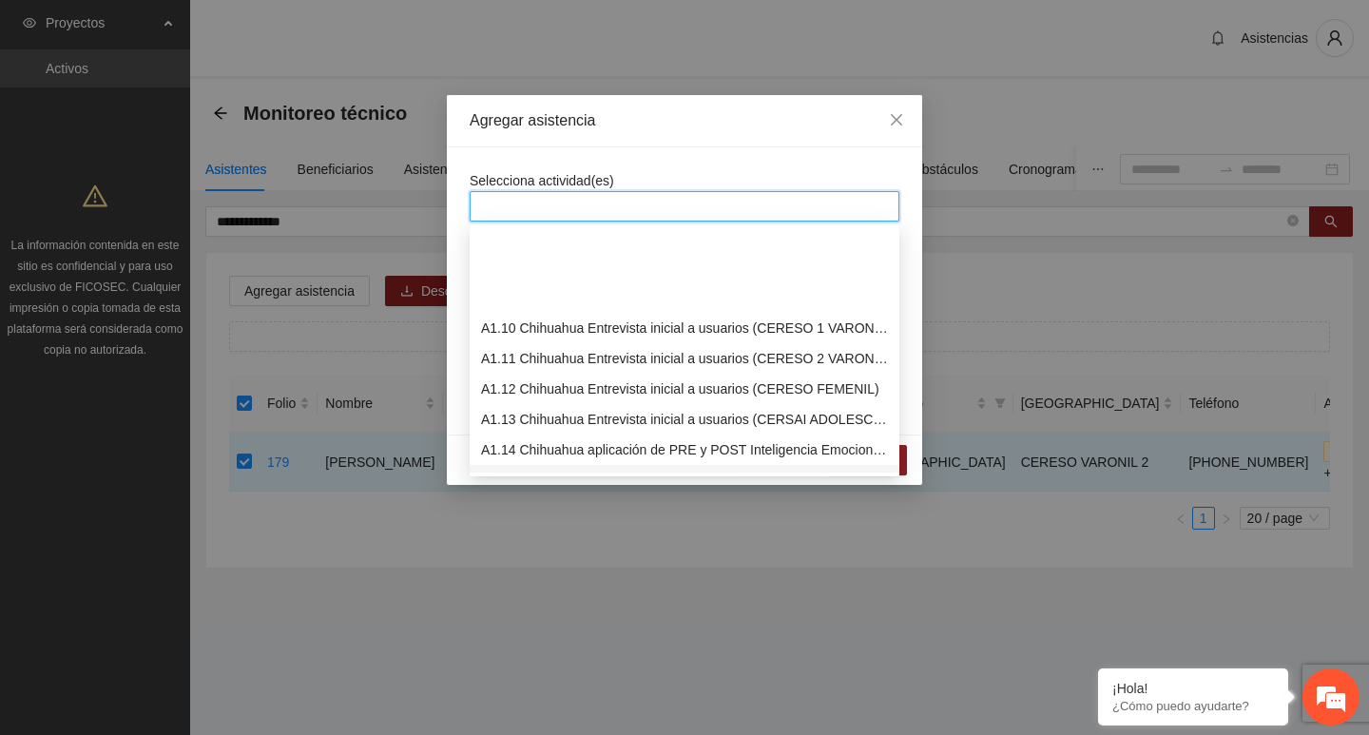
scroll to position [285, 0]
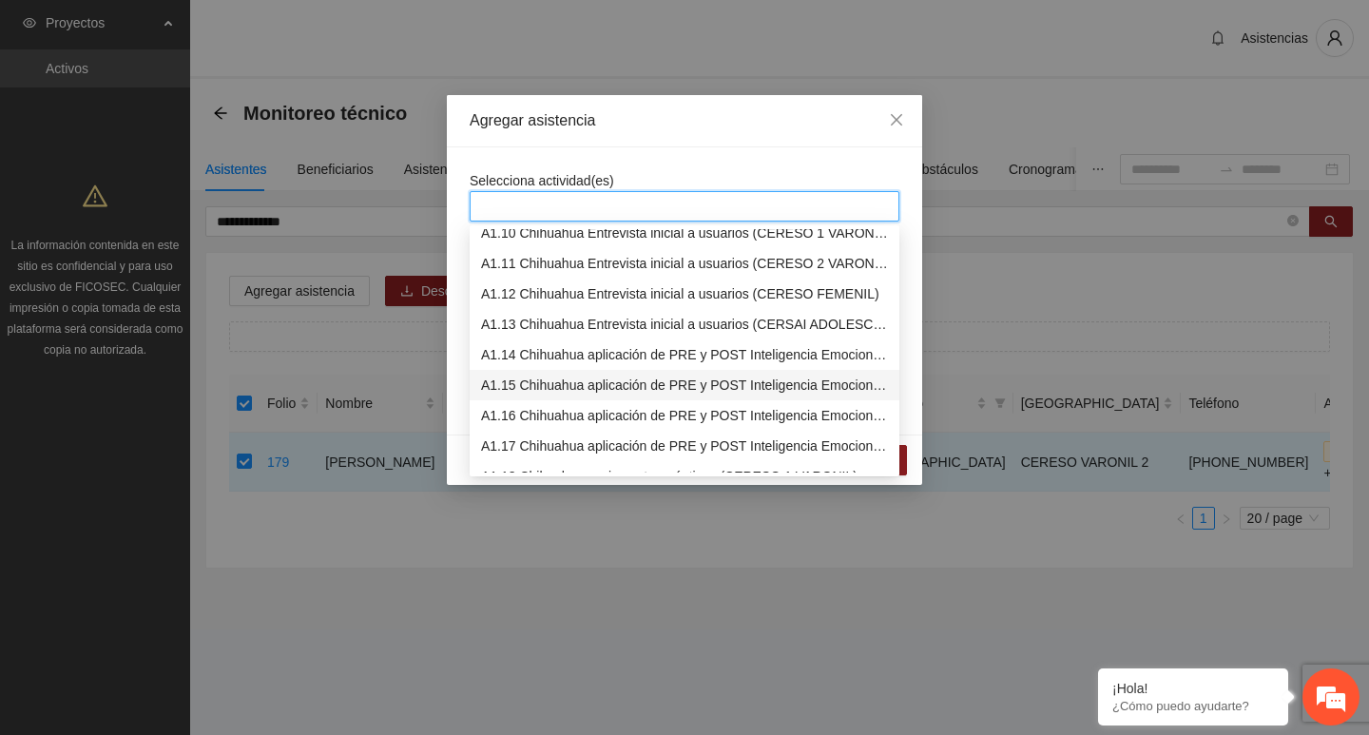
click at [590, 386] on div "A1.15 Chihuahua aplicación de PRE y POST Inteligencia Emocional (CERESO 2 VARON…" at bounding box center [684, 385] width 407 height 21
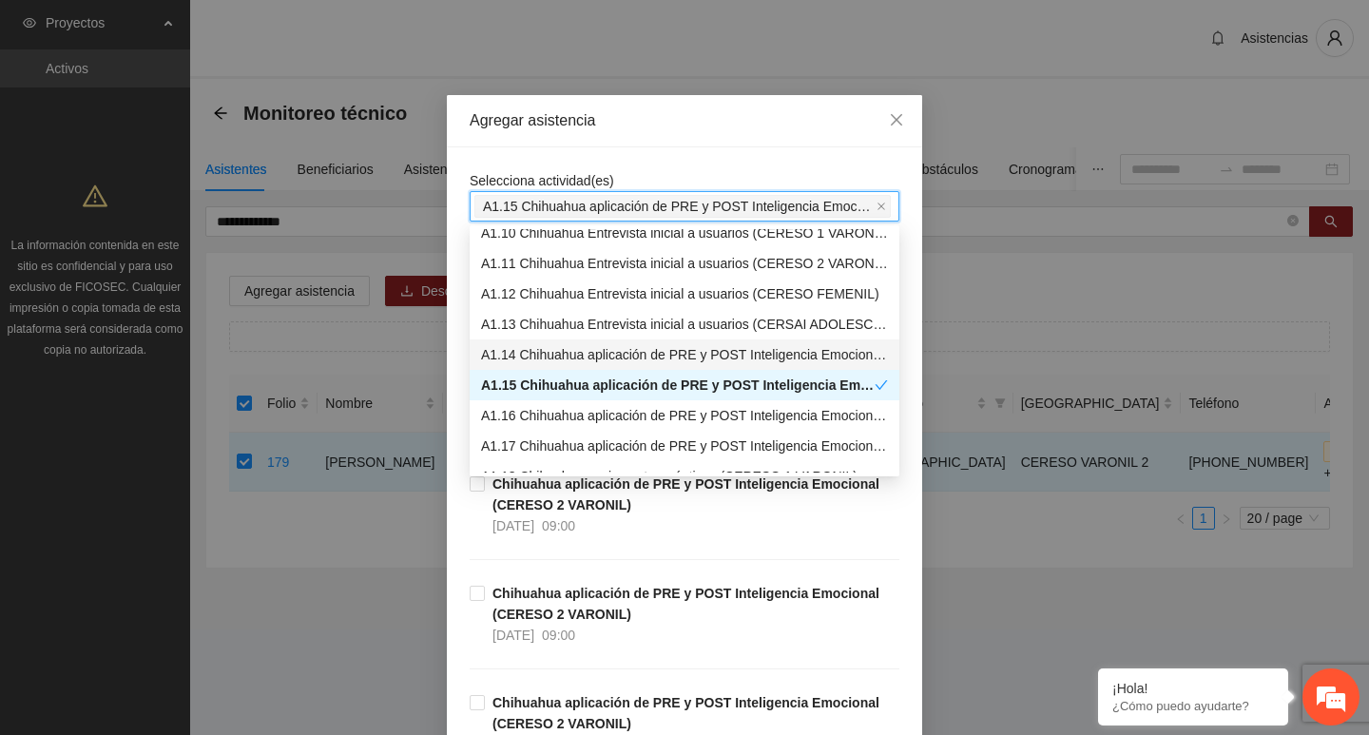
click at [530, 141] on div "Agregar asistencia" at bounding box center [684, 121] width 475 height 52
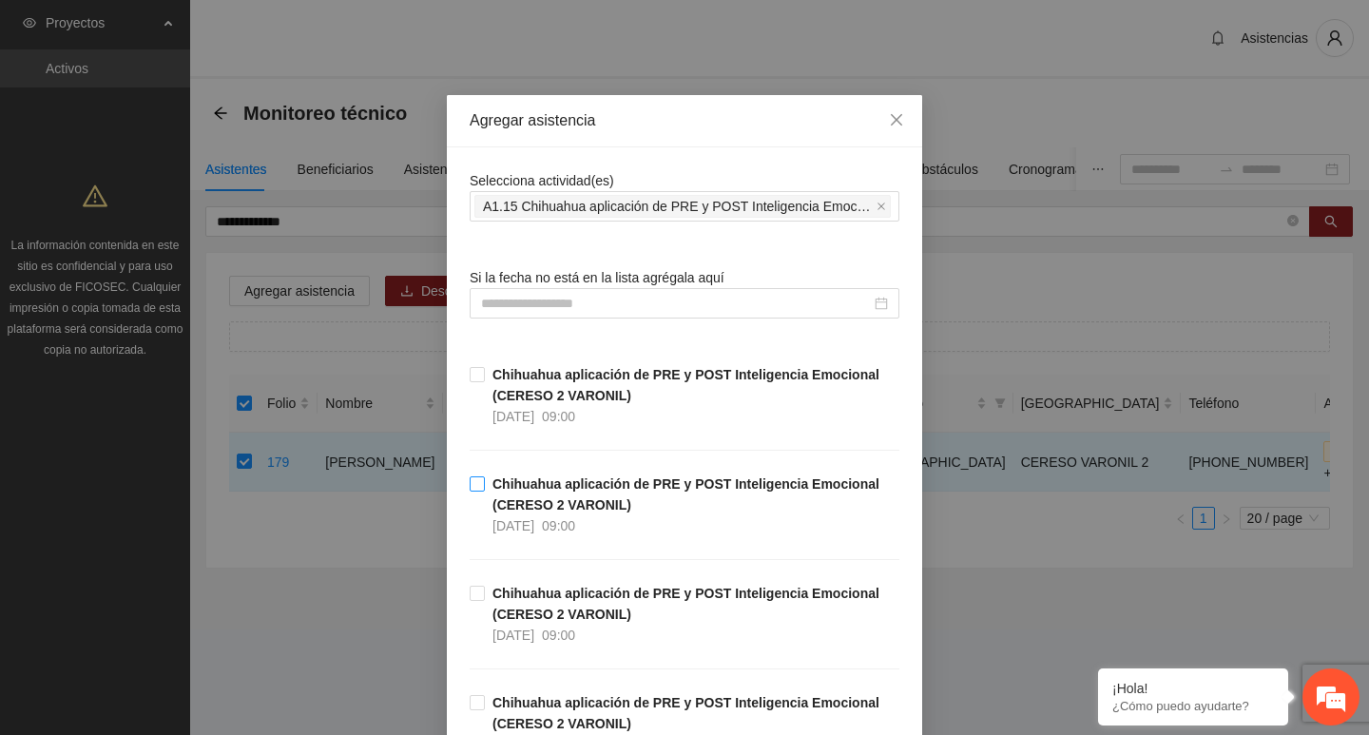
click at [485, 493] on span "Chihuahua aplicación de PRE y POST Inteligencia Emocional (CERESO 2 VARONIL) 11…" at bounding box center [692, 505] width 415 height 63
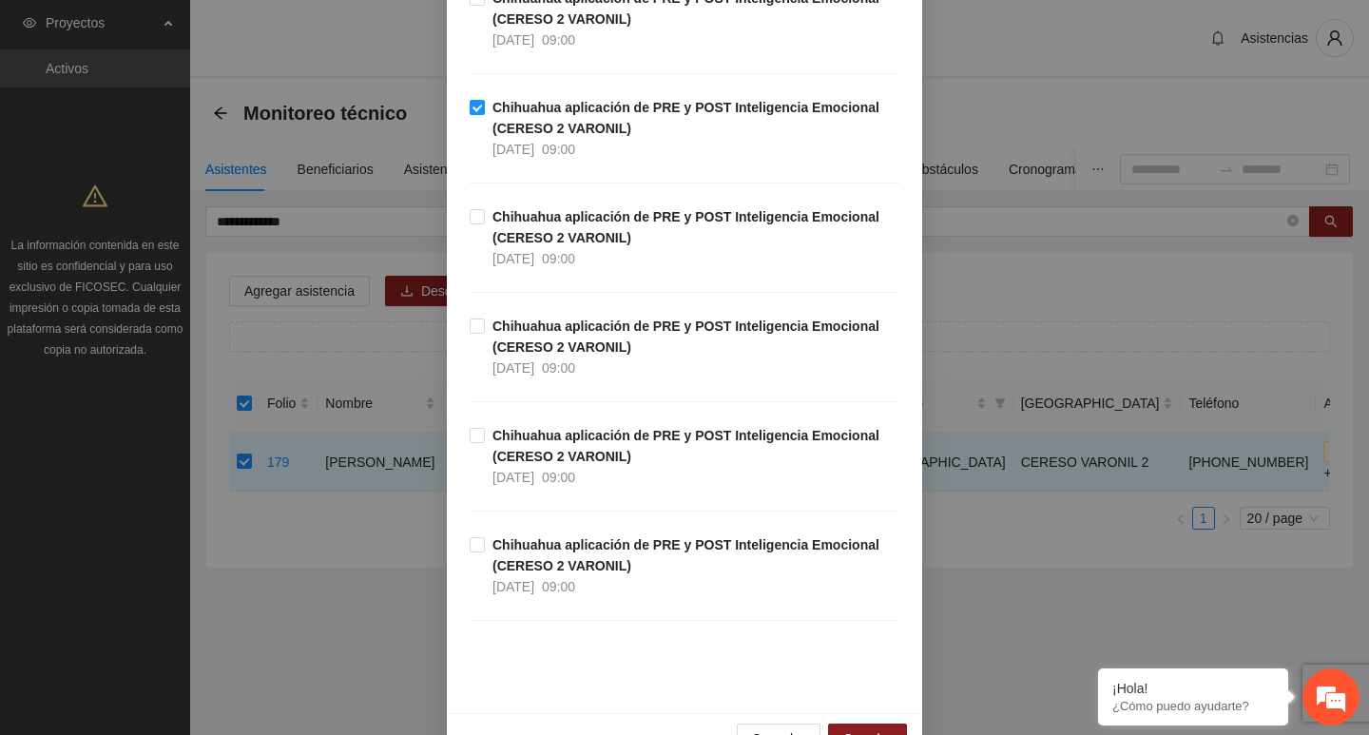
scroll to position [428, 0]
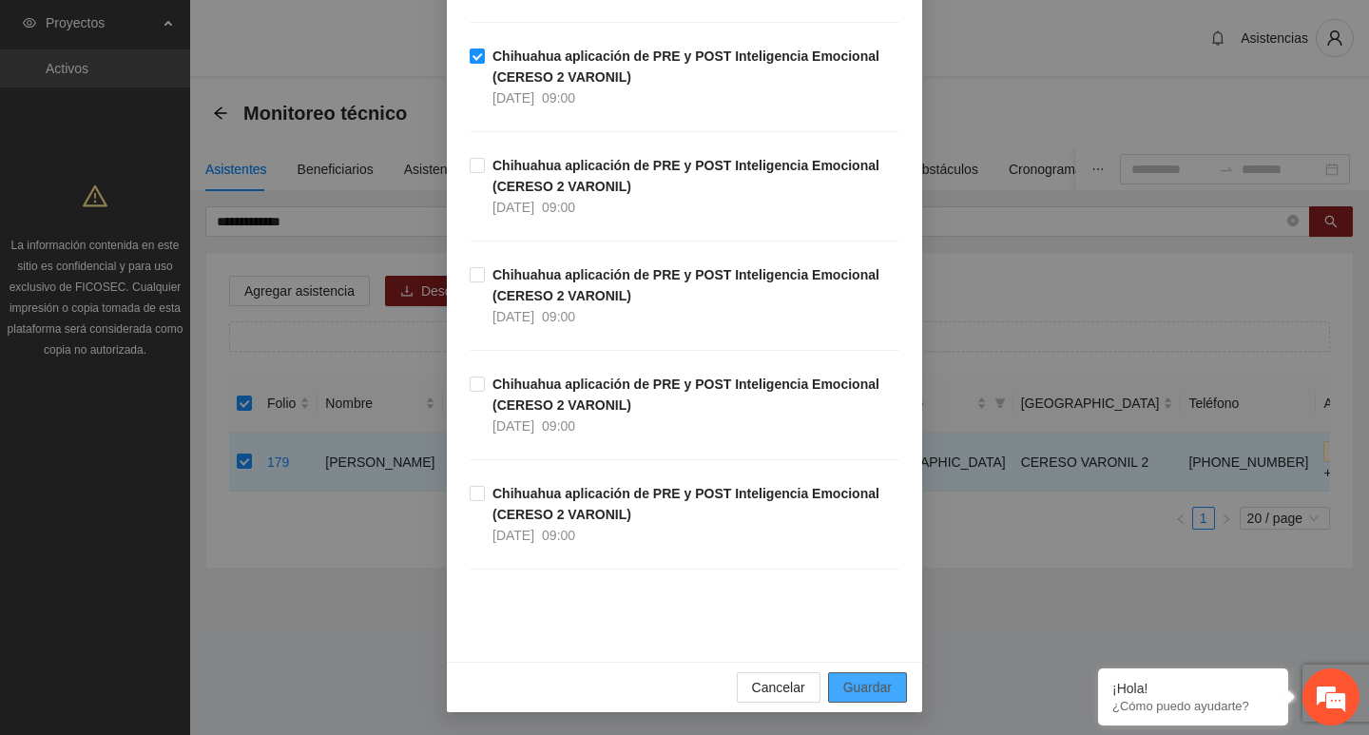
click at [847, 669] on div "Cancelar Guardar" at bounding box center [684, 687] width 475 height 50
click at [854, 678] on span "Guardar" at bounding box center [867, 687] width 48 height 21
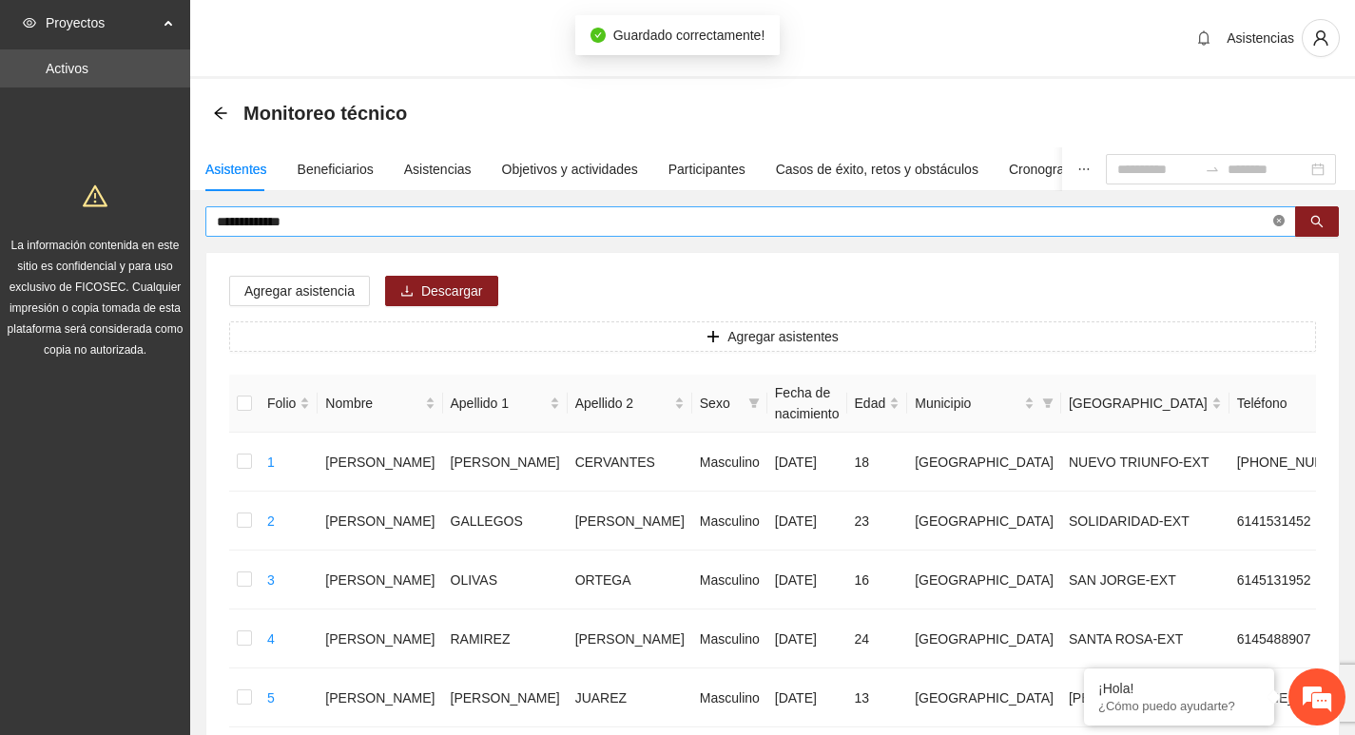
click at [1280, 224] on icon "close-circle" at bounding box center [1278, 220] width 11 height 11
type input "*****"
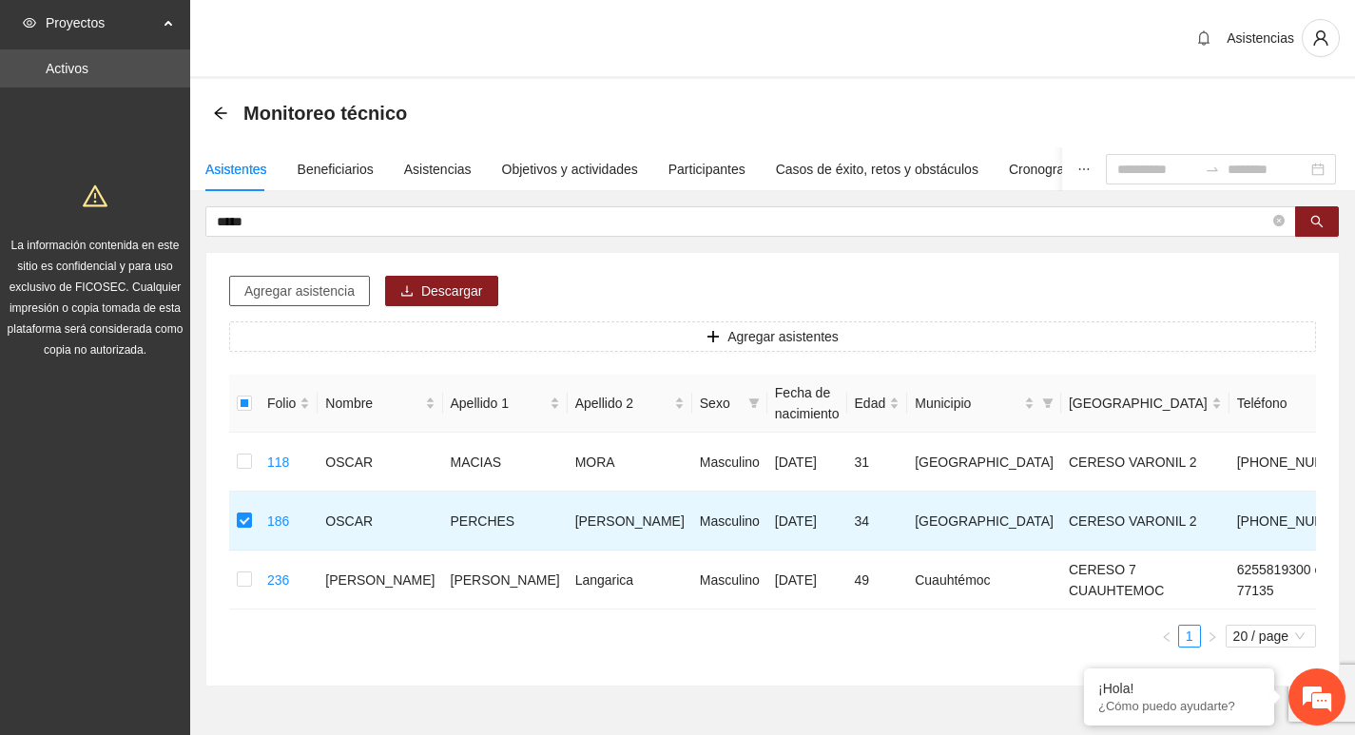
click at [312, 276] on button "Agregar asistencia" at bounding box center [299, 291] width 141 height 30
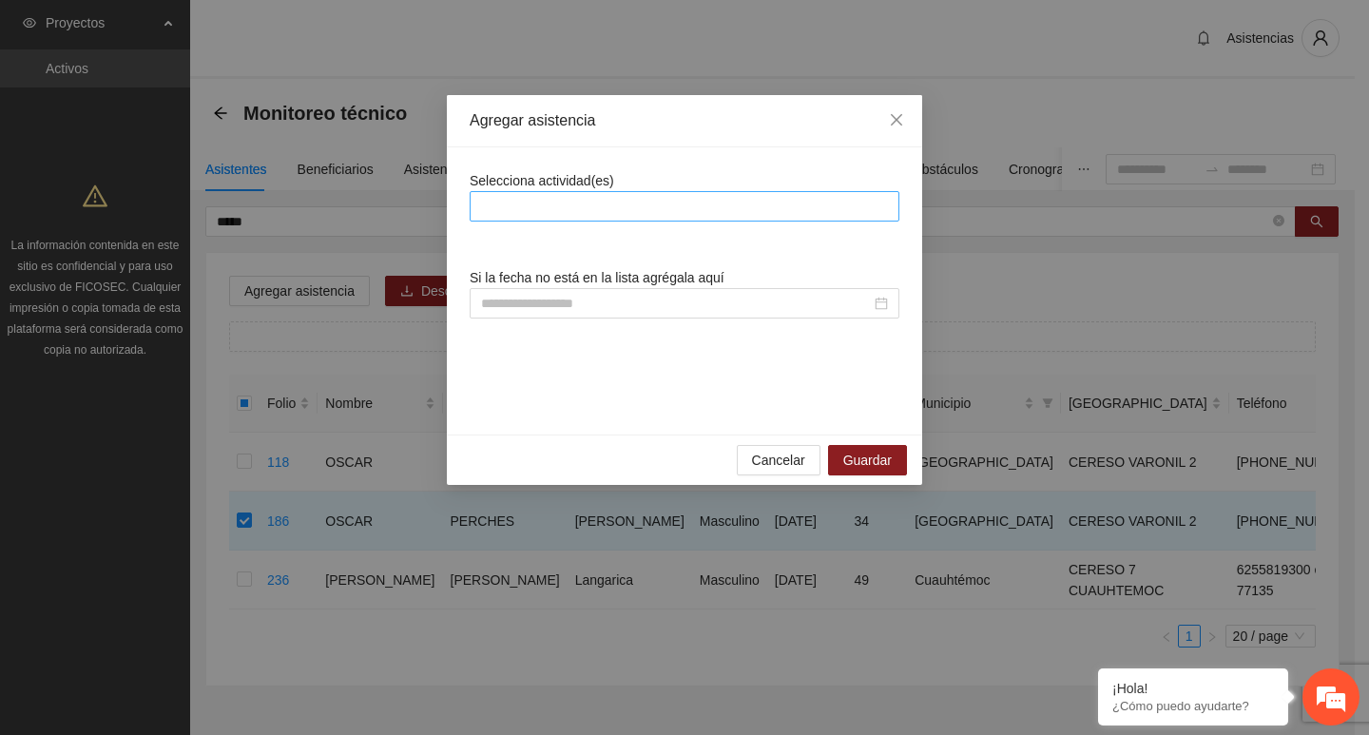
click at [504, 197] on div at bounding box center [685, 206] width 420 height 23
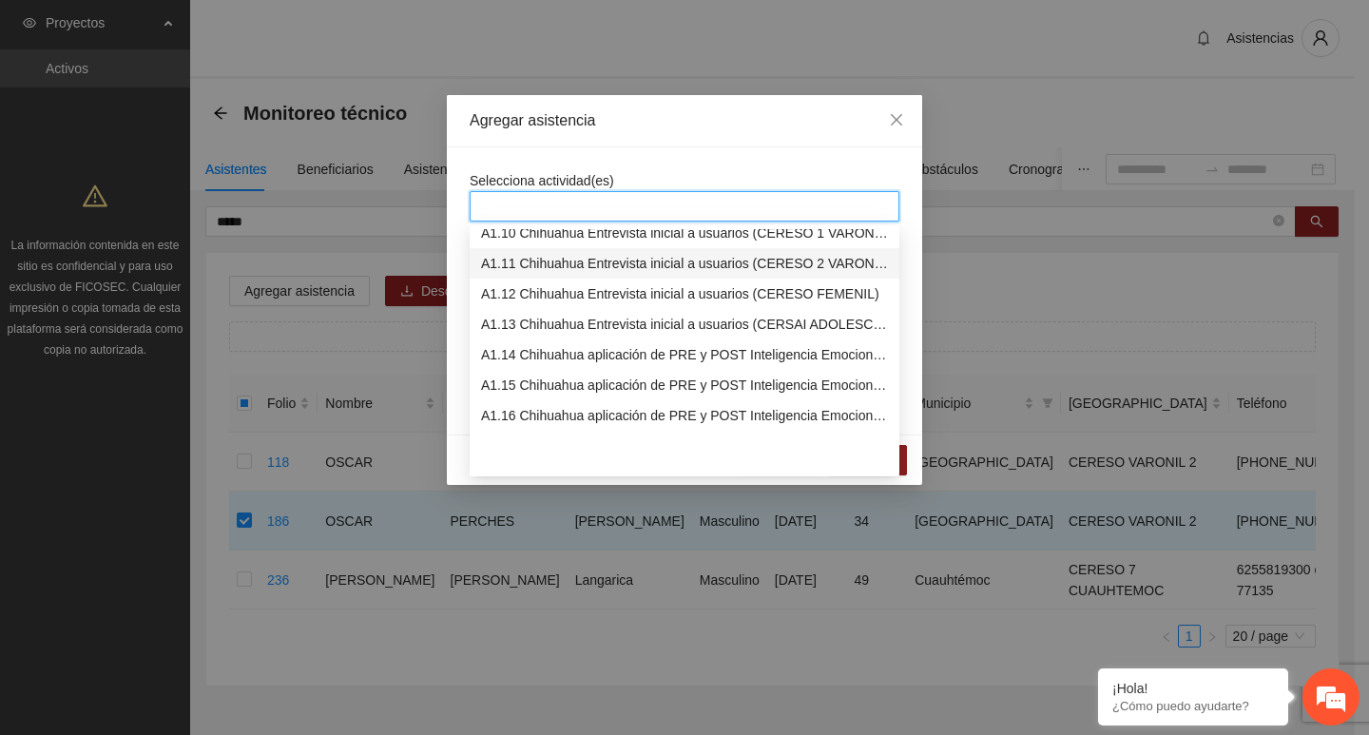
scroll to position [380, 0]
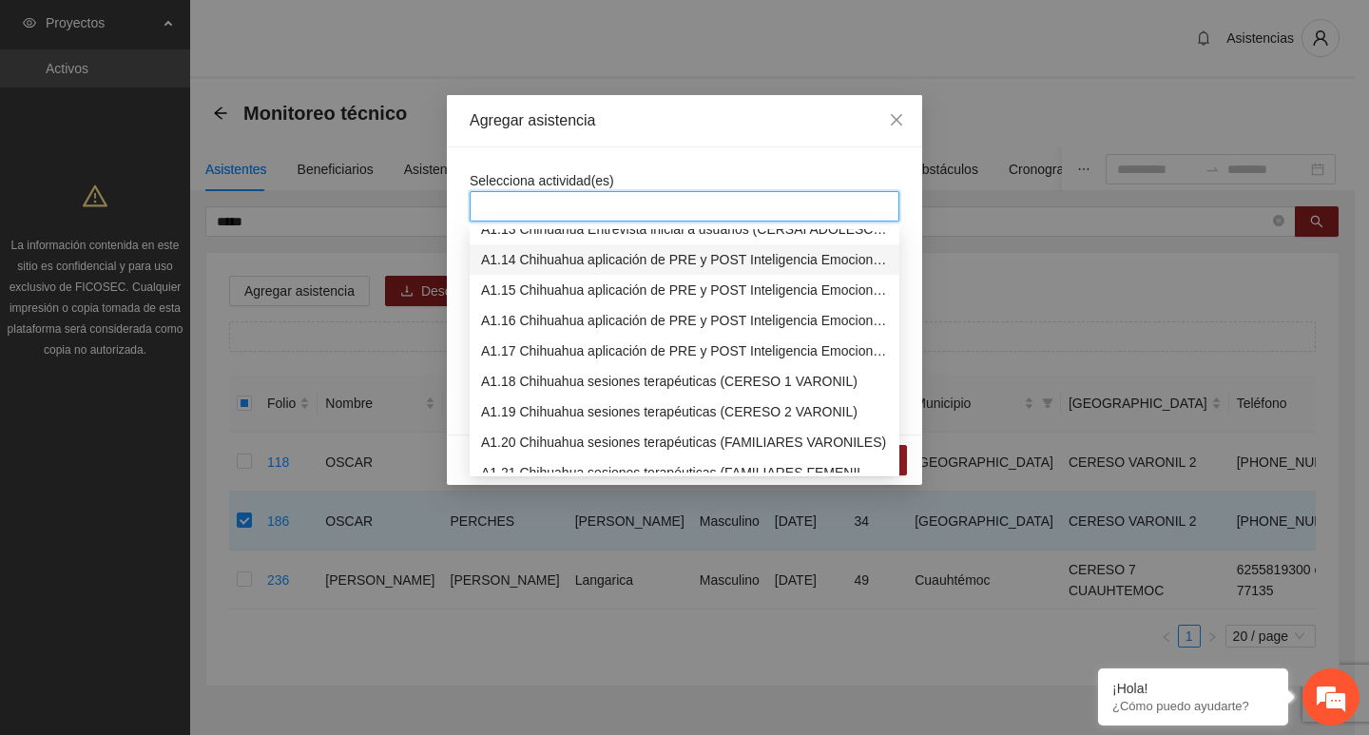
click at [533, 271] on div "A1.14 Chihuahua aplicación de PRE y POST Inteligencia Emocional (CERESO 1 VARON…" at bounding box center [685, 259] width 430 height 30
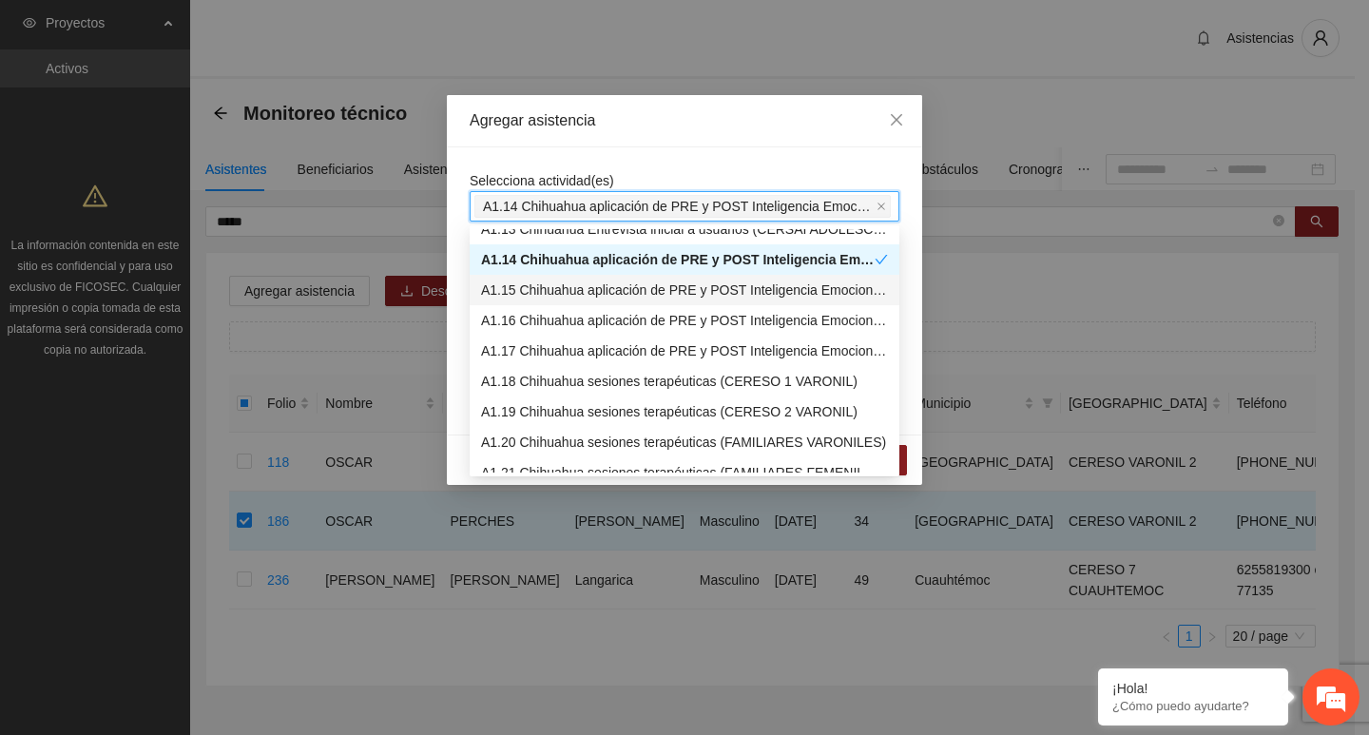
click at [533, 284] on div "A1.15 Chihuahua aplicación de PRE y POST Inteligencia Emocional (CERESO 2 VARON…" at bounding box center [684, 290] width 407 height 21
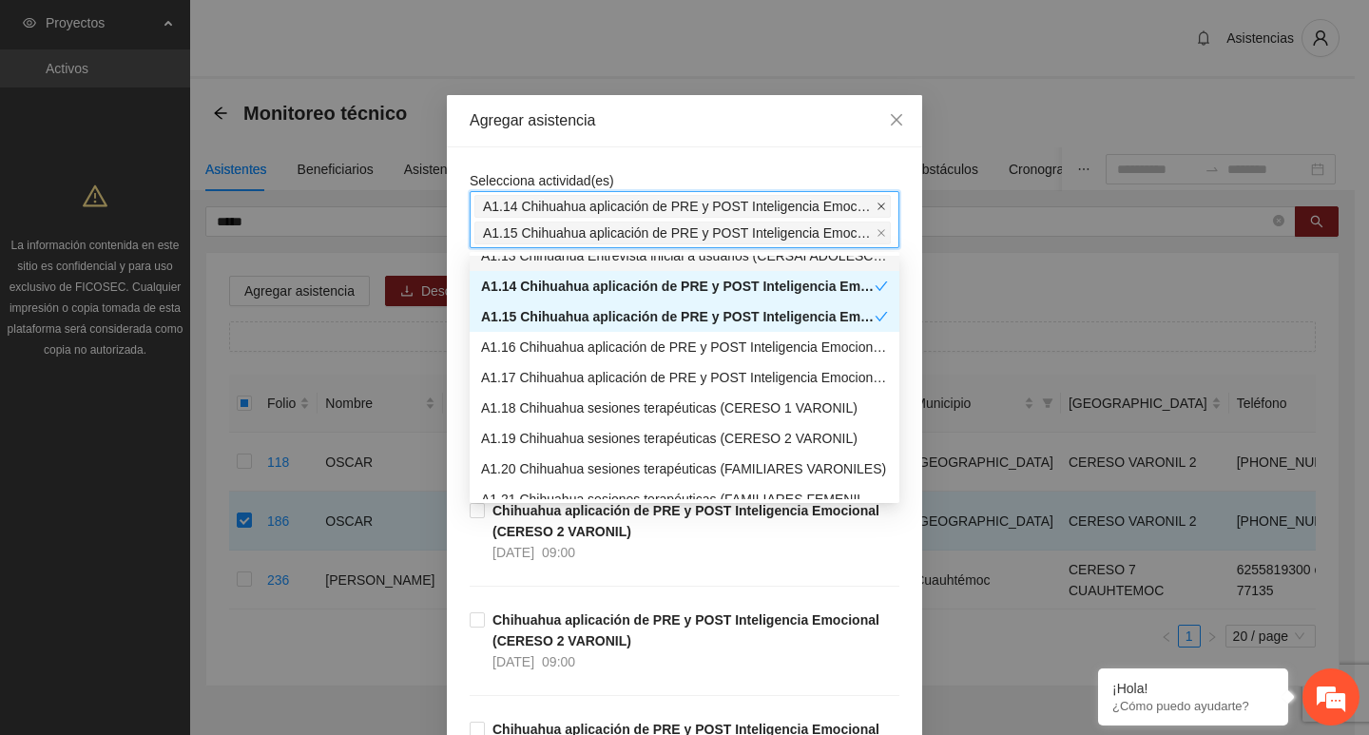
click at [877, 198] on span at bounding box center [882, 206] width 10 height 21
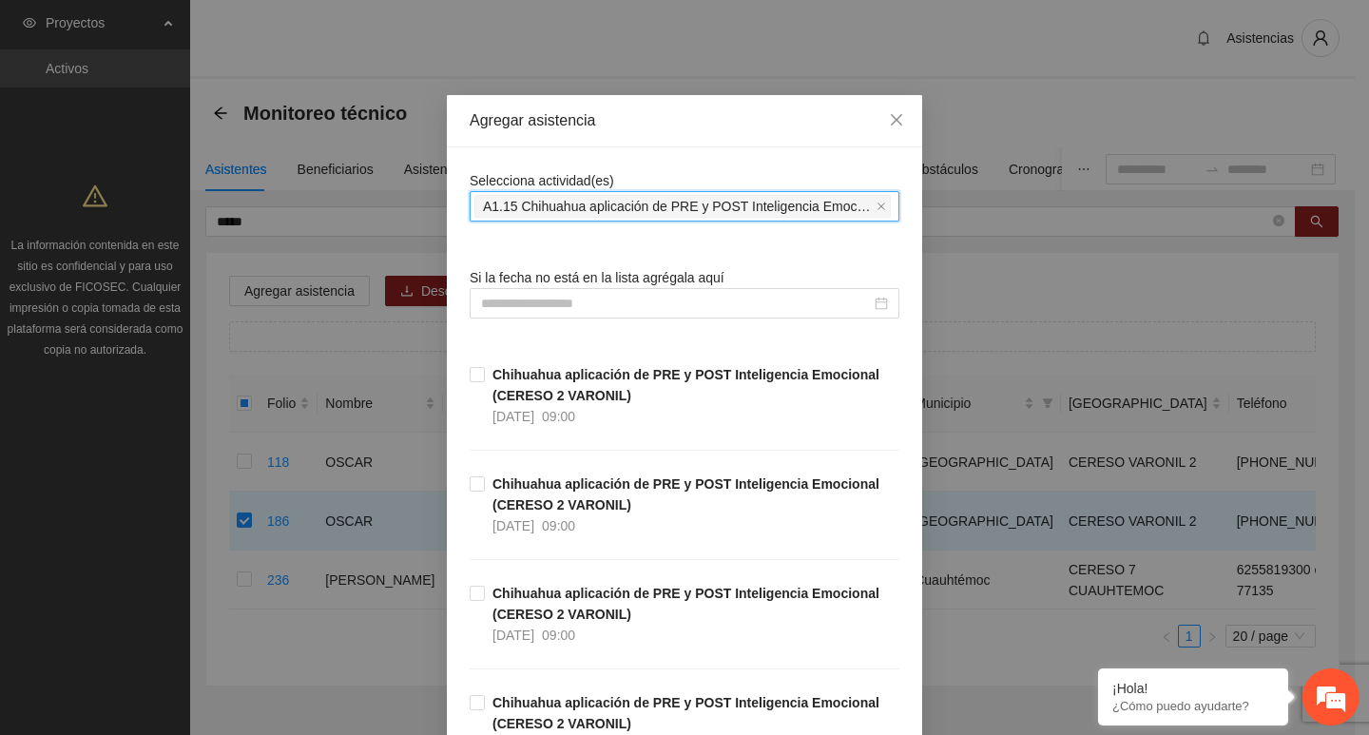
click at [591, 135] on div "Agregar asistencia" at bounding box center [684, 121] width 475 height 52
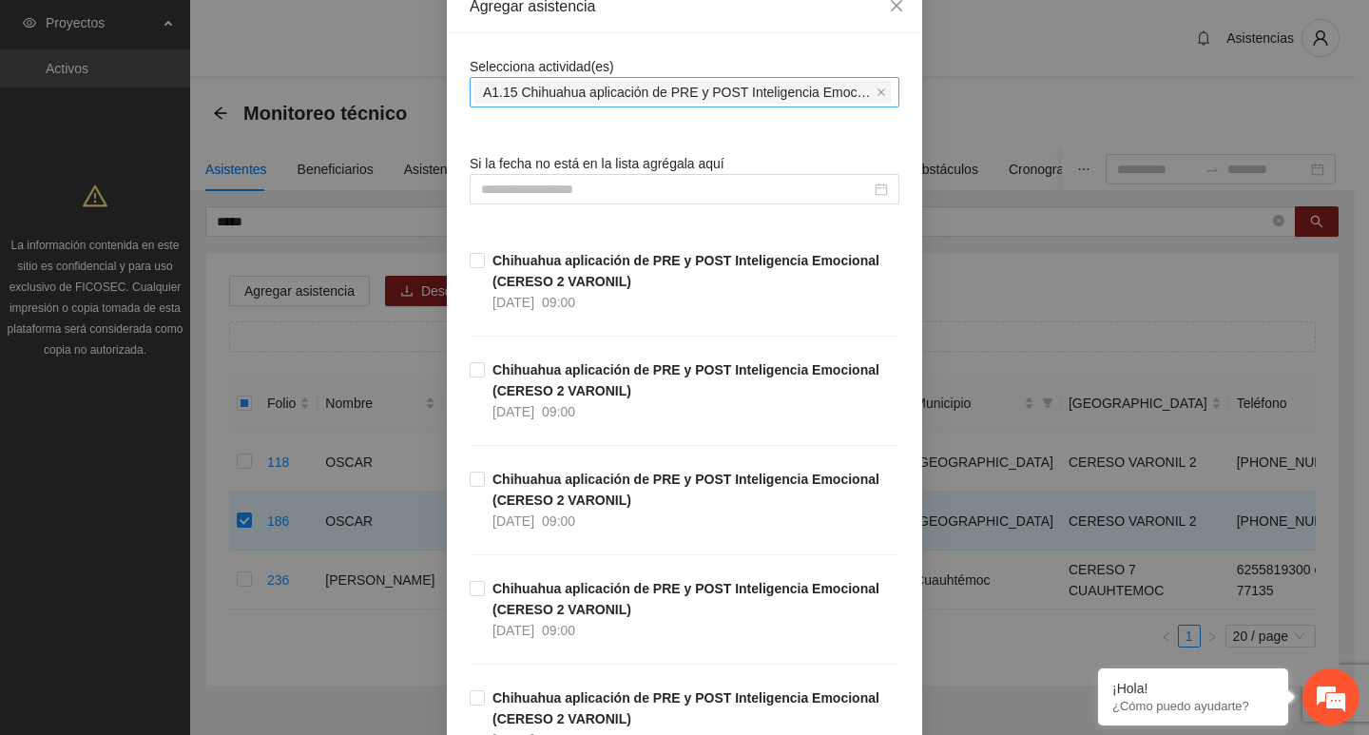
scroll to position [190, 0]
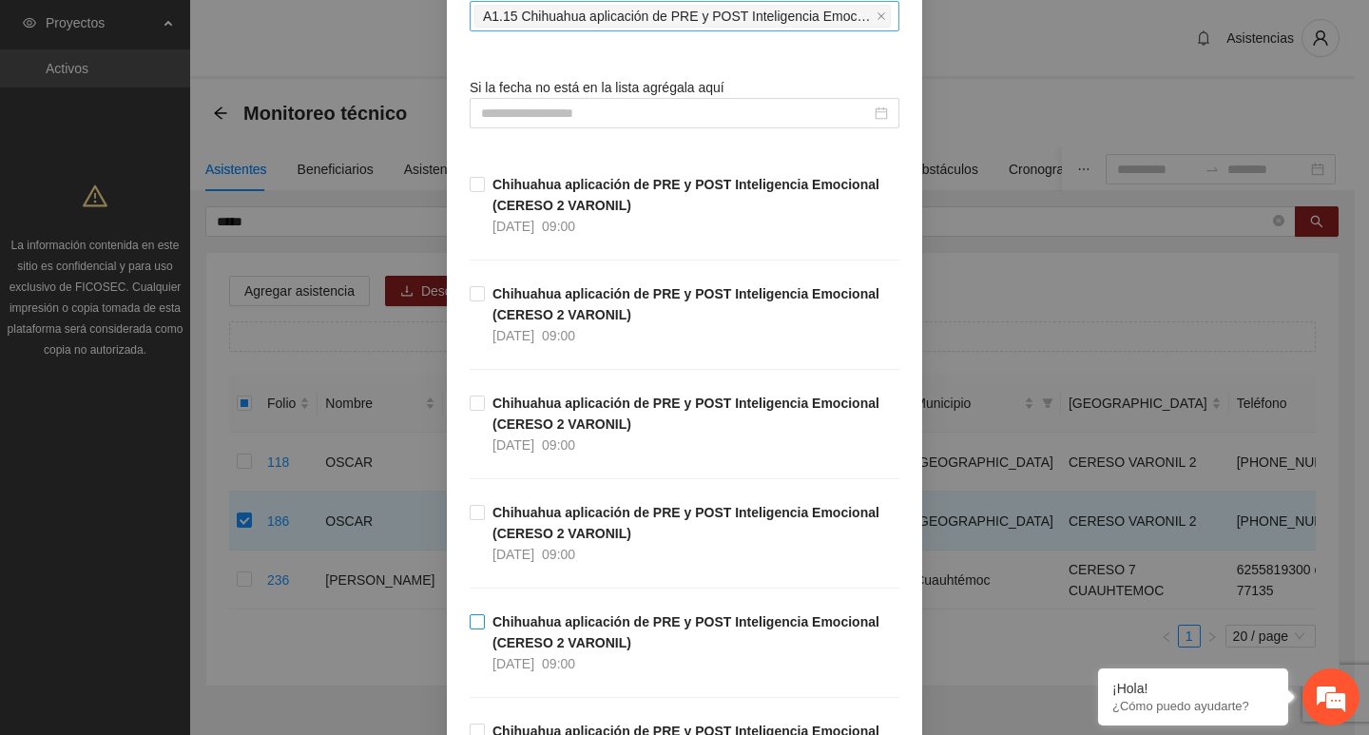
click at [485, 618] on span "Chihuahua aplicación de PRE y POST Inteligencia Emocional (CERESO 2 VARONIL) [D…" at bounding box center [692, 642] width 415 height 63
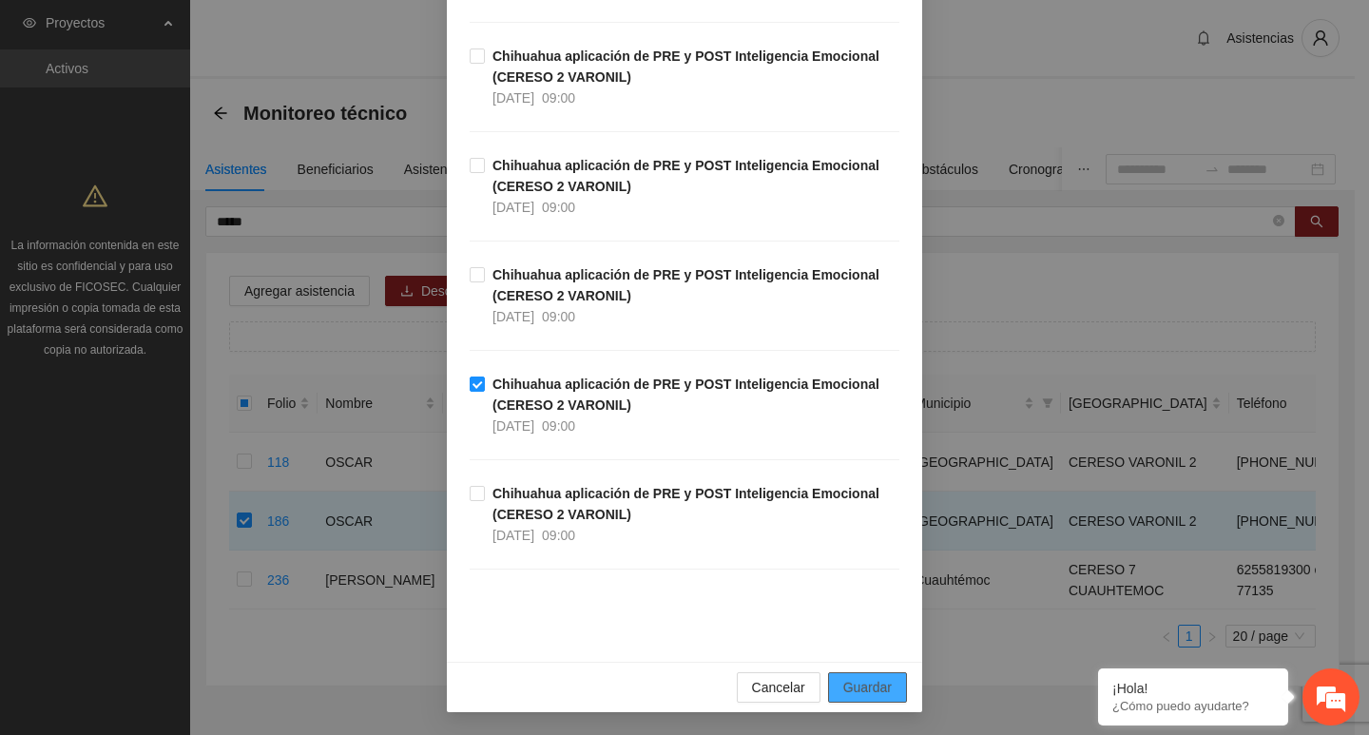
click at [863, 693] on span "Guardar" at bounding box center [867, 687] width 48 height 21
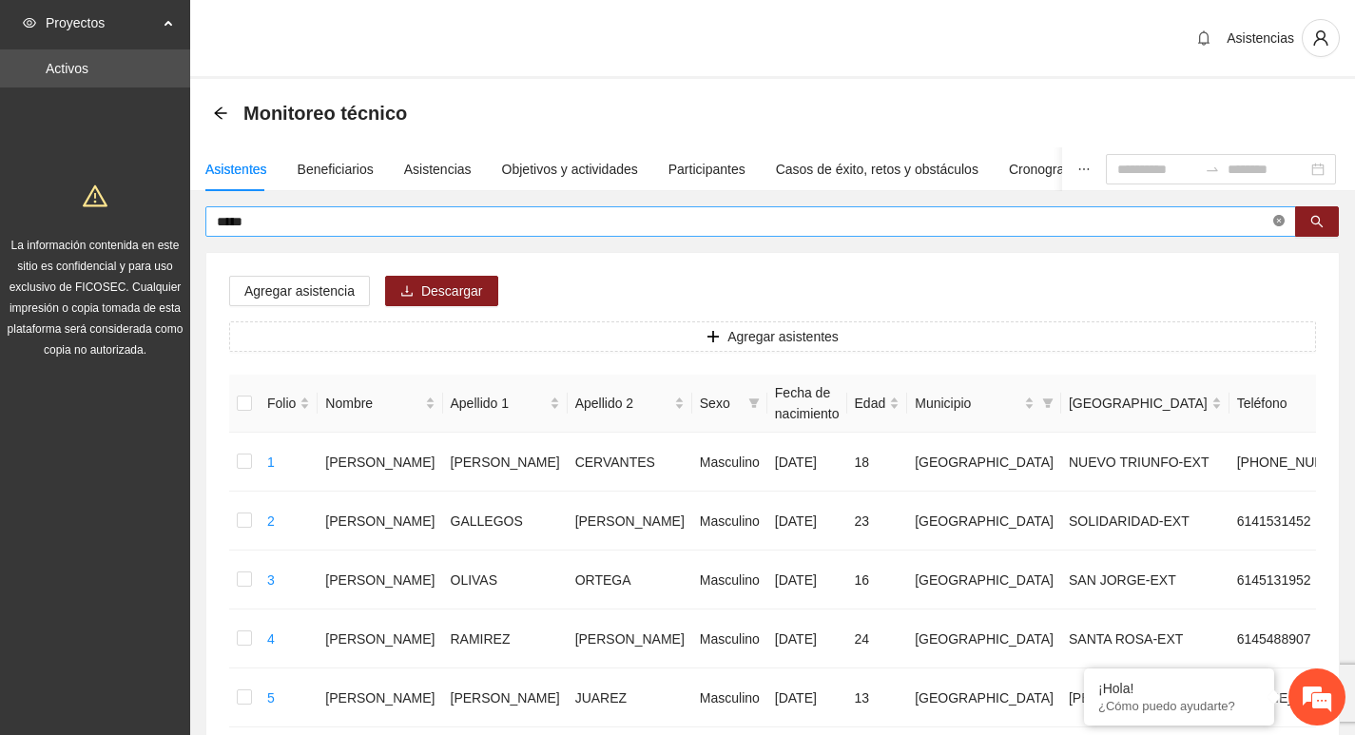
click at [1281, 223] on icon "close-circle" at bounding box center [1278, 220] width 11 height 11
type input "*"
type input "*******"
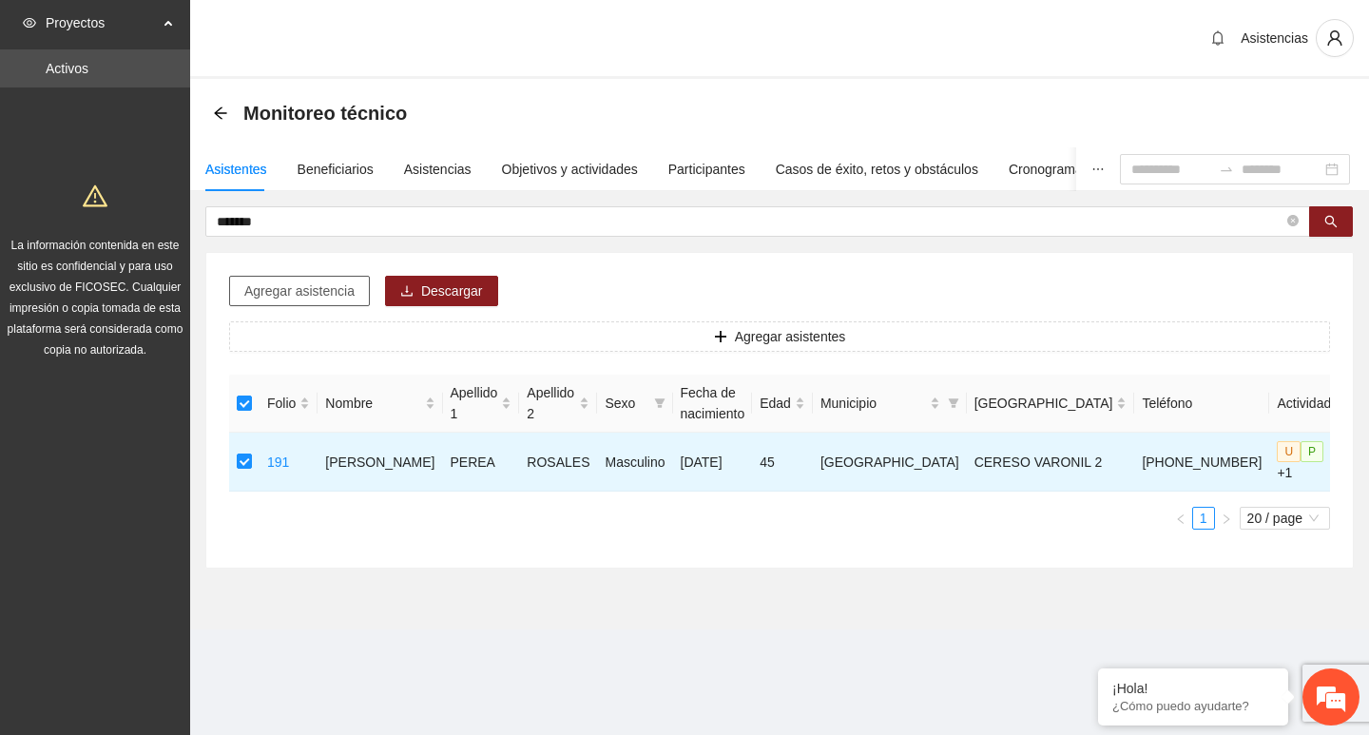
click at [332, 288] on span "Agregar asistencia" at bounding box center [299, 291] width 110 height 21
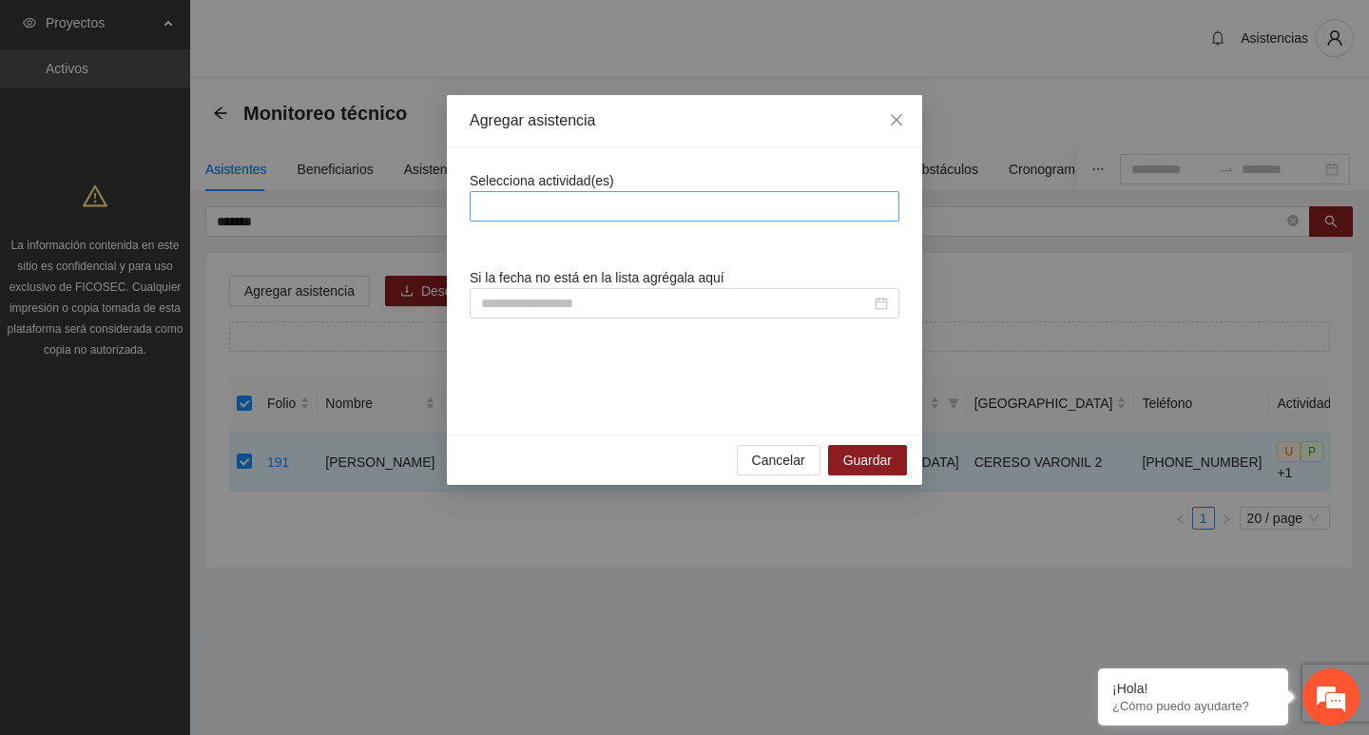
drag, startPoint x: 660, startPoint y: 185, endPoint x: 660, endPoint y: 202, distance: 16.2
click at [660, 194] on div "Selecciona actividad(es)" at bounding box center [685, 195] width 430 height 51
click at [661, 207] on div at bounding box center [685, 206] width 420 height 23
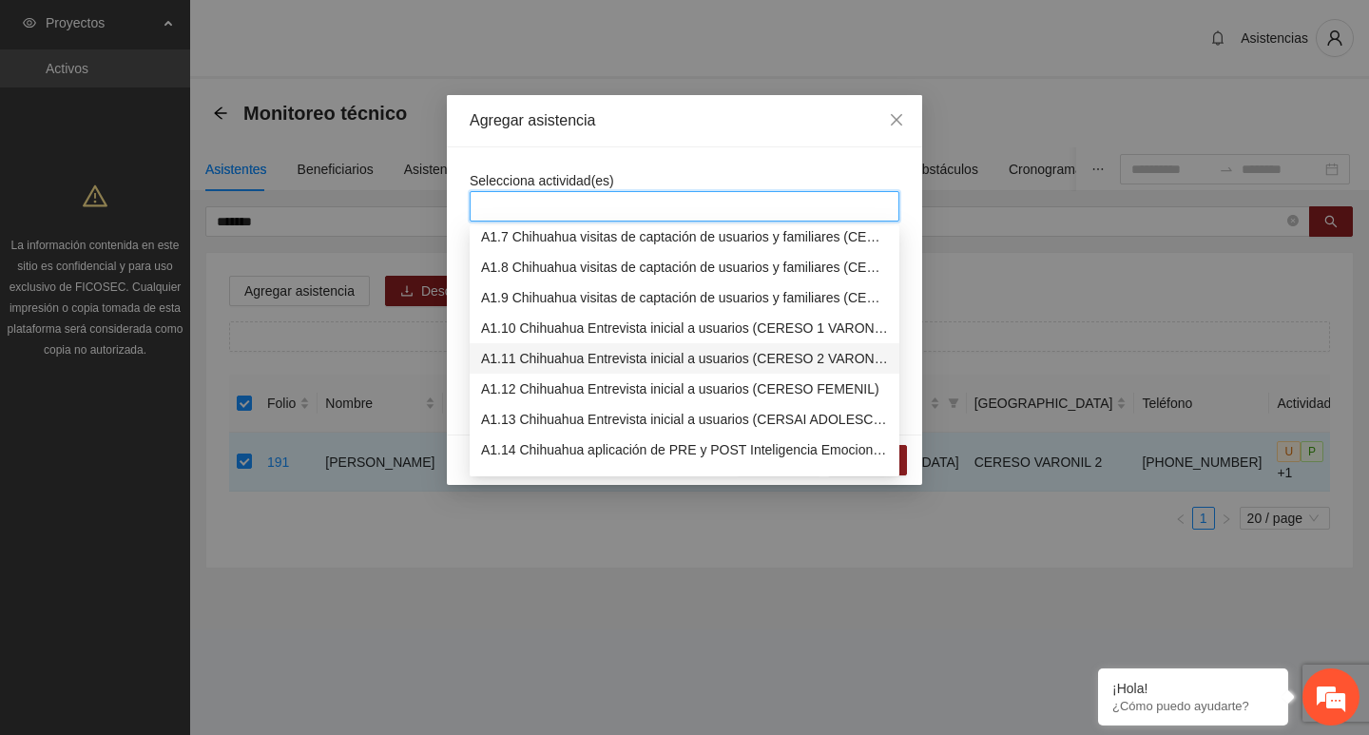
scroll to position [285, 0]
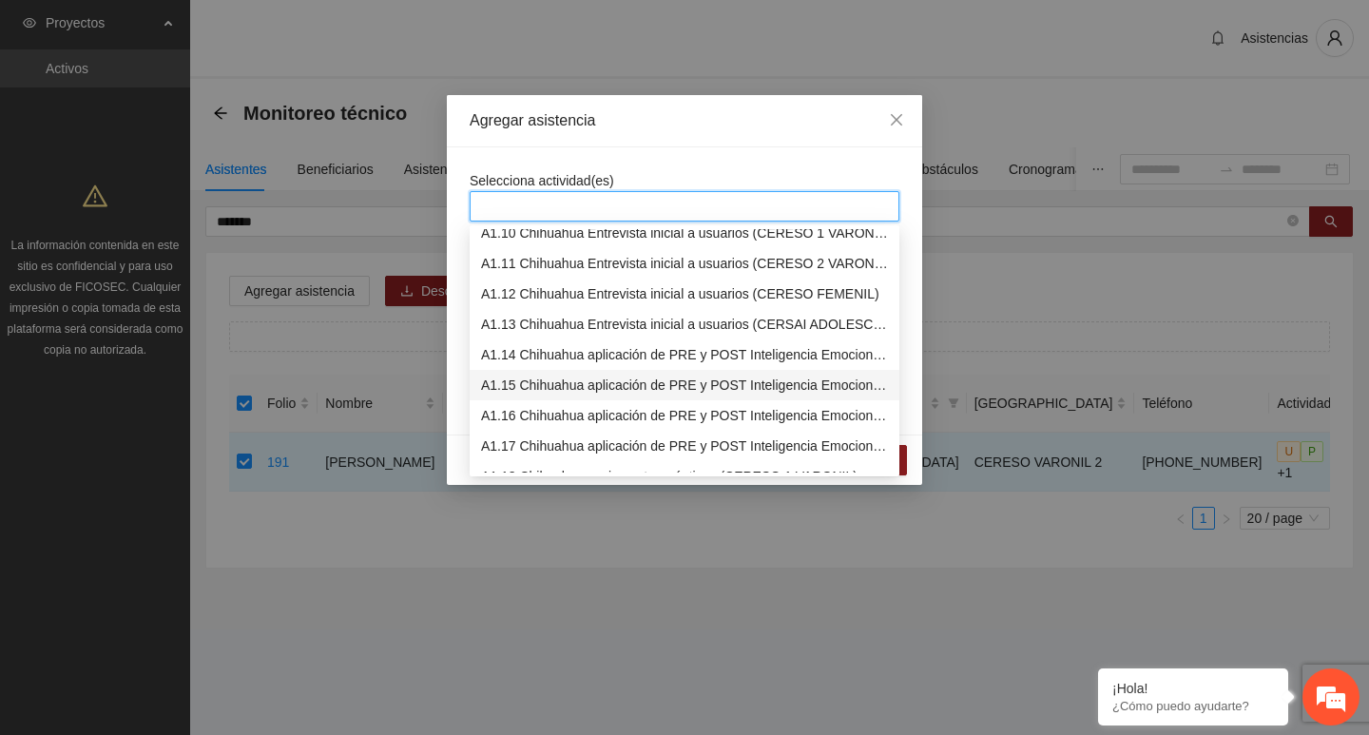
click at [628, 382] on div "A1.15 Chihuahua aplicación de PRE y POST Inteligencia Emocional (CERESO 2 VARON…" at bounding box center [684, 385] width 407 height 21
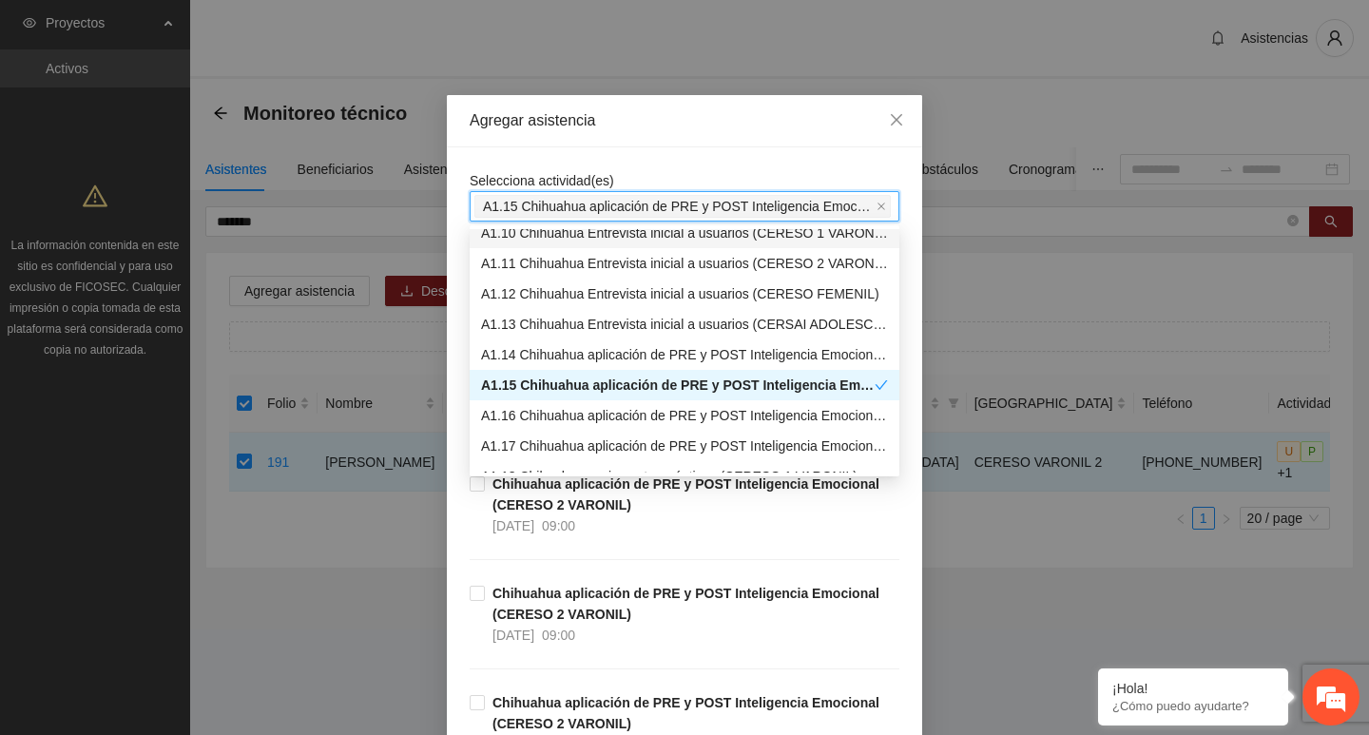
click at [628, 186] on div "Selecciona actividad(es) A1.15 Chihuahua aplicación de PRE y POST Inteligencia …" at bounding box center [685, 195] width 430 height 51
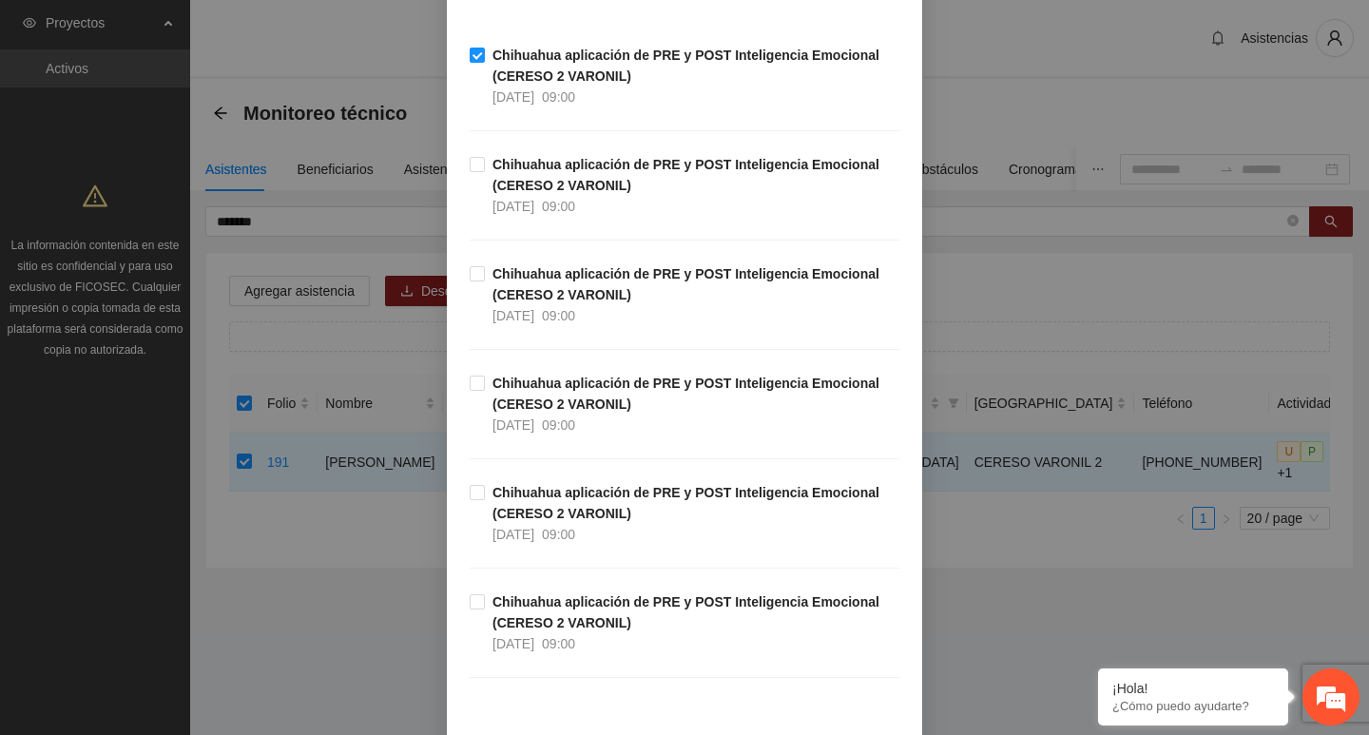
scroll to position [428, 0]
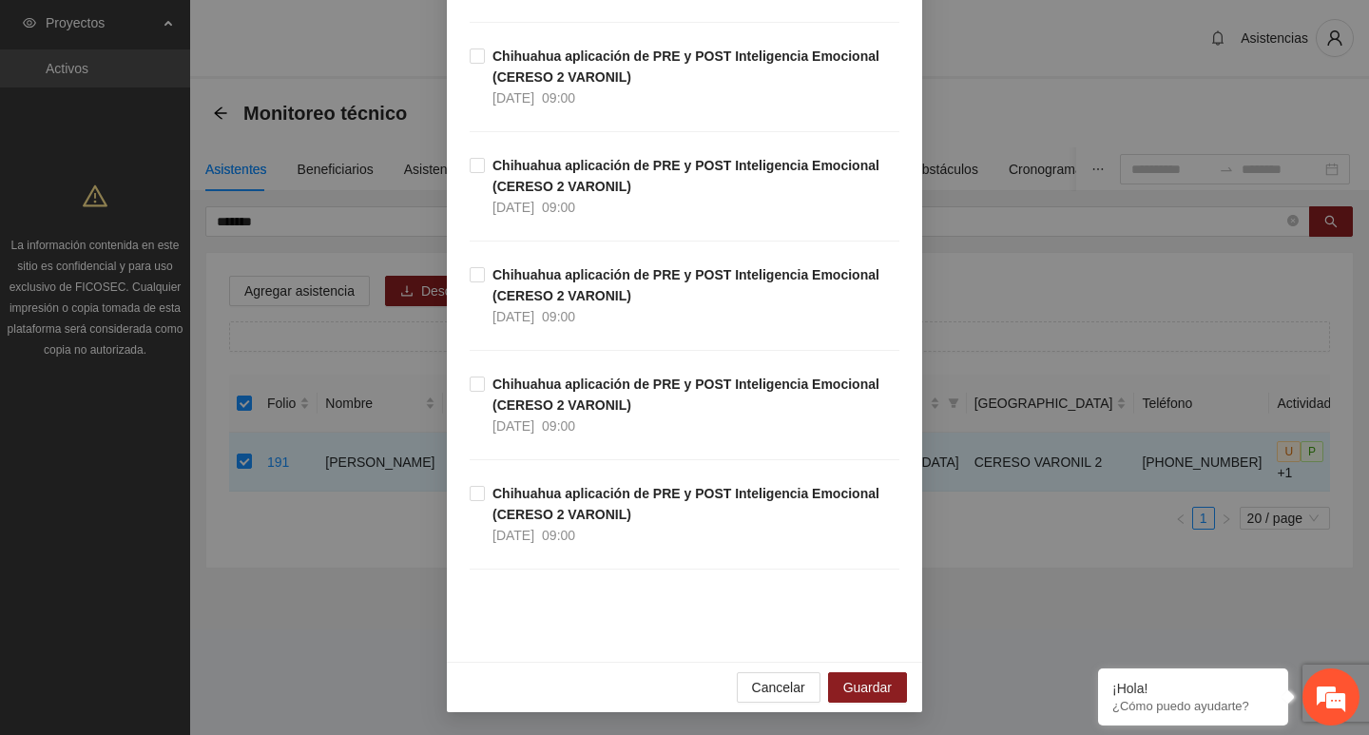
click at [882, 710] on div "Cancelar Guardar" at bounding box center [684, 687] width 475 height 50
click at [877, 688] on span "Guardar" at bounding box center [867, 687] width 48 height 21
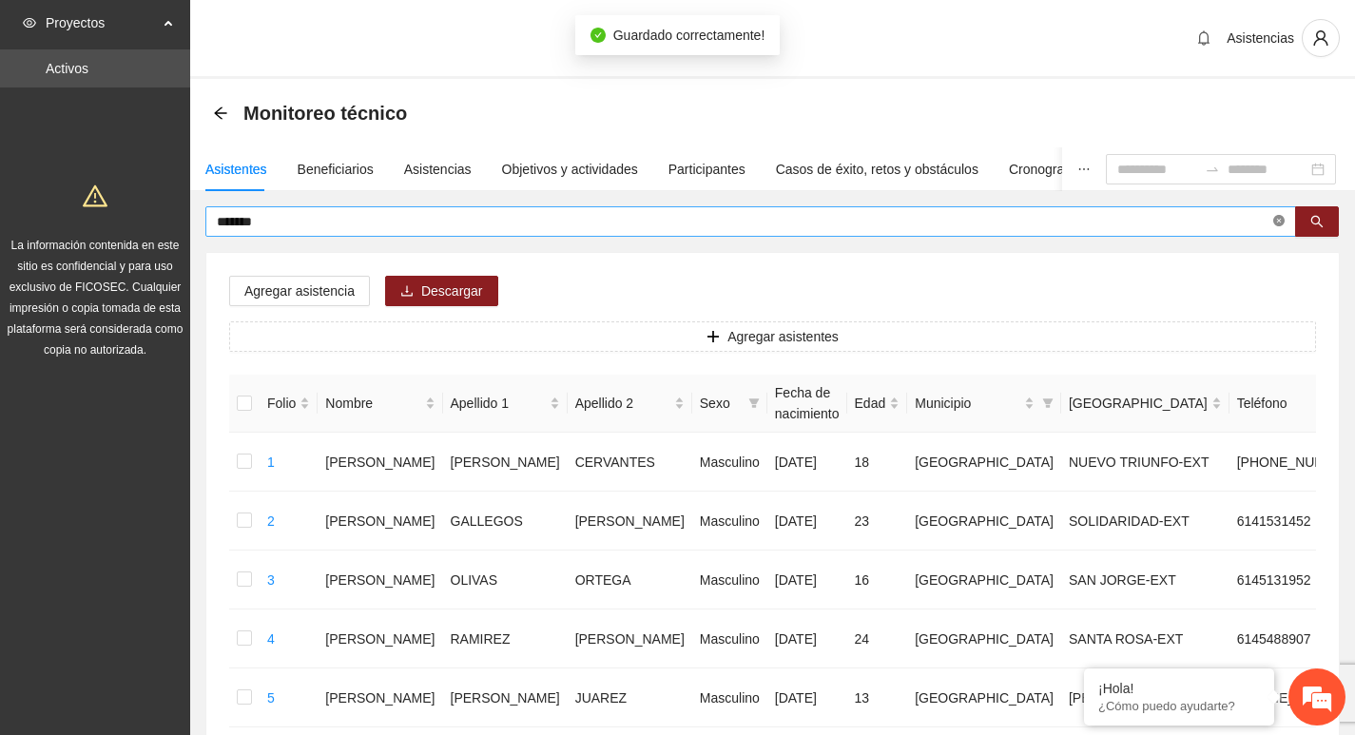
click at [1278, 226] on icon "close-circle" at bounding box center [1278, 220] width 11 height 11
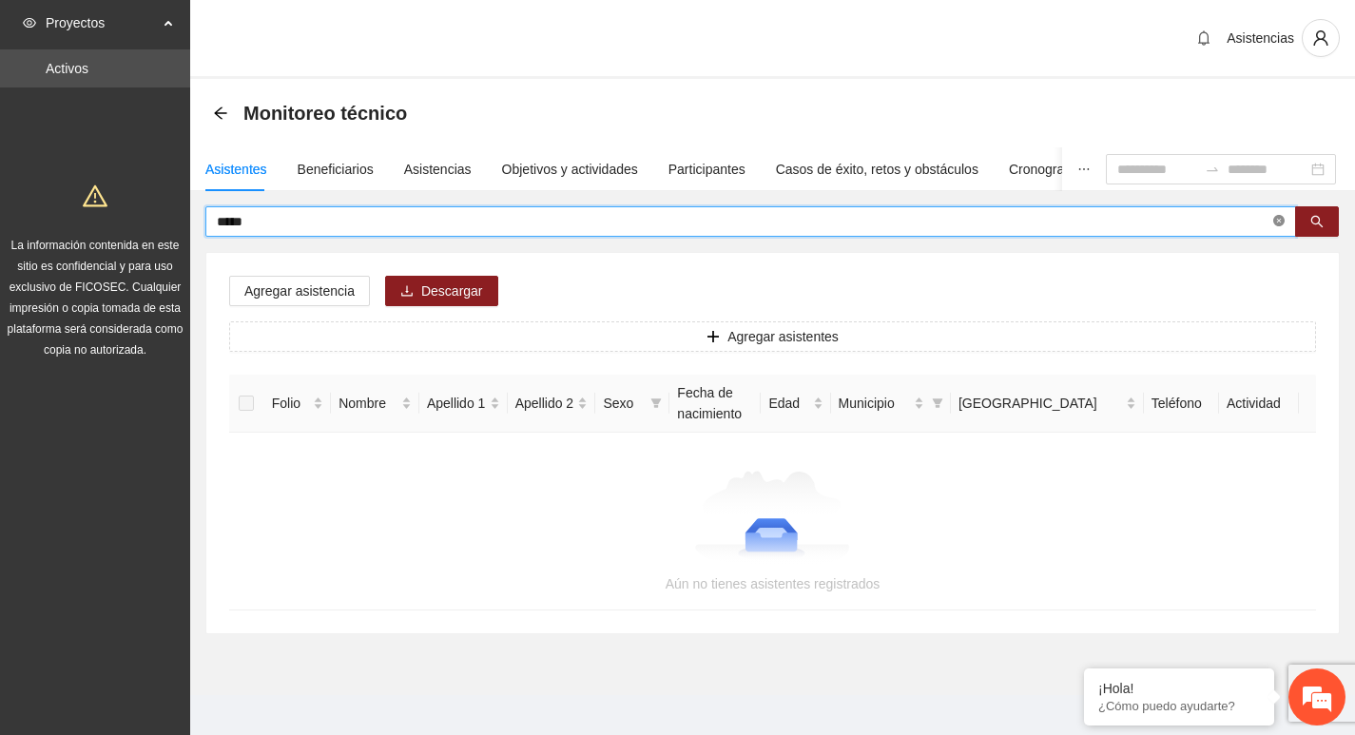
type input "*****"
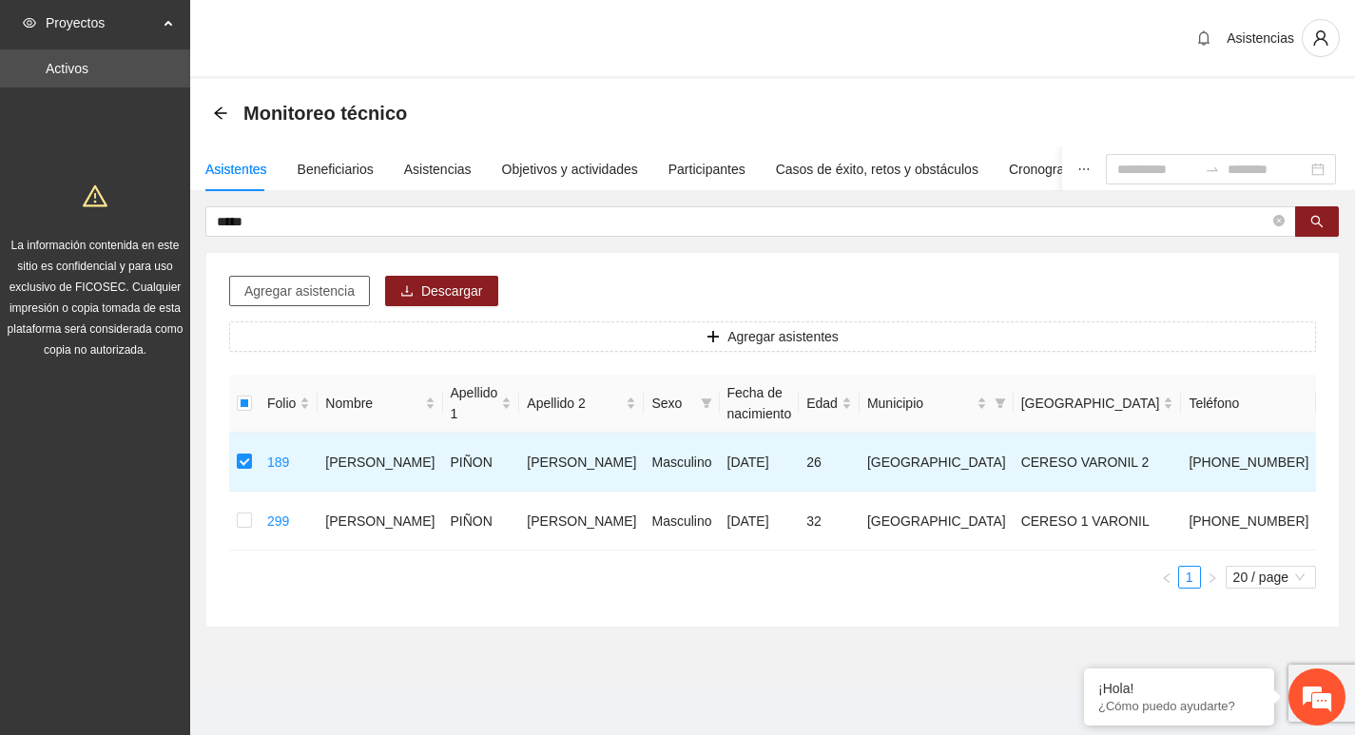
click at [306, 300] on span "Agregar asistencia" at bounding box center [299, 291] width 110 height 21
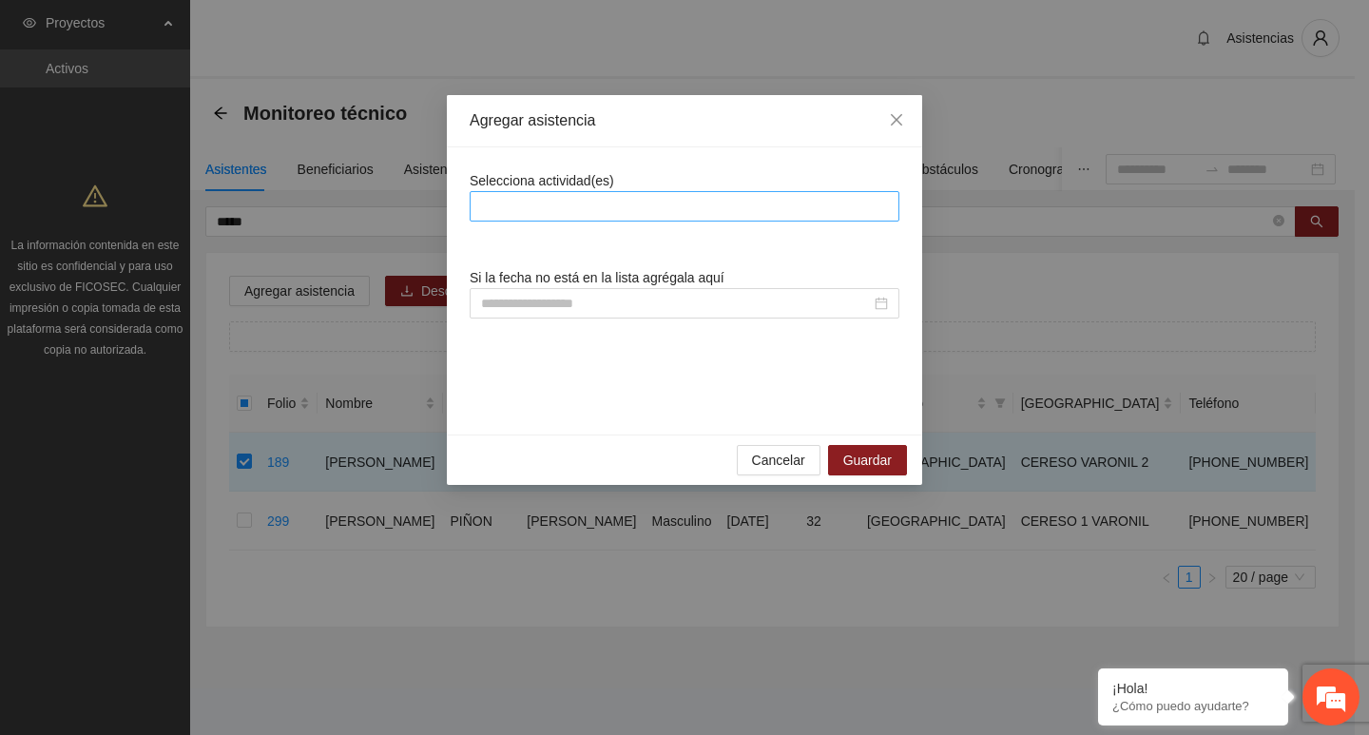
click at [613, 214] on div at bounding box center [685, 206] width 420 height 23
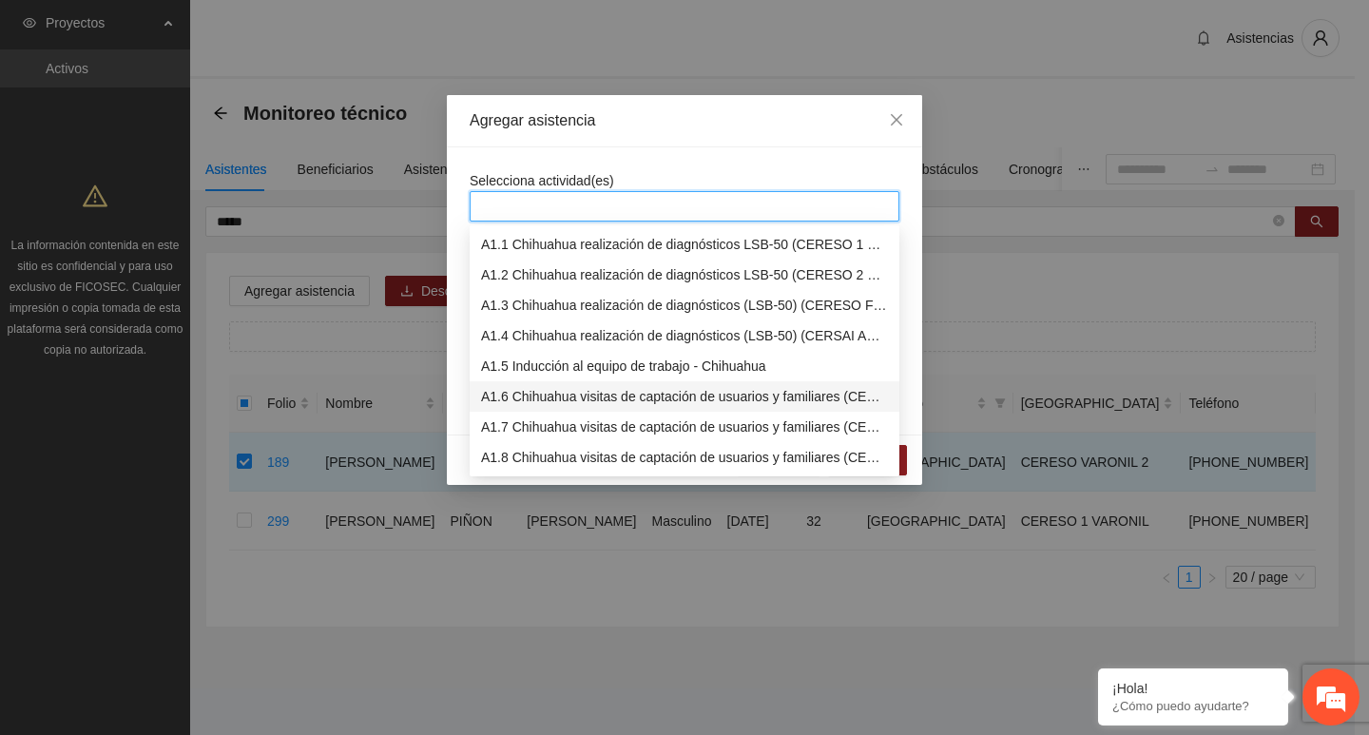
scroll to position [380, 0]
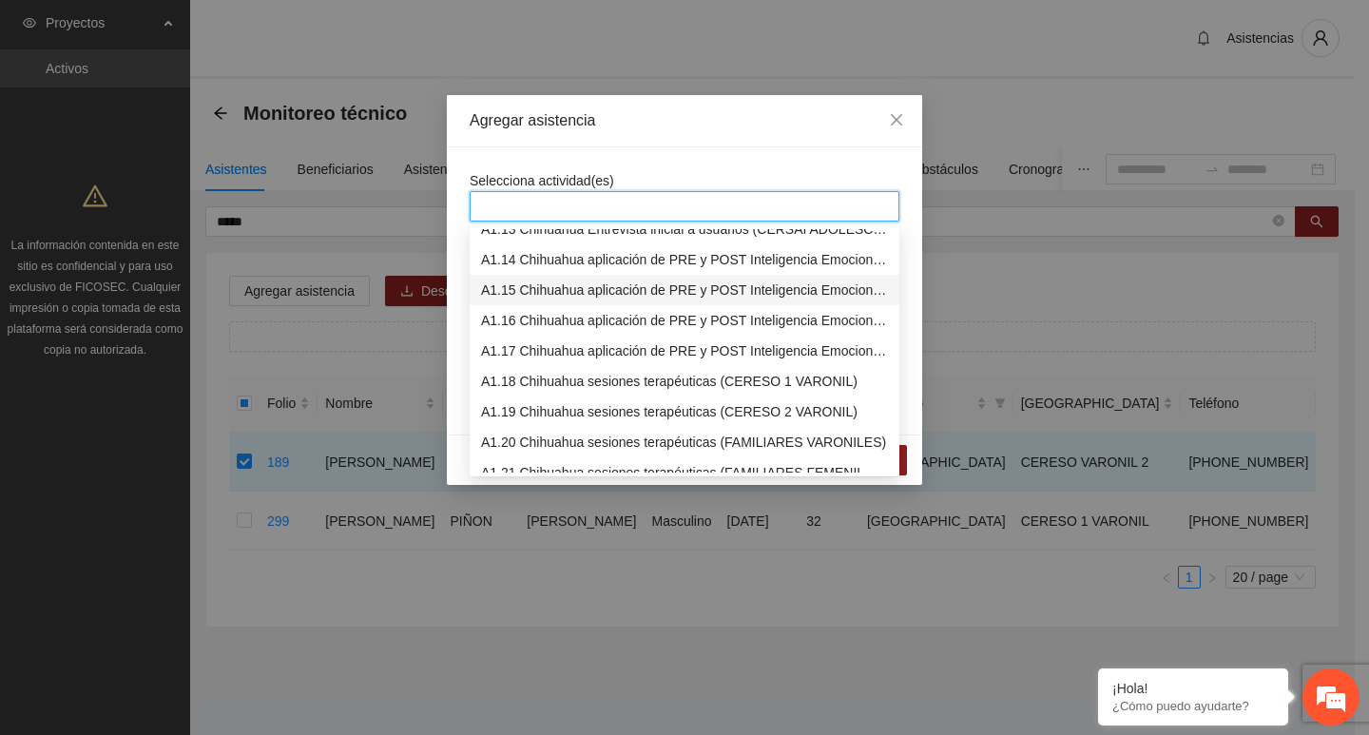
click at [603, 287] on div "A1.15 Chihuahua aplicación de PRE y POST Inteligencia Emocional (CERESO 2 VARON…" at bounding box center [684, 290] width 407 height 21
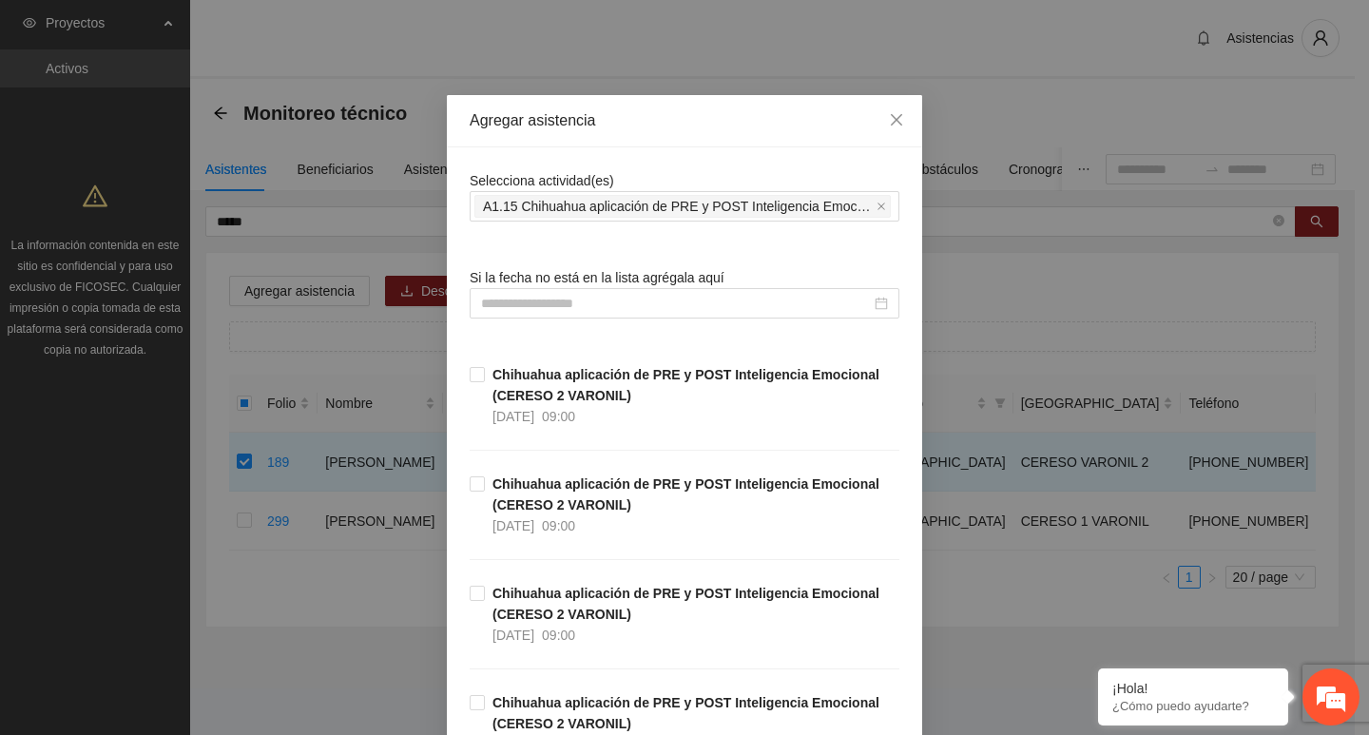
click at [636, 179] on div "Selecciona actividad(es) A1.15 Chihuahua aplicación de PRE y POST Inteligencia …" at bounding box center [685, 195] width 430 height 51
click at [501, 381] on strong "Chihuahua aplicación de PRE y POST Inteligencia Emocional (CERESO 2 VARONIL)" at bounding box center [686, 385] width 387 height 36
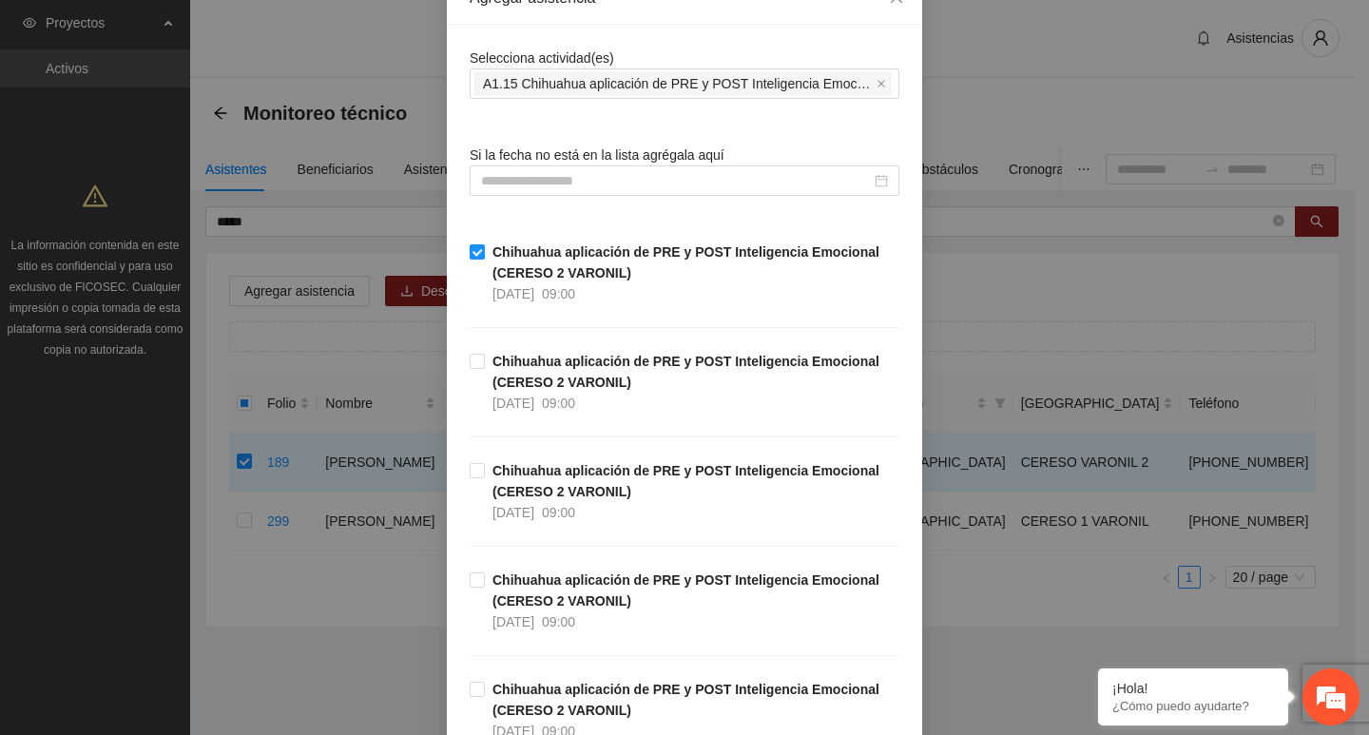
scroll to position [428, 0]
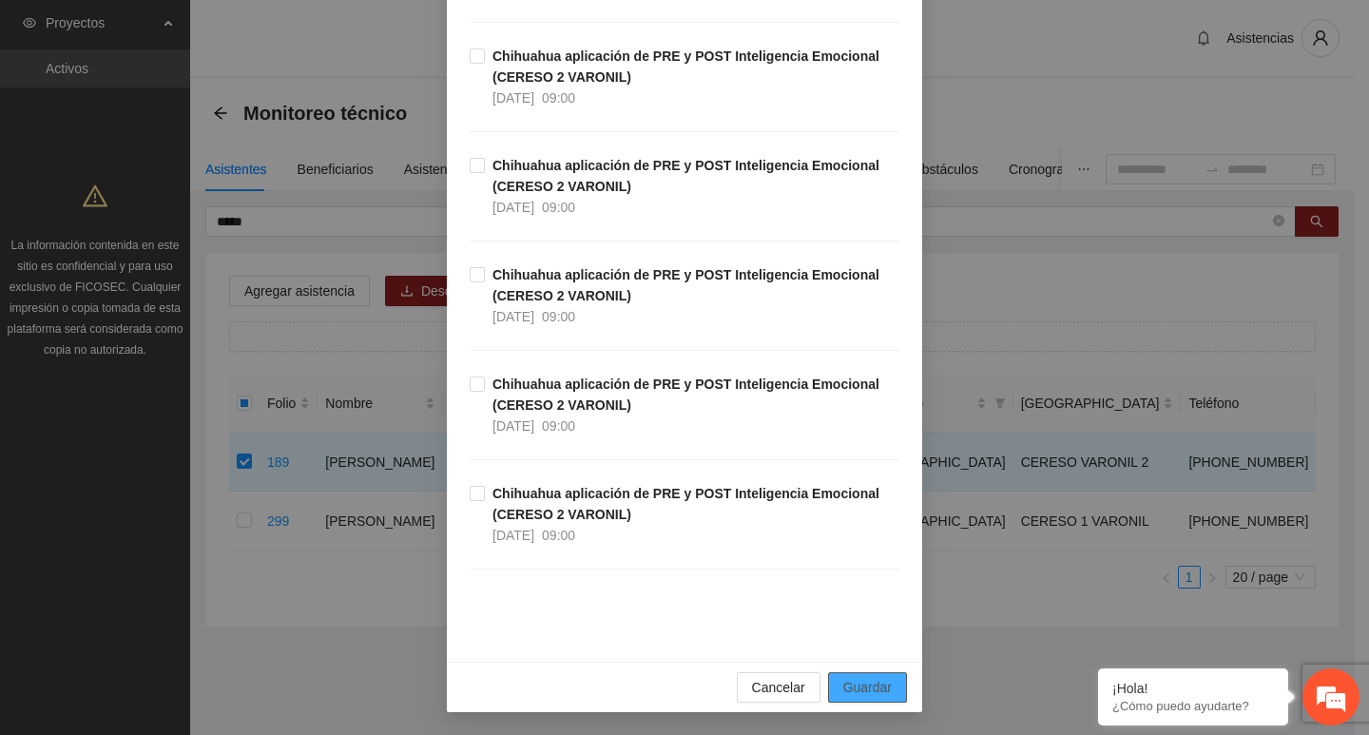
click at [876, 686] on span "Guardar" at bounding box center [867, 687] width 48 height 21
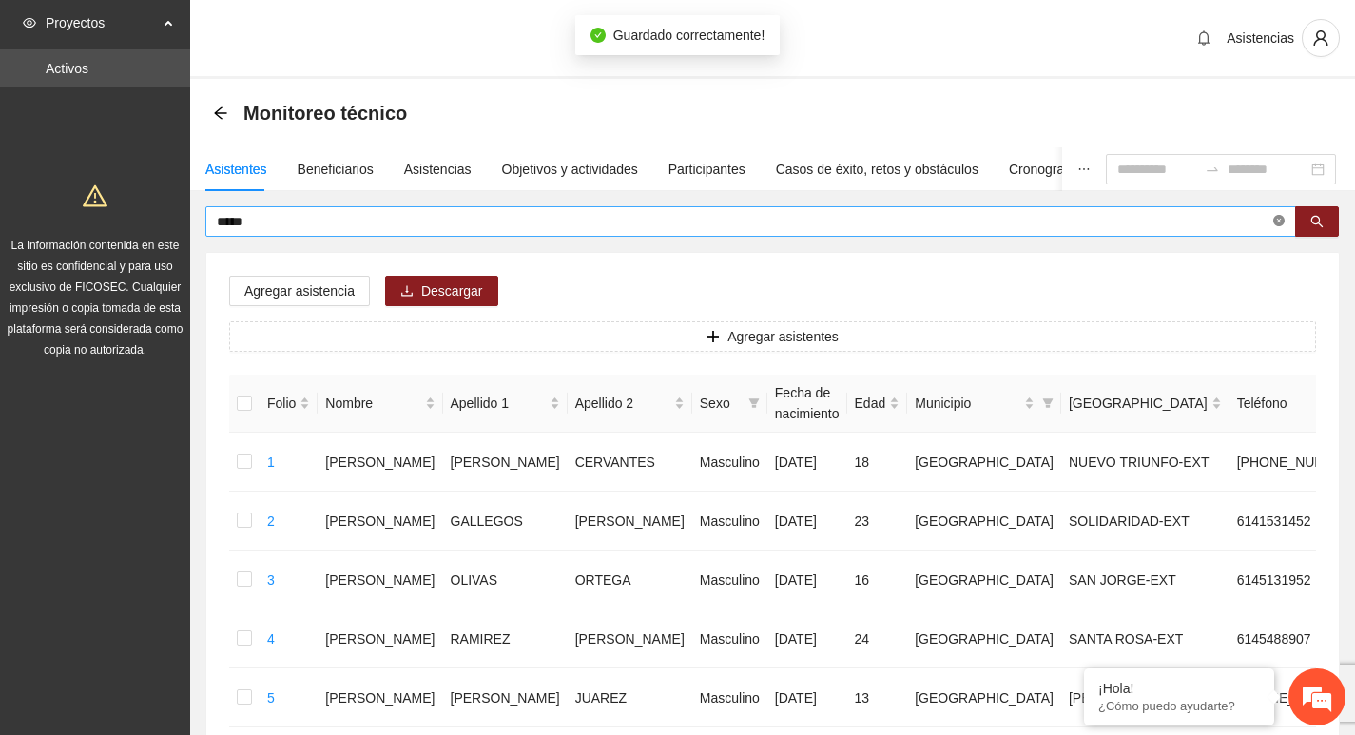
click at [1283, 219] on icon "close-circle" at bounding box center [1278, 220] width 11 height 11
type input "****"
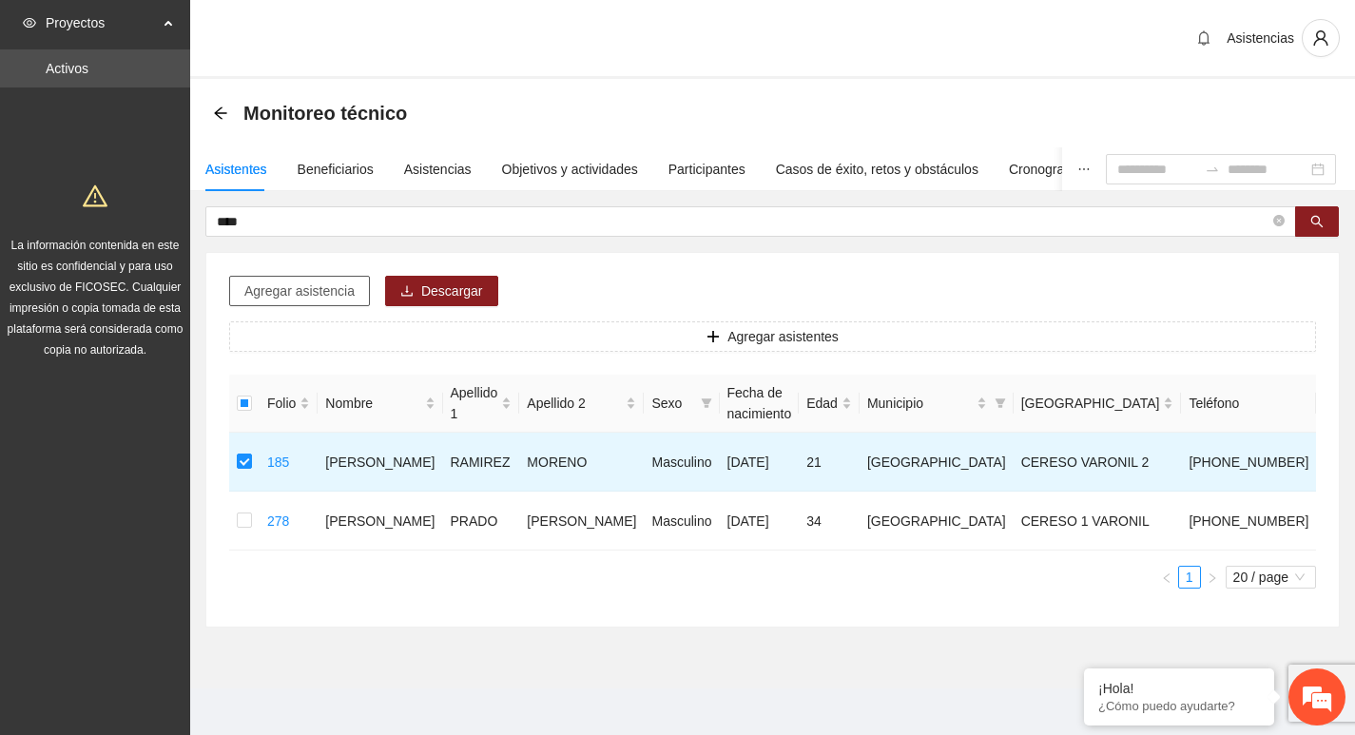
click at [331, 282] on span "Agregar asistencia" at bounding box center [299, 291] width 110 height 21
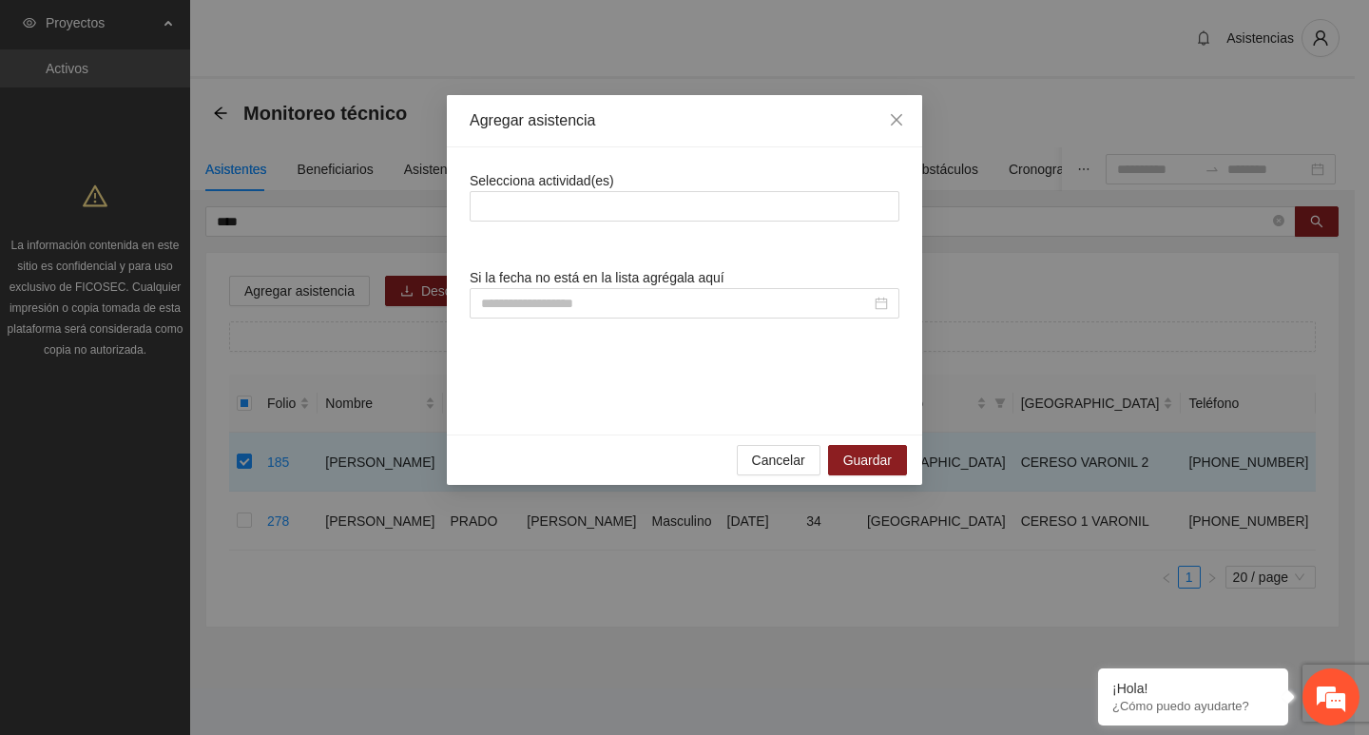
click at [587, 211] on div at bounding box center [685, 206] width 420 height 23
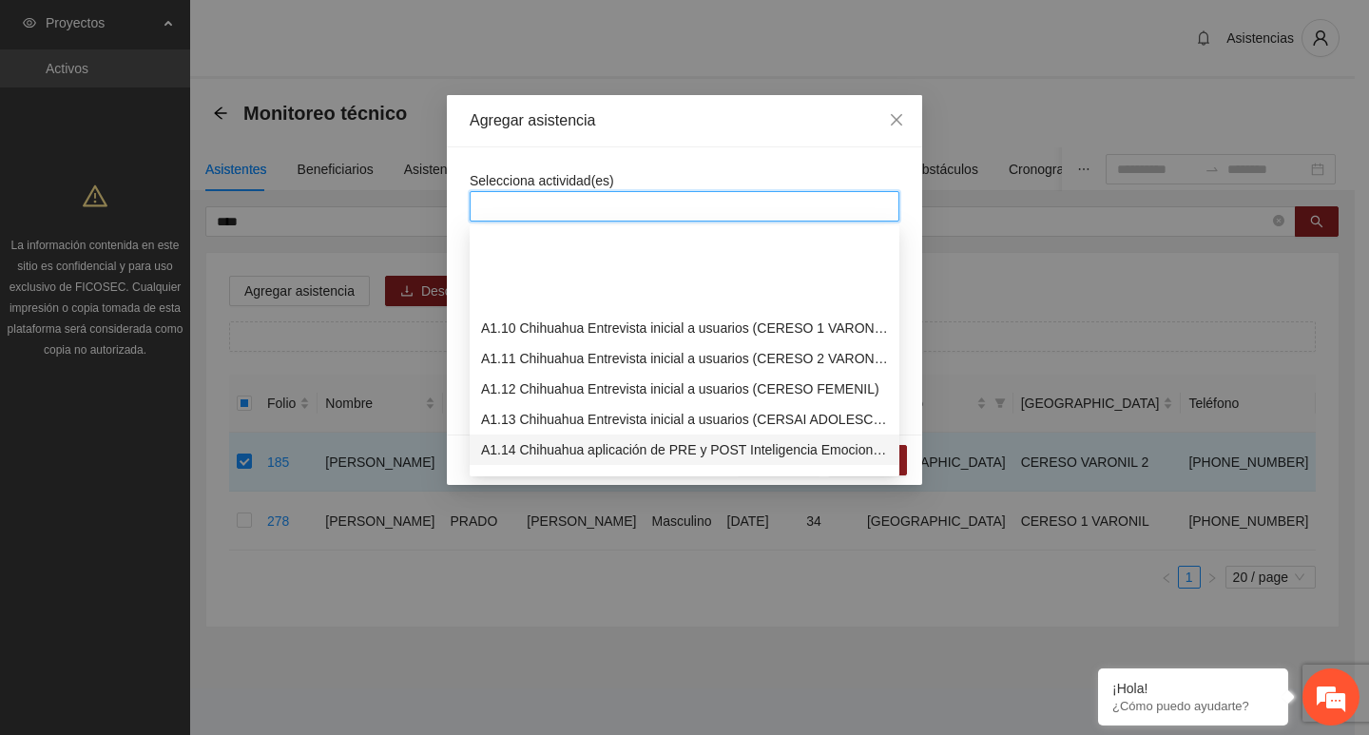
scroll to position [285, 0]
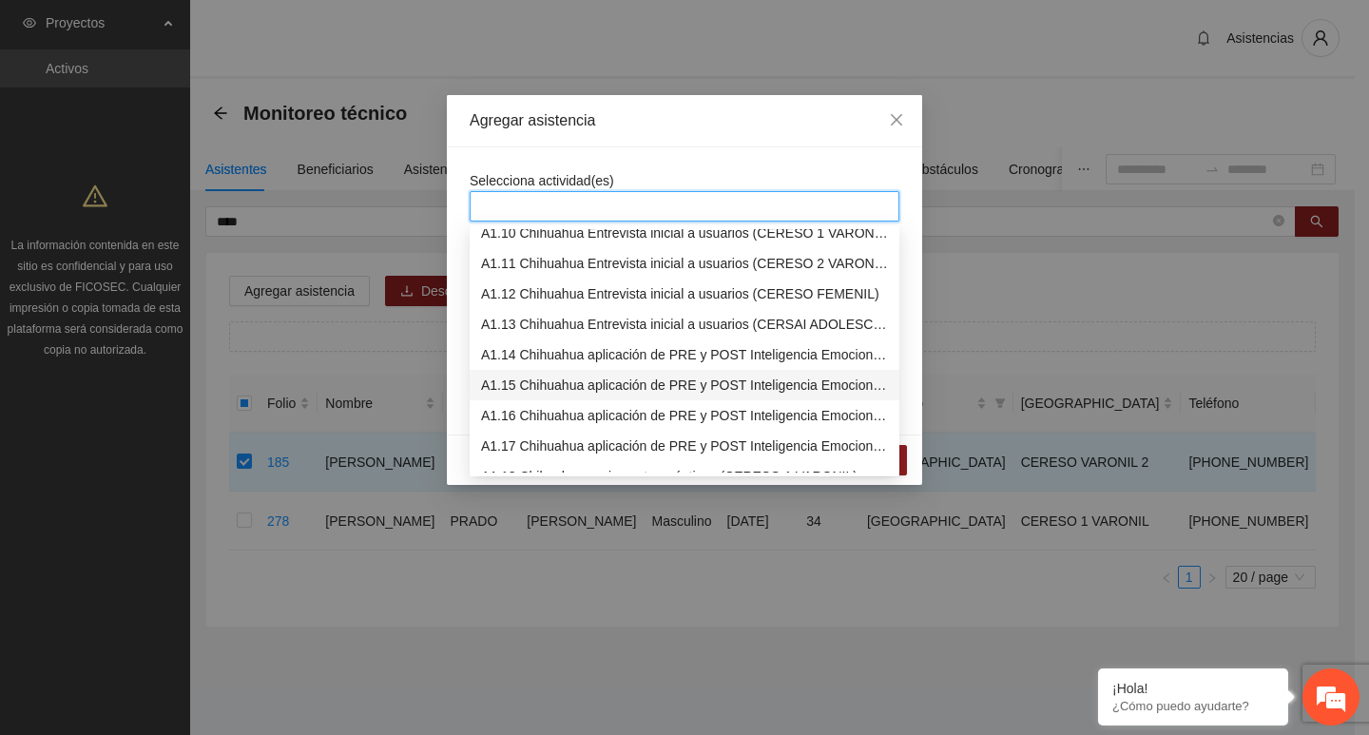
drag, startPoint x: 560, startPoint y: 386, endPoint x: 550, endPoint y: 324, distance: 62.7
click at [559, 386] on div "A1.15 Chihuahua aplicación de PRE y POST Inteligencia Emocional (CERESO 2 VARON…" at bounding box center [684, 385] width 407 height 21
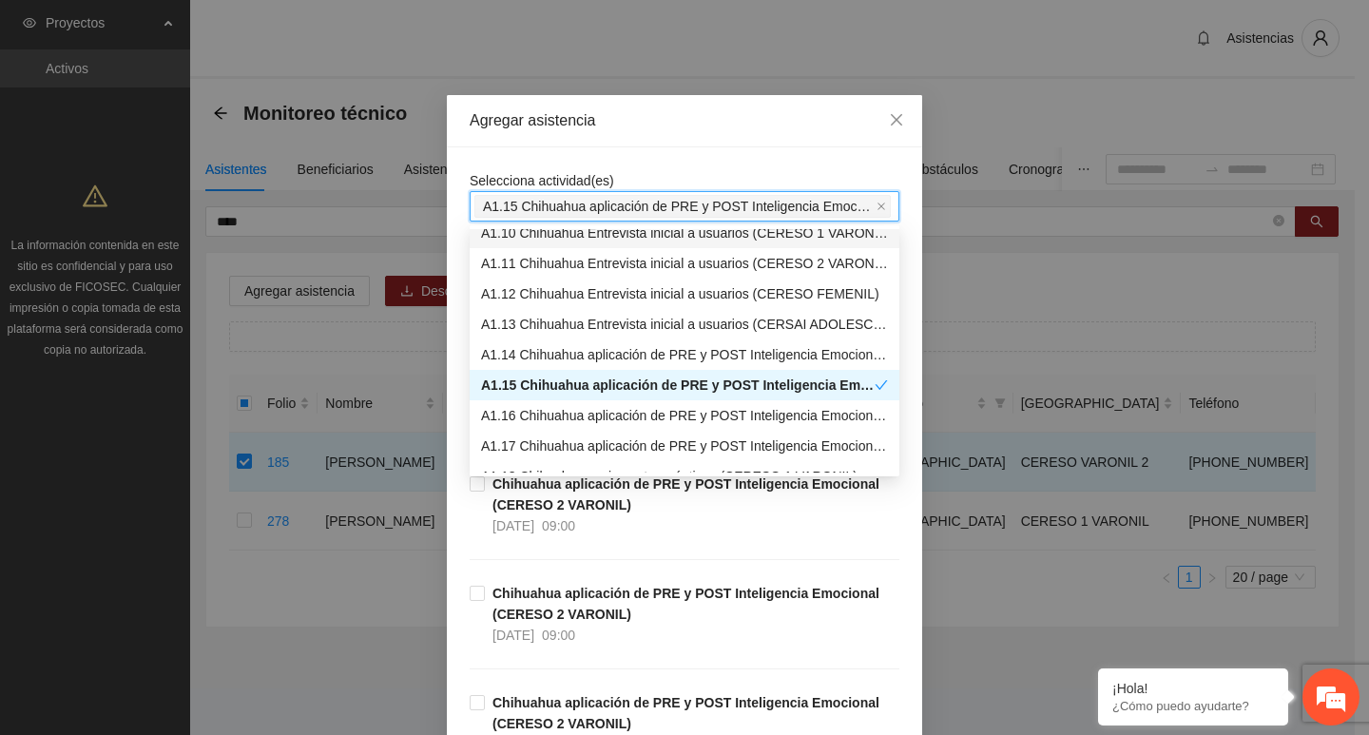
click at [570, 162] on div "Selecciona actividad(es) A1.15 Chihuahua aplicación de PRE y POST Inteligencia …" at bounding box center [684, 618] width 475 height 942
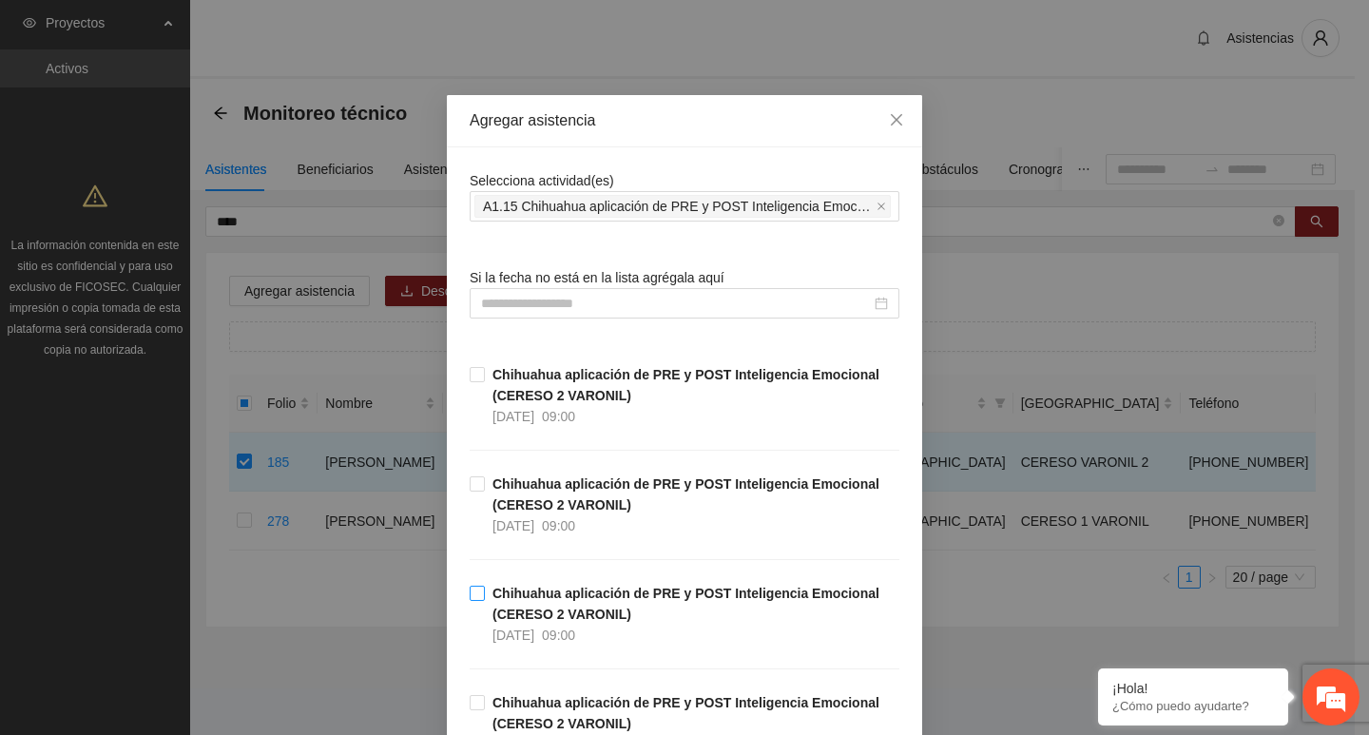
click at [506, 595] on strong "Chihuahua aplicación de PRE y POST Inteligencia Emocional (CERESO 2 VARONIL)" at bounding box center [686, 604] width 387 height 36
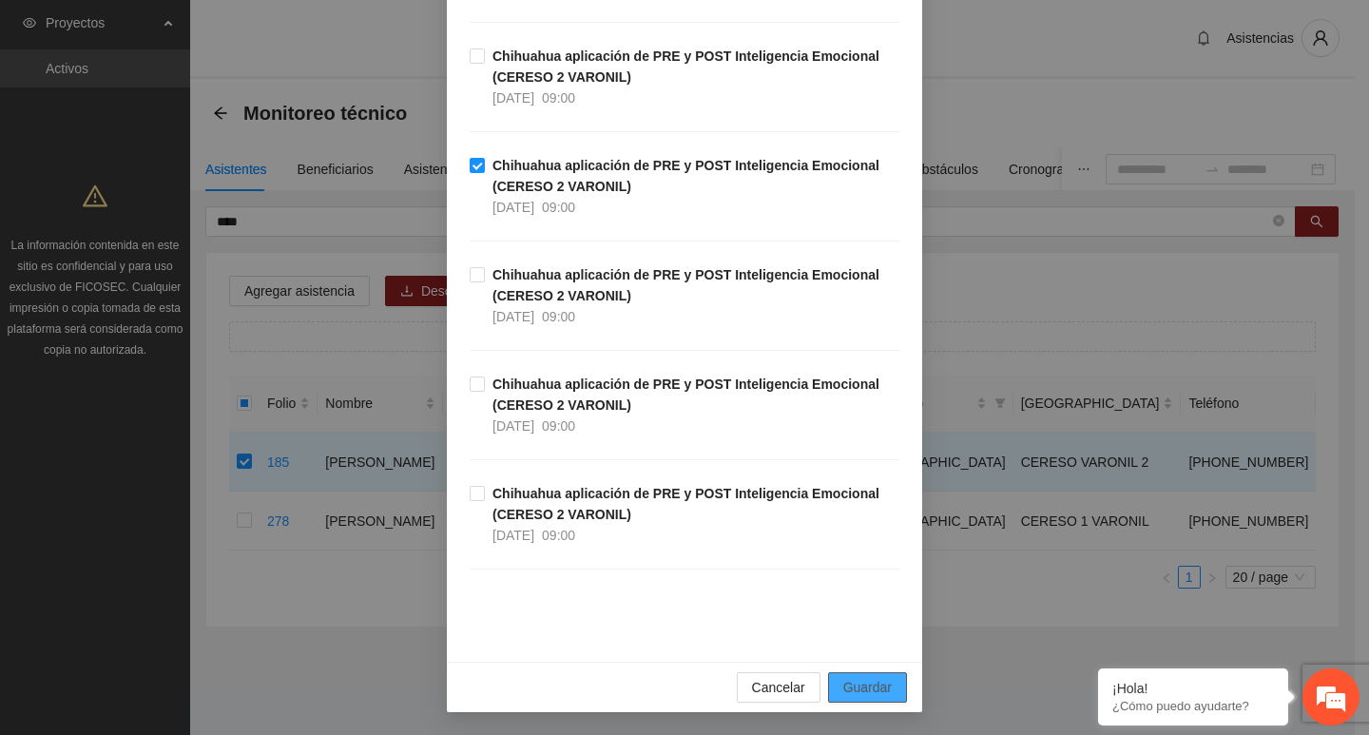
click at [845, 691] on span "Guardar" at bounding box center [867, 687] width 48 height 21
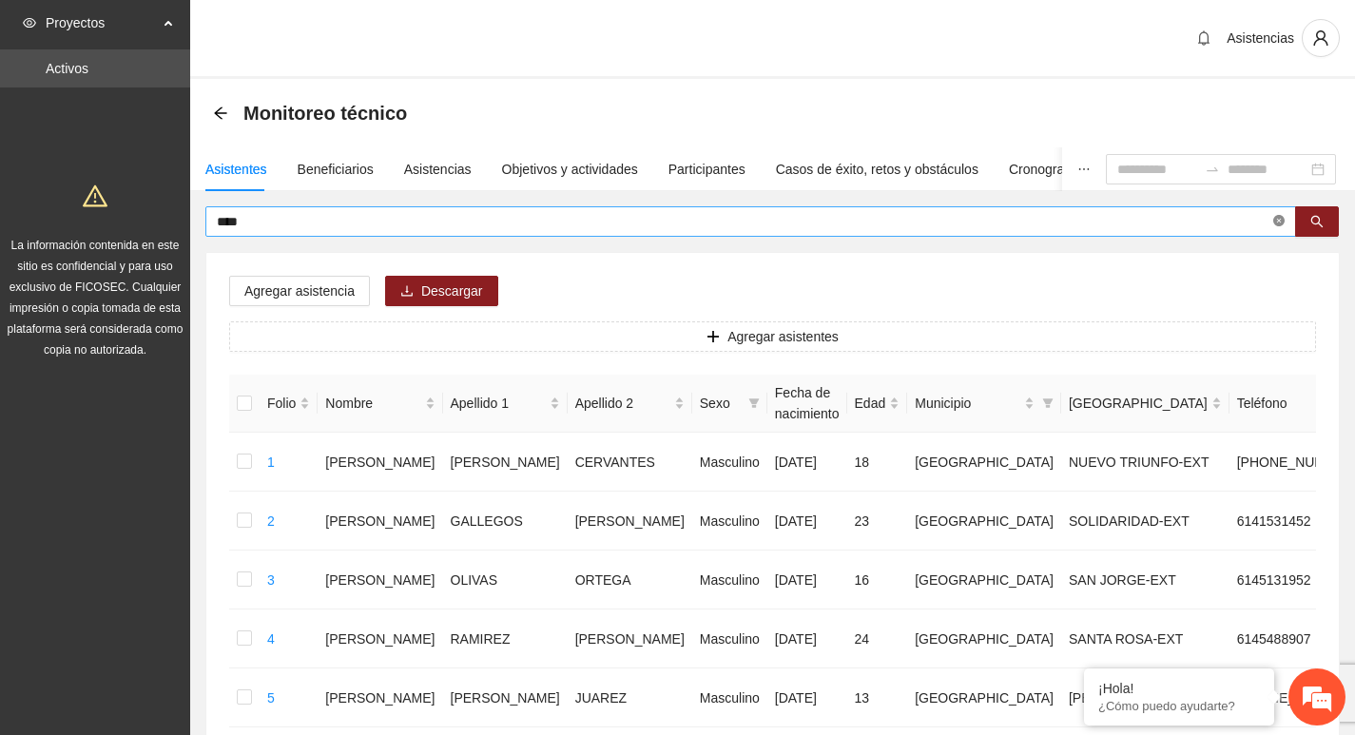
click at [1275, 226] on icon "close-circle" at bounding box center [1278, 220] width 11 height 11
type input "**********"
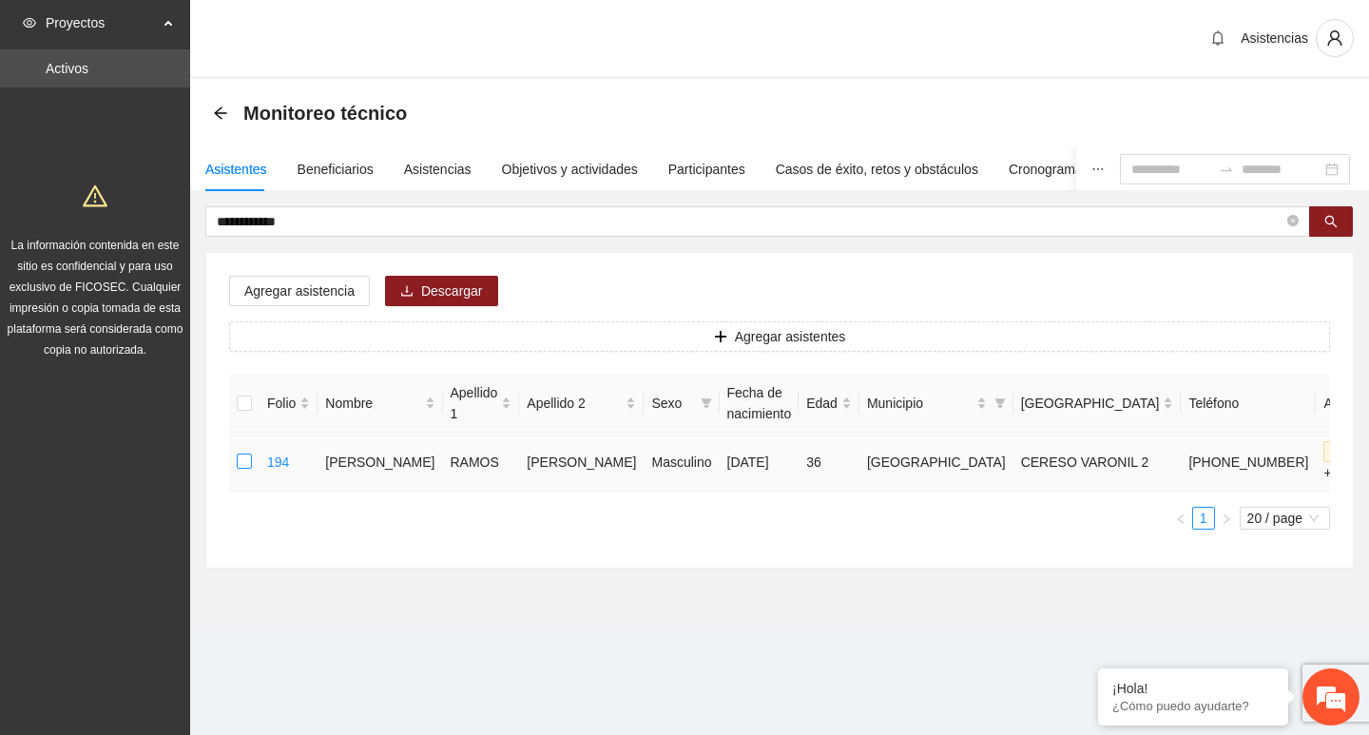
click at [244, 473] on label at bounding box center [244, 462] width 15 height 21
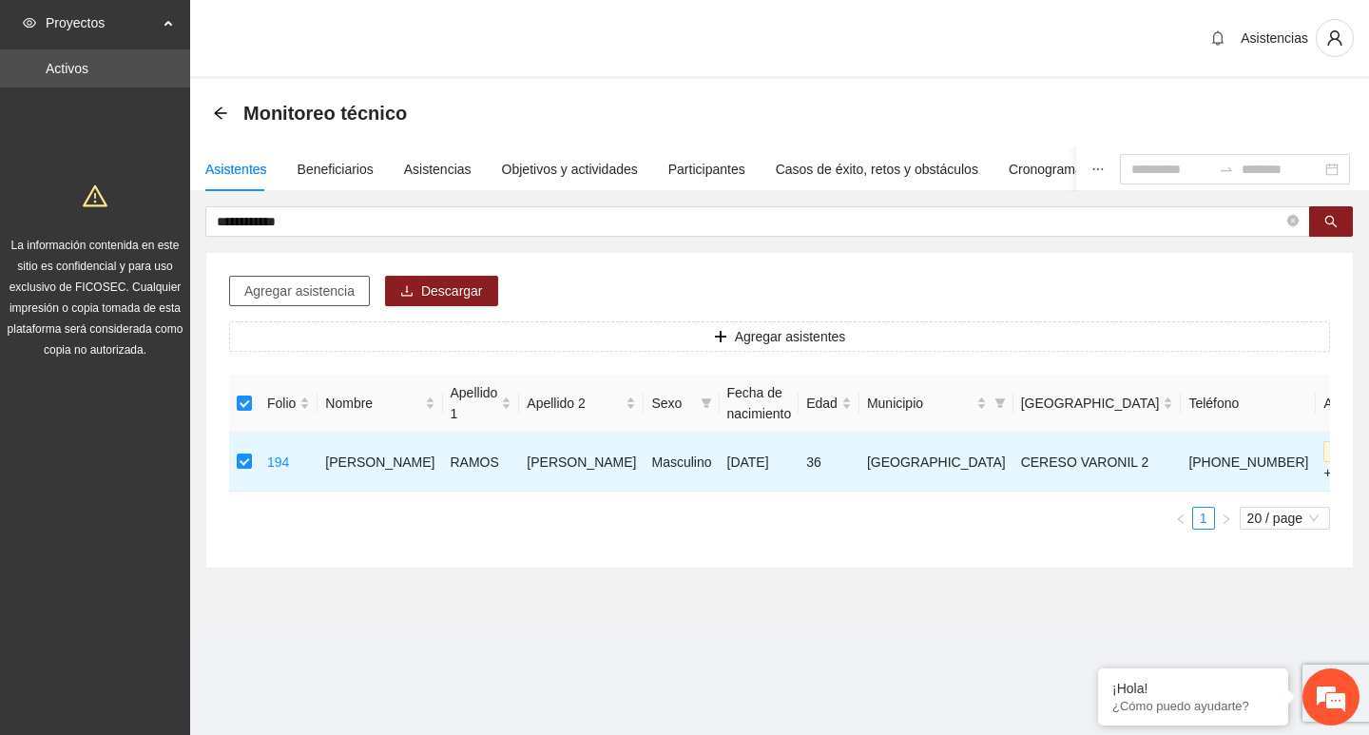
click at [328, 291] on span "Agregar asistencia" at bounding box center [299, 291] width 110 height 21
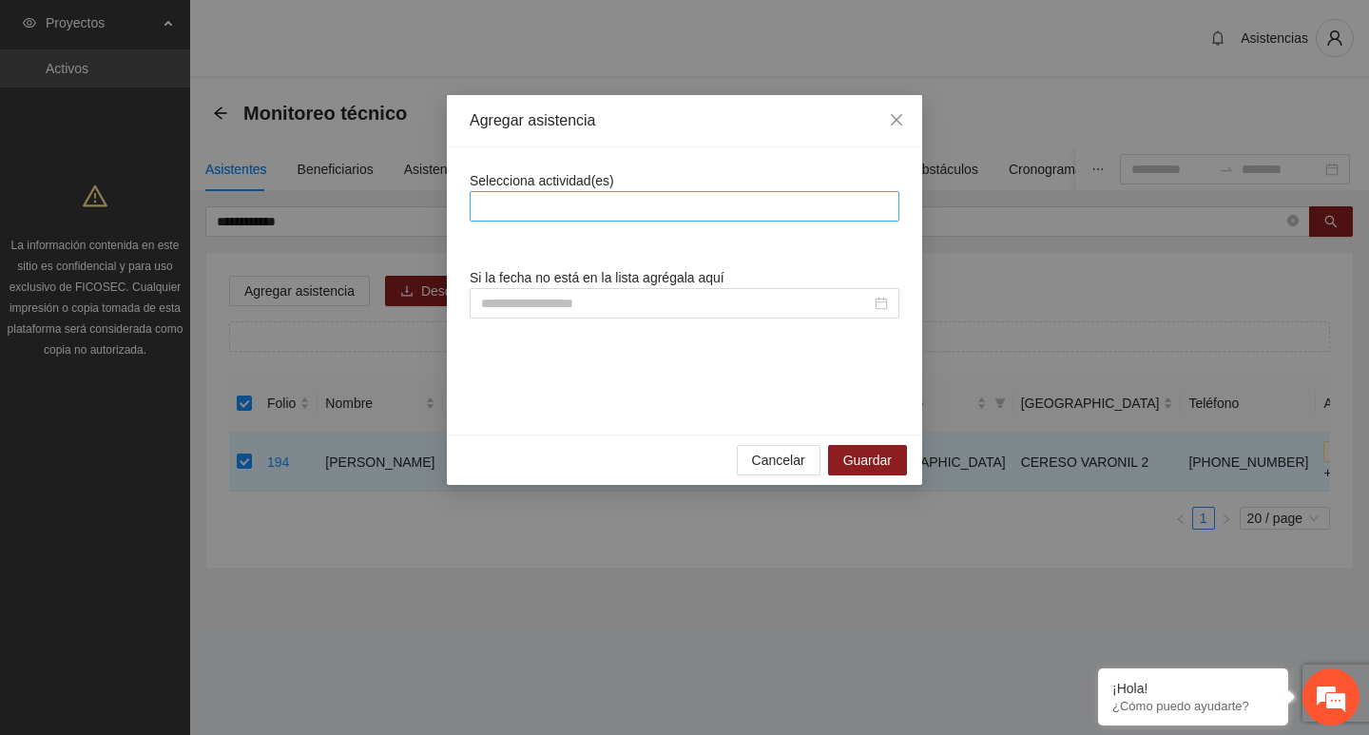
click at [535, 200] on div at bounding box center [685, 206] width 420 height 23
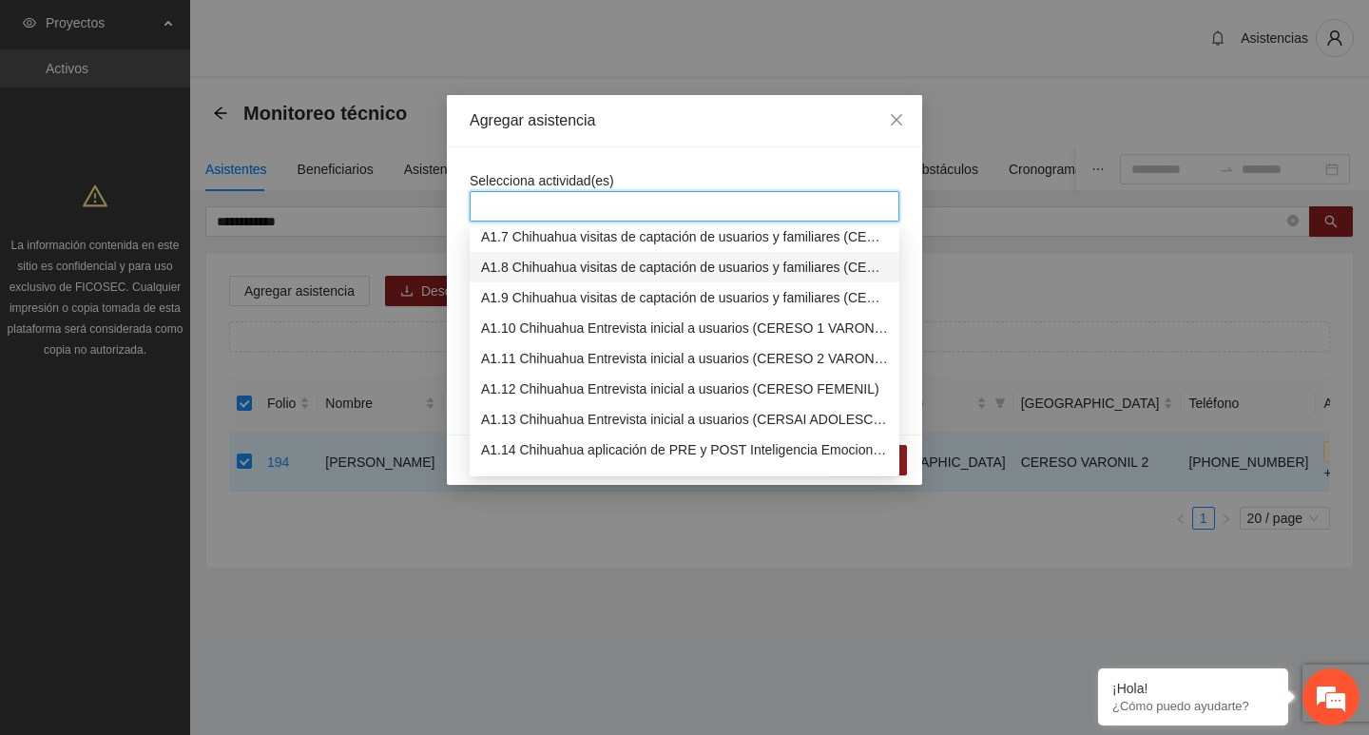
scroll to position [285, 0]
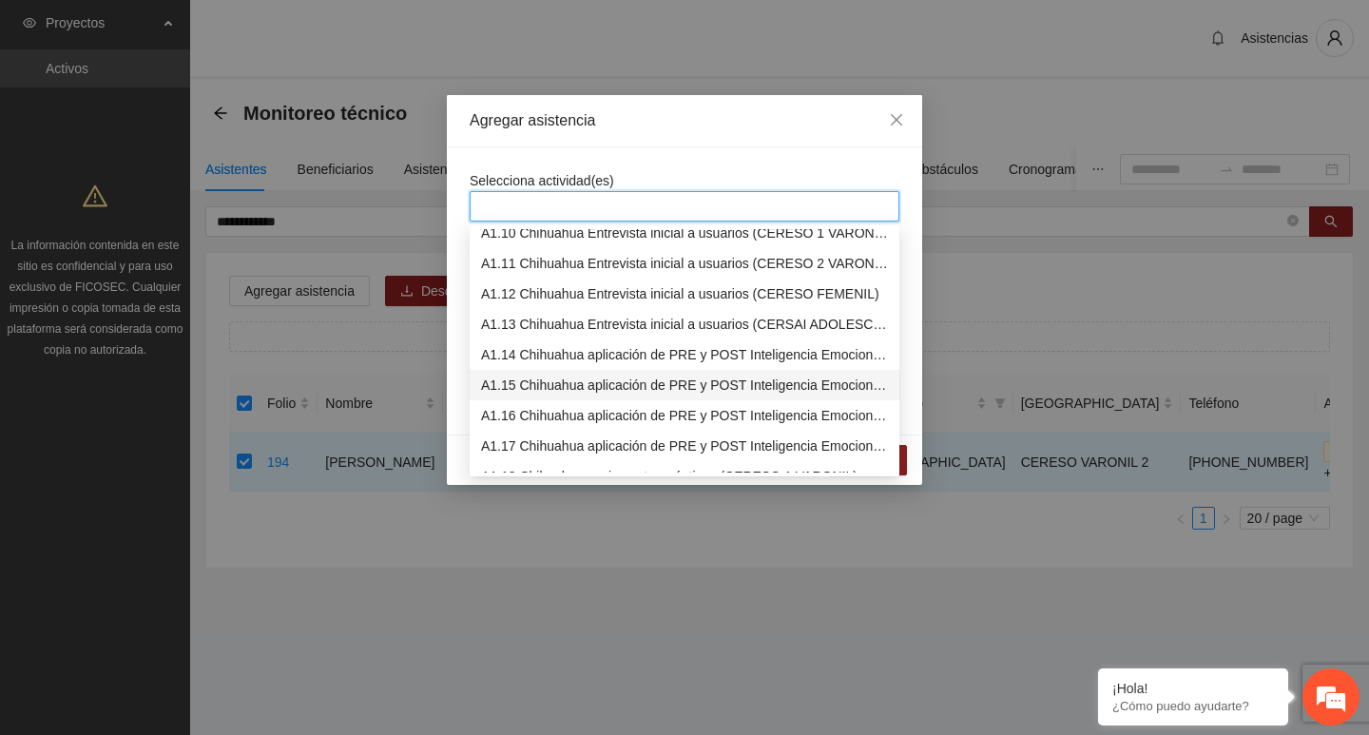
click at [543, 378] on div "A1.15 Chihuahua aplicación de PRE y POST Inteligencia Emocional (CERESO 2 VARON…" at bounding box center [684, 385] width 407 height 21
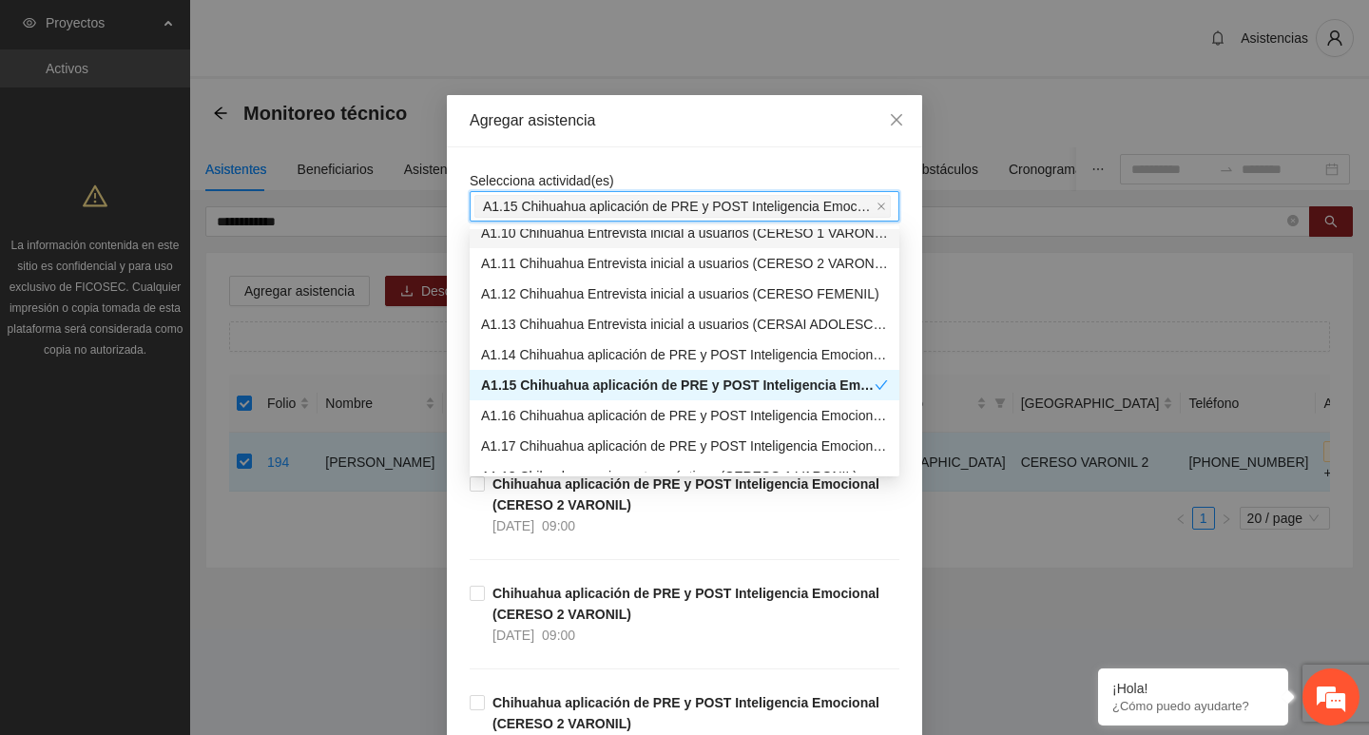
click at [555, 157] on div "Selecciona actividad(es) A1.15 Chihuahua aplicación de PRE y POST Inteligencia …" at bounding box center [684, 618] width 475 height 942
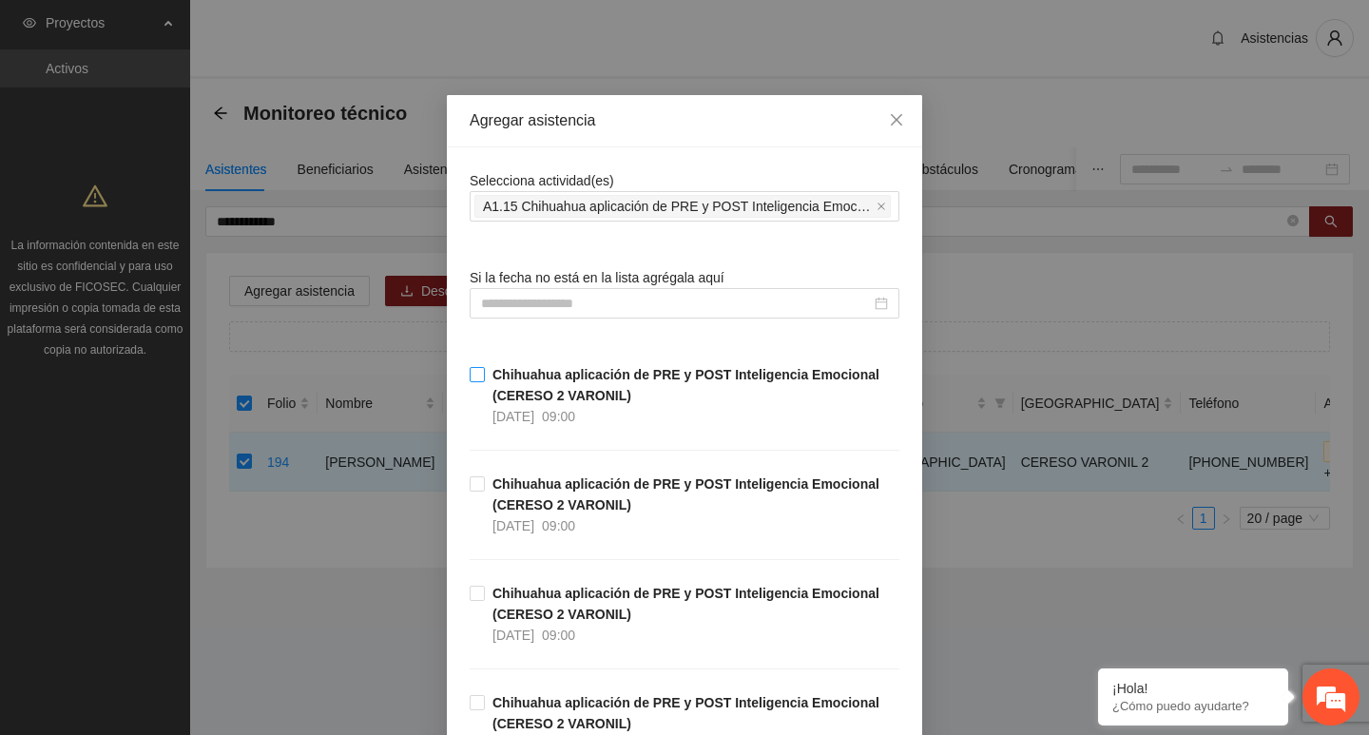
click at [485, 374] on span "Chihuahua aplicación de PRE y POST Inteligencia Emocional (CERESO 2 VARONIL) 12…" at bounding box center [692, 395] width 415 height 63
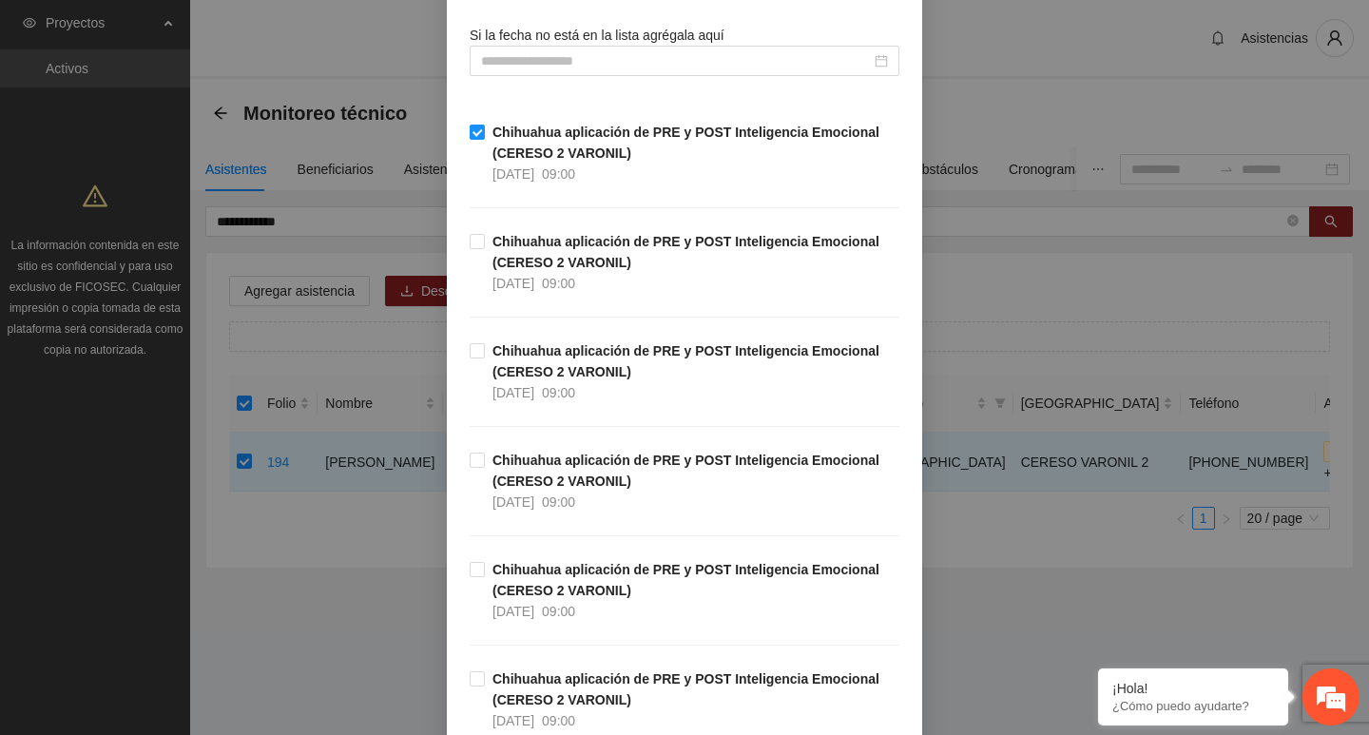
scroll to position [428, 0]
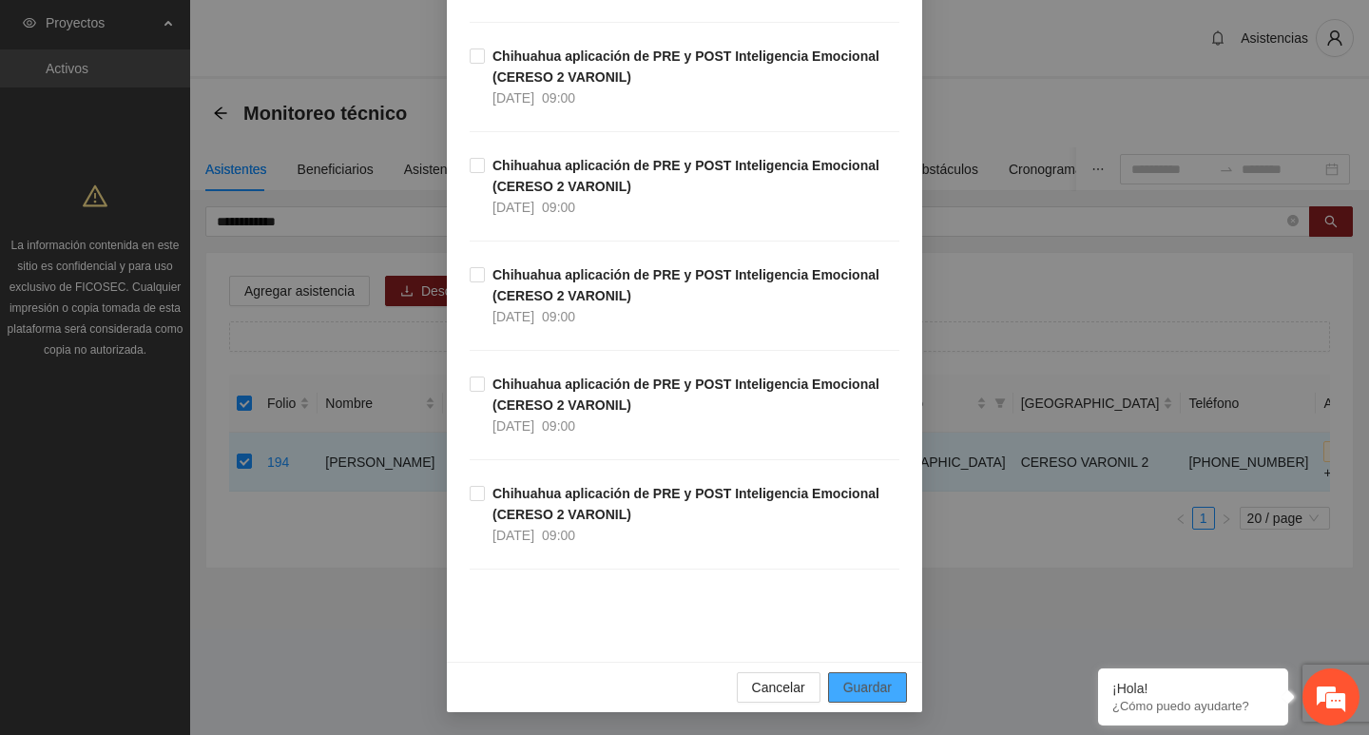
click at [846, 686] on span "Guardar" at bounding box center [867, 687] width 48 height 21
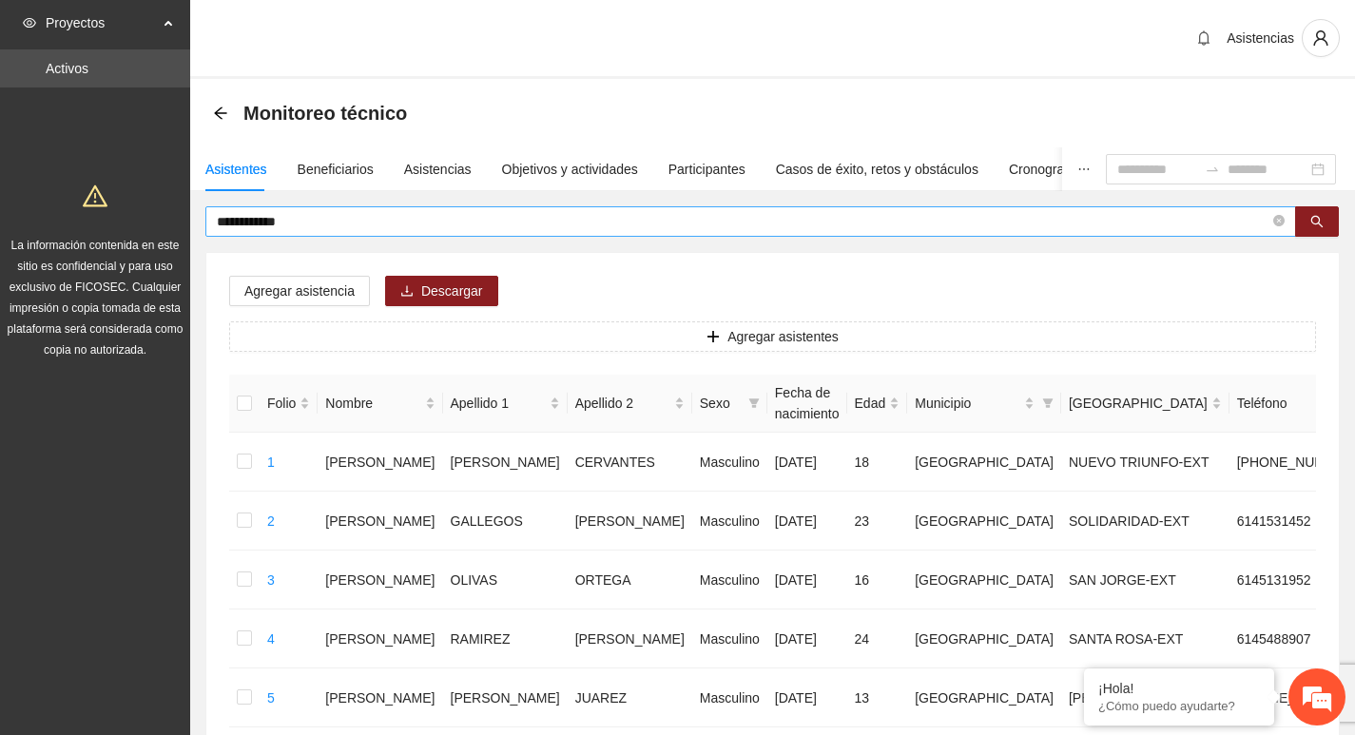
click at [1278, 223] on icon "close-circle" at bounding box center [1278, 220] width 11 height 11
type input "****"
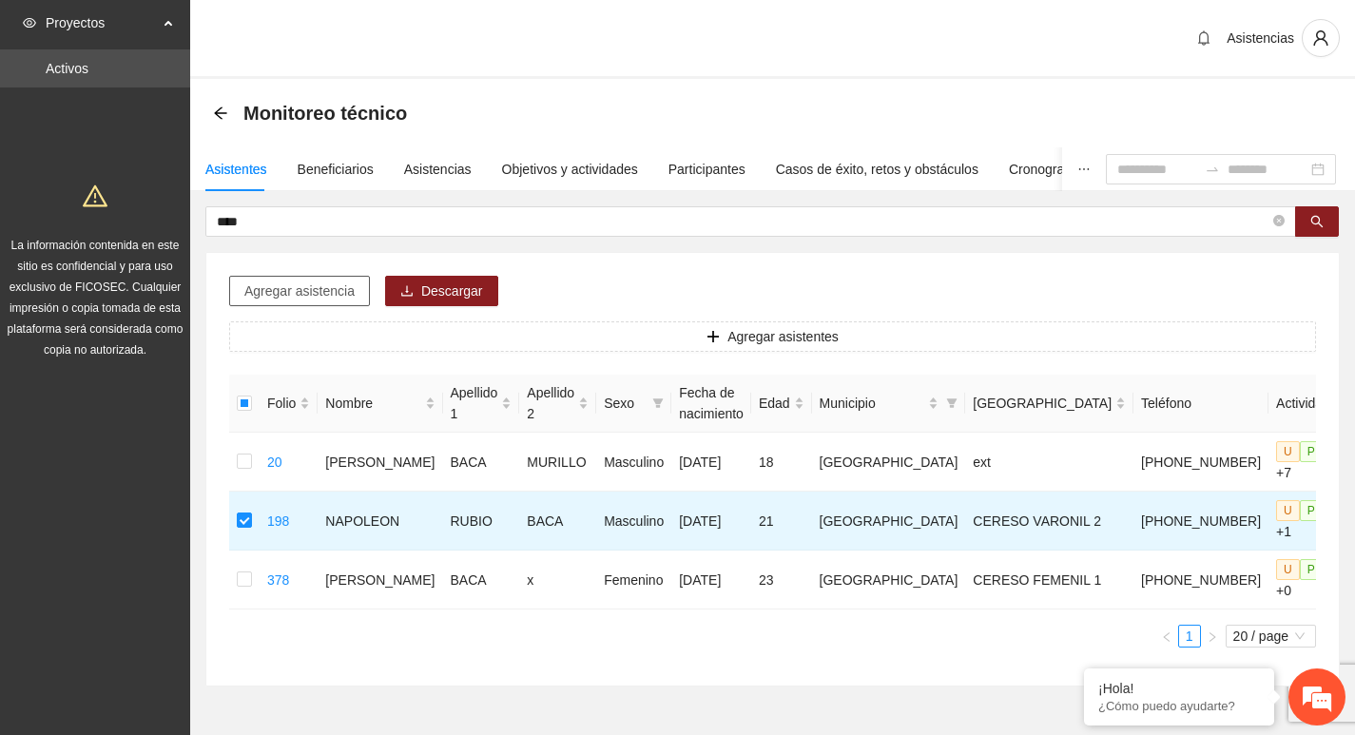
click at [294, 304] on button "Agregar asistencia" at bounding box center [299, 291] width 141 height 30
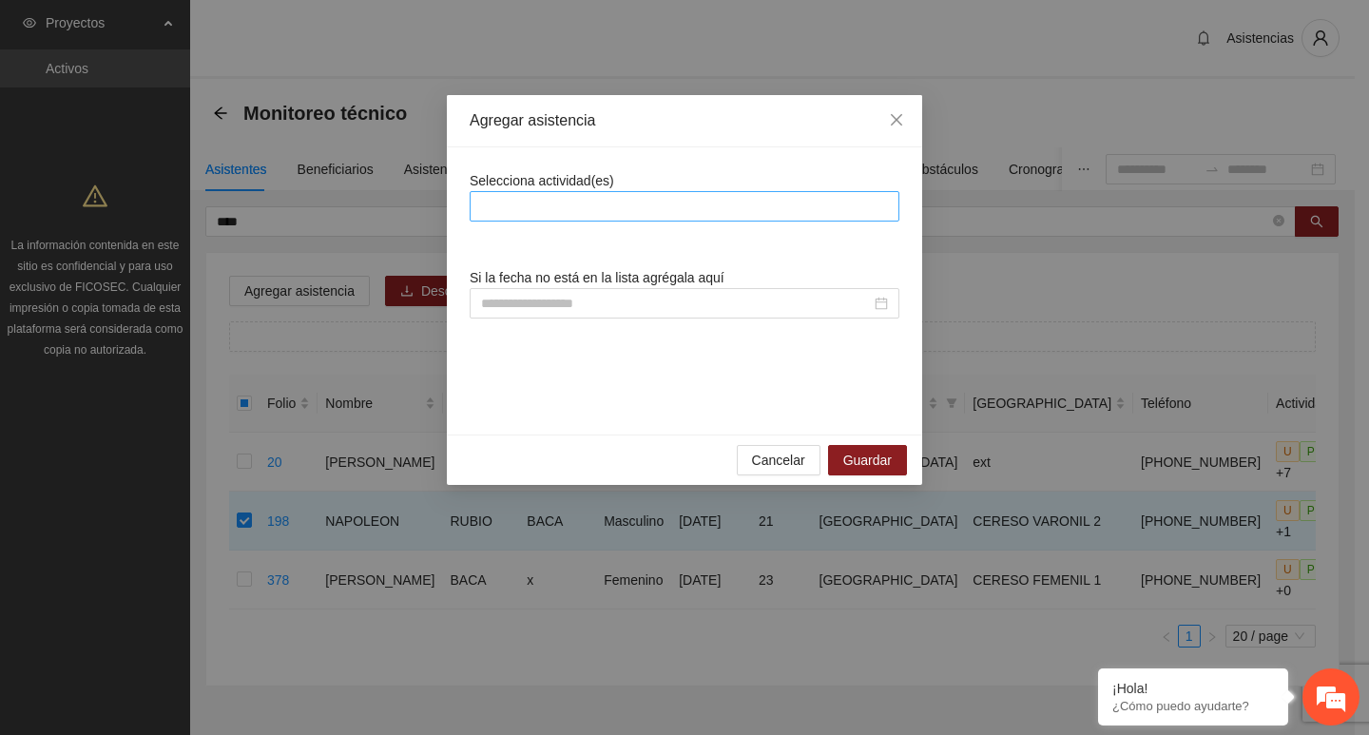
click at [692, 216] on div at bounding box center [685, 206] width 420 height 23
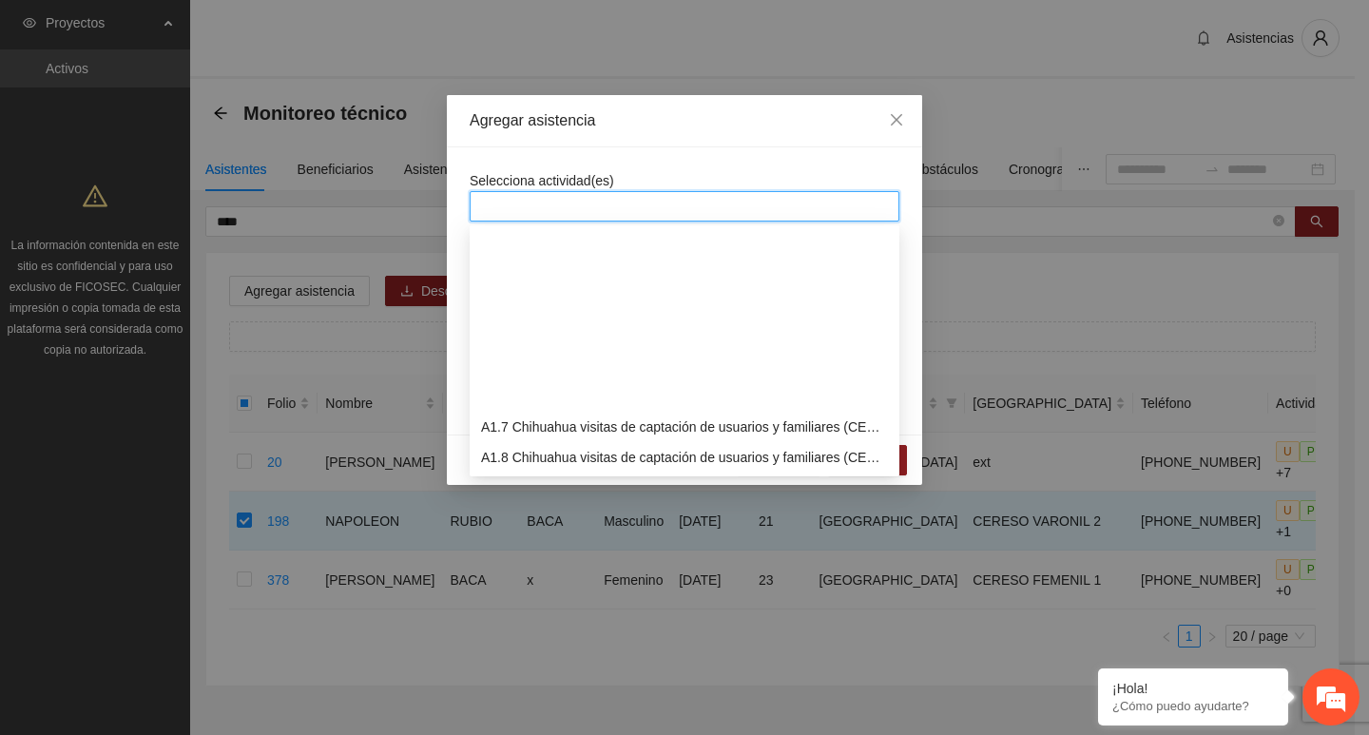
scroll to position [285, 0]
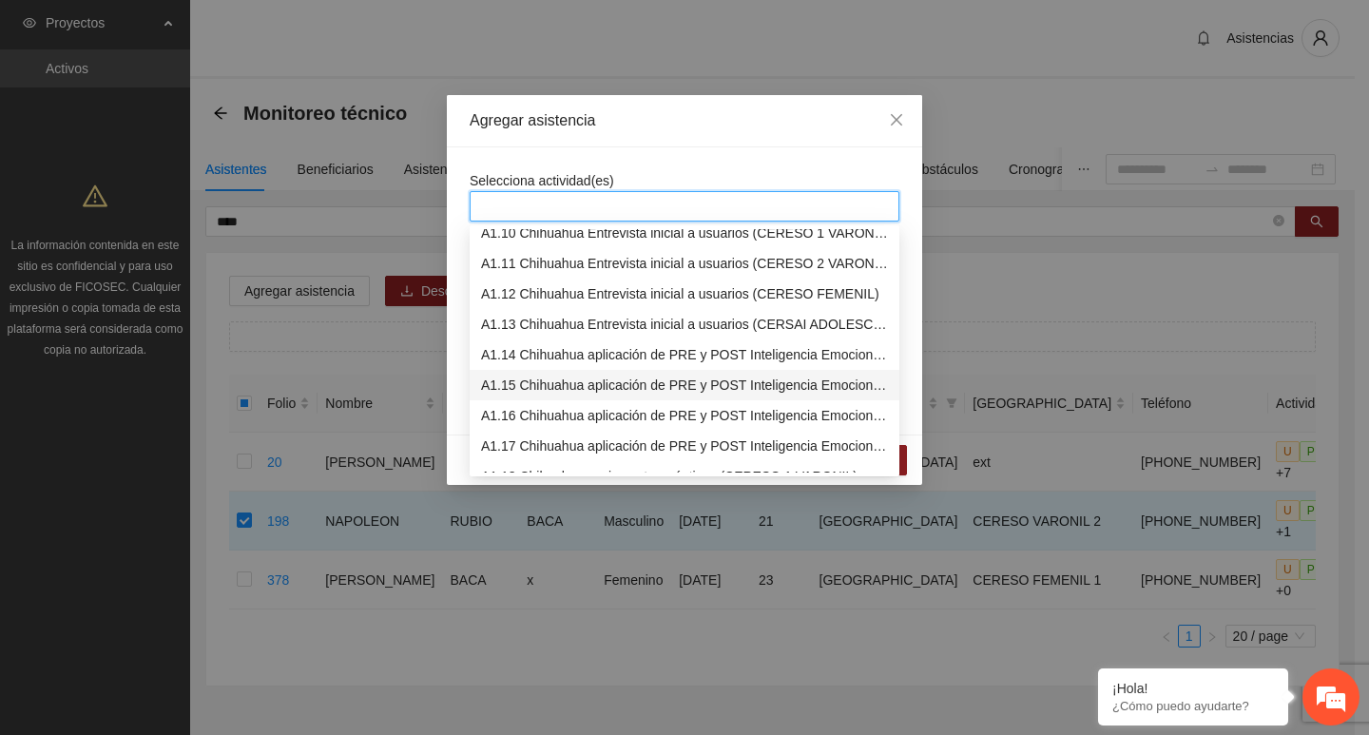
click at [560, 380] on div "A1.15 Chihuahua aplicación de PRE y POST Inteligencia Emocional (CERESO 2 VARON…" at bounding box center [684, 385] width 407 height 21
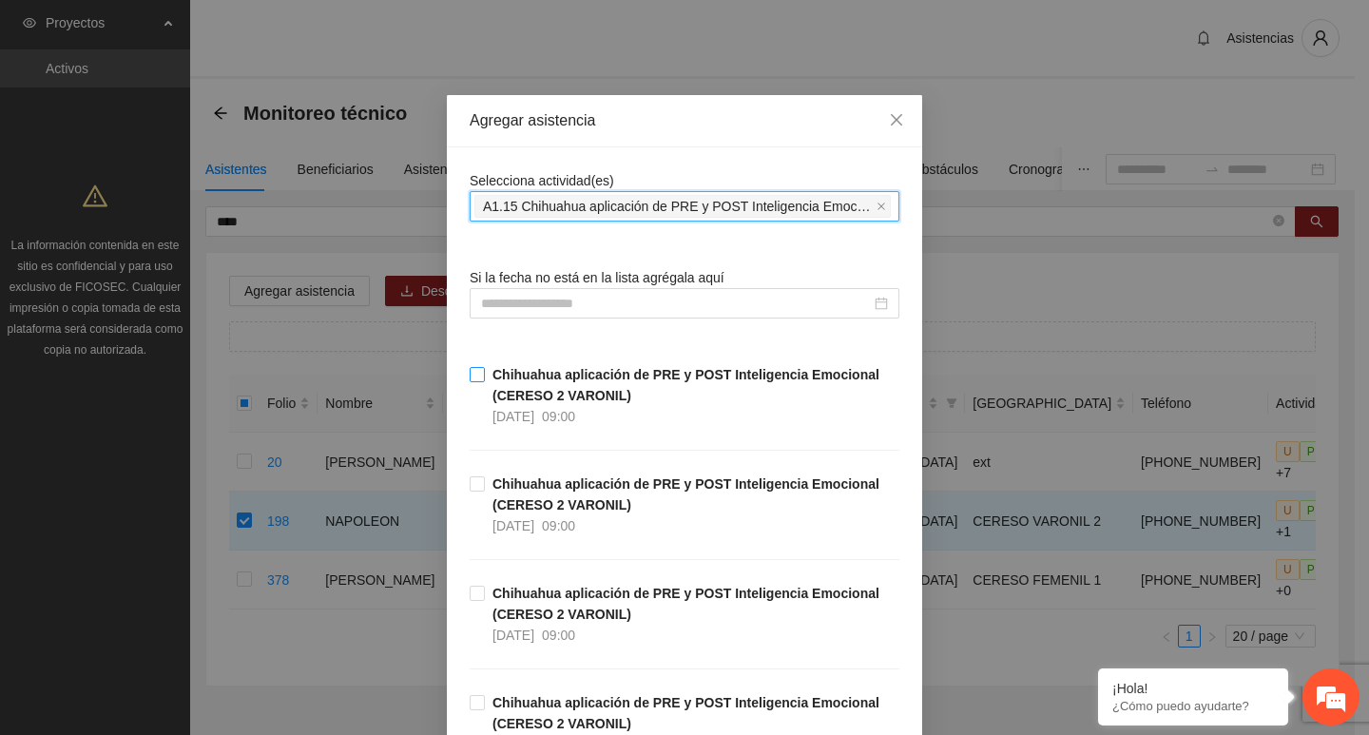
click at [493, 381] on strong "Chihuahua aplicación de PRE y POST Inteligencia Emocional (CERESO 2 VARONIL)" at bounding box center [686, 385] width 387 height 36
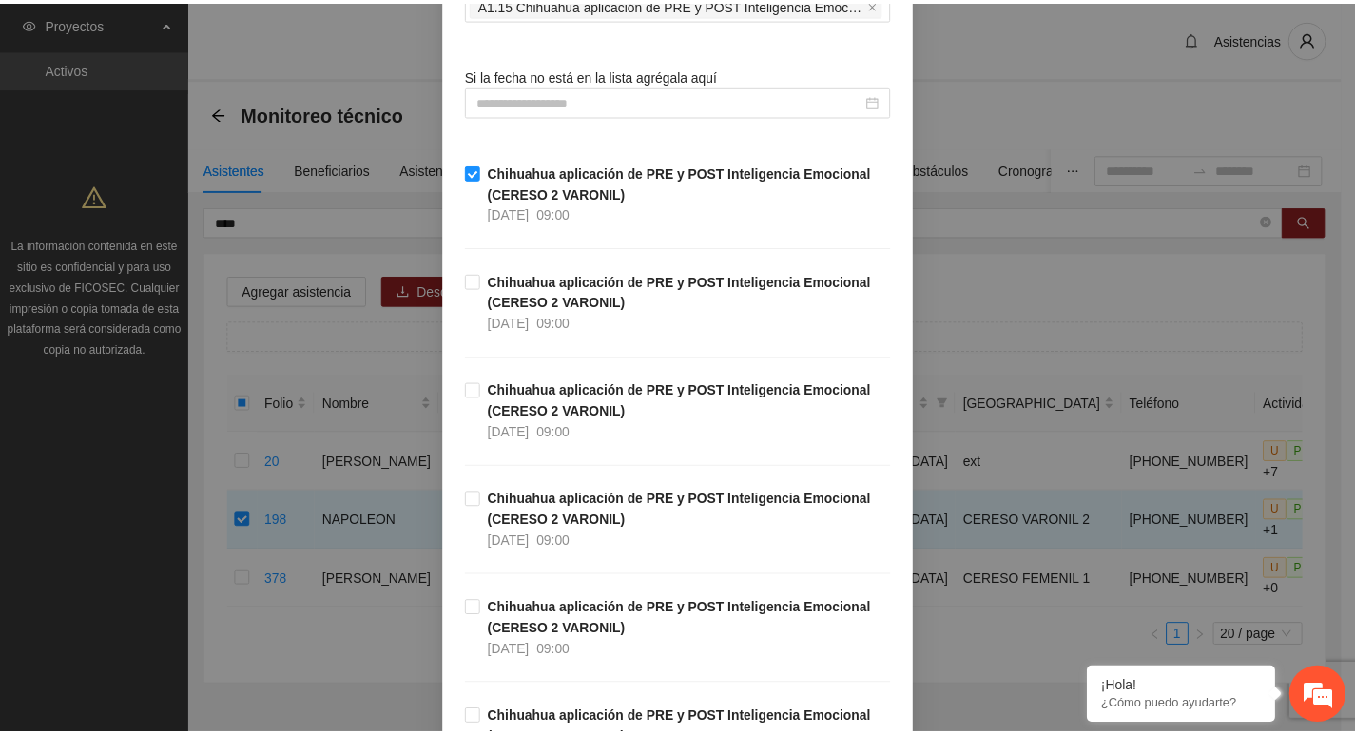
scroll to position [428, 0]
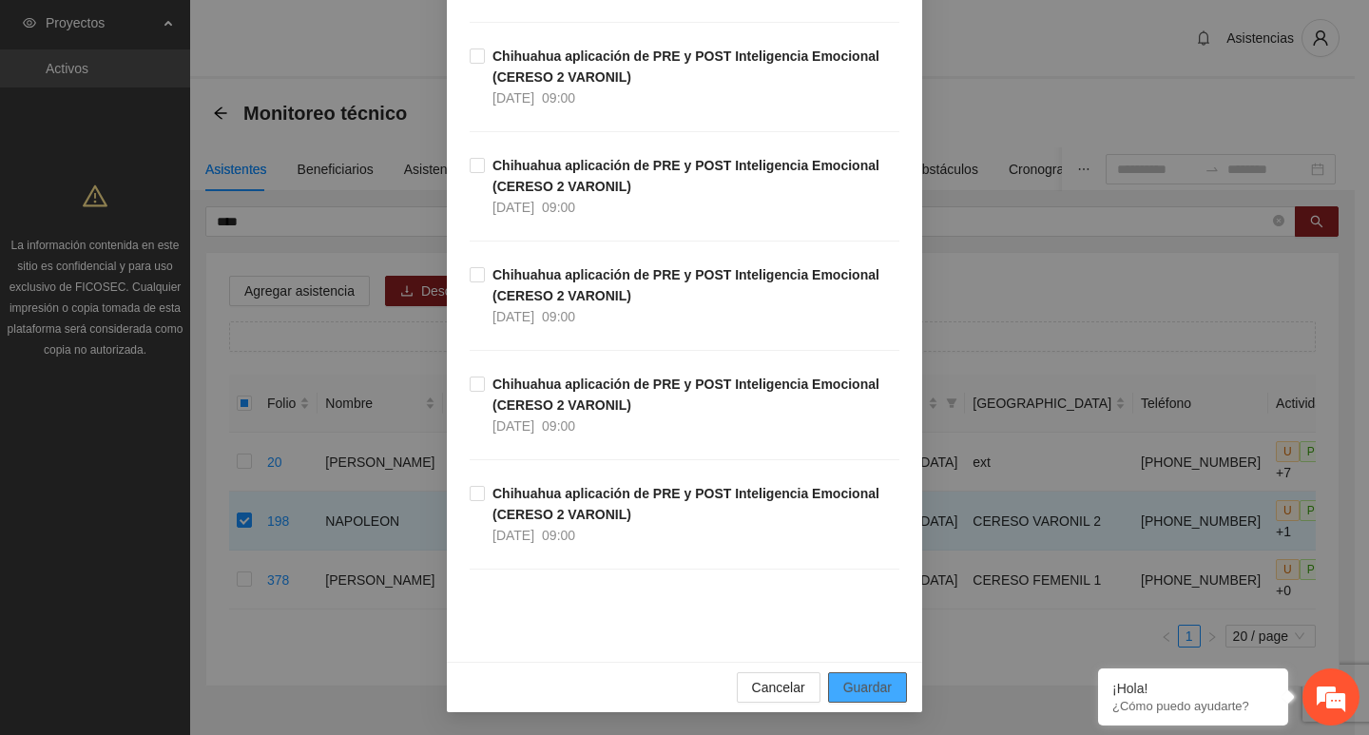
click at [865, 688] on span "Guardar" at bounding box center [867, 687] width 48 height 21
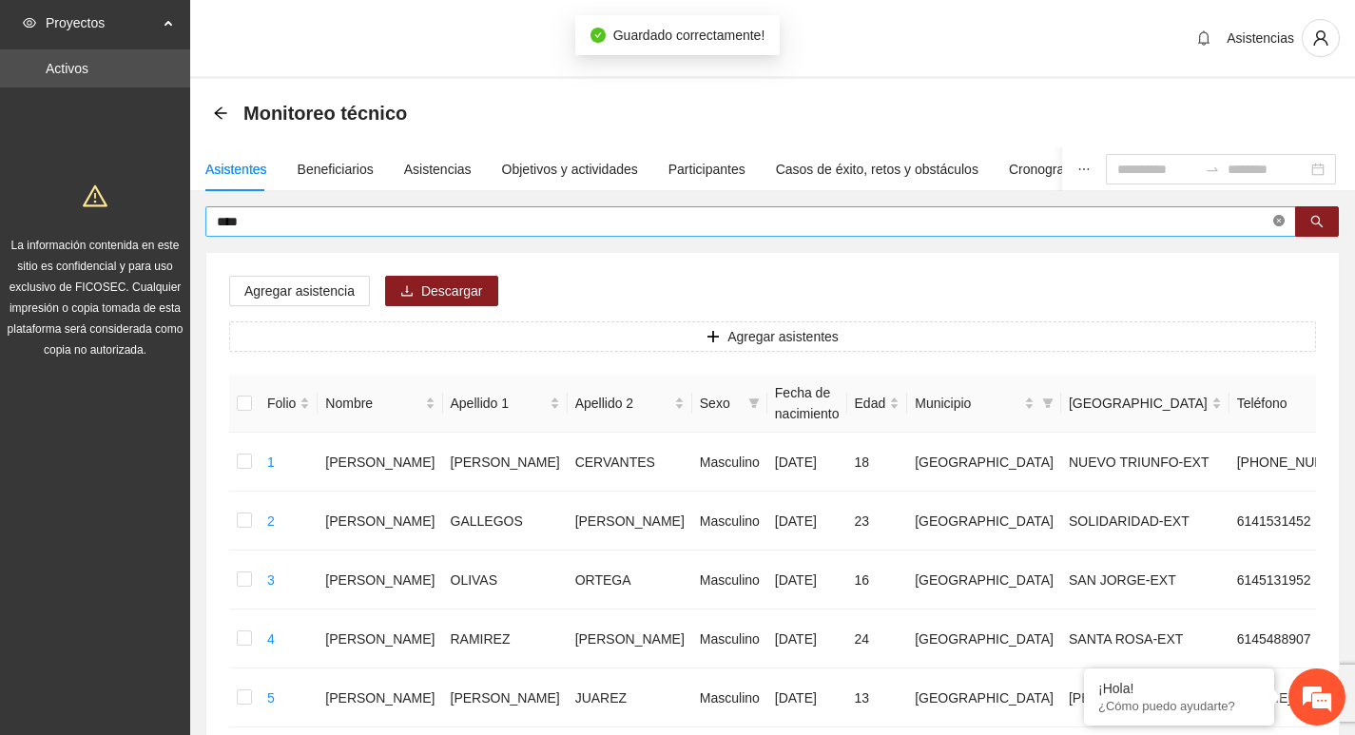
click at [1282, 221] on icon "close-circle" at bounding box center [1278, 220] width 11 height 11
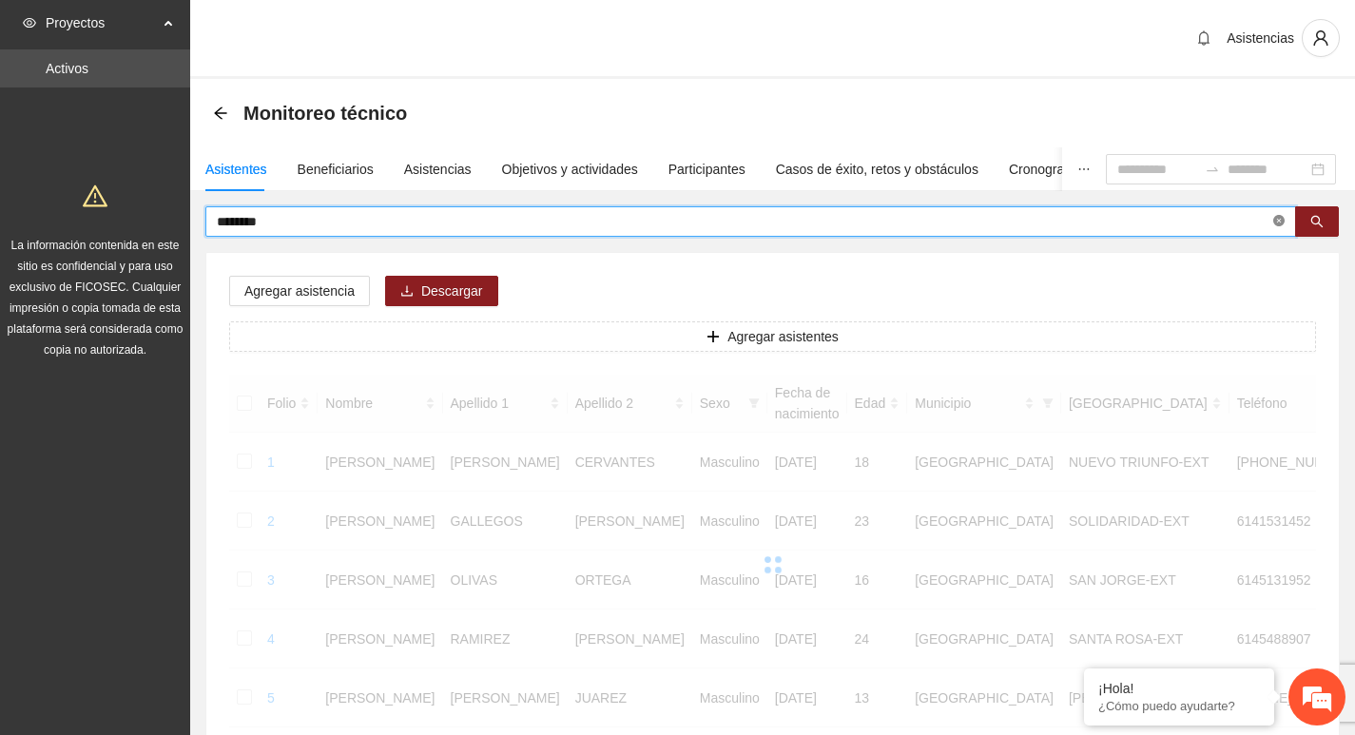
type input "********"
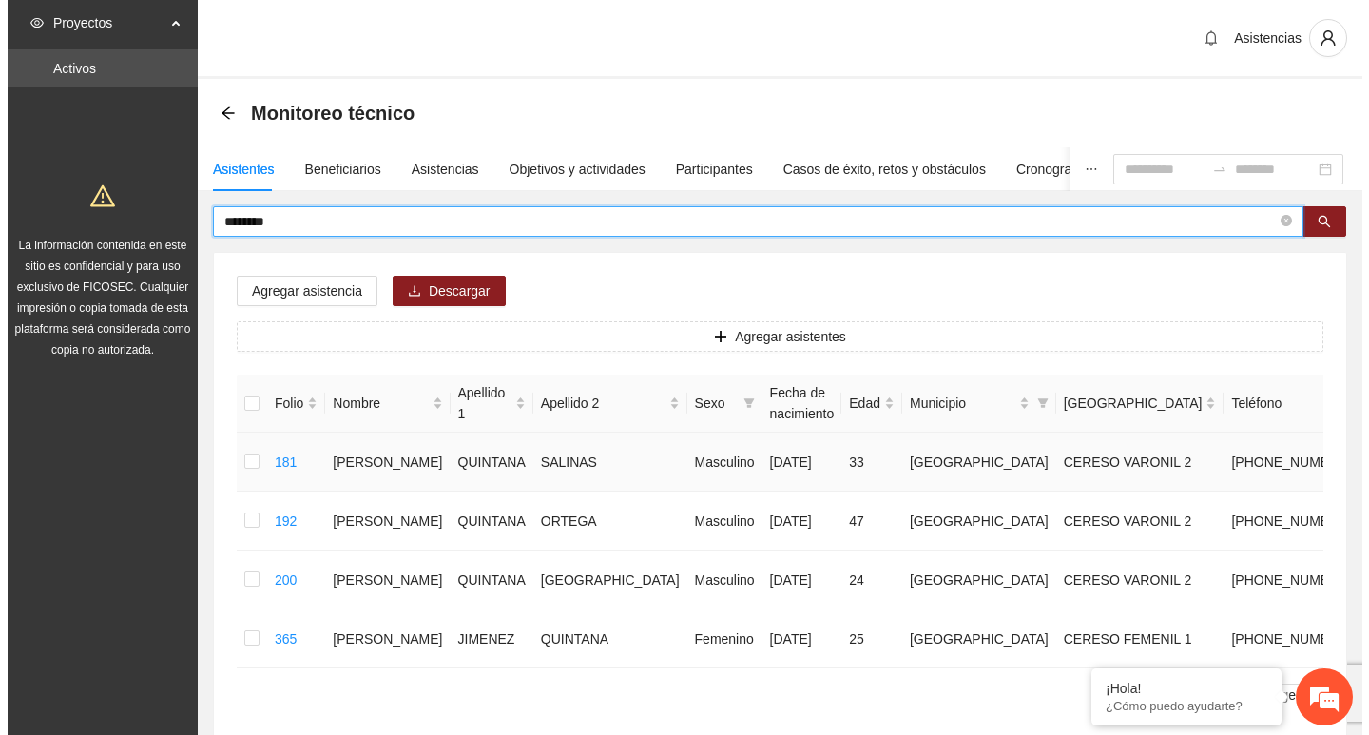
scroll to position [184, 0]
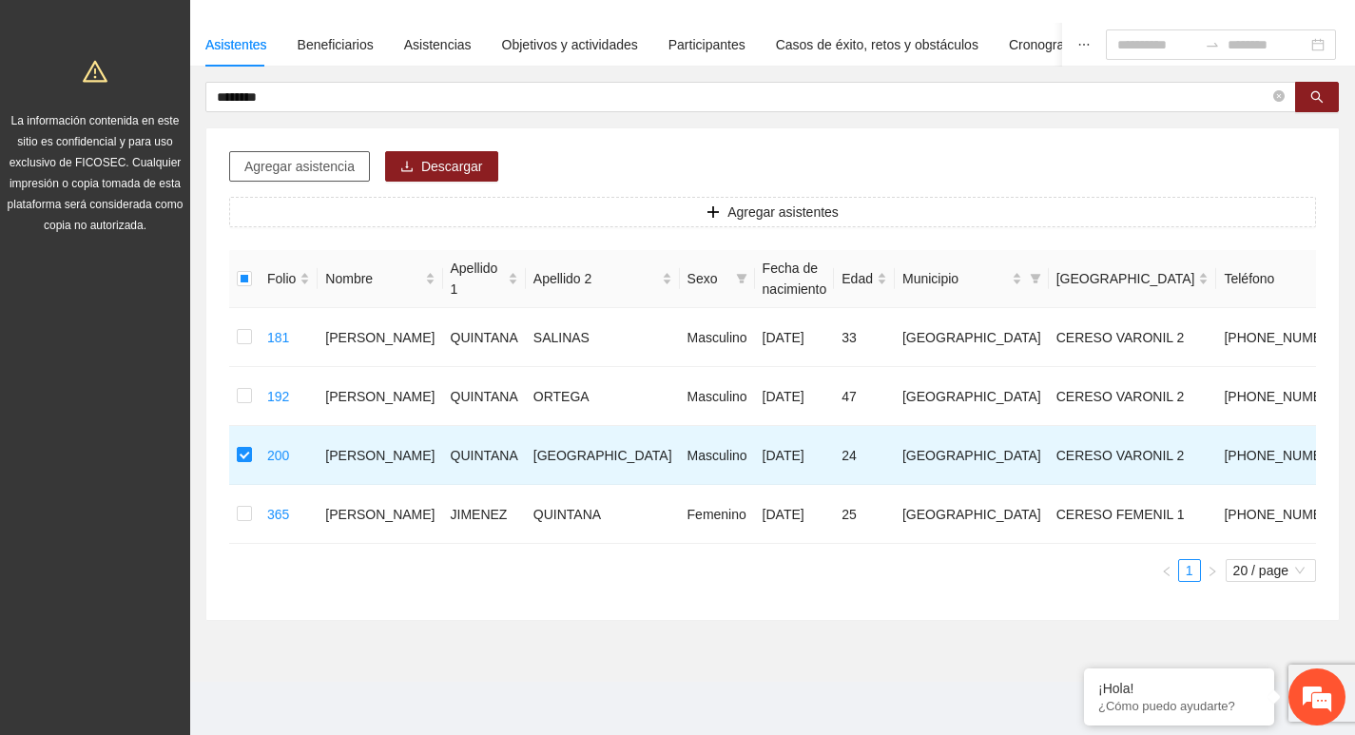
click at [286, 151] on button "Agregar asistencia" at bounding box center [299, 166] width 141 height 30
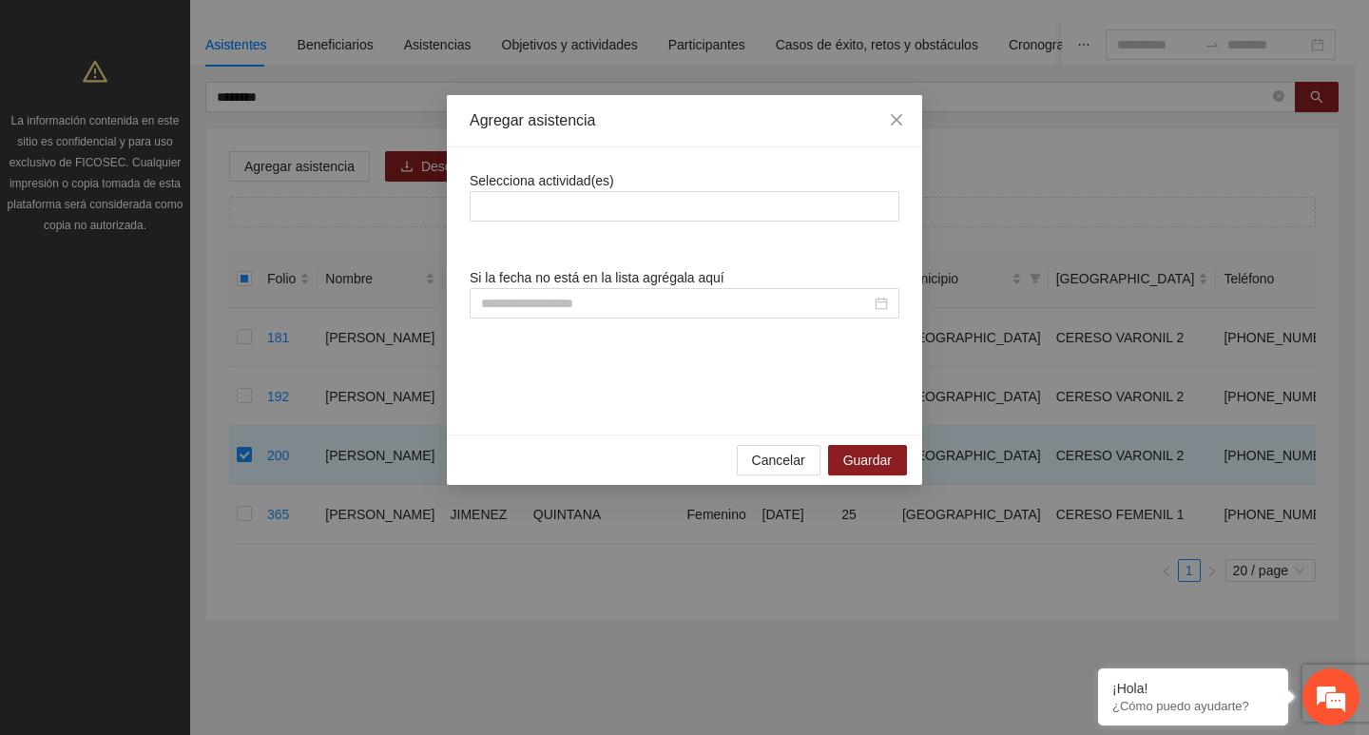
click at [594, 228] on div "Selecciona actividad(es) Si la fecha no está en la lista agrégala aquí" at bounding box center [685, 291] width 430 height 242
click at [591, 212] on div at bounding box center [685, 206] width 420 height 23
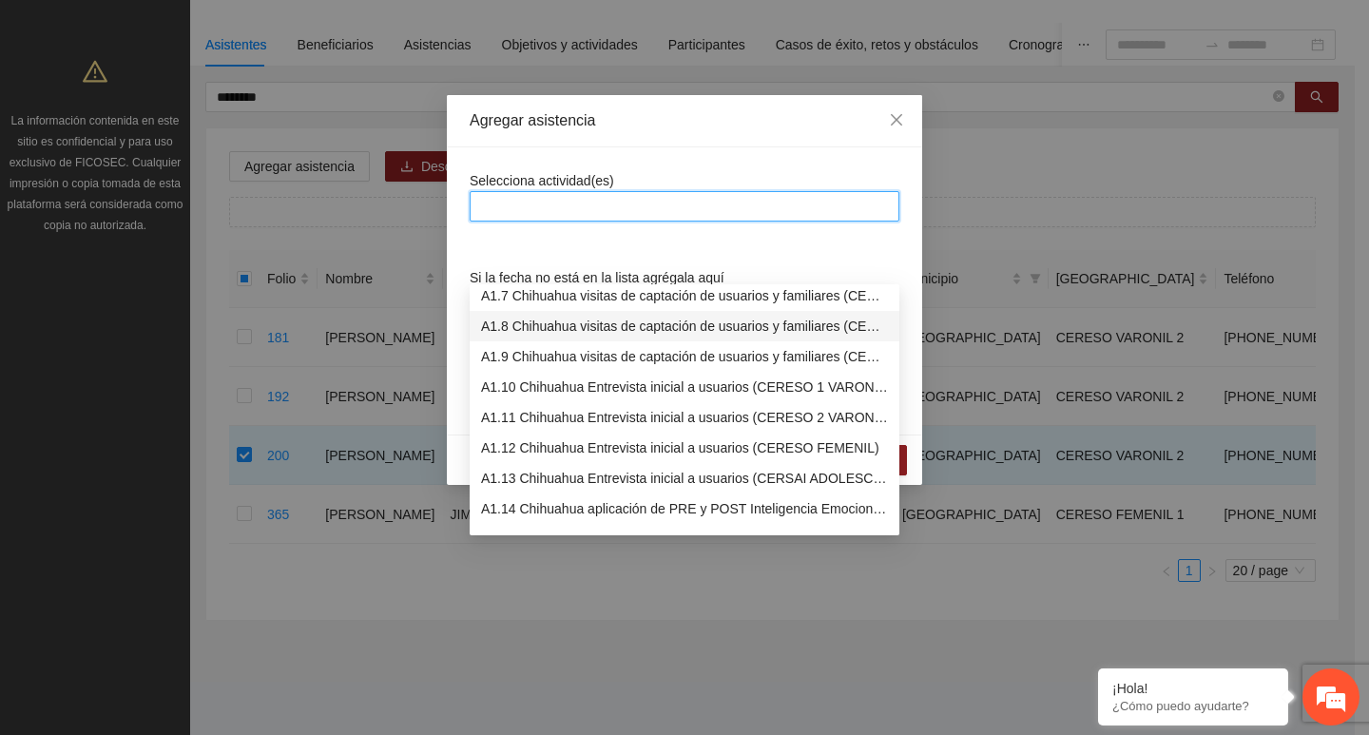
scroll to position [285, 0]
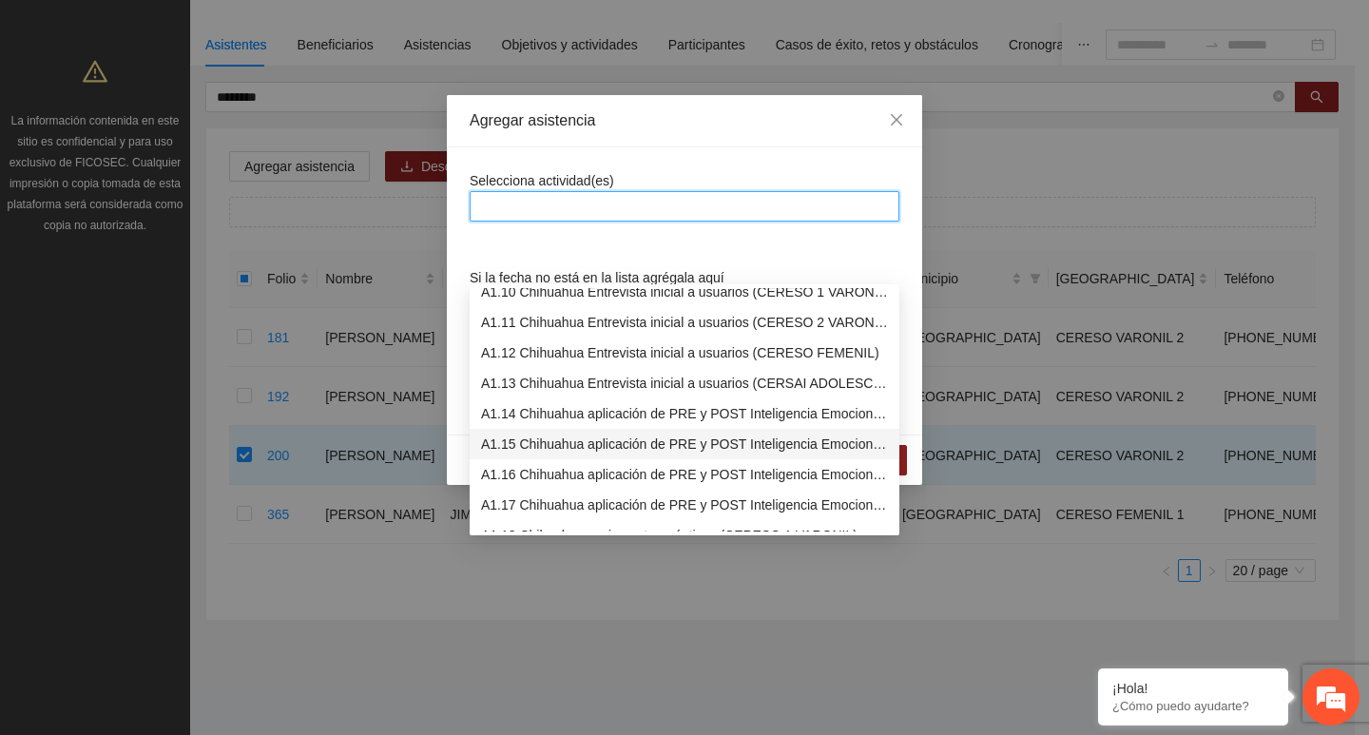
click at [556, 434] on div "A1.15 Chihuahua aplicación de PRE y POST Inteligencia Emocional (CERESO 2 VARON…" at bounding box center [684, 444] width 407 height 21
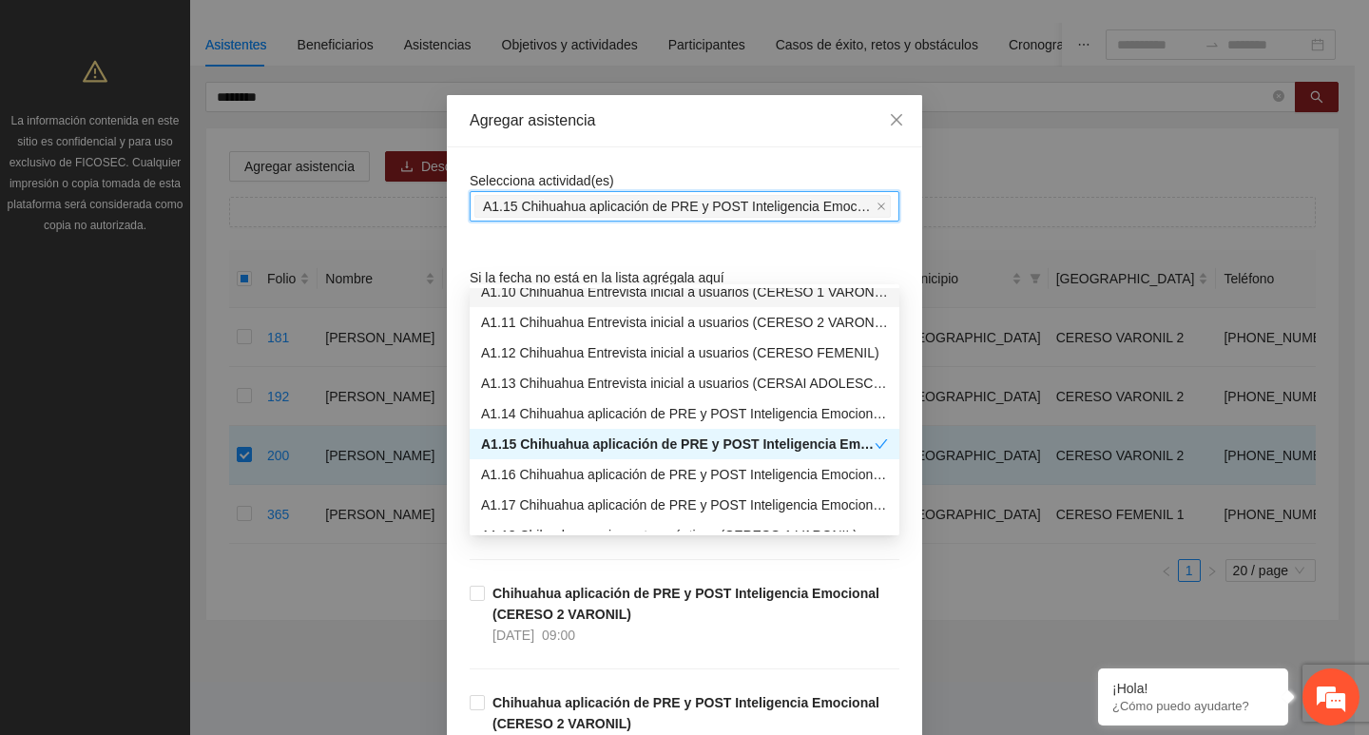
click at [561, 189] on div "Selecciona actividad(es) A1.15 Chihuahua aplicación de PRE y POST Inteligencia …" at bounding box center [685, 195] width 430 height 51
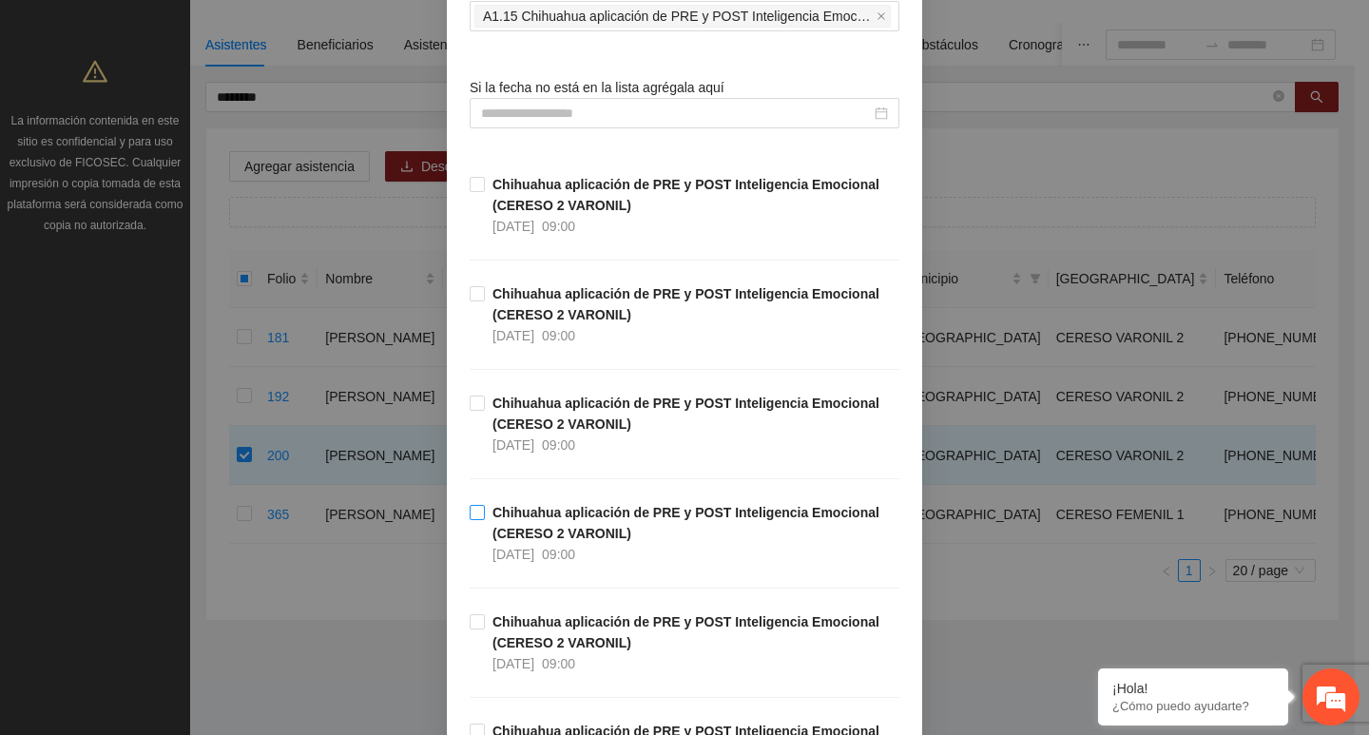
click at [563, 514] on strong "Chihuahua aplicación de PRE y POST Inteligencia Emocional (CERESO 2 VARONIL)" at bounding box center [686, 523] width 387 height 36
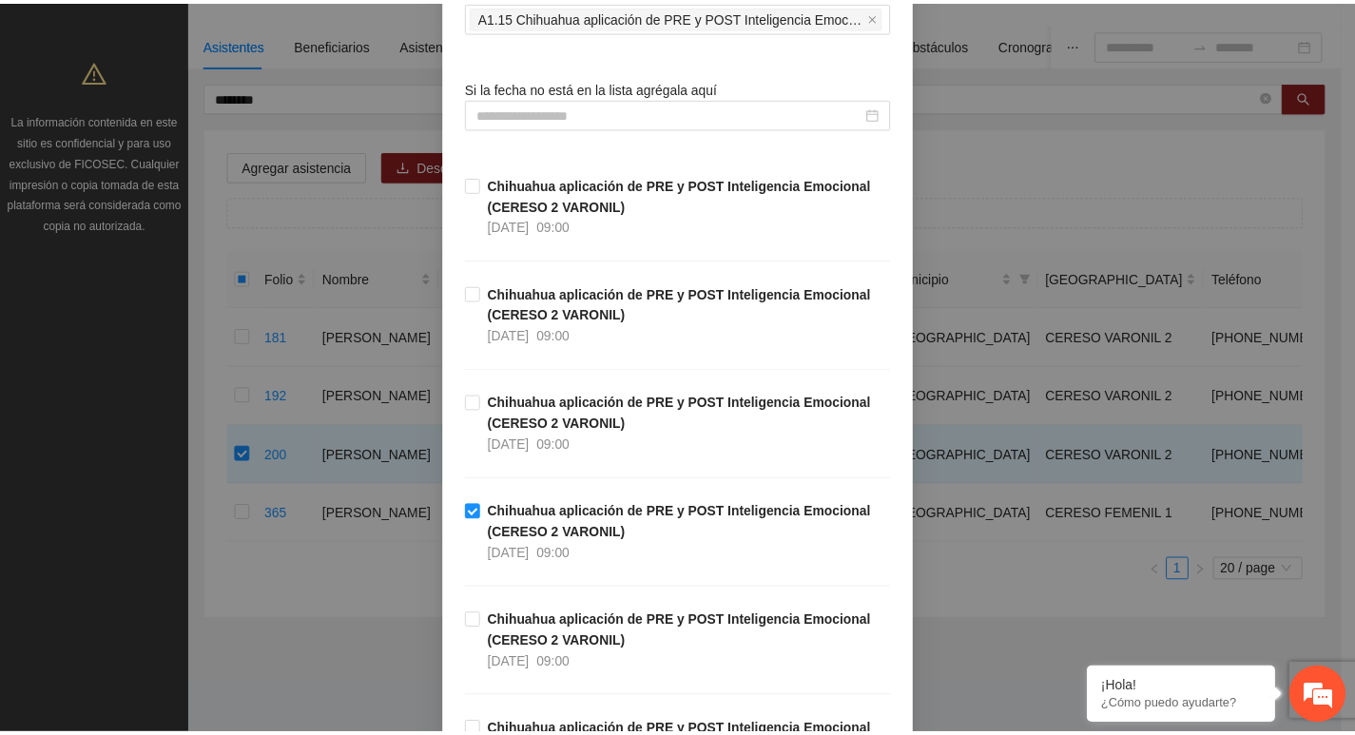
scroll to position [428, 0]
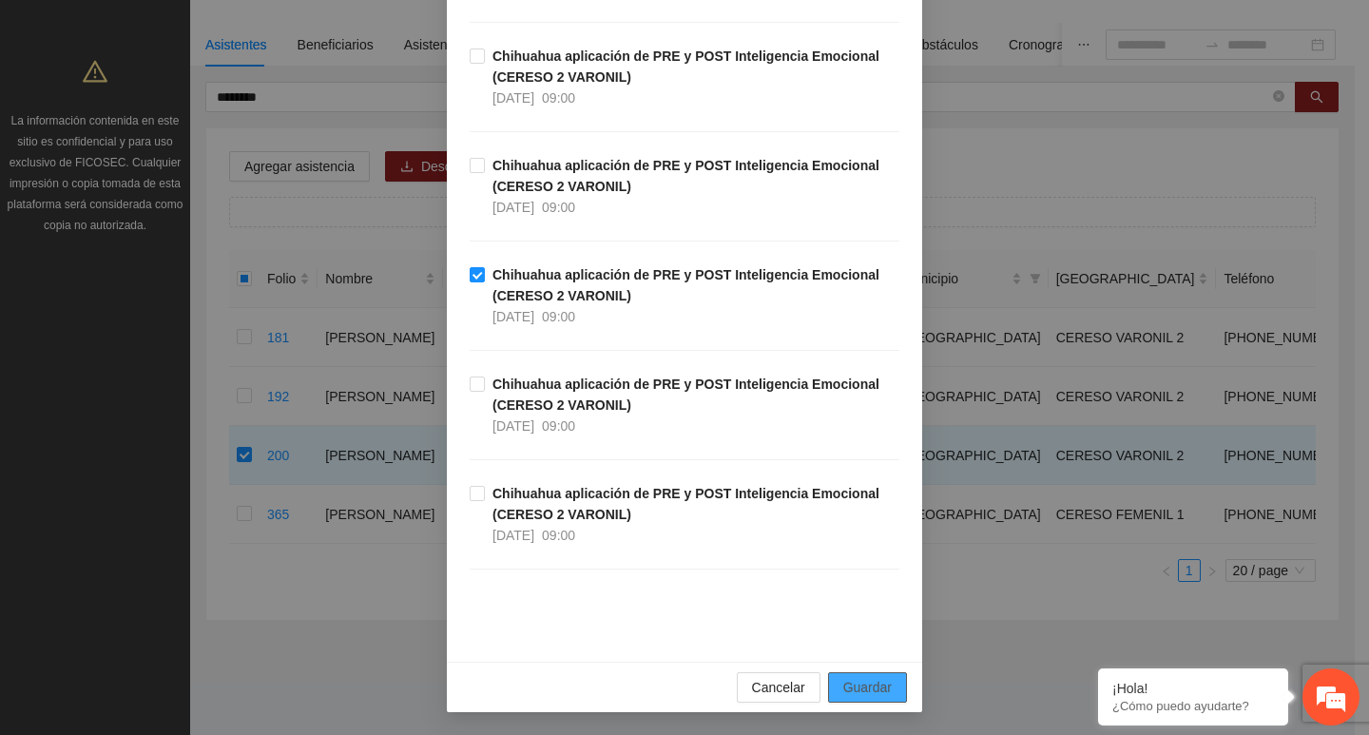
click at [873, 688] on span "Guardar" at bounding box center [867, 687] width 48 height 21
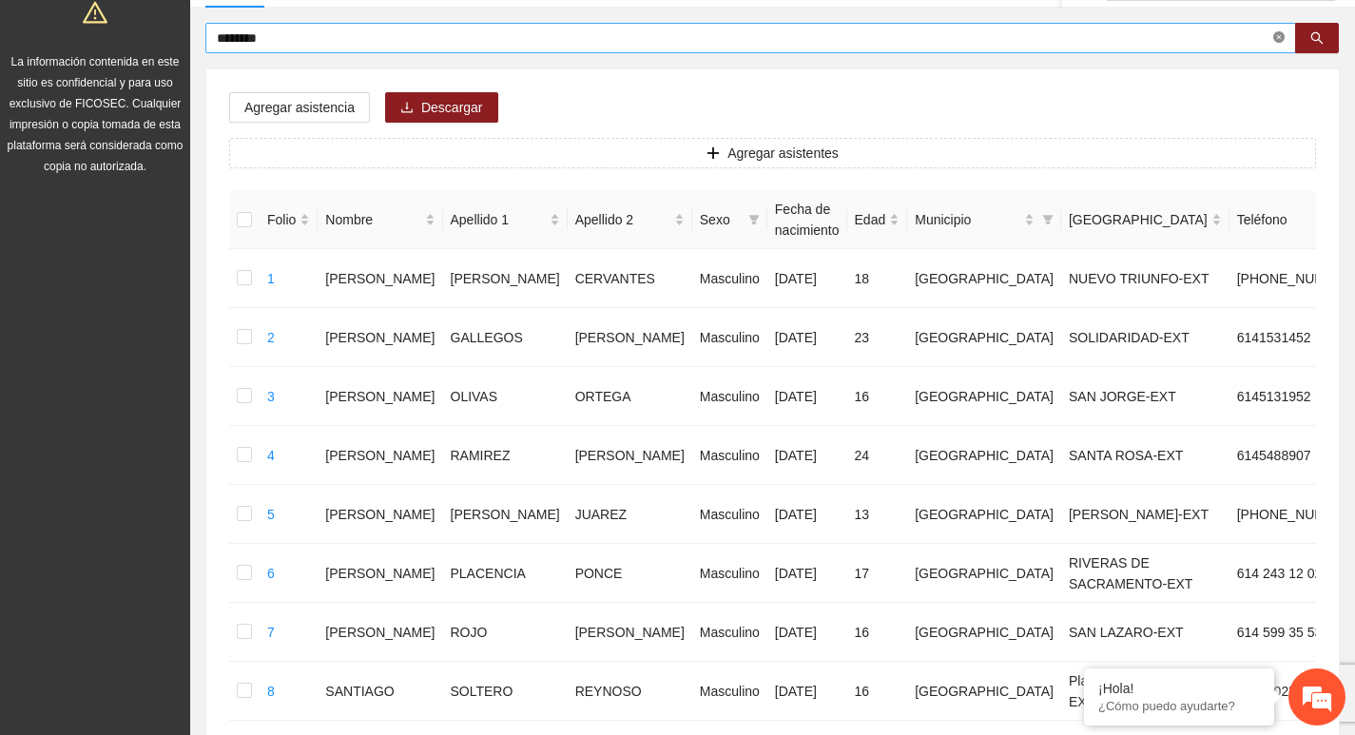
click at [1276, 36] on icon "close-circle" at bounding box center [1278, 36] width 11 height 11
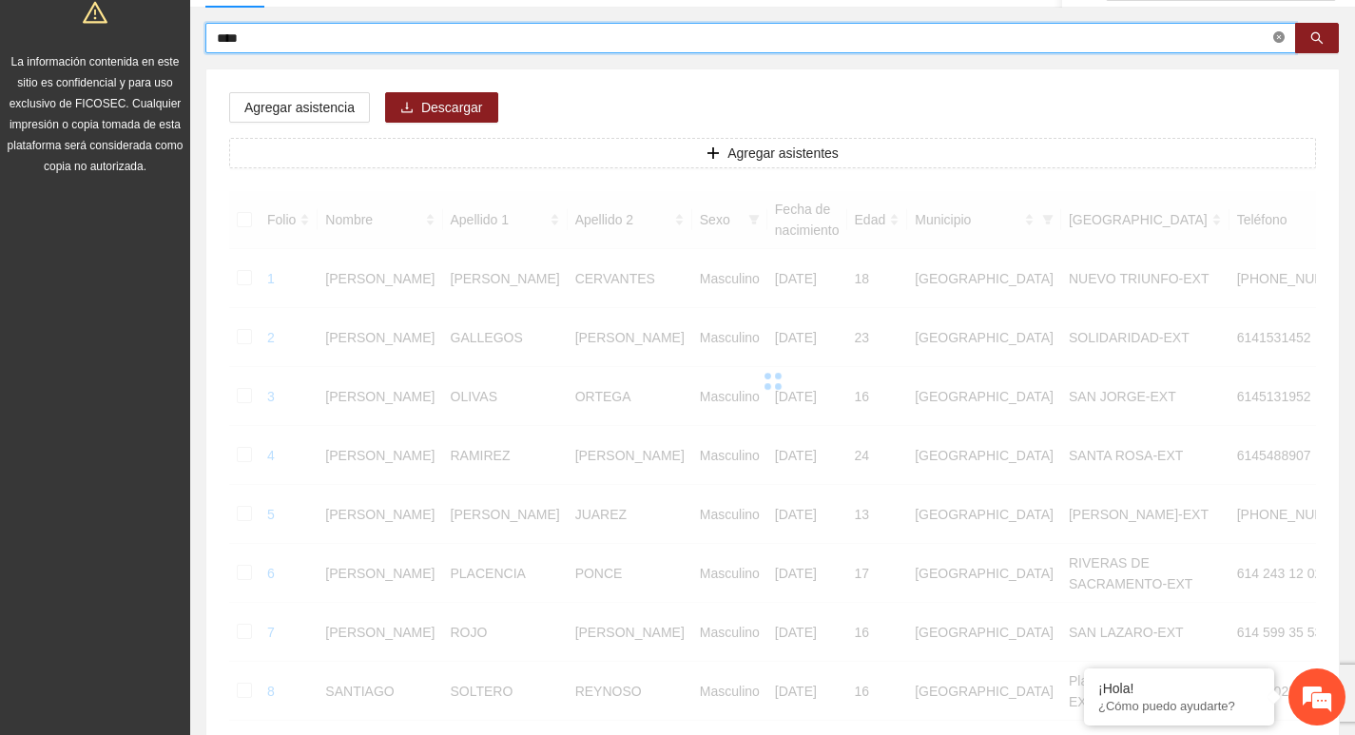
type input "****"
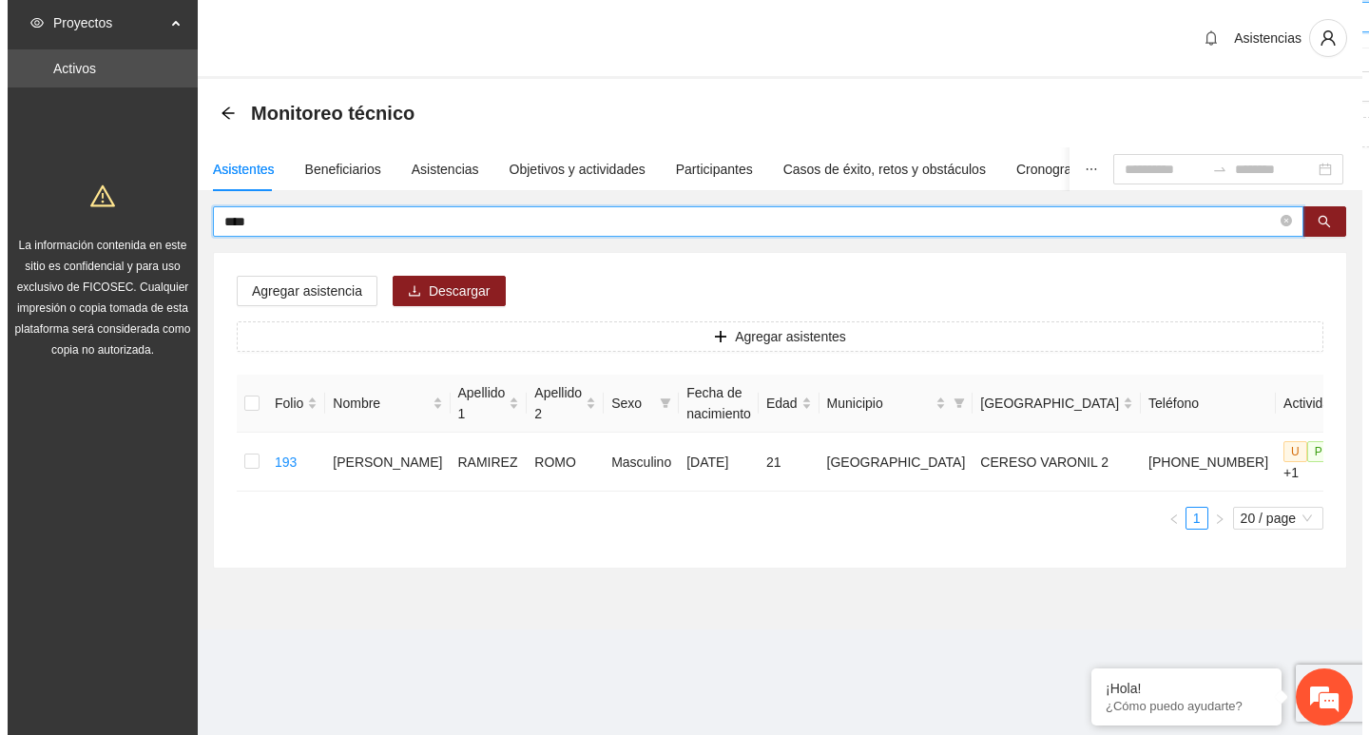
scroll to position [0, 0]
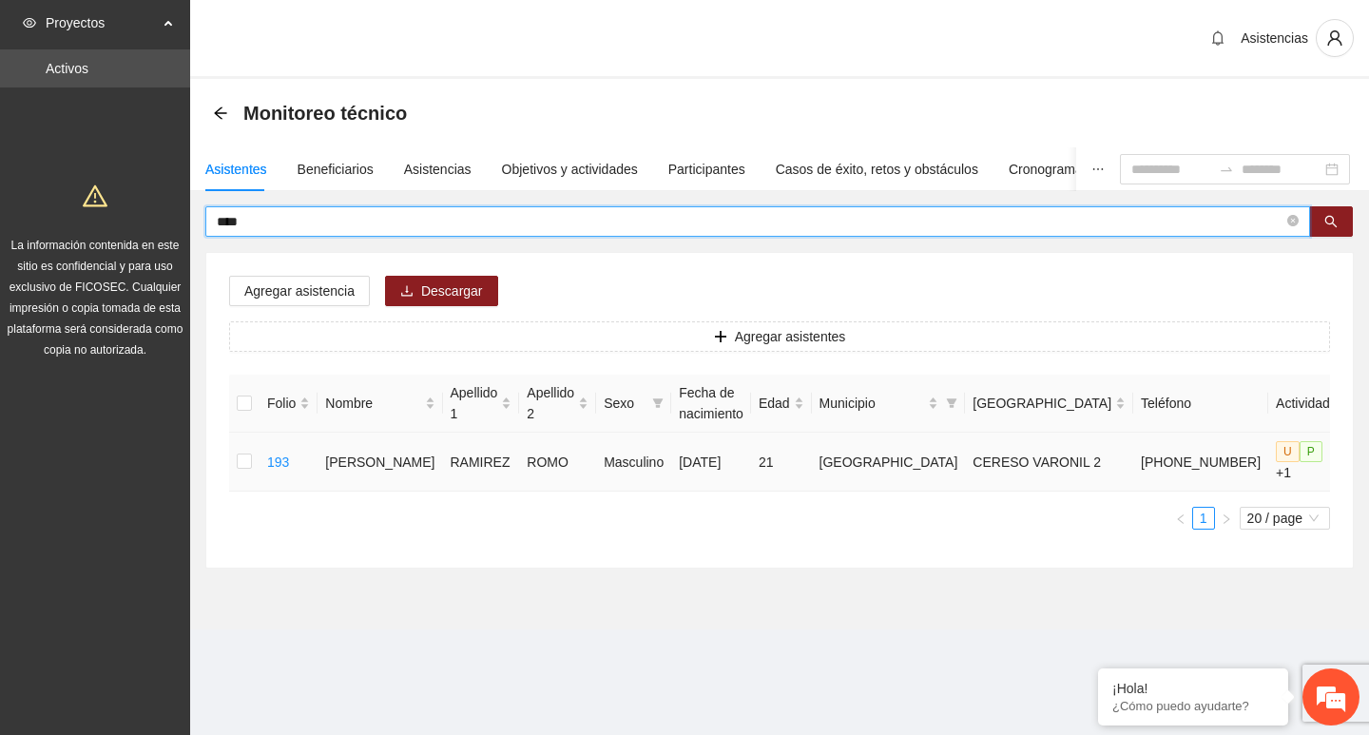
click at [255, 472] on td at bounding box center [244, 462] width 30 height 59
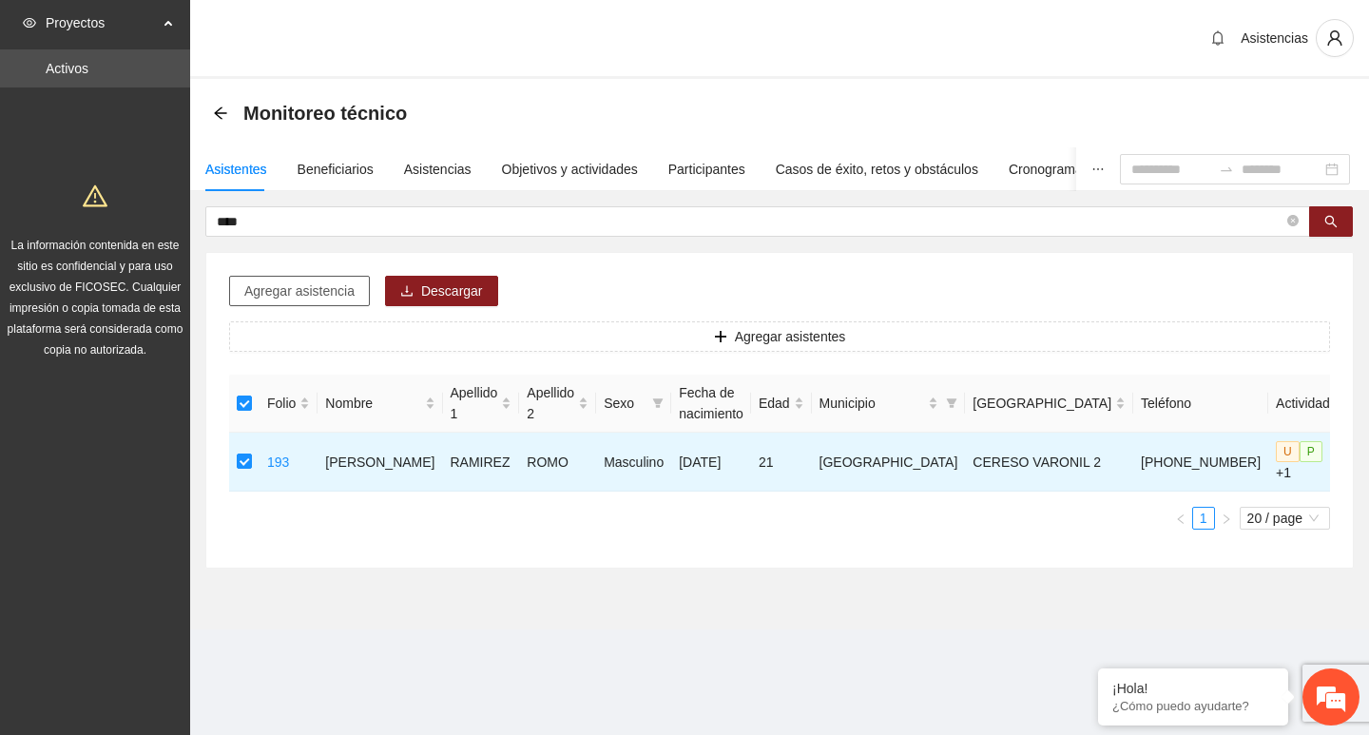
click at [282, 296] on span "Agregar asistencia" at bounding box center [299, 291] width 110 height 21
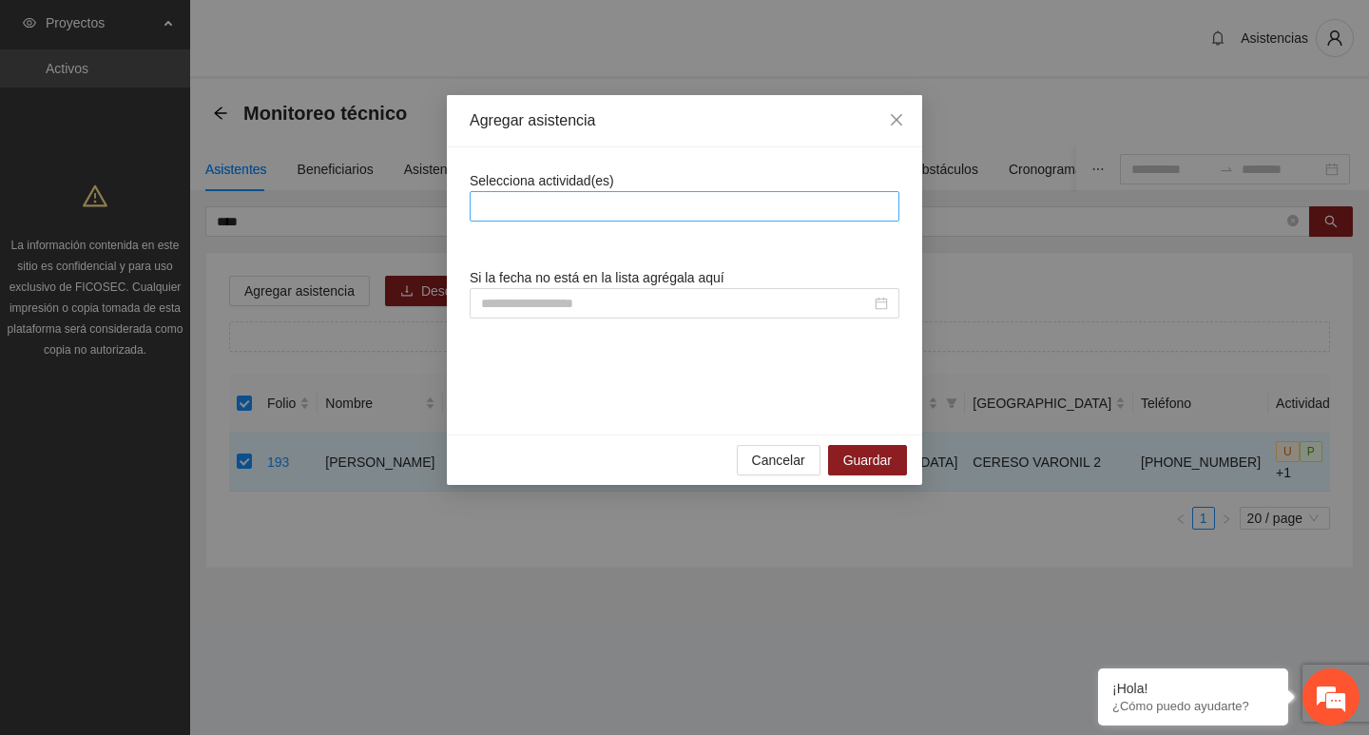
drag, startPoint x: 574, startPoint y: 230, endPoint x: 582, endPoint y: 205, distance: 25.9
click at [576, 226] on div "Selecciona actividad(es) Si la fecha no está en la lista agrégala aquí" at bounding box center [685, 291] width 430 height 242
click at [582, 205] on div at bounding box center [685, 206] width 420 height 23
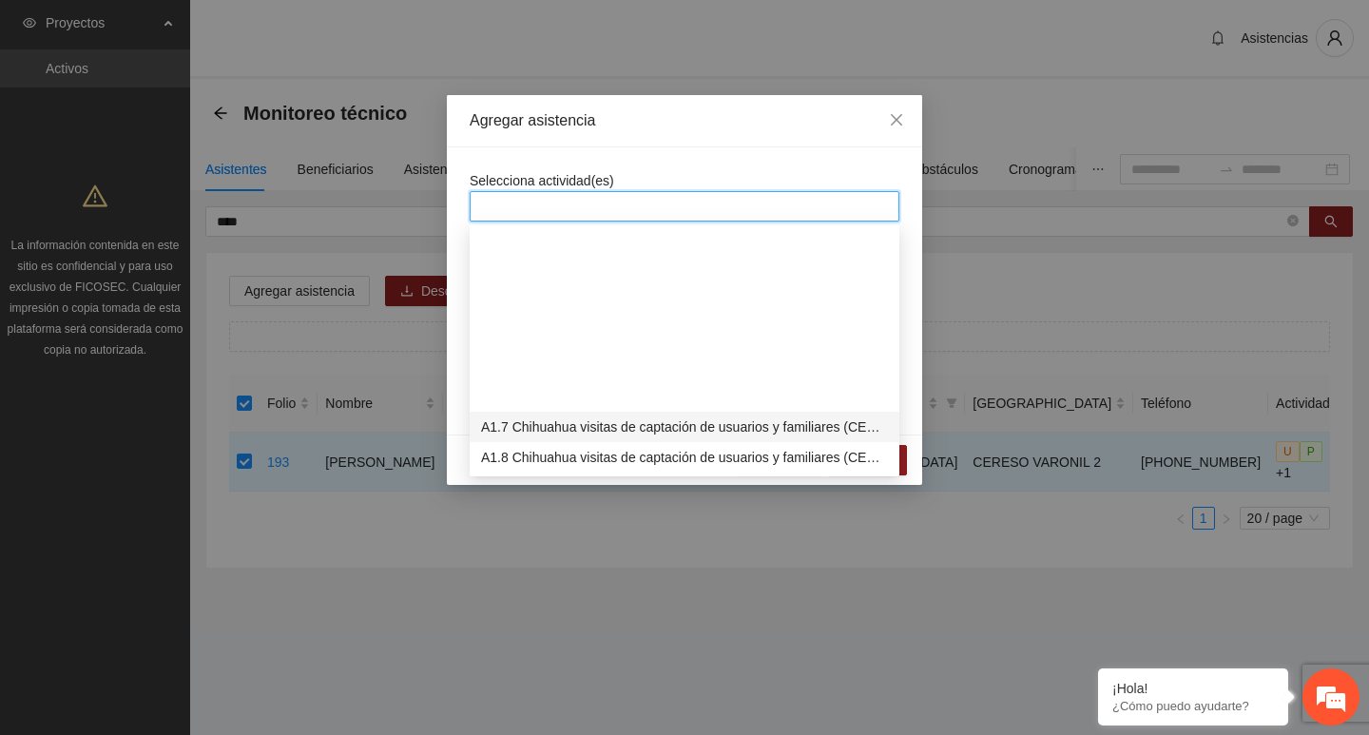
scroll to position [380, 0]
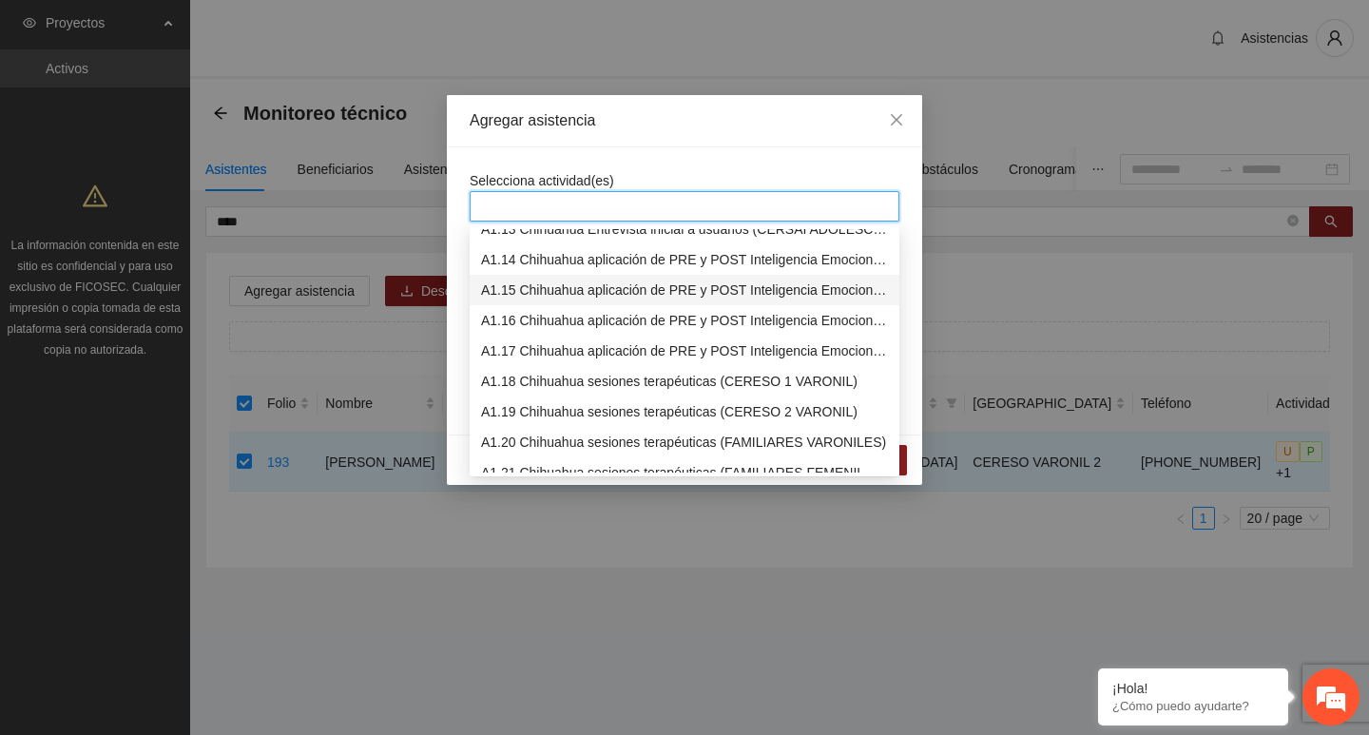
click at [560, 285] on div "A1.15 Chihuahua aplicación de PRE y POST Inteligencia Emocional (CERESO 2 VARON…" at bounding box center [684, 290] width 407 height 21
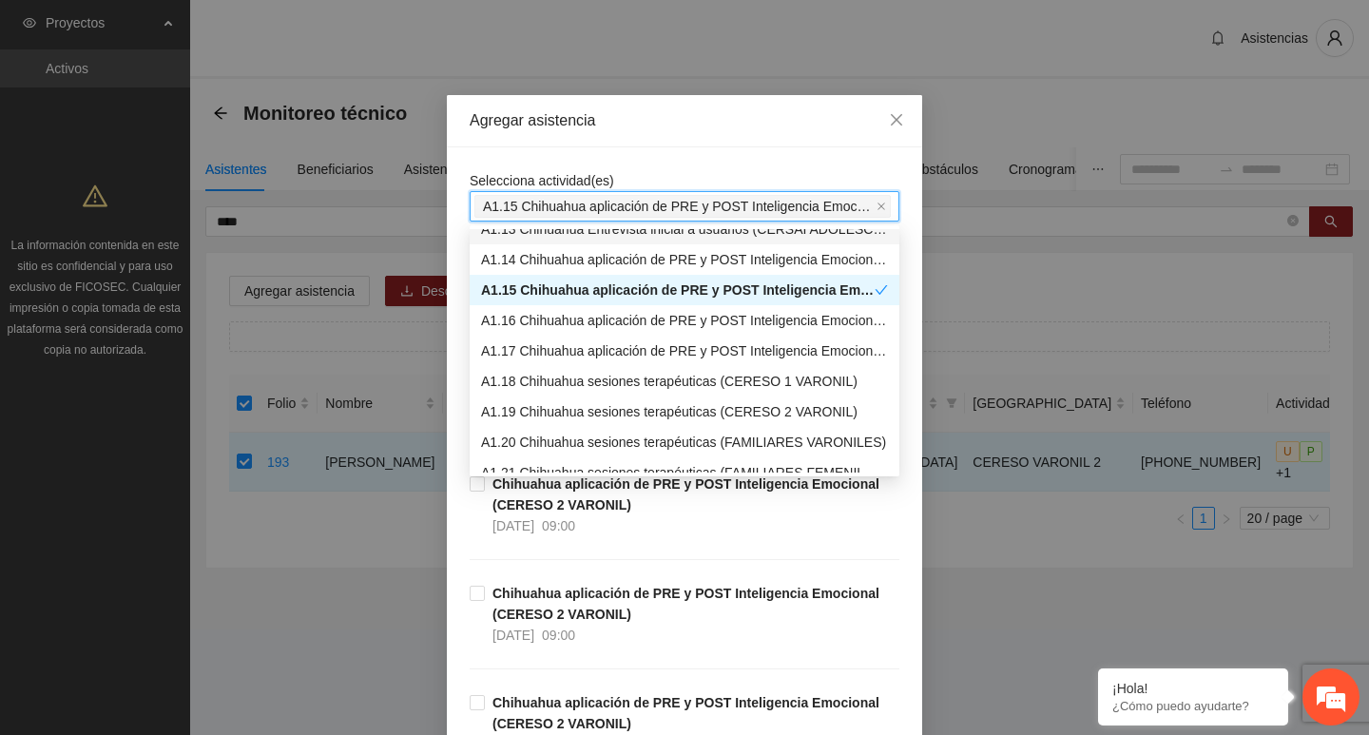
click at [561, 134] on div "Agregar asistencia" at bounding box center [684, 121] width 475 height 52
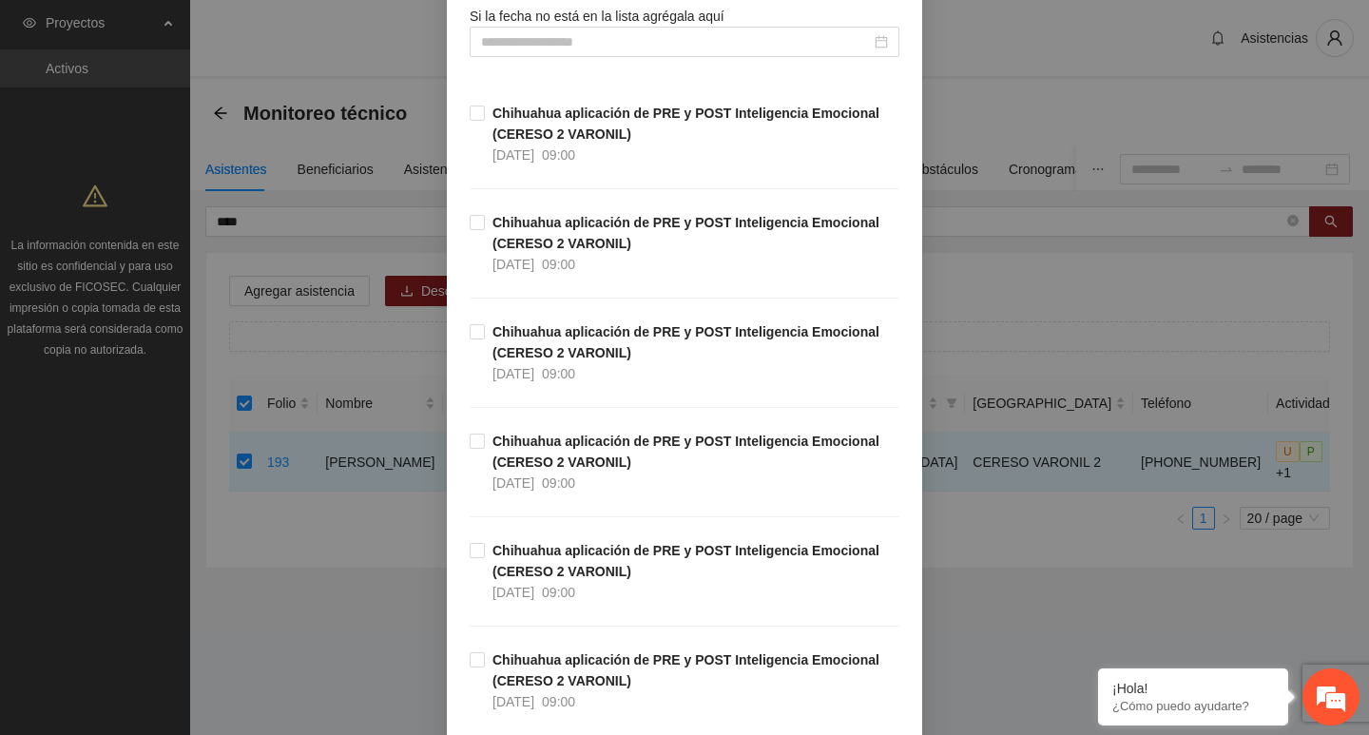
scroll to position [285, 0]
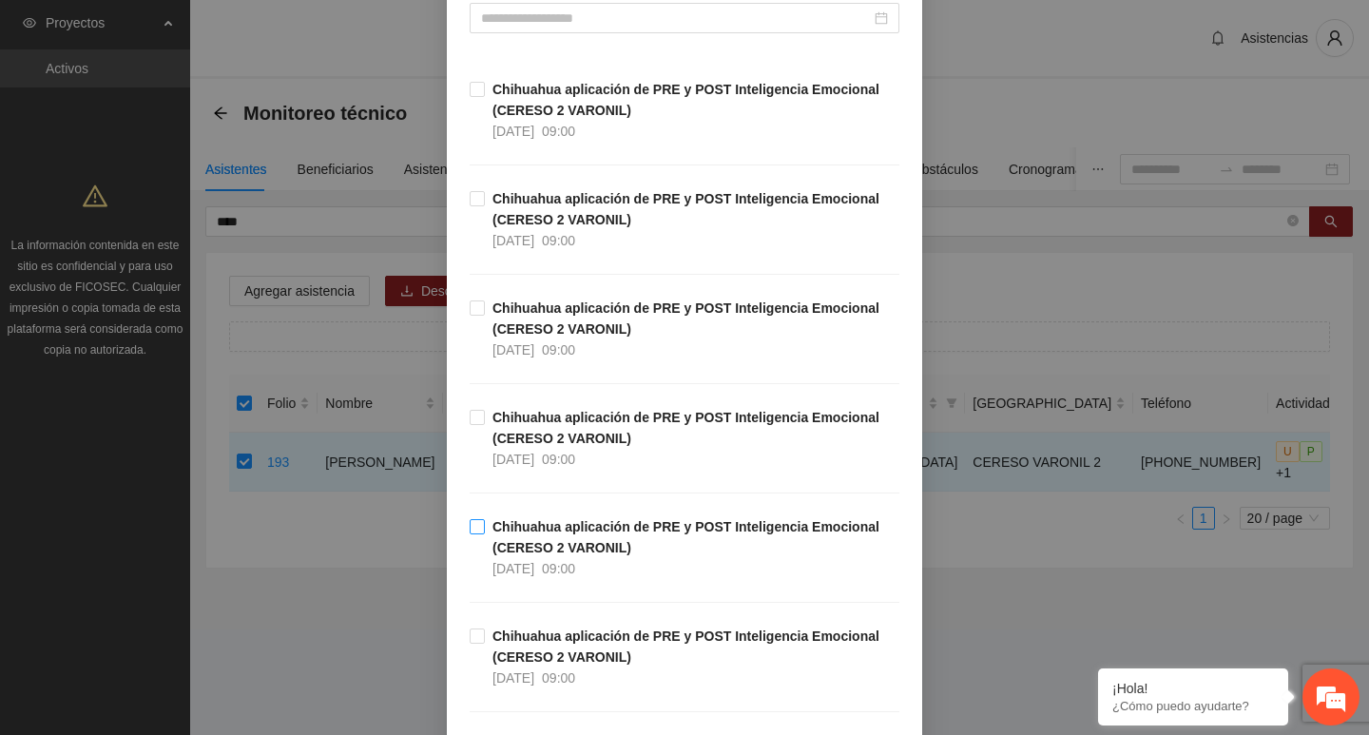
click at [563, 540] on strong "Chihuahua aplicación de PRE y POST Inteligencia Emocional (CERESO 2 VARONIL)" at bounding box center [686, 537] width 387 height 36
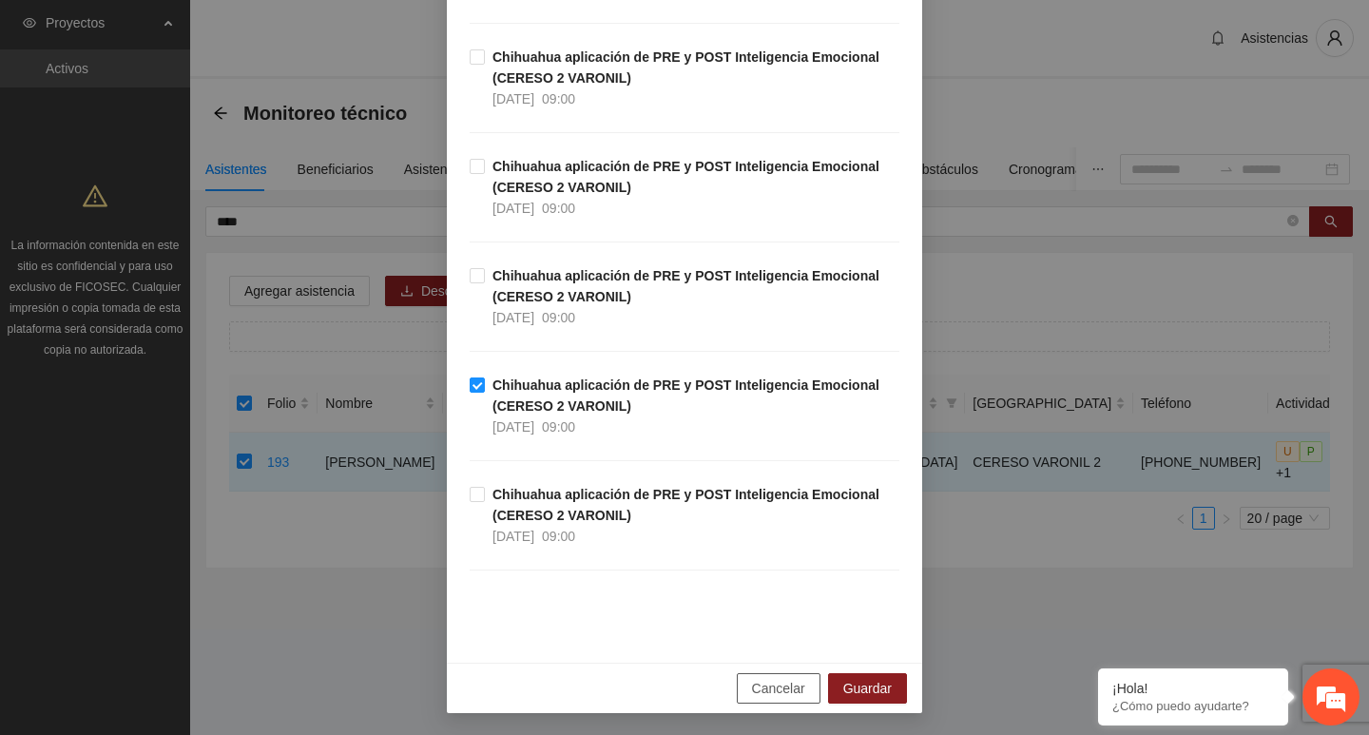
scroll to position [428, 0]
click at [848, 681] on span "Guardar" at bounding box center [867, 687] width 48 height 21
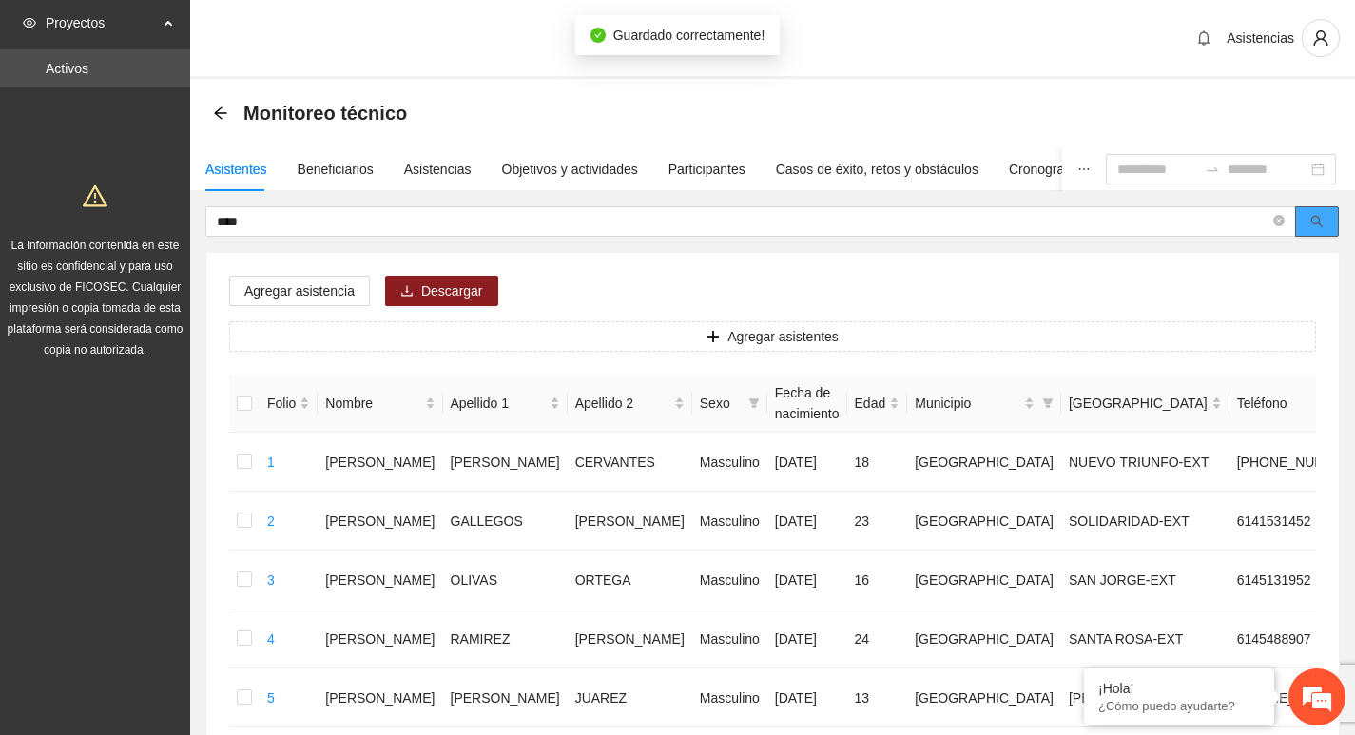
click at [1296, 223] on button "button" at bounding box center [1317, 221] width 44 height 30
click at [1284, 222] on icon "close-circle" at bounding box center [1278, 220] width 11 height 11
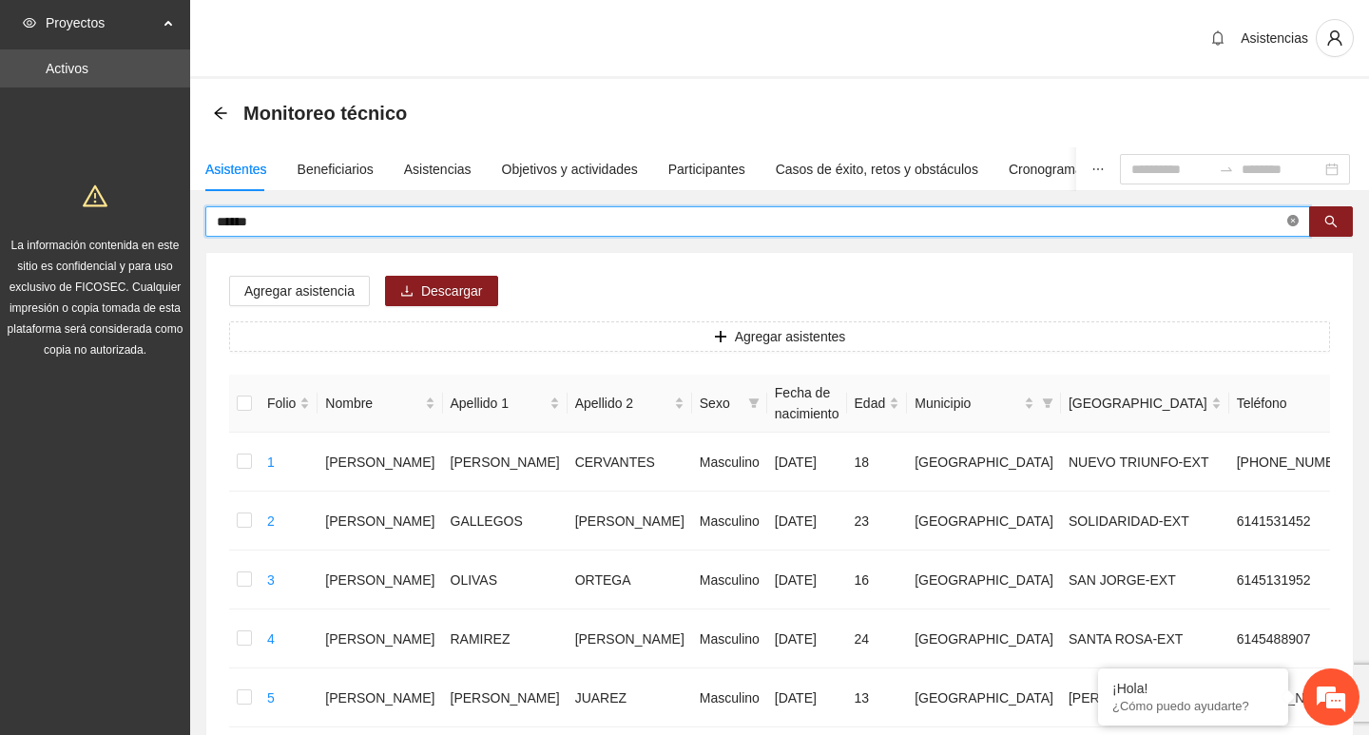
type input "******"
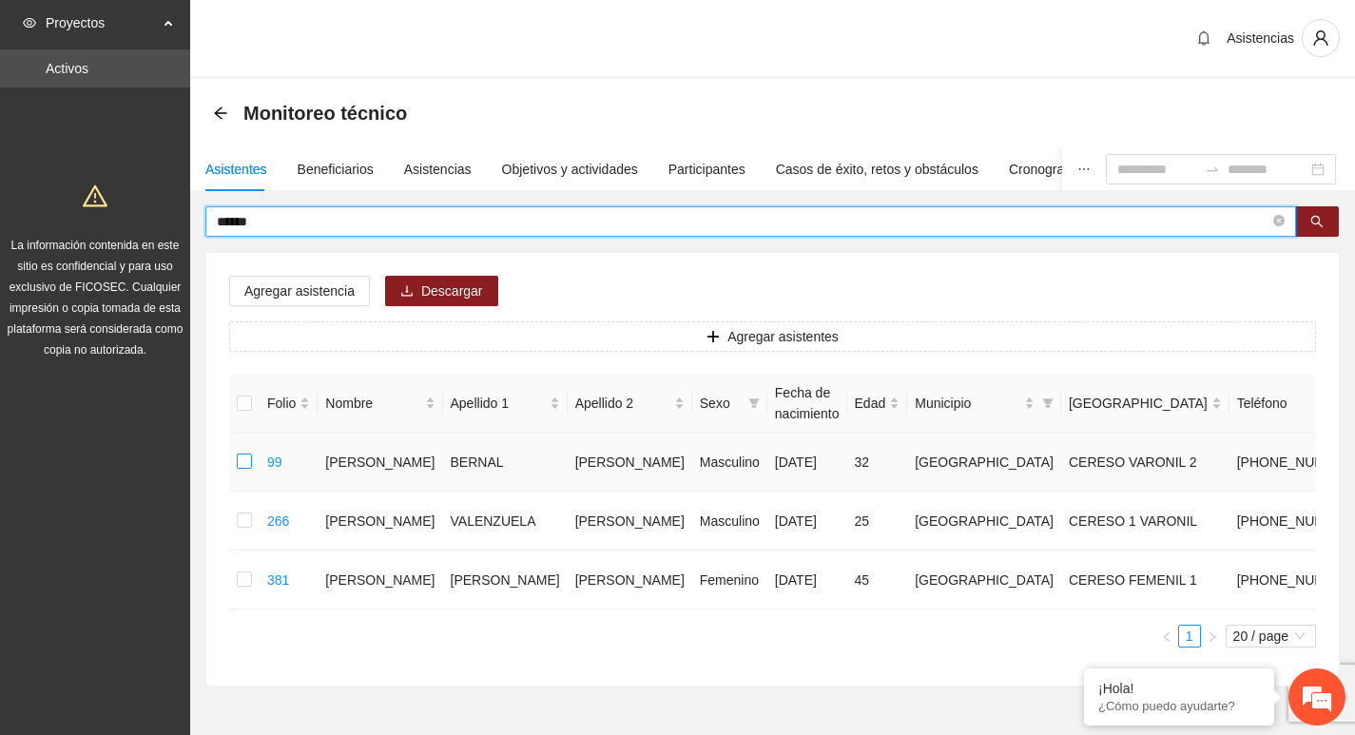
click at [242, 473] on label at bounding box center [244, 462] width 15 height 21
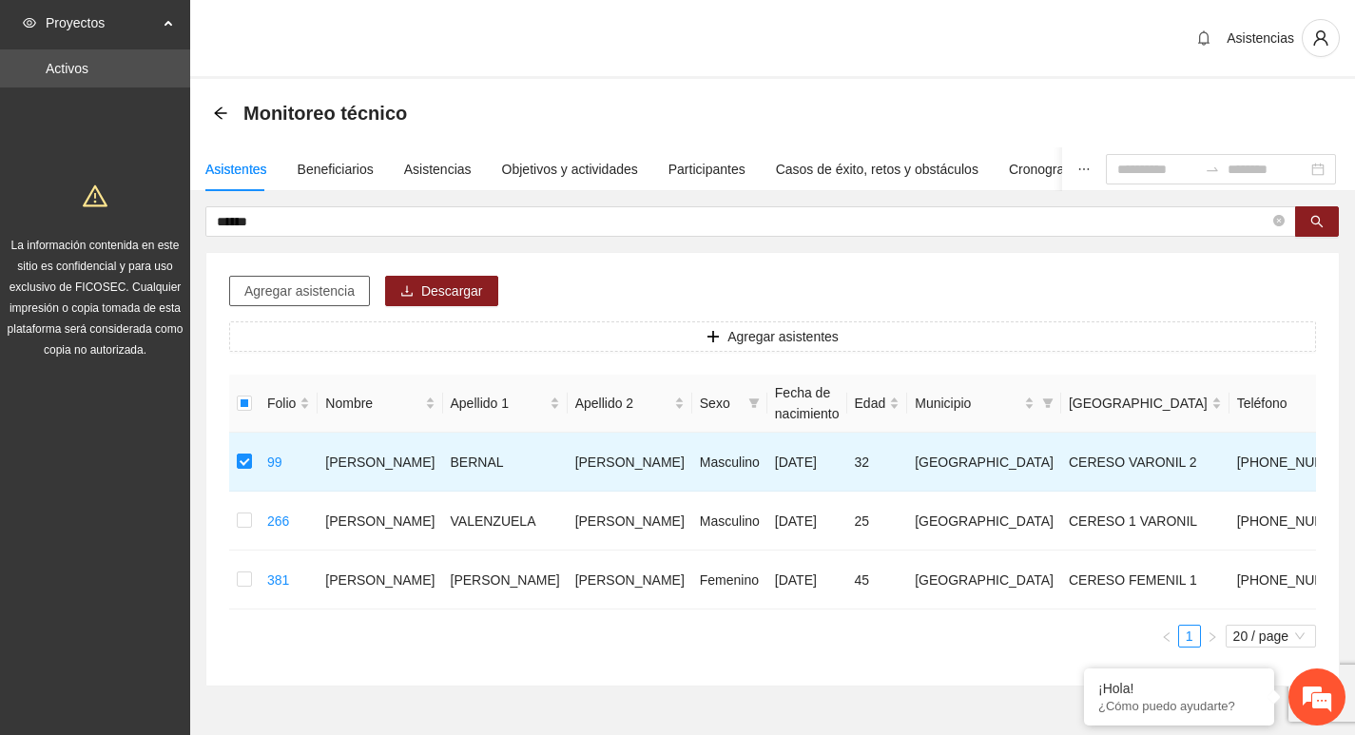
click at [291, 275] on div "Agregar asistencia Descargar Agregar asistentes Folio Nombre Apellido 1 Apellid…" at bounding box center [772, 469] width 1133 height 433
click at [295, 285] on span "Agregar asistencia" at bounding box center [299, 291] width 110 height 21
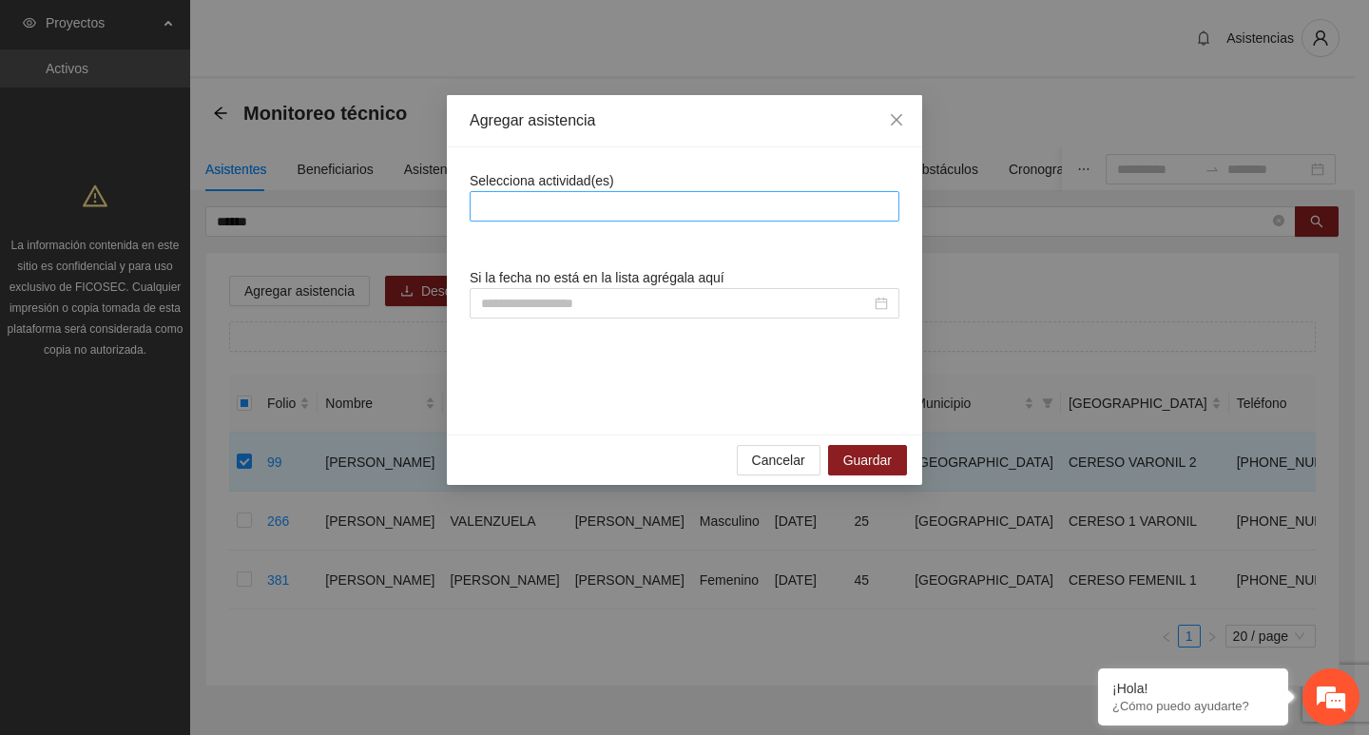
click at [627, 192] on div at bounding box center [685, 206] width 430 height 30
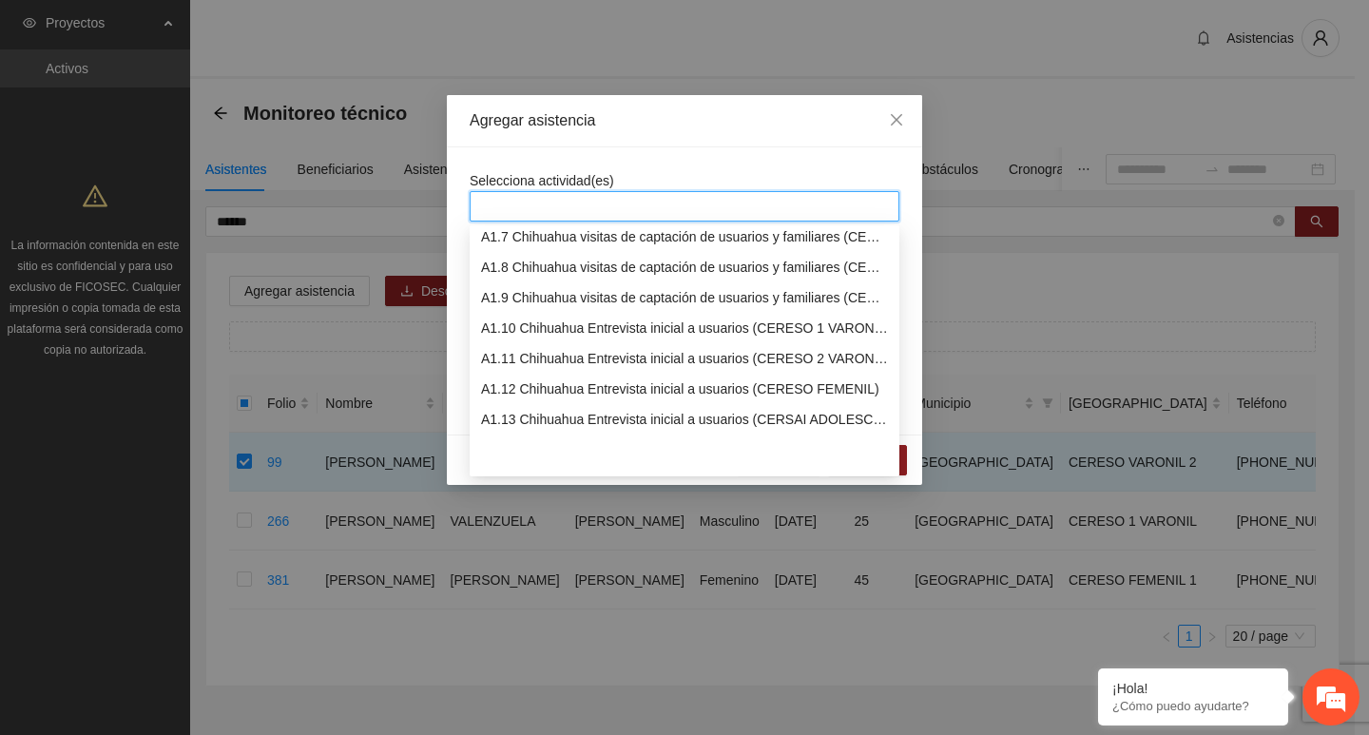
scroll to position [285, 0]
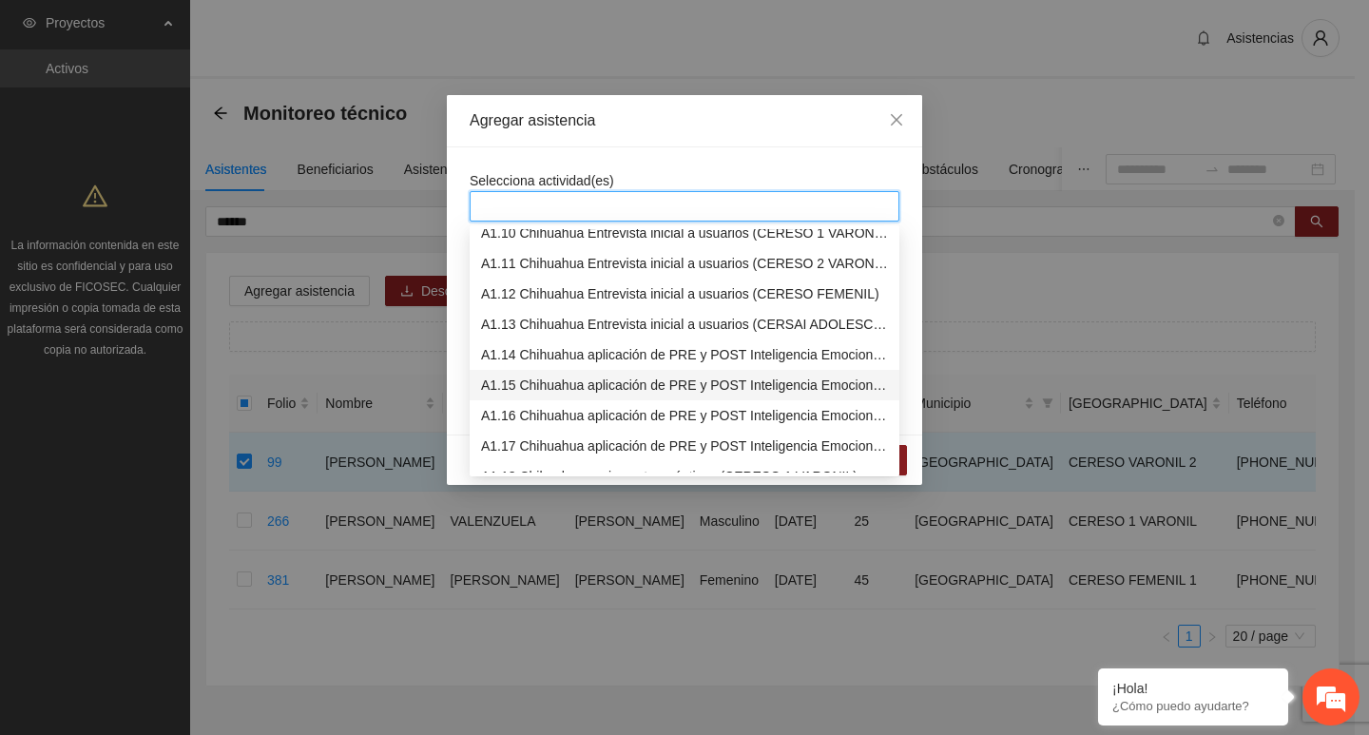
click at [582, 375] on div "A1.15 Chihuahua aplicación de PRE y POST Inteligencia Emocional (CERESO 2 VARON…" at bounding box center [684, 385] width 407 height 21
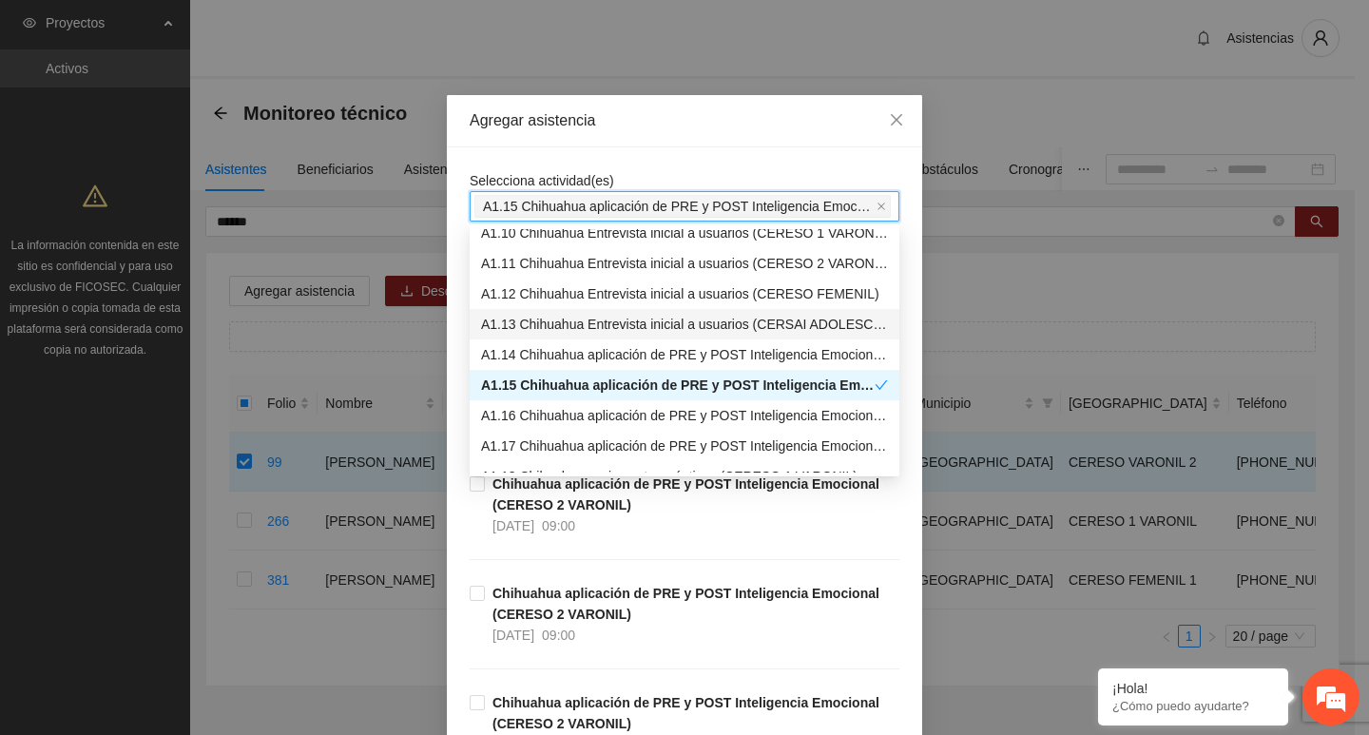
click at [557, 200] on span "A1.15 Chihuahua aplicación de PRE y POST Inteligencia Emocional (CERESO 2 VARON…" at bounding box center [678, 206] width 390 height 21
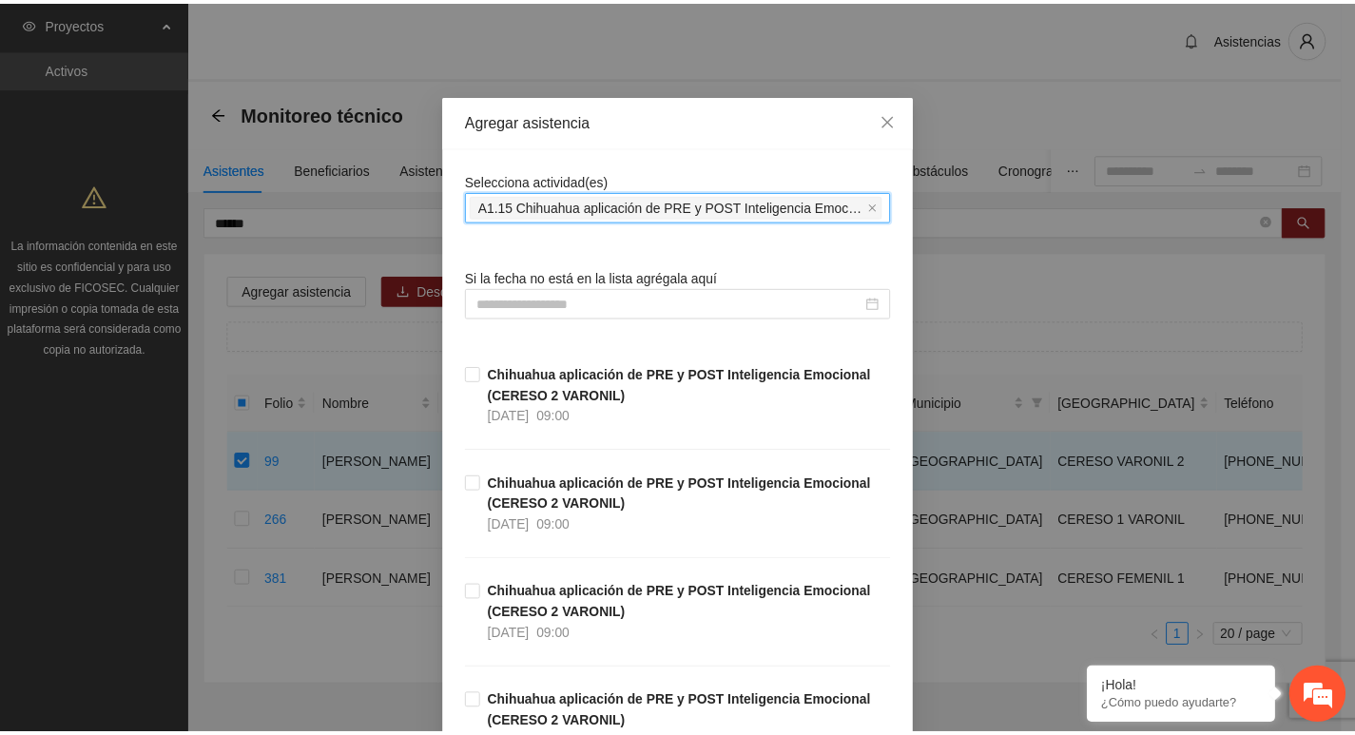
scroll to position [428, 0]
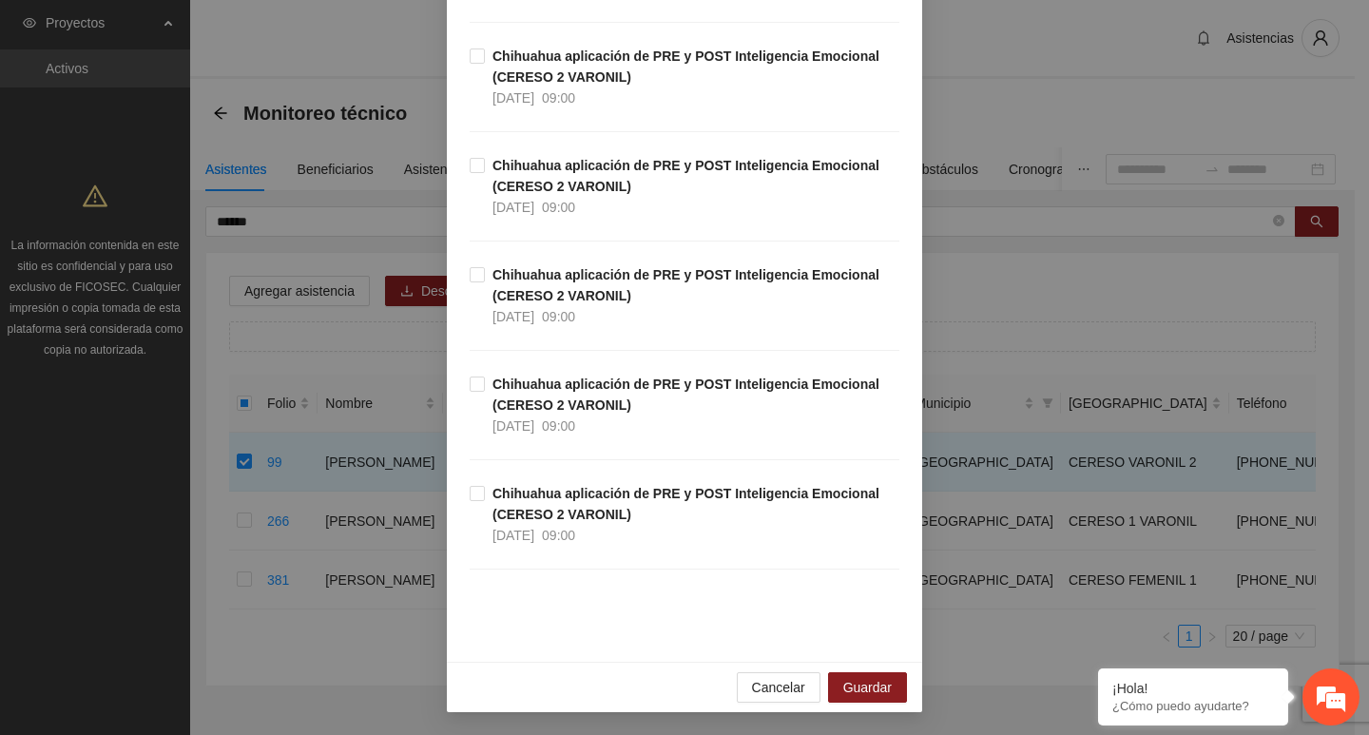
click at [524, 481] on div "Chihuahua aplicación de PRE y POST Inteligencia Emocional (CERESO 2 VARONIL) 06…" at bounding box center [685, 428] width 430 height 109
click at [525, 499] on strong "Chihuahua aplicación de PRE y POST Inteligencia Emocional (CERESO 2 VARONIL)" at bounding box center [686, 504] width 387 height 36
click at [884, 682] on span "Guardar" at bounding box center [867, 687] width 48 height 21
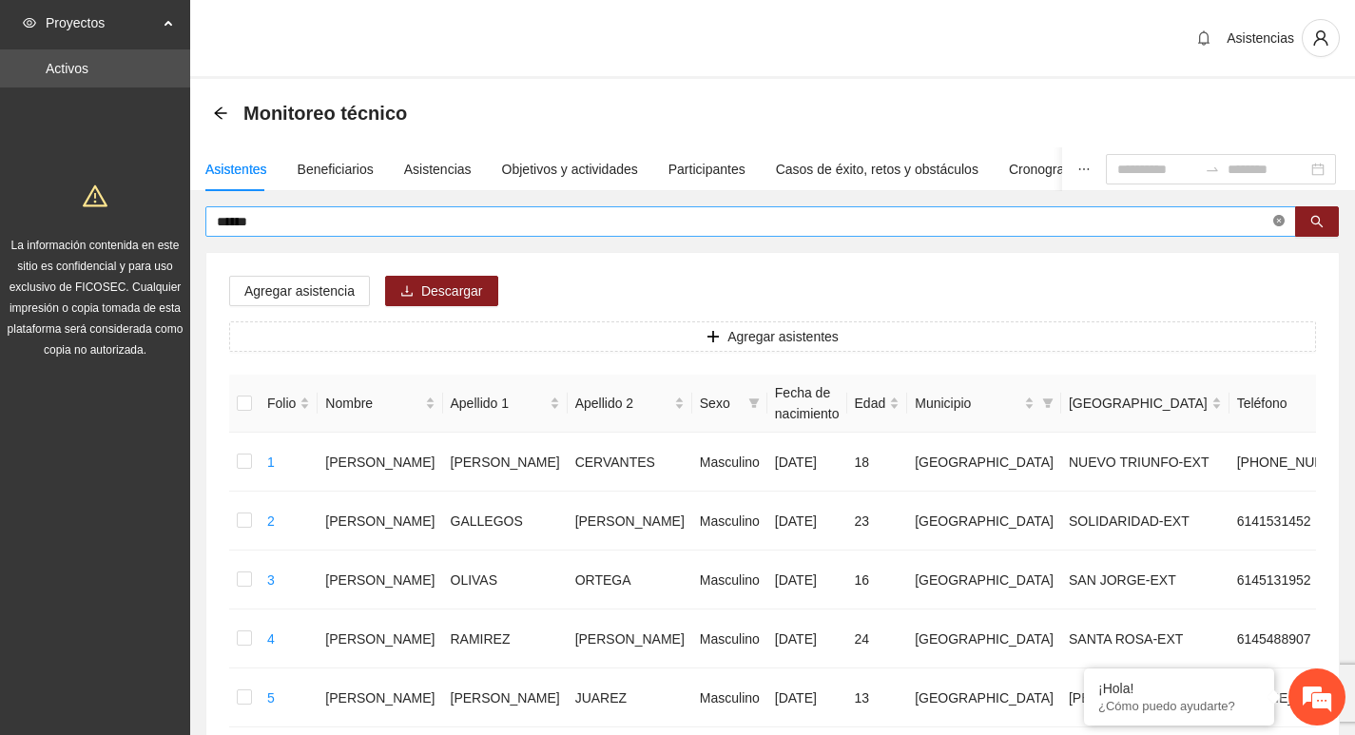
click at [1275, 226] on icon "close-circle" at bounding box center [1278, 220] width 11 height 11
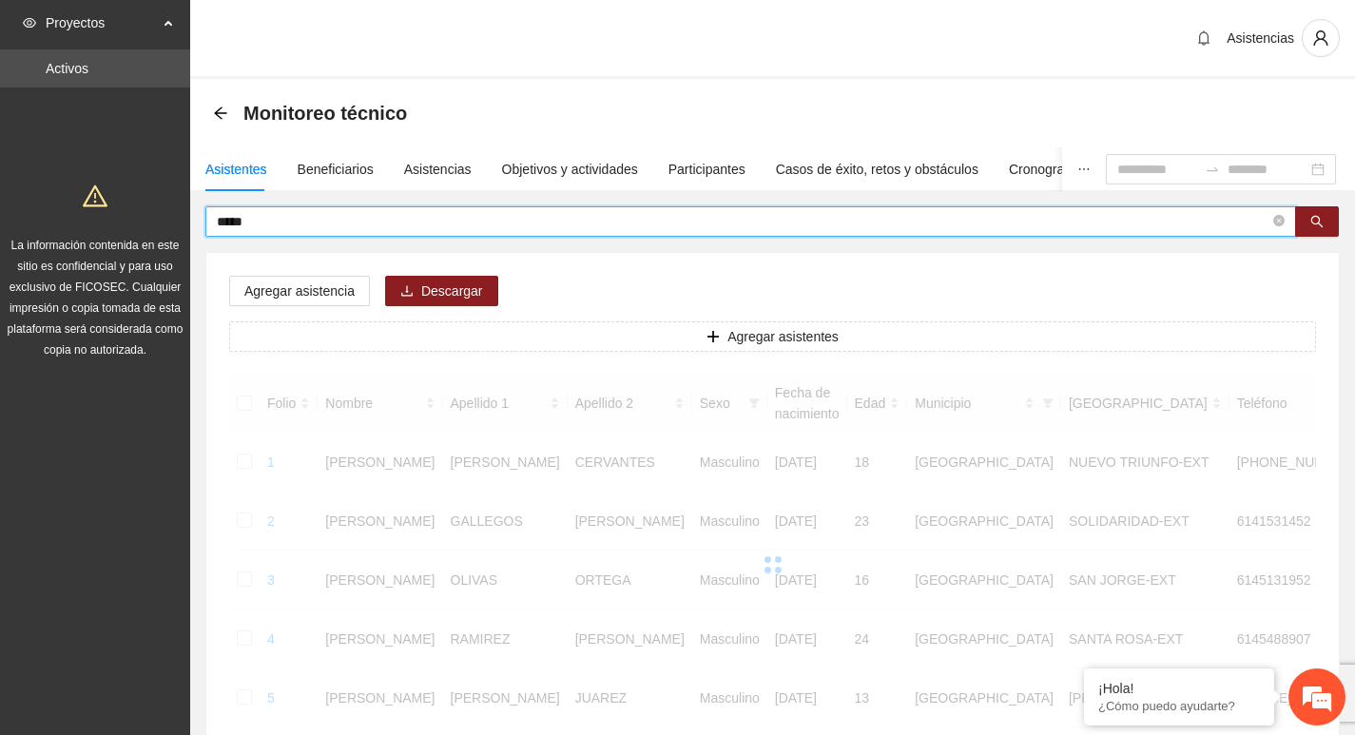
type input "*****"
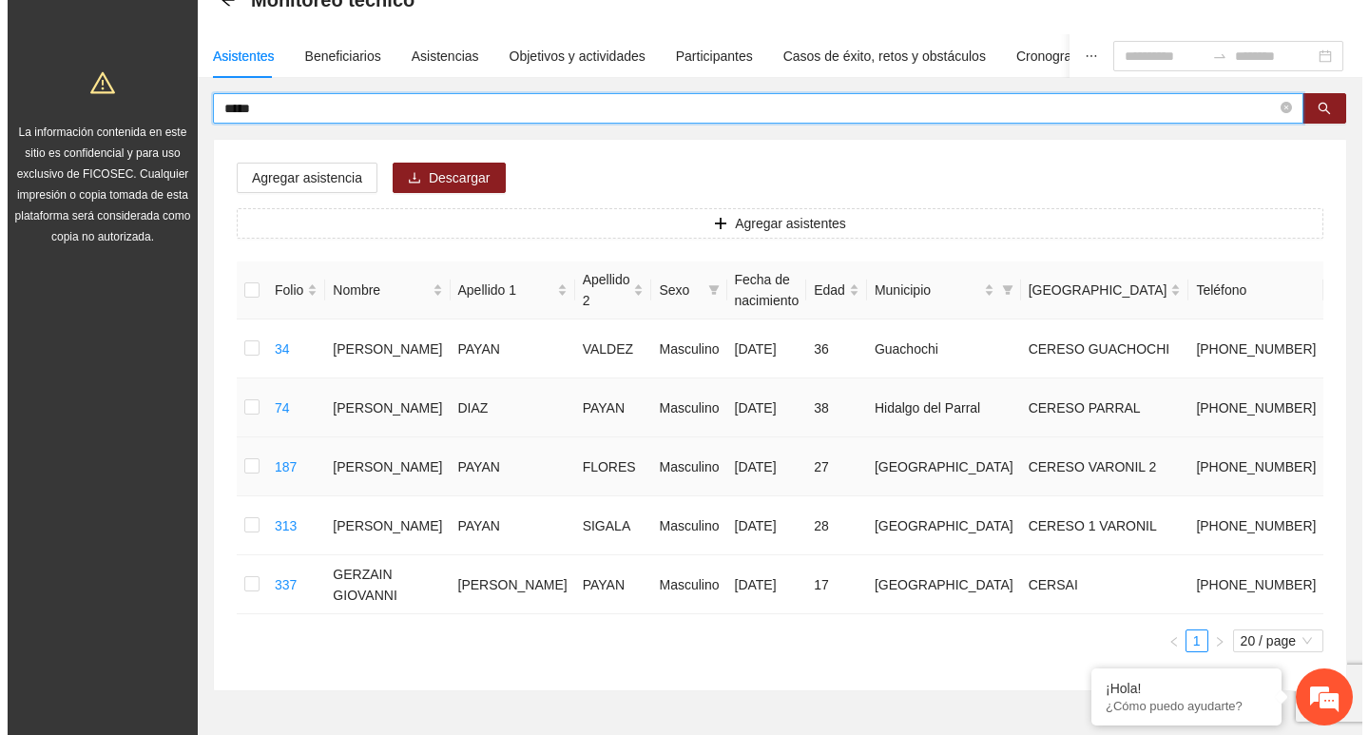
scroll to position [190, 0]
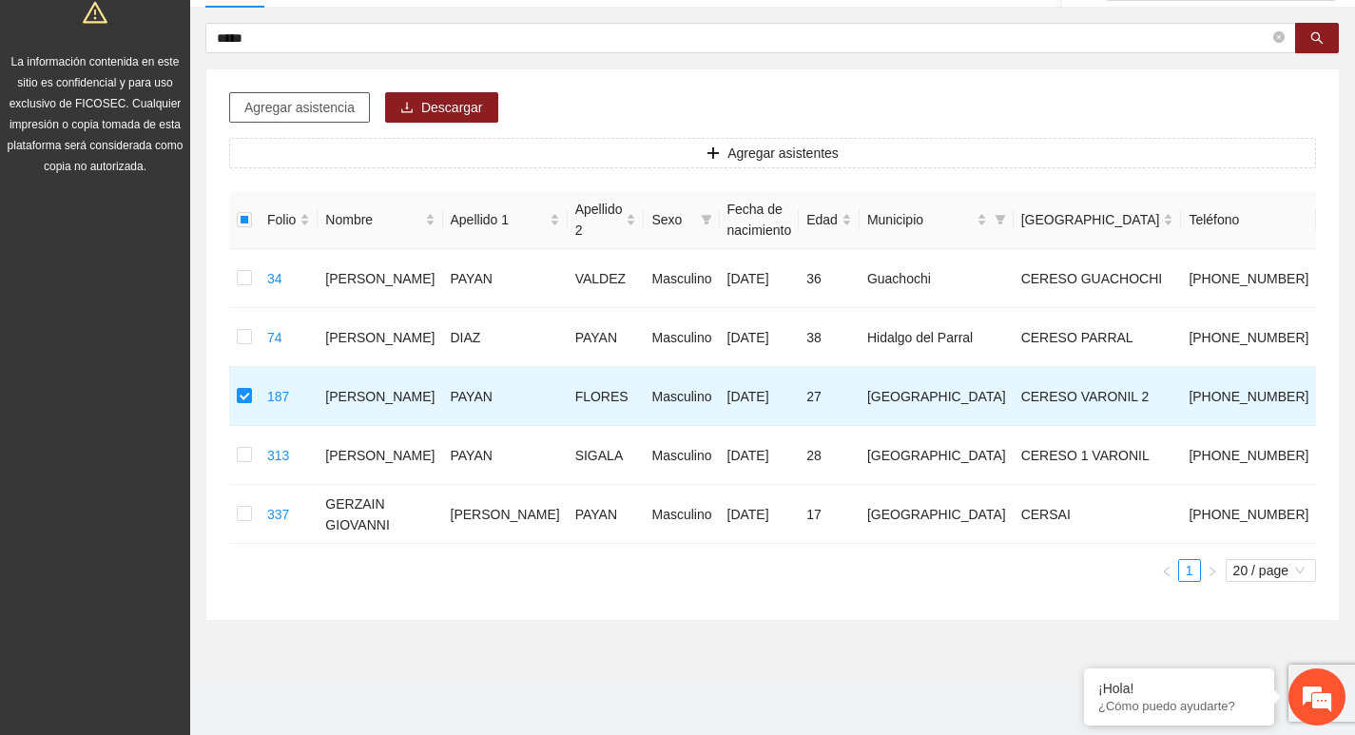
click at [363, 102] on button "Agregar asistencia" at bounding box center [299, 107] width 141 height 30
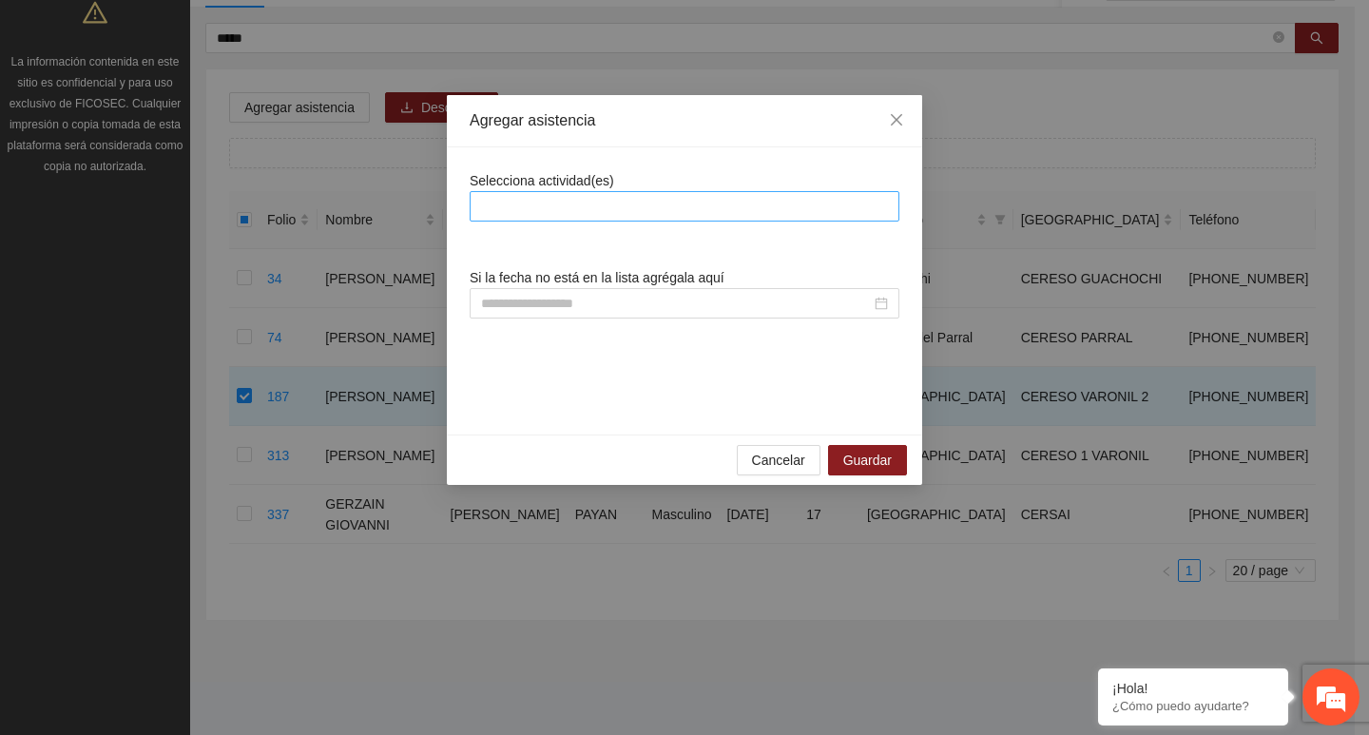
click at [601, 197] on div at bounding box center [685, 206] width 420 height 23
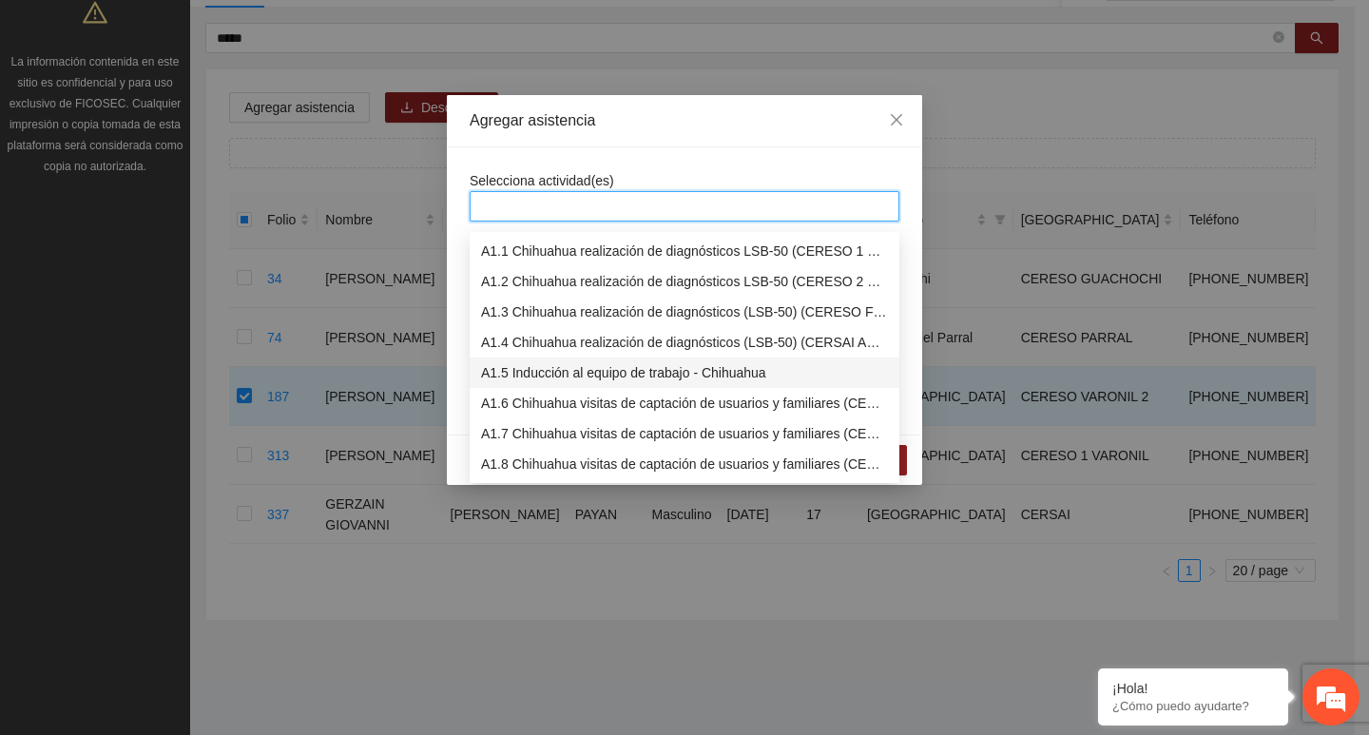
scroll to position [285, 0]
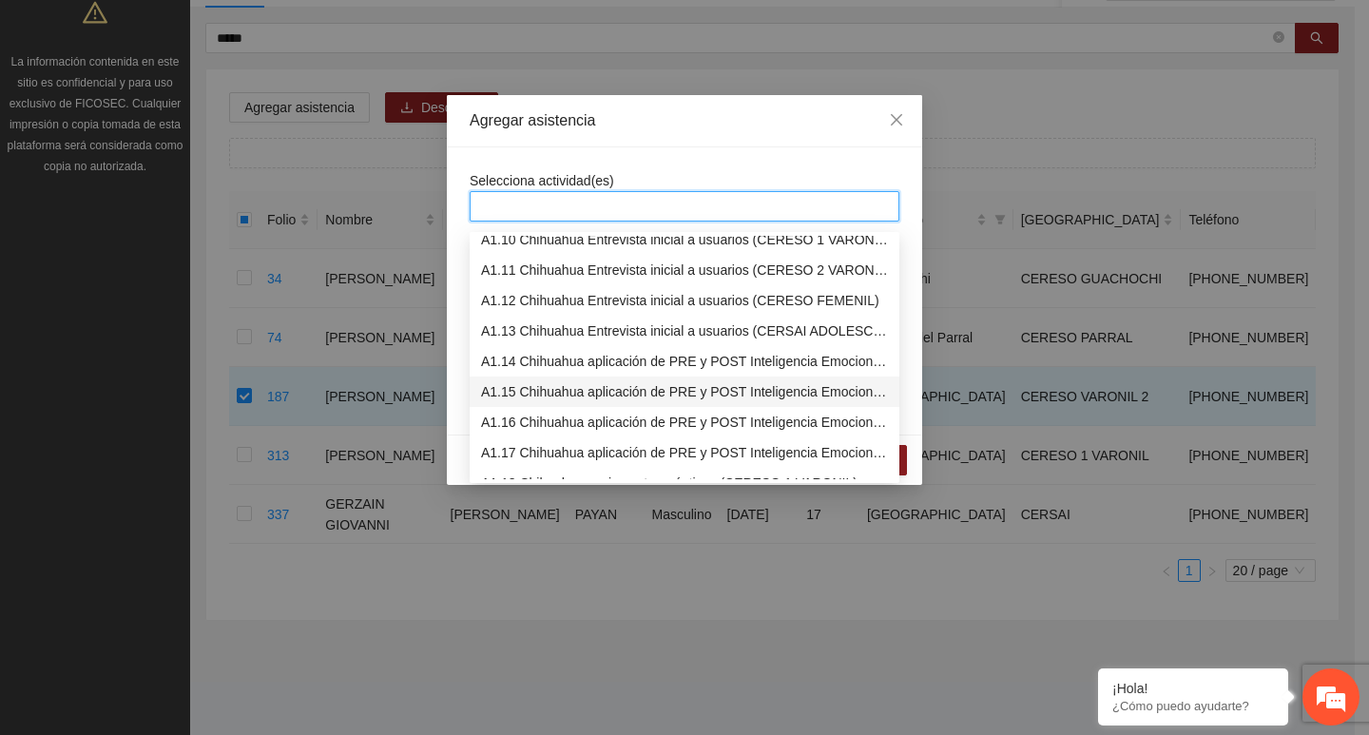
click at [575, 383] on div "A1.15 Chihuahua aplicación de PRE y POST Inteligencia Emocional (CERESO 2 VARON…" at bounding box center [684, 391] width 407 height 21
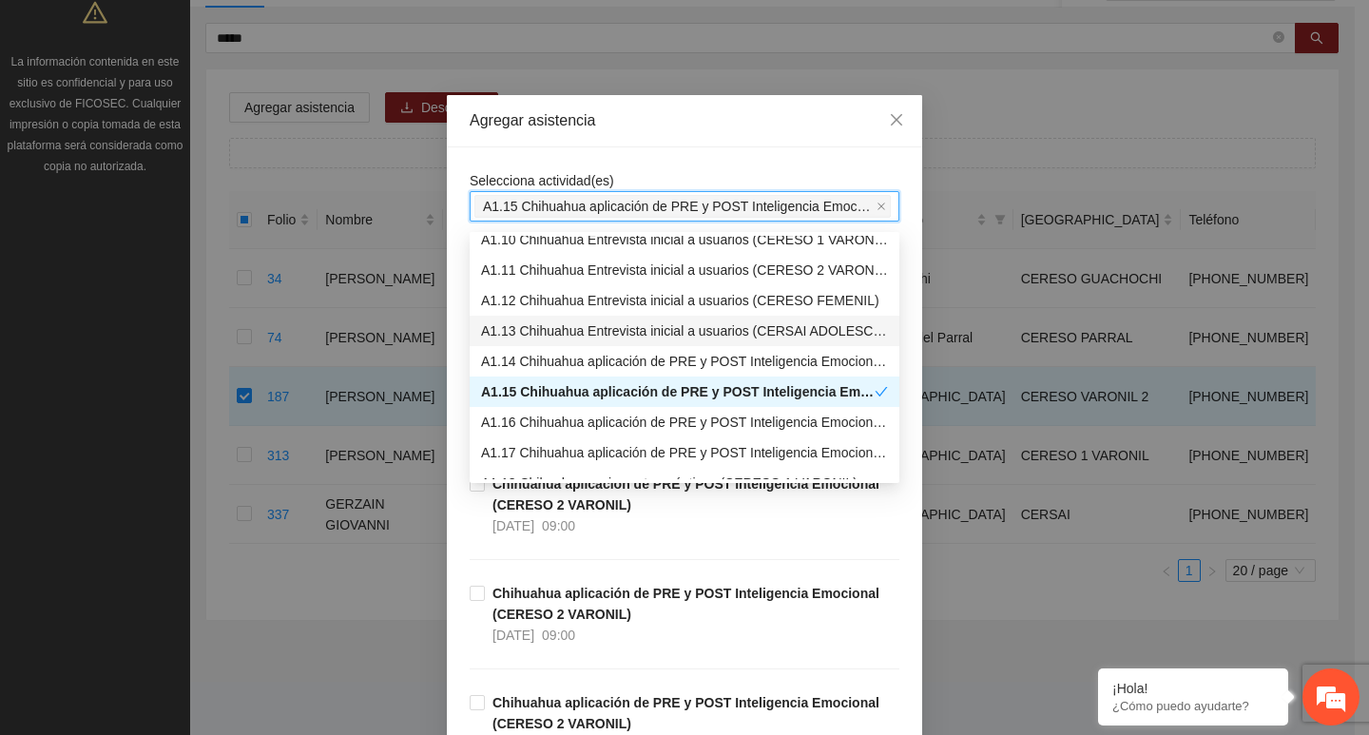
click at [548, 136] on div "Agregar asistencia" at bounding box center [684, 121] width 475 height 52
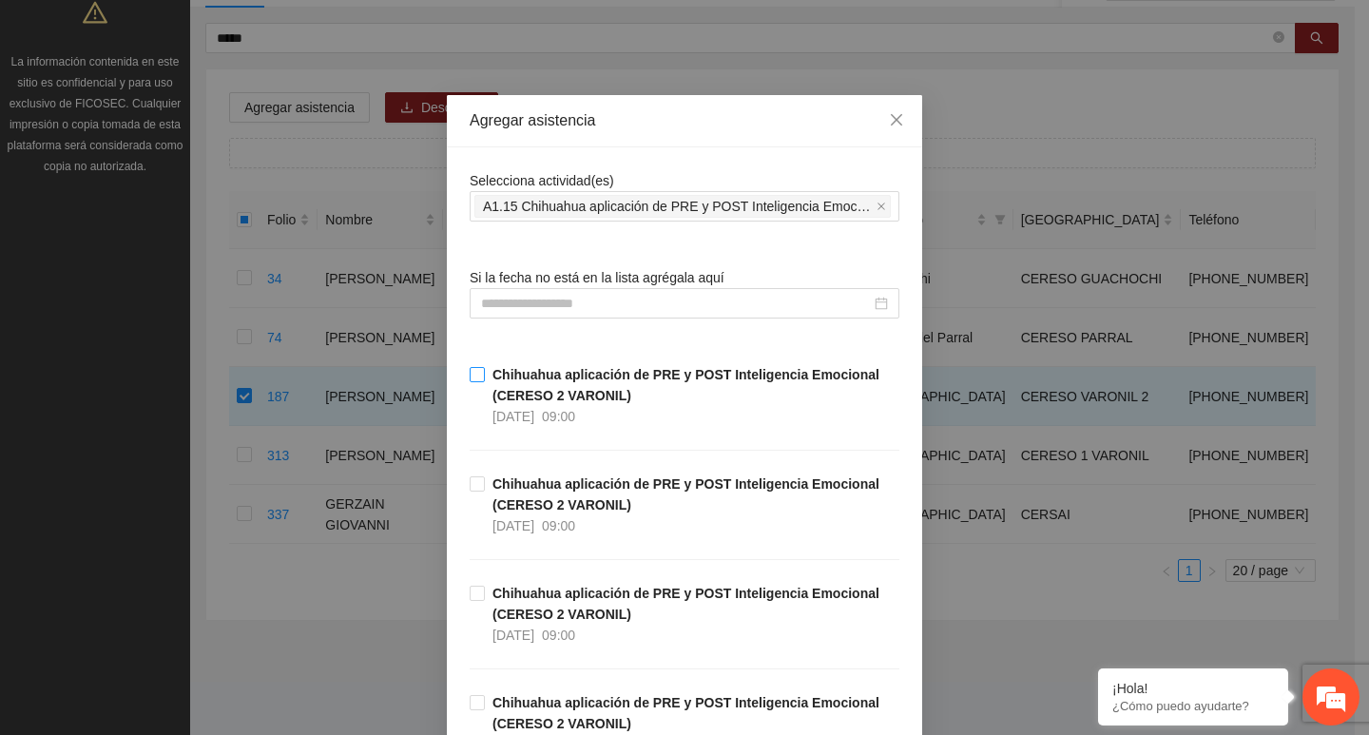
click at [567, 372] on strong "Chihuahua aplicación de PRE y POST Inteligencia Emocional (CERESO 2 VARONIL)" at bounding box center [686, 385] width 387 height 36
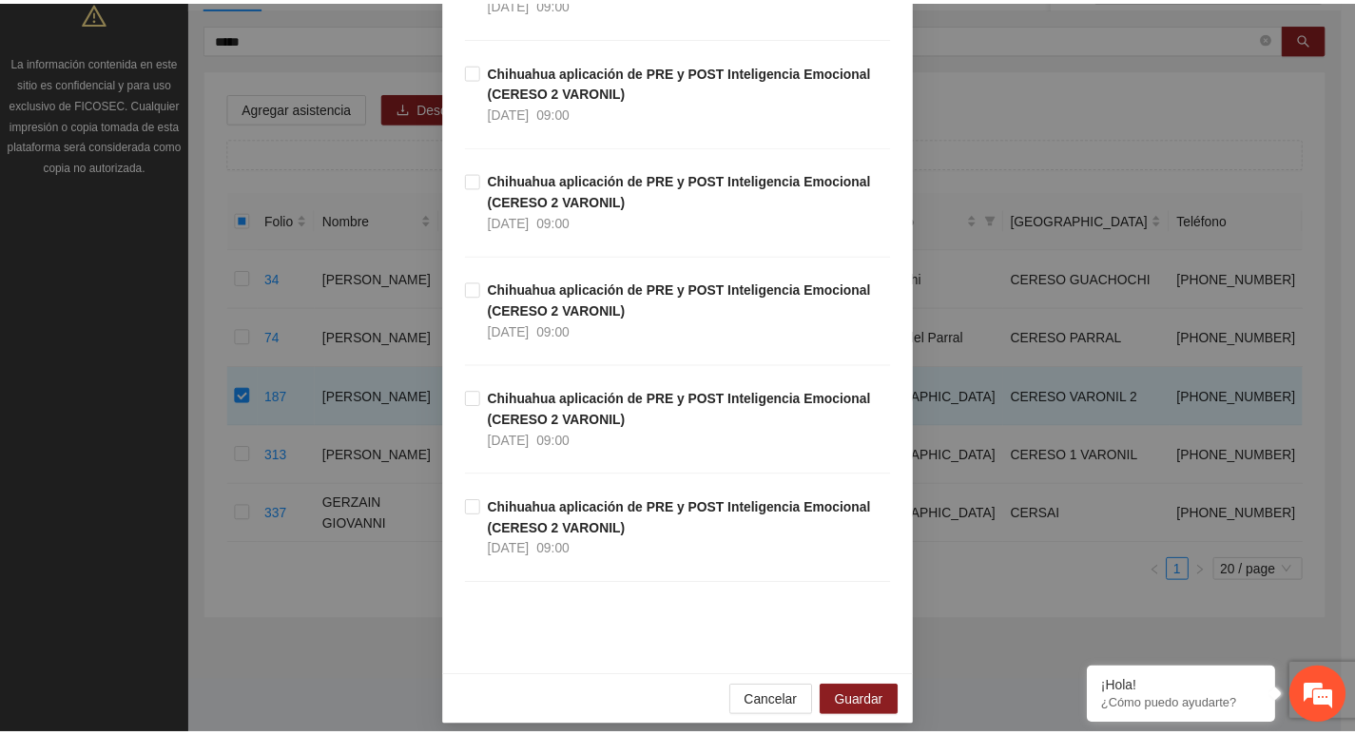
scroll to position [428, 0]
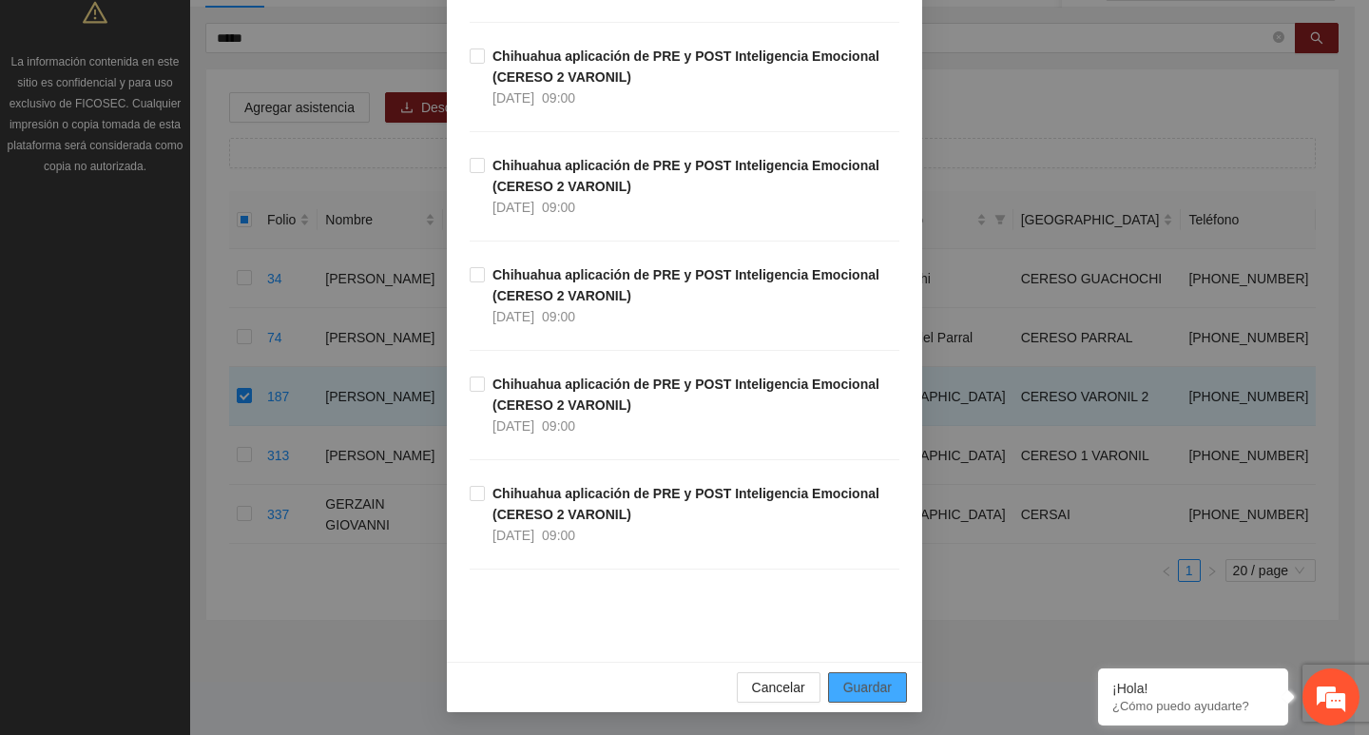
click at [878, 673] on div "Cancelar Guardar" at bounding box center [684, 687] width 475 height 50
click at [871, 688] on span "Guardar" at bounding box center [867, 687] width 48 height 21
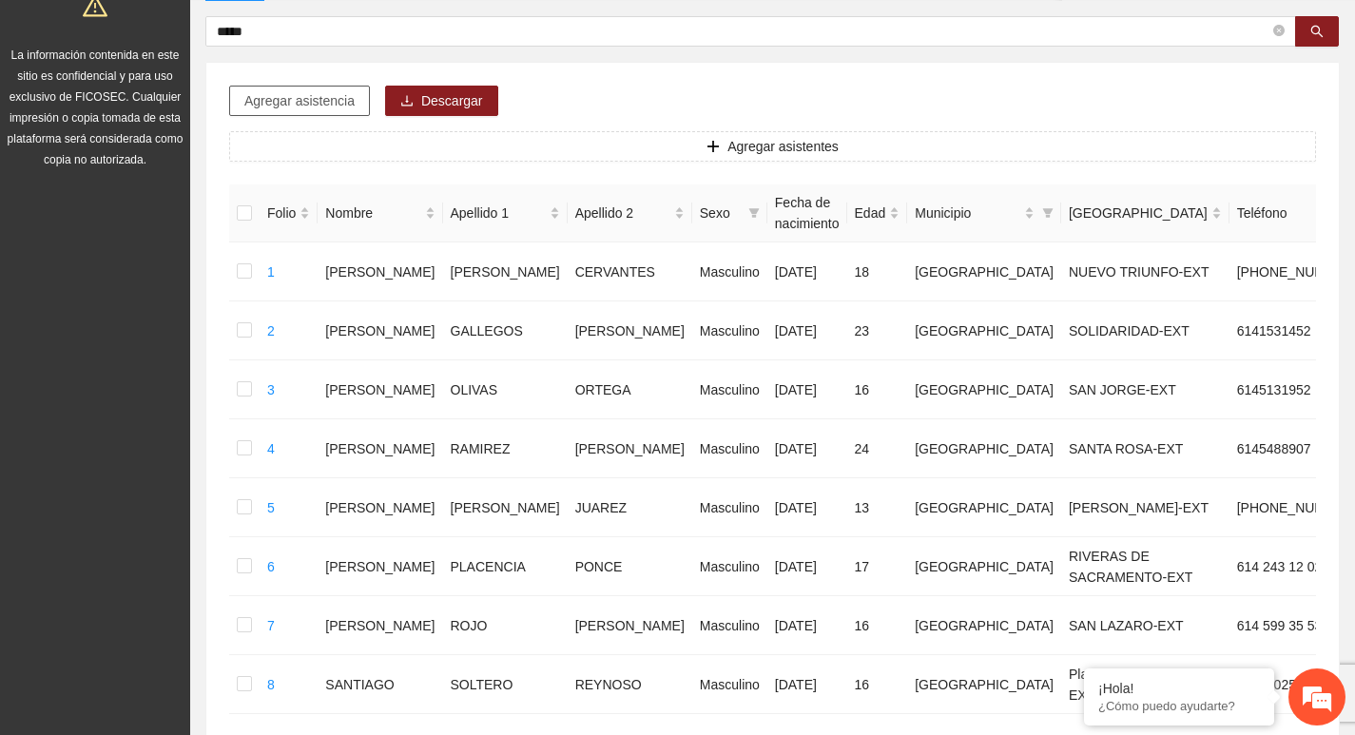
click at [337, 110] on span "Agregar asistencia" at bounding box center [299, 100] width 110 height 21
click at [354, 27] on input "*****" at bounding box center [743, 31] width 1053 height 21
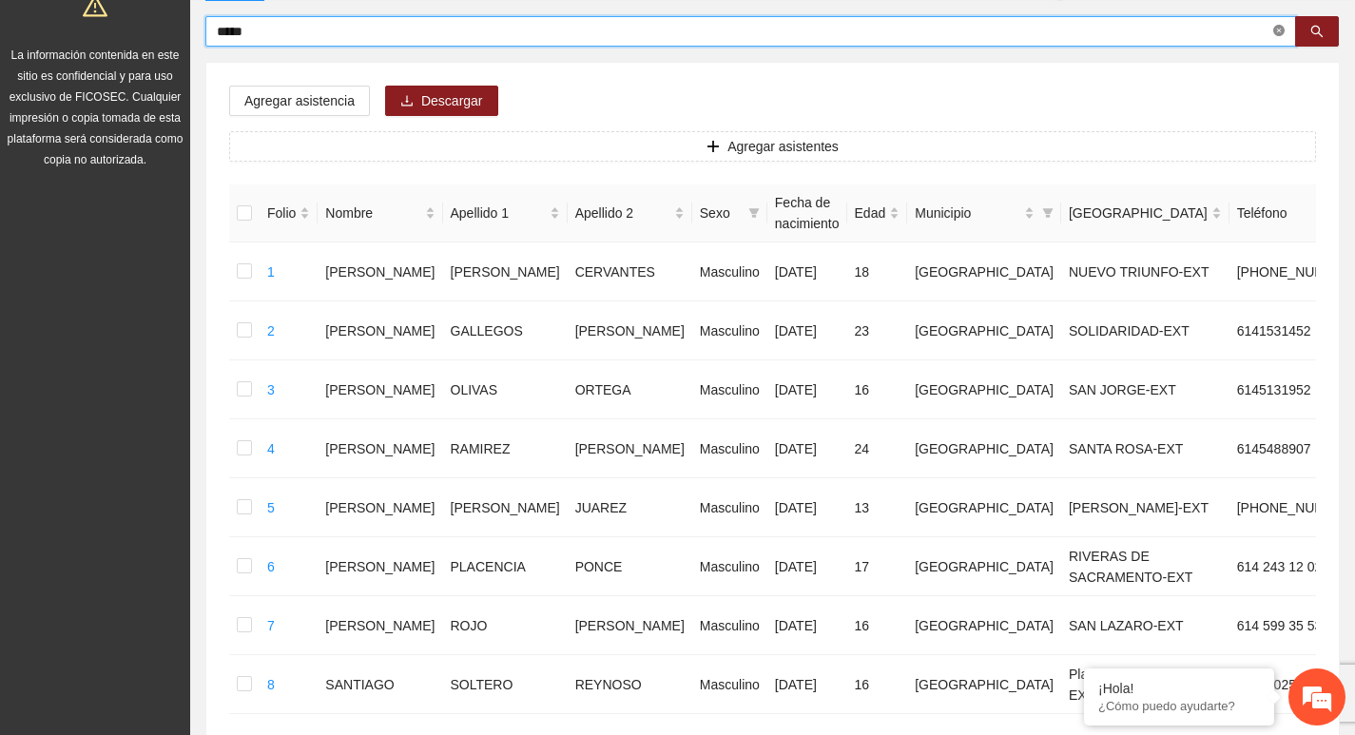
click at [1283, 32] on icon "close-circle" at bounding box center [1278, 30] width 11 height 11
type input "*******"
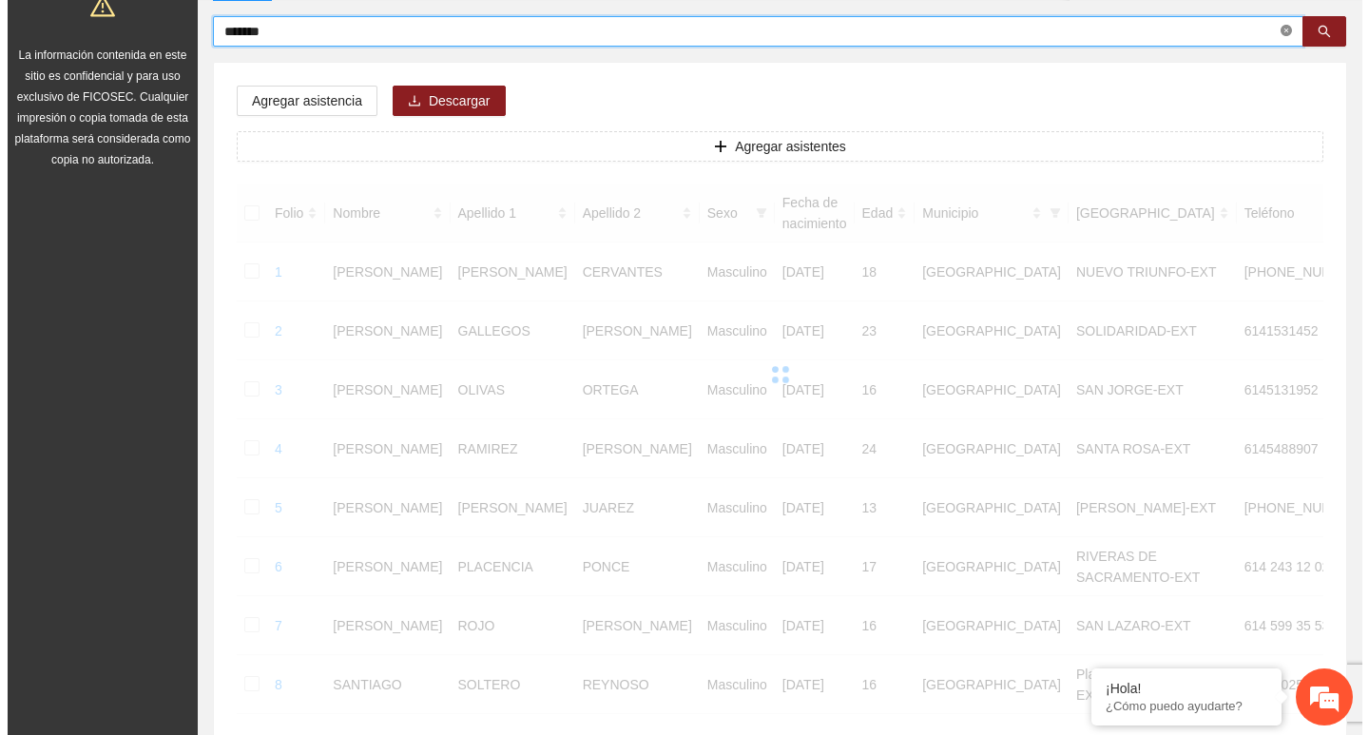
scroll to position [0, 0]
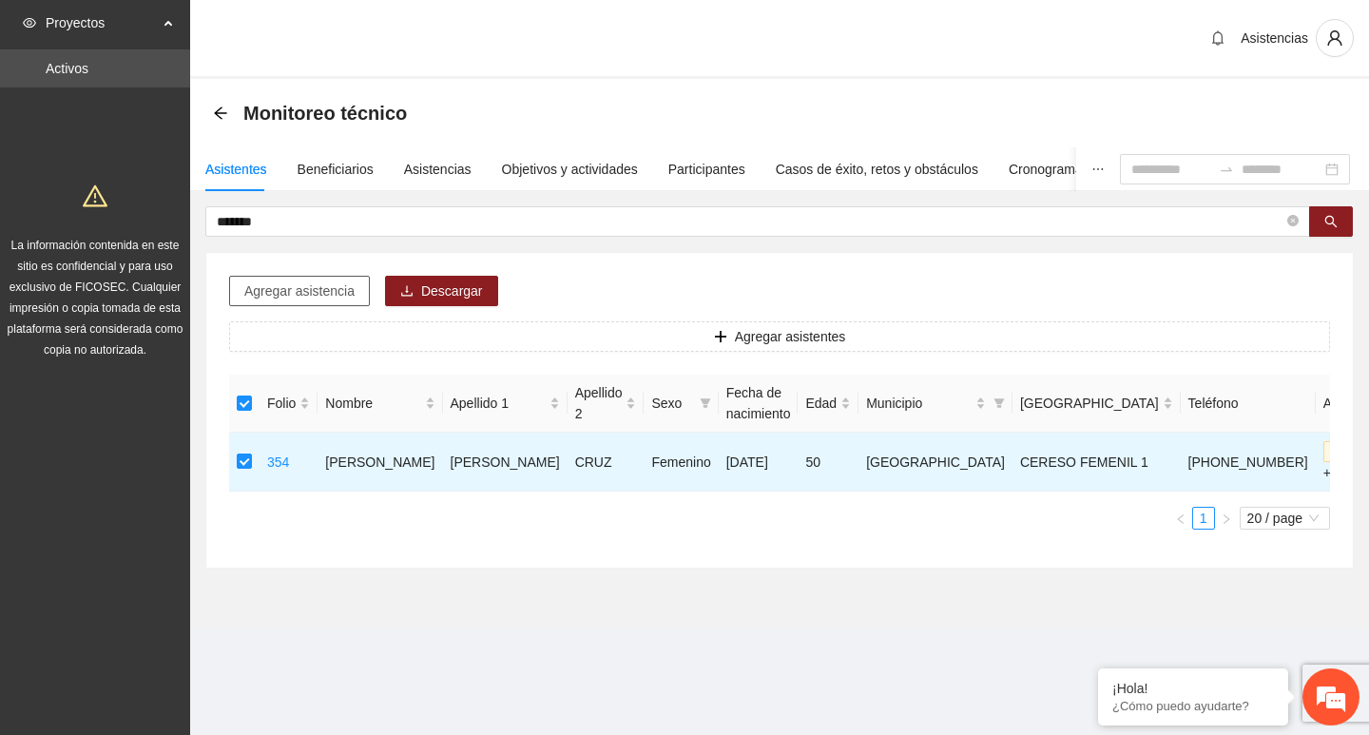
click at [331, 294] on span "Agregar asistencia" at bounding box center [299, 291] width 110 height 21
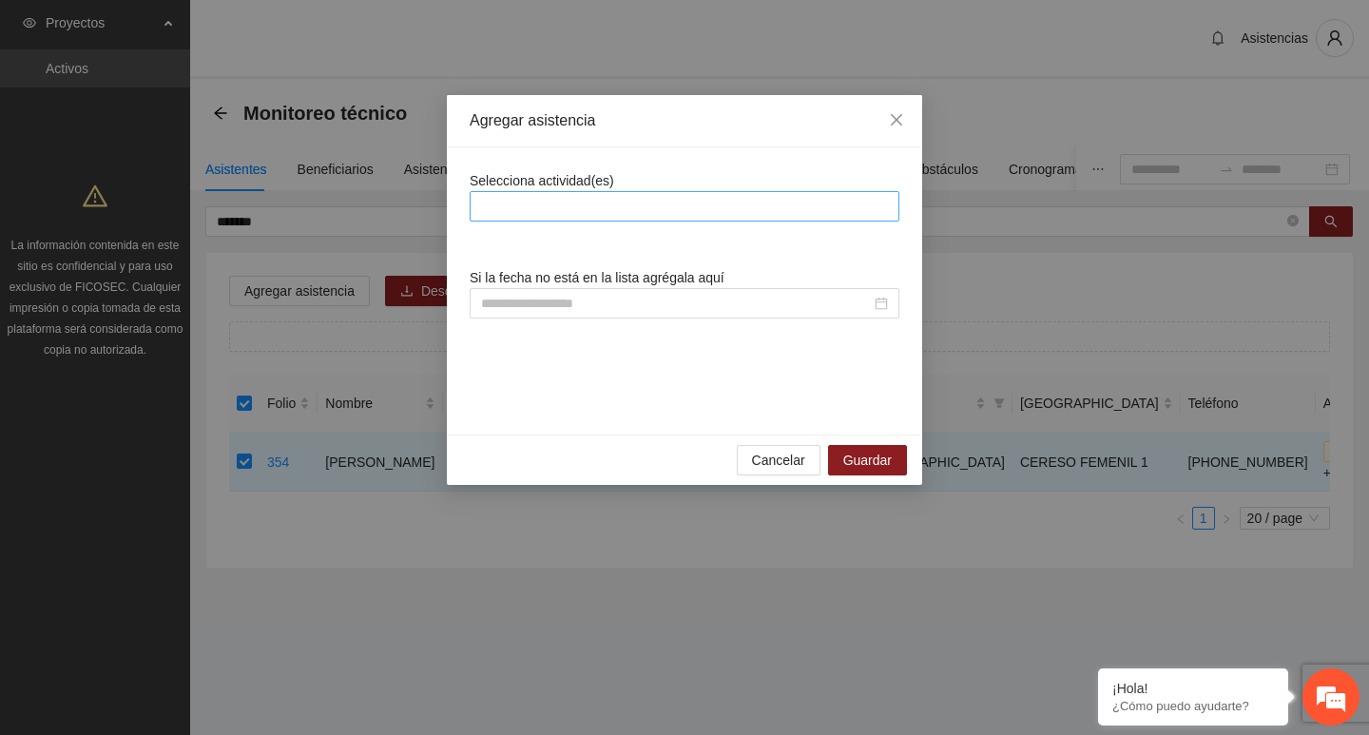
click at [587, 204] on div at bounding box center [685, 206] width 420 height 23
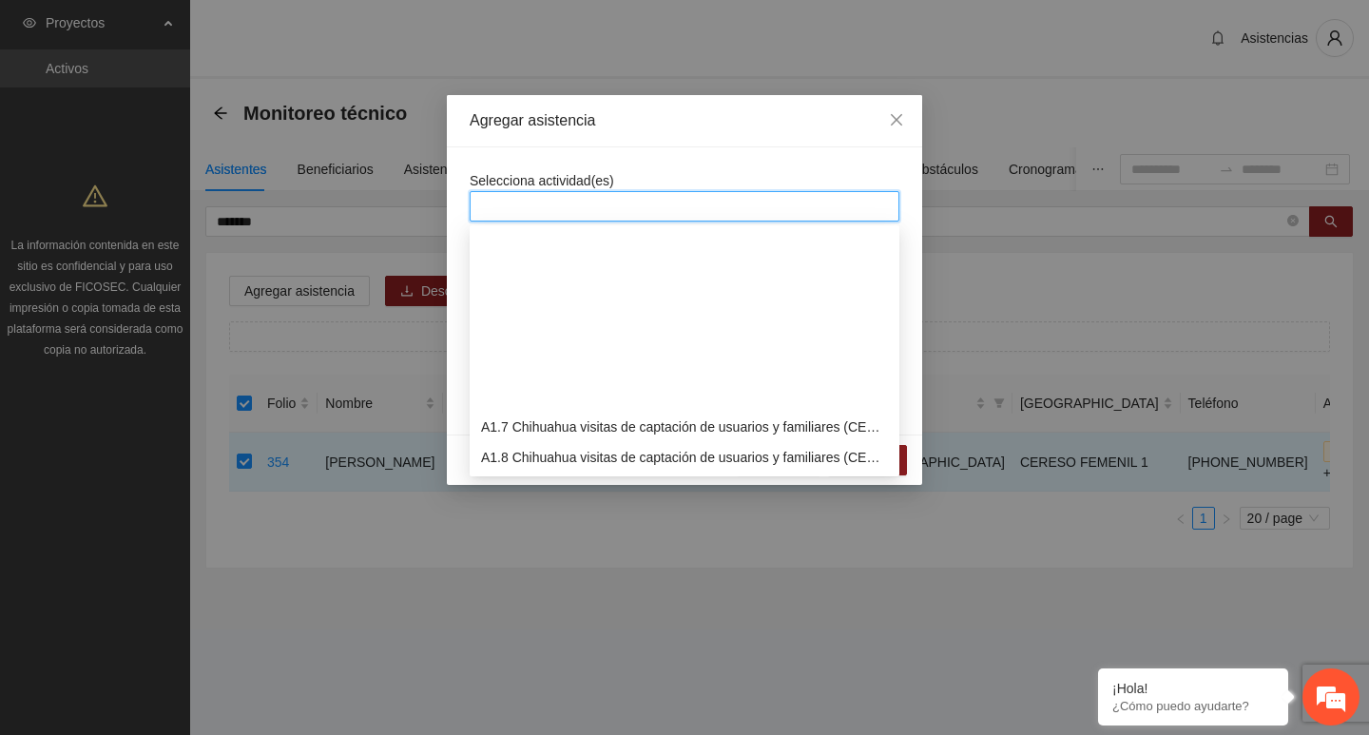
scroll to position [285, 0]
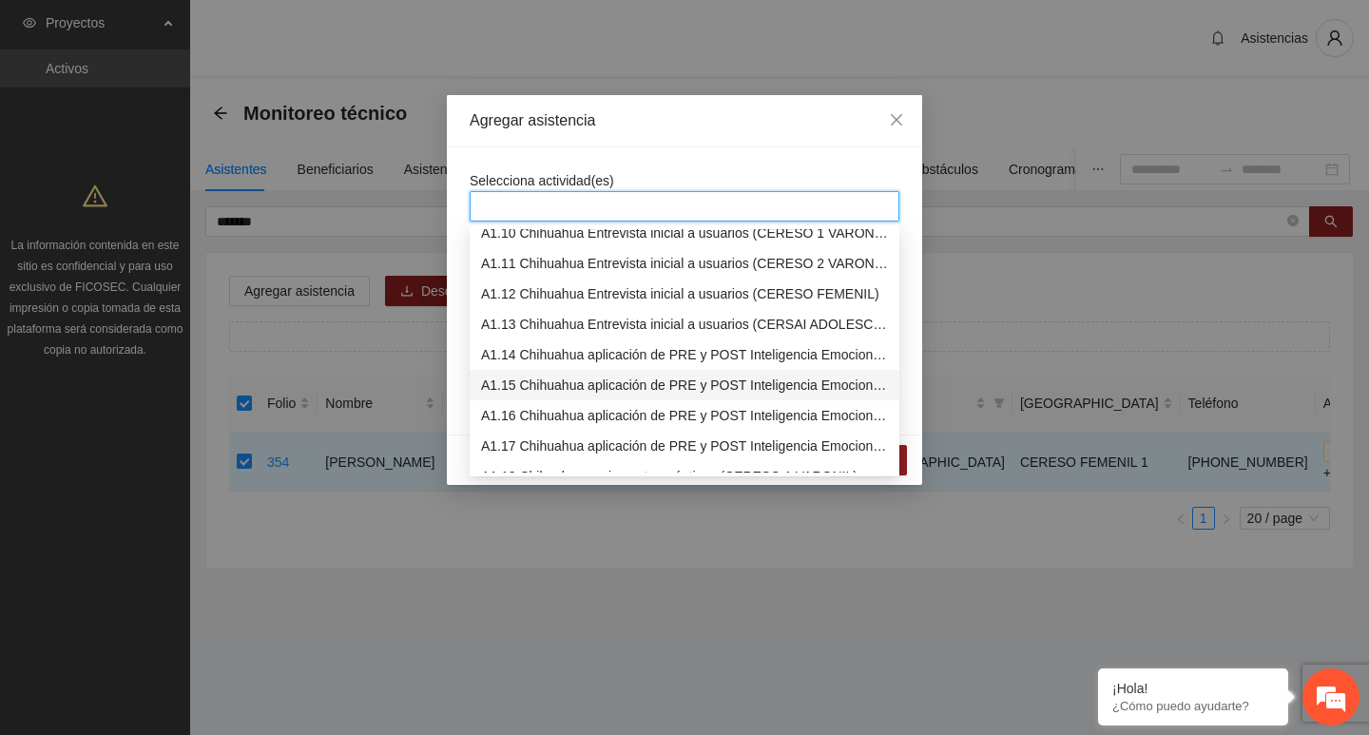
click at [558, 398] on div "A1.15 Chihuahua aplicación de PRE y POST Inteligencia Emocional (CERESO 2 VARON…" at bounding box center [685, 385] width 430 height 30
click at [558, 402] on div "A1.16 Chihuahua aplicación de PRE y POST Inteligencia Emocional (CERESO FEMENIL)" at bounding box center [685, 415] width 430 height 30
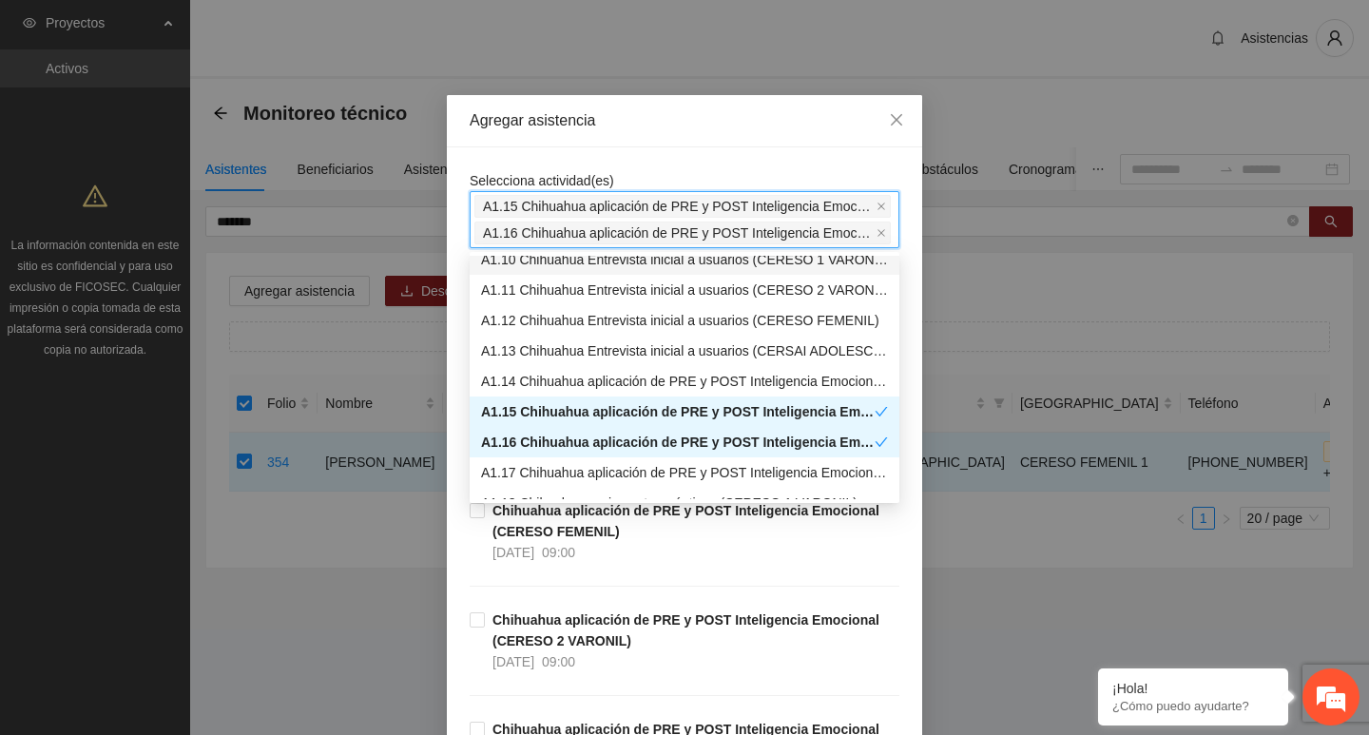
drag, startPoint x: 877, startPoint y: 206, endPoint x: 864, endPoint y: 189, distance: 21.1
click at [878, 207] on icon "close" at bounding box center [882, 207] width 10 height 10
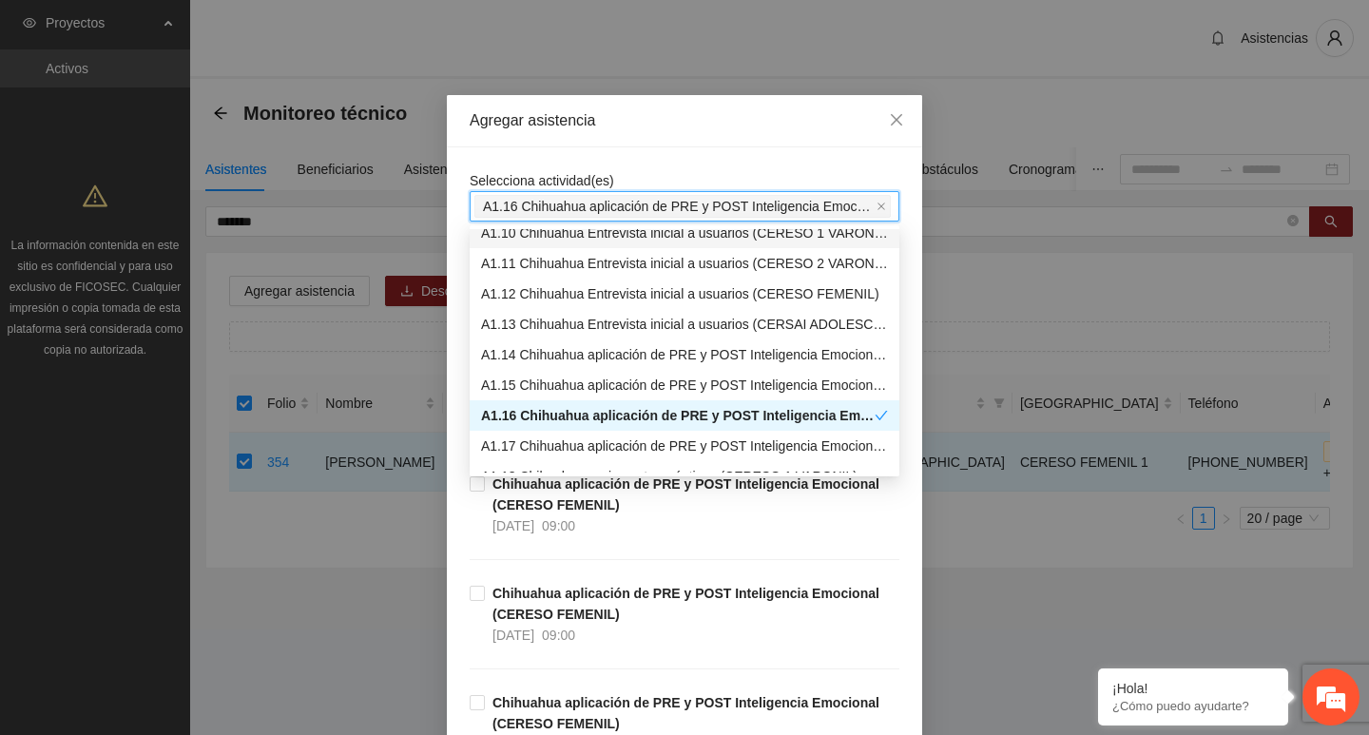
click at [844, 167] on div "Selecciona actividad(es) A1.16 Chihuahua aplicación de PRE y POST Inteligencia …" at bounding box center [684, 509] width 475 height 724
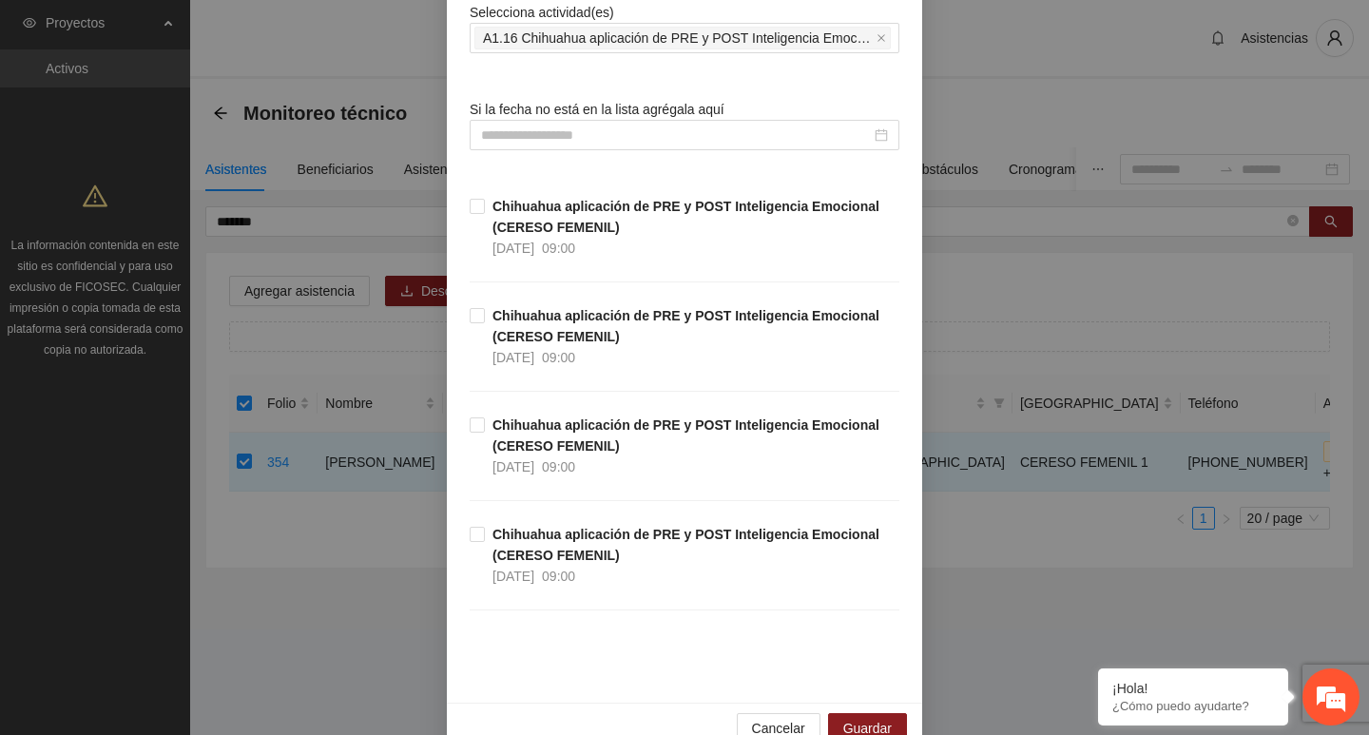
scroll to position [190, 0]
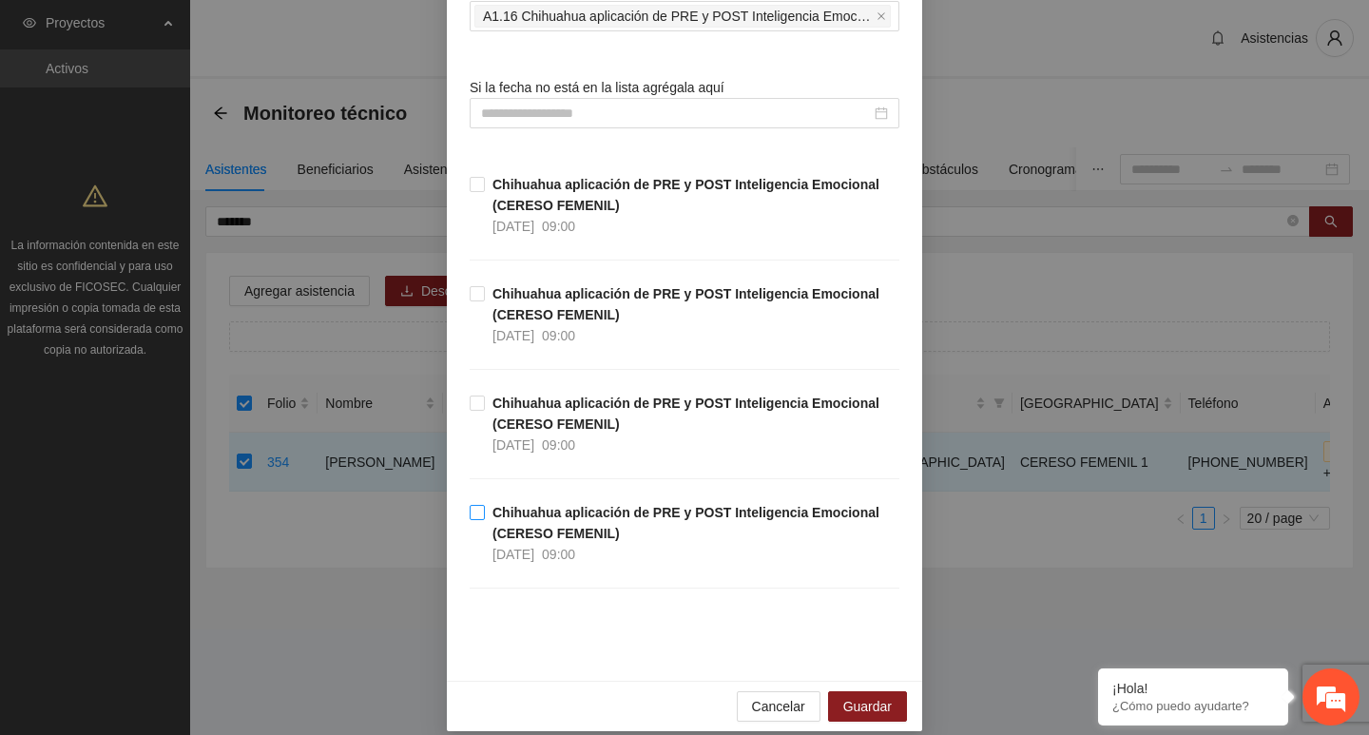
click at [506, 523] on span "Chihuahua aplicación de PRE y POST Inteligencia Emocional (CERESO FEMENIL) 08/0…" at bounding box center [692, 533] width 415 height 63
click at [893, 712] on button "Guardar" at bounding box center [867, 706] width 79 height 30
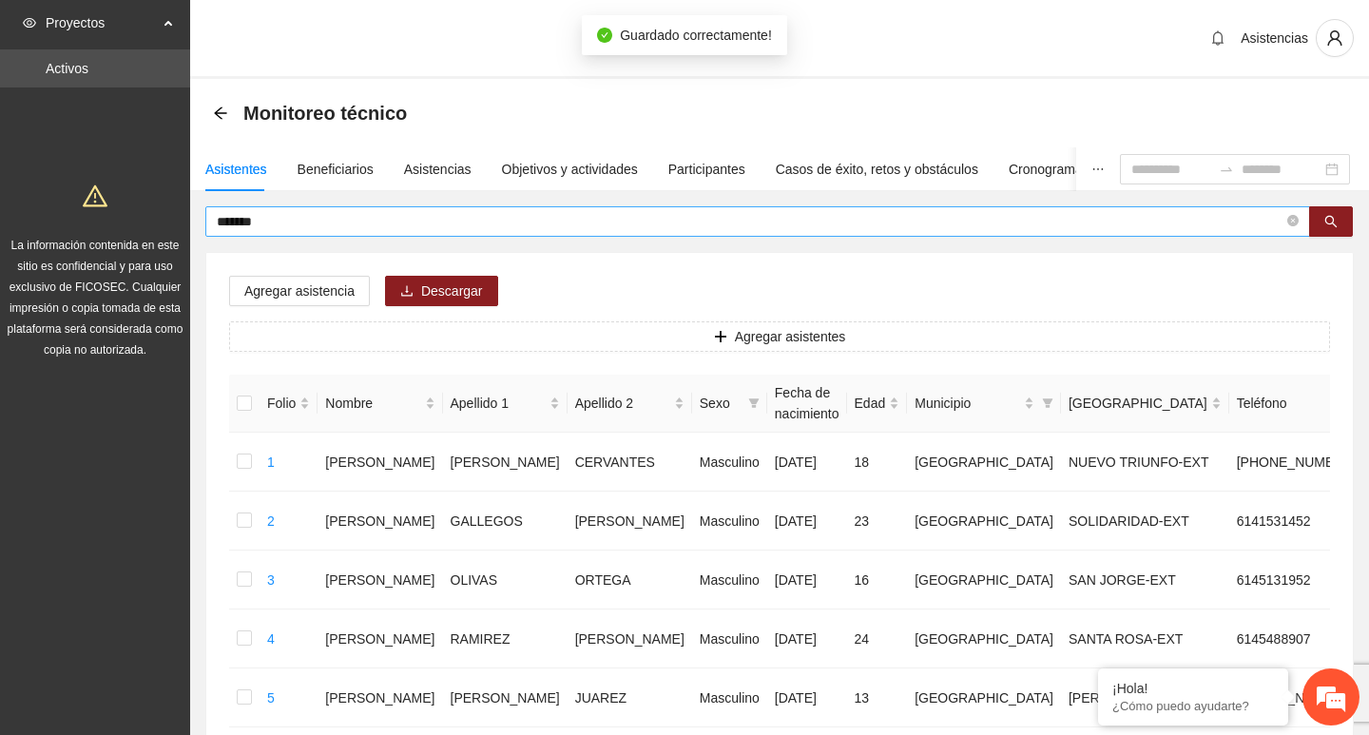
click at [1270, 222] on span "*******" at bounding box center [757, 221] width 1105 height 30
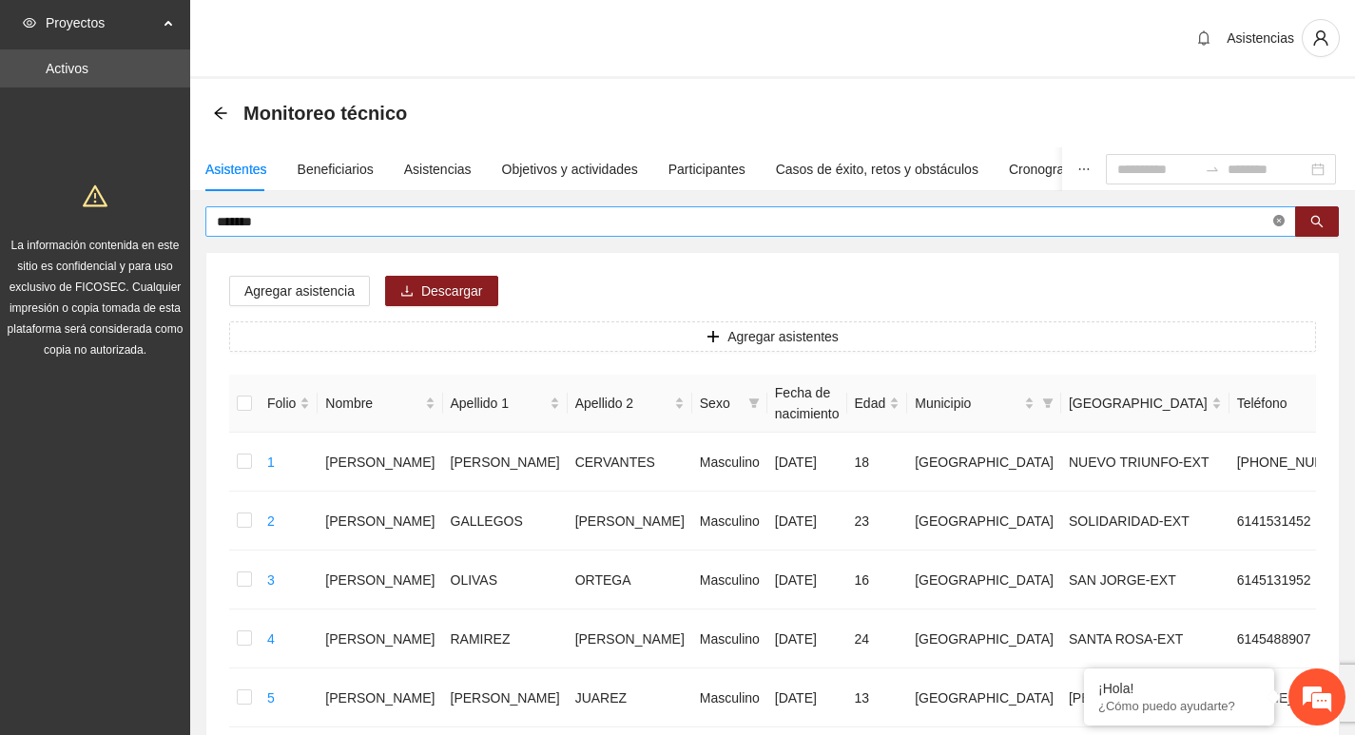
click at [1276, 225] on span "*******" at bounding box center [750, 221] width 1091 height 30
click at [1276, 225] on icon "close-circle" at bounding box center [1278, 220] width 11 height 11
type input "******"
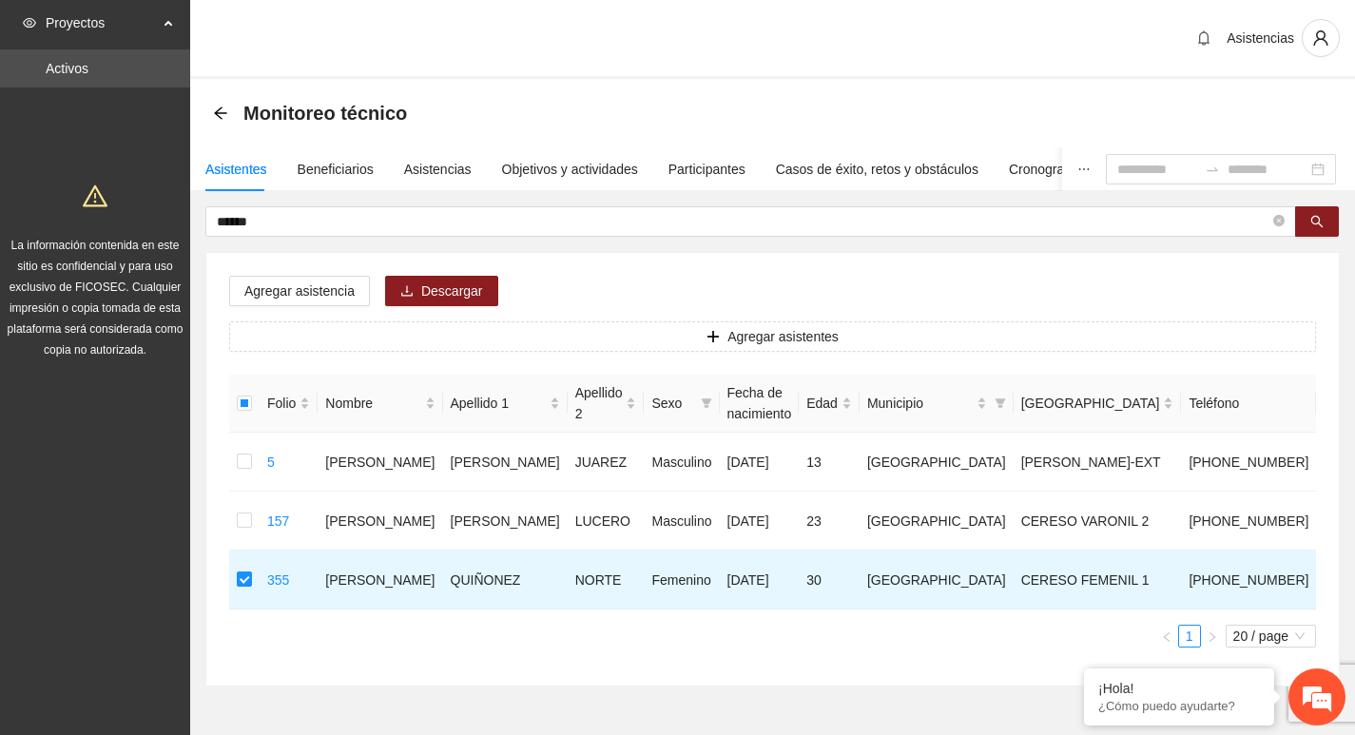
click at [335, 308] on div "Agregar asistencia Descargar Agregar asistentes Folio Nombre Apellido 1 Apellid…" at bounding box center [772, 469] width 1133 height 433
click at [335, 295] on span "Agregar asistencia" at bounding box center [299, 291] width 110 height 21
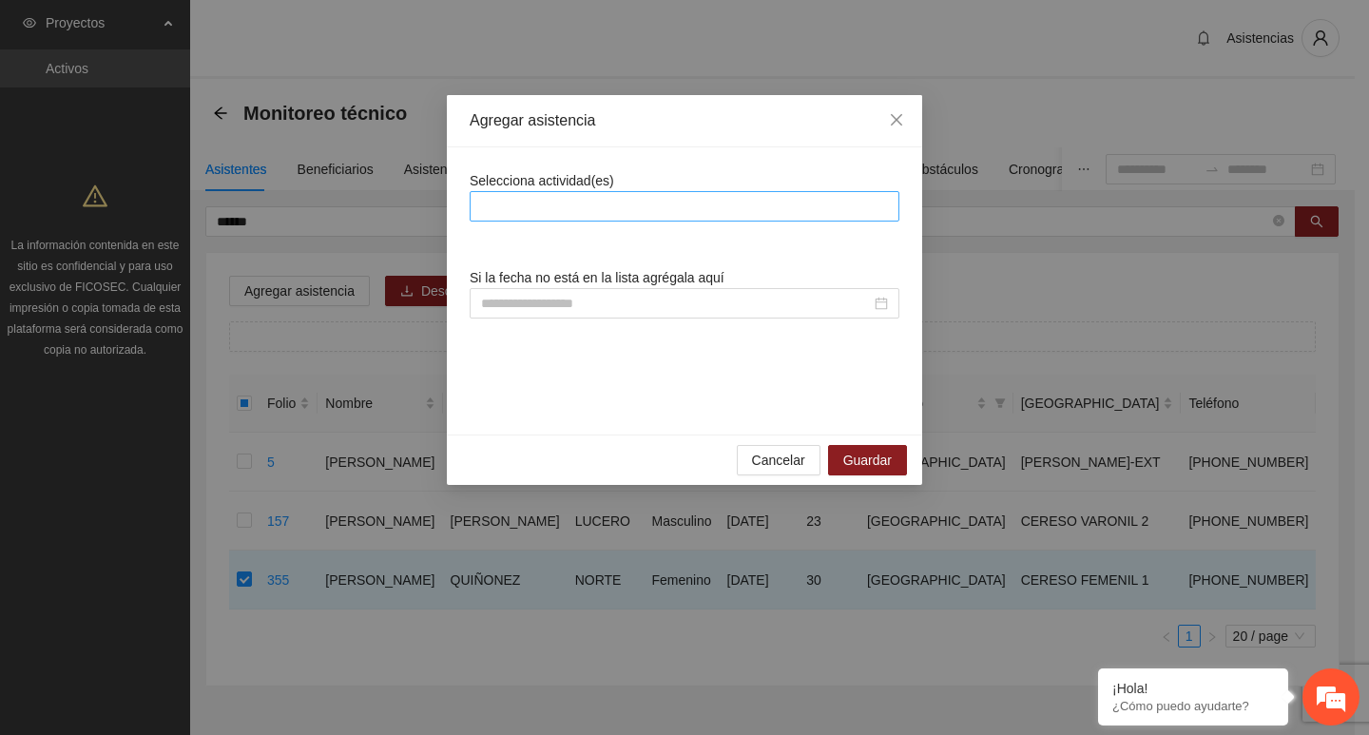
click at [547, 219] on div at bounding box center [685, 206] width 430 height 30
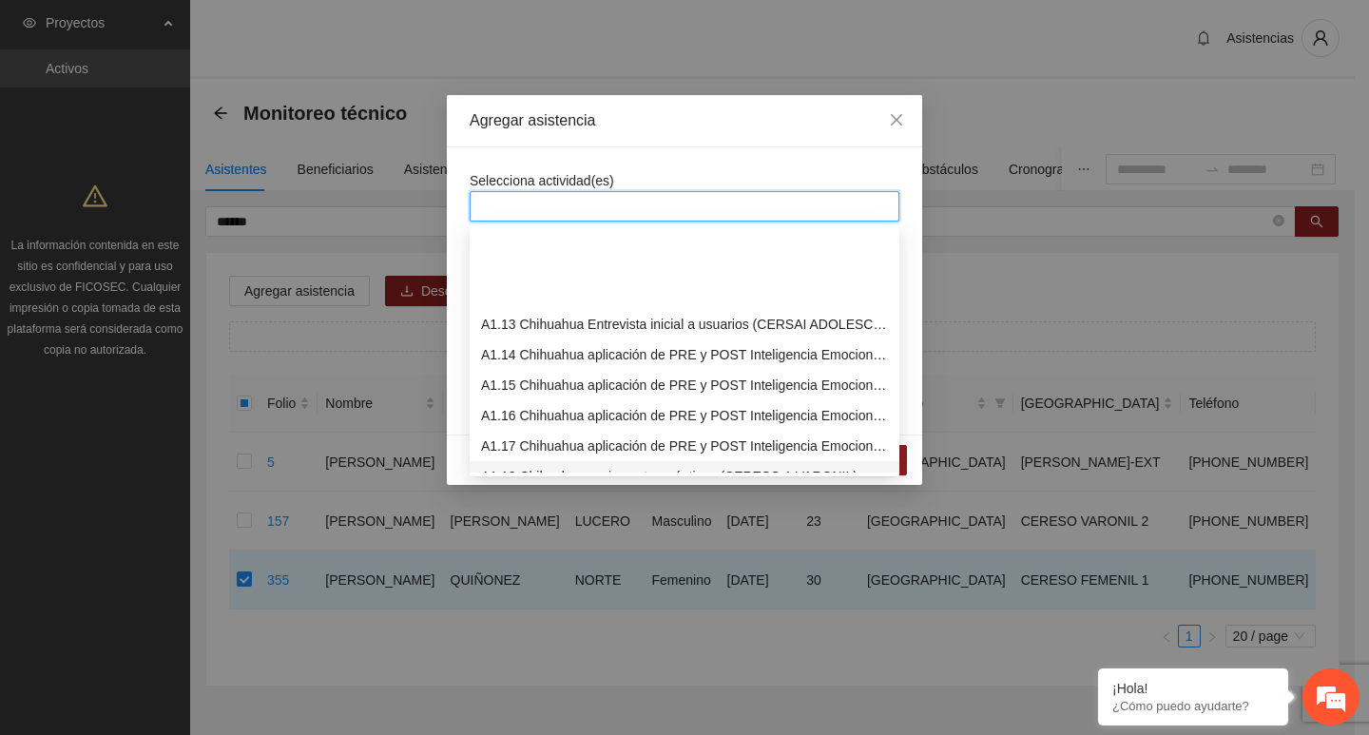
scroll to position [380, 0]
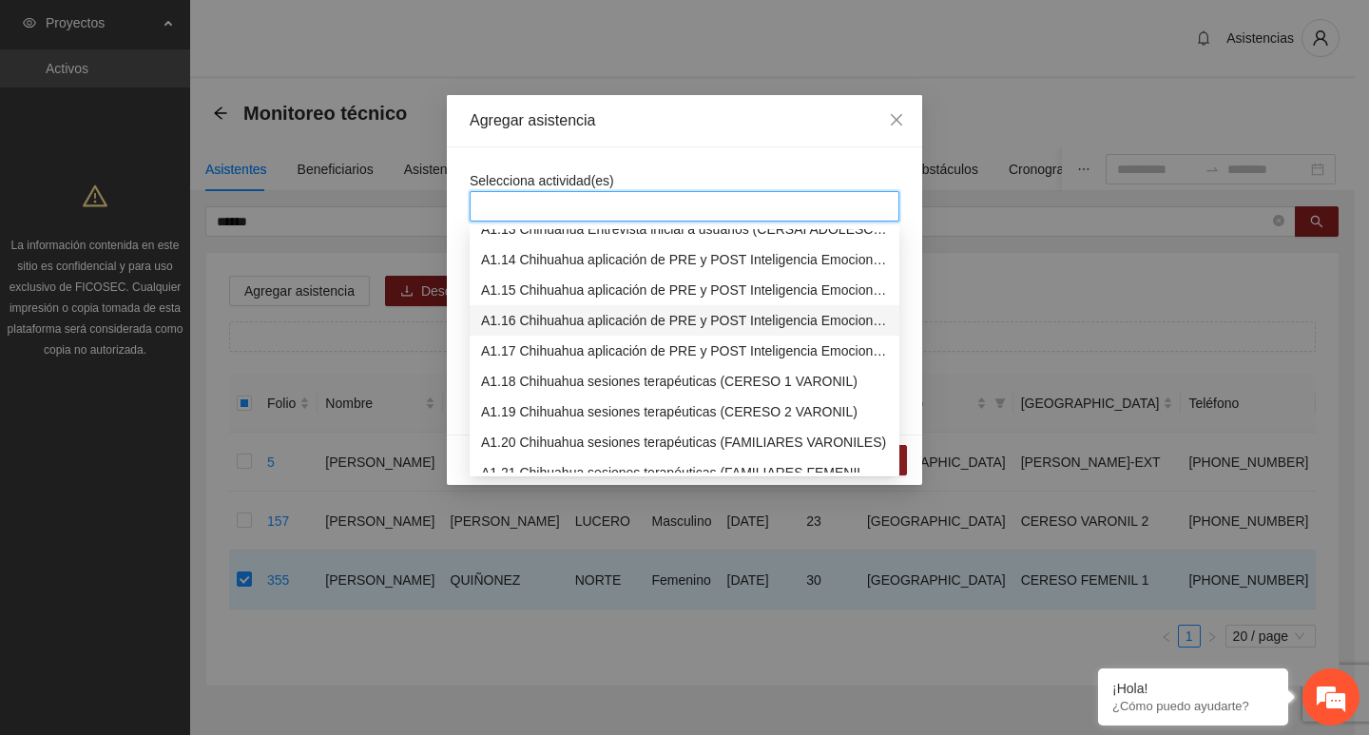
click at [559, 327] on div "A1.16 Chihuahua aplicación de PRE y POST Inteligencia Emocional (CERESO FEMENIL)" at bounding box center [684, 320] width 407 height 21
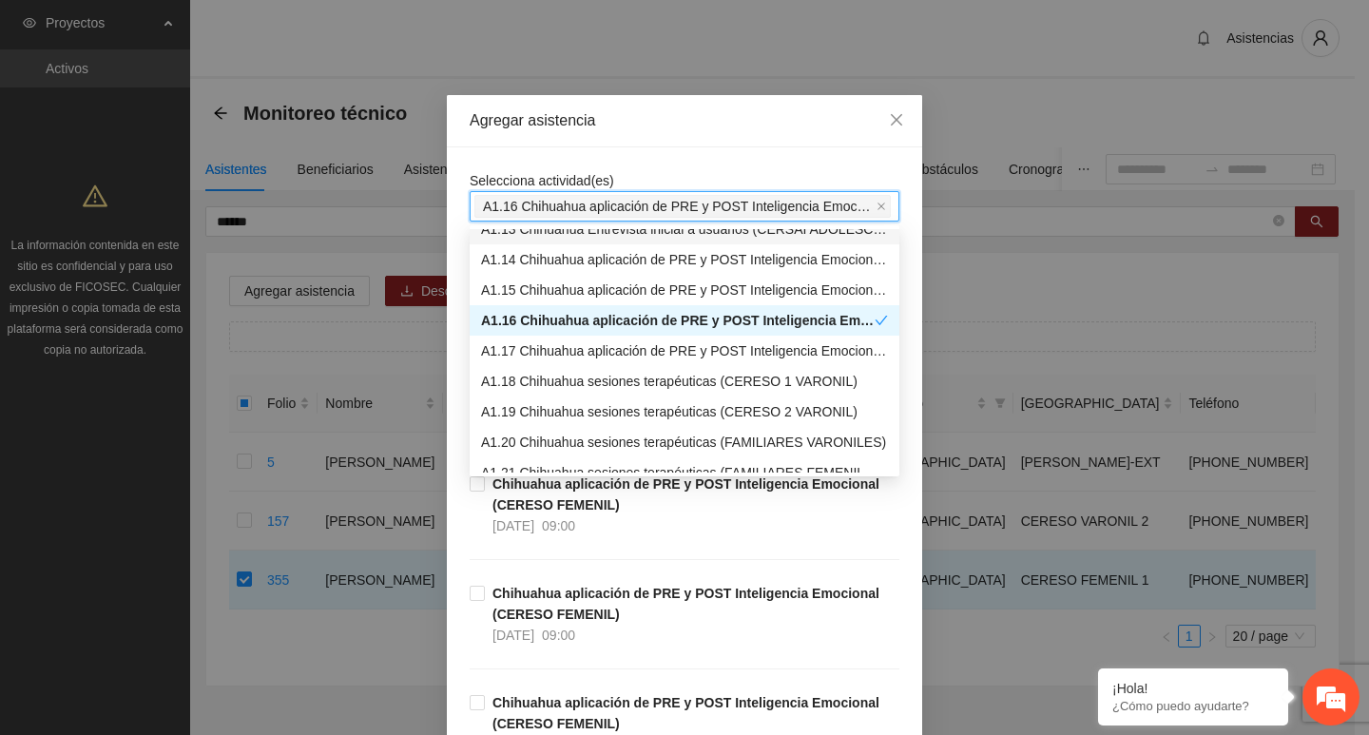
click at [611, 151] on div "Selecciona actividad(es) A1.16 Chihuahua aplicación de PRE y POST Inteligencia …" at bounding box center [684, 509] width 475 height 724
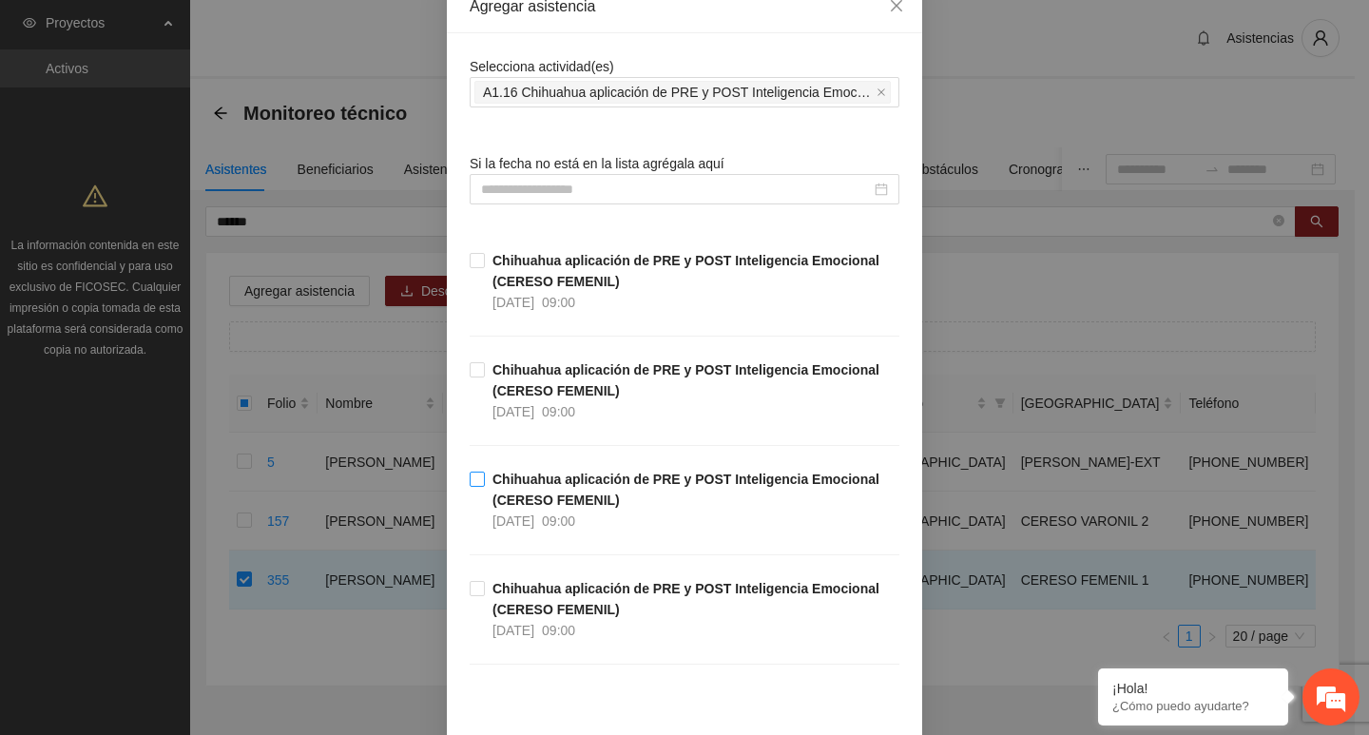
scroll to position [190, 0]
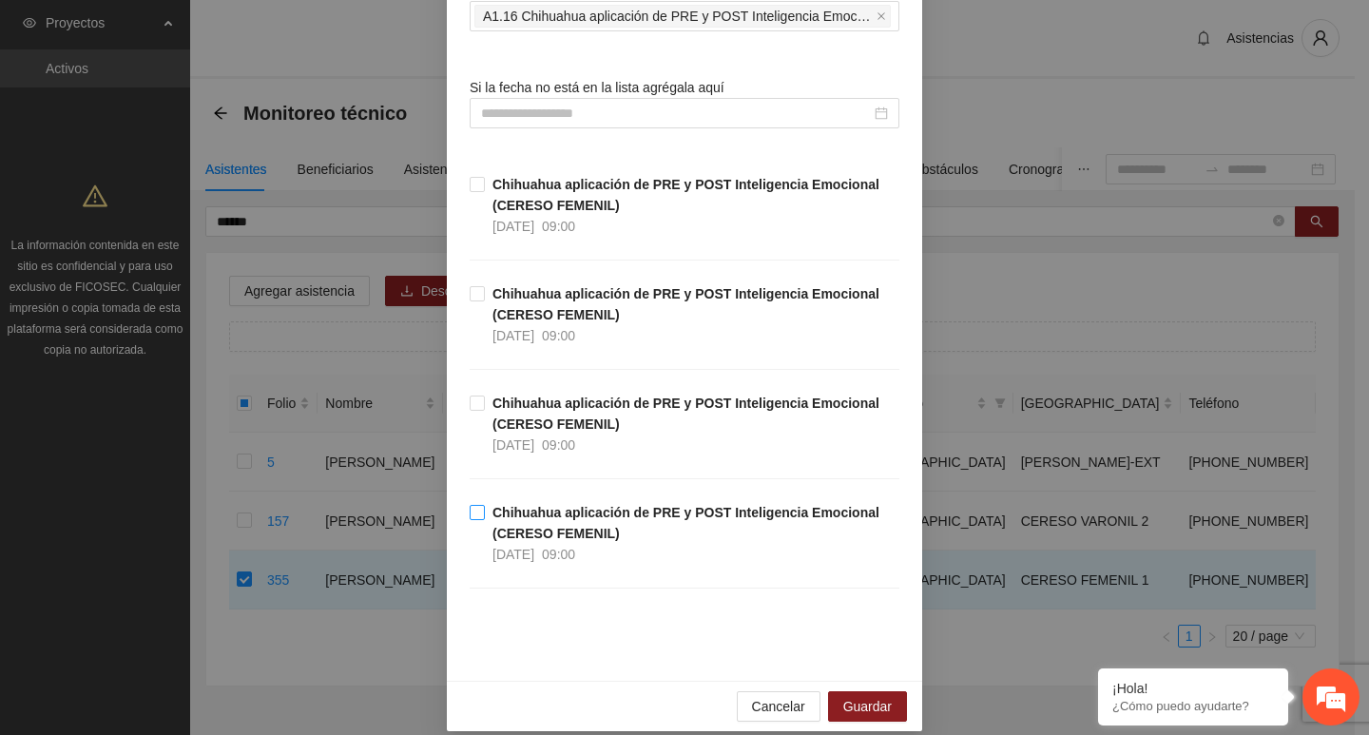
click at [531, 547] on span "08/08/2025" at bounding box center [514, 554] width 42 height 15
click at [843, 701] on span "Guardar" at bounding box center [867, 706] width 48 height 21
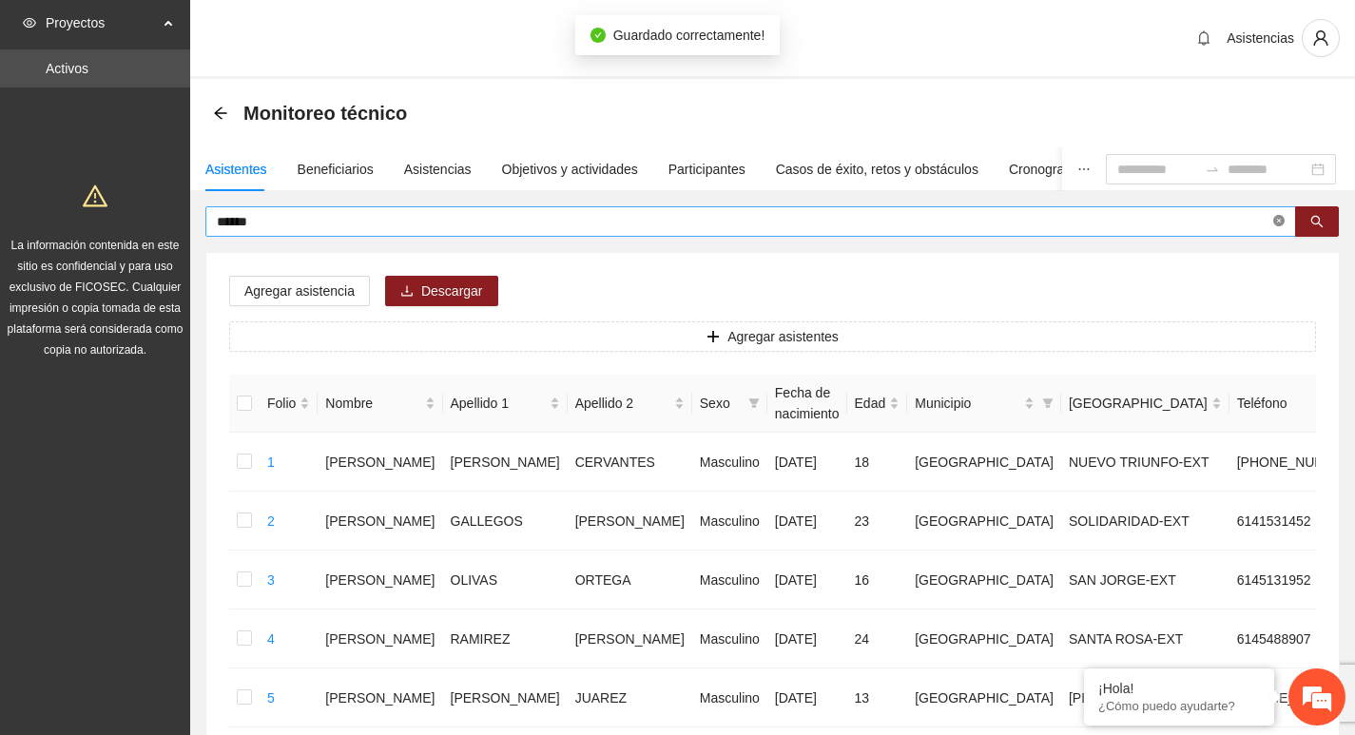
click at [1277, 224] on icon "close-circle" at bounding box center [1278, 220] width 11 height 11
type input "**********"
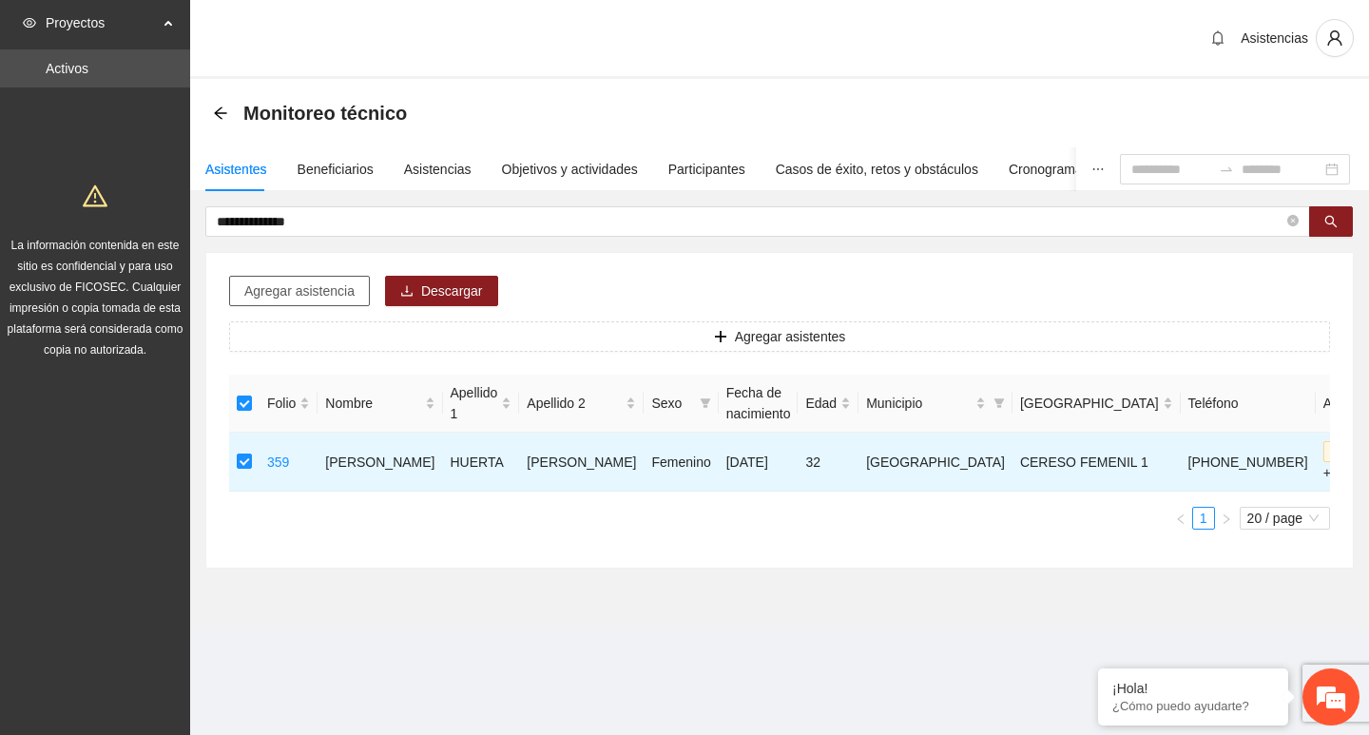
click at [267, 277] on button "Agregar asistencia" at bounding box center [299, 291] width 141 height 30
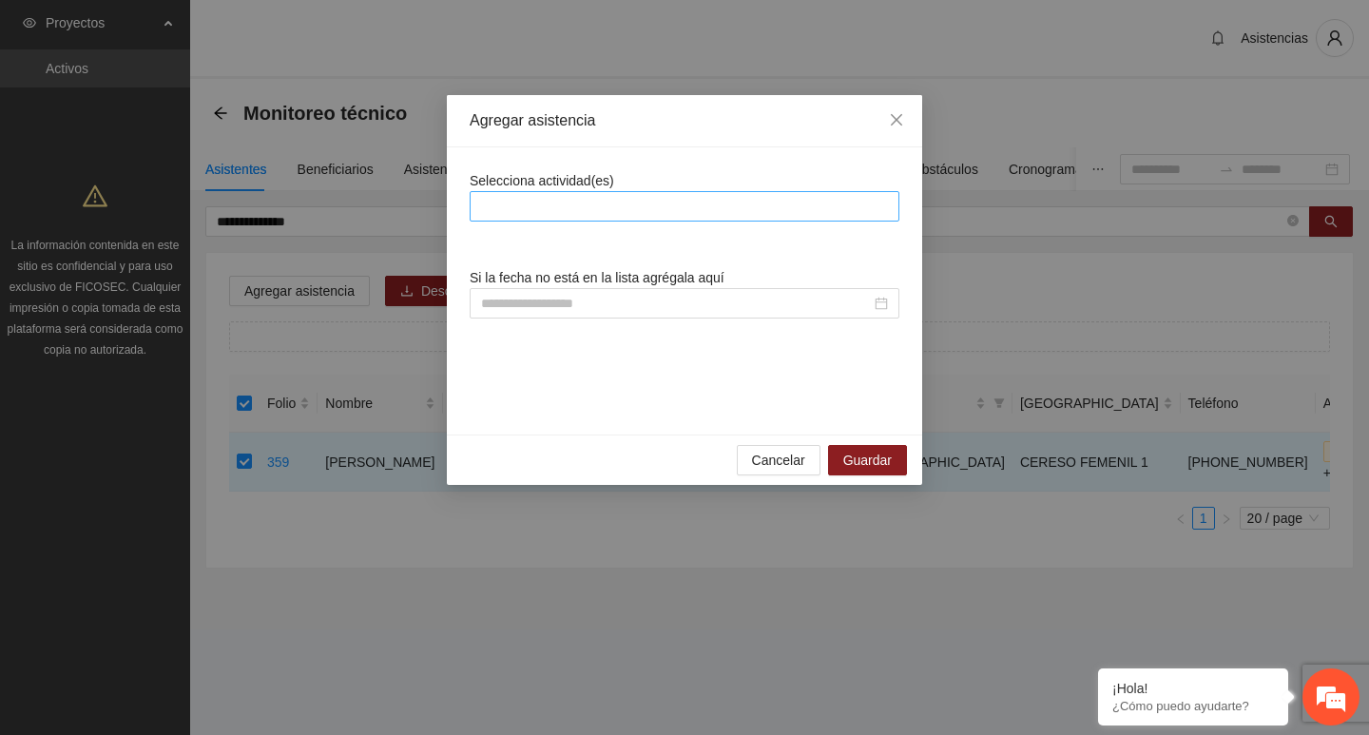
click at [623, 199] on div at bounding box center [685, 206] width 420 height 23
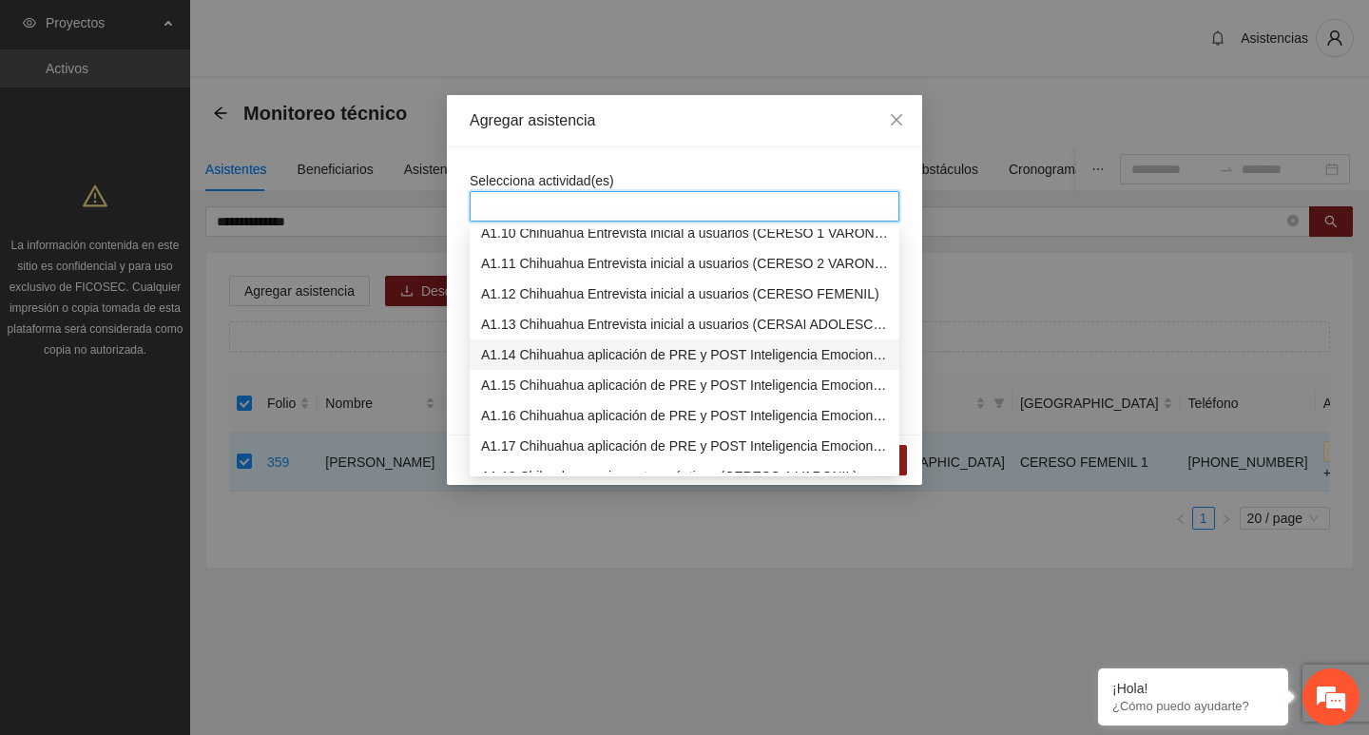
scroll to position [380, 0]
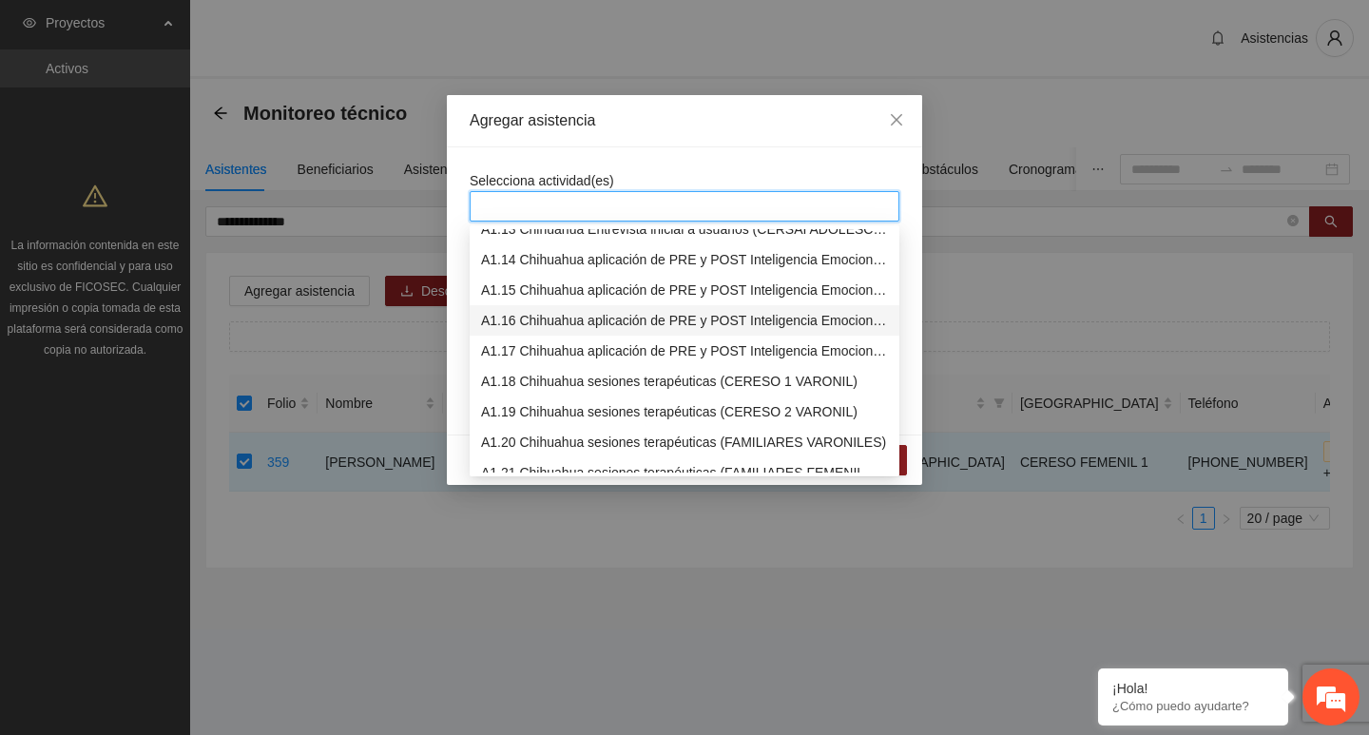
click at [552, 316] on div "A1.16 Chihuahua aplicación de PRE y POST Inteligencia Emocional (CERESO FEMENIL)" at bounding box center [684, 320] width 407 height 21
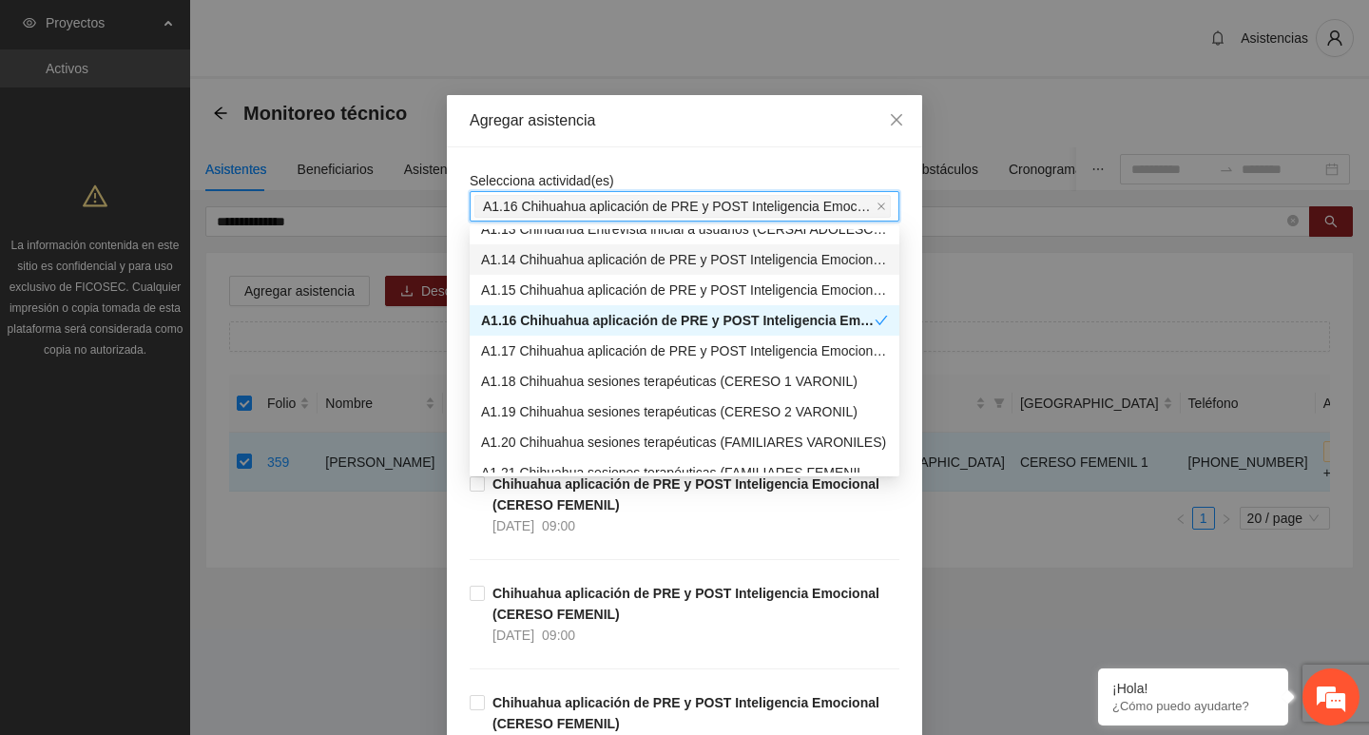
click at [554, 173] on span "Selecciona actividad(es)" at bounding box center [542, 180] width 145 height 15
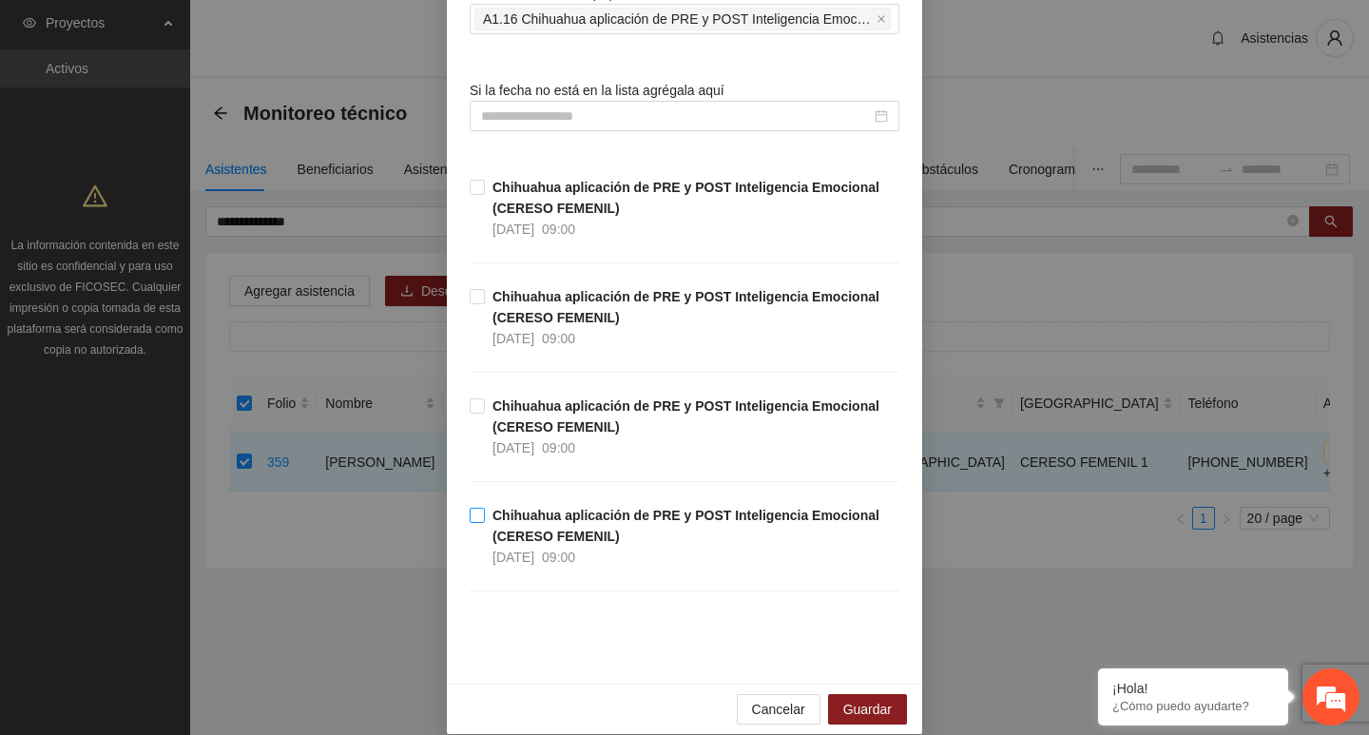
scroll to position [209, 0]
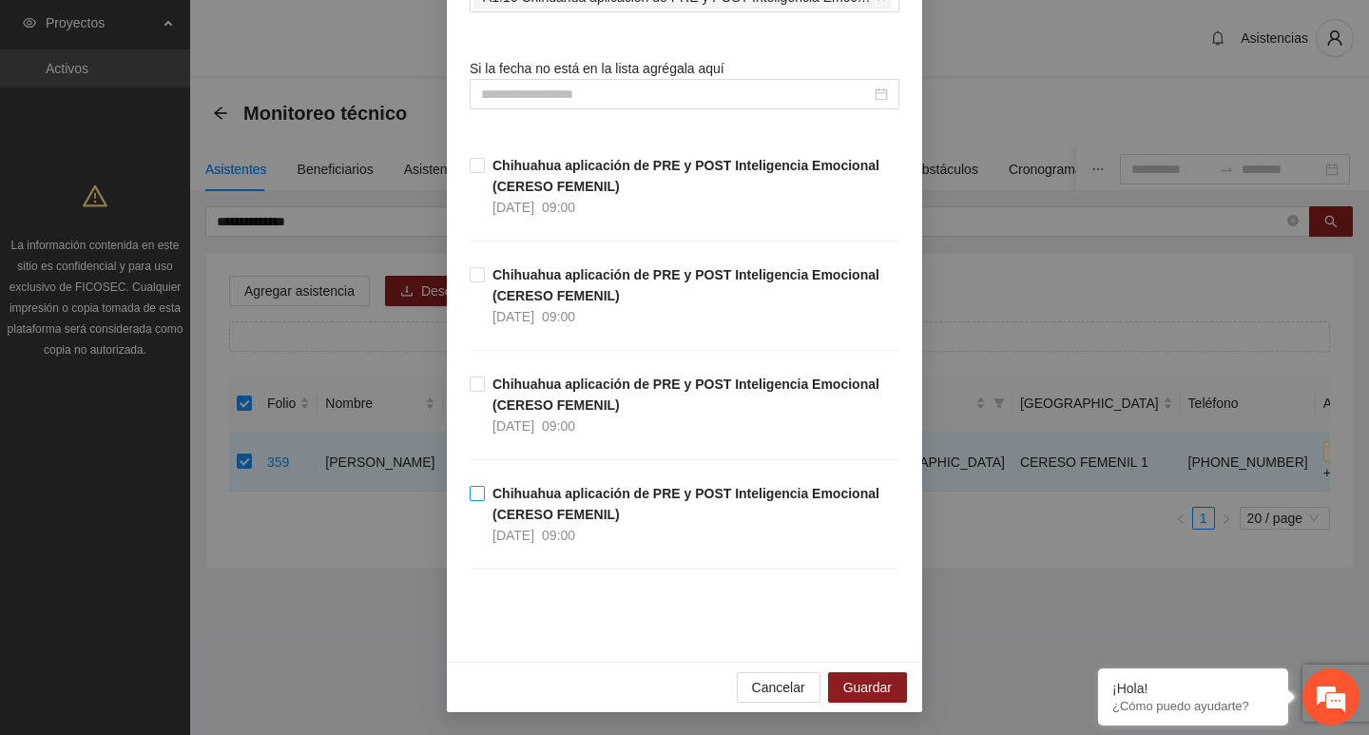
click at [517, 514] on strong "Chihuahua aplicación de PRE y POST Inteligencia Emocional (CERESO FEMENIL)" at bounding box center [686, 504] width 387 height 36
click at [887, 679] on button "Guardar" at bounding box center [867, 687] width 79 height 30
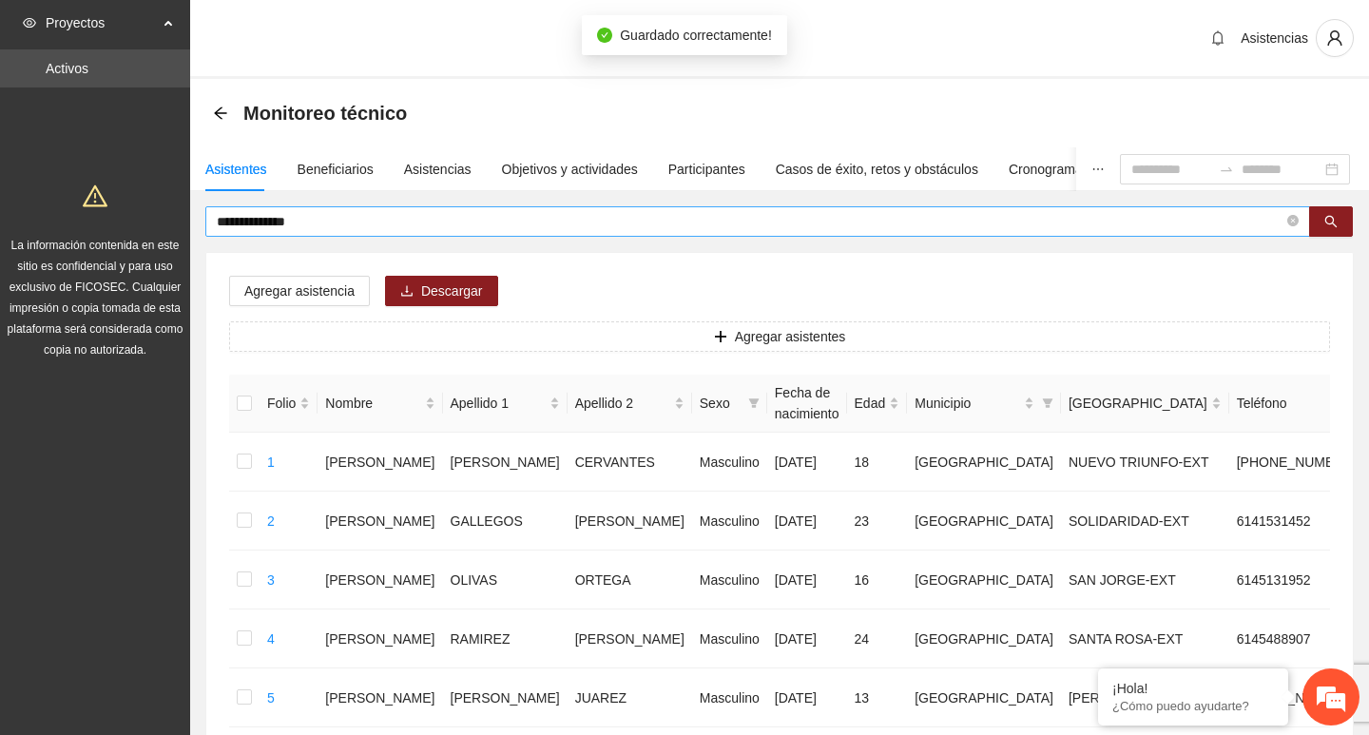
click at [1288, 228] on span at bounding box center [1293, 222] width 11 height 18
click at [1288, 223] on span at bounding box center [1293, 221] width 11 height 21
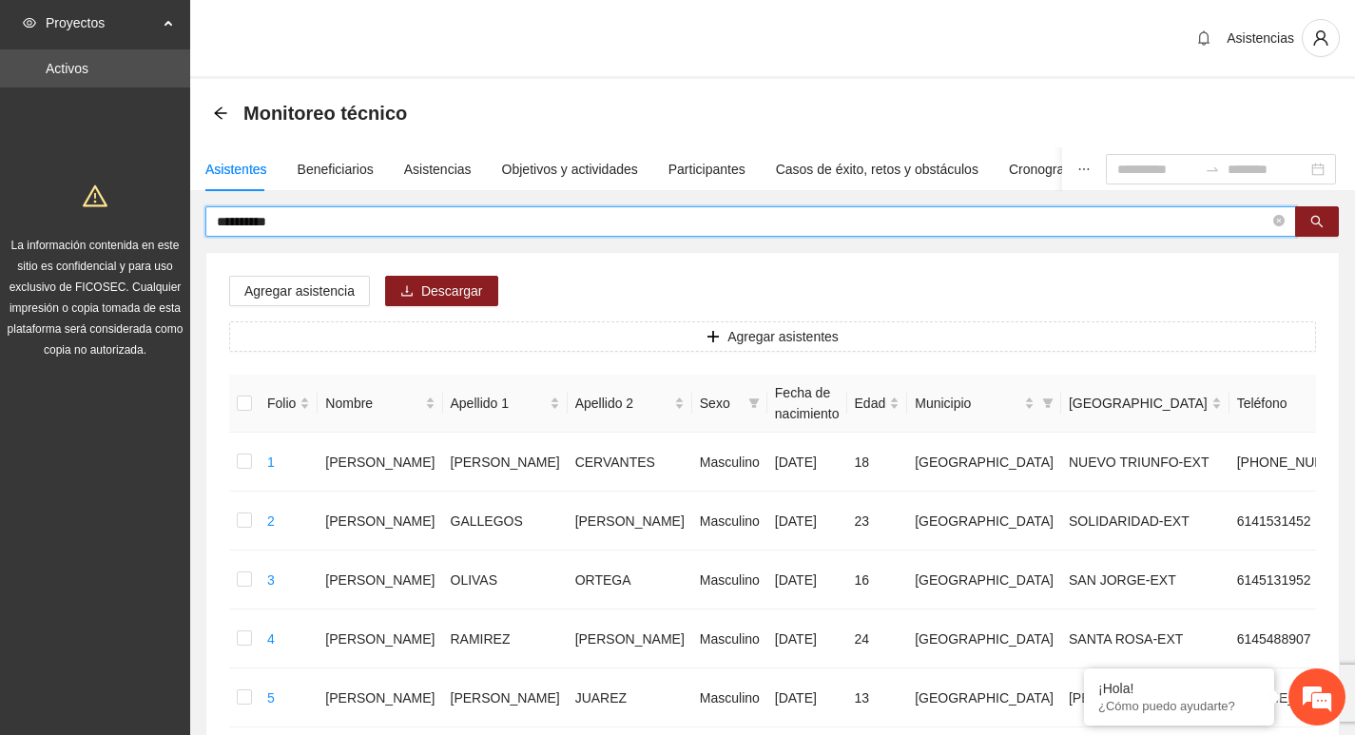
type input "**********"
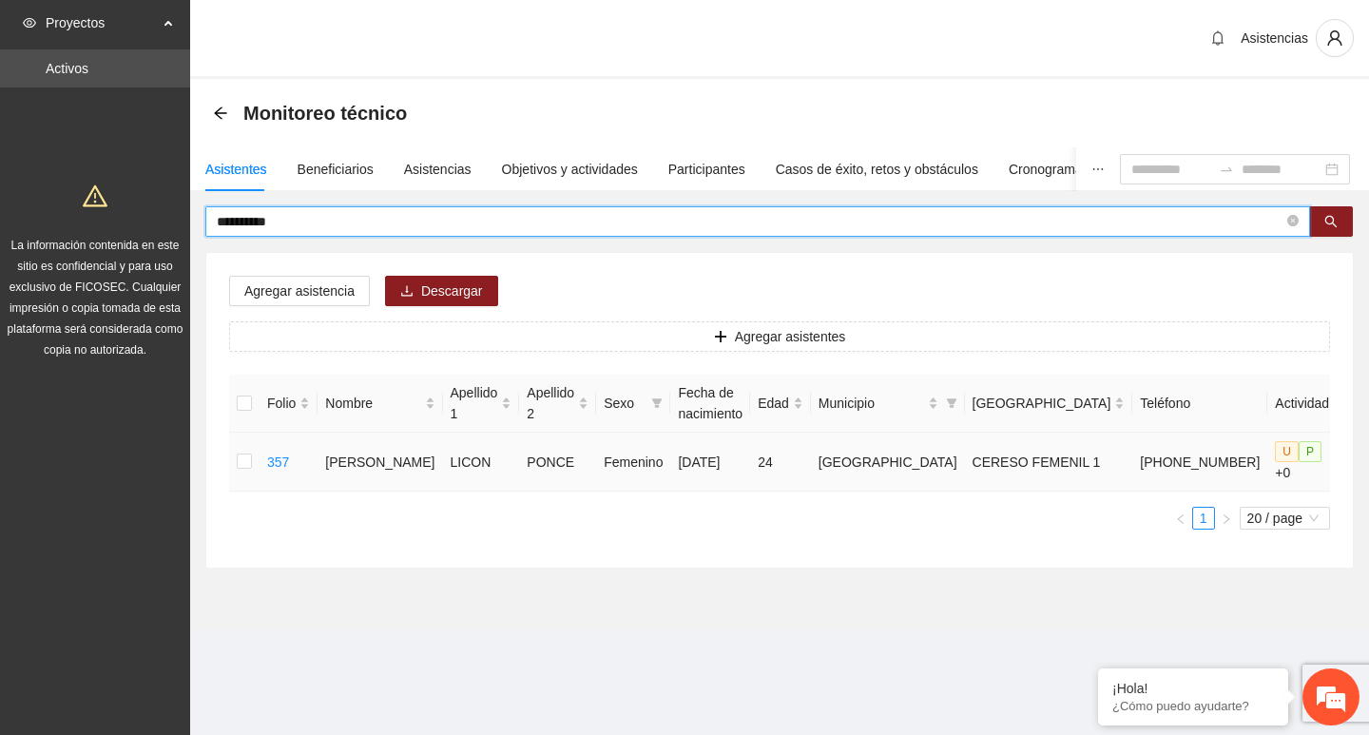
click at [238, 460] on td at bounding box center [244, 462] width 30 height 59
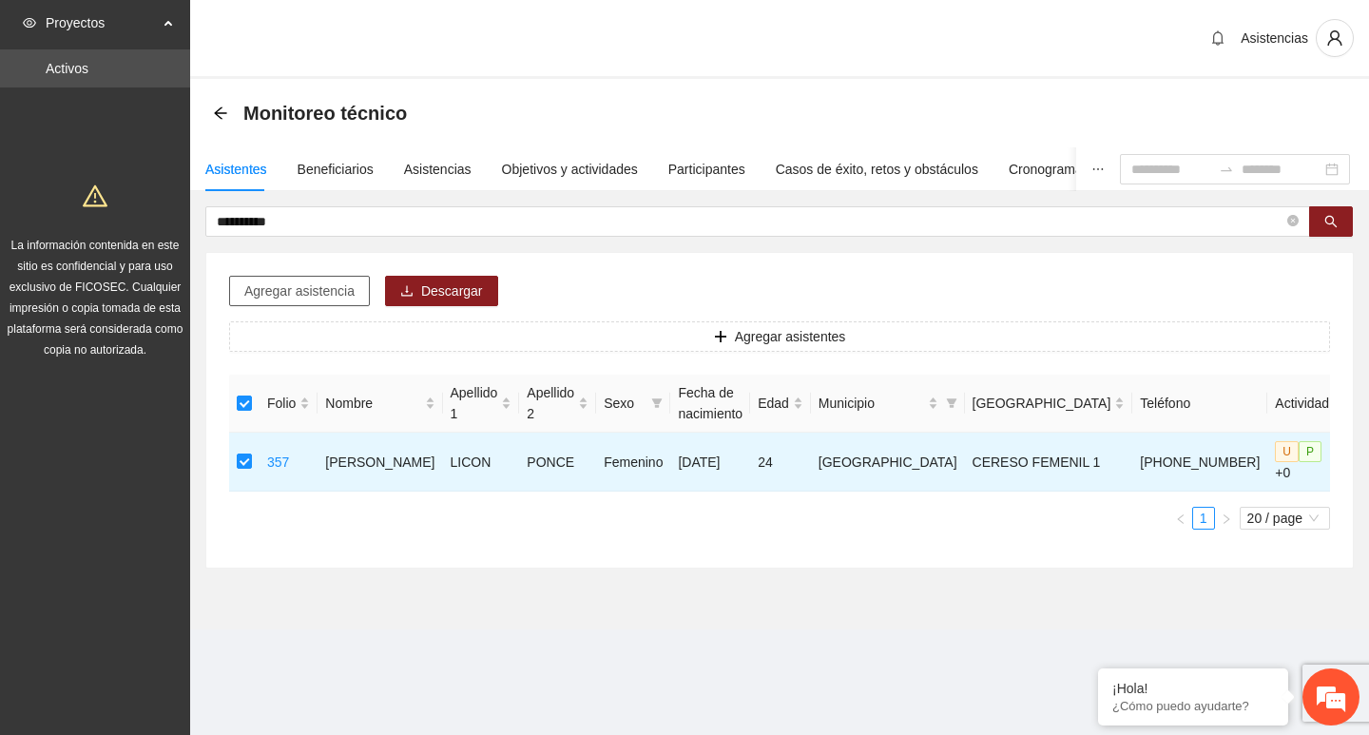
click at [292, 295] on span "Agregar asistencia" at bounding box center [299, 291] width 110 height 21
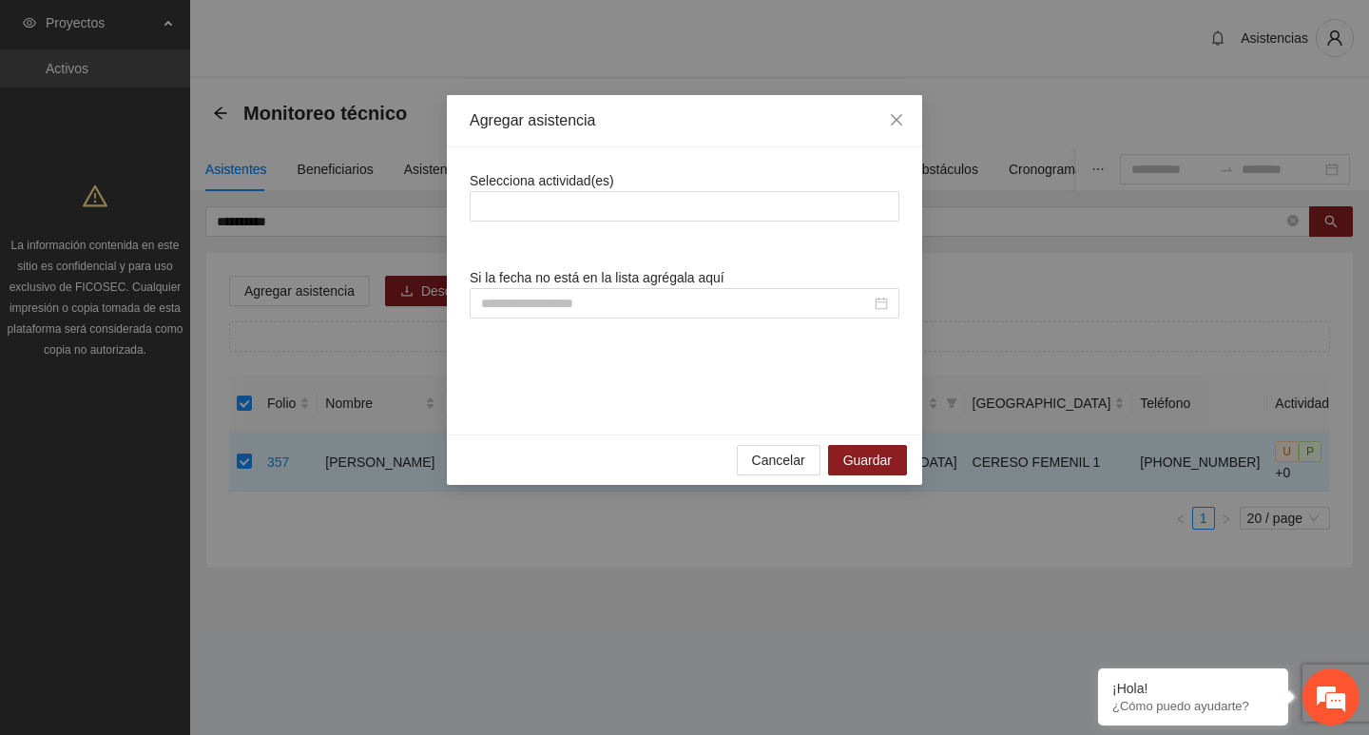
click at [543, 177] on span "Selecciona actividad(es)" at bounding box center [542, 180] width 145 height 15
click at [543, 189] on div "Selecciona actividad(es)" at bounding box center [685, 195] width 430 height 51
click at [546, 212] on div at bounding box center [685, 206] width 420 height 23
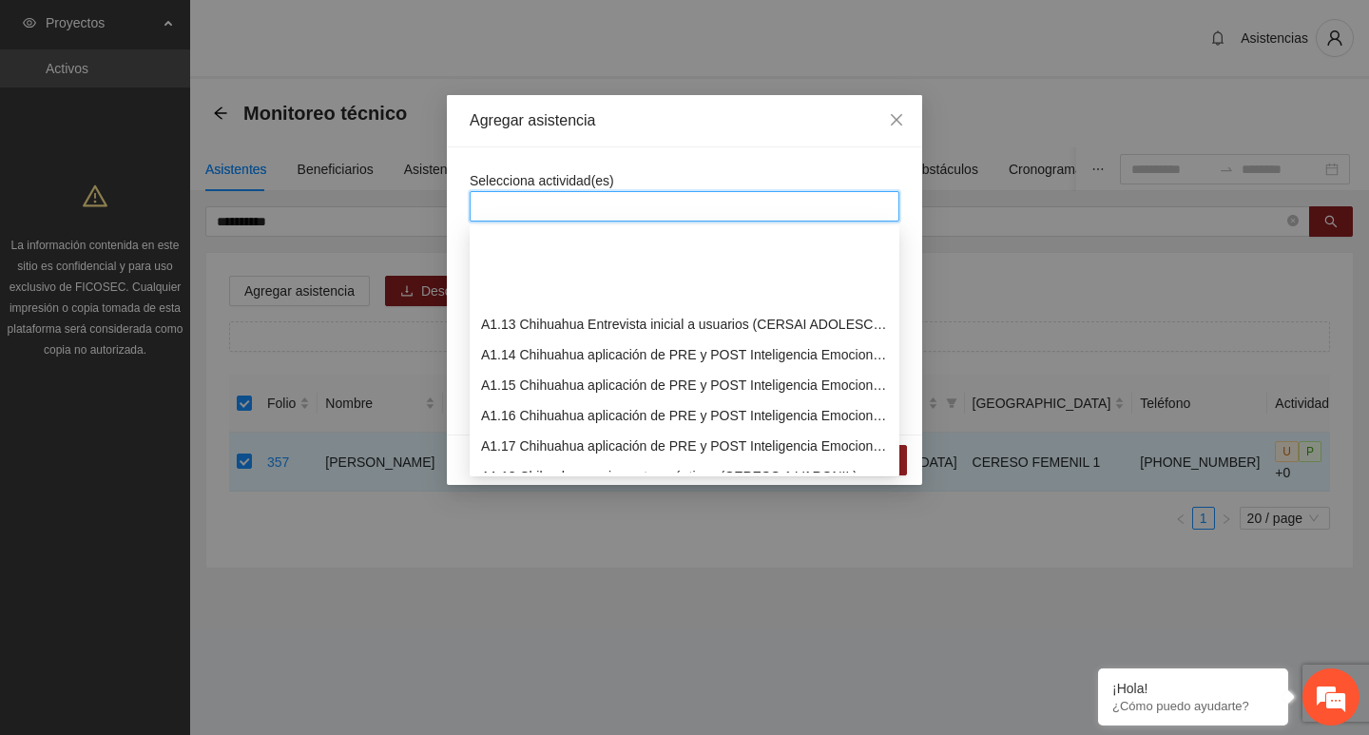
scroll to position [380, 0]
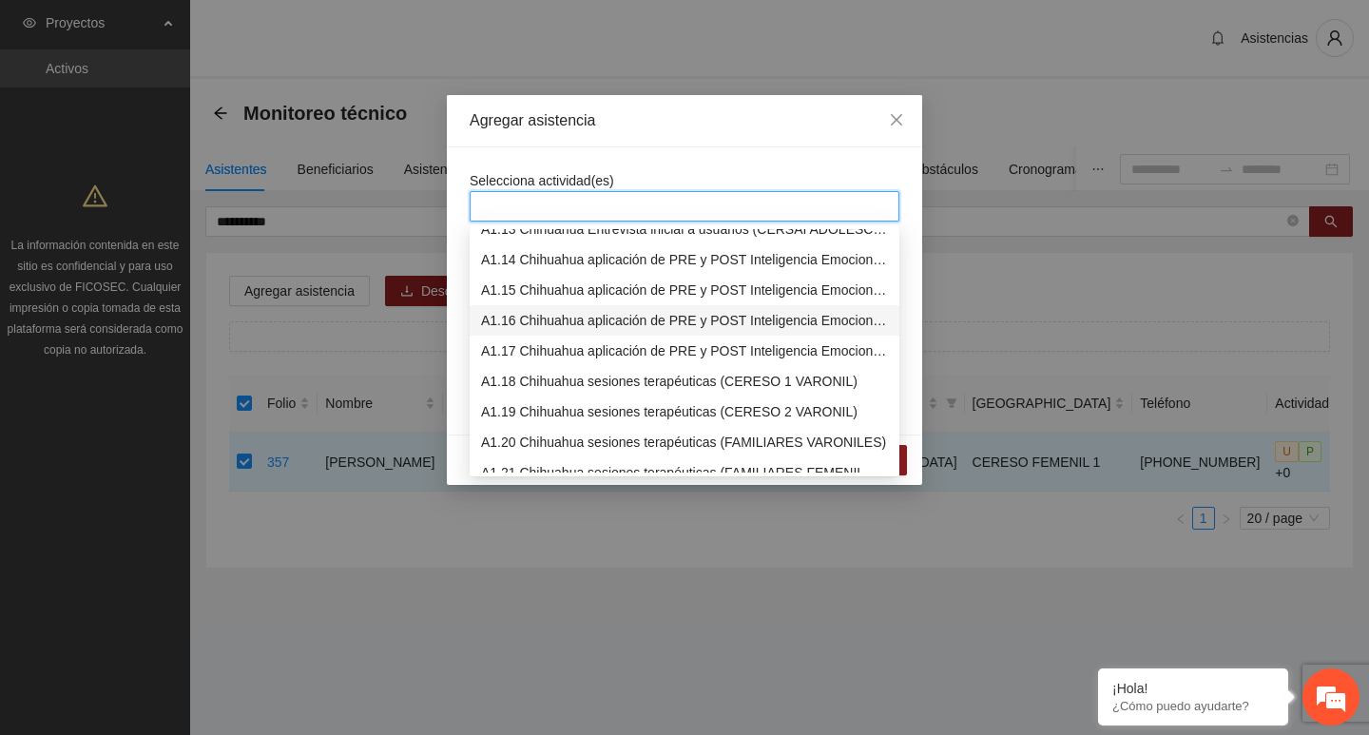
click at [563, 329] on div "A1.16 Chihuahua aplicación de PRE y POST Inteligencia Emocional (CERESO FEMENIL)" at bounding box center [684, 320] width 407 height 21
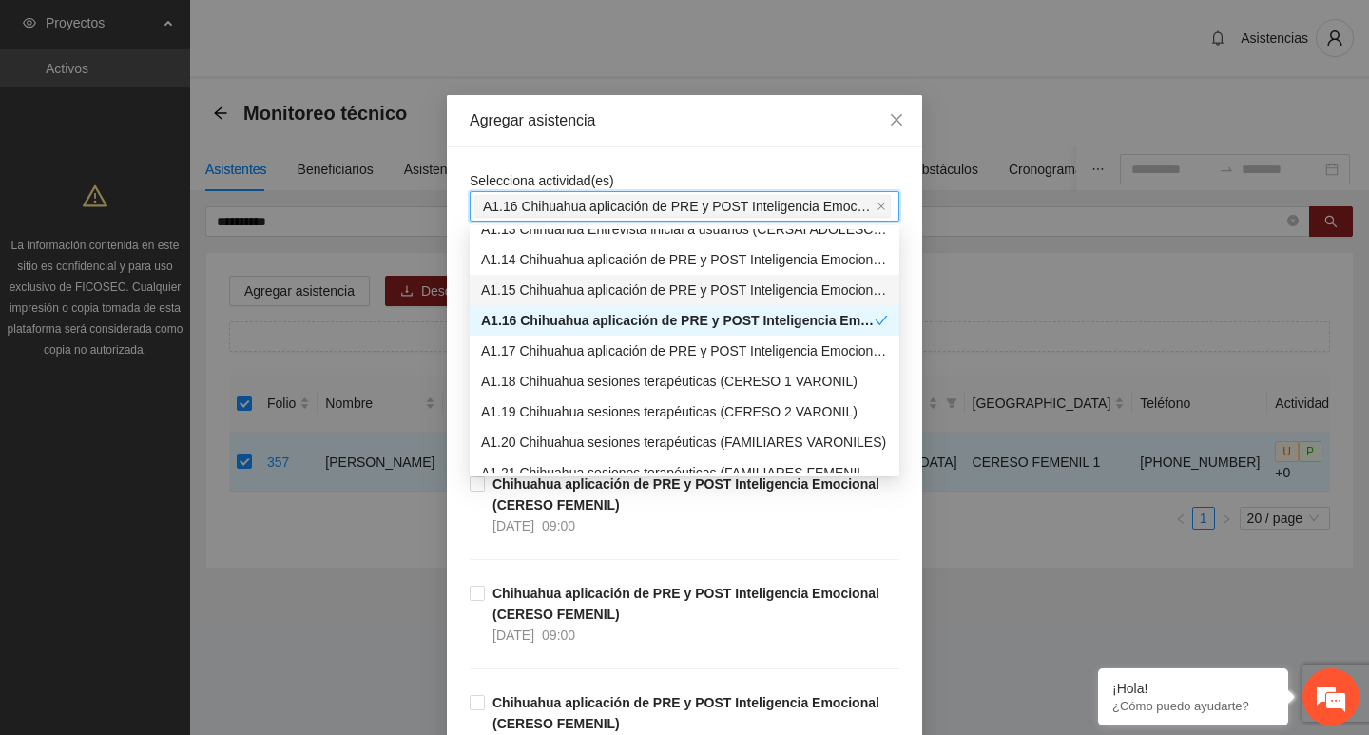
click at [581, 132] on div "Agregar asistencia" at bounding box center [684, 121] width 475 height 52
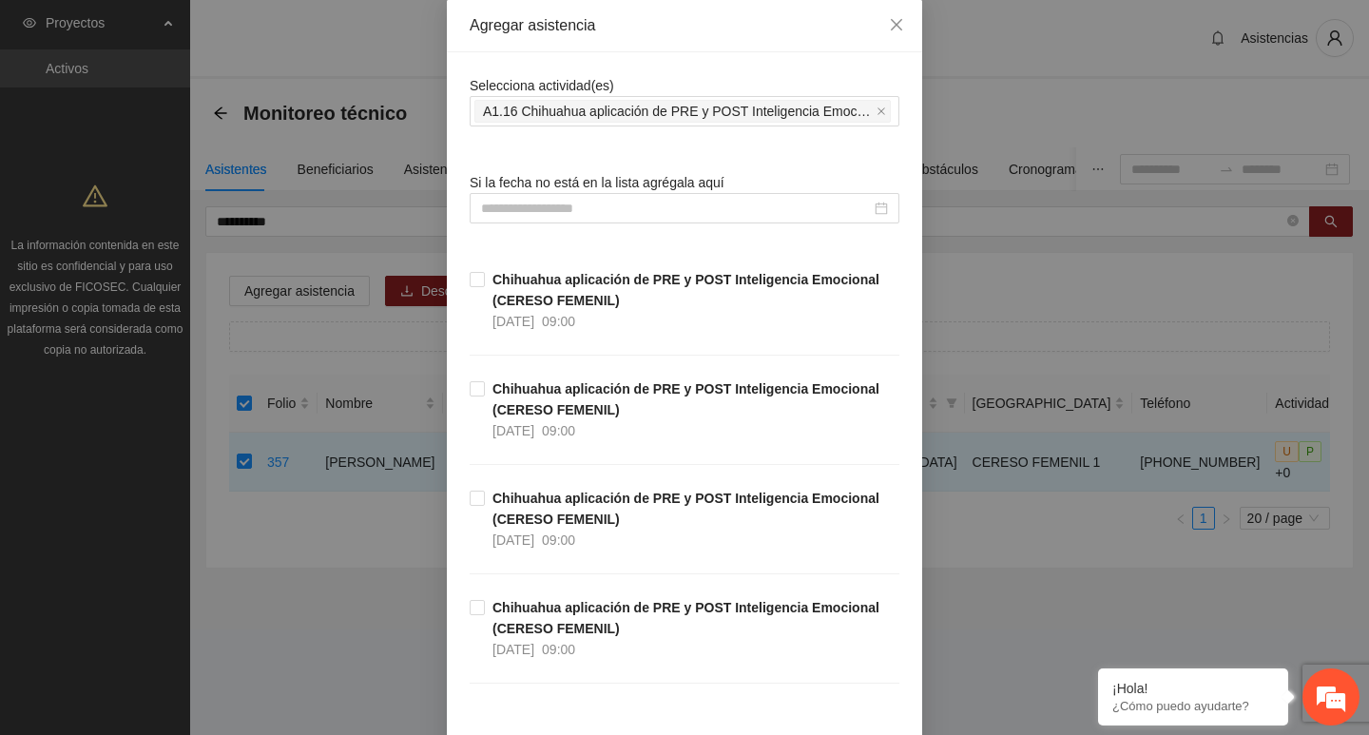
scroll to position [190, 0]
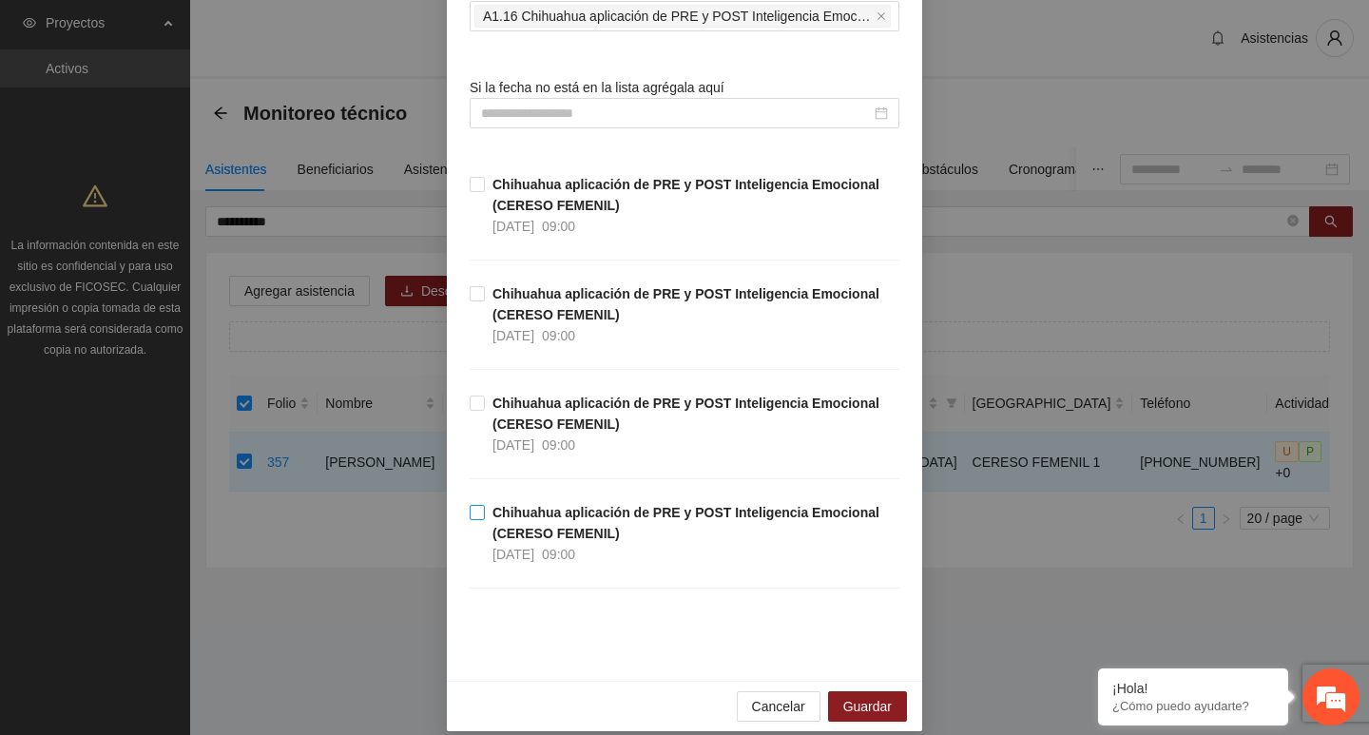
click at [569, 530] on strong "Chihuahua aplicación de PRE y POST Inteligencia Emocional (CERESO FEMENIL)" at bounding box center [686, 523] width 387 height 36
click at [875, 721] on button "Guardar" at bounding box center [867, 706] width 79 height 30
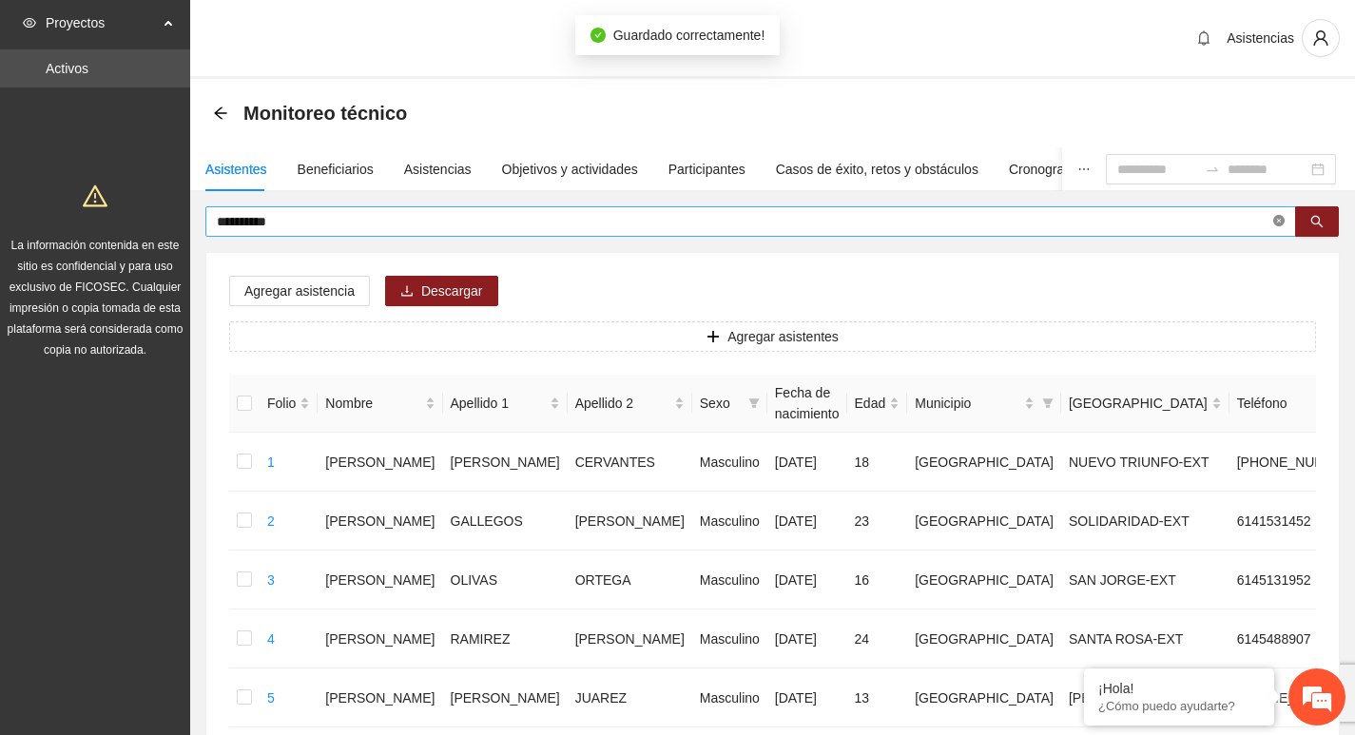
click at [1277, 223] on icon "close-circle" at bounding box center [1278, 220] width 11 height 11
type input "******"
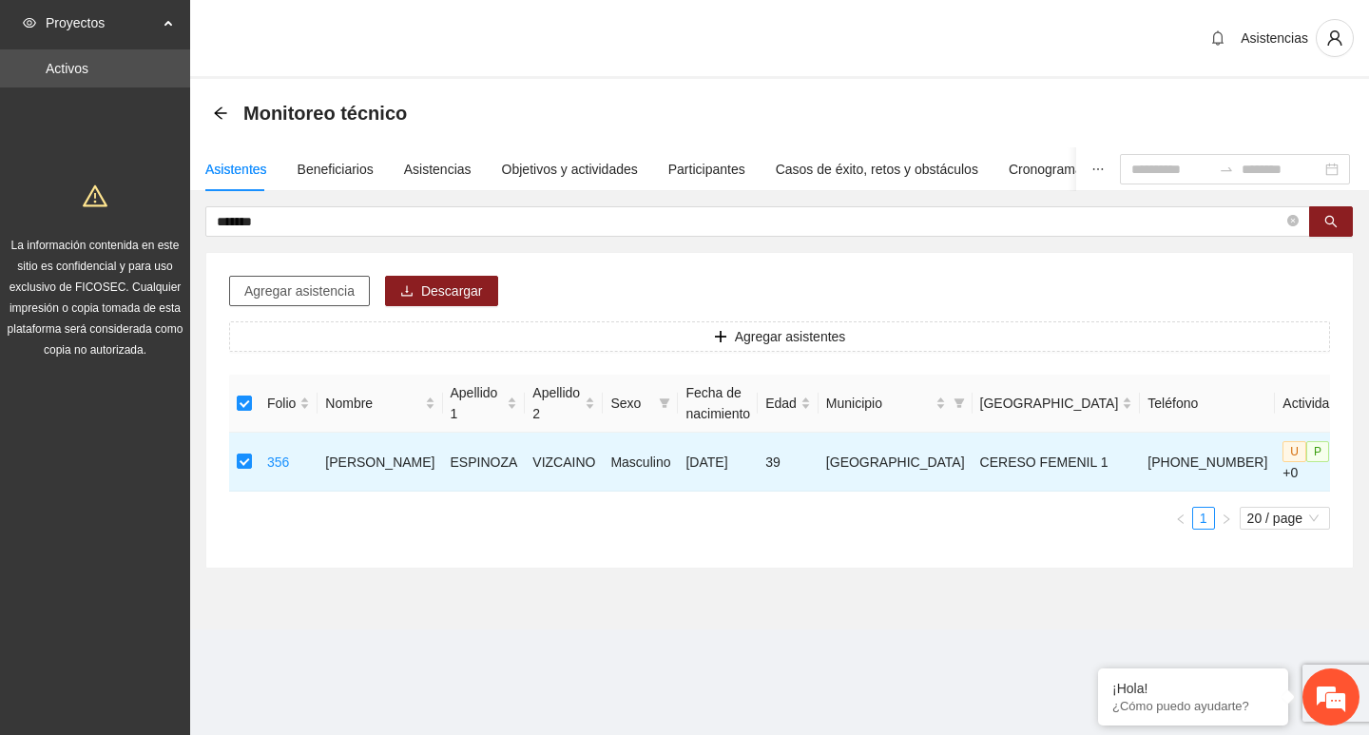
click at [274, 290] on span "Agregar asistencia" at bounding box center [299, 291] width 110 height 21
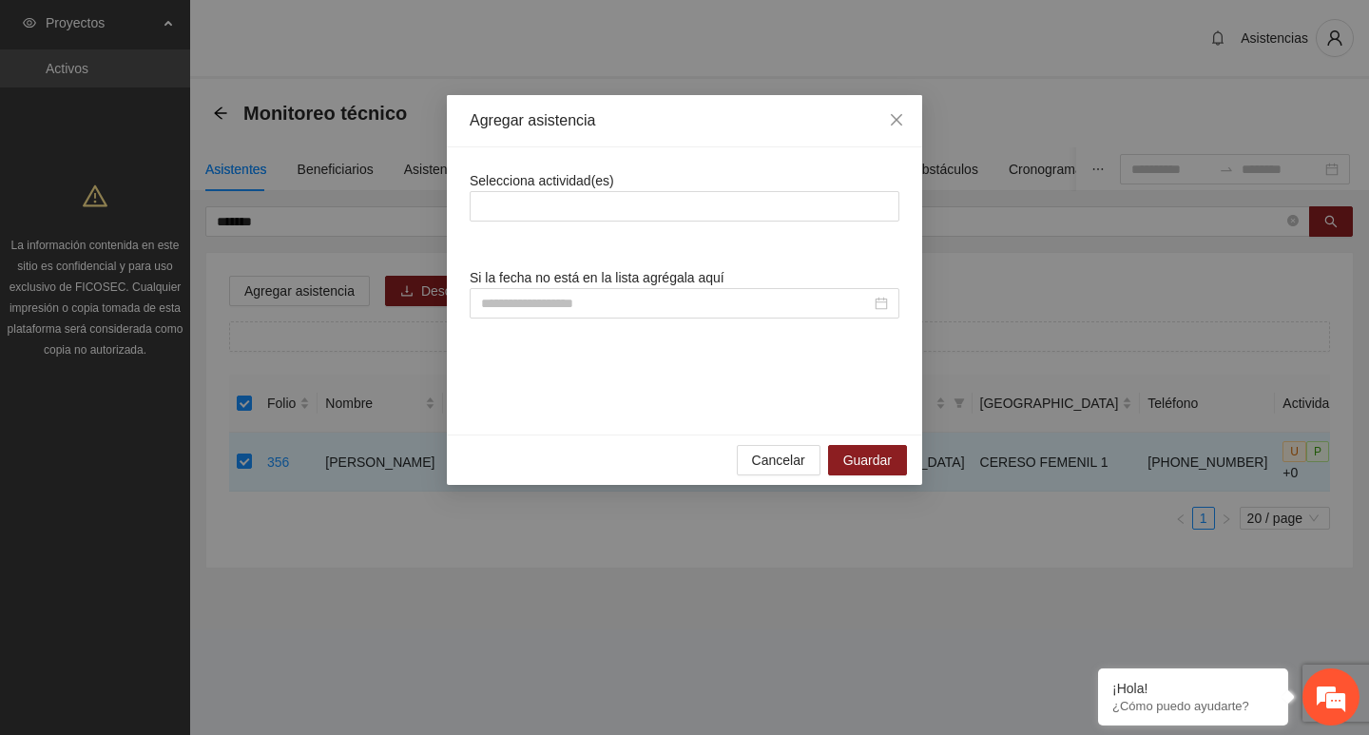
click at [582, 236] on div "Selecciona actividad(es) Si la fecha no está en la lista agrégala aquí" at bounding box center [685, 291] width 430 height 242
click at [580, 224] on div "Selecciona actividad(es) Si la fecha no está en la lista agrégala aquí" at bounding box center [685, 291] width 430 height 242
click at [583, 217] on div at bounding box center [685, 206] width 420 height 23
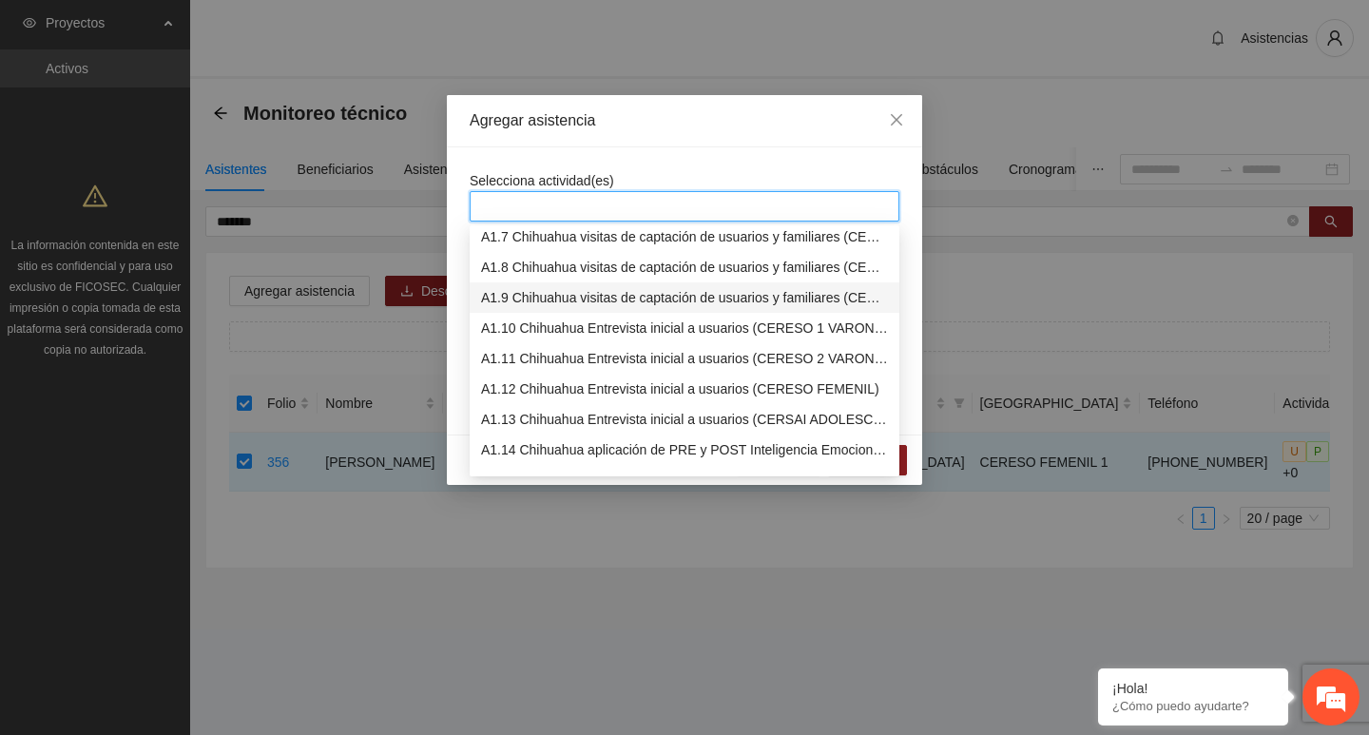
scroll to position [285, 0]
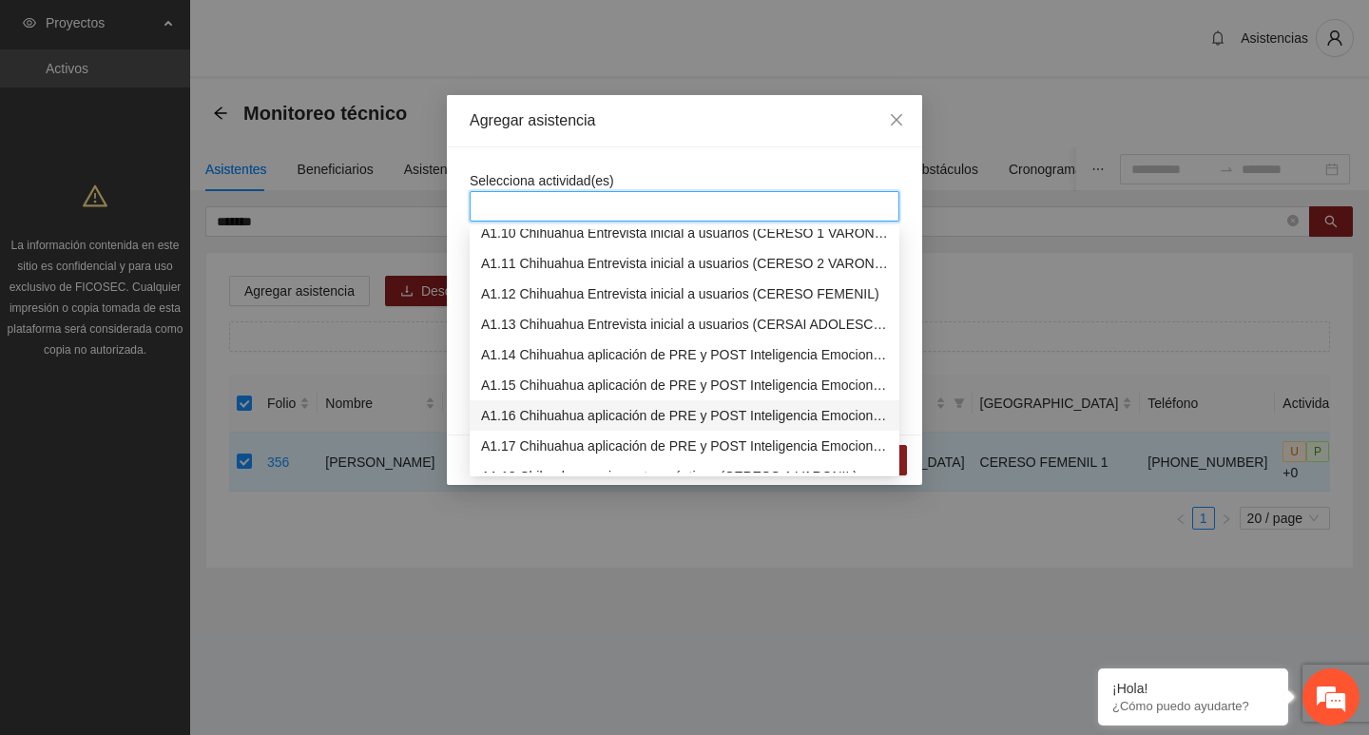
click at [584, 409] on div "A1.16 Chihuahua aplicación de PRE y POST Inteligencia Emocional (CERESO FEMENIL)" at bounding box center [684, 415] width 407 height 21
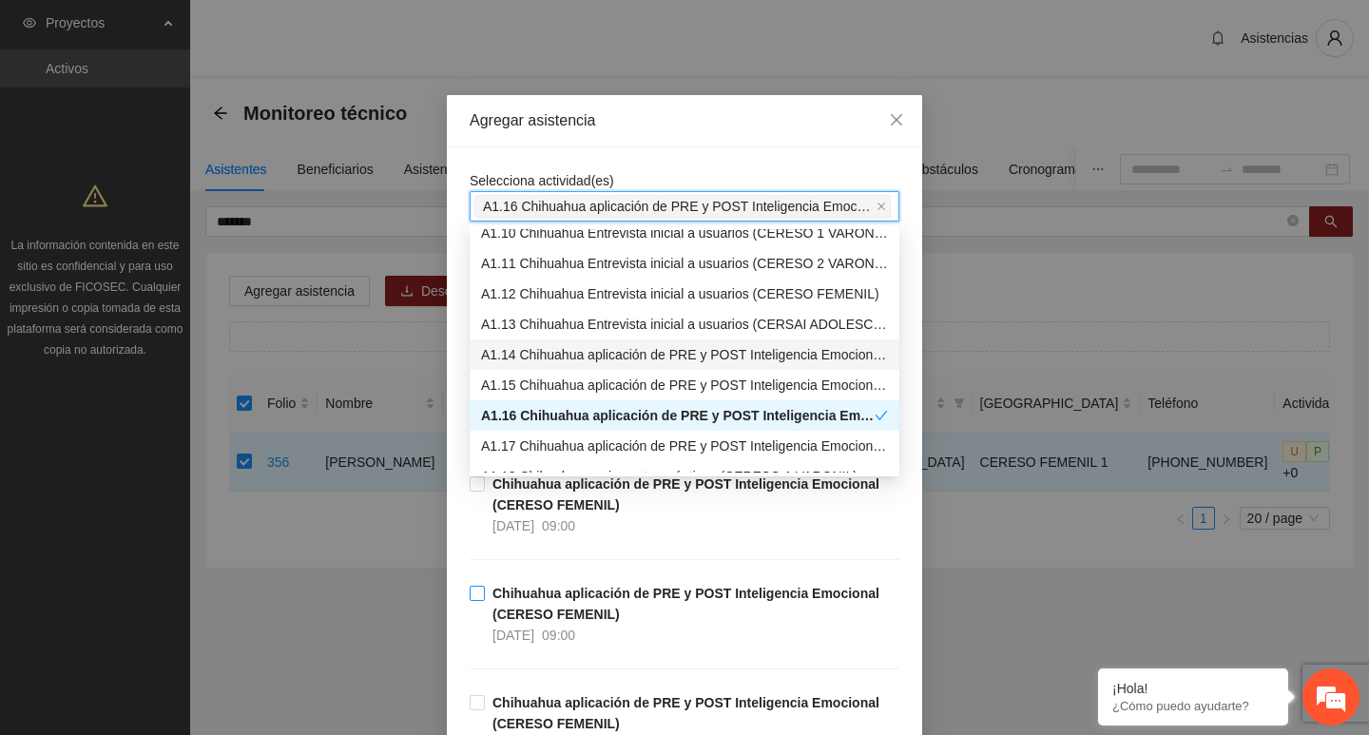
scroll to position [209, 0]
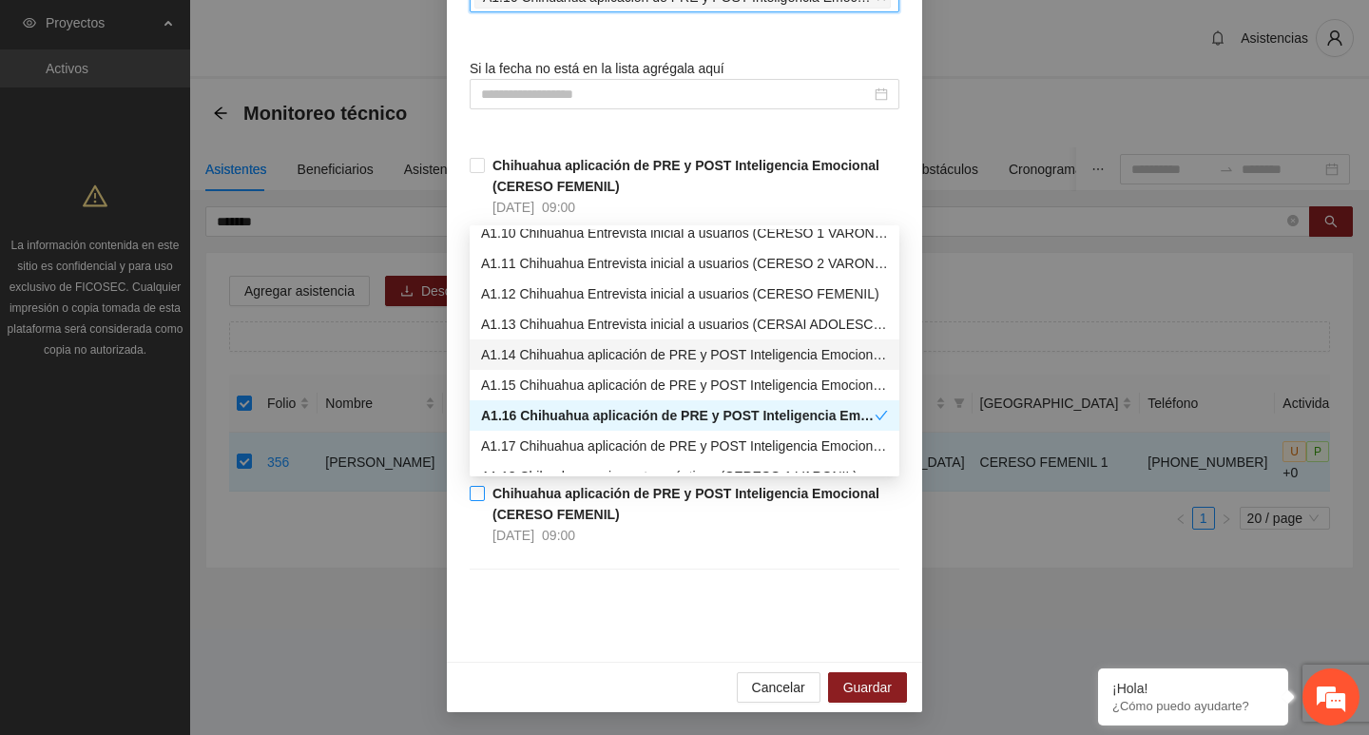
click at [628, 514] on span "Chihuahua aplicación de PRE y POST Inteligencia Emocional (CERESO FEMENIL) 08/0…" at bounding box center [692, 514] width 415 height 63
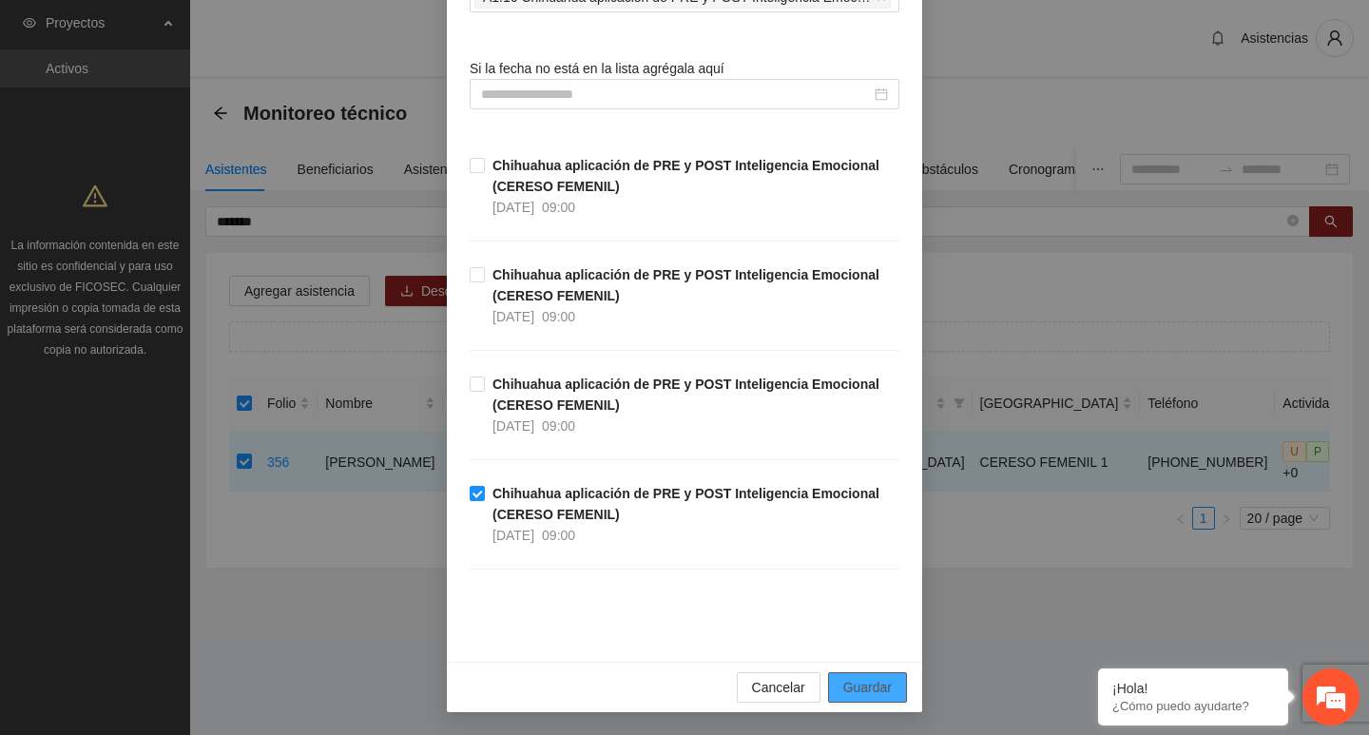
click at [869, 672] on button "Guardar" at bounding box center [867, 687] width 79 height 30
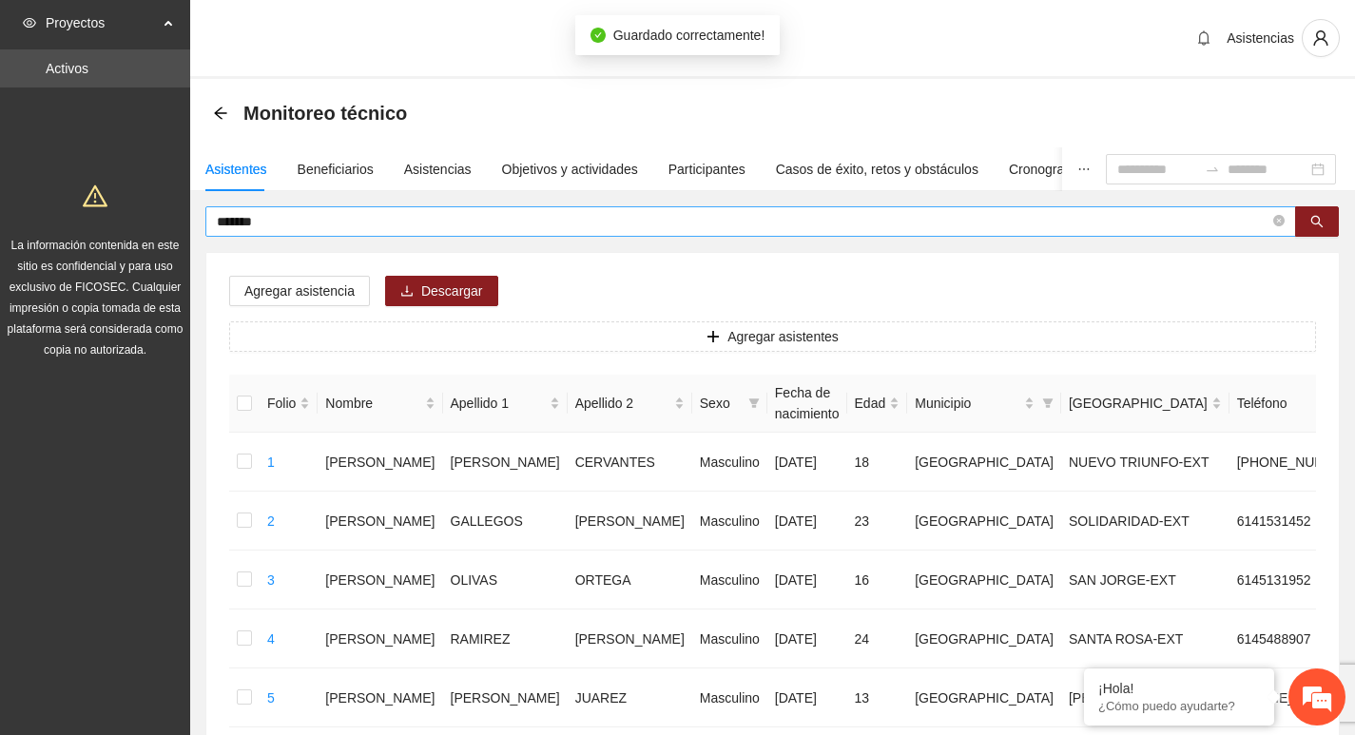
click at [1273, 215] on span at bounding box center [1278, 222] width 11 height 18
click at [1276, 217] on span at bounding box center [1278, 221] width 11 height 21
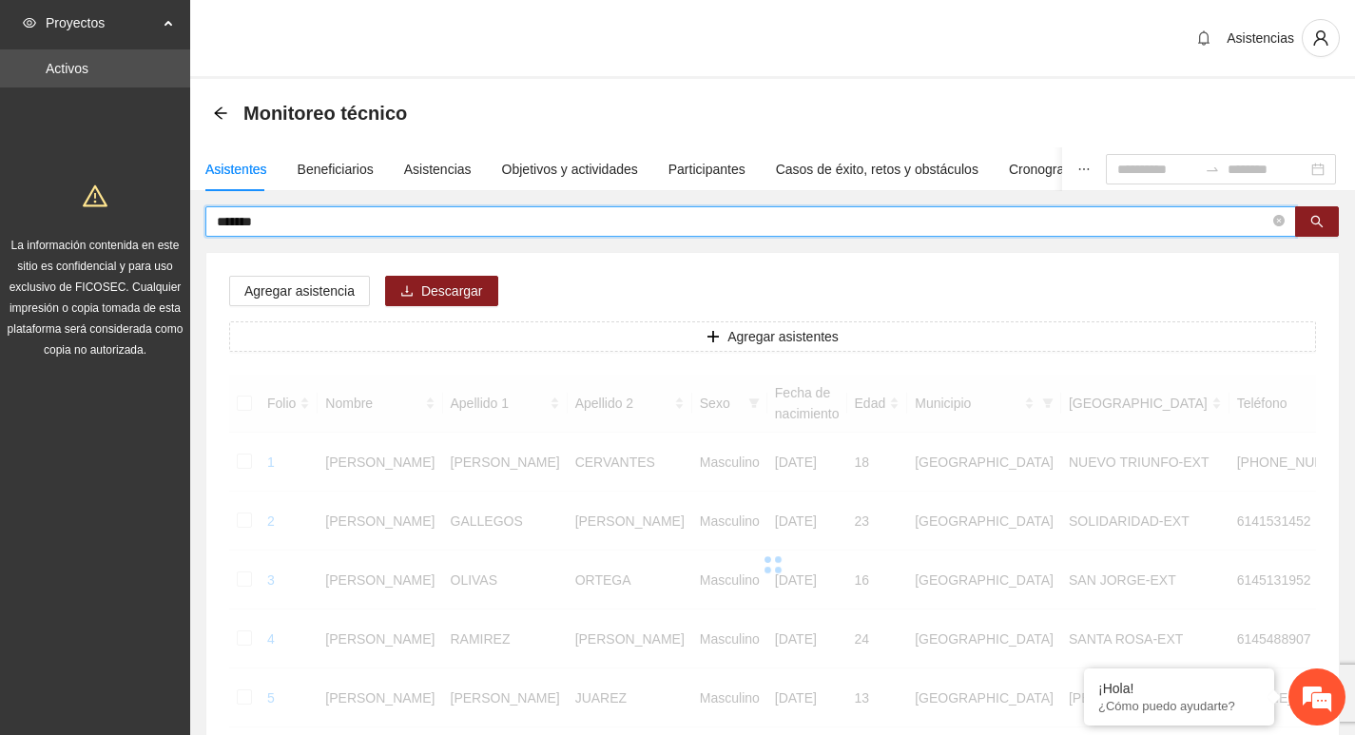
type input "*******"
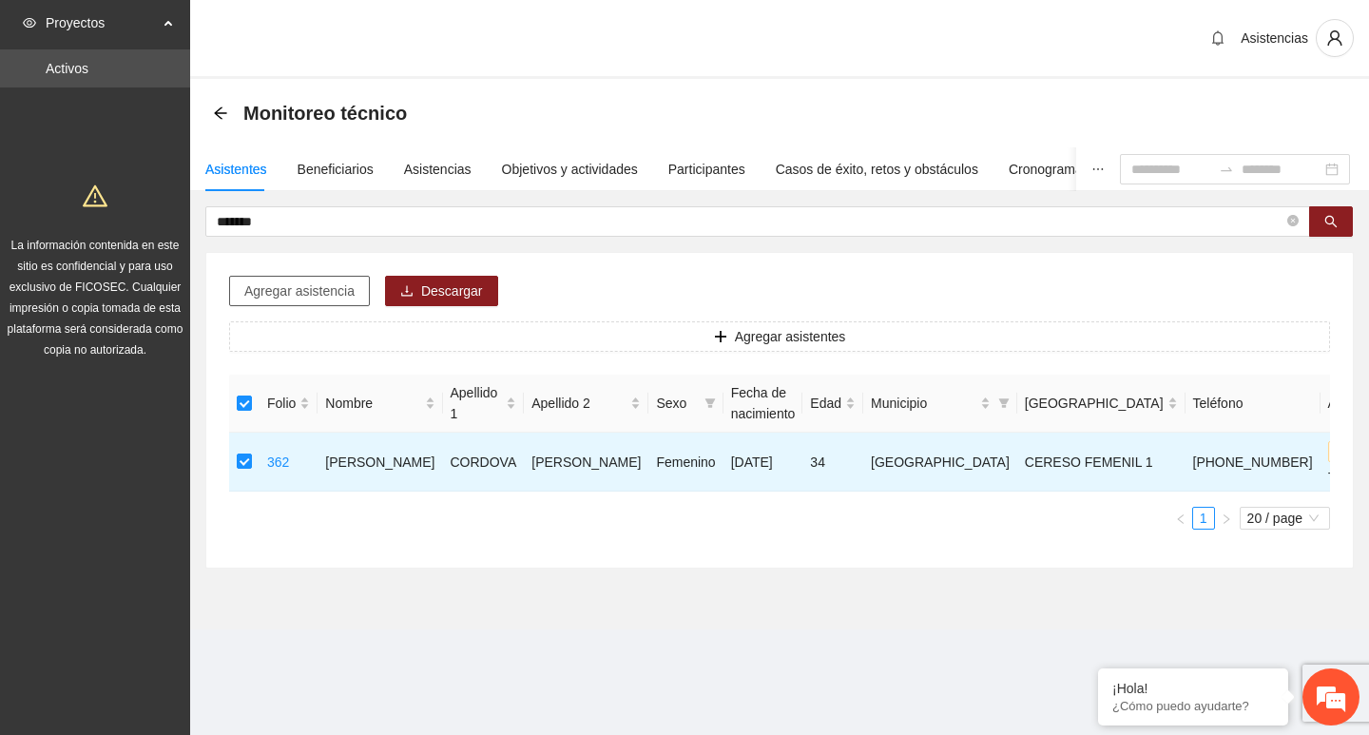
click at [305, 285] on span "Agregar asistencia" at bounding box center [299, 291] width 110 height 21
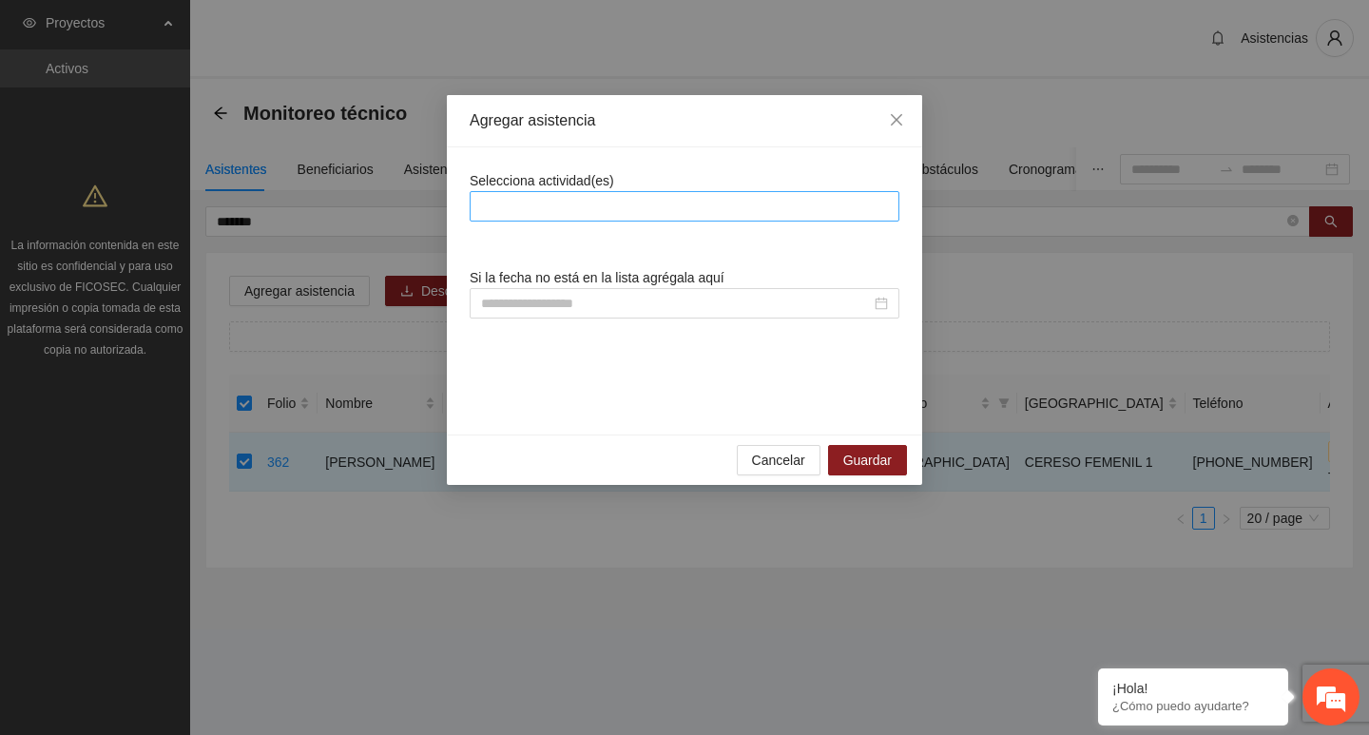
drag, startPoint x: 608, startPoint y: 177, endPoint x: 604, endPoint y: 200, distance: 23.1
click at [609, 177] on span "Selecciona actividad(es)" at bounding box center [542, 180] width 145 height 15
click at [604, 204] on div at bounding box center [685, 206] width 420 height 23
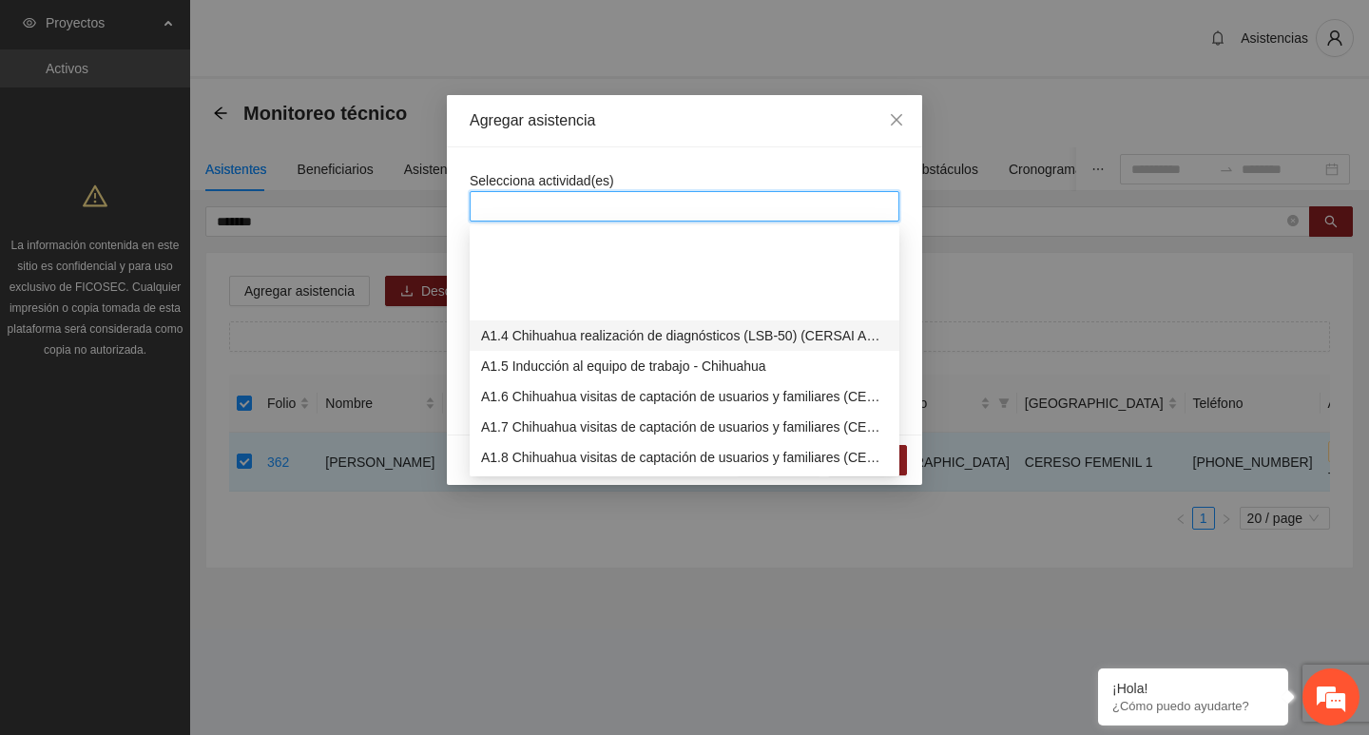
scroll to position [380, 0]
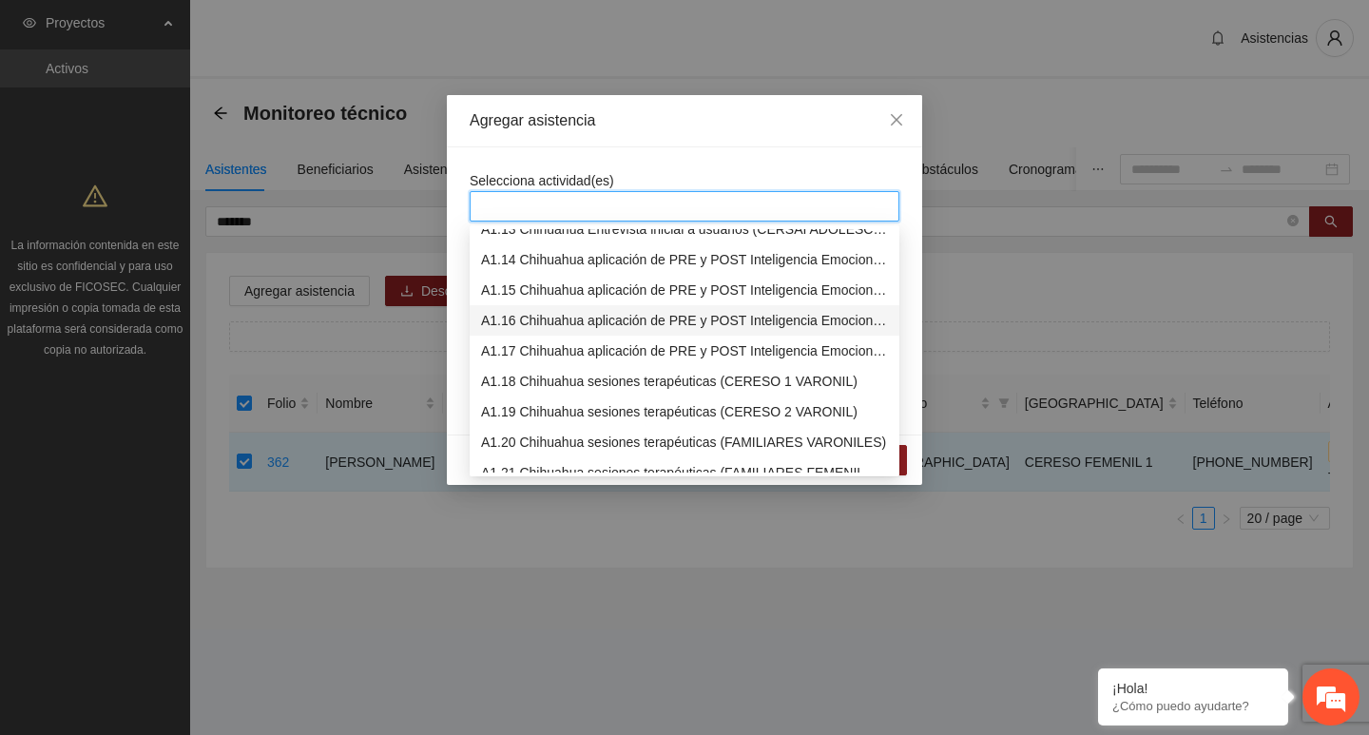
click at [543, 320] on div "A1.16 Chihuahua aplicación de PRE y POST Inteligencia Emocional (CERESO FEMENIL)" at bounding box center [684, 320] width 407 height 21
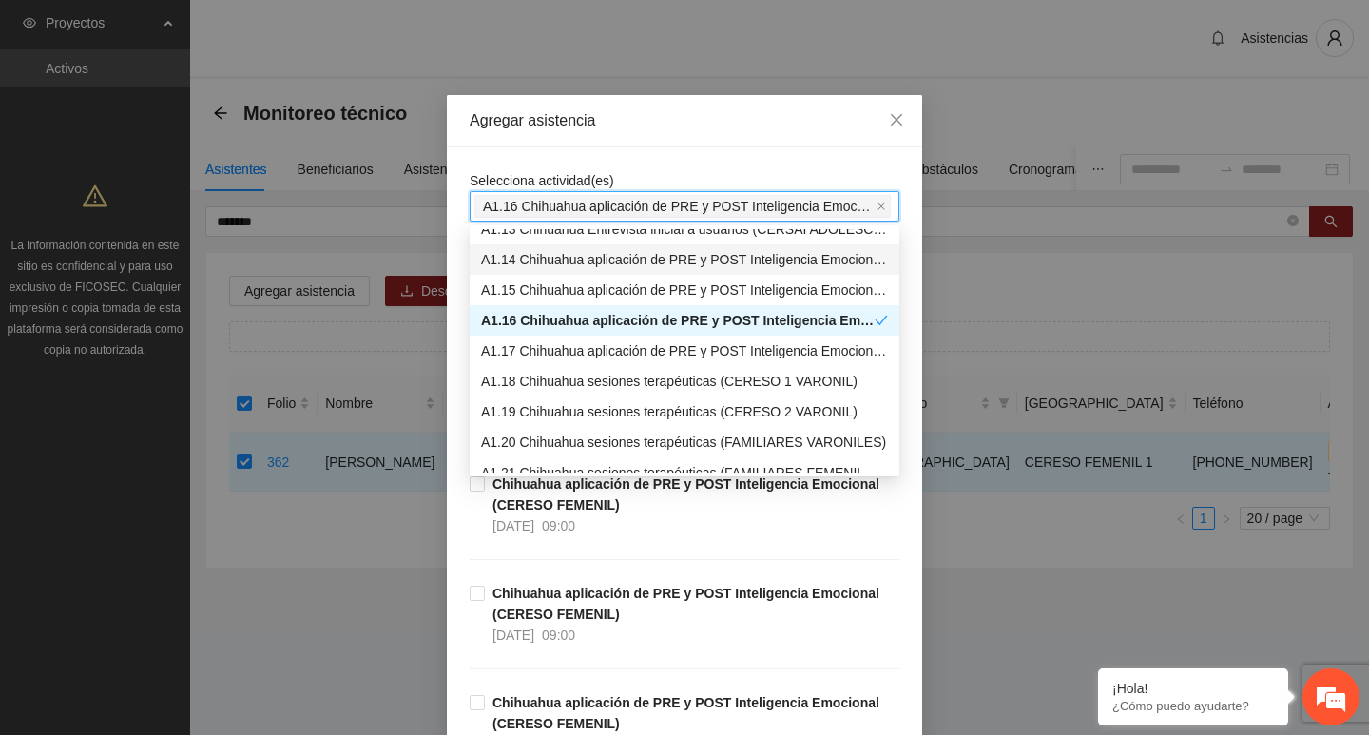
click at [534, 192] on div "A1.16 Chihuahua aplicación de PRE y POST Inteligencia Emocional (CERESO FEMENIL)" at bounding box center [685, 206] width 430 height 30
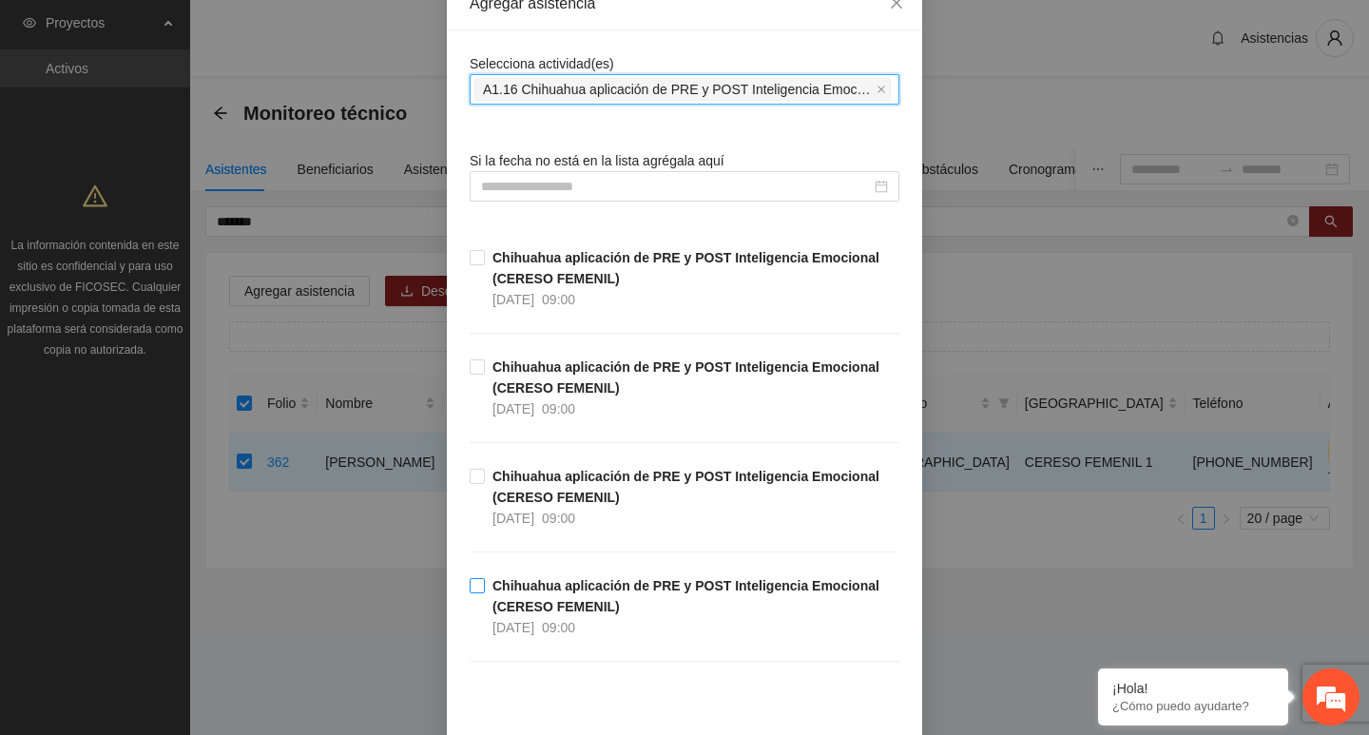
scroll to position [190, 0]
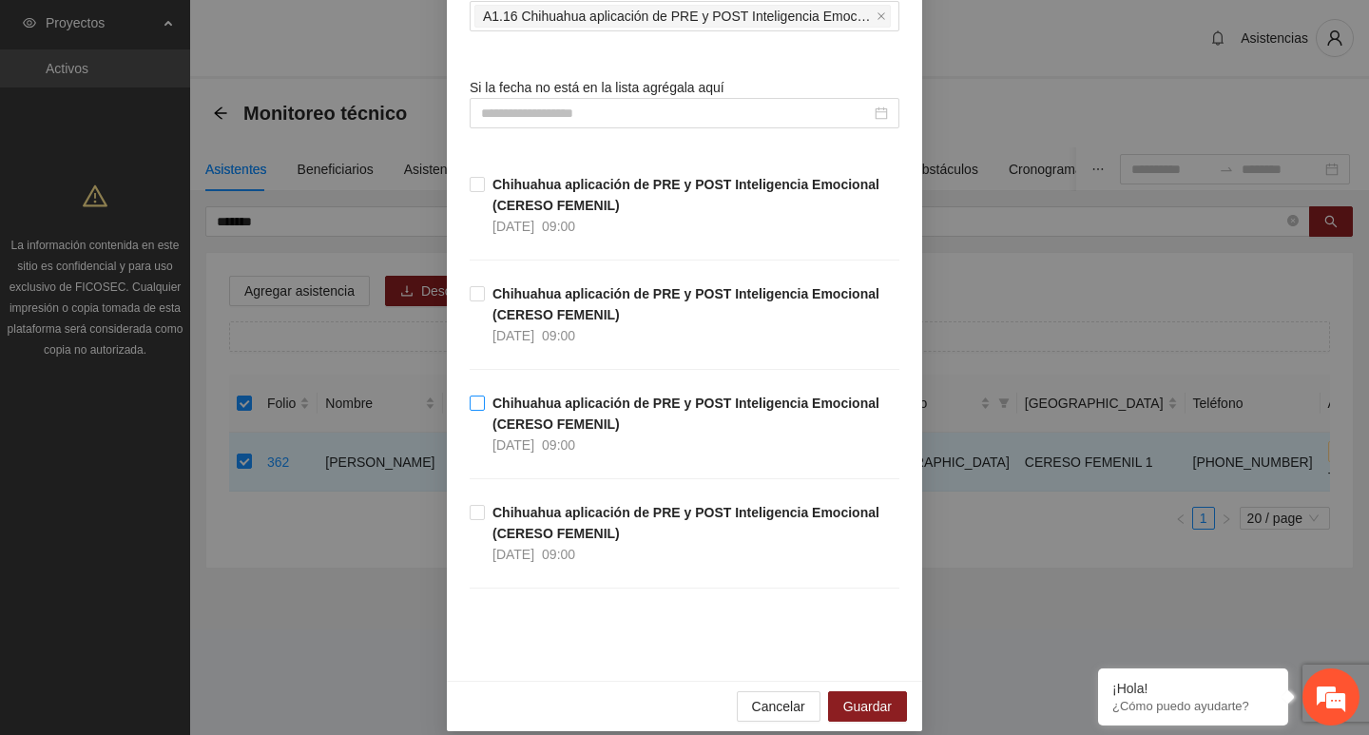
click at [520, 408] on strong "Chihuahua aplicación de PRE y POST Inteligencia Emocional (CERESO FEMENIL)" at bounding box center [686, 414] width 387 height 36
click at [882, 715] on span "Guardar" at bounding box center [867, 706] width 48 height 21
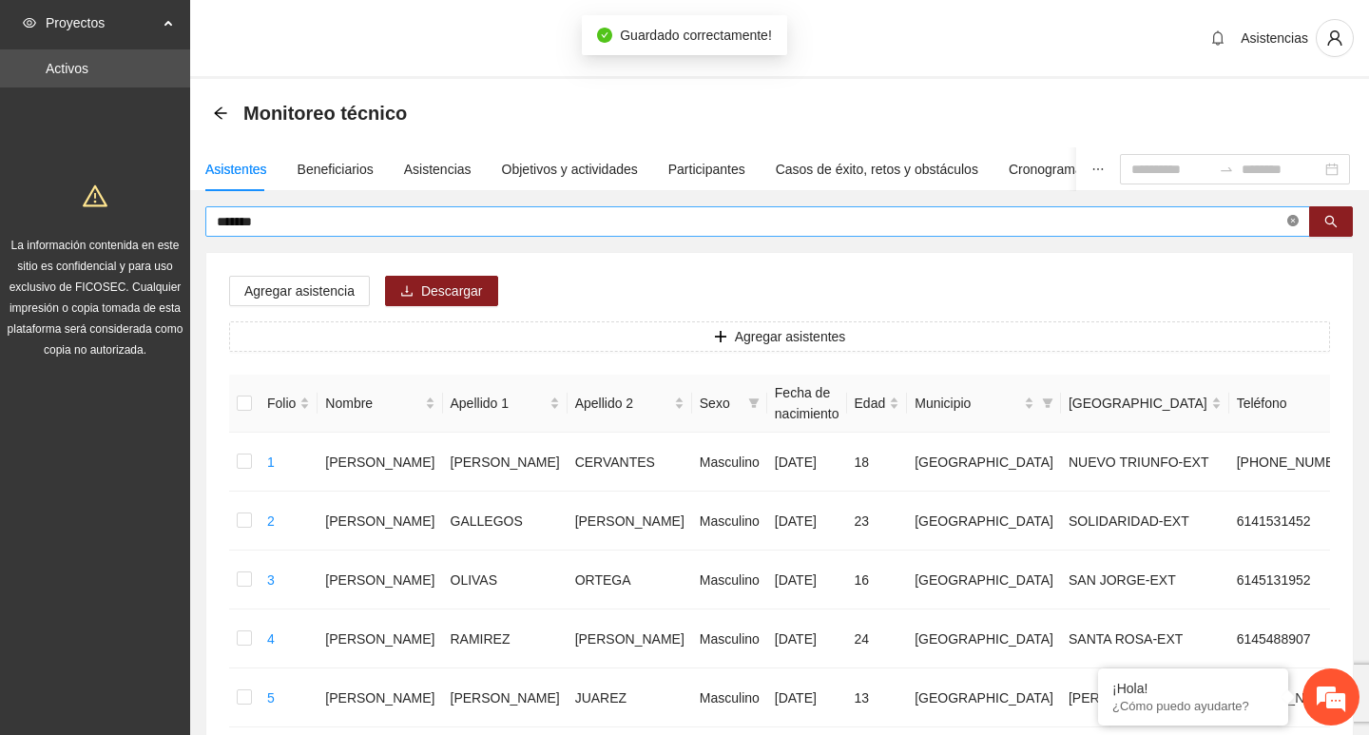
click at [1288, 221] on icon "close-circle" at bounding box center [1293, 220] width 11 height 11
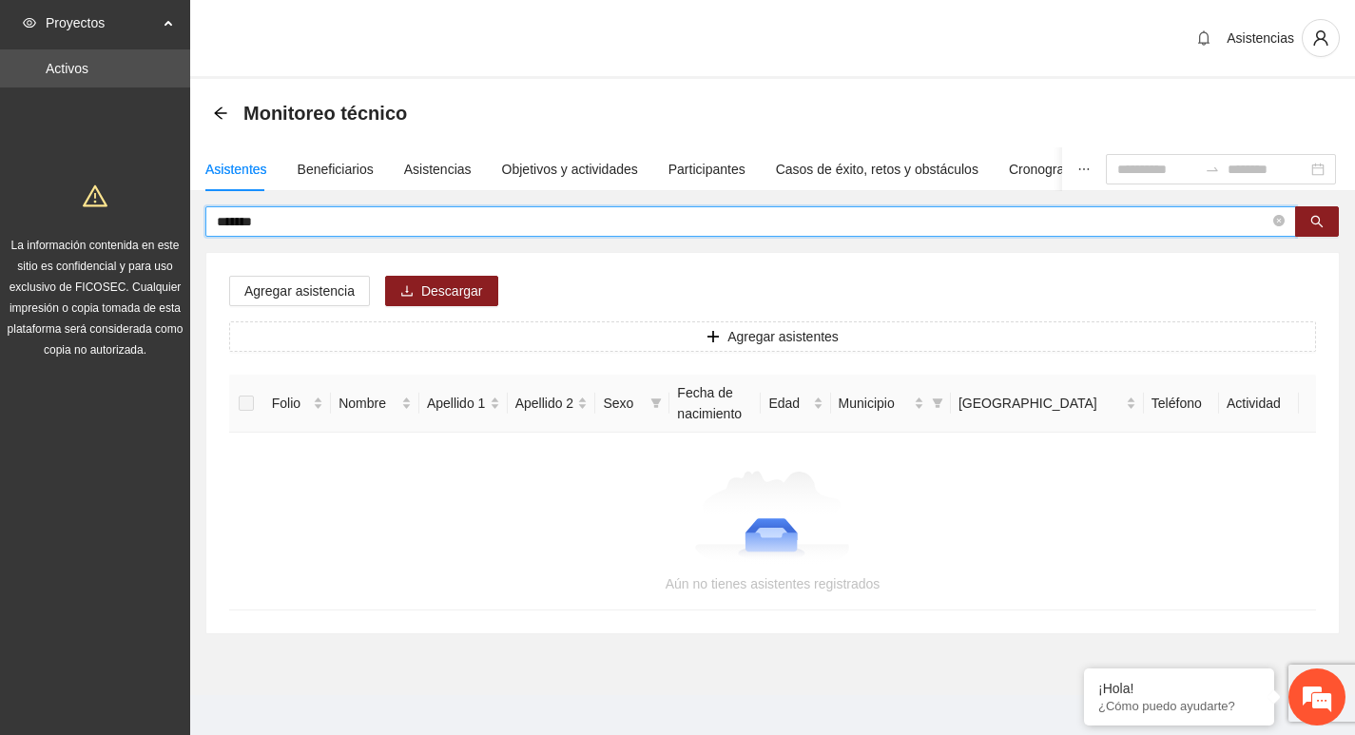
click at [803, 223] on input "*******" at bounding box center [743, 221] width 1053 height 21
type input "********"
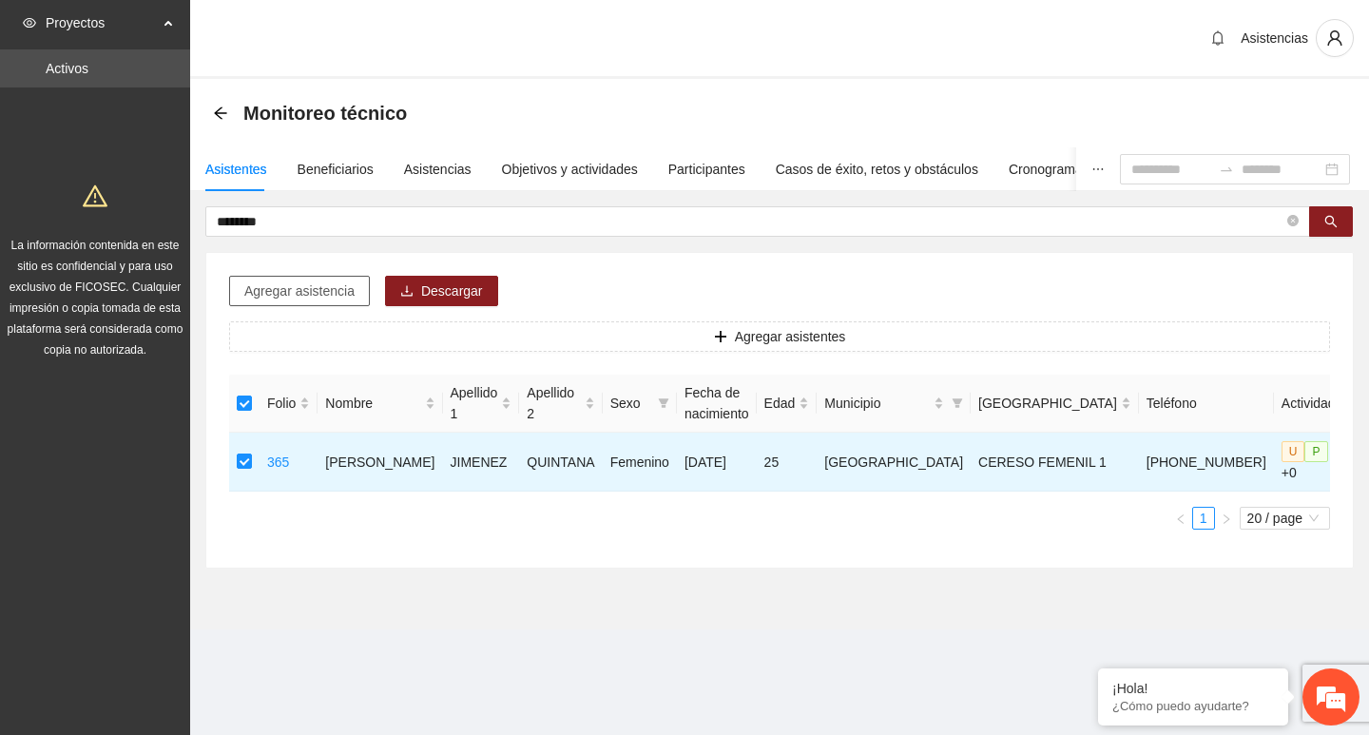
click at [287, 288] on span "Agregar asistencia" at bounding box center [299, 291] width 110 height 21
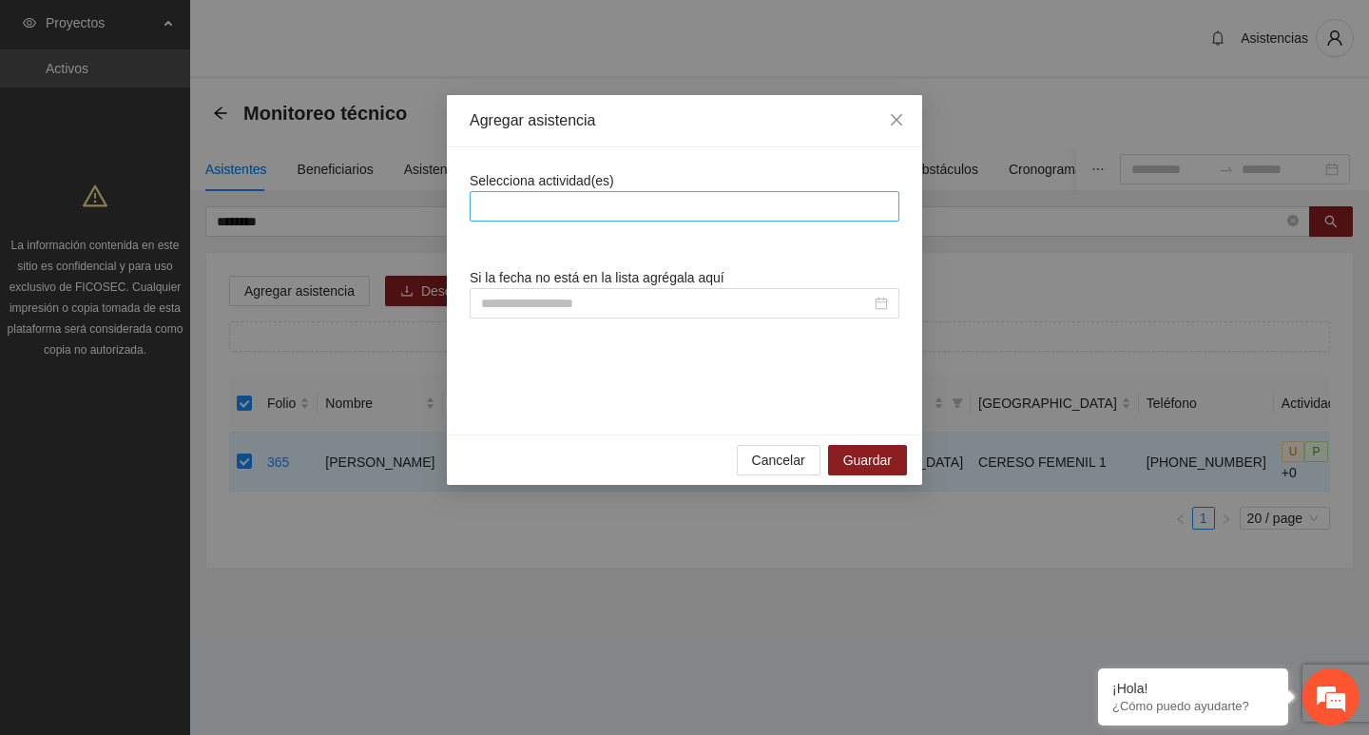
click at [523, 209] on div at bounding box center [685, 206] width 420 height 23
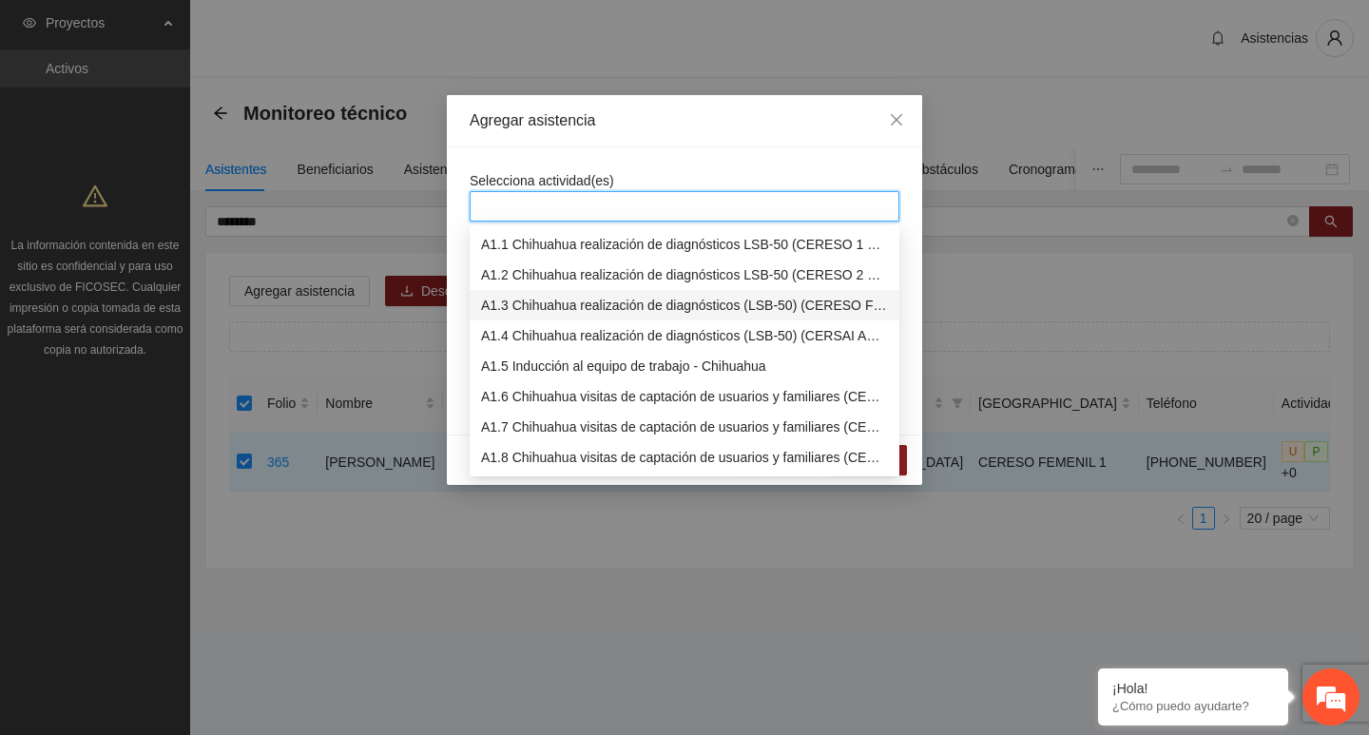
scroll to position [380, 0]
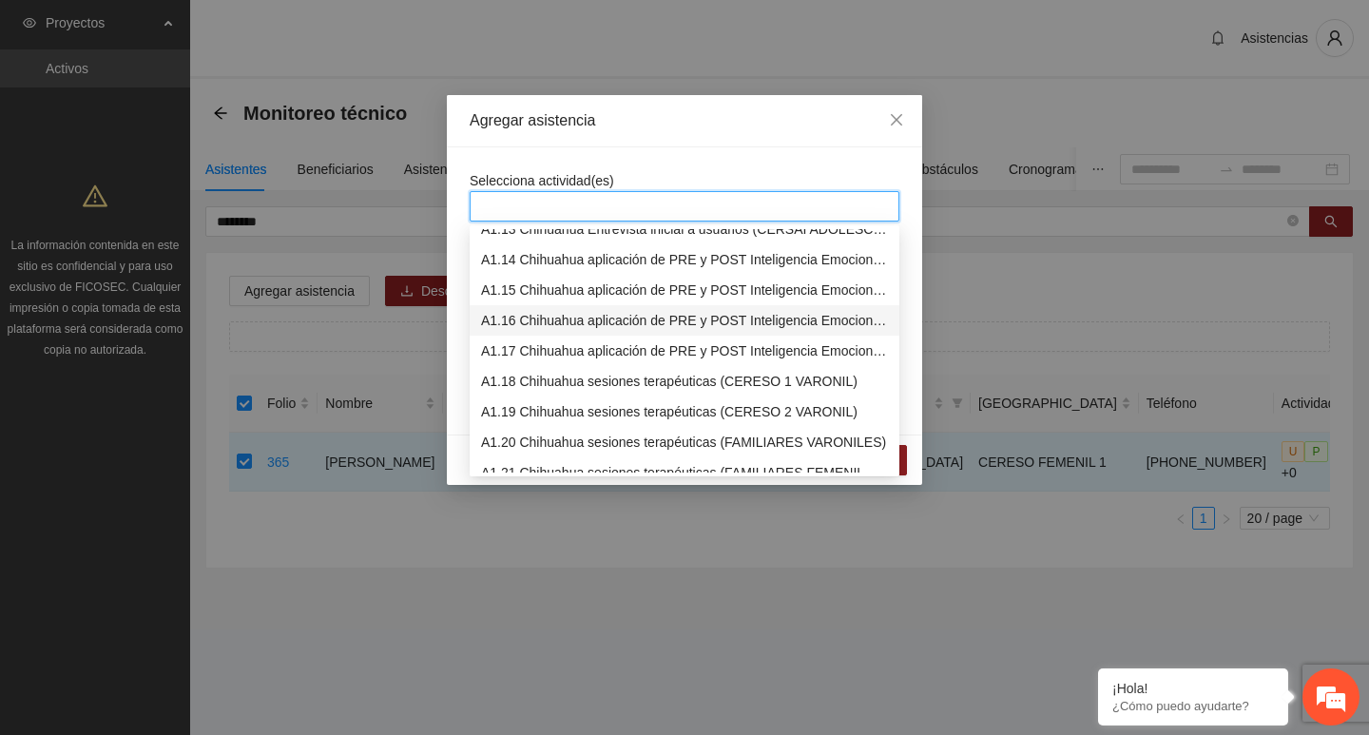
click at [540, 324] on div "A1.16 Chihuahua aplicación de PRE y POST Inteligencia Emocional (CERESO FEMENIL)" at bounding box center [684, 320] width 407 height 21
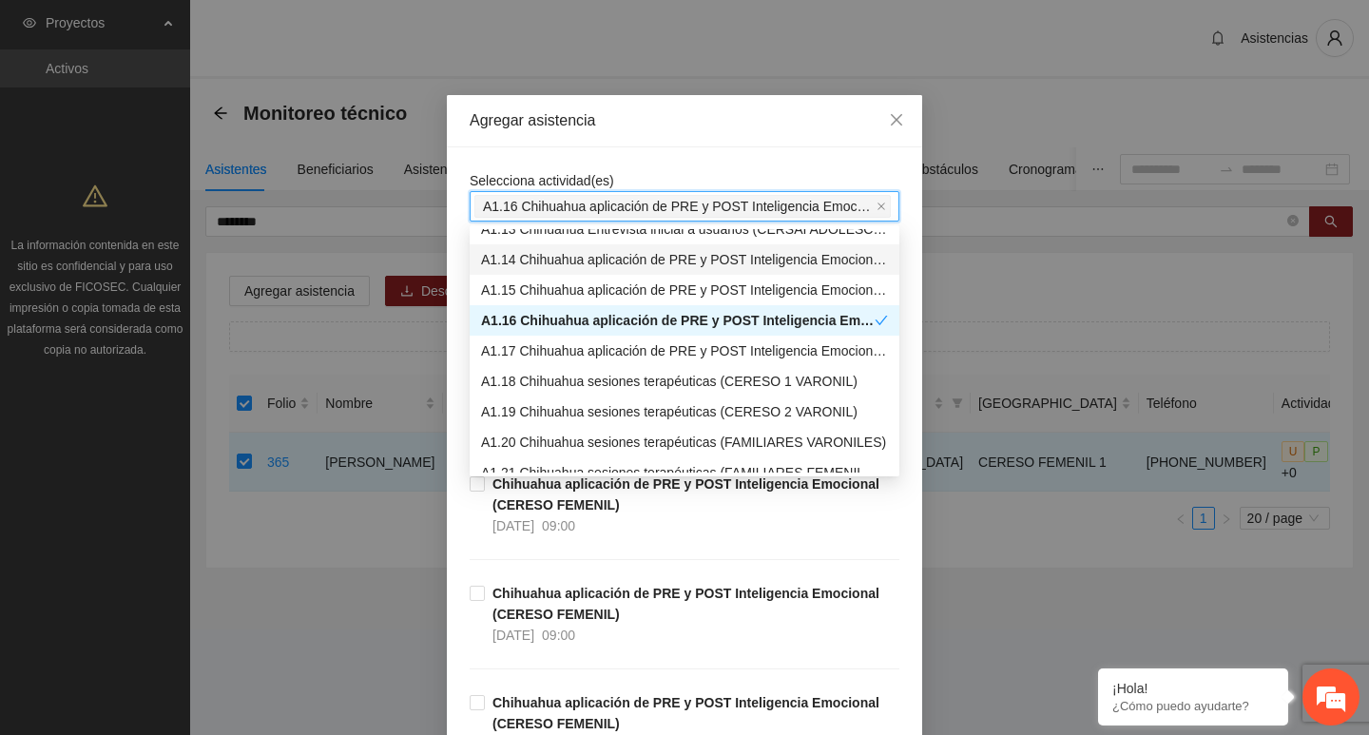
click at [517, 147] on div "Selecciona actividad(es) A1.16 Chihuahua aplicación de PRE y POST Inteligencia …" at bounding box center [684, 509] width 475 height 724
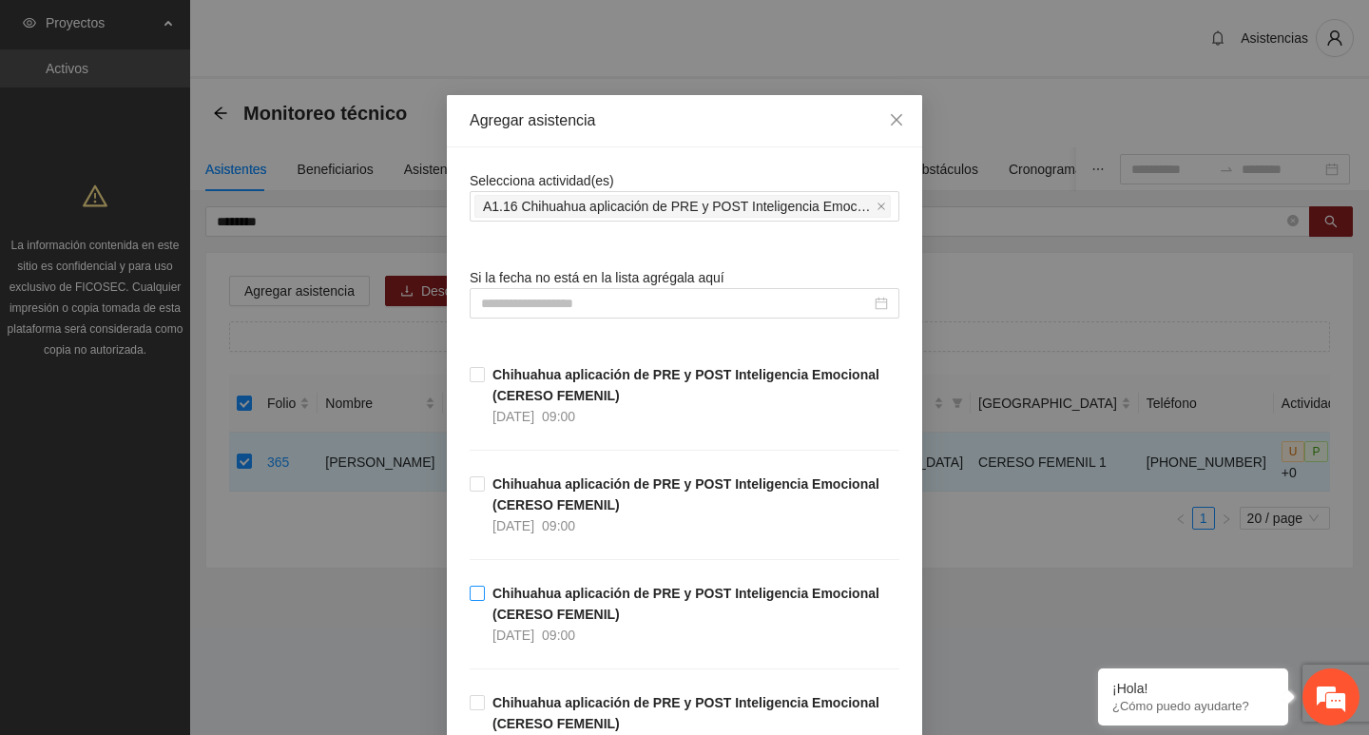
click at [574, 630] on span "09:00" at bounding box center [558, 635] width 33 height 15
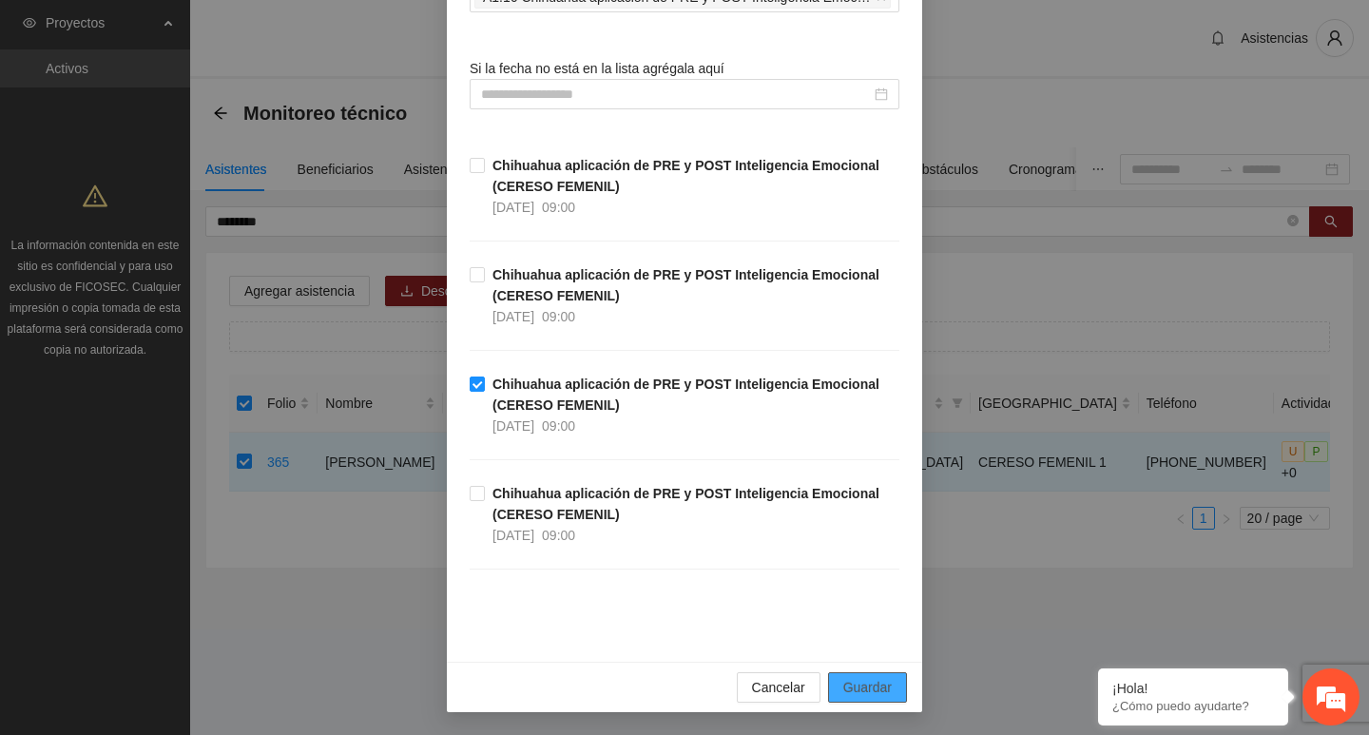
click at [856, 694] on span "Guardar" at bounding box center [867, 687] width 48 height 21
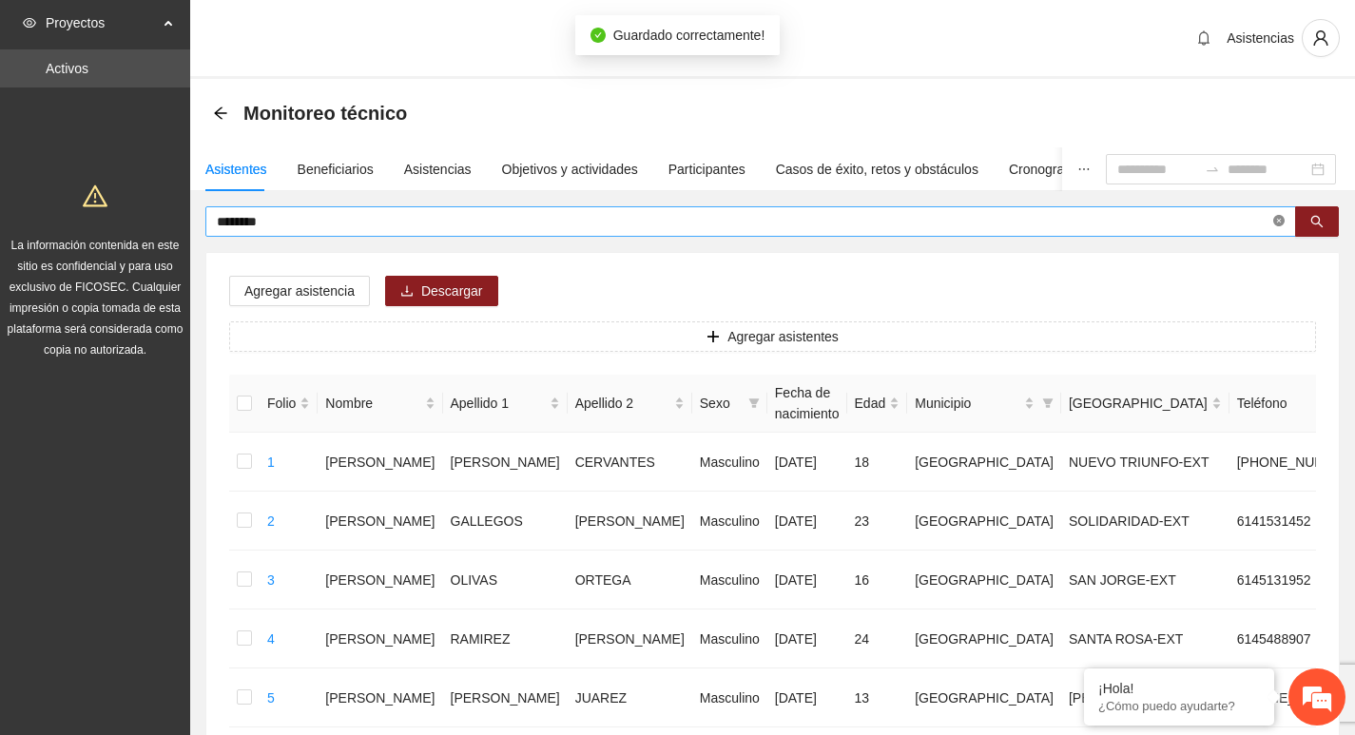
click at [1283, 222] on icon "close-circle" at bounding box center [1278, 220] width 11 height 11
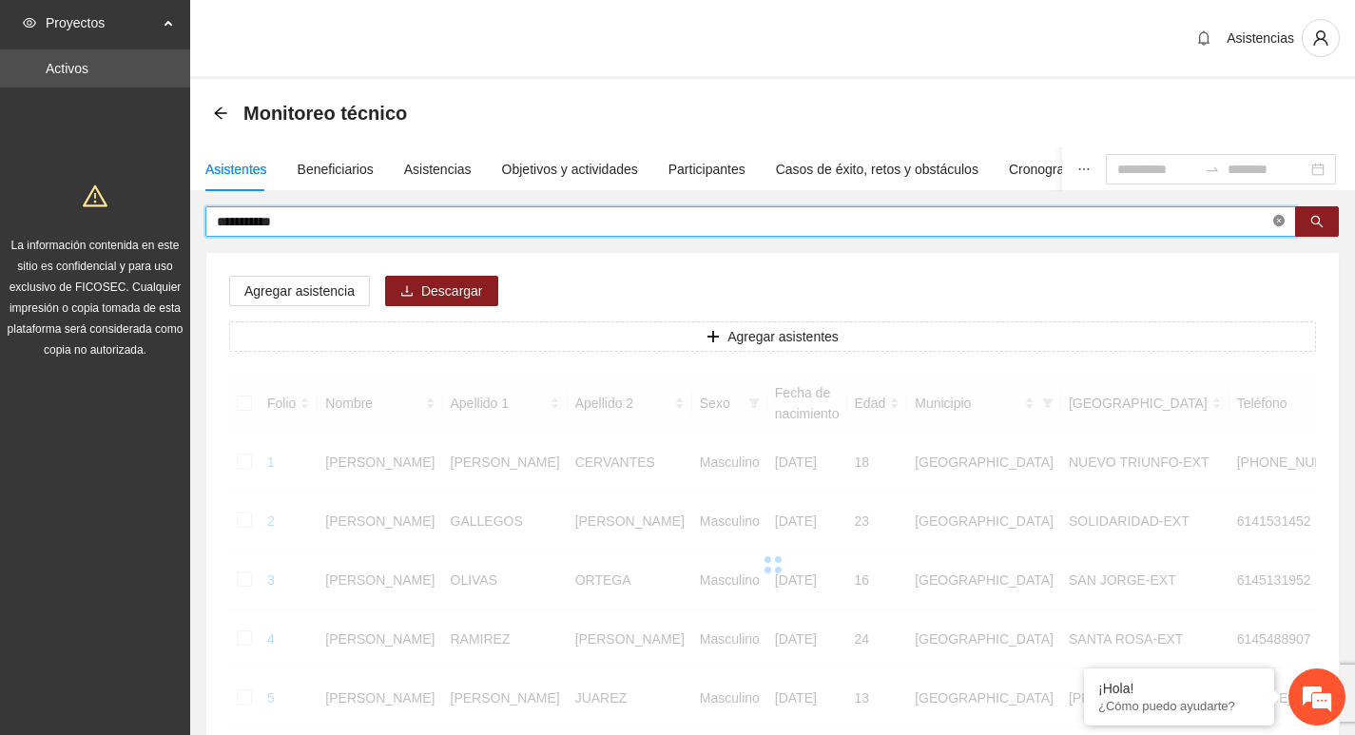
type input "**********"
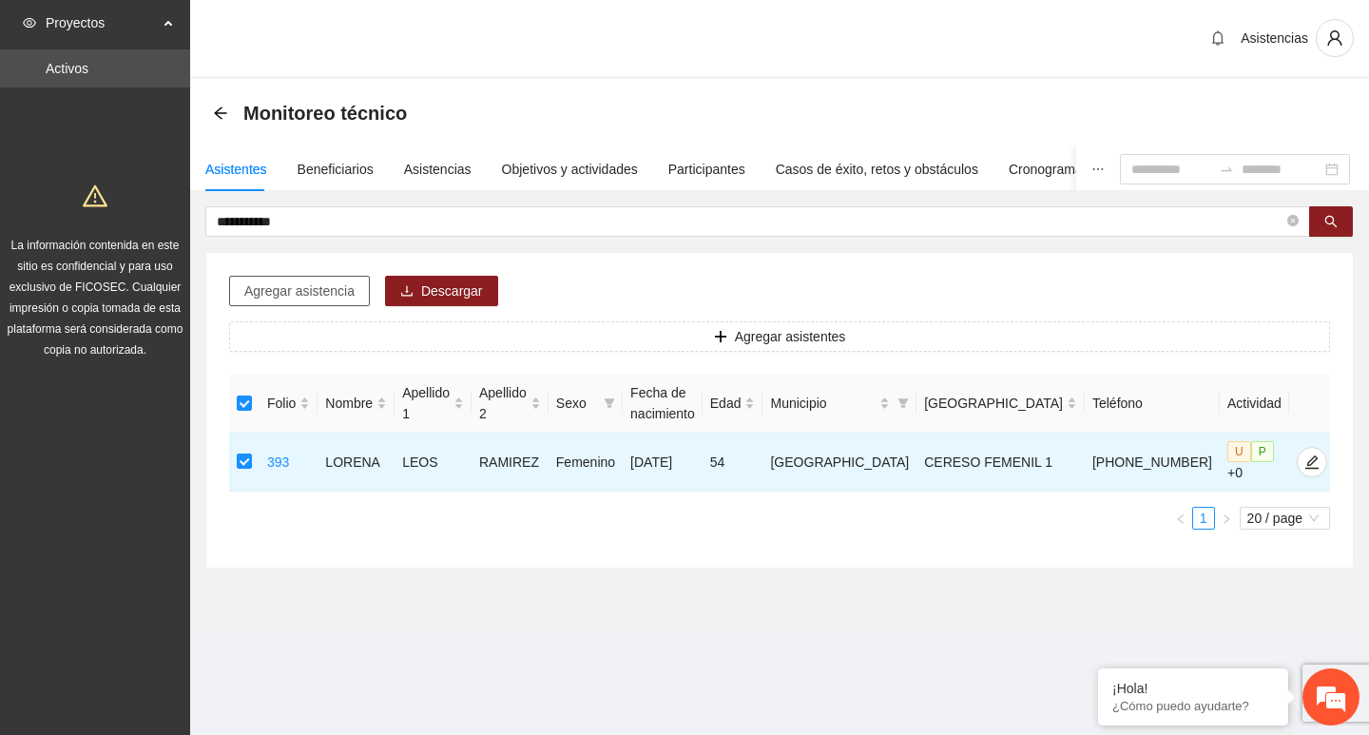
click at [331, 278] on button "Agregar asistencia" at bounding box center [299, 291] width 141 height 30
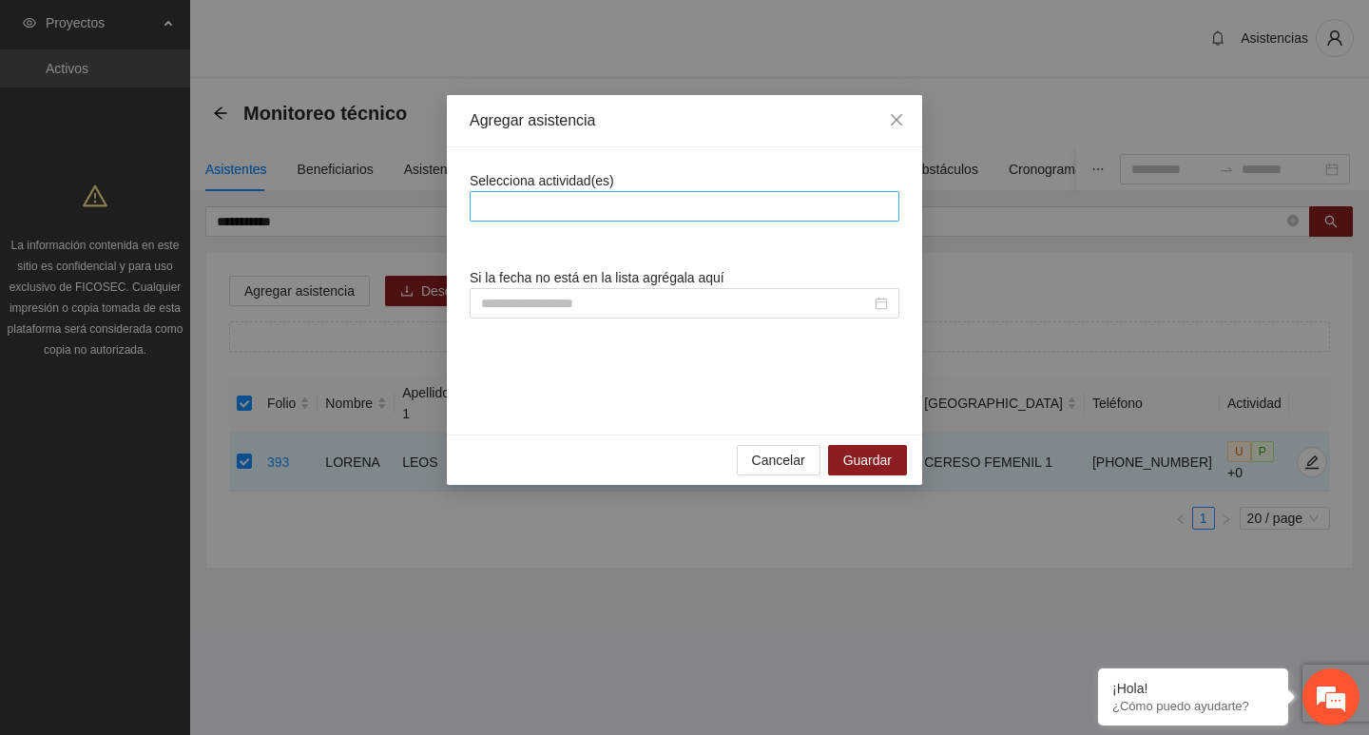
click at [662, 197] on div at bounding box center [685, 206] width 420 height 23
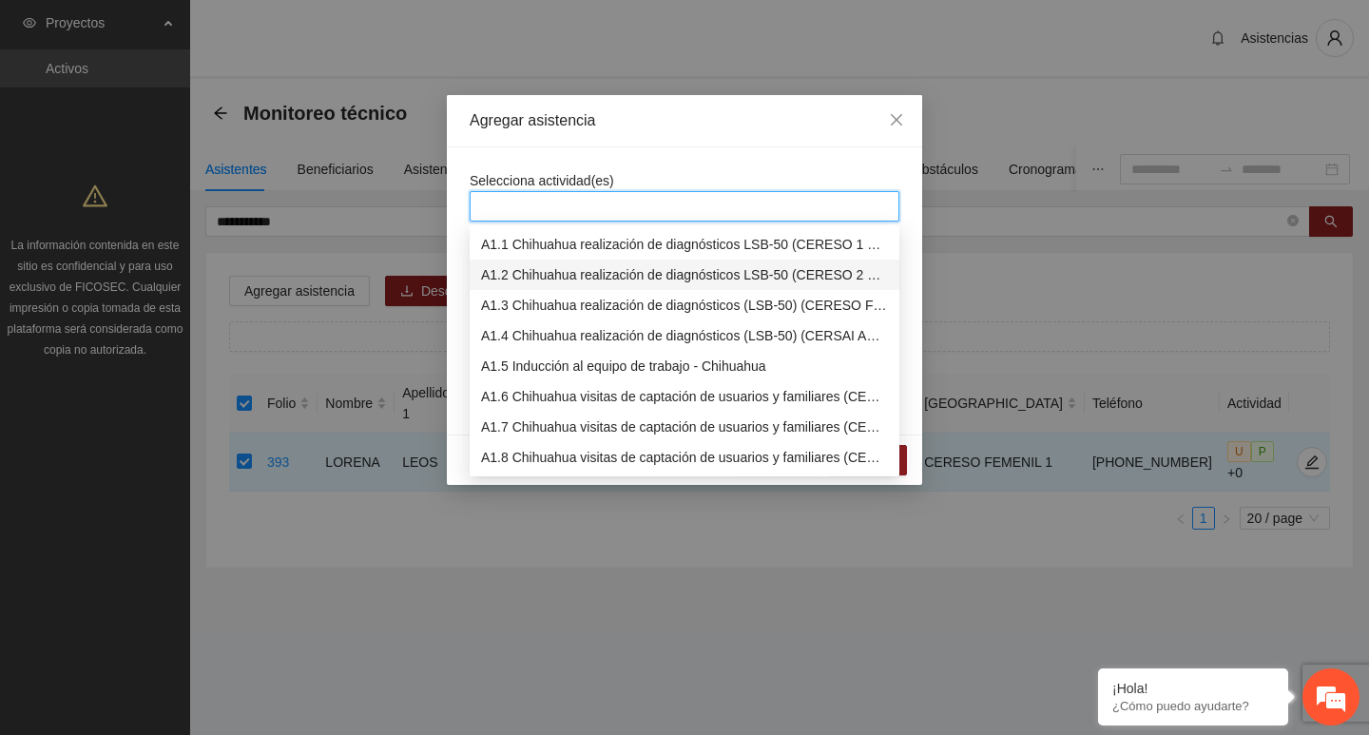
scroll to position [380, 0]
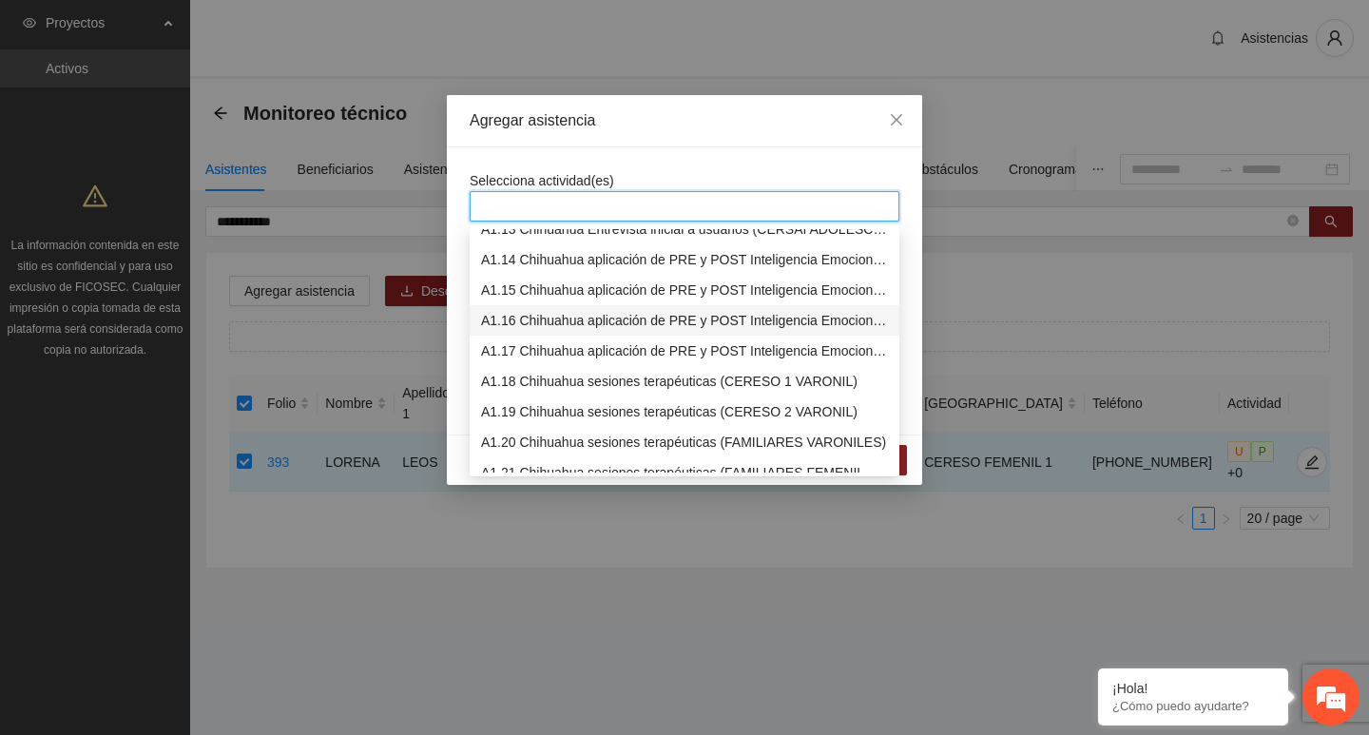
click at [603, 324] on div "A1.16 Chihuahua aplicación de PRE y POST Inteligencia Emocional (CERESO FEMENIL)" at bounding box center [684, 320] width 407 height 21
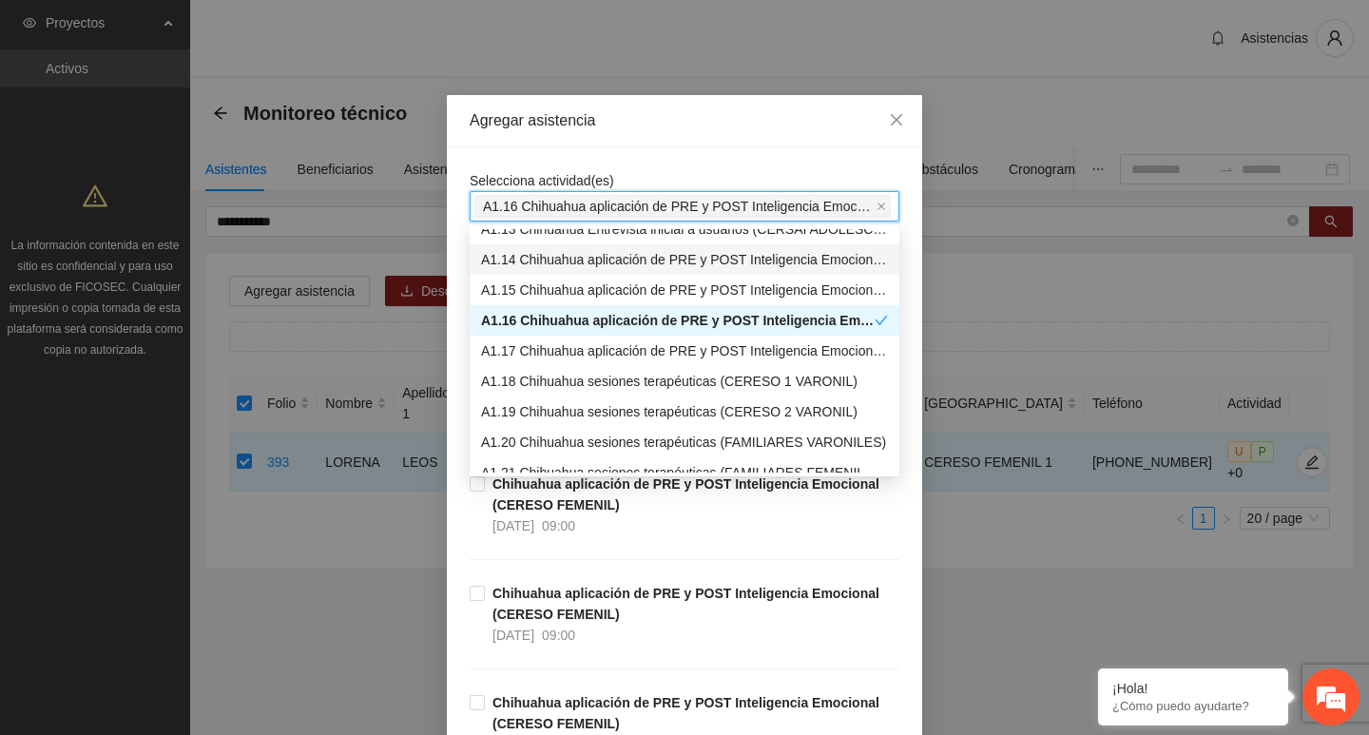
click at [611, 130] on div "Agregar asistencia" at bounding box center [685, 120] width 430 height 21
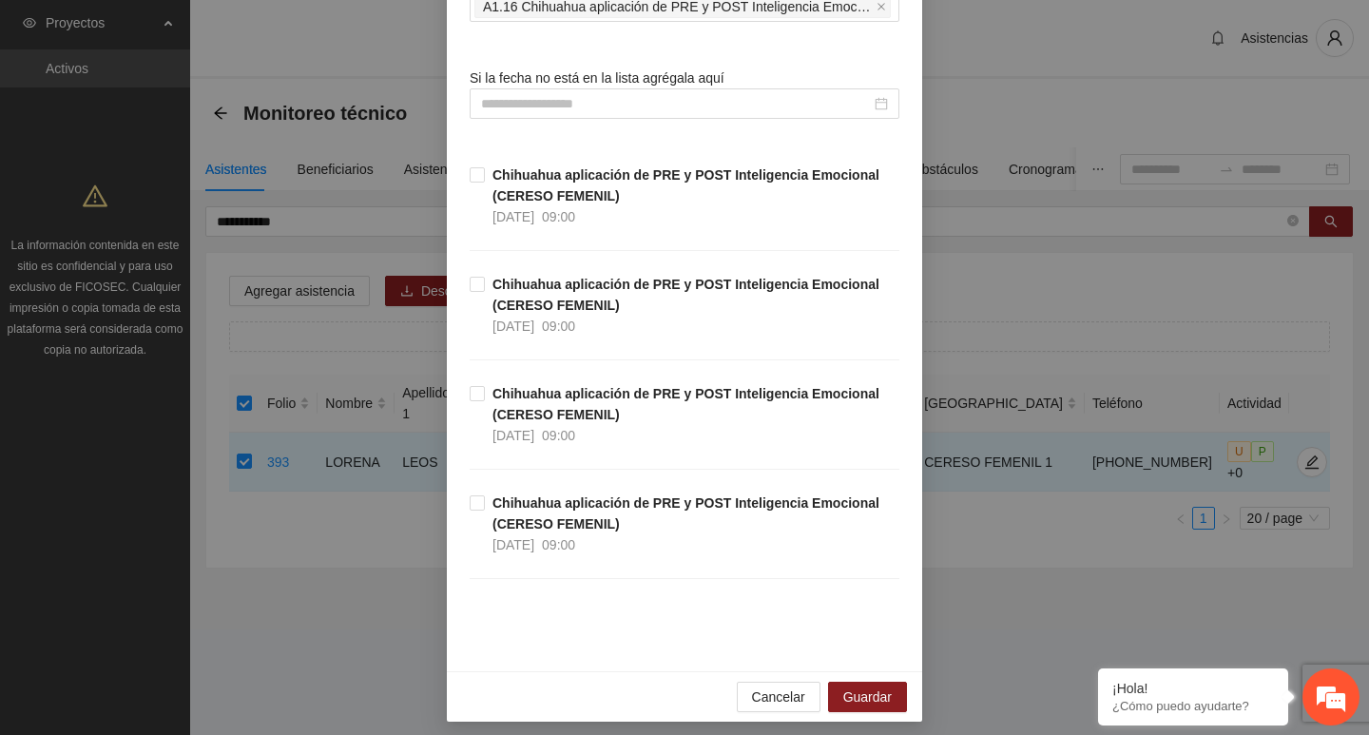
scroll to position [209, 0]
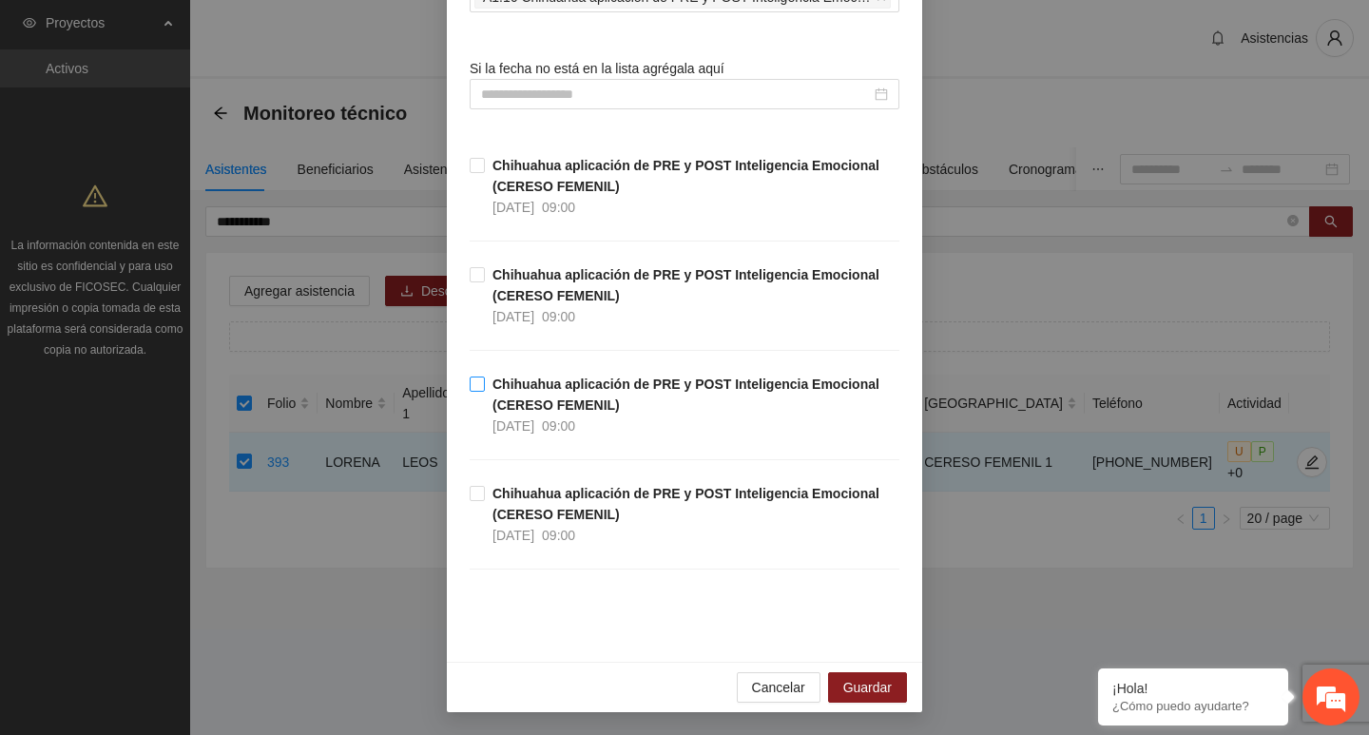
click at [531, 408] on strong "Chihuahua aplicación de PRE y POST Inteligencia Emocional (CERESO FEMENIL)" at bounding box center [686, 395] width 387 height 36
click at [869, 682] on span "Guardar" at bounding box center [867, 687] width 48 height 21
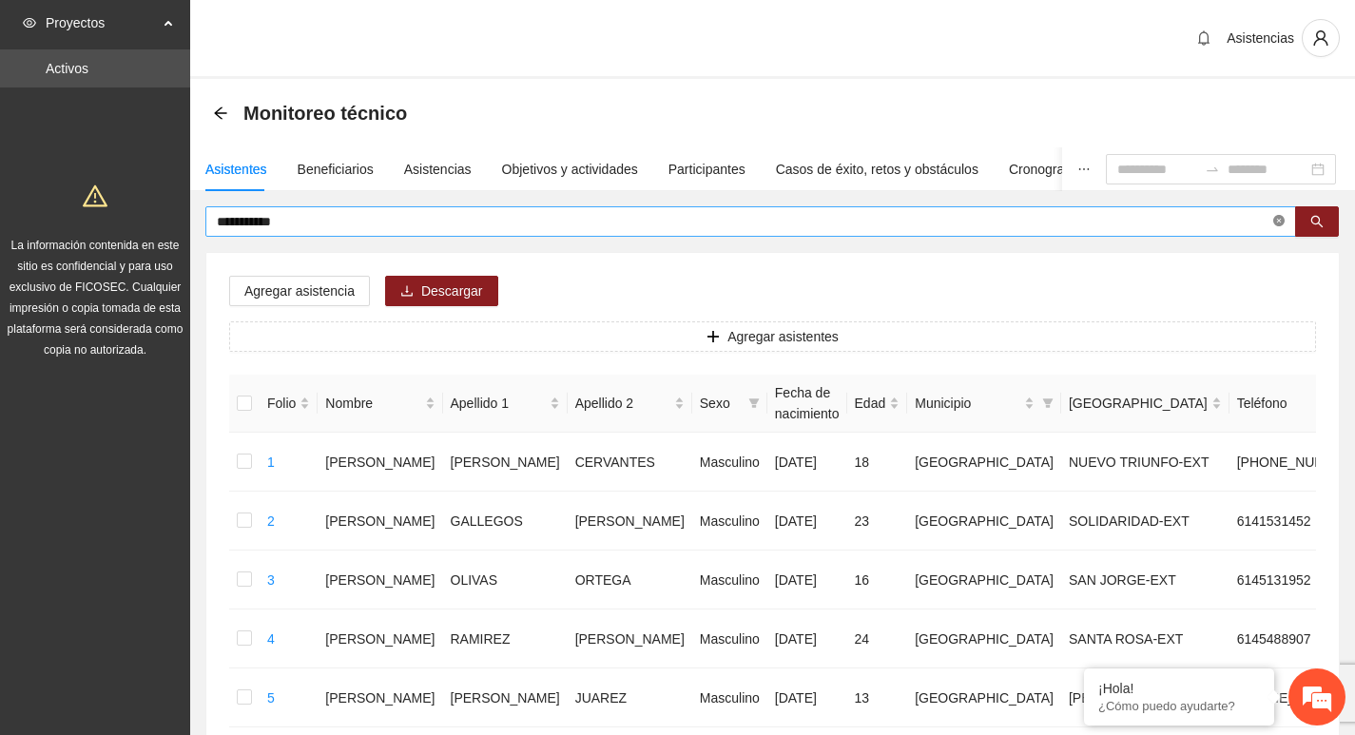
click at [1274, 225] on icon "close-circle" at bounding box center [1278, 220] width 11 height 11
type input "*****"
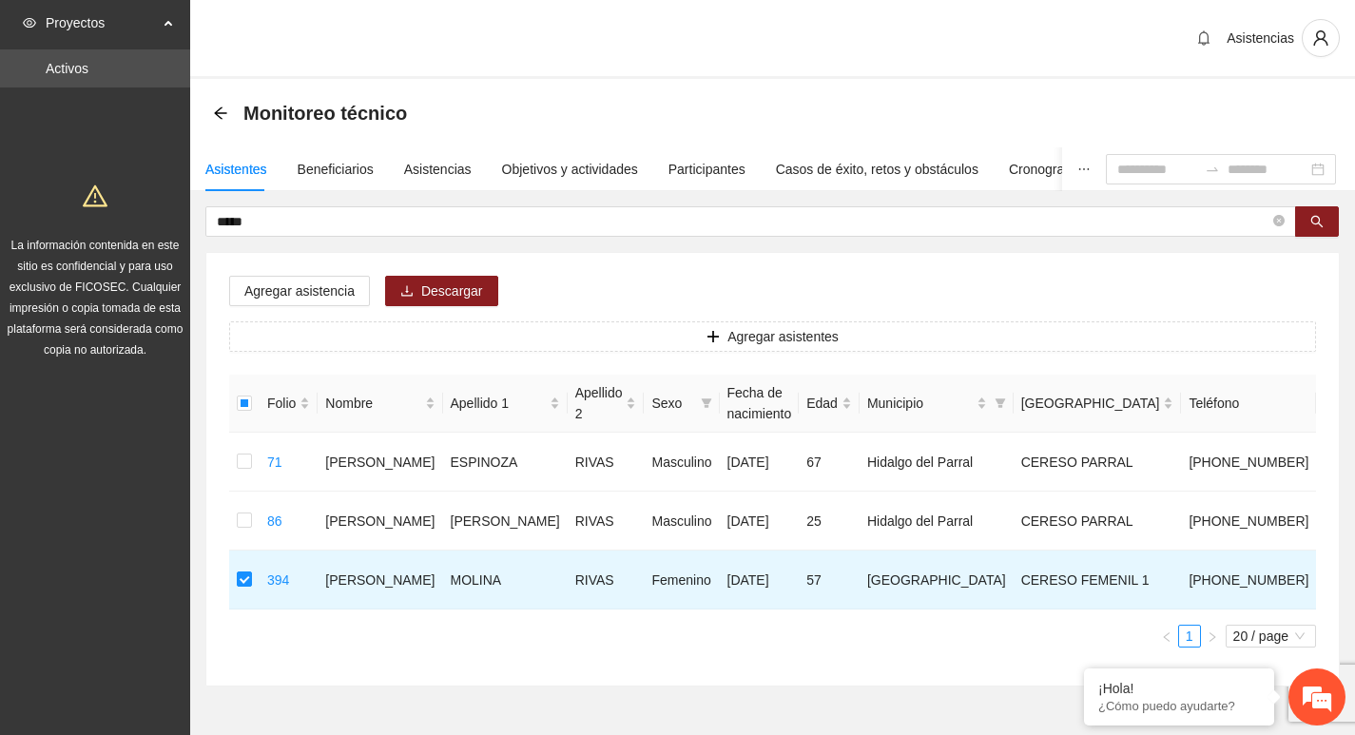
click at [337, 269] on div "Agregar asistencia Descargar Agregar asistentes Folio Nombre Apellido 1 Apellid…" at bounding box center [772, 469] width 1133 height 433
click at [331, 284] on span "Agregar asistencia" at bounding box center [299, 291] width 110 height 21
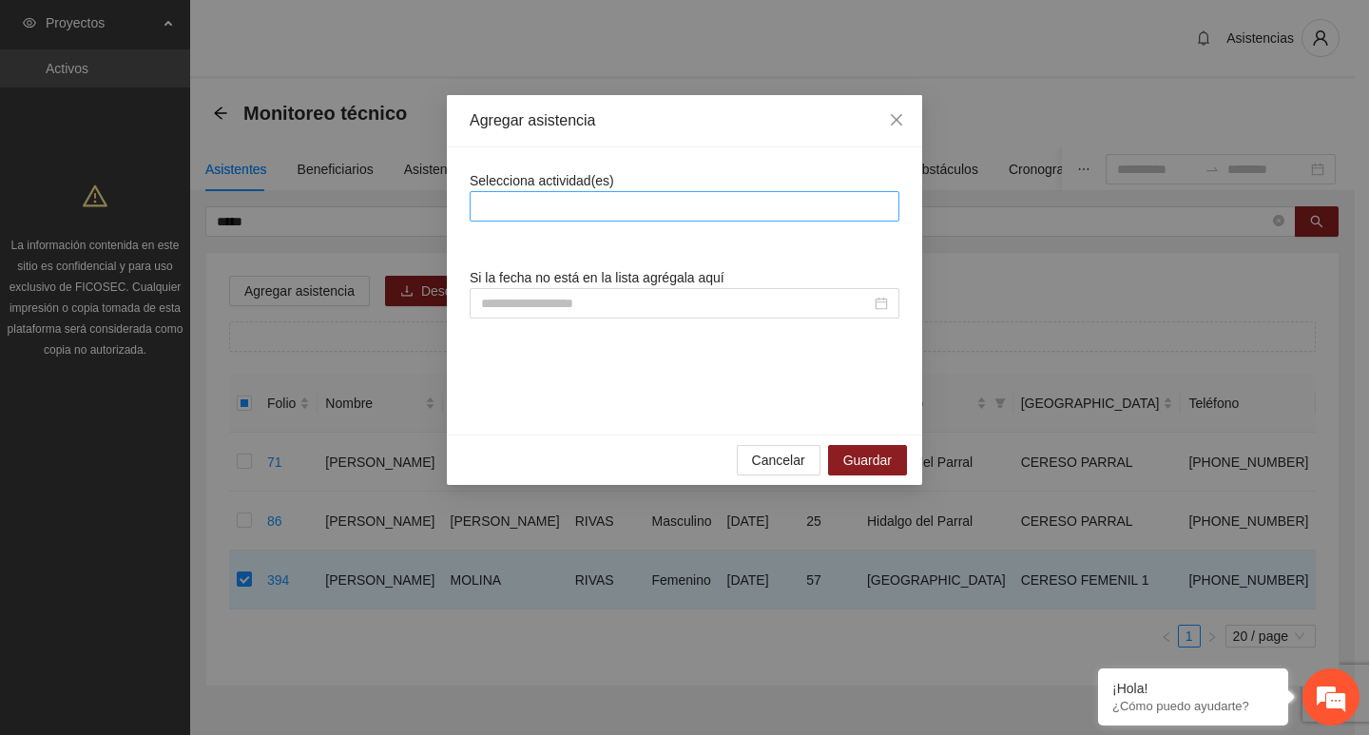
click at [573, 207] on div at bounding box center [685, 206] width 420 height 23
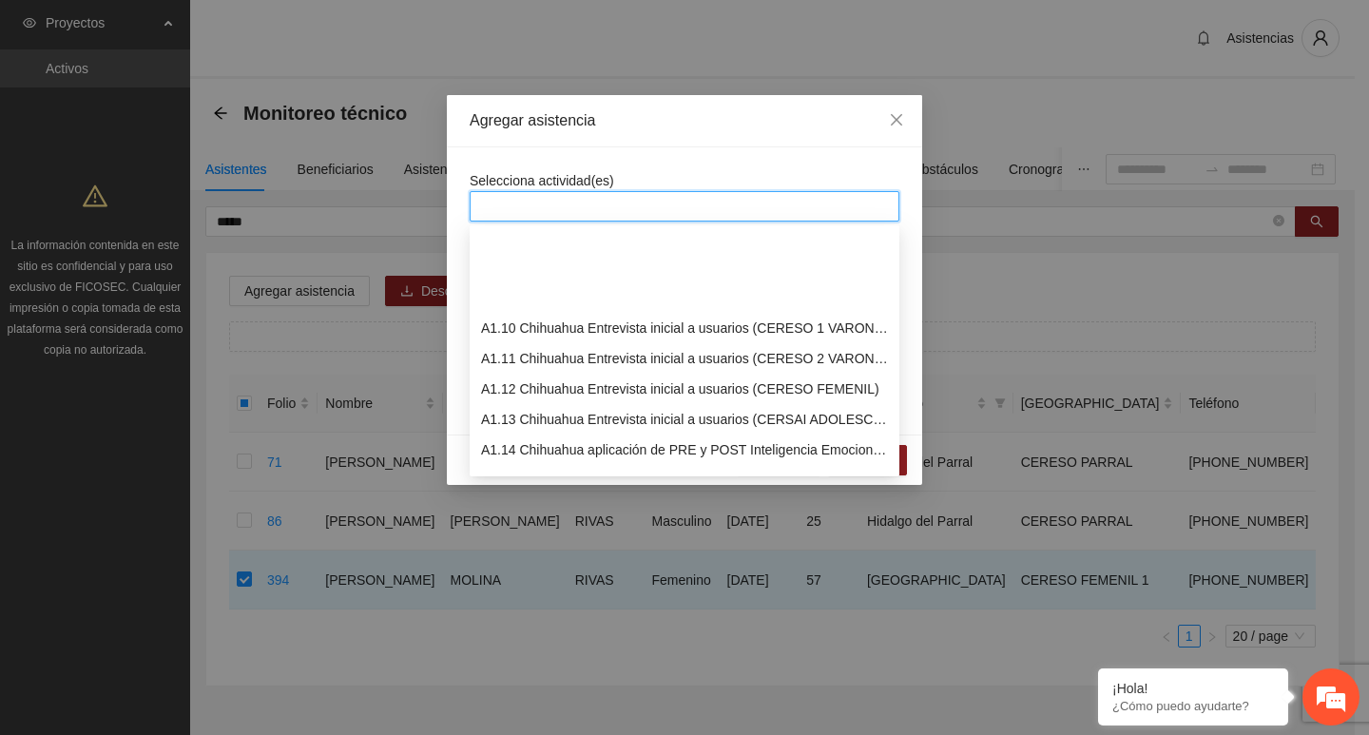
scroll to position [380, 0]
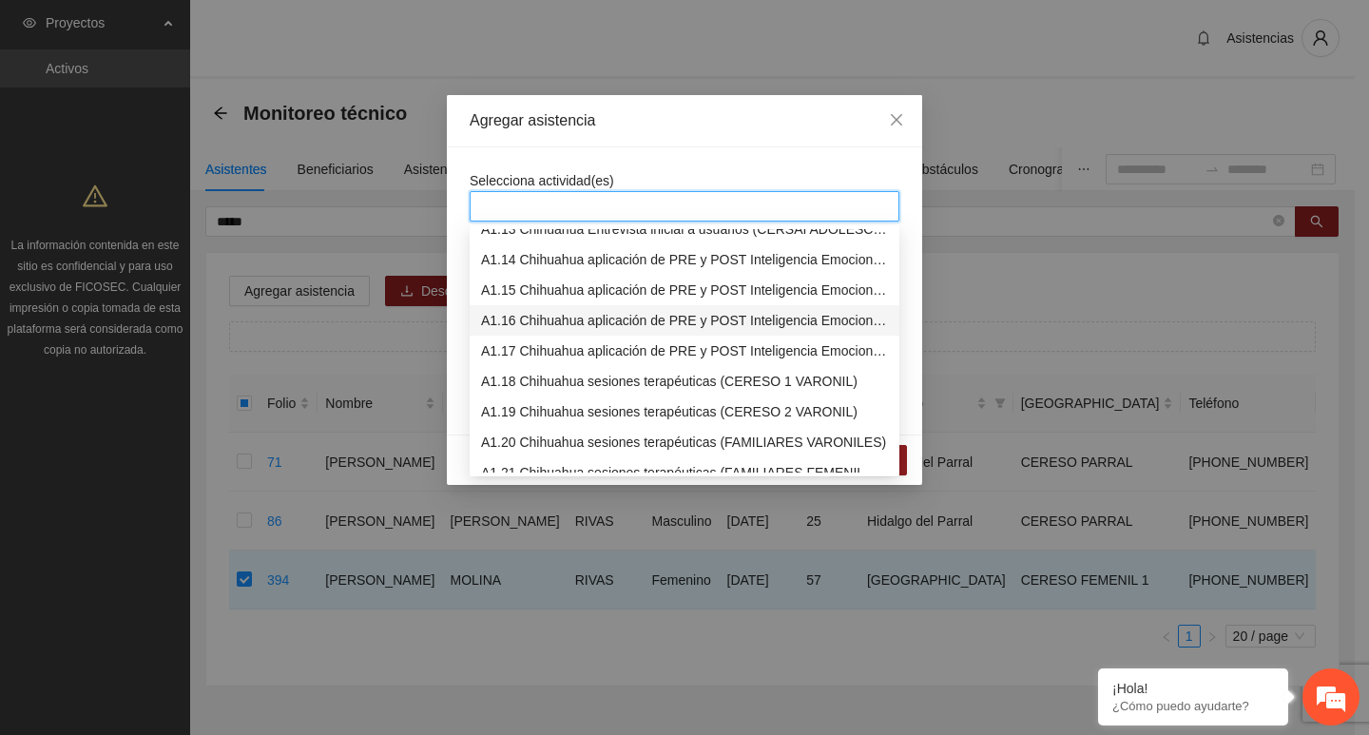
click at [547, 314] on div "A1.16 Chihuahua aplicación de PRE y POST Inteligencia Emocional (CERESO FEMENIL)" at bounding box center [684, 320] width 407 height 21
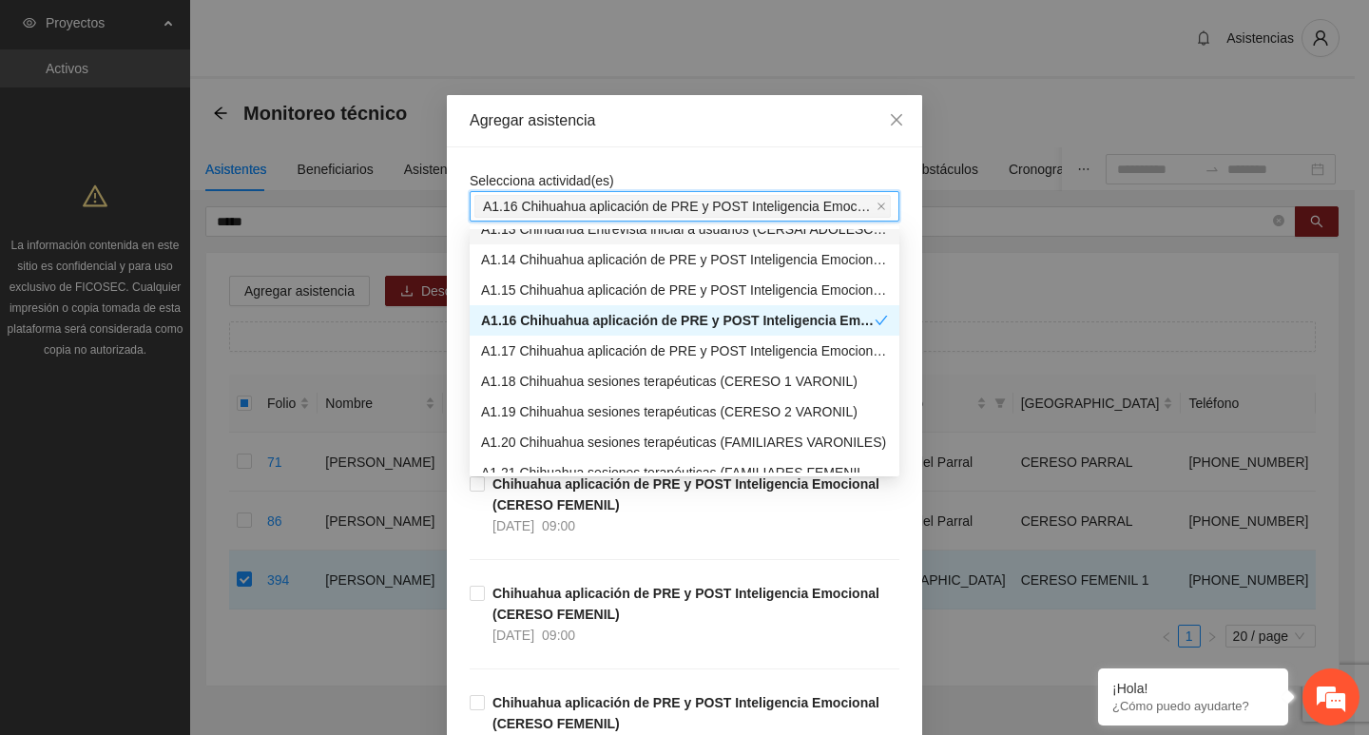
click at [577, 152] on div "Selecciona actividad(es) A1.16 Chihuahua aplicación de PRE y POST Inteligencia …" at bounding box center [684, 509] width 475 height 724
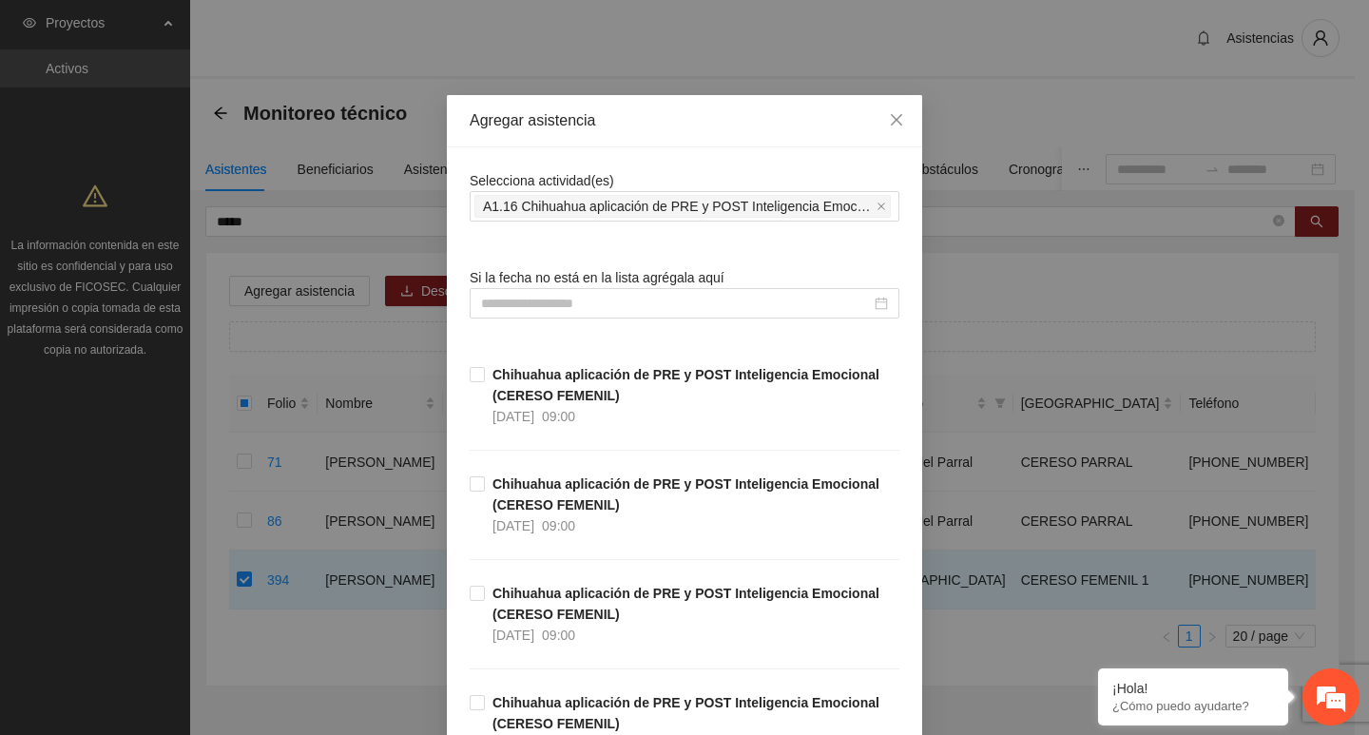
click at [487, 464] on div "Chihuahua aplicación de PRE y POST Inteligencia Emocional (CERESO FEMENIL) 18/0…" at bounding box center [685, 418] width 430 height 109
click at [485, 477] on span "Chihuahua aplicación de PRE y POST Inteligencia Emocional (CERESO FEMENIL) 15/0…" at bounding box center [692, 505] width 415 height 63
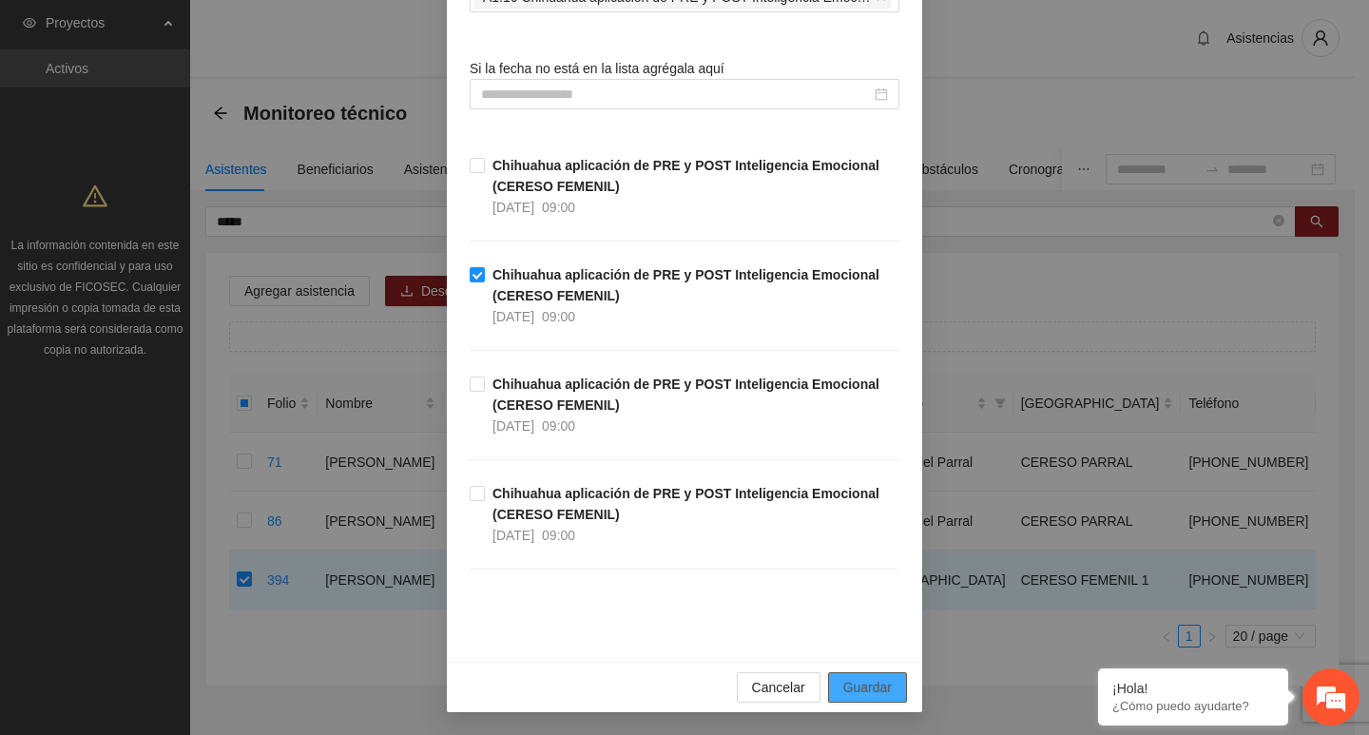
click at [857, 686] on span "Guardar" at bounding box center [867, 687] width 48 height 21
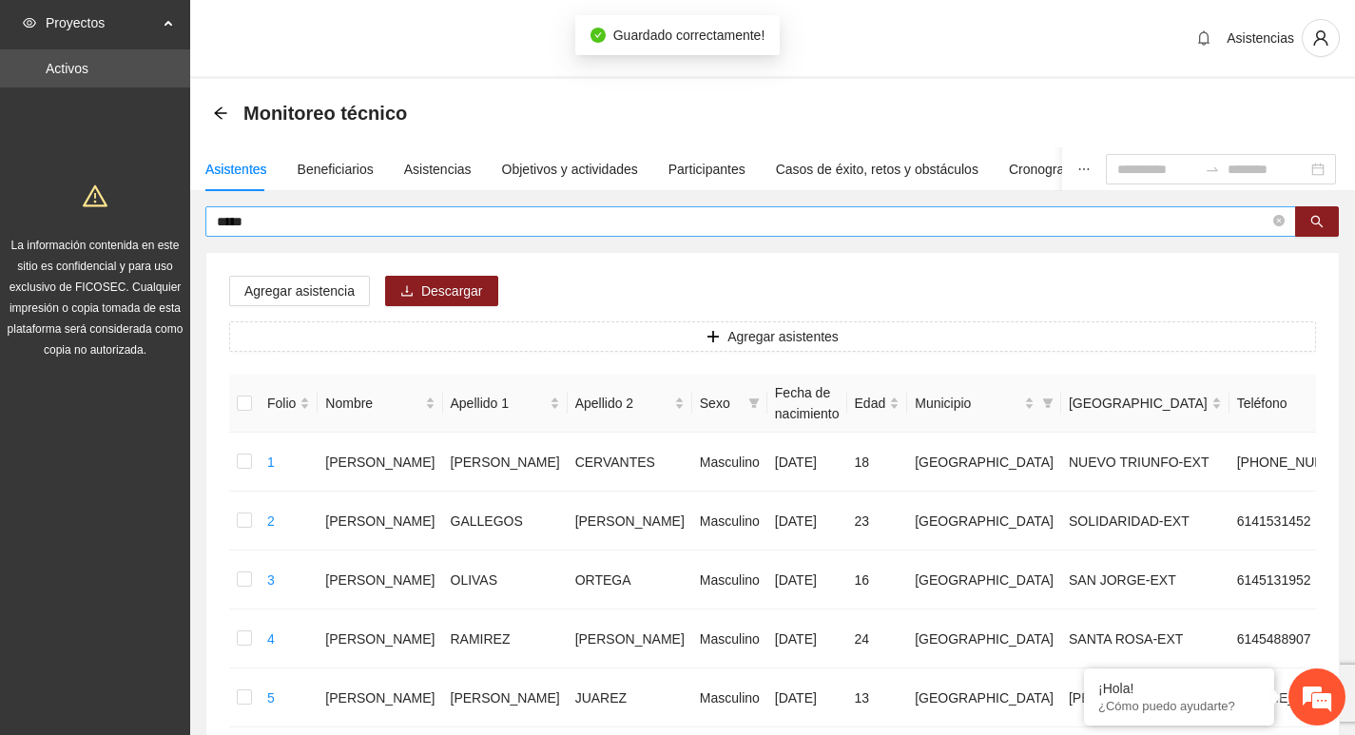
click at [1279, 226] on icon "close-circle" at bounding box center [1278, 220] width 11 height 11
click at [1279, 223] on span at bounding box center [1278, 221] width 11 height 21
click at [1278, 222] on span at bounding box center [1278, 221] width 11 height 21
type input "******"
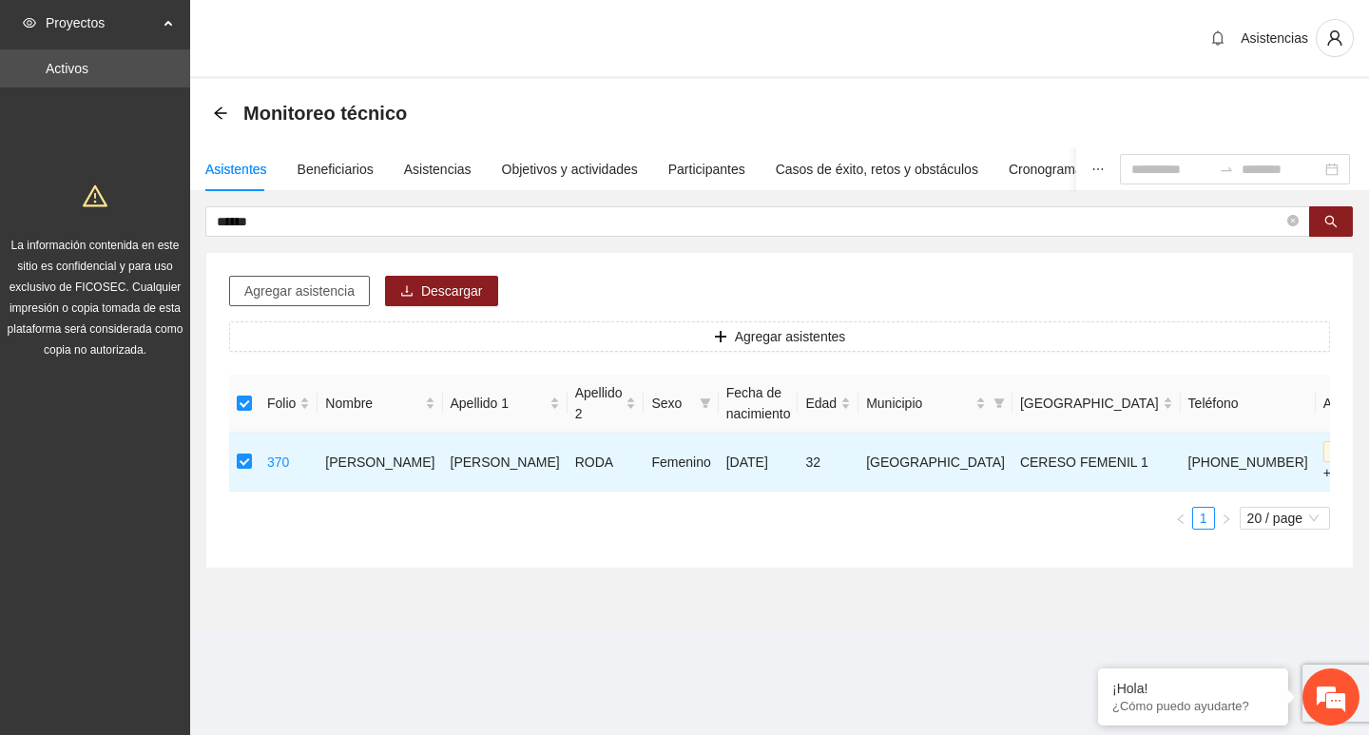
click at [320, 291] on span "Agregar asistencia" at bounding box center [299, 291] width 110 height 21
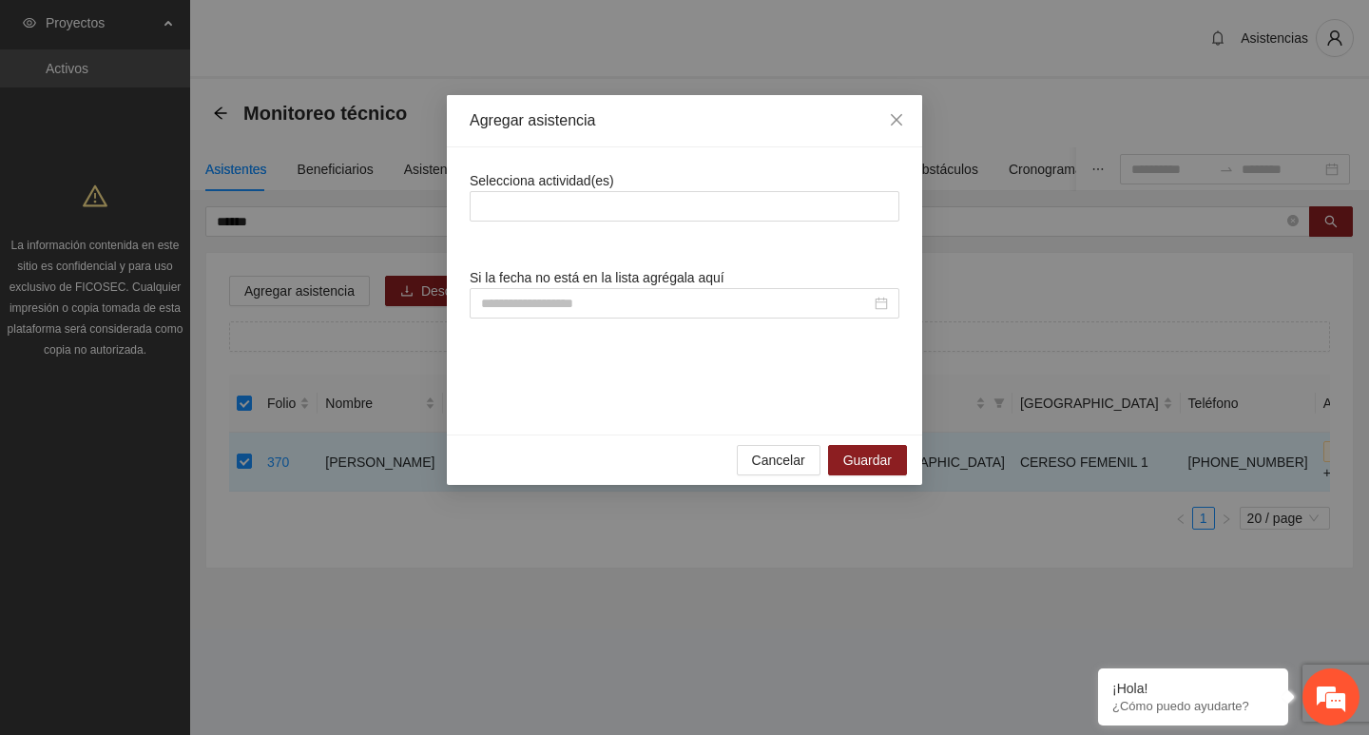
click at [615, 171] on div "Selecciona actividad(es)" at bounding box center [685, 195] width 430 height 51
click at [620, 201] on div at bounding box center [685, 206] width 420 height 23
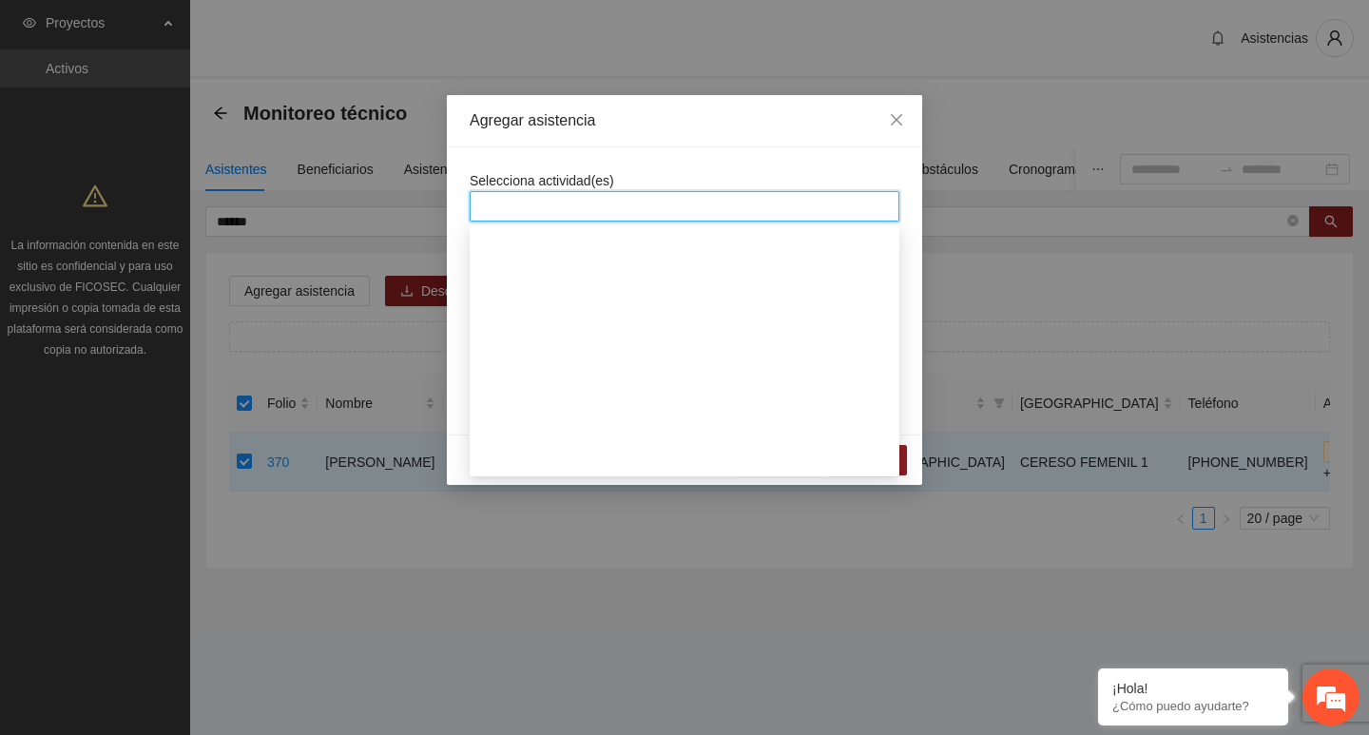
scroll to position [380, 0]
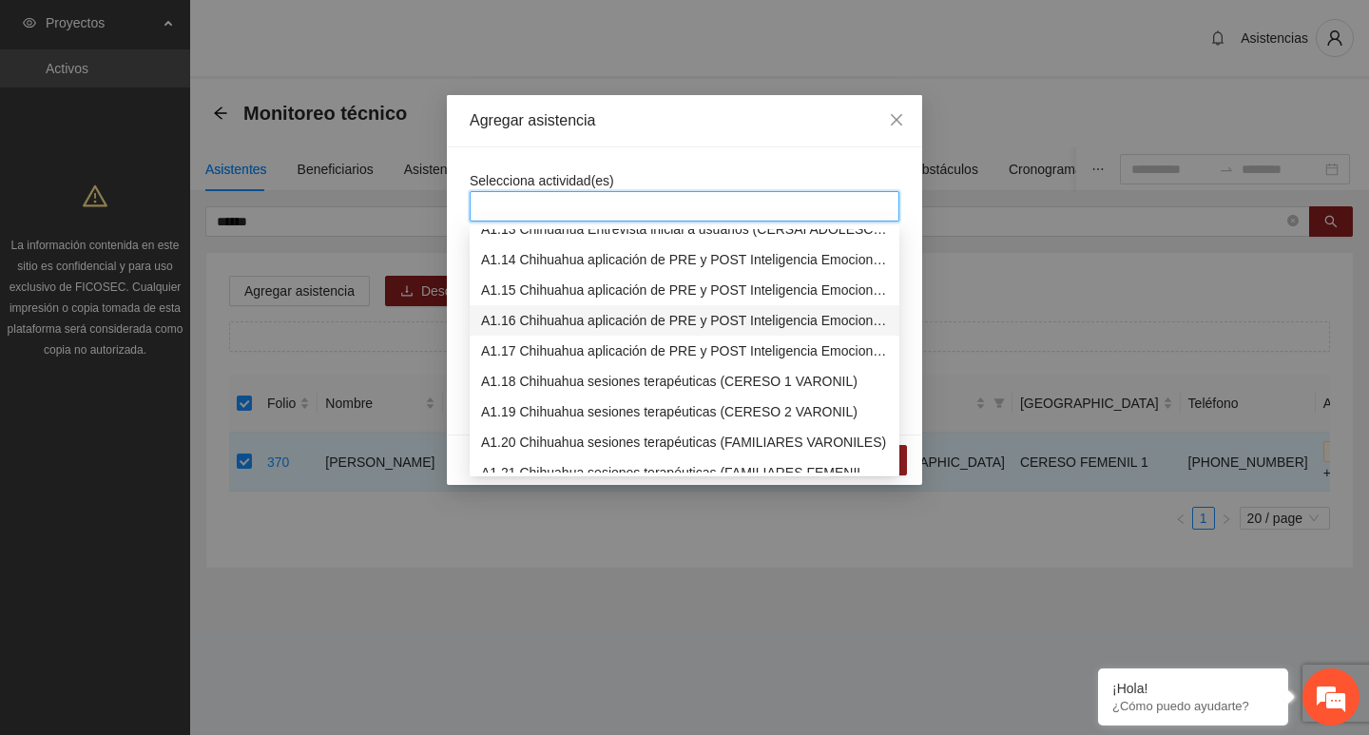
click at [591, 315] on div "A1.16 Chihuahua aplicación de PRE y POST Inteligencia Emocional (CERESO FEMENIL)" at bounding box center [684, 320] width 407 height 21
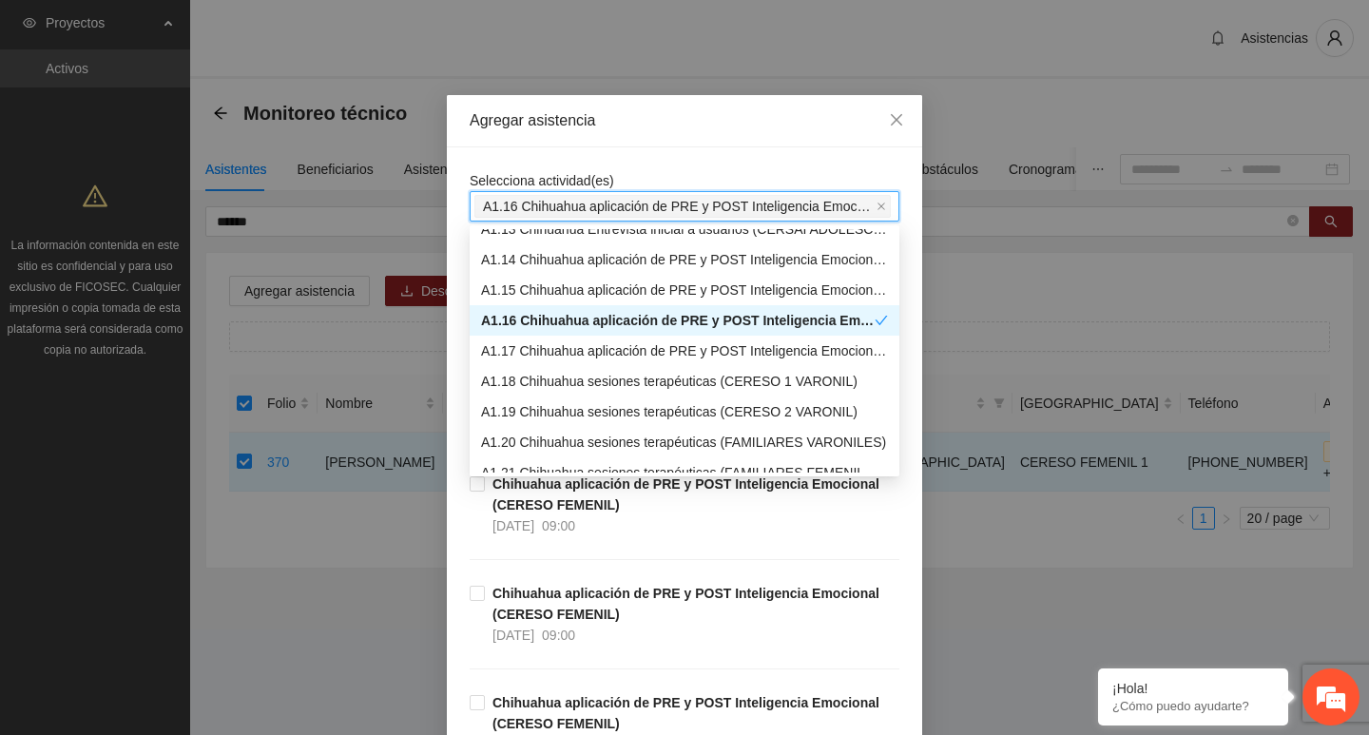
click at [606, 180] on div "Selecciona actividad(es) A1.16 Chihuahua aplicación de PRE y POST Inteligencia …" at bounding box center [685, 195] width 430 height 51
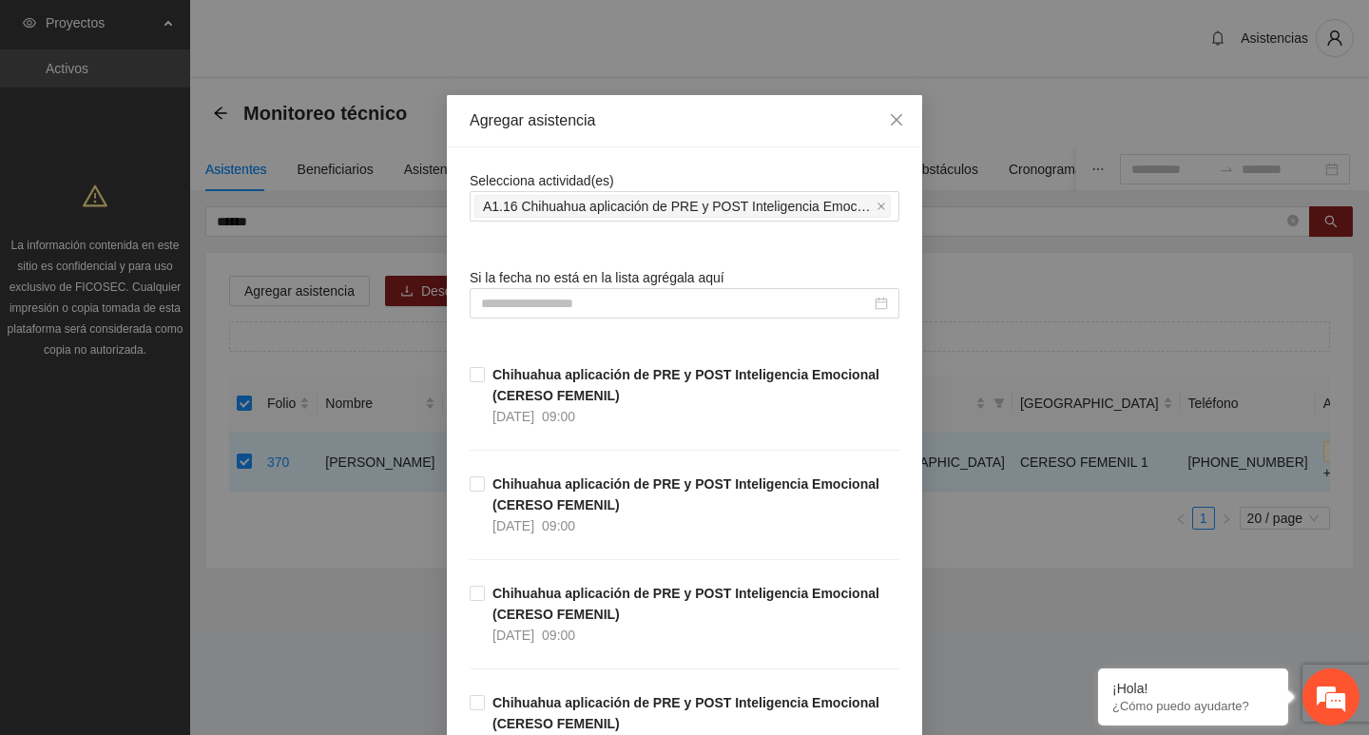
scroll to position [209, 0]
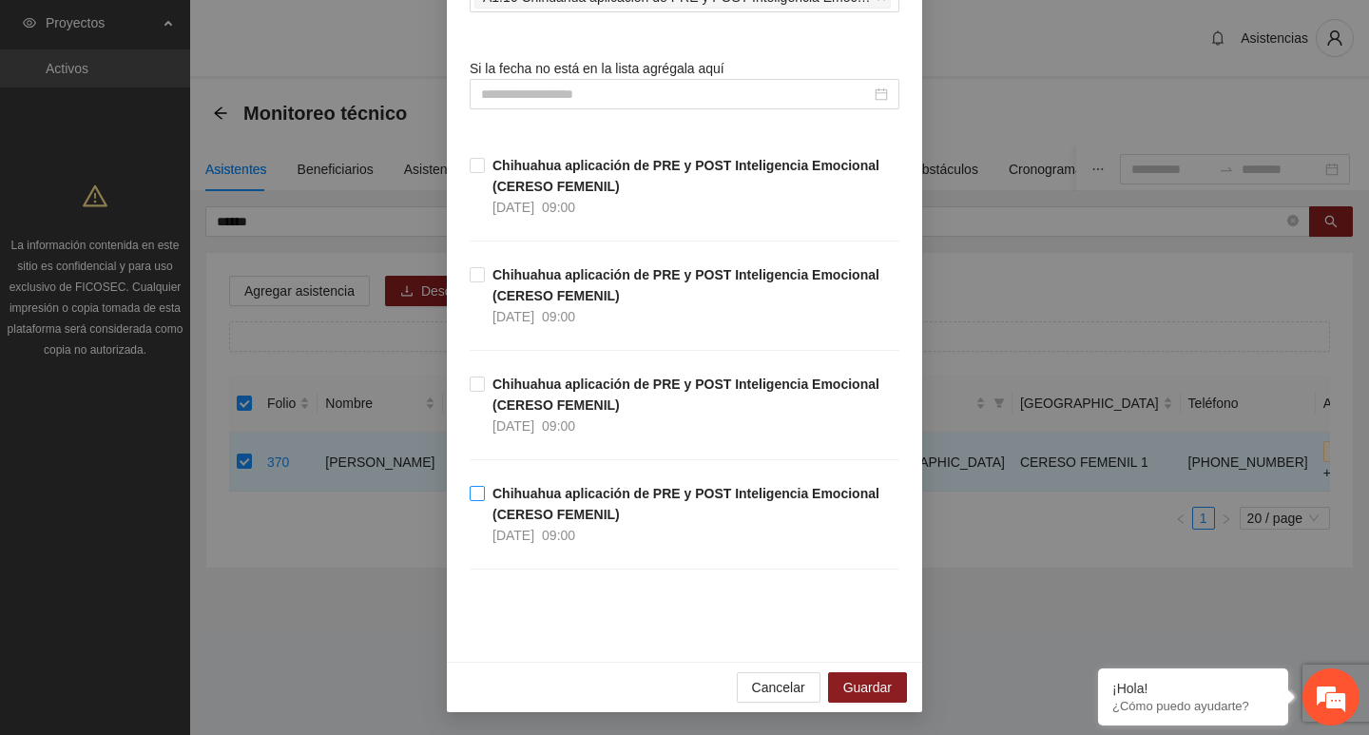
click at [610, 499] on strong "Chihuahua aplicación de PRE y POST Inteligencia Emocional (CERESO FEMENIL)" at bounding box center [686, 504] width 387 height 36
click at [886, 671] on div "Cancelar Guardar" at bounding box center [684, 687] width 475 height 50
click at [887, 686] on button "Guardar" at bounding box center [867, 687] width 79 height 30
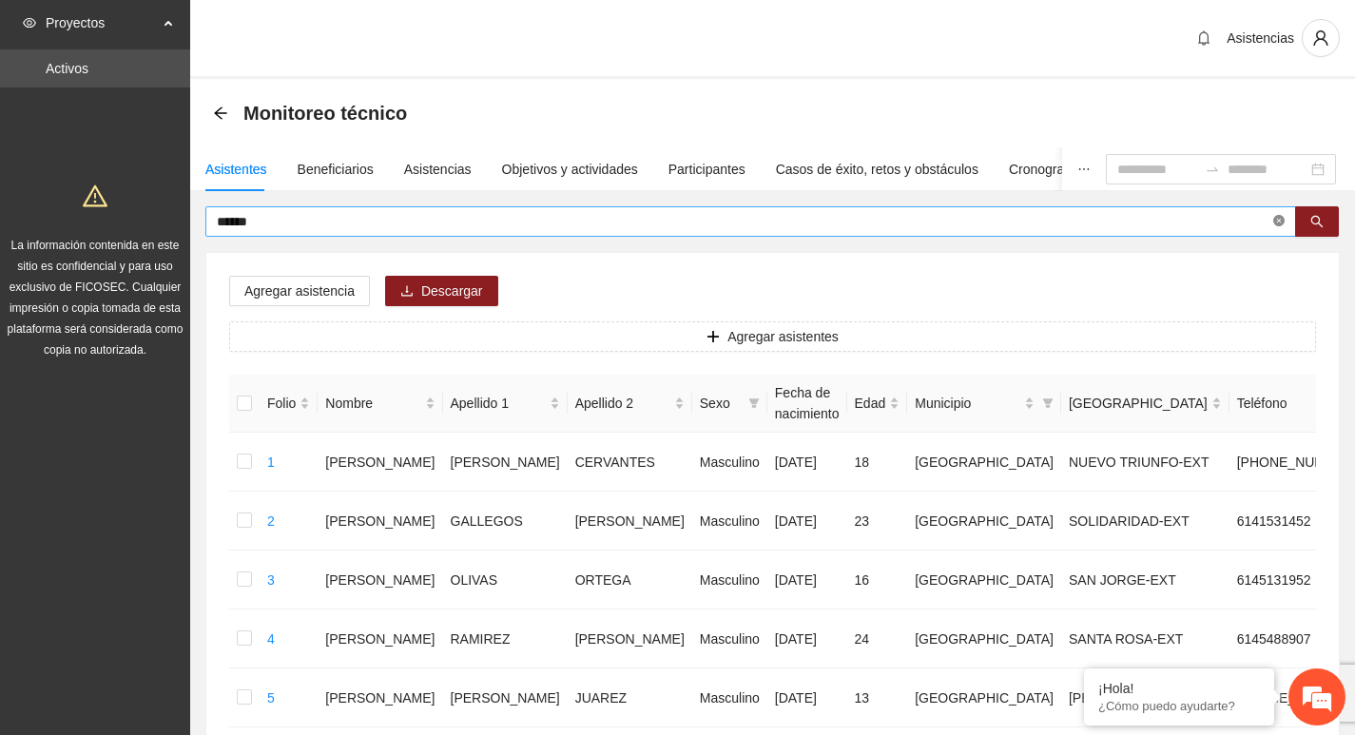
click at [1275, 225] on icon "close-circle" at bounding box center [1278, 220] width 11 height 11
type input "******"
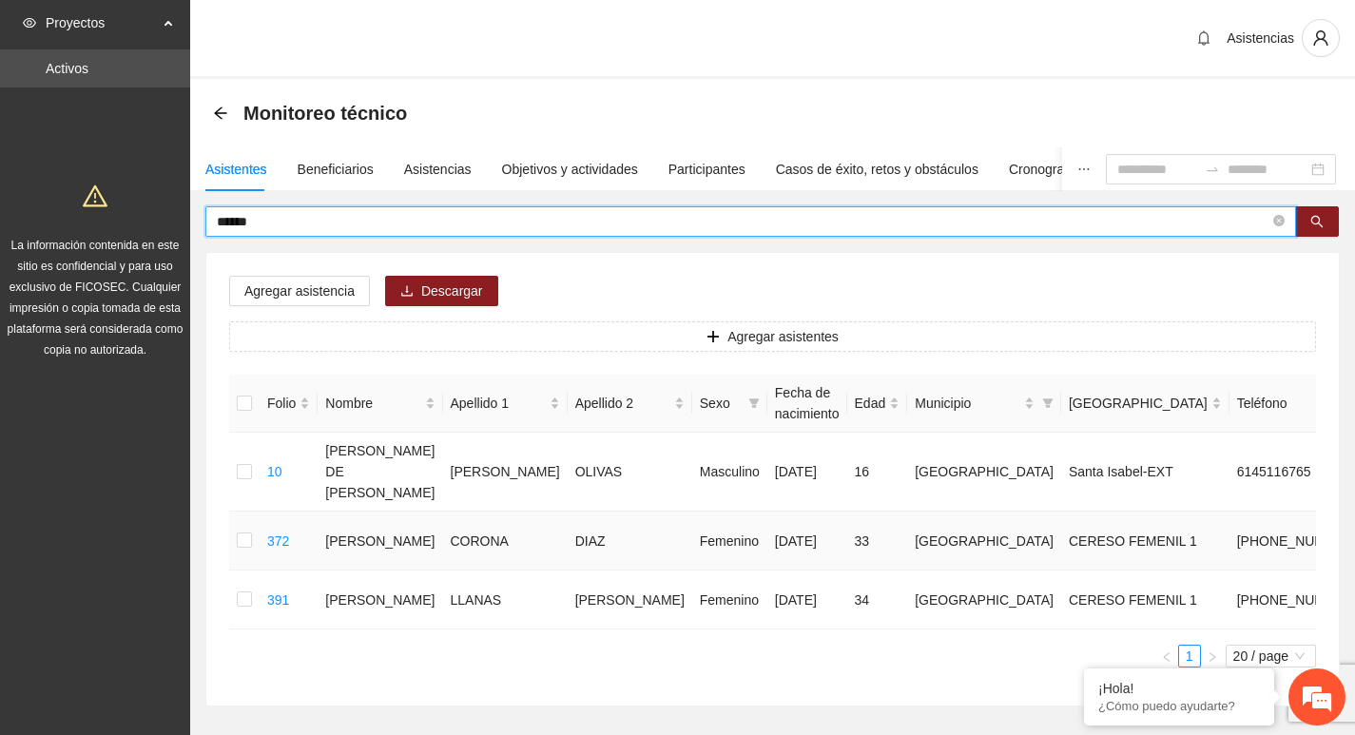
click at [254, 517] on td at bounding box center [244, 541] width 30 height 59
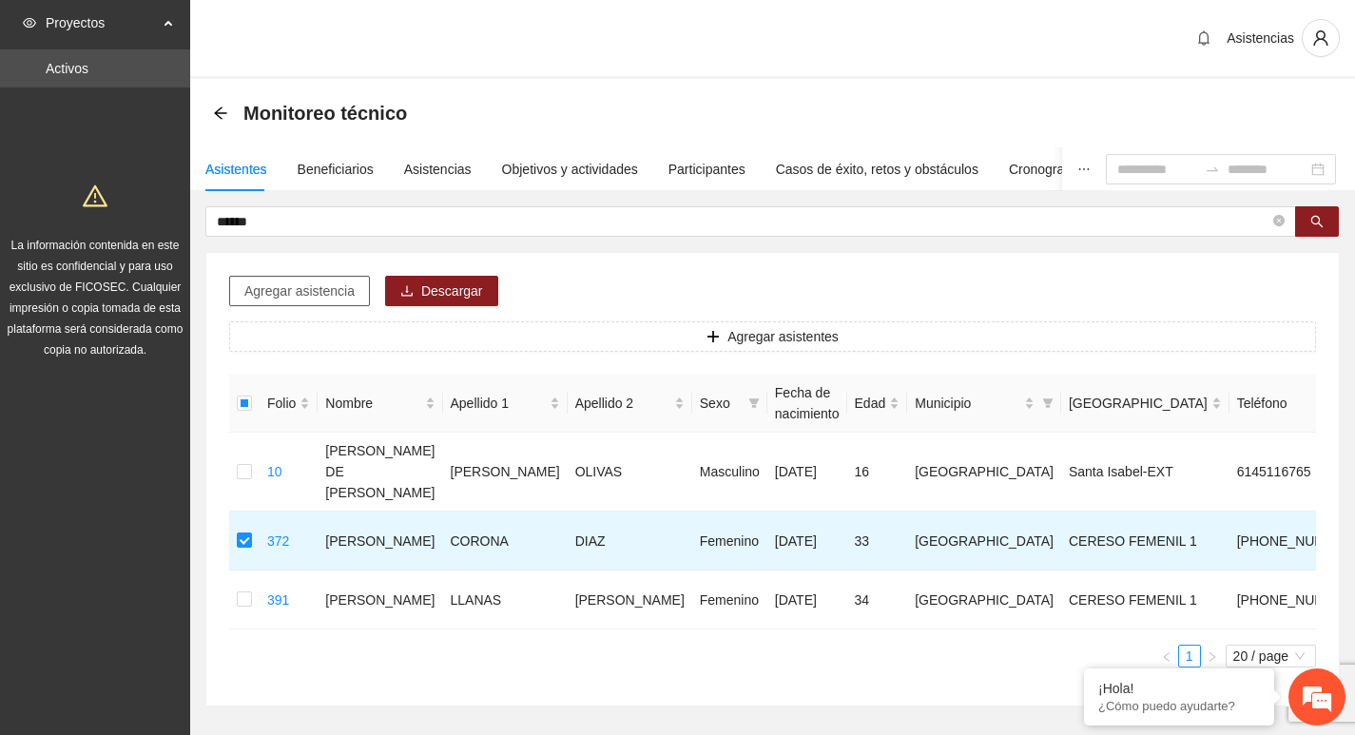
click at [283, 289] on span "Agregar asistencia" at bounding box center [299, 291] width 110 height 21
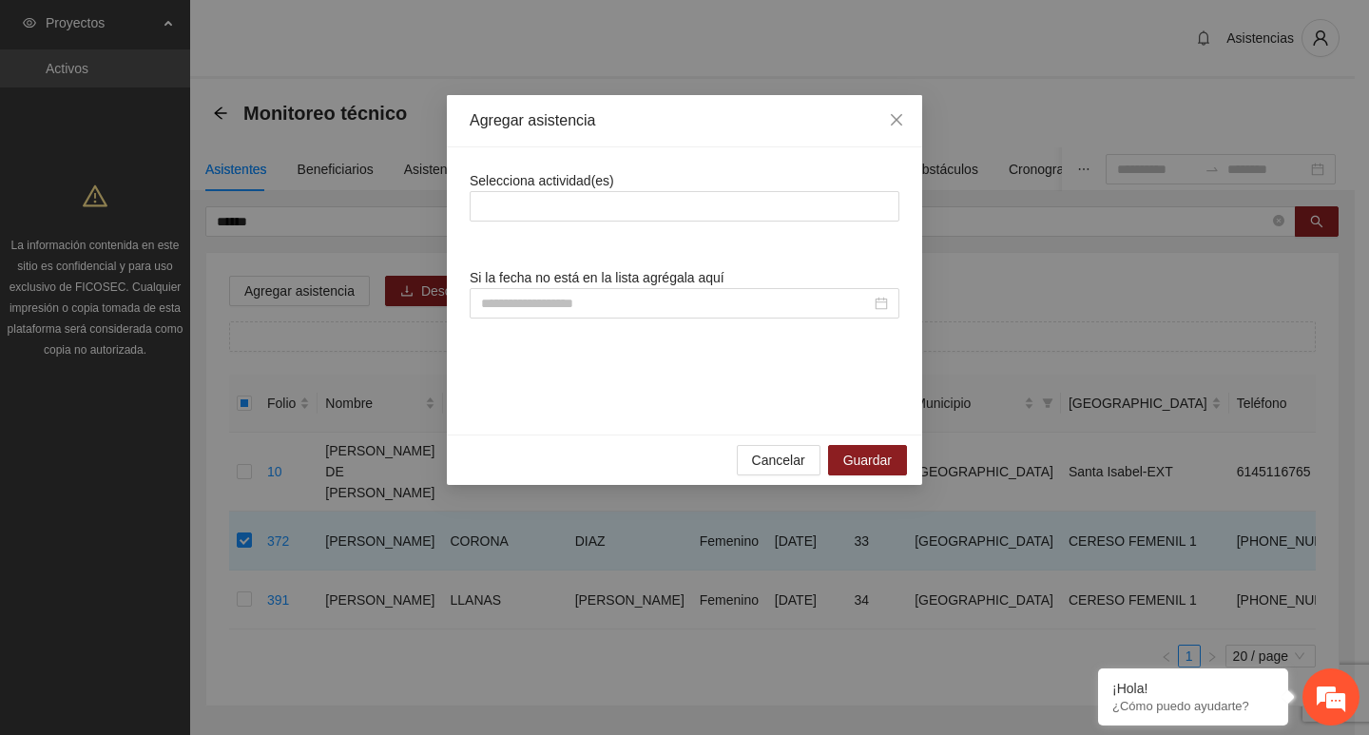
click at [557, 222] on div "Selecciona actividad(es) Si la fecha no está en la lista agrégala aquí" at bounding box center [685, 291] width 430 height 242
click at [555, 214] on div at bounding box center [685, 206] width 420 height 23
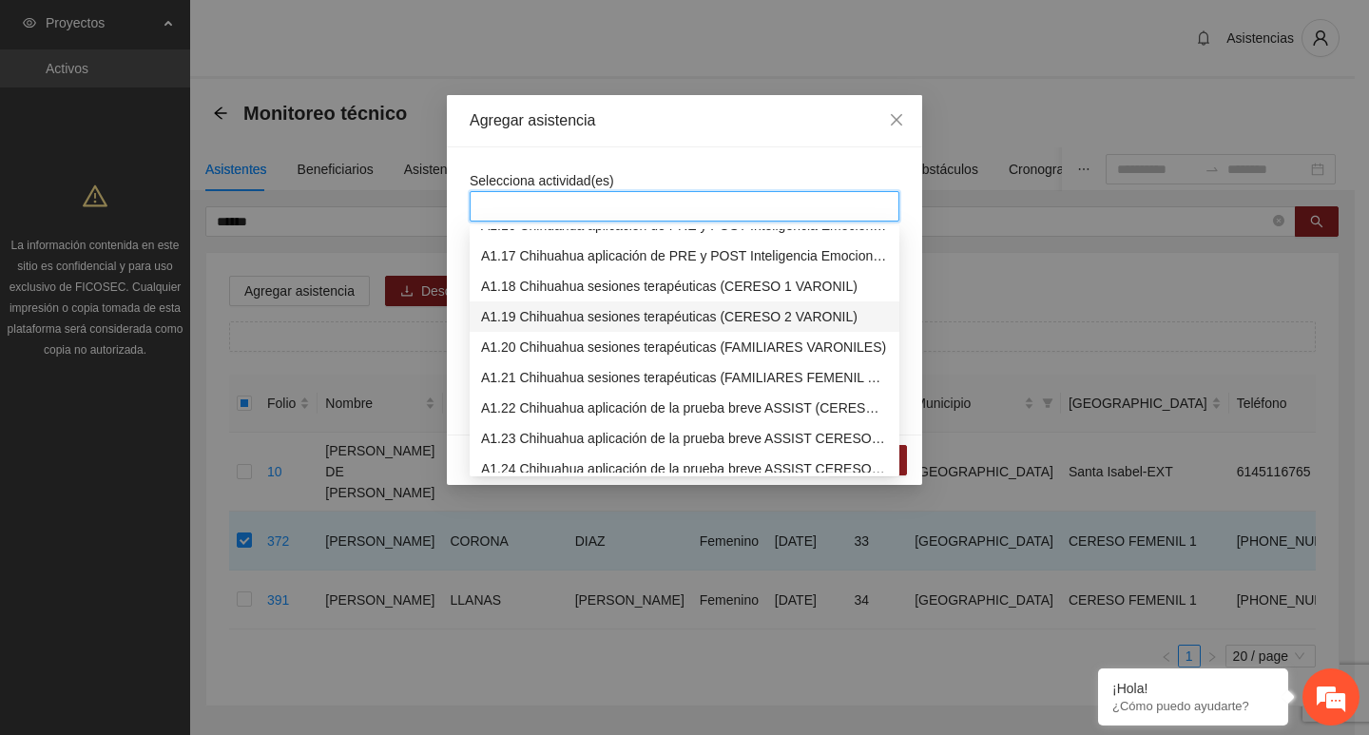
scroll to position [380, 0]
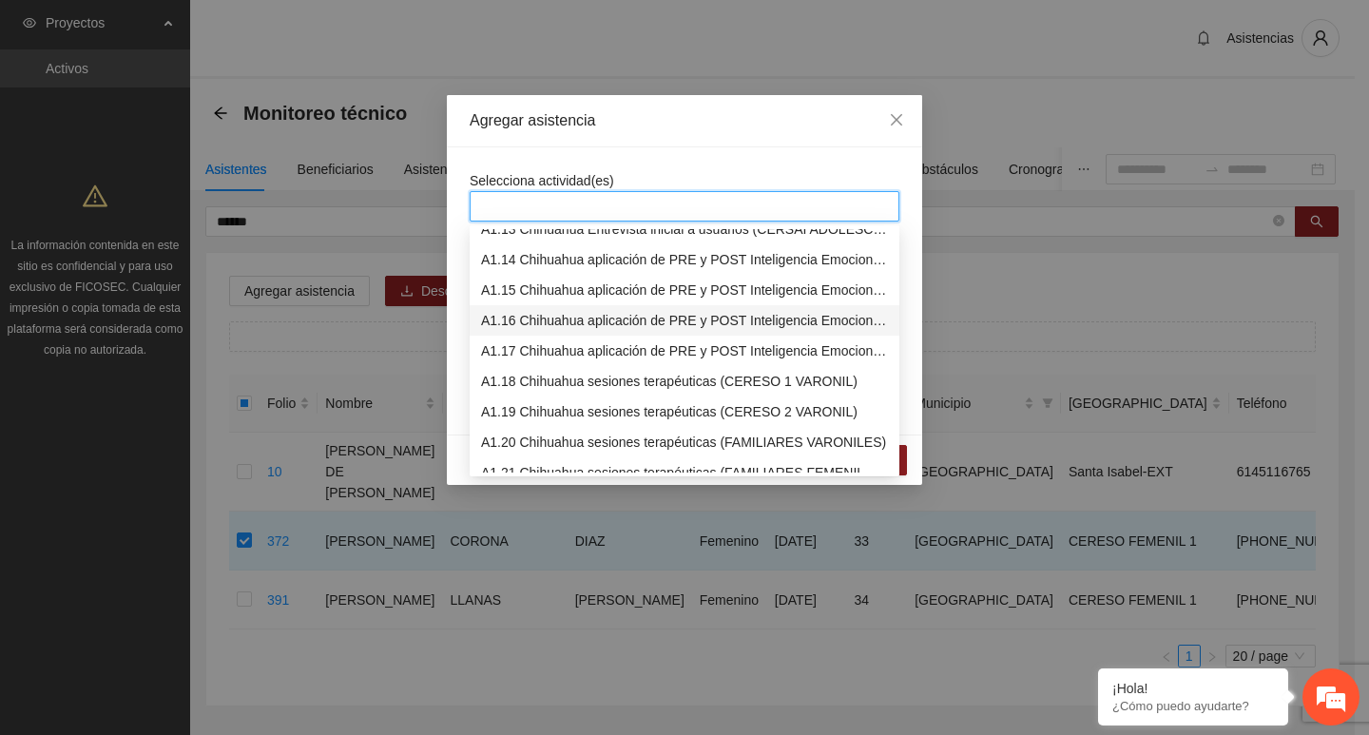
click at [546, 318] on div "A1.16 Chihuahua aplicación de PRE y POST Inteligencia Emocional (CERESO FEMENIL)" at bounding box center [684, 320] width 407 height 21
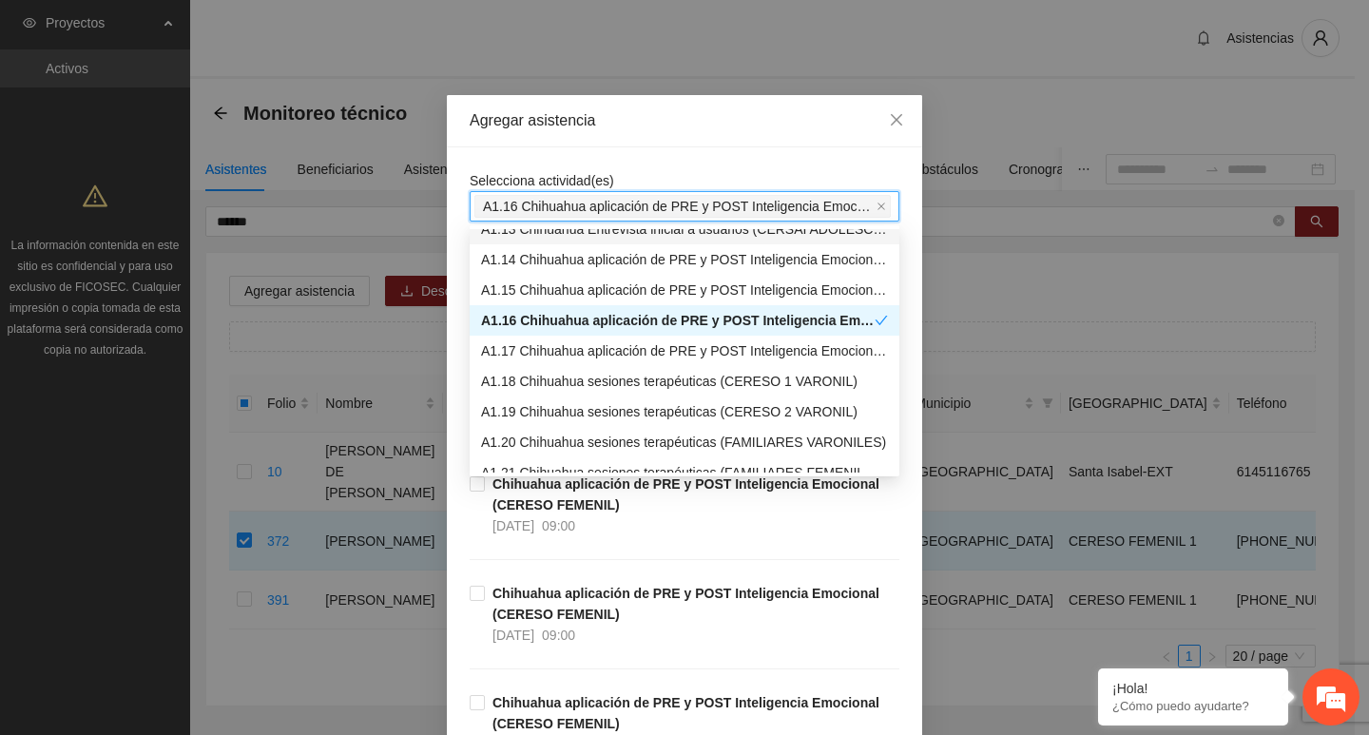
click at [589, 129] on div "Agregar asistencia" at bounding box center [685, 120] width 430 height 21
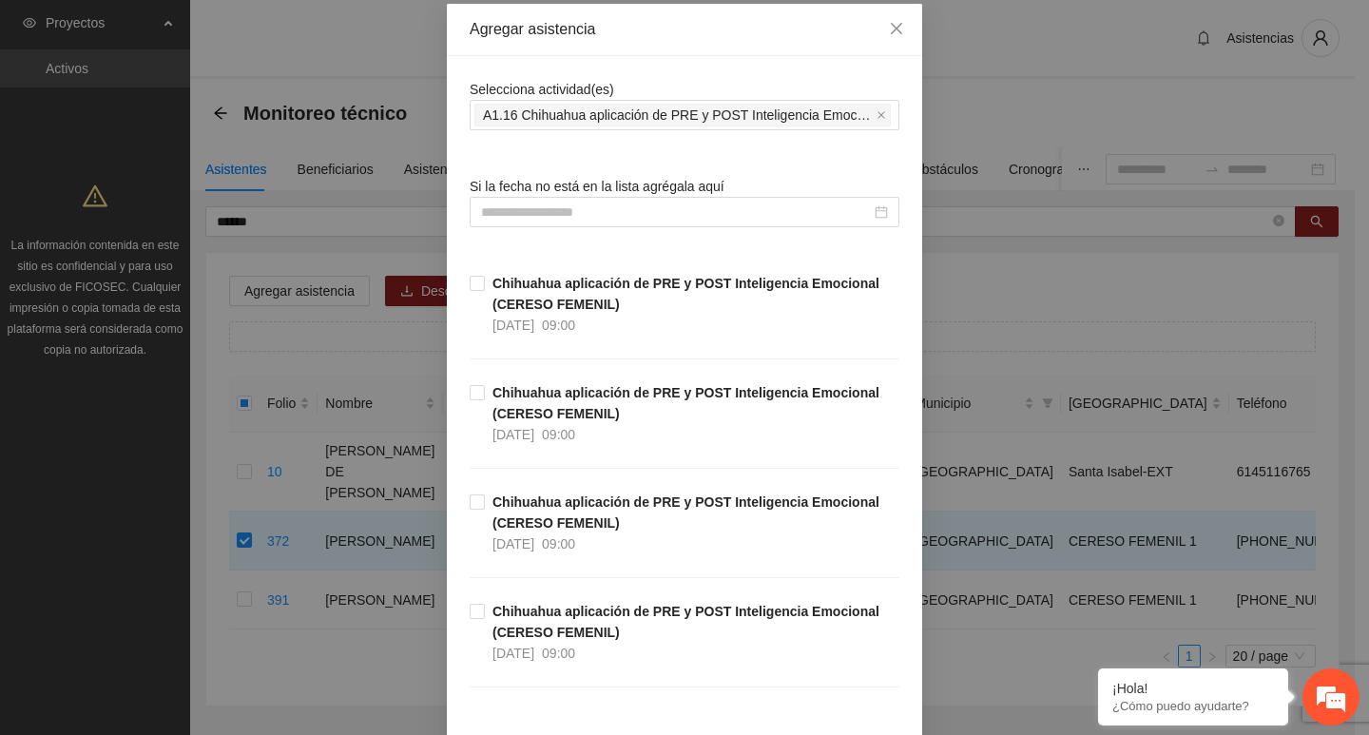
scroll to position [190, 0]
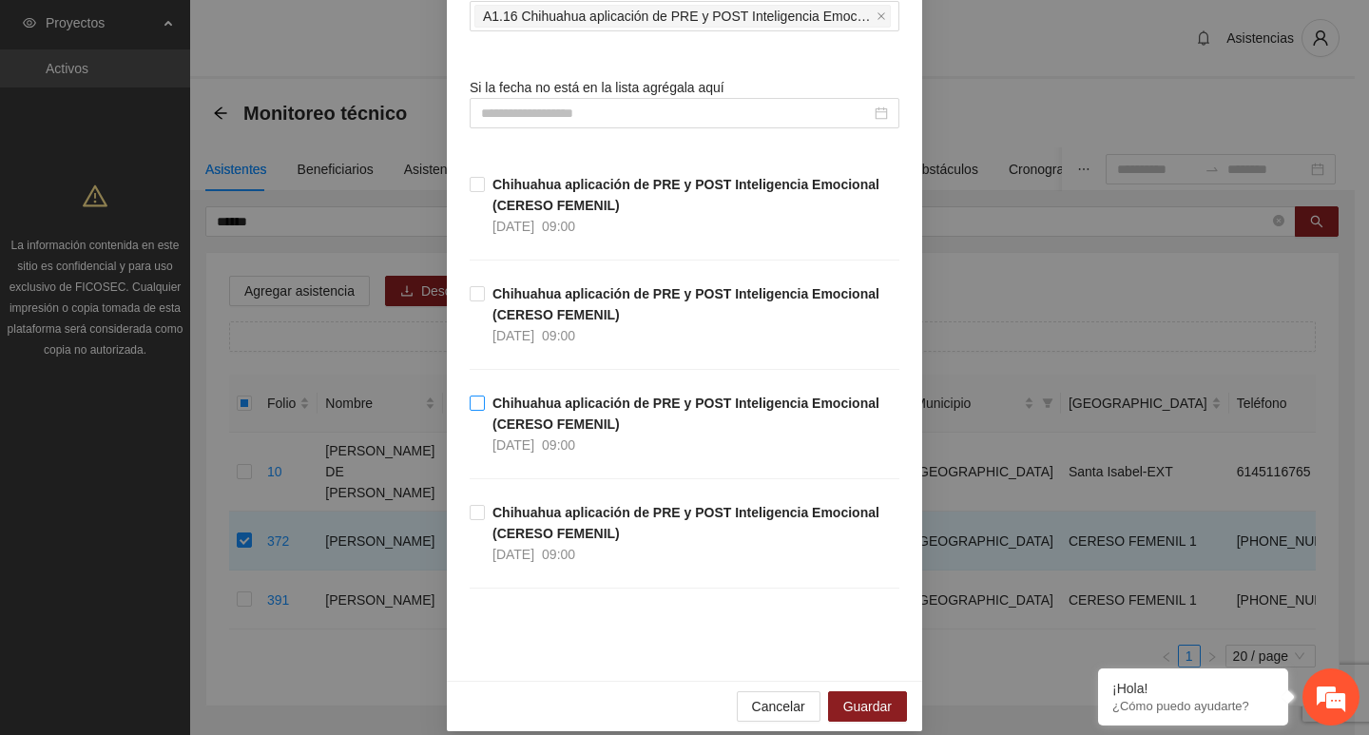
drag, startPoint x: 517, startPoint y: 431, endPoint x: 518, endPoint y: 393, distance: 38.0
click at [518, 426] on strong "Chihuahua aplicación de PRE y POST Inteligencia Emocional (CERESO FEMENIL)" at bounding box center [686, 414] width 387 height 36
click at [882, 696] on span "Guardar" at bounding box center [867, 706] width 48 height 21
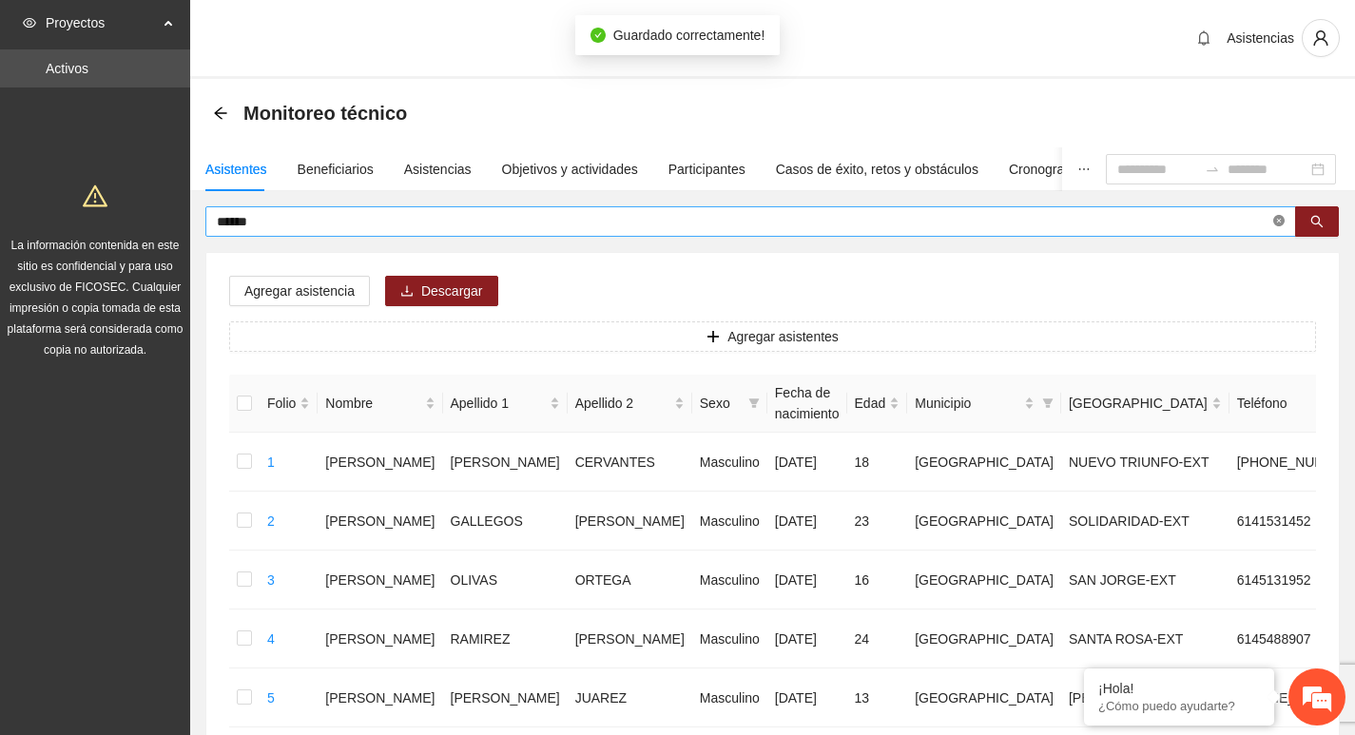
click at [1278, 226] on icon "close-circle" at bounding box center [1278, 220] width 11 height 11
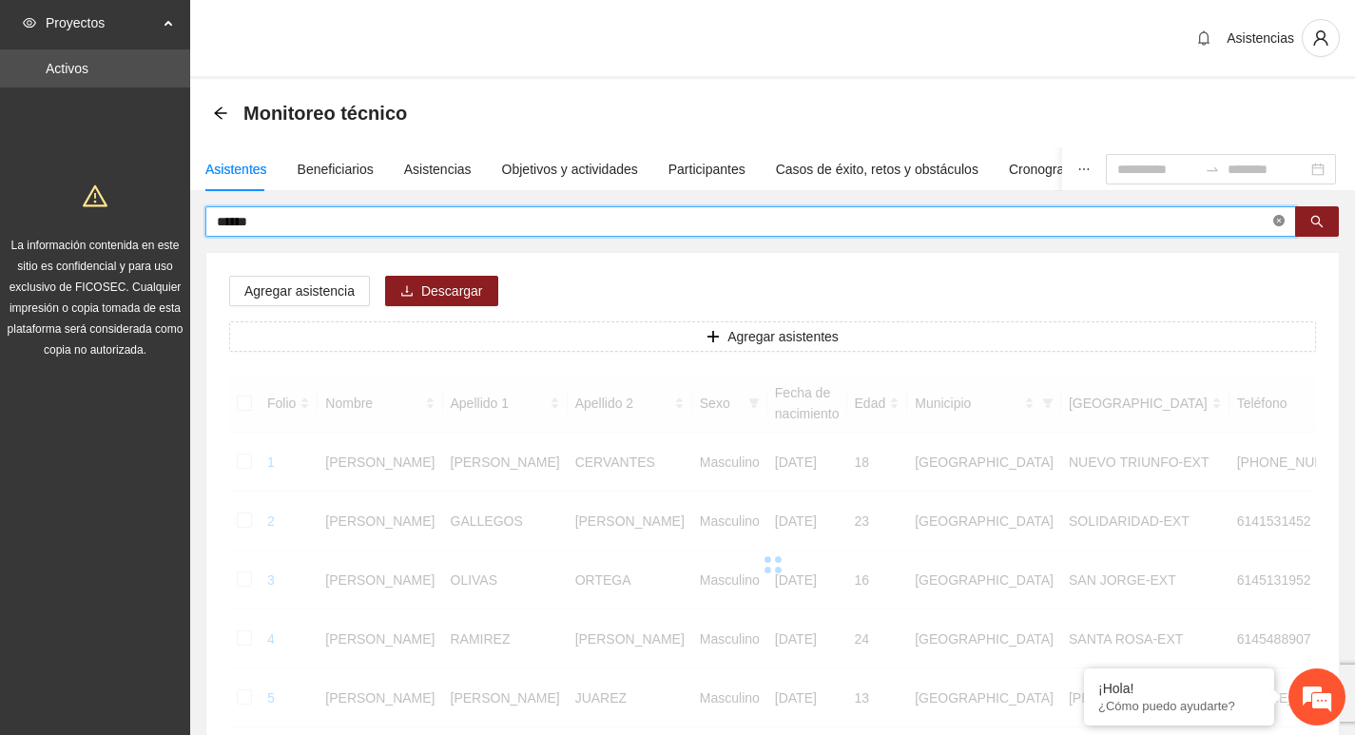
type input "******"
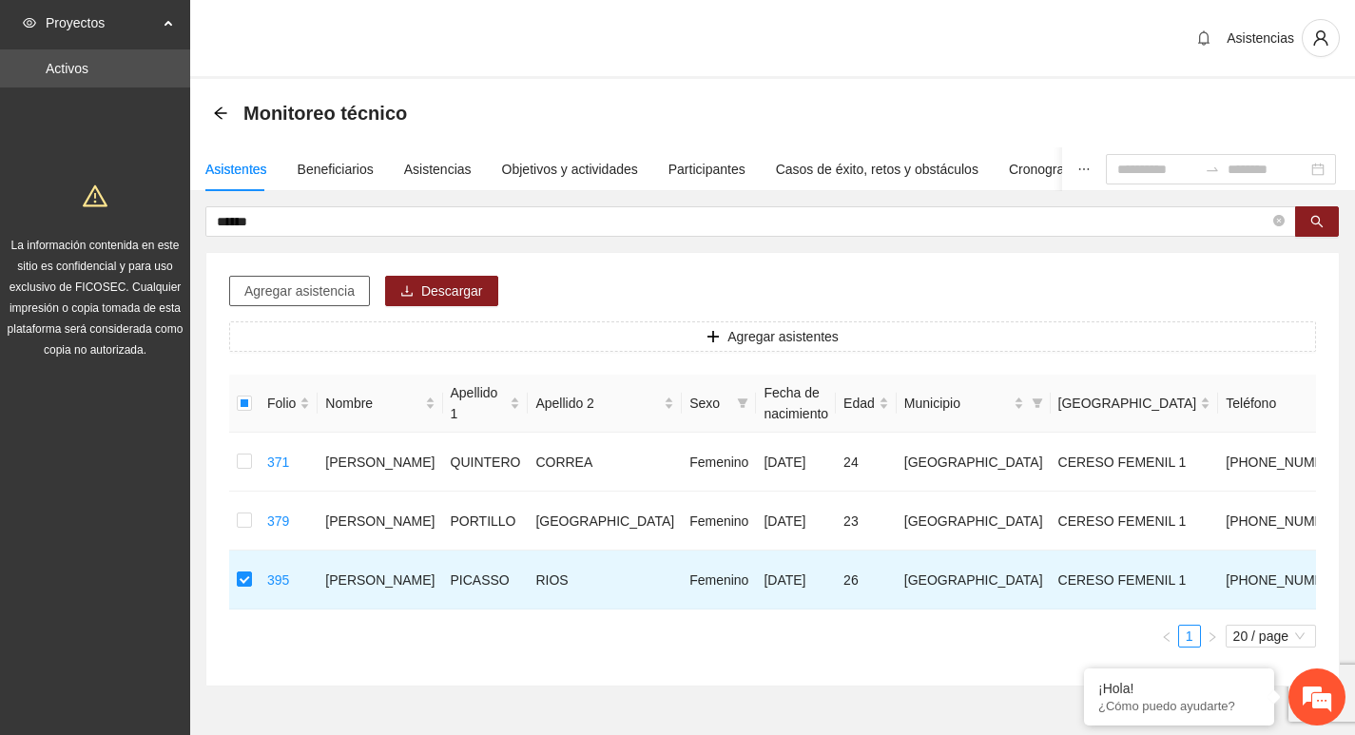
click at [299, 295] on span "Agregar asistencia" at bounding box center [299, 291] width 110 height 21
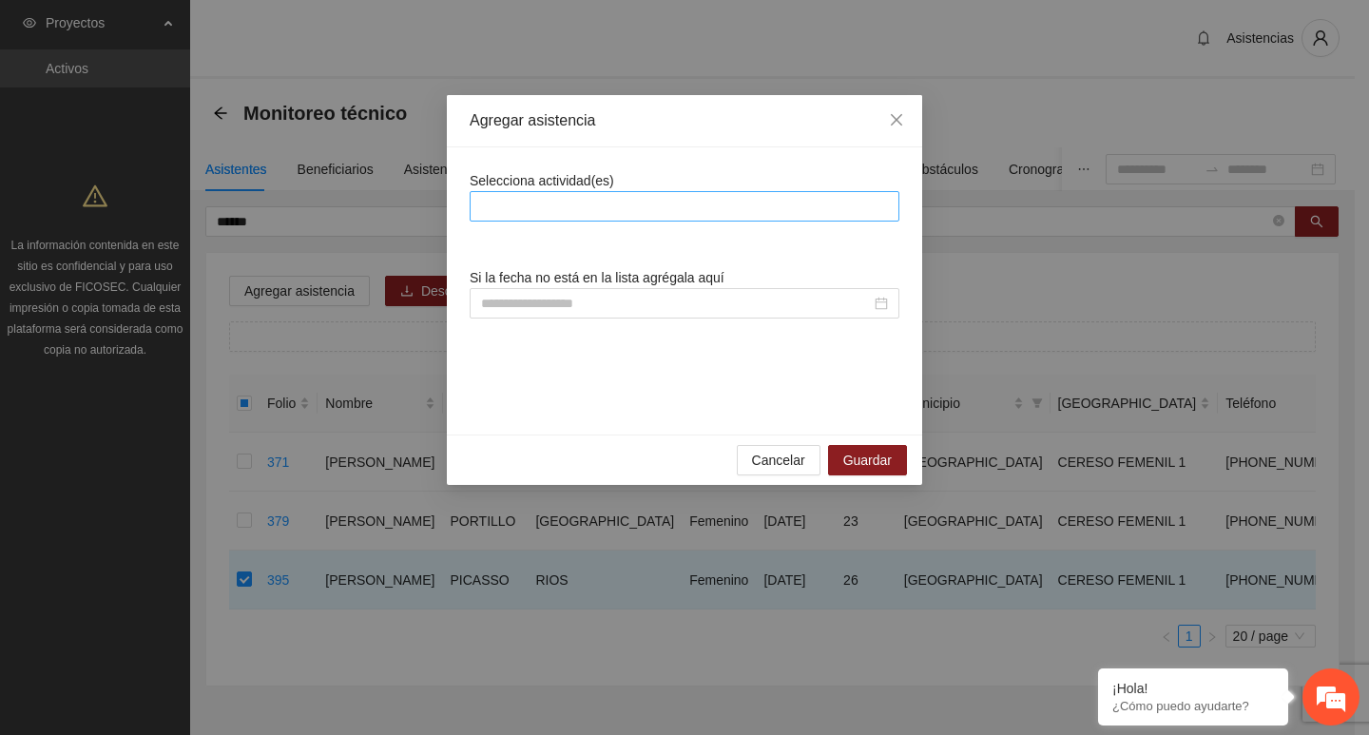
click at [530, 216] on div at bounding box center [685, 206] width 420 height 23
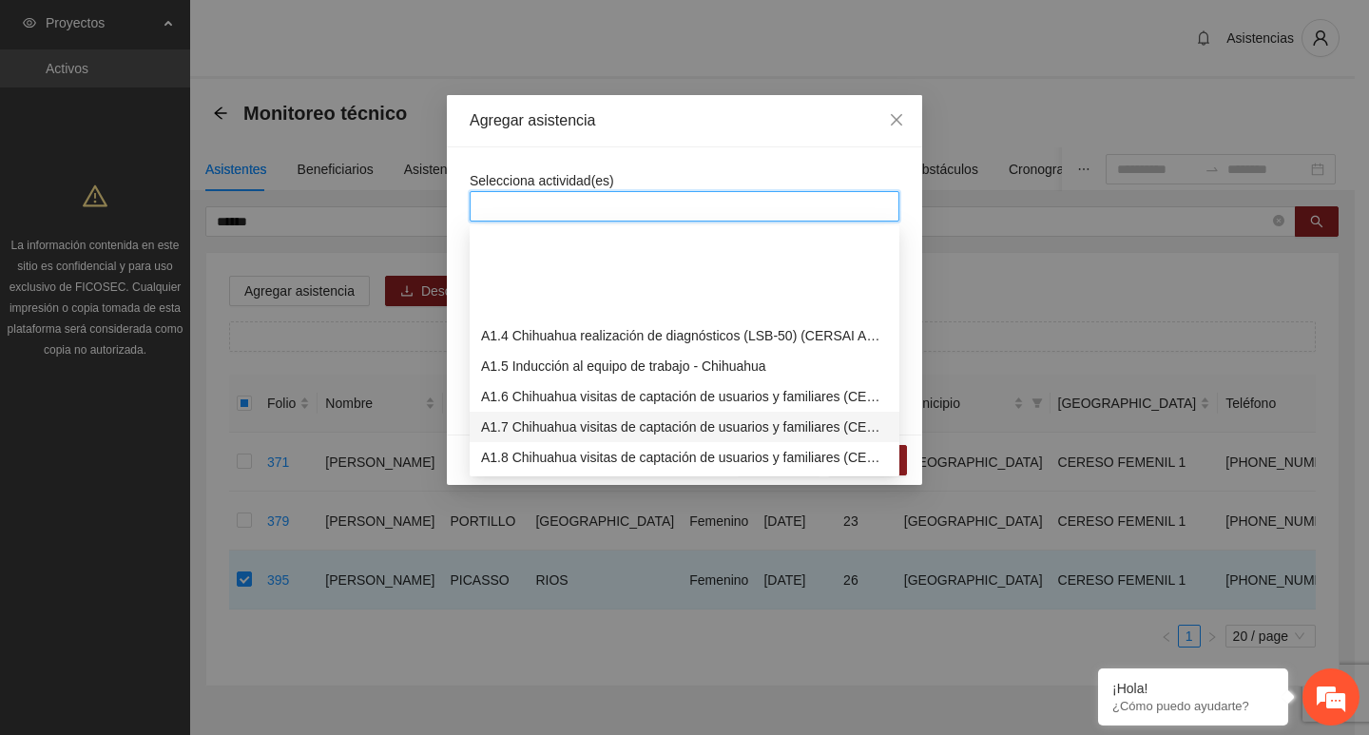
scroll to position [380, 0]
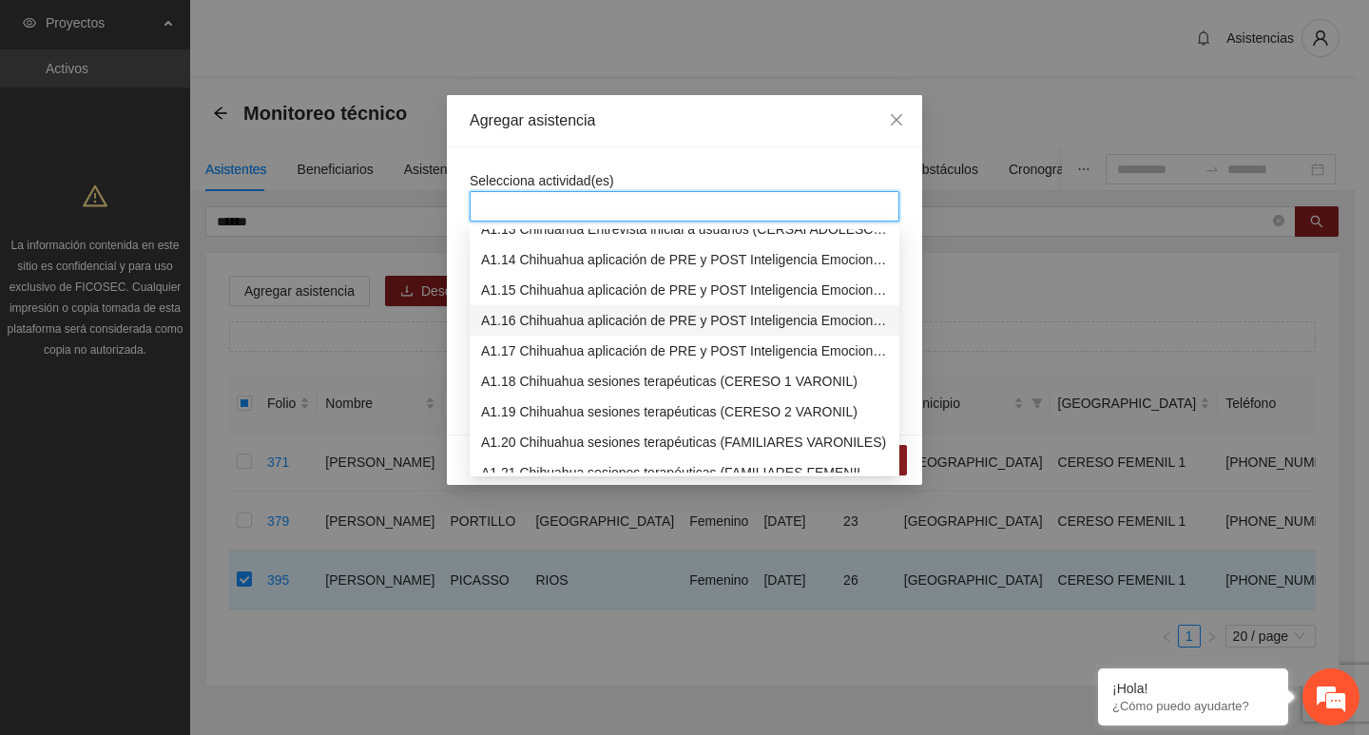
click at [534, 322] on div "A1.16 Chihuahua aplicación de PRE y POST Inteligencia Emocional (CERESO FEMENIL)" at bounding box center [684, 320] width 407 height 21
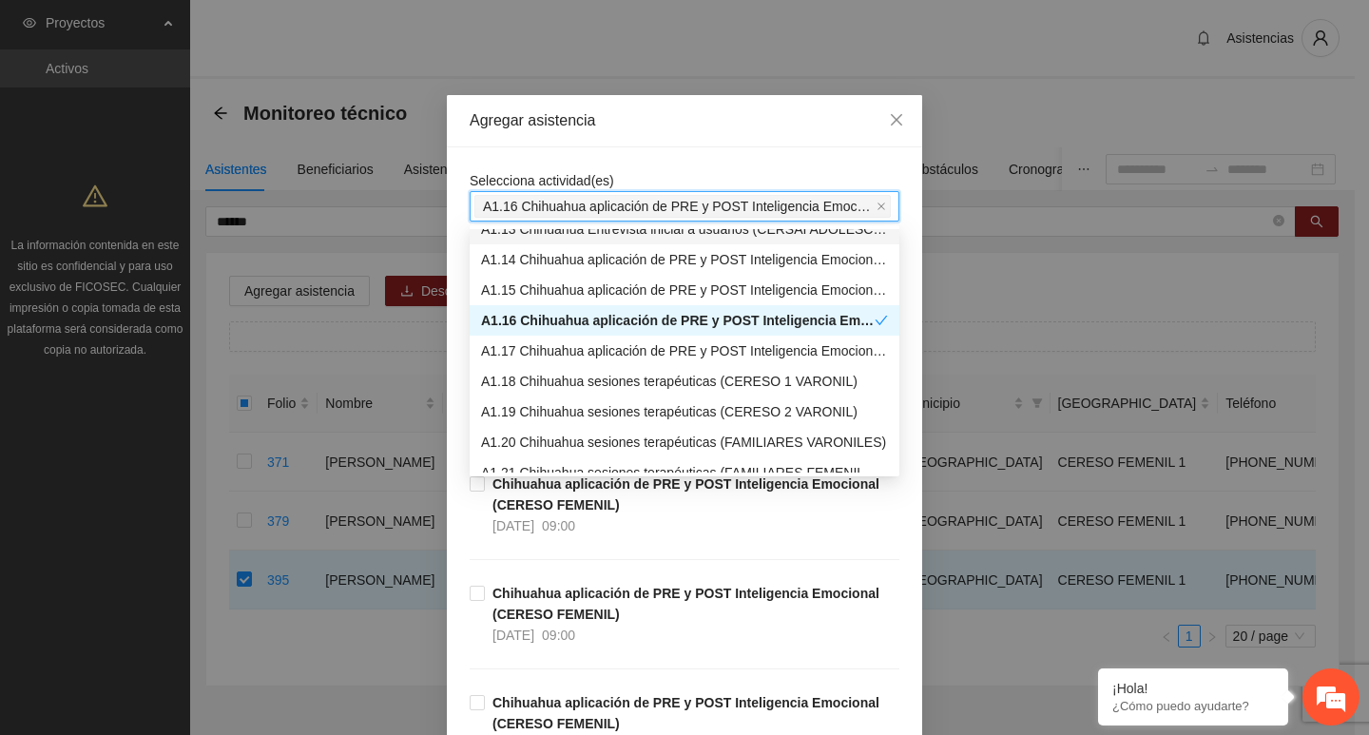
click at [522, 154] on div "Selecciona actividad(es) A1.16 Chihuahua aplicación de PRE y POST Inteligencia …" at bounding box center [684, 509] width 475 height 724
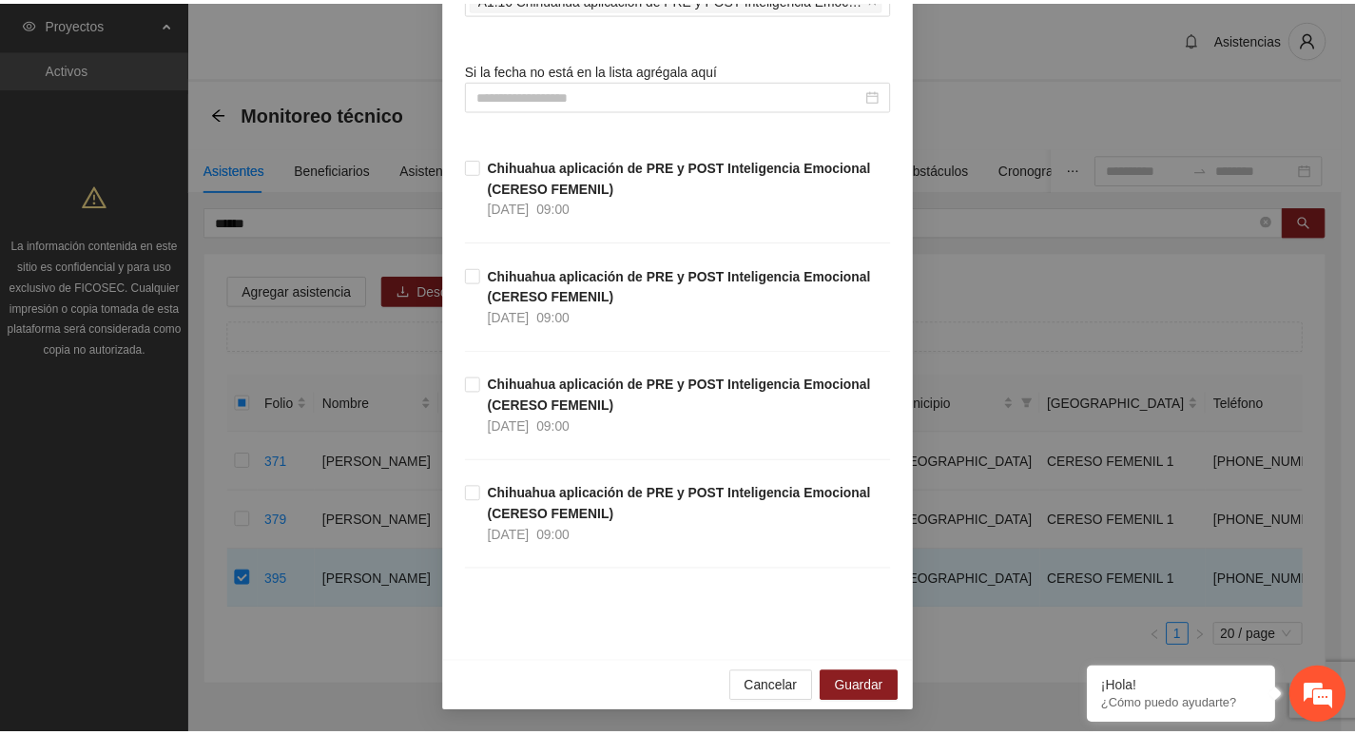
scroll to position [209, 0]
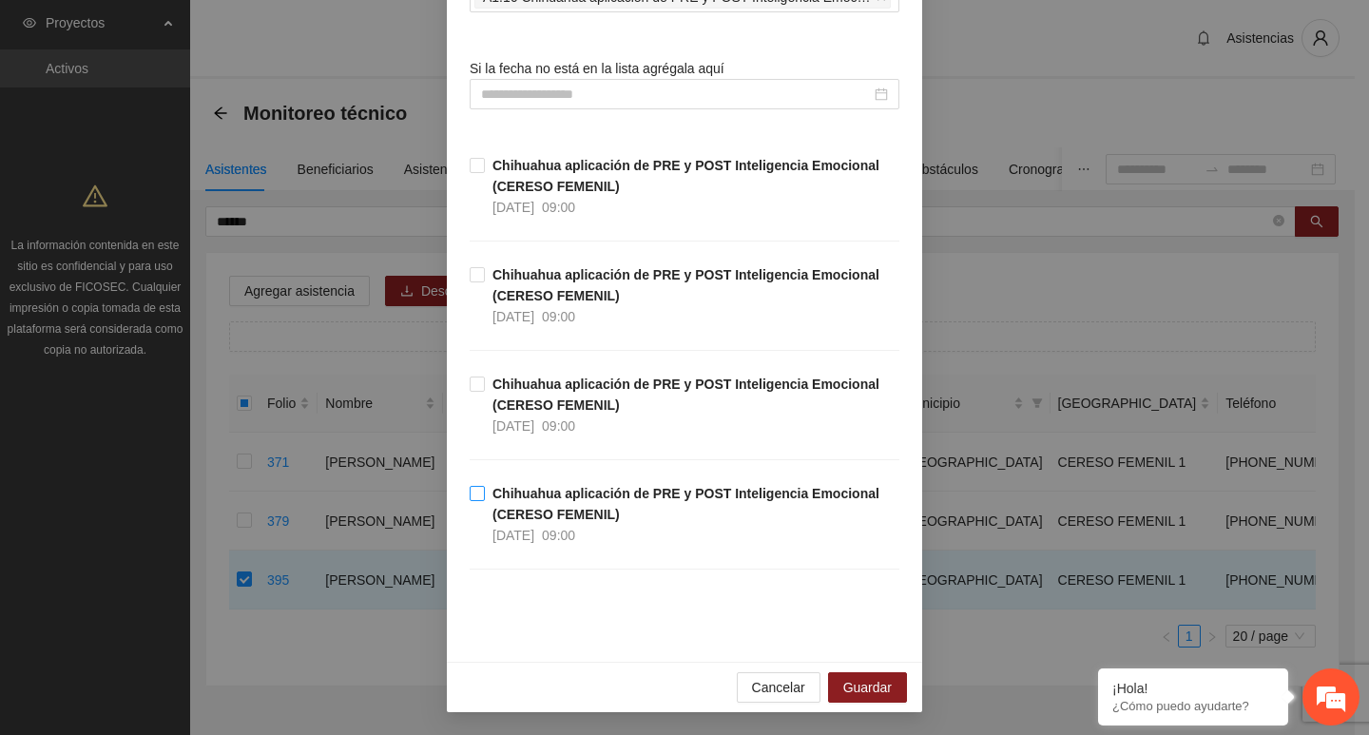
click at [697, 514] on span "Chihuahua aplicación de PRE y POST Inteligencia Emocional (CERESO FEMENIL) 08/0…" at bounding box center [692, 514] width 415 height 63
click at [863, 689] on span "Guardar" at bounding box center [867, 687] width 48 height 21
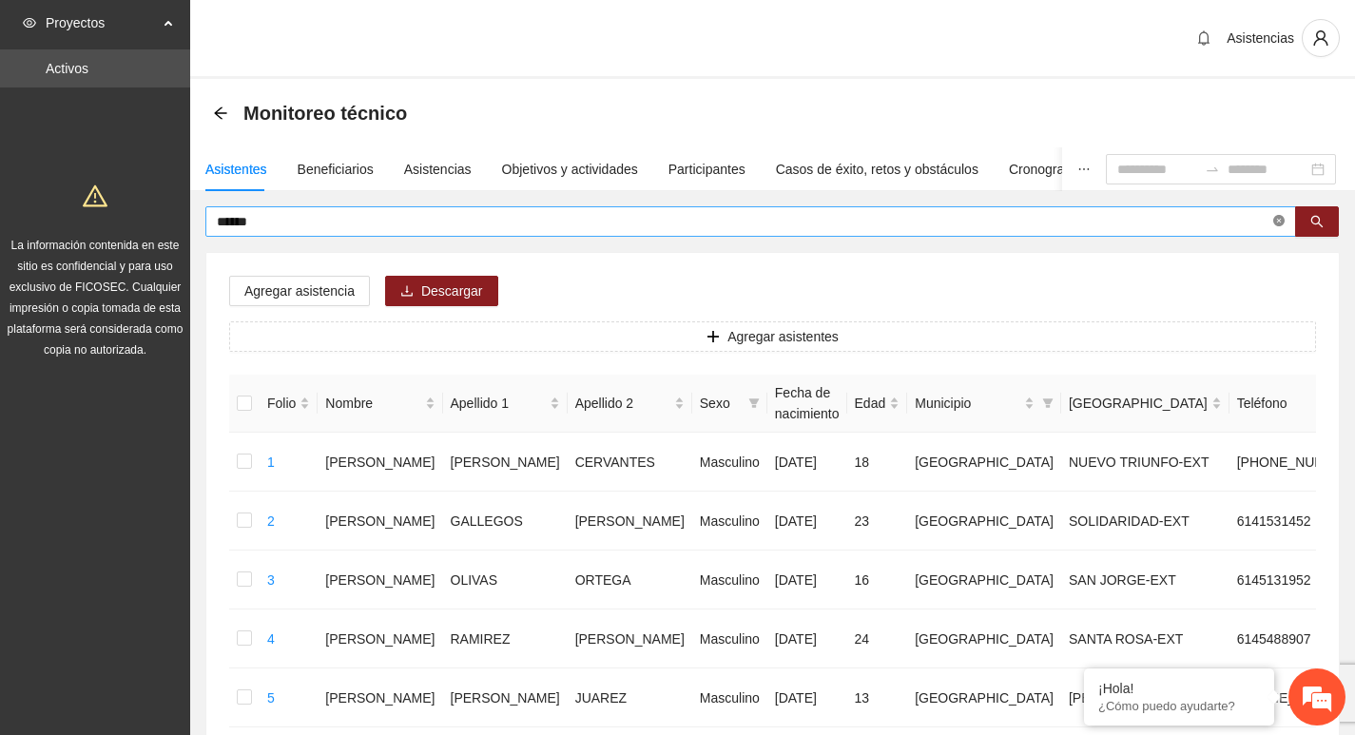
click at [1277, 221] on icon "close-circle" at bounding box center [1278, 220] width 11 height 11
type input "******"
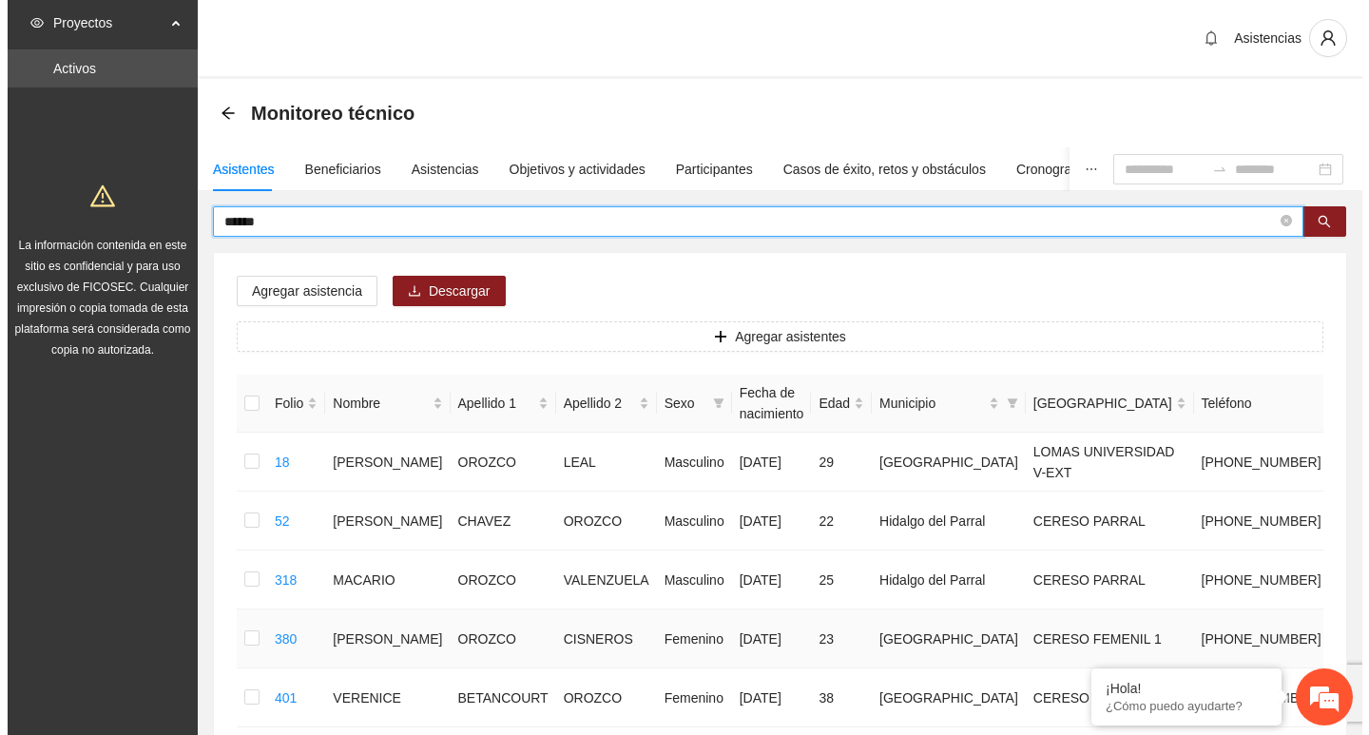
scroll to position [190, 0]
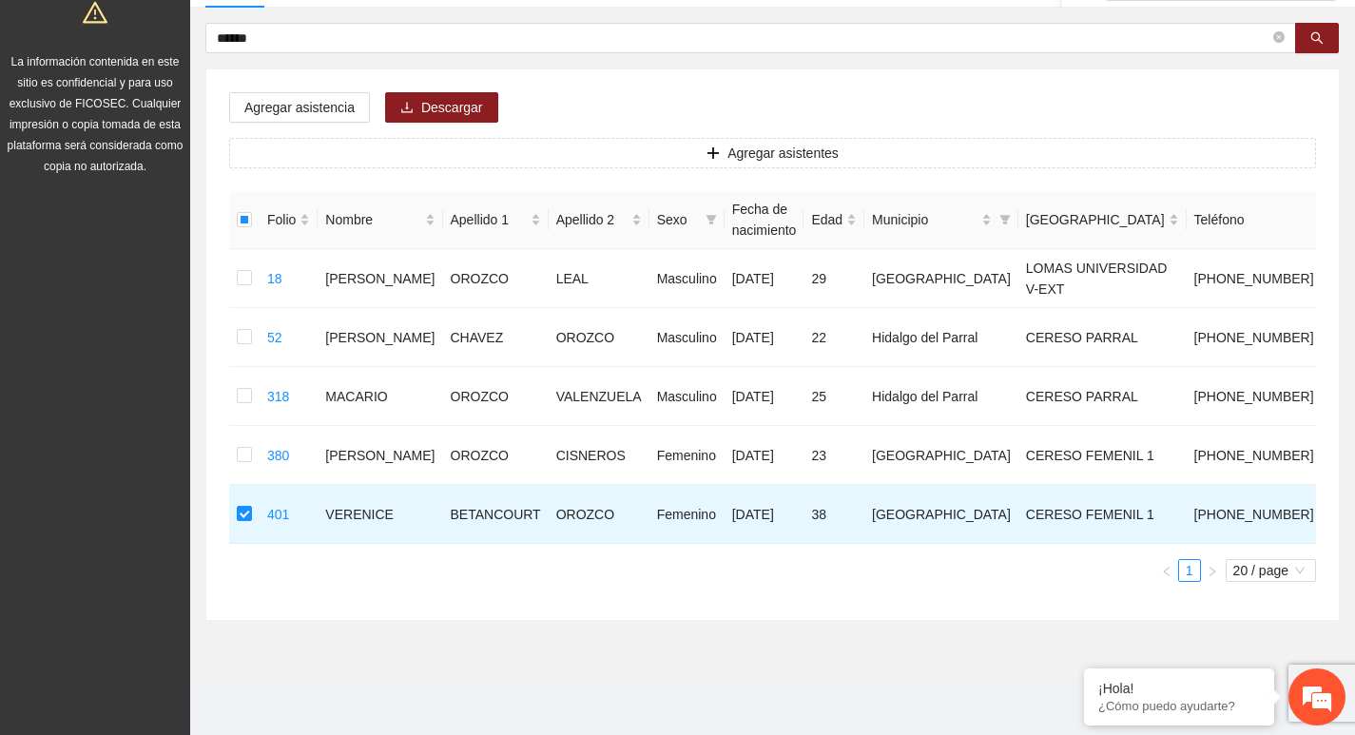
click at [318, 124] on div "Agregar asistencia Descargar Agregar asistentes Folio Nombre Apellido 1 Apellid…" at bounding box center [772, 344] width 1133 height 551
click at [316, 115] on button "Agregar asistencia" at bounding box center [299, 107] width 141 height 30
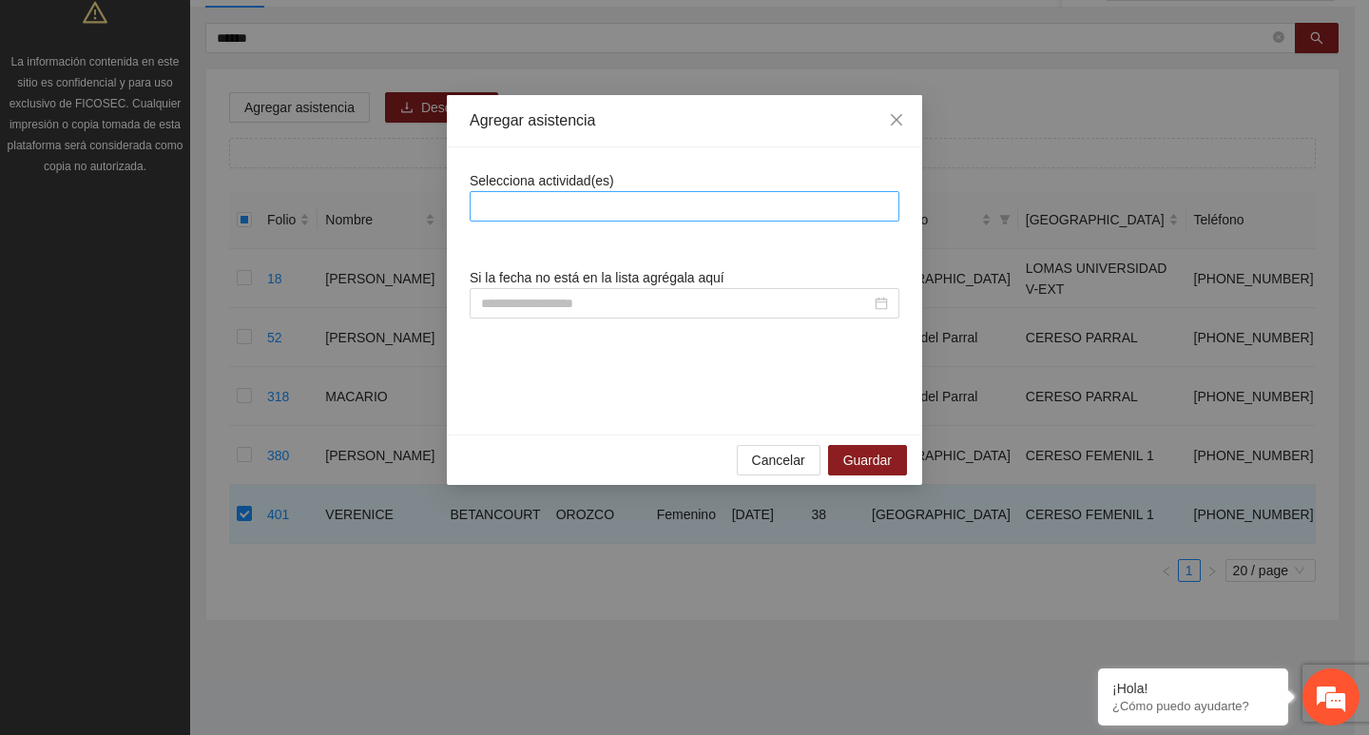
click at [571, 215] on div at bounding box center [685, 206] width 420 height 23
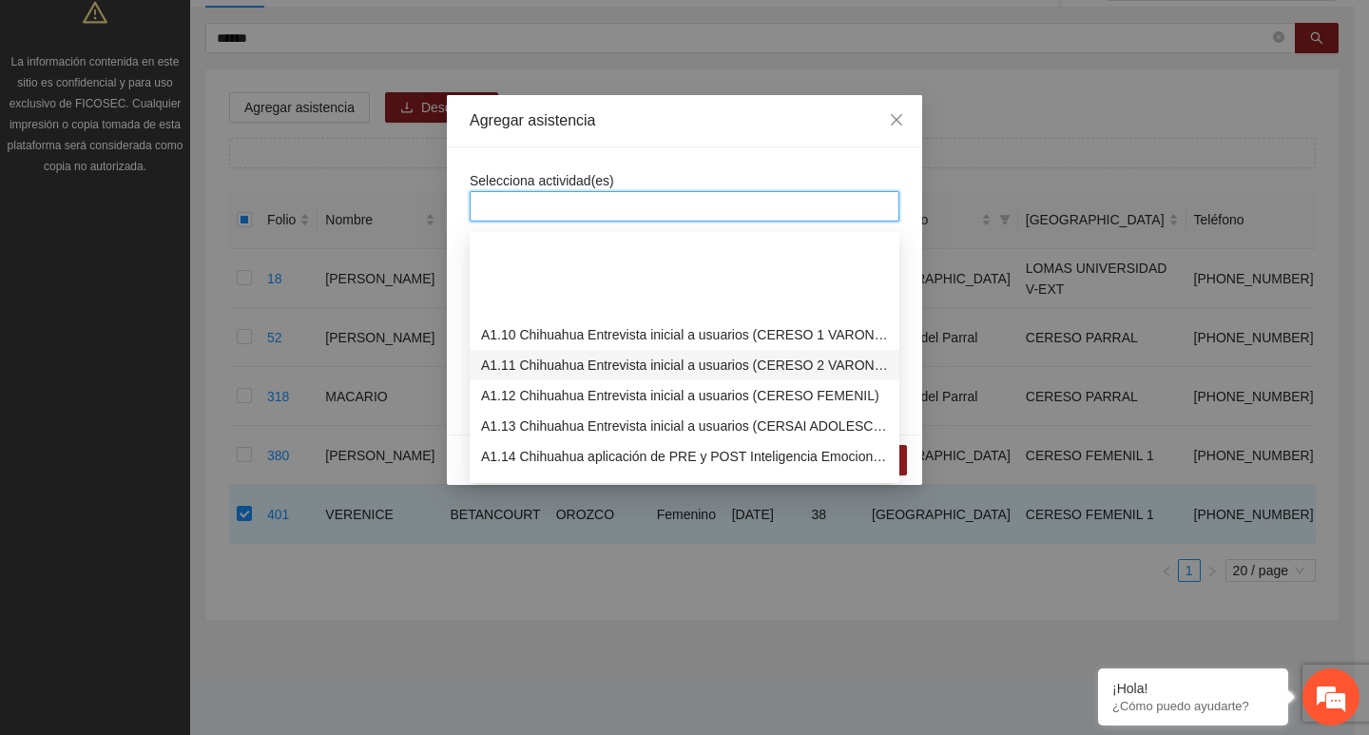
scroll to position [285, 0]
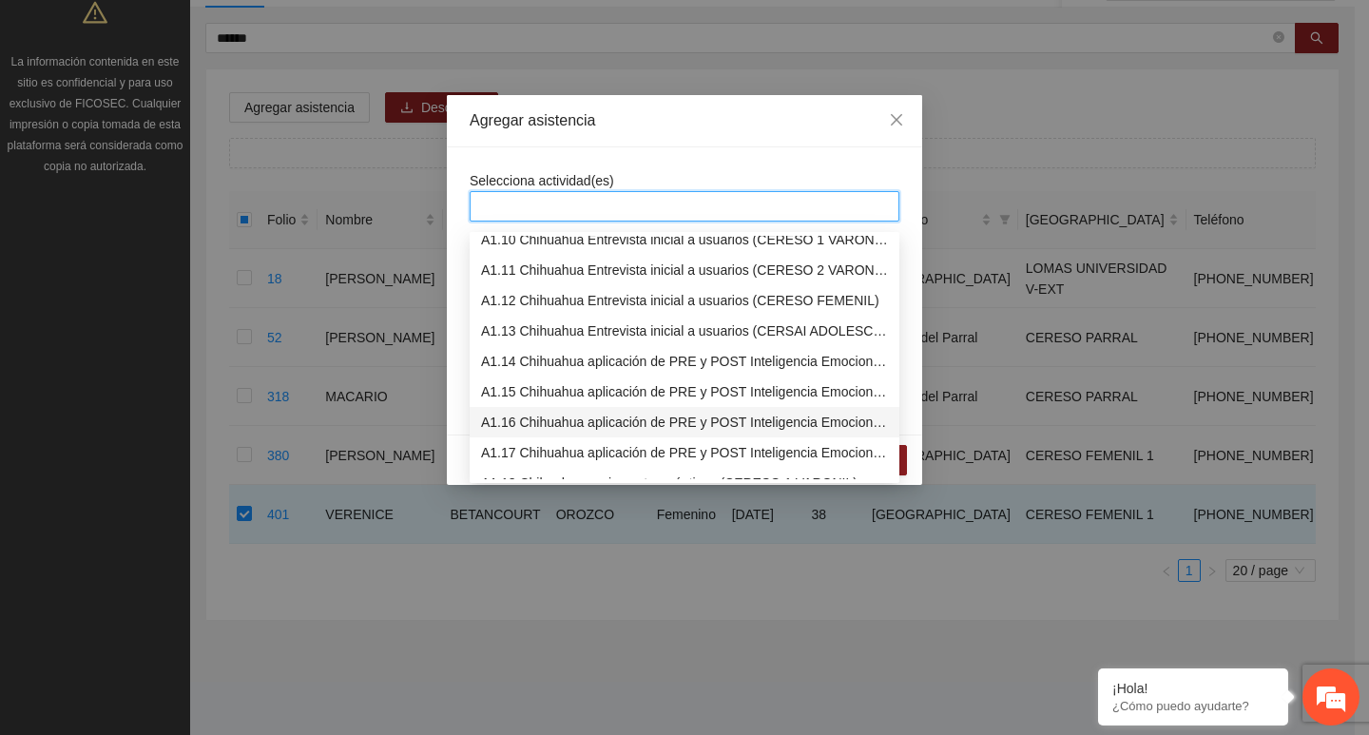
click at [553, 407] on div "A1.16 Chihuahua aplicación de PRE y POST Inteligencia Emocional (CERESO FEMENIL)" at bounding box center [685, 422] width 430 height 30
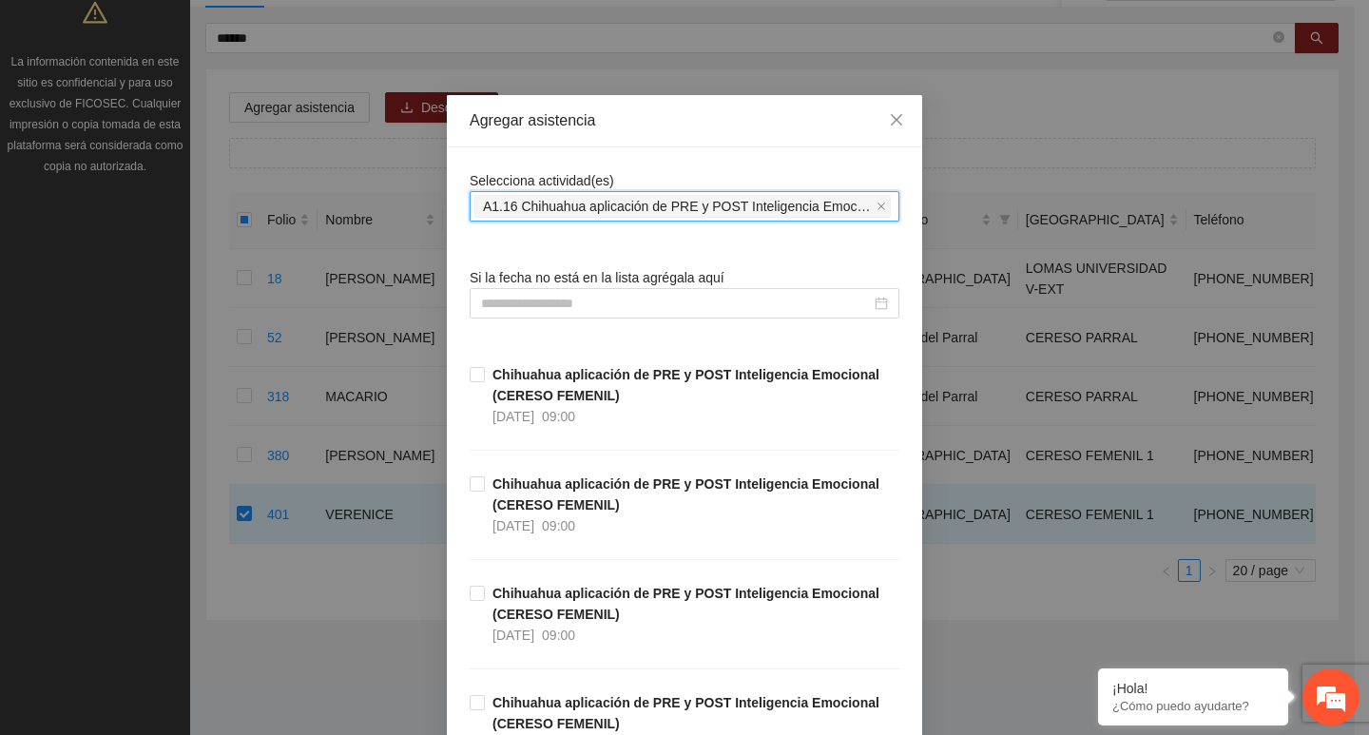
click at [507, 142] on div "Agregar asistencia" at bounding box center [684, 121] width 475 height 52
click at [485, 498] on span "Chihuahua aplicación de PRE y POST Inteligencia Emocional (CERESO FEMENIL) 15/0…" at bounding box center [692, 505] width 415 height 63
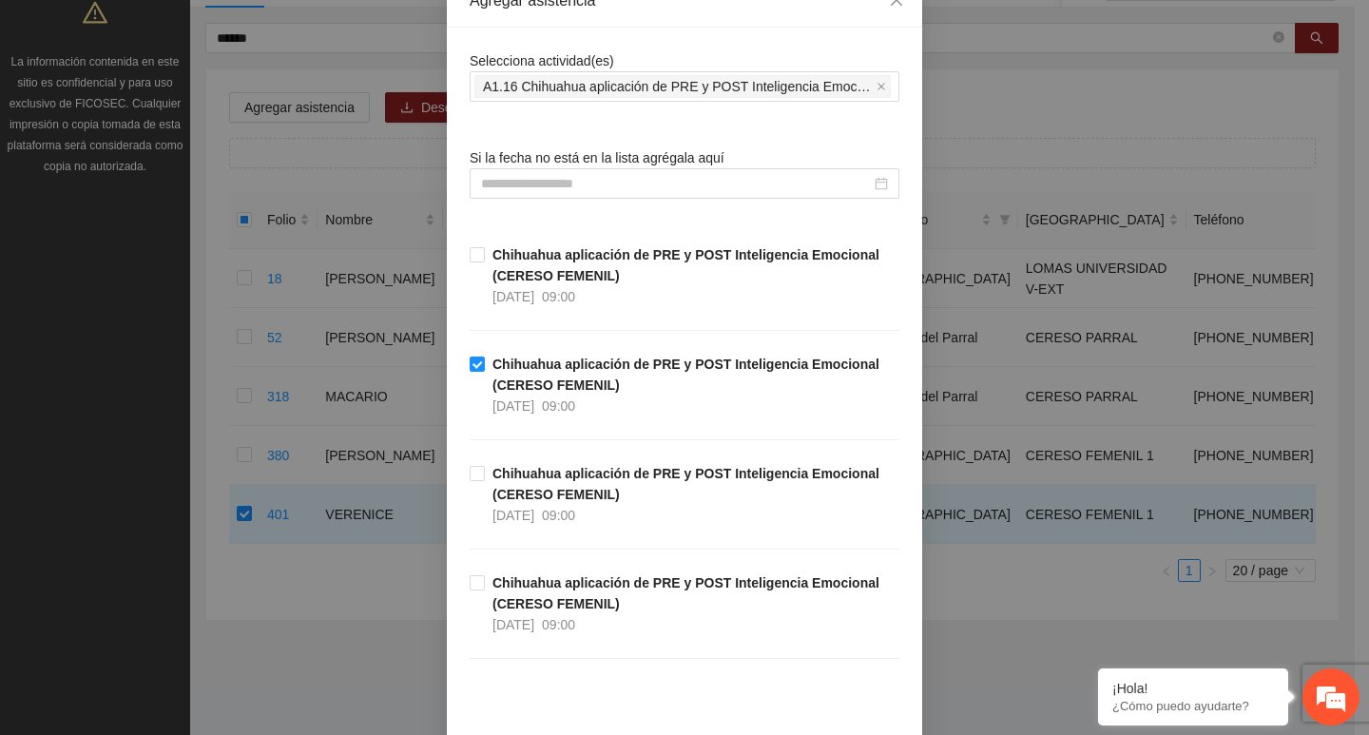
scroll to position [209, 0]
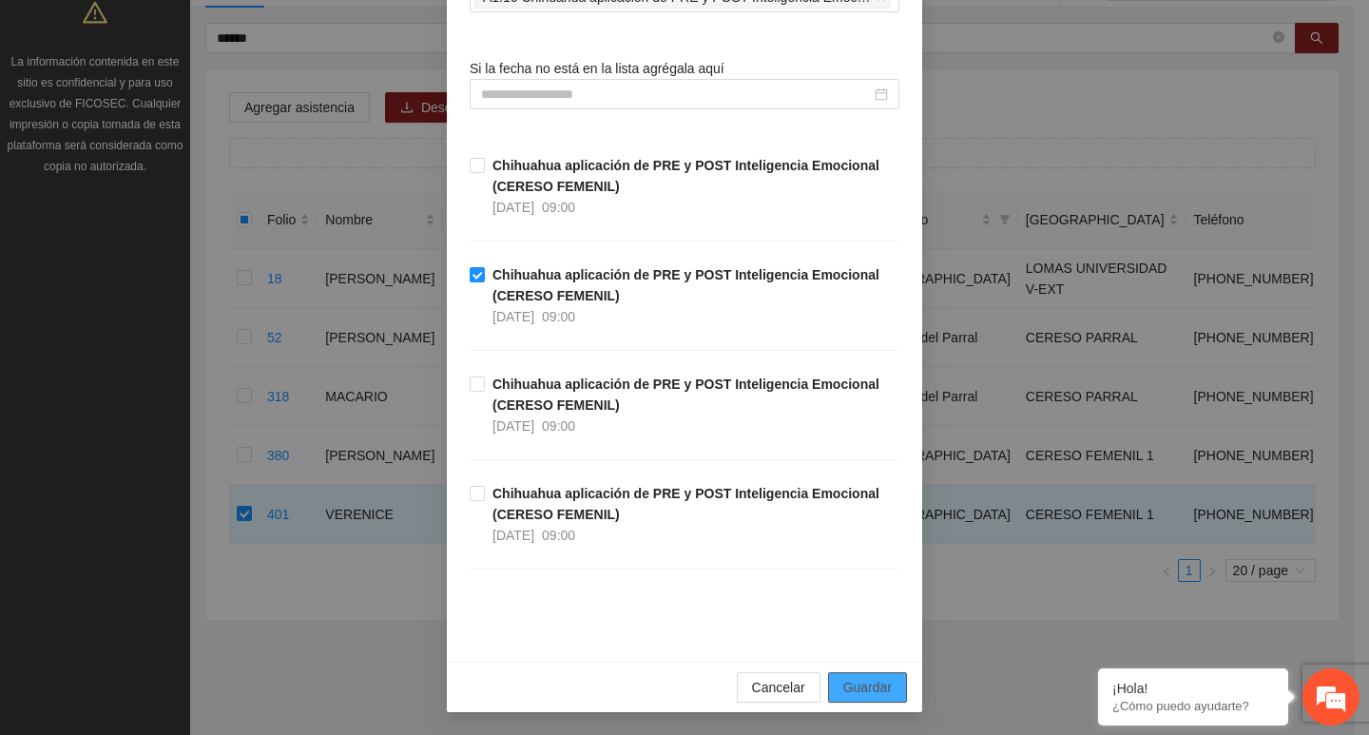
click at [871, 684] on span "Guardar" at bounding box center [867, 687] width 48 height 21
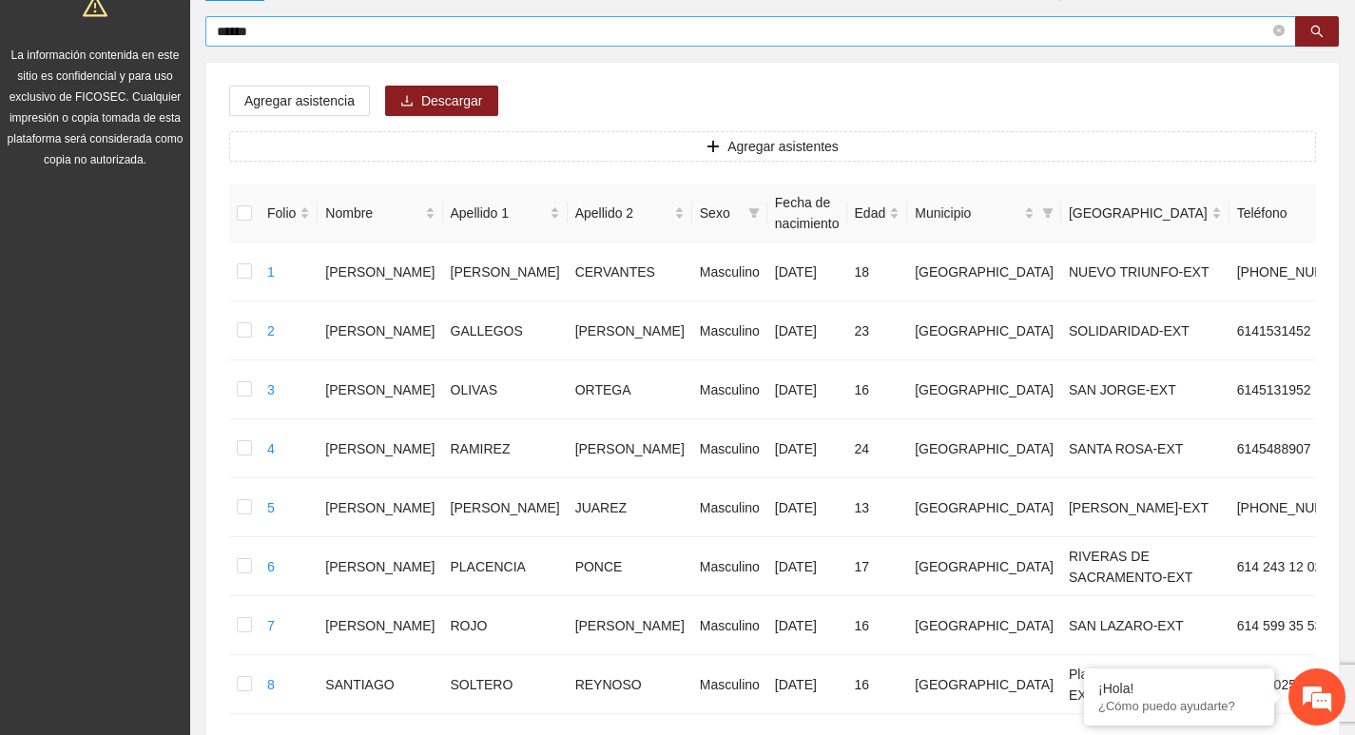
click at [1279, 33] on icon "close-circle" at bounding box center [1278, 30] width 11 height 11
type input "*******"
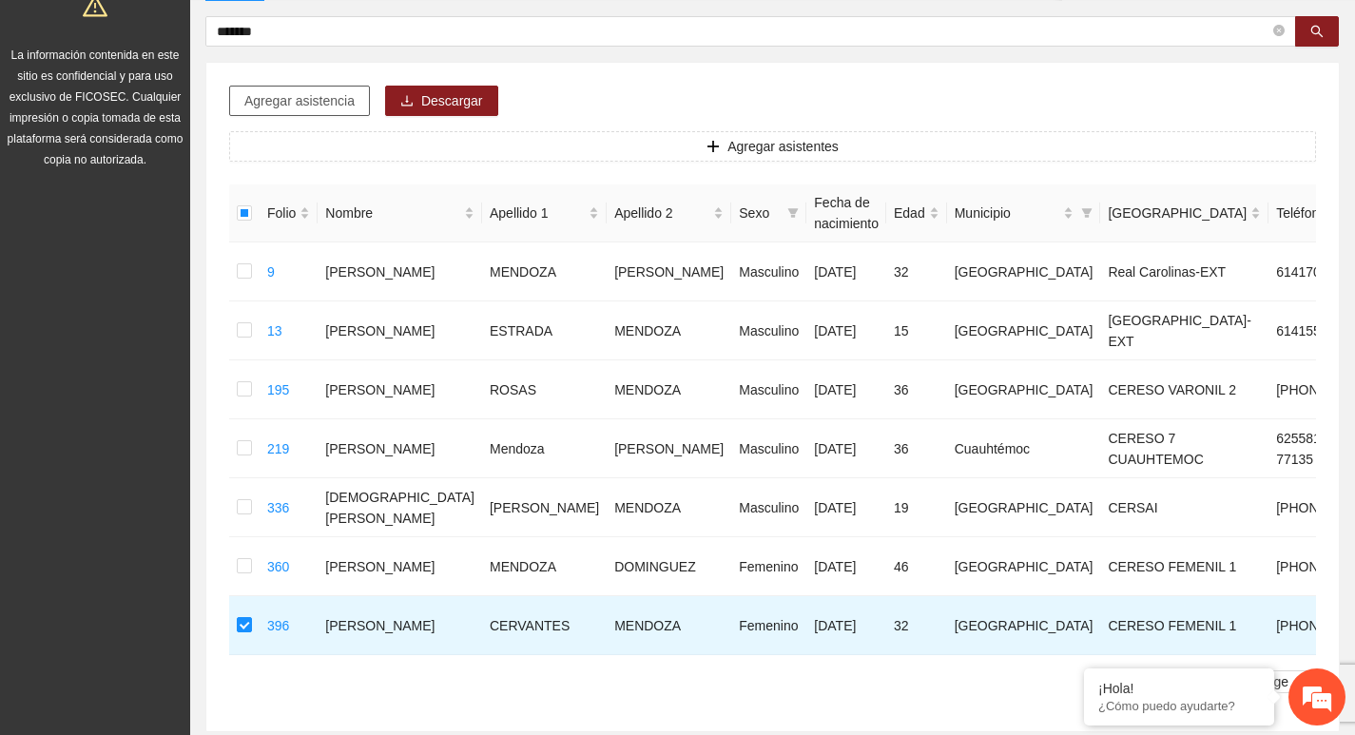
click at [304, 99] on span "Agregar asistencia" at bounding box center [299, 100] width 110 height 21
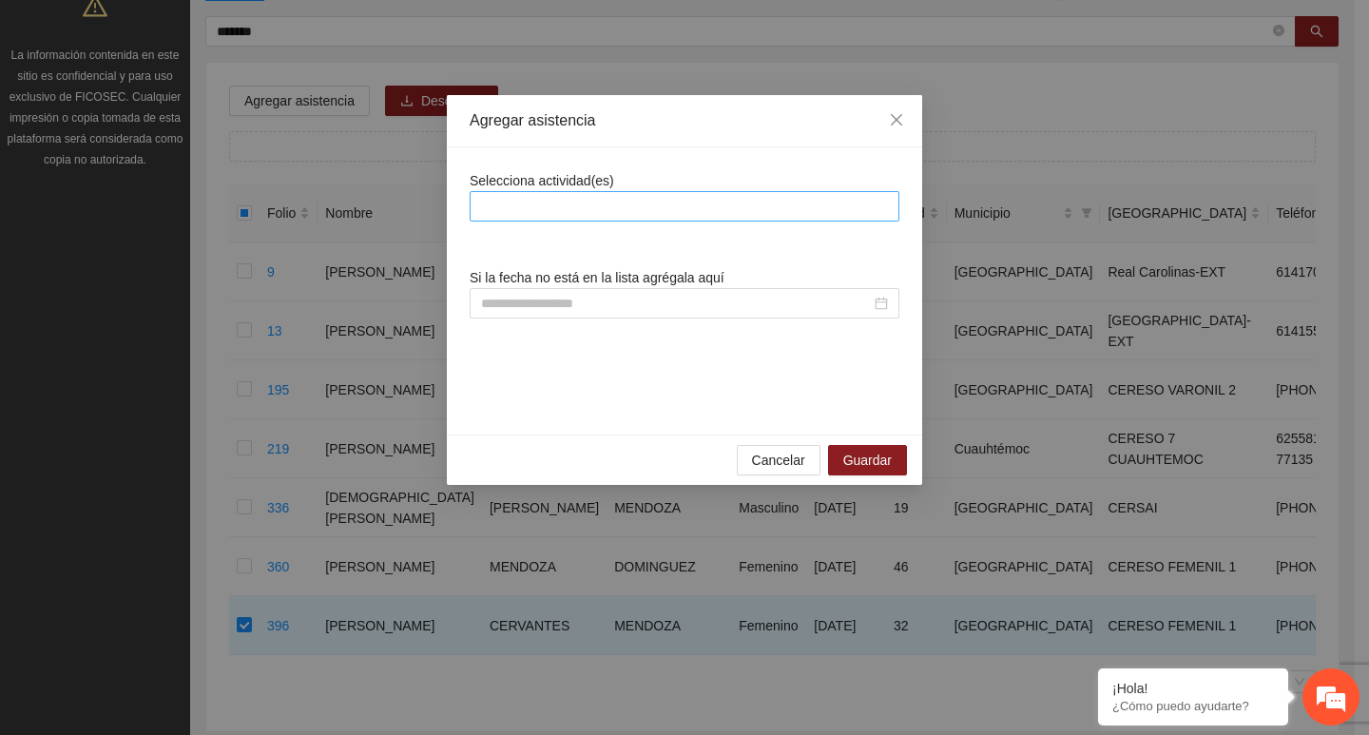
drag, startPoint x: 623, startPoint y: 222, endPoint x: 610, endPoint y: 218, distance: 13.8
click at [614, 219] on div "Selecciona actividad(es) Si la fecha no está en la lista agrégala aquí" at bounding box center [685, 291] width 430 height 242
click at [603, 218] on div at bounding box center [685, 206] width 430 height 30
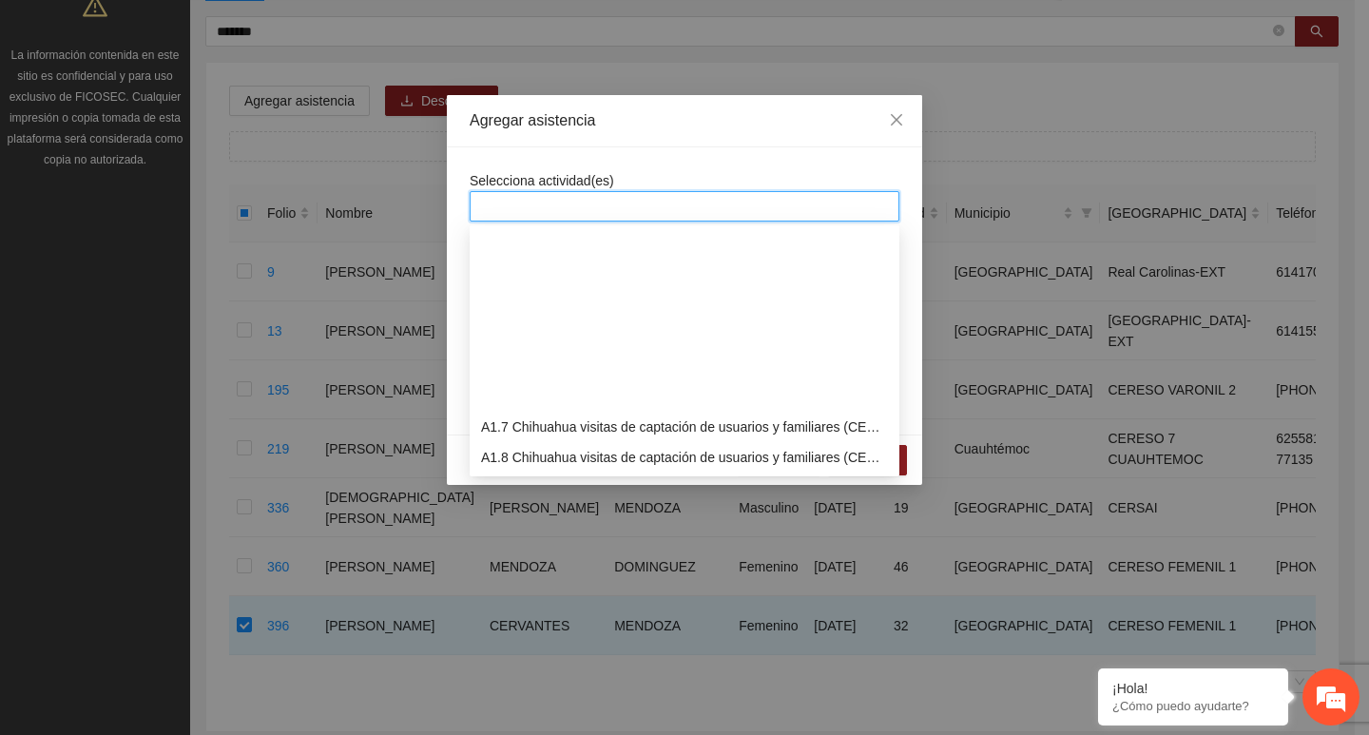
scroll to position [285, 0]
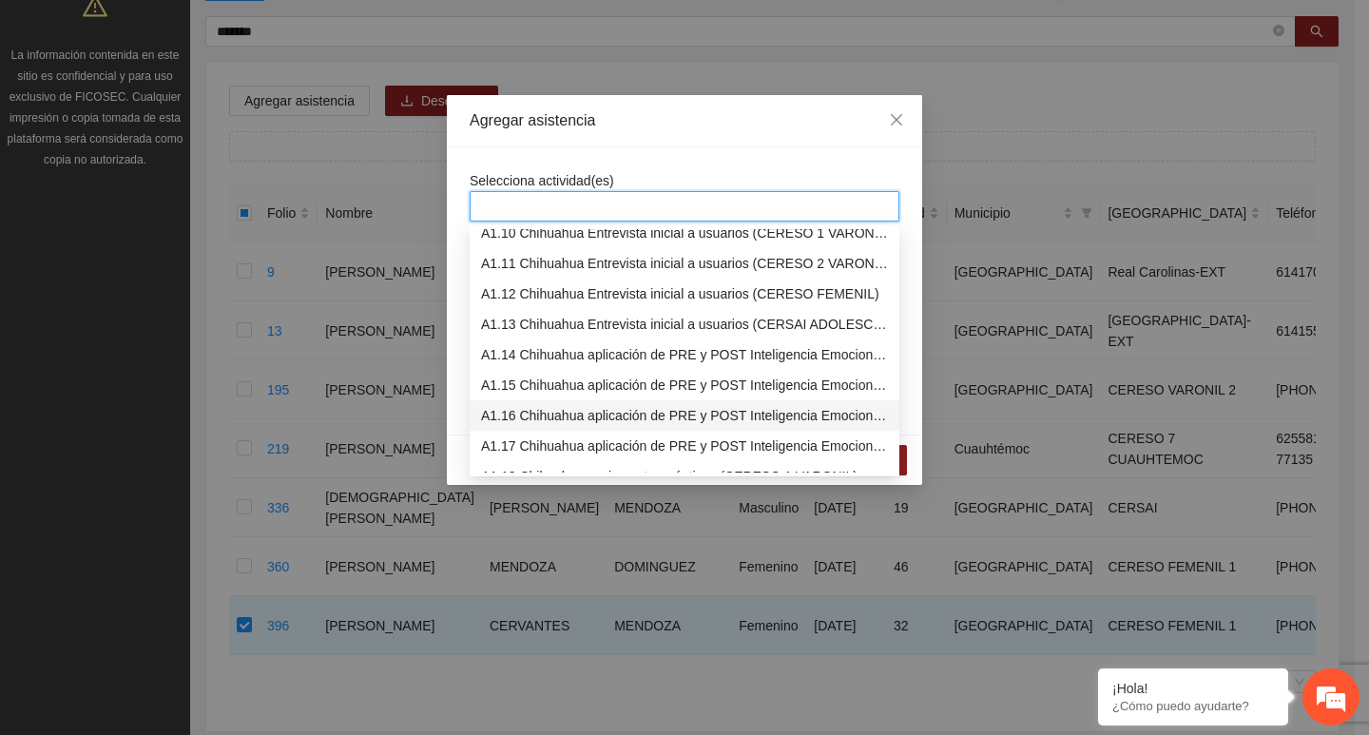
click at [552, 407] on div "A1.16 Chihuahua aplicación de PRE y POST Inteligencia Emocional (CERESO FEMENIL)" at bounding box center [684, 415] width 407 height 21
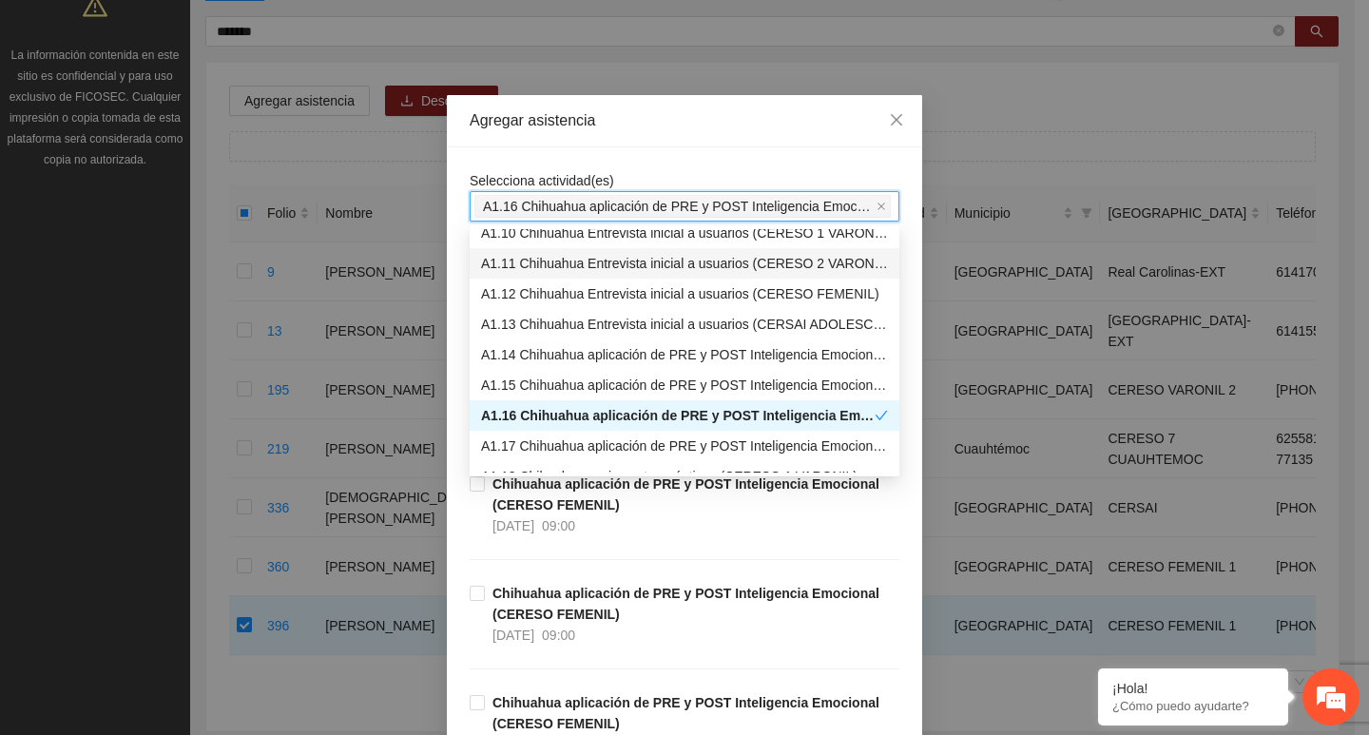
click at [566, 158] on div "Selecciona actividad(es) A1.16 Chihuahua aplicación de PRE y POST Inteligencia …" at bounding box center [684, 509] width 475 height 724
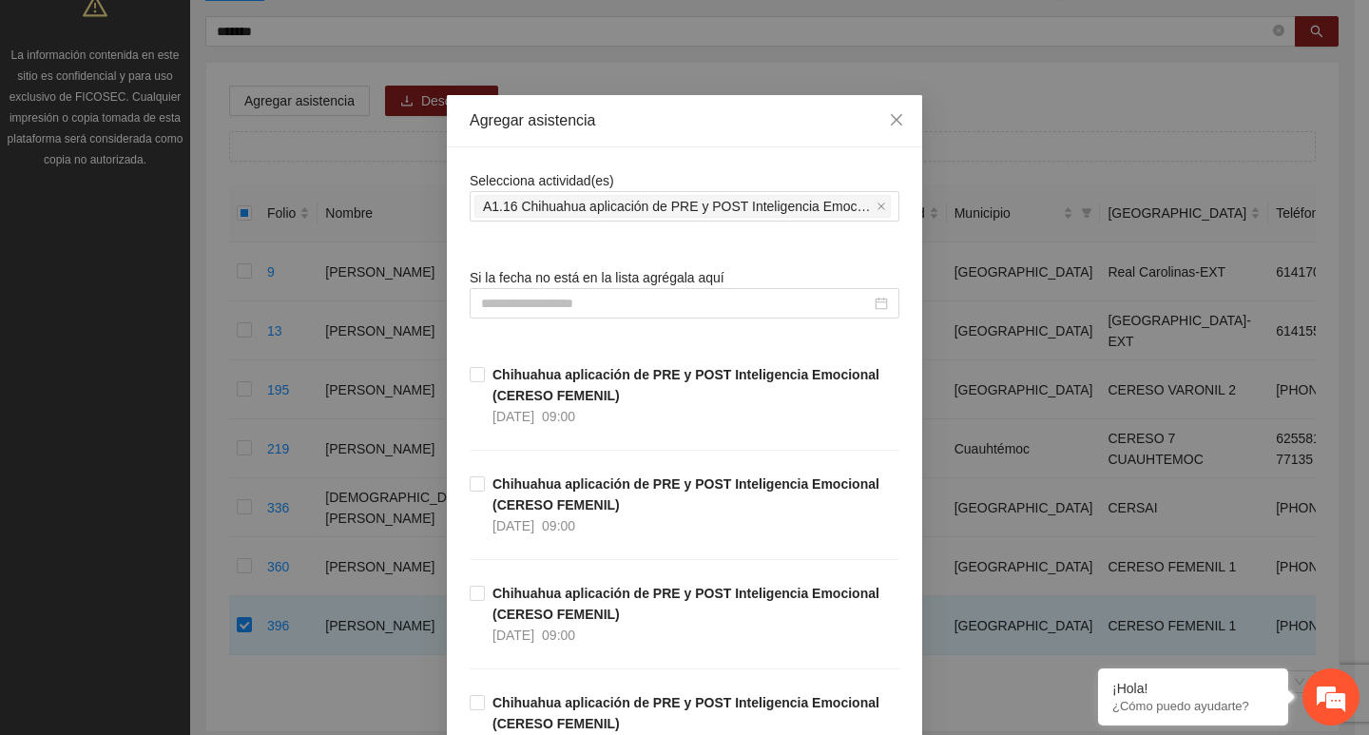
scroll to position [95, 0]
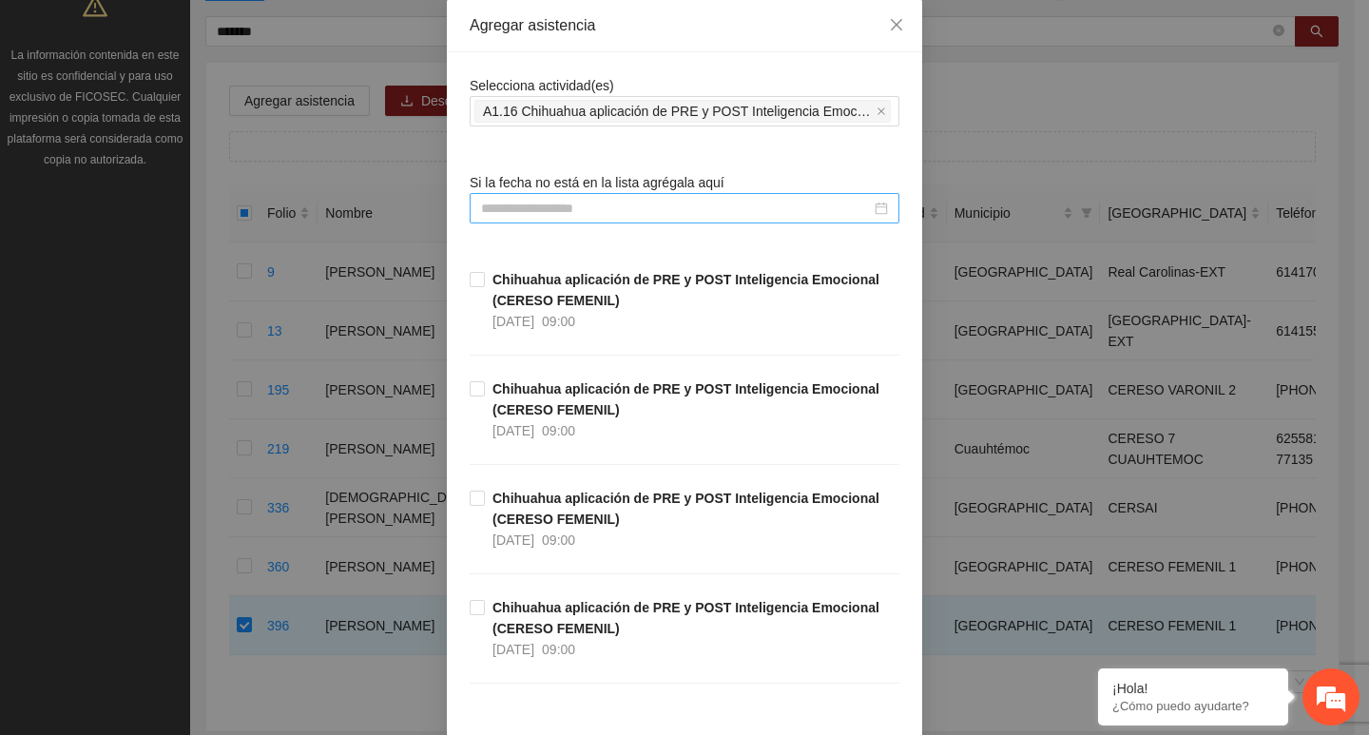
click at [569, 207] on input at bounding box center [676, 208] width 390 height 21
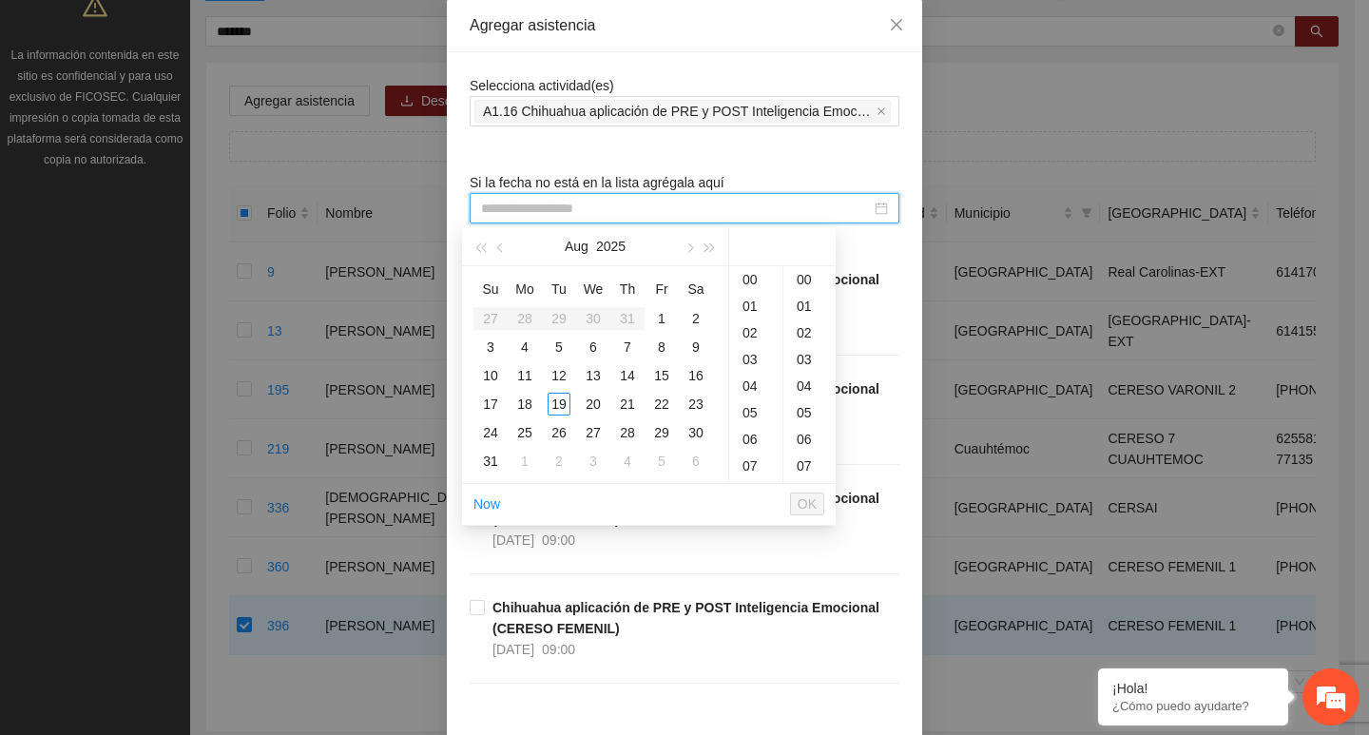
click at [562, 208] on input at bounding box center [676, 208] width 390 height 21
paste input "**********"
click at [594, 380] on div "13" at bounding box center [593, 375] width 23 height 23
type input "**********"
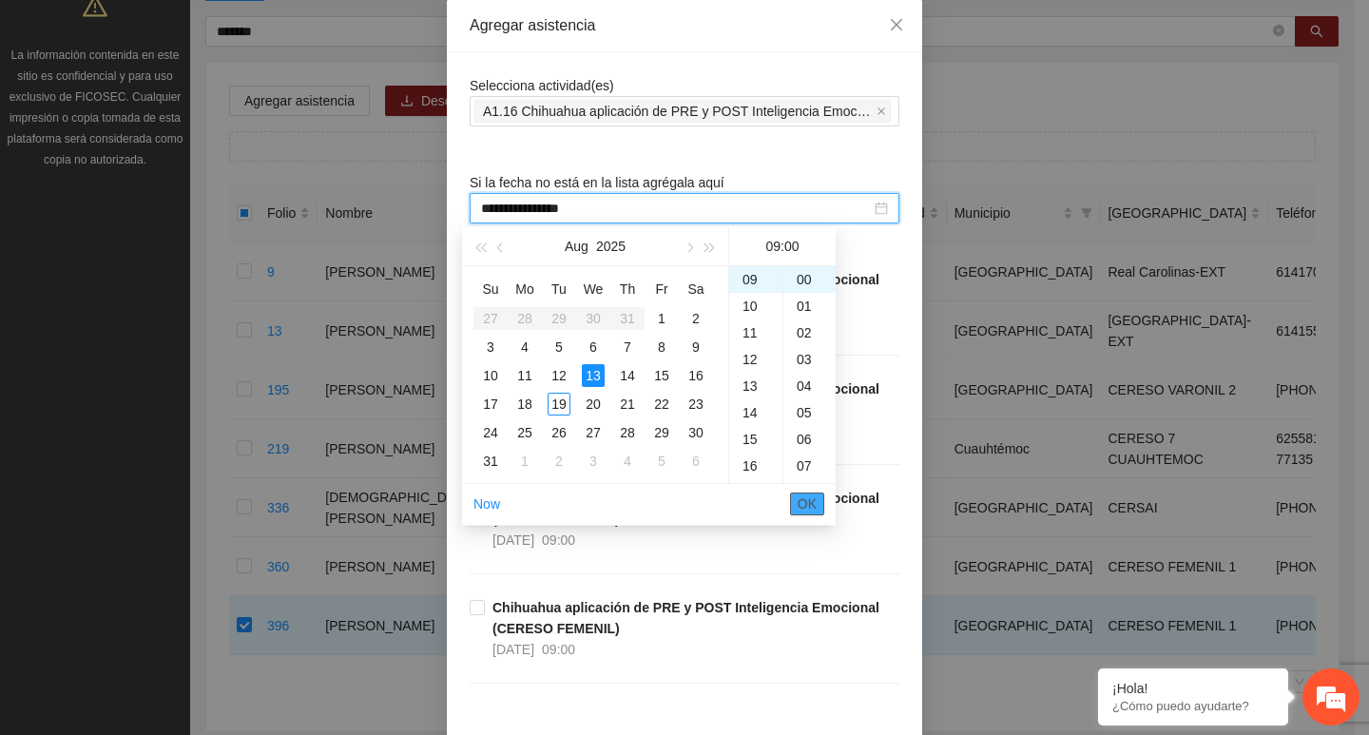
click at [802, 500] on span "OK" at bounding box center [807, 504] width 19 height 21
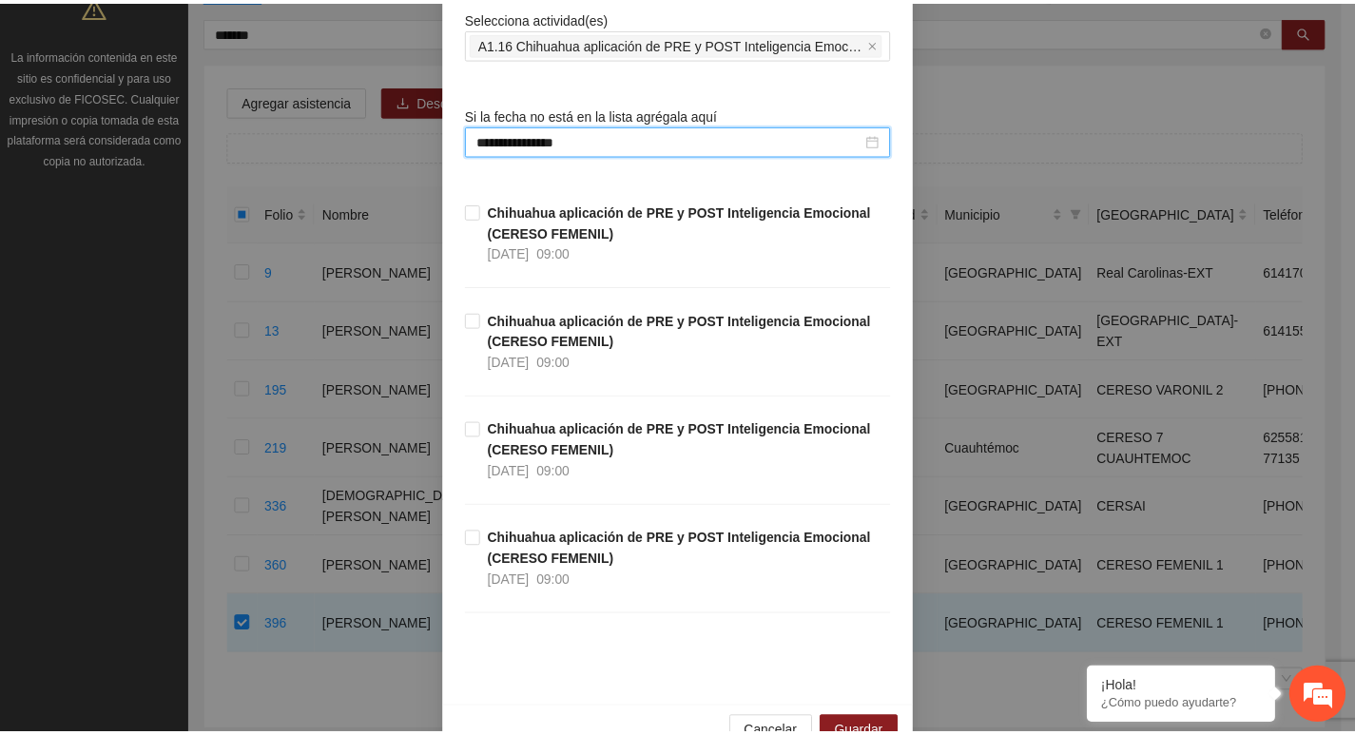
scroll to position [209, 0]
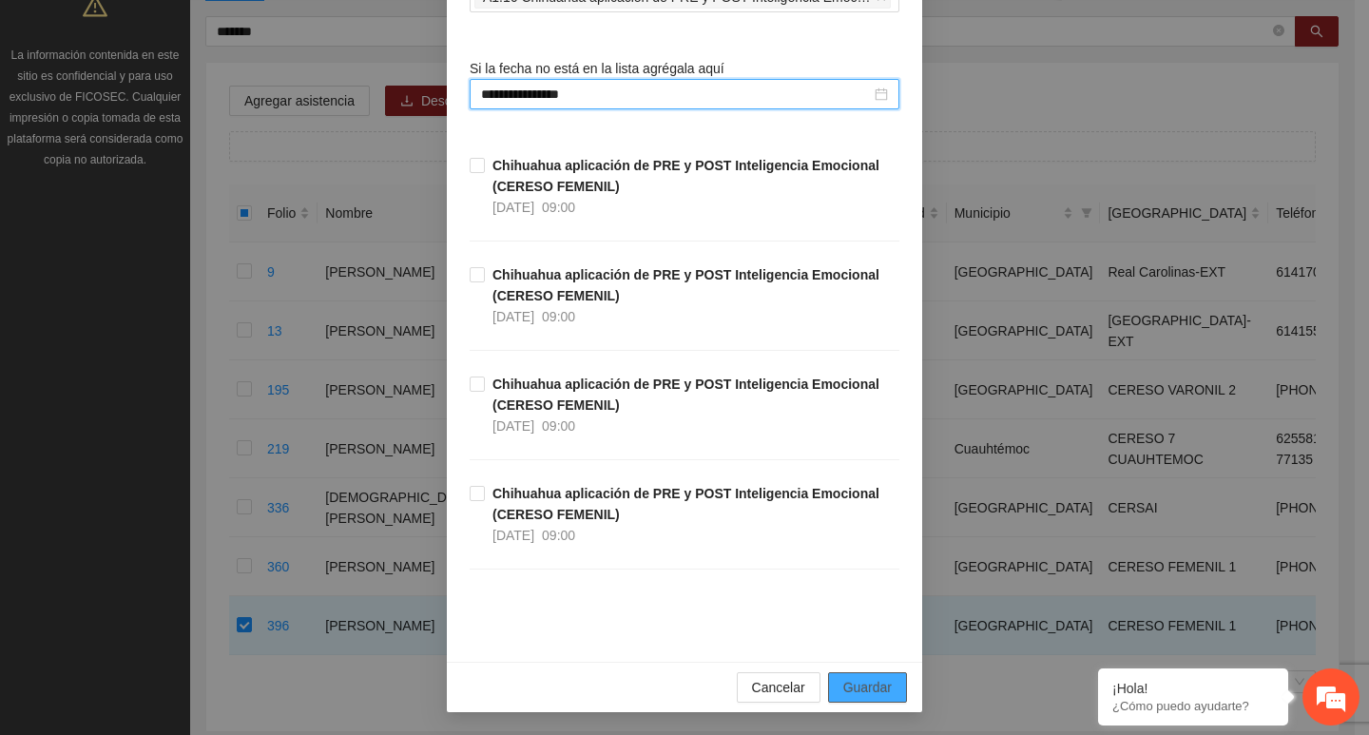
click at [891, 693] on button "Guardar" at bounding box center [867, 687] width 79 height 30
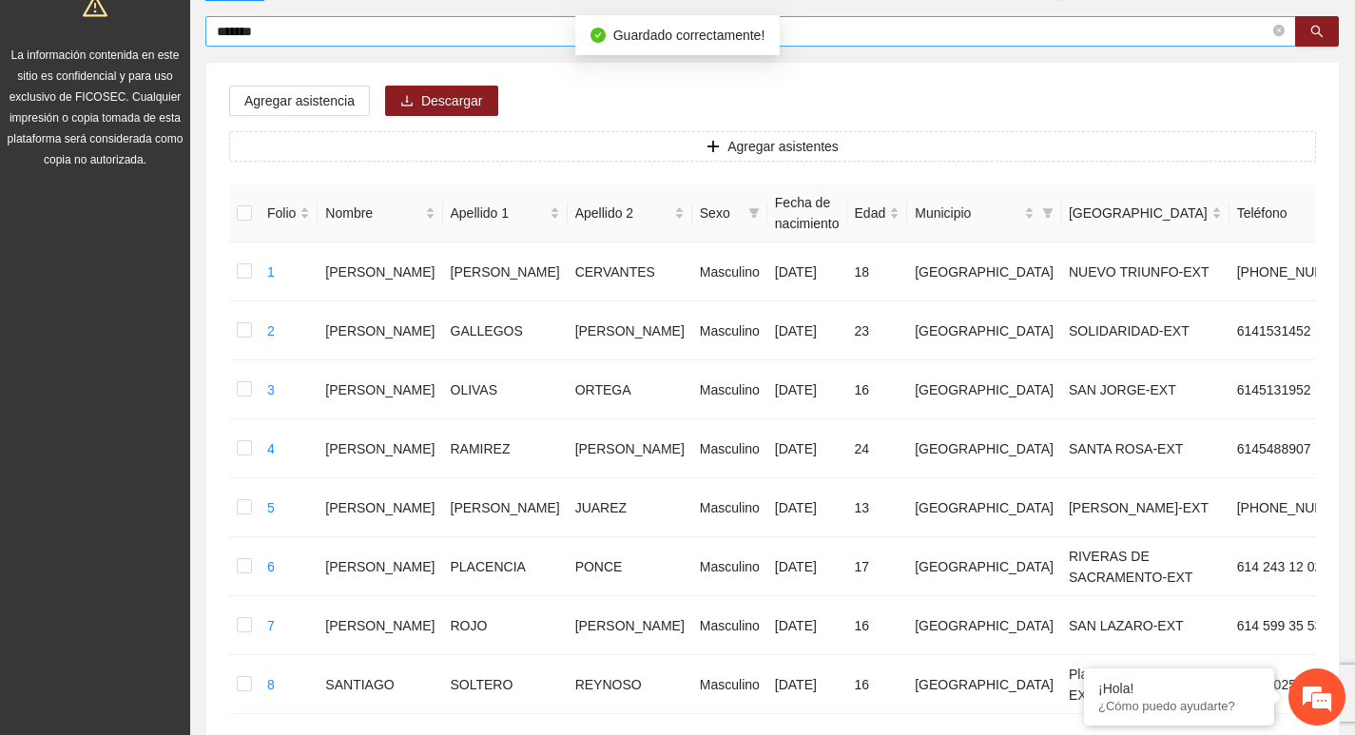
click at [1275, 34] on icon "close-circle" at bounding box center [1278, 30] width 11 height 11
click at [1279, 31] on span at bounding box center [1278, 31] width 11 height 21
click at [1281, 31] on span at bounding box center [1278, 31] width 11 height 21
type input "*******"
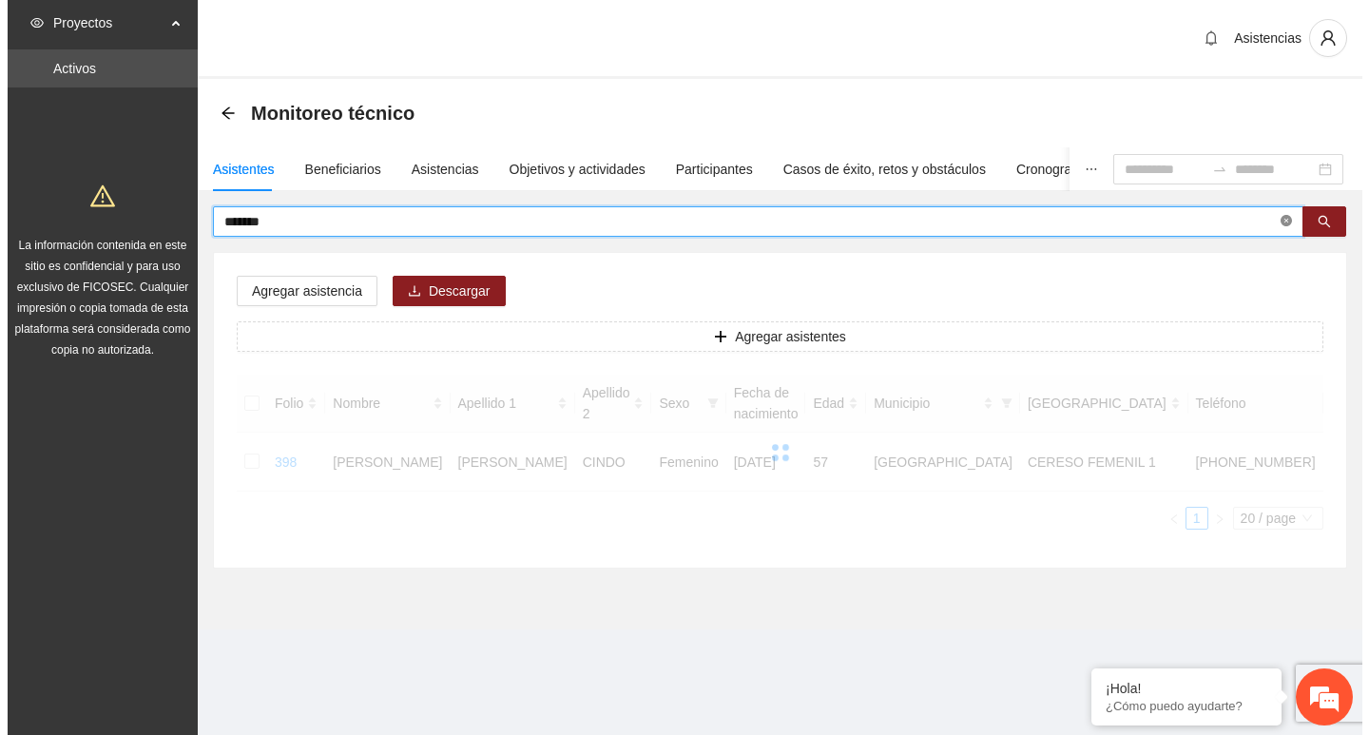
scroll to position [0, 0]
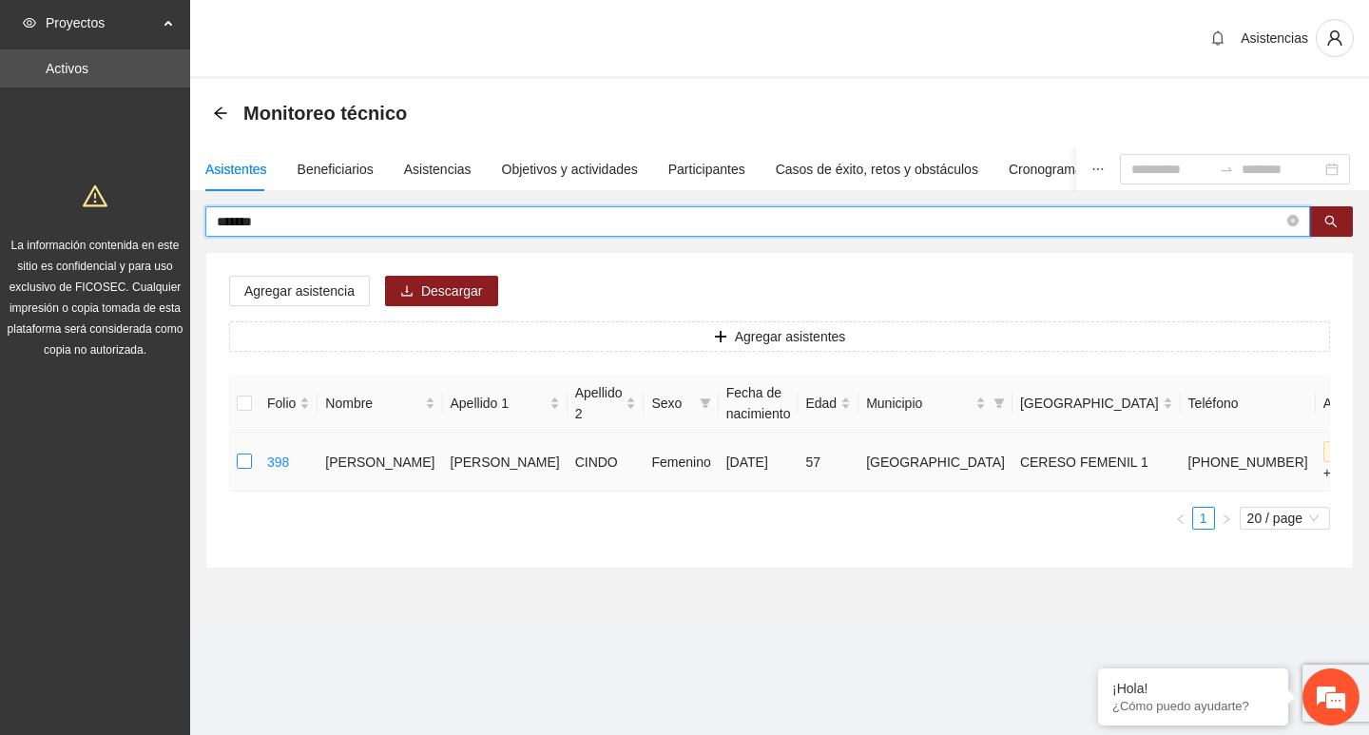
click at [245, 471] on label at bounding box center [244, 462] width 15 height 21
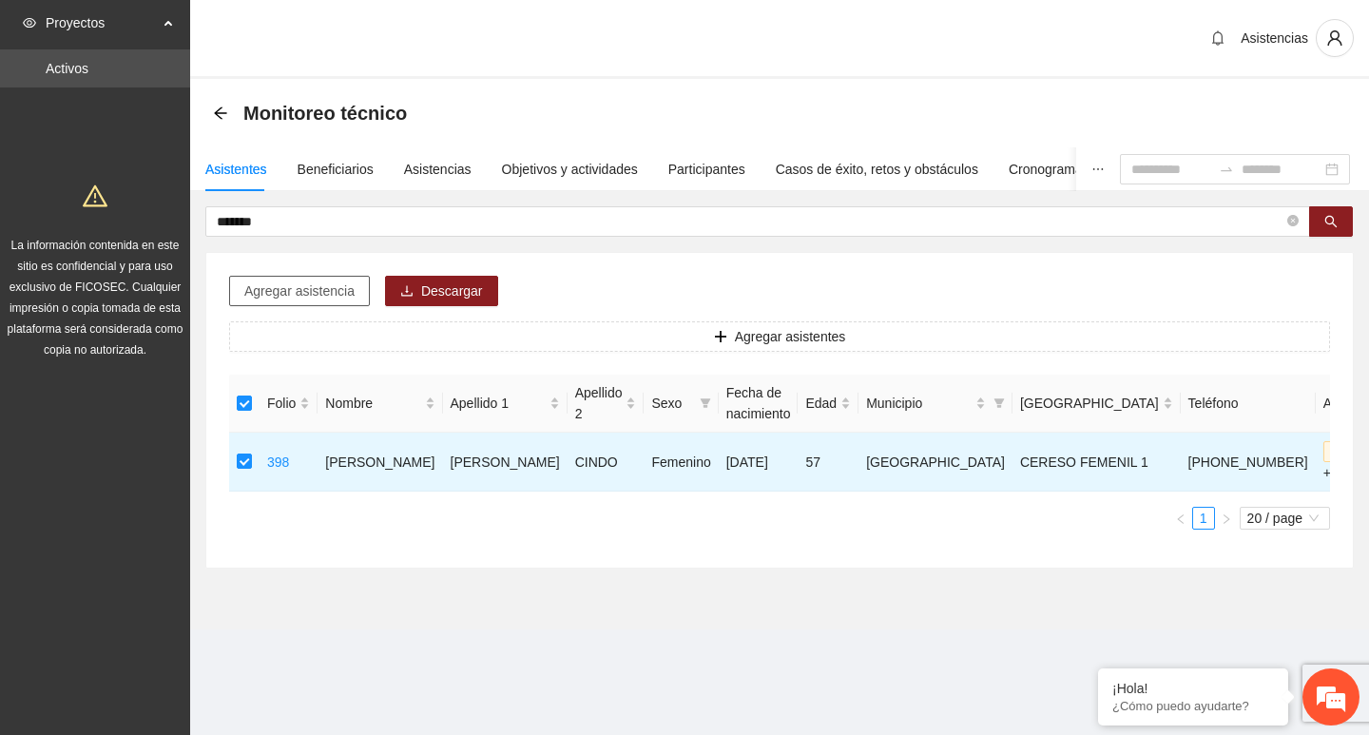
click at [296, 281] on span "Agregar asistencia" at bounding box center [299, 291] width 110 height 21
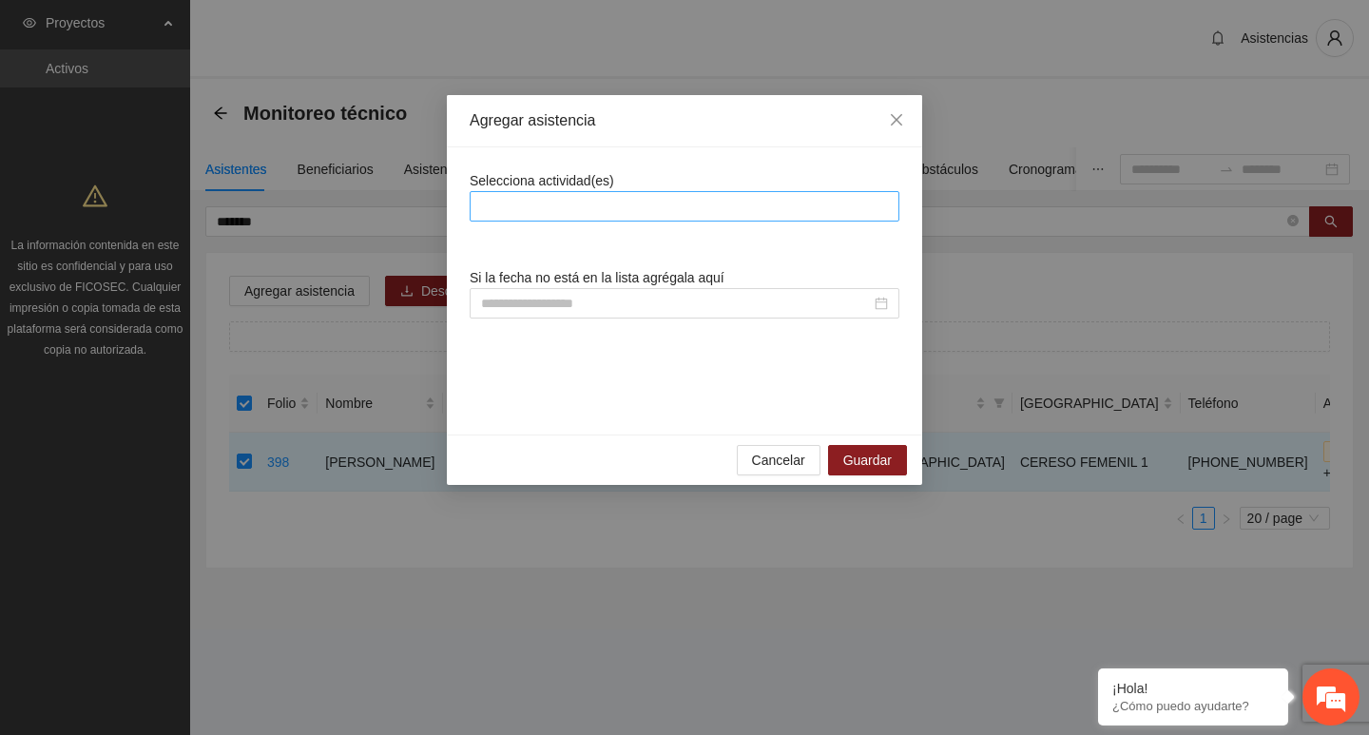
click at [645, 206] on div at bounding box center [685, 206] width 420 height 23
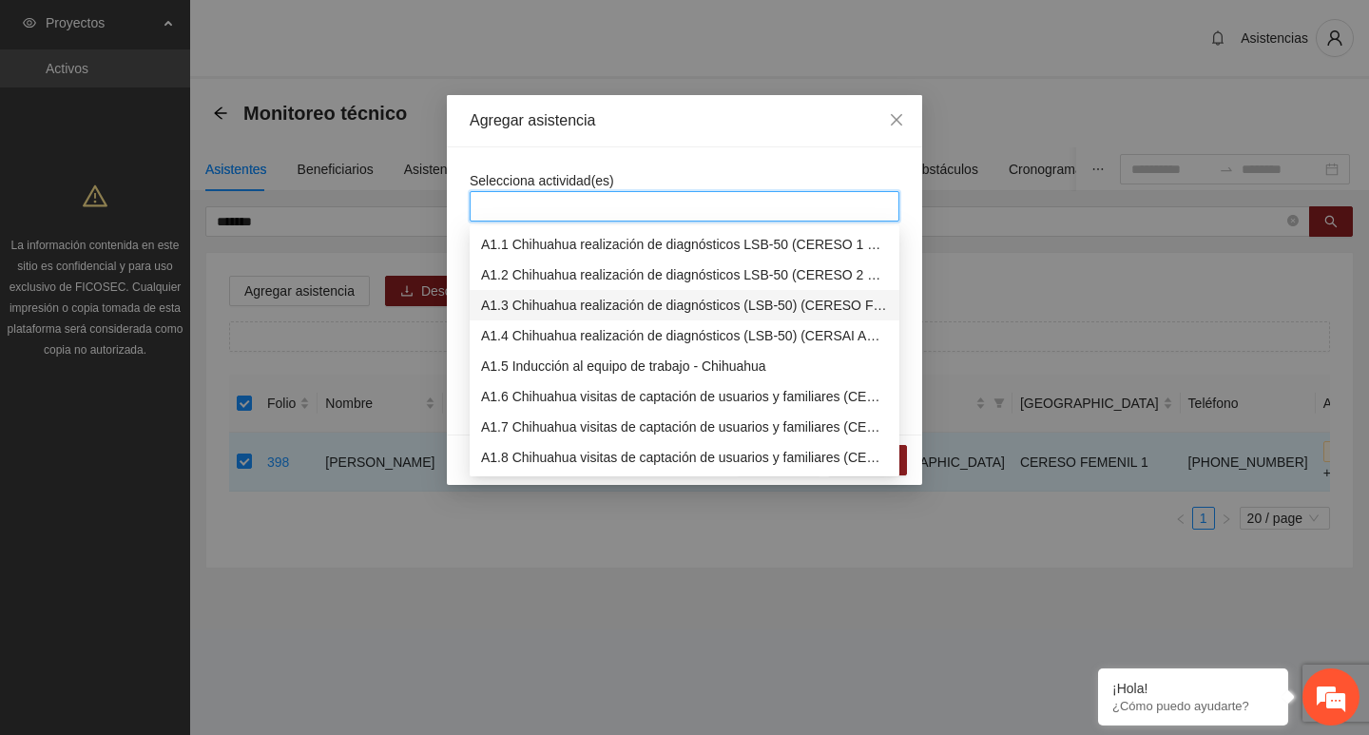
scroll to position [285, 0]
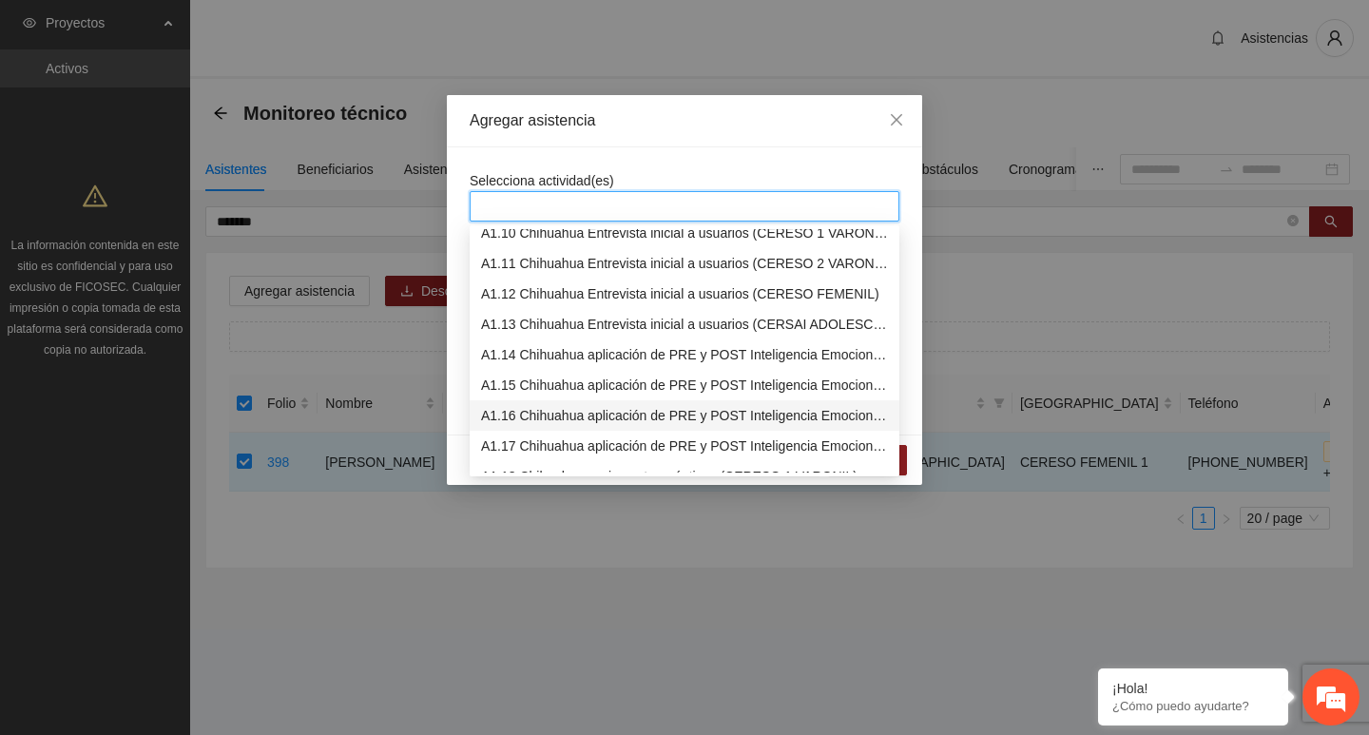
click at [539, 408] on div "A1.16 Chihuahua aplicación de PRE y POST Inteligencia Emocional (CERESO FEMENIL)" at bounding box center [684, 415] width 407 height 21
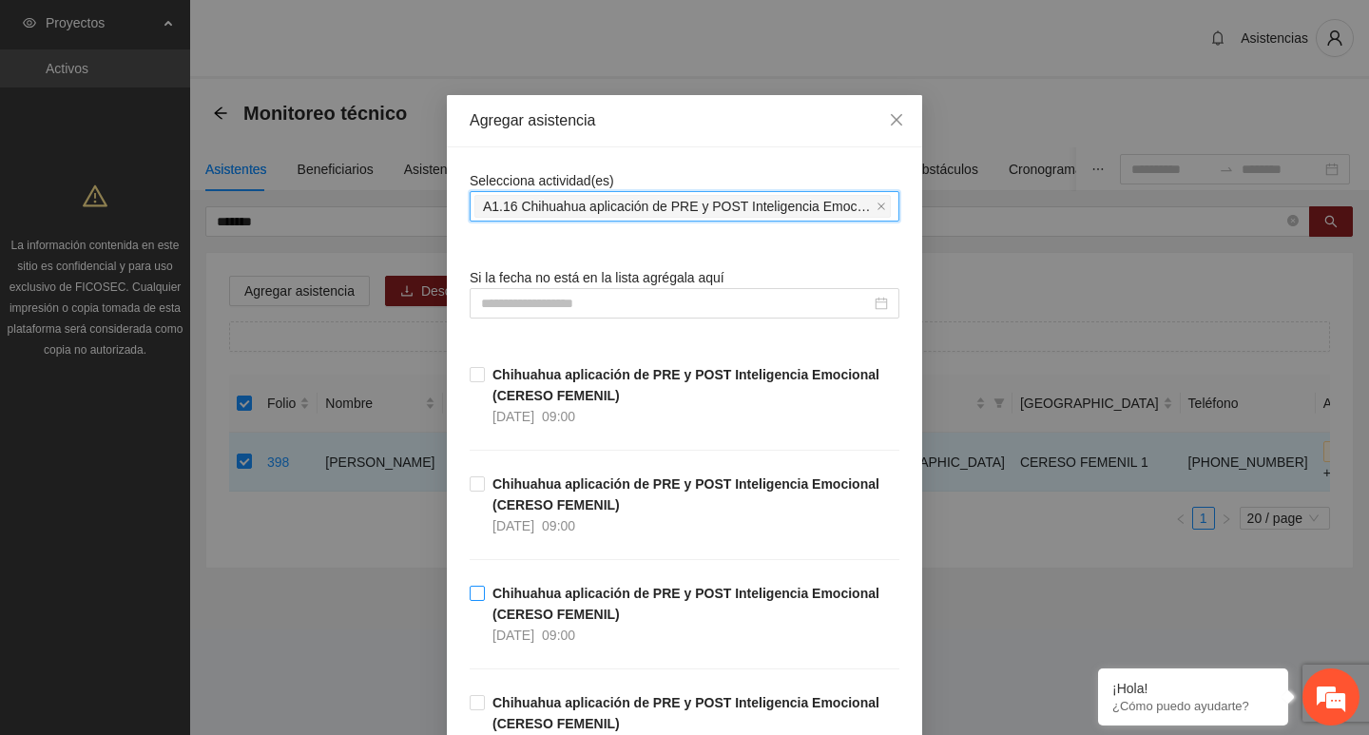
click at [500, 606] on strong "Chihuahua aplicación de PRE y POST Inteligencia Emocional (CERESO FEMENIL)" at bounding box center [686, 604] width 387 height 36
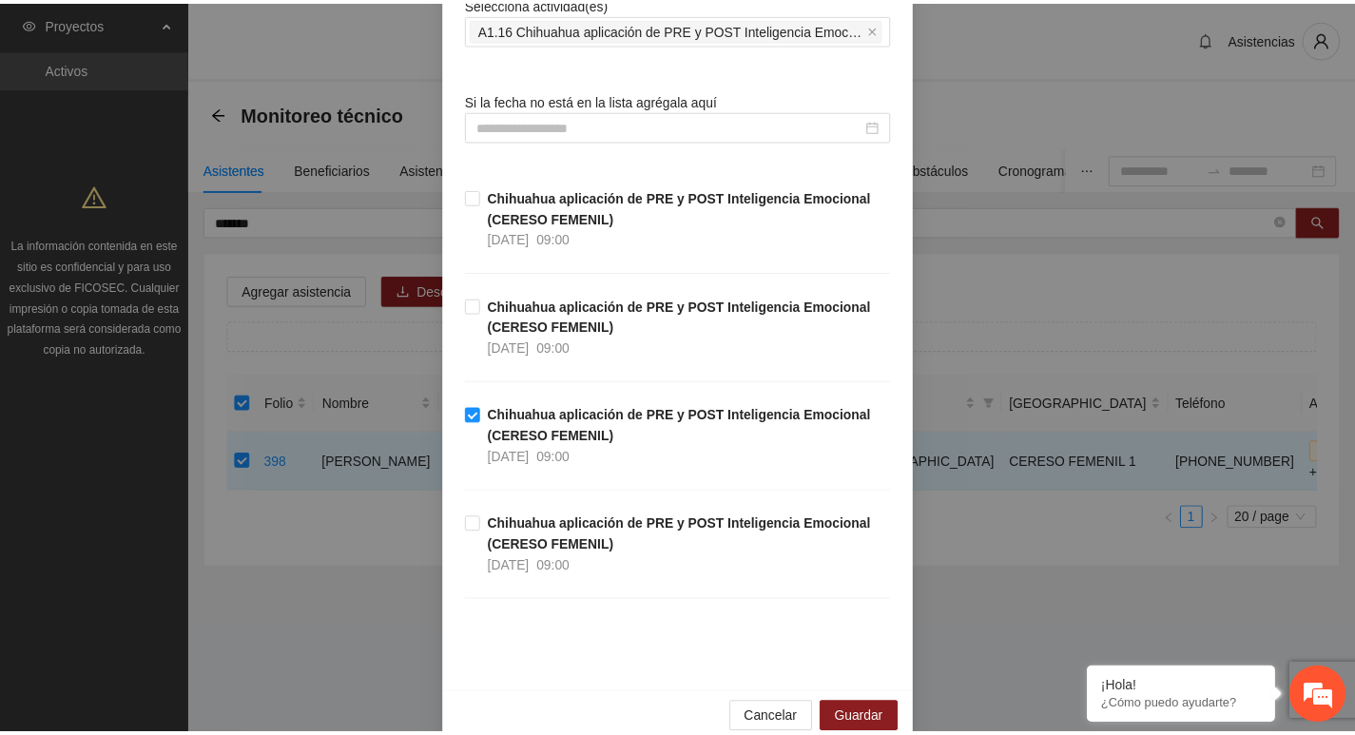
scroll to position [209, 0]
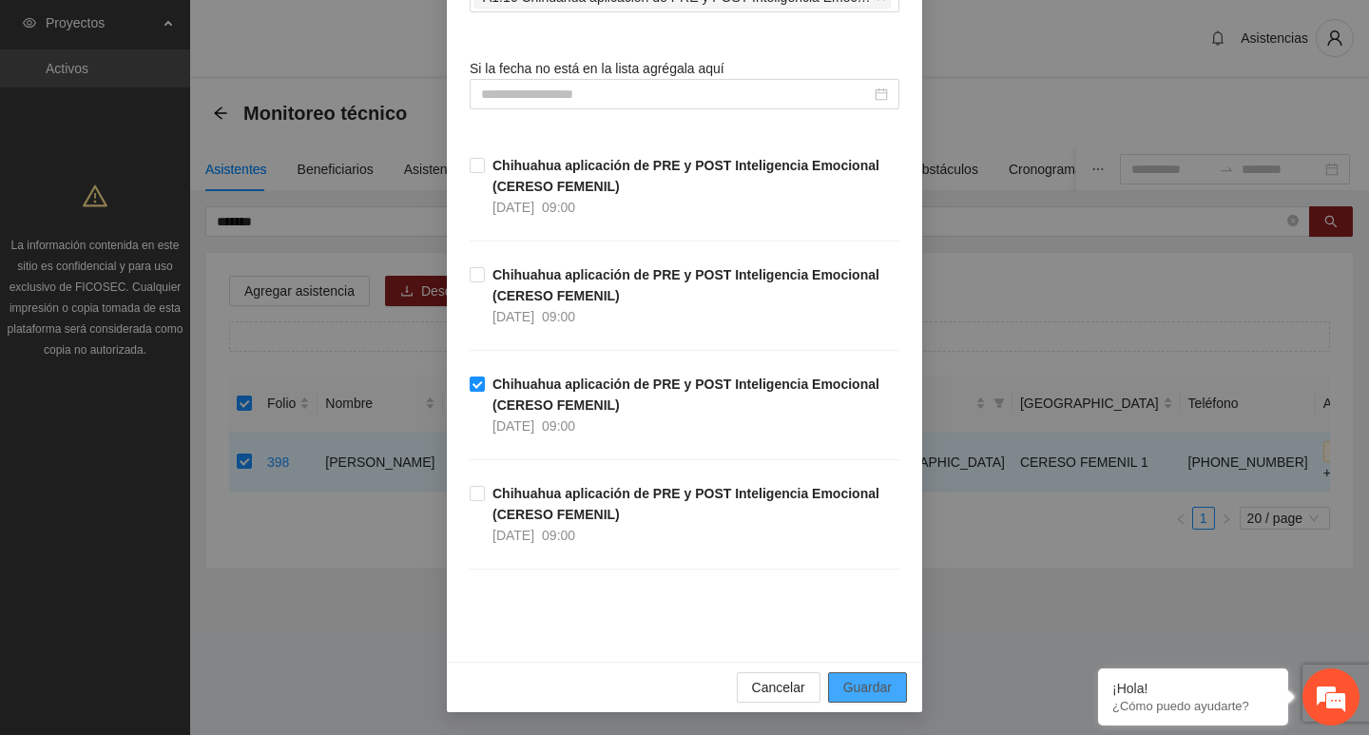
click at [882, 672] on button "Guardar" at bounding box center [867, 687] width 79 height 30
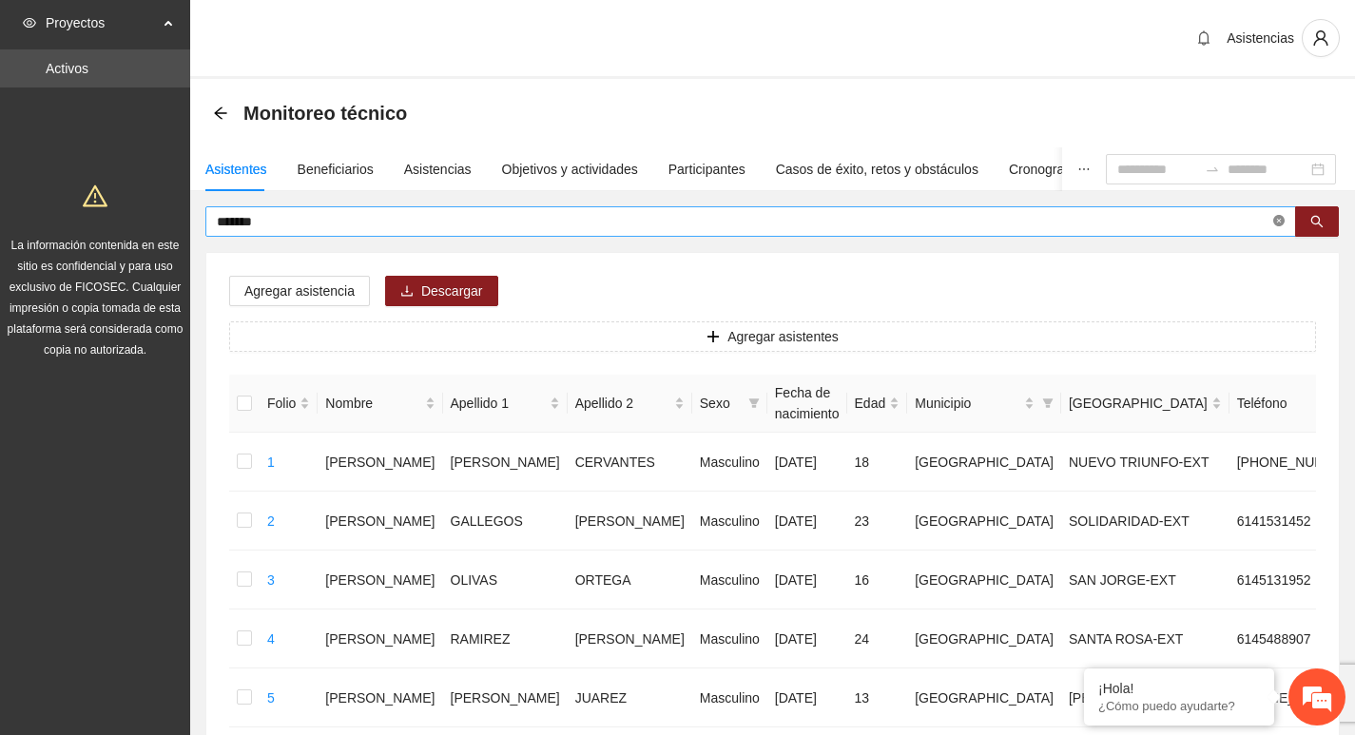
click at [1283, 223] on span "*******" at bounding box center [750, 221] width 1091 height 30
click at [1278, 223] on icon "close-circle" at bounding box center [1278, 220] width 11 height 11
type input "********"
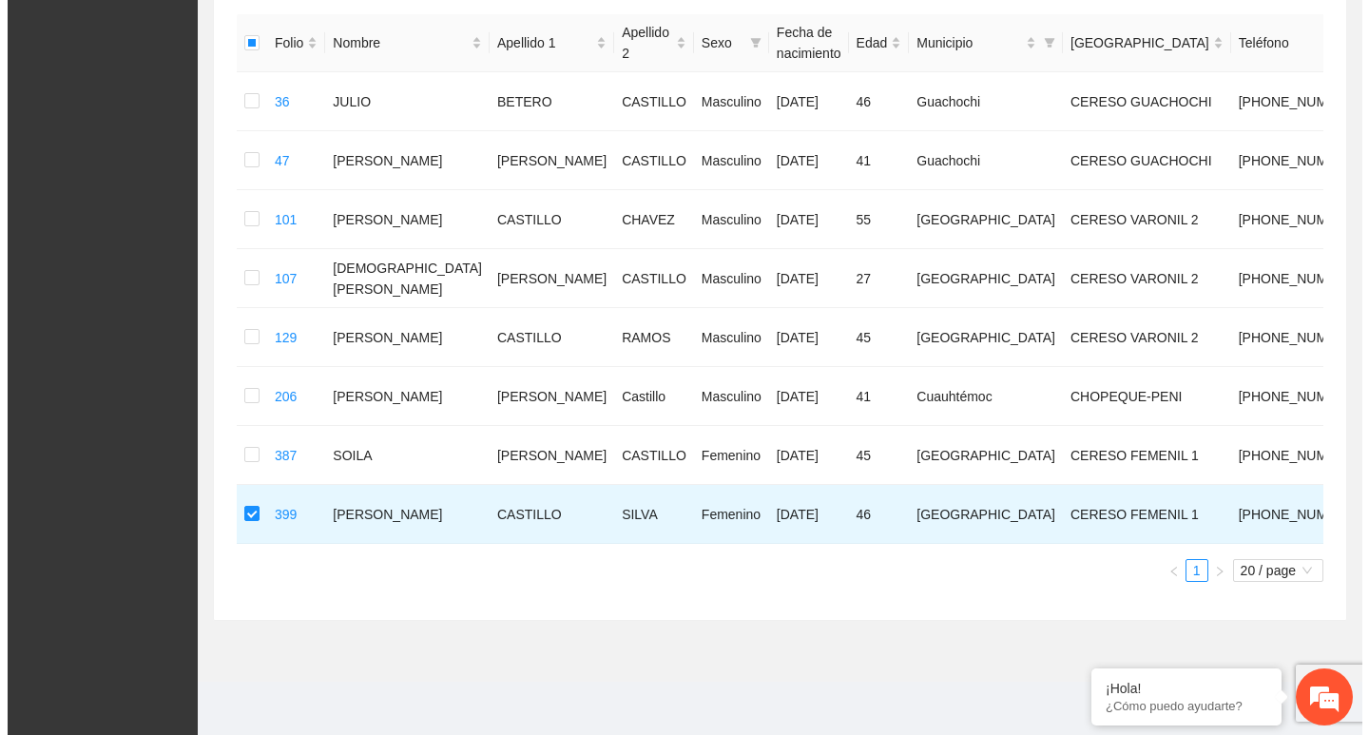
scroll to position [95, 0]
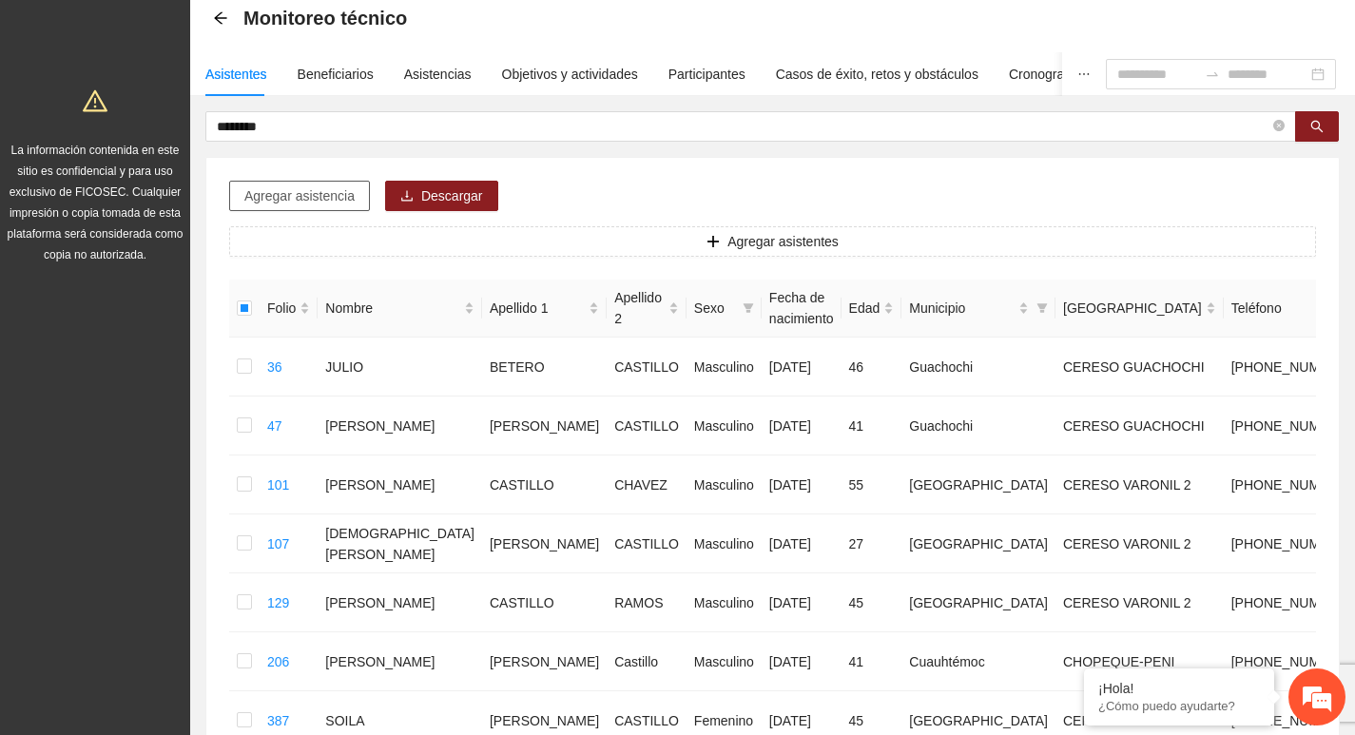
click at [340, 196] on span "Agregar asistencia" at bounding box center [299, 195] width 110 height 21
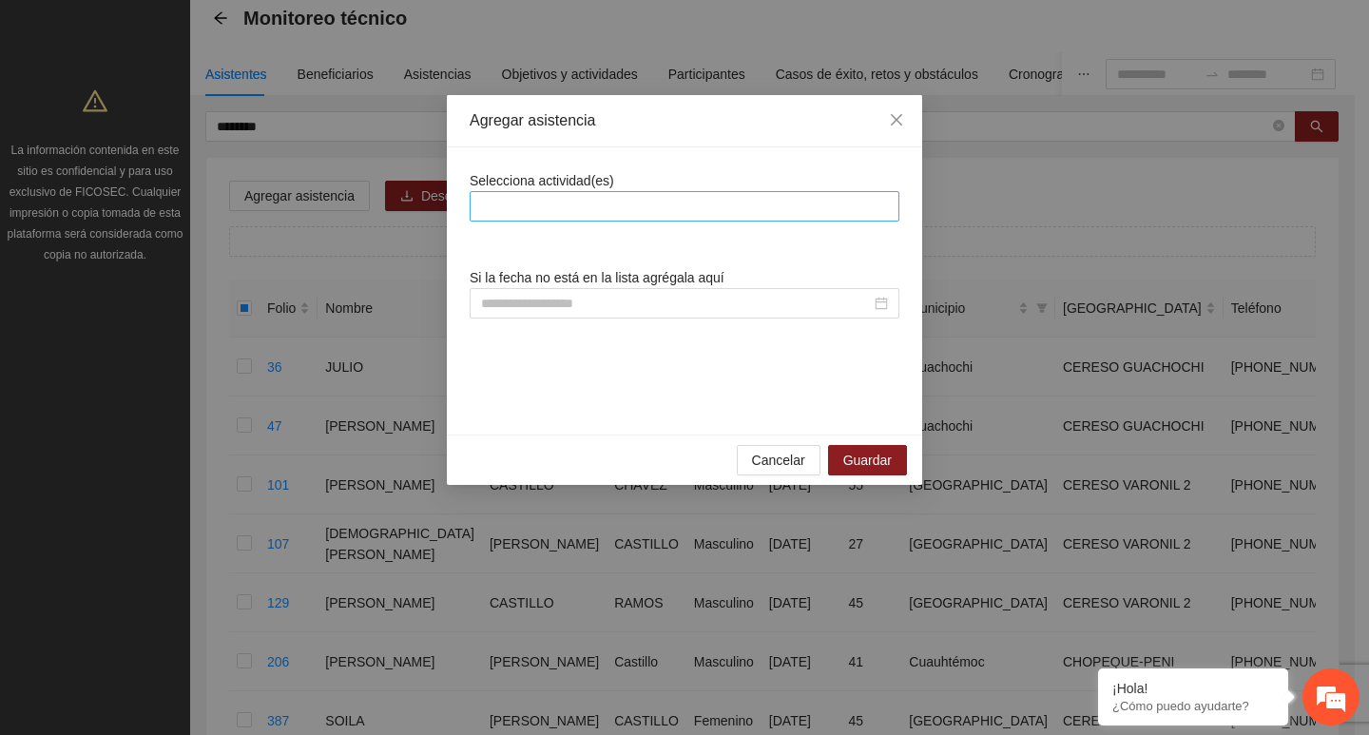
click at [630, 218] on div at bounding box center [685, 206] width 430 height 30
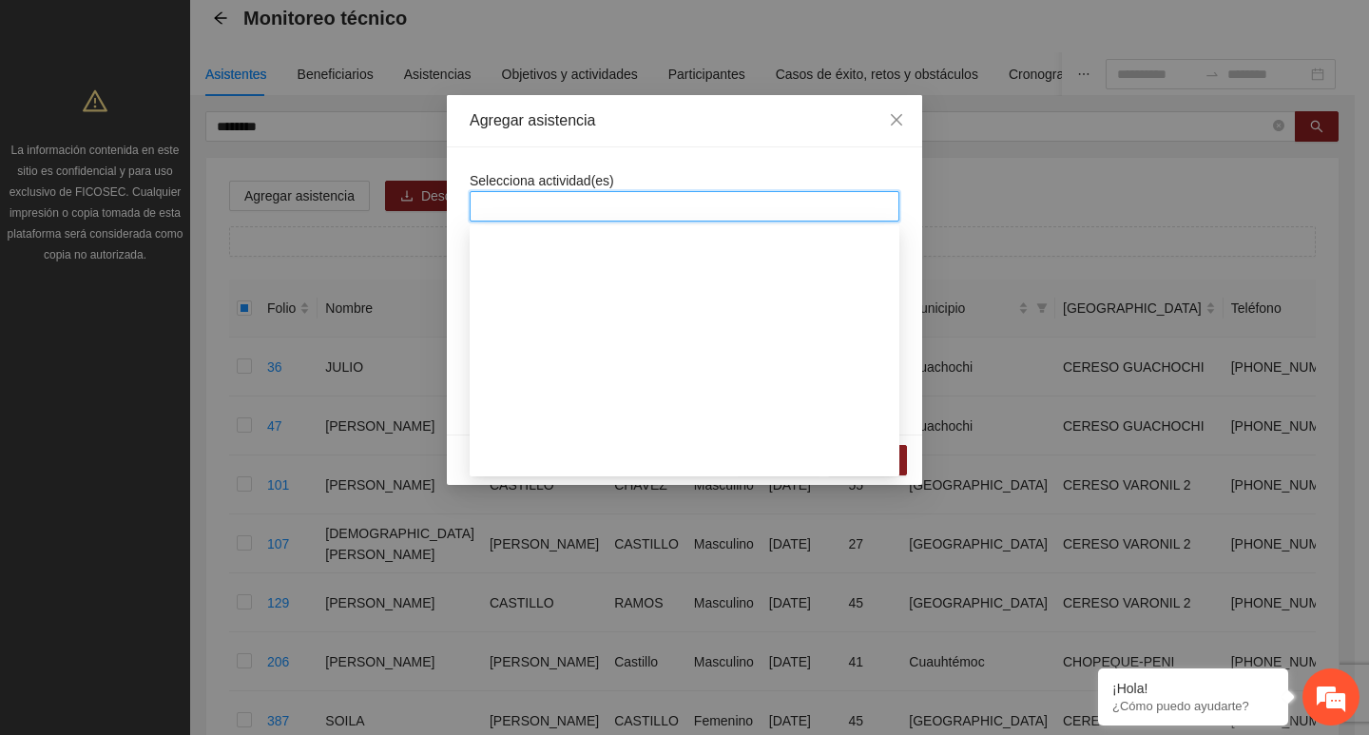
scroll to position [285, 0]
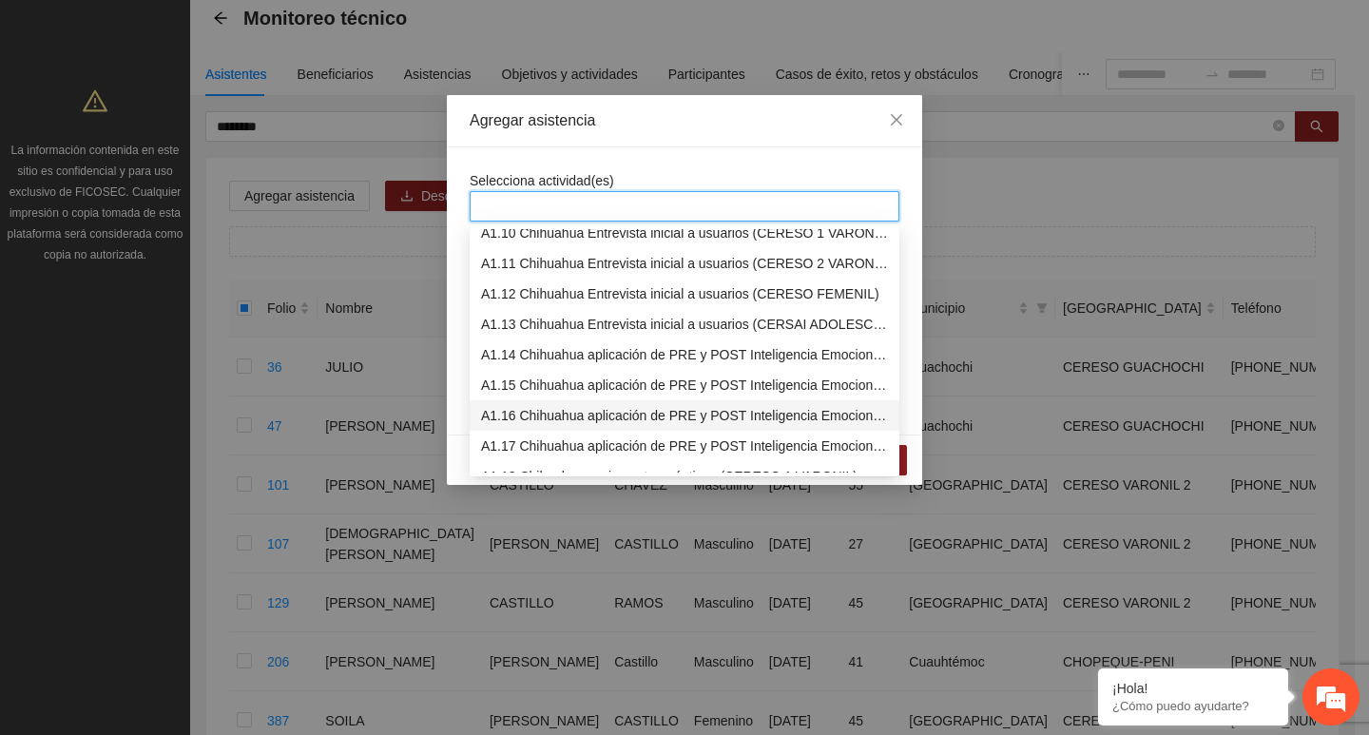
click at [564, 407] on div "A1.16 Chihuahua aplicación de PRE y POST Inteligencia Emocional (CERESO FEMENIL)" at bounding box center [684, 415] width 407 height 21
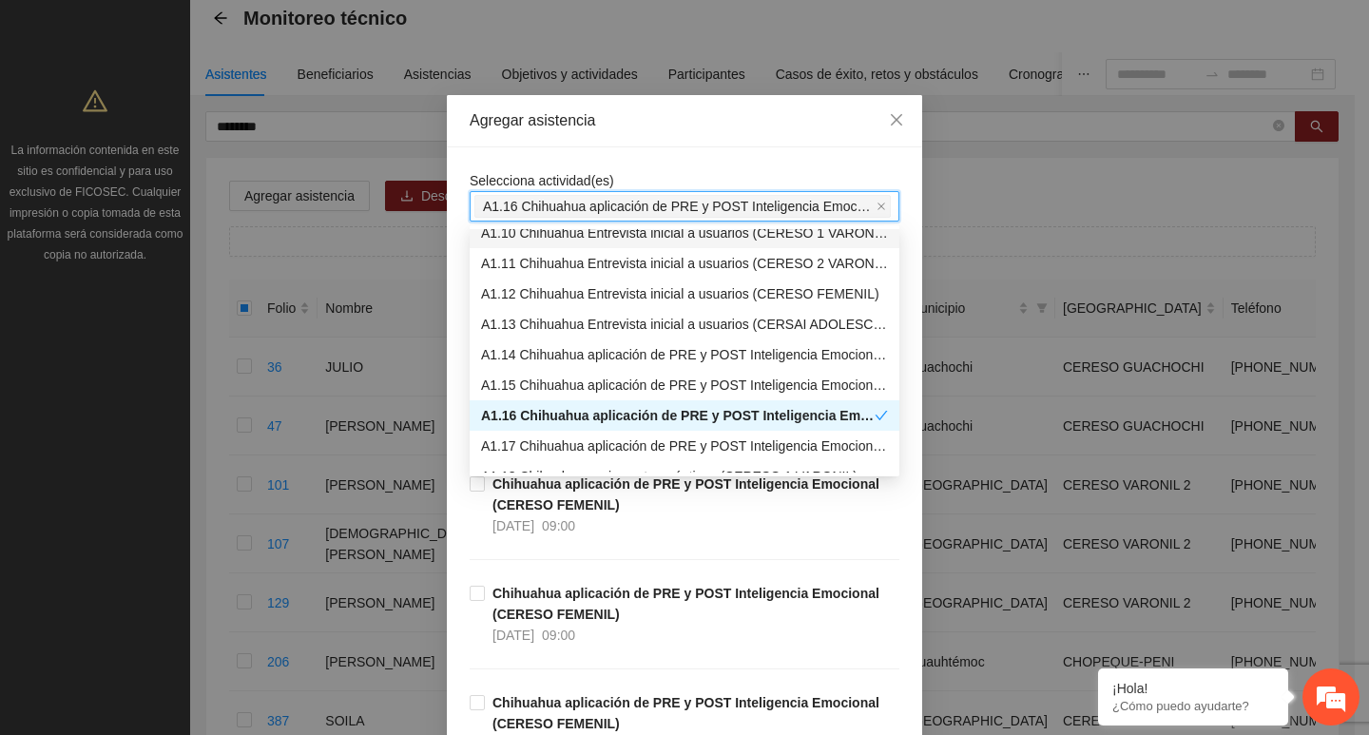
click at [548, 132] on div "Agregar asistencia" at bounding box center [684, 121] width 475 height 52
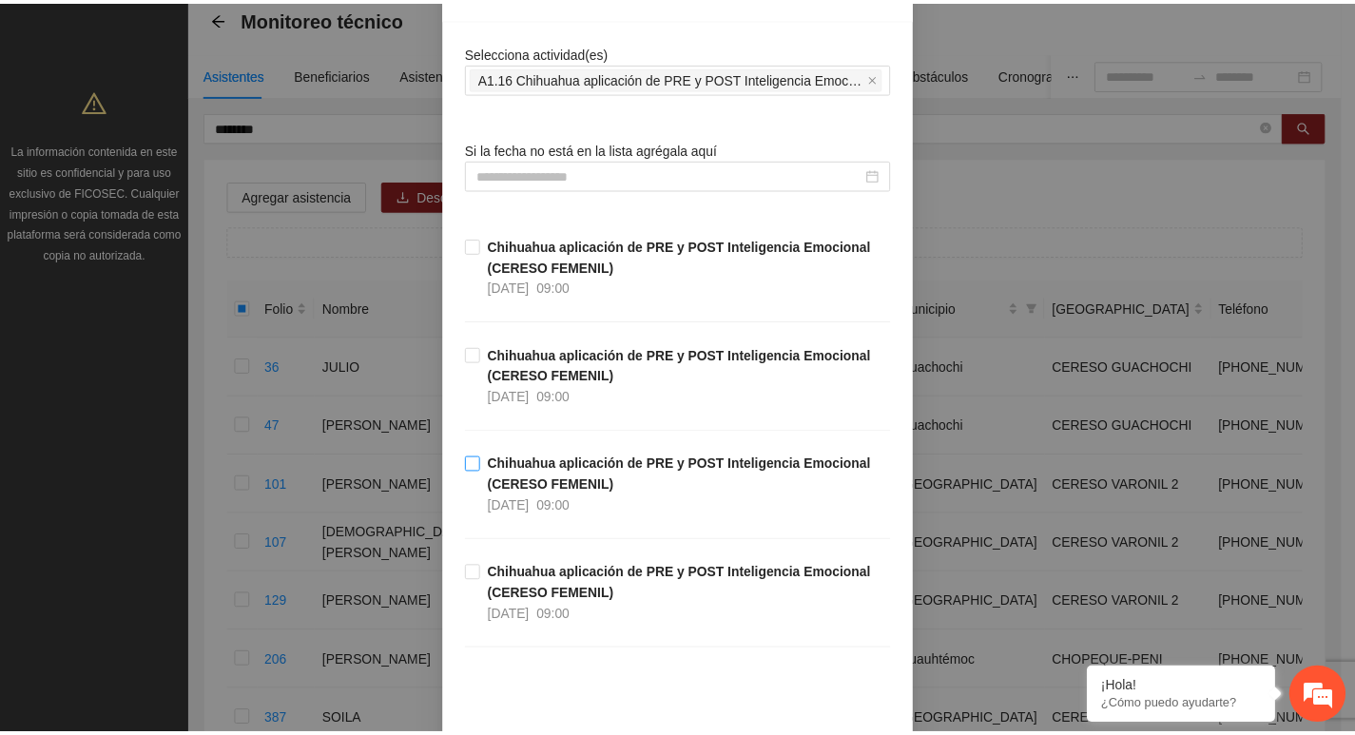
scroll to position [209, 0]
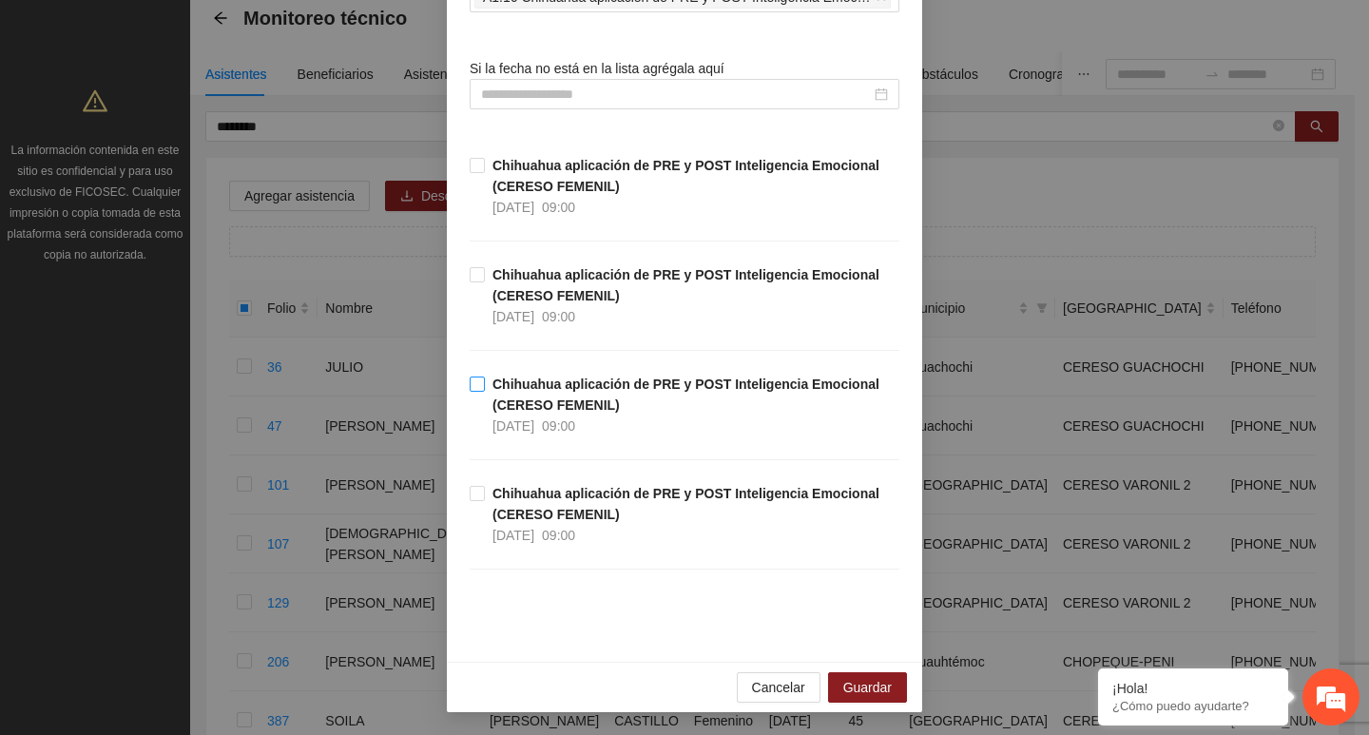
click at [493, 377] on strong "Chihuahua aplicación de PRE y POST Inteligencia Emocional (CERESO FEMENIL)" at bounding box center [686, 395] width 387 height 36
drag, startPoint x: 875, startPoint y: 693, endPoint x: 882, endPoint y: 702, distance: 10.8
click at [870, 691] on span "Guardar" at bounding box center [867, 687] width 48 height 21
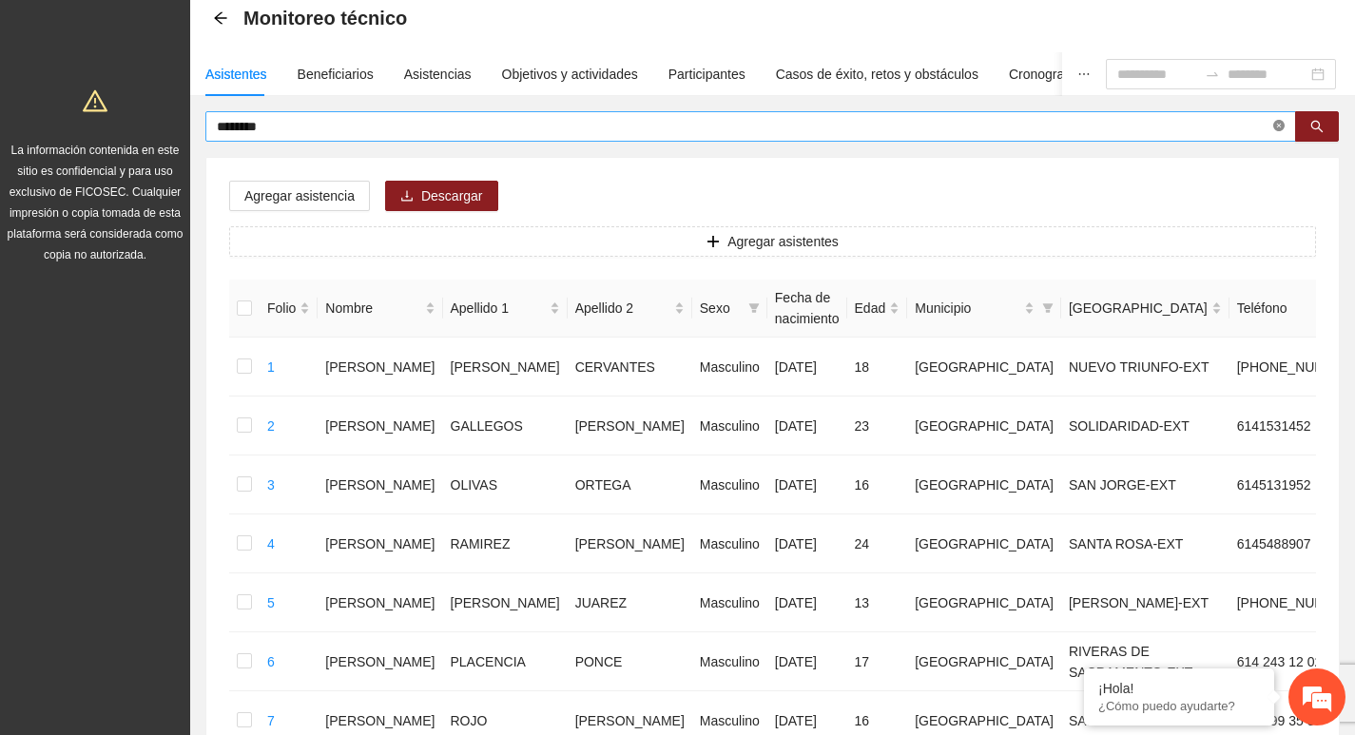
click at [1273, 131] on span "********" at bounding box center [750, 126] width 1091 height 30
click at [1276, 133] on span at bounding box center [1278, 127] width 11 height 18
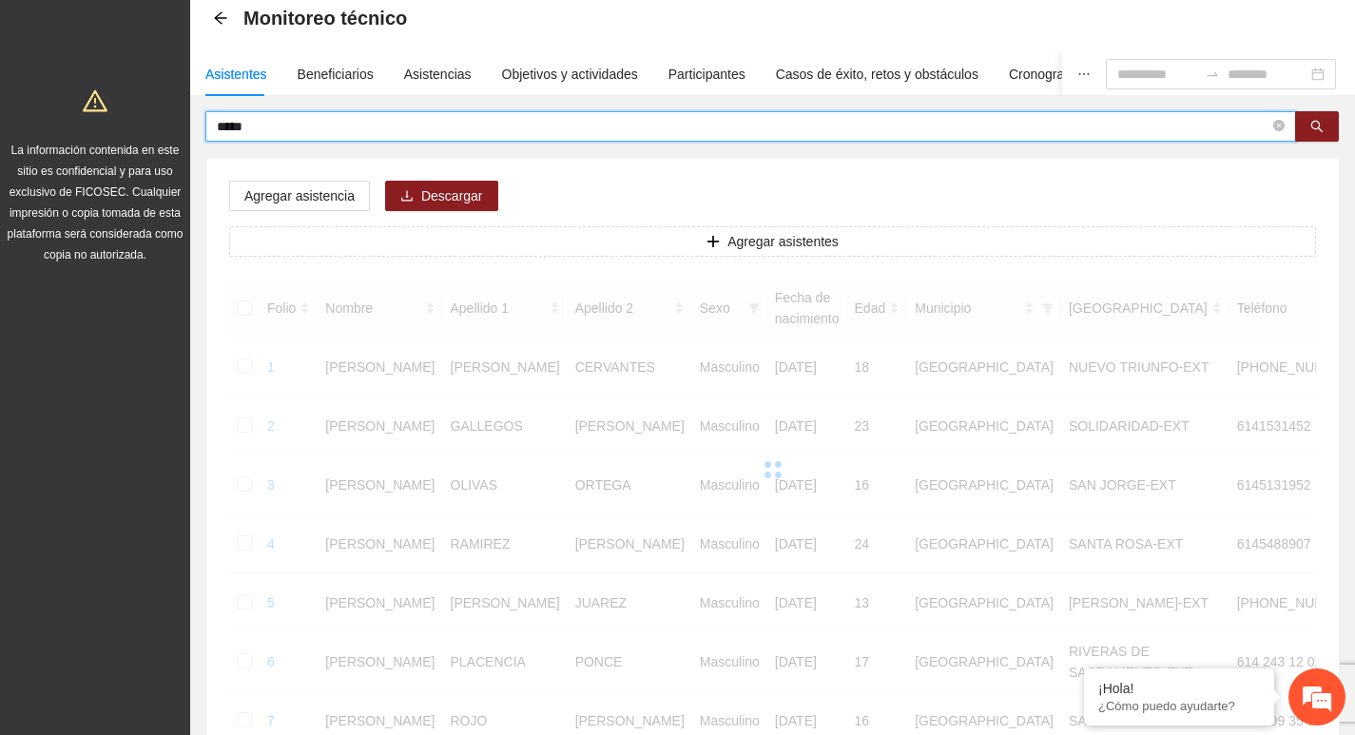
type input "*****"
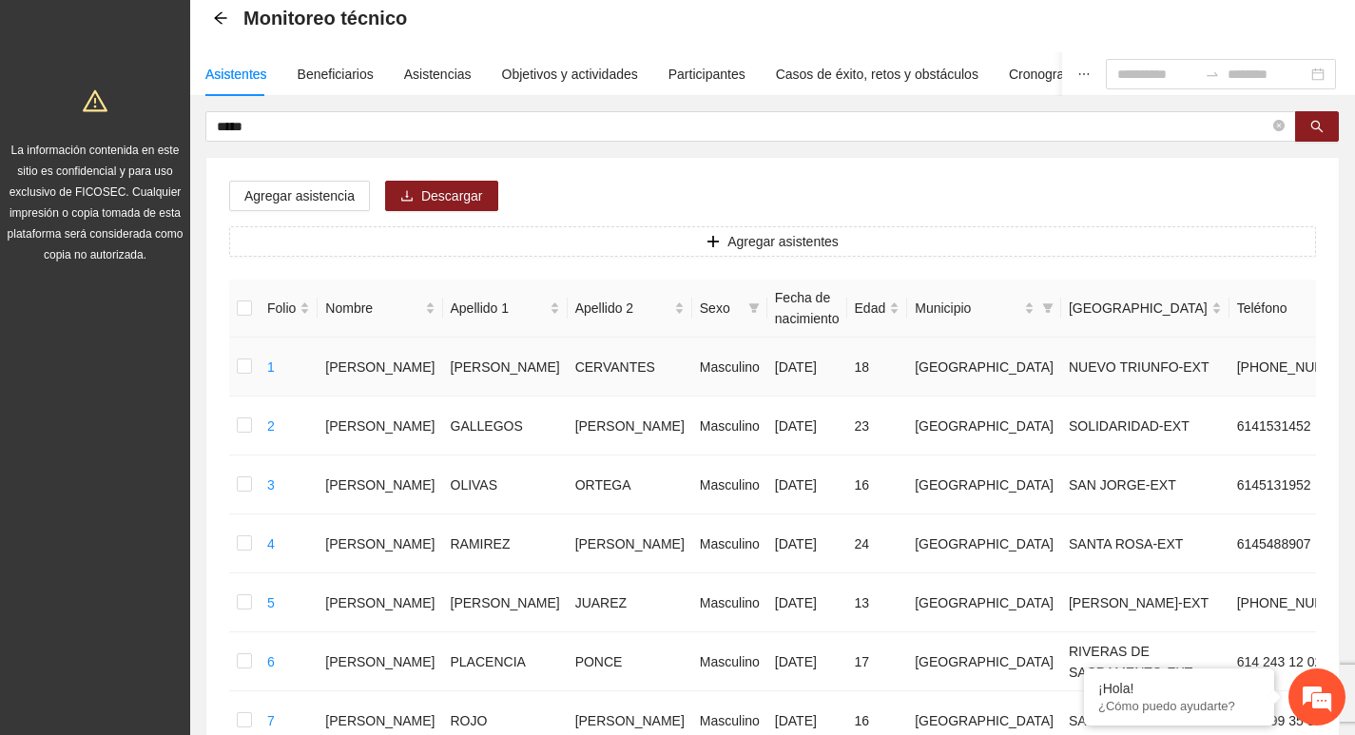
click at [243, 632] on td at bounding box center [244, 661] width 30 height 59
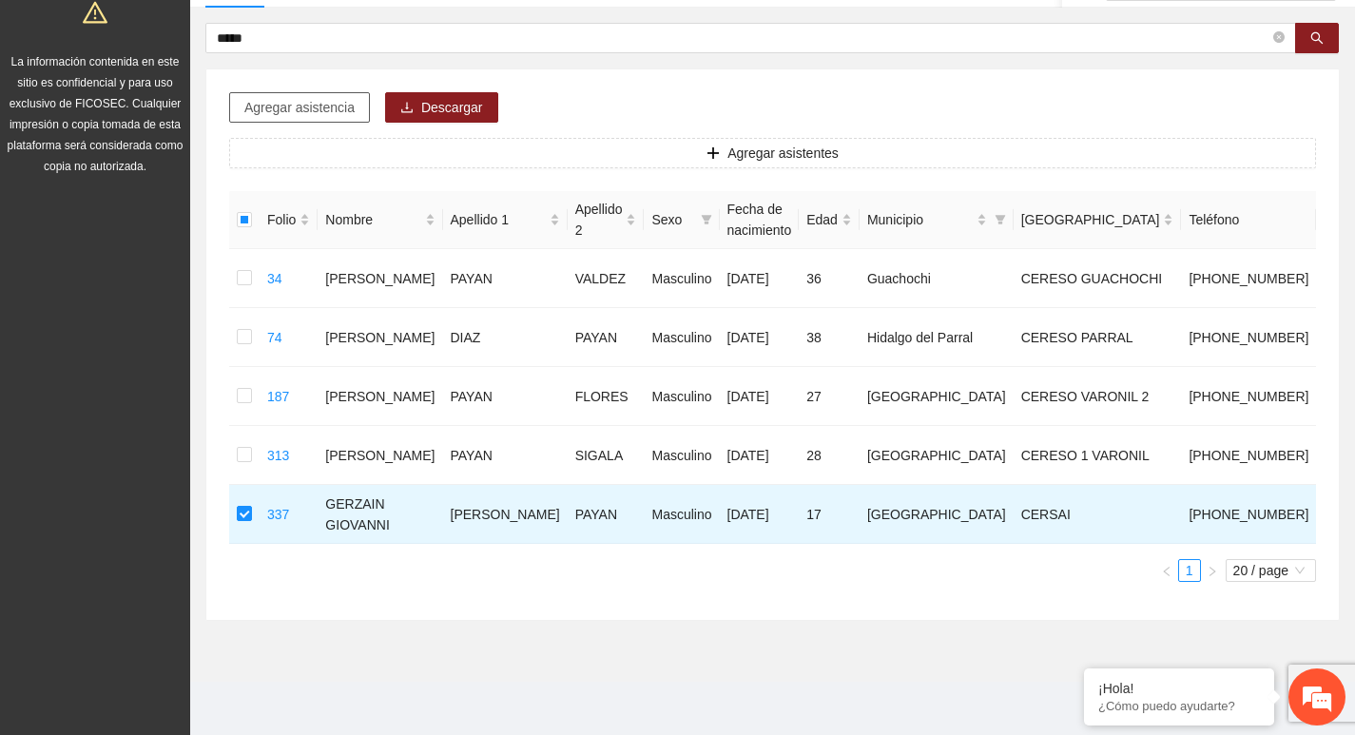
click at [301, 97] on span "Agregar asistencia" at bounding box center [299, 107] width 110 height 21
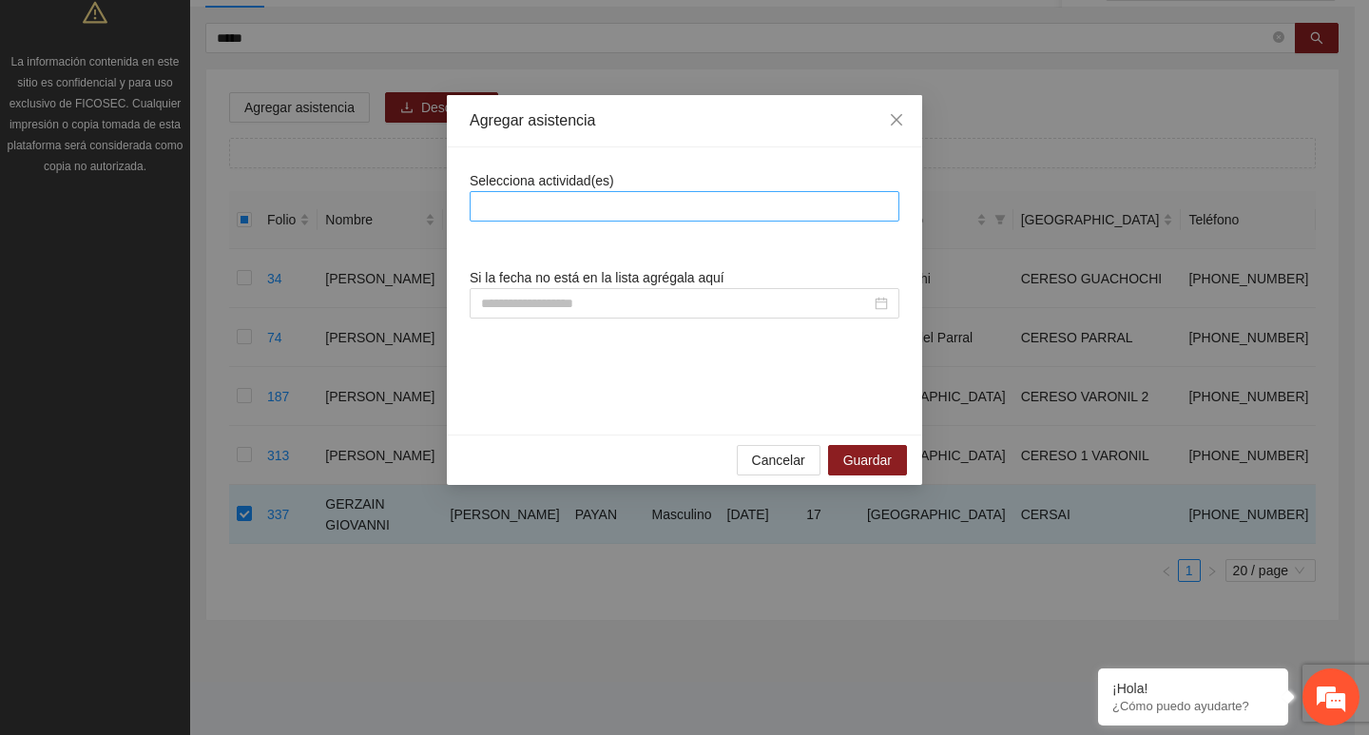
click at [592, 206] on div at bounding box center [685, 206] width 420 height 23
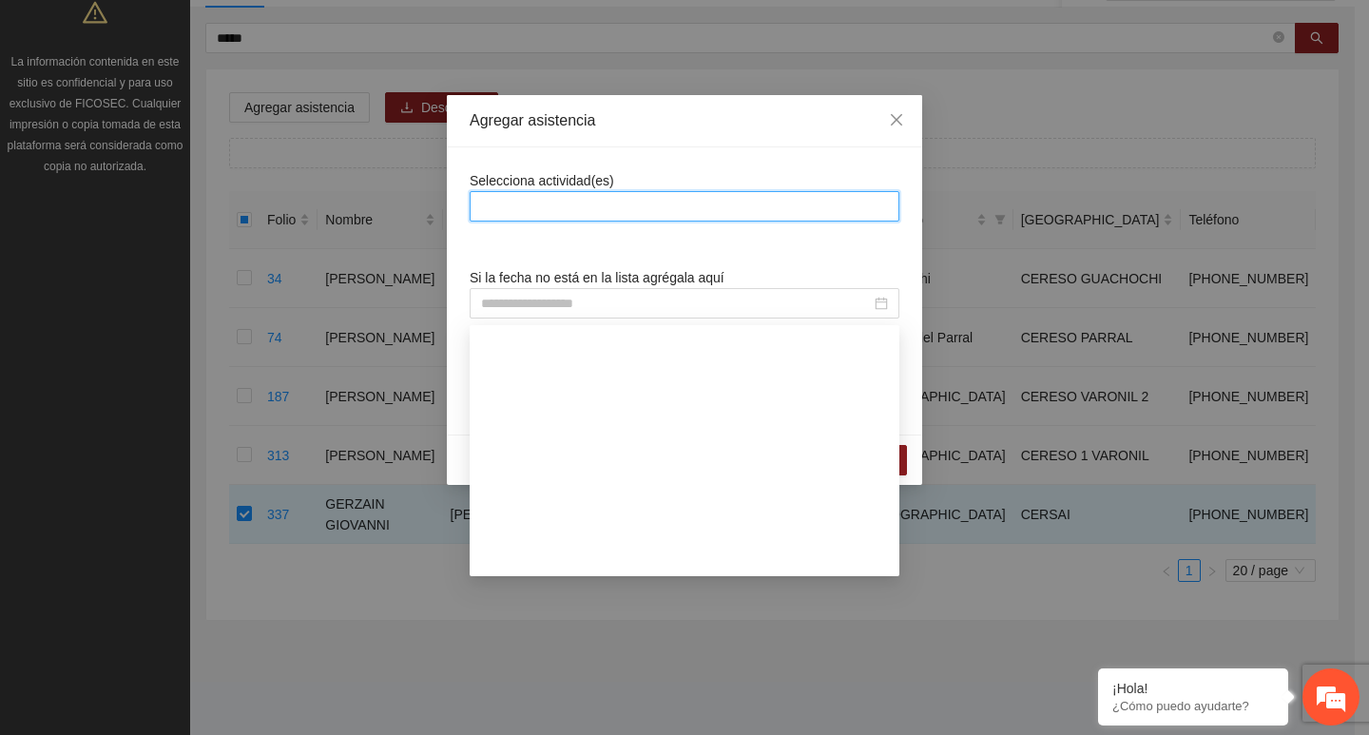
scroll to position [475, 0]
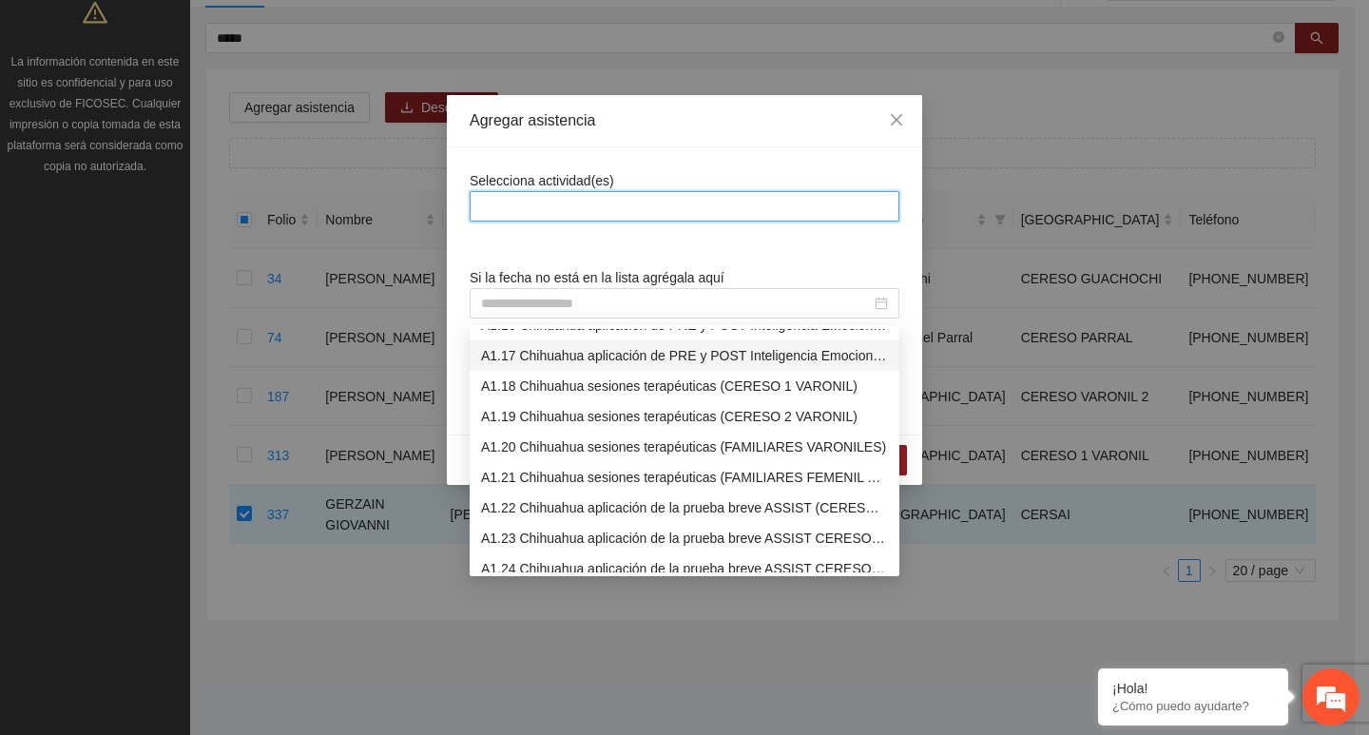
click at [529, 345] on div "A1.17 Chihuahua aplicación de PRE y POST Inteligencia Emocional (CERSAI ADOLESC…" at bounding box center [684, 355] width 407 height 21
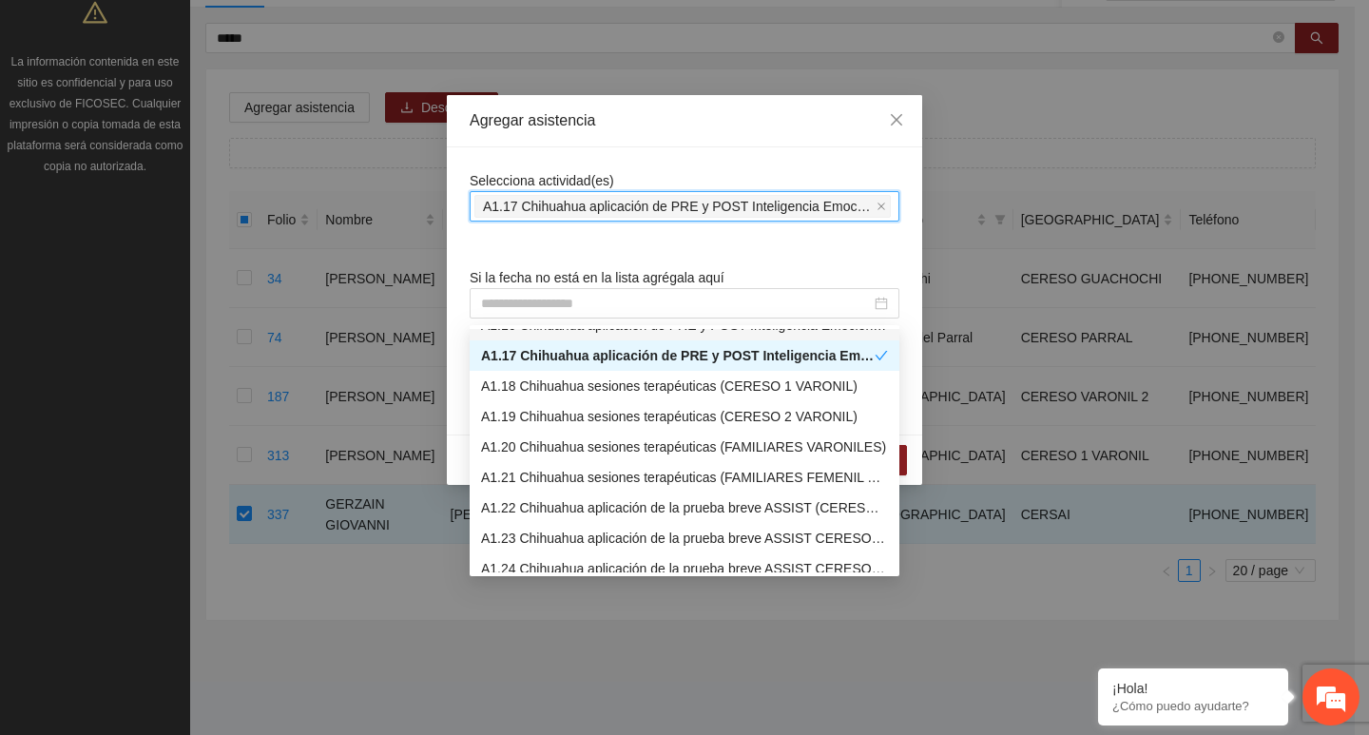
click at [584, 164] on div "Selecciona actividad(es) A1.17 Chihuahua aplicación de PRE y POST Inteligencia …" at bounding box center [684, 290] width 475 height 287
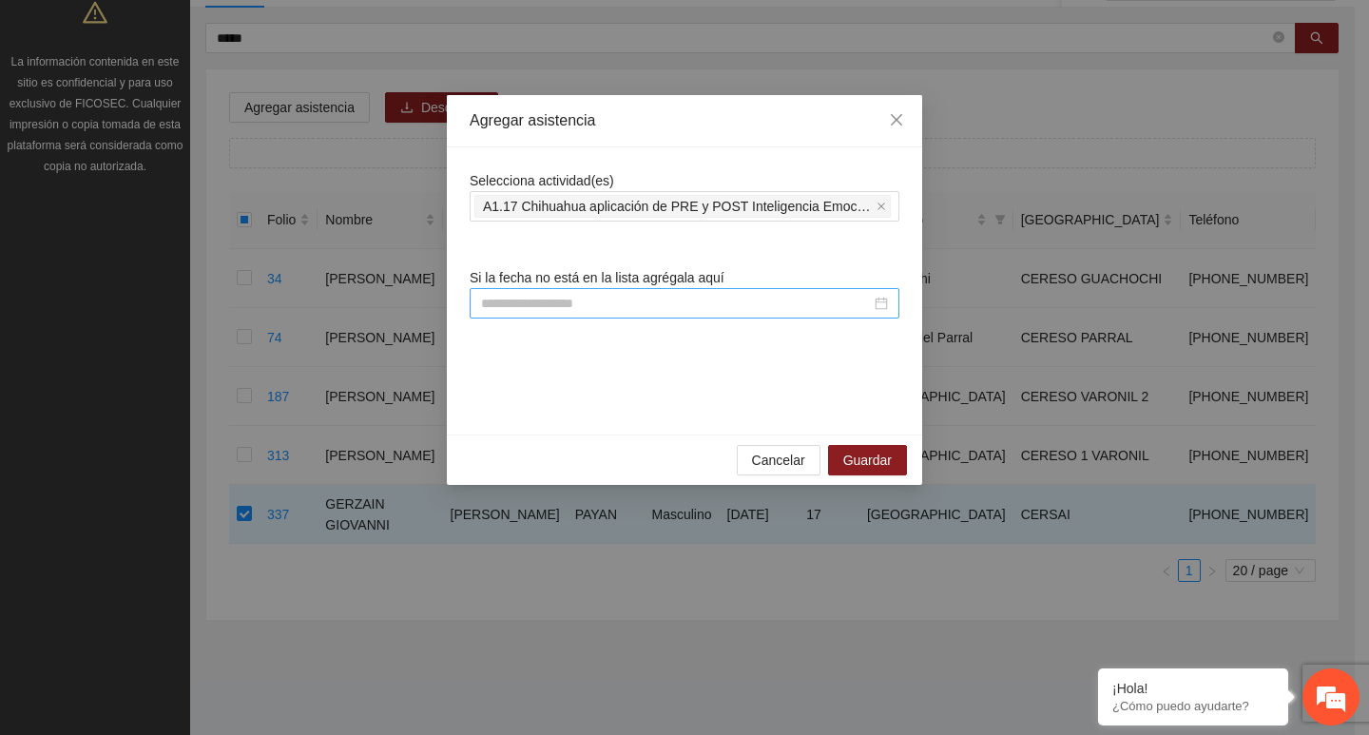
click at [537, 303] on input at bounding box center [676, 303] width 390 height 21
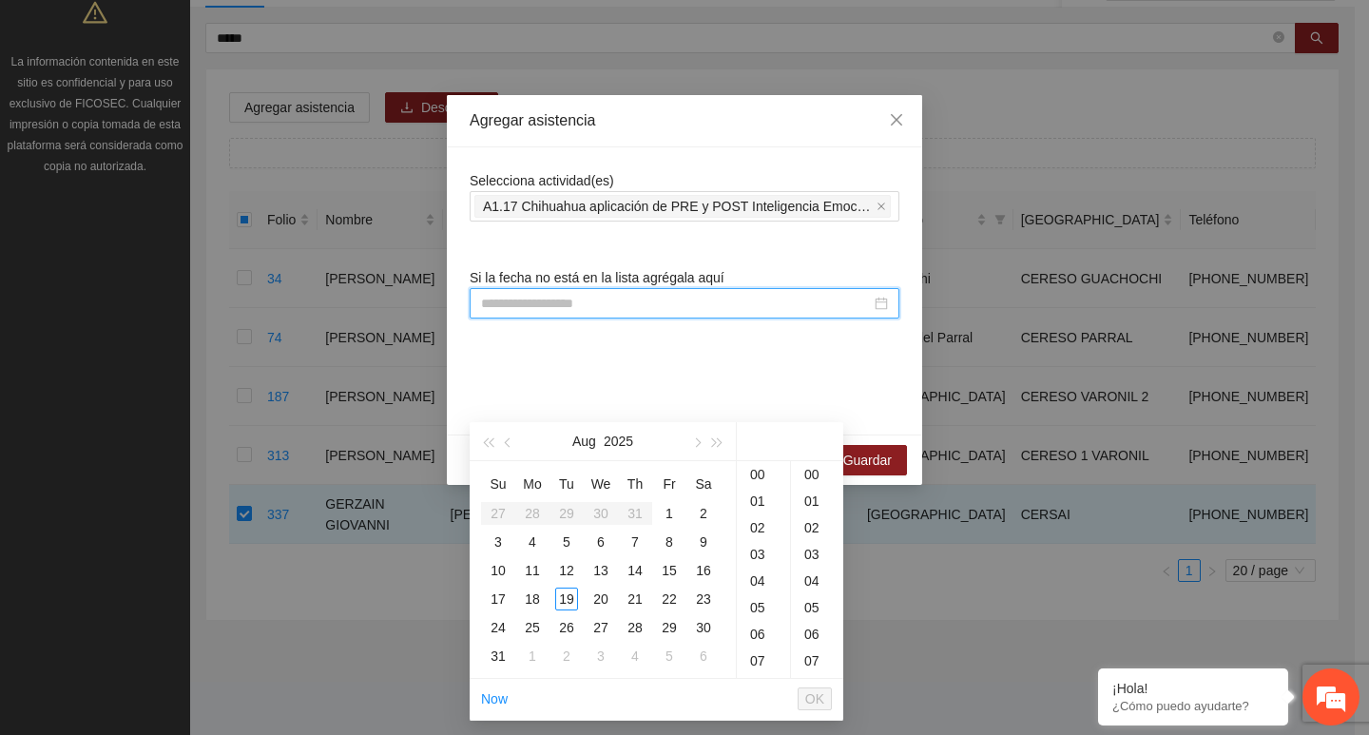
click at [632, 252] on div "Selecciona actividad(es) A1.17 Chihuahua aplicación de PRE y POST Inteligencia …" at bounding box center [685, 291] width 430 height 242
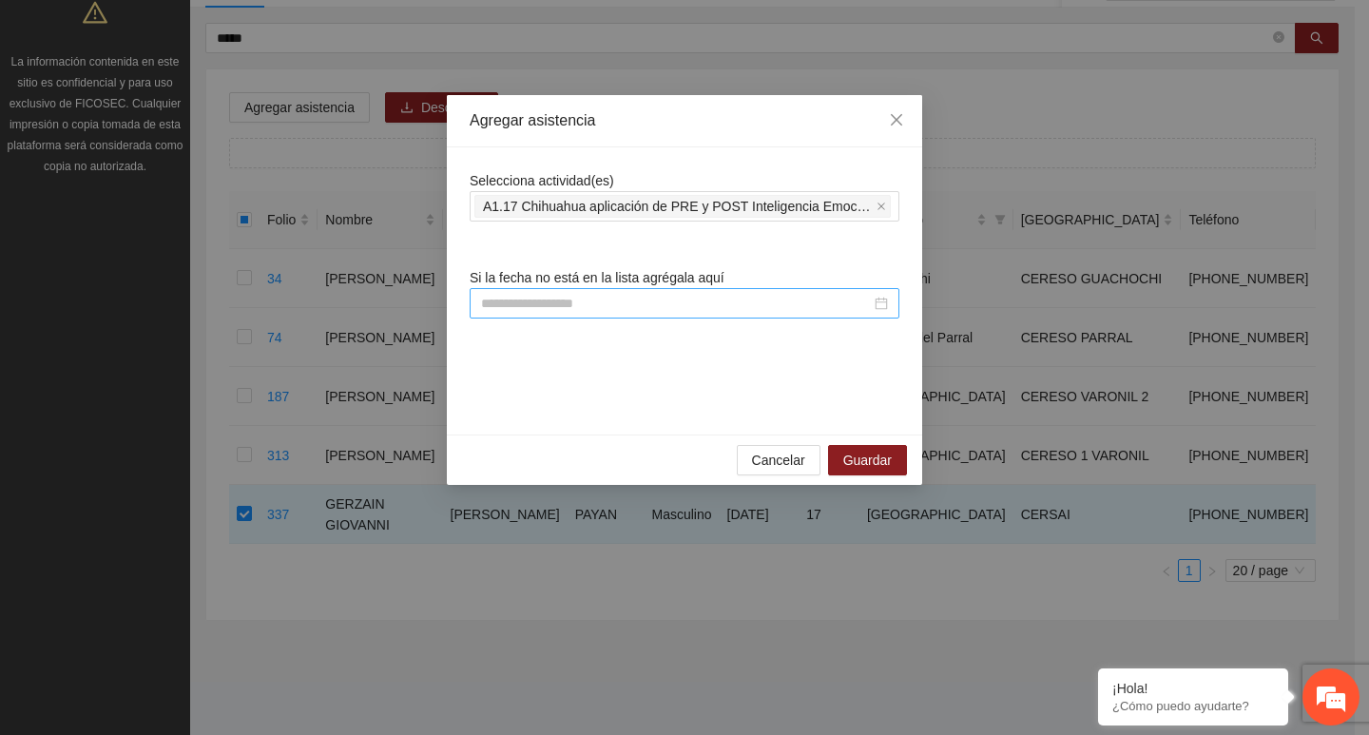
click at [679, 301] on input at bounding box center [676, 303] width 390 height 21
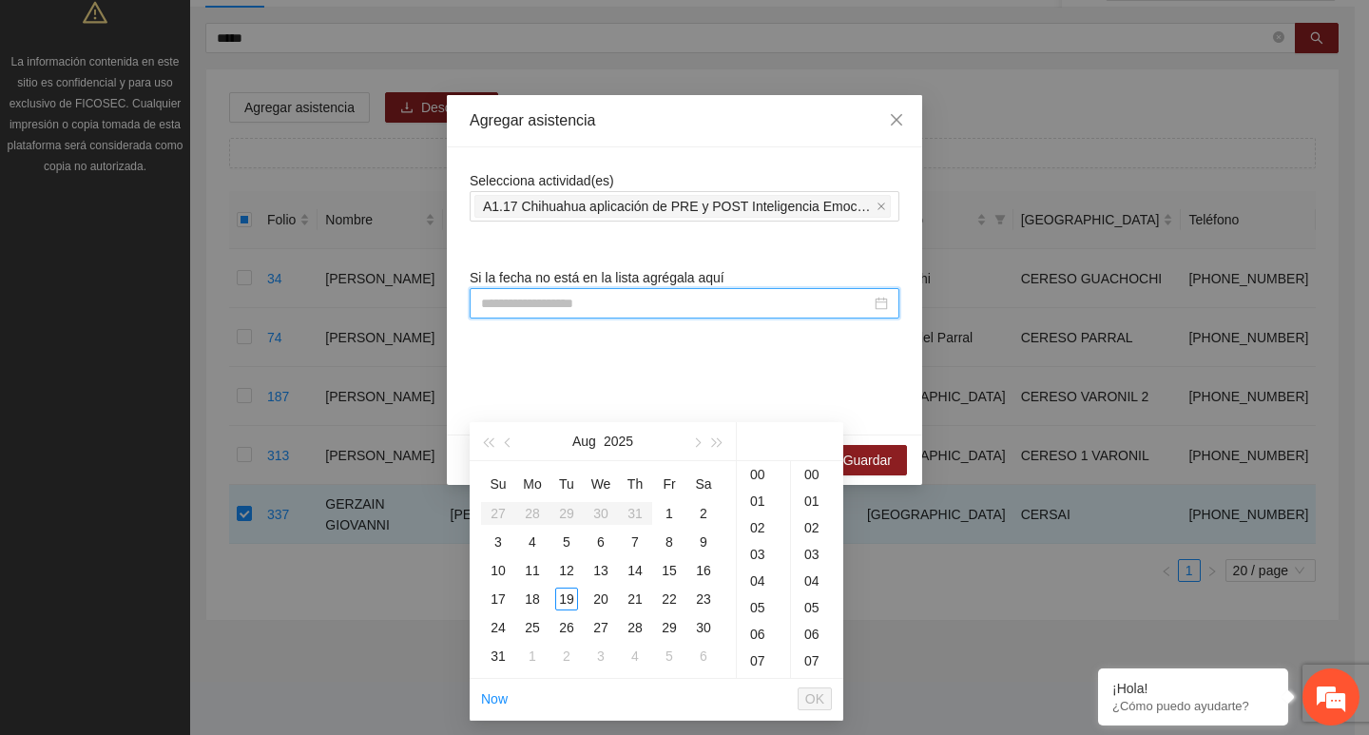
paste input "**********"
click at [604, 559] on div "13" at bounding box center [601, 570] width 23 height 23
type input "**********"
click at [817, 688] on span "OK" at bounding box center [814, 698] width 19 height 21
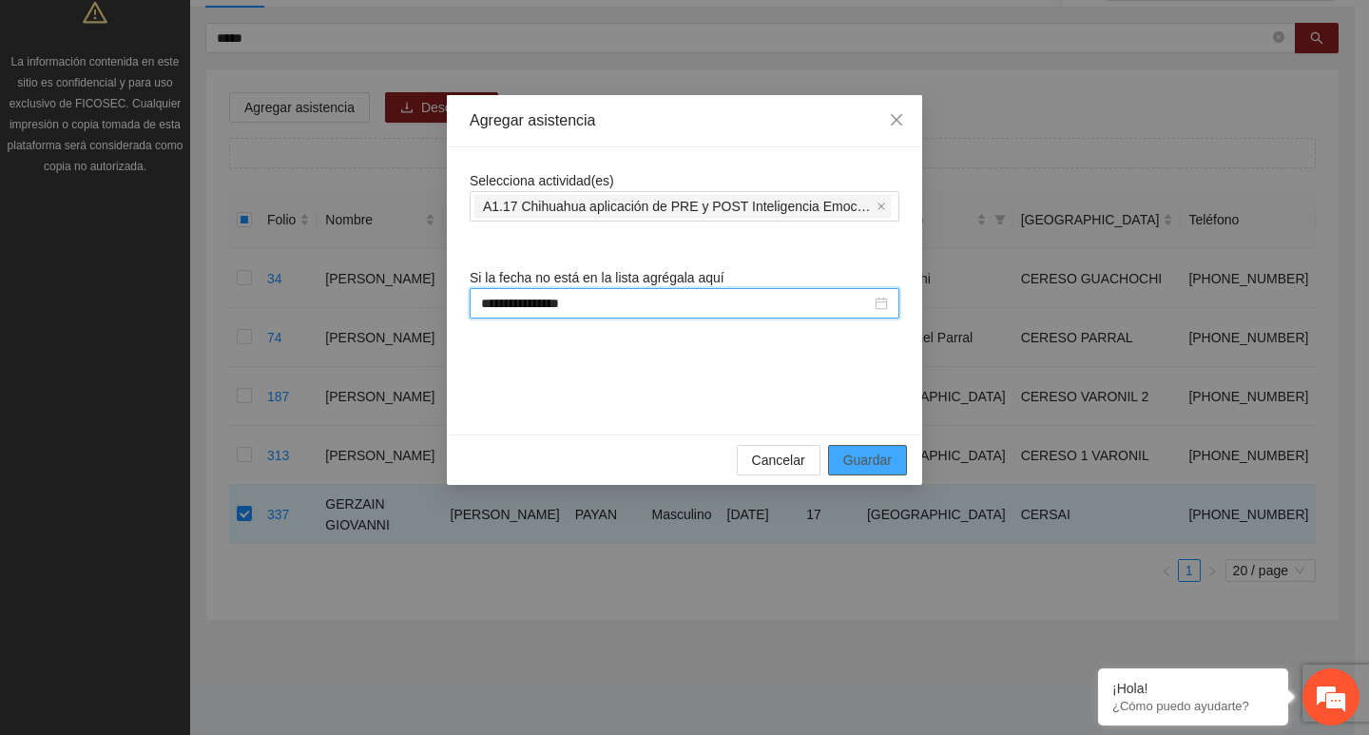
click at [882, 462] on span "Guardar" at bounding box center [867, 460] width 48 height 21
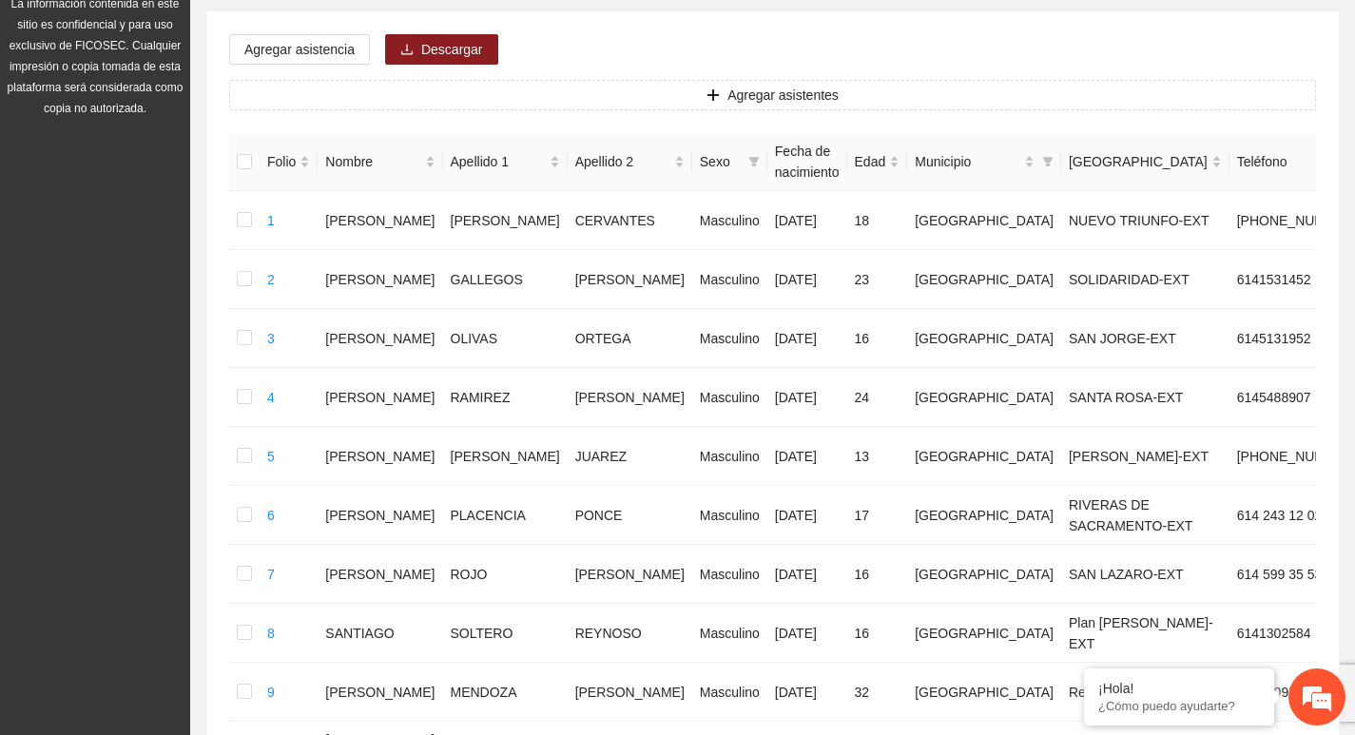
scroll to position [0, 0]
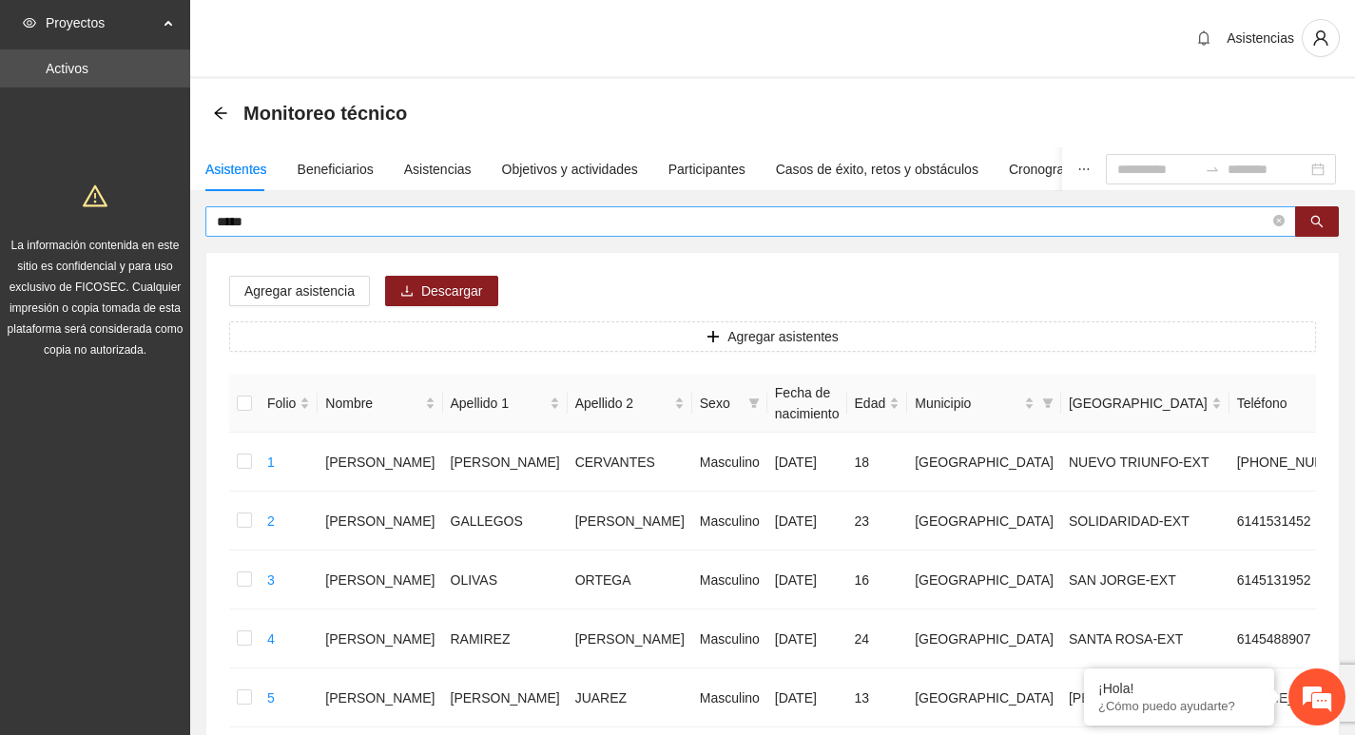
click at [1272, 223] on span "*****" at bounding box center [750, 221] width 1091 height 30
click at [1276, 226] on icon "close-circle" at bounding box center [1278, 220] width 11 height 11
click at [1276, 226] on span at bounding box center [1278, 221] width 11 height 21
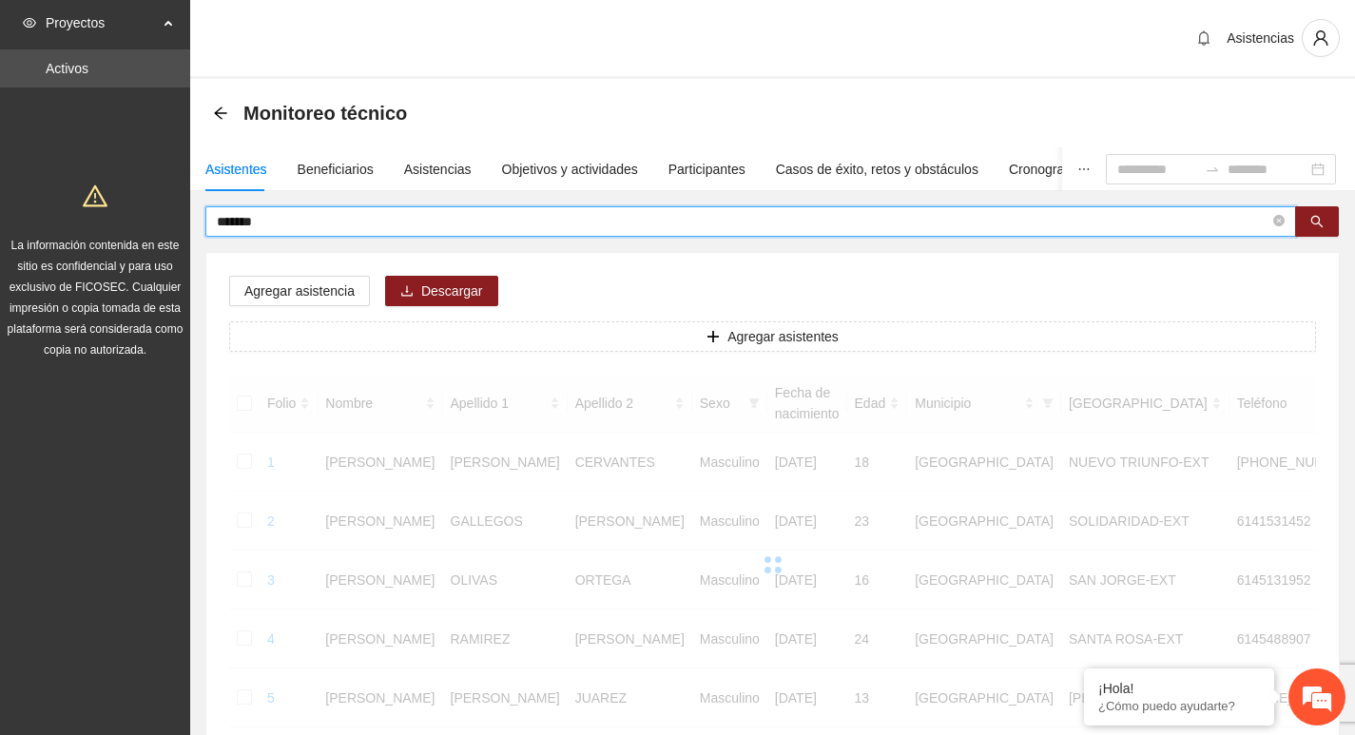
type input "*******"
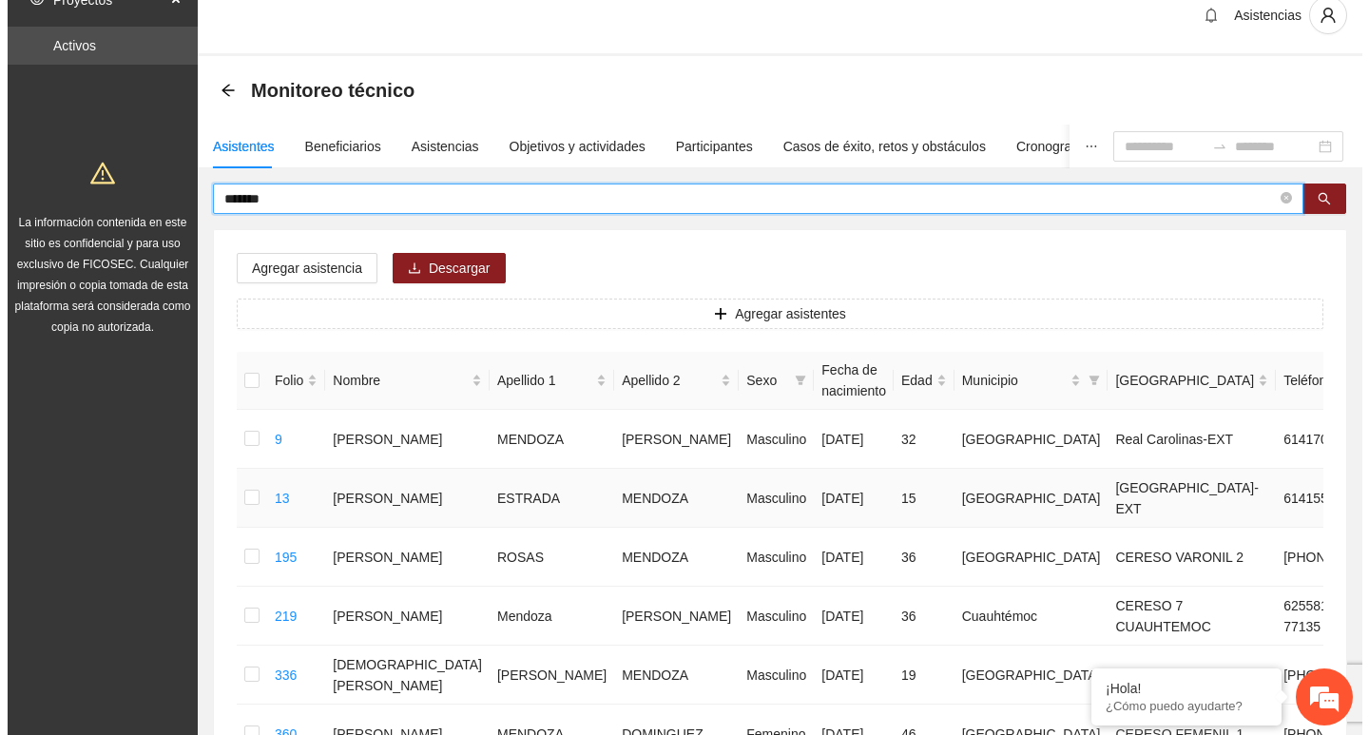
scroll to position [190, 0]
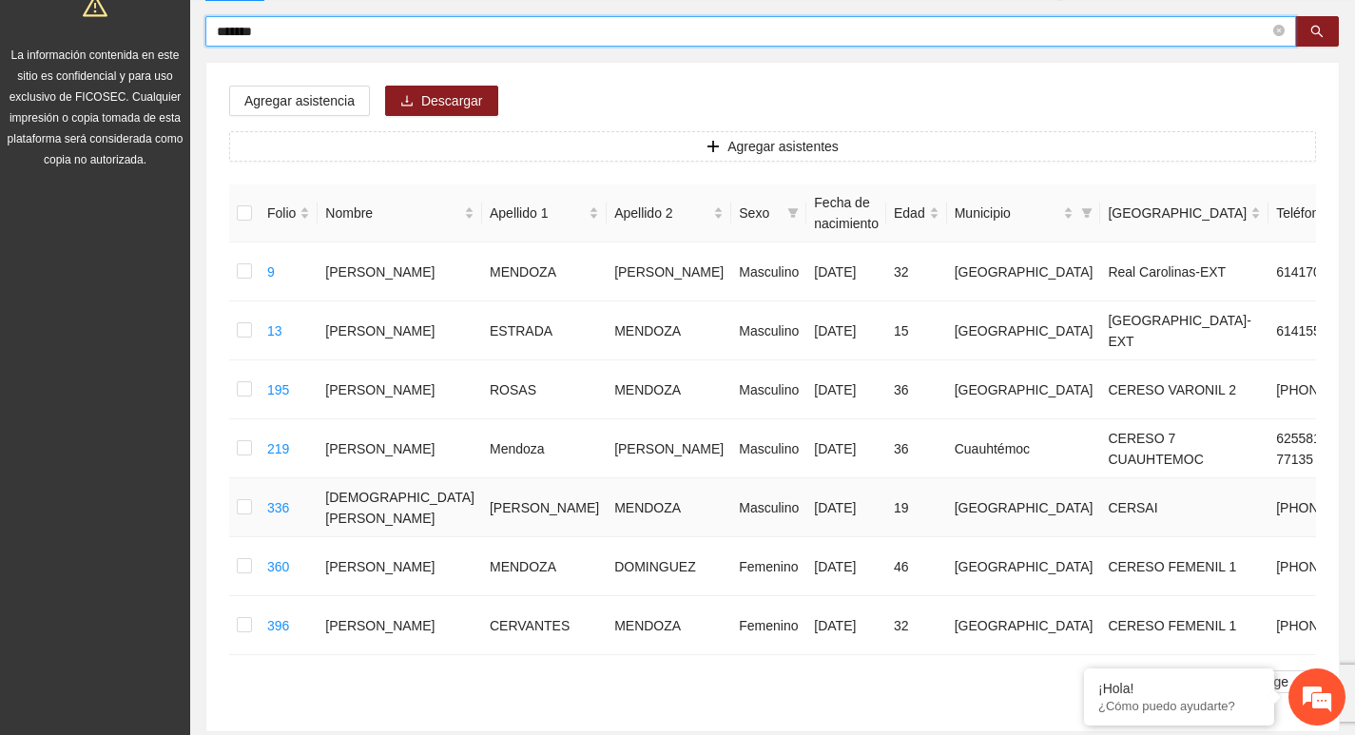
click at [236, 501] on td at bounding box center [244, 507] width 30 height 59
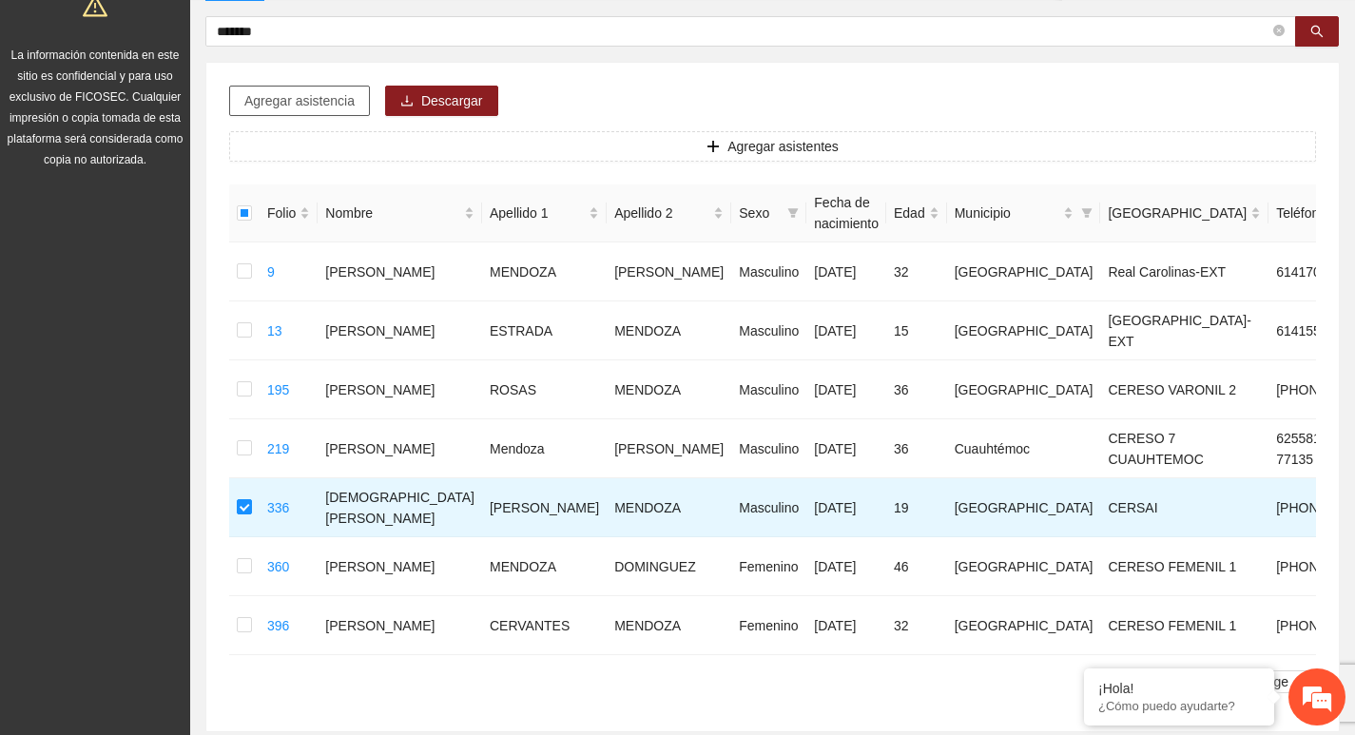
click at [342, 101] on span "Agregar asistencia" at bounding box center [299, 100] width 110 height 21
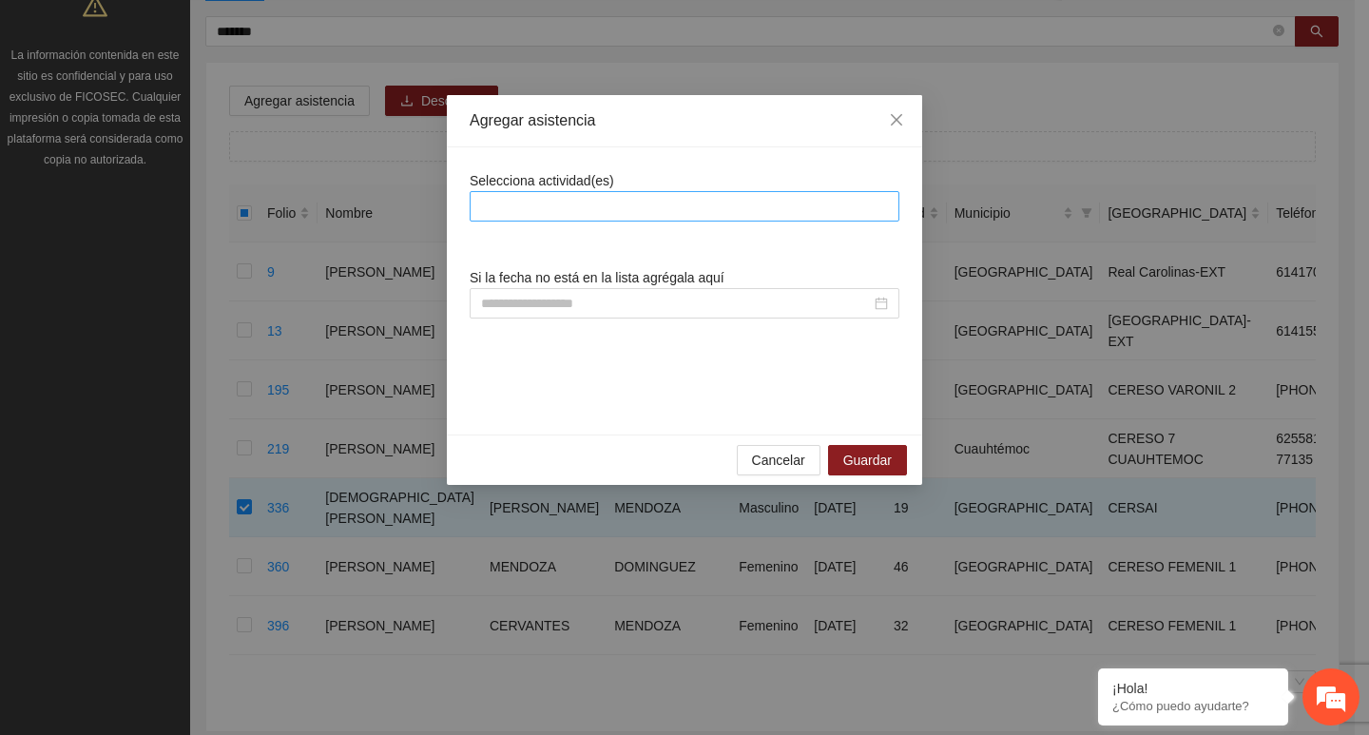
click at [570, 207] on div at bounding box center [685, 206] width 420 height 23
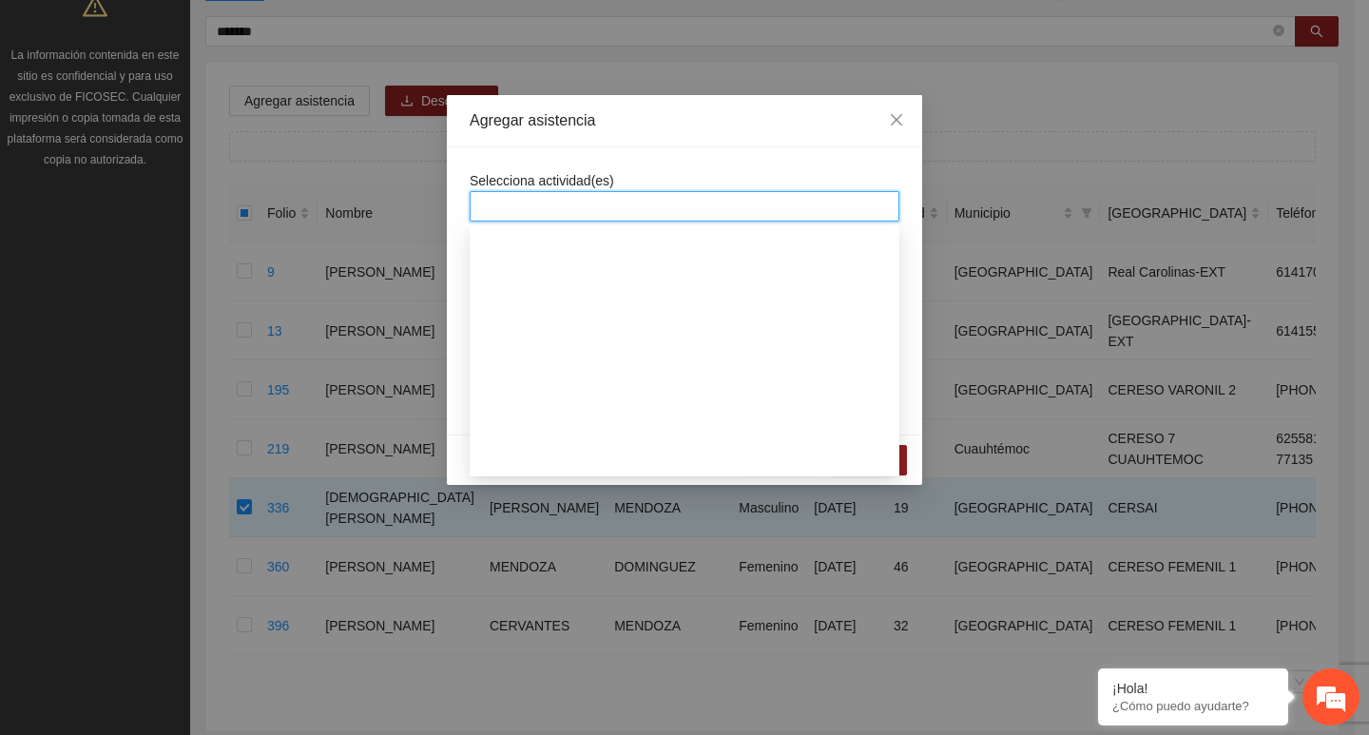
scroll to position [285, 0]
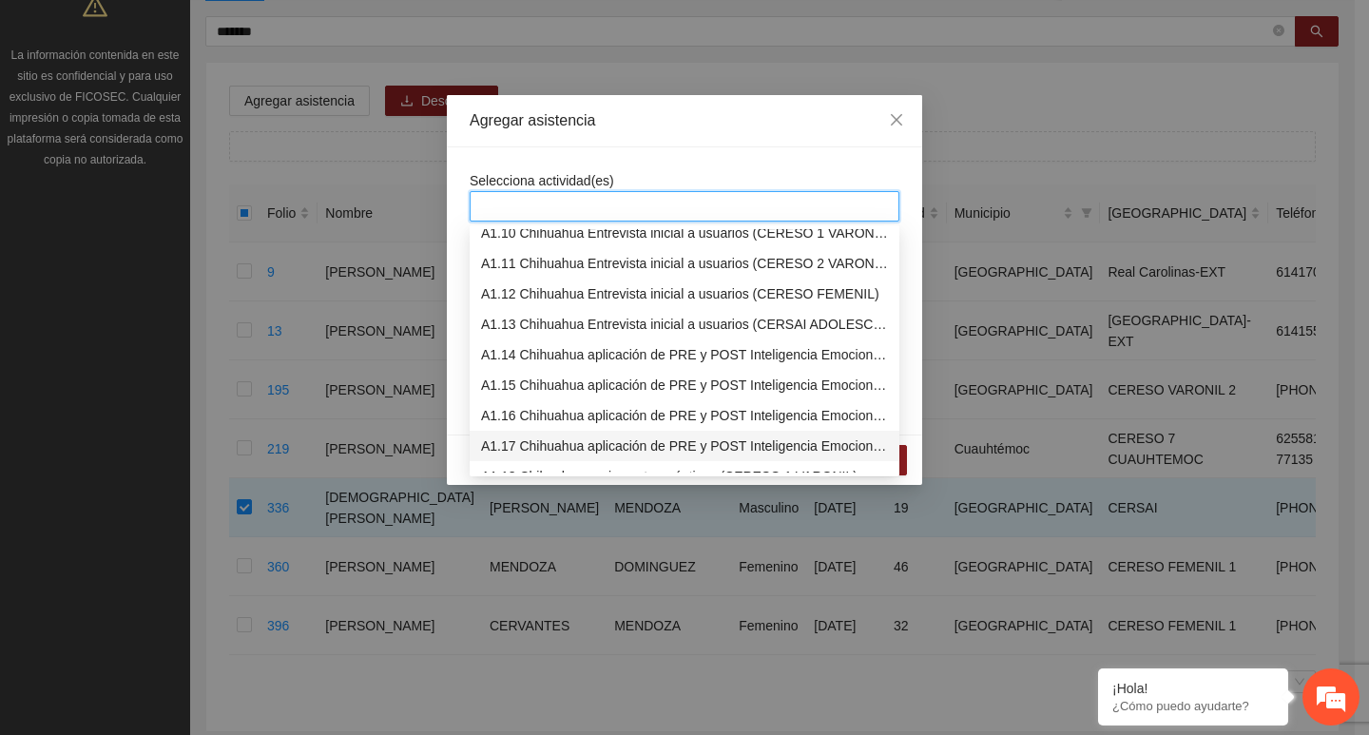
click at [507, 436] on div "A1.17 Chihuahua aplicación de PRE y POST Inteligencia Emocional (CERSAI ADOLESC…" at bounding box center [684, 446] width 407 height 21
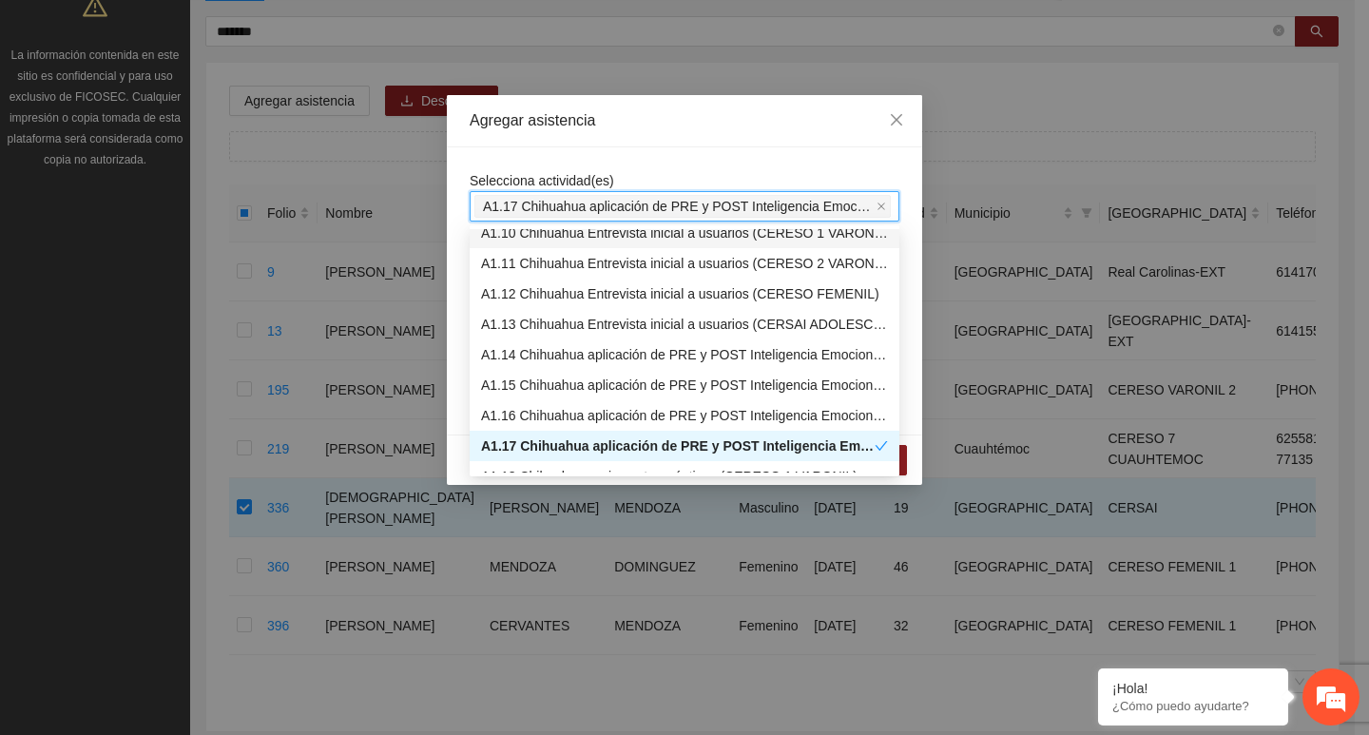
click at [522, 159] on div "Selecciona actividad(es) A1.17 Chihuahua aplicación de PRE y POST Inteligencia …" at bounding box center [684, 290] width 475 height 287
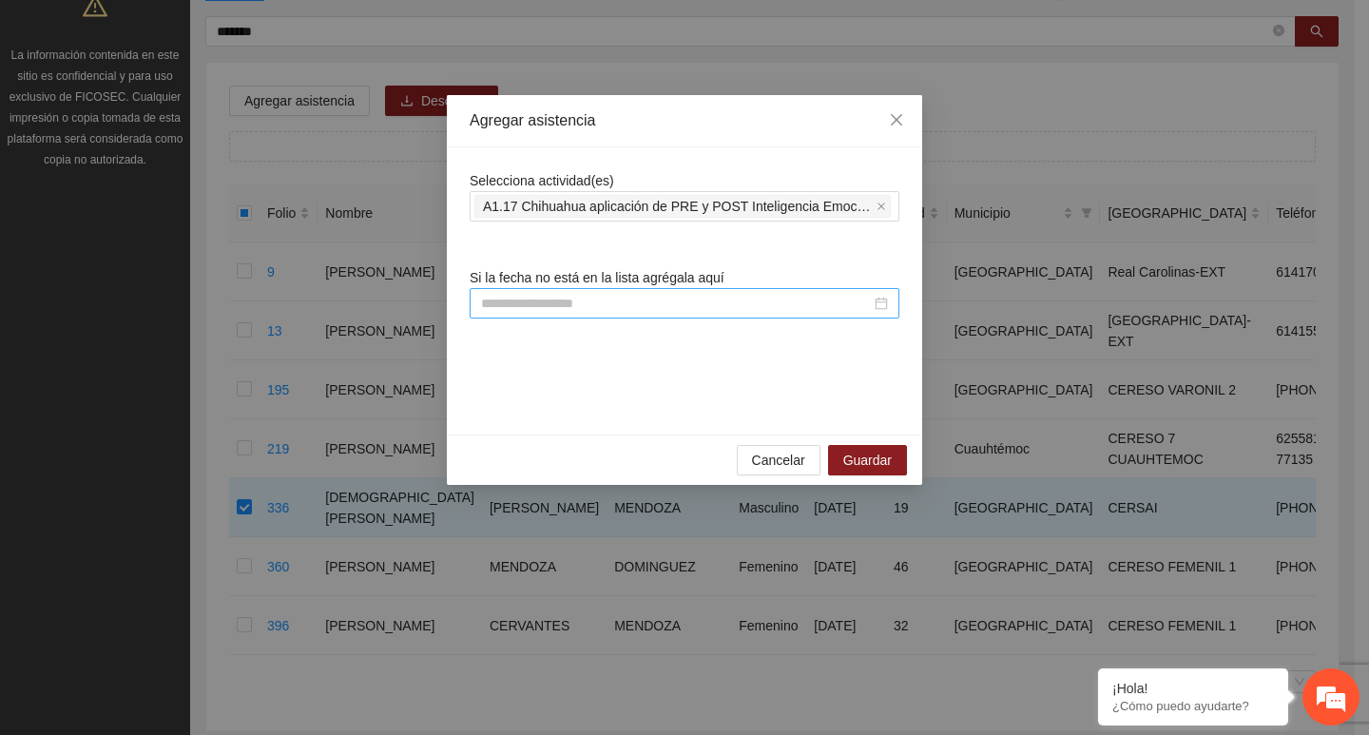
click at [510, 304] on input at bounding box center [676, 303] width 390 height 21
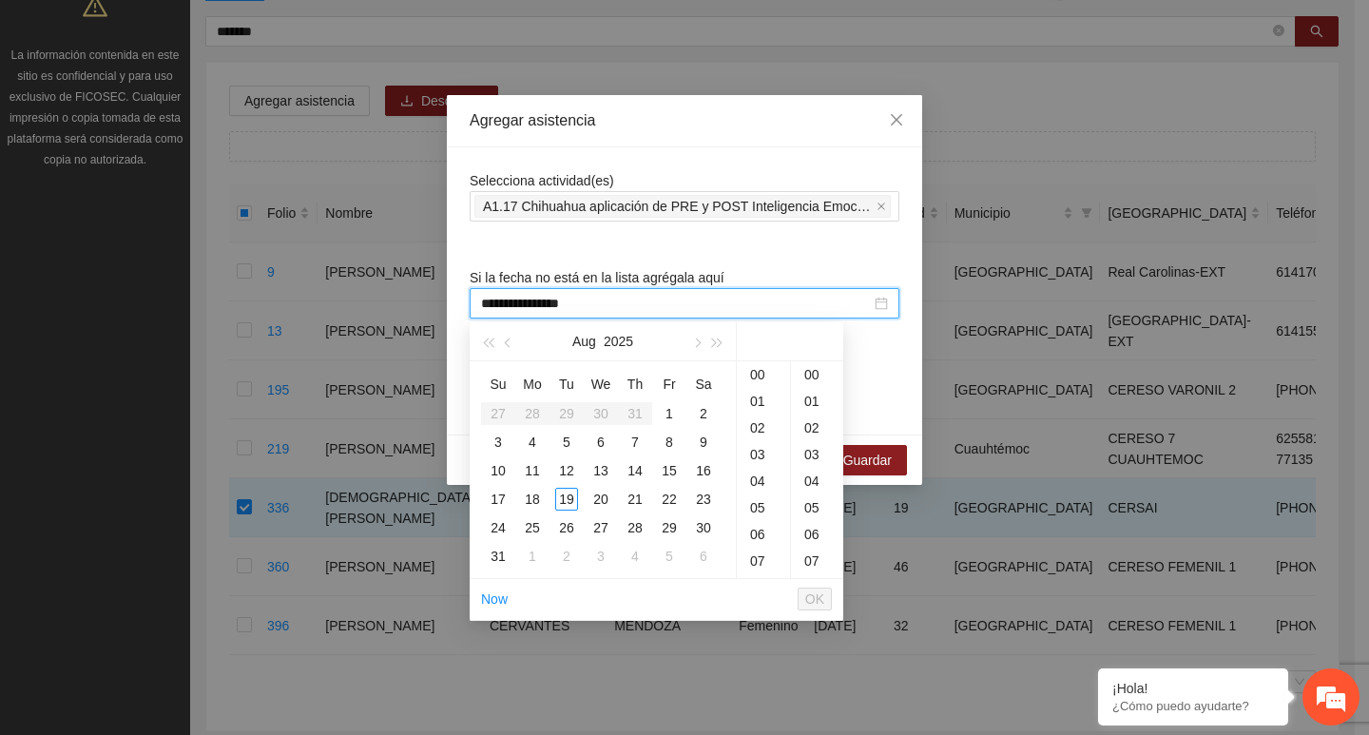
type input "**********"
click at [666, 411] on div "1" at bounding box center [669, 413] width 23 height 23
type input "**********"
click at [626, 225] on div "**********" at bounding box center [685, 291] width 430 height 242
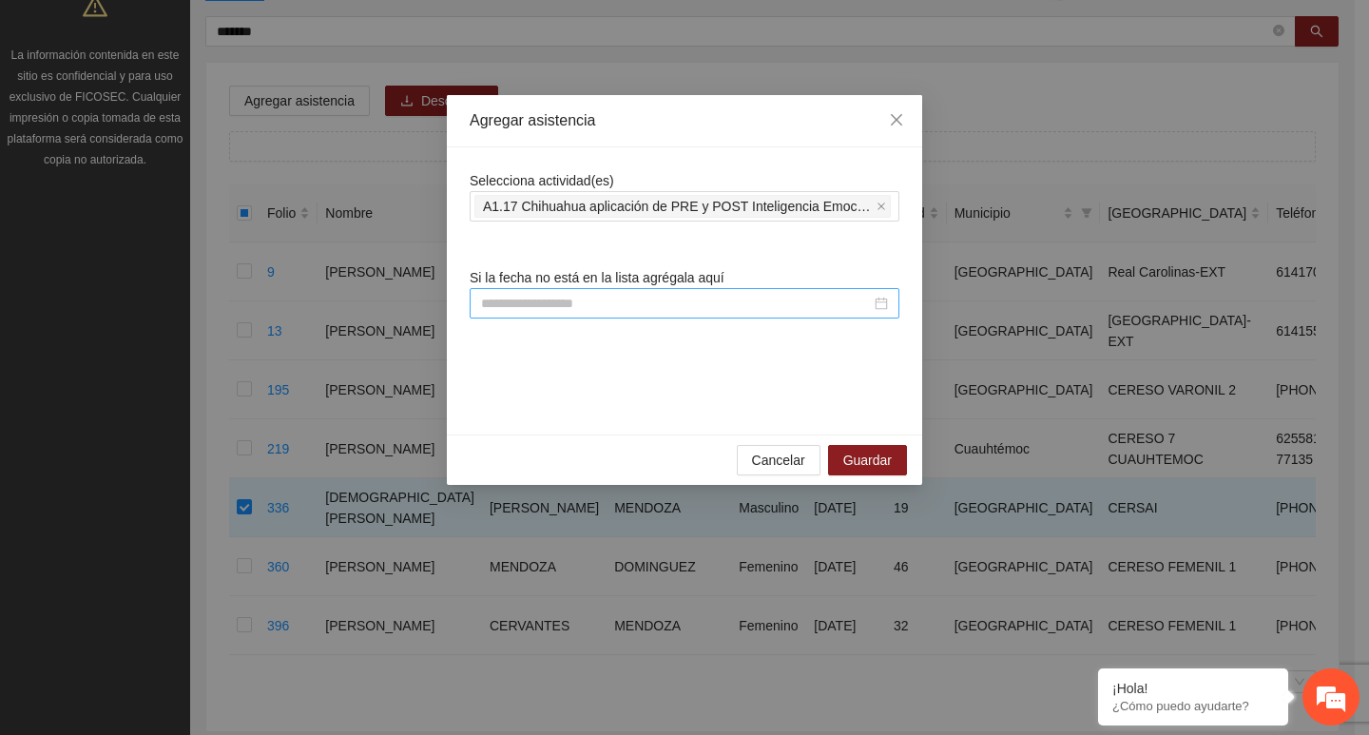
click at [614, 300] on input at bounding box center [676, 303] width 390 height 21
paste input "**********"
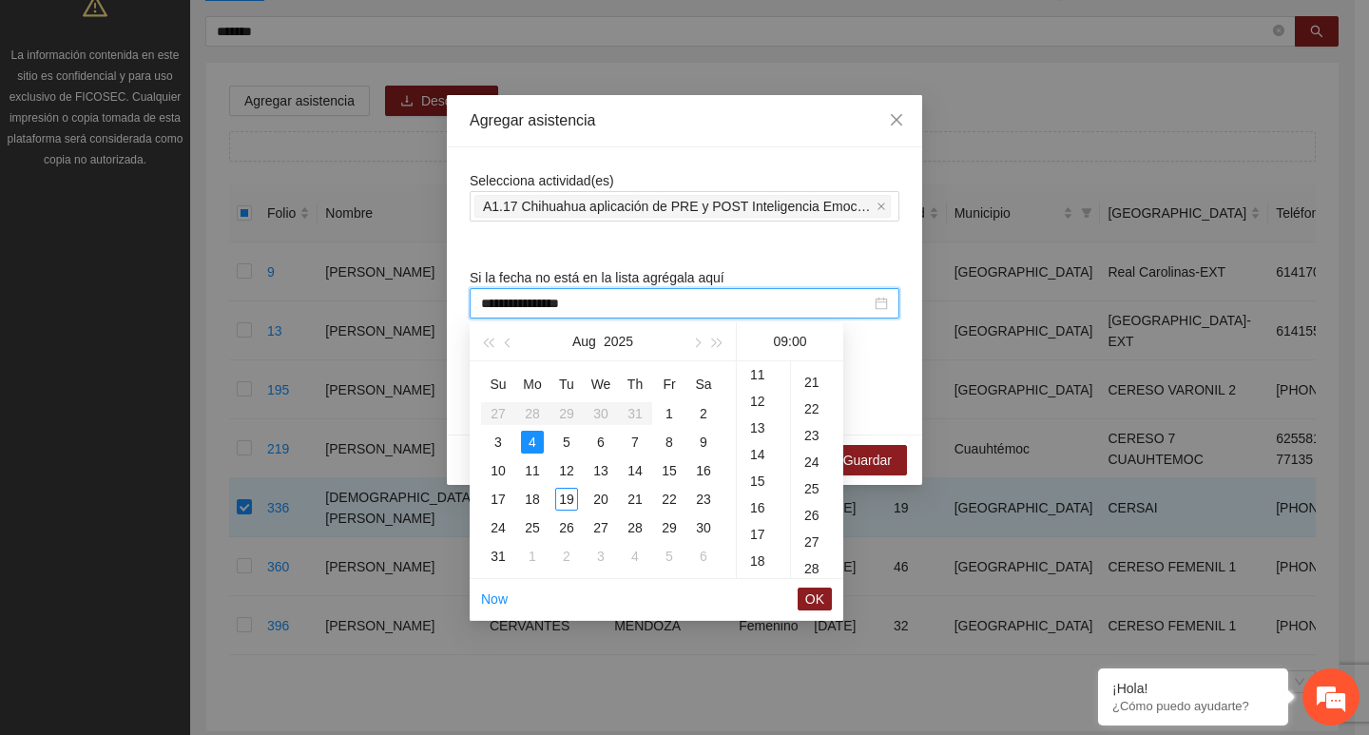
scroll to position [138, 0]
click at [670, 420] on div "1" at bounding box center [669, 413] width 23 height 23
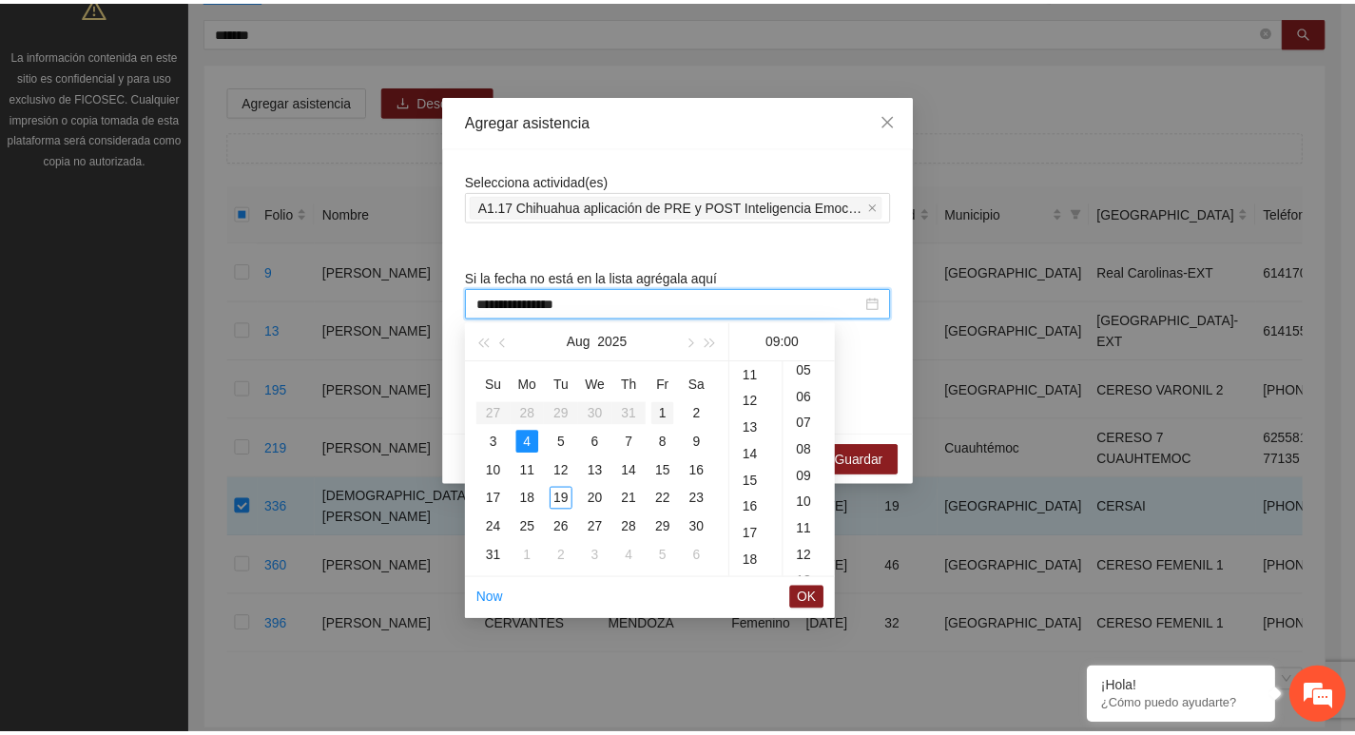
scroll to position [0, 0]
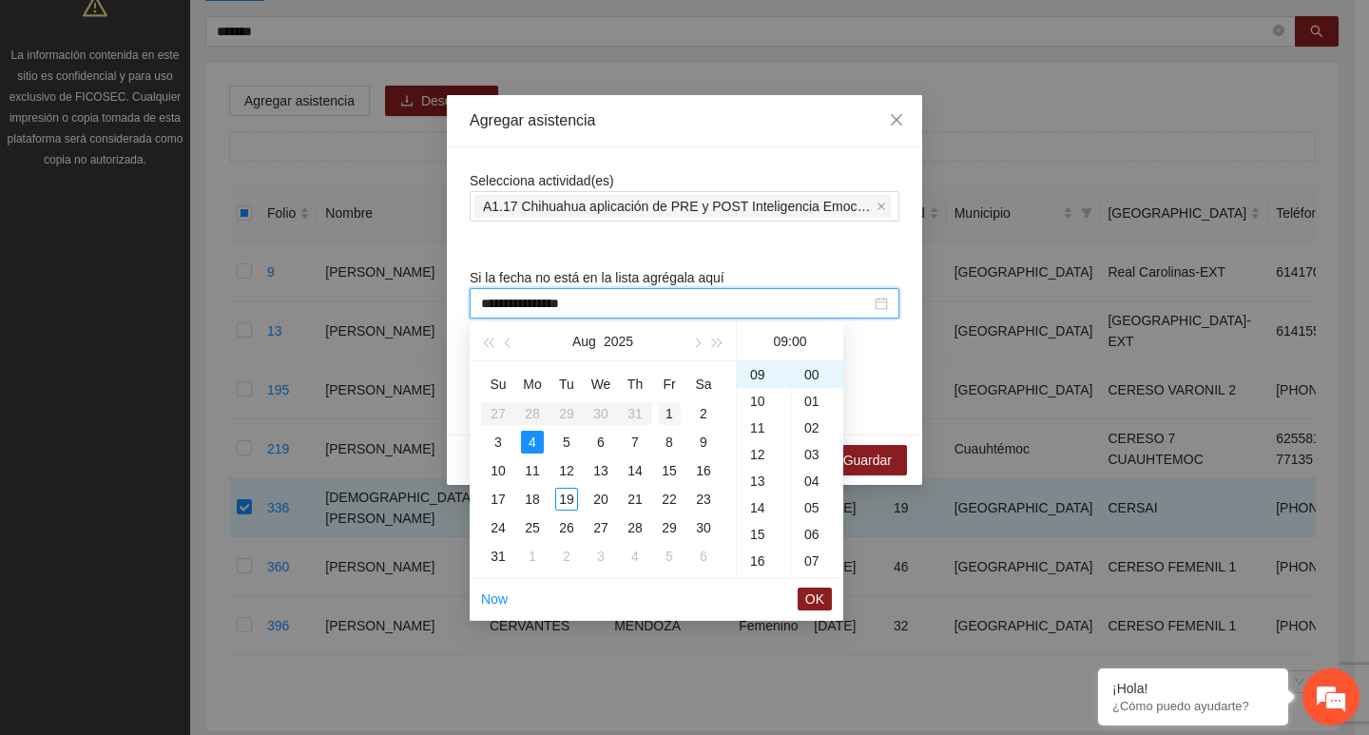
type input "**********"
click at [830, 604] on button "OK" at bounding box center [815, 599] width 34 height 23
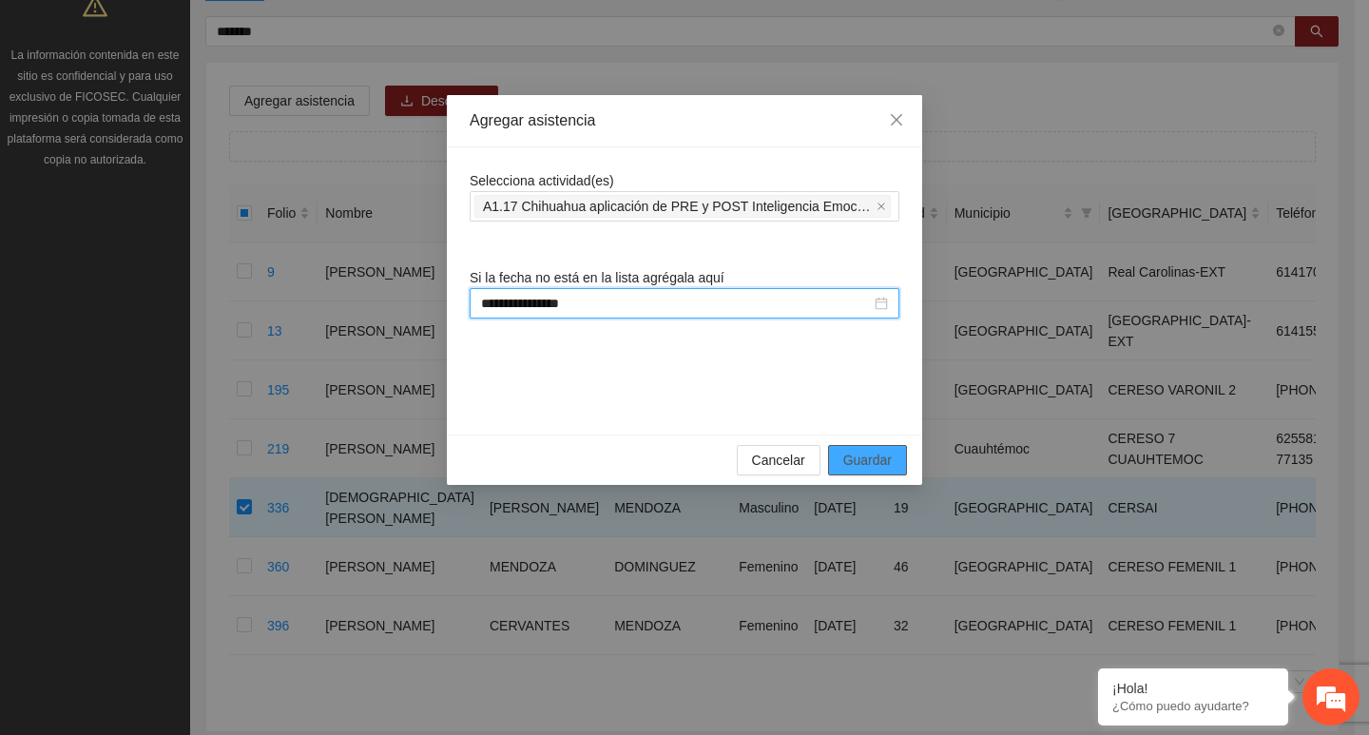
click at [874, 455] on span "Guardar" at bounding box center [867, 460] width 48 height 21
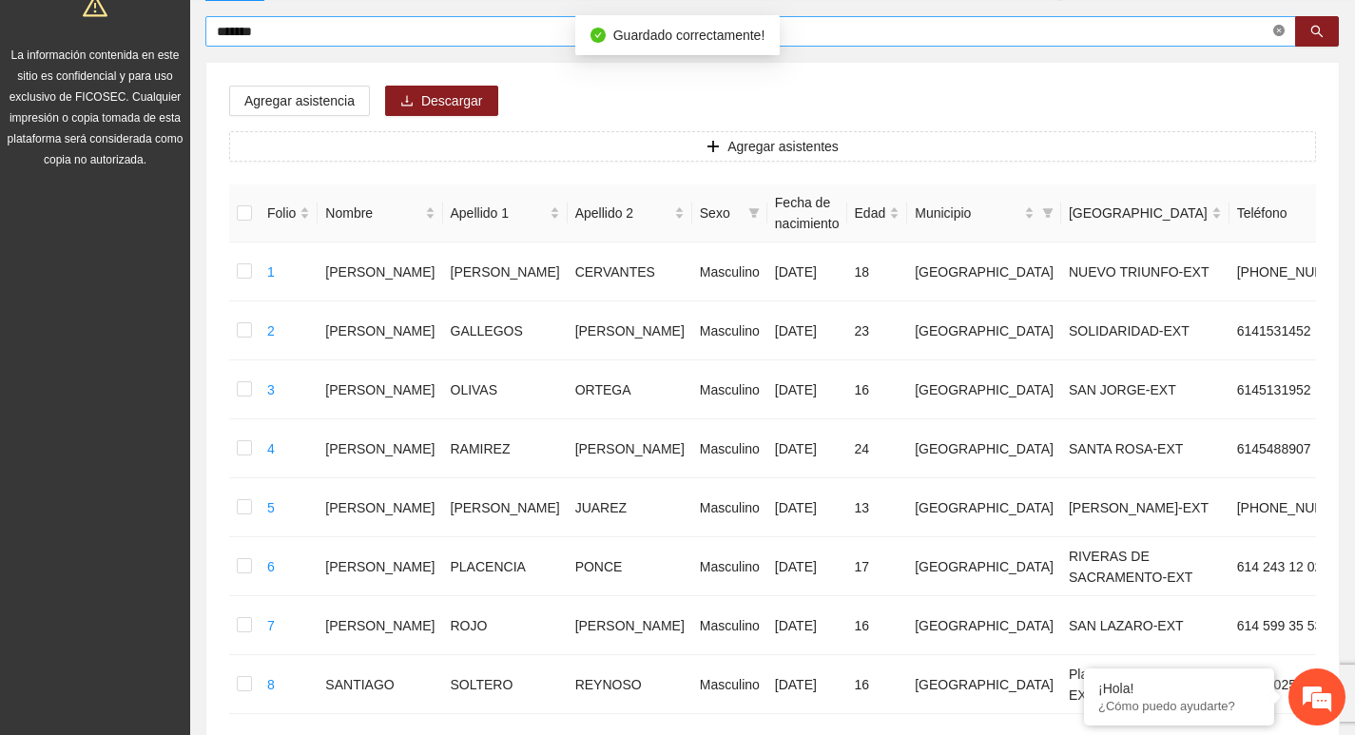
click at [1275, 33] on icon "close-circle" at bounding box center [1278, 30] width 11 height 11
type input "*******"
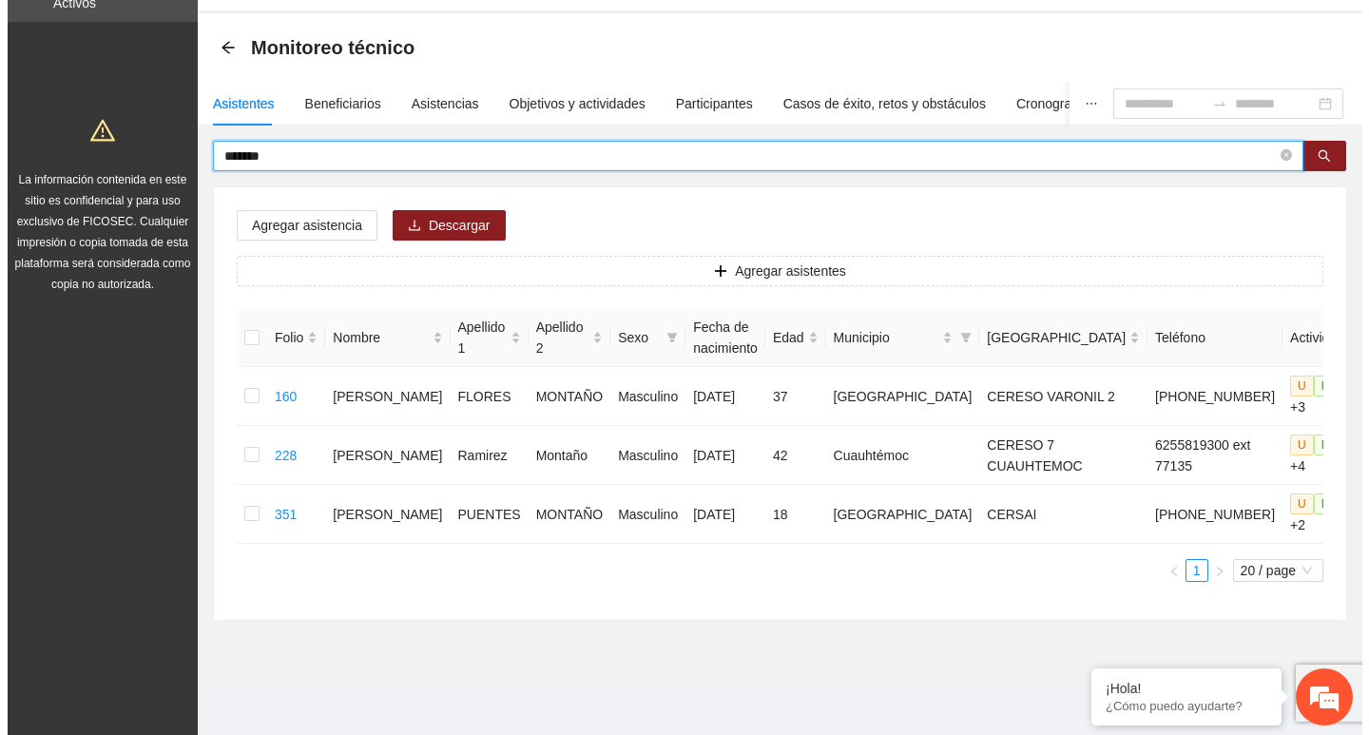
scroll to position [63, 0]
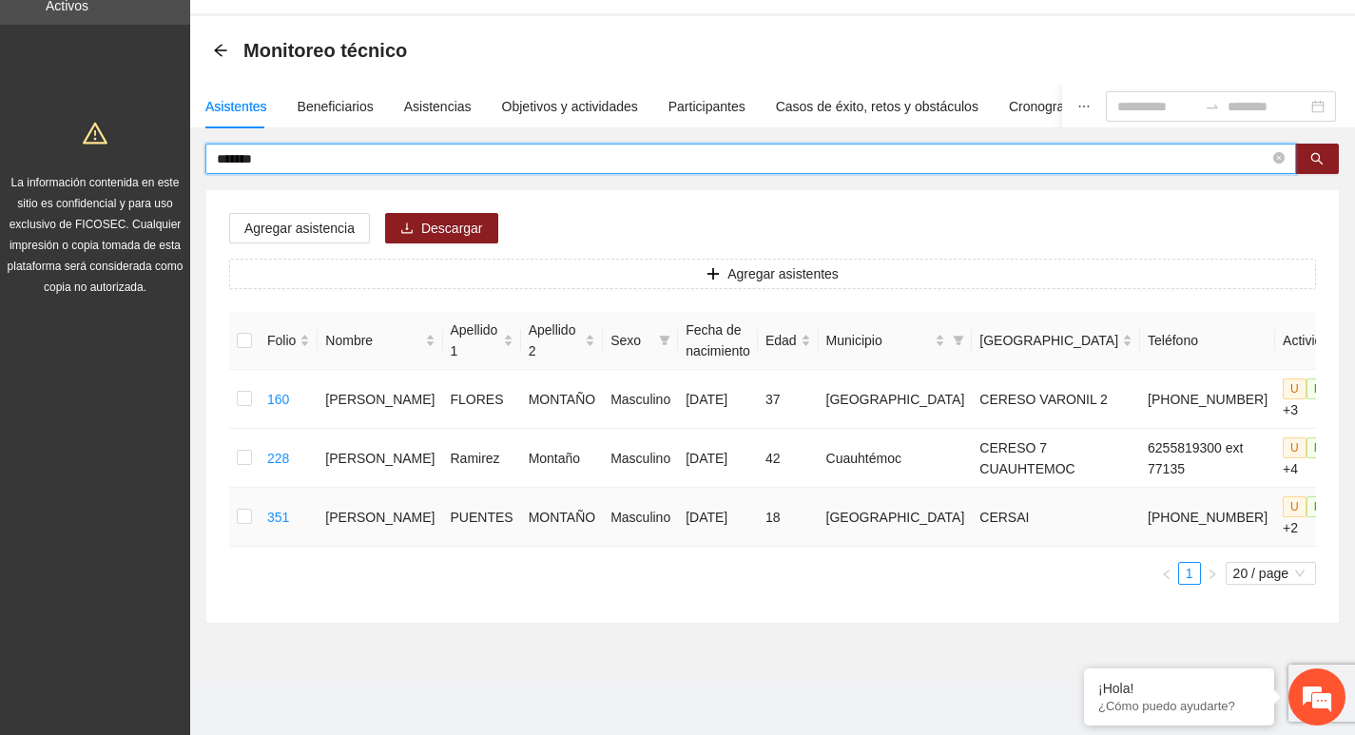
click at [237, 508] on td at bounding box center [244, 517] width 30 height 59
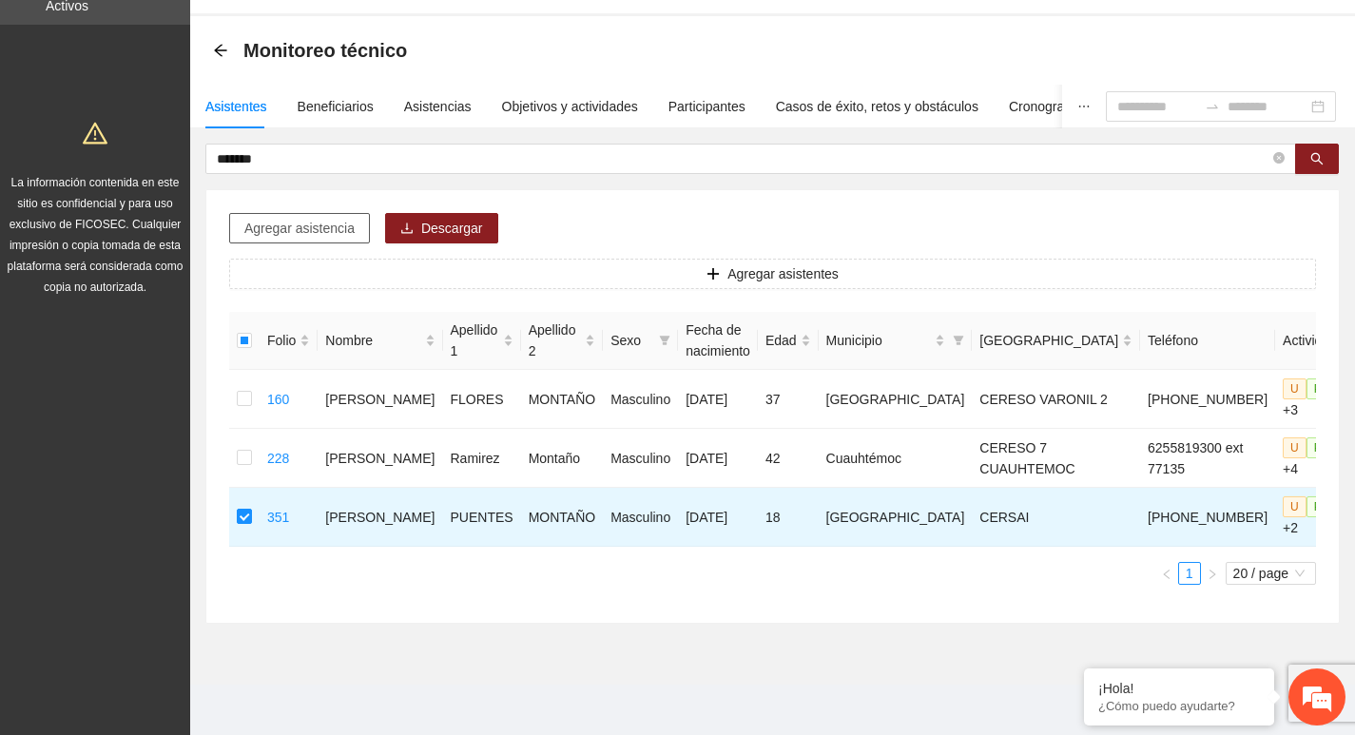
click at [300, 223] on span "Agregar asistencia" at bounding box center [299, 228] width 110 height 21
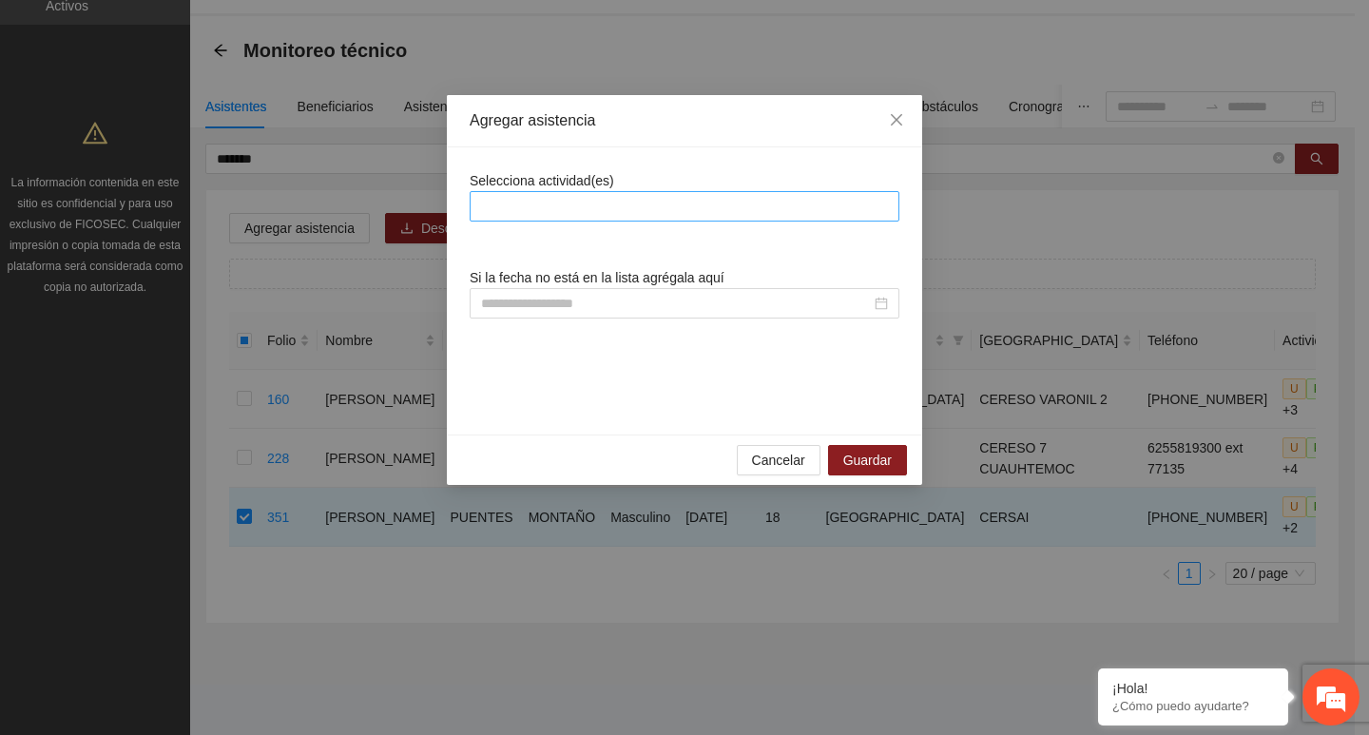
click at [573, 207] on div at bounding box center [685, 206] width 420 height 23
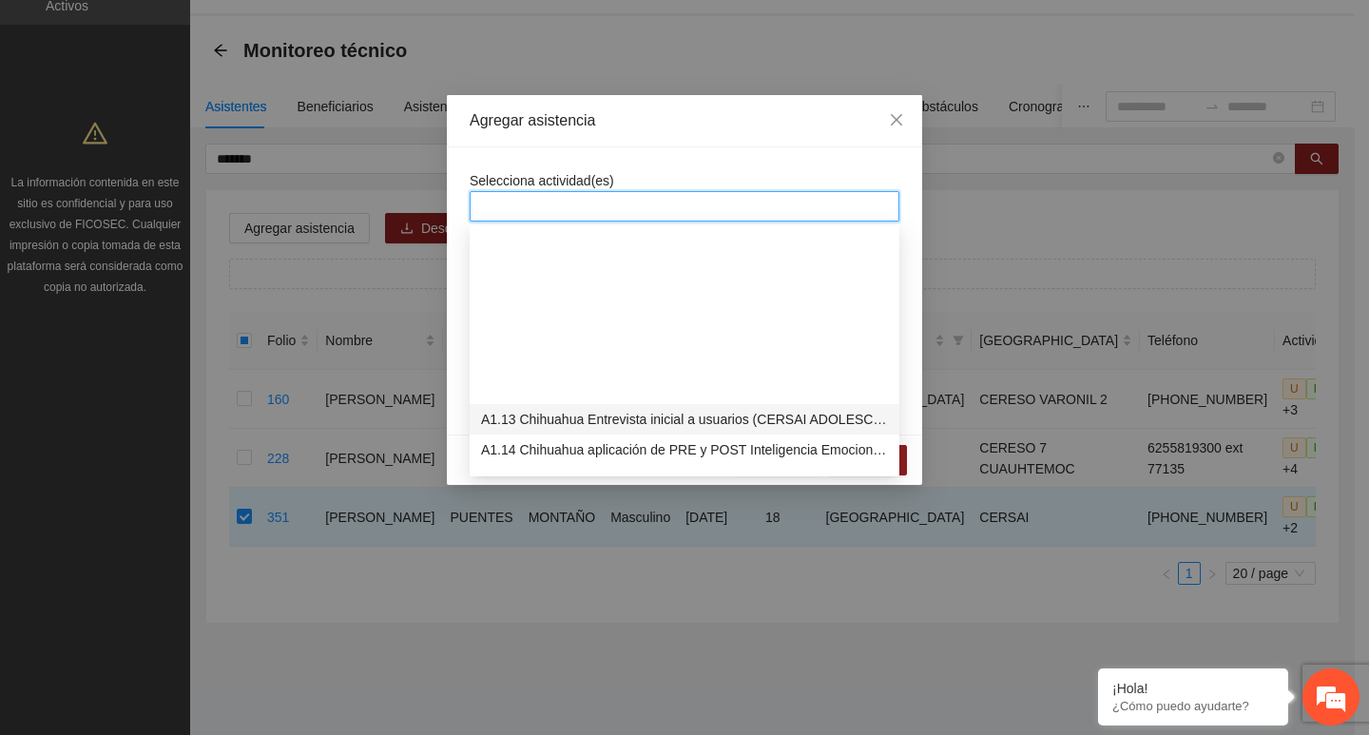
scroll to position [380, 0]
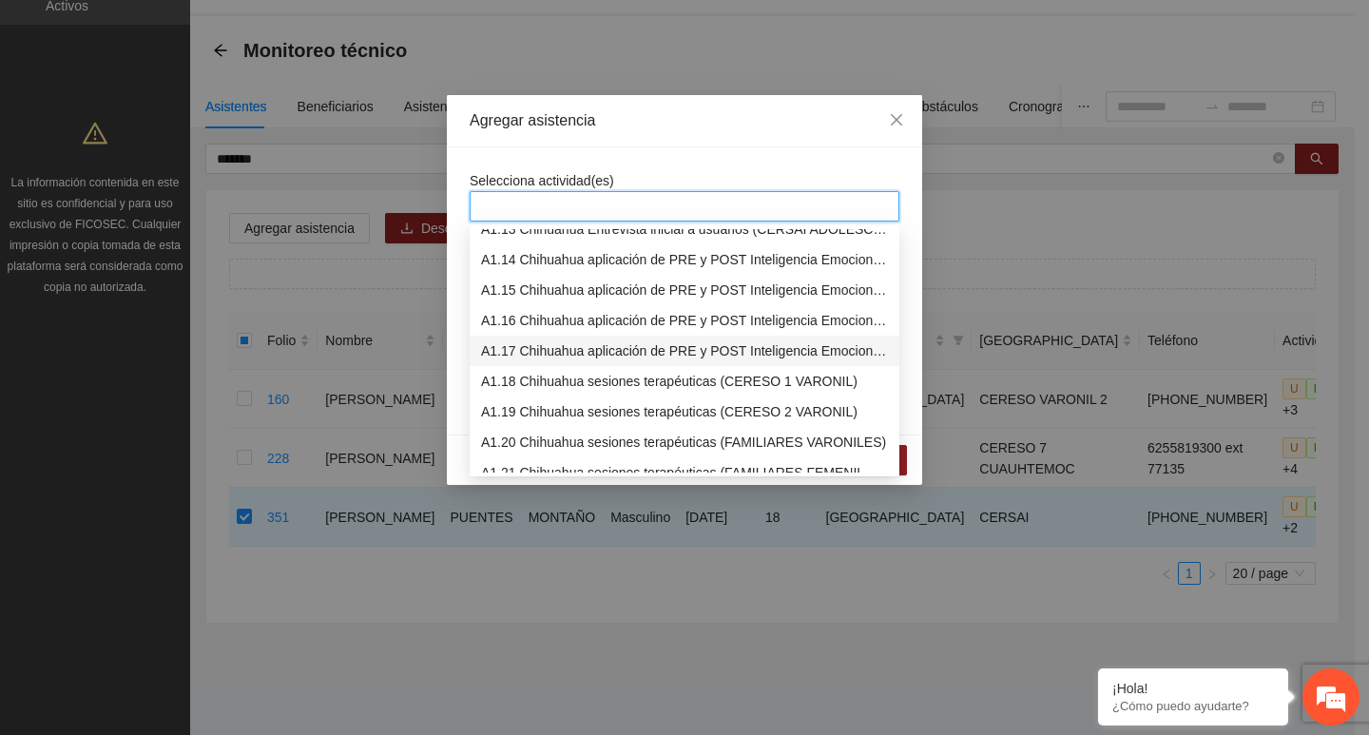
click at [567, 364] on div "A1.17 Chihuahua aplicación de PRE y POST Inteligencia Emocional (CERSAI ADOLESC…" at bounding box center [685, 351] width 430 height 30
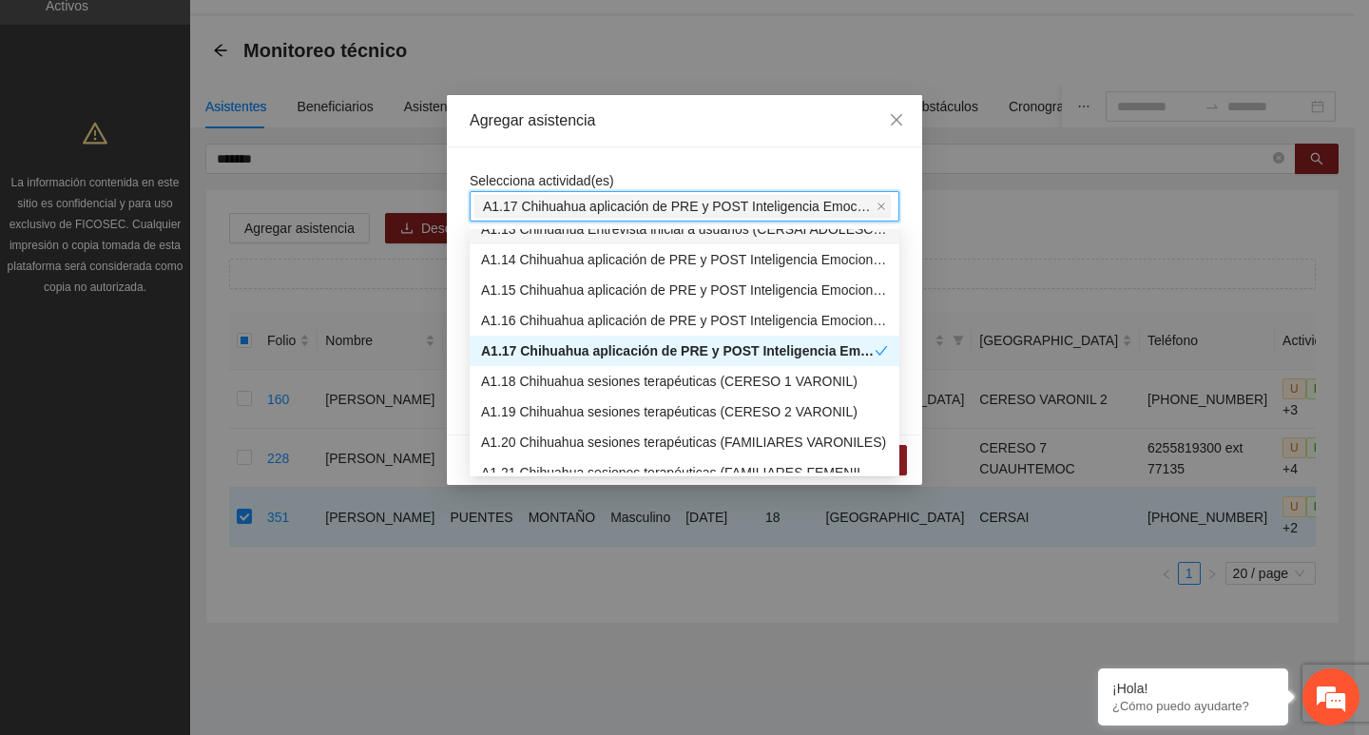
drag, startPoint x: 606, startPoint y: 181, endPoint x: 607, endPoint y: 170, distance: 10.5
click at [607, 170] on div "Selecciona actividad(es) A1.17 Chihuahua aplicación de PRE y POST Inteligencia …" at bounding box center [685, 195] width 430 height 51
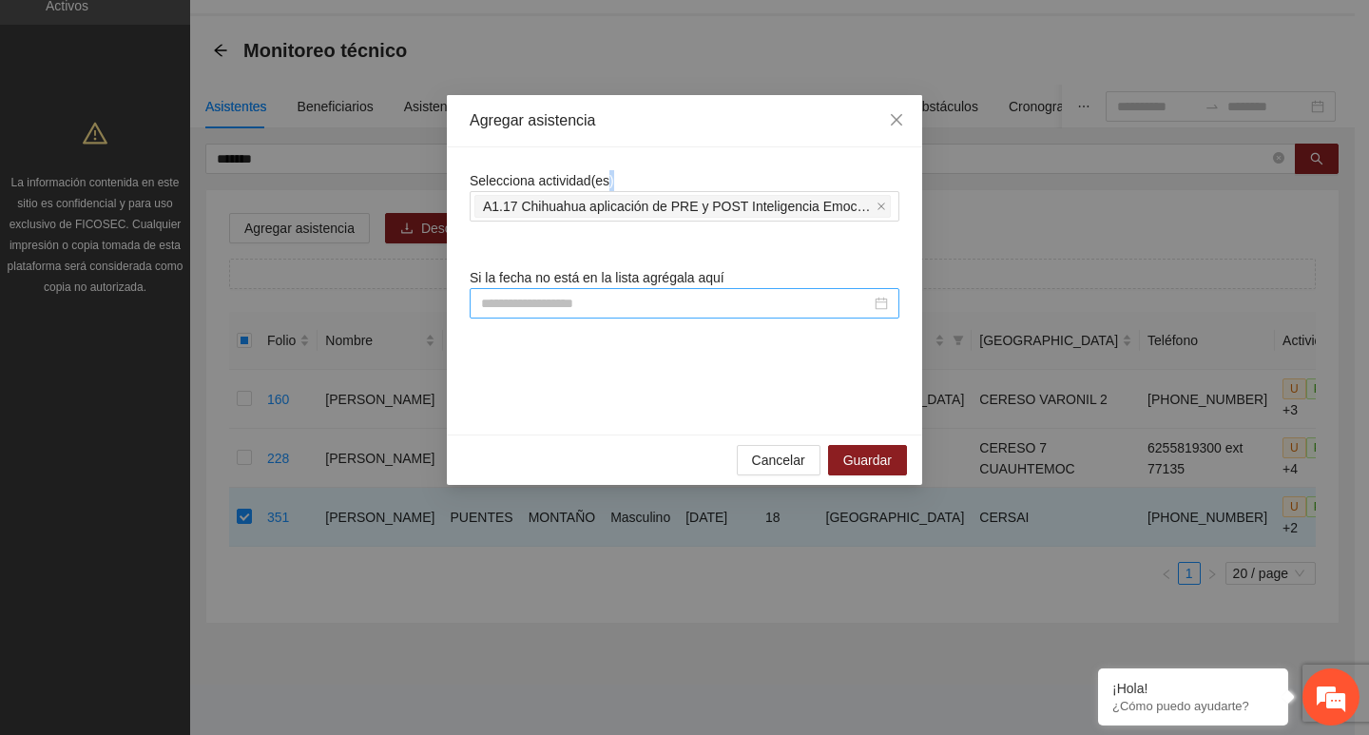
click at [589, 293] on input at bounding box center [676, 303] width 390 height 21
paste input "**********"
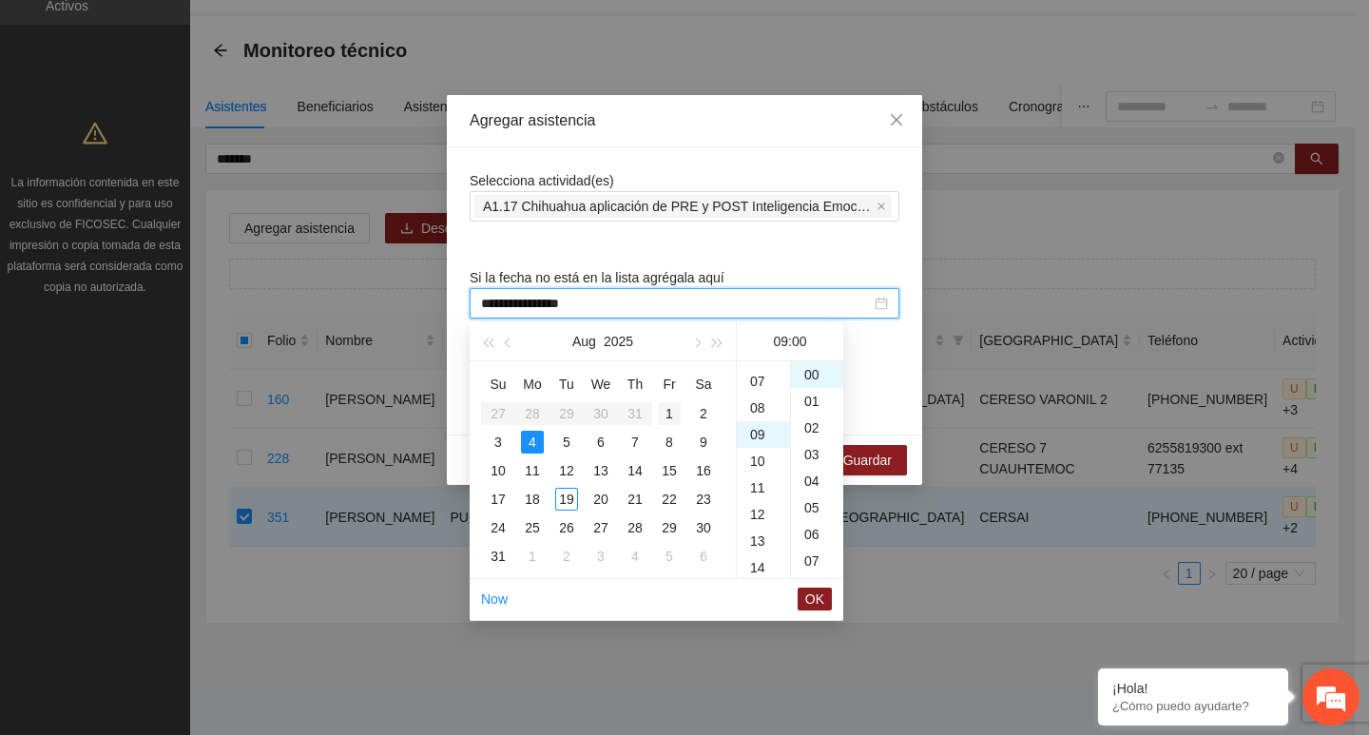
scroll to position [240, 0]
click at [672, 410] on div "1" at bounding box center [669, 413] width 23 height 23
type input "**********"
click at [805, 605] on button "OK" at bounding box center [815, 599] width 34 height 23
click at [872, 456] on span "Guardar" at bounding box center [867, 460] width 48 height 21
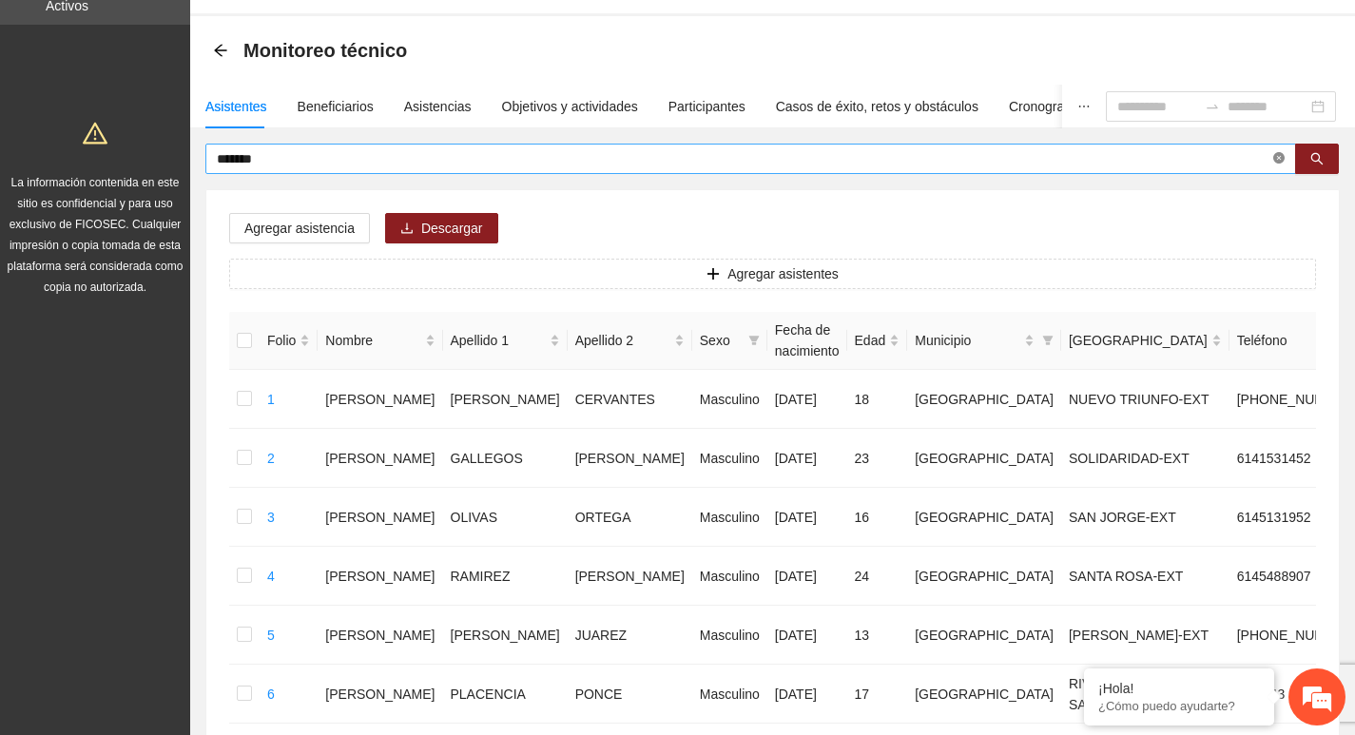
click at [1276, 160] on icon "close-circle" at bounding box center [1278, 157] width 11 height 11
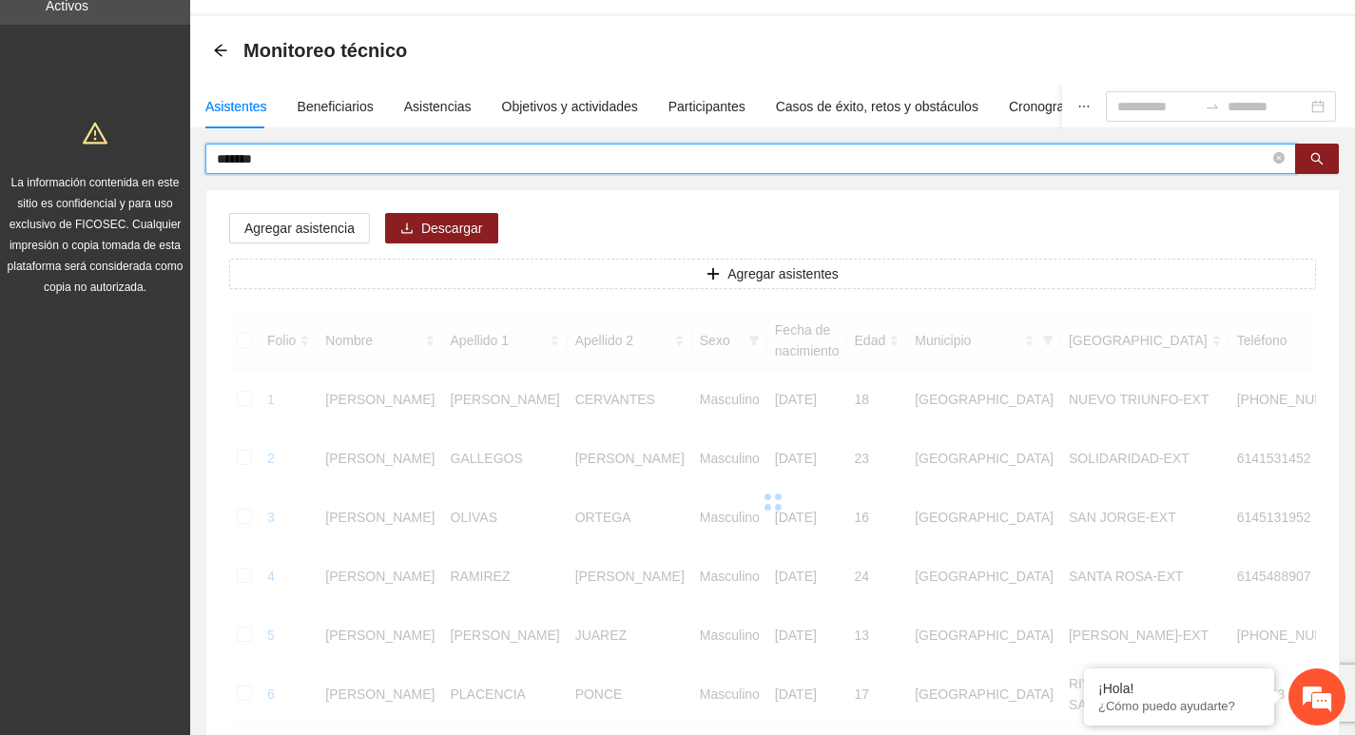
type input "*******"
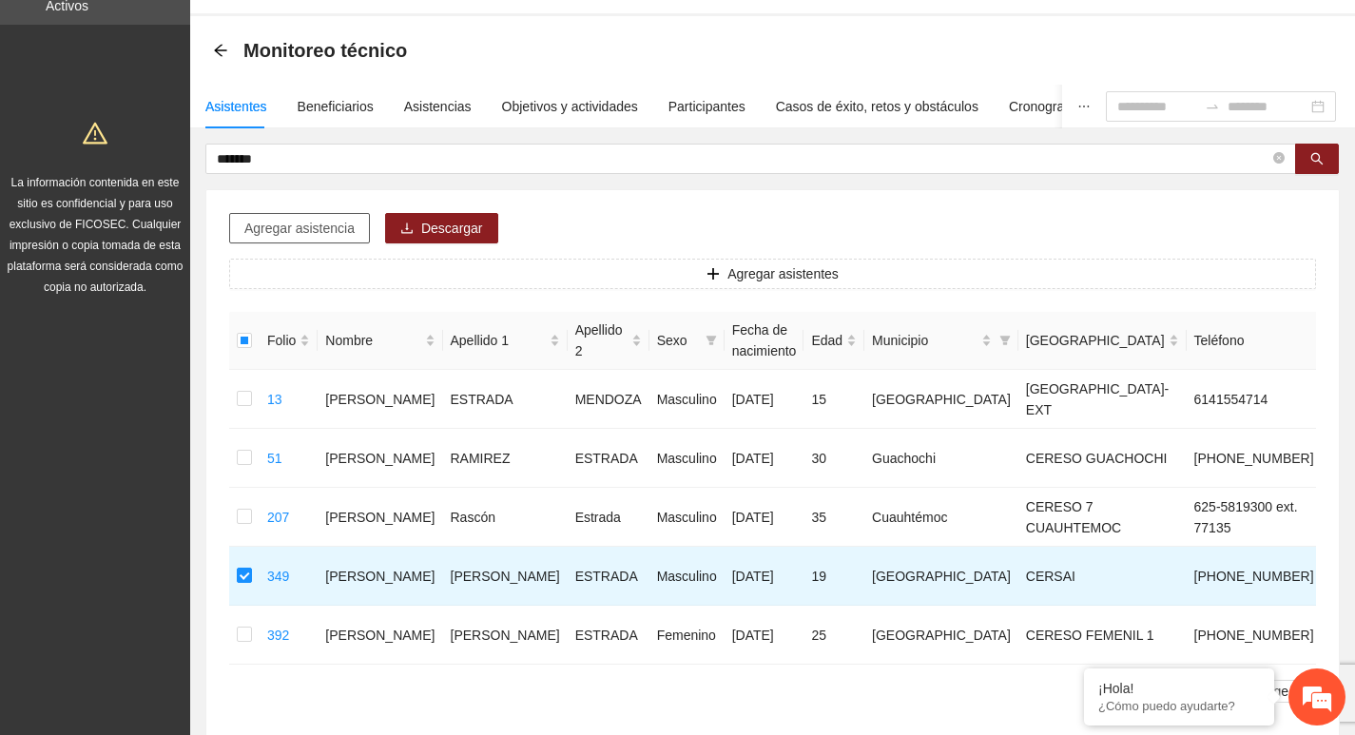
click at [319, 227] on span "Agregar asistencia" at bounding box center [299, 228] width 110 height 21
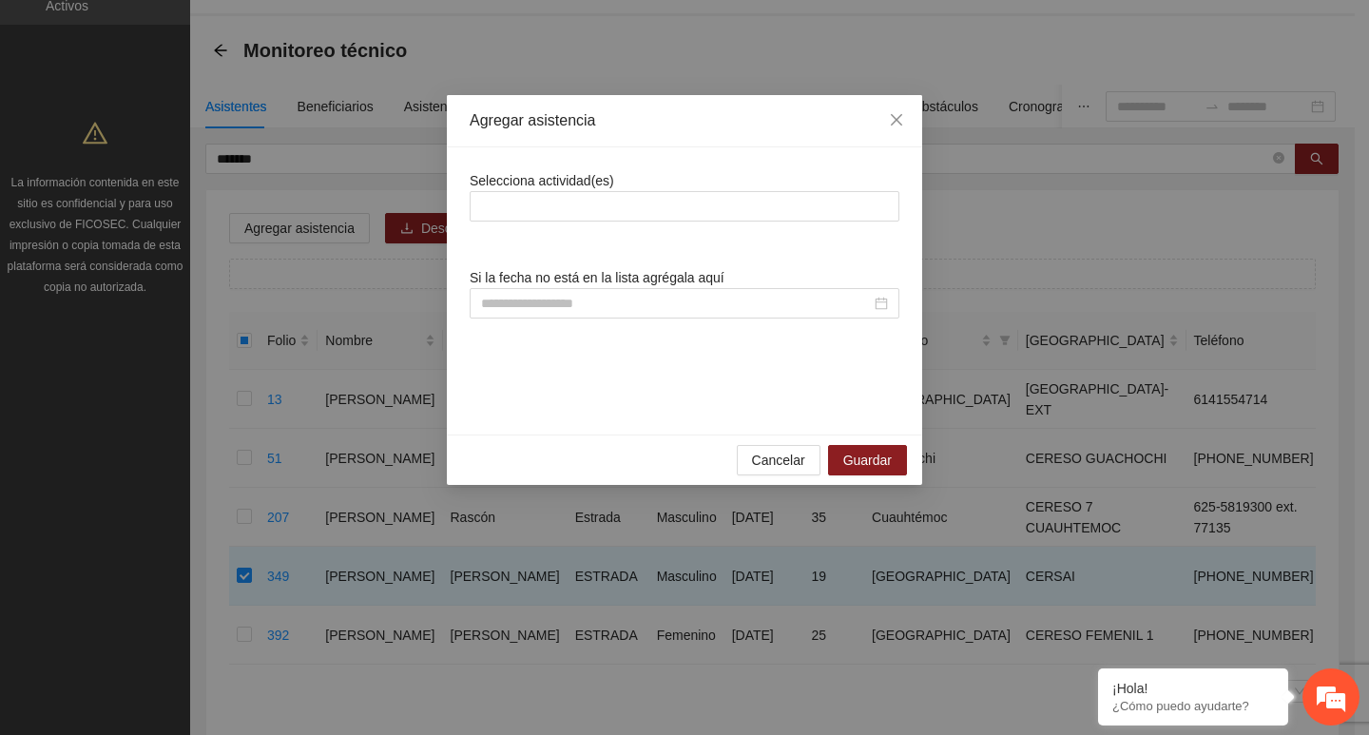
click at [595, 188] on span "Selecciona actividad(es)" at bounding box center [542, 180] width 145 height 15
click at [593, 221] on div at bounding box center [685, 206] width 430 height 30
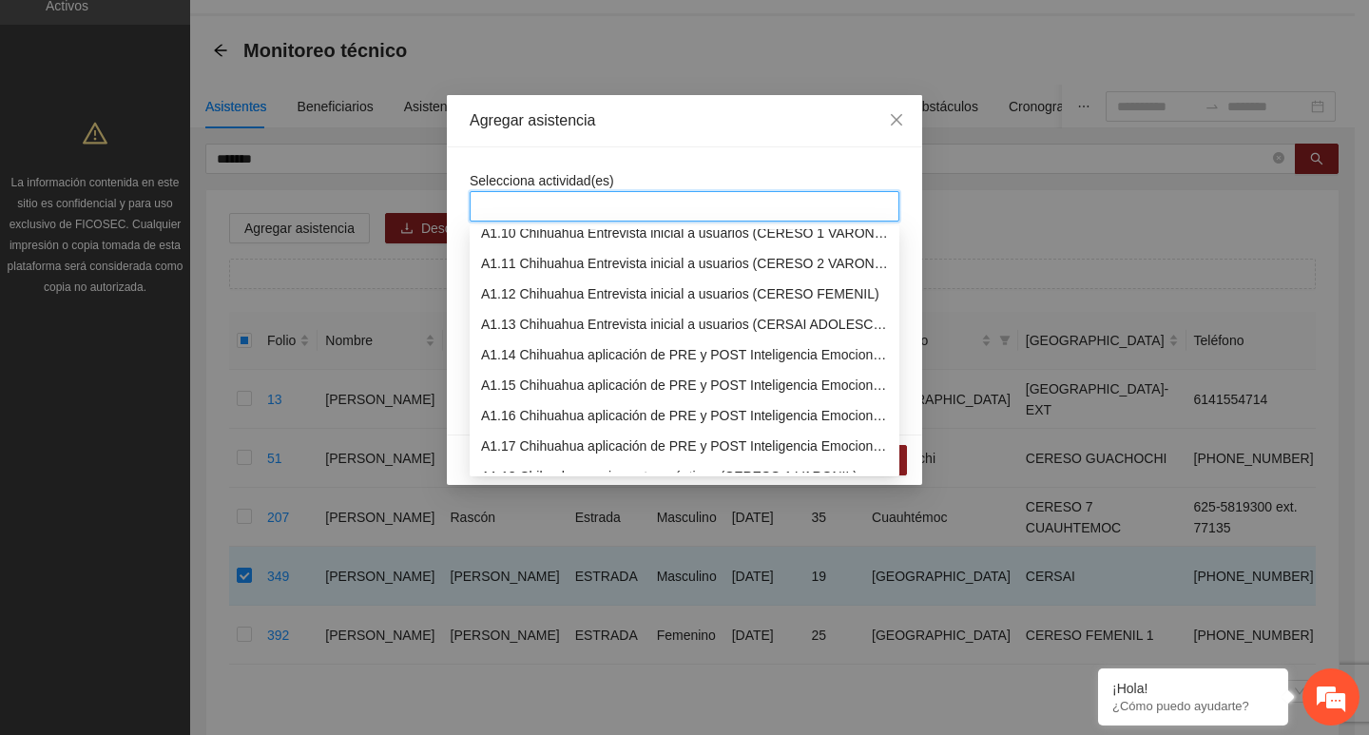
scroll to position [380, 0]
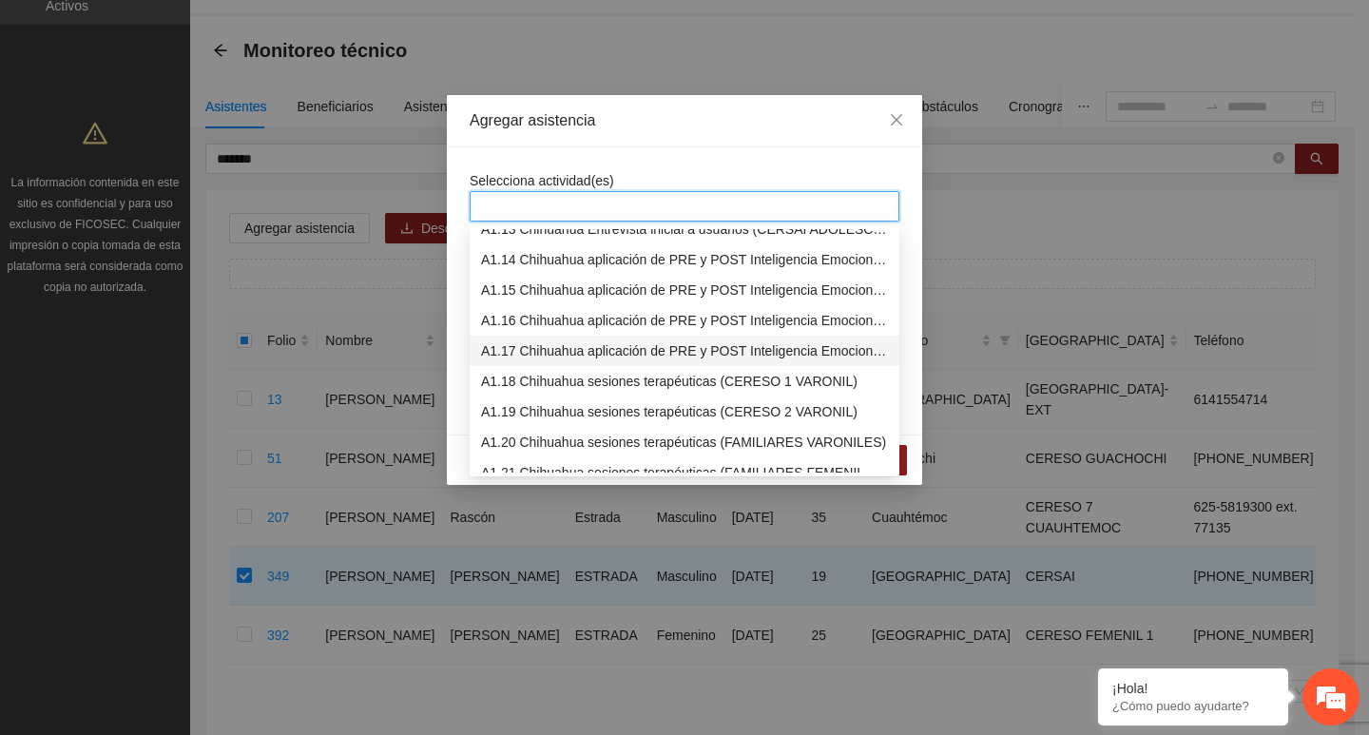
click at [572, 341] on div "A1.17 Chihuahua aplicación de PRE y POST Inteligencia Emocional (CERSAI ADOLESC…" at bounding box center [684, 350] width 407 height 21
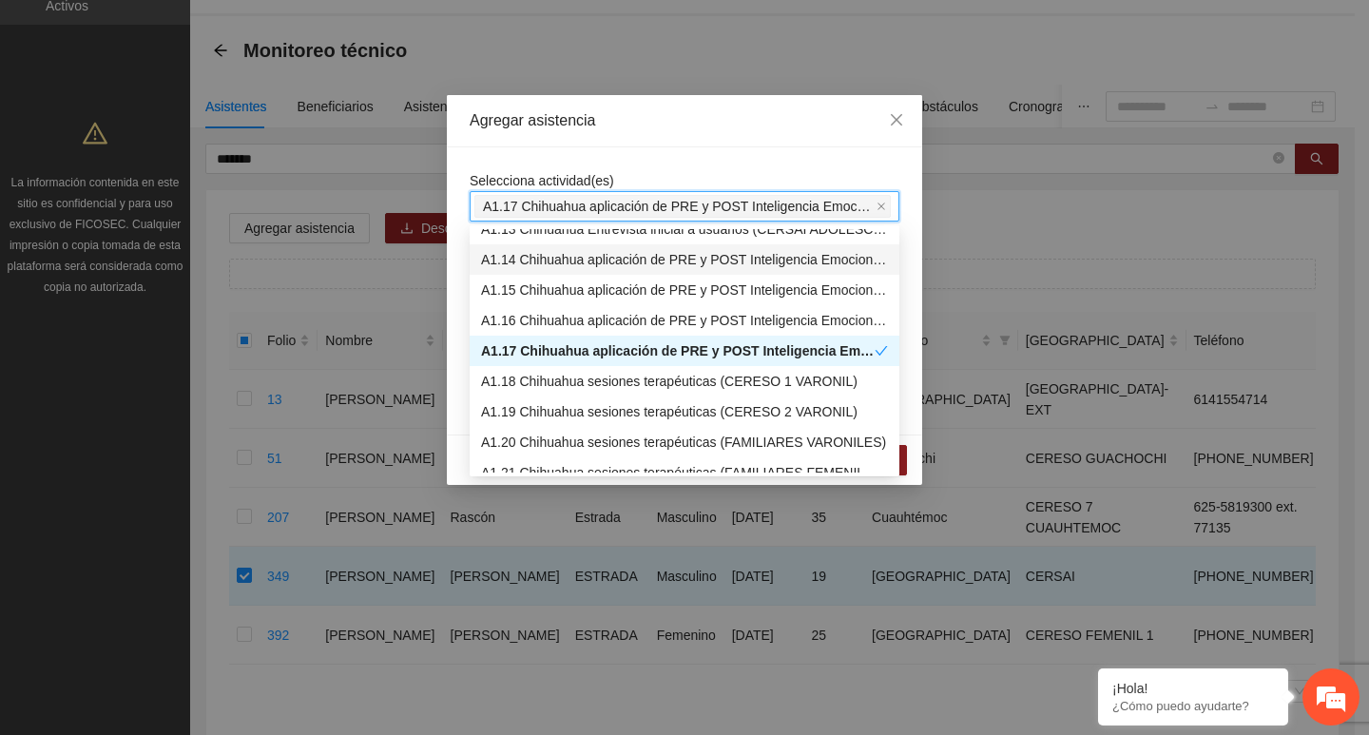
click at [582, 160] on div "Selecciona actividad(es) A1.17 Chihuahua aplicación de PRE y POST Inteligencia …" at bounding box center [684, 290] width 475 height 287
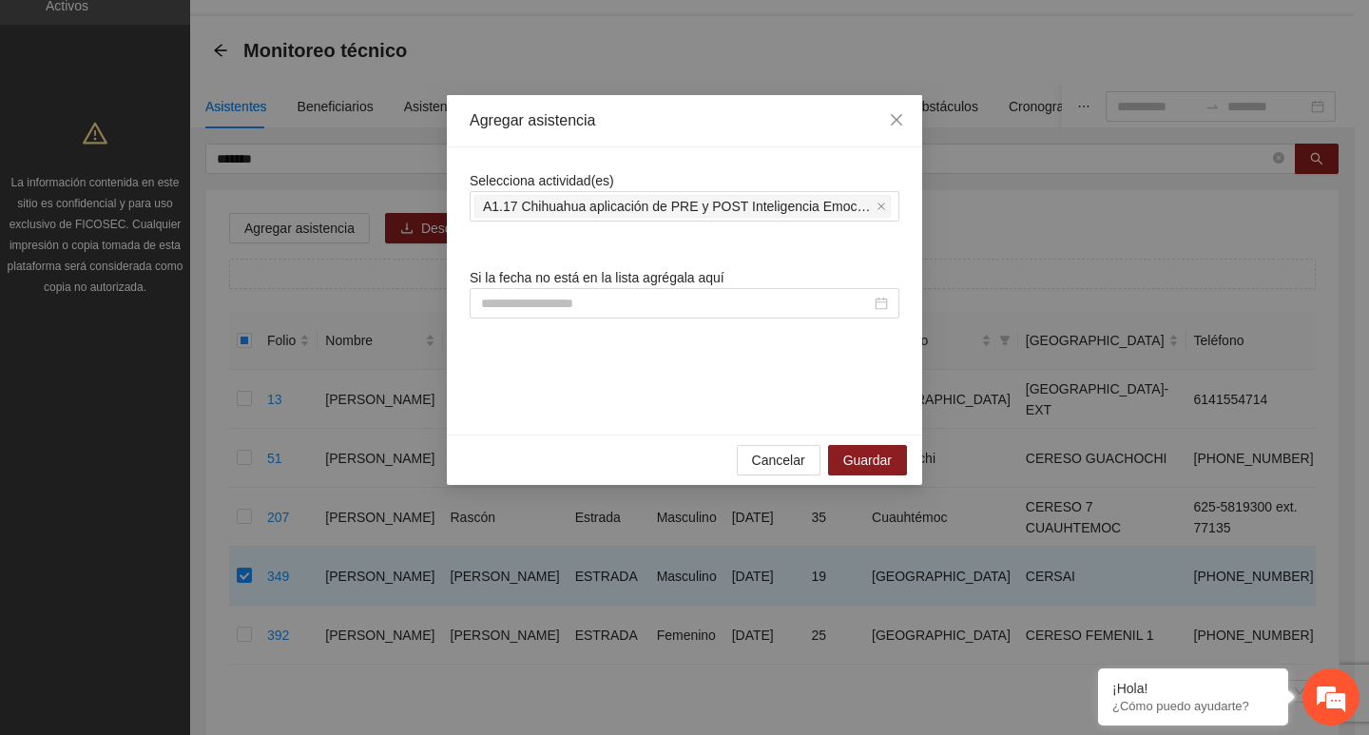
click at [579, 287] on div "Si la fecha no está en la lista agrégala aquí" at bounding box center [685, 292] width 430 height 51
click at [579, 293] on div at bounding box center [685, 303] width 430 height 30
click at [581, 296] on input at bounding box center [676, 303] width 390 height 21
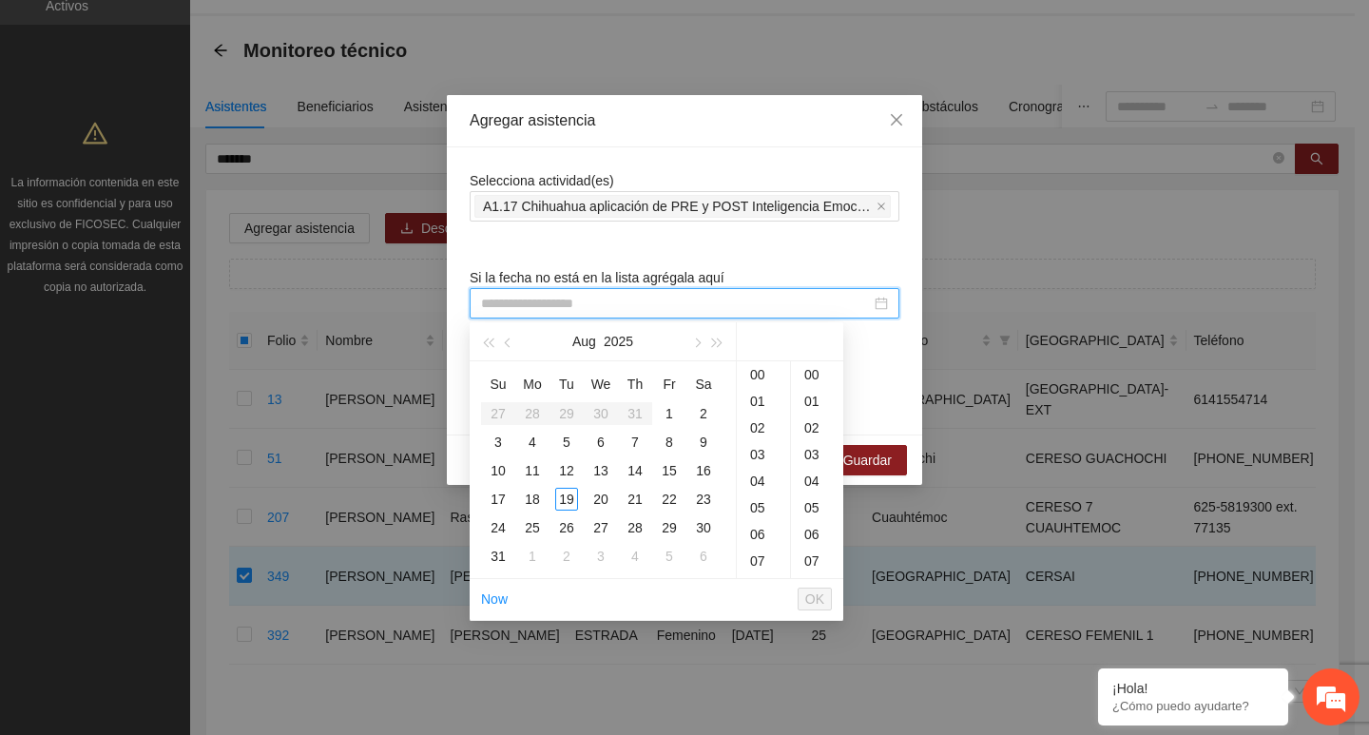
paste input "**********"
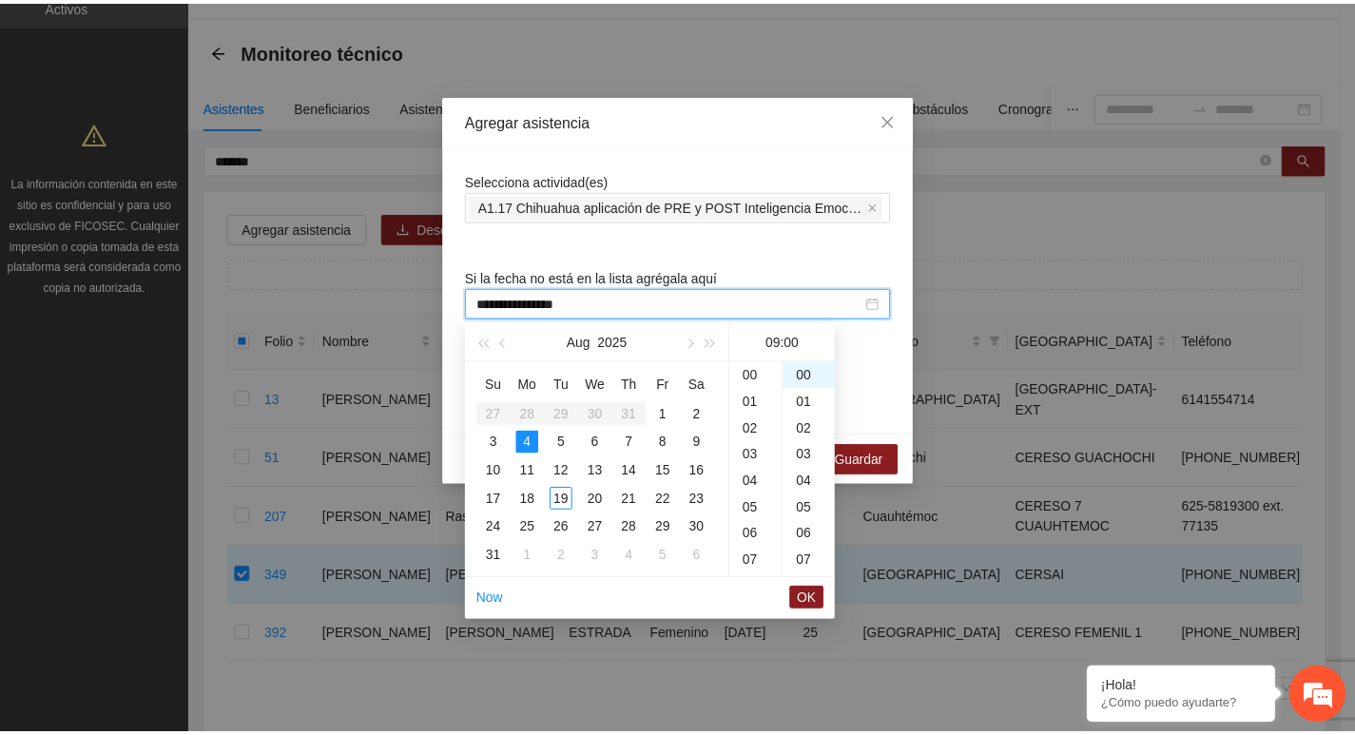
scroll to position [240, 0]
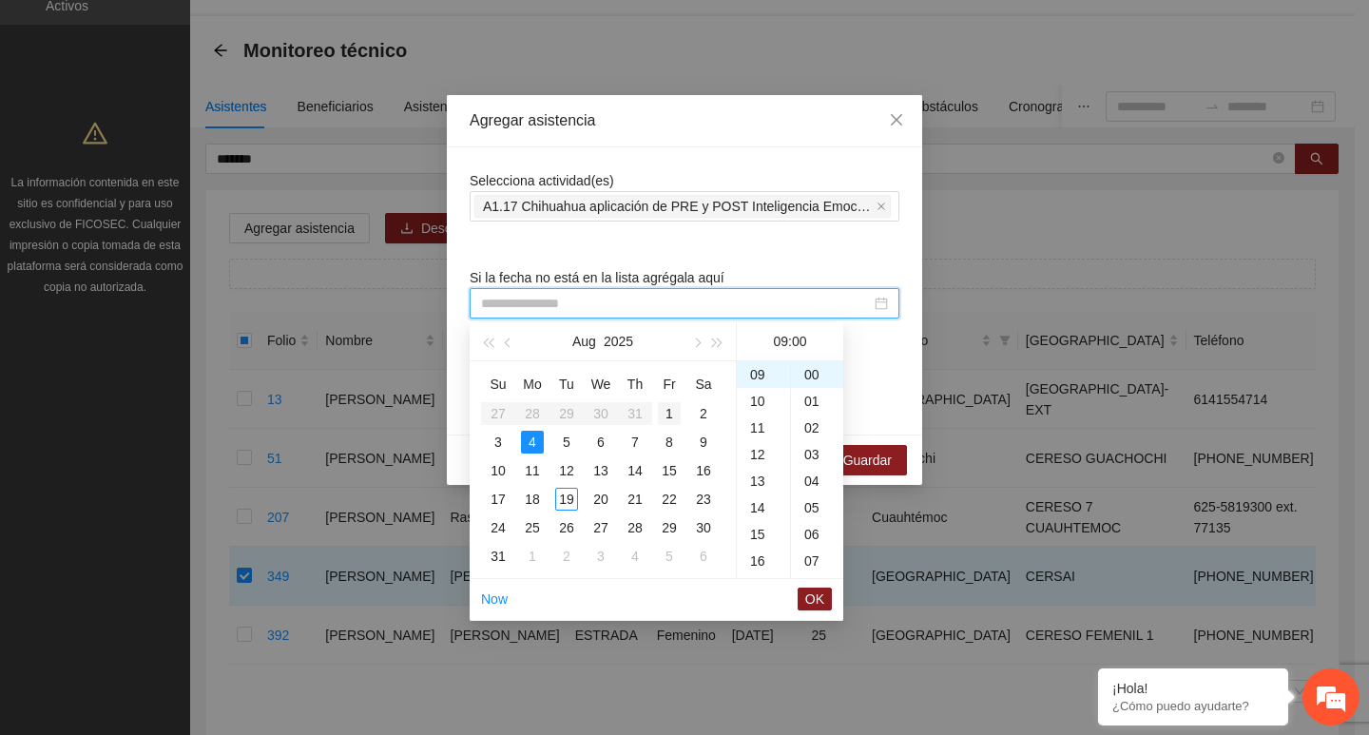
click at [667, 410] on div "1" at bounding box center [669, 413] width 23 height 23
type input "**********"
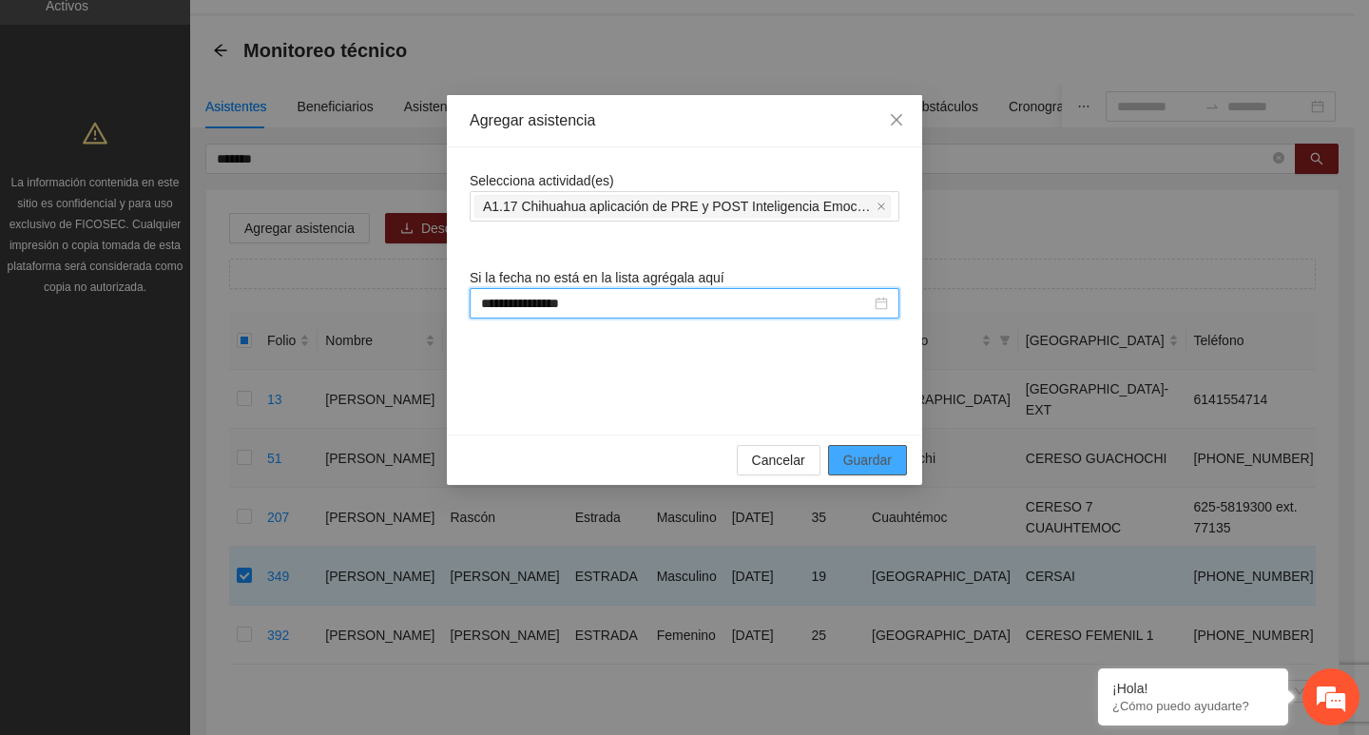
click at [894, 447] on button "Guardar" at bounding box center [867, 460] width 79 height 30
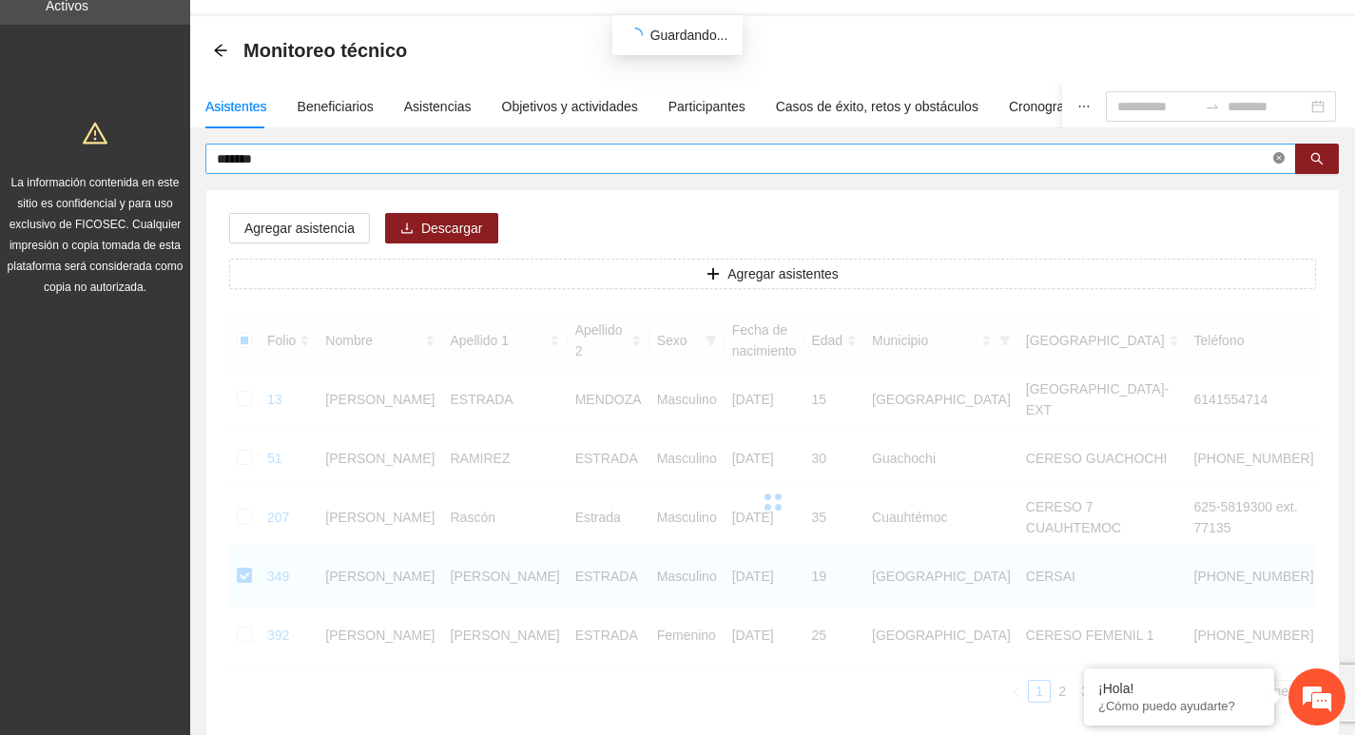
click at [1282, 161] on icon "close-circle" at bounding box center [1278, 157] width 11 height 11
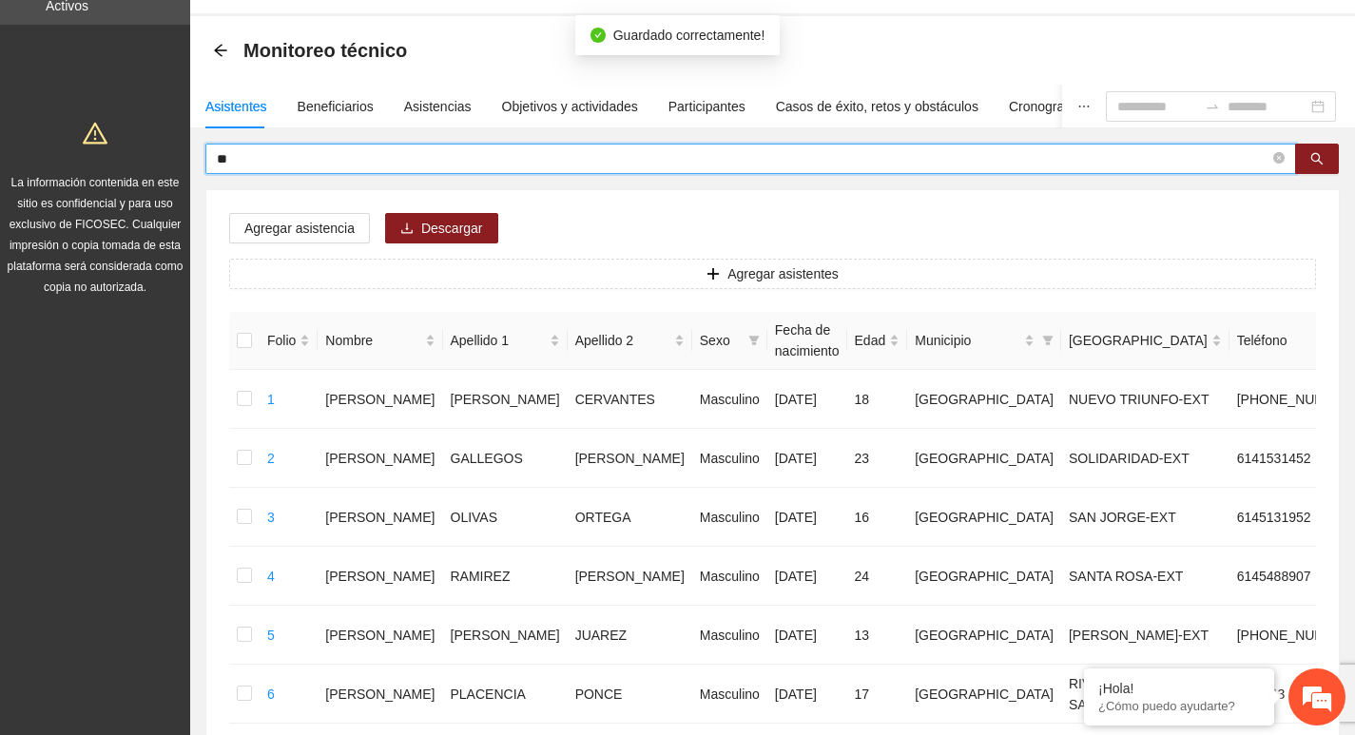
type input "*"
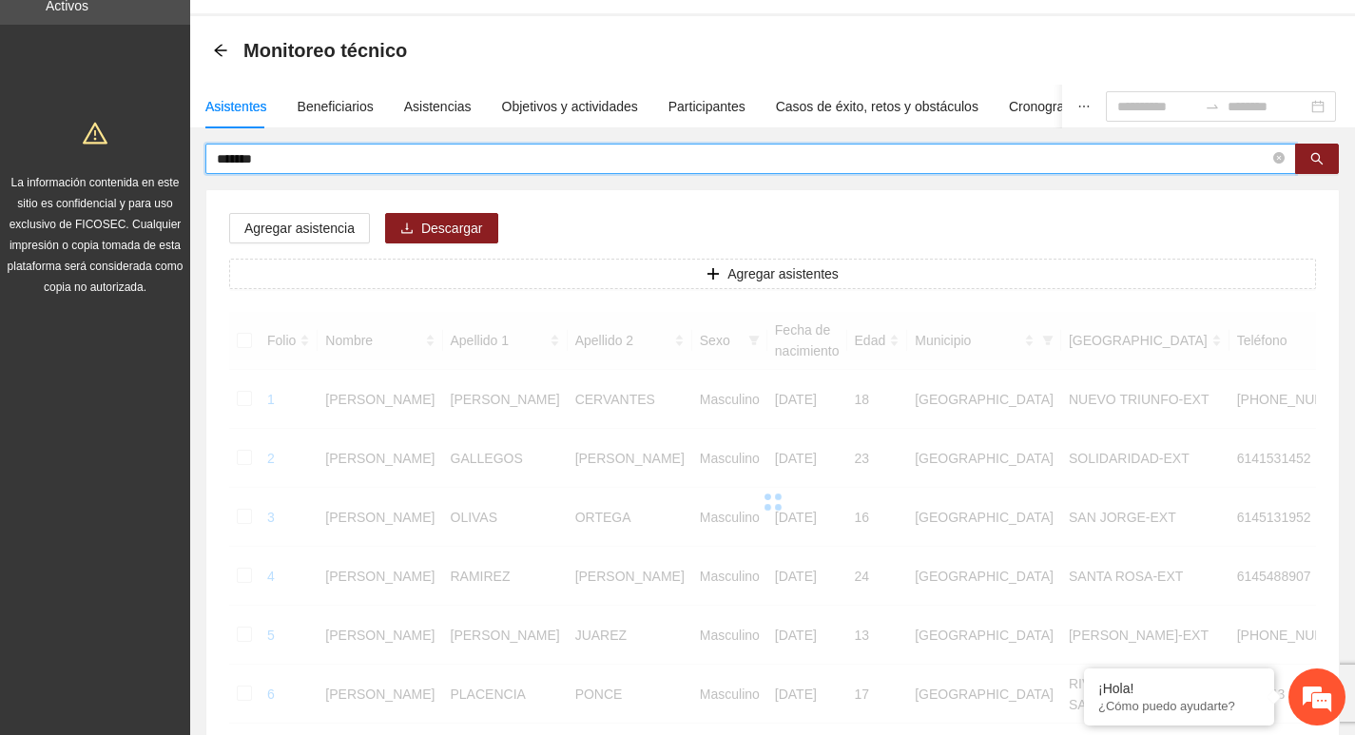
type input "*******"
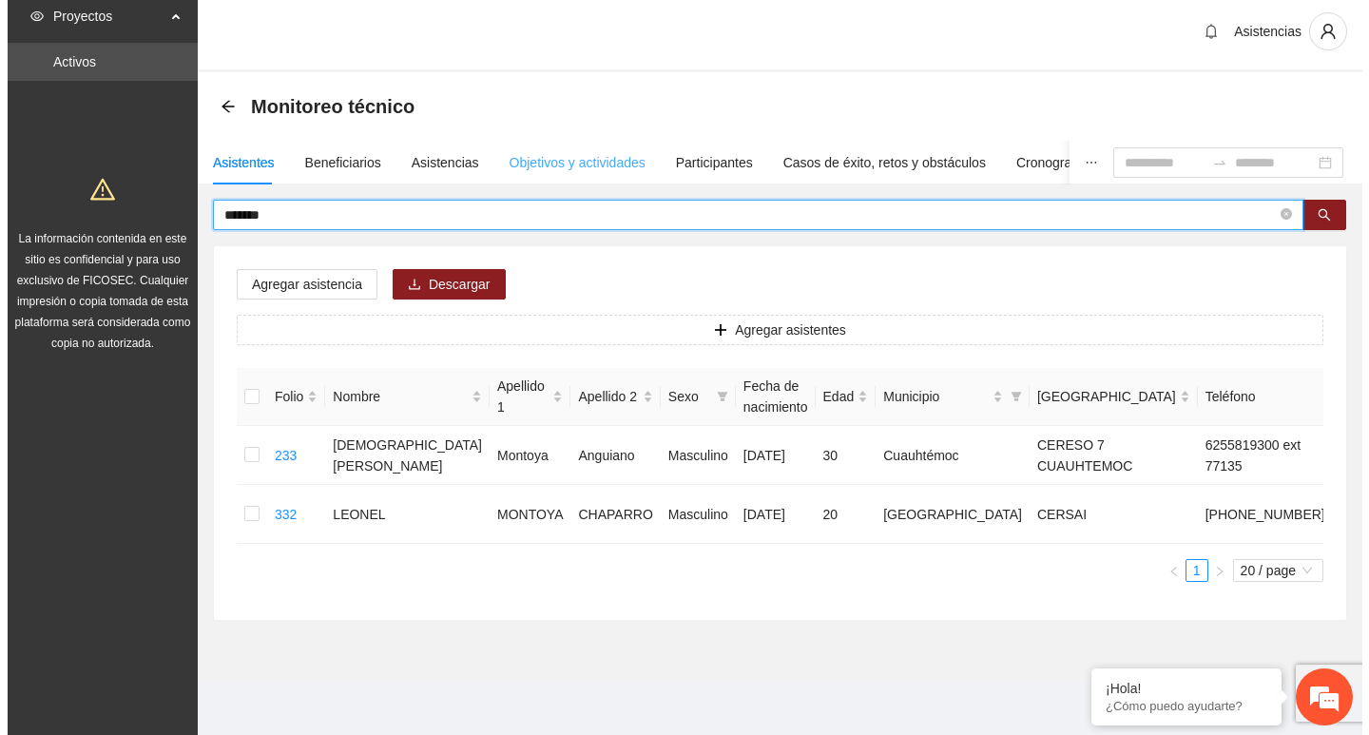
scroll to position [5, 0]
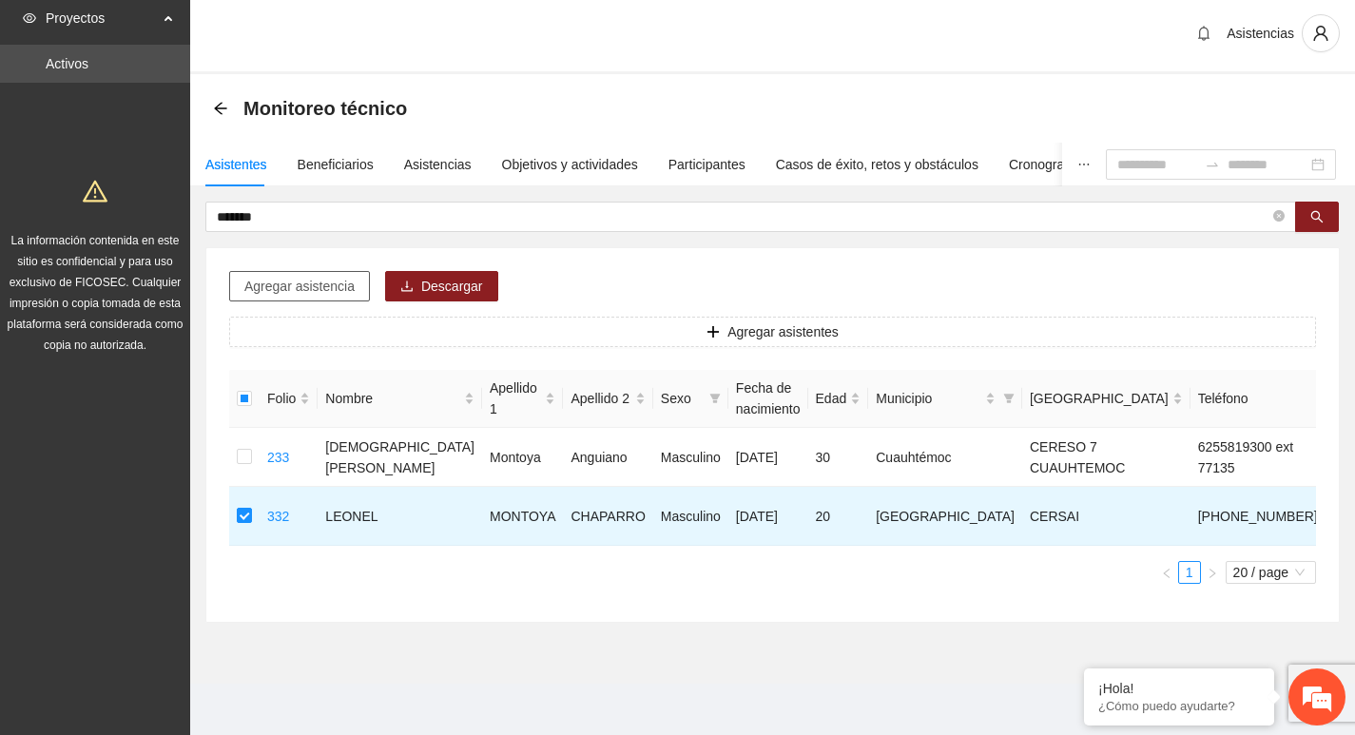
click at [278, 295] on span "Agregar asistencia" at bounding box center [299, 286] width 110 height 21
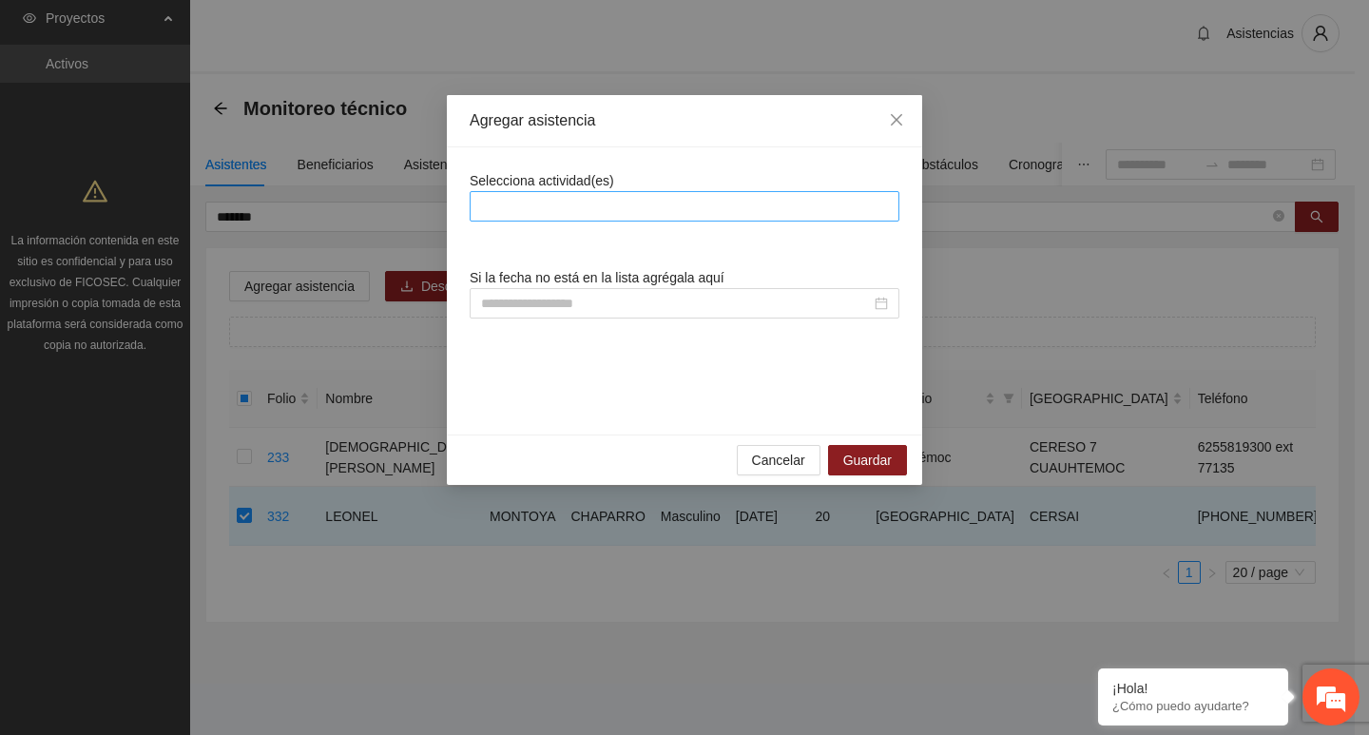
click at [534, 211] on div at bounding box center [685, 206] width 420 height 23
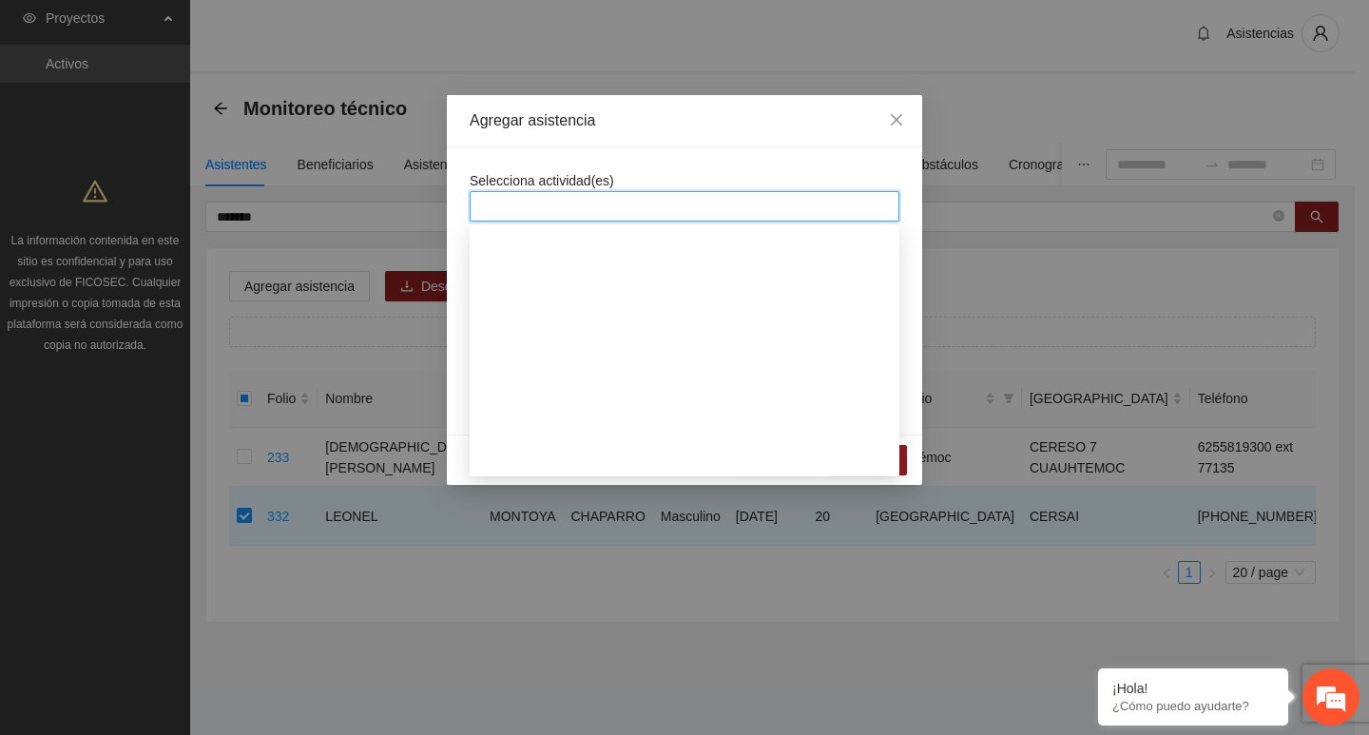
scroll to position [380, 0]
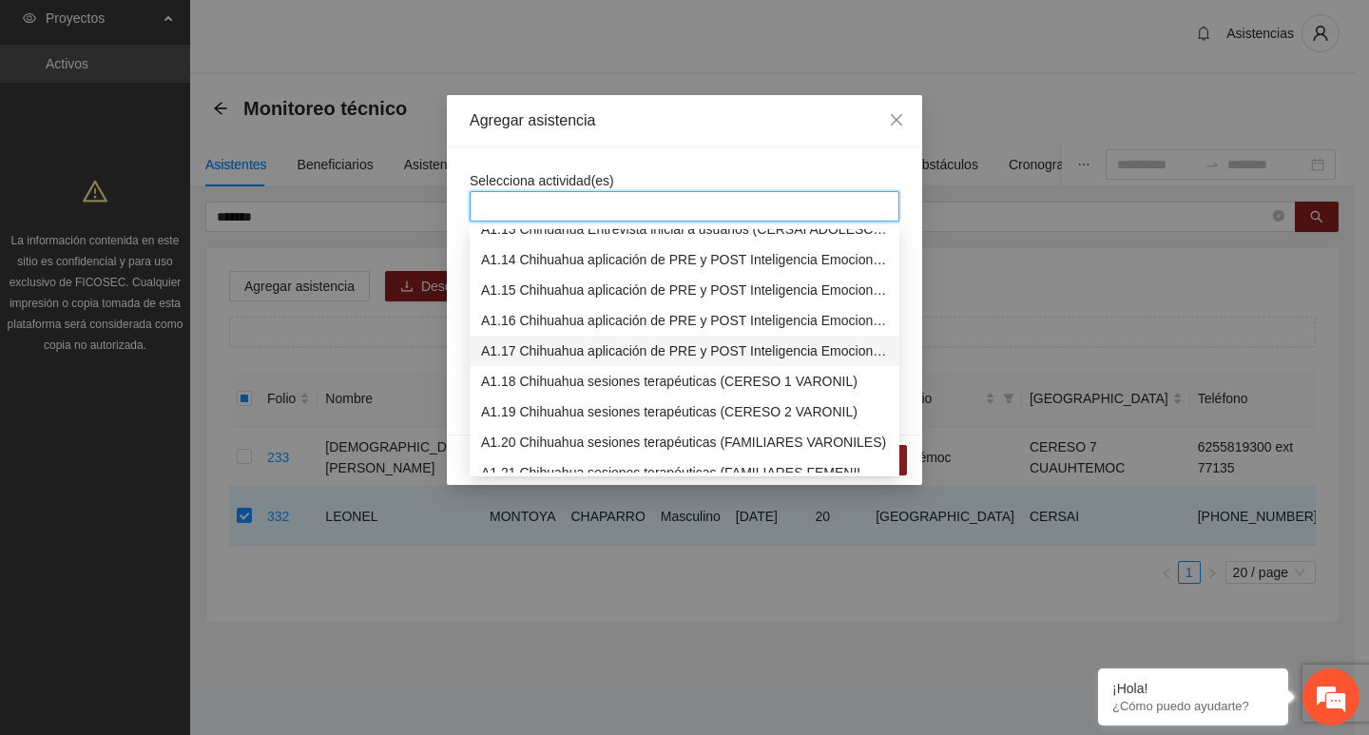
click at [526, 351] on div "A1.17 Chihuahua aplicación de PRE y POST Inteligencia Emocional (CERSAI ADOLESC…" at bounding box center [684, 350] width 407 height 21
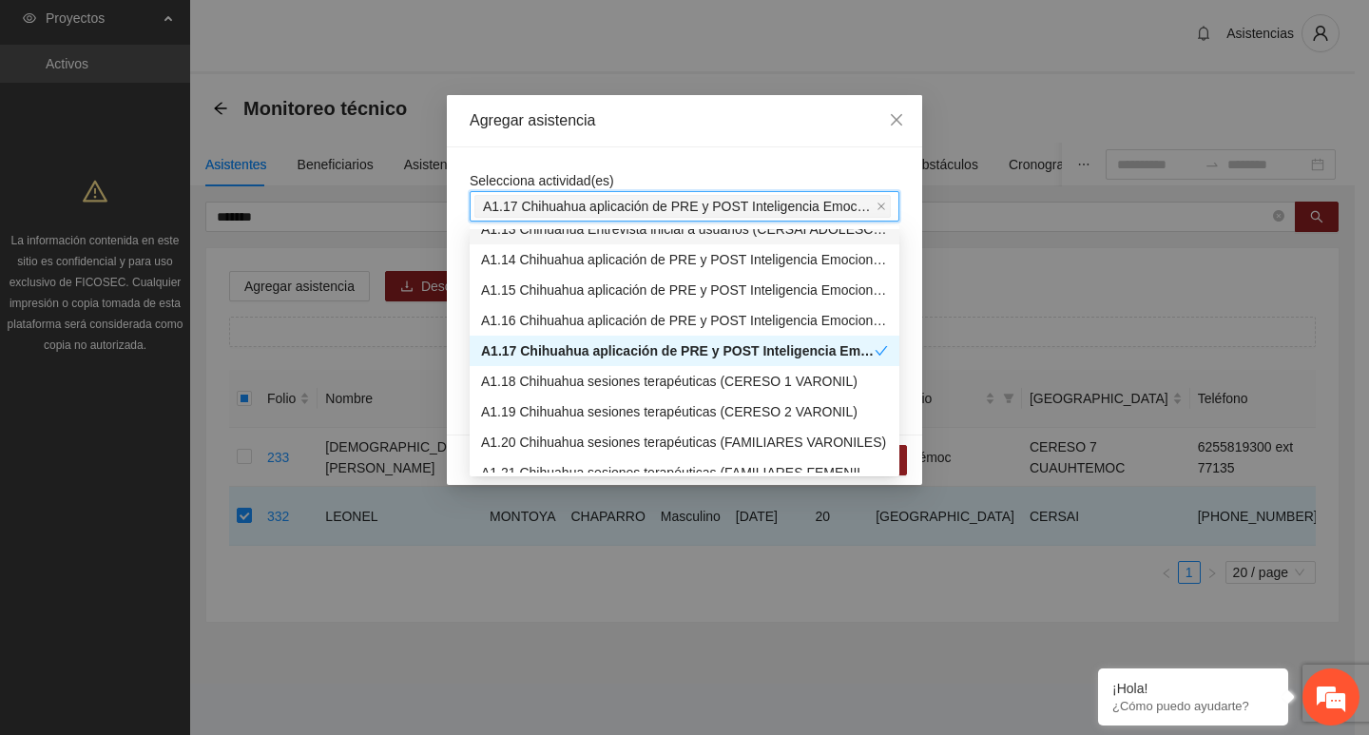
click at [546, 175] on span "Selecciona actividad(es)" at bounding box center [542, 180] width 145 height 15
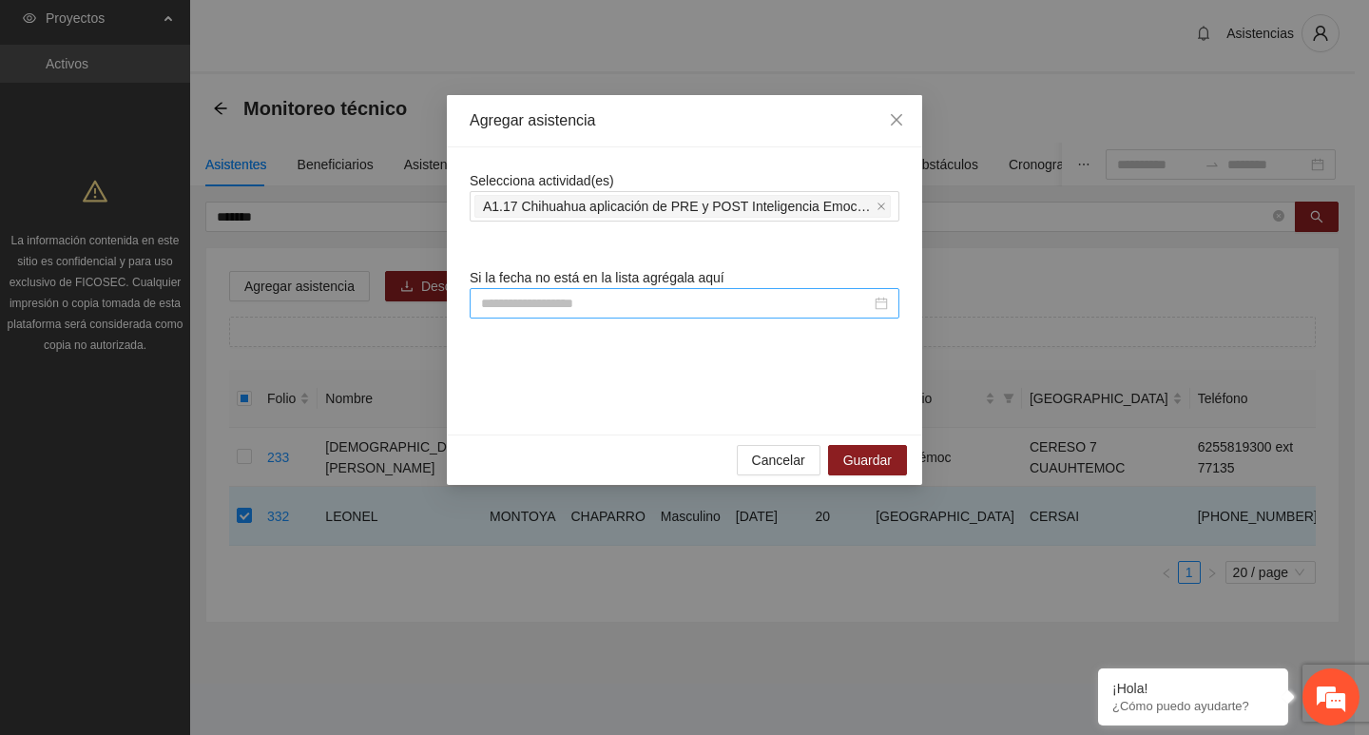
click at [561, 312] on input at bounding box center [676, 303] width 390 height 21
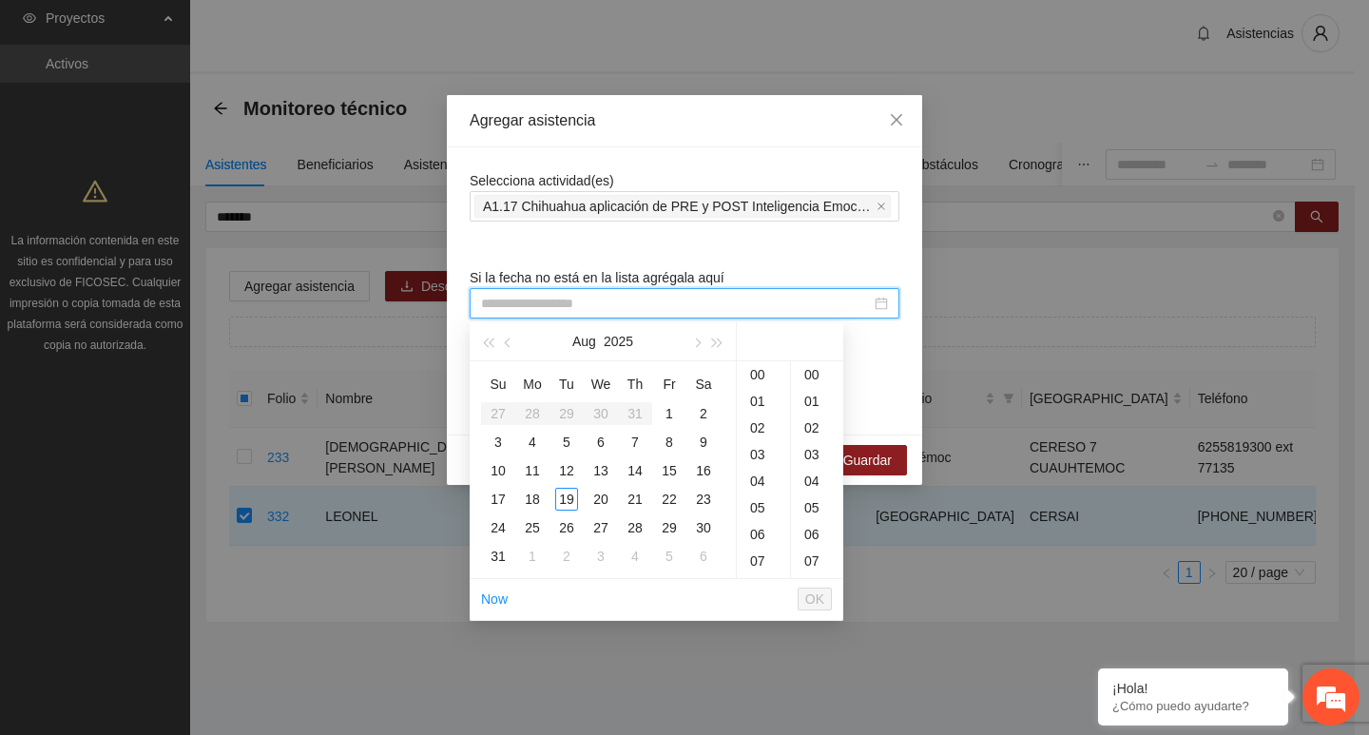
paste input "**********"
type input "**********"
click at [666, 407] on div "1" at bounding box center [669, 413] width 23 height 23
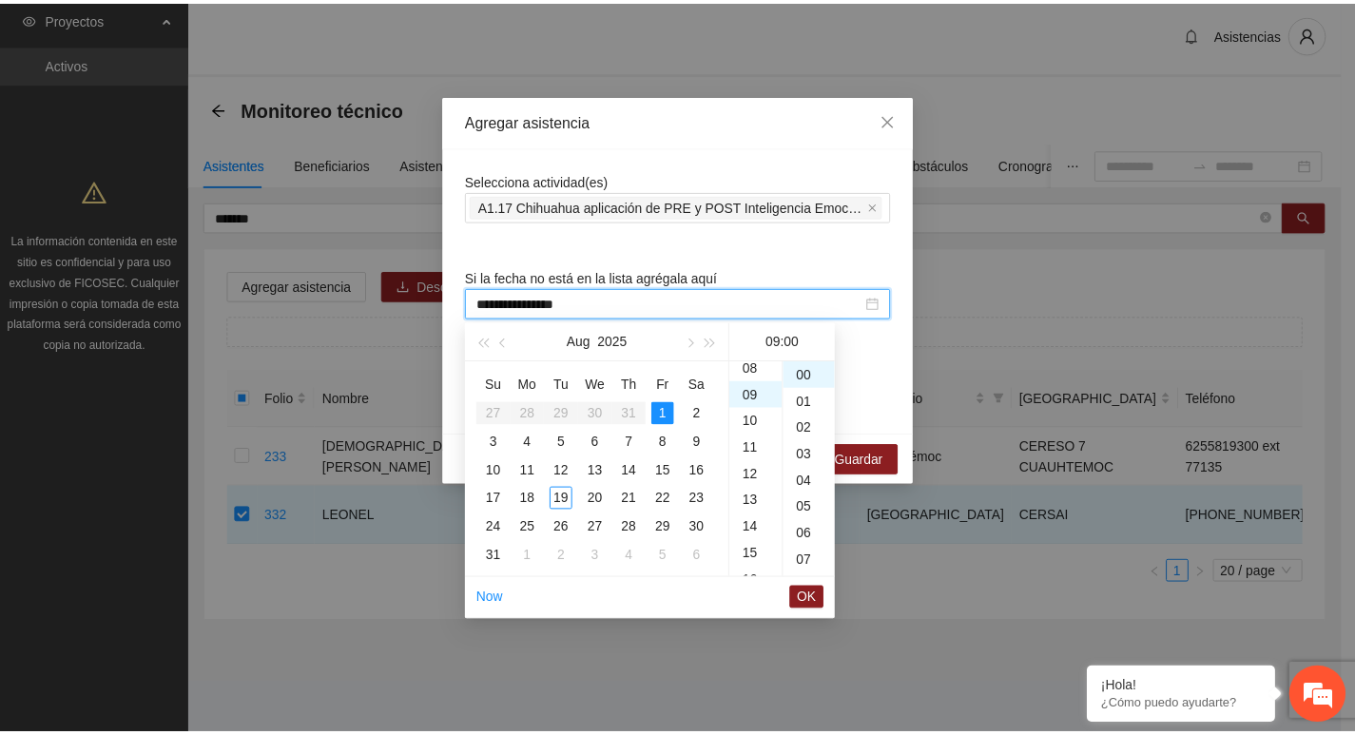
scroll to position [240, 0]
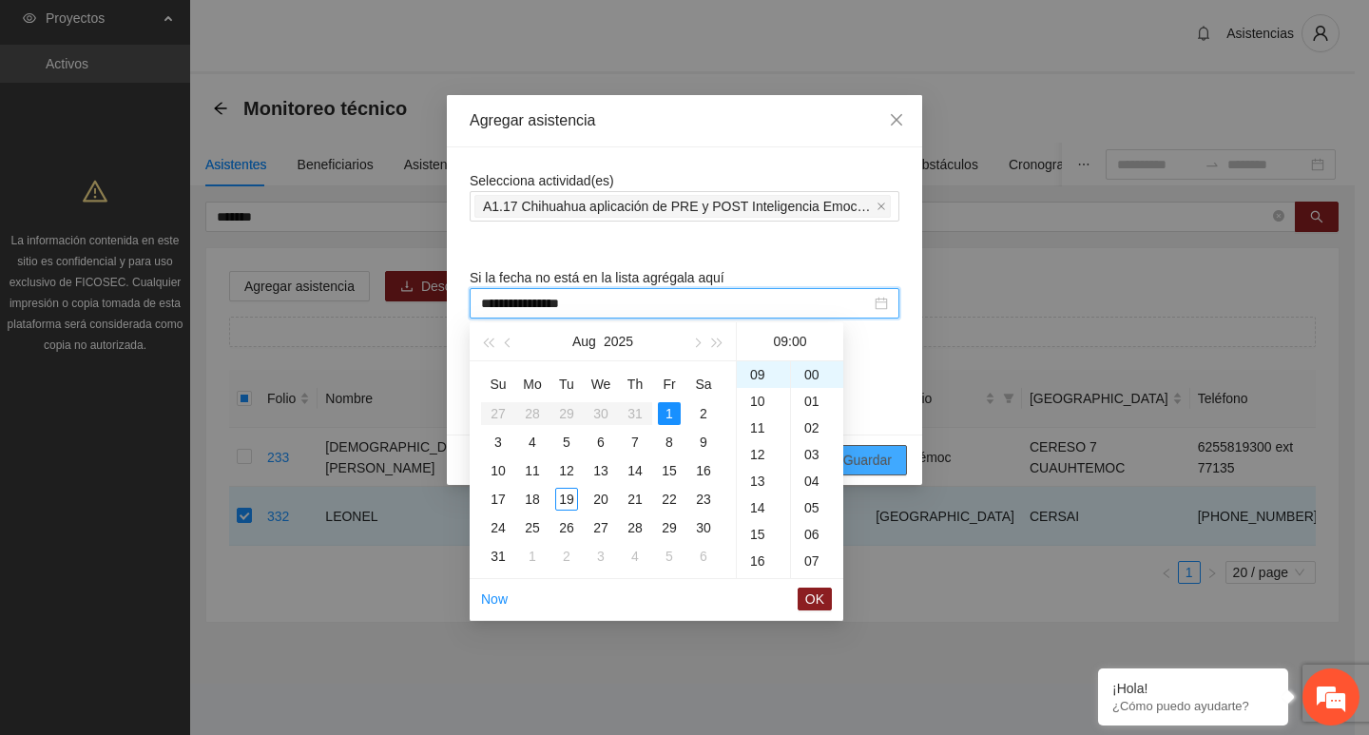
click at [871, 472] on button "Guardar" at bounding box center [867, 460] width 79 height 30
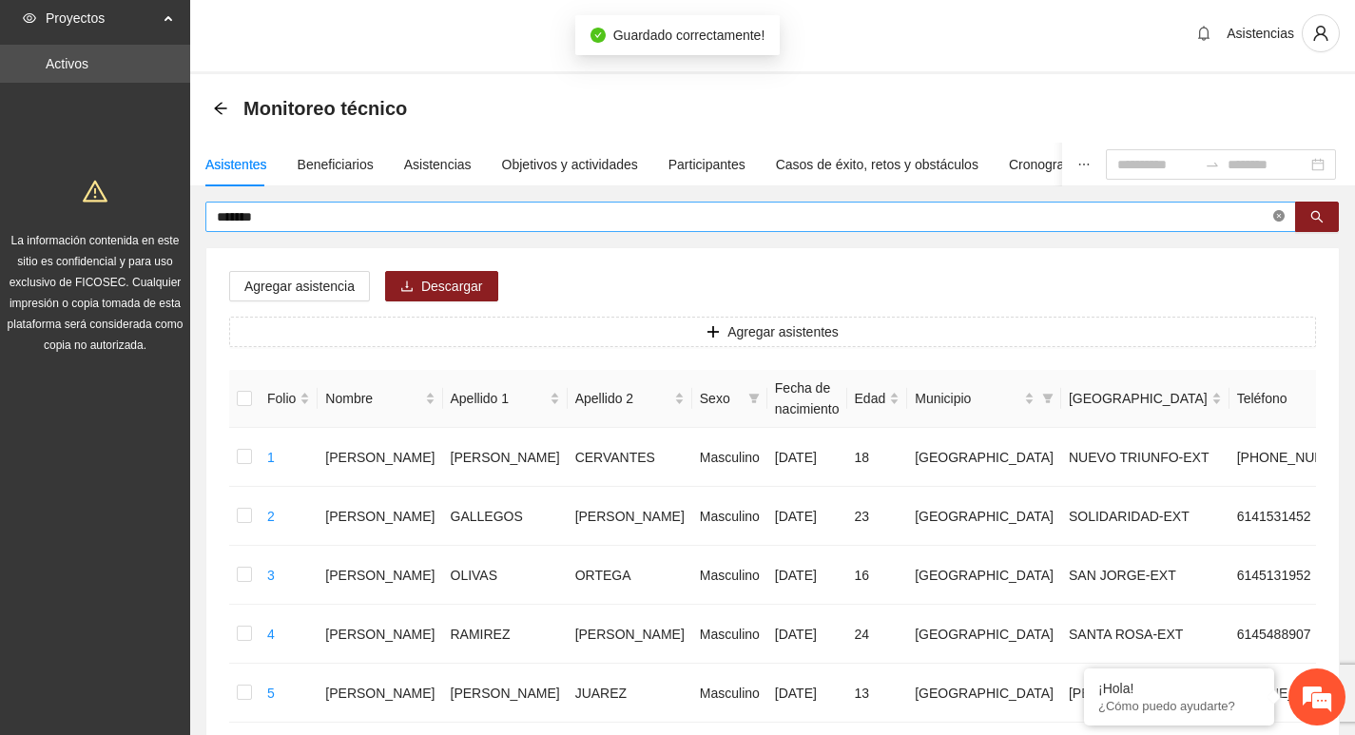
click at [1277, 218] on icon "close-circle" at bounding box center [1278, 215] width 11 height 11
click at [1277, 218] on span at bounding box center [1278, 216] width 11 height 21
type input "*******"
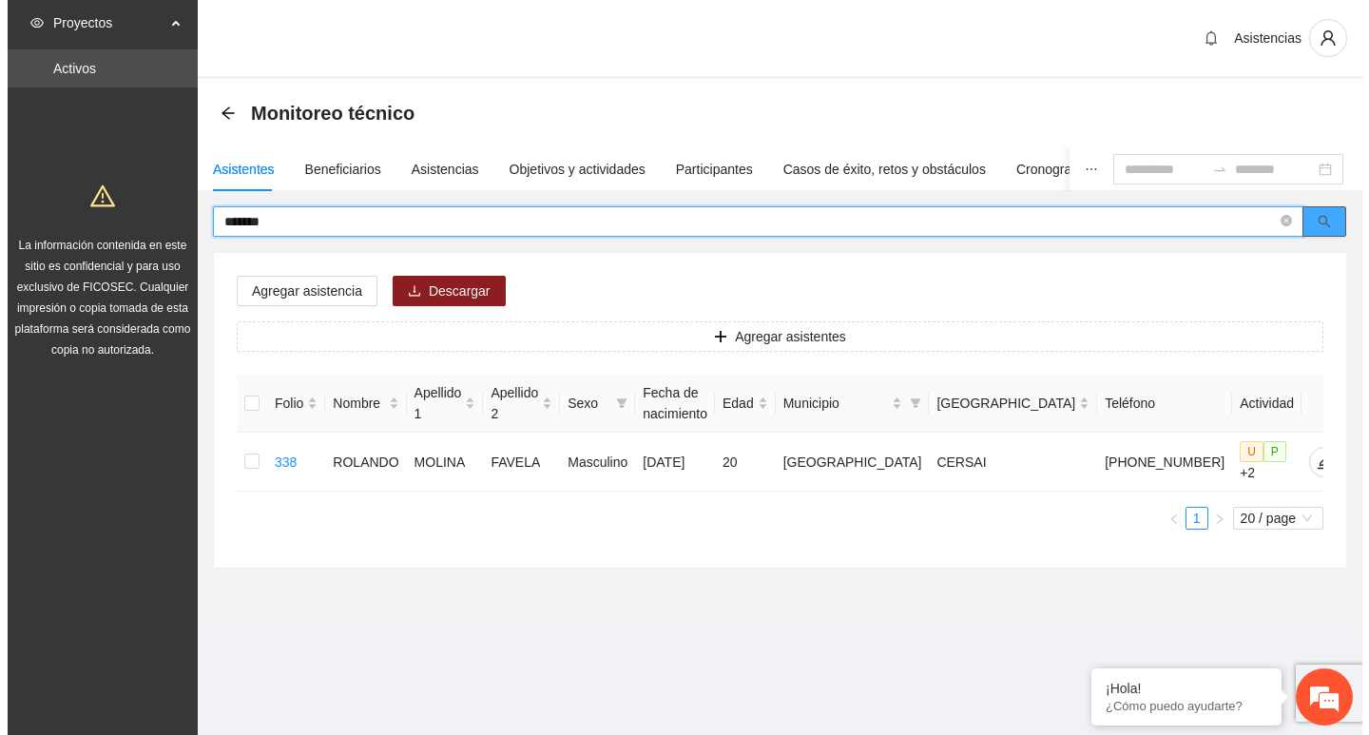
scroll to position [0, 0]
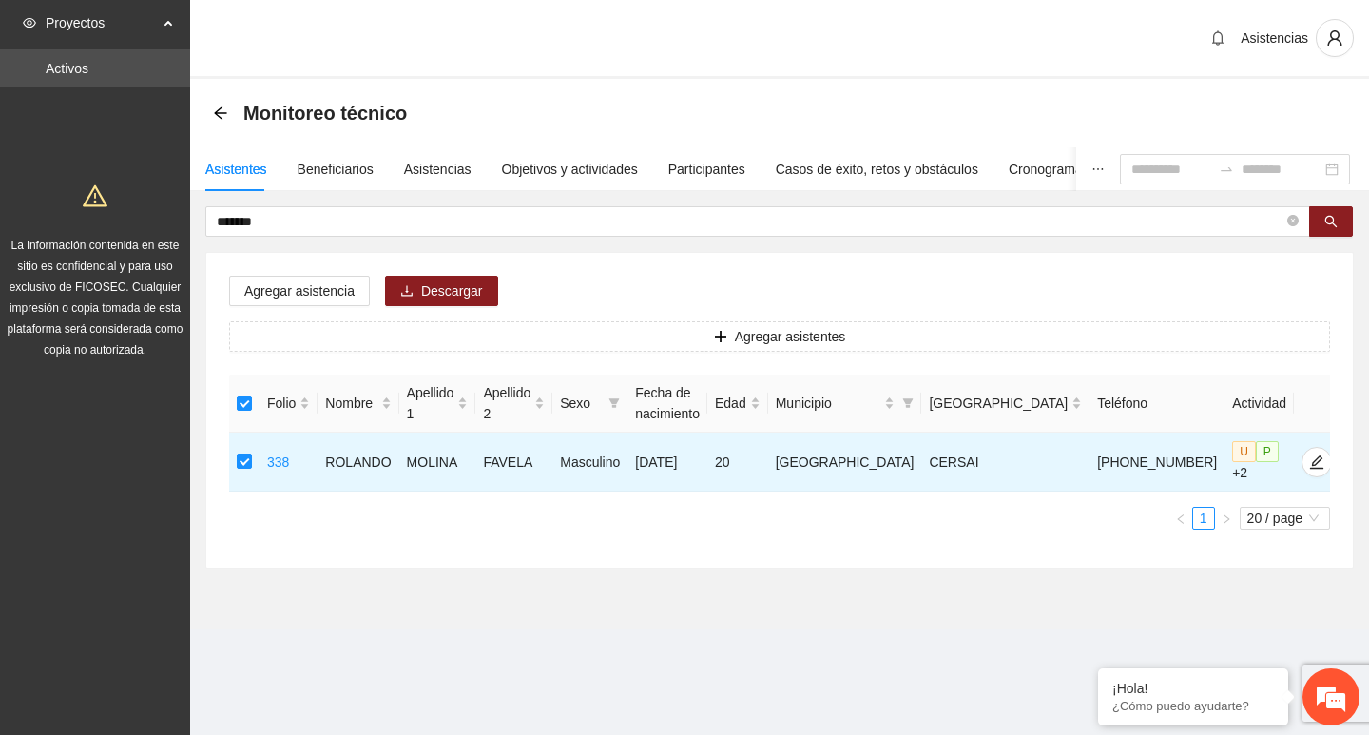
click at [330, 262] on div "Agregar asistencia Descargar Agregar asistentes Folio Nombre Apellido 1 Apellid…" at bounding box center [779, 410] width 1147 height 315
click at [330, 295] on span "Agregar asistencia" at bounding box center [299, 291] width 110 height 21
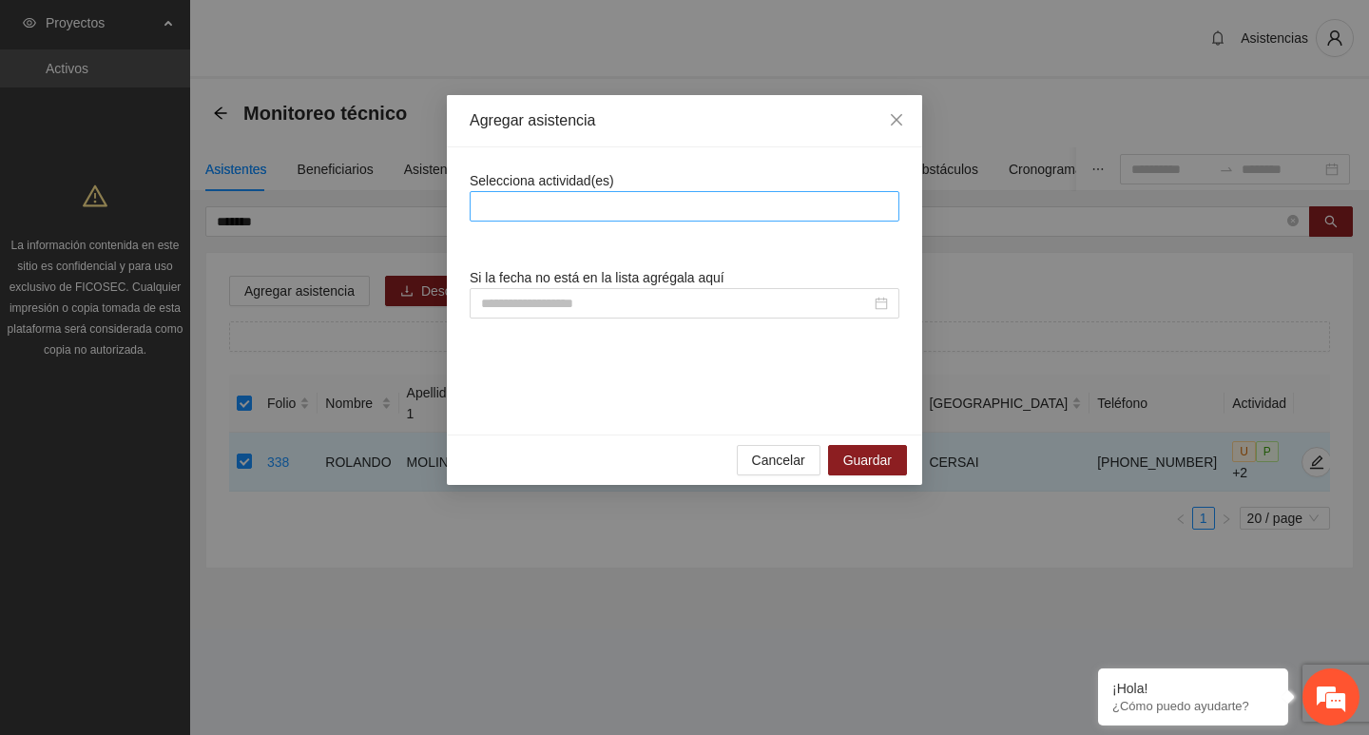
click at [655, 213] on div at bounding box center [685, 206] width 420 height 23
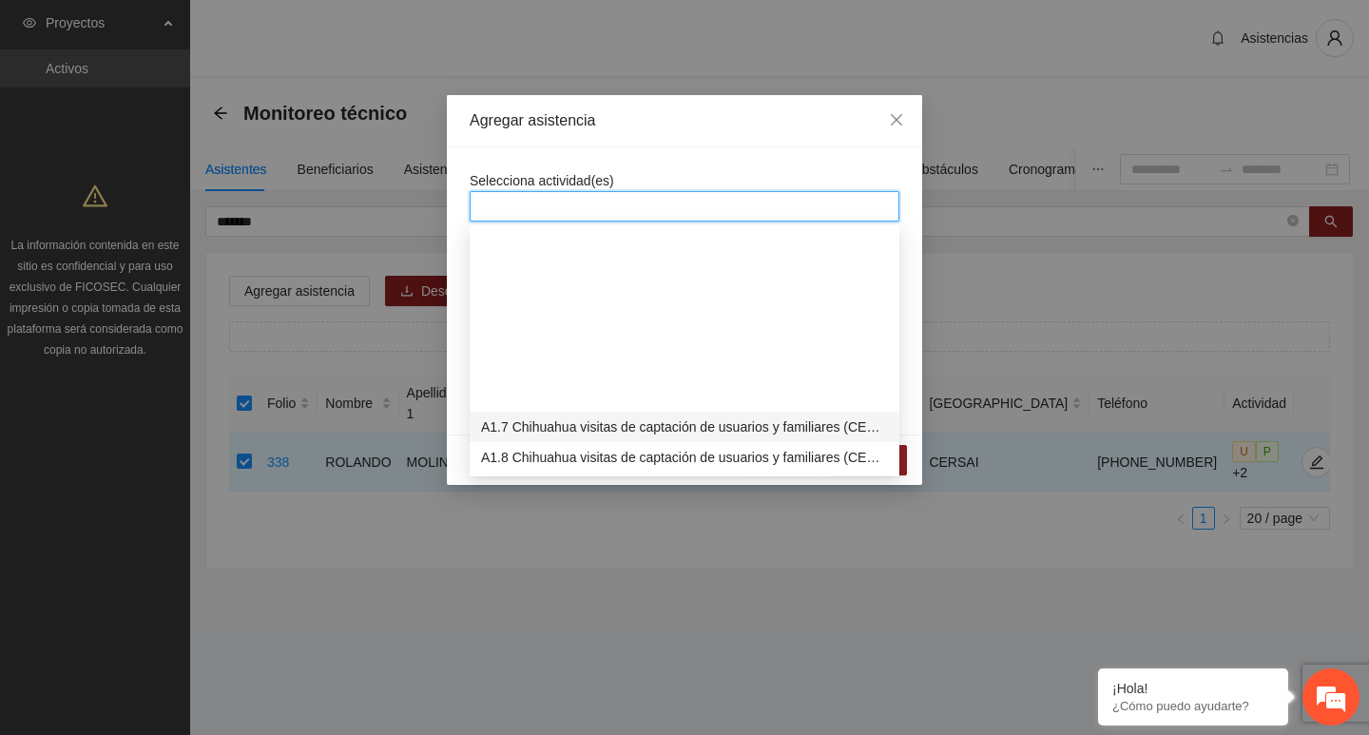
scroll to position [380, 0]
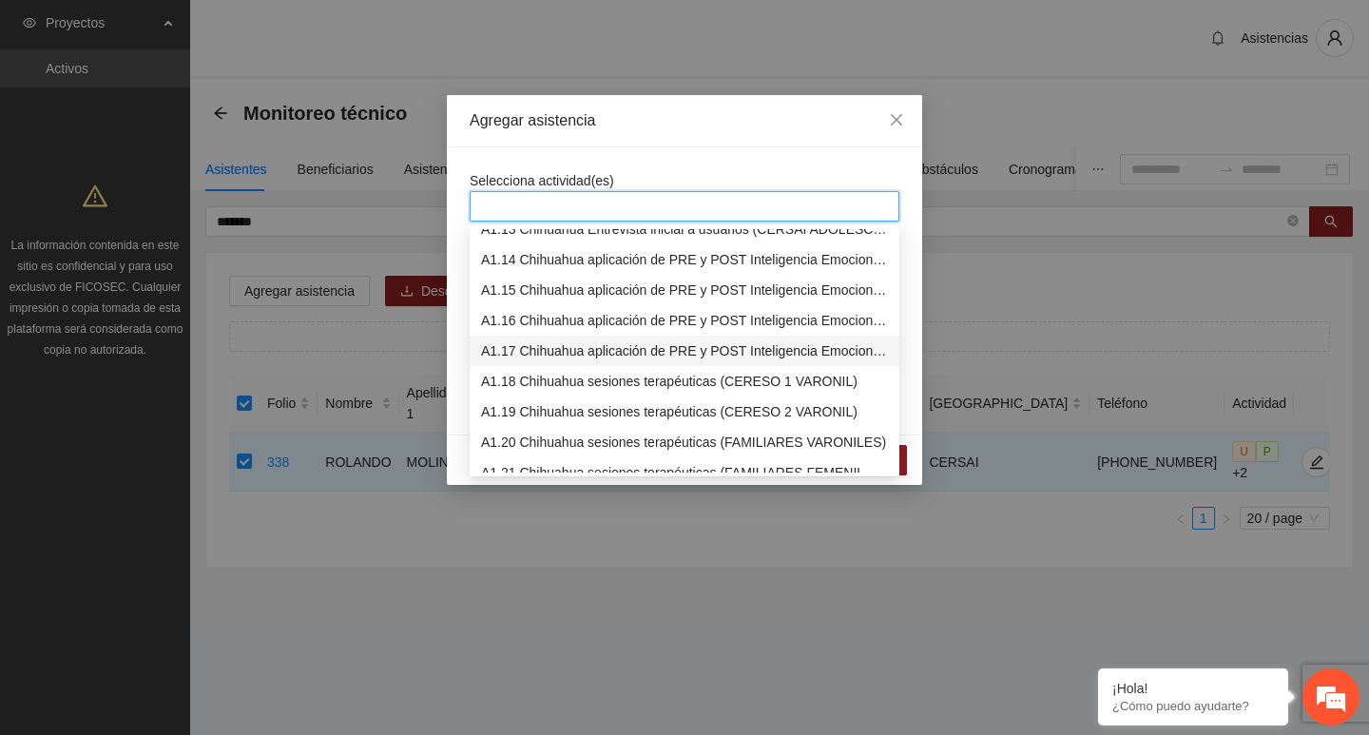
drag, startPoint x: 605, startPoint y: 352, endPoint x: 596, endPoint y: 233, distance: 119.2
click at [604, 353] on div "A1.17 Chihuahua aplicación de PRE y POST Inteligencia Emocional (CERSAI ADOLESC…" at bounding box center [684, 350] width 407 height 21
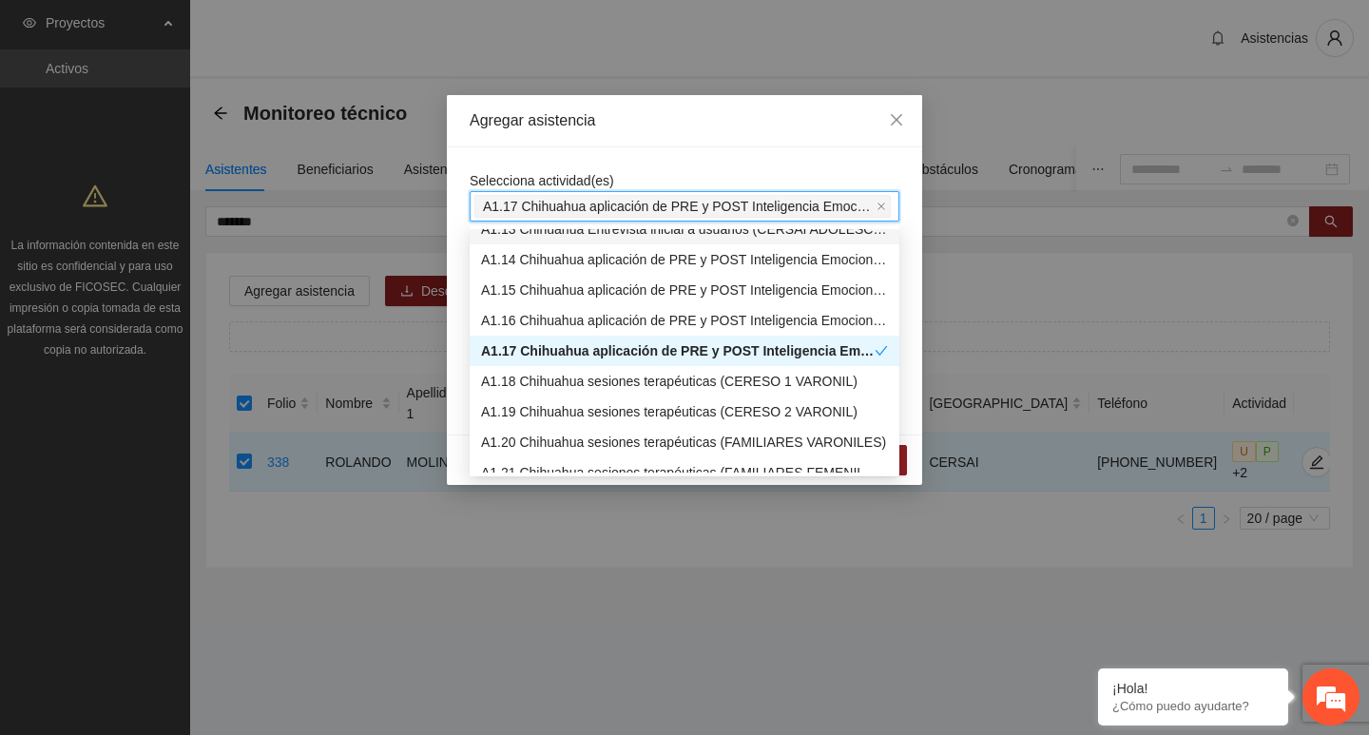
click at [605, 184] on span "Selecciona actividad(es)" at bounding box center [542, 180] width 145 height 15
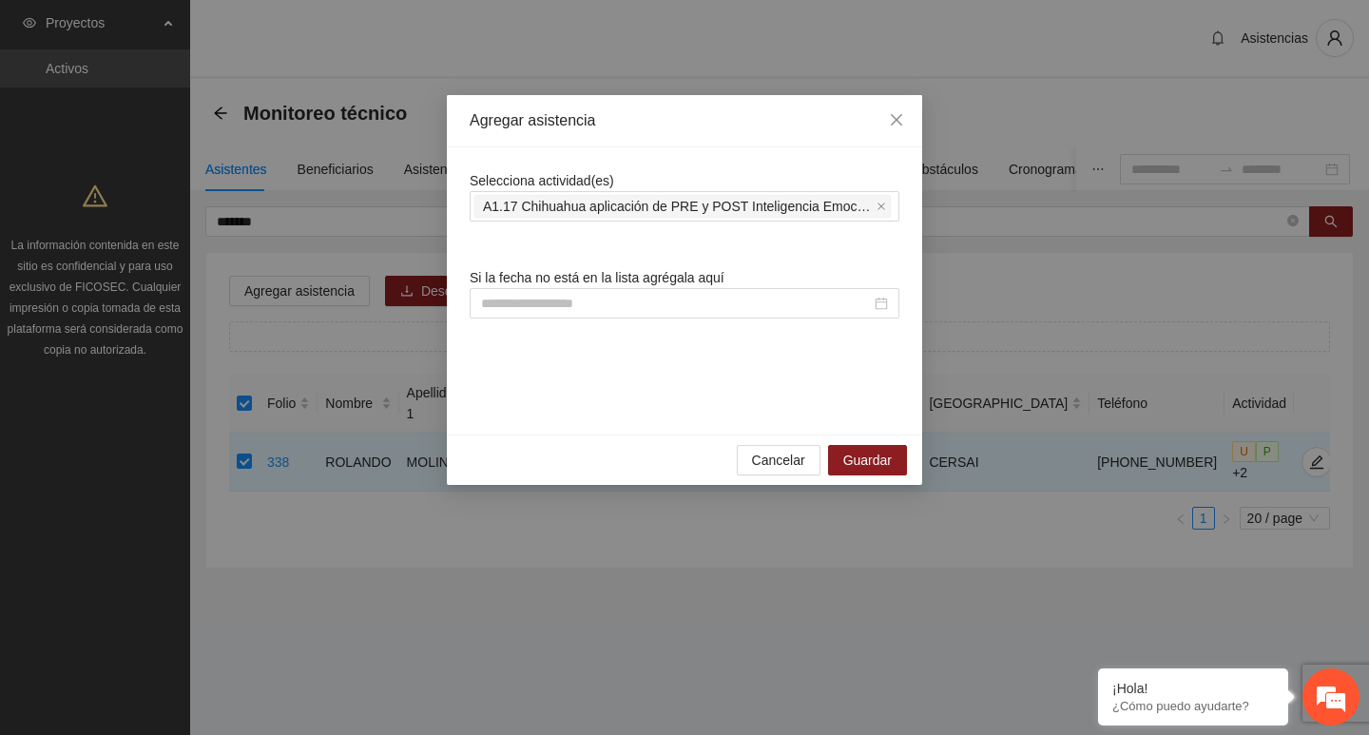
click at [639, 128] on div "Agregar asistencia" at bounding box center [685, 120] width 430 height 21
click at [614, 295] on input at bounding box center [676, 303] width 390 height 21
paste input "**********"
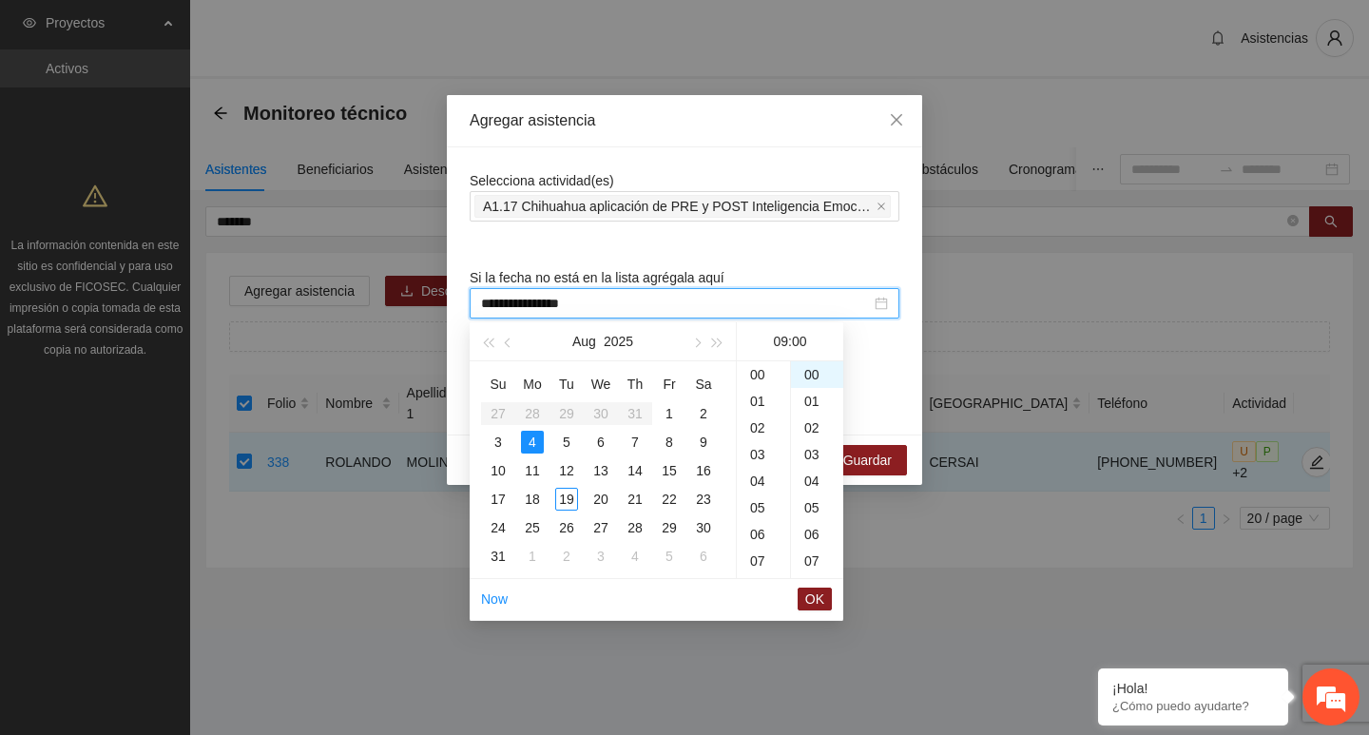
scroll to position [240, 0]
click at [634, 462] on div "14" at bounding box center [635, 470] width 23 height 23
type input "**********"
click at [888, 439] on div "Cancelar Guardar" at bounding box center [684, 460] width 475 height 50
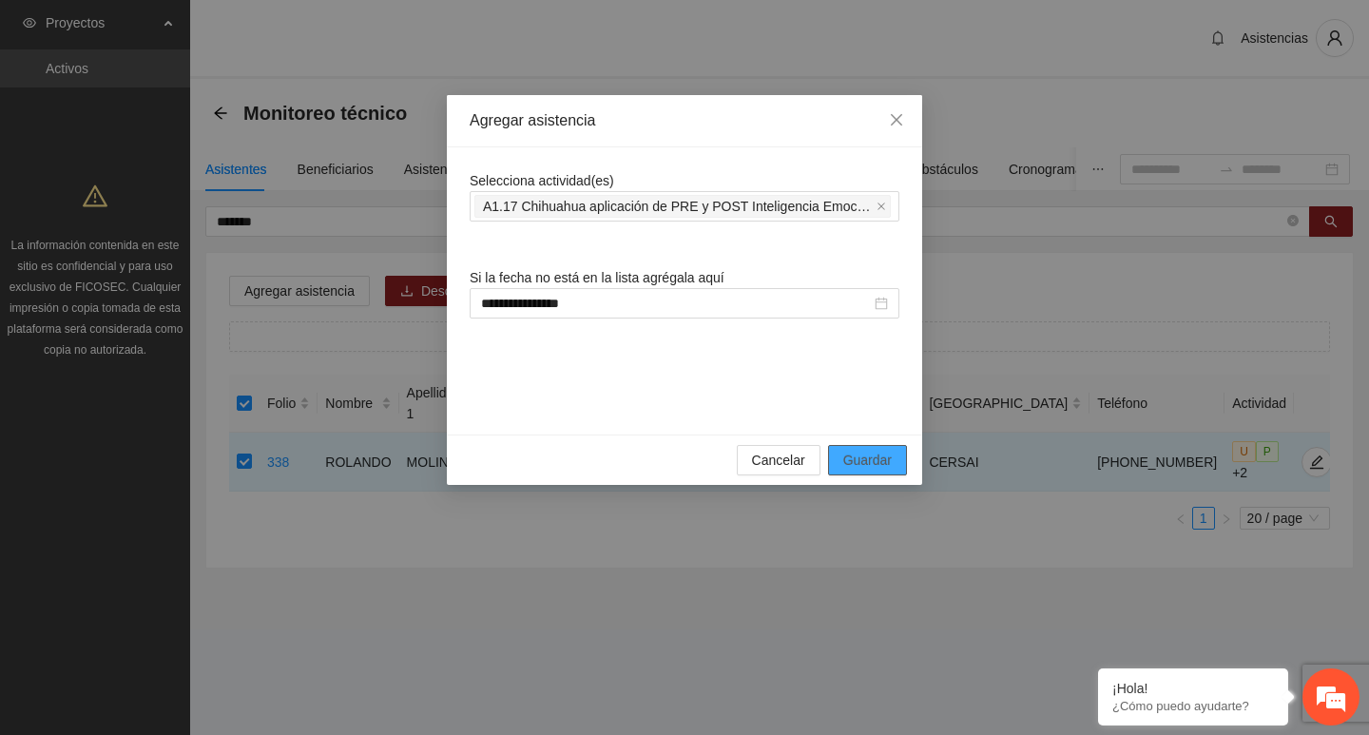
click at [888, 445] on button "Guardar" at bounding box center [867, 460] width 79 height 30
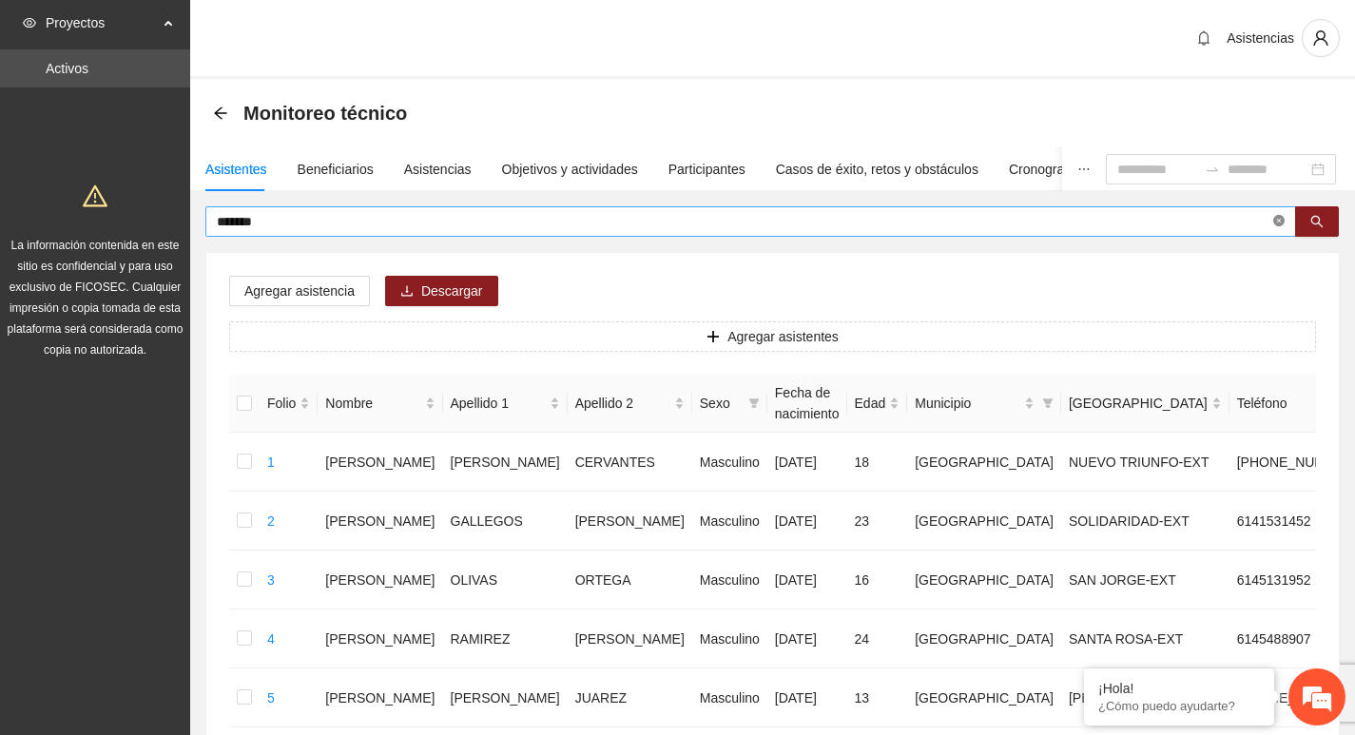
click at [1278, 226] on icon "close-circle" at bounding box center [1278, 220] width 11 height 11
click at [1278, 226] on span at bounding box center [1278, 221] width 11 height 21
type input "**********"
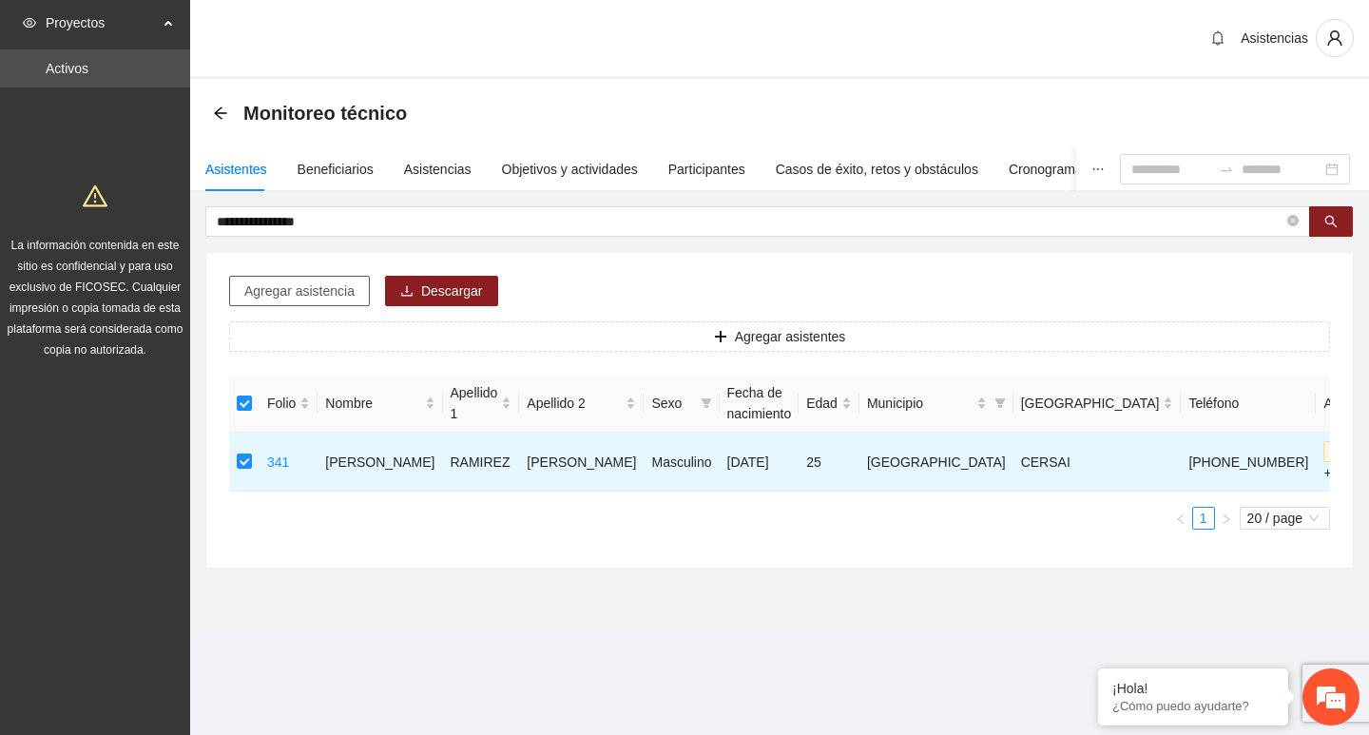
click at [299, 300] on span "Agregar asistencia" at bounding box center [299, 291] width 110 height 21
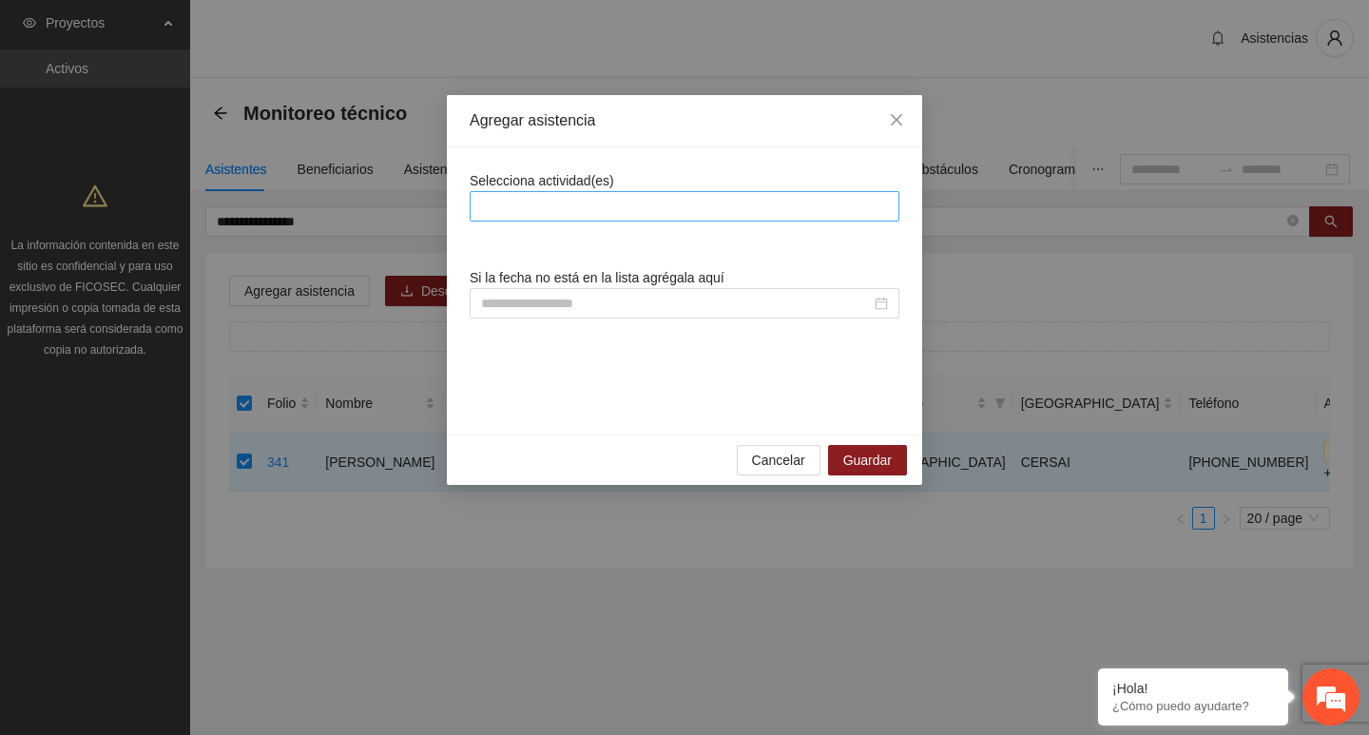
click at [521, 213] on div at bounding box center [685, 206] width 420 height 23
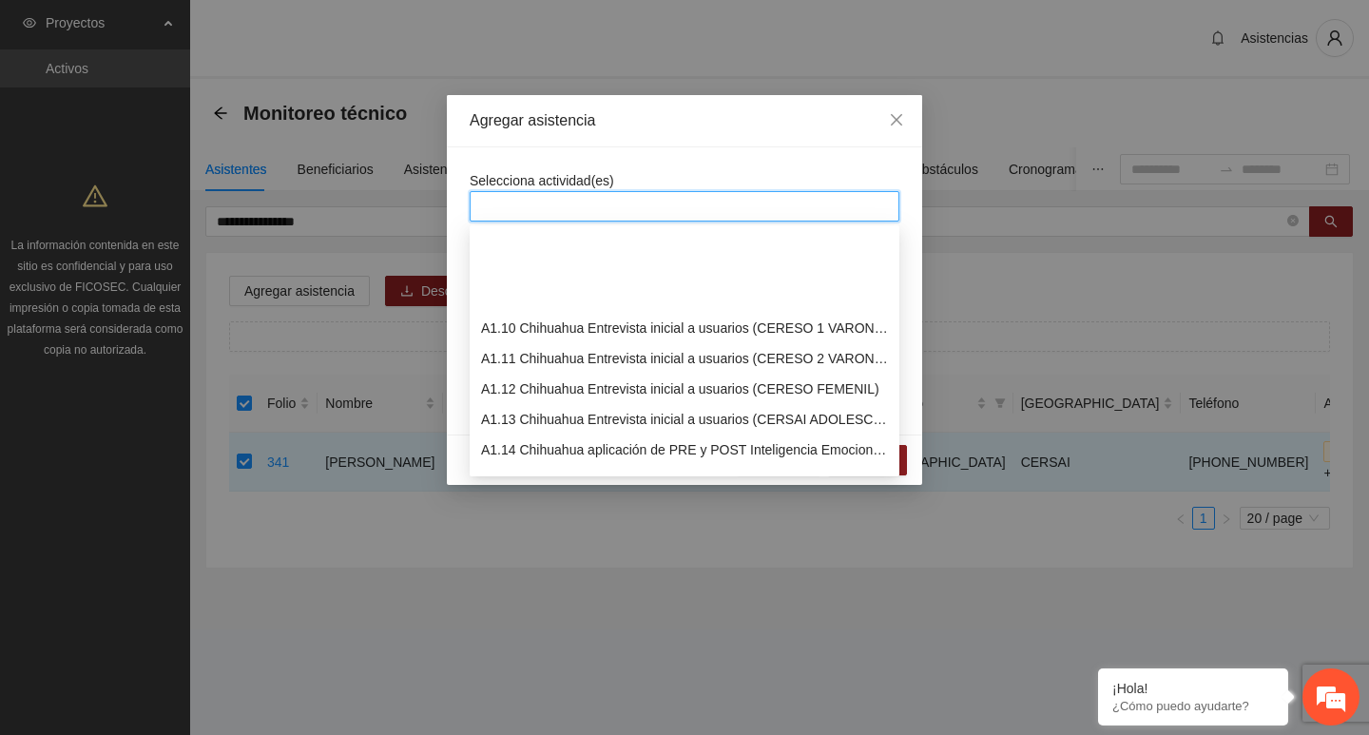
scroll to position [285, 0]
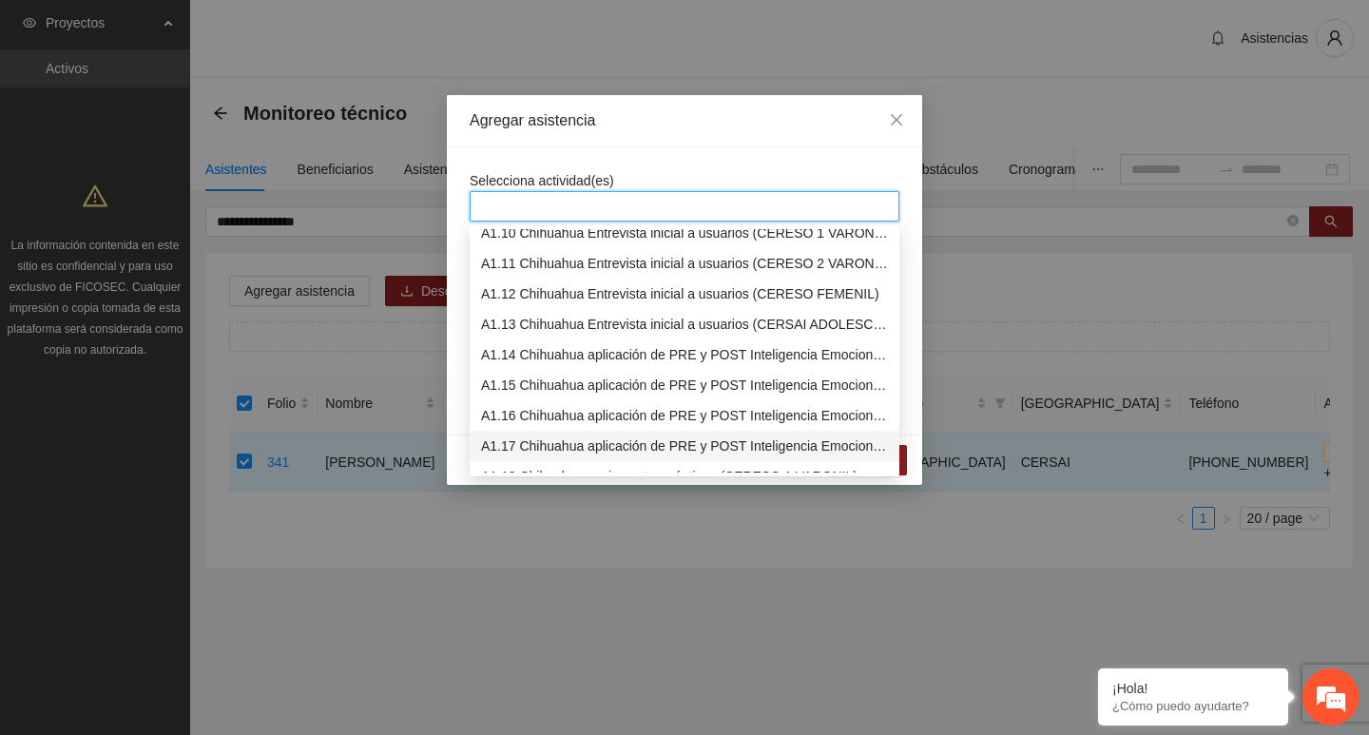
click at [551, 435] on div "A1.17 Chihuahua aplicación de PRE y POST Inteligencia Emocional (CERSAI ADOLESC…" at bounding box center [685, 446] width 430 height 30
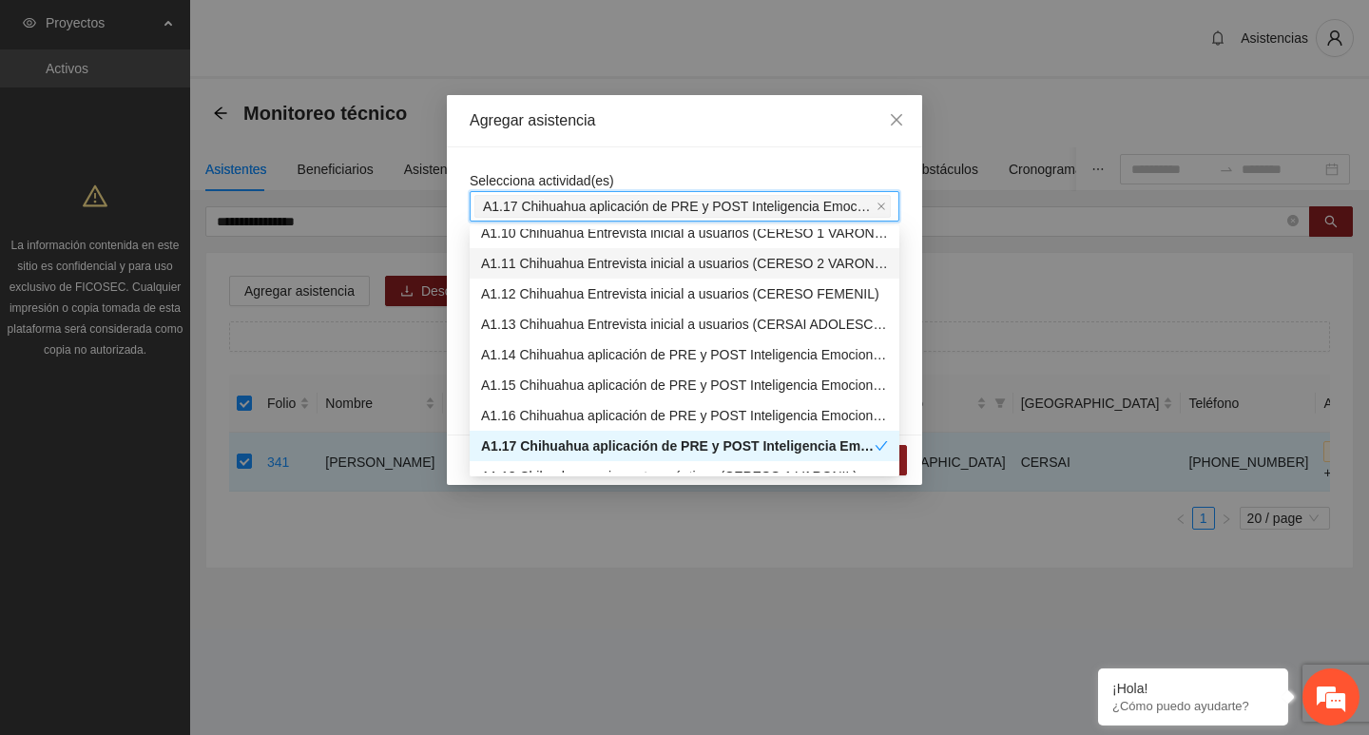
click at [548, 176] on span "Selecciona actividad(es)" at bounding box center [542, 180] width 145 height 15
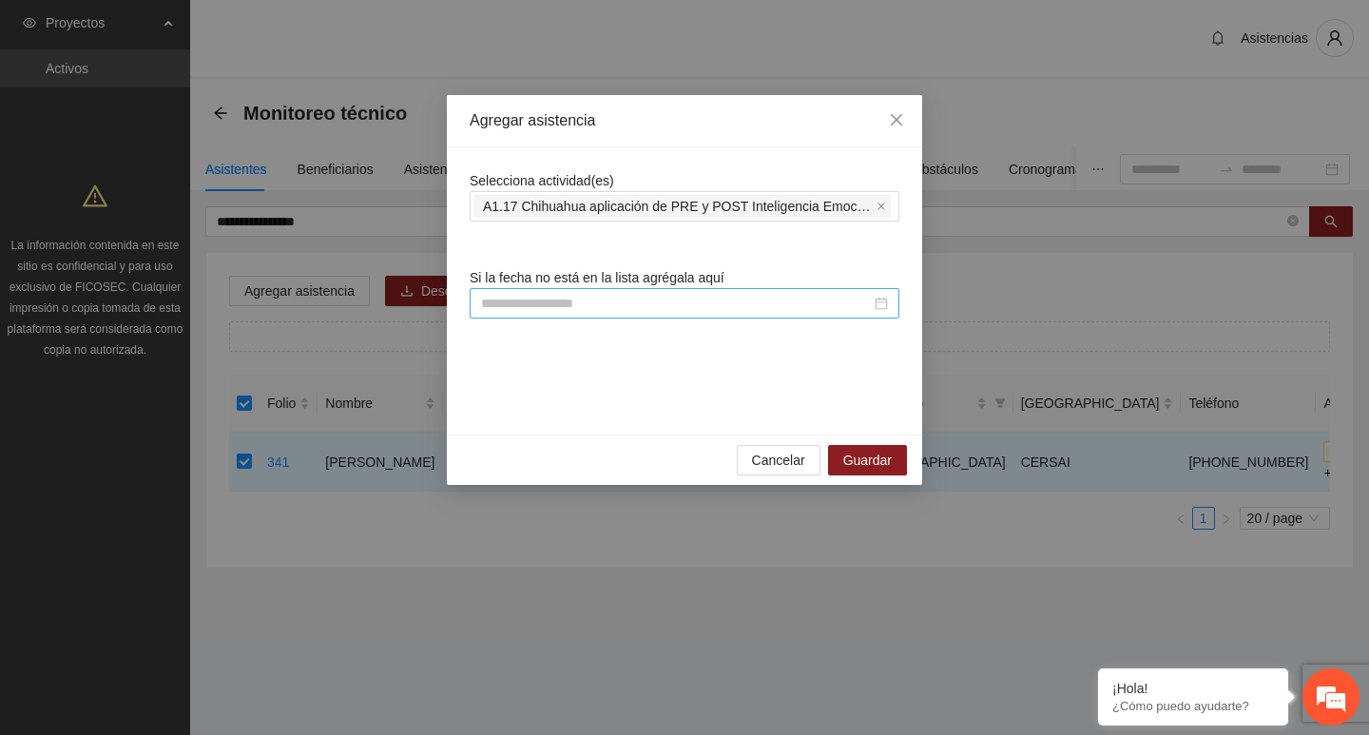
click at [611, 312] on input at bounding box center [676, 303] width 390 height 21
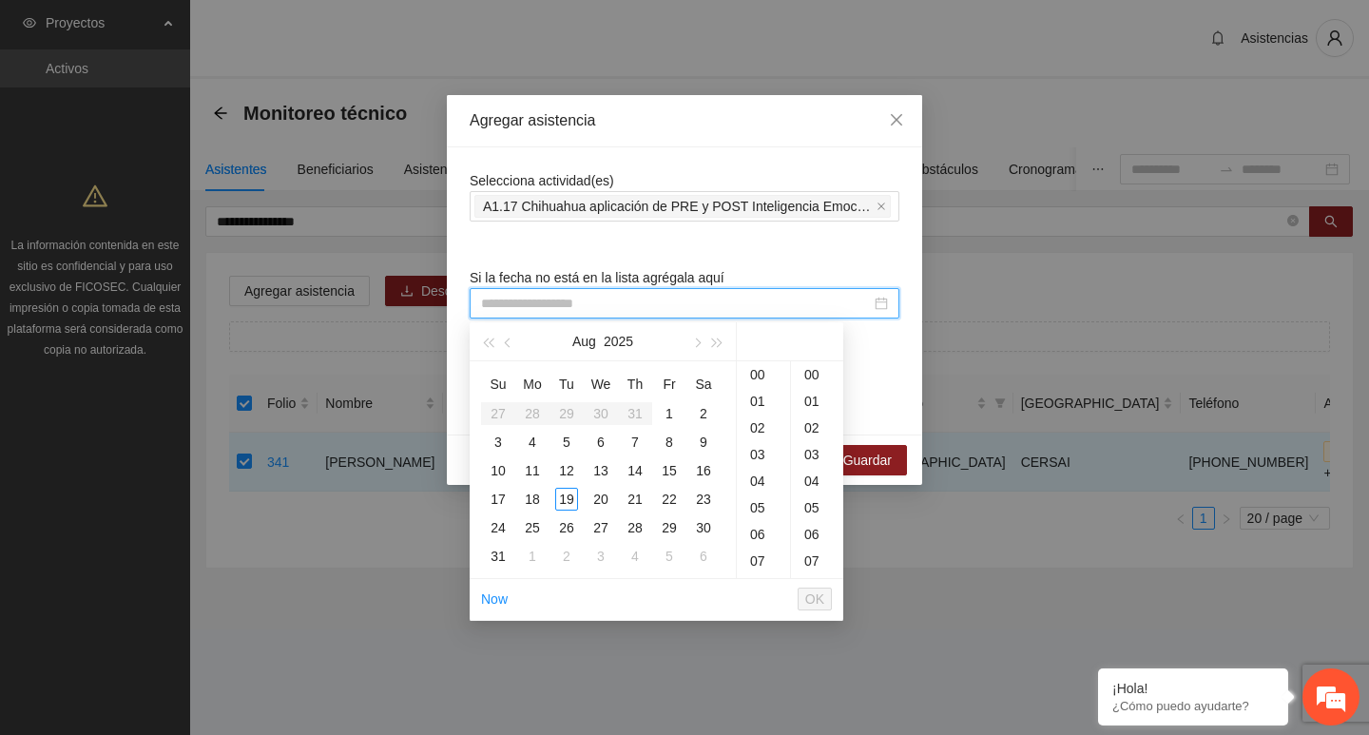
paste input "**********"
type input "**********"
click at [673, 411] on div "1" at bounding box center [669, 413] width 23 height 23
click at [812, 594] on span "OK" at bounding box center [814, 599] width 19 height 21
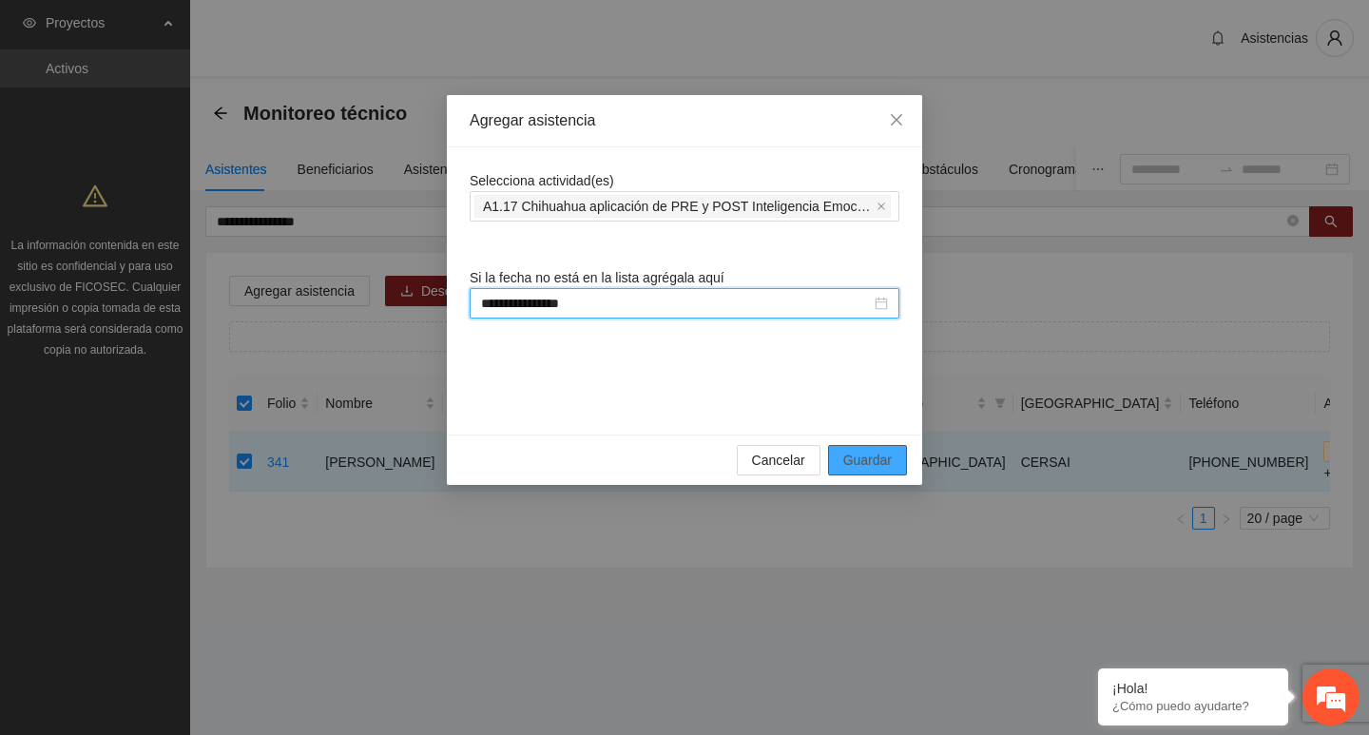
click at [879, 460] on span "Guardar" at bounding box center [867, 460] width 48 height 21
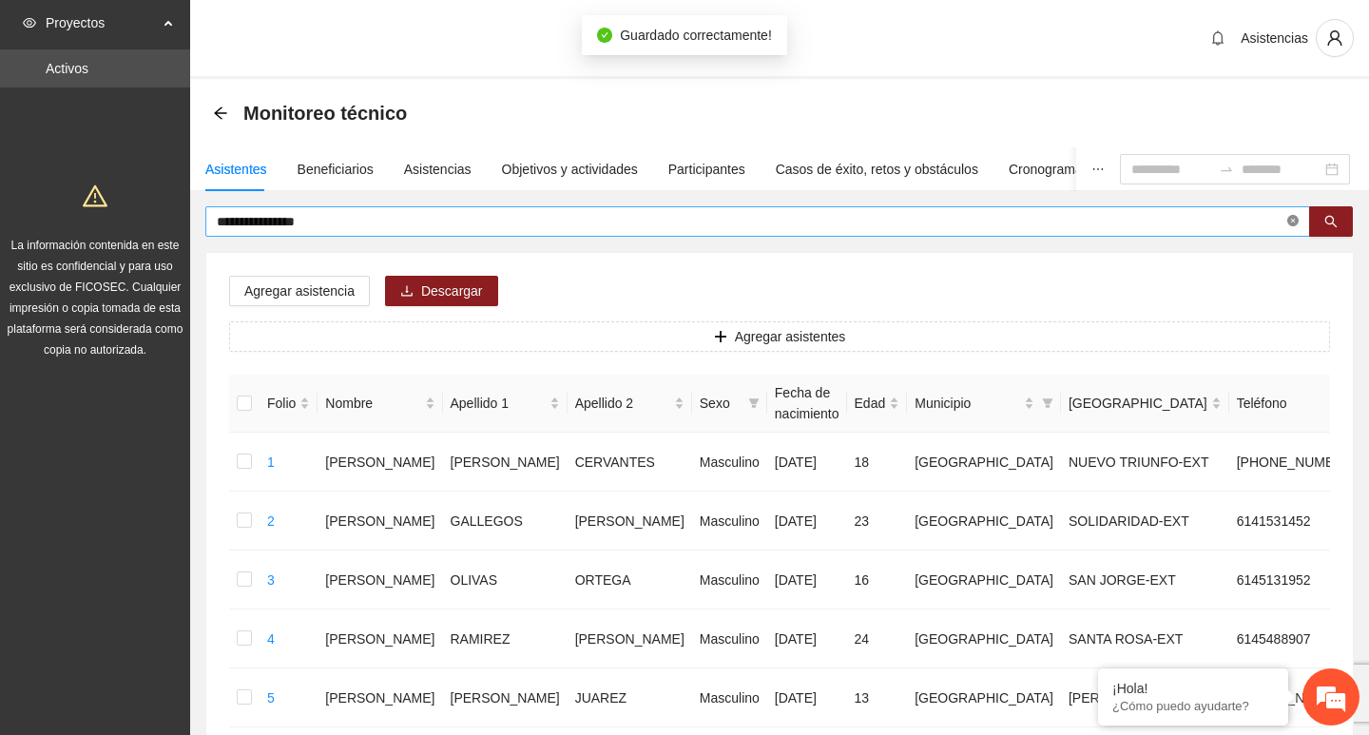
click at [1288, 225] on icon "close-circle" at bounding box center [1293, 220] width 11 height 11
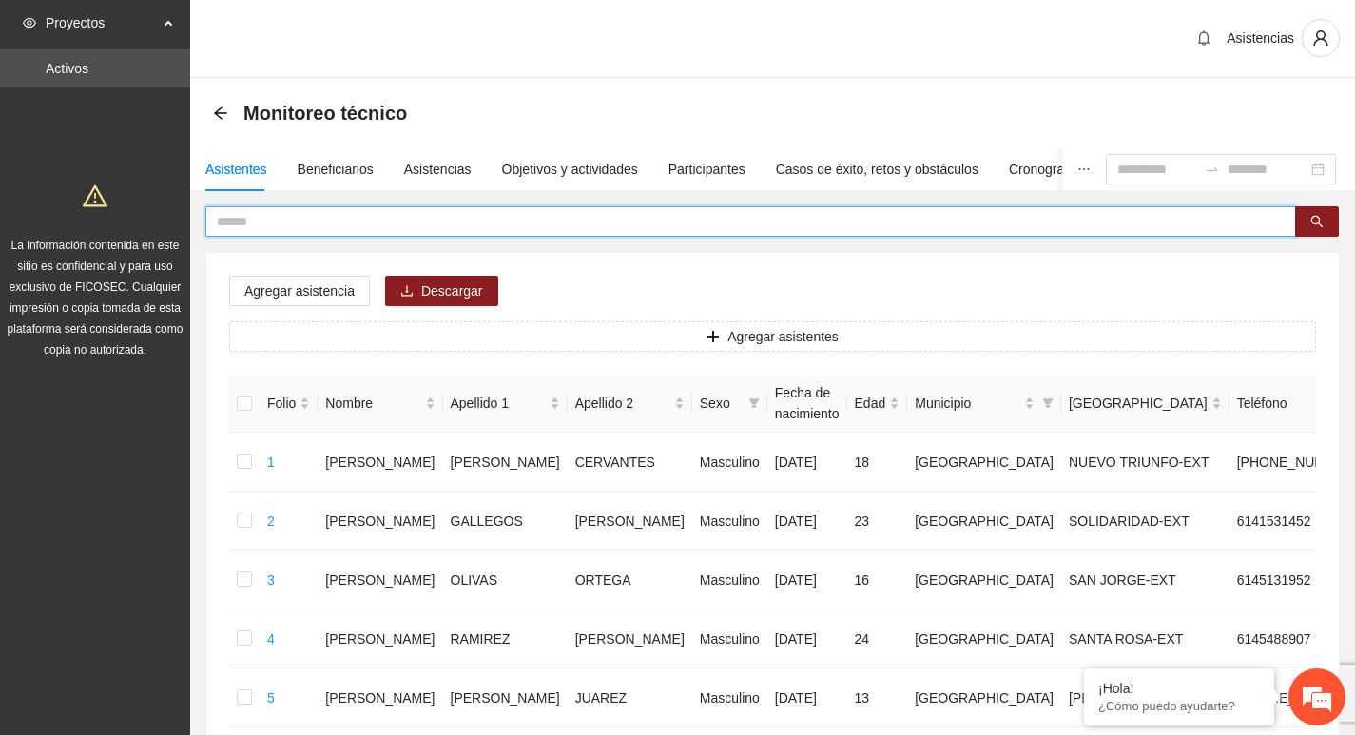
click at [1279, 225] on span at bounding box center [1278, 221] width 11 height 21
type input "****"
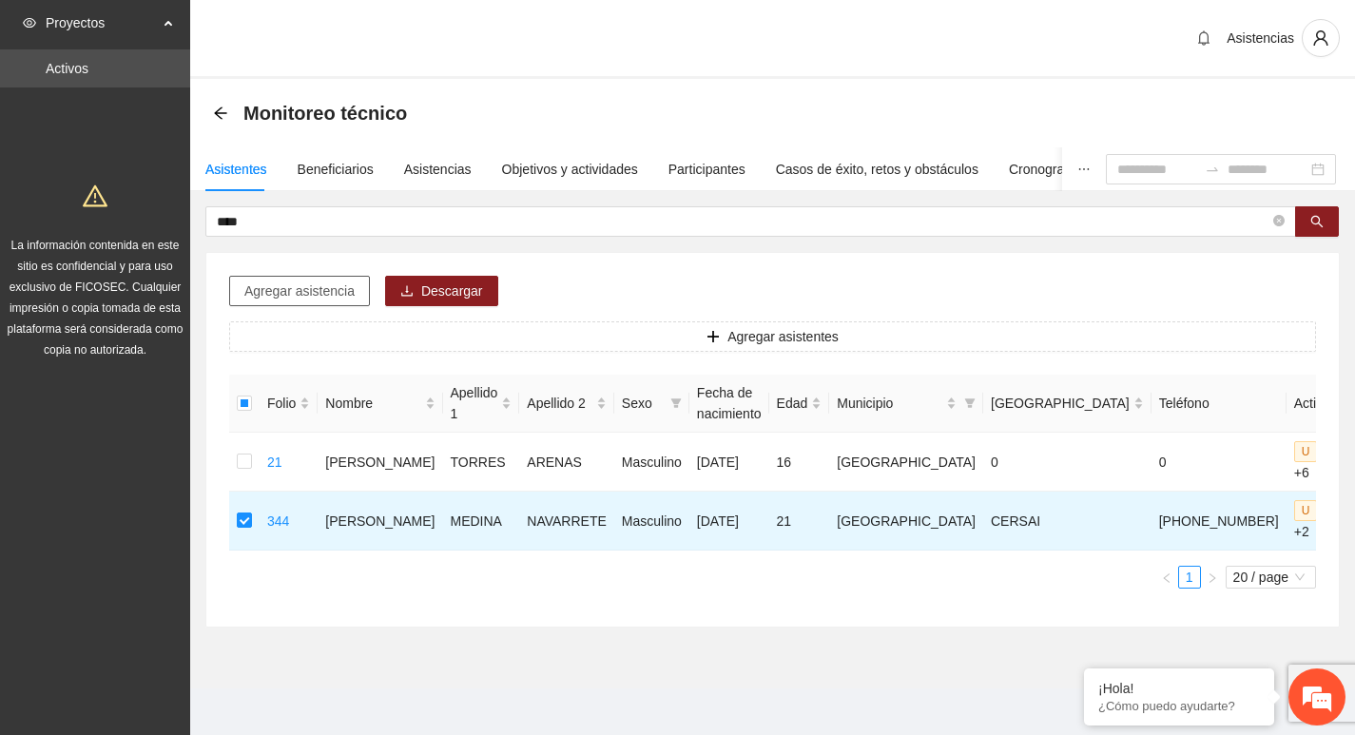
click at [312, 300] on span "Agregar asistencia" at bounding box center [299, 291] width 110 height 21
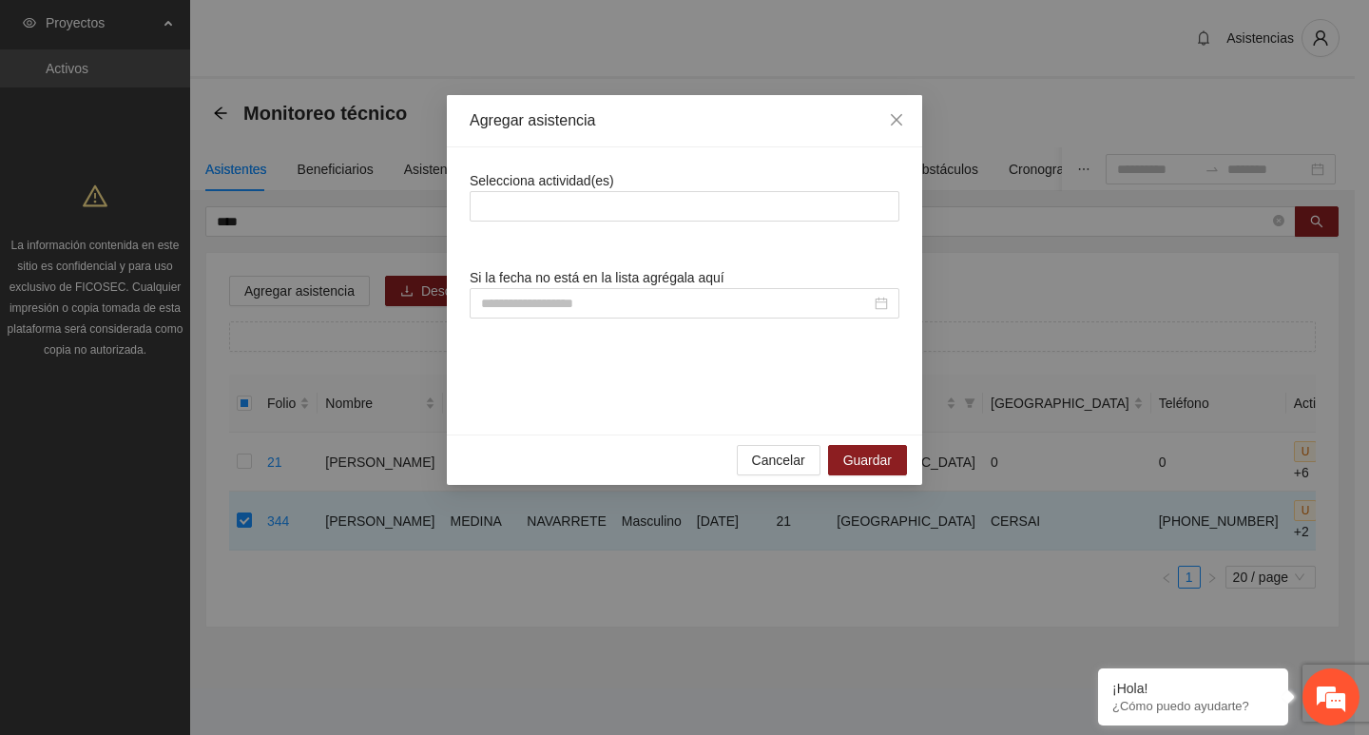
click at [560, 187] on span "Selecciona actividad(es)" at bounding box center [542, 180] width 145 height 15
click at [546, 225] on div "Selecciona actividad(es) Si la fecha no está en la lista agrégala aquí" at bounding box center [685, 291] width 430 height 242
click at [545, 212] on div at bounding box center [685, 206] width 420 height 23
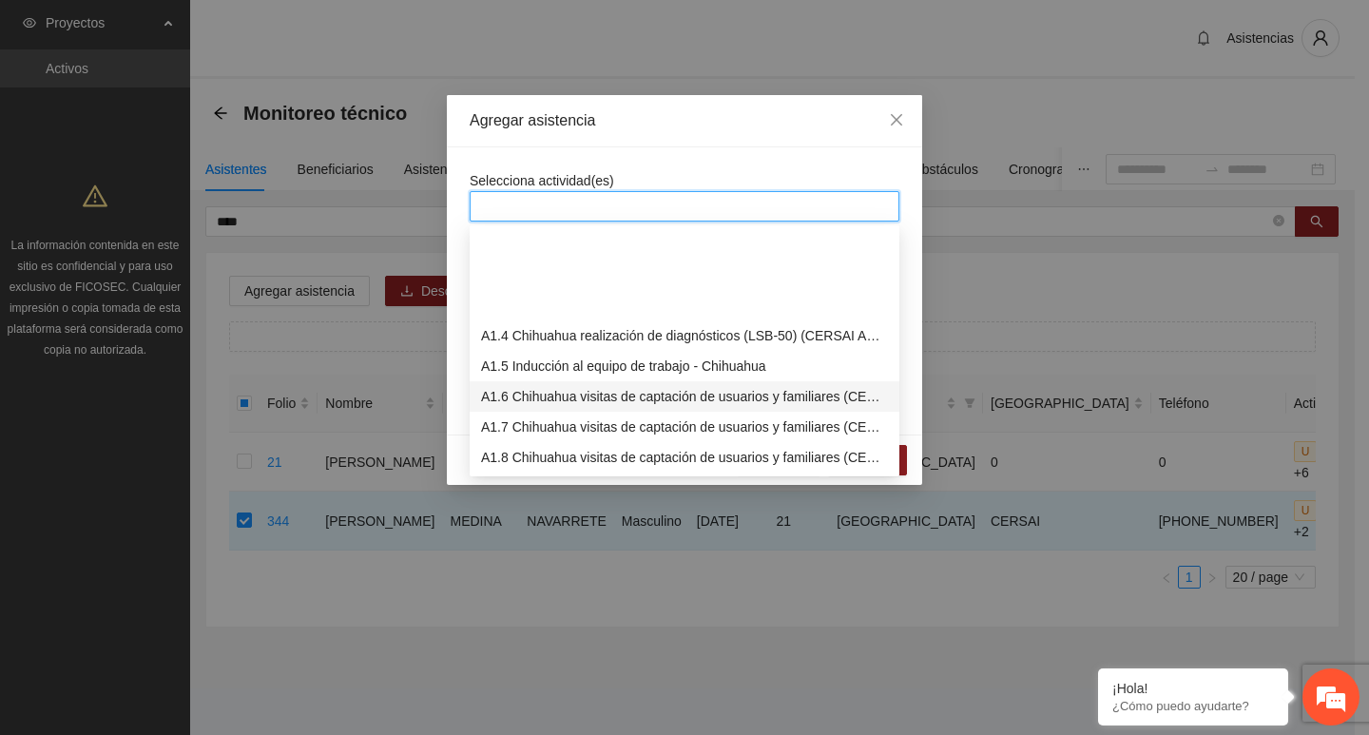
scroll to position [285, 0]
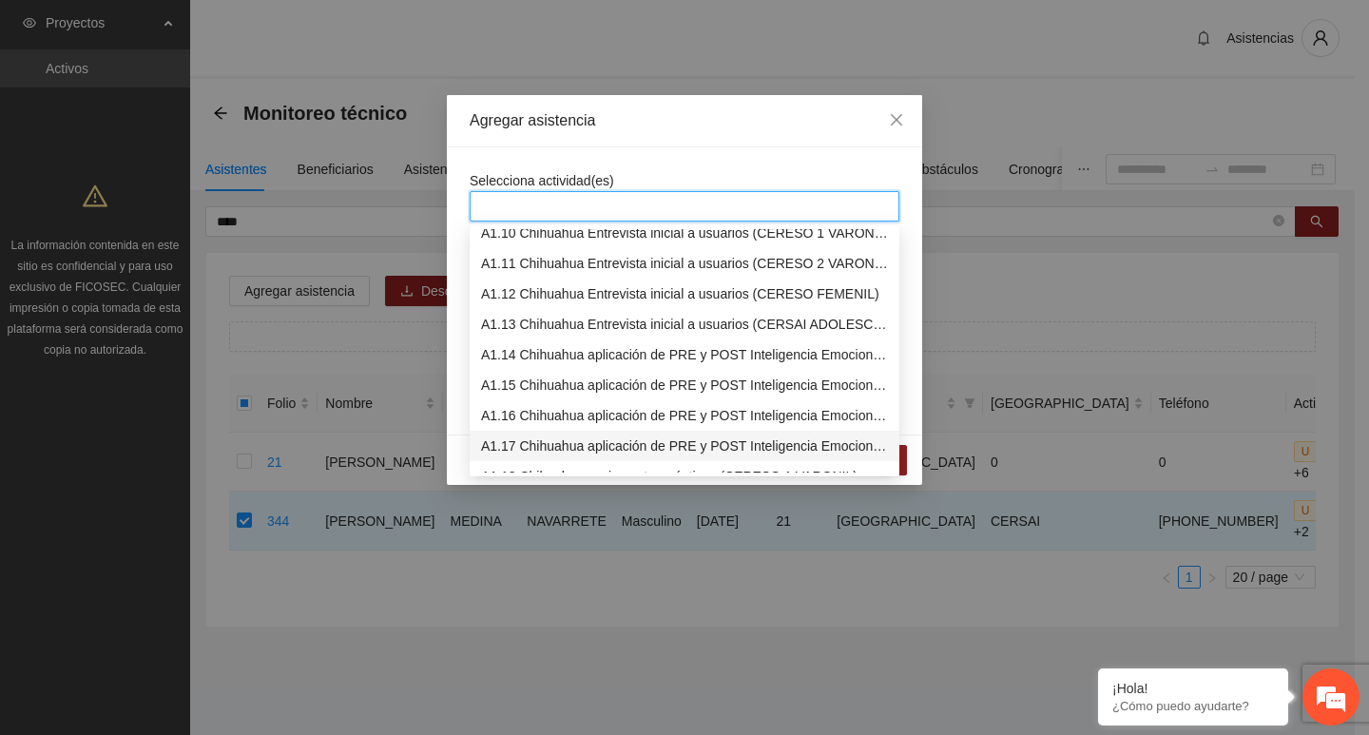
click at [552, 438] on div "A1.17 Chihuahua aplicación de PRE y POST Inteligencia Emocional (CERSAI ADOLESC…" at bounding box center [684, 446] width 407 height 21
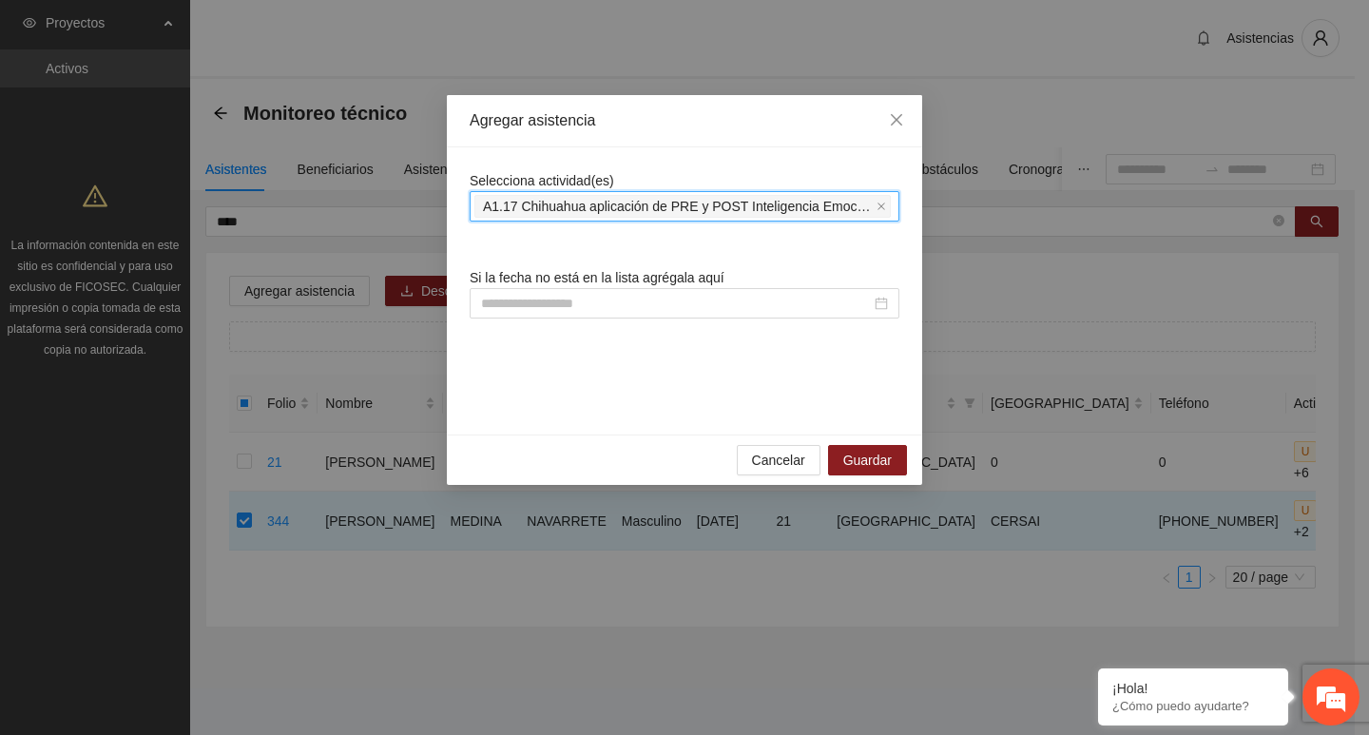
click at [765, 154] on div "Selecciona actividad(es) A1.17 Chihuahua aplicación de PRE y POST Inteligencia …" at bounding box center [684, 290] width 475 height 287
click at [601, 173] on span "Selecciona actividad(es)" at bounding box center [542, 180] width 145 height 15
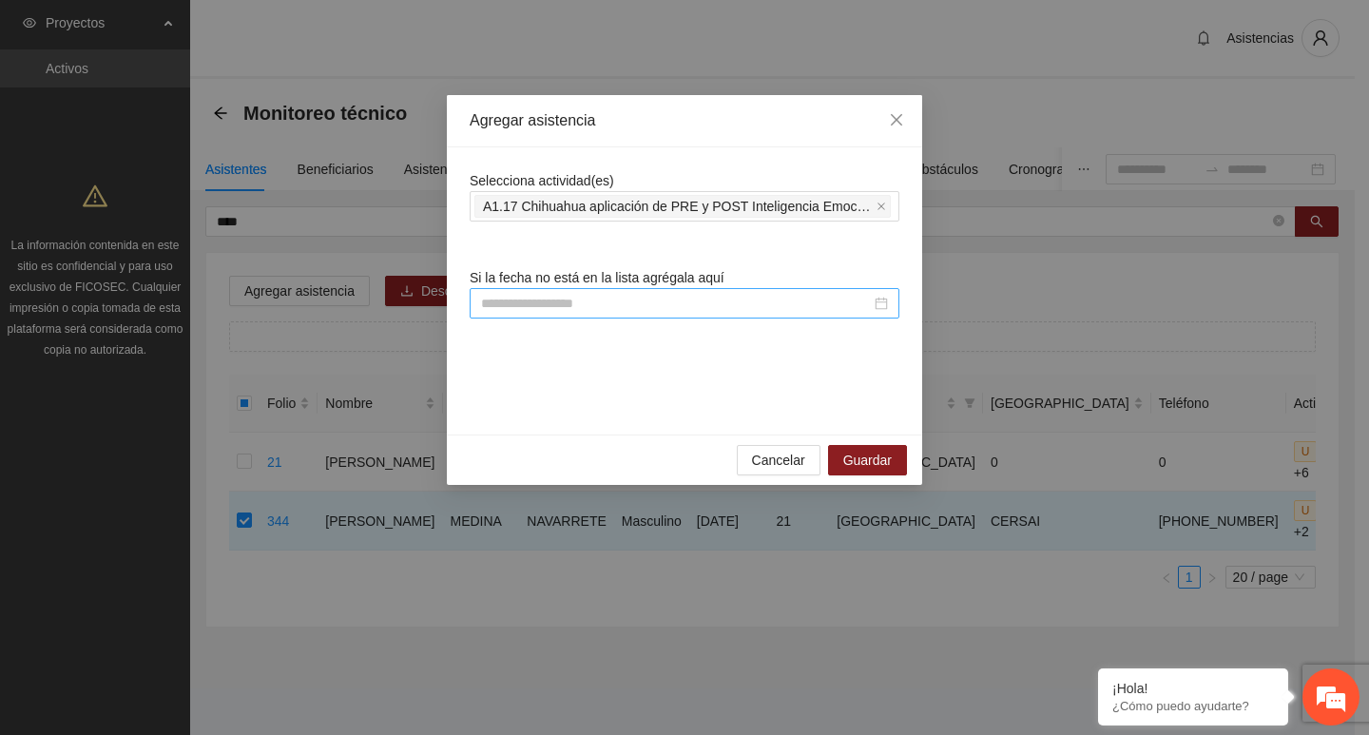
click at [591, 306] on input at bounding box center [676, 303] width 390 height 21
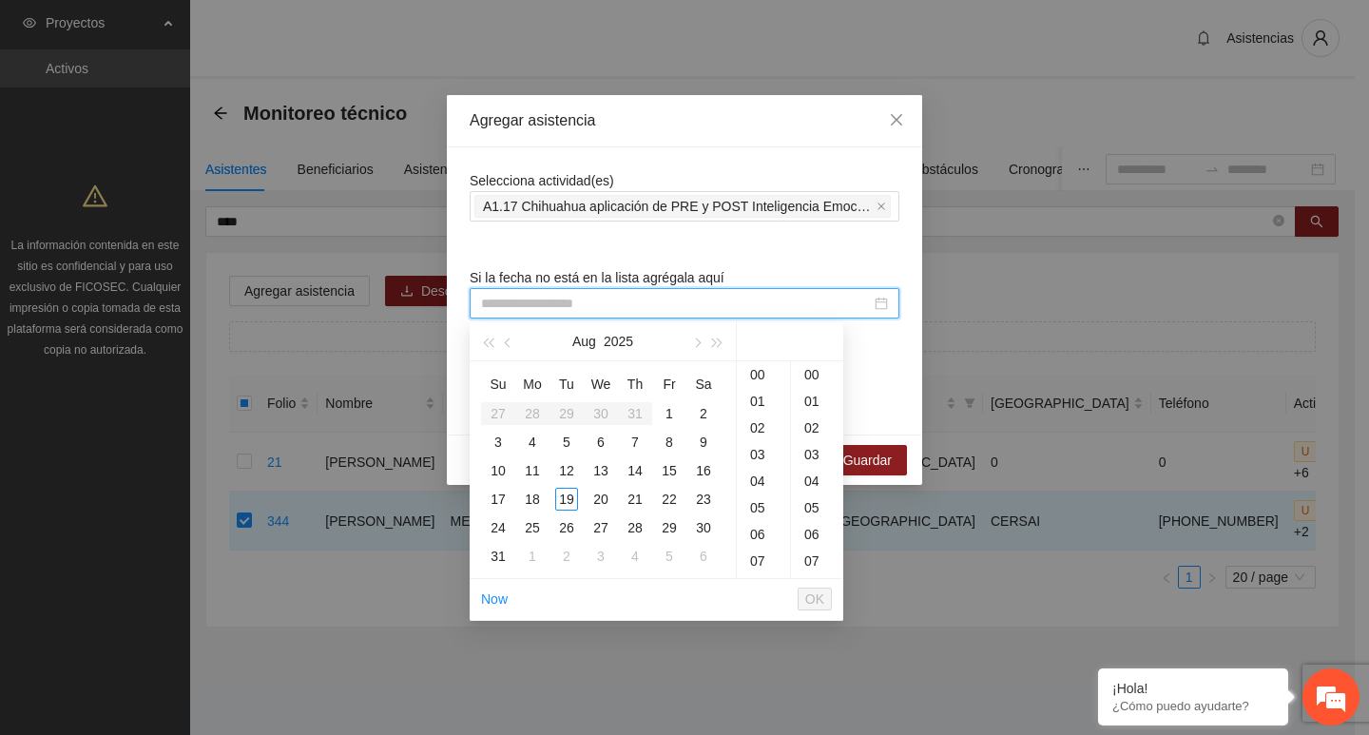
paste input "**********"
click at [665, 401] on td "1" at bounding box center [669, 413] width 34 height 29
click at [820, 595] on span "OK" at bounding box center [814, 599] width 19 height 21
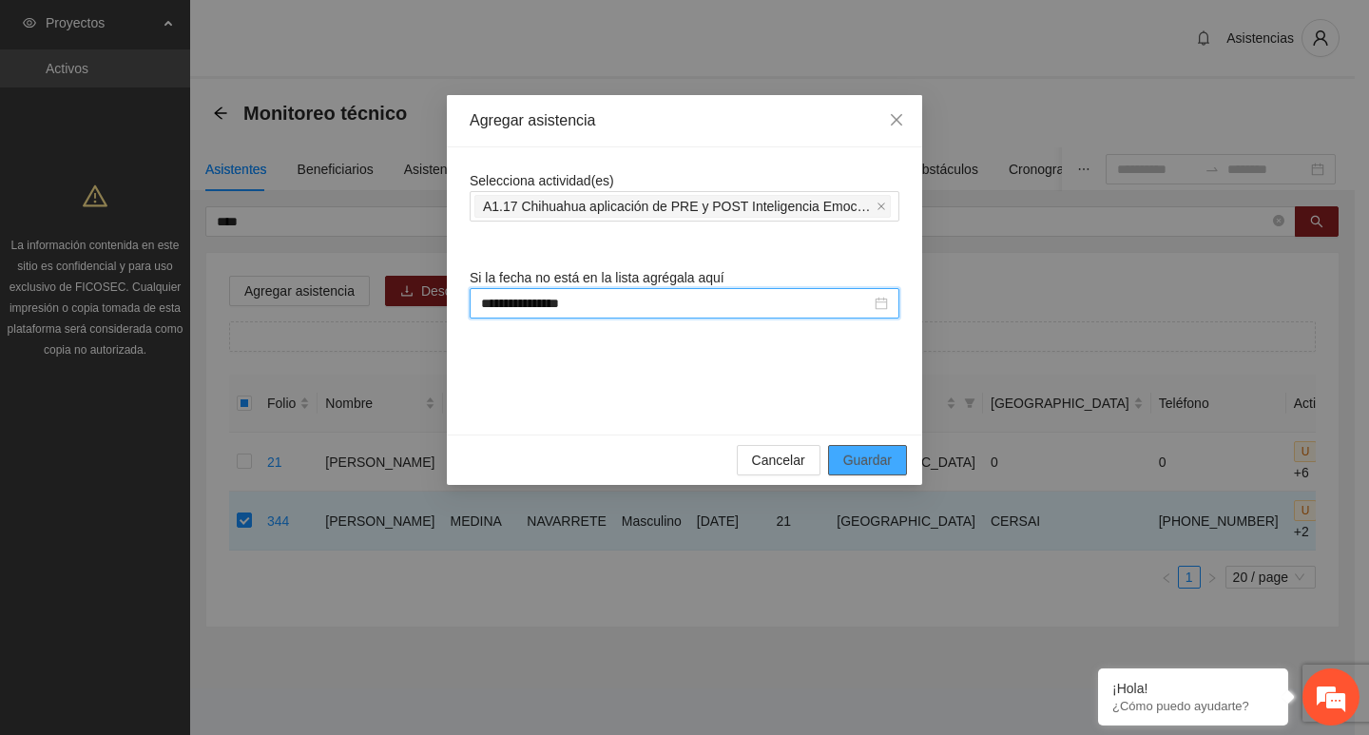
type input "**********"
click at [862, 459] on span "Guardar" at bounding box center [867, 460] width 48 height 21
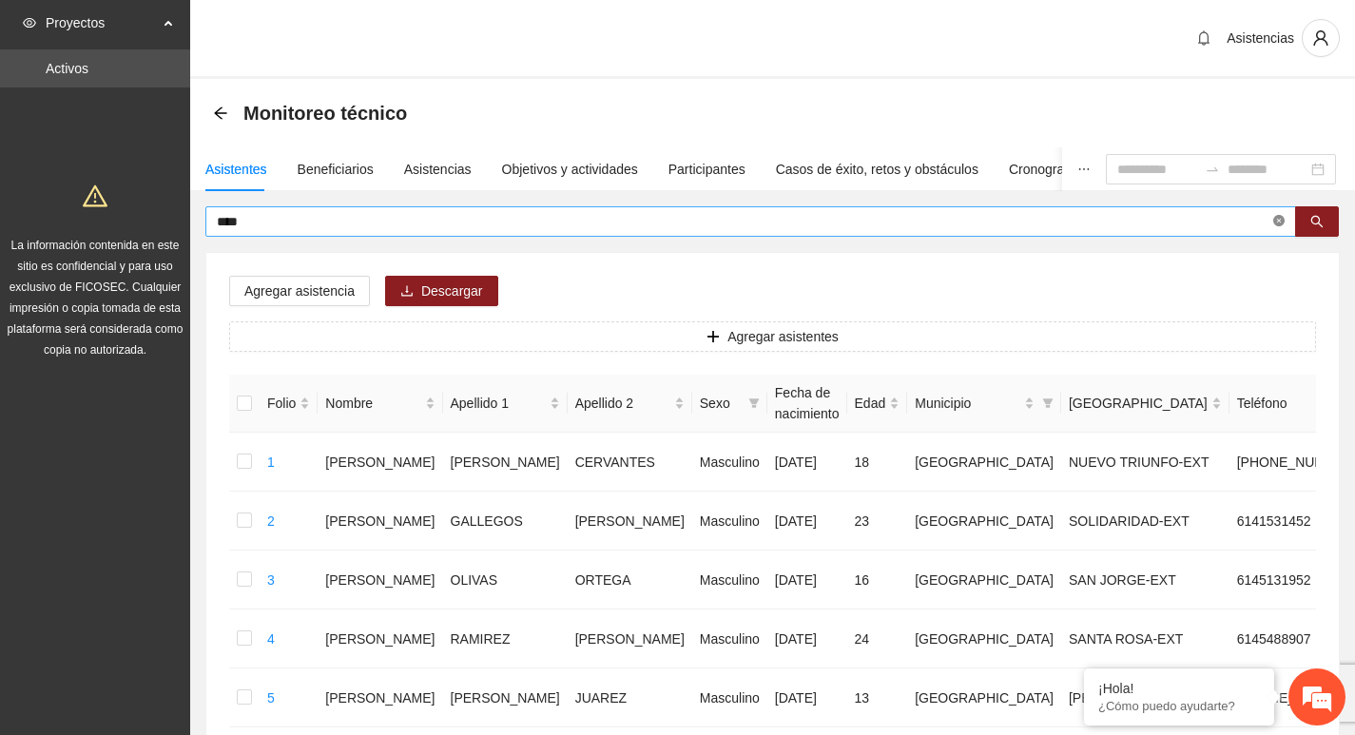
click at [1280, 225] on icon "close-circle" at bounding box center [1278, 220] width 11 height 11
click at [1280, 225] on span at bounding box center [1278, 221] width 11 height 21
type input "**********"
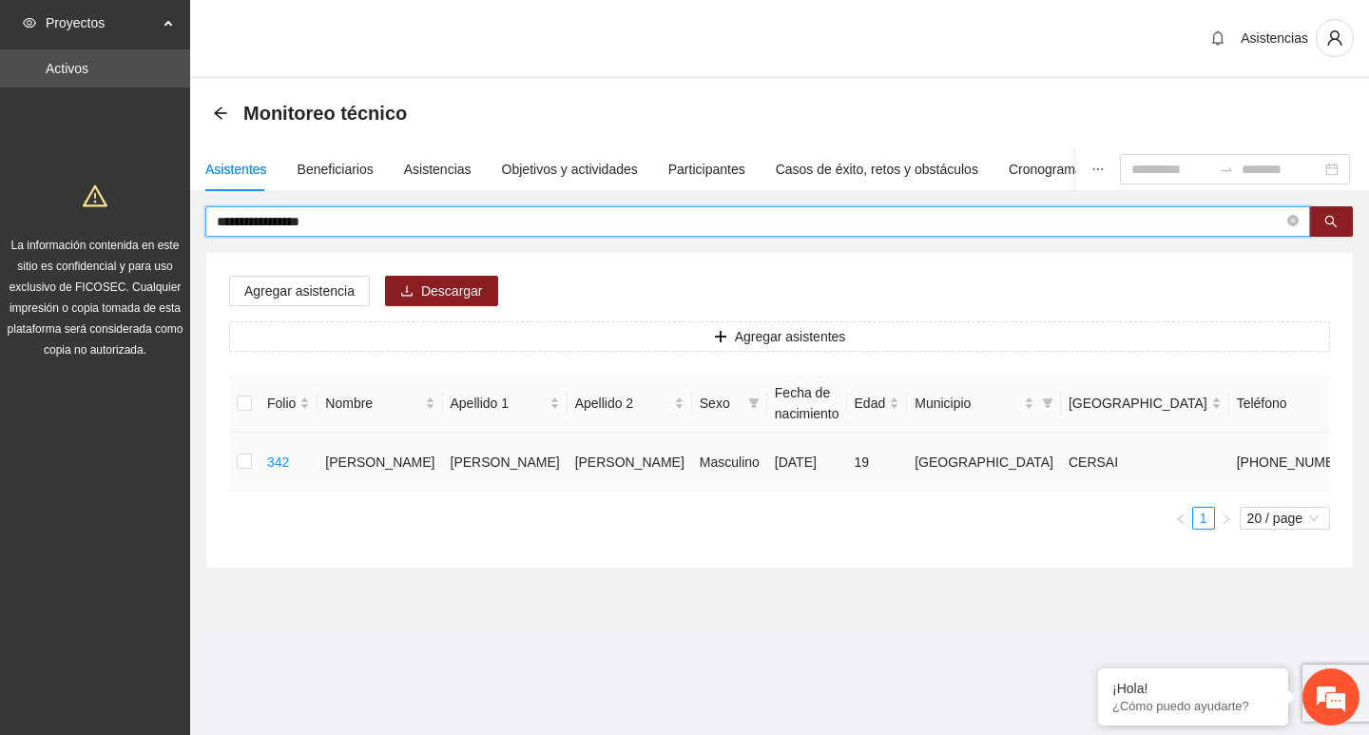
click at [237, 468] on td at bounding box center [244, 462] width 30 height 59
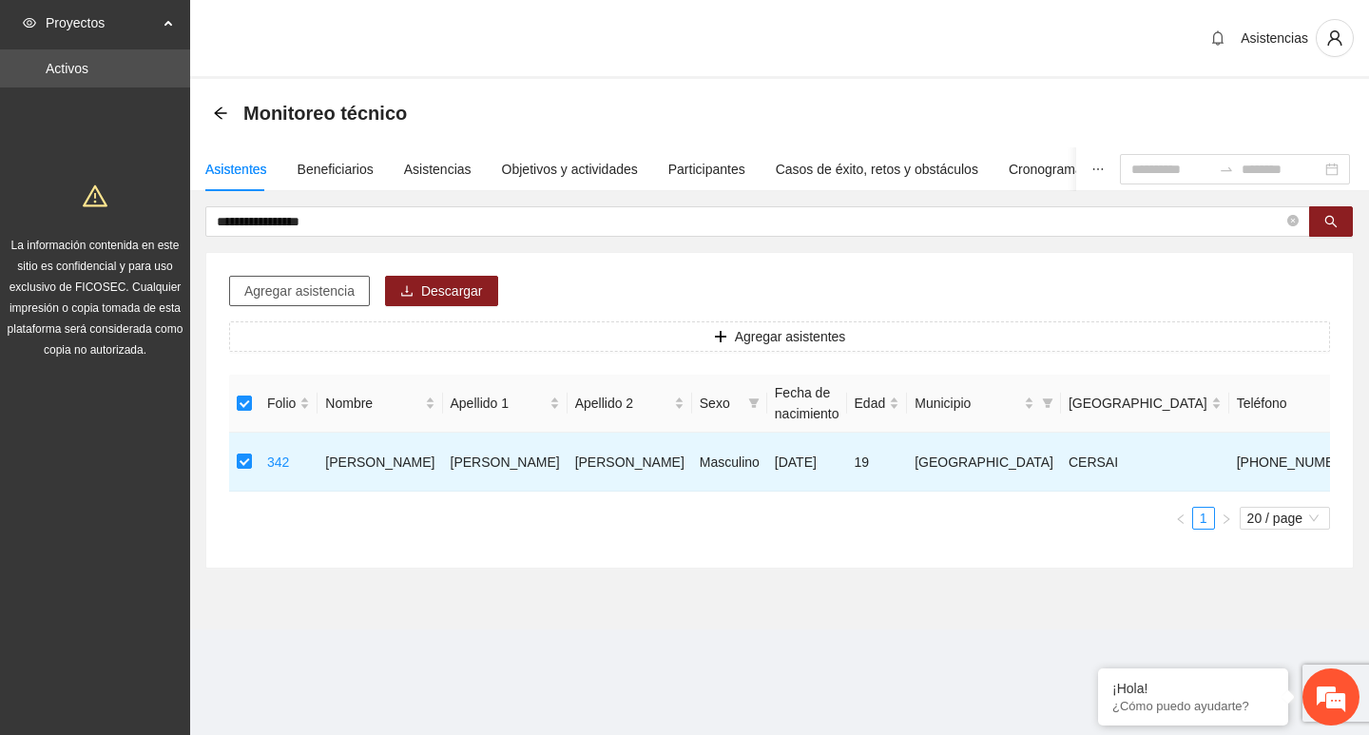
click at [283, 283] on span "Agregar asistencia" at bounding box center [299, 291] width 110 height 21
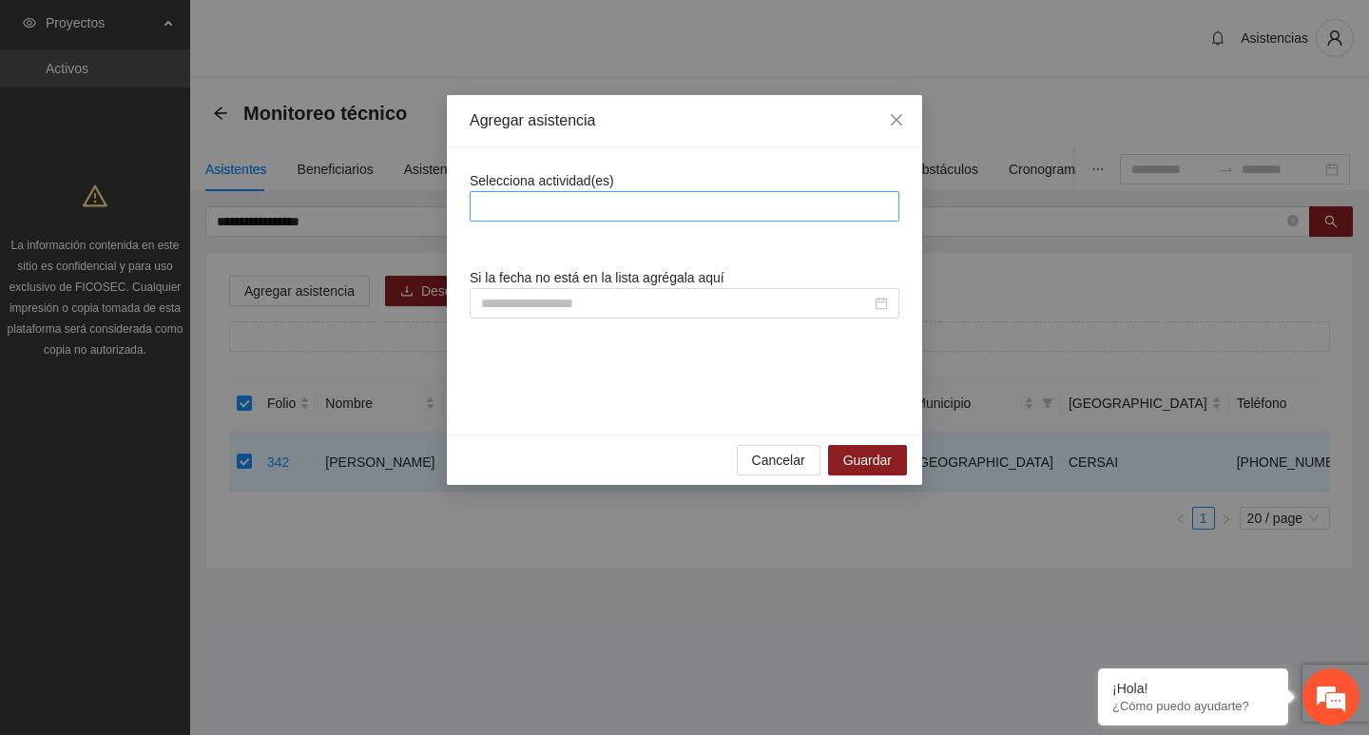
click at [648, 204] on div at bounding box center [685, 206] width 420 height 23
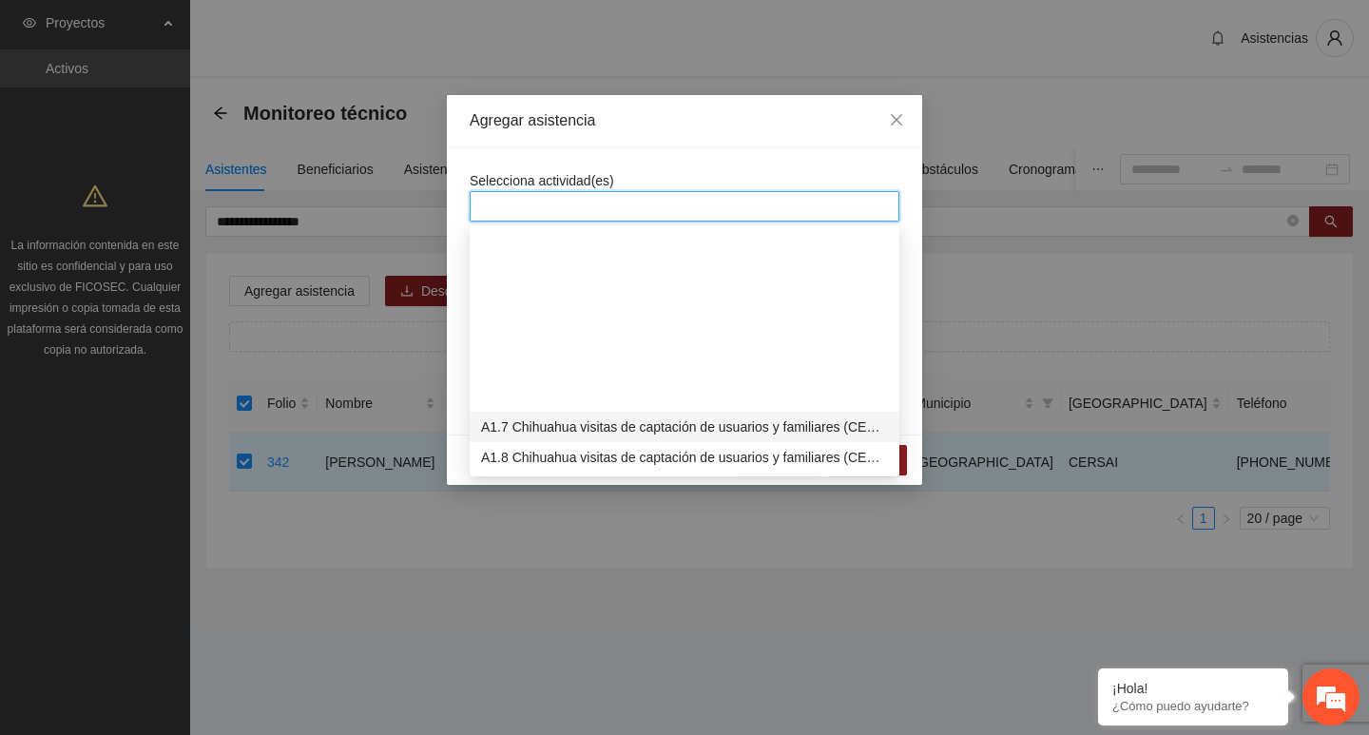
scroll to position [380, 0]
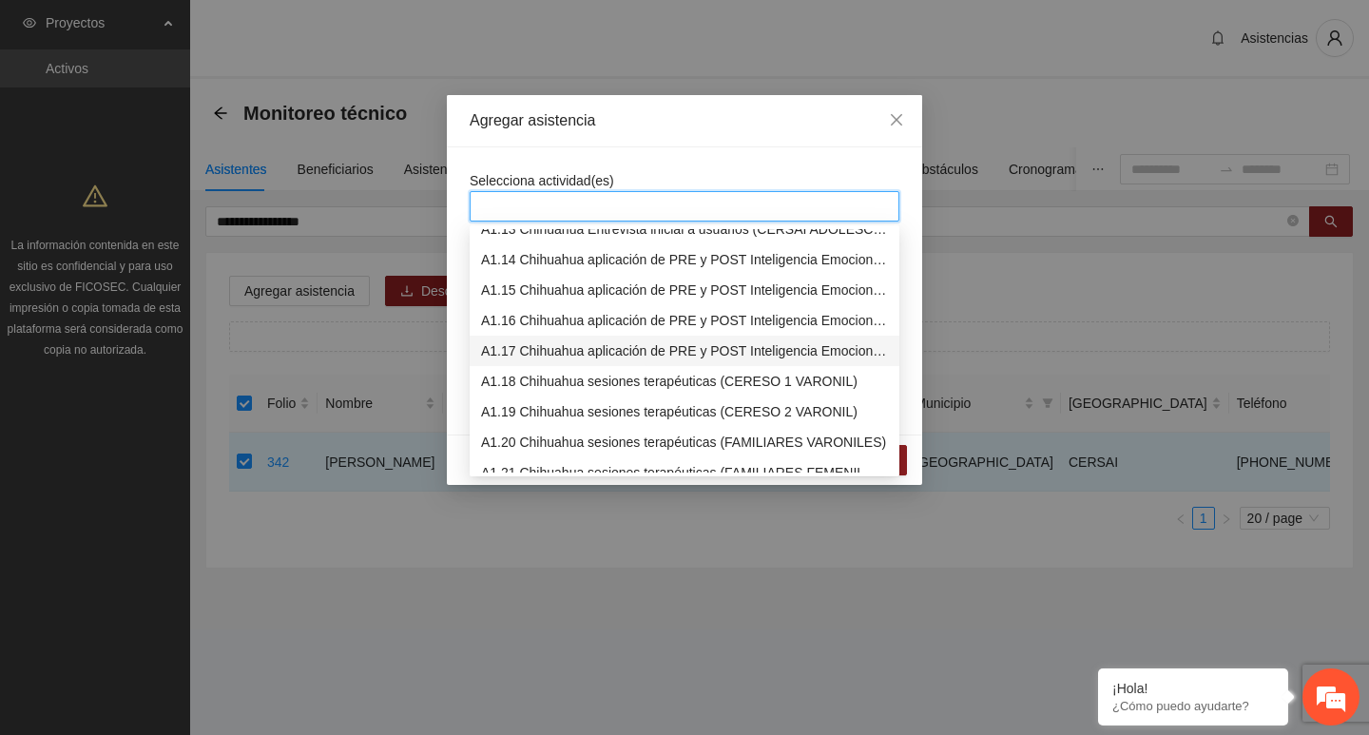
click at [589, 345] on div "A1.17 Chihuahua aplicación de PRE y POST Inteligencia Emocional (CERSAI ADOLESC…" at bounding box center [684, 350] width 407 height 21
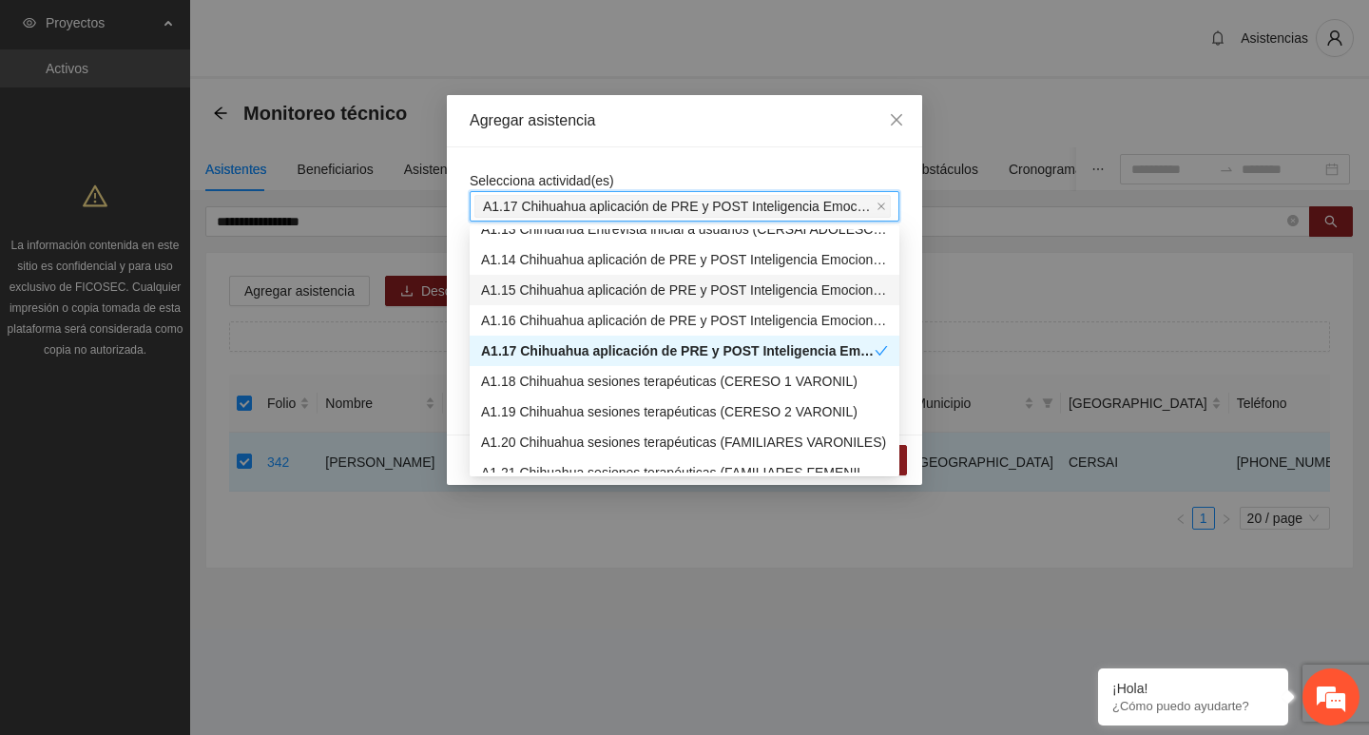
drag, startPoint x: 506, startPoint y: 163, endPoint x: 307, endPoint y: 10, distance: 250.3
click at [507, 162] on div "Selecciona actividad(es) A1.17 Chihuahua aplicación de PRE y POST Inteligencia …" at bounding box center [684, 290] width 475 height 287
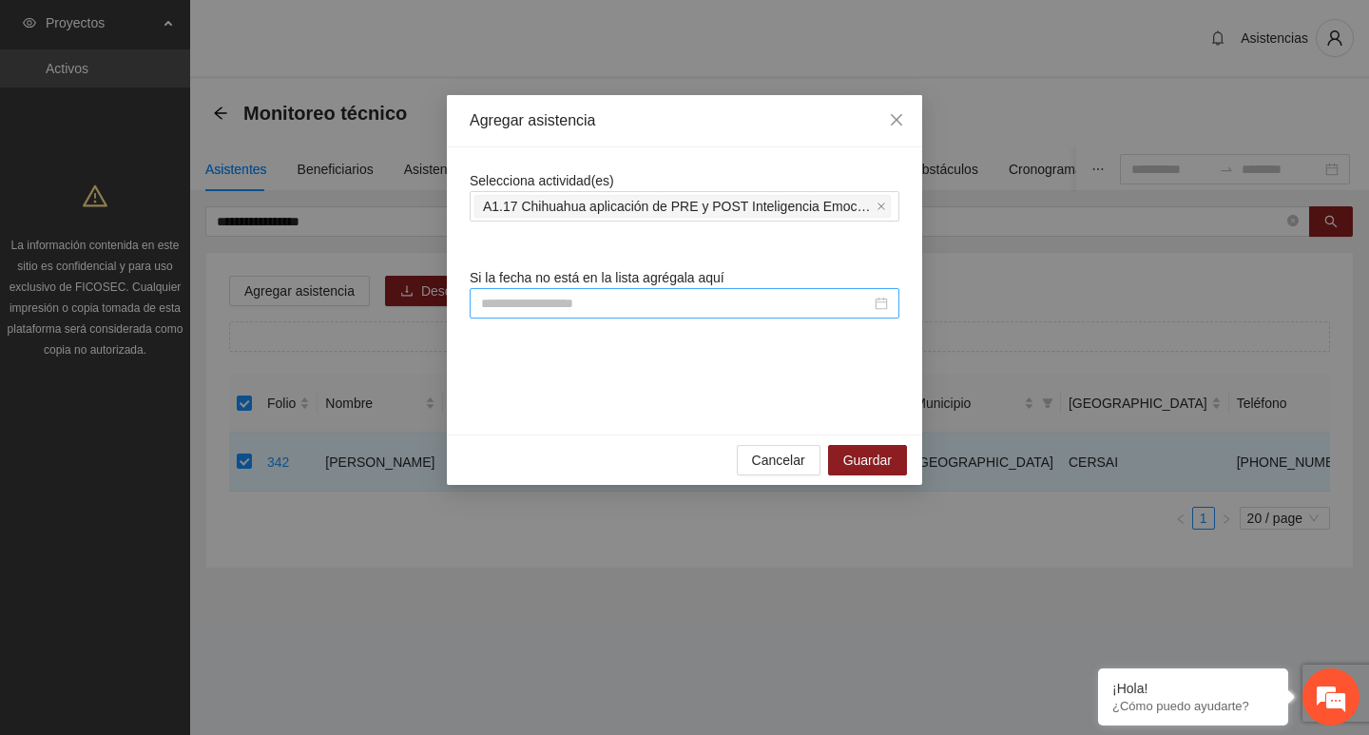
drag, startPoint x: 548, startPoint y: 285, endPoint x: 549, endPoint y: 297, distance: 11.5
click at [548, 289] on div "Si la fecha no está en la lista agrégala aquí" at bounding box center [685, 292] width 430 height 51
click at [549, 297] on input at bounding box center [676, 303] width 390 height 21
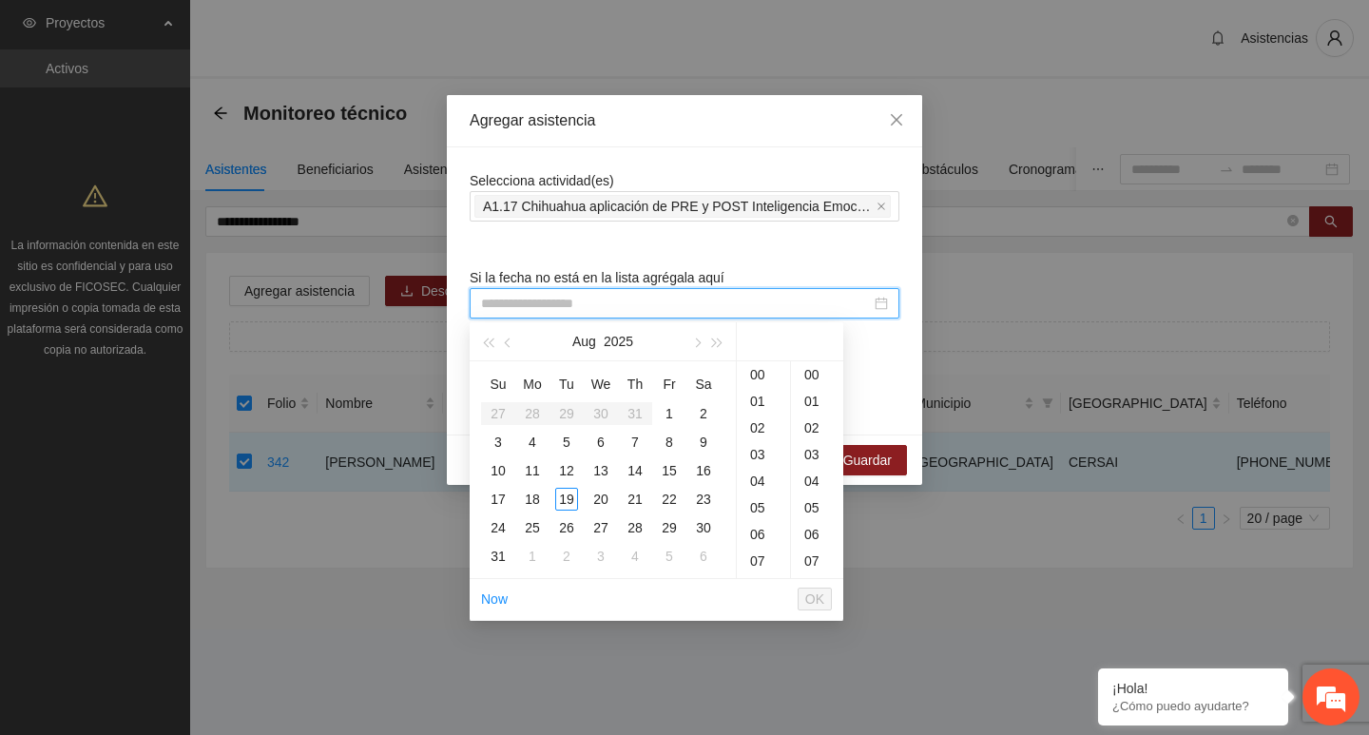
paste input "**********"
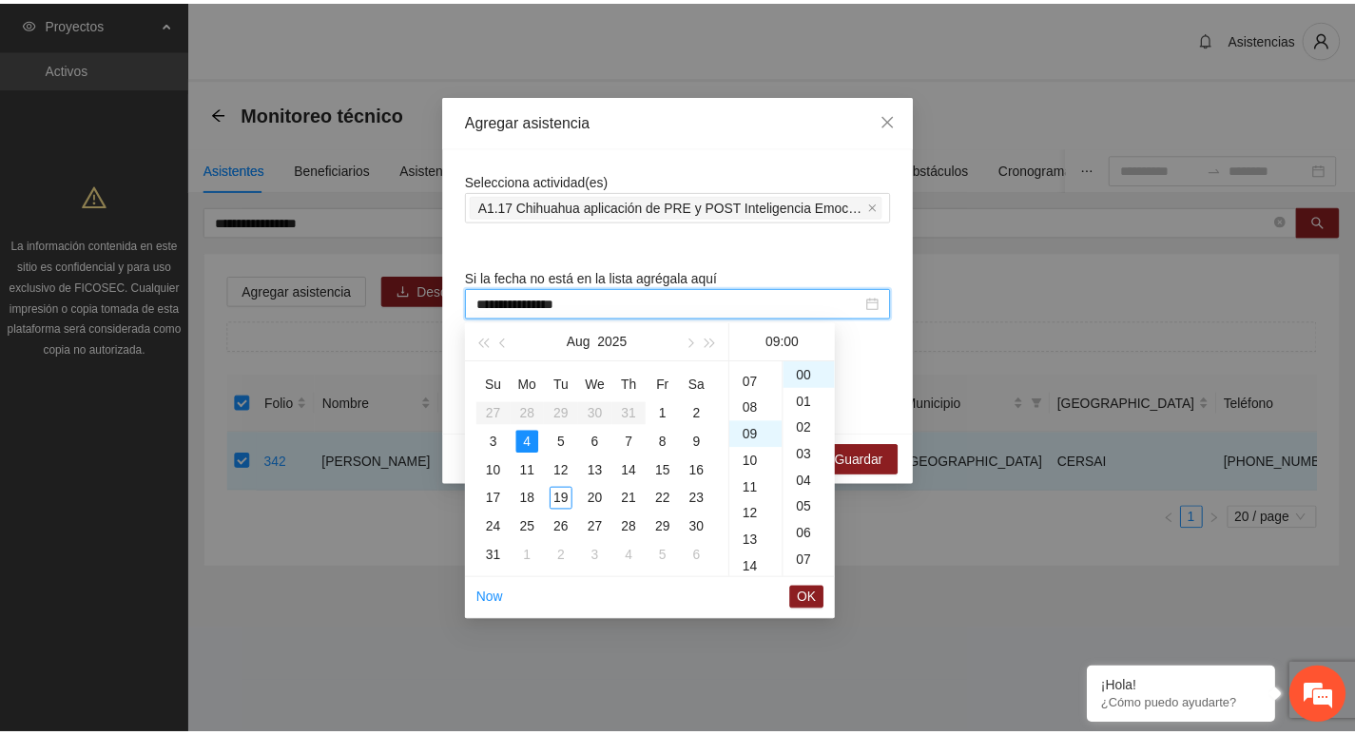
scroll to position [240, 0]
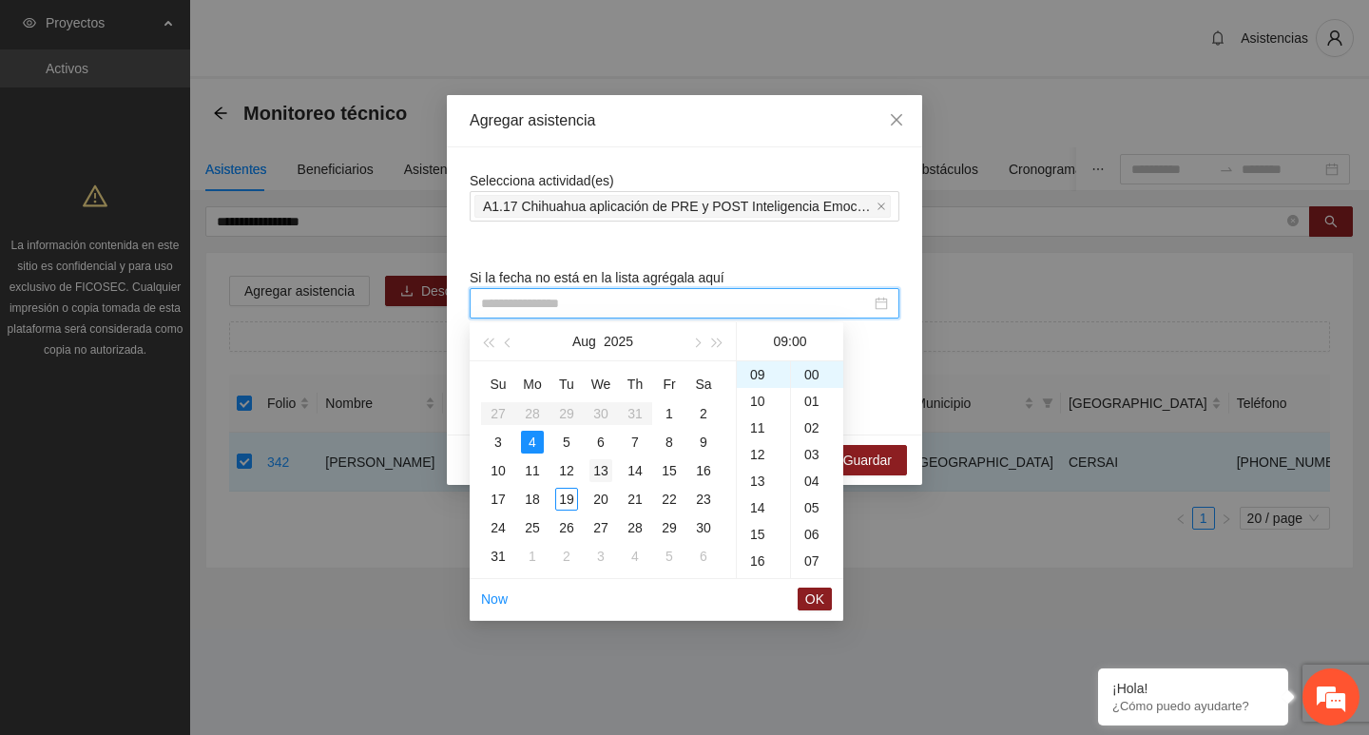
type input "**********"
click at [612, 469] on td "13" at bounding box center [601, 470] width 34 height 29
click at [824, 600] on span "OK" at bounding box center [814, 599] width 19 height 21
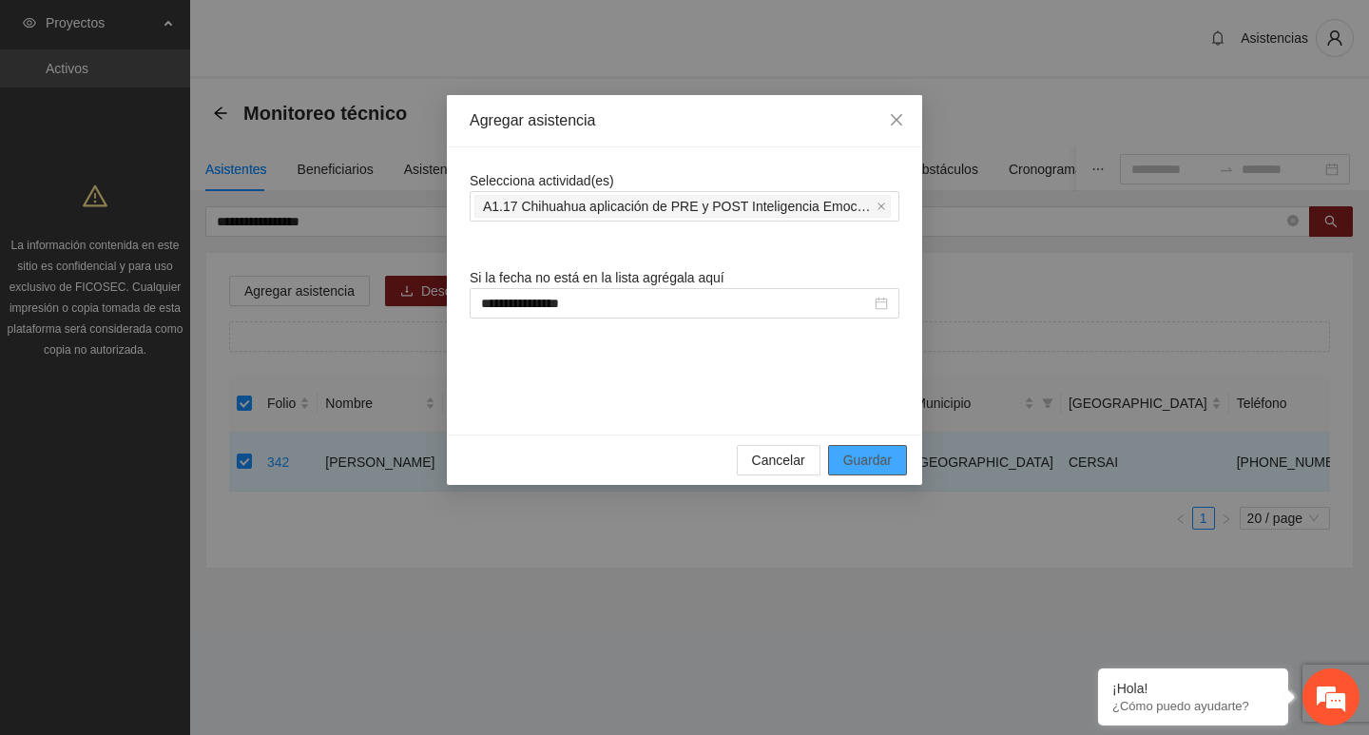
click at [864, 461] on span "Guardar" at bounding box center [867, 460] width 48 height 21
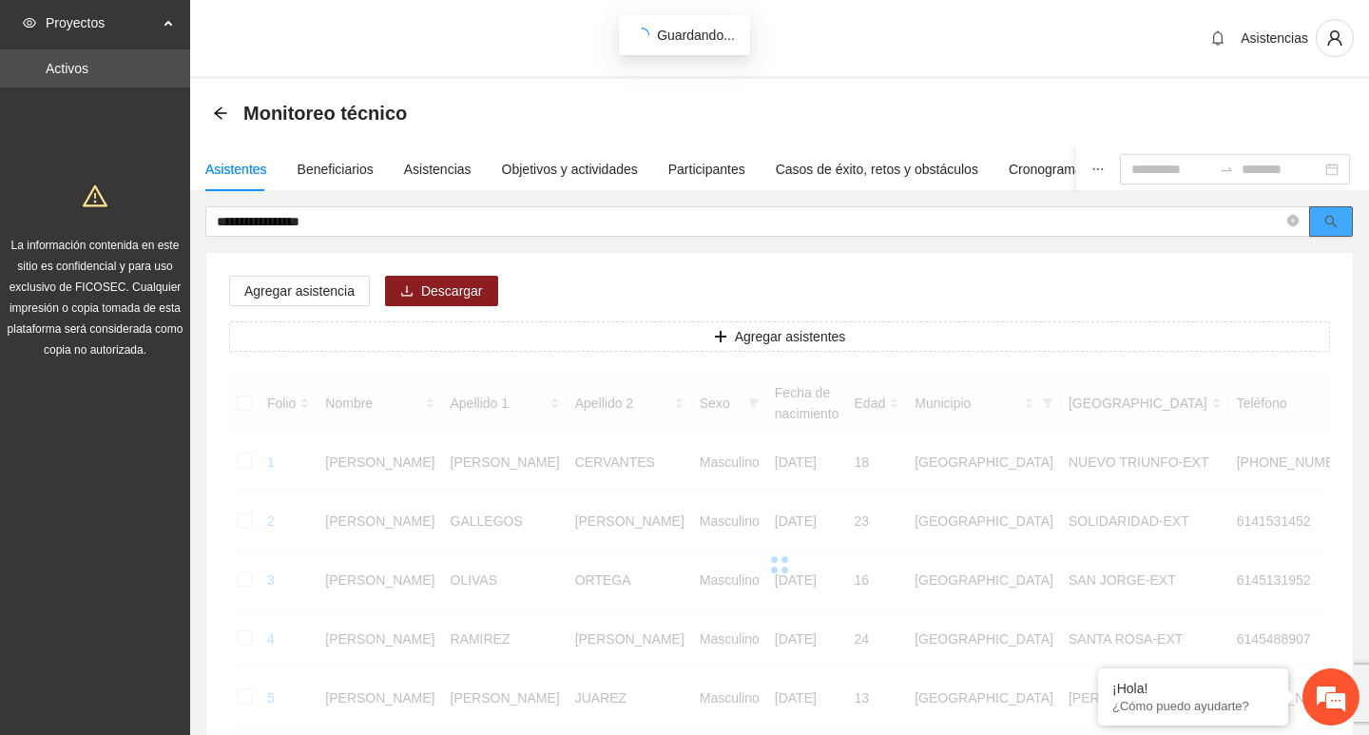
click at [1309, 223] on button "button" at bounding box center [1331, 221] width 44 height 30
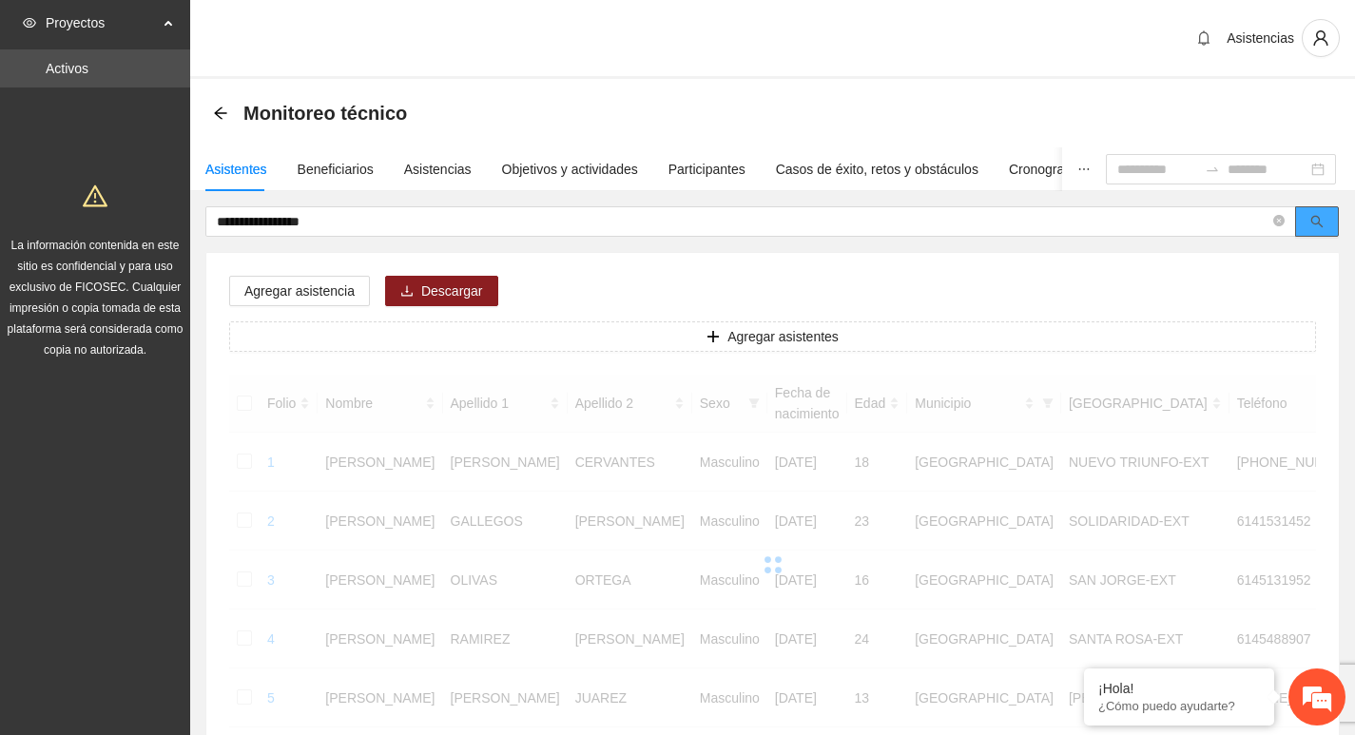
click at [1295, 206] on button "button" at bounding box center [1317, 221] width 44 height 30
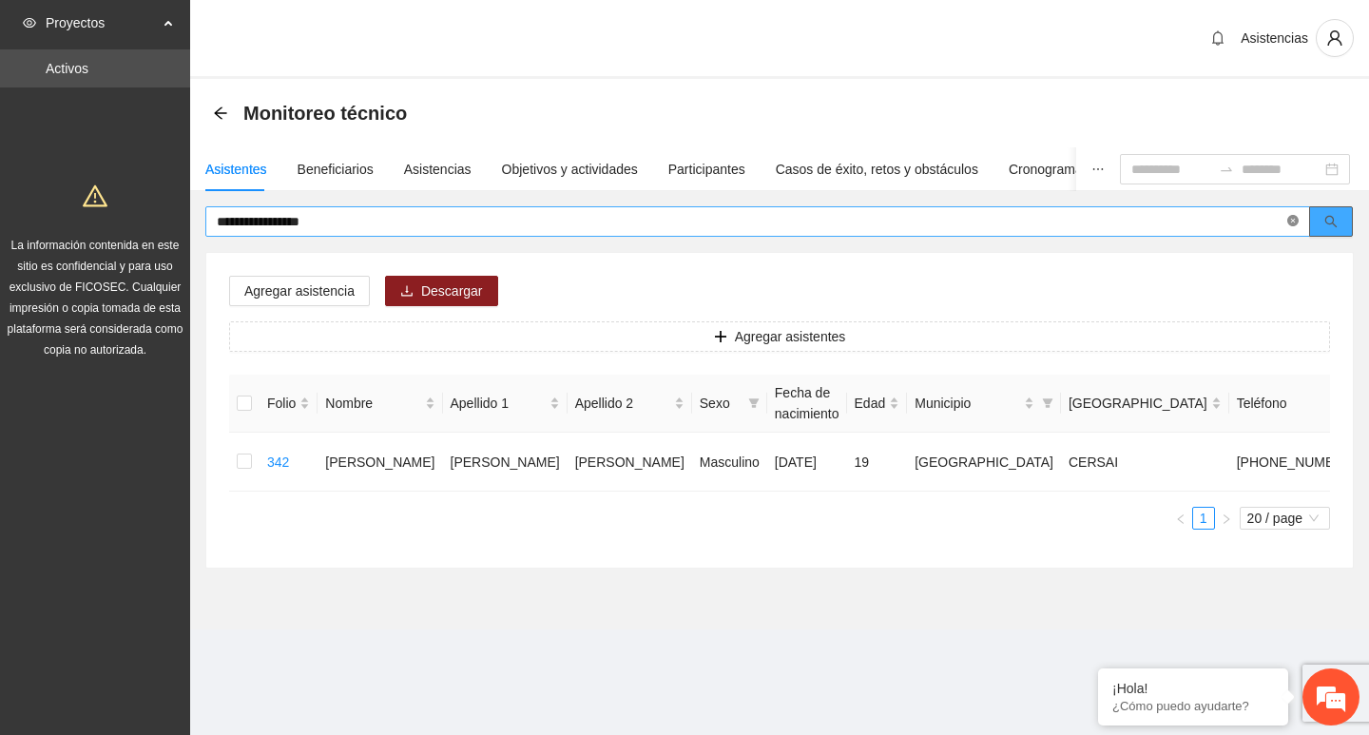
click at [1291, 223] on icon "close-circle" at bounding box center [1293, 220] width 11 height 11
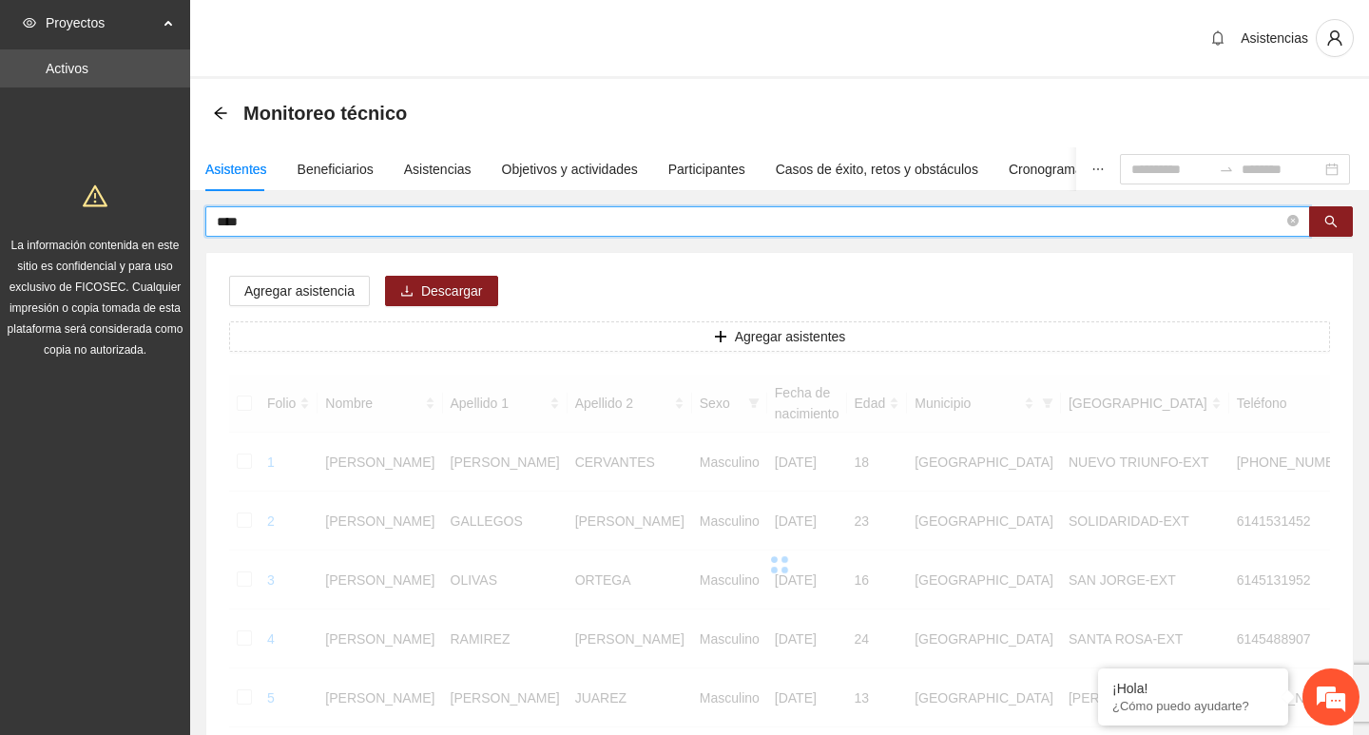
type input "****"
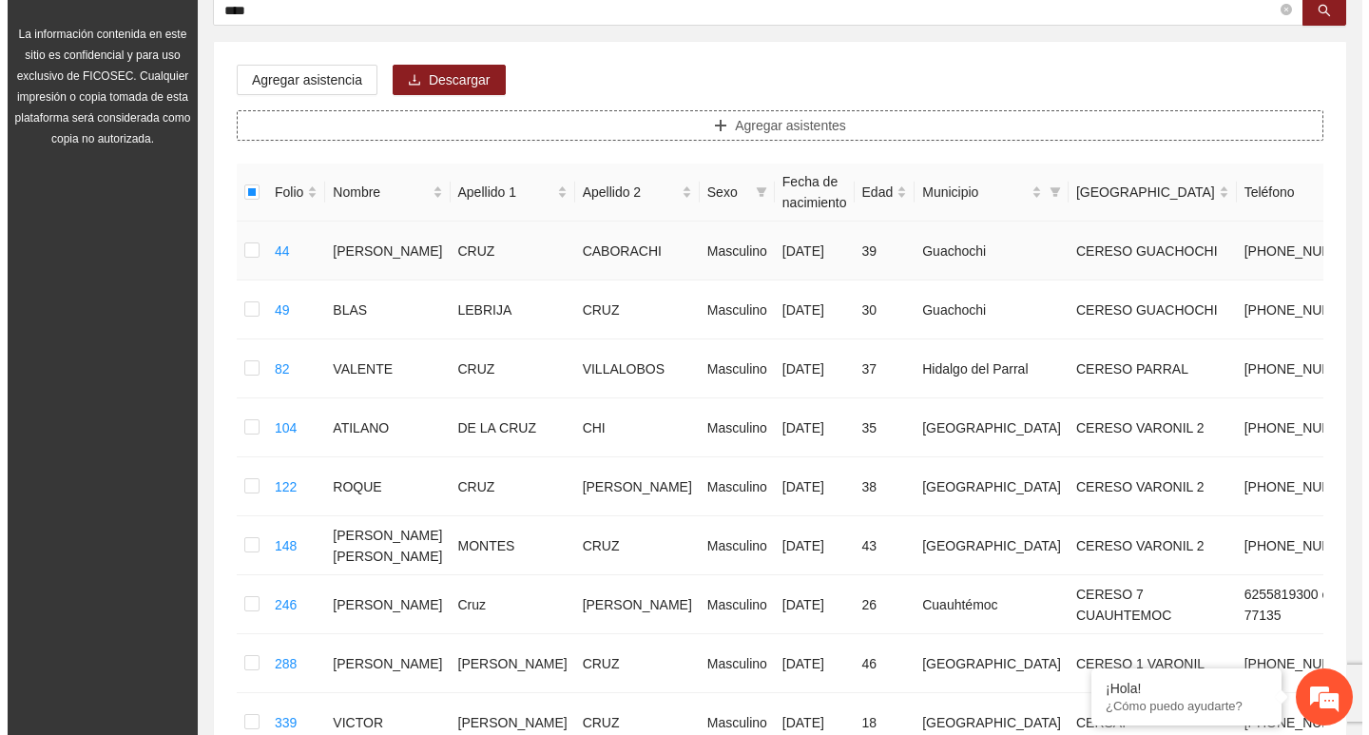
scroll to position [167, 0]
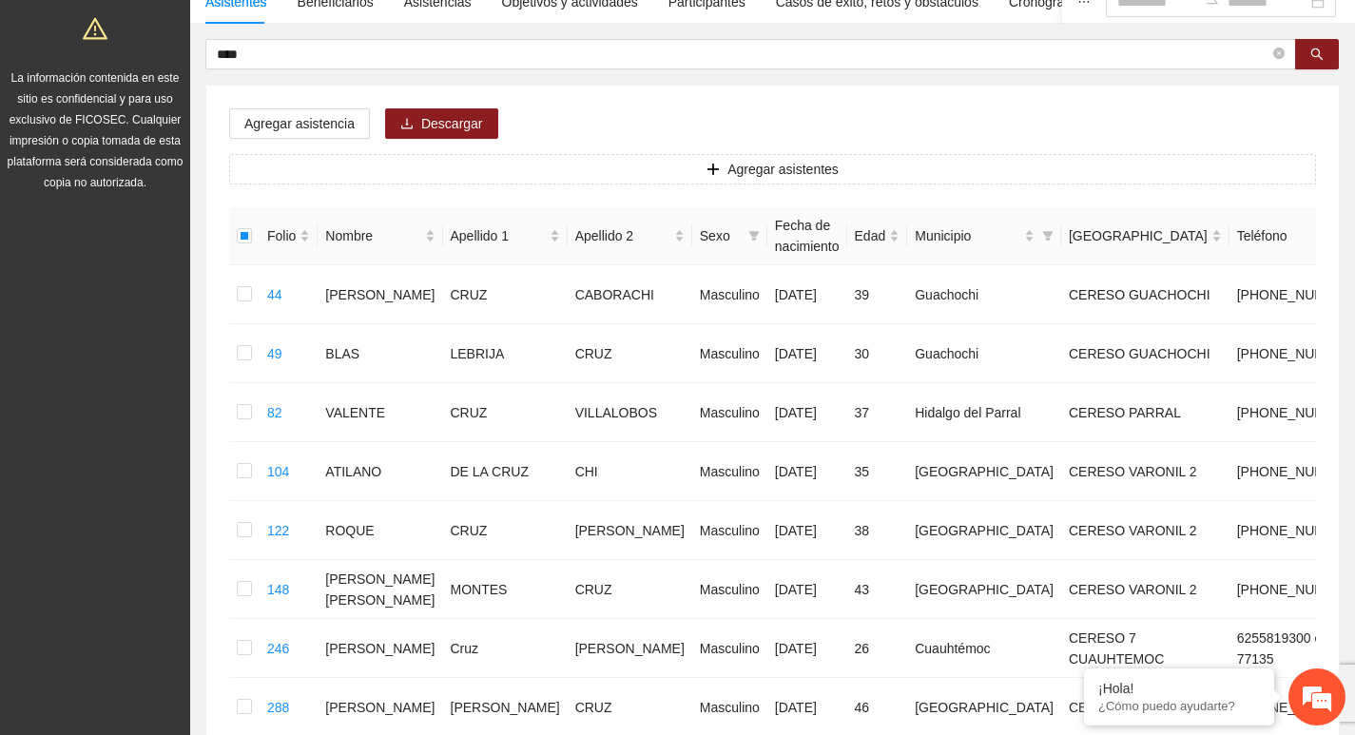
click at [332, 91] on div "Agregar asistencia Descargar Agregar asistentes Folio Nombre Apellido 1 Apellid…" at bounding box center [772, 538] width 1133 height 904
click at [332, 115] on span "Agregar asistencia" at bounding box center [299, 123] width 110 height 21
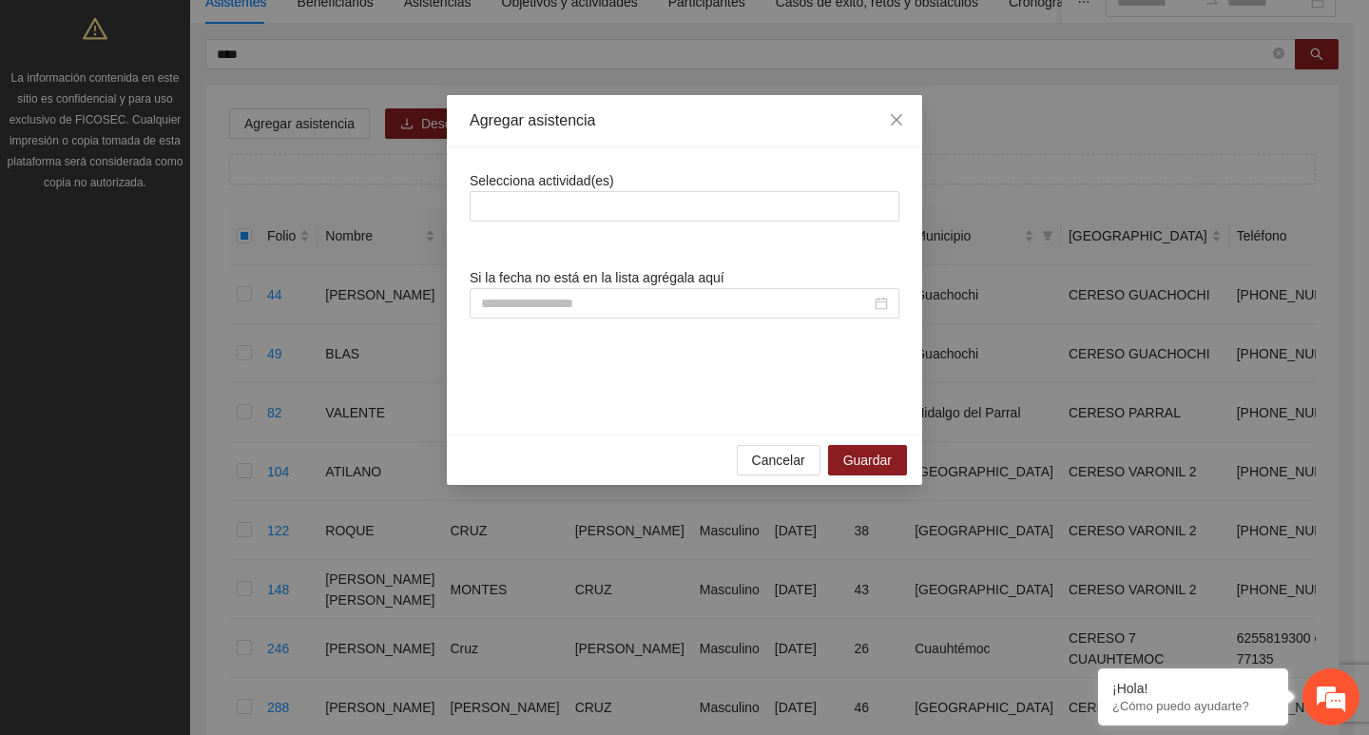
click at [345, 137] on div "Agregar asistencia Selecciona actividad(es) Si la fecha no está en la lista agr…" at bounding box center [684, 367] width 1369 height 735
click at [603, 202] on div at bounding box center [685, 206] width 420 height 23
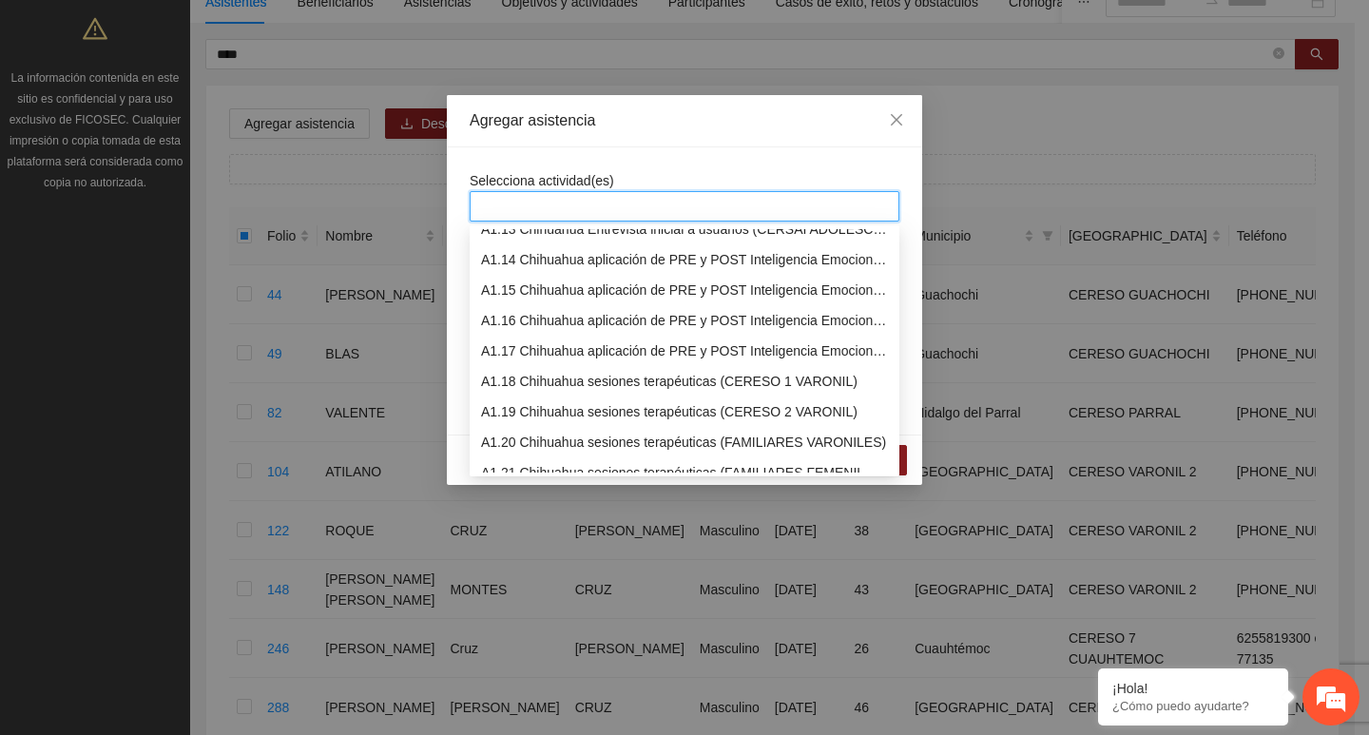
scroll to position [380, 0]
click at [564, 341] on div "A1.17 Chihuahua aplicación de PRE y POST Inteligencia Emocional (CERSAI ADOLESC…" at bounding box center [684, 350] width 407 height 21
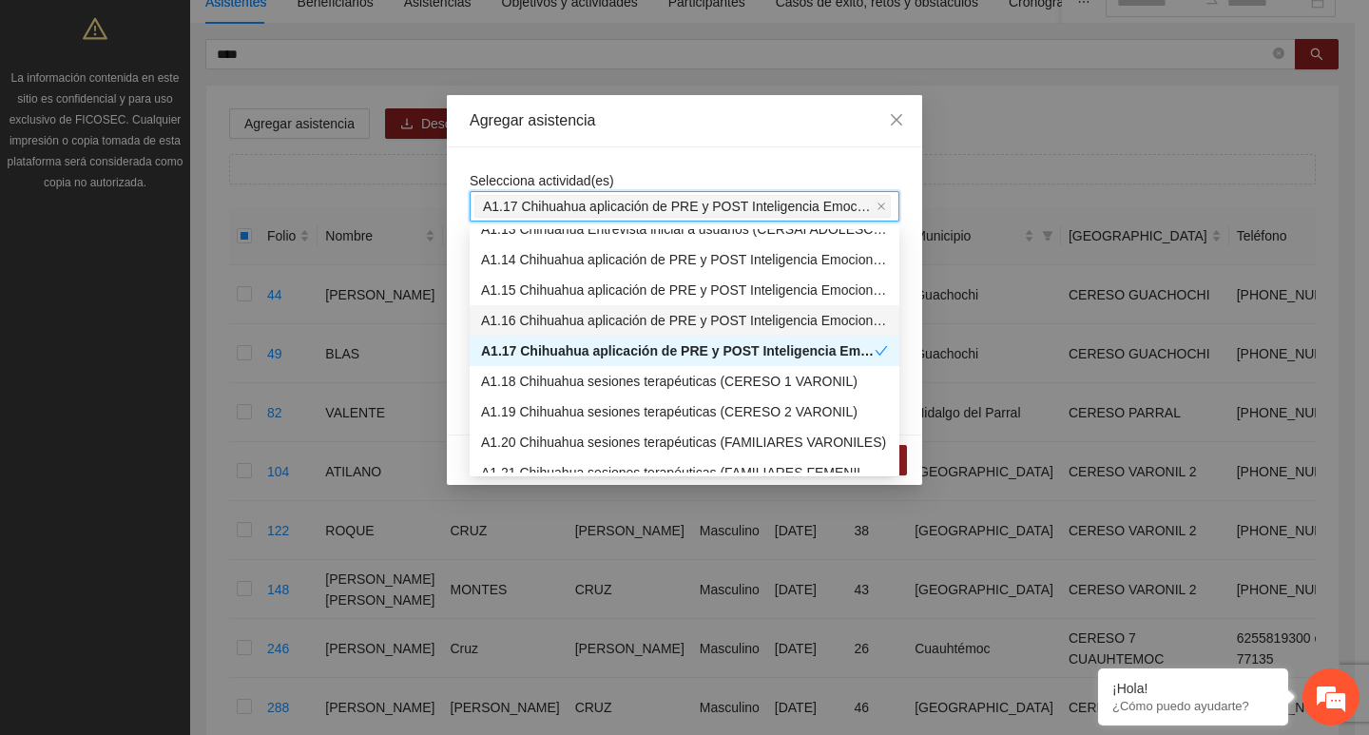
click at [550, 138] on div "Agregar asistencia" at bounding box center [684, 121] width 475 height 52
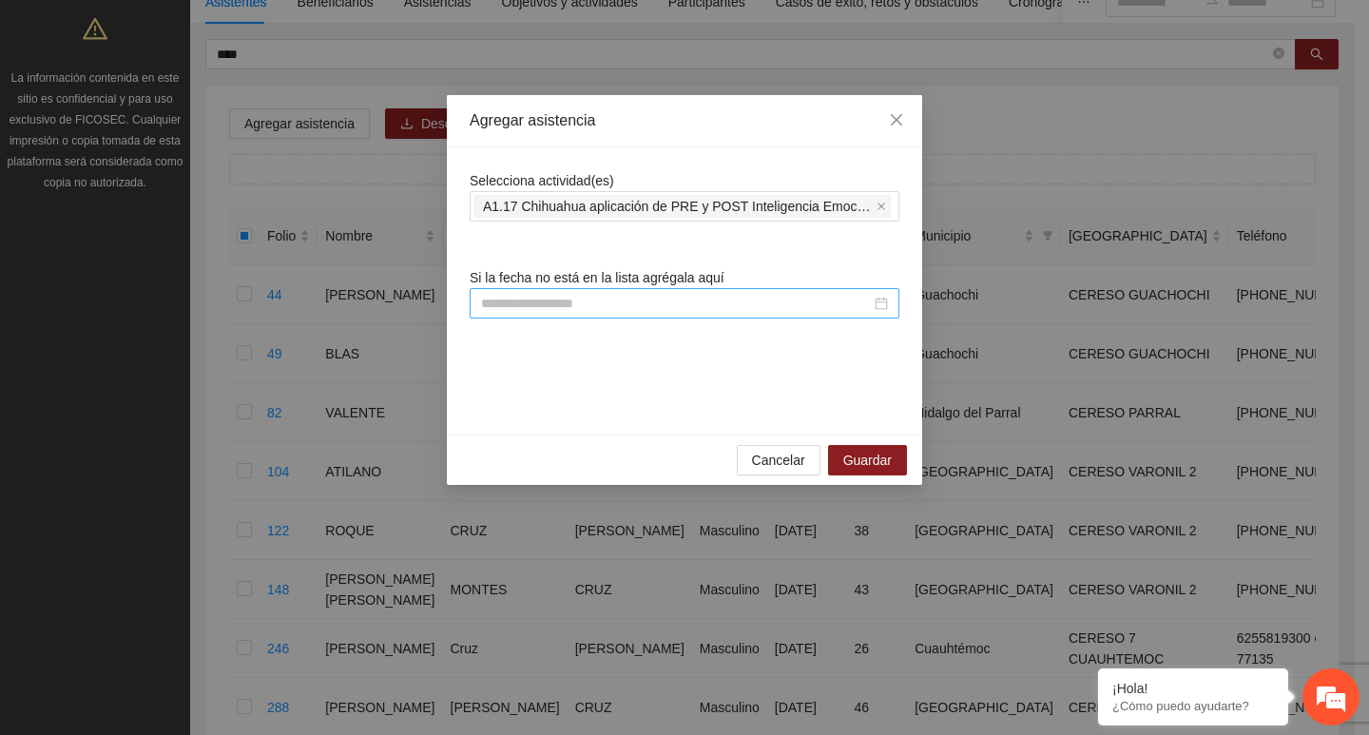
click at [568, 298] on div at bounding box center [685, 303] width 430 height 30
click at [568, 298] on input at bounding box center [676, 303] width 390 height 21
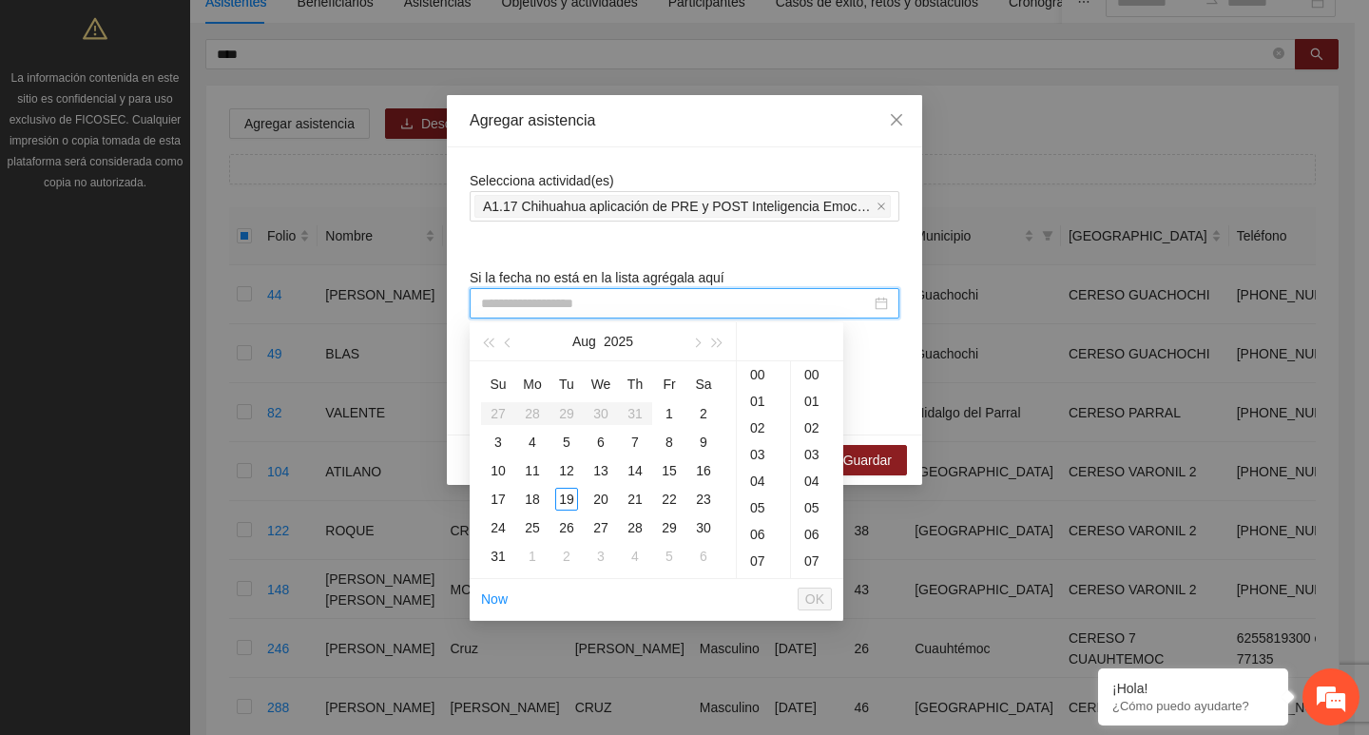
paste input "**********"
click at [684, 408] on td "1" at bounding box center [669, 413] width 34 height 29
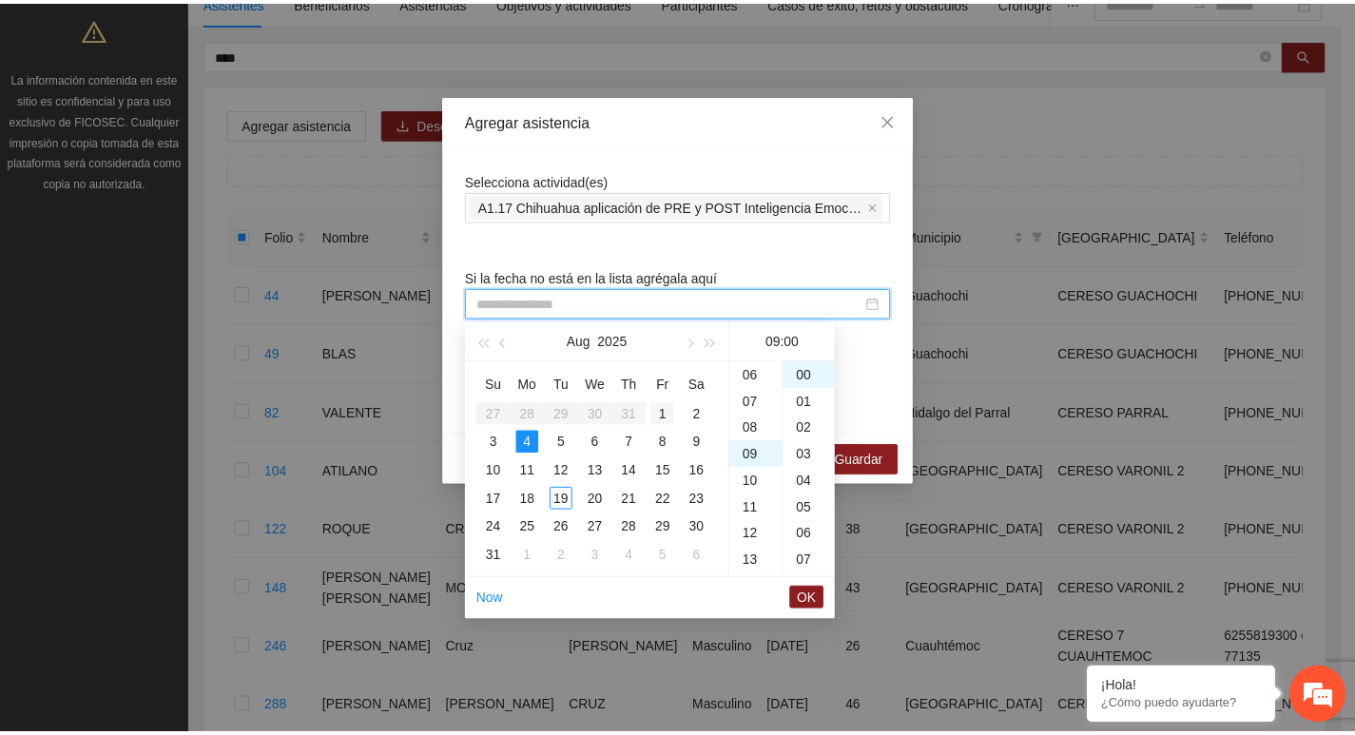
scroll to position [240, 0]
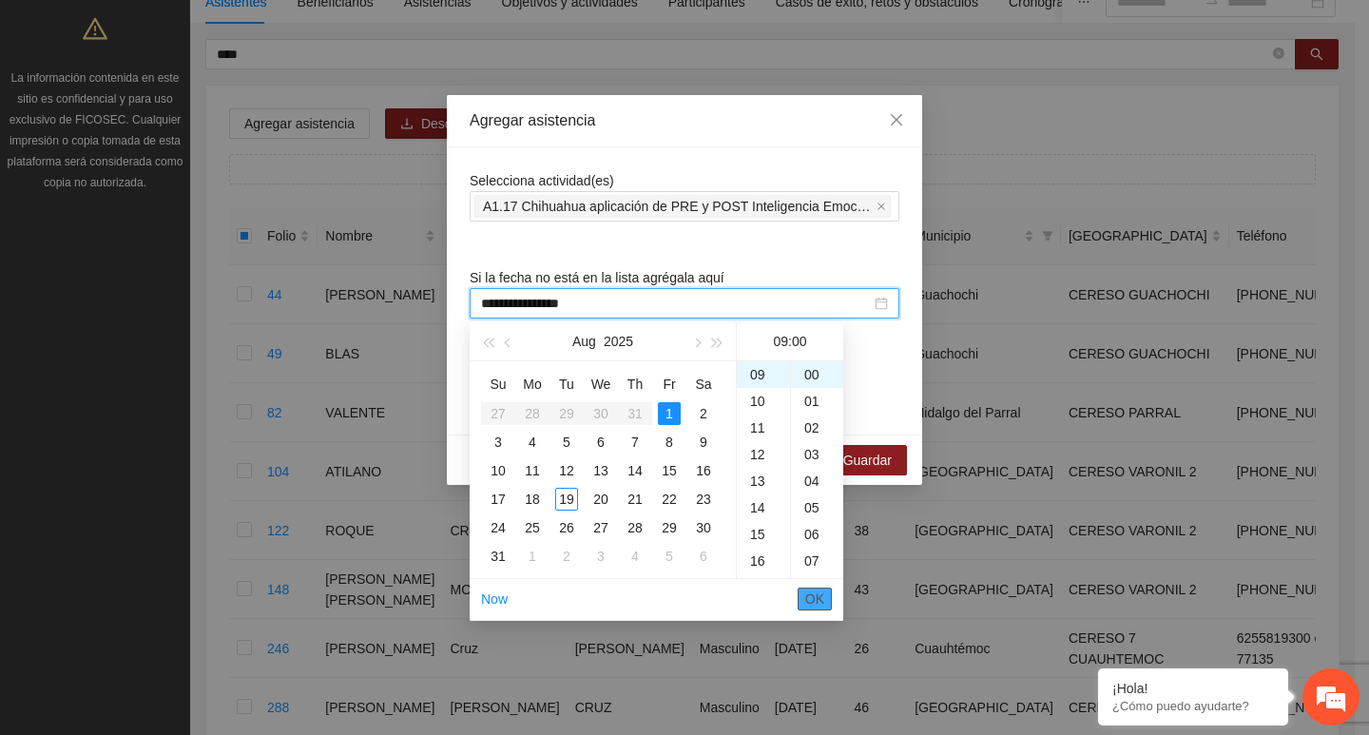
click at [805, 610] on button "OK" at bounding box center [815, 599] width 34 height 23
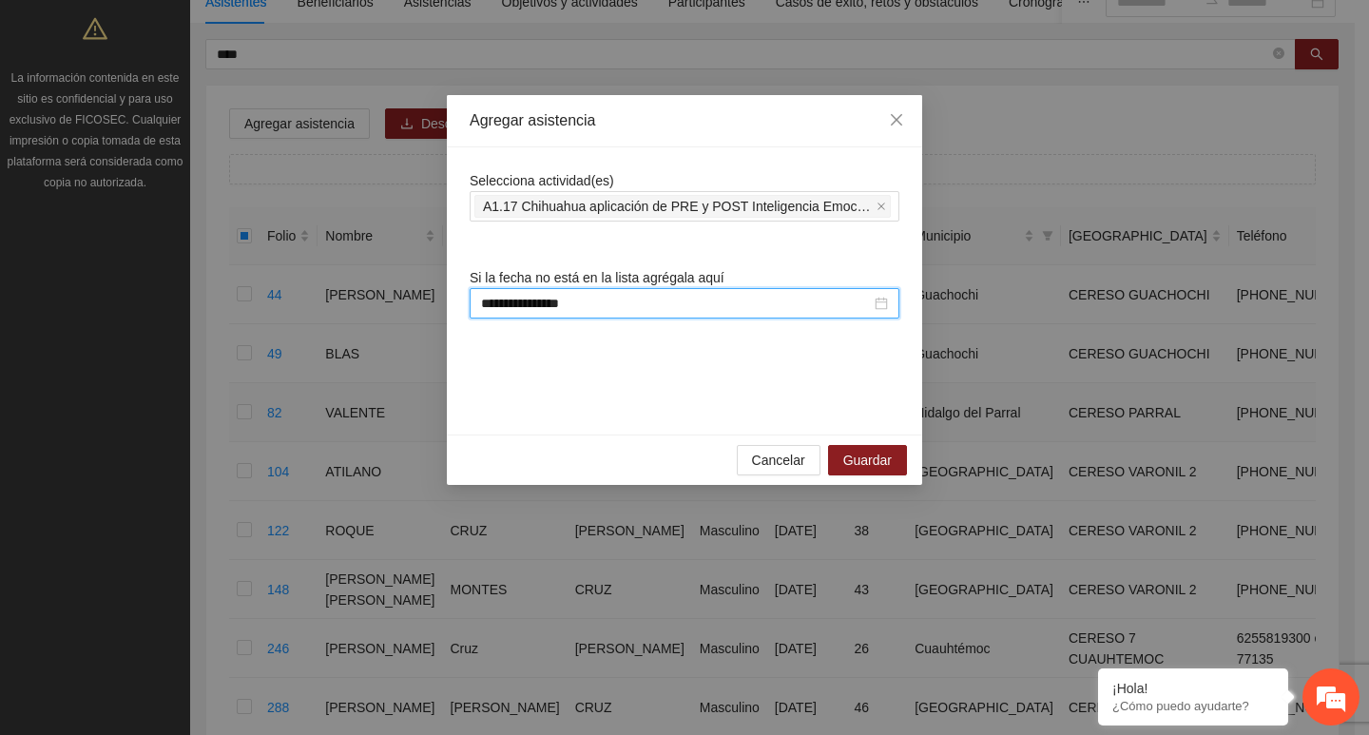
type input "**********"
click at [861, 454] on span "Guardar" at bounding box center [867, 460] width 48 height 21
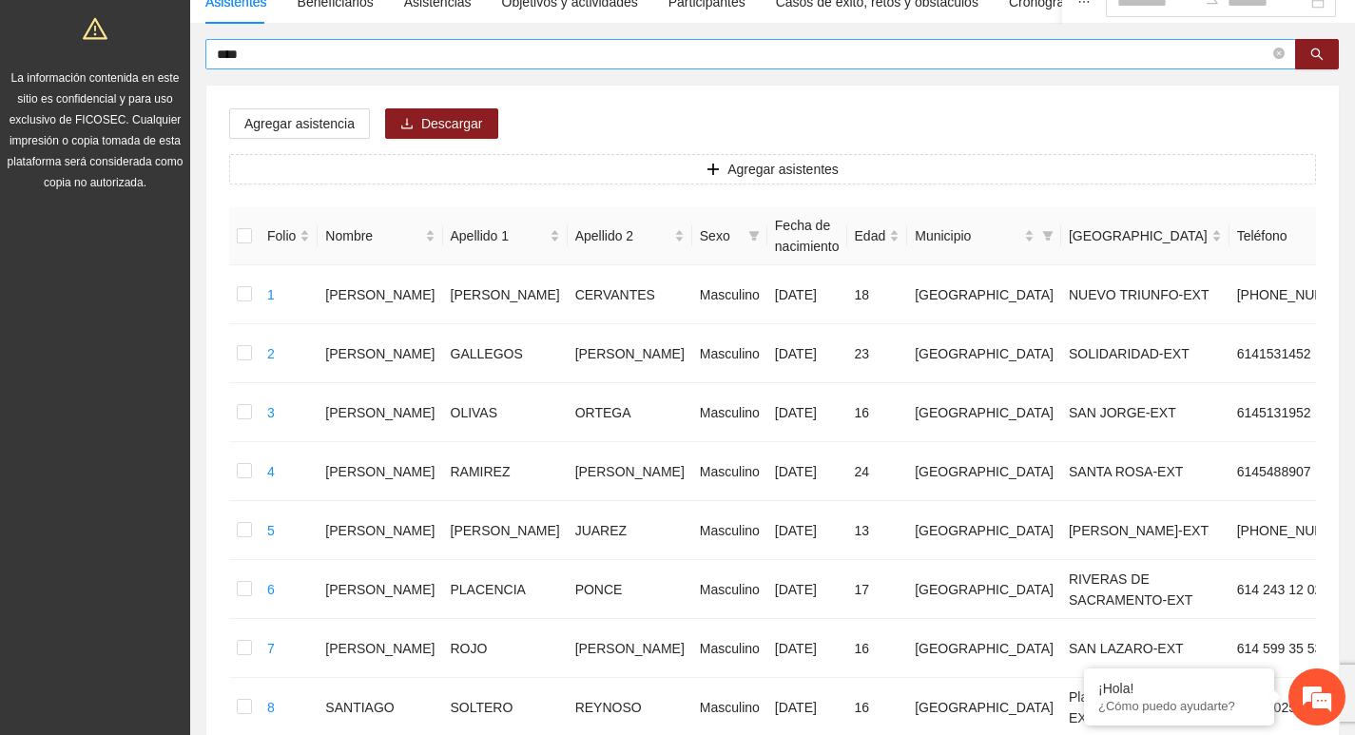
click at [1283, 49] on icon "close-circle" at bounding box center [1278, 53] width 11 height 11
type input "*****"
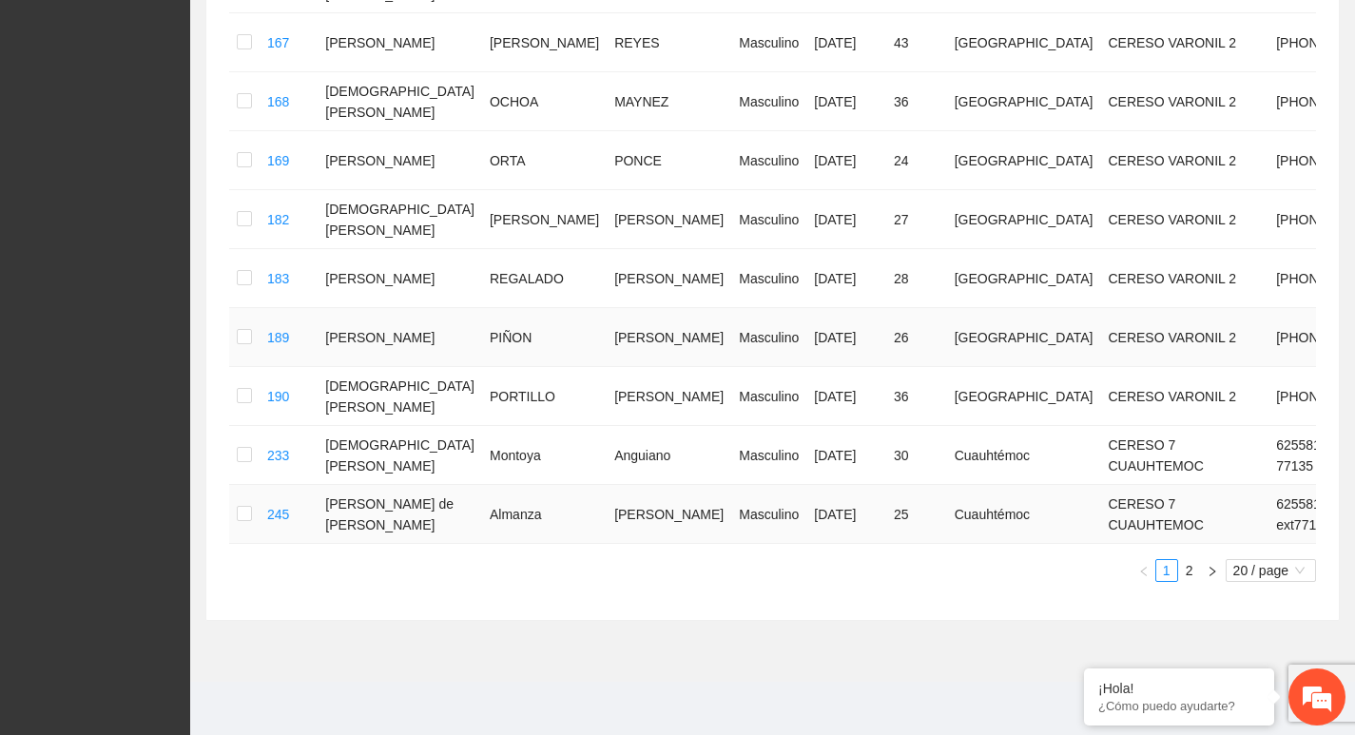
scroll to position [1091, 0]
click at [1218, 572] on button "button" at bounding box center [1212, 570] width 23 height 23
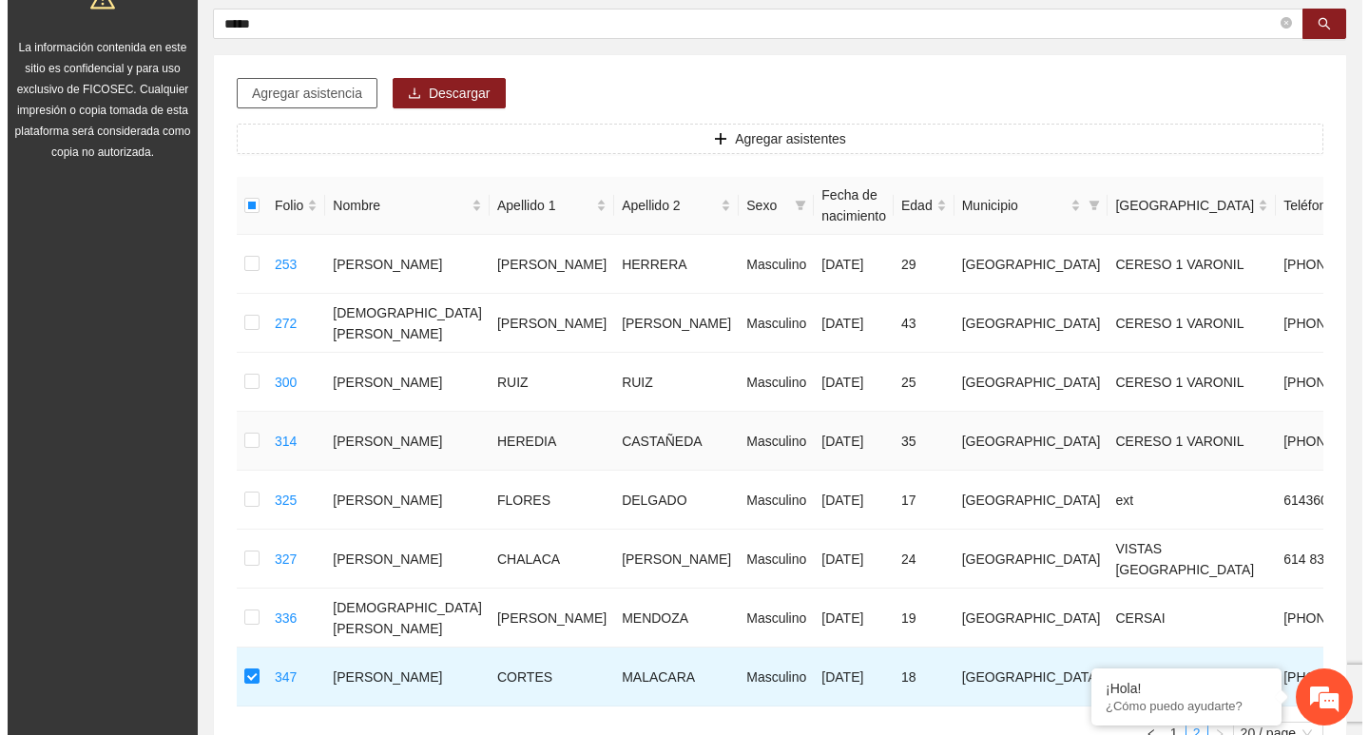
scroll to position [184, 0]
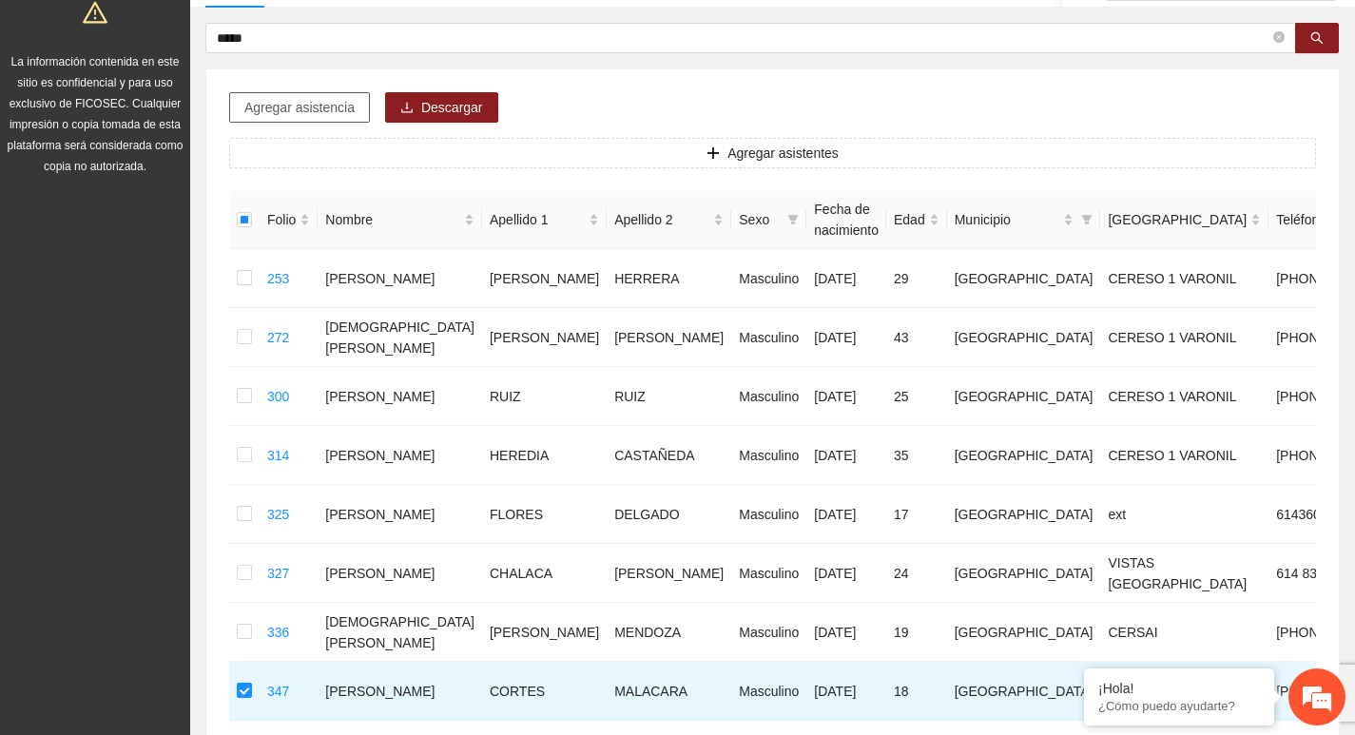
click at [323, 102] on span "Agregar asistencia" at bounding box center [299, 107] width 110 height 21
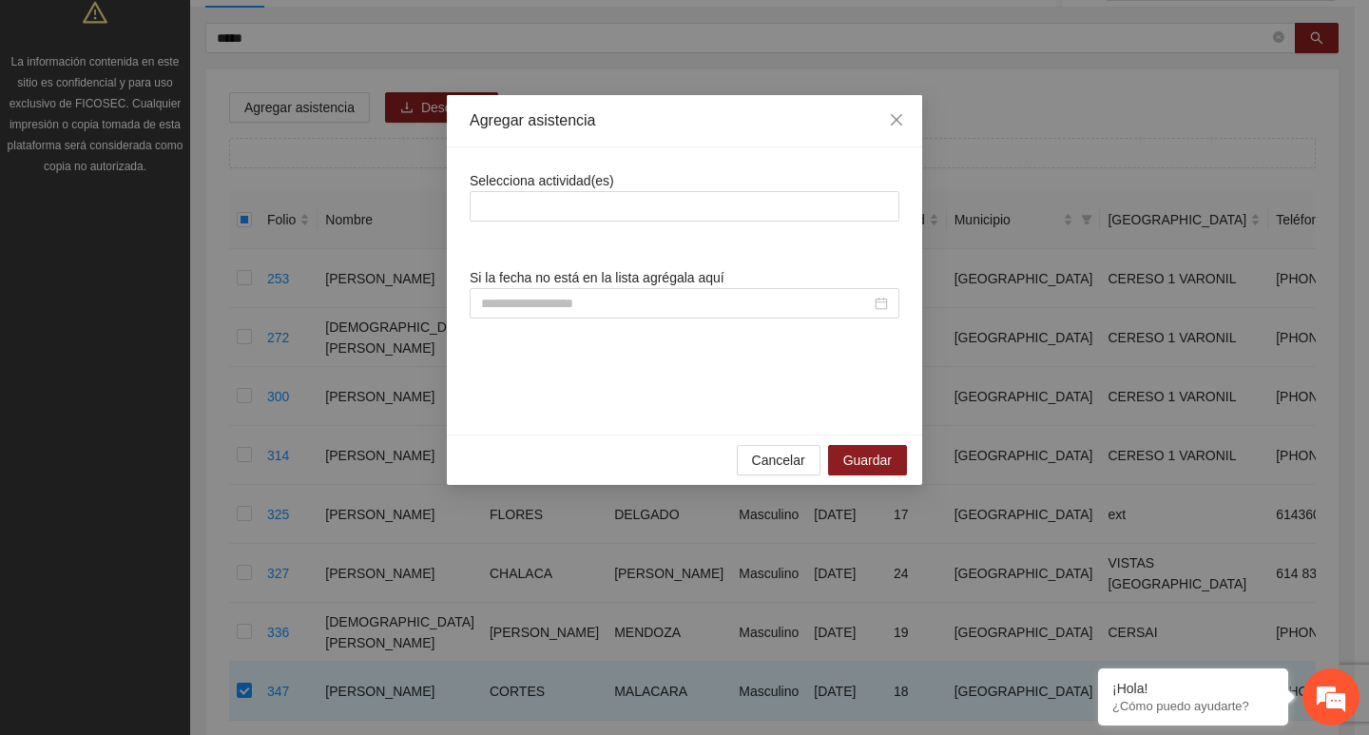
click at [536, 223] on div "Selecciona actividad(es) Si la fecha no está en la lista agrégala aquí" at bounding box center [685, 291] width 430 height 242
click at [533, 213] on div at bounding box center [685, 206] width 420 height 23
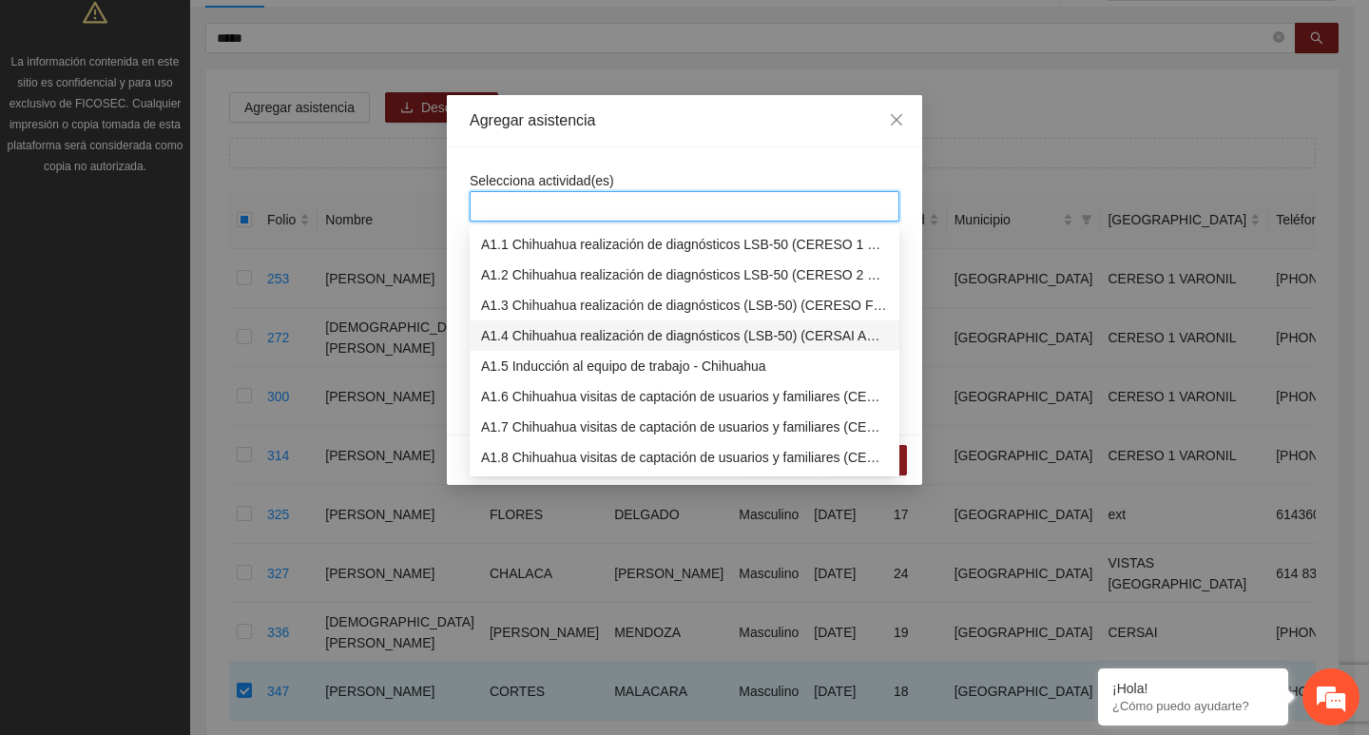
scroll to position [380, 0]
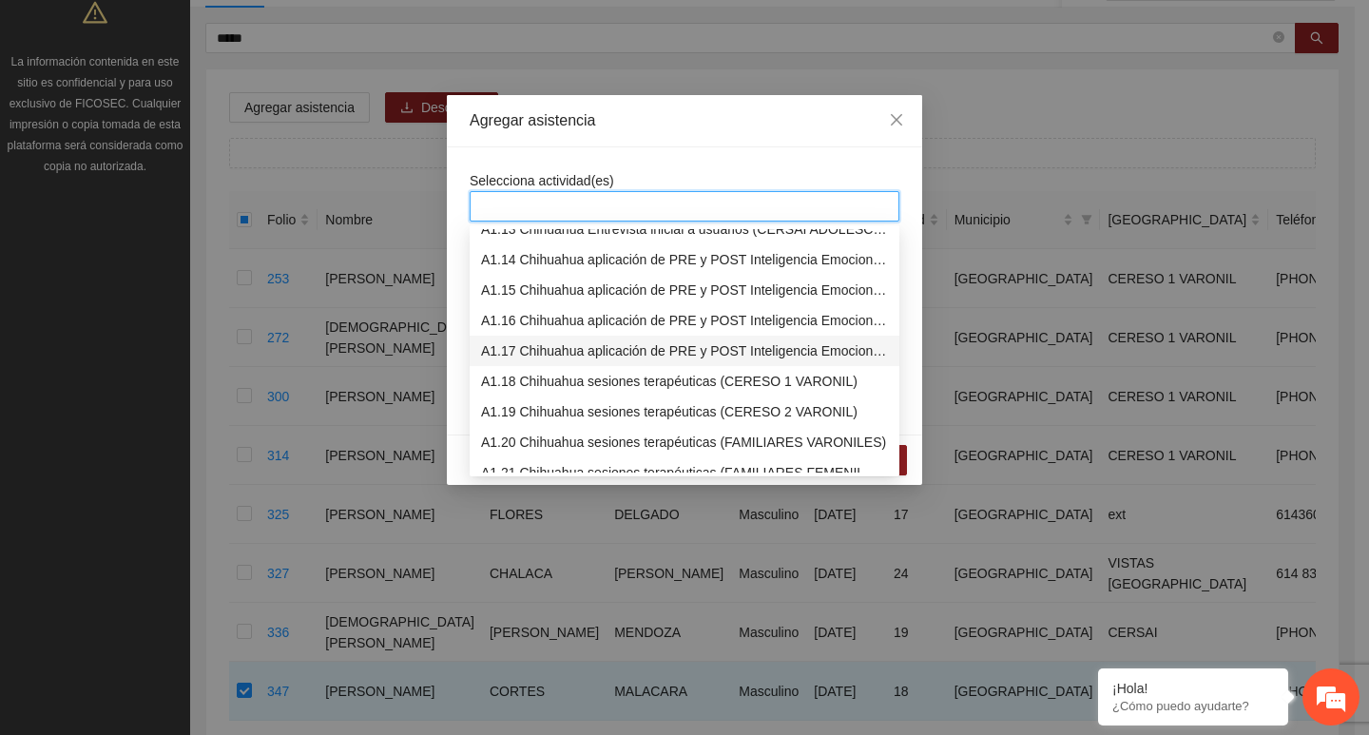
click at [530, 361] on div "A1.17 Chihuahua aplicación de PRE y POST Inteligencia Emocional (CERSAI ADOLESC…" at bounding box center [685, 351] width 430 height 30
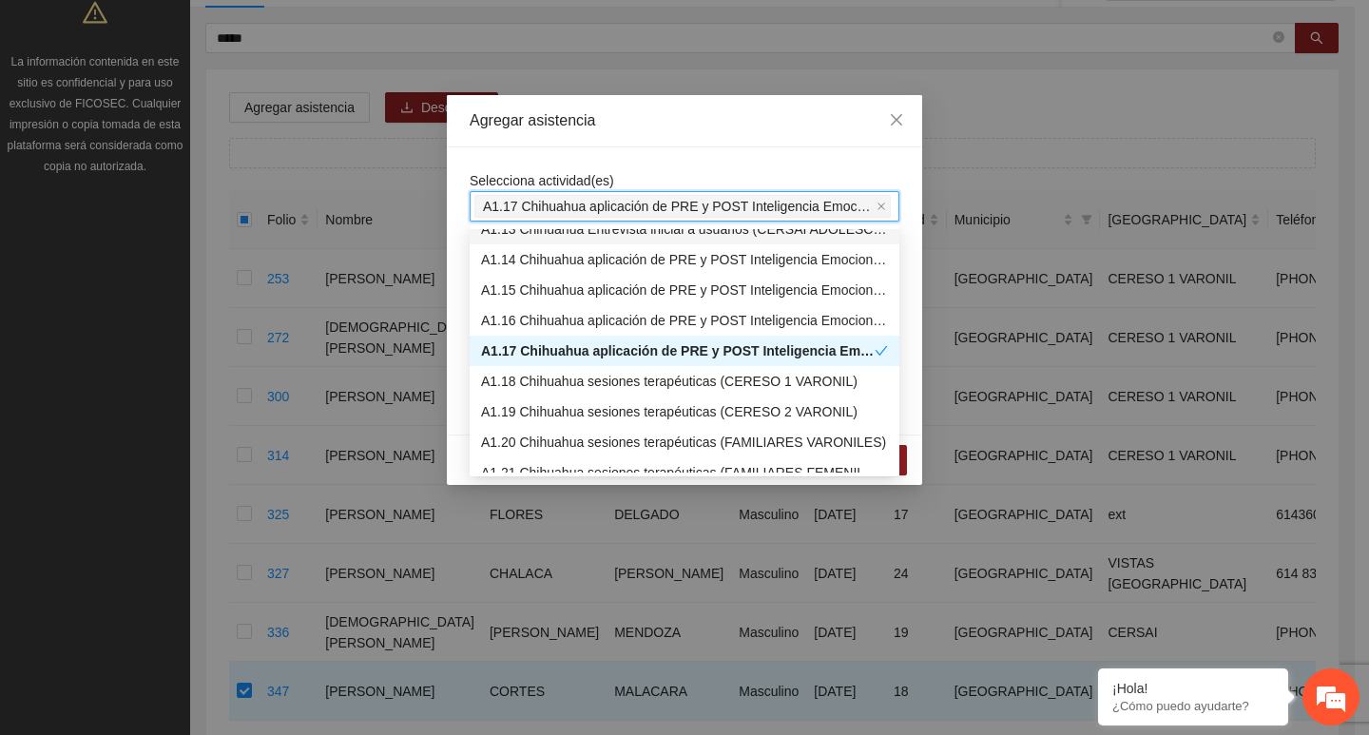
click at [536, 165] on div "Selecciona actividad(es) A1.17 Chihuahua aplicación de PRE y POST Inteligencia …" at bounding box center [684, 290] width 475 height 287
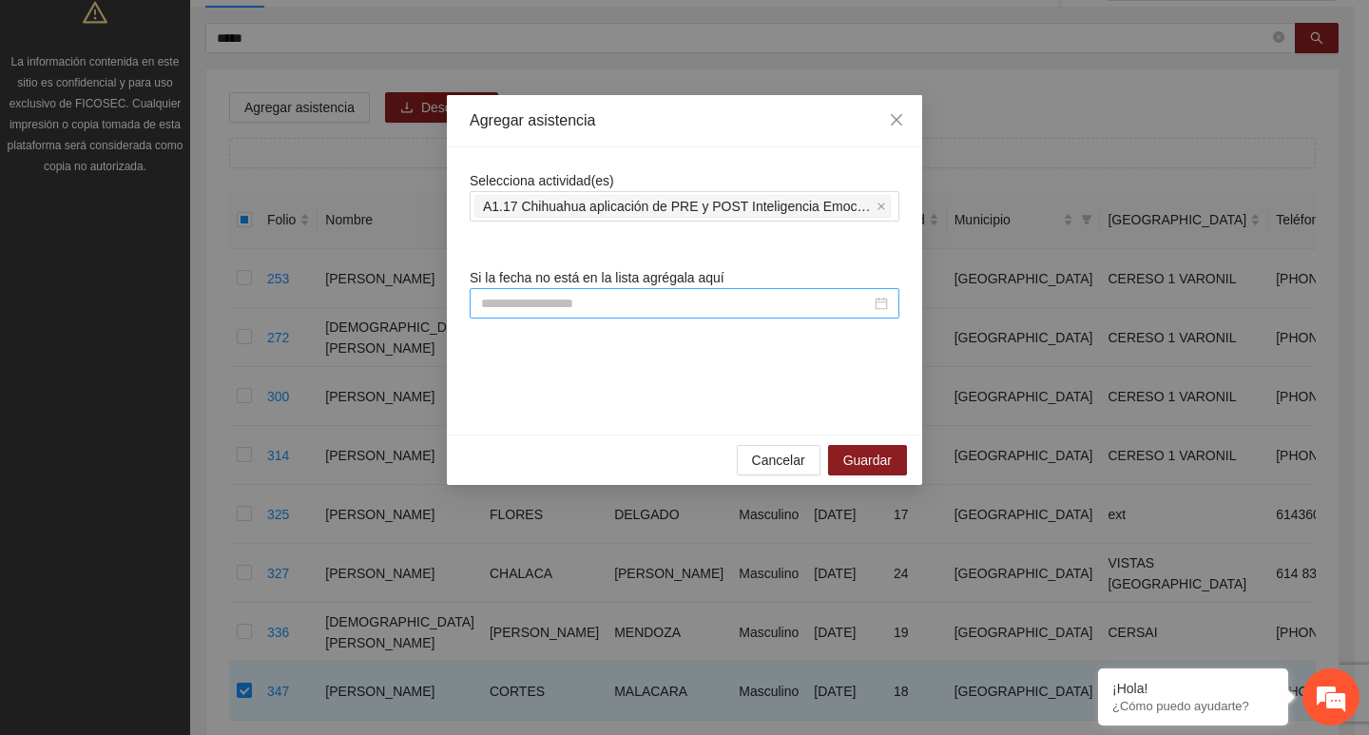
click at [516, 289] on div "Si la fecha no está en la lista agrégala aquí" at bounding box center [685, 292] width 430 height 51
click at [519, 296] on input at bounding box center [676, 303] width 390 height 21
paste input "**********"
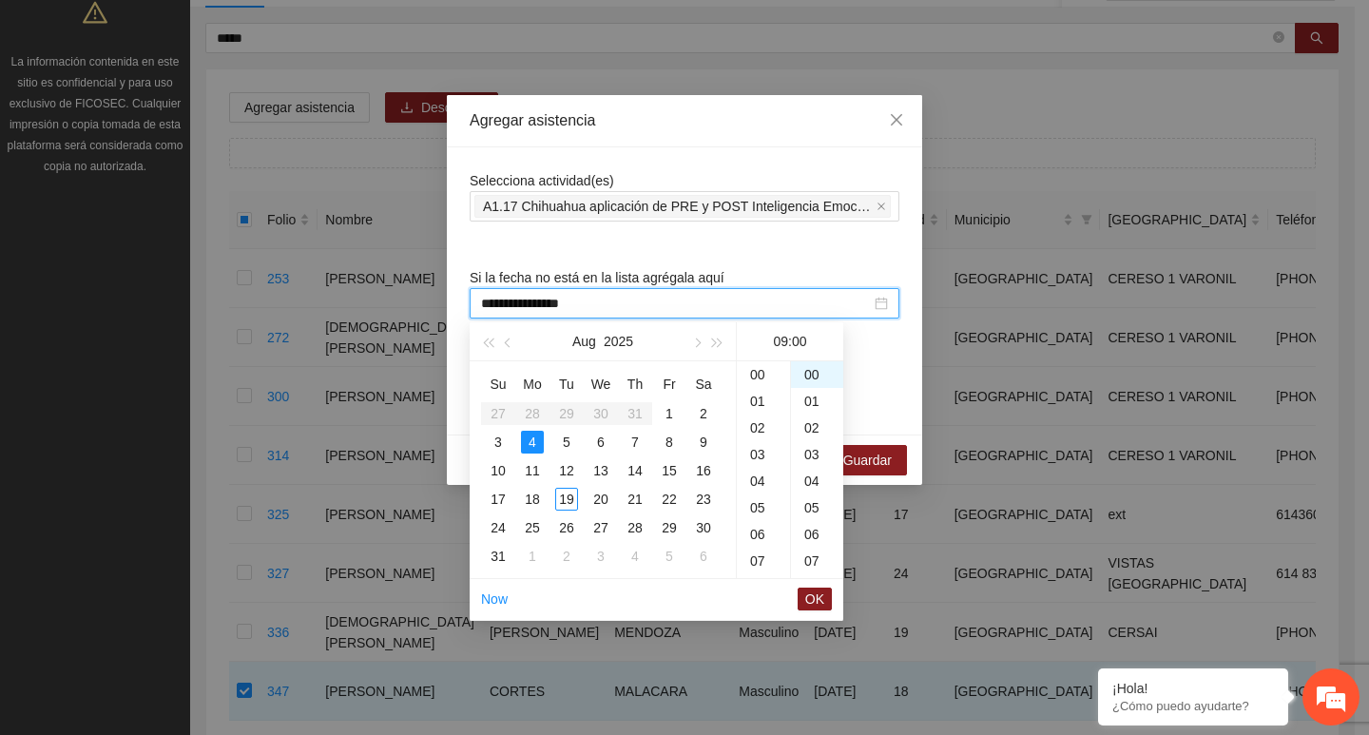
click at [538, 305] on input "**********" at bounding box center [676, 303] width 390 height 21
paste input "**********"
type input "**********"
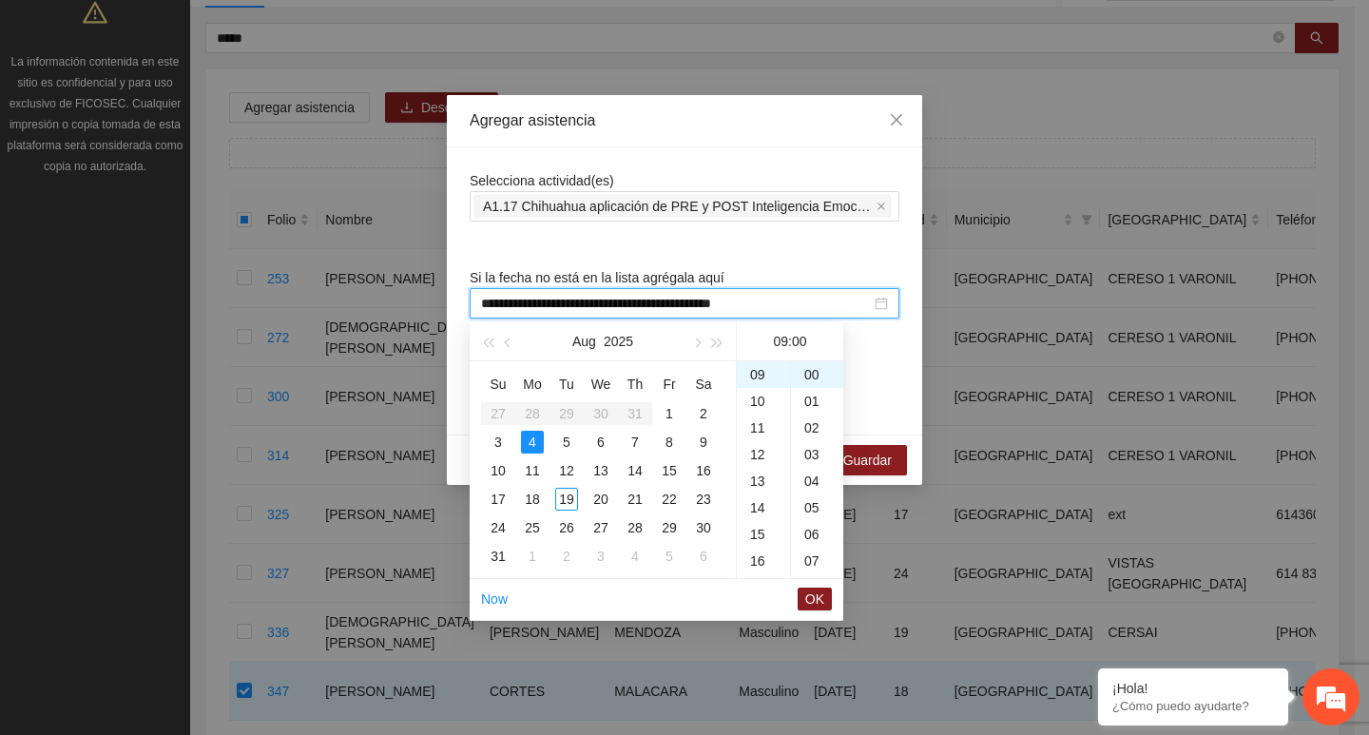
click at [694, 303] on input "**********" at bounding box center [676, 303] width 390 height 21
click at [691, 301] on input "**********" at bounding box center [676, 303] width 390 height 21
paste input "**********"
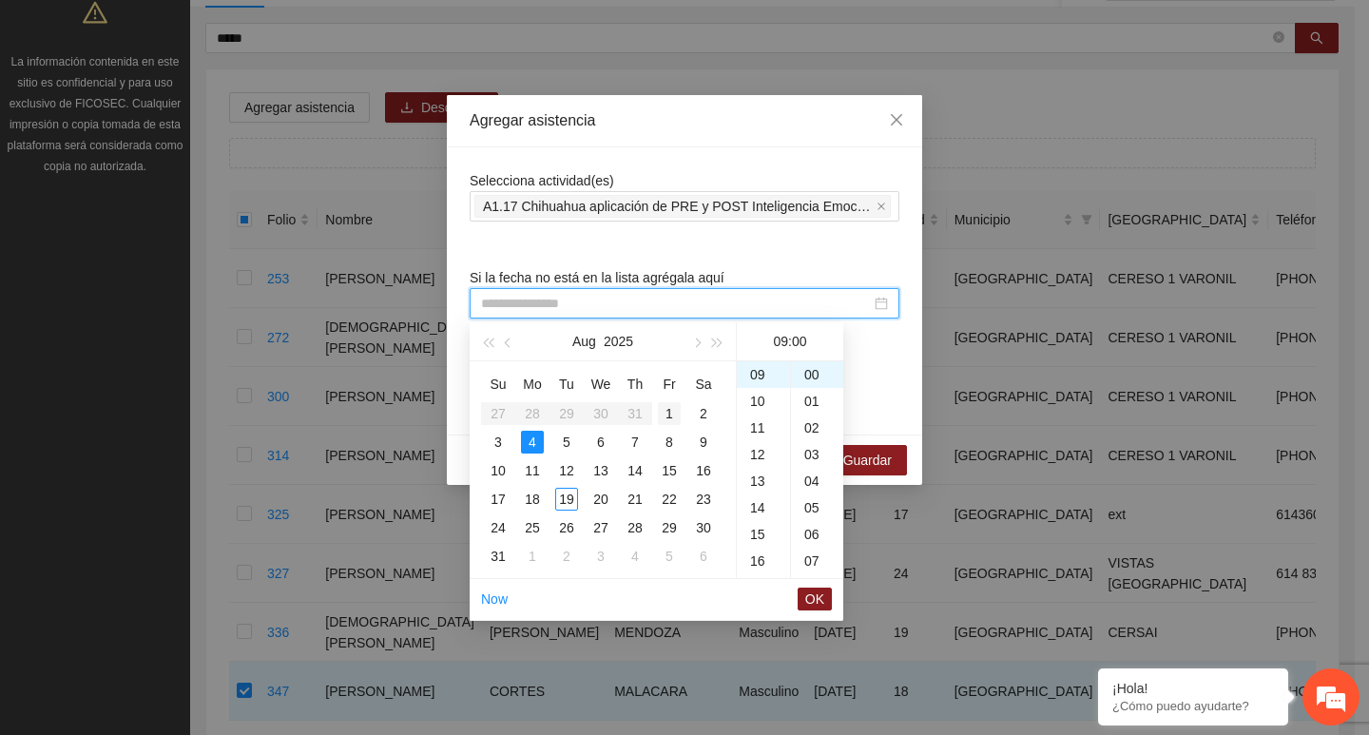
click at [671, 411] on div "1" at bounding box center [669, 413] width 23 height 23
click at [808, 598] on span "OK" at bounding box center [814, 599] width 19 height 21
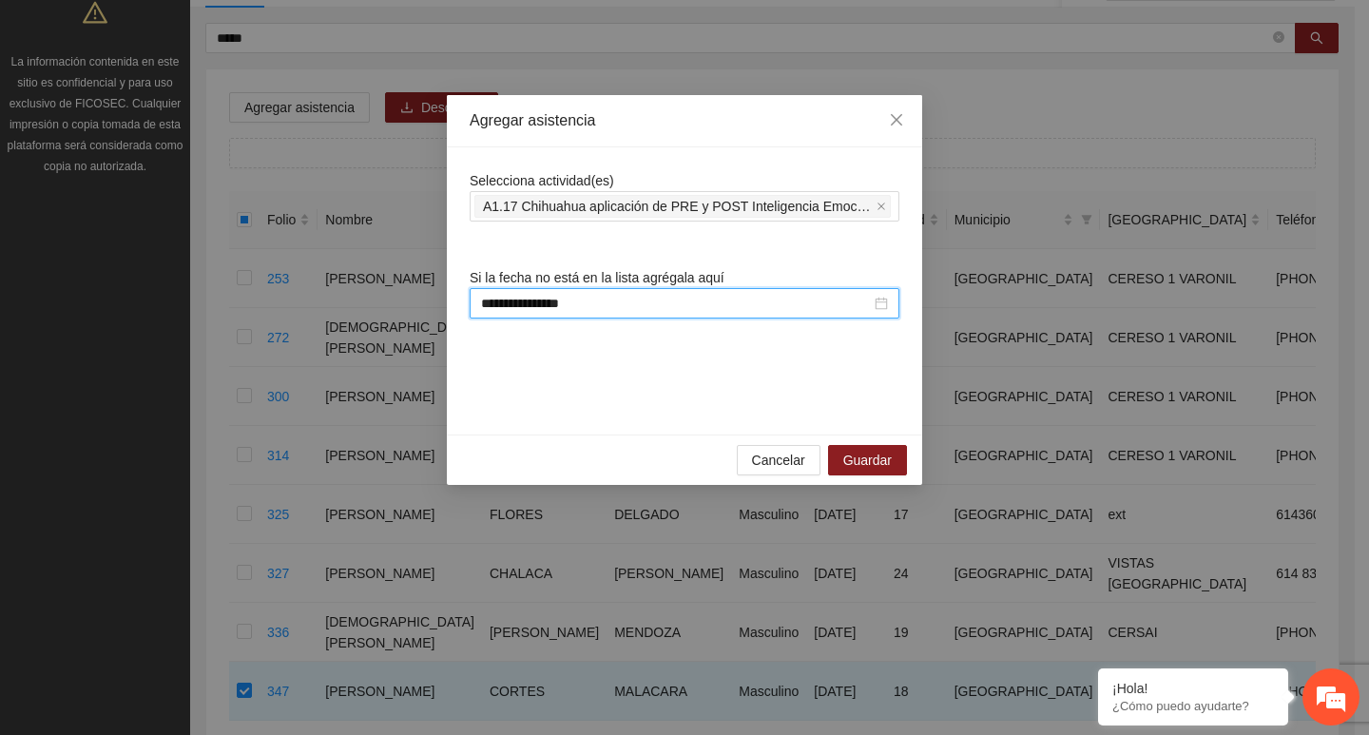
type input "**********"
click at [891, 469] on span "Guardar" at bounding box center [867, 460] width 48 height 21
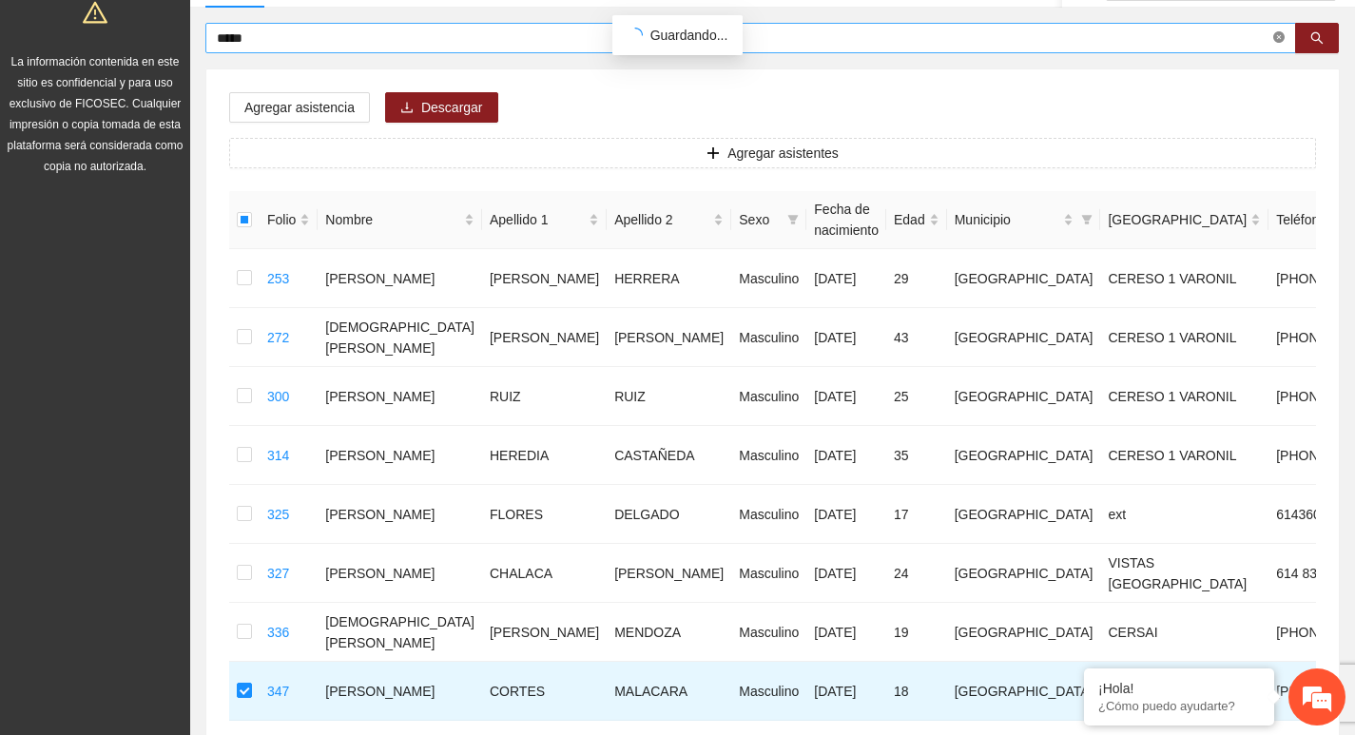
click at [1281, 42] on icon "close-circle" at bounding box center [1278, 36] width 11 height 11
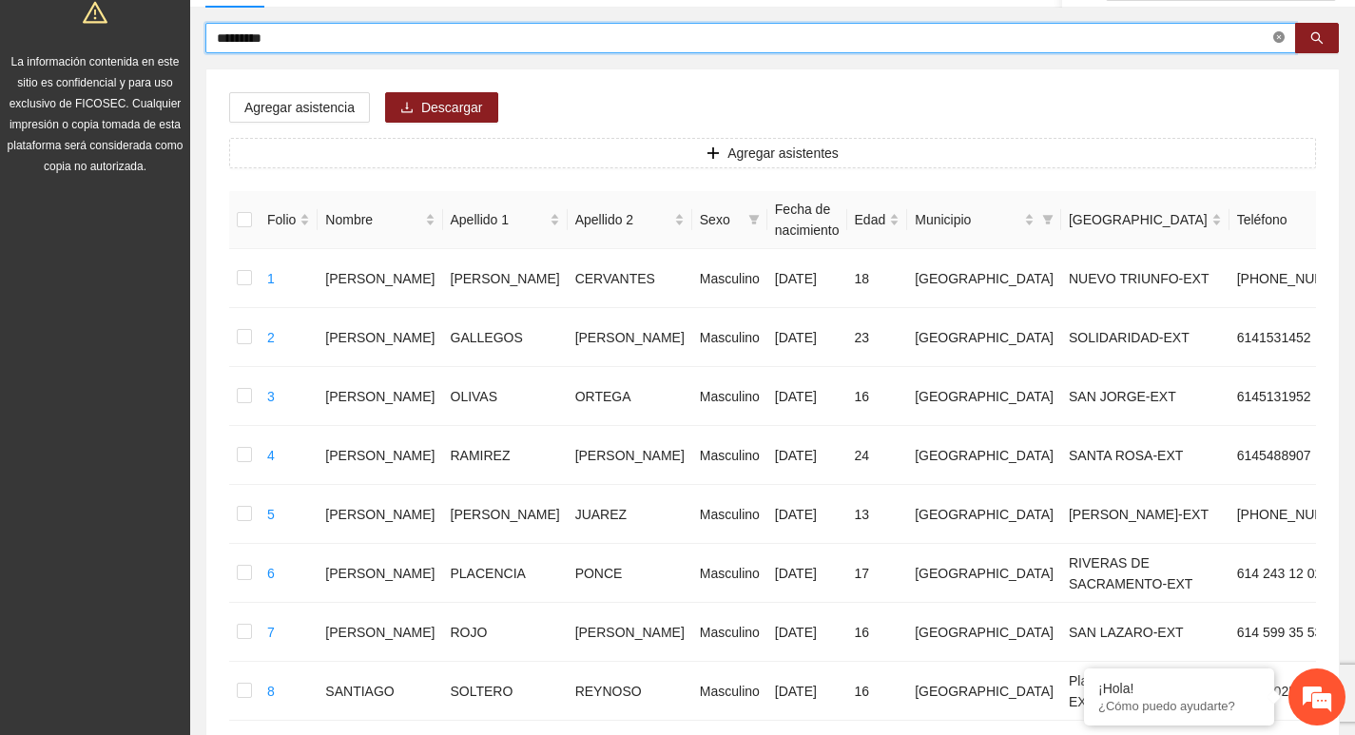
type input "*********"
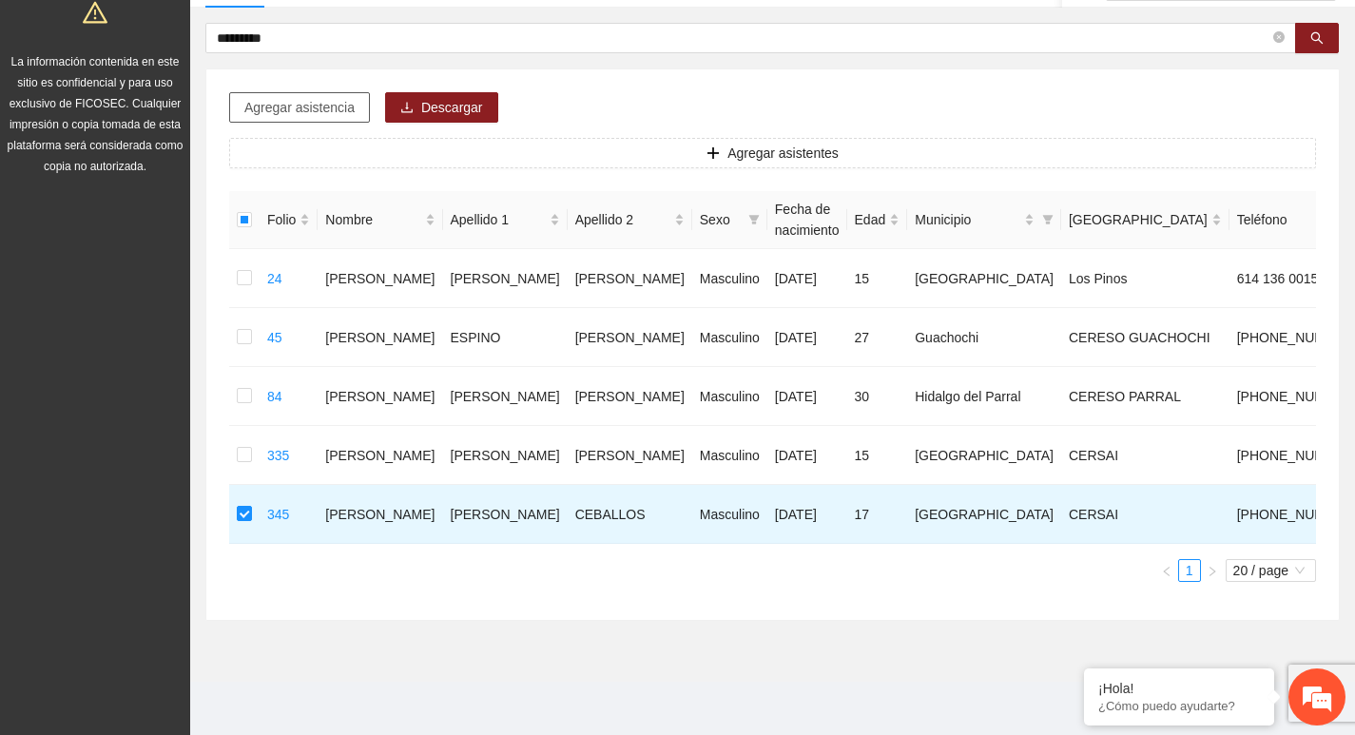
click at [339, 99] on span "Agregar asistencia" at bounding box center [299, 107] width 110 height 21
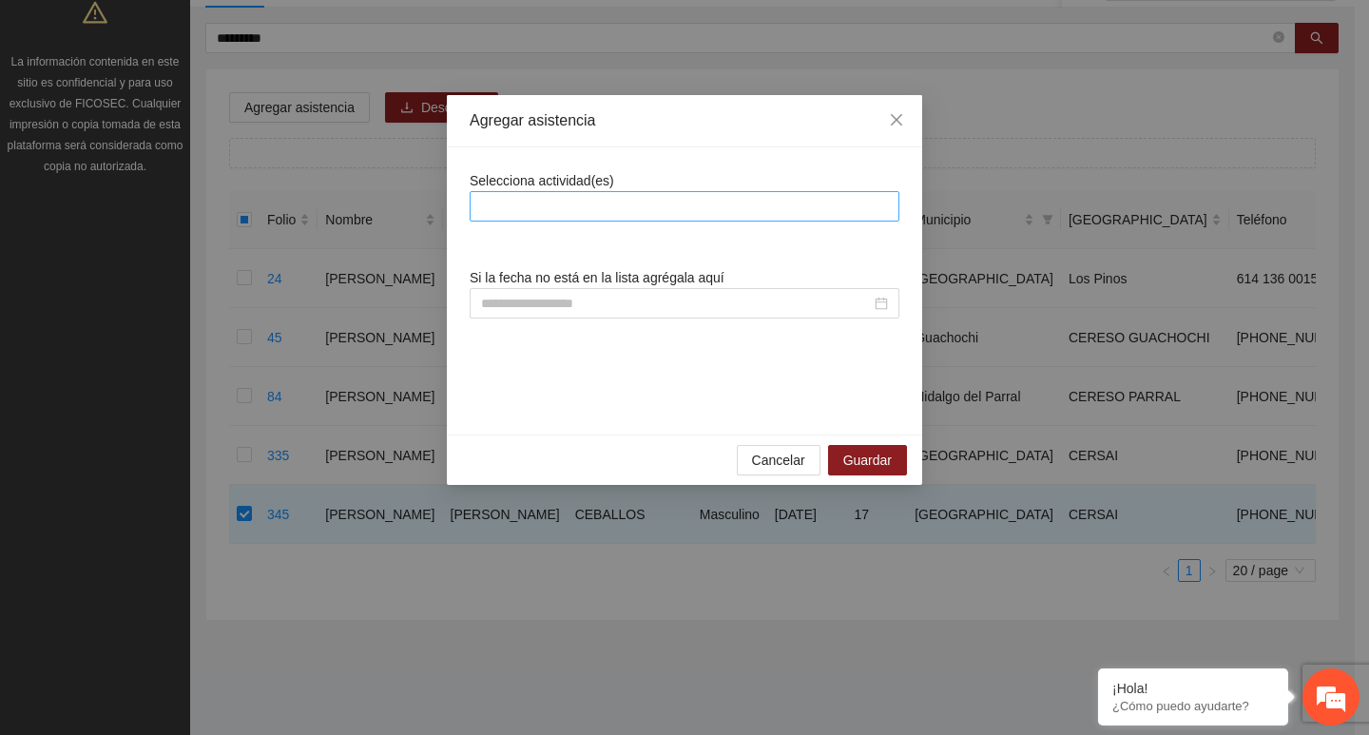
click at [653, 202] on div at bounding box center [685, 206] width 420 height 23
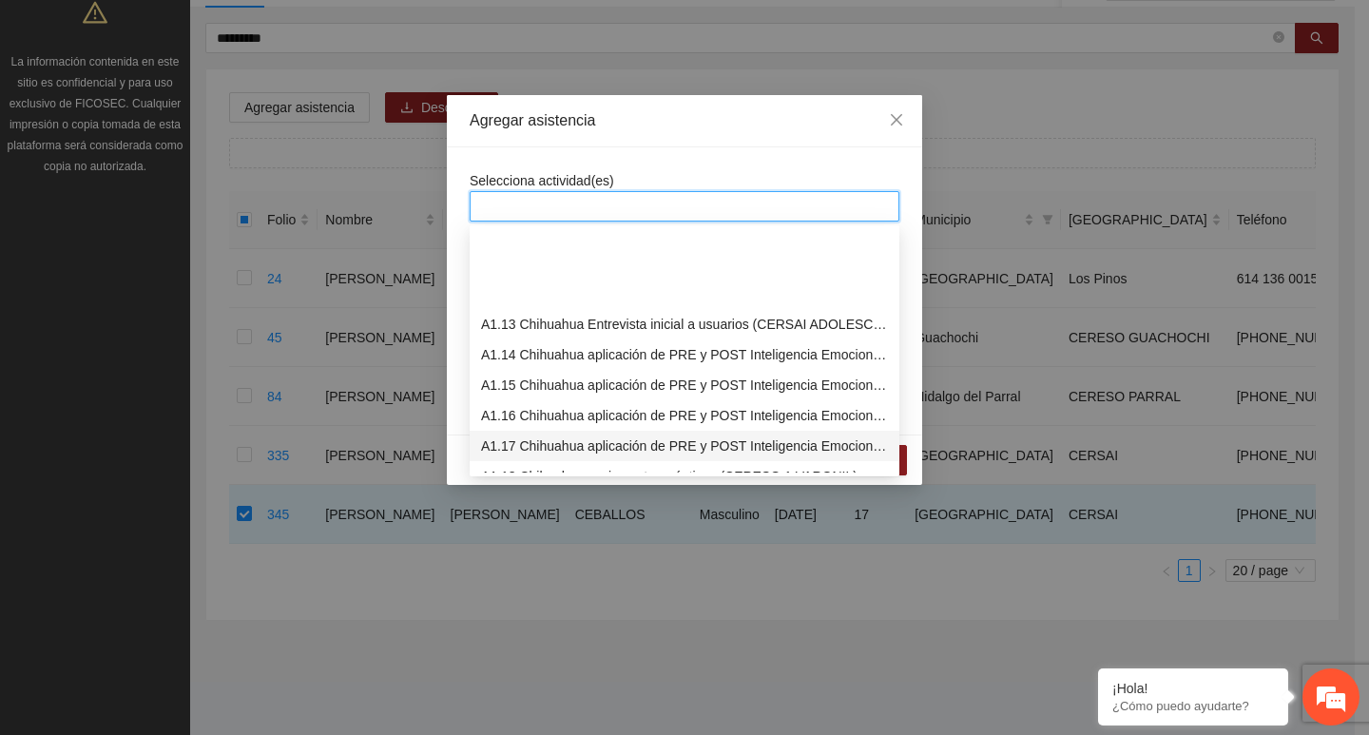
scroll to position [380, 0]
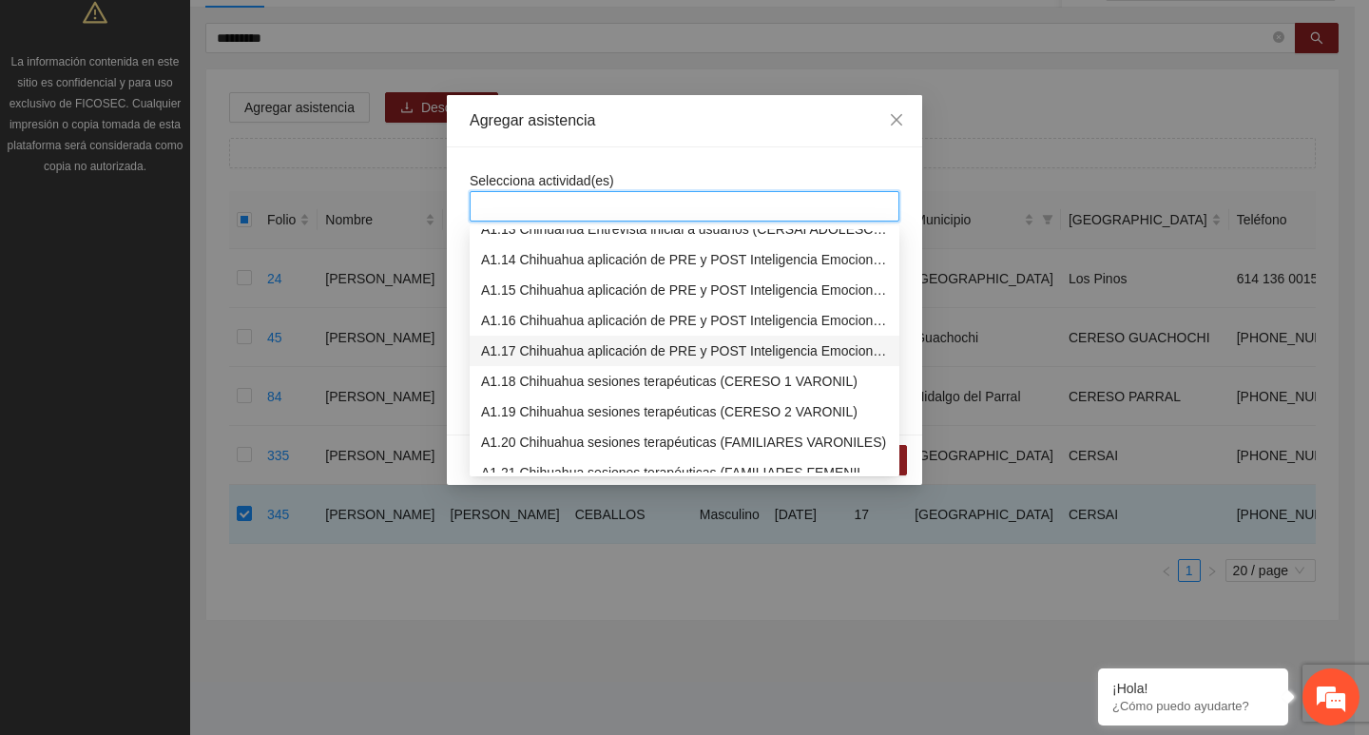
click at [545, 359] on div "A1.17 Chihuahua aplicación de PRE y POST Inteligencia Emocional (CERSAI ADOLESC…" at bounding box center [684, 350] width 407 height 21
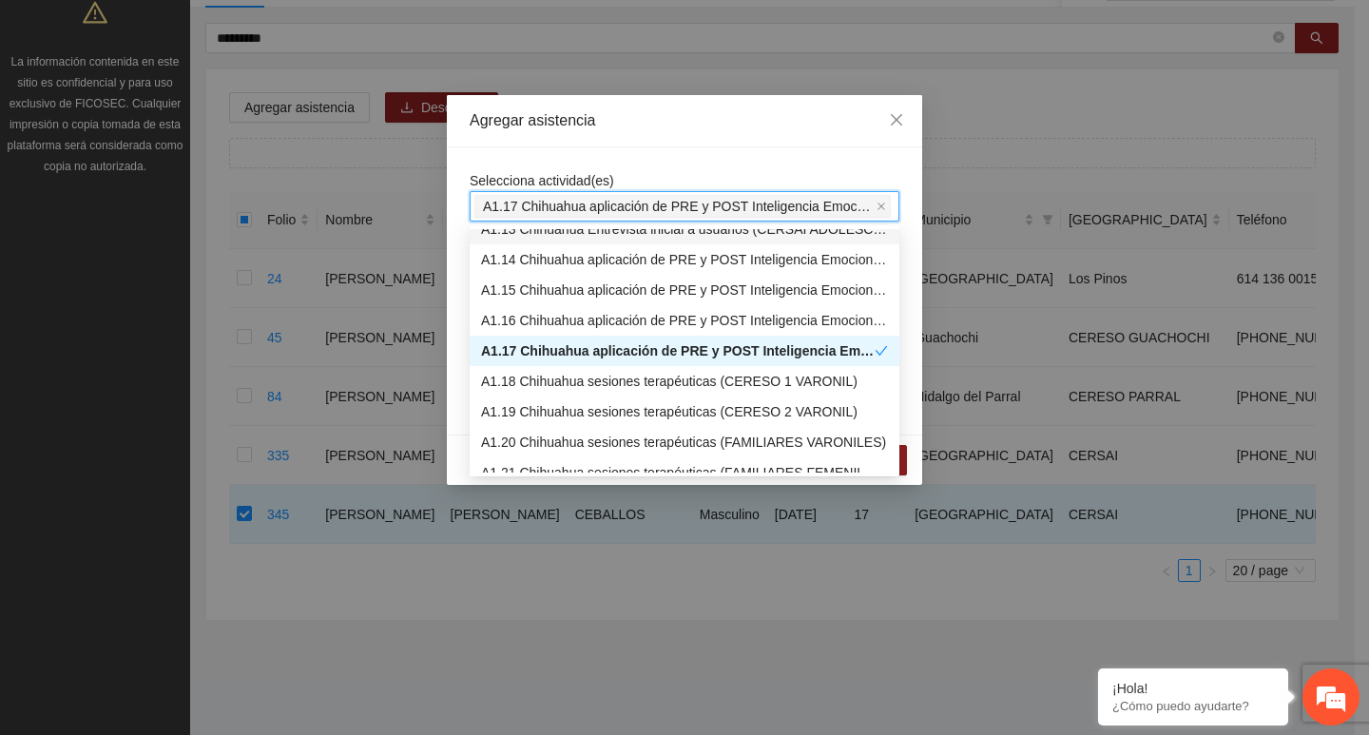
click at [562, 192] on div "A1.17 Chihuahua aplicación de PRE y POST Inteligencia Emocional (CERSAI ADOLESC…" at bounding box center [685, 206] width 430 height 30
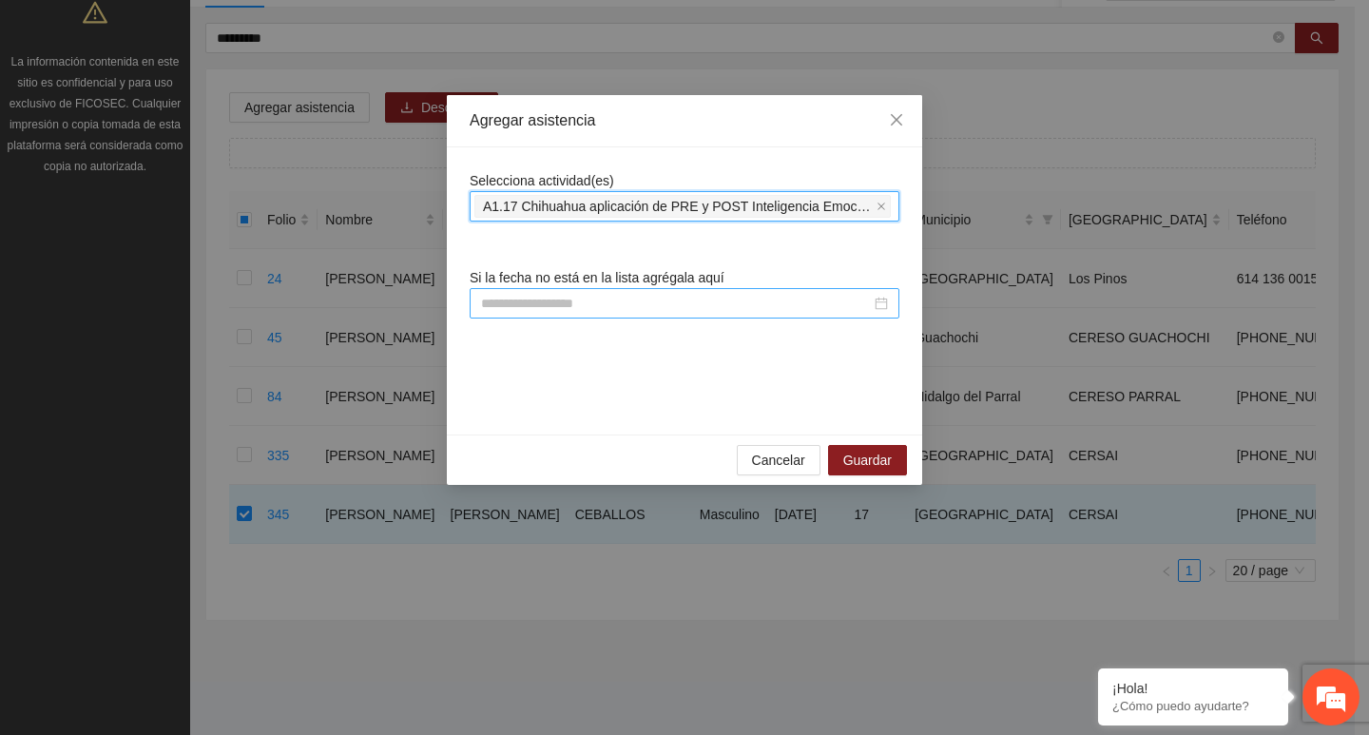
click at [540, 304] on input at bounding box center [676, 303] width 390 height 21
paste input "**********"
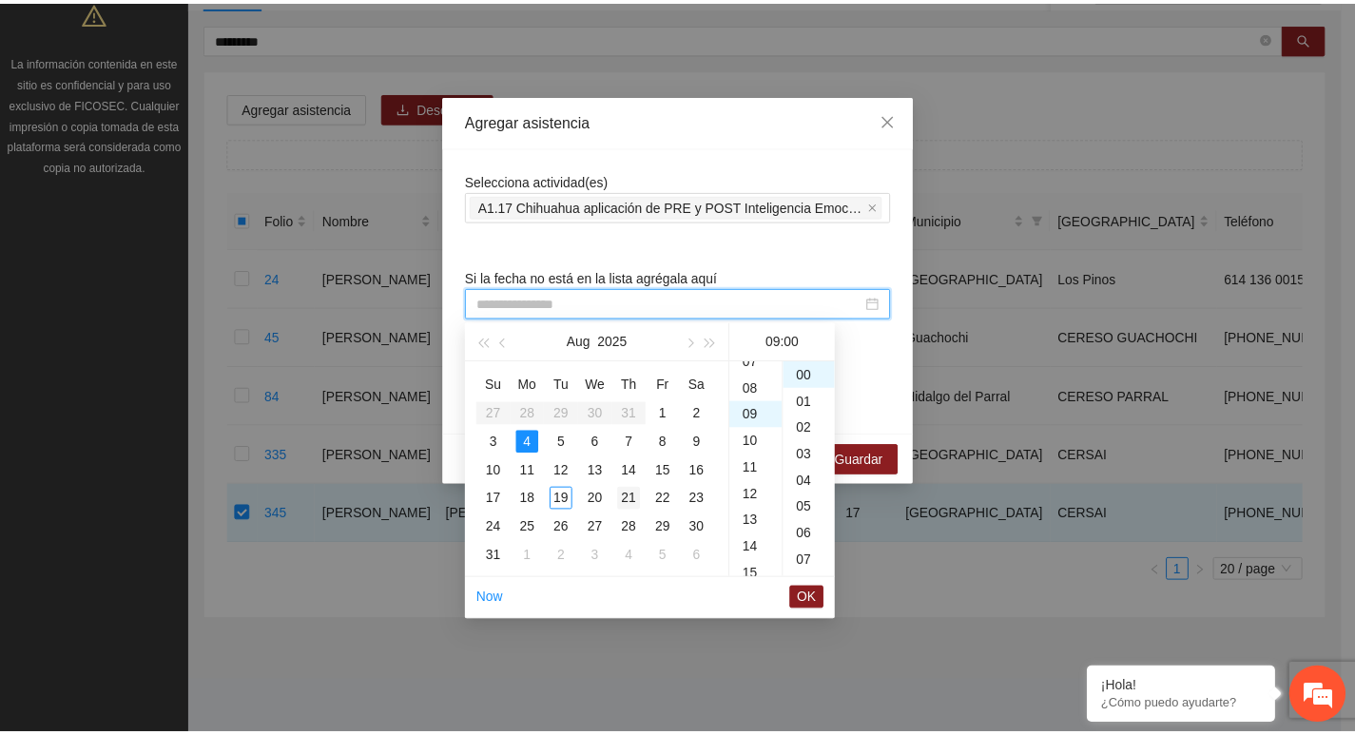
scroll to position [240, 0]
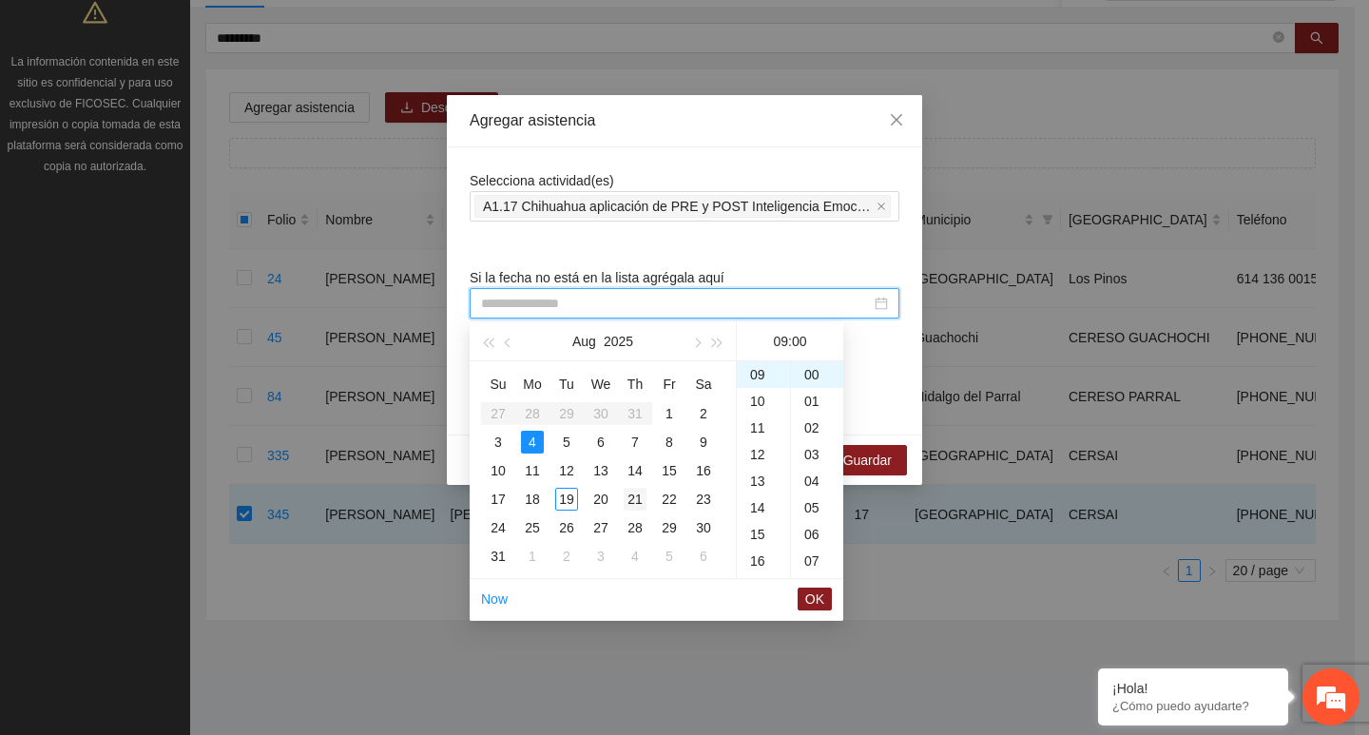
drag, startPoint x: 600, startPoint y: 475, endPoint x: 633, endPoint y: 488, distance: 35.5
click at [601, 475] on div "13" at bounding box center [601, 470] width 23 height 23
type input "**********"
click at [810, 601] on span "OK" at bounding box center [814, 599] width 19 height 21
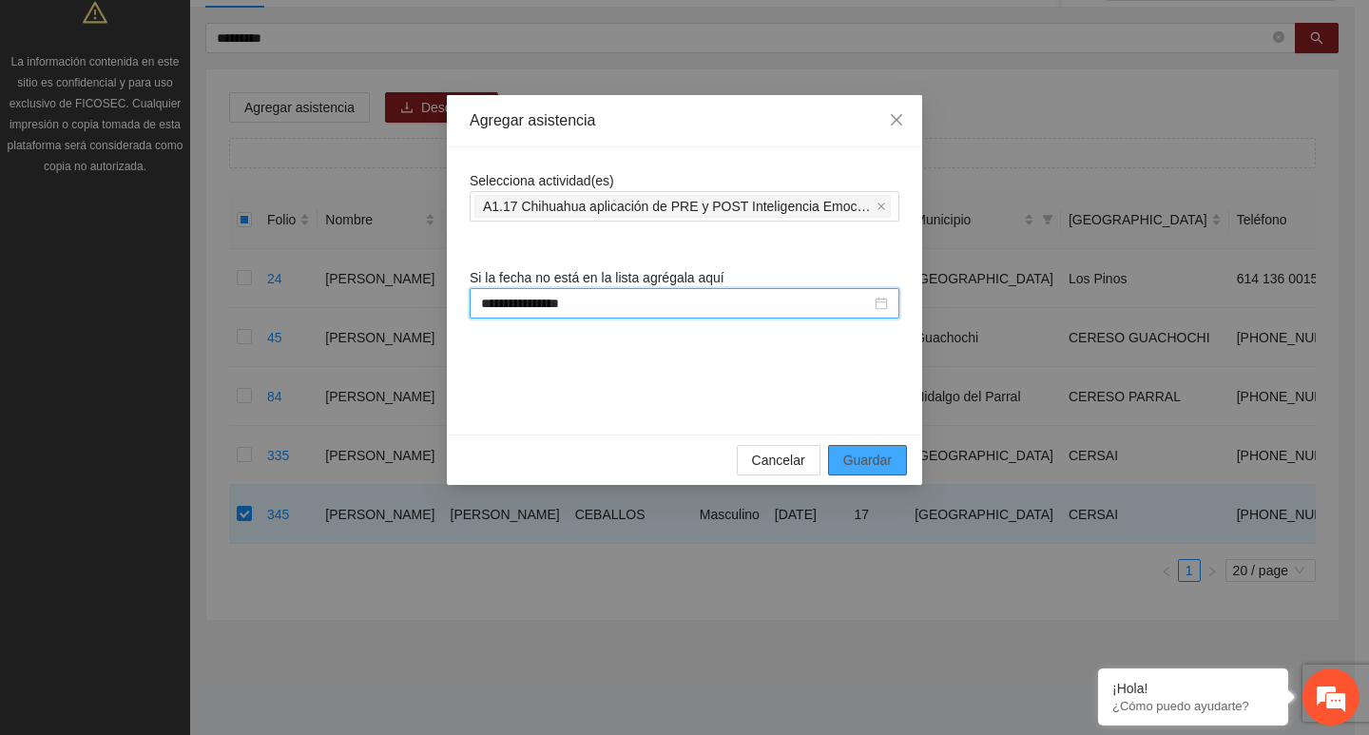
click at [870, 465] on span "Guardar" at bounding box center [867, 460] width 48 height 21
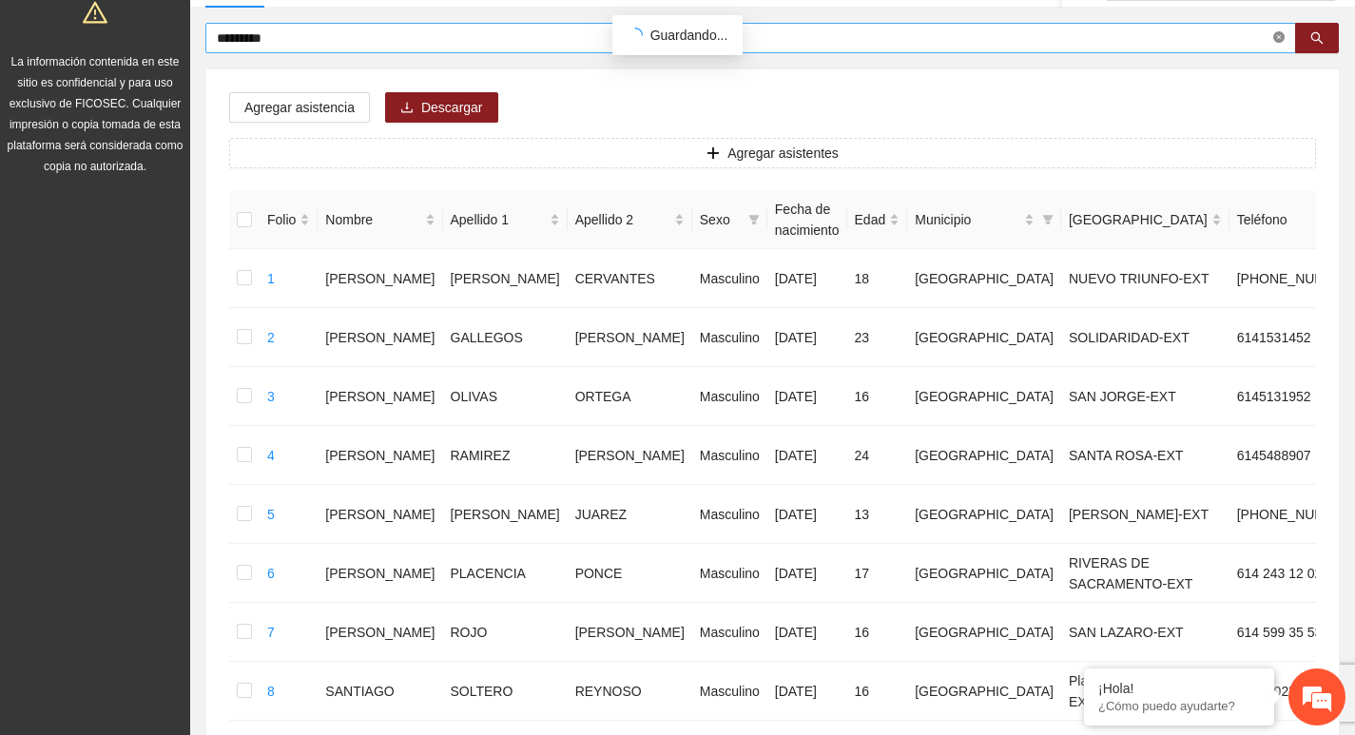
click at [1277, 39] on icon "close-circle" at bounding box center [1278, 36] width 11 height 11
click at [1277, 39] on span at bounding box center [1278, 38] width 11 height 21
type input "*******"
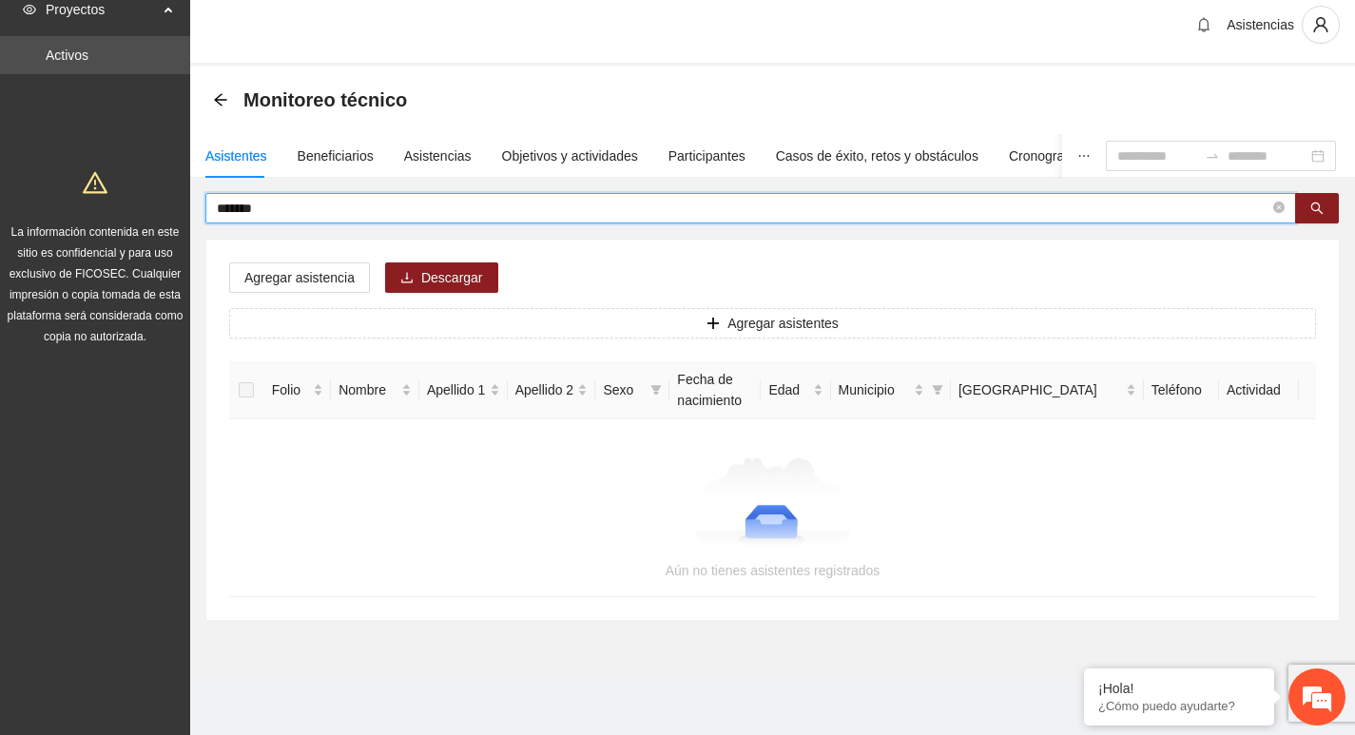
scroll to position [13, 0]
click at [1282, 216] on span at bounding box center [1278, 209] width 11 height 18
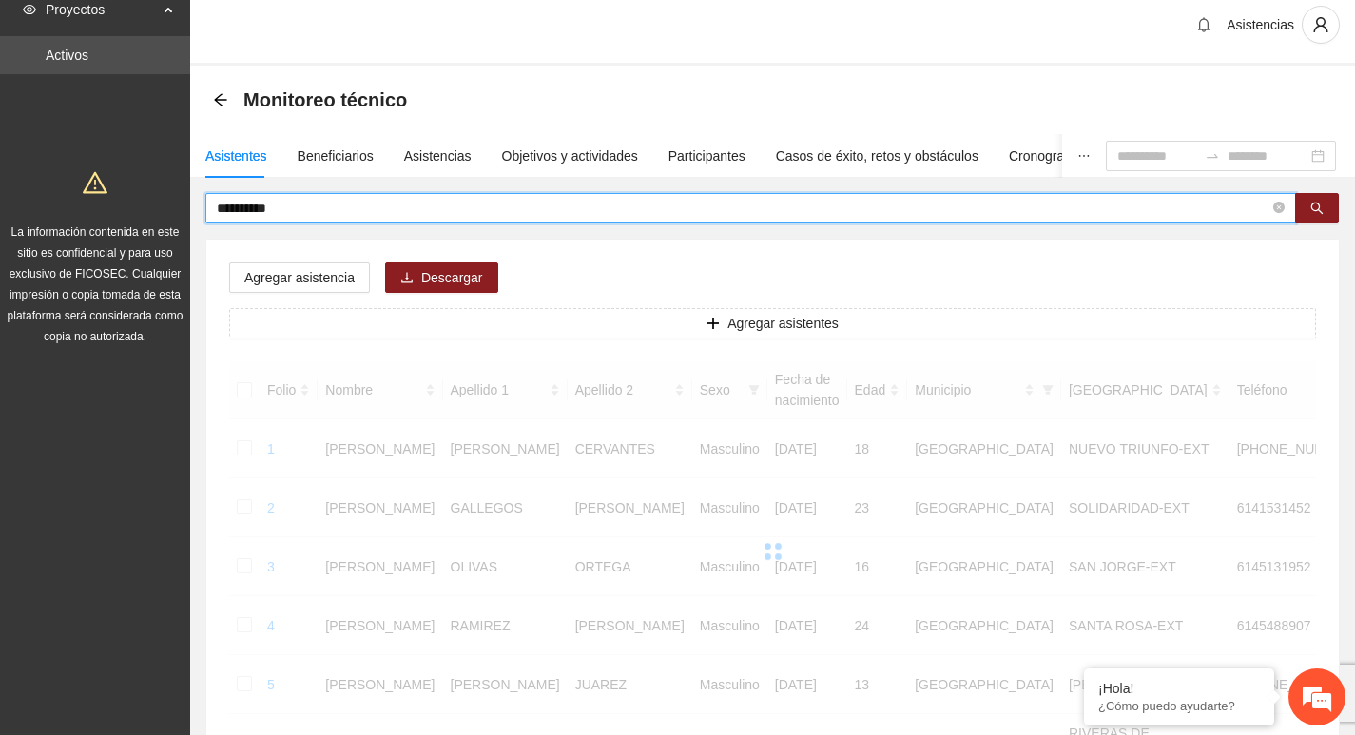
scroll to position [184, 0]
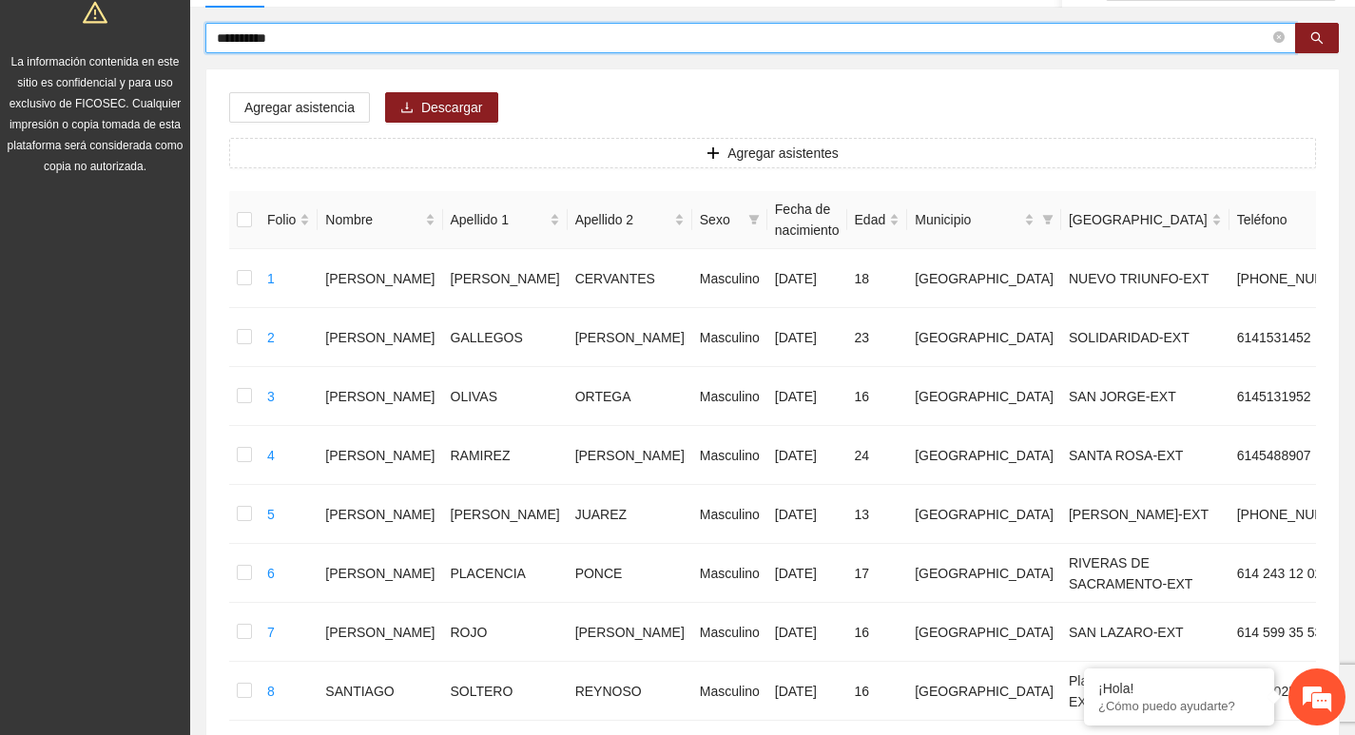
type input "**********"
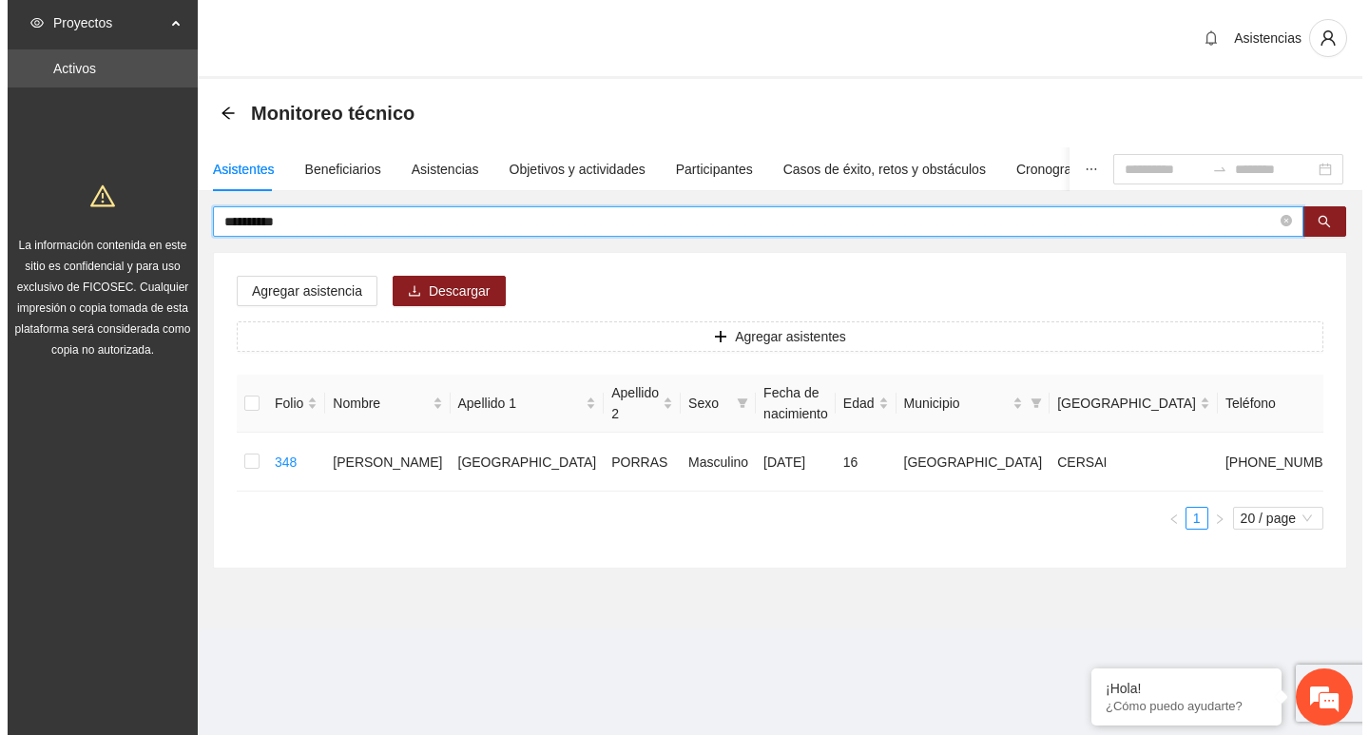
scroll to position [0, 0]
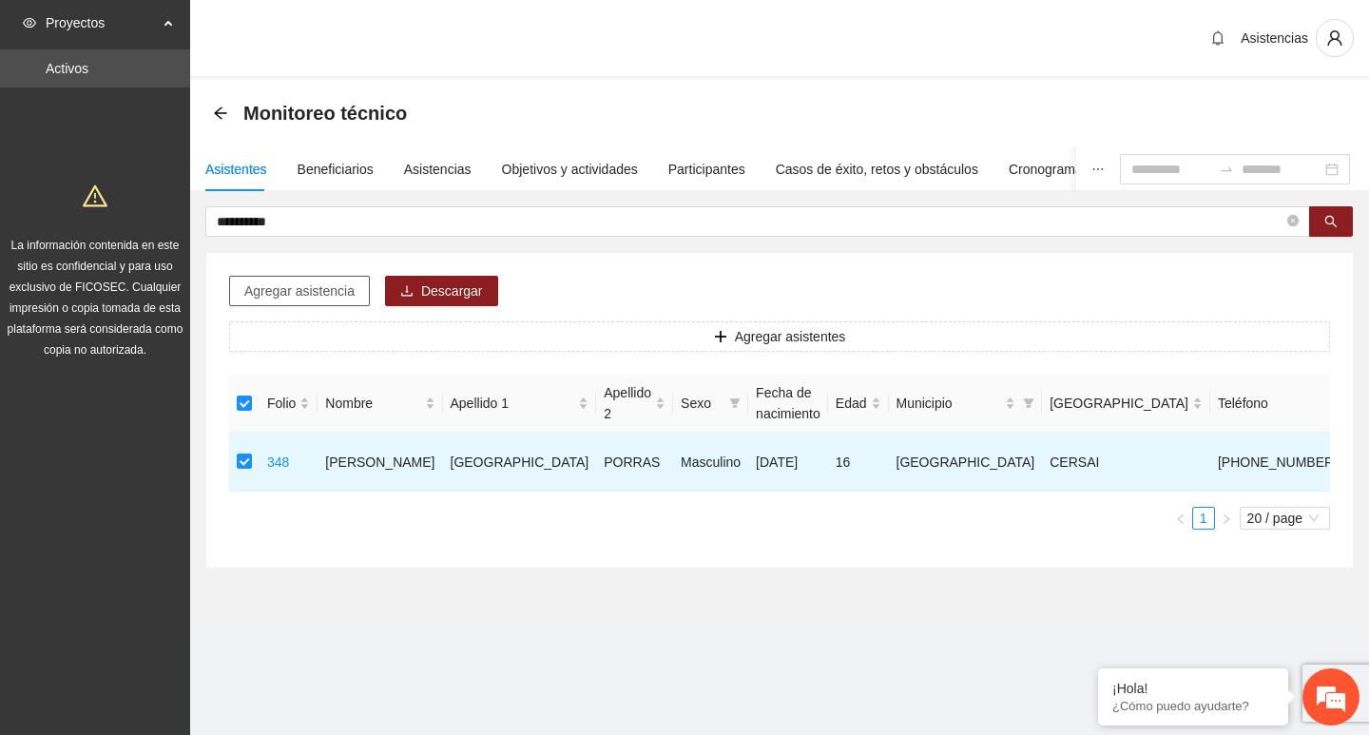
click at [314, 286] on span "Agregar asistencia" at bounding box center [299, 291] width 110 height 21
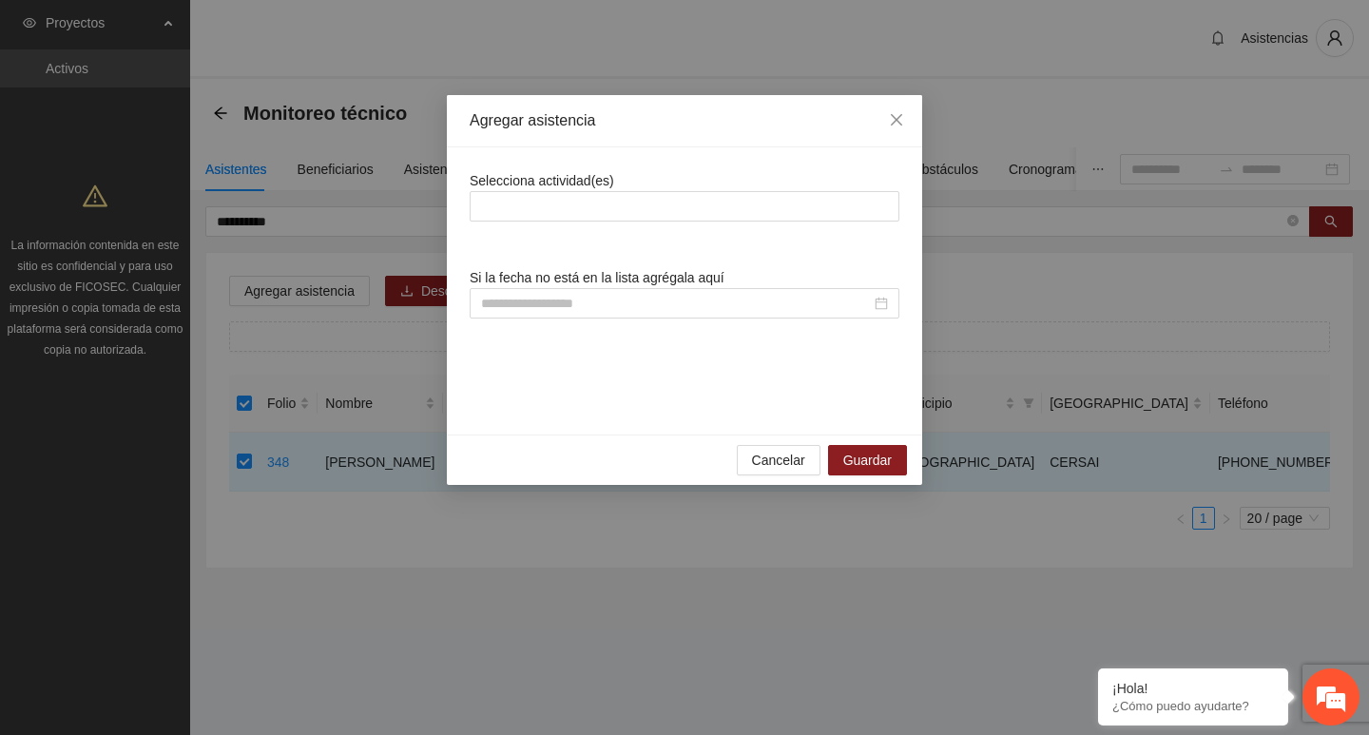
click at [607, 198] on div at bounding box center [685, 206] width 420 height 23
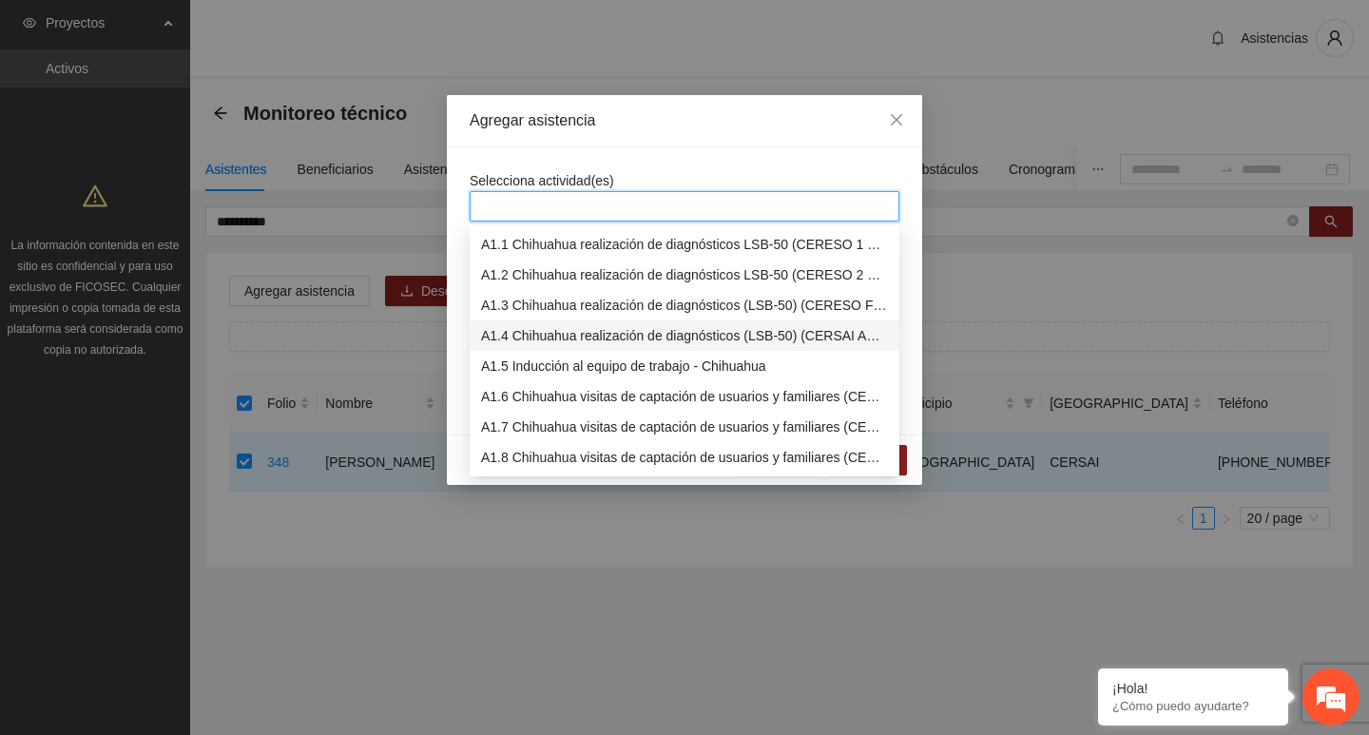
scroll to position [380, 0]
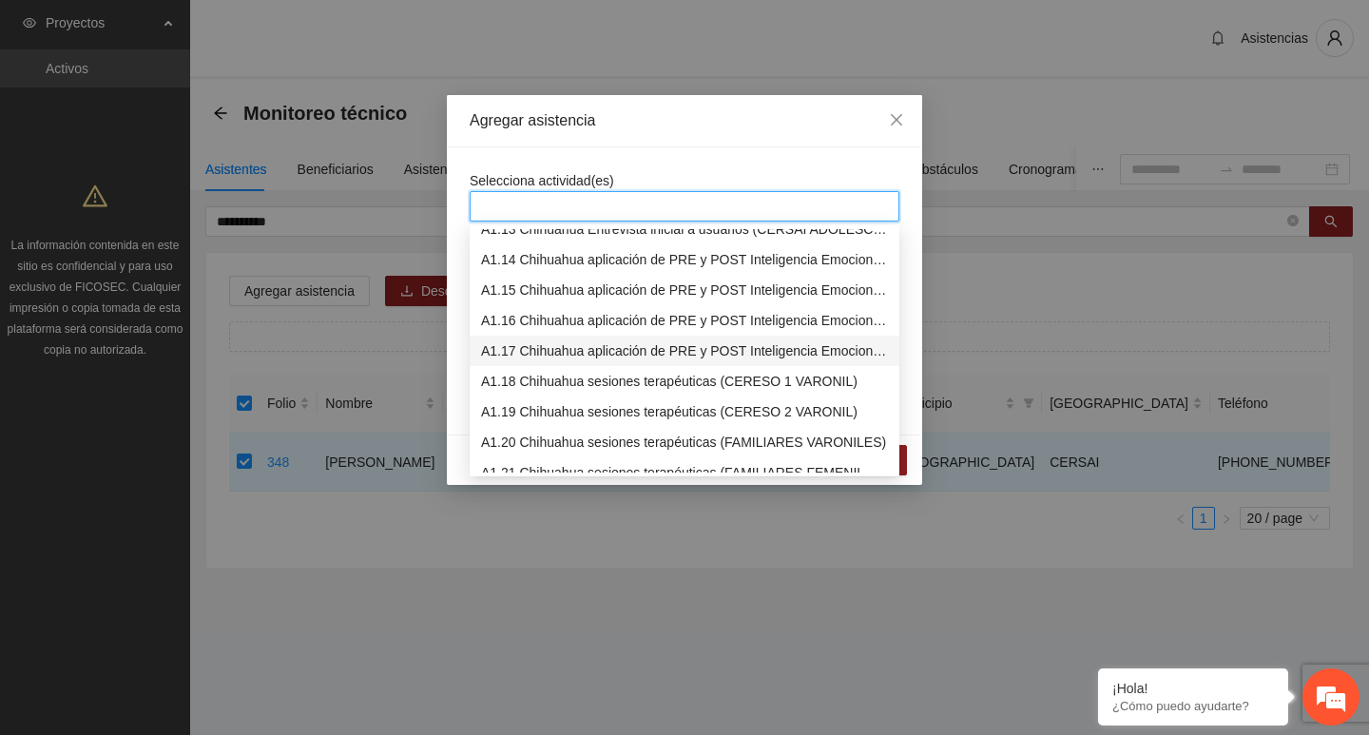
click at [585, 352] on div "A1.17 Chihuahua aplicación de PRE y POST Inteligencia Emocional (CERSAI ADOLESC…" at bounding box center [684, 350] width 407 height 21
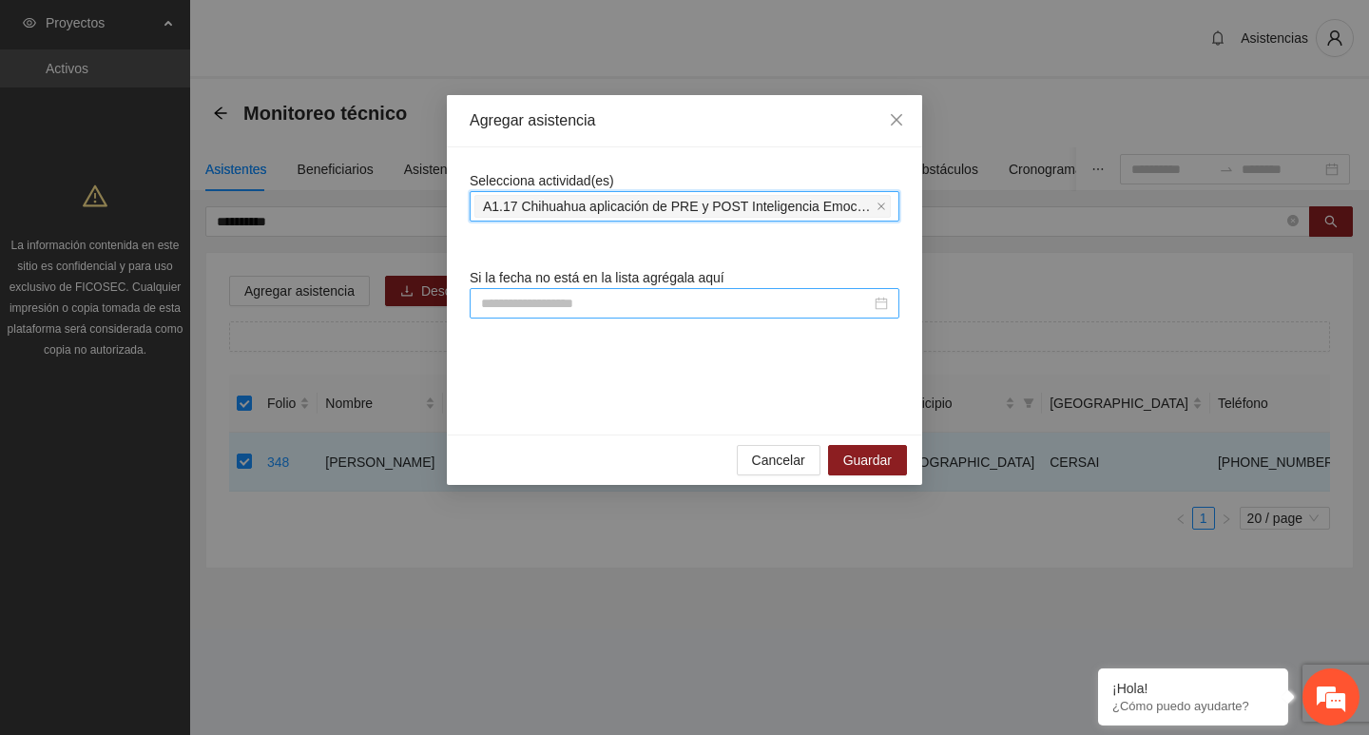
click at [575, 313] on input at bounding box center [676, 303] width 390 height 21
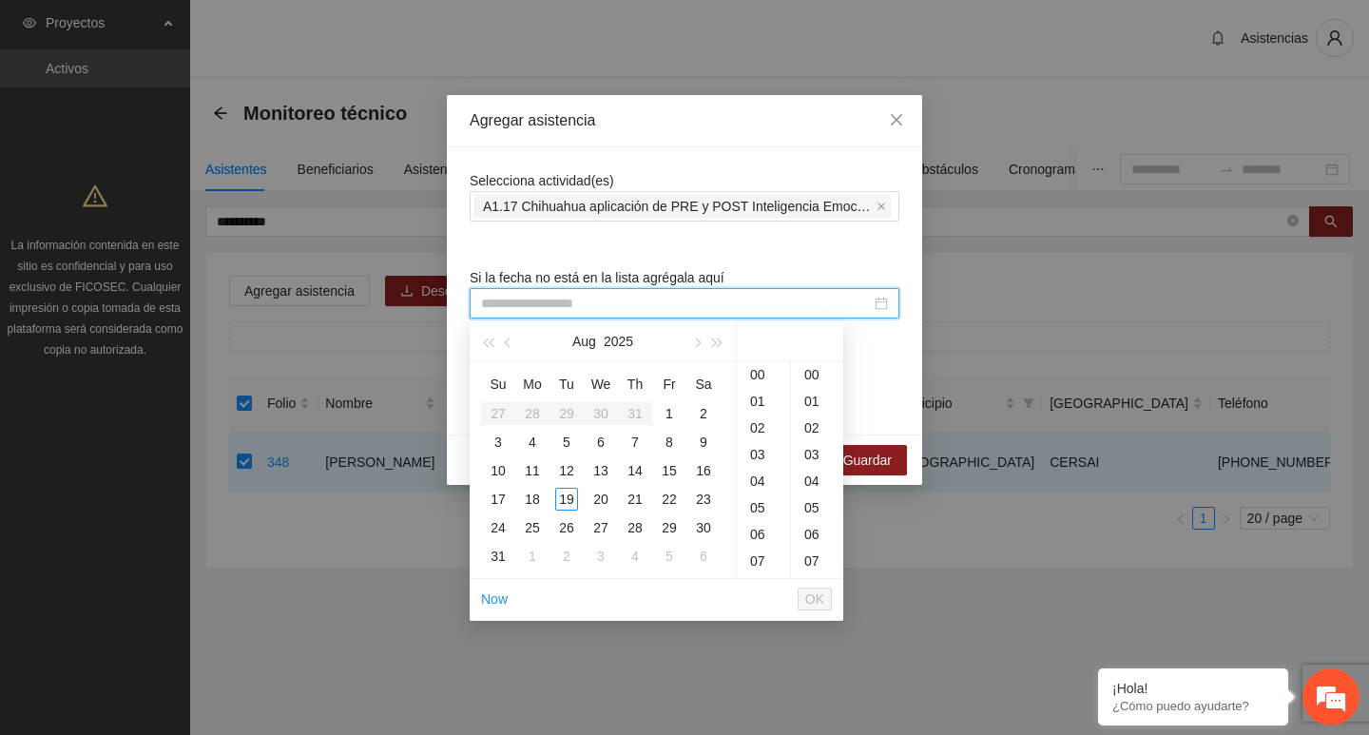
paste input "**********"
click at [611, 465] on div "13" at bounding box center [601, 470] width 23 height 23
type input "**********"
click at [824, 604] on button "OK" at bounding box center [815, 599] width 34 height 23
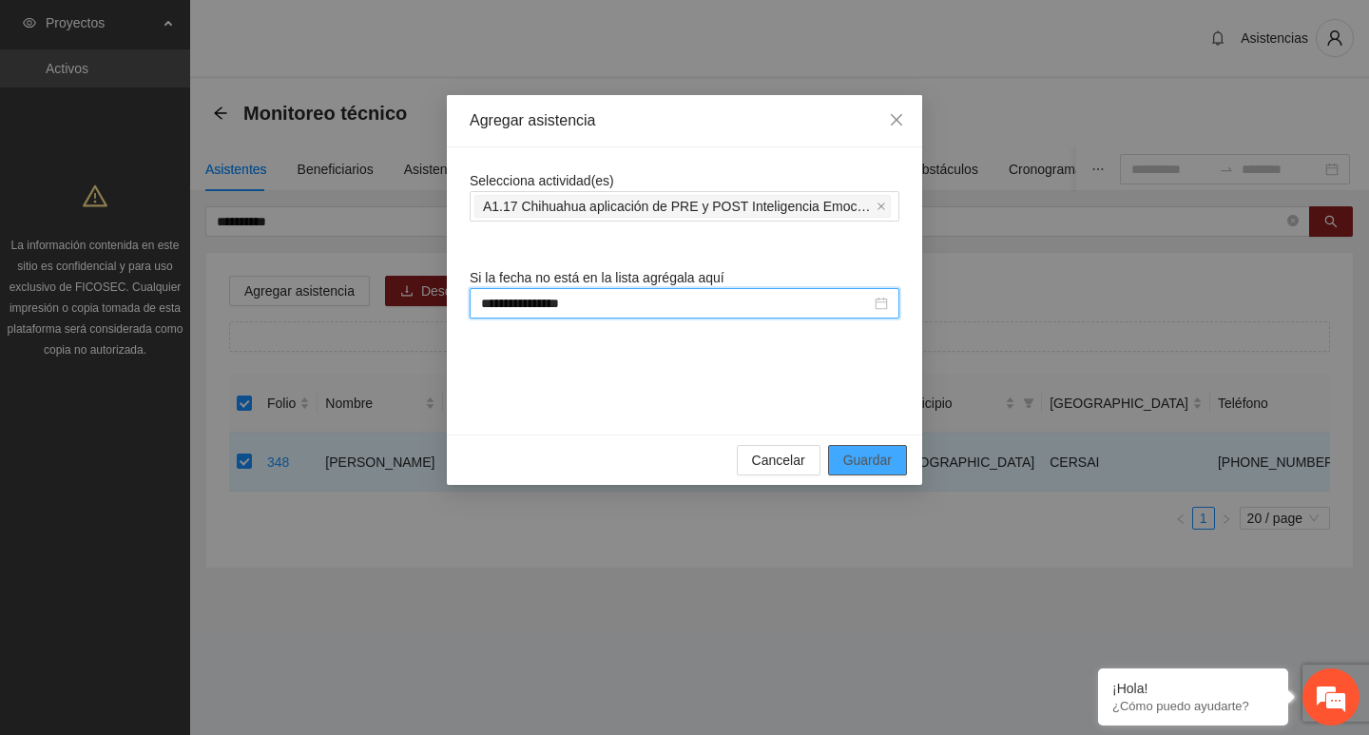
click at [863, 467] on span "Guardar" at bounding box center [867, 460] width 48 height 21
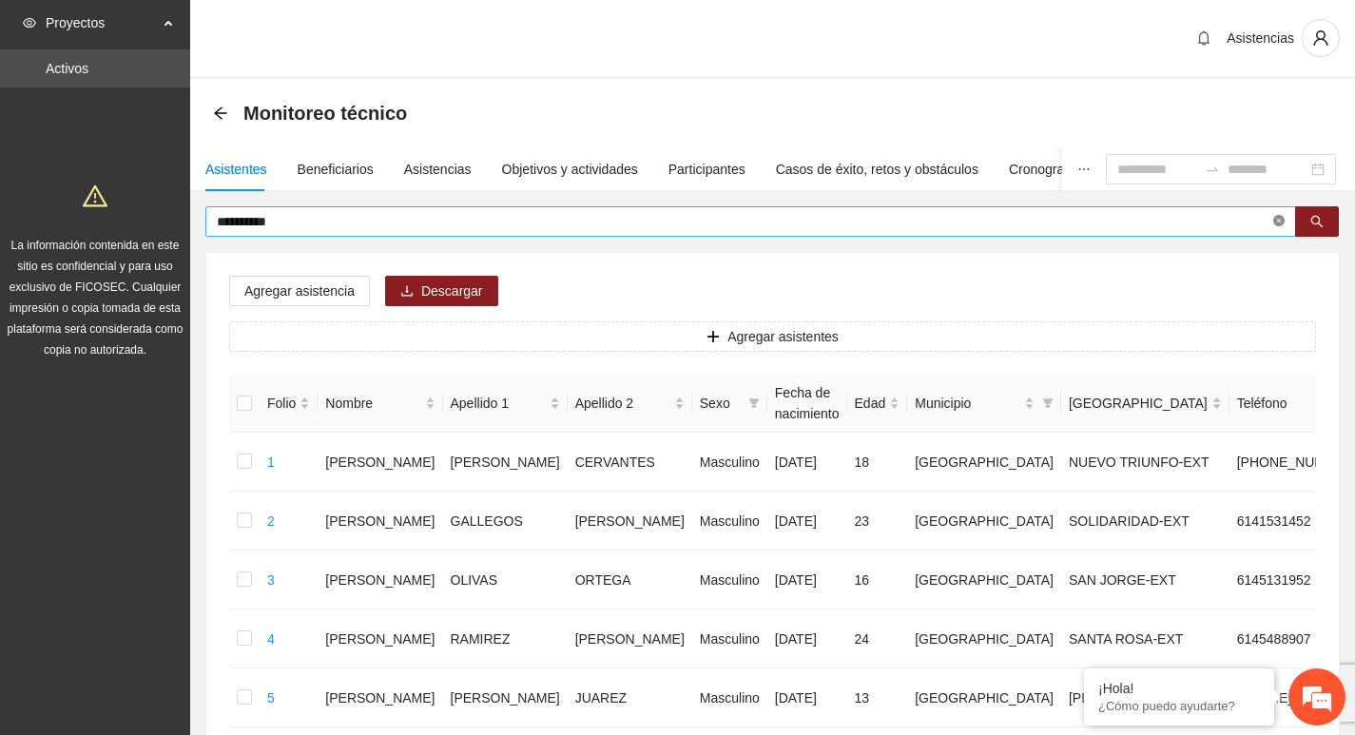
click at [1284, 222] on icon "close-circle" at bounding box center [1278, 220] width 11 height 11
type input "*****"
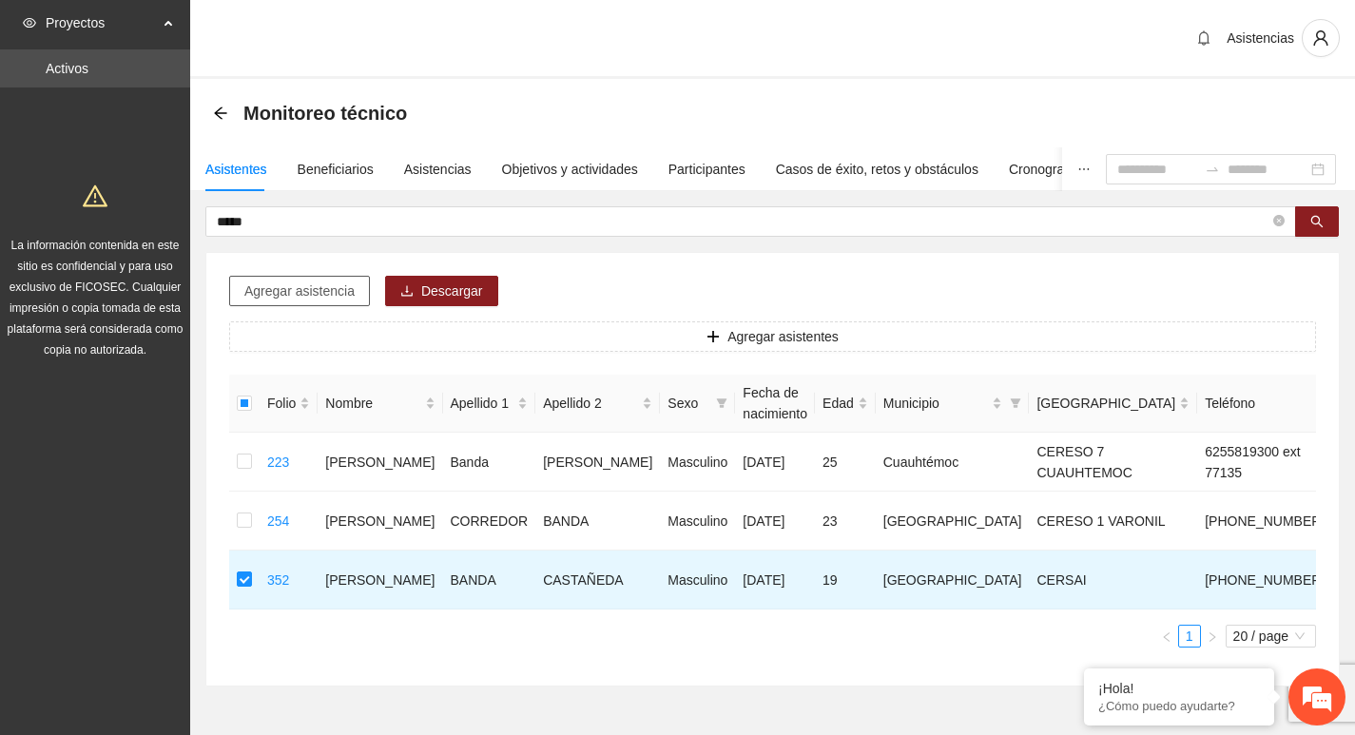
click at [313, 281] on span "Agregar asistencia" at bounding box center [299, 291] width 110 height 21
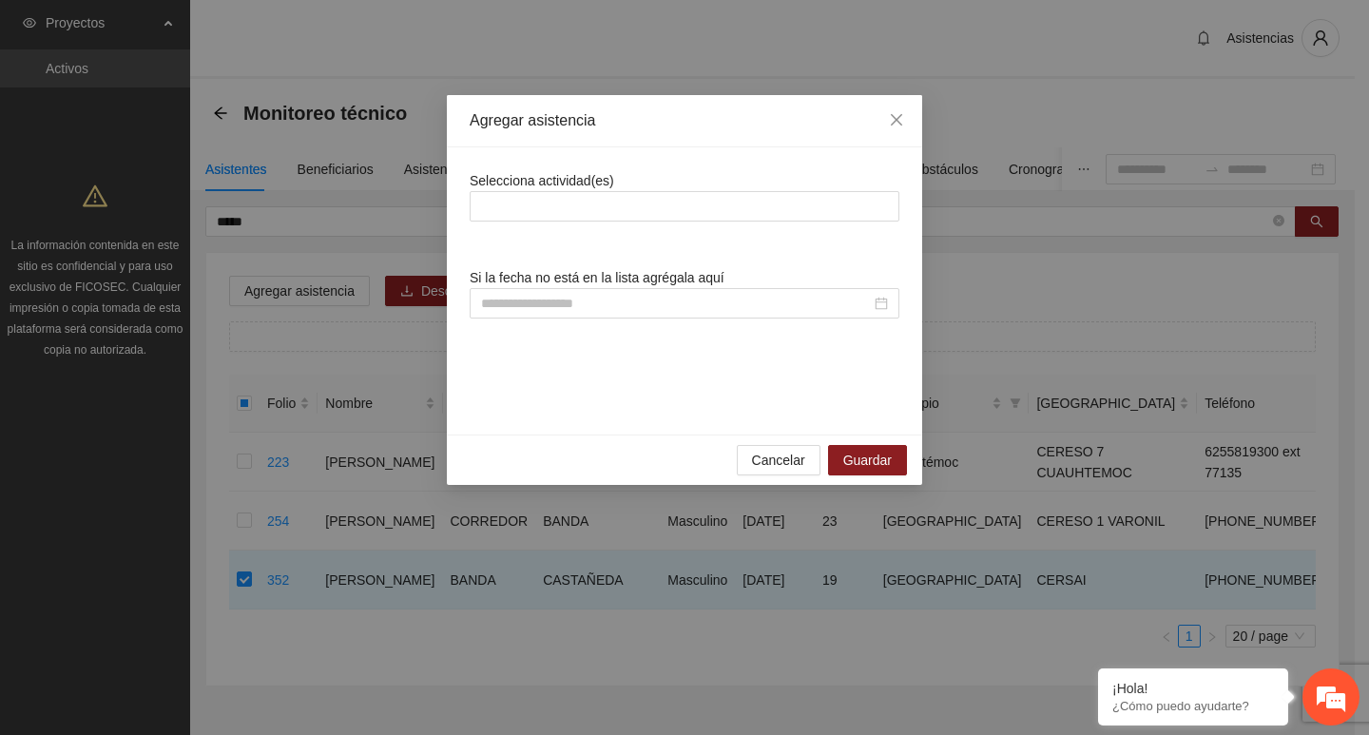
click at [666, 190] on div "Selecciona actividad(es)" at bounding box center [685, 195] width 430 height 51
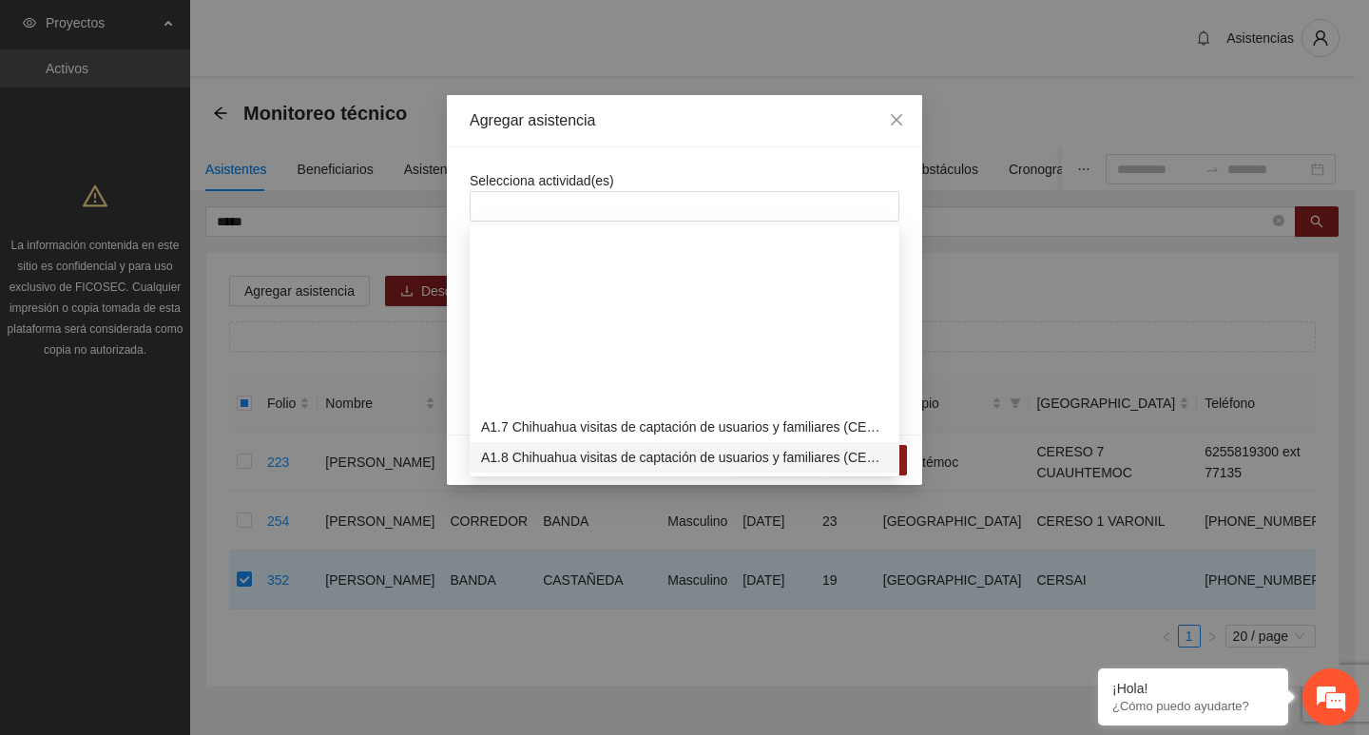
scroll to position [285, 0]
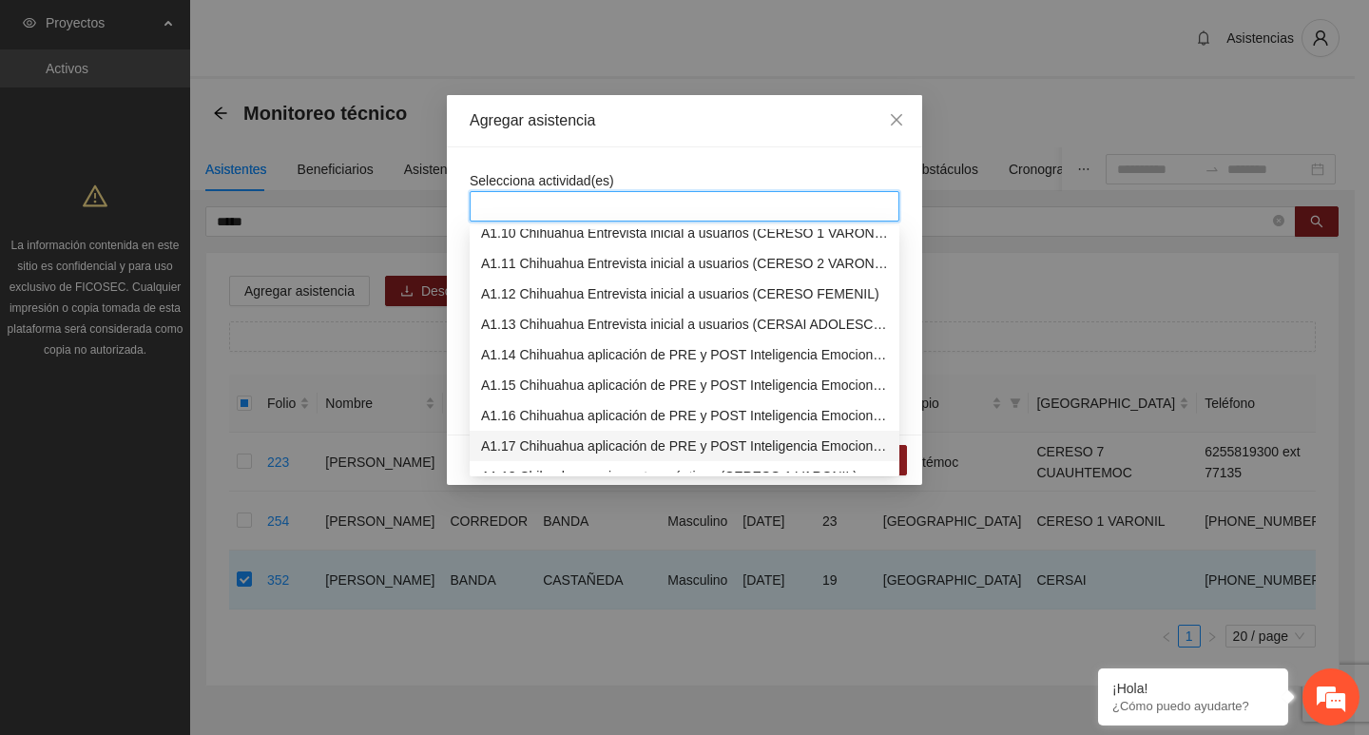
click at [625, 443] on div "A1.17 Chihuahua aplicación de PRE y POST Inteligencia Emocional (CERSAI ADOLESC…" at bounding box center [684, 446] width 407 height 21
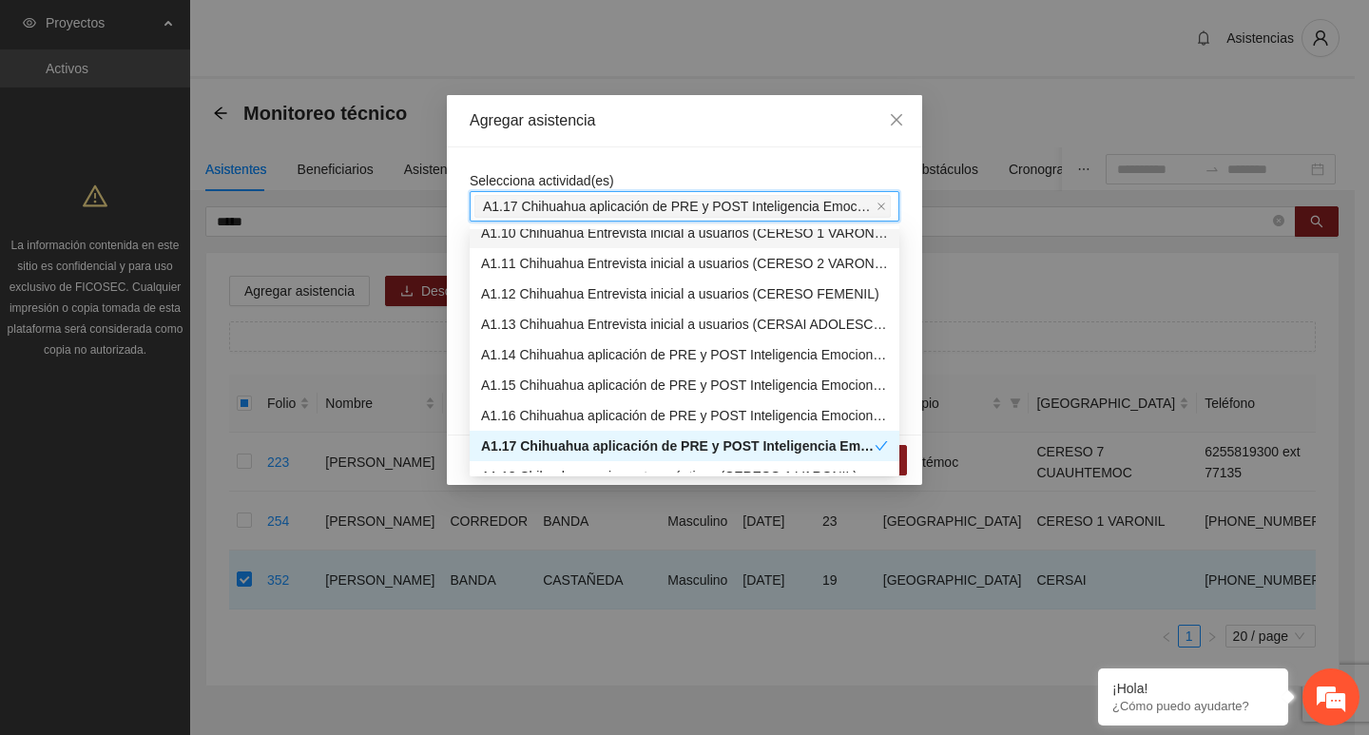
click at [600, 175] on span "Selecciona actividad(es)" at bounding box center [542, 180] width 145 height 15
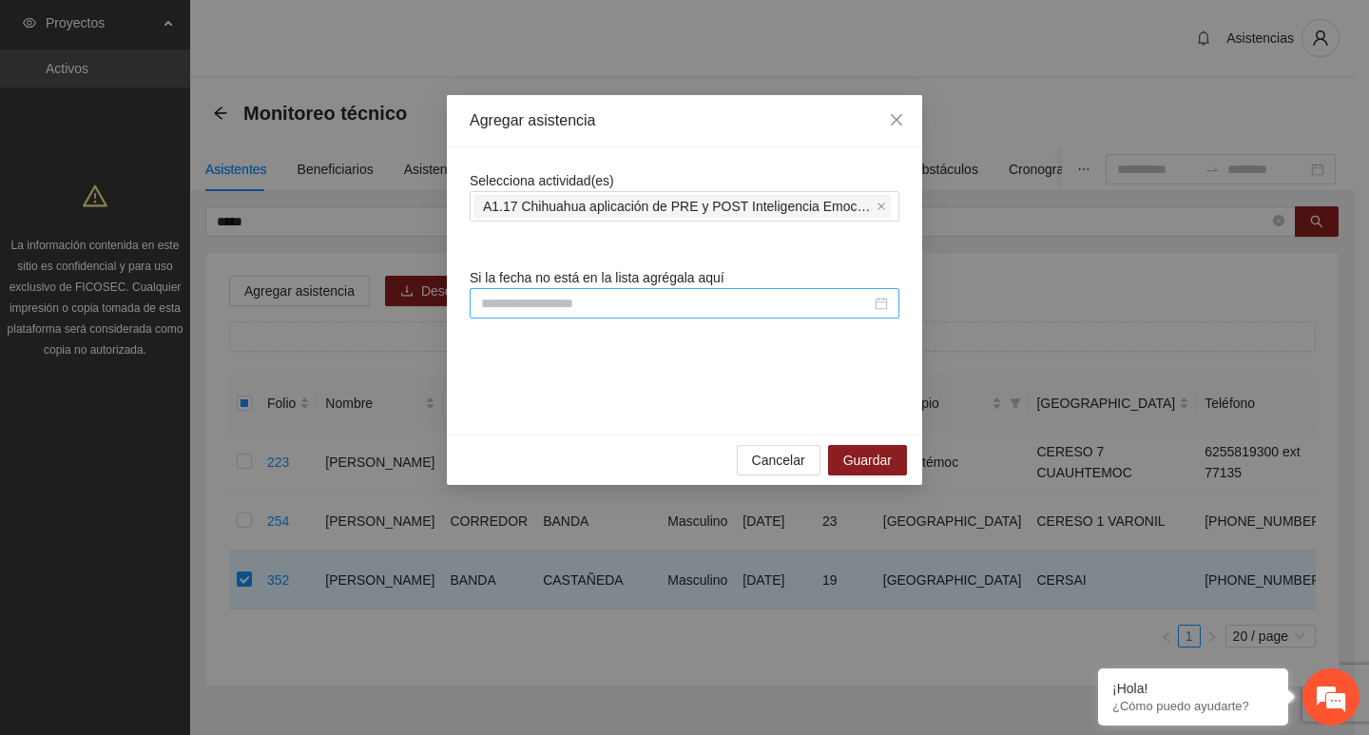
click at [609, 302] on input at bounding box center [676, 303] width 390 height 21
paste input "**********"
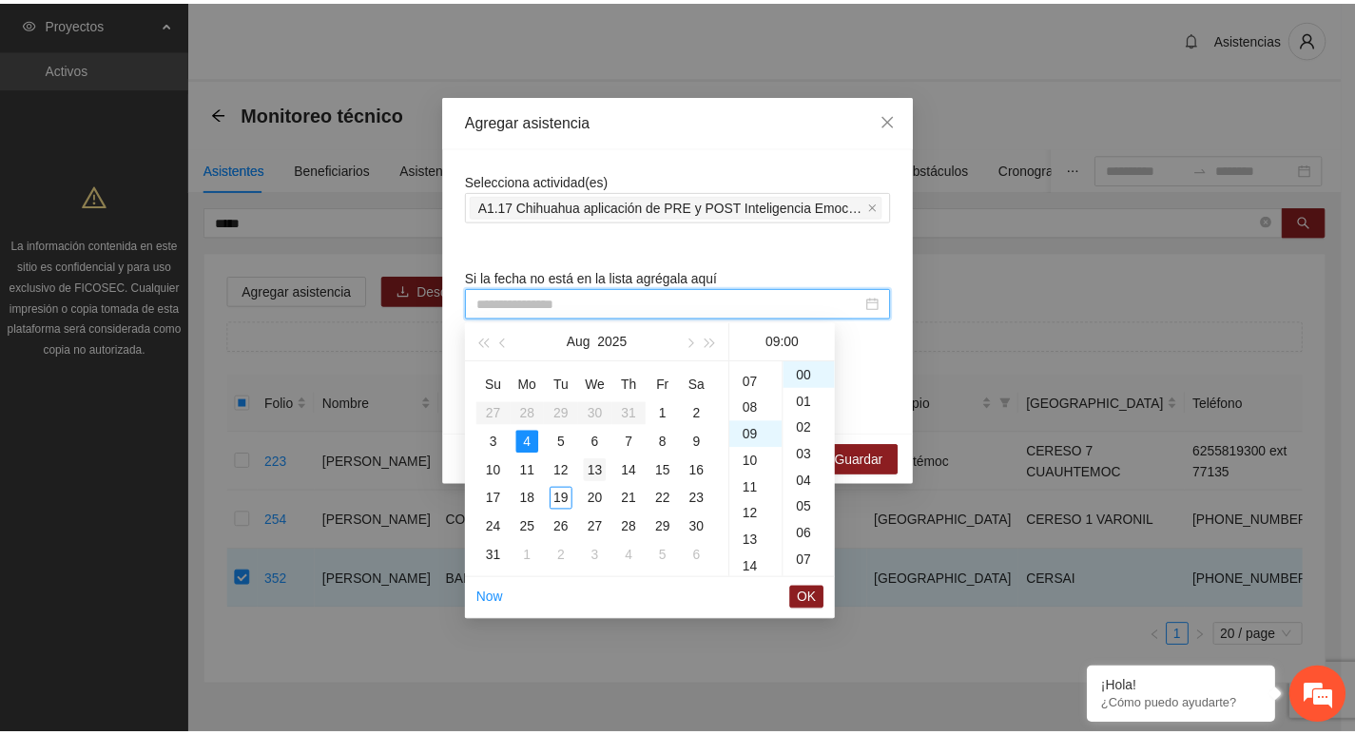
scroll to position [240, 0]
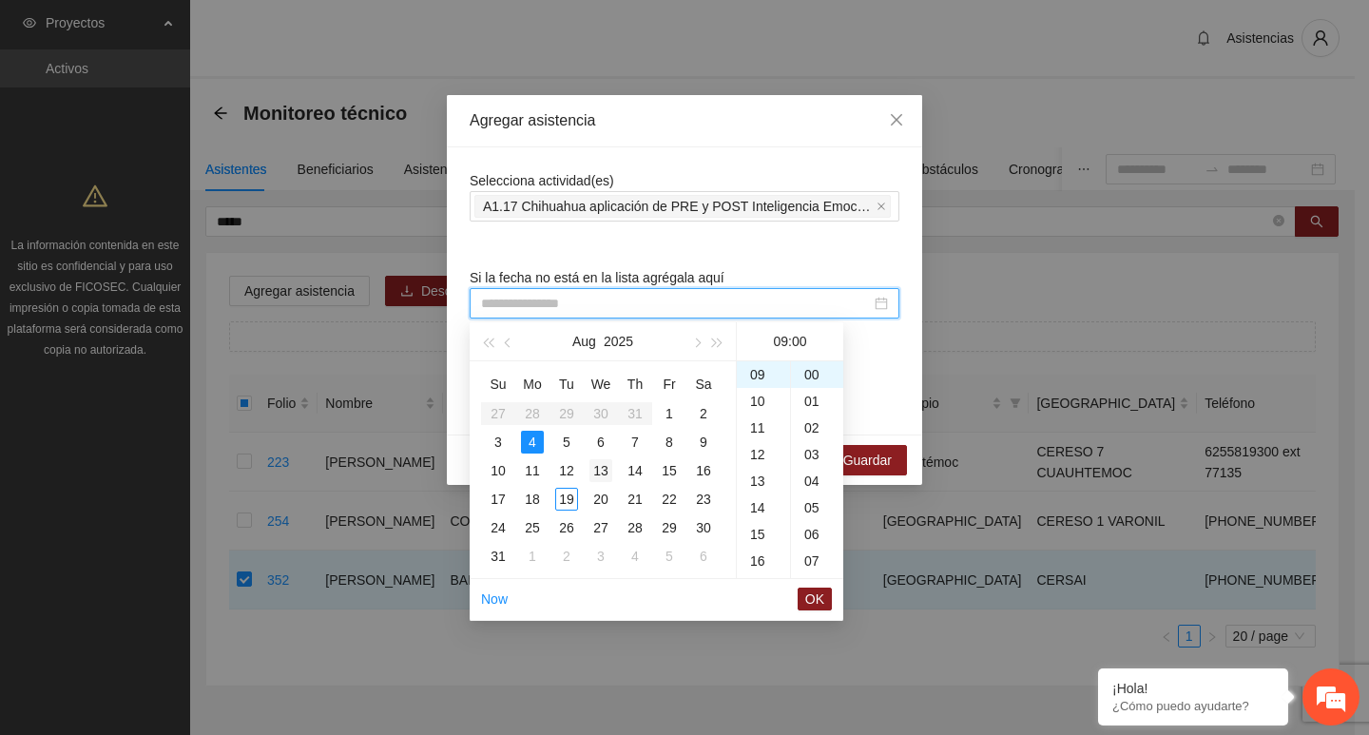
click at [612, 467] on td "13" at bounding box center [601, 470] width 34 height 29
click at [818, 611] on li "OK" at bounding box center [815, 599] width 34 height 32
type input "**********"
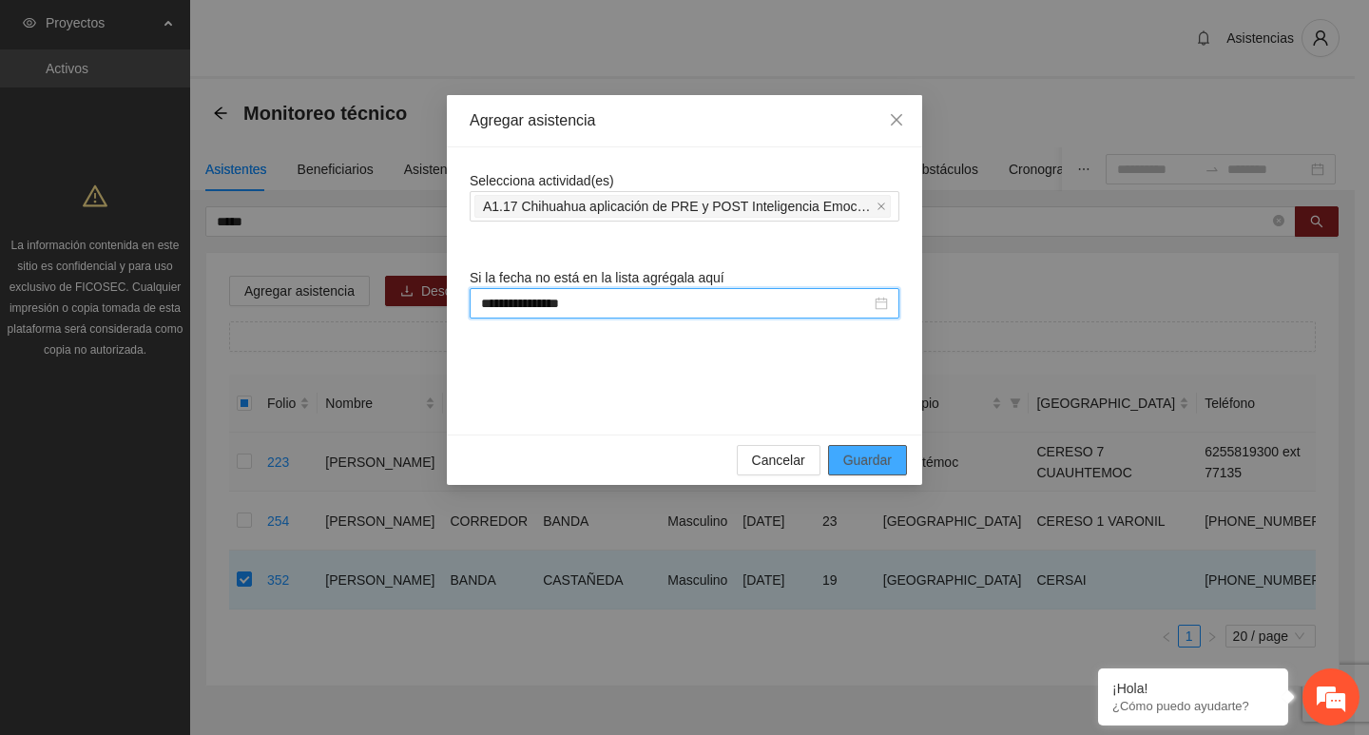
click at [882, 458] on span "Guardar" at bounding box center [867, 460] width 48 height 21
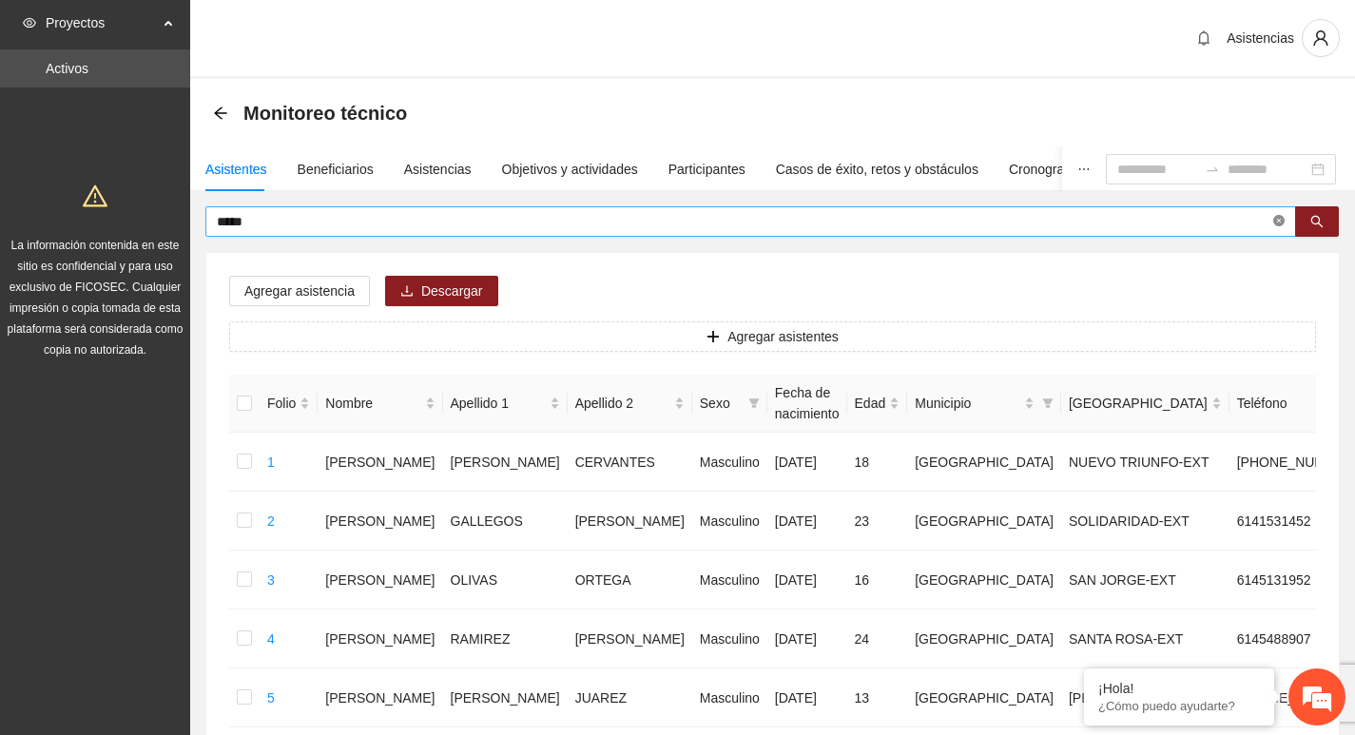
click at [1275, 226] on icon "close-circle" at bounding box center [1278, 220] width 11 height 11
type input "*****"
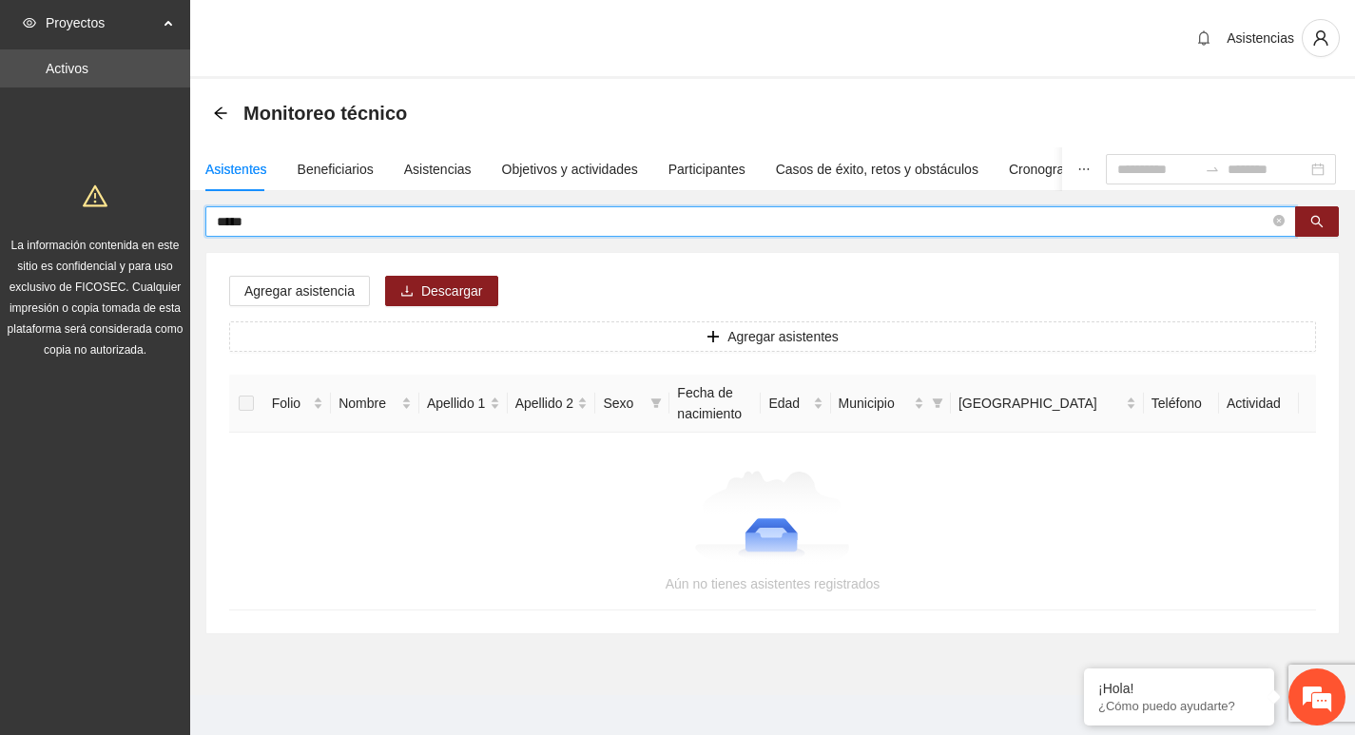
click at [1277, 219] on icon "close-circle" at bounding box center [1278, 220] width 11 height 11
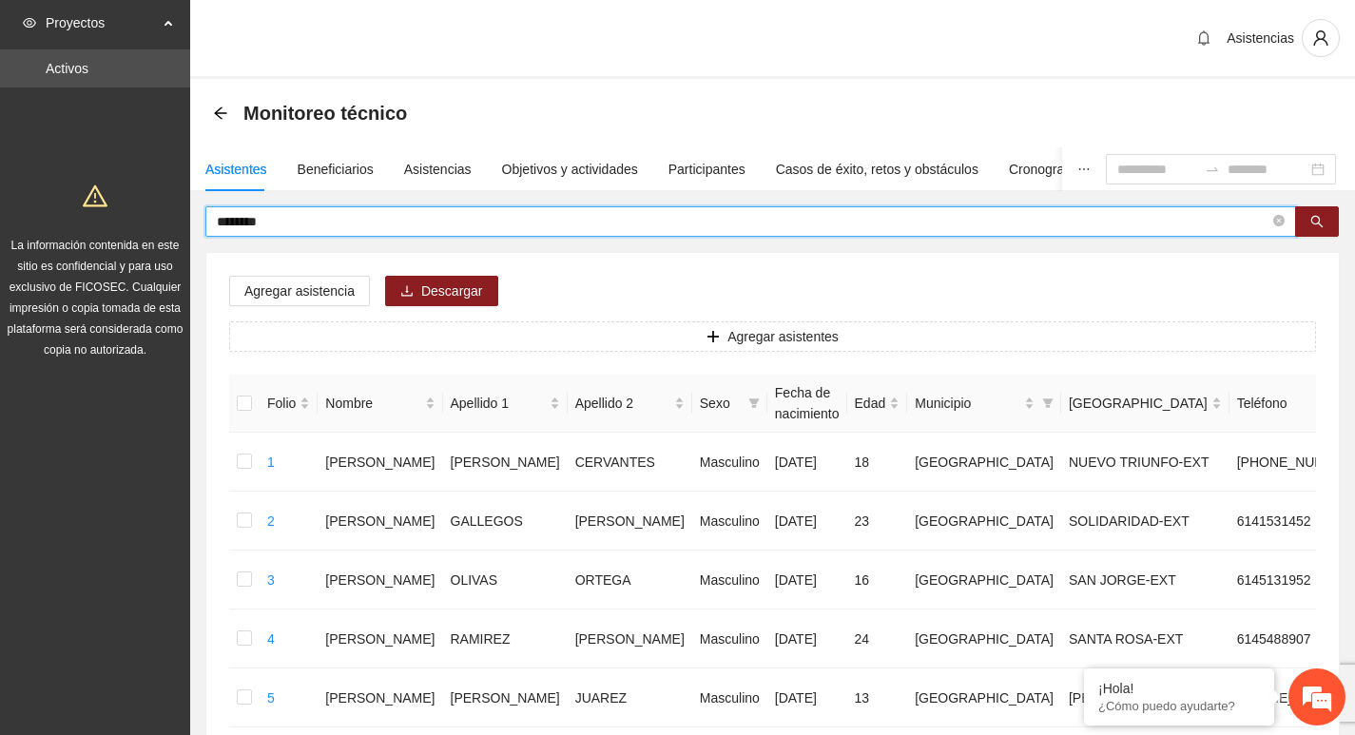
type input "********"
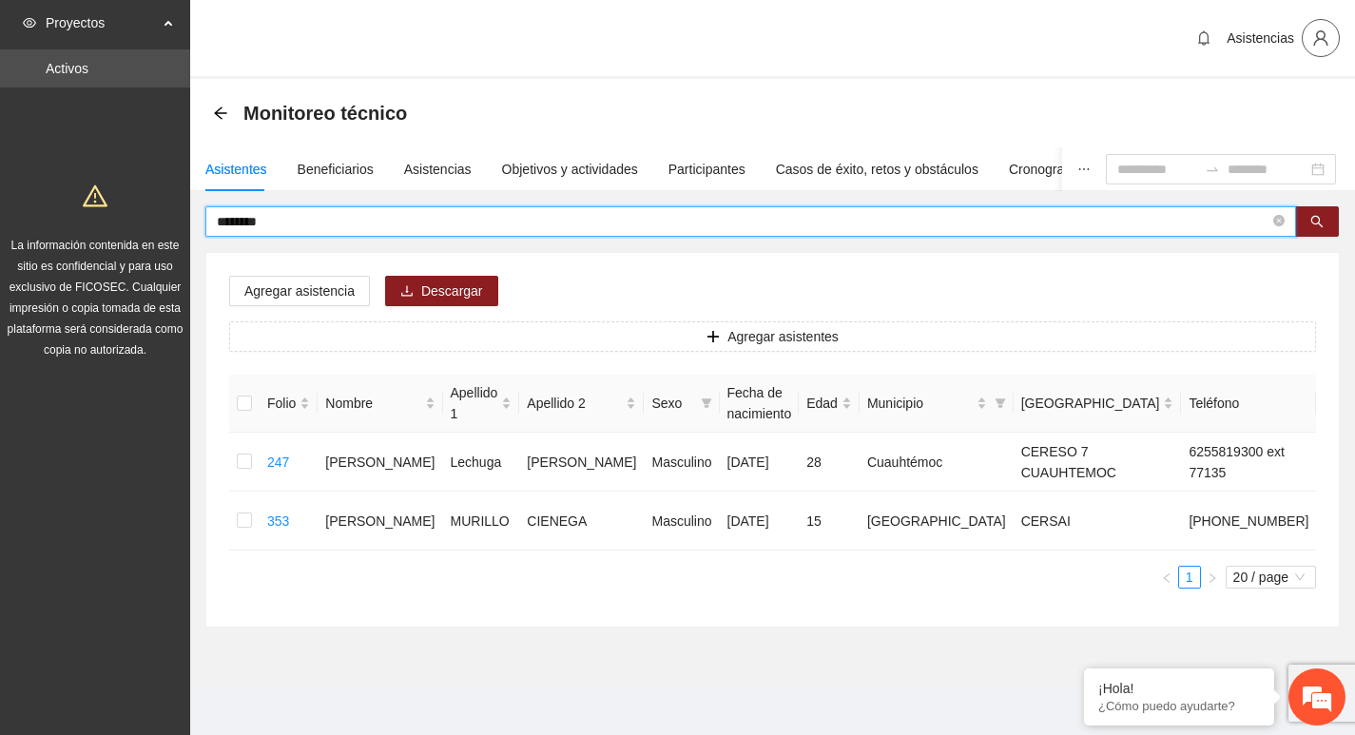
click at [1324, 22] on button "button" at bounding box center [1321, 38] width 38 height 38
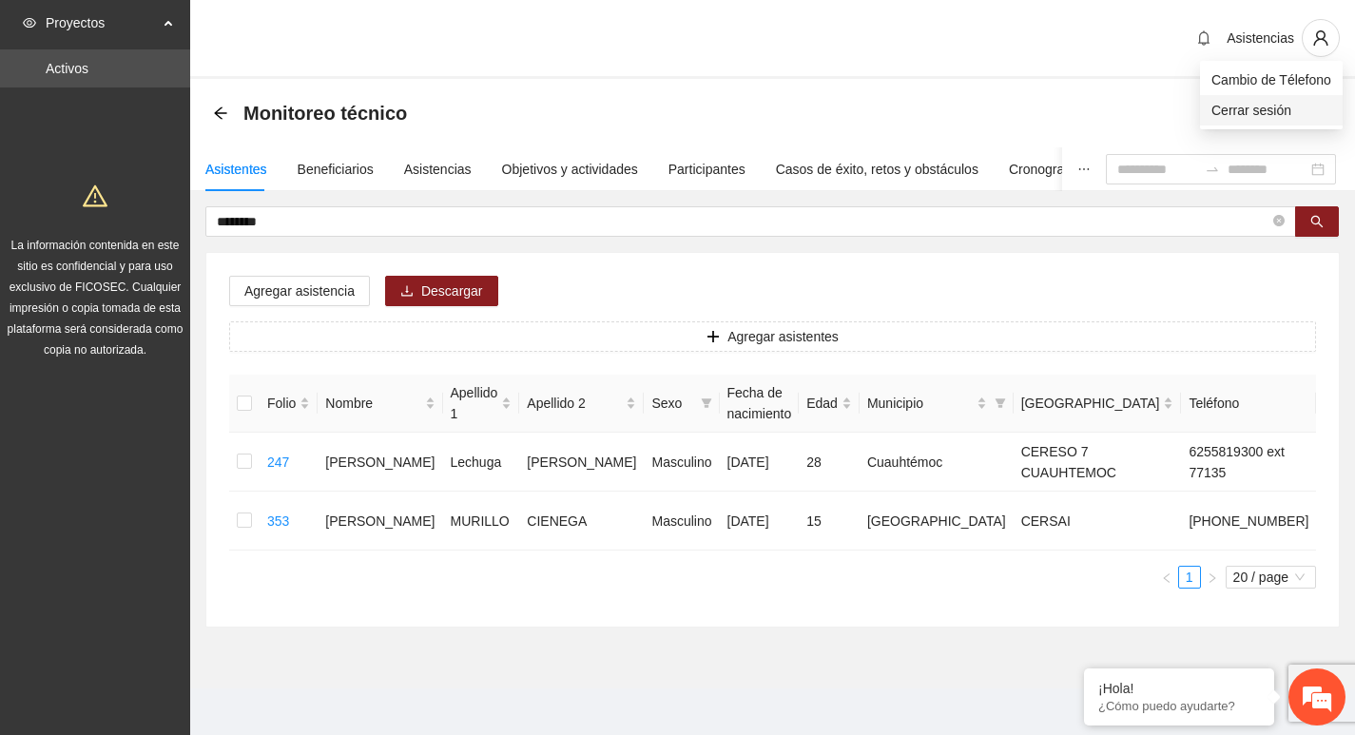
click at [1270, 113] on span "Cerrar sesión" at bounding box center [1271, 110] width 120 height 21
